Goal: Task Accomplishment & Management: Use online tool/utility

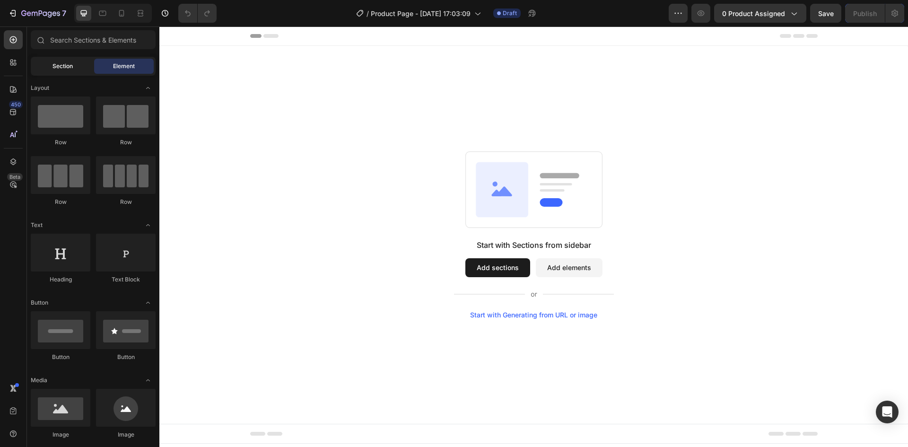
click at [70, 69] on span "Section" at bounding box center [63, 66] width 20 height 9
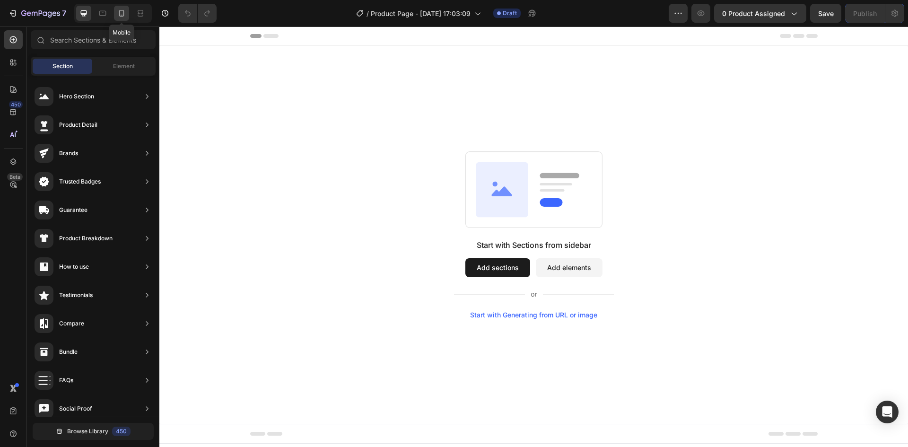
click at [121, 17] on icon at bounding box center [121, 13] width 9 height 9
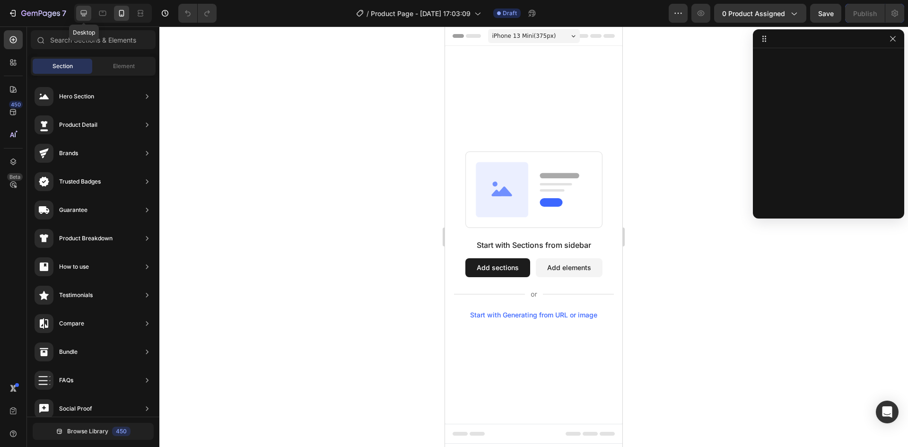
click at [88, 14] on icon at bounding box center [83, 13] width 9 height 9
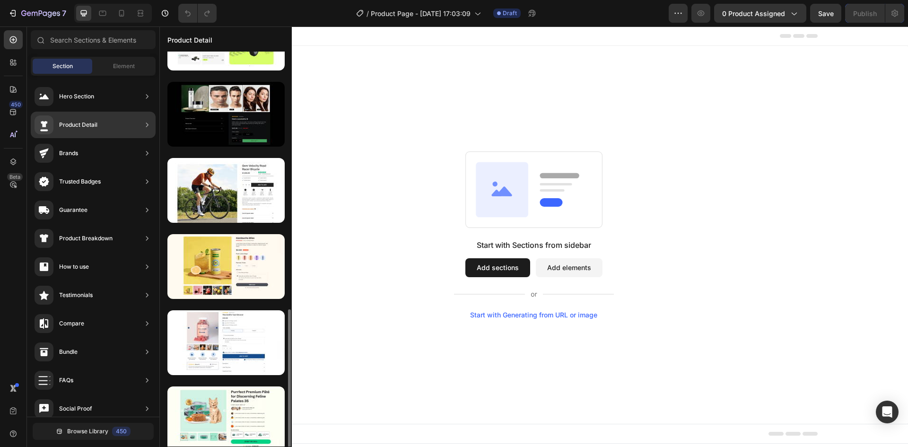
scroll to position [362, 0]
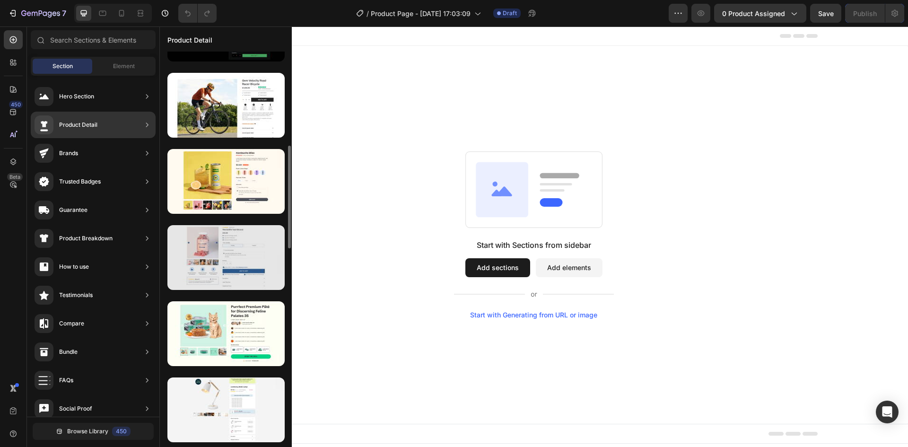
click at [232, 258] on div at bounding box center [225, 257] width 117 height 65
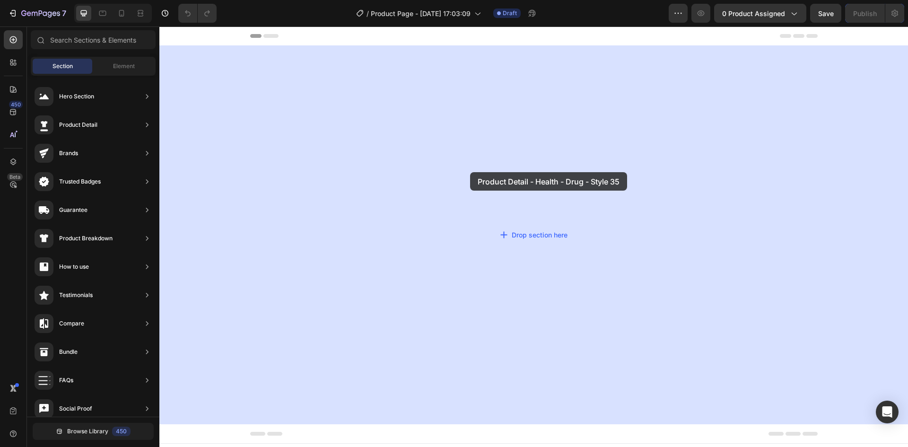
drag, startPoint x: 388, startPoint y: 284, endPoint x: 474, endPoint y: 168, distance: 143.7
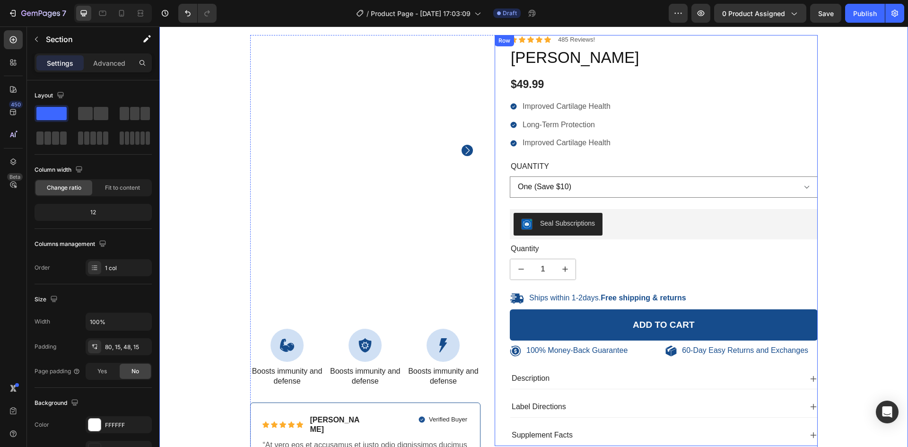
scroll to position [48, 0]
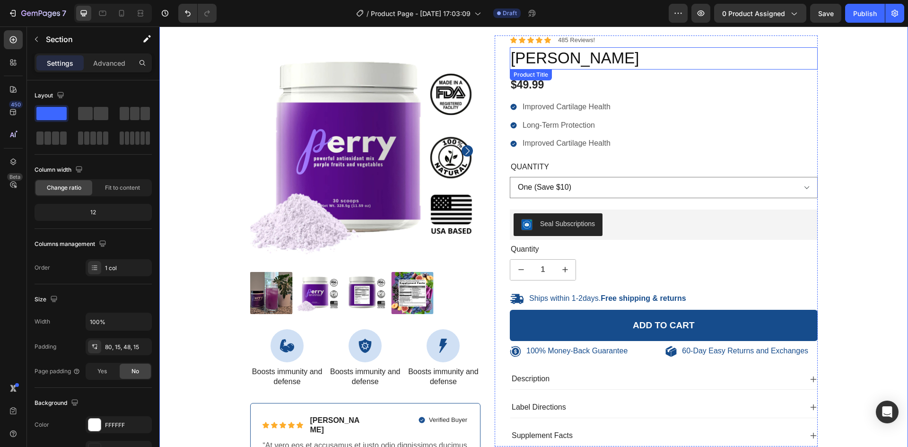
click at [532, 59] on h1 "[PERSON_NAME]" at bounding box center [664, 58] width 308 height 22
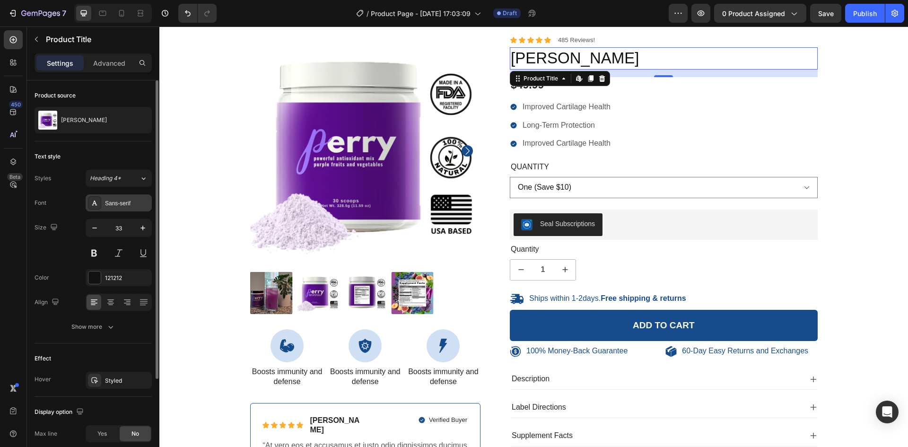
click at [122, 202] on div "Sans-serif" at bounding box center [127, 203] width 44 height 9
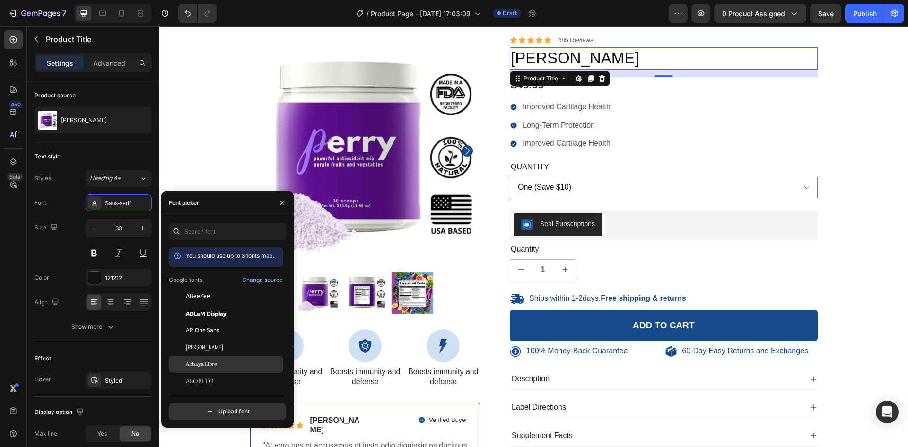
click at [199, 368] on span "Abhaya Libre" at bounding box center [201, 364] width 31 height 9
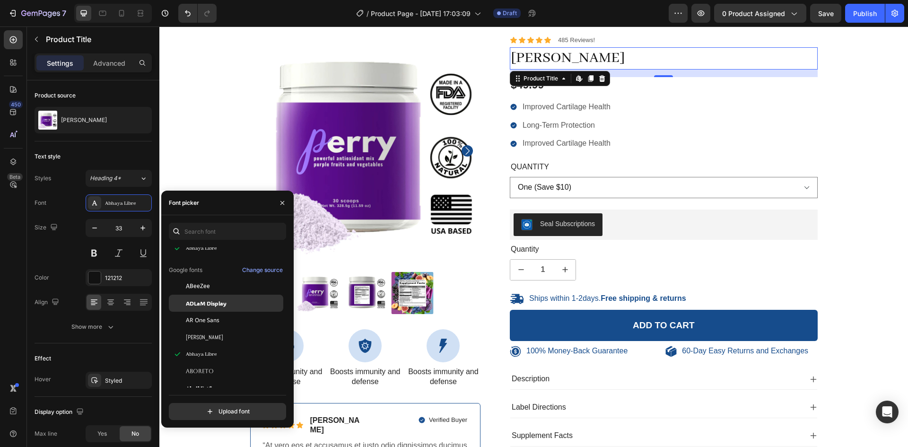
scroll to position [45, 0]
click at [202, 369] on span "Aboreto" at bounding box center [200, 371] width 28 height 9
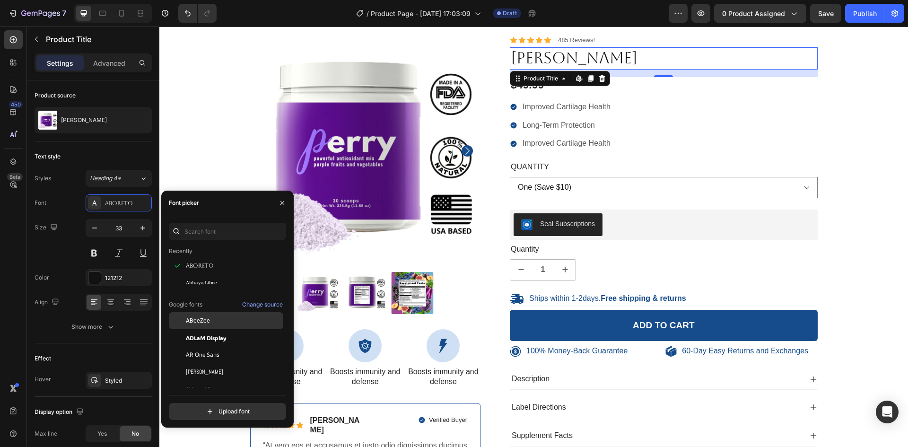
scroll to position [28, 0]
click at [201, 380] on div "Abhaya Libre" at bounding box center [226, 388] width 114 height 17
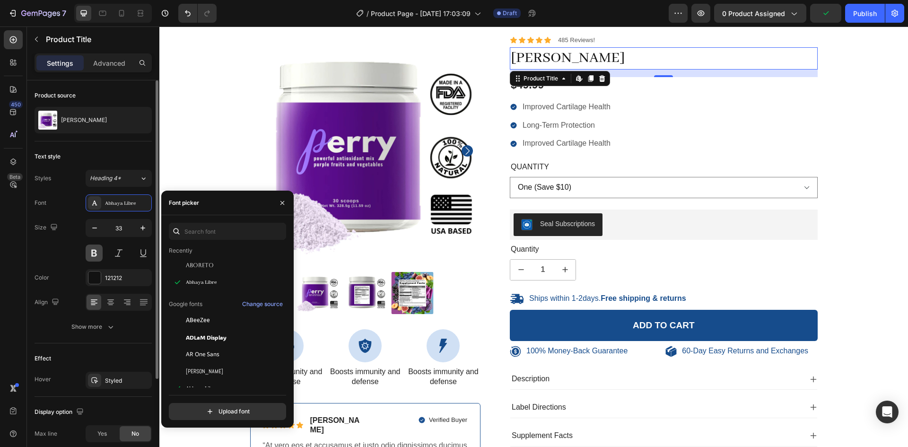
click at [92, 258] on button at bounding box center [94, 253] width 17 height 17
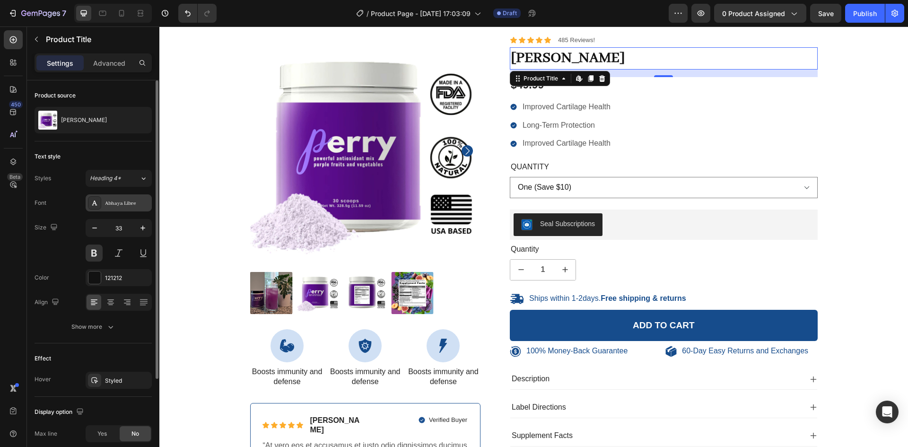
click at [108, 205] on div "Abhaya Libre" at bounding box center [127, 203] width 44 height 9
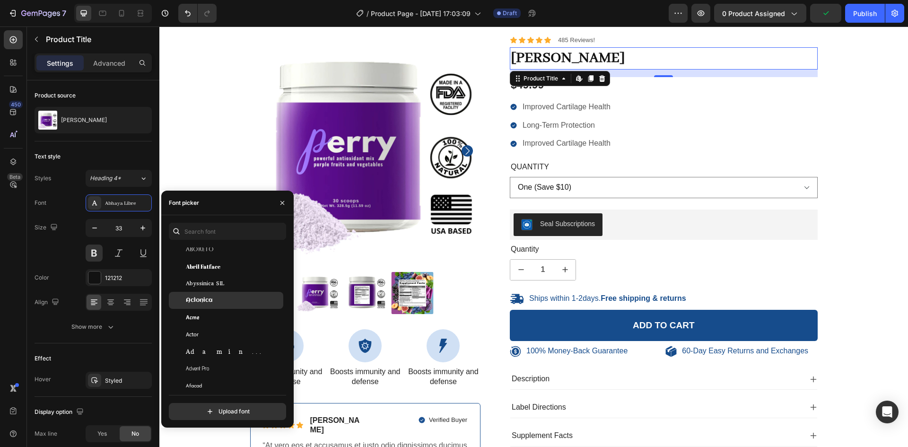
scroll to position [184, 0]
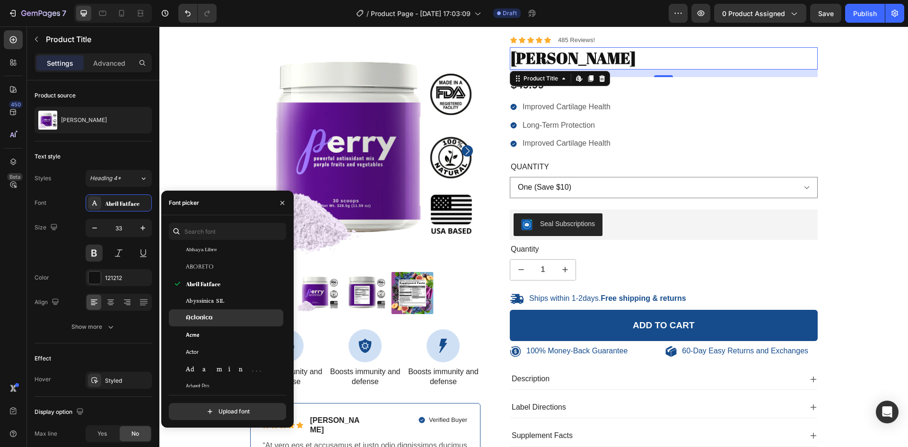
scroll to position [0, 0]
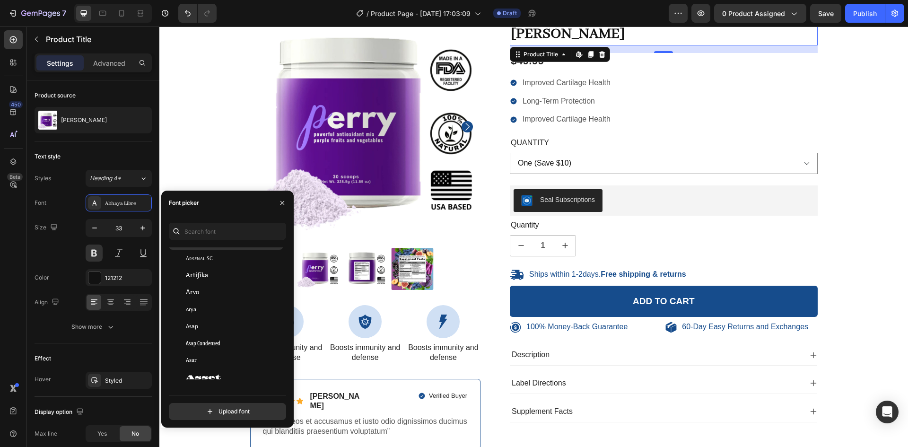
scroll to position [1962, 0]
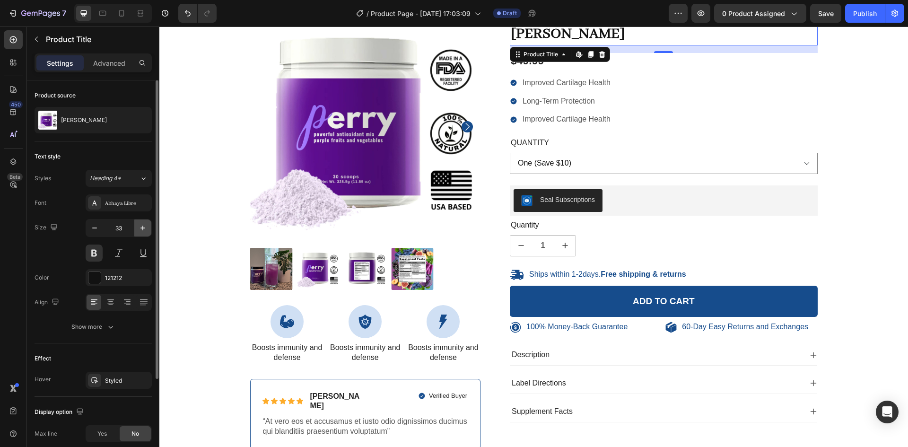
click at [140, 227] on icon "button" at bounding box center [142, 227] width 9 height 9
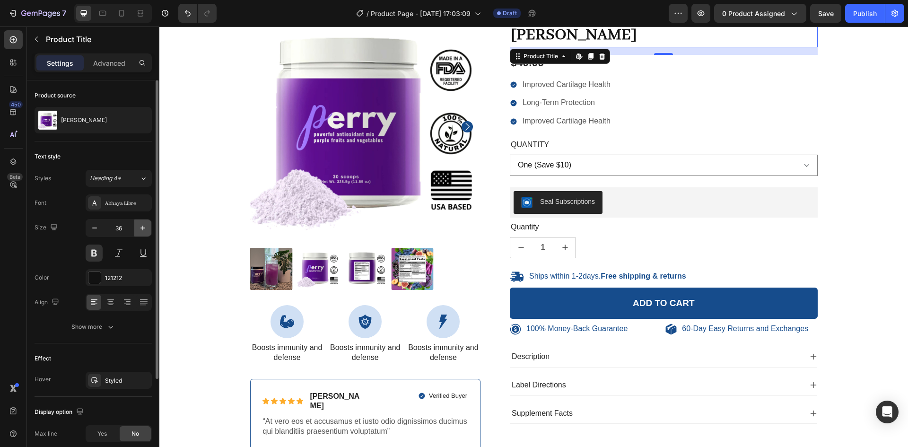
click at [140, 227] on icon "button" at bounding box center [142, 227] width 9 height 9
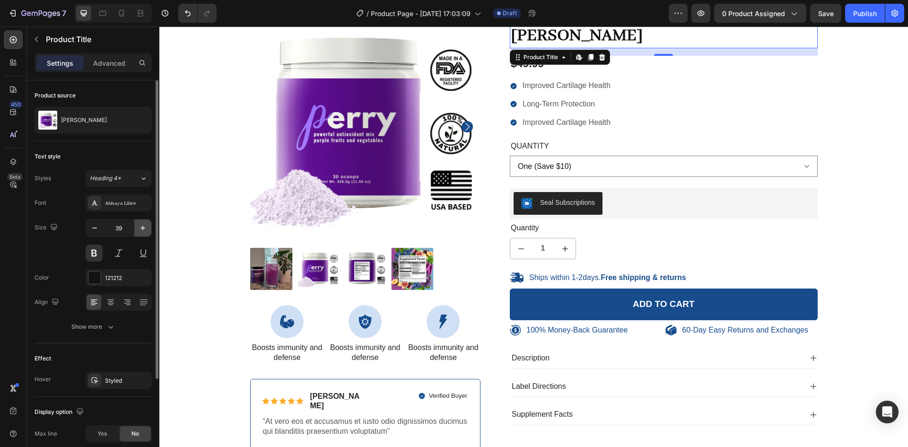
click at [140, 227] on icon "button" at bounding box center [142, 227] width 9 height 9
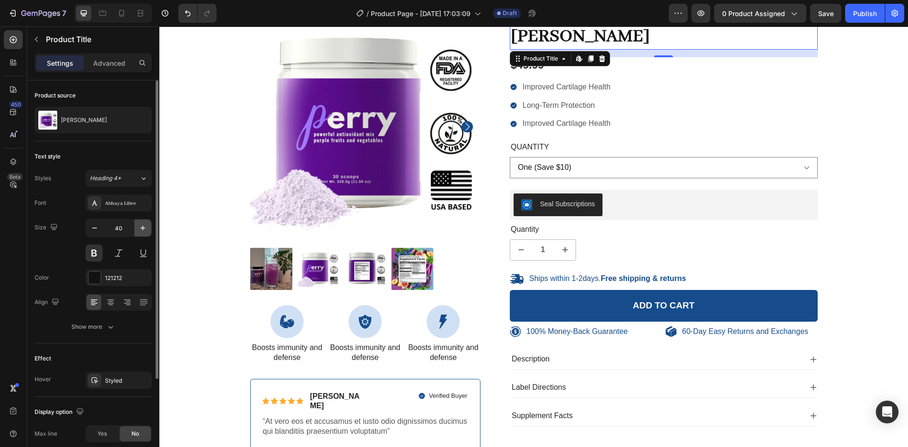
click at [140, 227] on icon "button" at bounding box center [142, 227] width 9 height 9
type input "42"
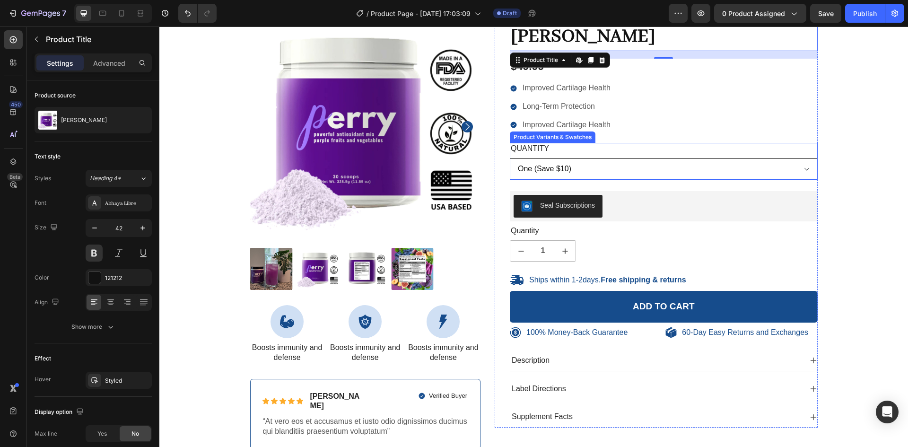
scroll to position [0, 0]
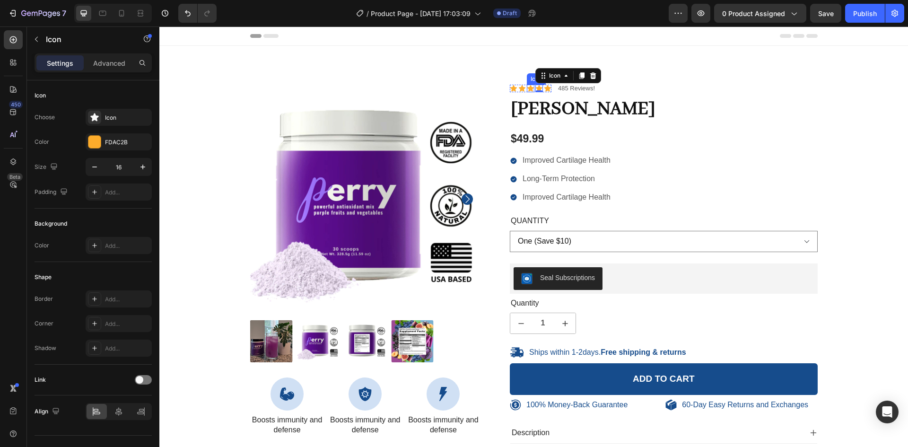
click at [527, 89] on div "Icon" at bounding box center [531, 89] width 8 height 8
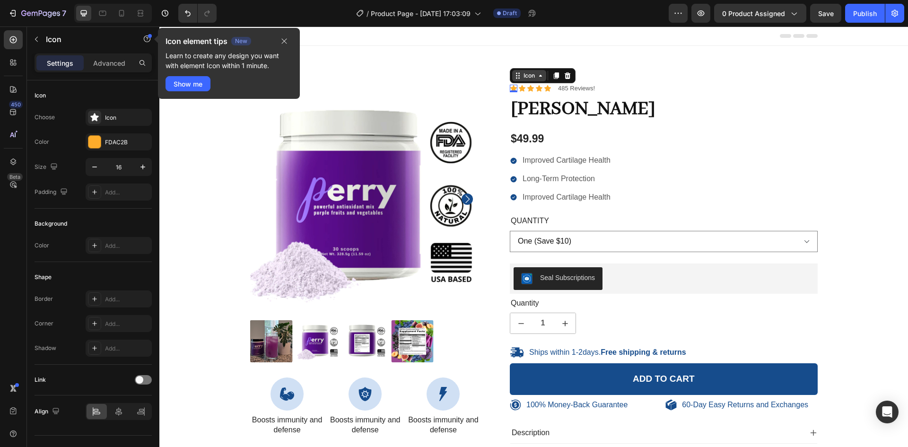
click at [512, 79] on div "Icon" at bounding box center [529, 75] width 34 height 11
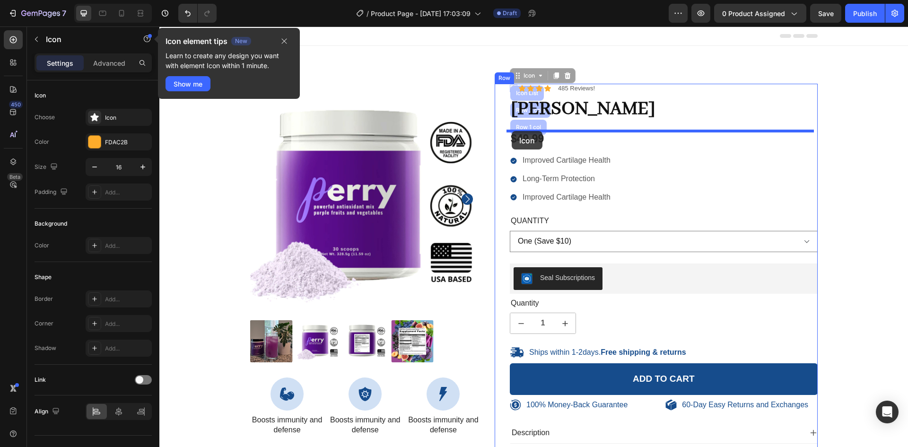
drag, startPoint x: 516, startPoint y: 79, endPoint x: 512, endPoint y: 131, distance: 52.2
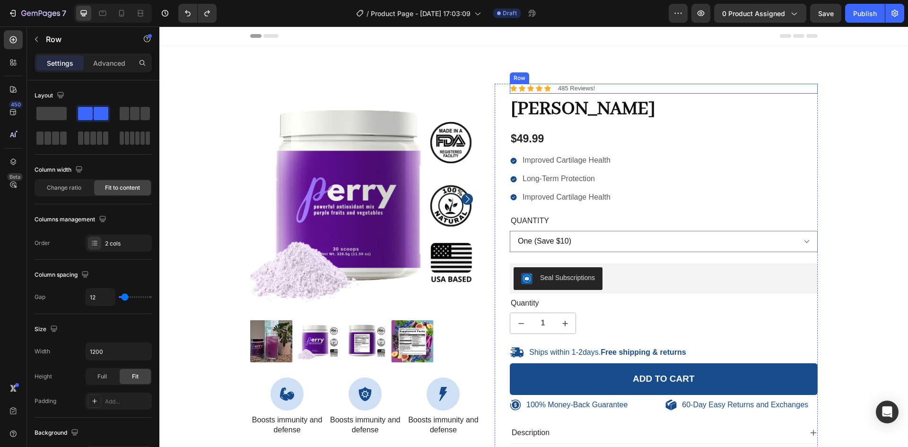
click at [647, 90] on div "Icon Icon Icon Icon Icon Icon List 485 Reviews! Text Block Row" at bounding box center [664, 89] width 308 height 10
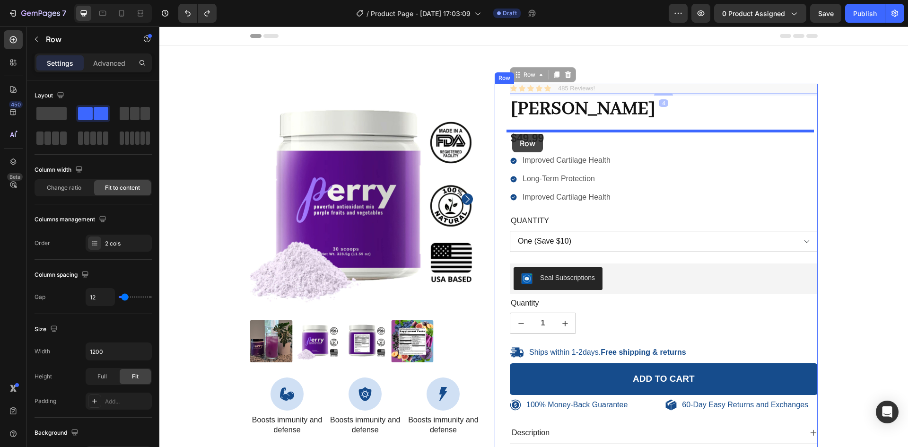
drag, startPoint x: 518, startPoint y: 76, endPoint x: 512, endPoint y: 134, distance: 58.0
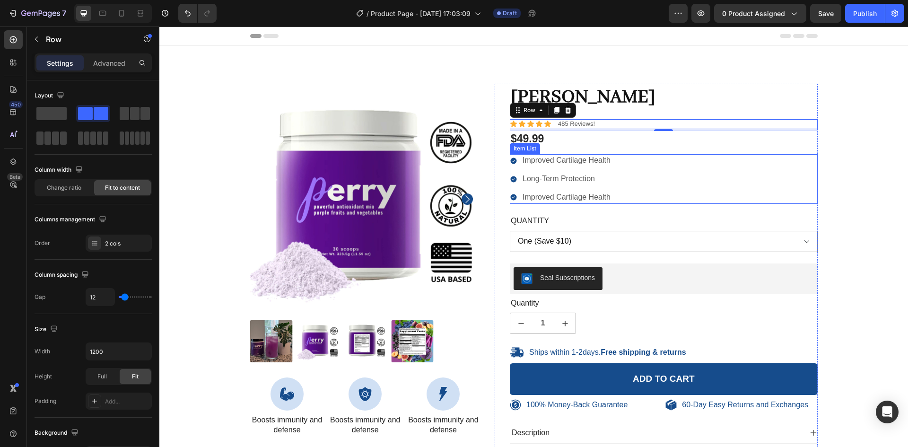
click at [511, 161] on icon at bounding box center [514, 161] width 6 height 6
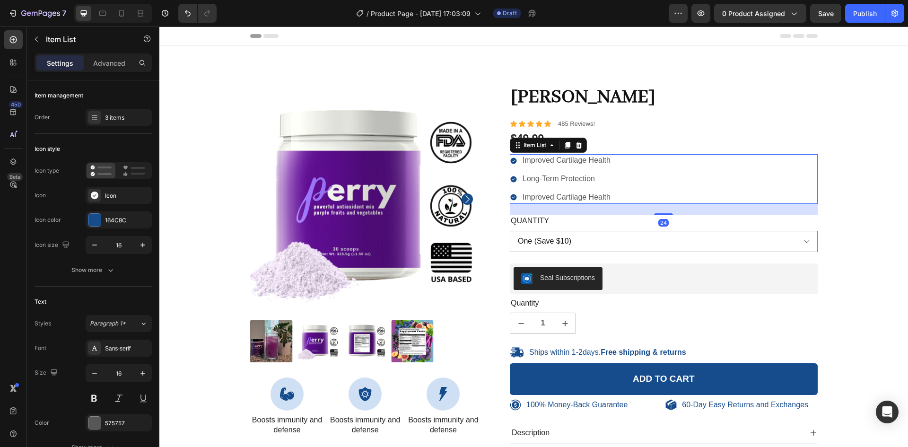
click at [527, 158] on p "Improved Cartilage Health" at bounding box center [567, 161] width 88 height 10
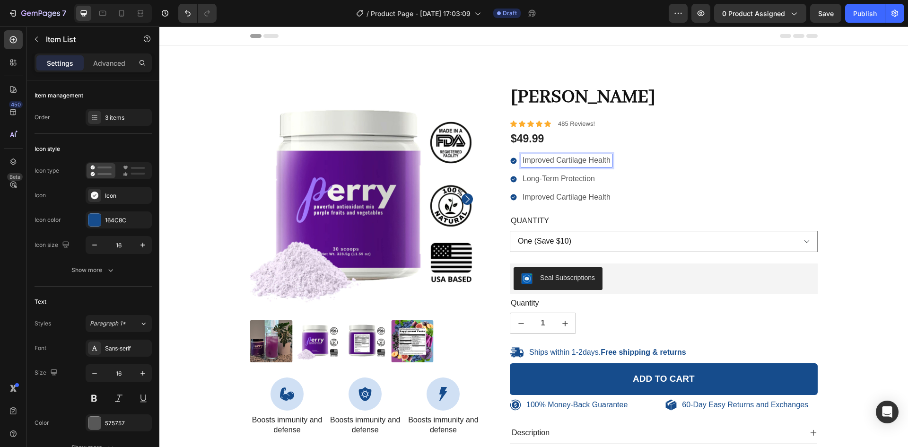
click at [511, 162] on icon at bounding box center [514, 161] width 6 height 6
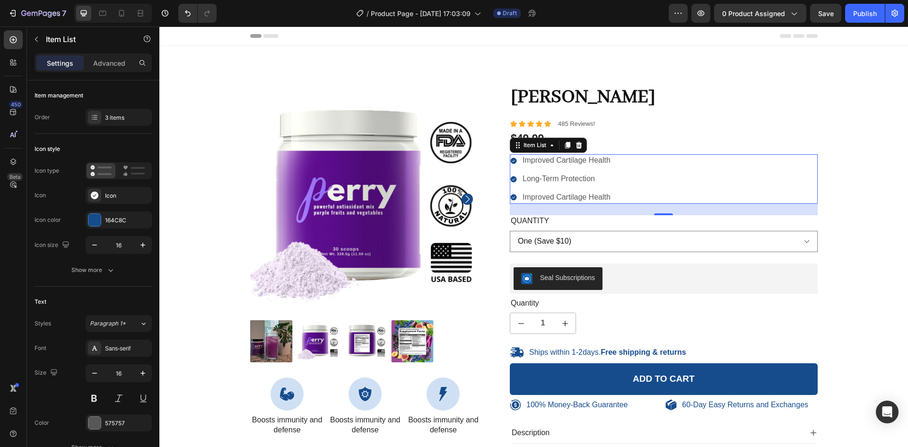
click at [511, 162] on icon at bounding box center [514, 161] width 6 height 6
click at [96, 223] on div at bounding box center [94, 220] width 12 height 12
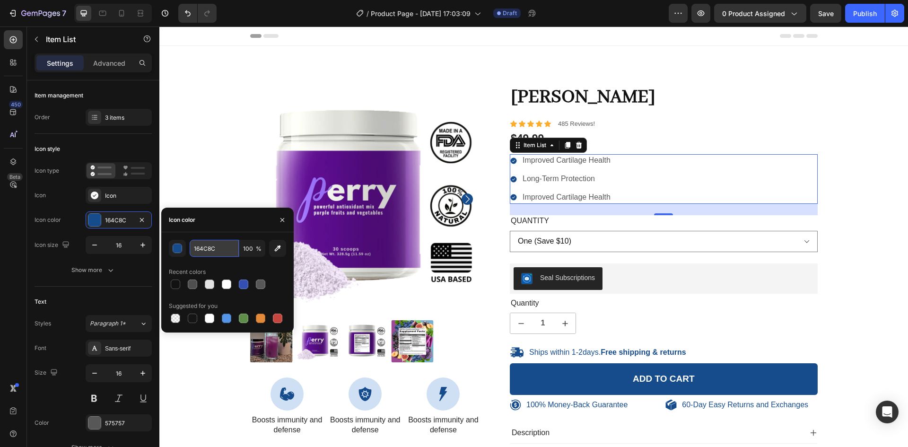
click at [218, 254] on input "164C8C" at bounding box center [214, 248] width 49 height 17
paste input "#560c86"
click at [178, 250] on div "button" at bounding box center [177, 248] width 9 height 9
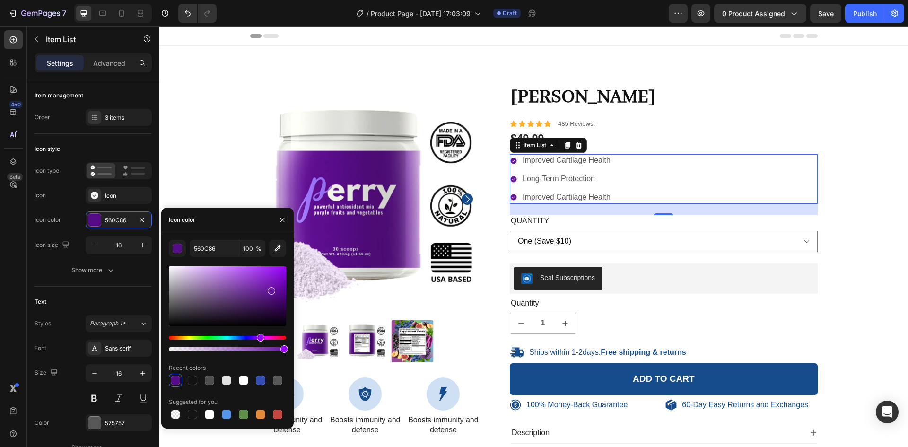
click at [270, 289] on div at bounding box center [227, 296] width 117 height 60
drag, startPoint x: 270, startPoint y: 289, endPoint x: 268, endPoint y: 282, distance: 6.9
click at [268, 282] on div at bounding box center [270, 284] width 8 height 8
click at [256, 336] on div "Hue" at bounding box center [258, 338] width 8 height 8
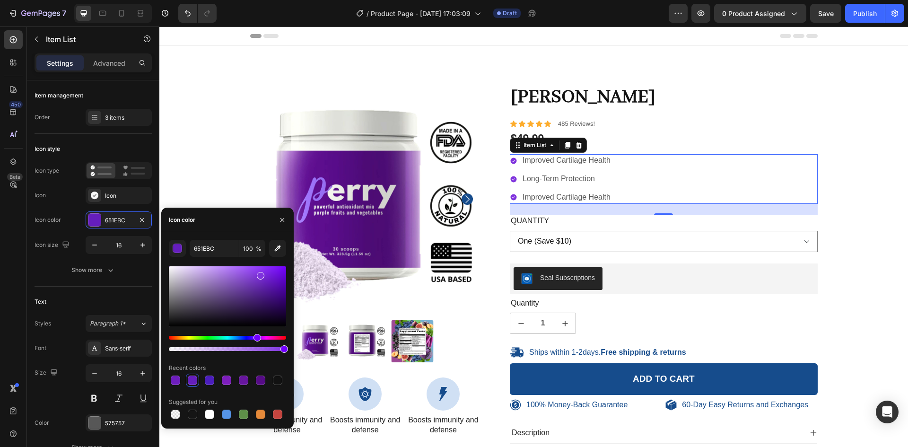
drag, startPoint x: 270, startPoint y: 284, endPoint x: 259, endPoint y: 274, distance: 14.4
click at [259, 274] on div at bounding box center [261, 276] width 8 height 8
type input "7F33DD"
click at [281, 219] on icon "button" at bounding box center [283, 220] width 8 height 8
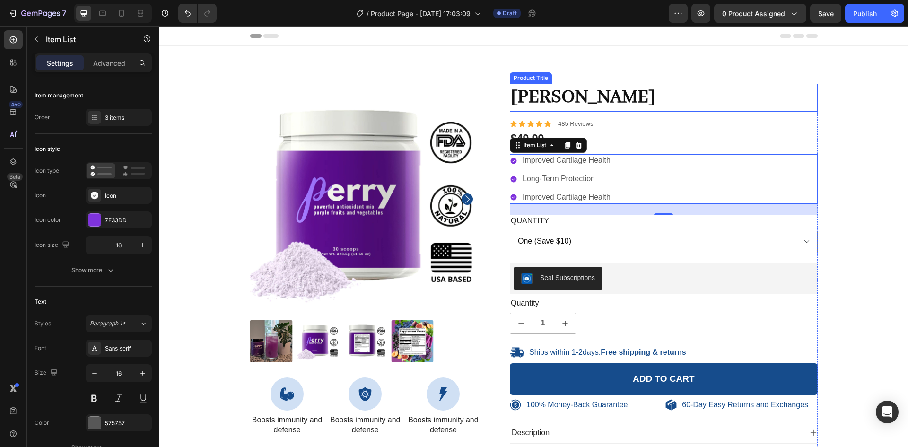
click at [579, 101] on h1 "[PERSON_NAME]" at bounding box center [664, 98] width 308 height 28
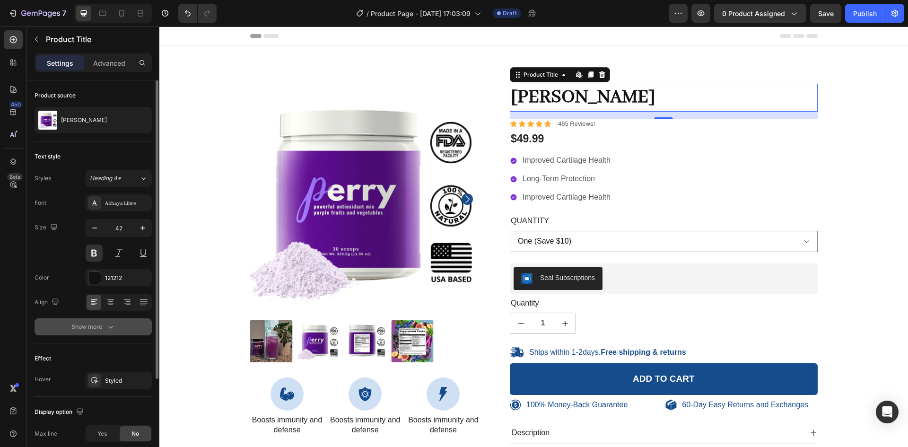
click at [97, 329] on div "Show more" at bounding box center [93, 326] width 44 height 9
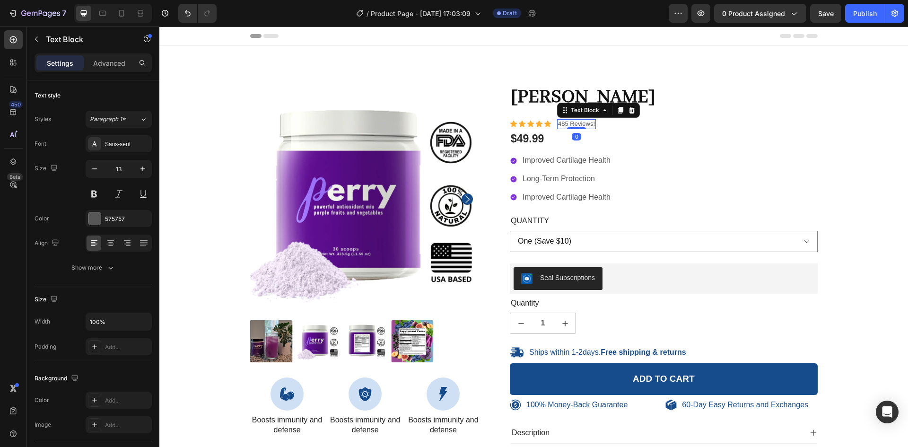
click at [569, 123] on p "485 Reviews!" at bounding box center [576, 124] width 37 height 8
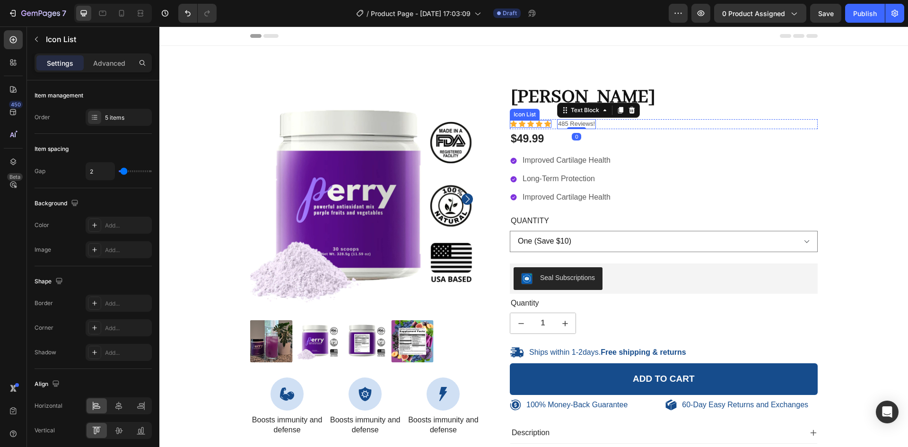
click at [531, 124] on div "Icon Icon Icon Icon Icon" at bounding box center [531, 124] width 42 height 8
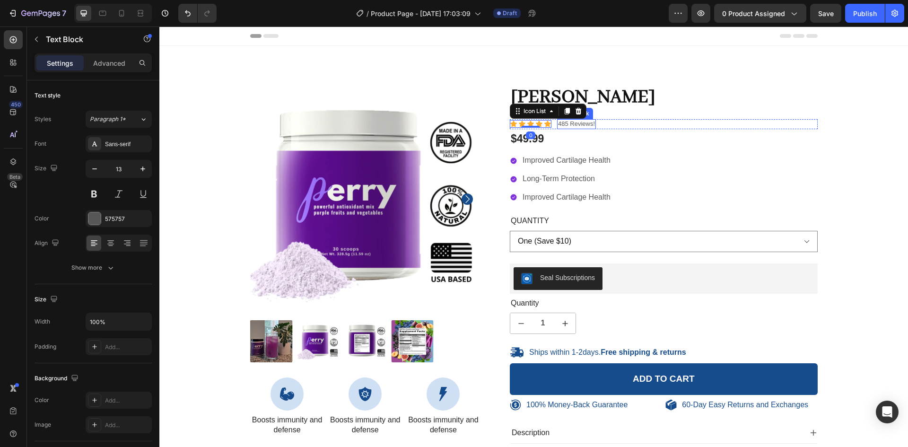
click at [576, 124] on p "485 Reviews!" at bounding box center [576, 124] width 37 height 8
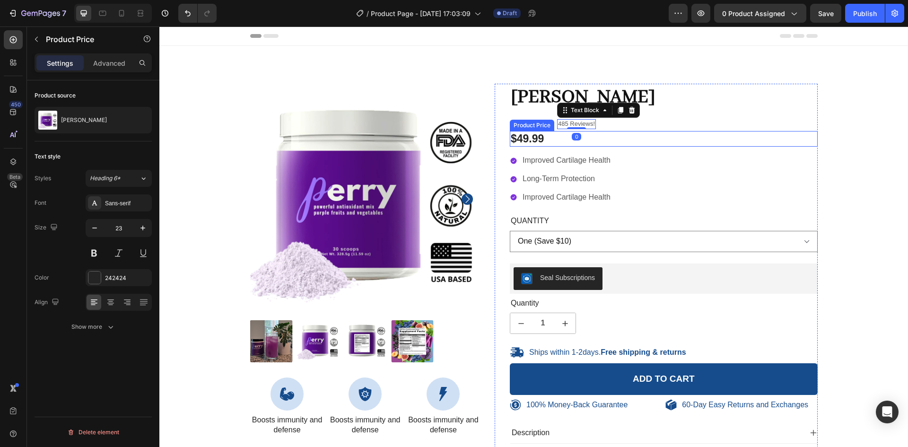
click at [522, 140] on div "$49.99" at bounding box center [664, 139] width 308 height 16
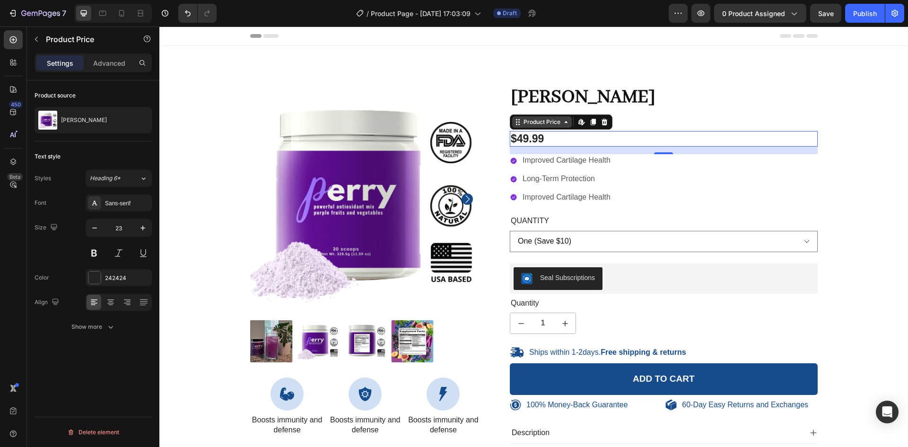
click at [526, 123] on div "Product Price" at bounding box center [542, 122] width 41 height 9
click at [531, 129] on div "Product Price Row 1 col Product Section Edit content in Shopify" at bounding box center [561, 121] width 103 height 15
click at [527, 123] on div "Product Price" at bounding box center [542, 122] width 41 height 9
click at [551, 159] on p "Improved Cartilage Health" at bounding box center [567, 161] width 88 height 10
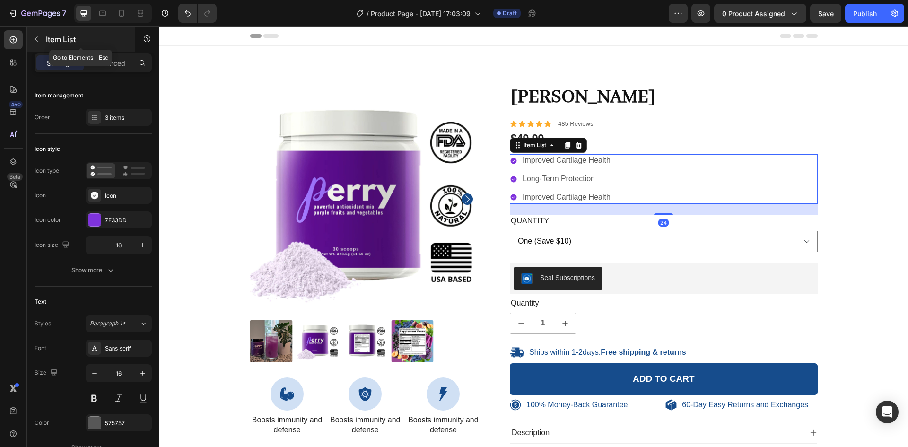
click at [40, 39] on button "button" at bounding box center [36, 39] width 15 height 15
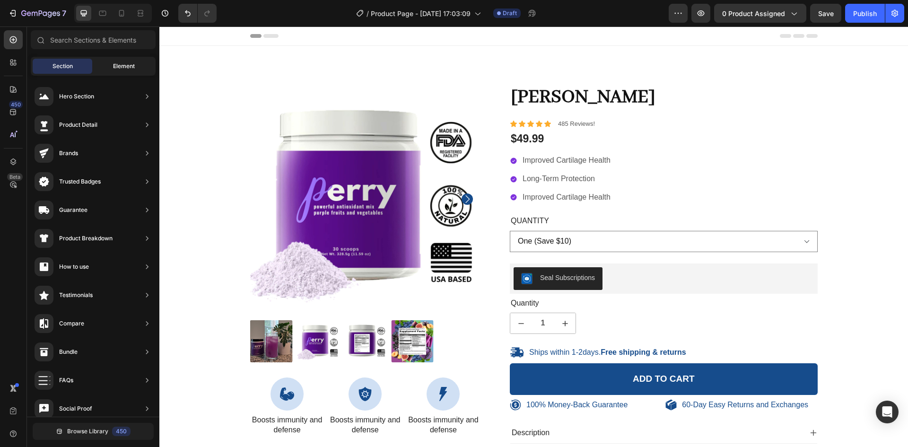
click at [128, 64] on span "Element" at bounding box center [124, 66] width 22 height 9
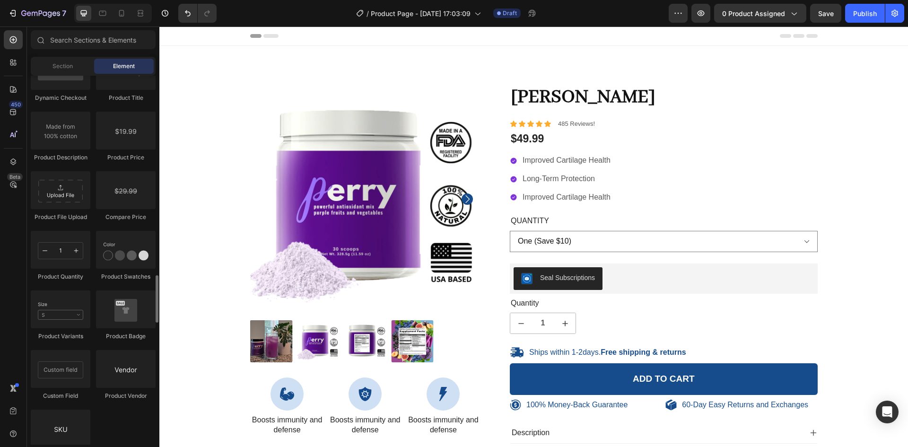
scroll to position [1550, 0]
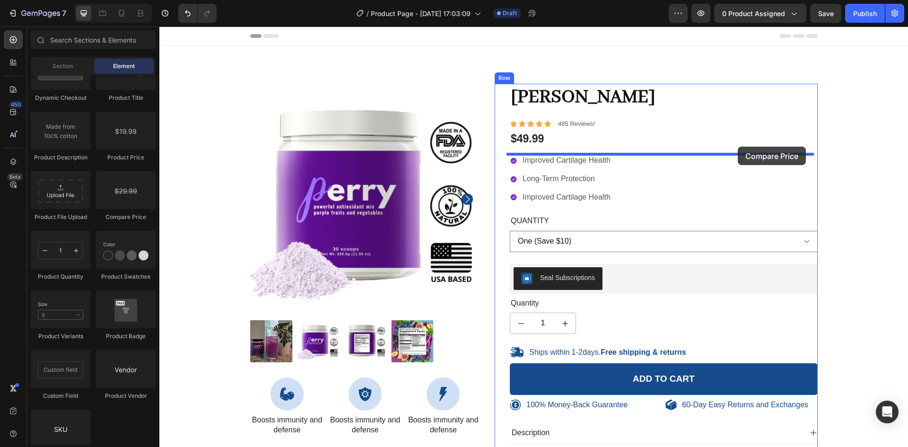
drag, startPoint x: 290, startPoint y: 219, endPoint x: 738, endPoint y: 147, distance: 453.4
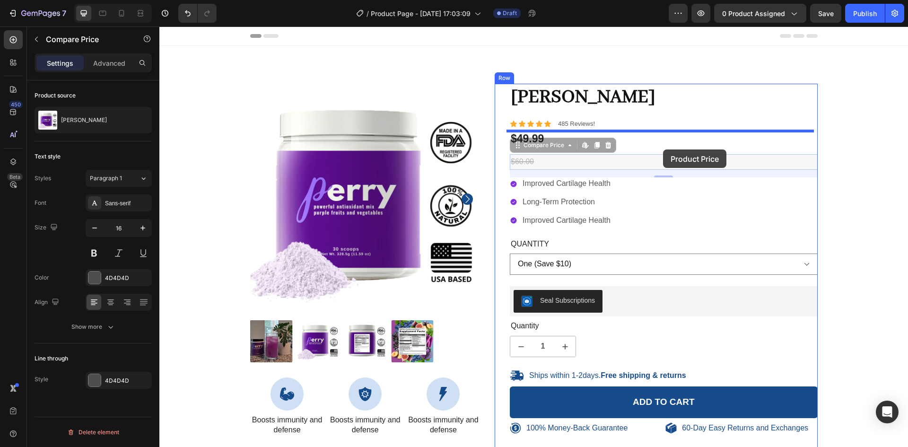
drag, startPoint x: 549, startPoint y: 162, endPoint x: 663, endPoint y: 149, distance: 115.1
click at [663, 149] on div "Header 100% Money-Back Guarantee Item List 60-Day Easy Returns Item List Row Pr…" at bounding box center [533, 361] width 749 height 671
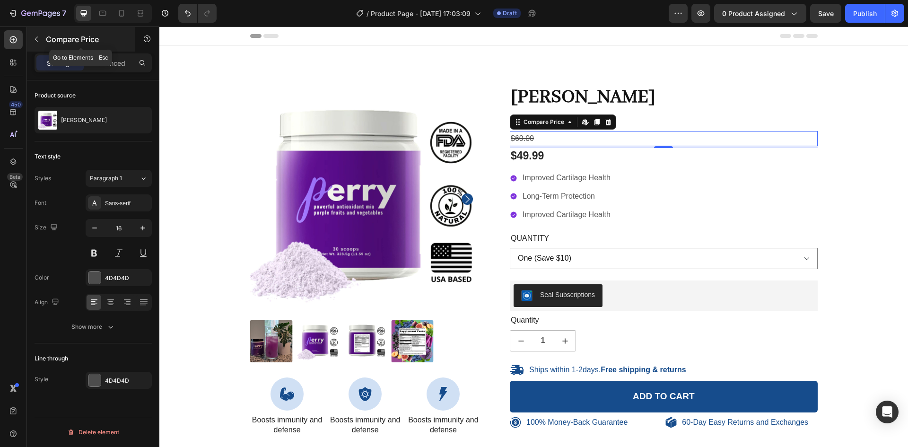
click at [39, 37] on icon "button" at bounding box center [37, 39] width 8 height 8
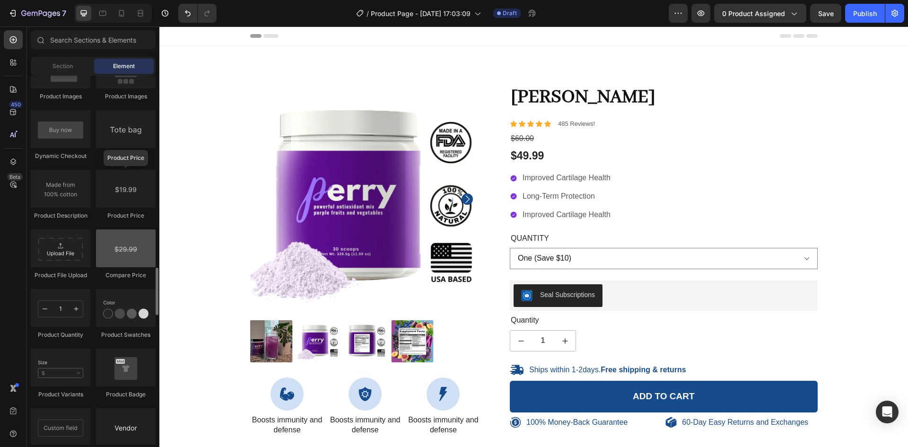
scroll to position [1492, 0]
click at [526, 158] on div "$49.99" at bounding box center [664, 156] width 308 height 16
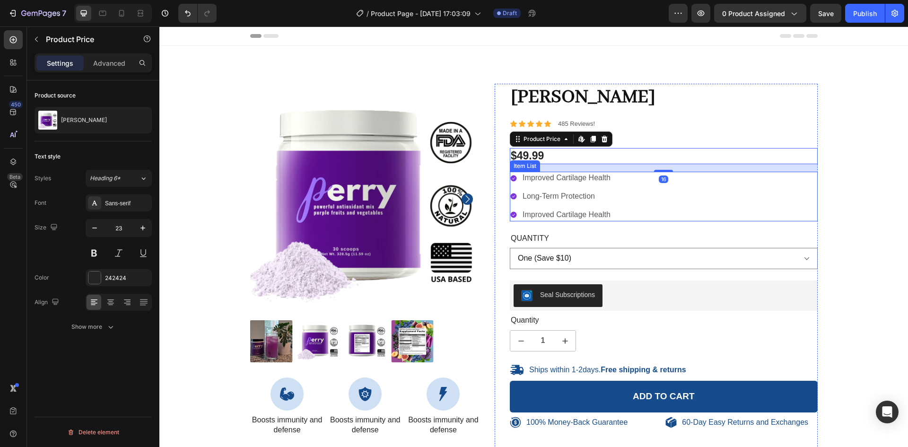
click at [529, 179] on p "Improved Cartilage Health" at bounding box center [567, 178] width 88 height 10
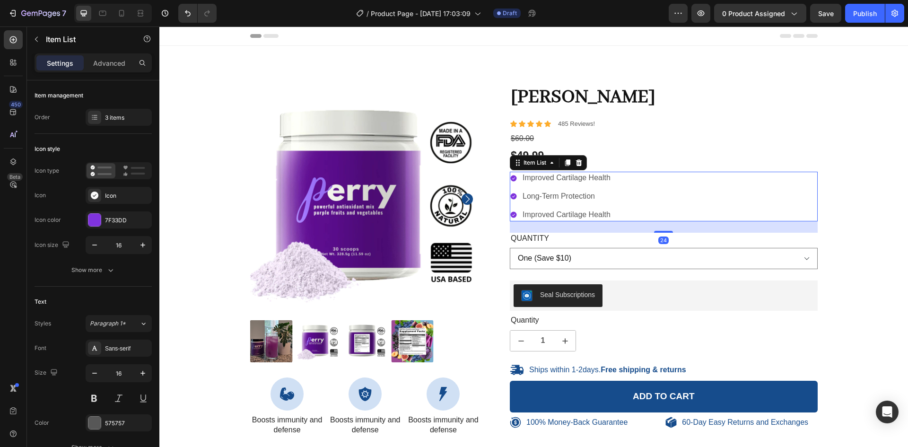
click at [596, 187] on div "Improved Cartilage Health Long-Term Protection Improved Cartilage Health" at bounding box center [561, 196] width 102 height 49
click at [603, 124] on div "Icon Icon Icon Icon Icon Icon List 485 Reviews! Text Block Row" at bounding box center [664, 124] width 308 height 10
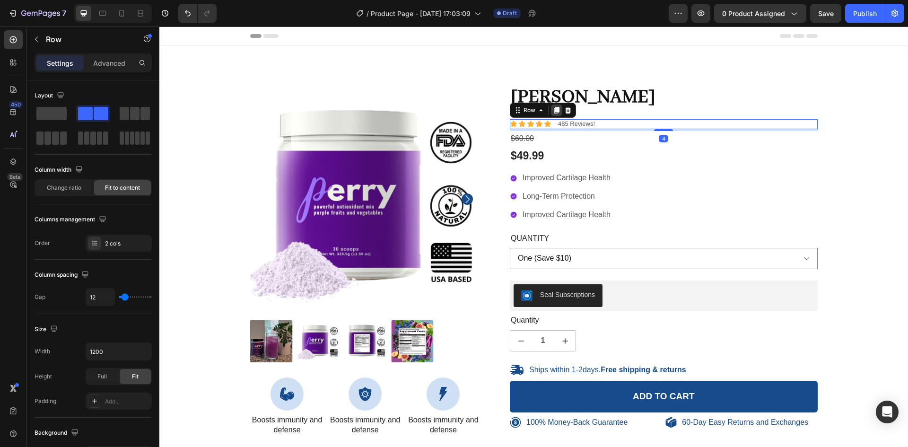
click at [555, 113] on icon at bounding box center [557, 110] width 8 height 8
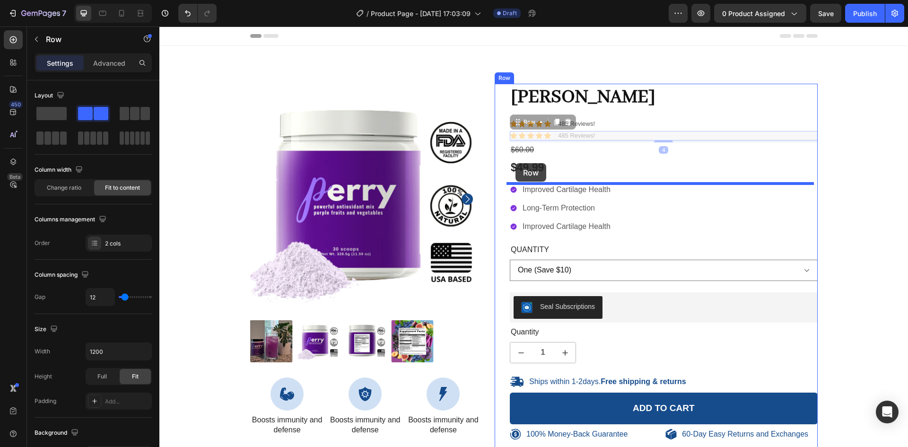
drag, startPoint x: 519, startPoint y: 122, endPoint x: 516, endPoint y: 163, distance: 41.3
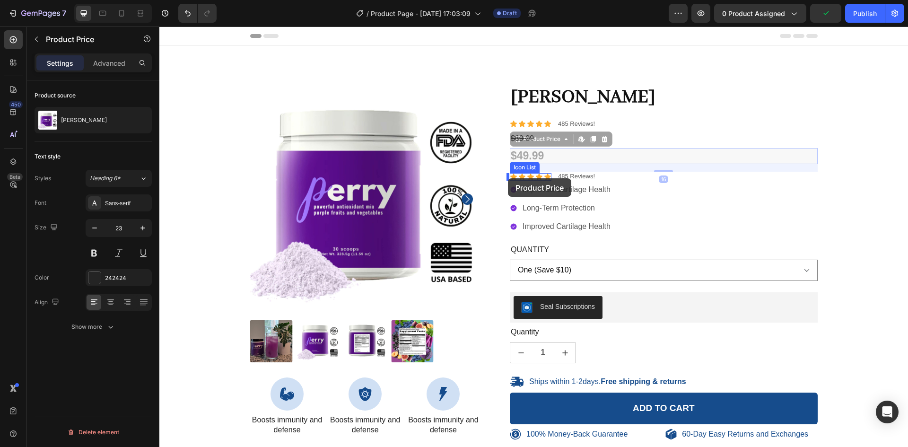
drag, startPoint x: 529, startPoint y: 143, endPoint x: 508, endPoint y: 178, distance: 40.7
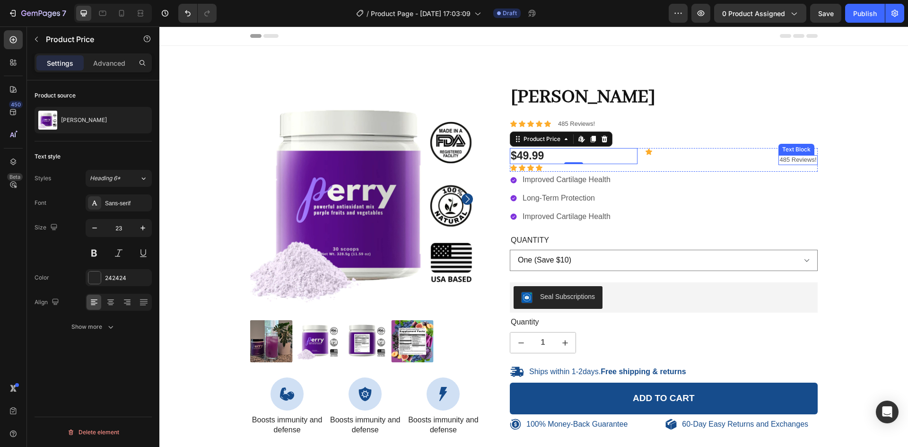
click at [783, 156] on p "485 Reviews!" at bounding box center [798, 160] width 37 height 8
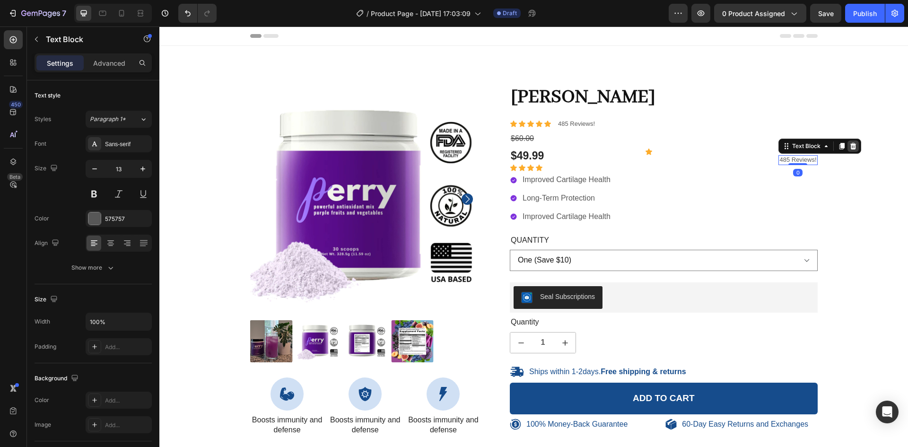
click at [850, 150] on div at bounding box center [853, 145] width 11 height 11
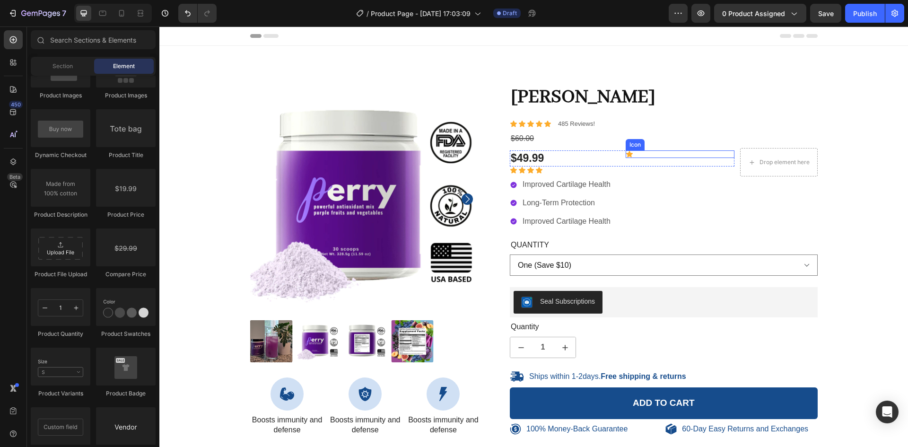
click at [626, 157] on icon at bounding box center [629, 154] width 7 height 6
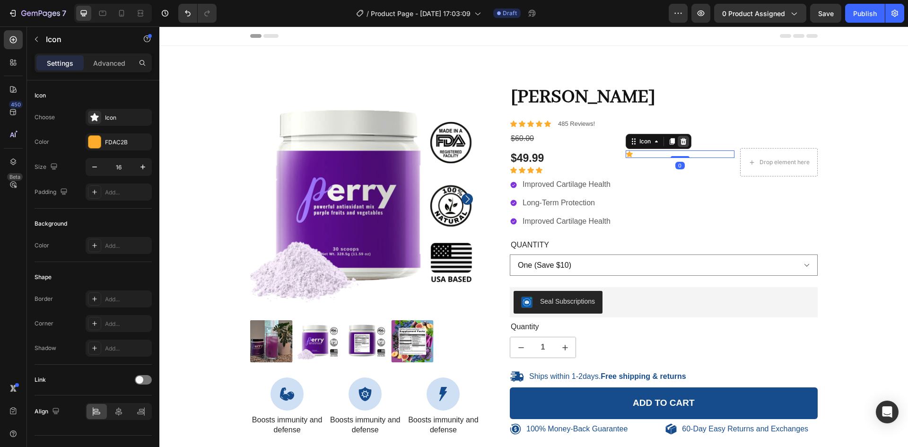
click at [679, 137] on div at bounding box center [683, 141] width 11 height 11
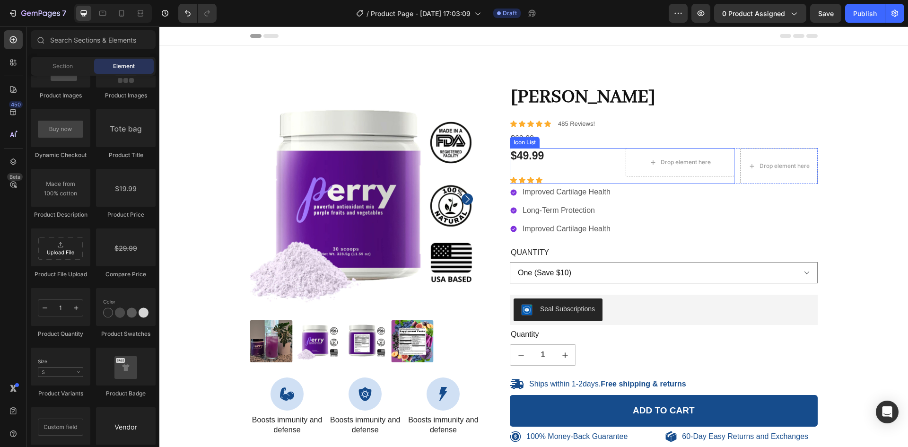
click at [523, 182] on div "$49.99 Product Price Product Price Drop element here Row Icon Icon Icon Icon" at bounding box center [622, 166] width 225 height 36
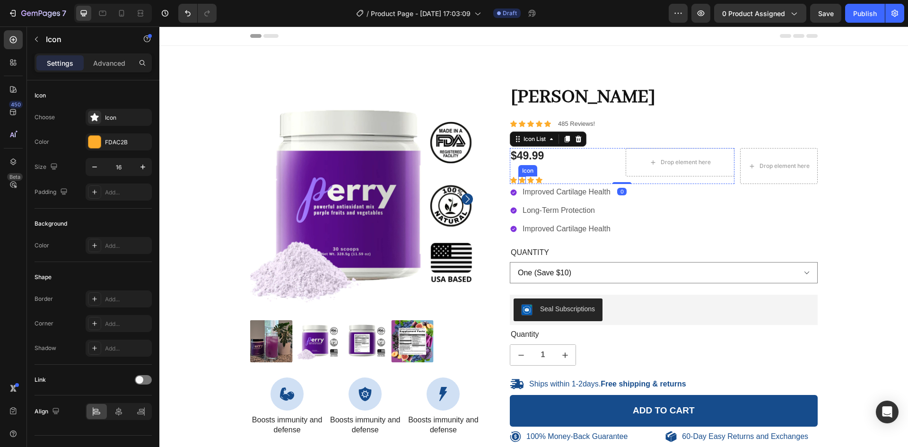
click at [519, 179] on icon at bounding box center [522, 180] width 7 height 6
click at [577, 168] on icon at bounding box center [576, 168] width 8 height 8
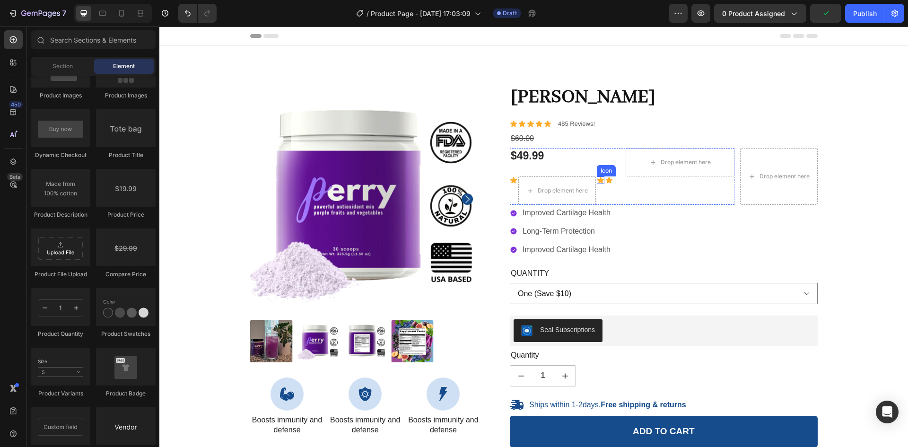
click at [599, 180] on icon at bounding box center [600, 180] width 7 height 6
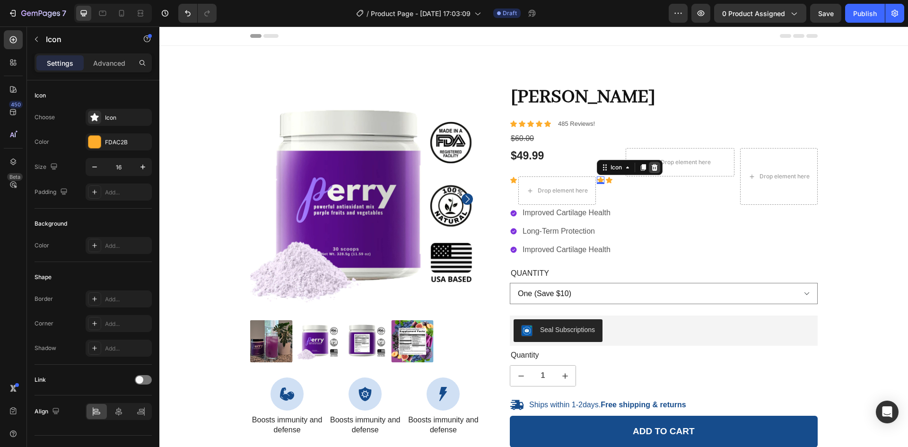
click at [653, 168] on icon at bounding box center [655, 167] width 6 height 7
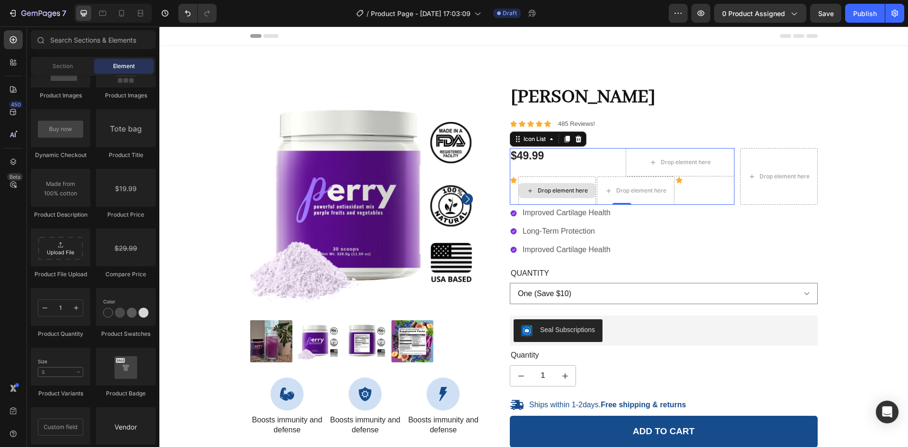
click at [535, 181] on div "Drop element here" at bounding box center [557, 190] width 78 height 28
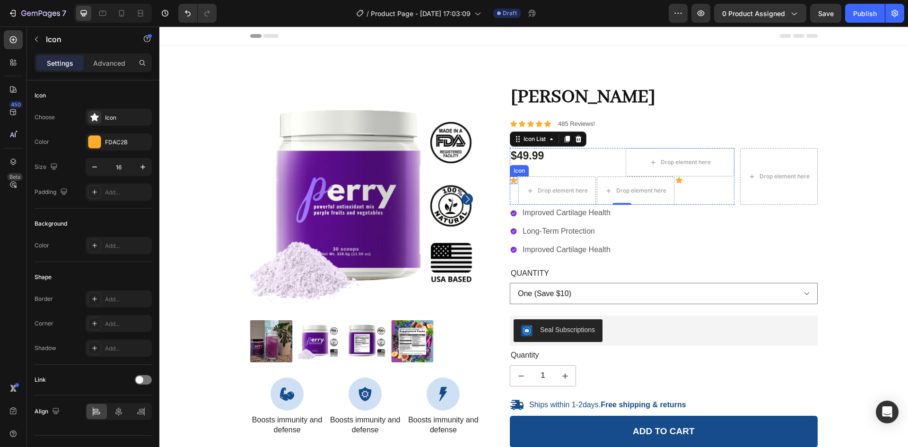
click at [511, 182] on div "Icon" at bounding box center [514, 180] width 8 height 8
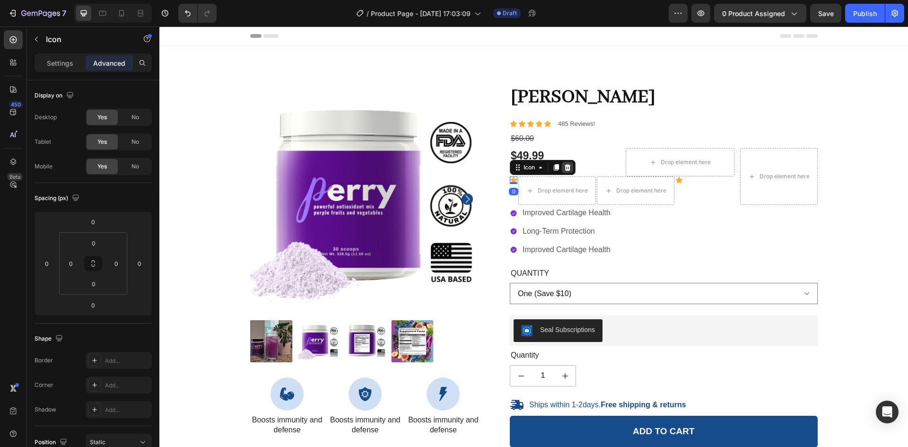
click at [566, 168] on icon at bounding box center [568, 167] width 6 height 7
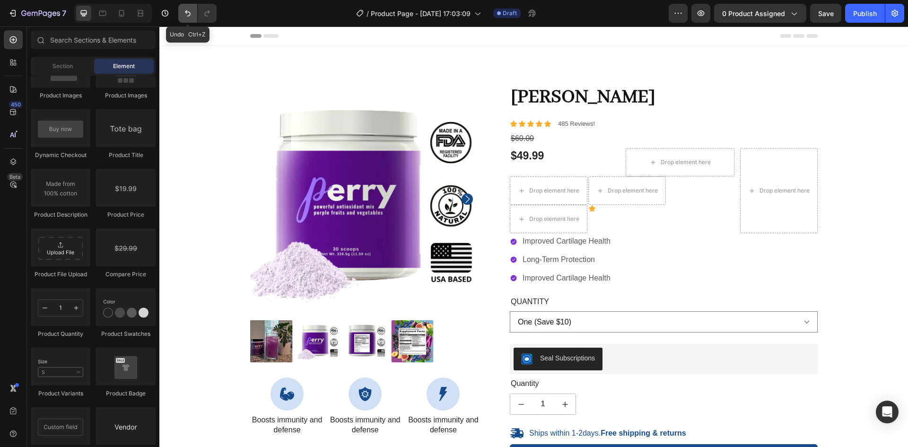
click at [193, 15] on button "Undo/Redo" at bounding box center [187, 13] width 19 height 19
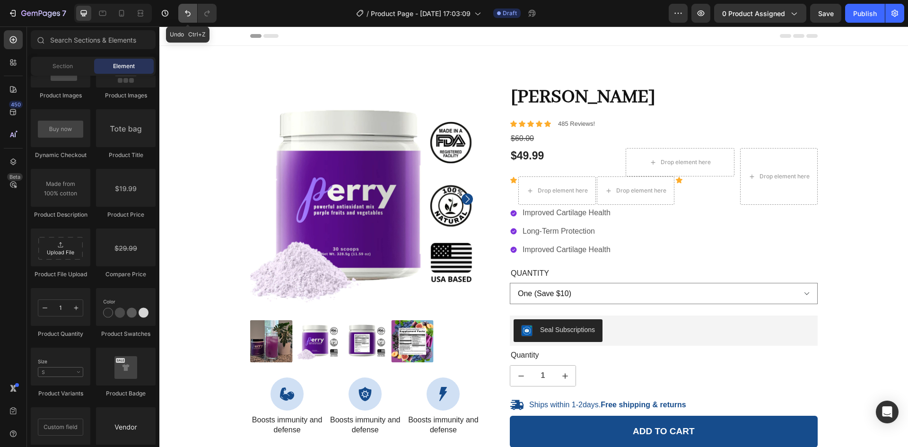
click at [193, 15] on button "Undo/Redo" at bounding box center [187, 13] width 19 height 19
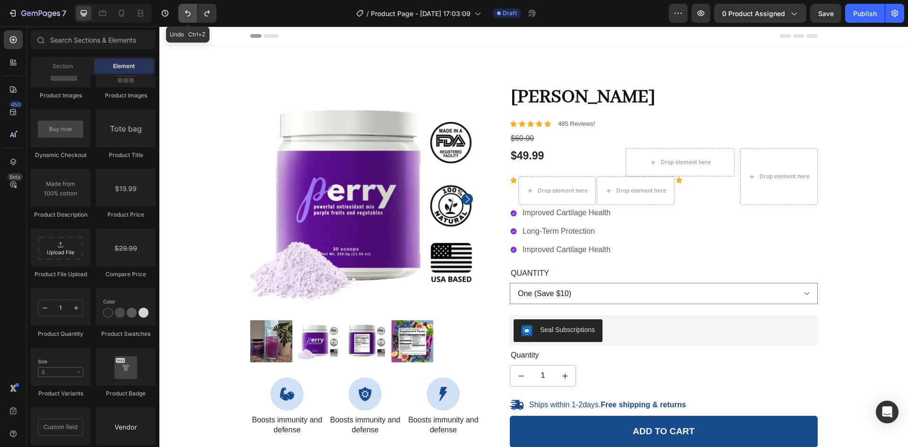
click at [193, 15] on button "Undo/Redo" at bounding box center [187, 13] width 19 height 19
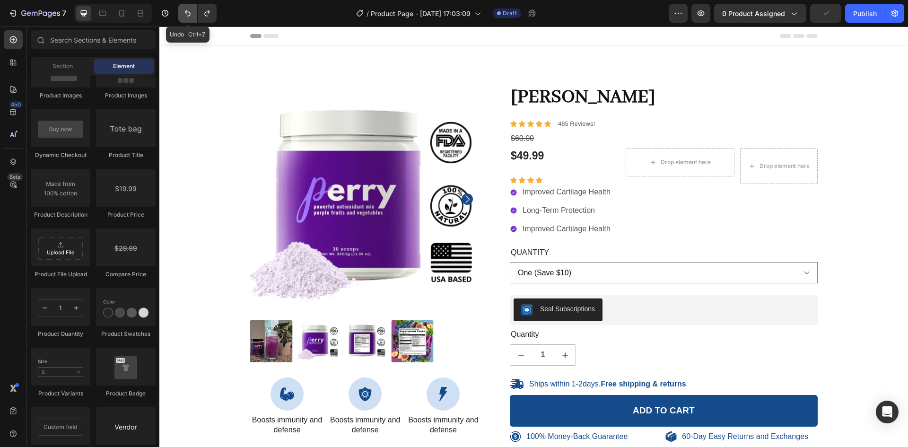
click at [193, 15] on button "Undo/Redo" at bounding box center [187, 13] width 19 height 19
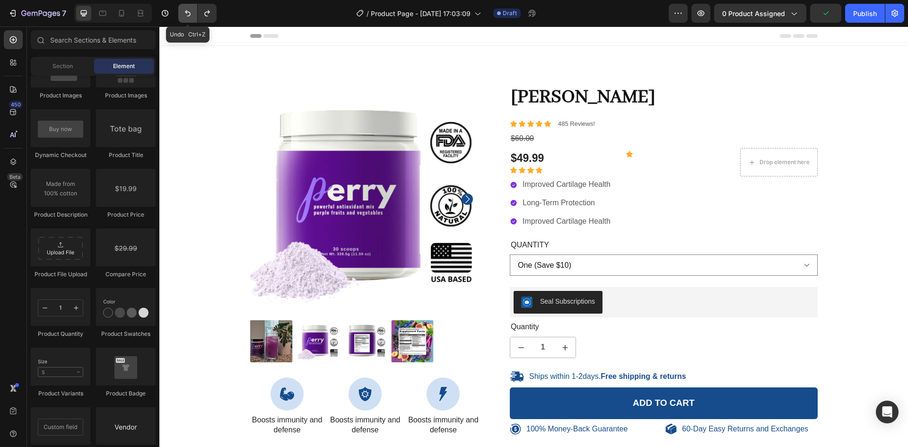
click at [193, 15] on button "Undo/Redo" at bounding box center [187, 13] width 19 height 19
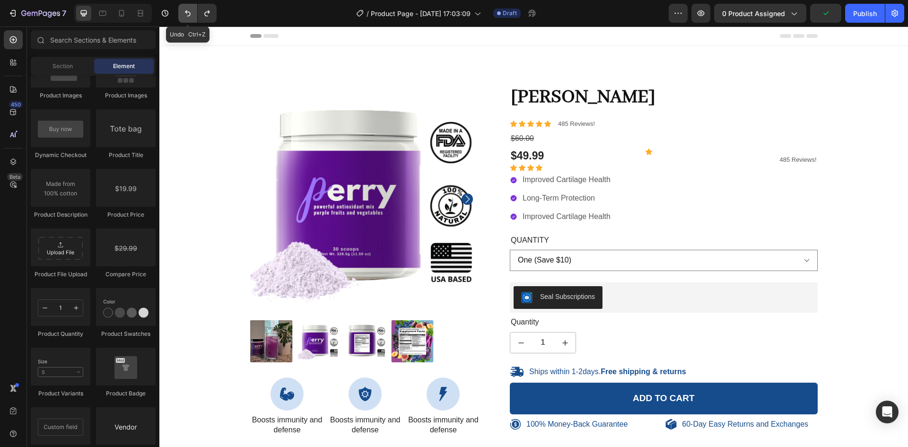
click at [193, 15] on button "Undo/Redo" at bounding box center [187, 13] width 19 height 19
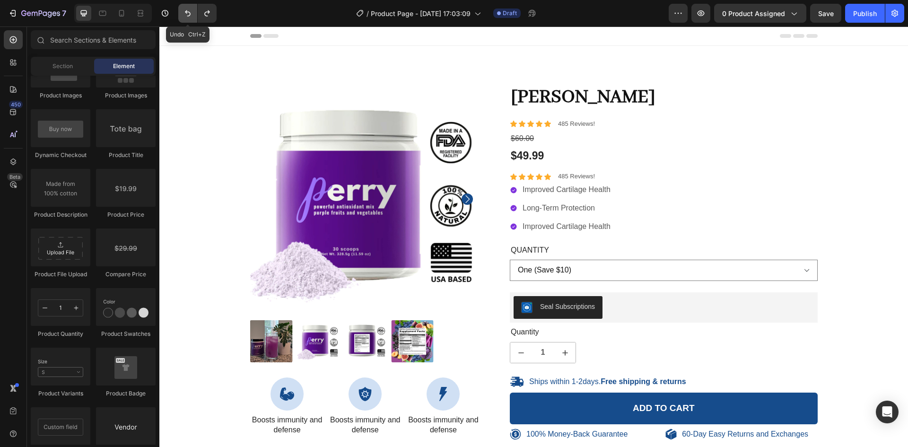
click at [188, 11] on icon "Undo/Redo" at bounding box center [187, 13] width 9 height 9
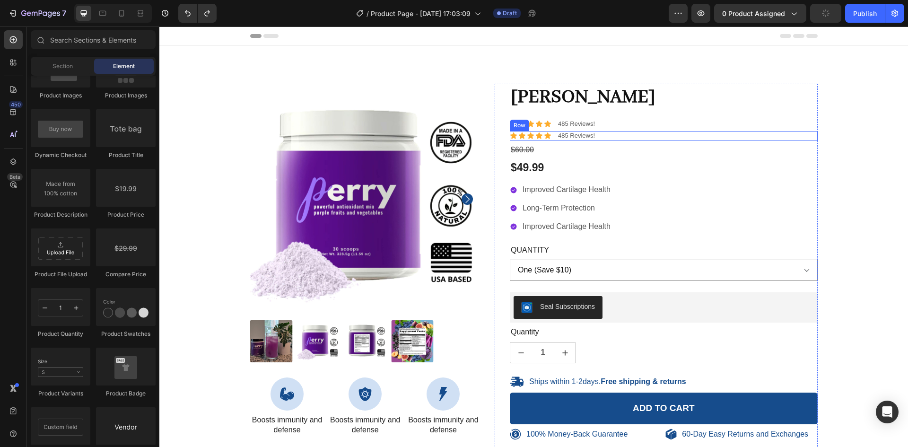
click at [625, 138] on div "Icon Icon Icon Icon Icon Icon List 485 Reviews! Text Block Row" at bounding box center [664, 136] width 308 height 10
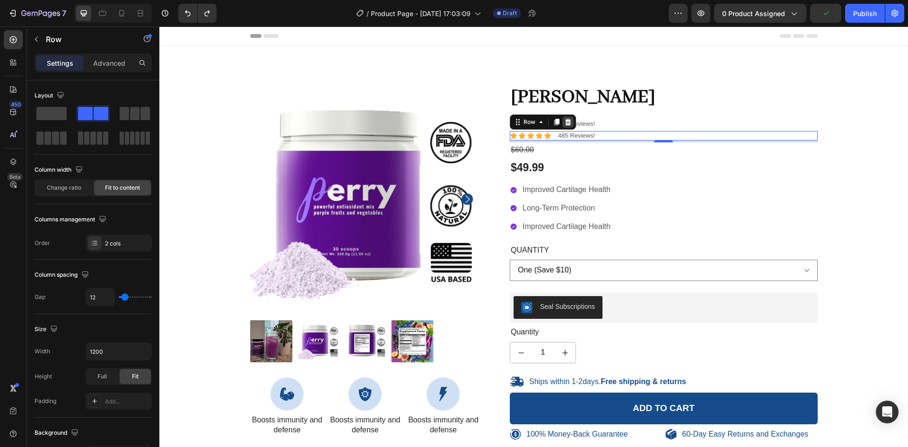
click at [565, 122] on icon at bounding box center [568, 121] width 6 height 7
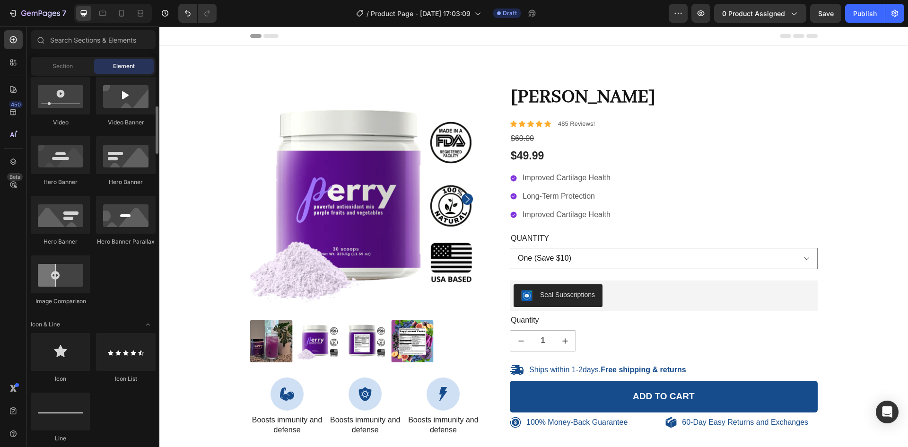
scroll to position [0, 0]
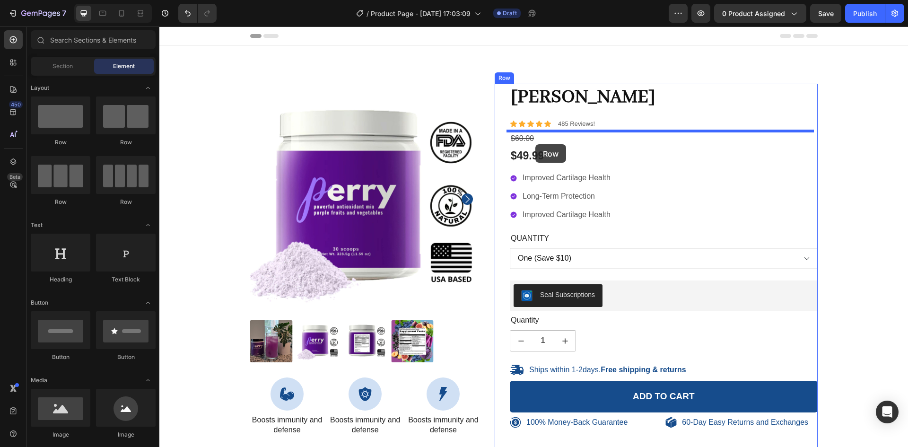
drag, startPoint x: 296, startPoint y: 151, endPoint x: 535, endPoint y: 144, distance: 239.5
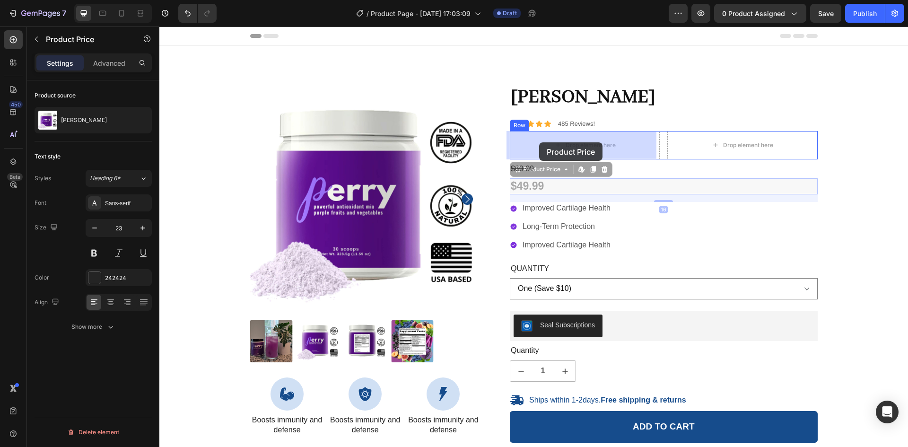
drag, startPoint x: 531, startPoint y: 185, endPoint x: 539, endPoint y: 142, distance: 43.3
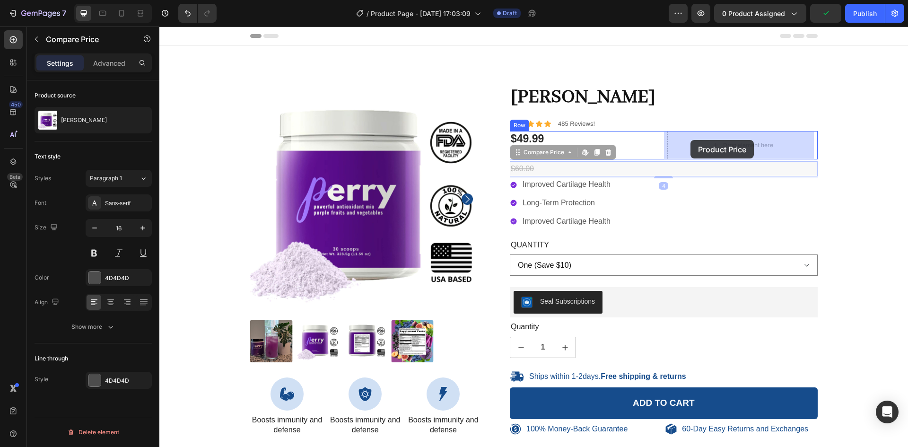
drag, startPoint x: 520, startPoint y: 169, endPoint x: 693, endPoint y: 140, distance: 175.1
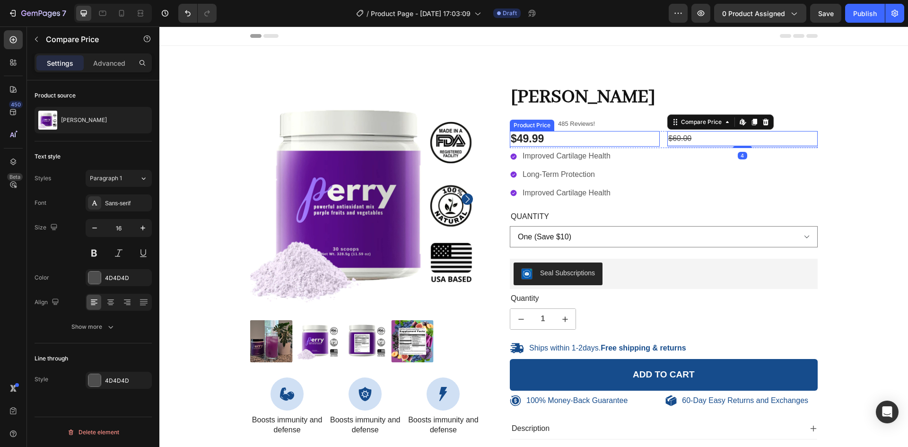
click at [640, 141] on div "$49.99" at bounding box center [585, 139] width 150 height 16
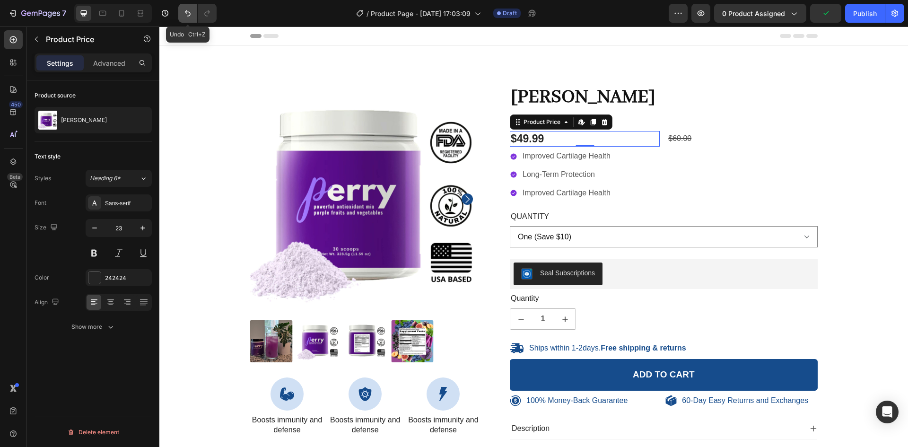
click at [188, 17] on icon "Undo/Redo" at bounding box center [187, 13] width 9 height 9
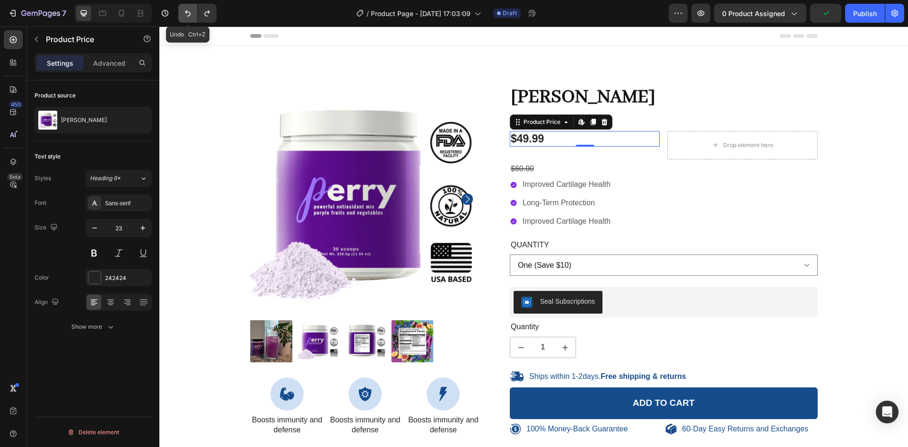
click at [188, 17] on icon "Undo/Redo" at bounding box center [187, 13] width 9 height 9
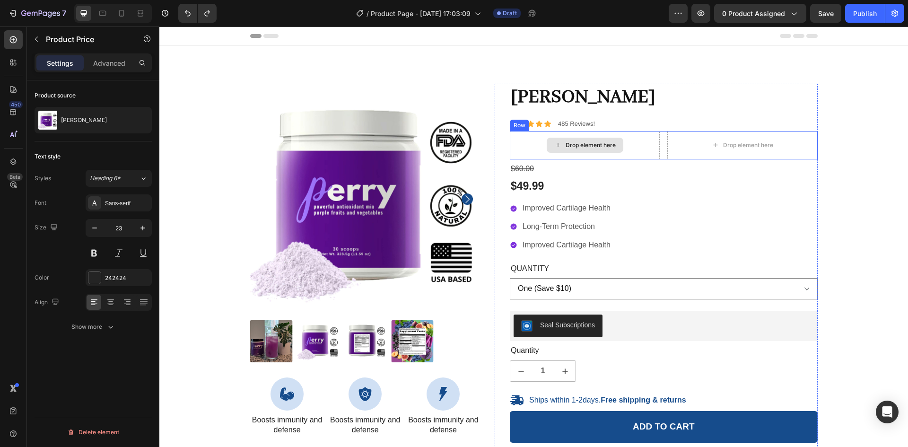
click at [540, 139] on div "Drop element here" at bounding box center [585, 145] width 150 height 28
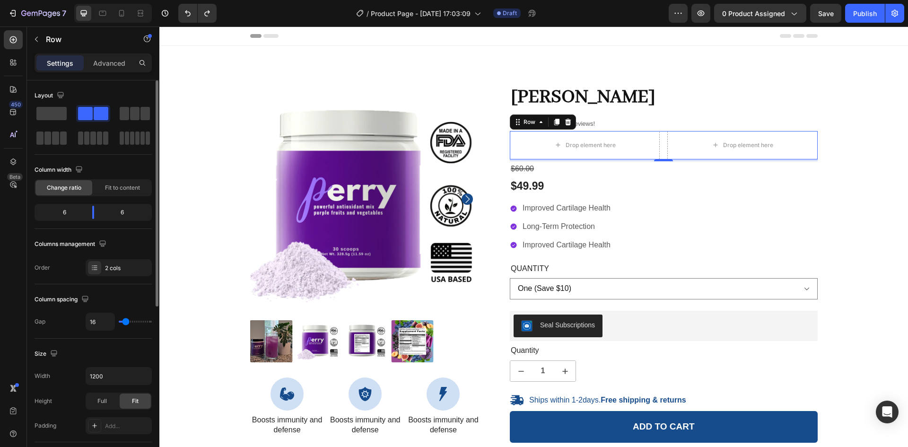
click at [69, 212] on div "6" at bounding box center [60, 212] width 48 height 13
click at [64, 212] on div "6" at bounding box center [60, 212] width 48 height 13
drag, startPoint x: 97, startPoint y: 213, endPoint x: 55, endPoint y: 213, distance: 42.1
click at [55, 0] on body "7 / Product Page - Aug 26, 17:03:09 Draft Preview 0 product assigned Save Publi…" at bounding box center [454, 0] width 908 height 0
click at [533, 138] on div at bounding box center [535, 145] width 23 height 15
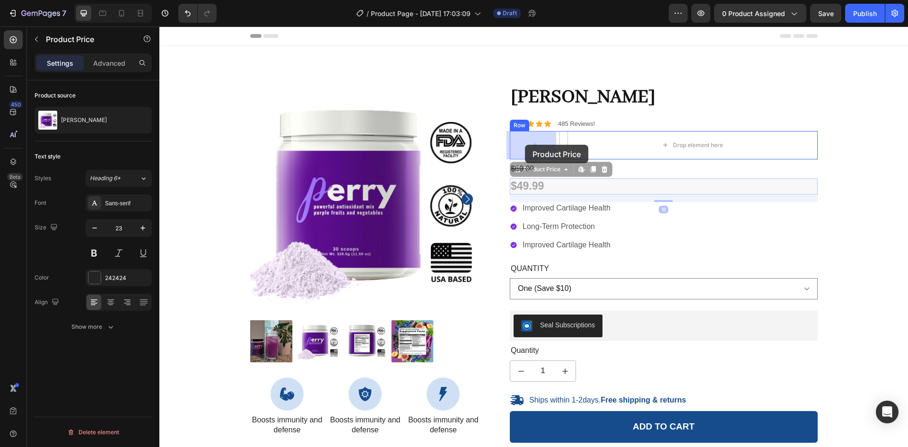
drag, startPoint x: 518, startPoint y: 185, endPoint x: 525, endPoint y: 145, distance: 41.3
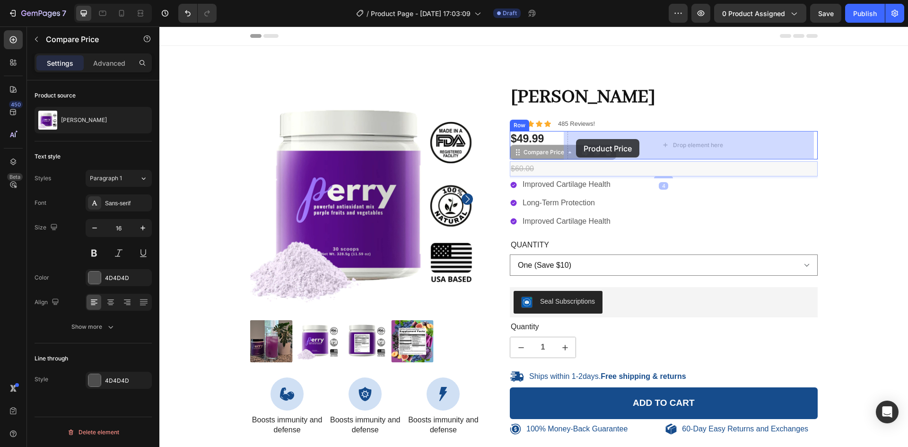
drag, startPoint x: 520, startPoint y: 168, endPoint x: 576, endPoint y: 139, distance: 63.3
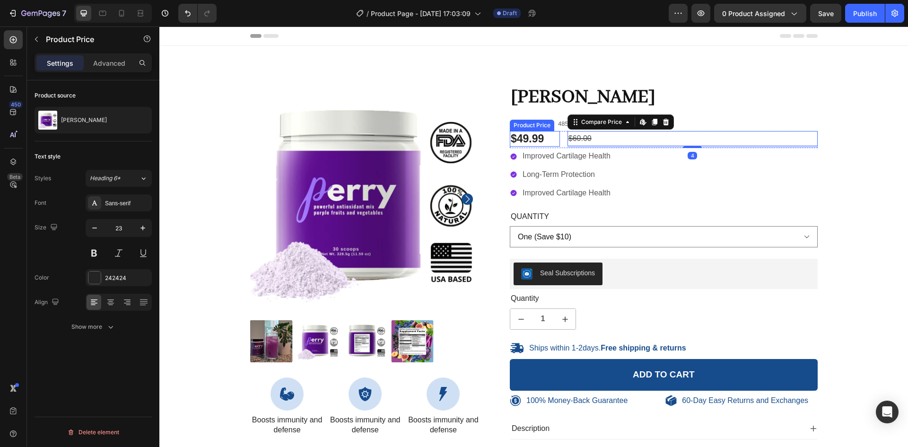
click at [535, 132] on div "$49.99" at bounding box center [535, 139] width 50 height 16
click at [570, 140] on div "$60.00" at bounding box center [693, 139] width 250 height 16
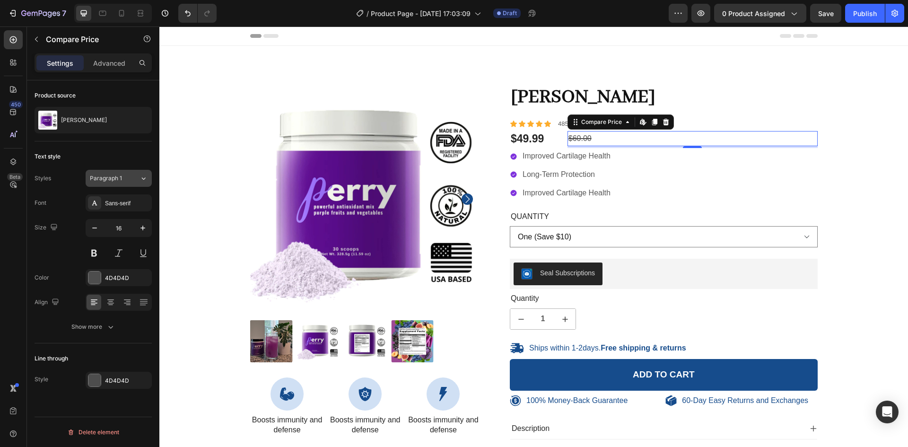
click at [129, 183] on button "Paragraph 1" at bounding box center [119, 178] width 66 height 17
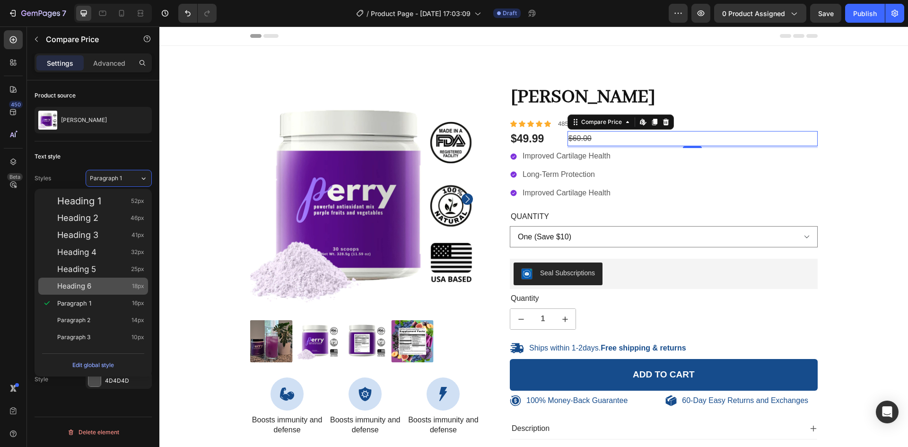
click at [77, 282] on span "Heading 6" at bounding box center [74, 285] width 34 height 9
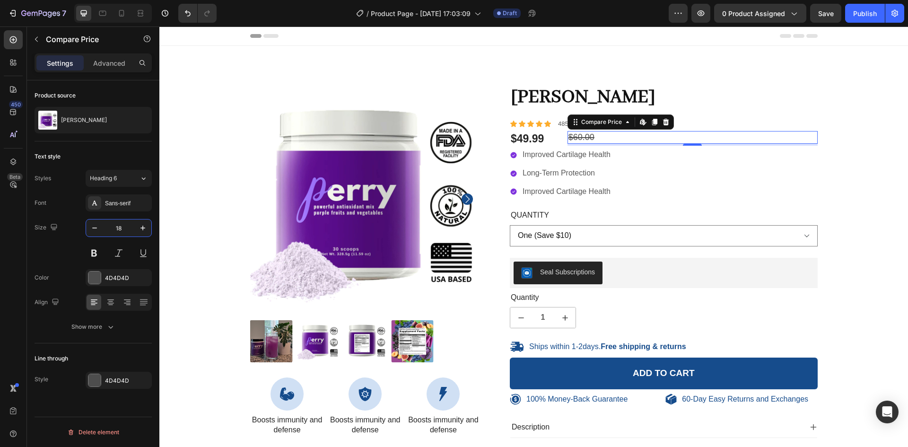
click at [116, 231] on input "18" at bounding box center [118, 227] width 31 height 17
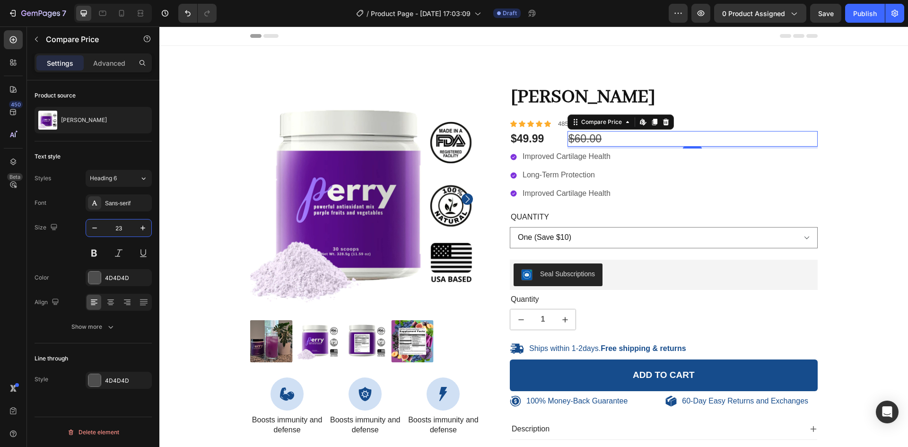
type input "23"
click at [517, 137] on div "$49.99" at bounding box center [535, 139] width 50 height 16
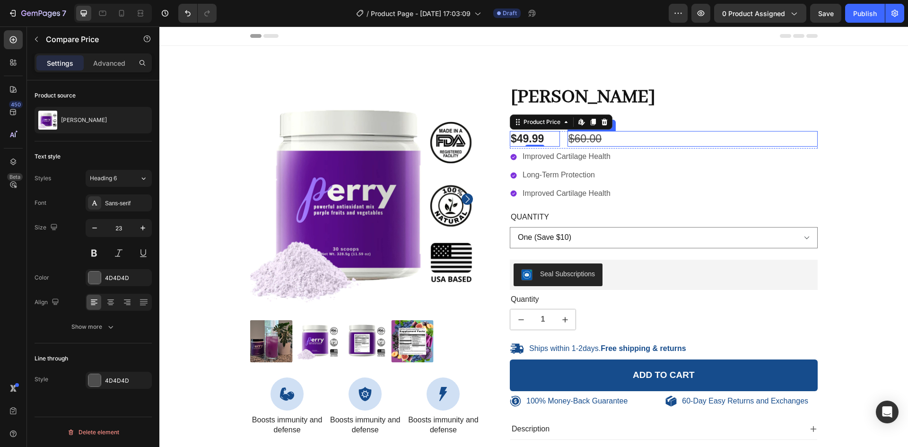
click at [579, 139] on div "$60.00" at bounding box center [693, 139] width 250 height 16
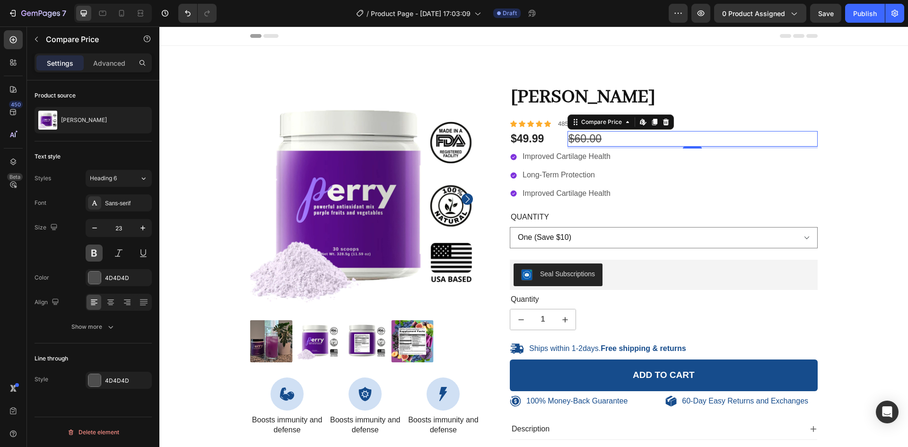
click at [96, 256] on button at bounding box center [94, 253] width 17 height 17
click at [92, 277] on div at bounding box center [94, 278] width 12 height 12
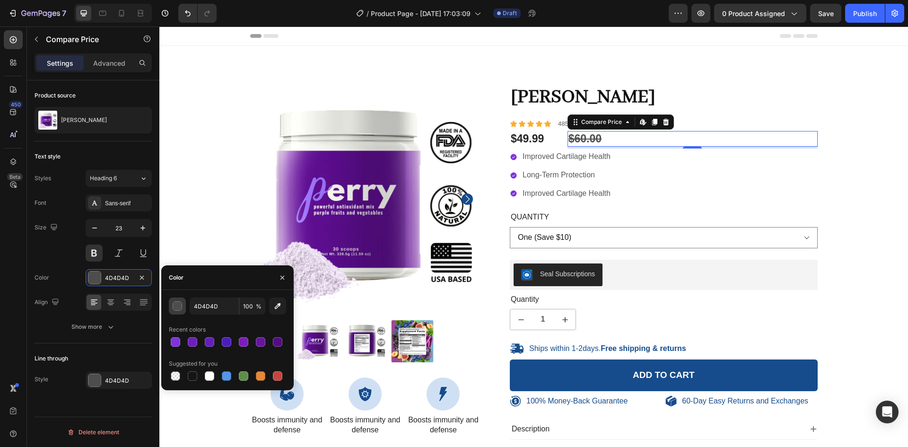
click at [178, 306] on div "button" at bounding box center [177, 306] width 9 height 9
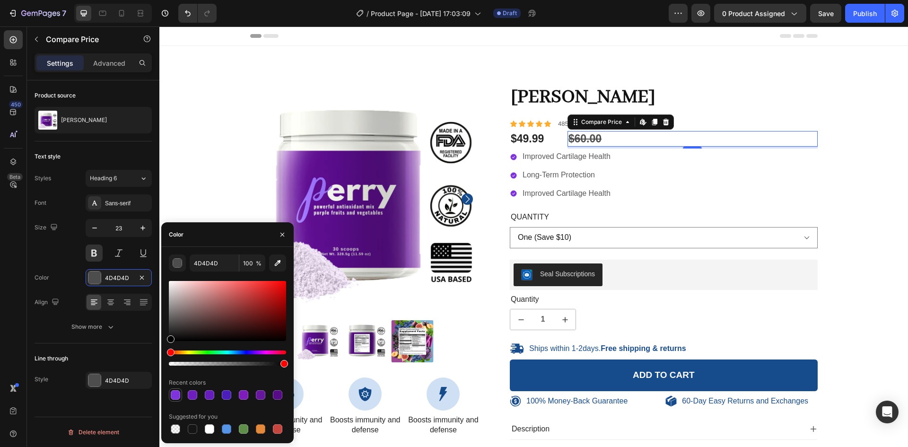
click at [174, 396] on div at bounding box center [175, 394] width 9 height 9
type input "7F33DD"
click at [282, 231] on icon "button" at bounding box center [283, 235] width 8 height 8
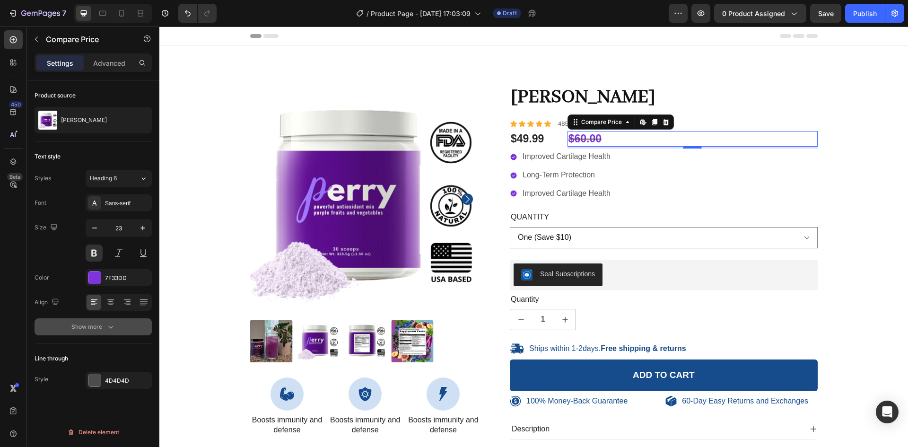
click at [92, 328] on div "Show more" at bounding box center [93, 326] width 44 height 9
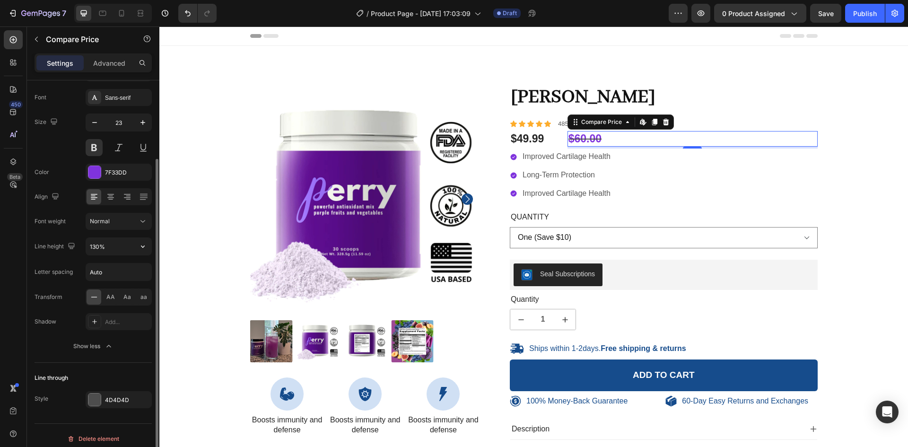
scroll to position [106, 0]
click at [94, 403] on div at bounding box center [94, 399] width 12 height 12
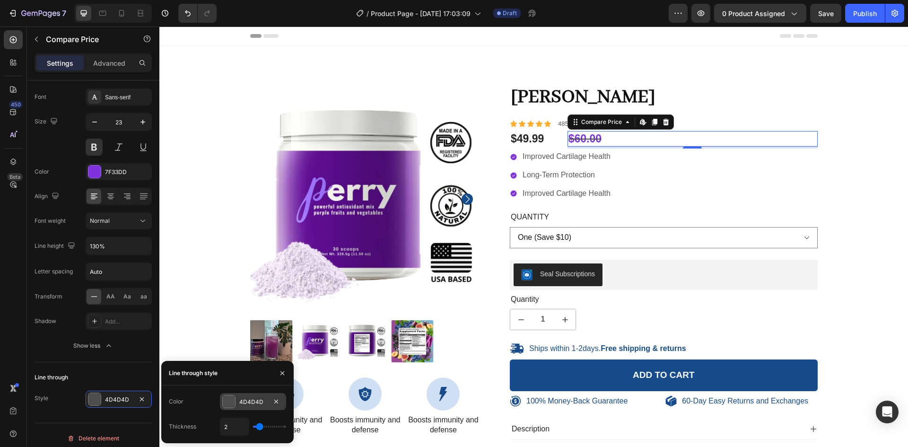
click at [228, 397] on div at bounding box center [229, 401] width 12 height 12
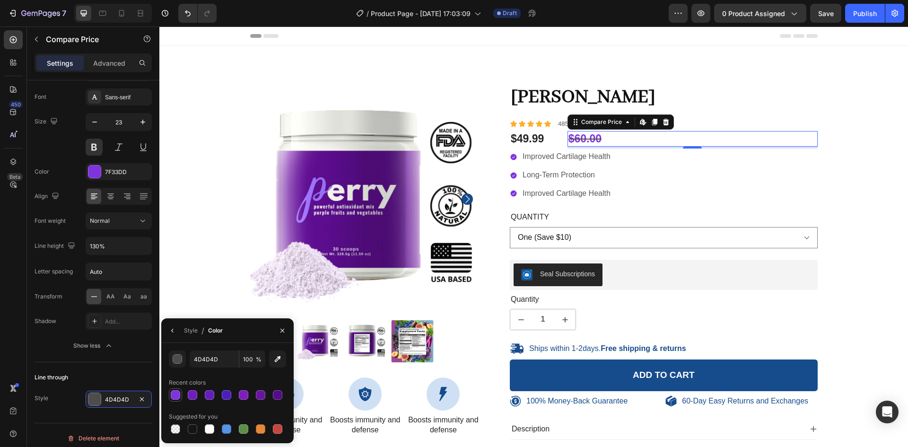
click at [175, 396] on div at bounding box center [175, 394] width 9 height 9
type input "7F33DD"
click at [84, 361] on div "Text style Styles Heading 6 Font Sans-serif Size 23 Color 7F33DD Align Font wei…" at bounding box center [93, 198] width 117 height 327
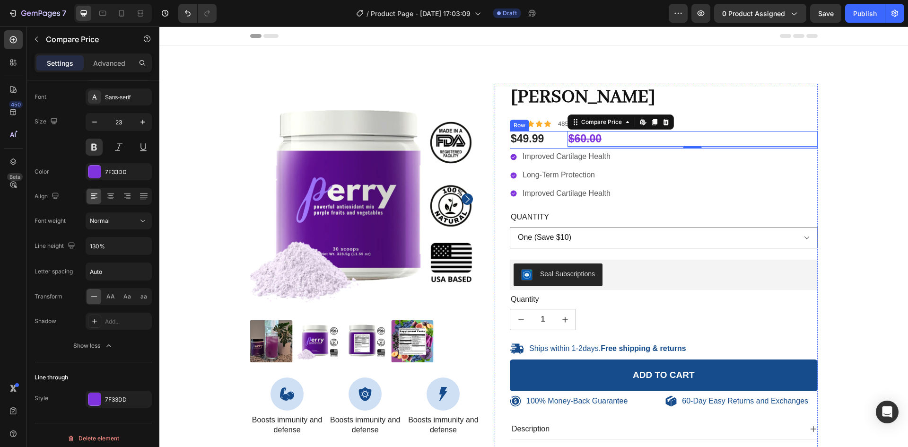
click at [558, 139] on div "$49.99 Product Price Product Price $60.00 Compare Price Edit content in Shopify…" at bounding box center [664, 140] width 308 height 18
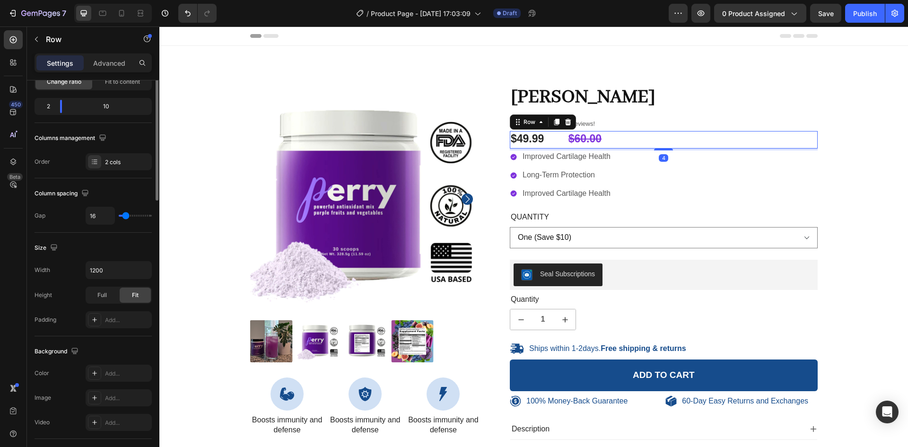
scroll to position [0, 0]
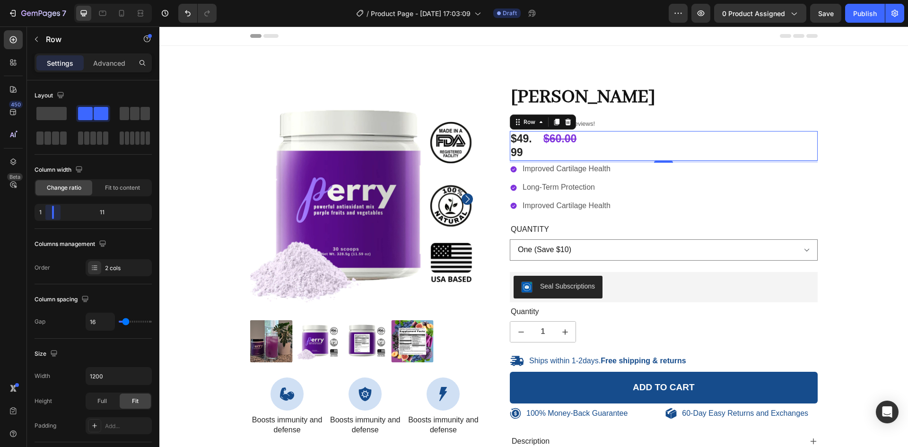
drag, startPoint x: 59, startPoint y: 215, endPoint x: 45, endPoint y: 215, distance: 14.2
click at [45, 0] on body "7 / Product Page - Aug 26, 17:03:09 Draft Preview 0 product assigned Save Publi…" at bounding box center [454, 0] width 908 height 0
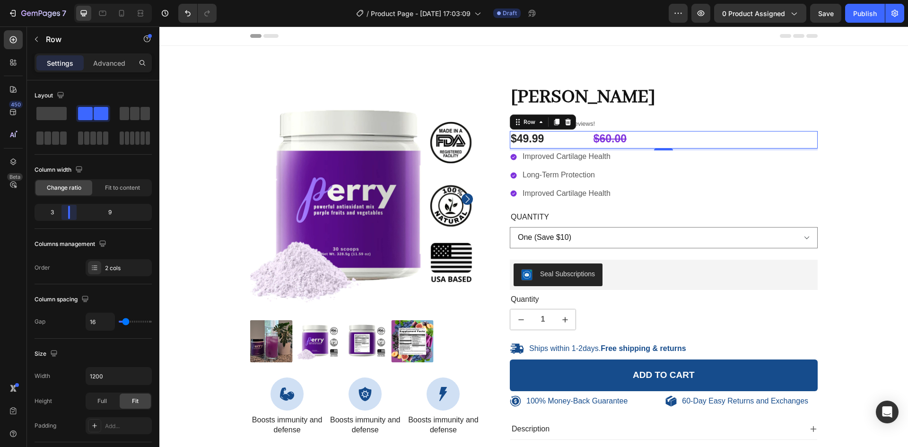
drag, startPoint x: 53, startPoint y: 214, endPoint x: 62, endPoint y: 213, distance: 8.5
click at [62, 0] on body "7 / Product Page - Aug 26, 17:03:09 Draft Preview 0 product assigned Save Publi…" at bounding box center [454, 0] width 908 height 0
type input "9"
type input "7"
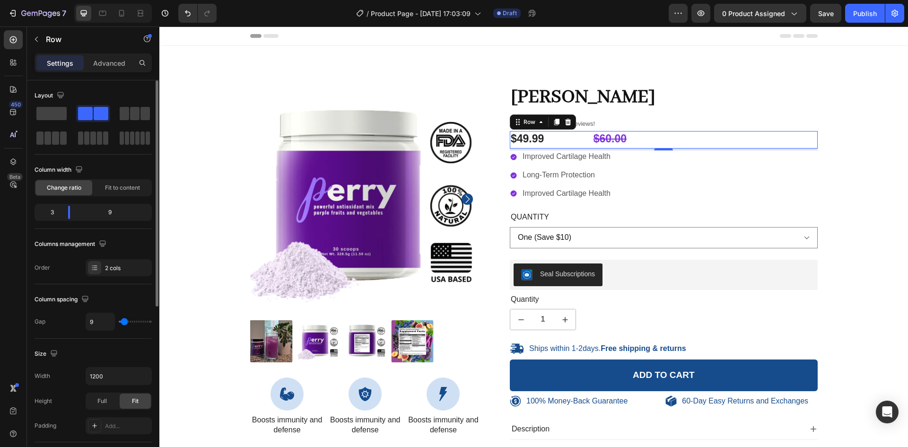
type input "7"
type input "4"
type input "2"
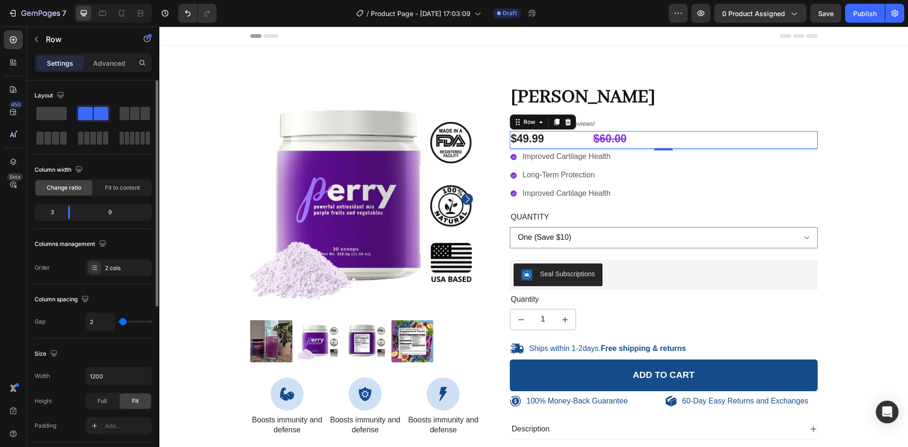
type input "0"
drag, startPoint x: 125, startPoint y: 321, endPoint x: 110, endPoint y: 323, distance: 15.3
type input "0"
click at [119, 323] on input "range" at bounding box center [135, 322] width 33 height 2
drag, startPoint x: 69, startPoint y: 212, endPoint x: 52, endPoint y: 213, distance: 16.6
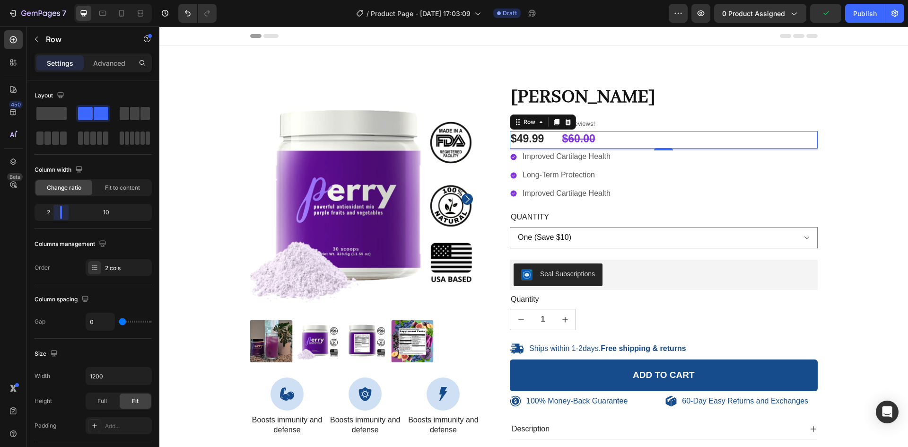
click at [52, 0] on body "7 / Product Page - Aug 26, 17:03:09 Draft Preview 0 product assigned Publish 45…" at bounding box center [454, 0] width 908 height 0
click at [539, 163] on div "Improved Cartilage Health" at bounding box center [566, 156] width 91 height 13
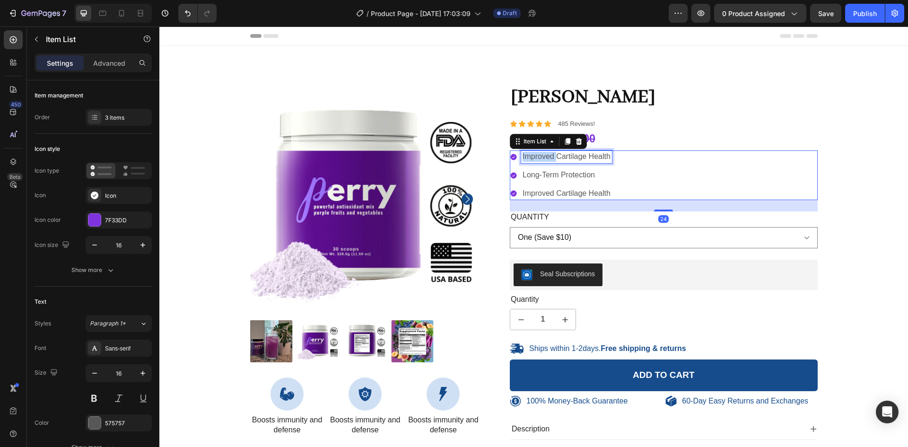
click at [532, 156] on p "Improved Cartilage Health" at bounding box center [567, 157] width 88 height 10
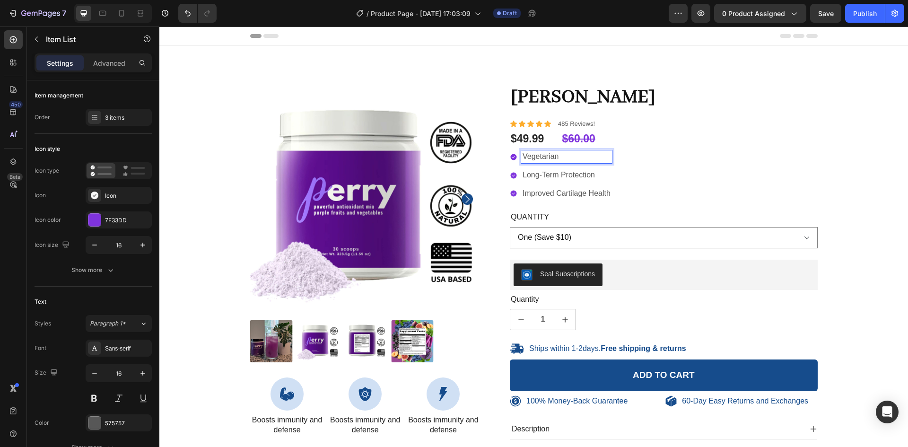
click at [543, 173] on p "Long-Term Protection" at bounding box center [567, 175] width 88 height 10
click at [536, 192] on p "Improved Cartilage Health" at bounding box center [567, 194] width 88 height 10
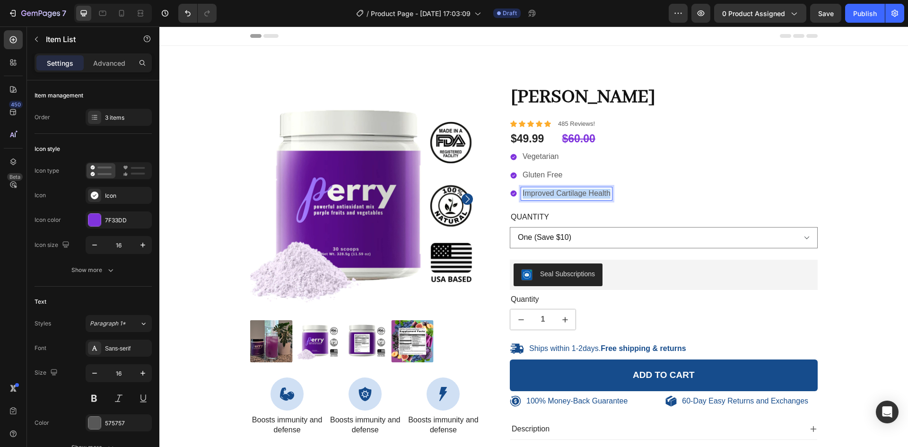
click at [536, 192] on p "Improved Cartilage Health" at bounding box center [567, 194] width 88 height 10
click at [35, 35] on icon "button" at bounding box center [37, 39] width 8 height 8
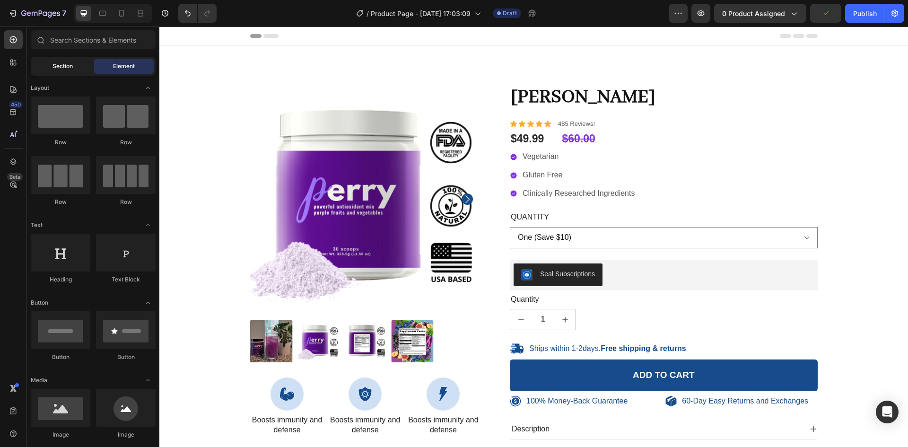
click at [54, 68] on span "Section" at bounding box center [63, 66] width 20 height 9
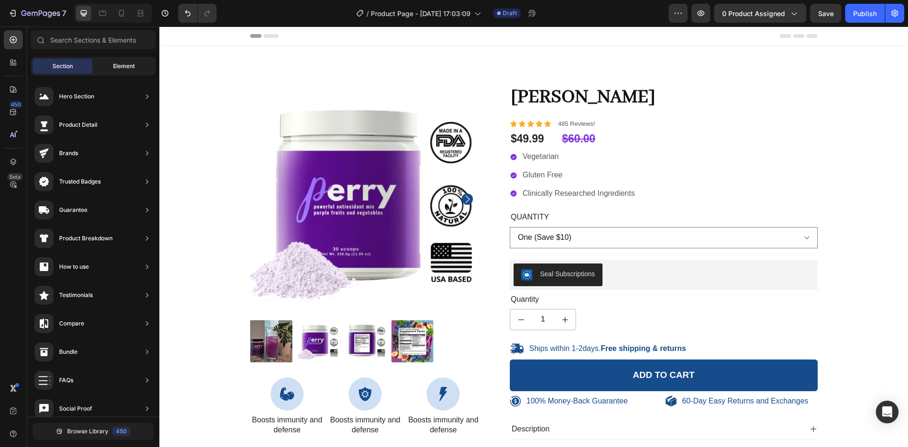
click at [105, 71] on div "Element" at bounding box center [124, 66] width 60 height 15
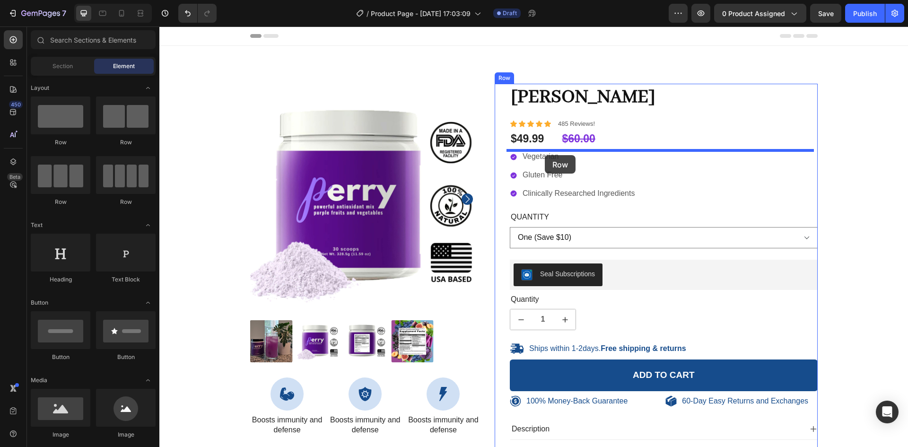
drag, startPoint x: 228, startPoint y: 200, endPoint x: 545, endPoint y: 155, distance: 320.1
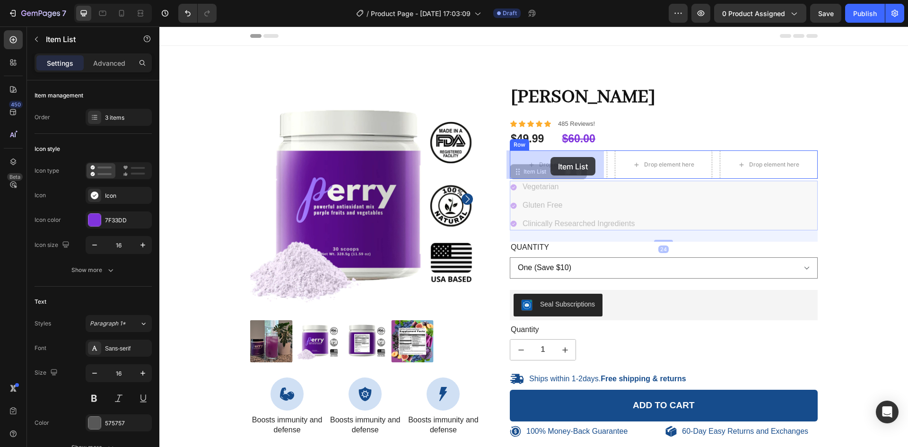
drag, startPoint x: 544, startPoint y: 184, endPoint x: 551, endPoint y: 157, distance: 28.2
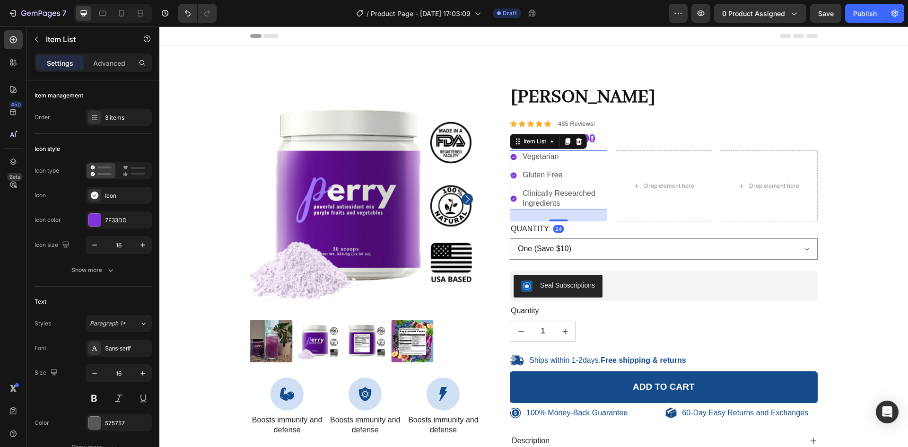
click at [530, 172] on p "Gluten Free" at bounding box center [564, 175] width 83 height 10
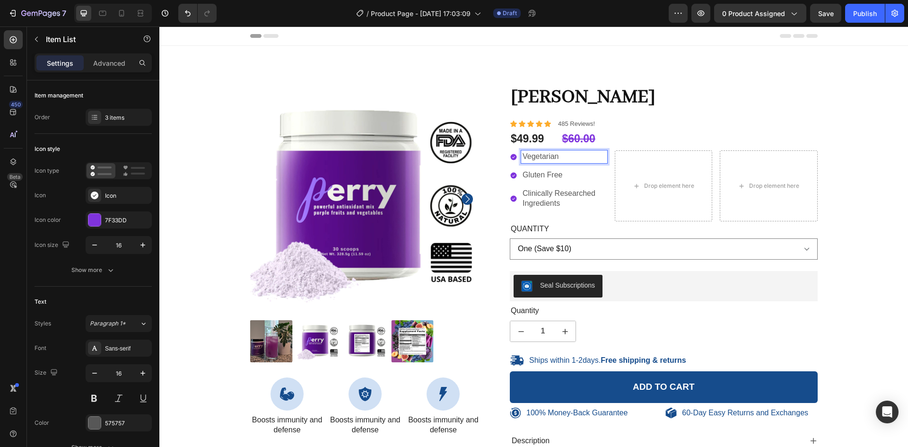
click at [537, 160] on p "Vegetarian" at bounding box center [564, 157] width 83 height 10
click at [560, 219] on div "Vegetarian Gluten Free Clinically Researched Ingredients Item List 24" at bounding box center [558, 185] width 97 height 70
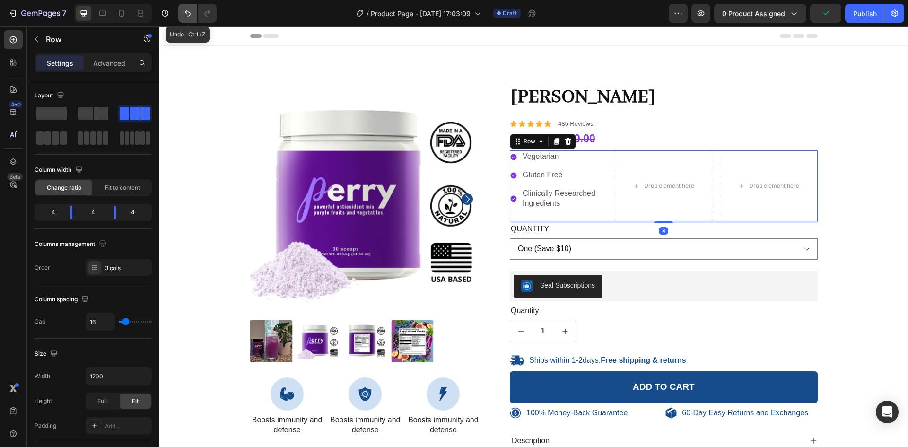
click at [192, 17] on icon "Undo/Redo" at bounding box center [187, 13] width 9 height 9
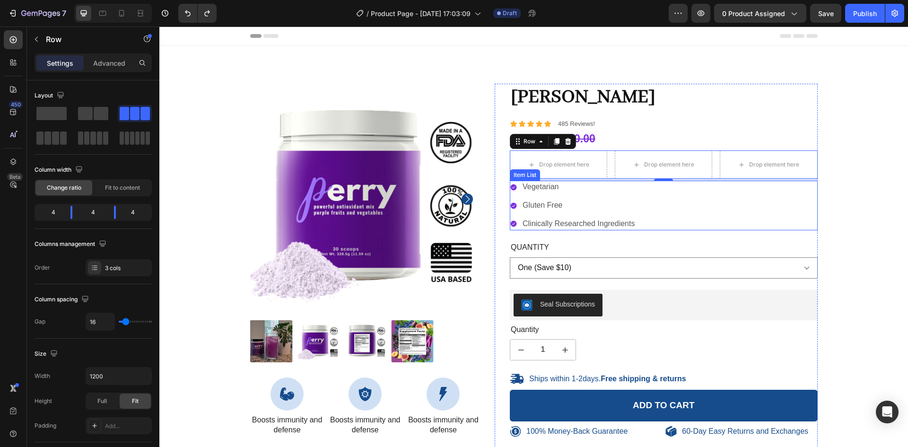
click at [522, 173] on div "Item List" at bounding box center [525, 175] width 26 height 9
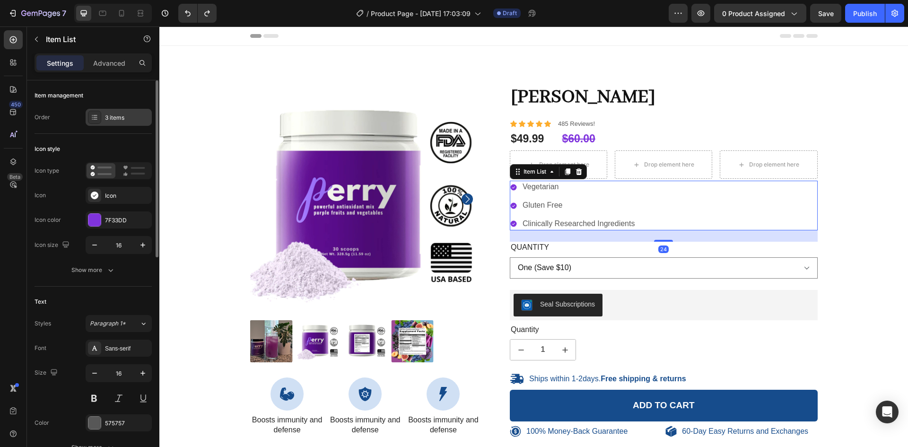
click at [96, 118] on icon at bounding box center [95, 118] width 8 height 8
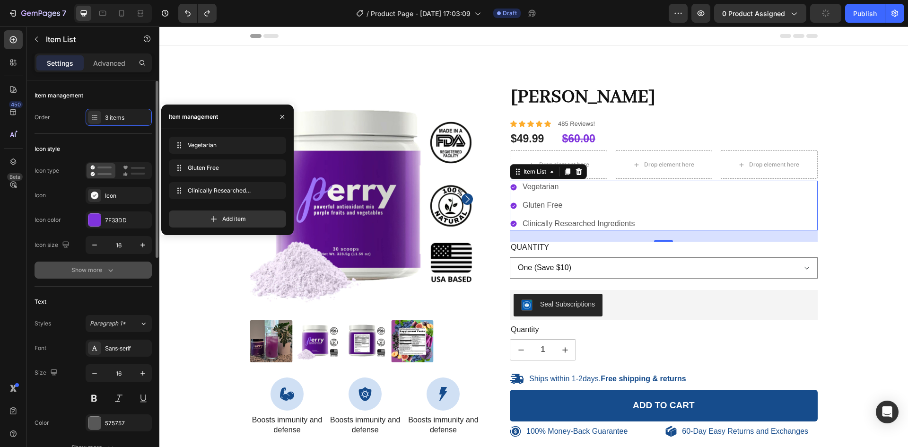
scroll to position [5, 0]
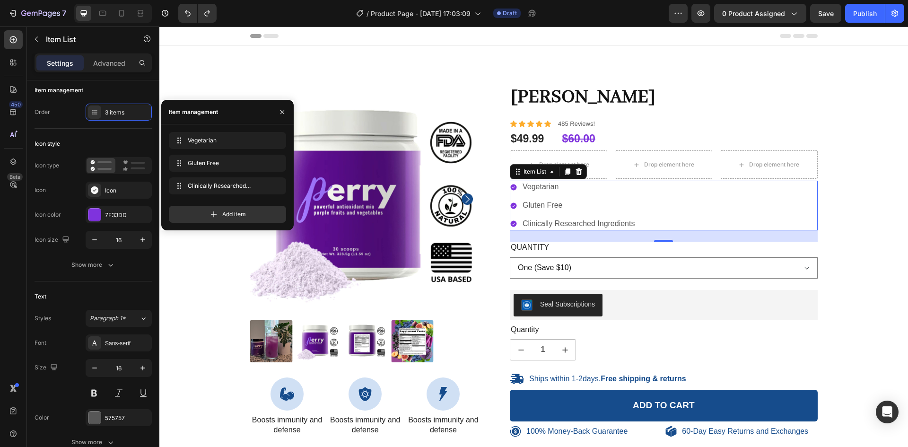
click at [543, 190] on p "Vegetarian" at bounding box center [579, 187] width 112 height 10
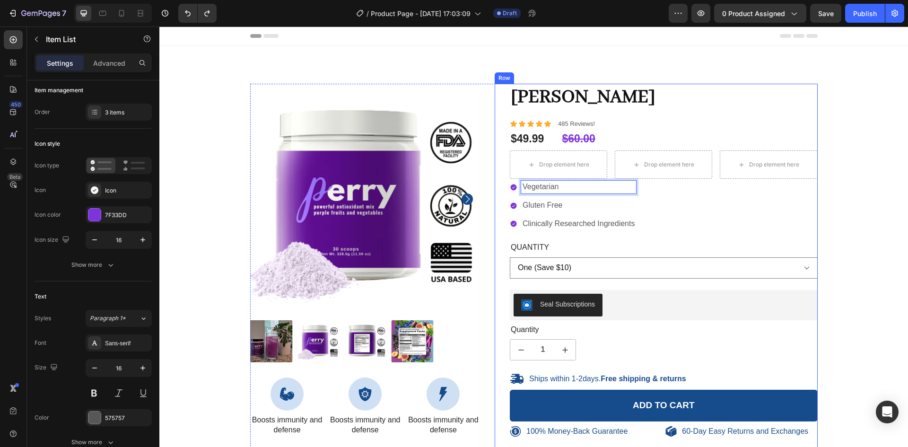
click at [505, 189] on div "Perry Product Title Icon Icon Icon Icon Icon Icon List 485 Reviews! Text Block …" at bounding box center [656, 305] width 323 height 443
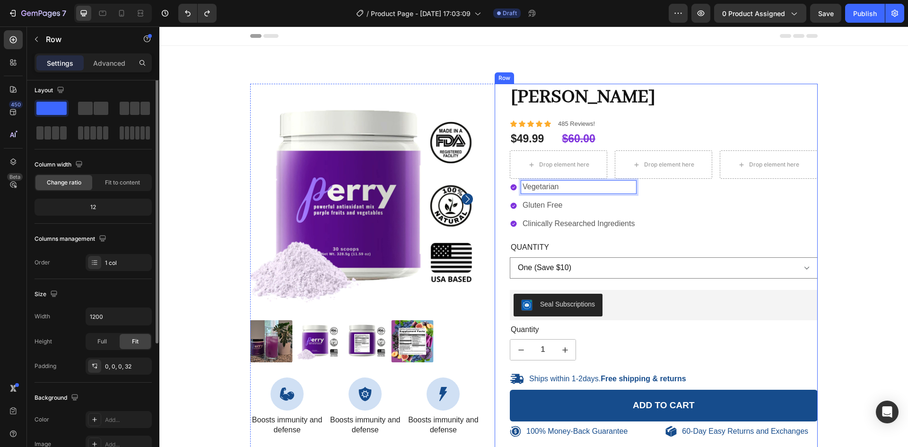
scroll to position [0, 0]
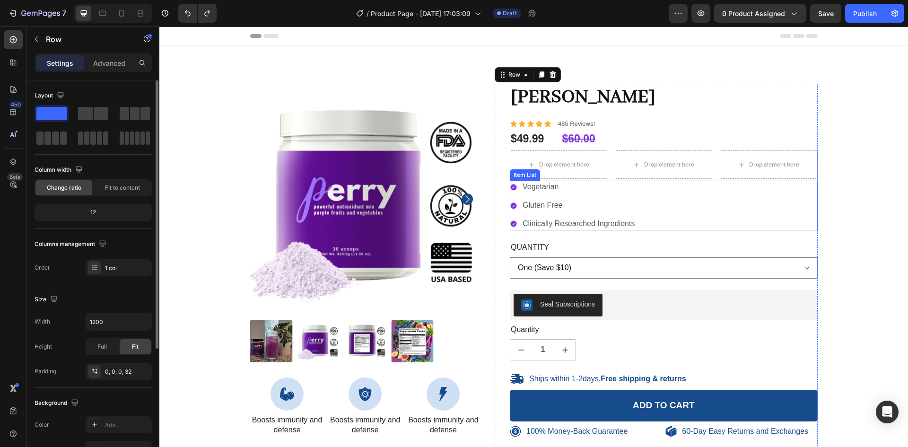
click at [511, 189] on icon at bounding box center [514, 187] width 6 height 6
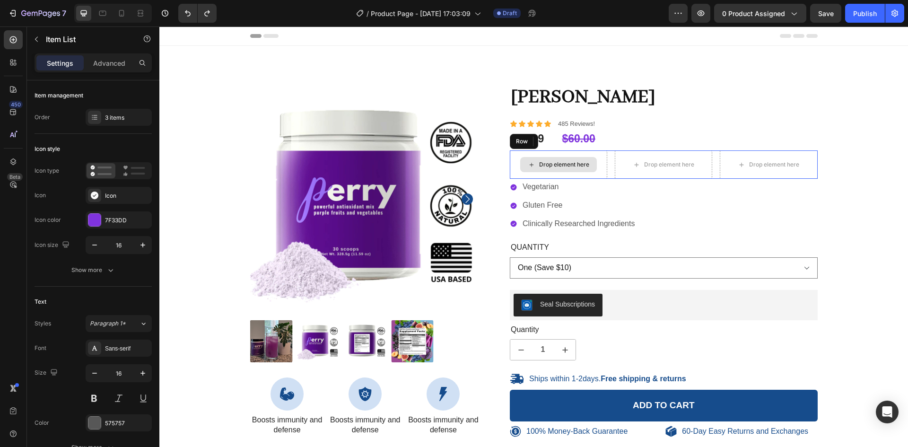
click at [513, 152] on div "Drop element here" at bounding box center [558, 164] width 97 height 28
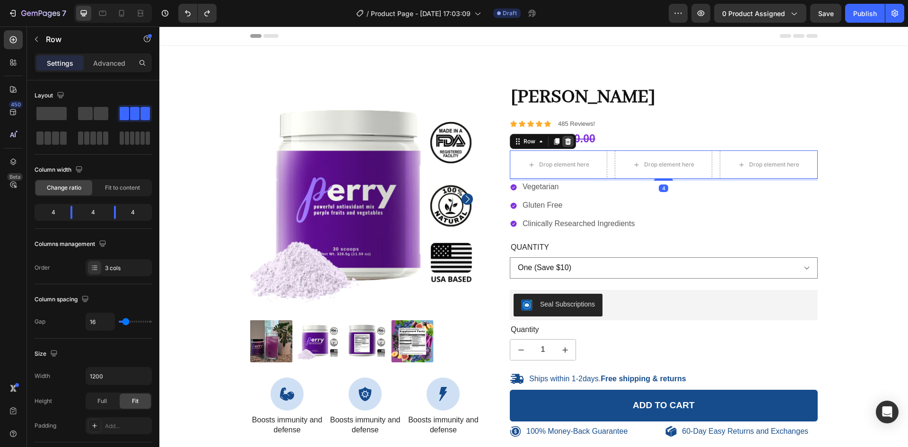
click at [565, 140] on icon at bounding box center [568, 141] width 6 height 7
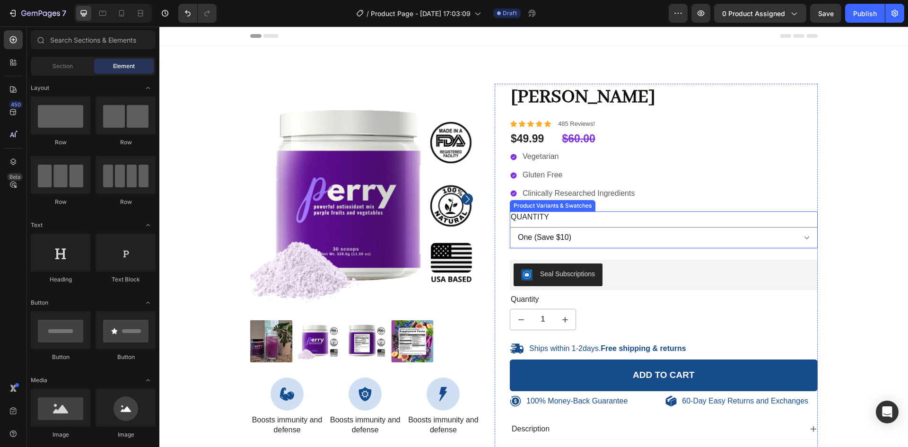
click at [518, 222] on legend "Quantity" at bounding box center [530, 217] width 40 height 12
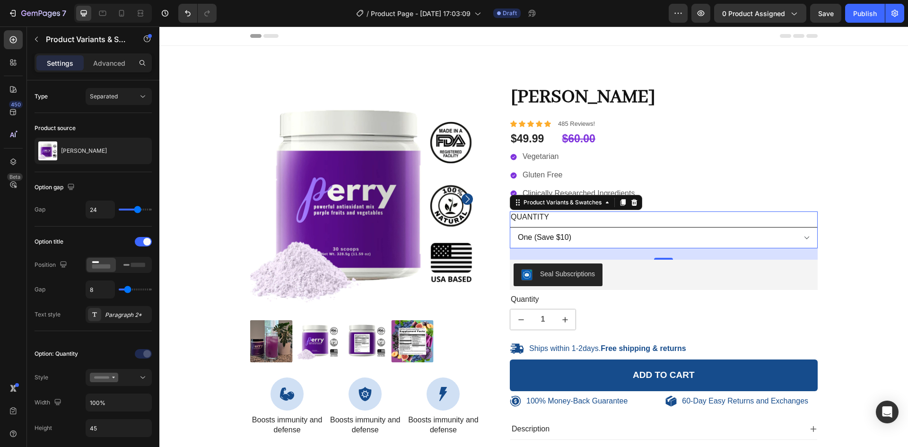
click at [573, 246] on select "One (Save $10) Two (Save $12 Each) Three (Save $15 Each)" at bounding box center [664, 237] width 308 height 21
click at [526, 206] on div "Product Variants & Swatches" at bounding box center [563, 202] width 82 height 9
click at [105, 99] on span "Separated" at bounding box center [104, 96] width 28 height 7
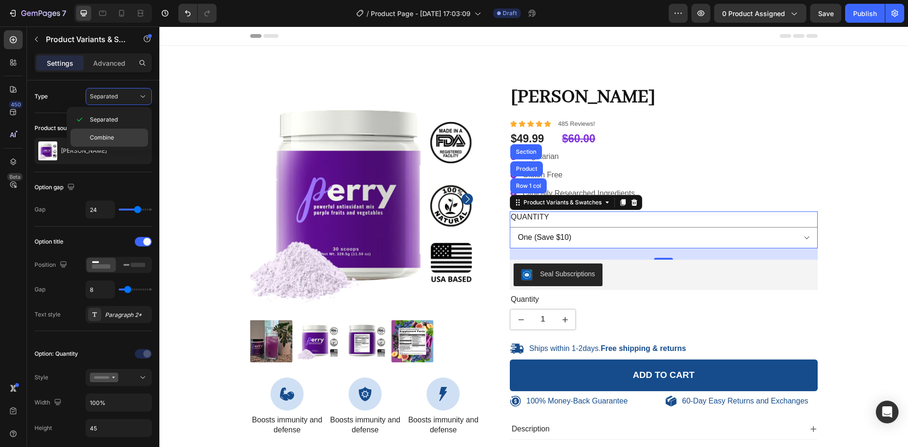
click at [98, 140] on span "Combine" at bounding box center [102, 137] width 24 height 9
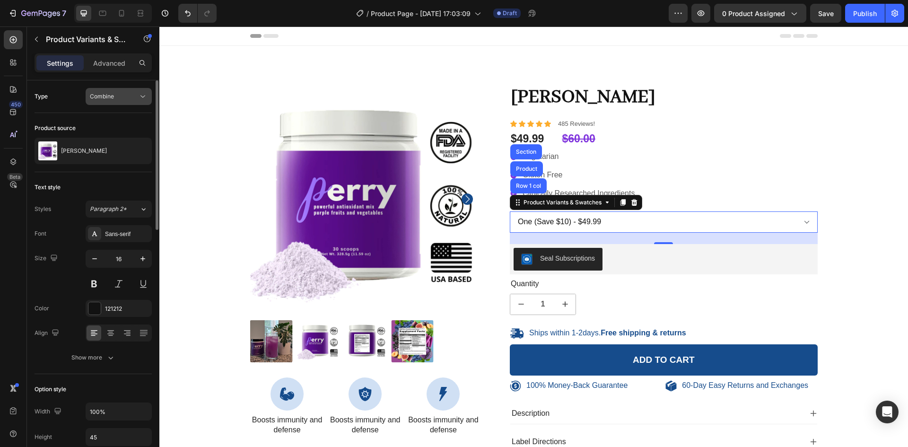
click at [112, 92] on span "Combine" at bounding box center [102, 96] width 24 height 9
click at [96, 126] on div "Separated" at bounding box center [109, 120] width 78 height 18
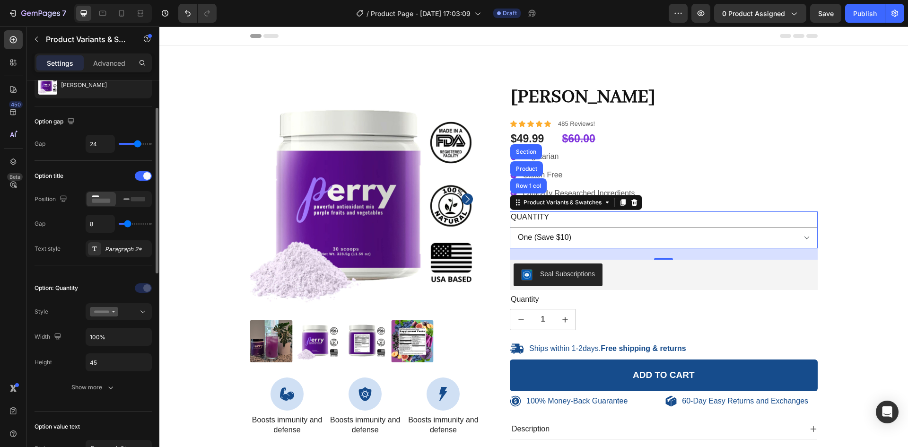
scroll to position [79, 0]
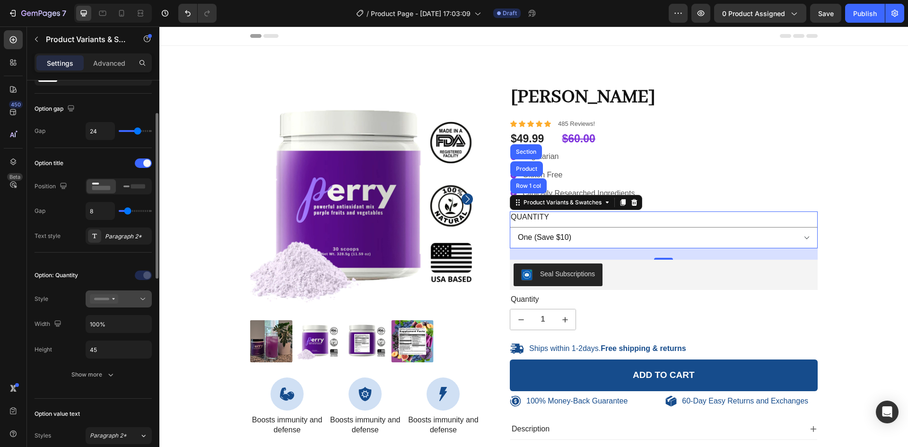
click at [127, 299] on div at bounding box center [119, 298] width 58 height 9
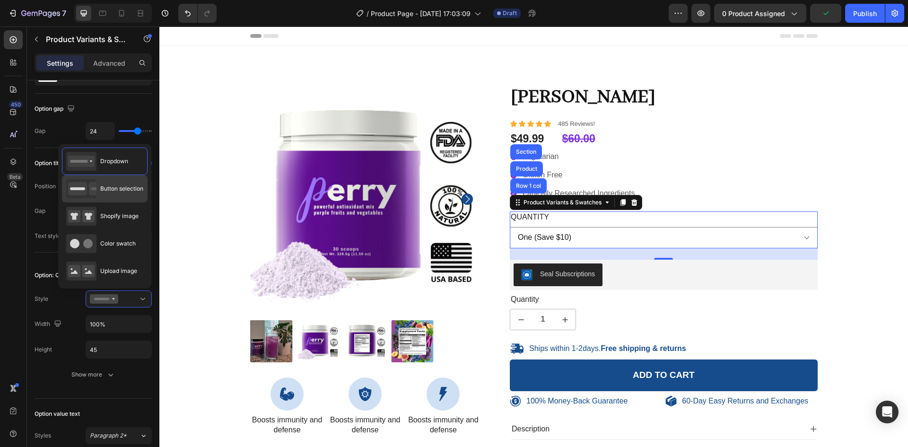
click at [100, 192] on span "Button selection" at bounding box center [121, 188] width 43 height 9
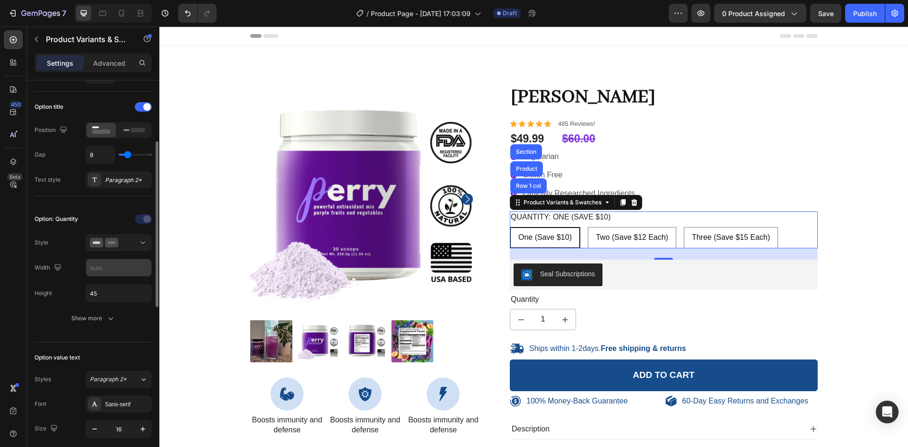
scroll to position [141, 0]
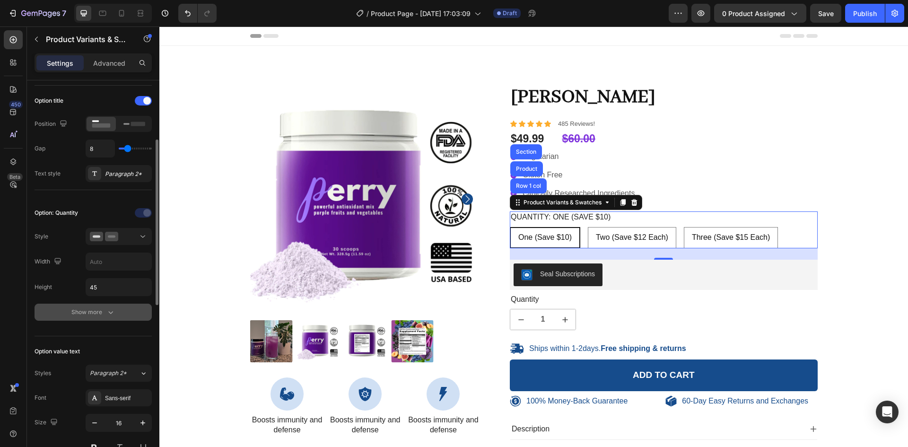
click at [84, 314] on div "Show more" at bounding box center [93, 311] width 44 height 9
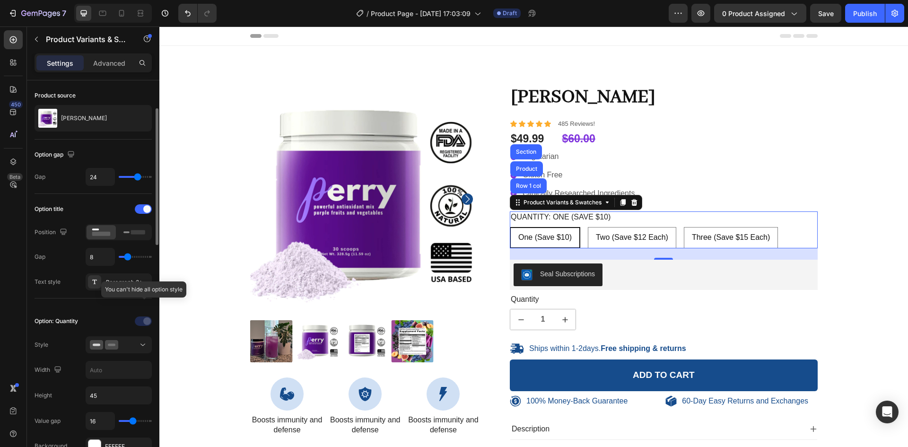
scroll to position [31, 0]
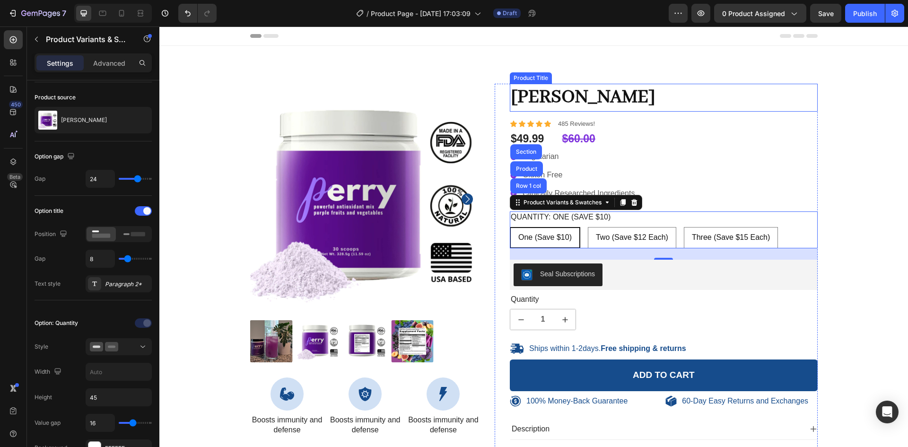
click at [525, 95] on h1 "[PERSON_NAME]" at bounding box center [664, 98] width 308 height 28
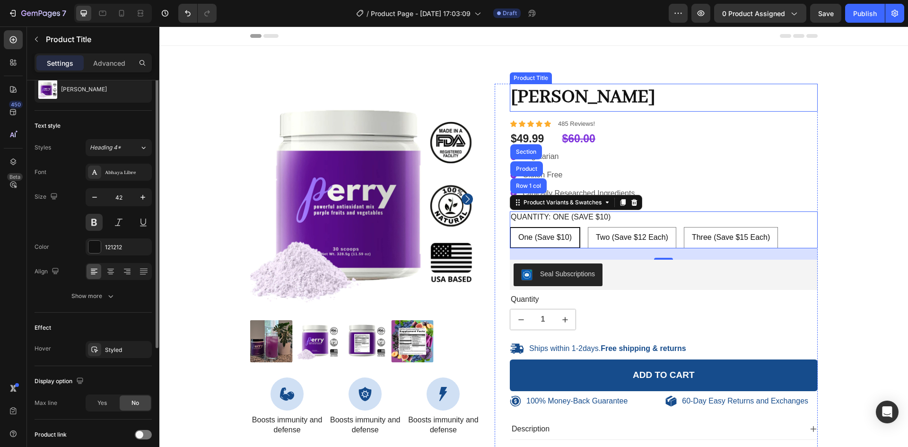
scroll to position [0, 0]
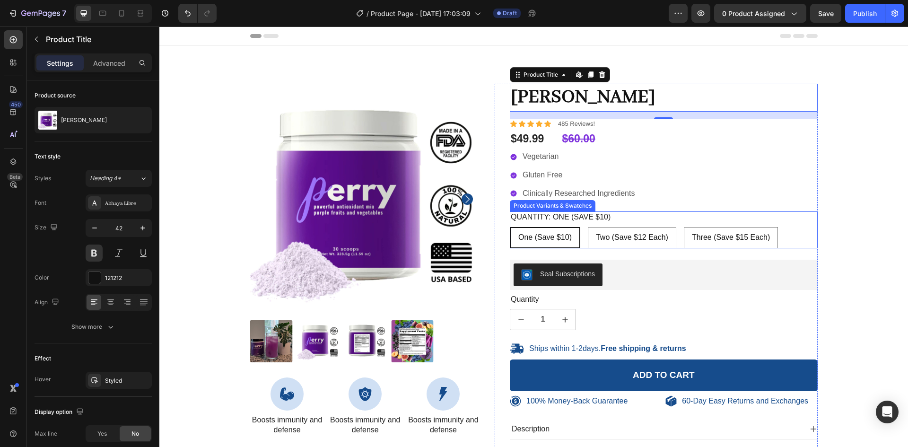
click at [567, 214] on legend "Quantity: One (Save $10)" at bounding box center [561, 217] width 102 height 12
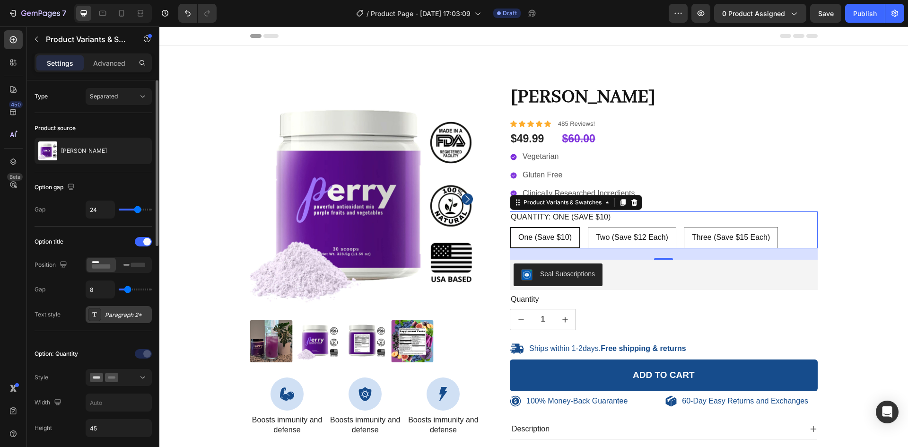
click at [121, 311] on div "Paragraph 2*" at bounding box center [127, 315] width 44 height 9
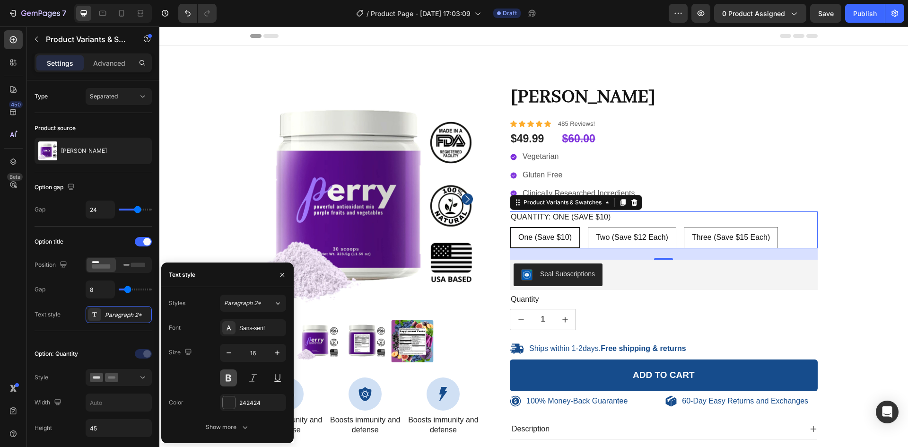
click at [227, 377] on button at bounding box center [228, 377] width 17 height 17
click at [278, 275] on button "button" at bounding box center [282, 274] width 15 height 15
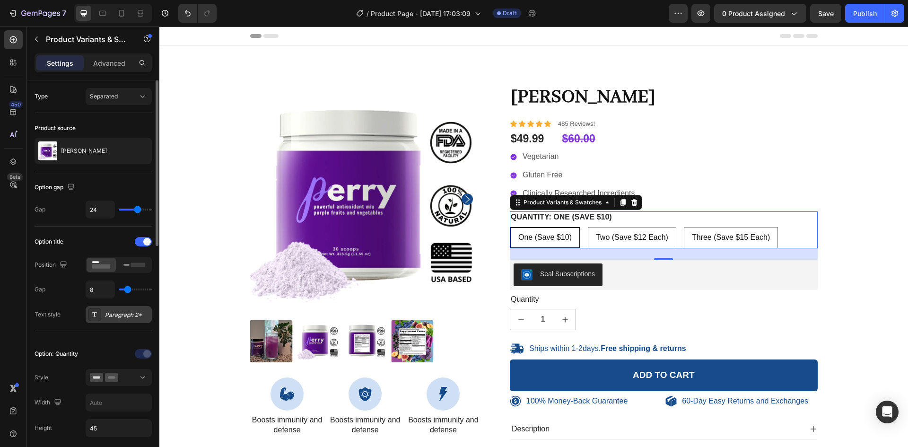
click at [121, 321] on div "Paragraph 2*" at bounding box center [119, 314] width 66 height 17
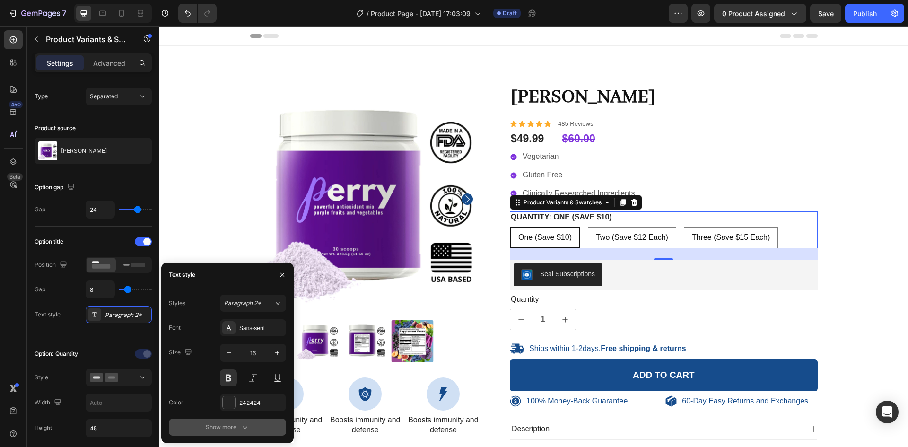
click at [211, 425] on div "Show more" at bounding box center [228, 426] width 44 height 9
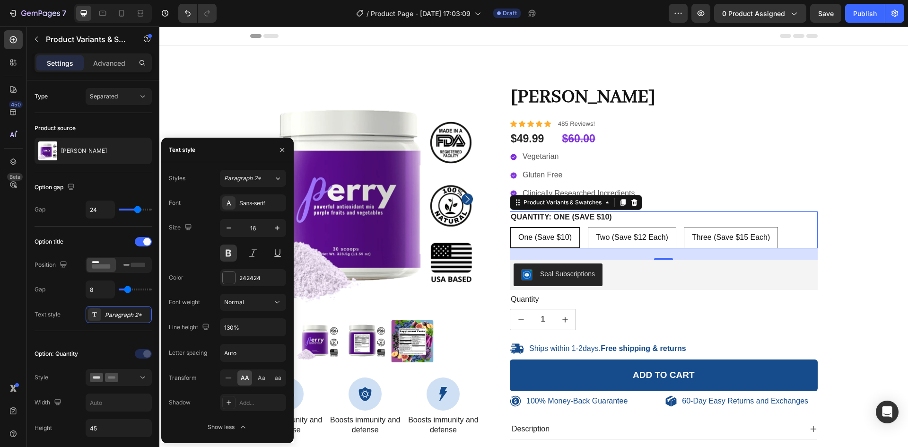
click at [247, 379] on span "AA" at bounding box center [245, 378] width 9 height 9
click at [228, 375] on icon at bounding box center [228, 377] width 9 height 9
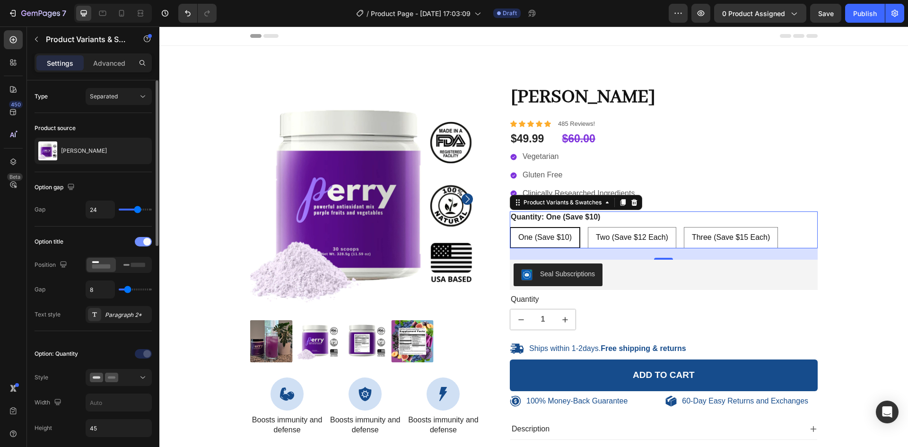
click at [145, 242] on span at bounding box center [147, 242] width 8 height 8
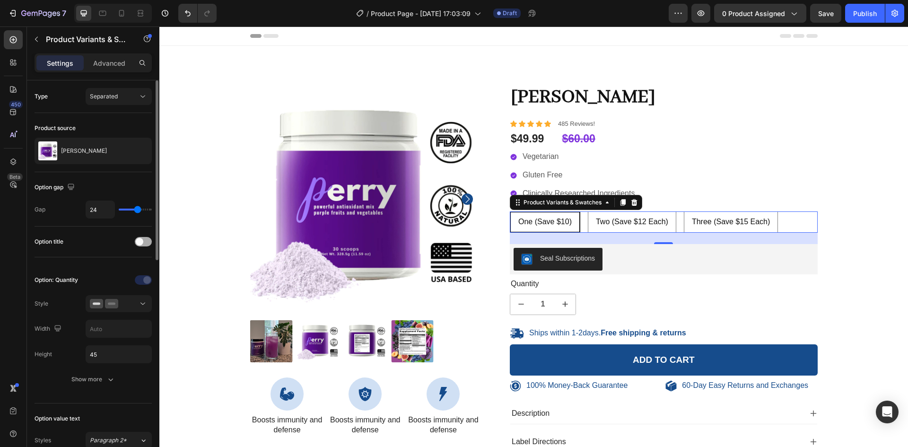
click at [145, 242] on div at bounding box center [143, 241] width 17 height 9
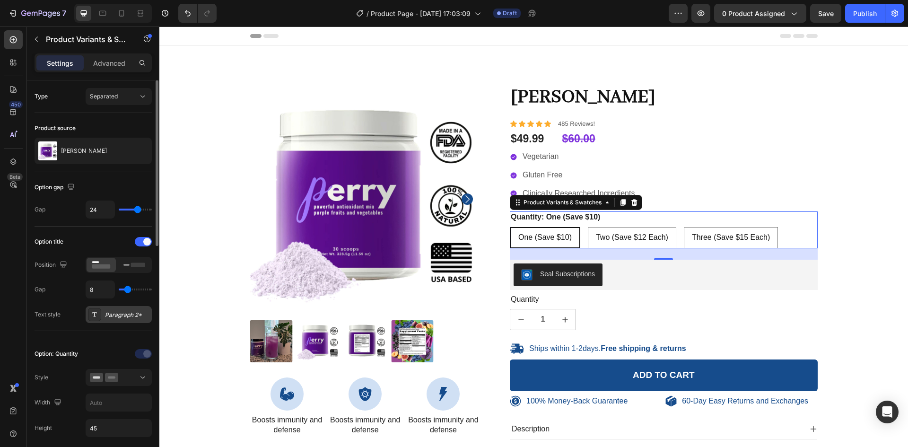
click at [120, 314] on div "Paragraph 2*" at bounding box center [127, 315] width 44 height 9
type input "7"
type input "8"
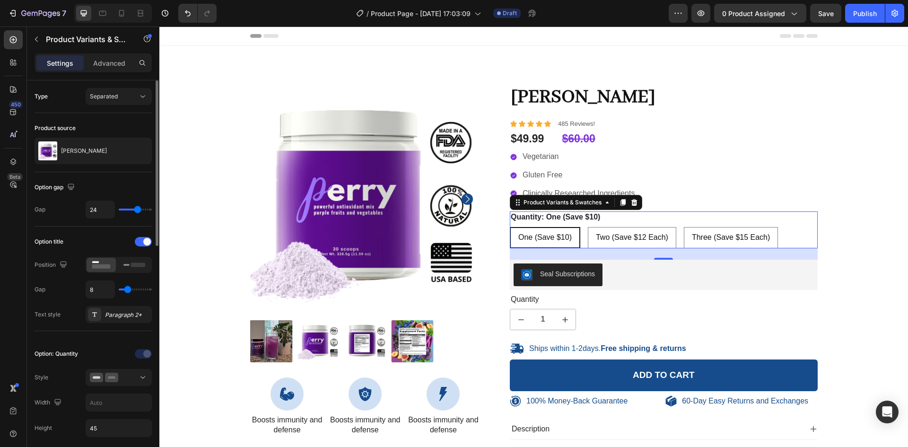
type input "9"
type input "10"
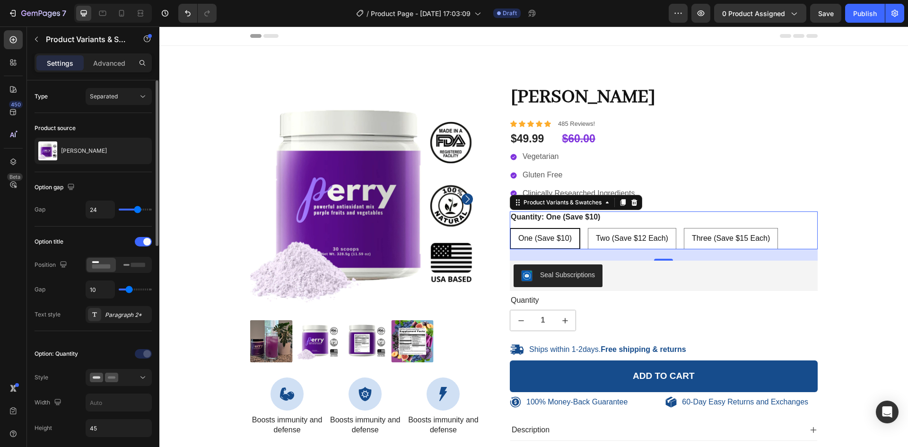
type input "11"
type input "12"
type input "15"
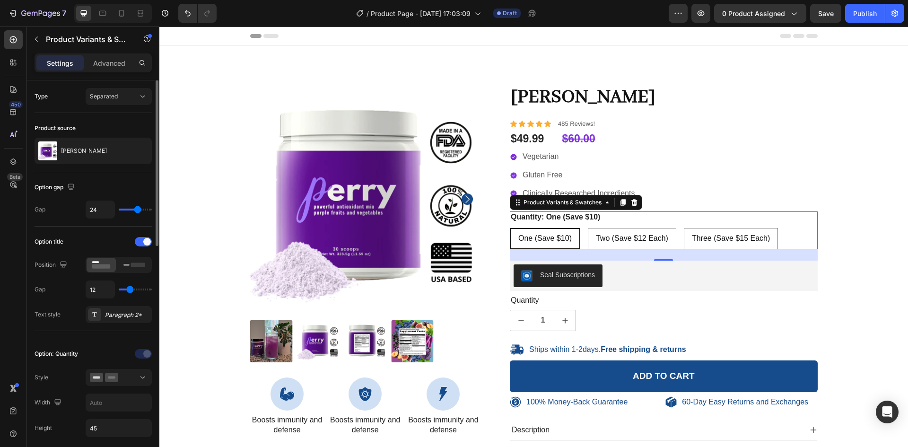
type input "15"
type input "16"
type input "17"
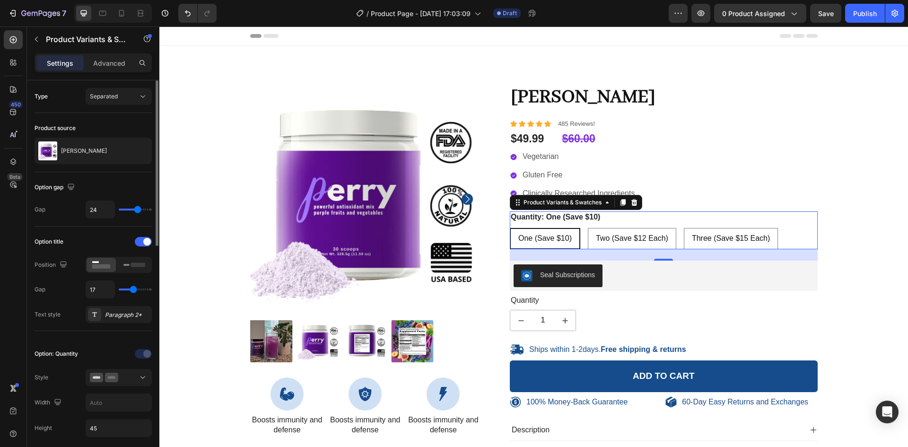
type input "18"
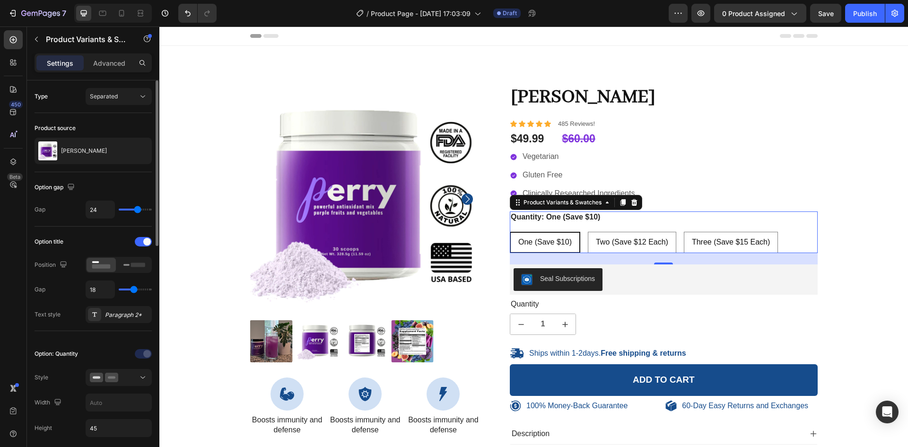
type input "19"
type input "20"
type input "21"
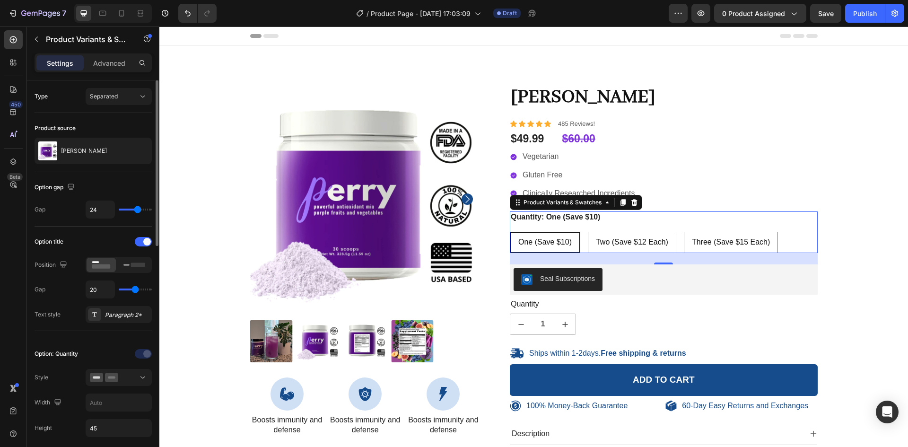
type input "21"
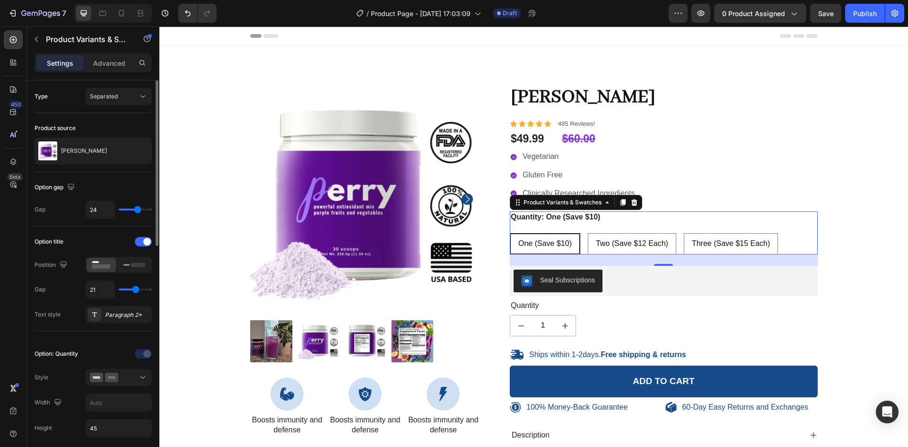
type input "19"
type input "16"
type input "13"
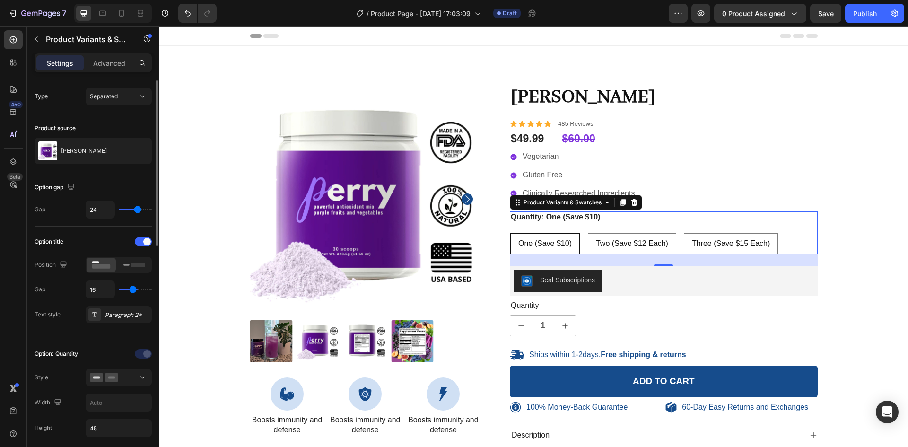
type input "13"
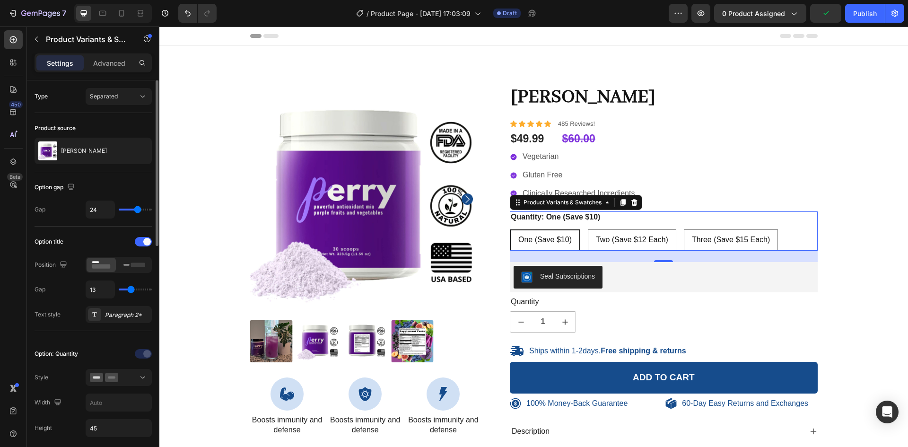
type input "12"
type input "11"
type input "10"
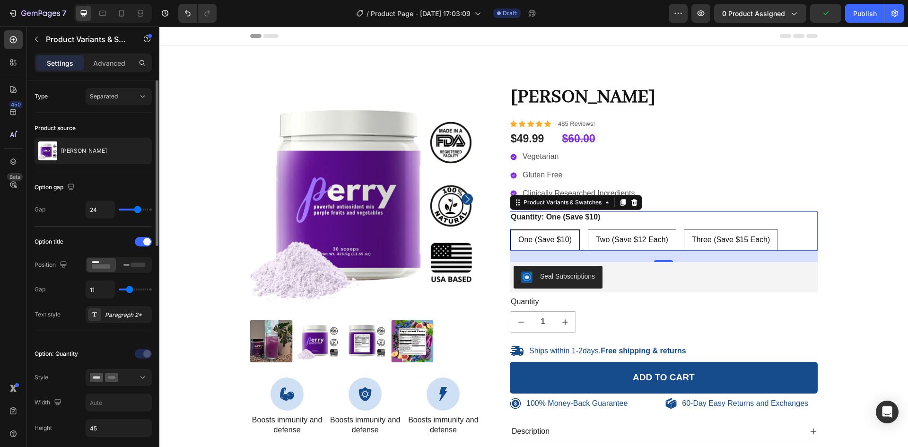
type input "10"
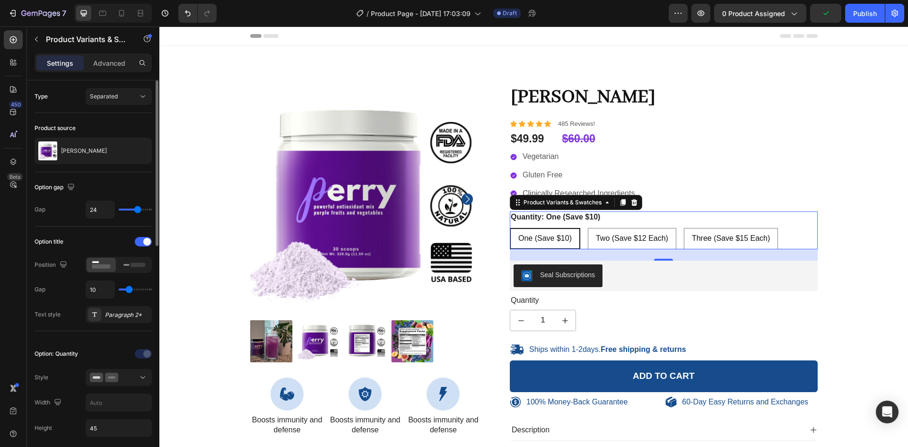
type input "9"
type input "8"
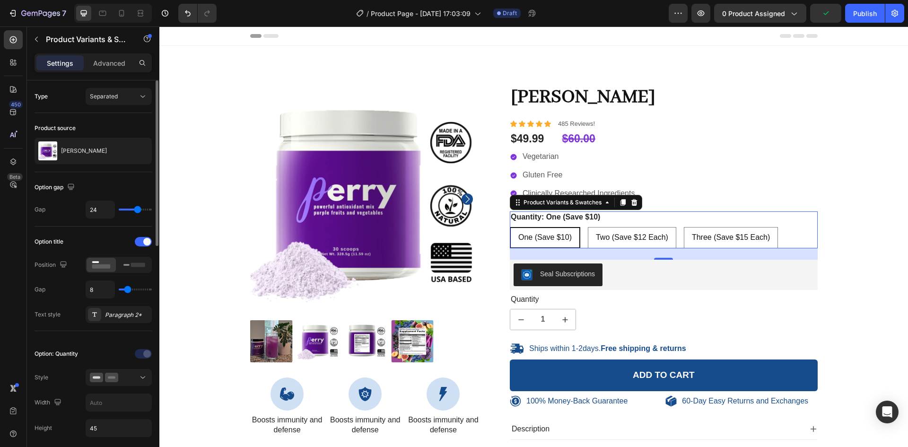
click at [128, 289] on input "range" at bounding box center [135, 290] width 33 height 2
click at [113, 316] on div "Paragraph 2*" at bounding box center [127, 315] width 44 height 9
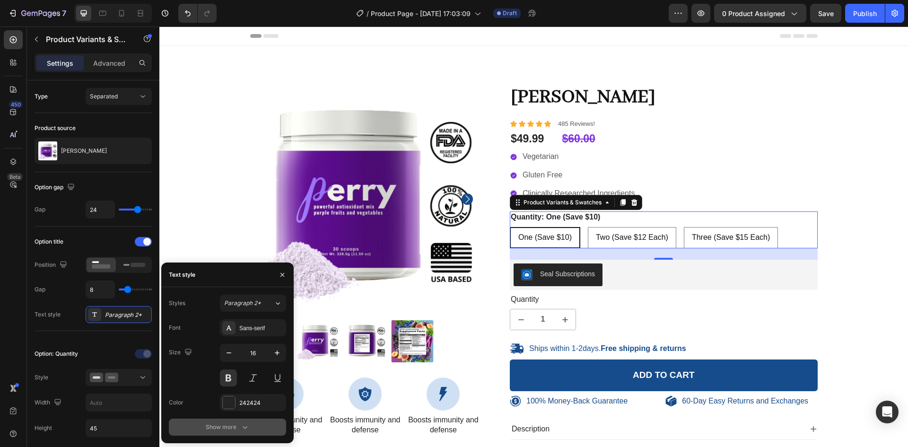
click at [223, 431] on div "Show more" at bounding box center [228, 426] width 44 height 9
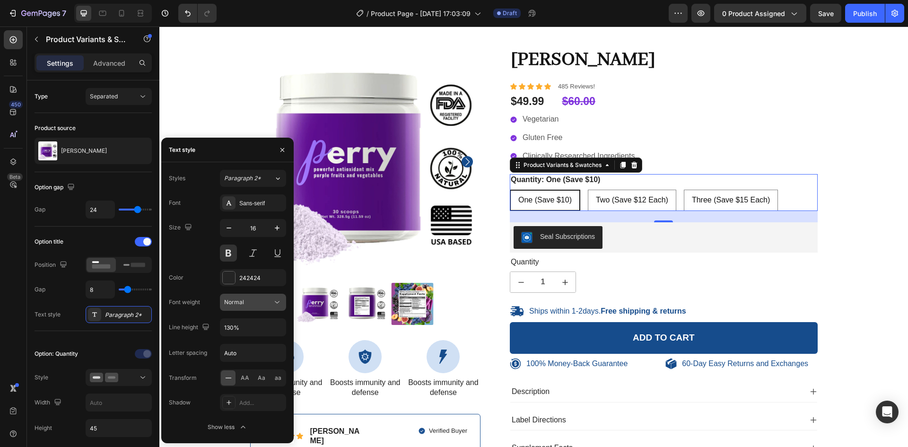
scroll to position [38, 0]
click at [281, 151] on icon "button" at bounding box center [283, 150] width 4 height 4
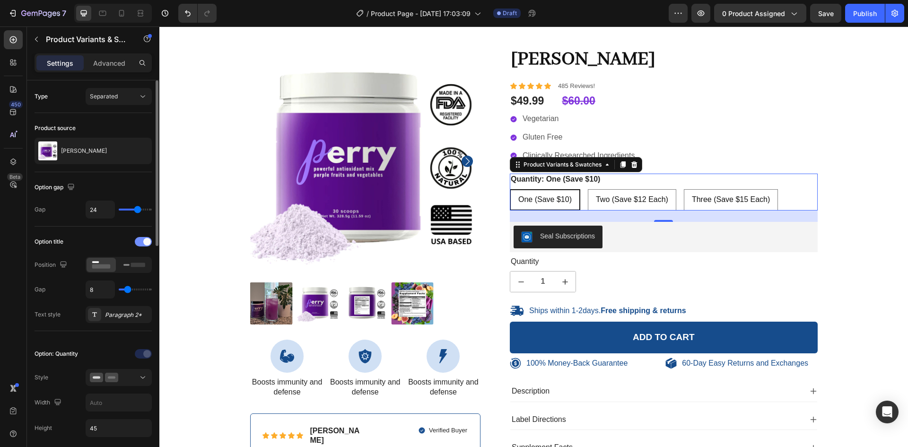
click at [145, 240] on span at bounding box center [147, 242] width 8 height 8
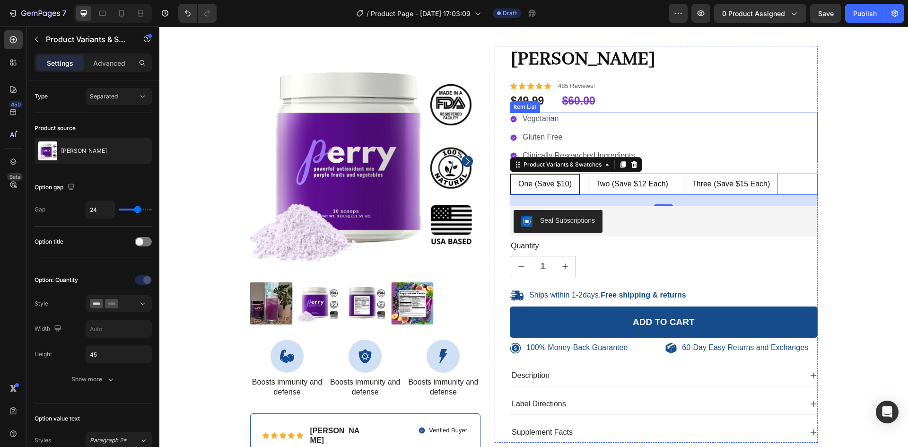
click at [623, 152] on p "Clinically Researched Ingredients" at bounding box center [579, 156] width 112 height 10
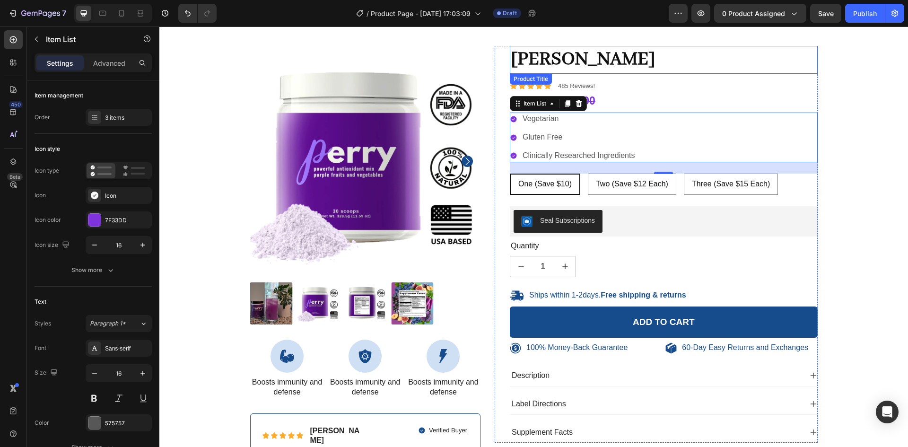
click at [538, 63] on h1 "[PERSON_NAME]" at bounding box center [664, 60] width 308 height 28
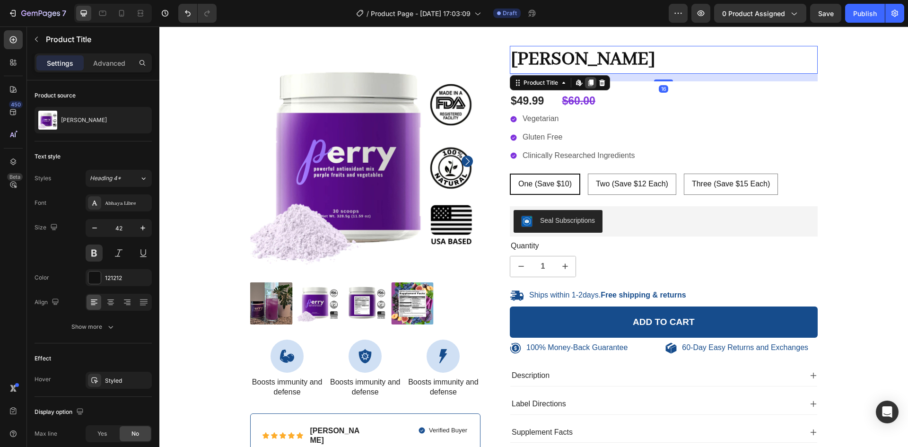
click at [588, 83] on icon at bounding box center [590, 82] width 5 height 7
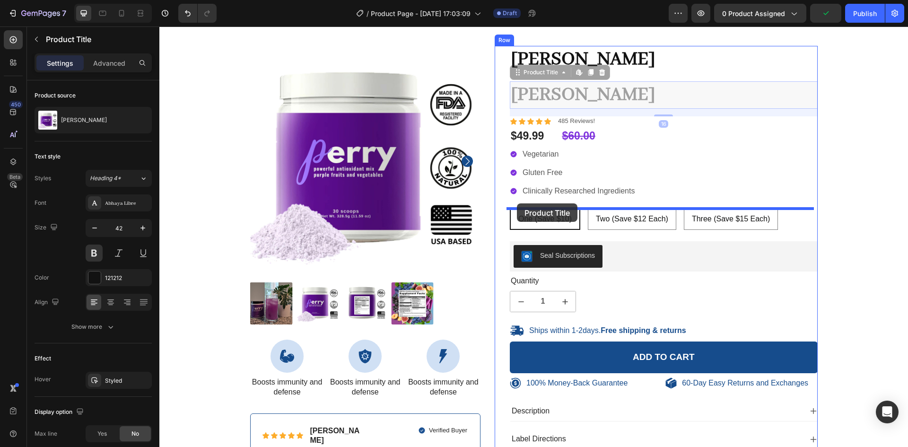
drag, startPoint x: 523, startPoint y: 73, endPoint x: 517, endPoint y: 203, distance: 130.2
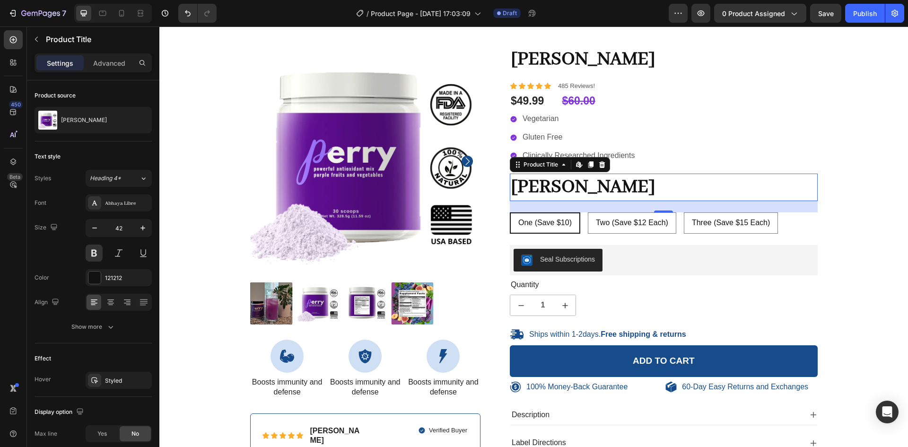
click at [524, 184] on h1 "[PERSON_NAME]" at bounding box center [664, 188] width 308 height 28
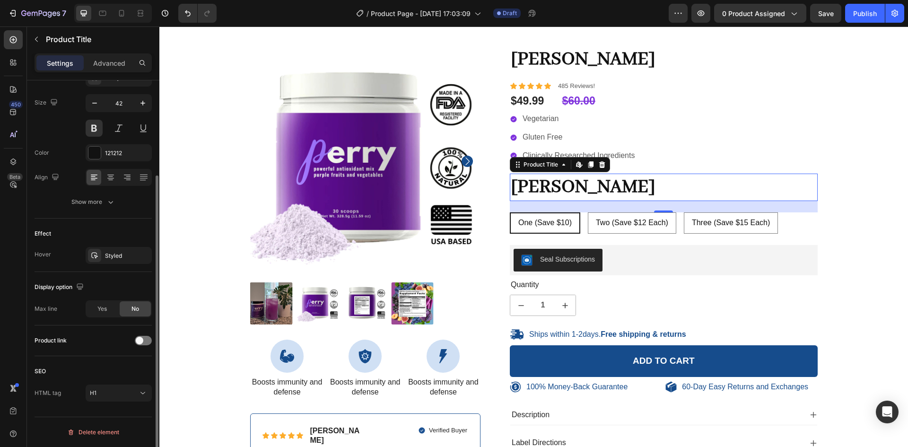
scroll to position [0, 0]
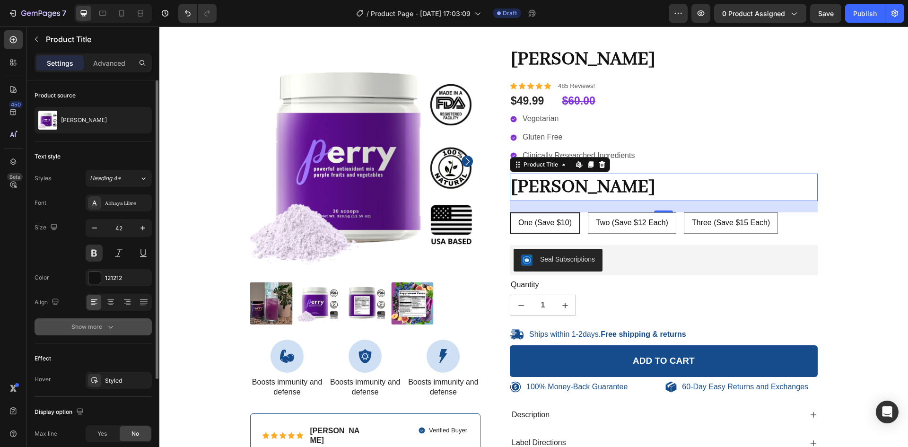
click at [94, 323] on div "Show more" at bounding box center [93, 326] width 44 height 9
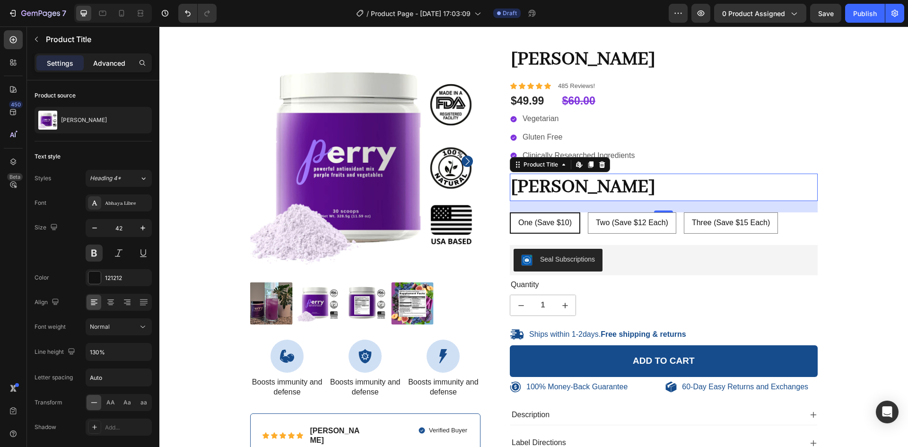
click at [107, 67] on p "Advanced" at bounding box center [109, 63] width 32 height 10
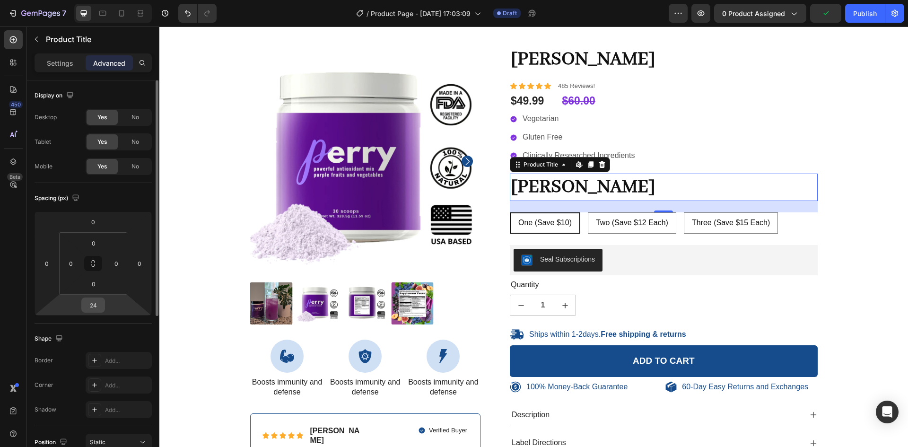
click at [96, 309] on input "24" at bounding box center [93, 305] width 19 height 14
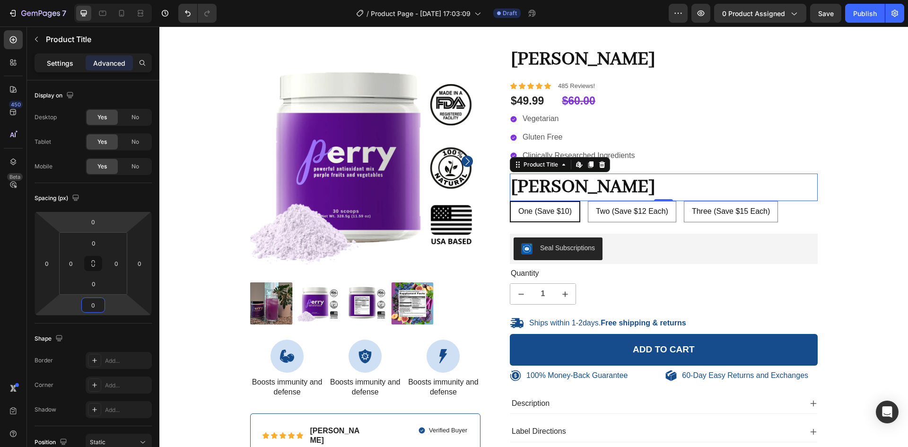
type input "0"
click at [54, 61] on p "Settings" at bounding box center [60, 63] width 26 height 10
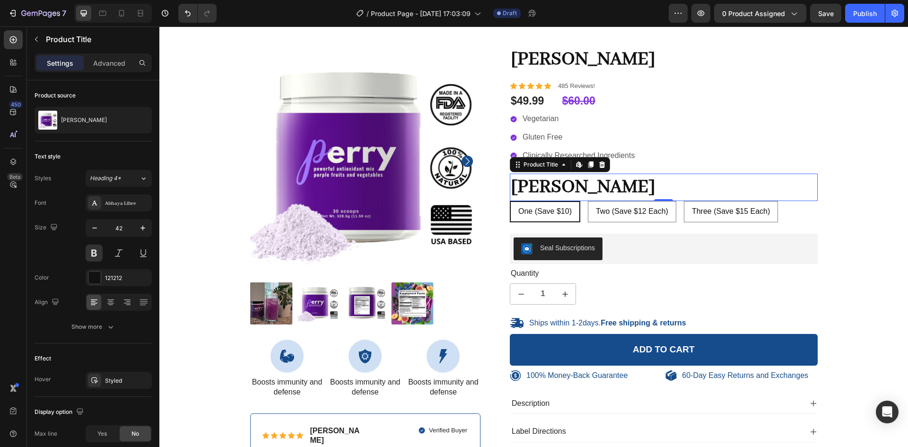
click at [540, 182] on h1 "[PERSON_NAME]" at bounding box center [664, 188] width 308 height 28
click at [602, 164] on icon at bounding box center [602, 165] width 8 height 8
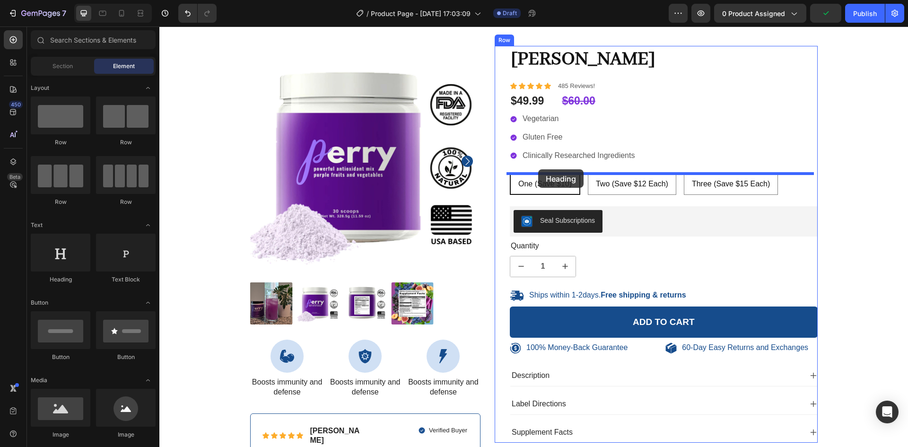
drag, startPoint x: 226, startPoint y: 279, endPoint x: 538, endPoint y: 169, distance: 331.2
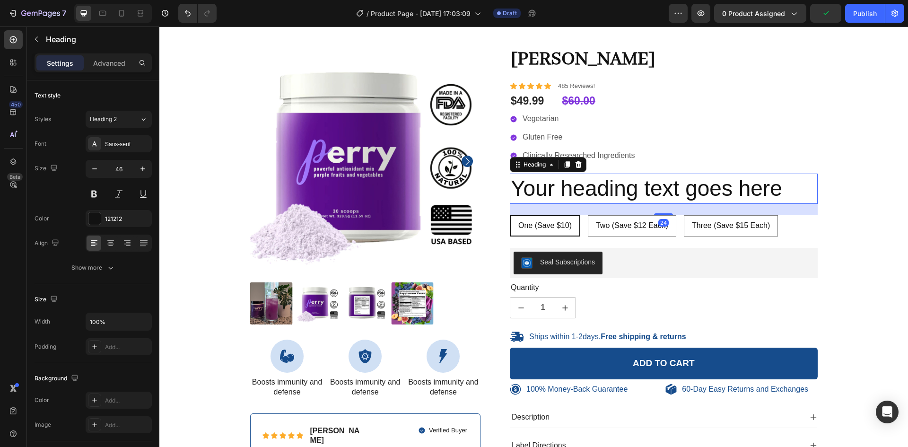
click at [528, 191] on h2 "Your heading text goes here" at bounding box center [664, 189] width 308 height 30
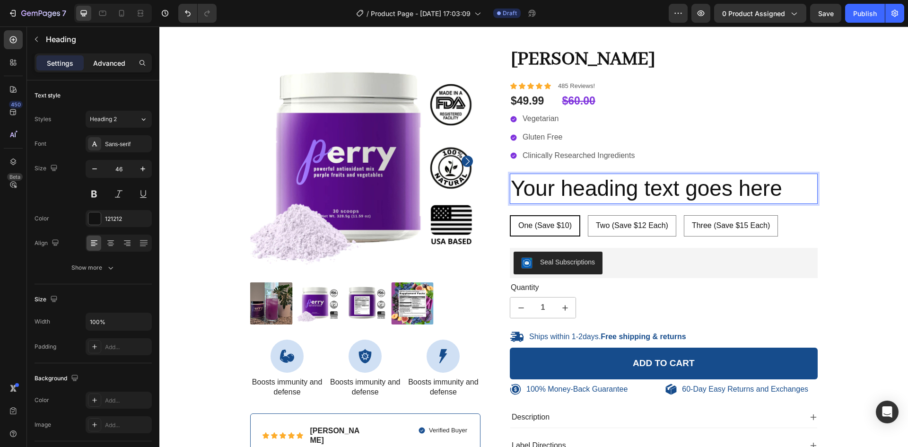
click at [103, 64] on p "Advanced" at bounding box center [109, 63] width 32 height 10
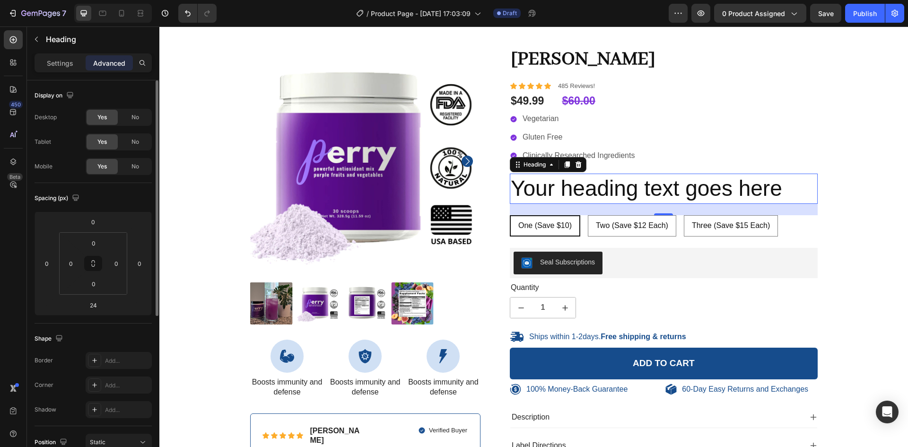
click at [0, 0] on div "Spacing (px) 0 0 24 0 0 0 0 0" at bounding box center [0, 0] width 0 height 0
click at [94, 311] on input "24" at bounding box center [93, 305] width 19 height 14
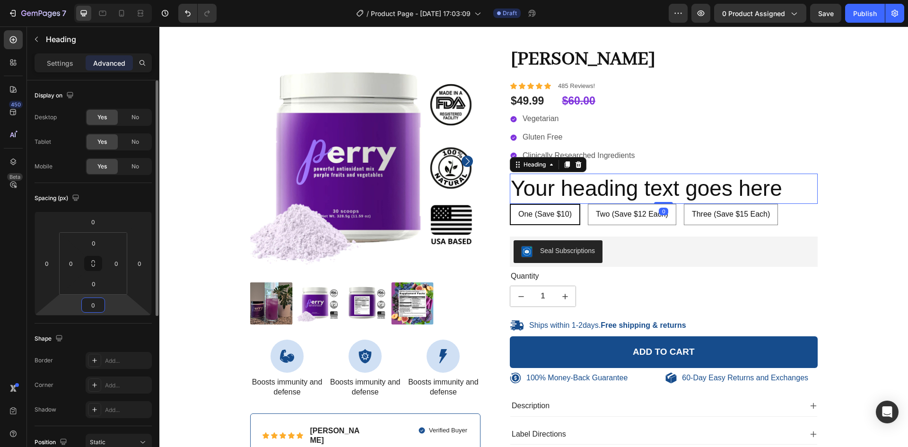
type input "0"
click at [51, 70] on div "Settings" at bounding box center [59, 62] width 47 height 15
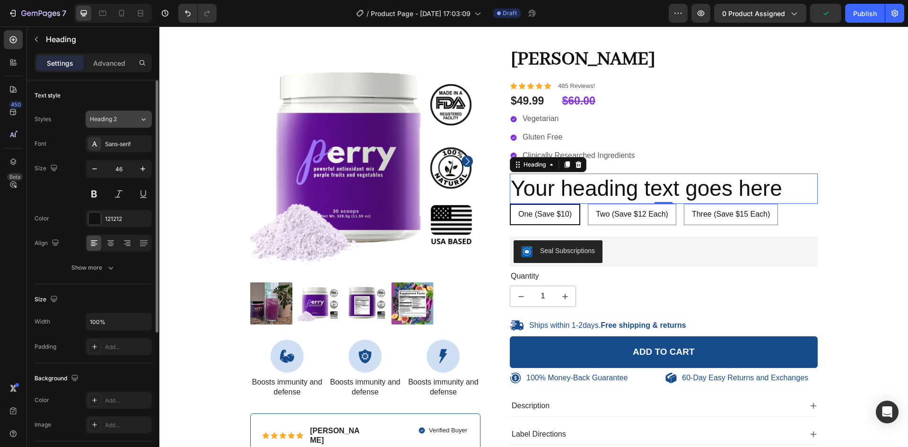
click at [141, 117] on icon at bounding box center [144, 118] width 8 height 9
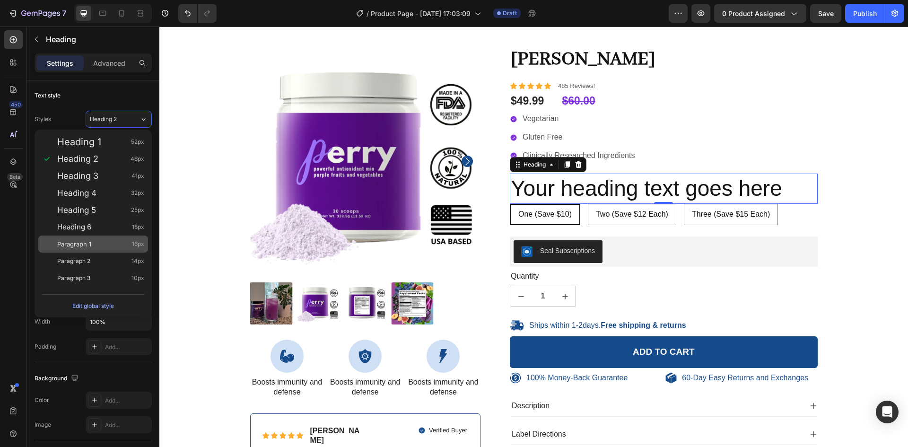
click at [102, 248] on div "Paragraph 1 16px" at bounding box center [100, 243] width 87 height 9
type input "16"
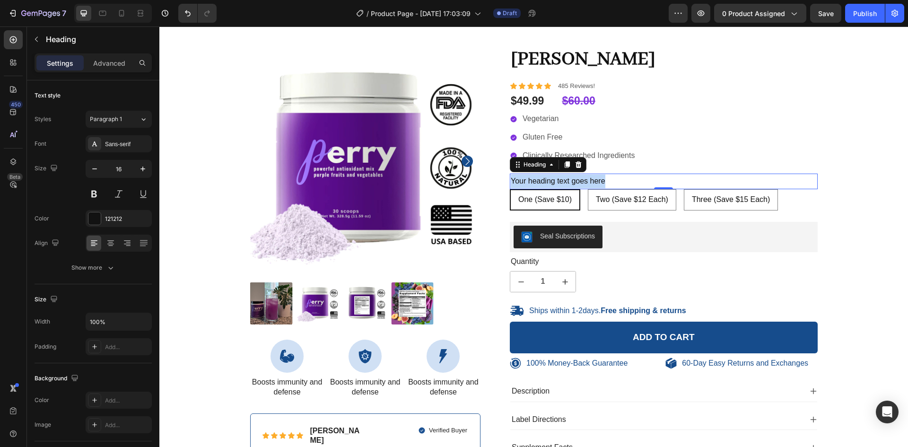
click at [540, 179] on p "Your heading text goes here" at bounding box center [664, 182] width 306 height 14
click at [610, 181] on p "How Many? Buy More, Save more" at bounding box center [664, 182] width 306 height 14
click at [537, 182] on p "How Many? Buy More, Save More" at bounding box center [664, 182] width 306 height 14
click at [535, 181] on p "How Many? Buy More, Save More" at bounding box center [664, 182] width 306 height 14
drag, startPoint x: 535, startPoint y: 181, endPoint x: 498, endPoint y: 185, distance: 37.1
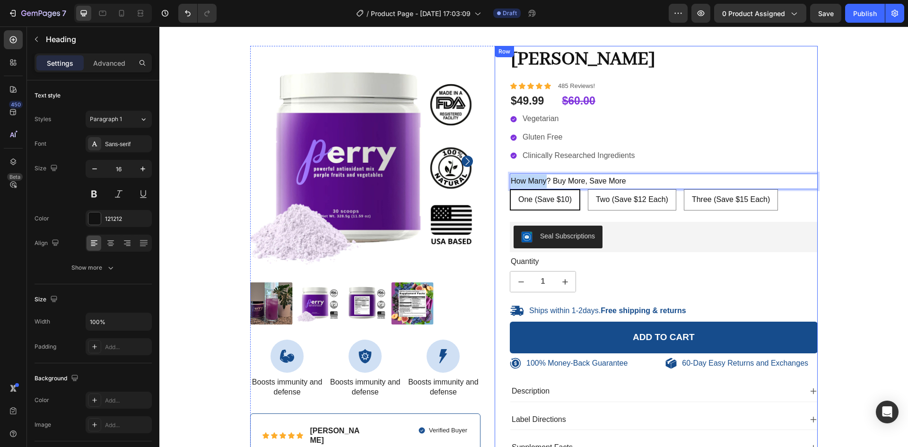
click at [498, 185] on div "Perry Product Title Icon Icon Icon Icon Icon Icon List 485 Reviews! Text Block …" at bounding box center [656, 252] width 323 height 412
click at [94, 193] on button at bounding box center [94, 193] width 17 height 17
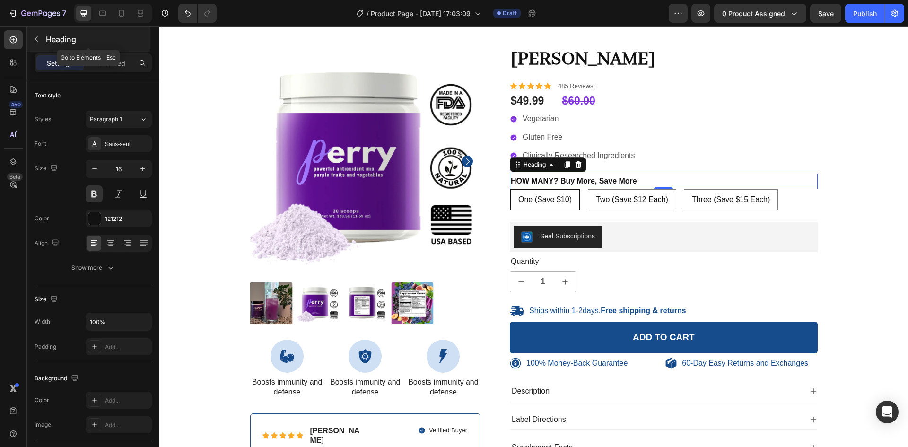
click at [38, 44] on button "button" at bounding box center [36, 39] width 15 height 15
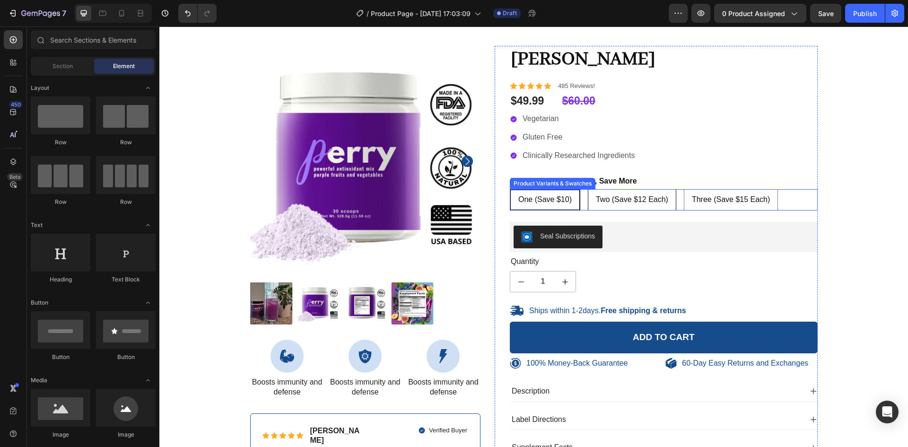
click at [608, 195] on span "Two (Save $12 Each)" at bounding box center [632, 199] width 72 height 8
click at [588, 189] on input "Two (Save $12 Each) Two (Save $12 Each) Two (Save $12 Each)" at bounding box center [587, 189] width 0 height 0
radio input "true"
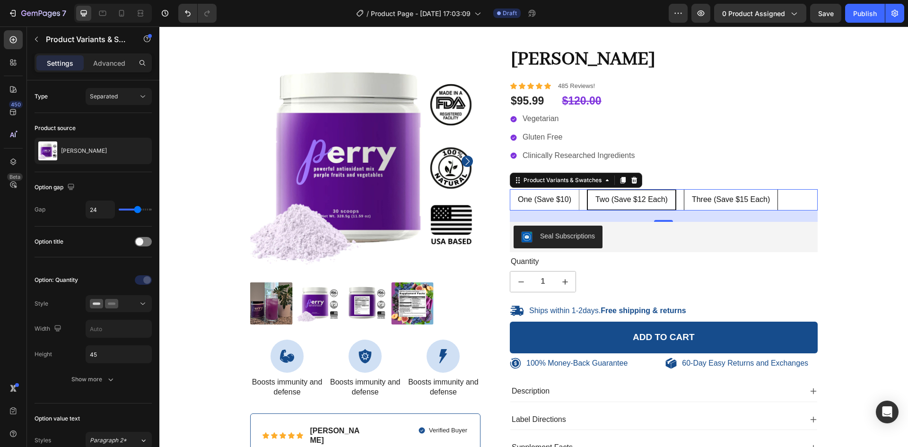
click at [724, 204] on div "Three (Save $15 Each)" at bounding box center [730, 200] width 93 height 18
click at [684, 189] on input "Three (Save $15 Each) Three (Save $15 Each) Three (Save $15 Each)" at bounding box center [684, 189] width 0 height 0
radio input "true"
click at [553, 200] on span "One (Save $10)" at bounding box center [544, 199] width 53 height 8
click at [510, 189] on input "One (Save $10) One (Save $10) One (Save $10)" at bounding box center [509, 189] width 0 height 0
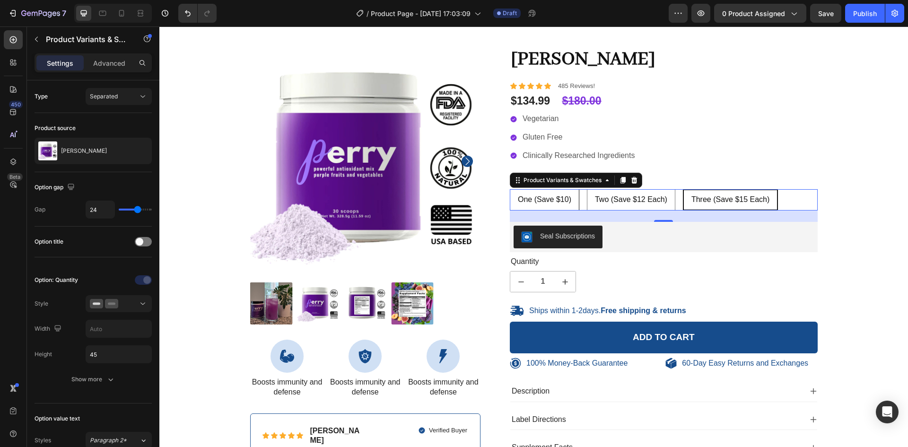
radio input "true"
click at [636, 199] on span "Two (Save $12 Each)" at bounding box center [632, 199] width 72 height 8
click at [588, 189] on input "Two (Save $12 Each) Two (Save $12 Each) Two (Save $12 Each)" at bounding box center [587, 189] width 0 height 0
radio input "true"
click at [726, 199] on span "Three (Save $15 Each)" at bounding box center [731, 199] width 78 height 8
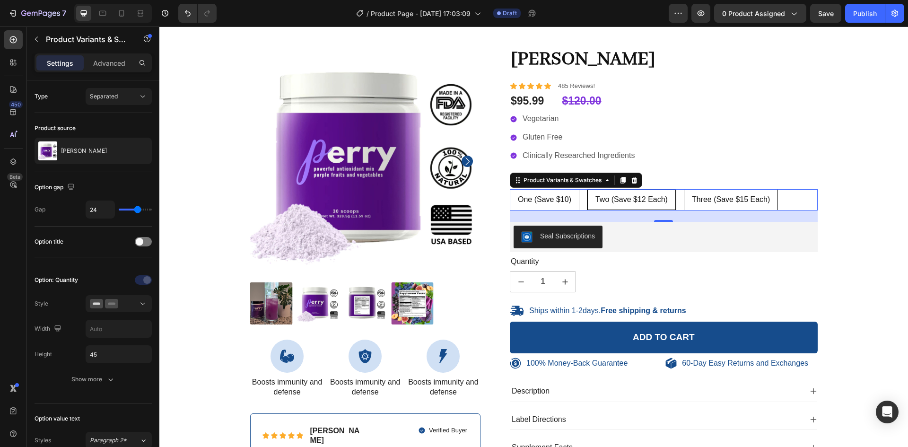
click at [684, 189] on input "Three (Save $15 Each) Three (Save $15 Each) Three (Save $15 Each)" at bounding box center [684, 189] width 0 height 0
radio input "true"
click at [532, 119] on p "Vegetarian" at bounding box center [579, 119] width 112 height 10
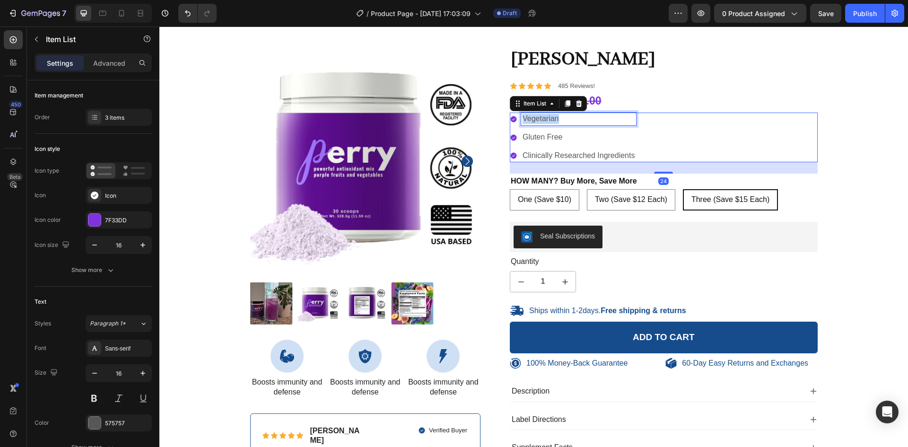
click at [532, 119] on p "Vegetarian" at bounding box center [579, 119] width 112 height 10
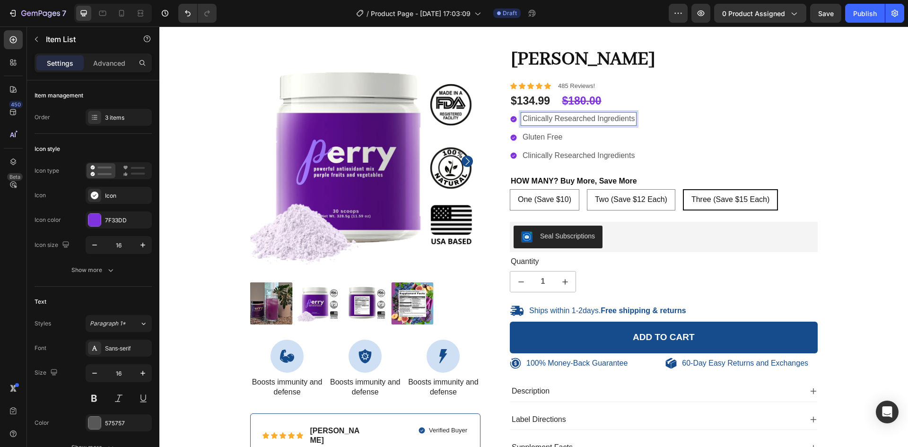
click at [539, 141] on p "Gluten Free" at bounding box center [579, 137] width 112 height 10
click at [543, 156] on p "Clinically Researched Ingredients" at bounding box center [579, 156] width 112 height 10
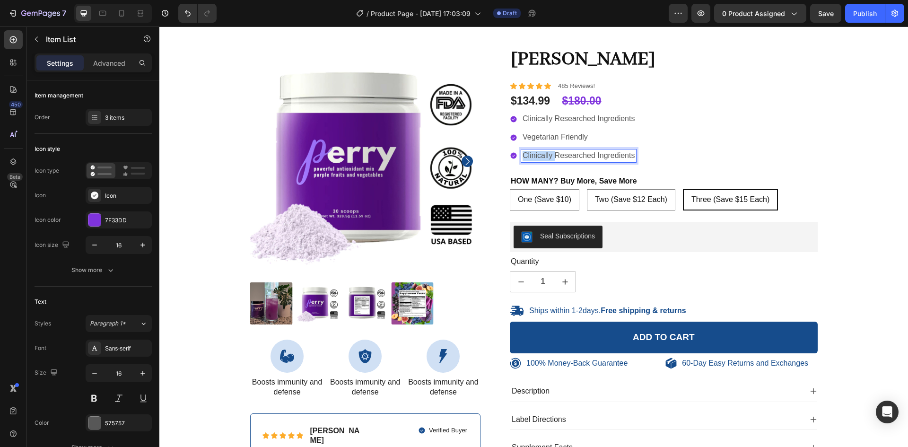
click at [543, 156] on p "Clinically Researched Ingredients" at bounding box center [579, 156] width 112 height 10
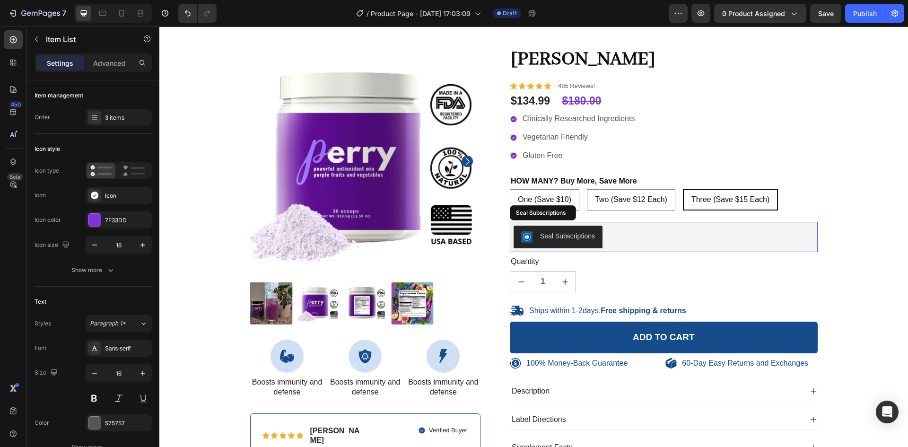
click at [611, 233] on div "Seal Subscriptions" at bounding box center [664, 237] width 300 height 23
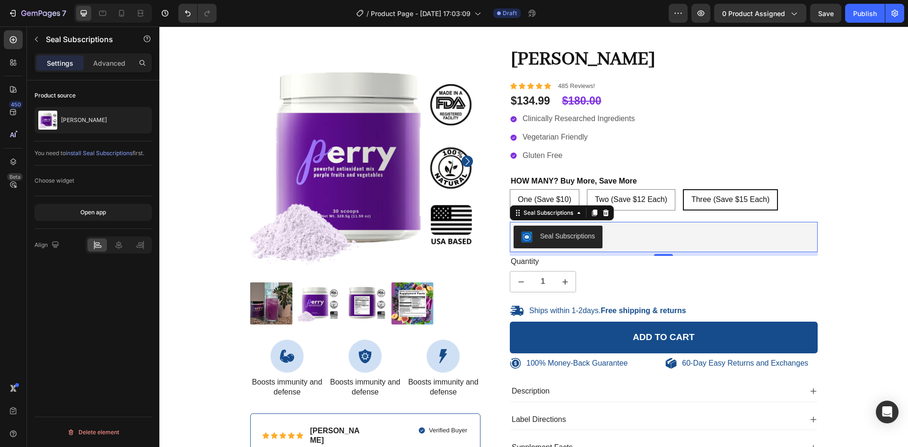
click at [604, 213] on icon at bounding box center [606, 212] width 6 height 7
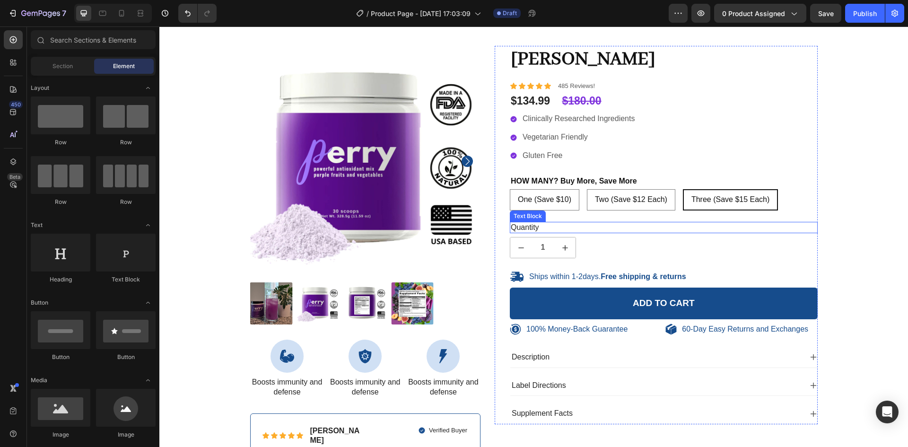
click at [527, 216] on div "Text Block" at bounding box center [528, 216] width 32 height 9
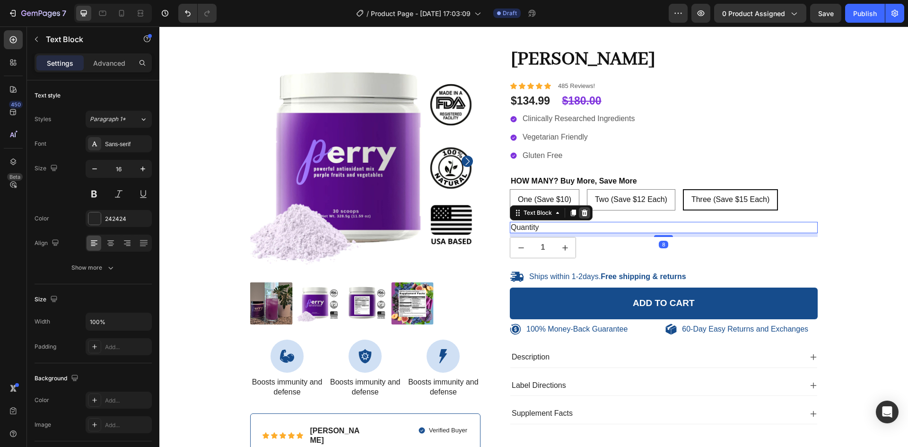
click at [582, 215] on icon at bounding box center [585, 212] width 6 height 7
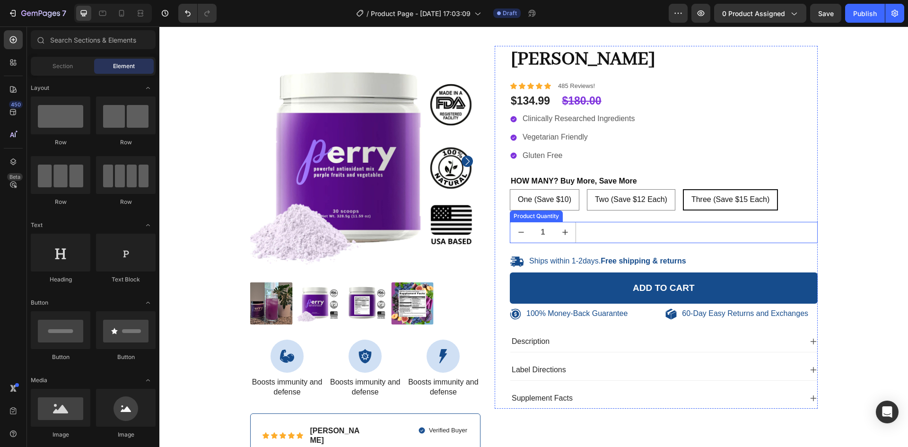
click at [536, 218] on div "Product Quantity" at bounding box center [536, 216] width 49 height 9
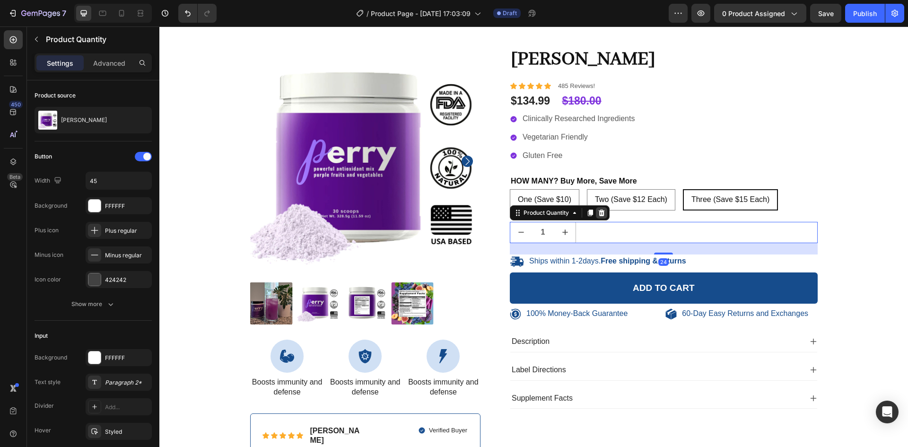
click at [599, 211] on icon at bounding box center [602, 212] width 6 height 7
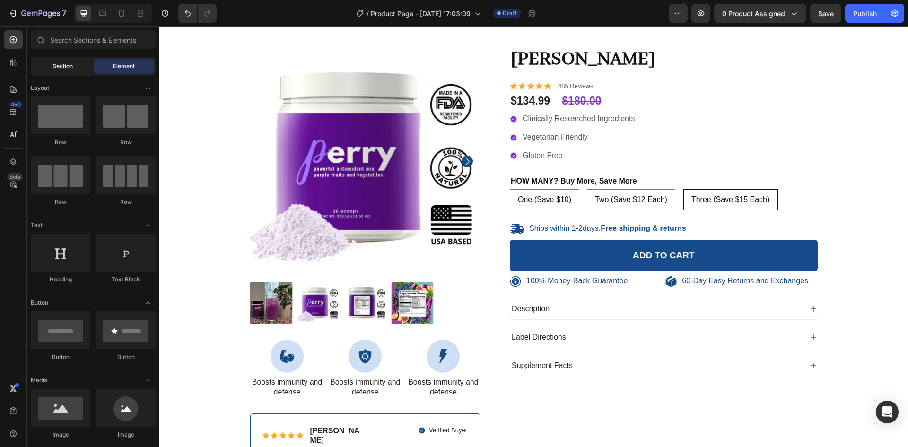
click at [63, 65] on span "Section" at bounding box center [63, 66] width 20 height 9
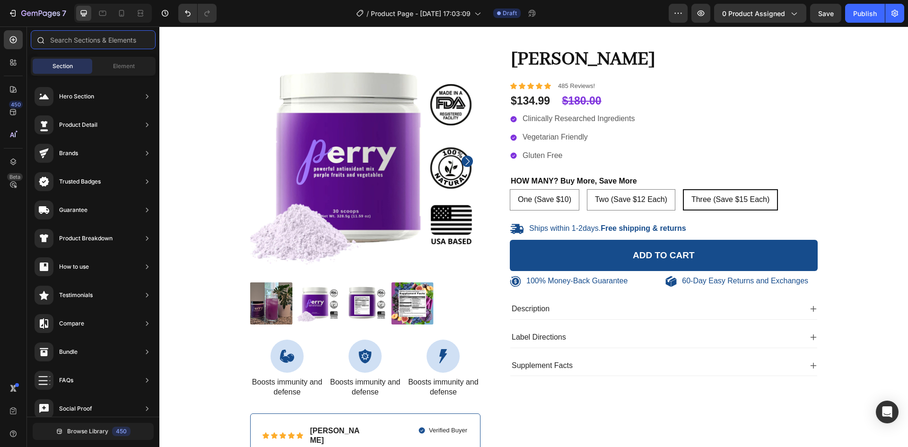
click at [90, 44] on input "text" at bounding box center [93, 39] width 125 height 19
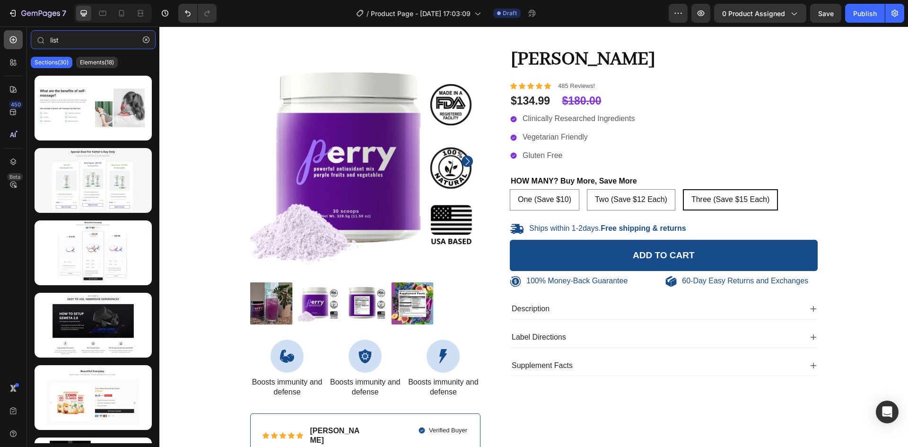
drag, startPoint x: 90, startPoint y: 44, endPoint x: 20, endPoint y: 33, distance: 70.9
click at [20, 33] on div "450 Beta list Sections(30) Elements(18) Product Product List Related Products P…" at bounding box center [79, 236] width 159 height 421
type input "list"
click at [100, 61] on p "Elements(18)" at bounding box center [97, 63] width 34 height 8
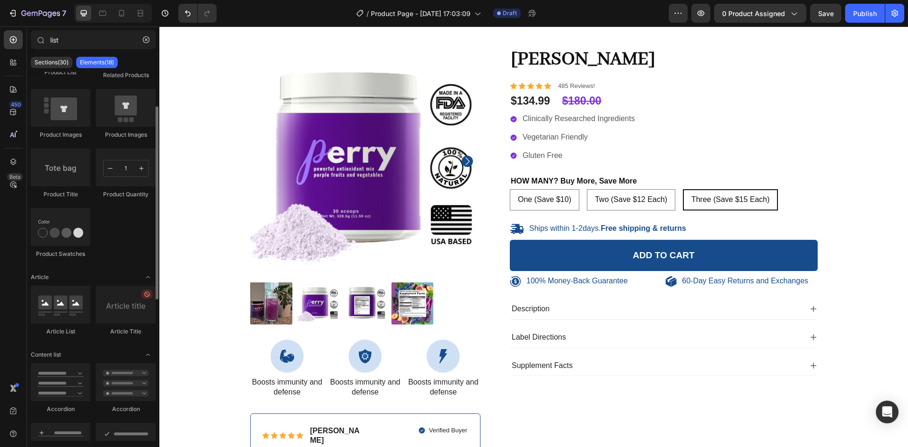
scroll to position [66, 0]
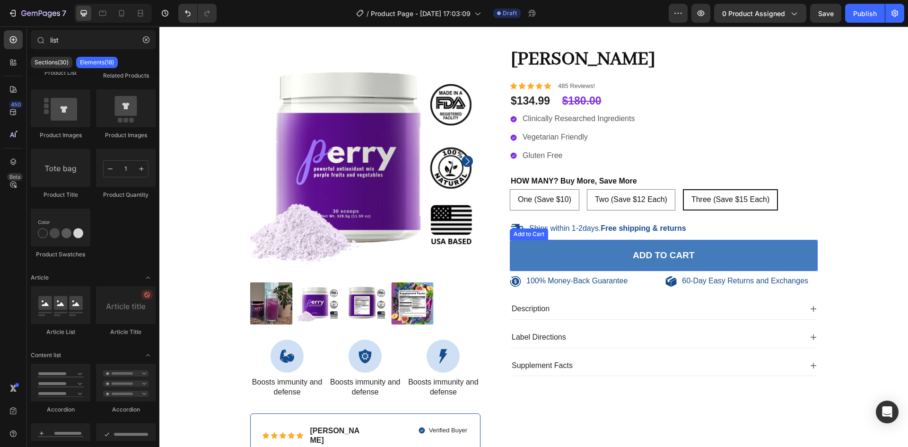
click at [522, 251] on button "Add to cart" at bounding box center [664, 256] width 308 height 32
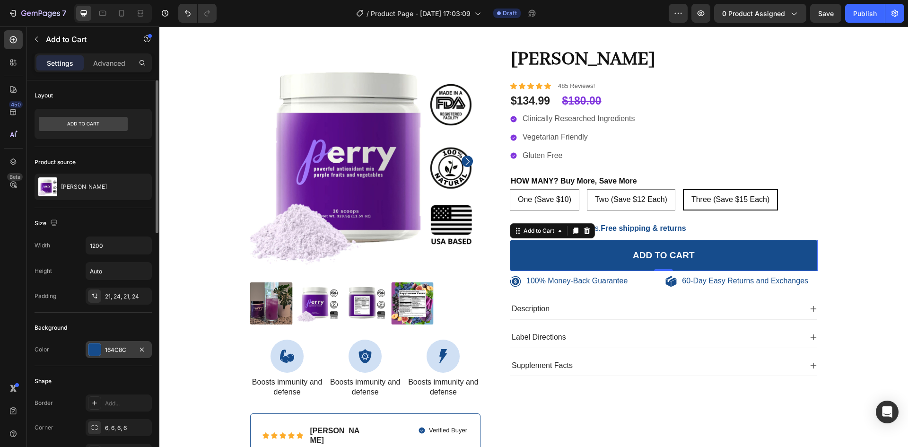
click at [96, 349] on div at bounding box center [94, 349] width 12 height 12
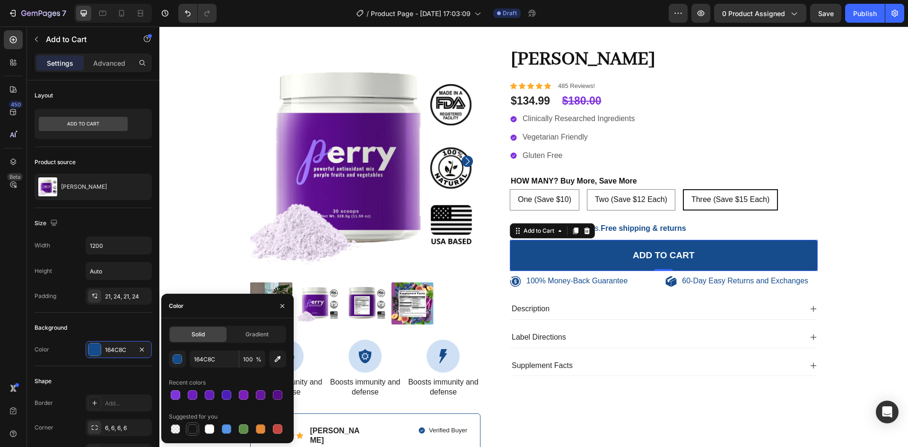
click at [194, 430] on div at bounding box center [192, 428] width 9 height 9
type input "151515"
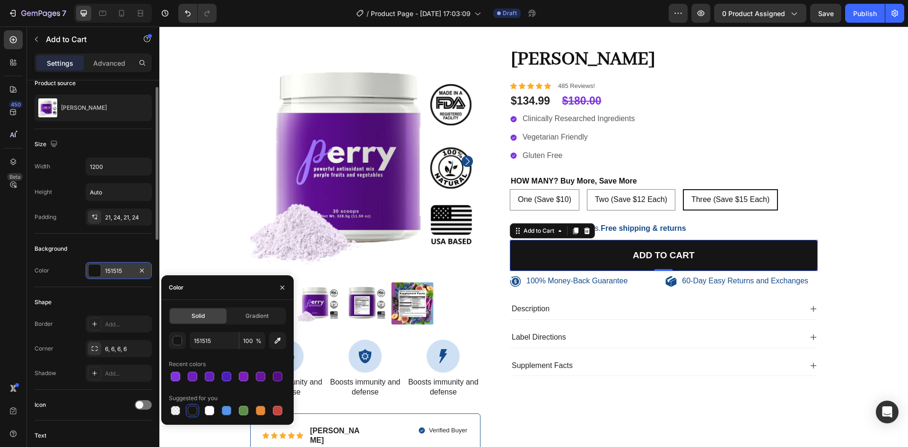
scroll to position [123, 0]
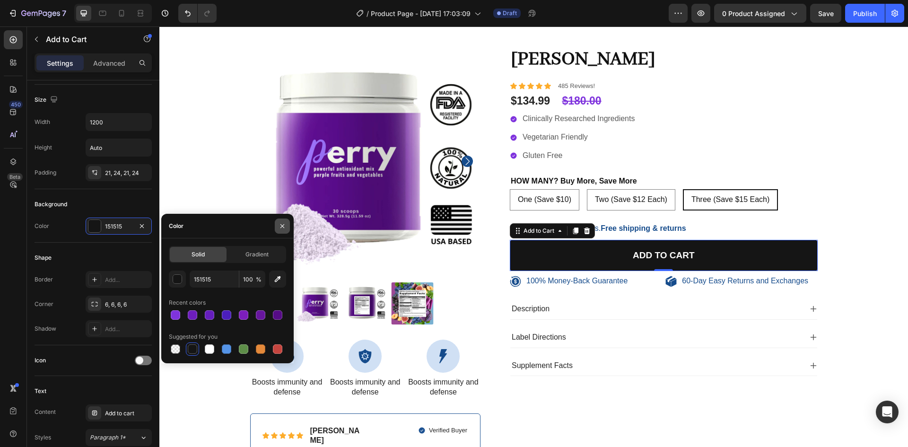
click at [283, 225] on icon "button" at bounding box center [283, 226] width 4 height 4
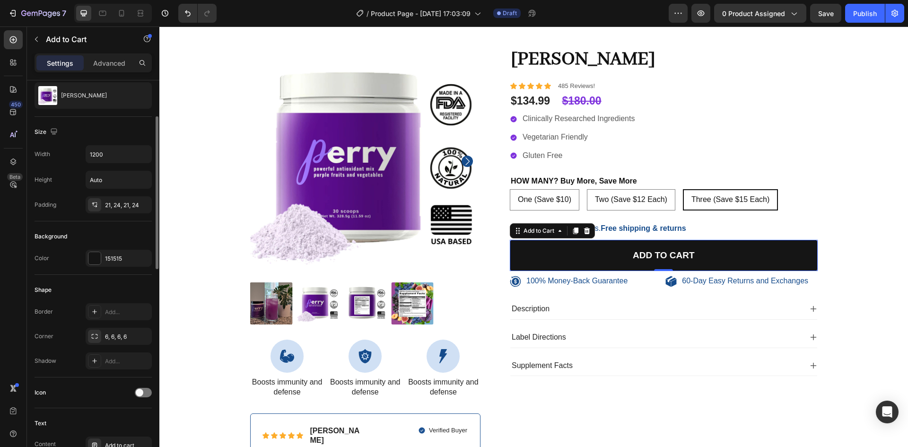
scroll to position [91, 0]
click at [93, 311] on icon at bounding box center [95, 312] width 8 height 8
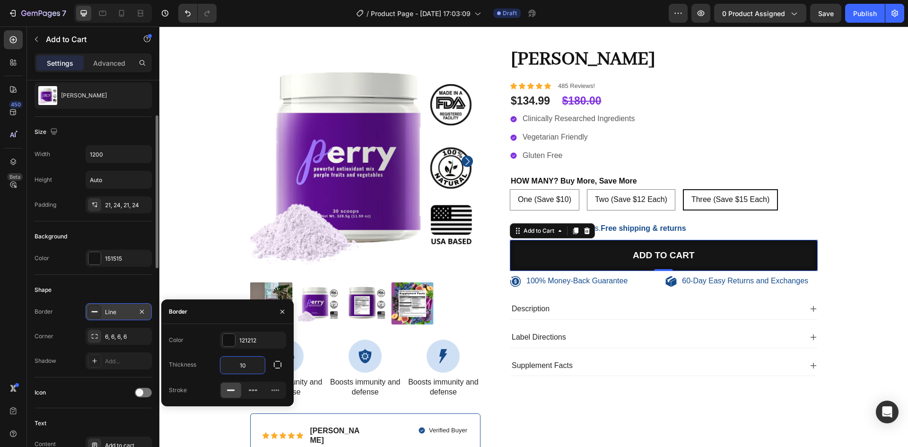
click at [193, 322] on div "Border" at bounding box center [227, 311] width 132 height 25
click at [253, 337] on div "121212" at bounding box center [252, 340] width 27 height 9
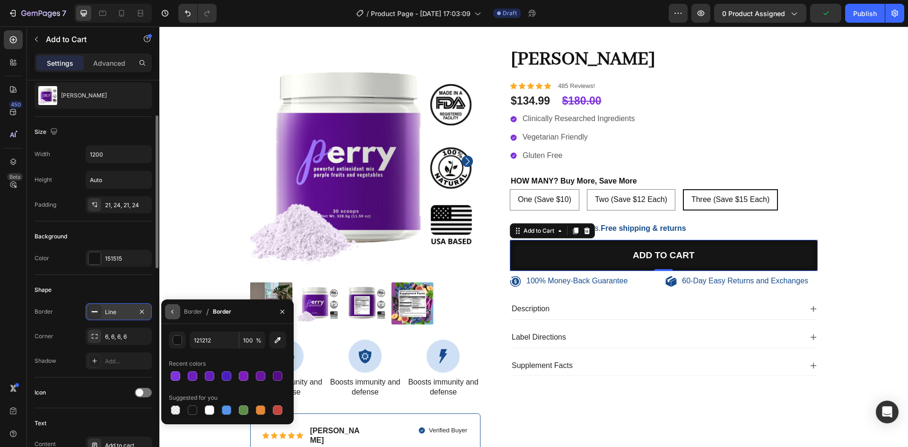
click at [174, 309] on icon "button" at bounding box center [173, 312] width 8 height 8
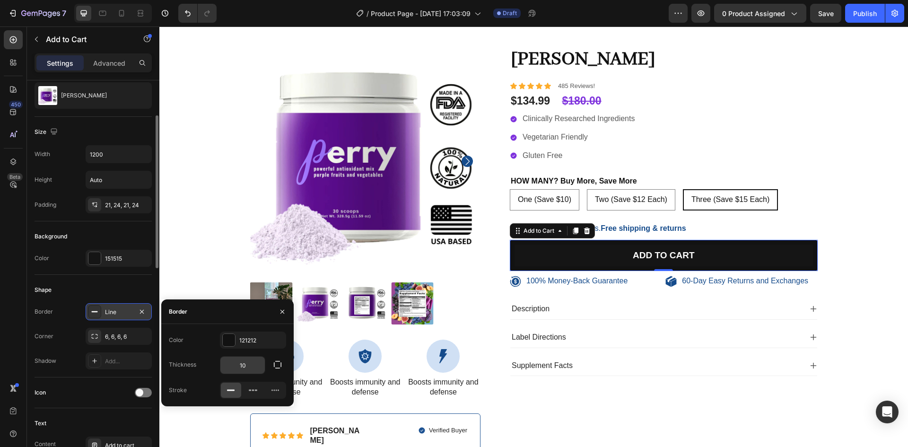
click at [257, 368] on input "10" at bounding box center [242, 365] width 44 height 17
type input "1"
click at [282, 308] on icon "button" at bounding box center [283, 312] width 8 height 8
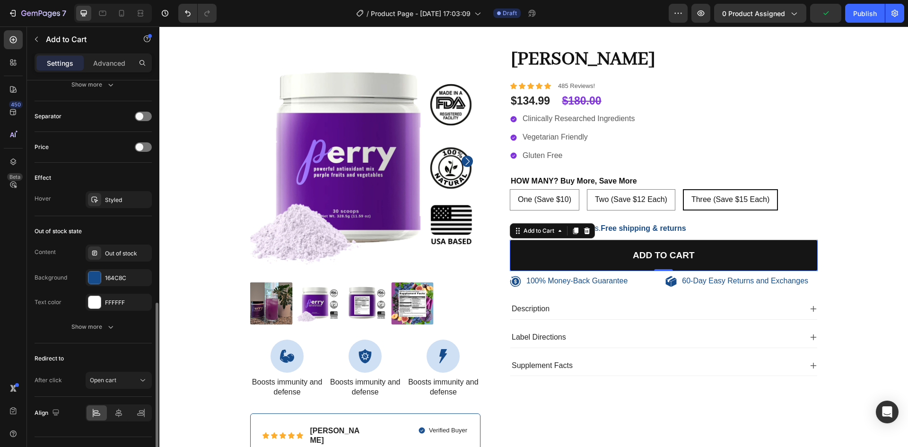
scroll to position [593, 0]
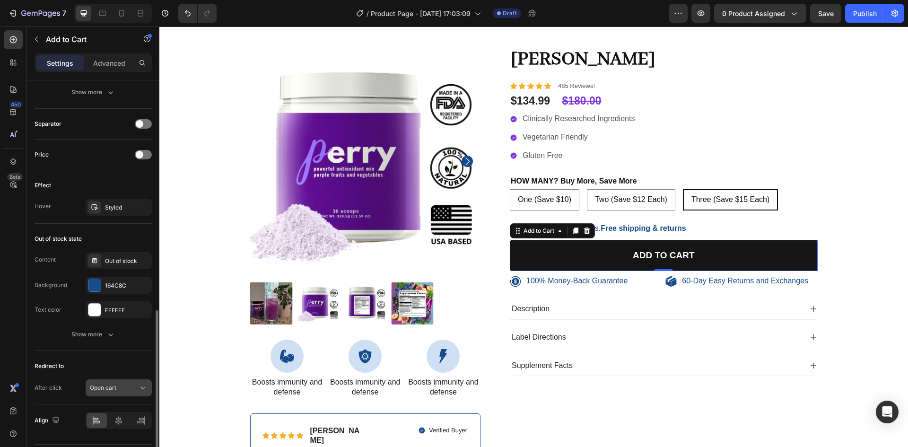
click at [126, 389] on div "Open cart" at bounding box center [114, 388] width 48 height 9
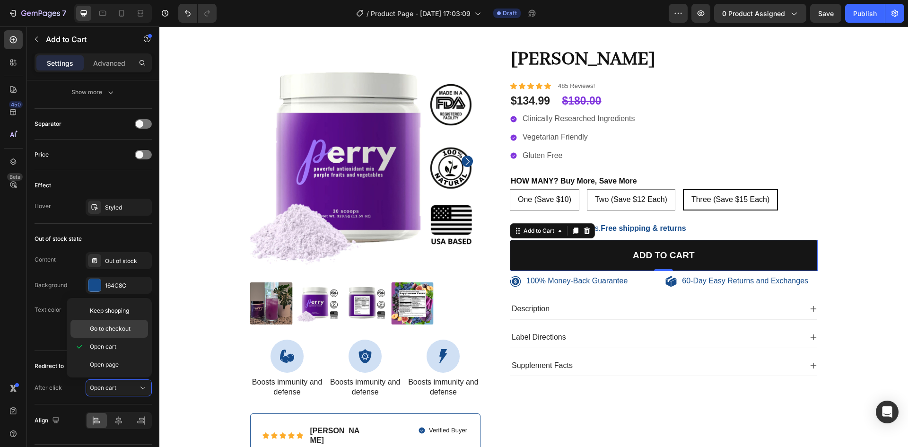
click at [116, 332] on span "Go to checkout" at bounding box center [110, 328] width 41 height 9
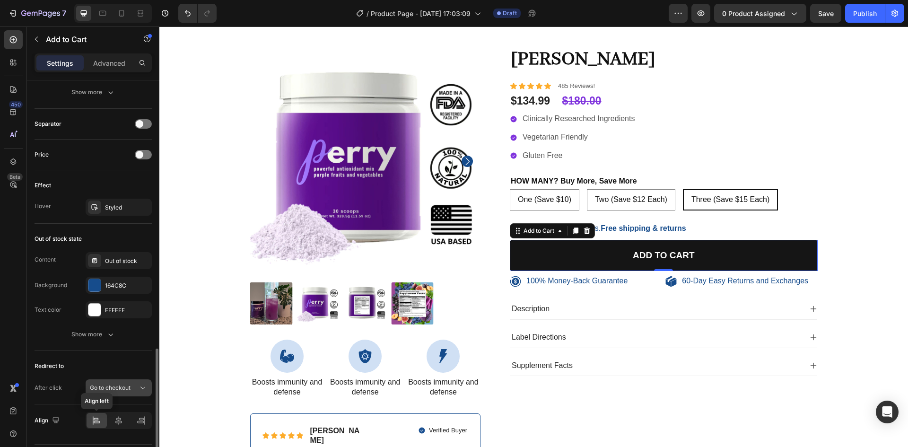
scroll to position [620, 0]
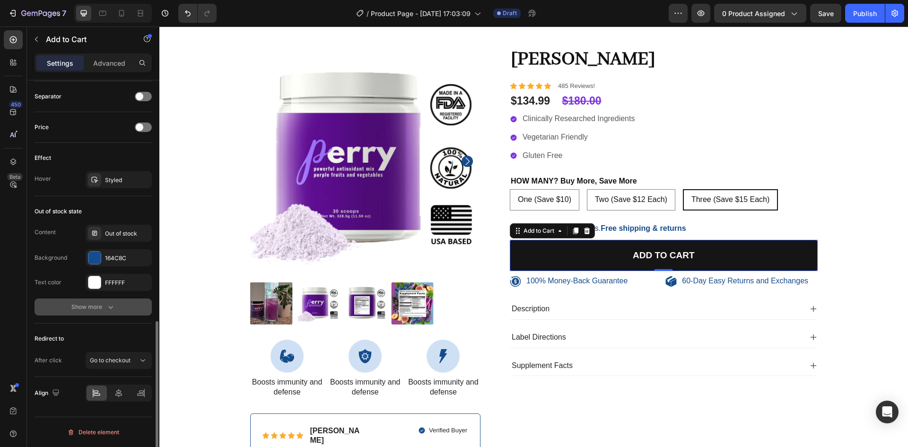
click at [99, 307] on div "Show more" at bounding box center [93, 306] width 44 height 9
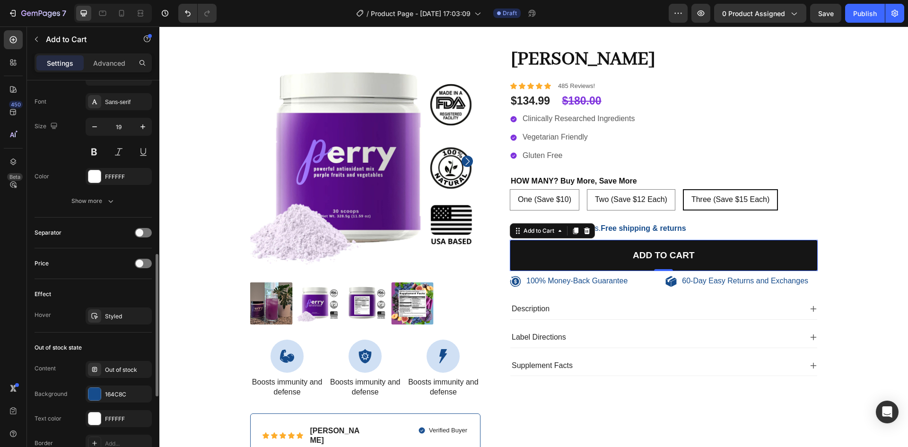
scroll to position [482, 0]
click at [77, 206] on div "Show more" at bounding box center [93, 202] width 44 height 9
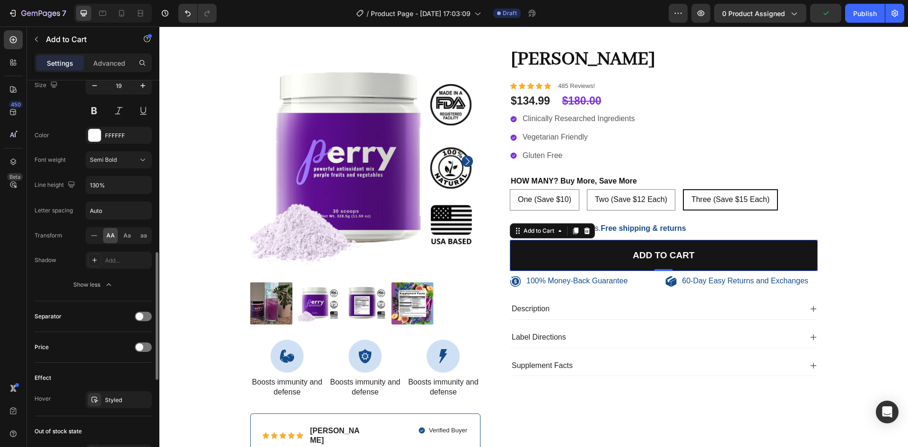
scroll to position [527, 0]
click at [140, 344] on span at bounding box center [140, 346] width 8 height 8
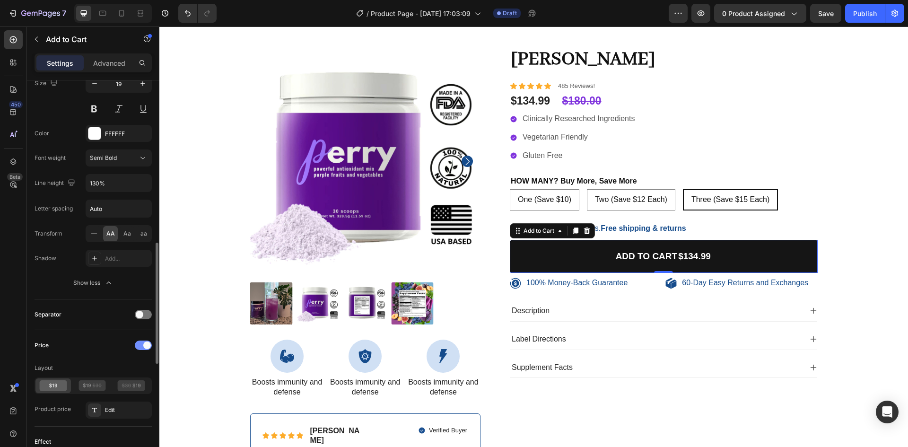
click at [140, 344] on div at bounding box center [143, 345] width 17 height 9
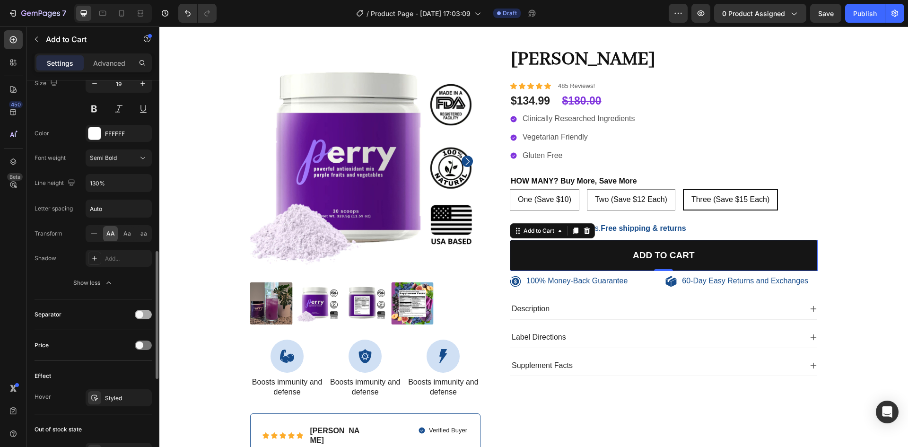
click at [142, 315] on span at bounding box center [140, 315] width 8 height 8
click at [142, 315] on div at bounding box center [143, 314] width 17 height 9
click at [135, 311] on div at bounding box center [143, 315] width 17 height 8
click at [138, 367] on span at bounding box center [140, 370] width 8 height 8
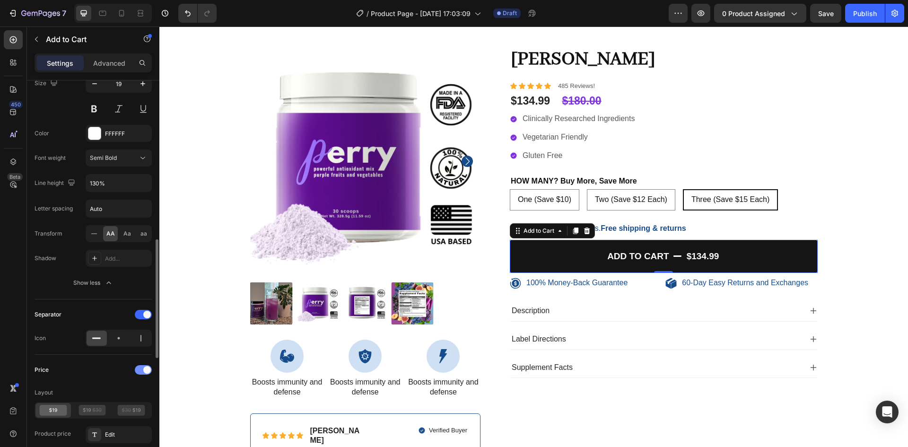
click at [138, 368] on div at bounding box center [143, 369] width 17 height 9
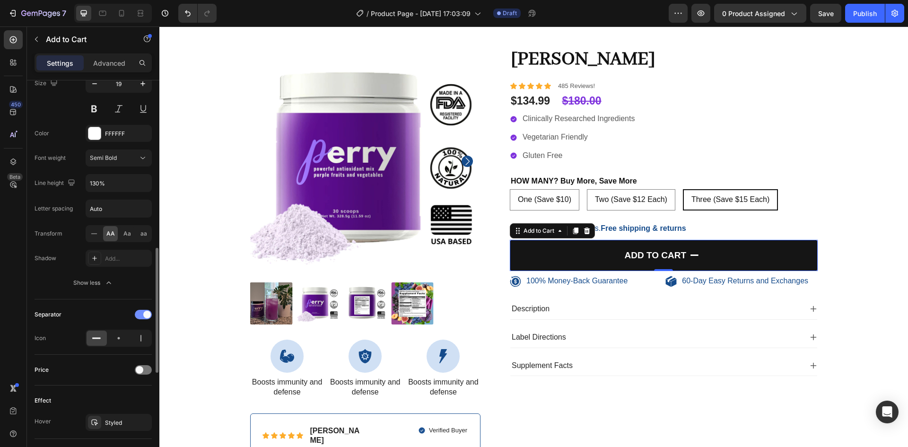
click at [143, 310] on div at bounding box center [143, 314] width 17 height 9
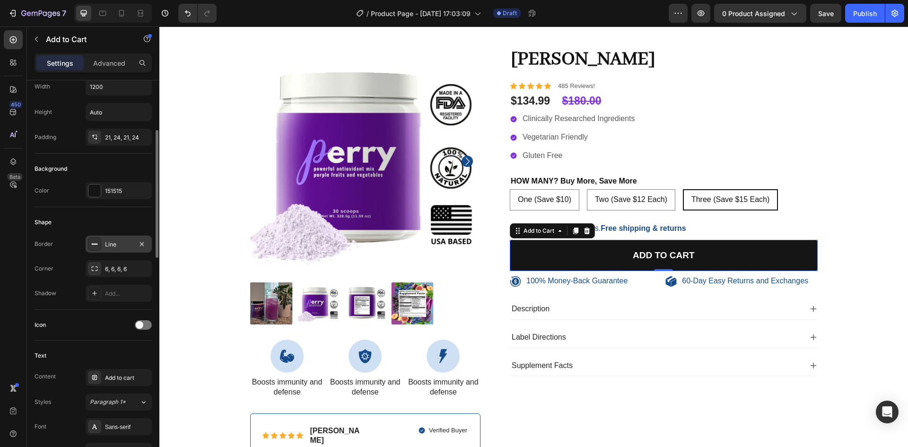
scroll to position [158, 0]
click at [141, 329] on span at bounding box center [140, 327] width 8 height 8
click at [141, 329] on div at bounding box center [143, 326] width 17 height 9
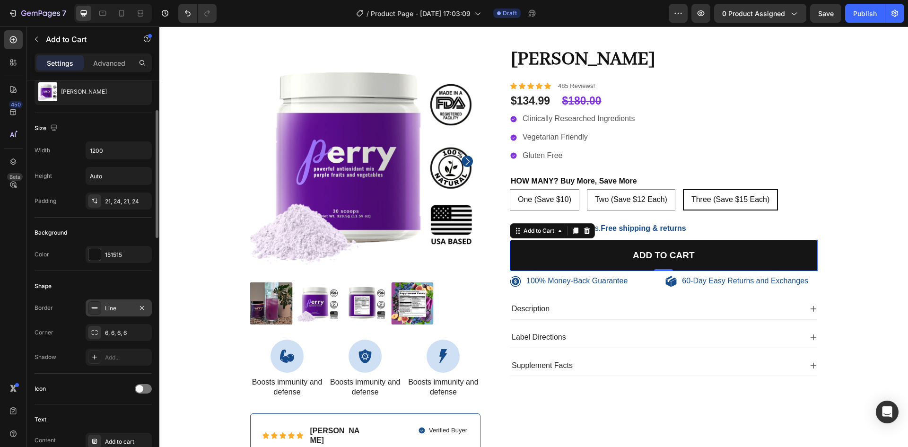
scroll to position [95, 0]
click at [98, 334] on icon at bounding box center [95, 333] width 8 height 8
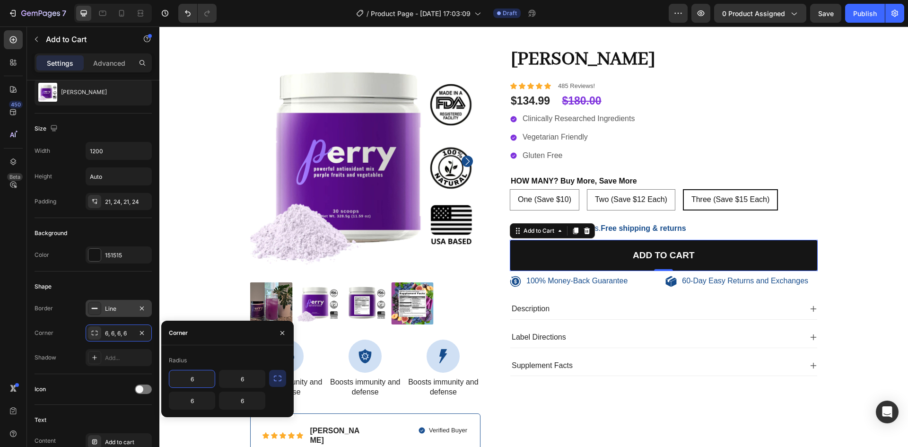
click at [193, 380] on input "6" at bounding box center [191, 378] width 45 height 17
type input "30"
click at [200, 408] on input "6" at bounding box center [191, 400] width 45 height 17
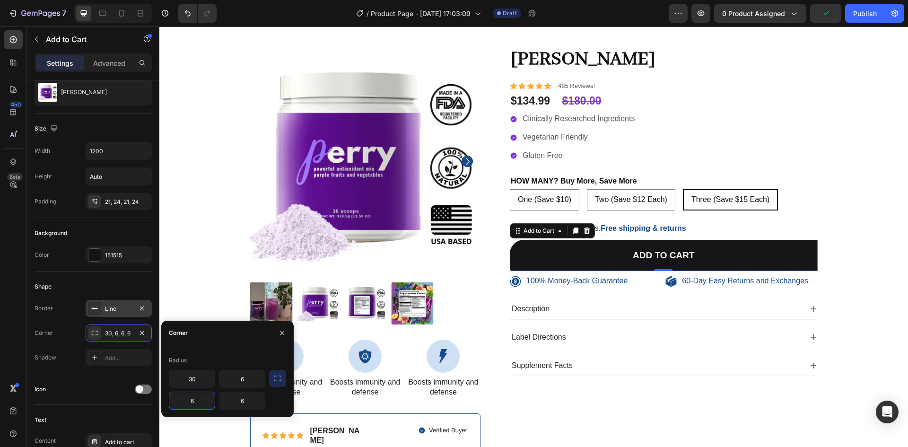
type input "2"
type input "30"
click at [232, 379] on input "6" at bounding box center [241, 378] width 45 height 17
type input "30"
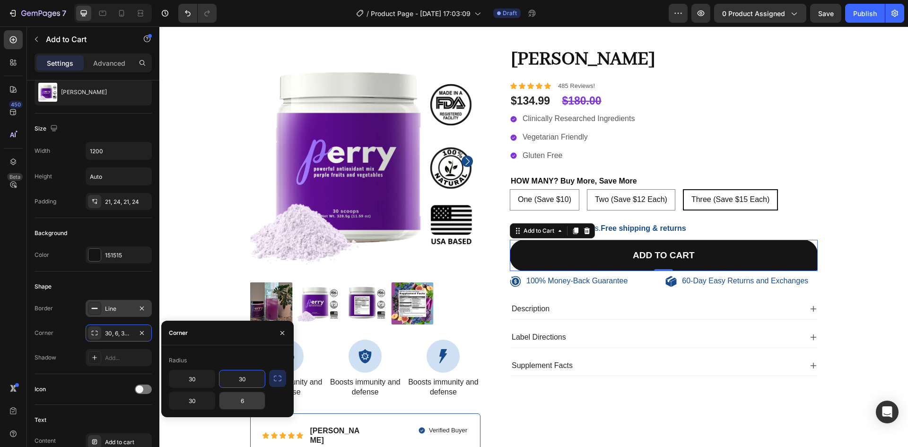
click at [254, 399] on input "6" at bounding box center [241, 400] width 45 height 17
type input "30"
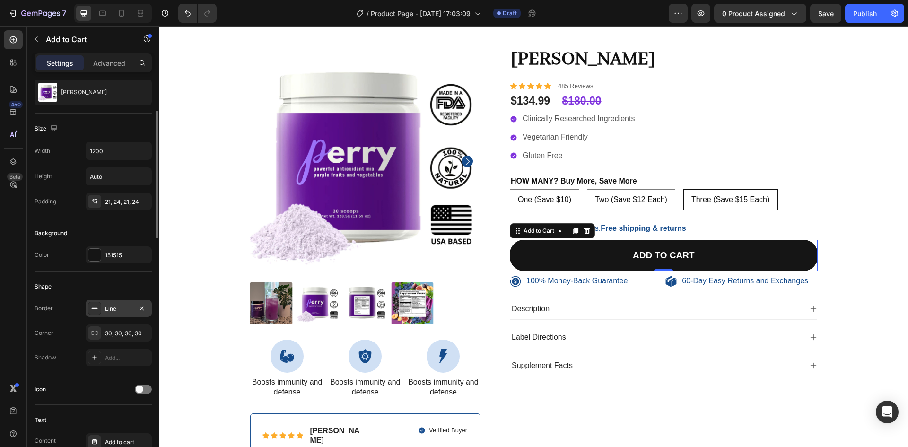
click at [149, 286] on div "Shape" at bounding box center [93, 286] width 117 height 15
click at [537, 281] on p "100% Money-Back Guarantee" at bounding box center [576, 281] width 101 height 10
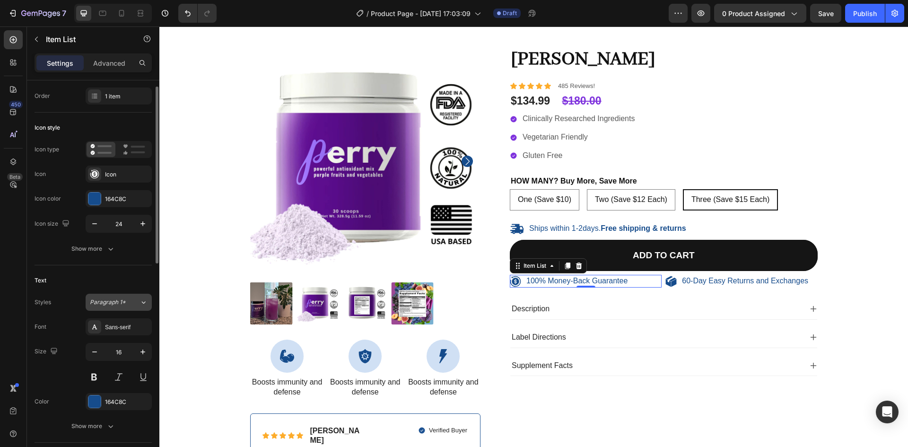
scroll to position [17, 0]
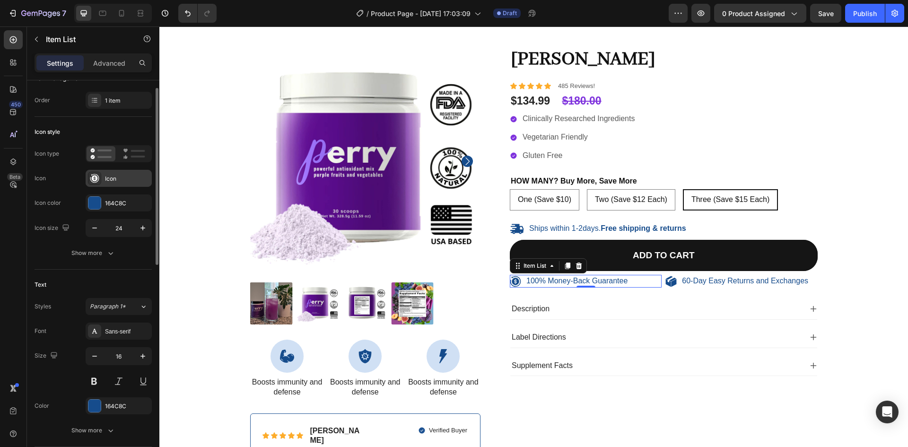
click at [101, 178] on div at bounding box center [94, 178] width 13 height 13
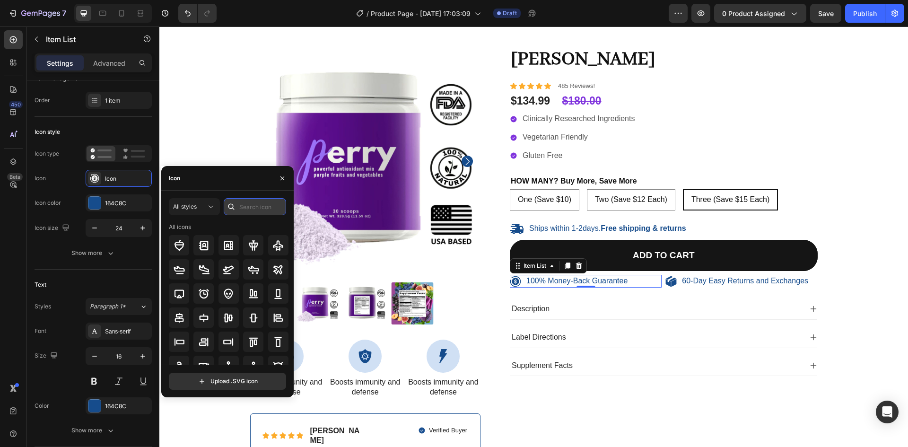
click at [252, 204] on input "text" at bounding box center [255, 206] width 62 height 17
type input "heart"
click at [230, 245] on icon at bounding box center [228, 245] width 11 height 11
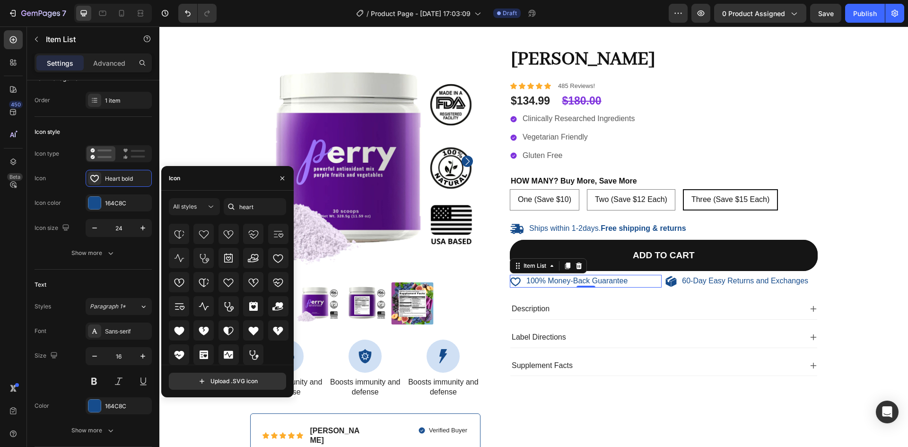
scroll to position [84, 0]
click at [180, 331] on icon at bounding box center [179, 330] width 10 height 9
click at [94, 207] on div at bounding box center [94, 203] width 12 height 12
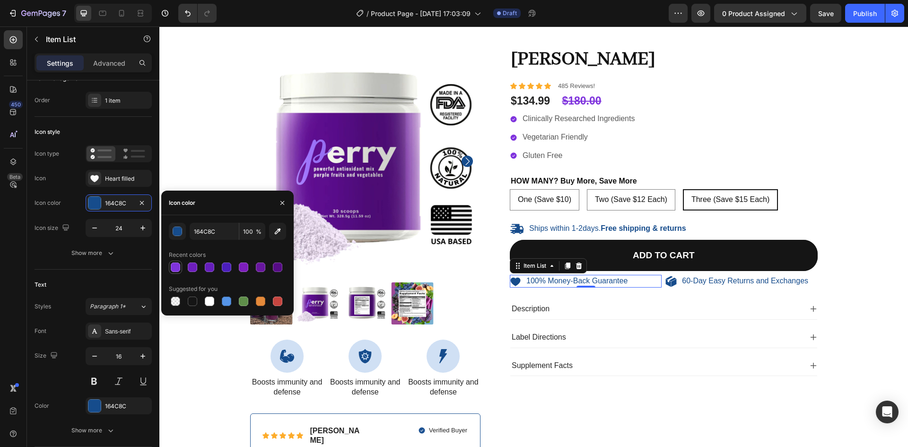
click at [176, 267] on div at bounding box center [175, 267] width 9 height 9
type input "7F33DD"
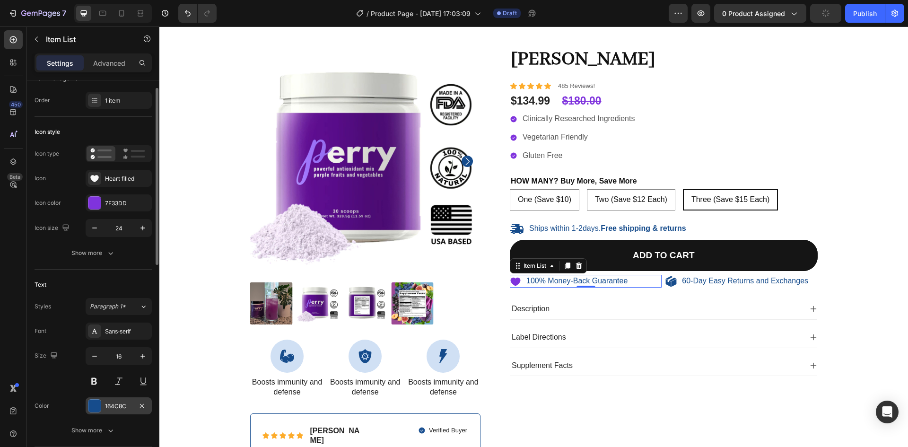
click at [95, 407] on div at bounding box center [94, 406] width 12 height 12
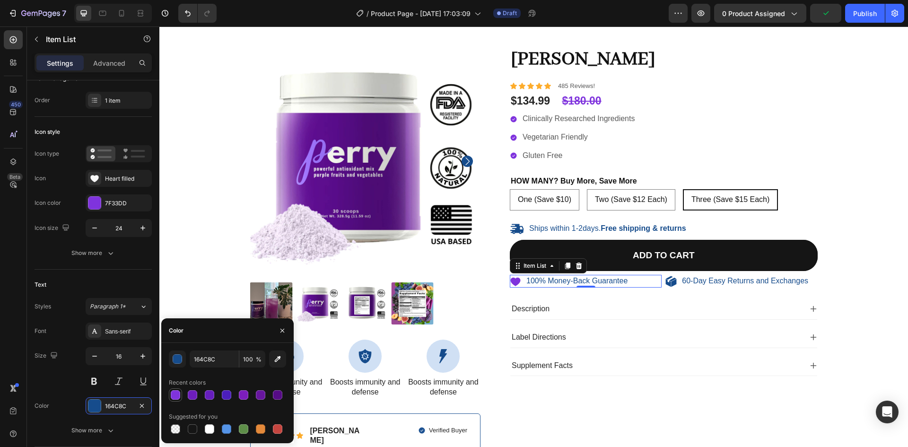
click at [178, 395] on div at bounding box center [175, 394] width 9 height 9
type input "7F33DD"
click at [96, 202] on div at bounding box center [94, 203] width 12 height 12
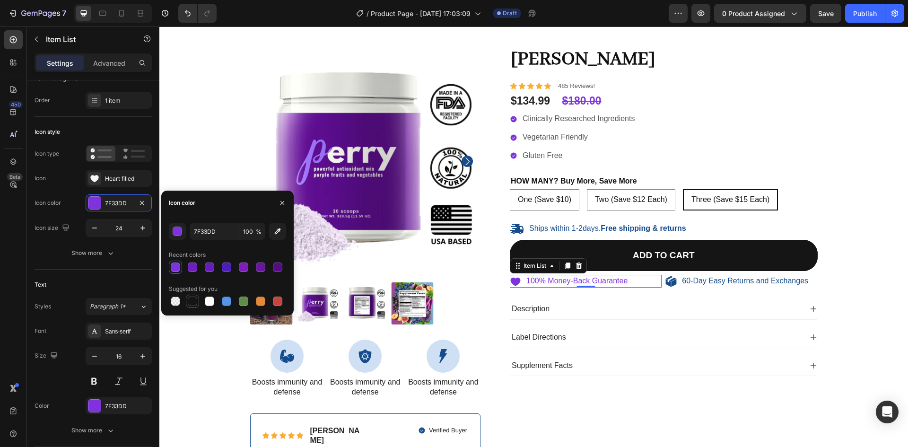
click at [190, 303] on div at bounding box center [192, 301] width 9 height 9
type input "151515"
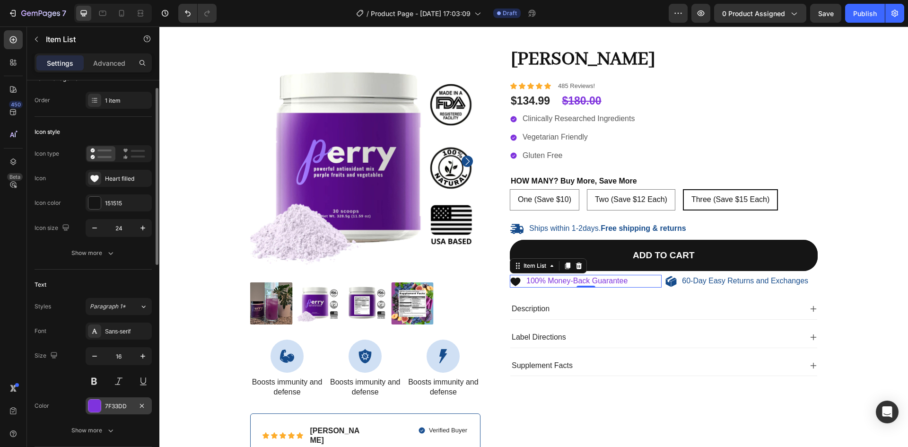
click at [86, 408] on div "7F33DD" at bounding box center [119, 405] width 66 height 17
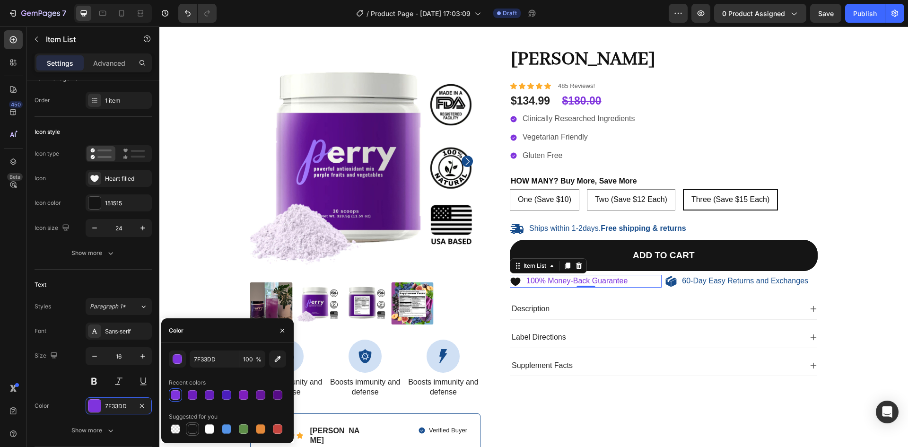
click at [190, 433] on div at bounding box center [192, 428] width 9 height 9
type input "151515"
click at [690, 285] on p "60-Day Easy Returns and Exchanges" at bounding box center [745, 281] width 126 height 10
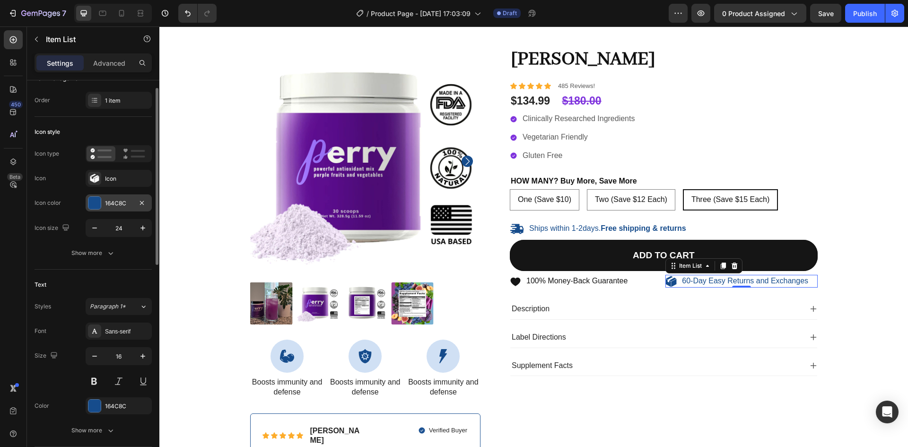
click at [93, 202] on div at bounding box center [94, 203] width 12 height 12
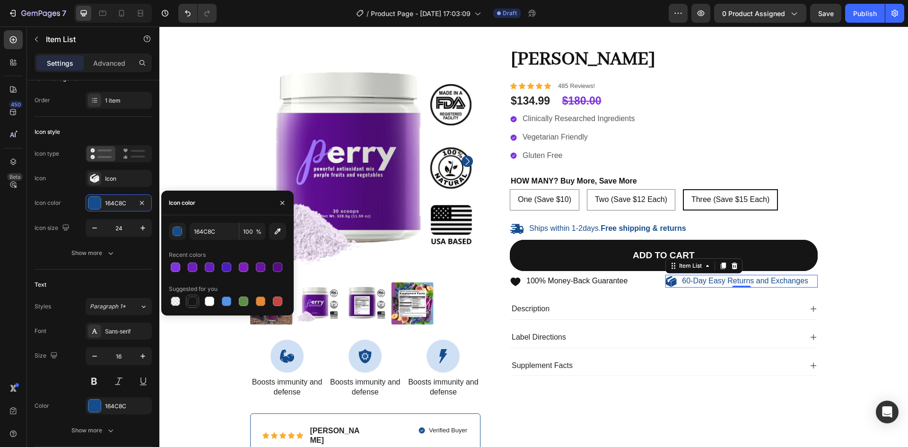
click at [193, 300] on div at bounding box center [192, 301] width 9 height 9
type input "151515"
click at [91, 407] on div at bounding box center [94, 406] width 12 height 12
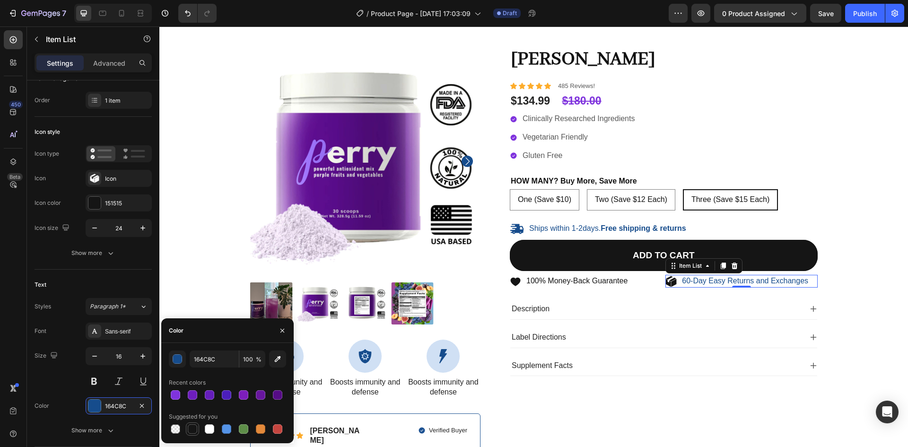
click at [189, 427] on div at bounding box center [192, 428] width 9 height 9
type input "151515"
click at [555, 120] on p "Clinically Researched Ingredients" at bounding box center [579, 119] width 112 height 10
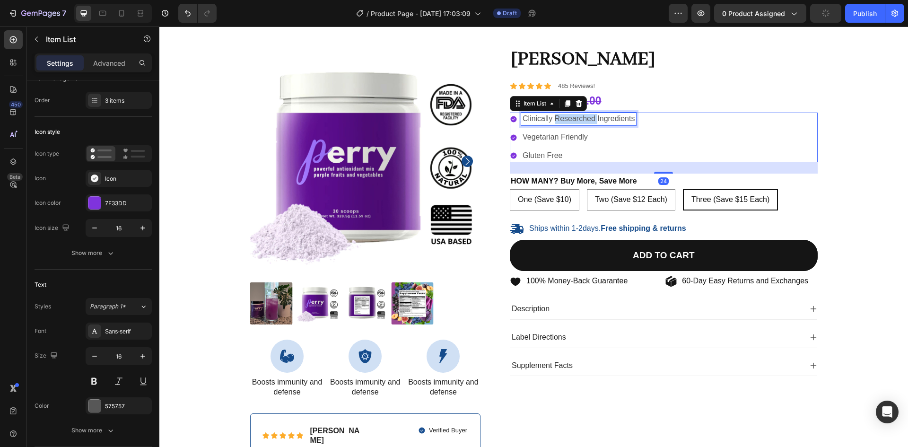
click at [567, 118] on p "Clinically Researched Ingredients" at bounding box center [579, 119] width 112 height 10
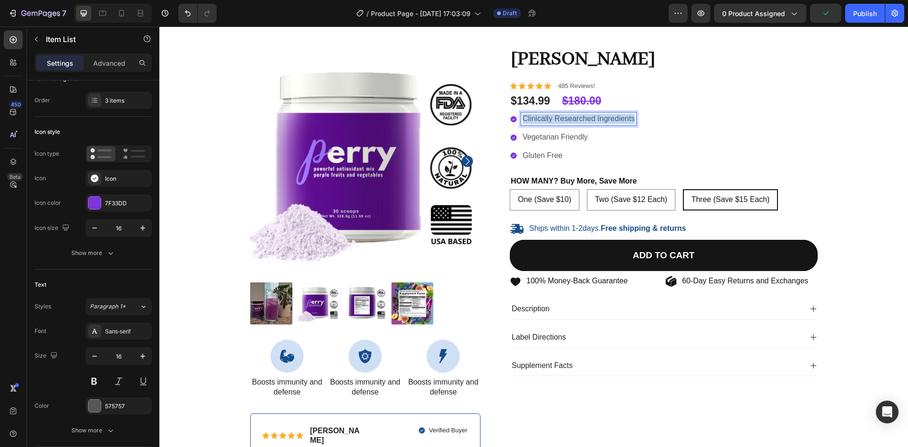
click at [567, 118] on p "Clinically Researched Ingredients" at bounding box center [579, 119] width 112 height 10
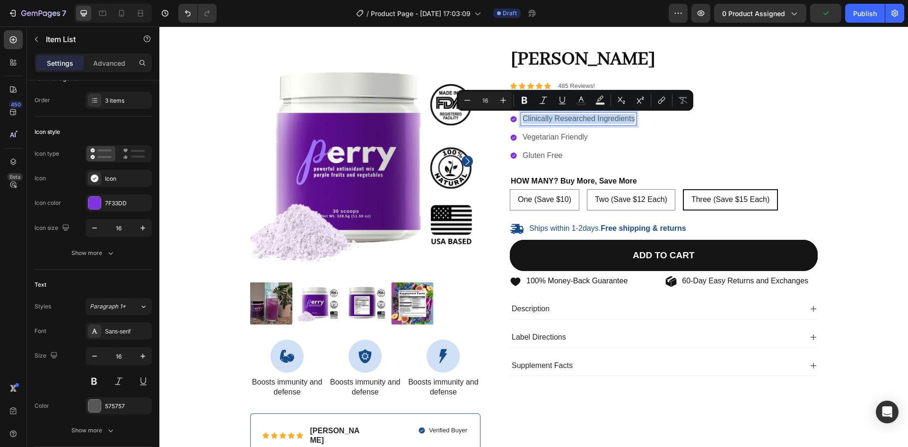
click at [568, 144] on div "Clinically Researched Ingredients Vegetarian Friendly Gluten Free" at bounding box center [573, 137] width 126 height 49
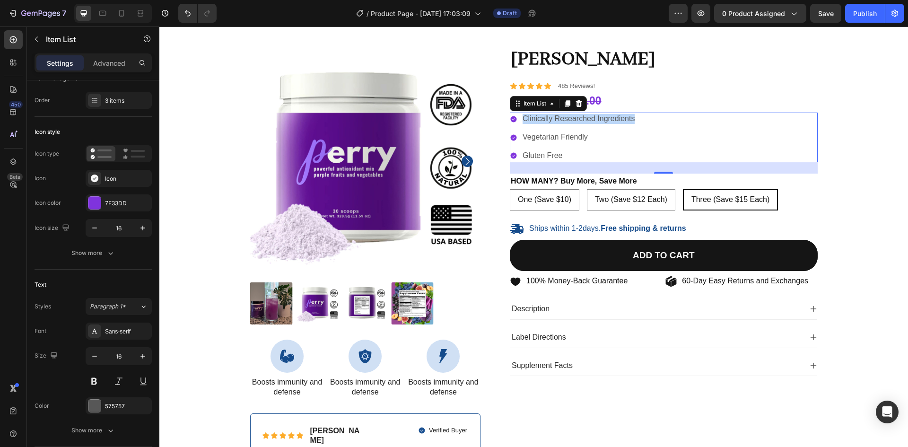
click at [585, 120] on p "Clinically Researched Ingredients" at bounding box center [579, 119] width 112 height 10
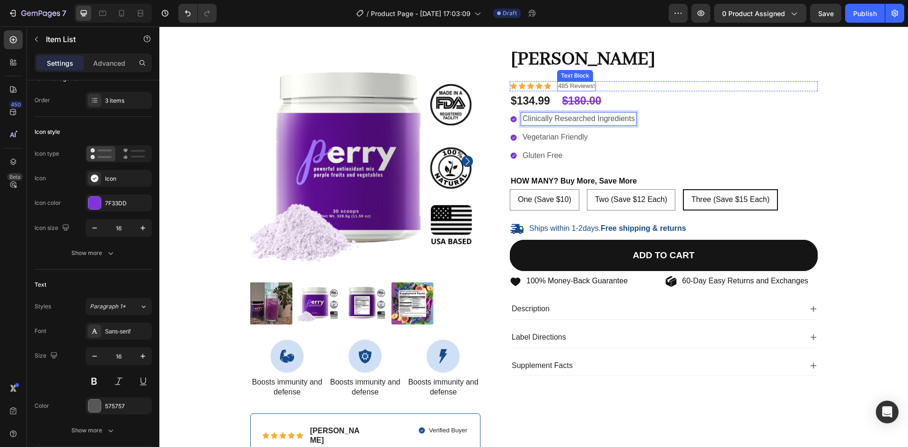
click at [567, 85] on p "485 Reviews!" at bounding box center [576, 86] width 37 height 8
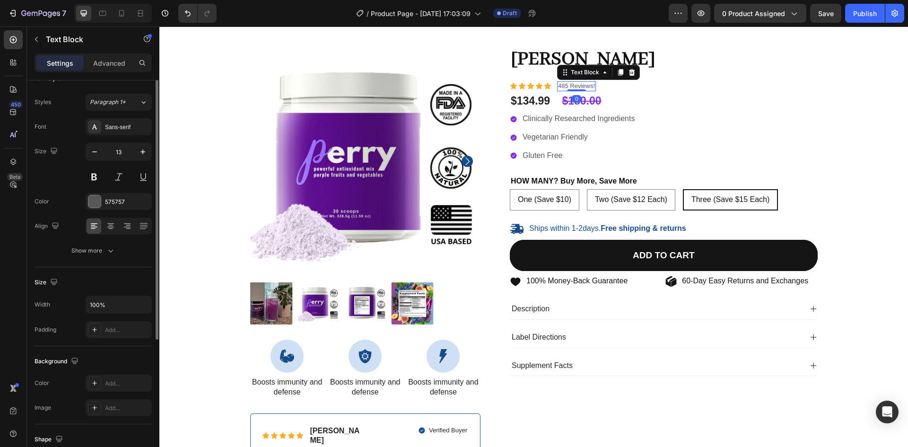
scroll to position [0, 0]
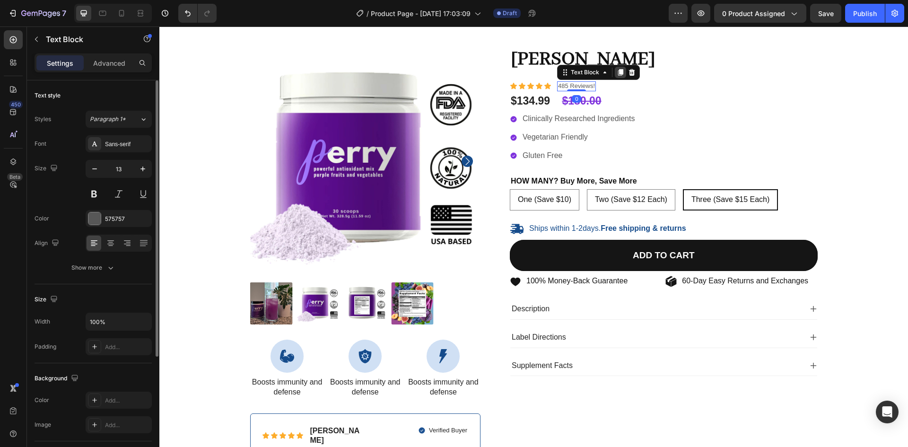
click at [620, 71] on icon at bounding box center [620, 72] width 5 height 7
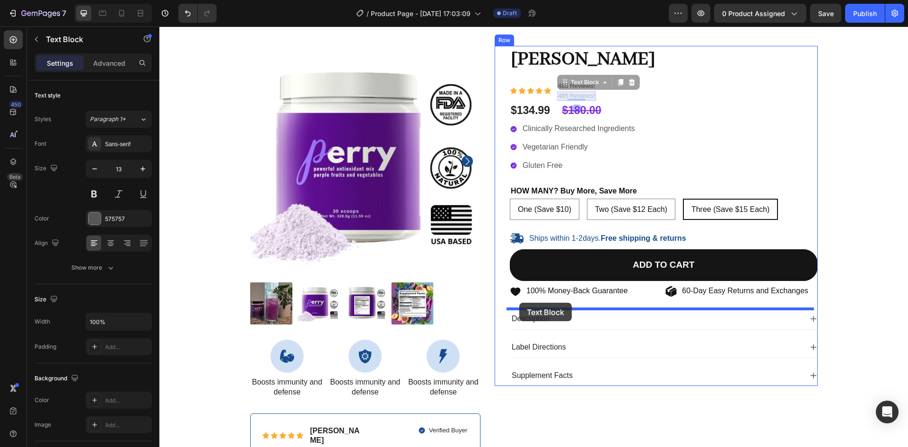
drag, startPoint x: 577, startPoint y: 96, endPoint x: 519, endPoint y: 303, distance: 214.2
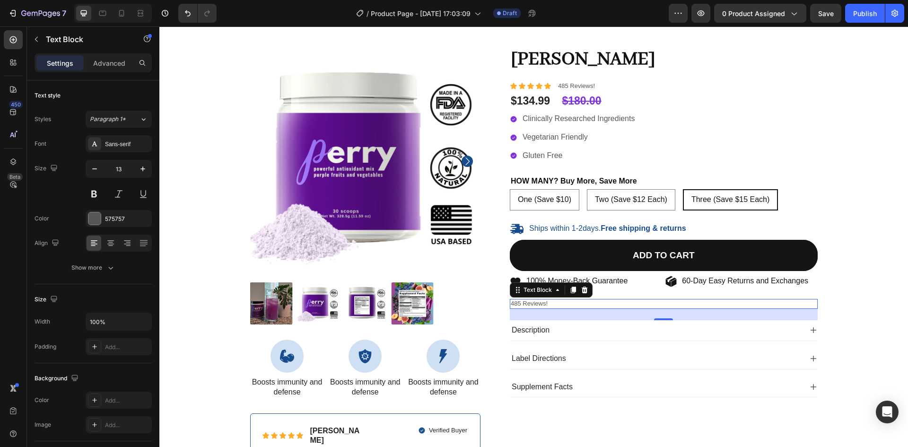
click at [535, 306] on p "485 Reviews!" at bounding box center [664, 304] width 306 height 8
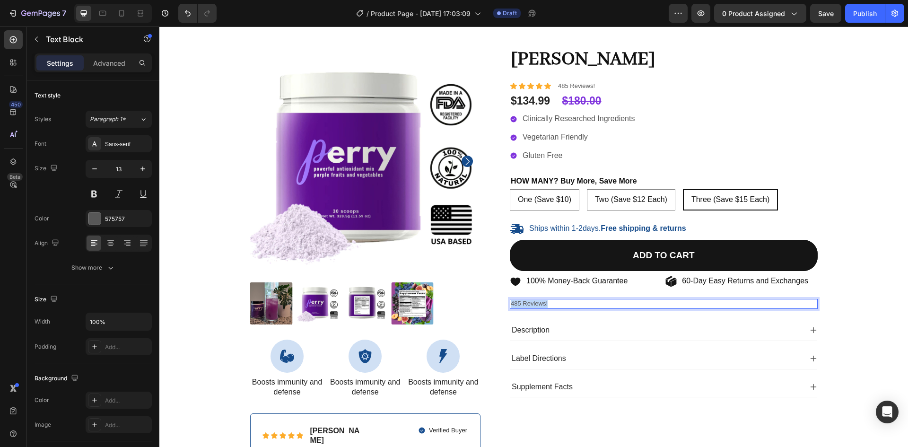
click at [535, 306] on p "485 Reviews!" at bounding box center [664, 304] width 306 height 8
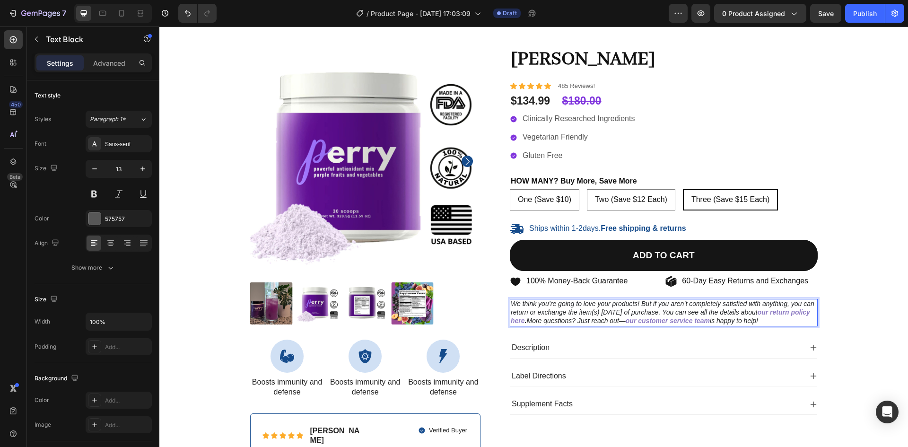
click at [679, 312] on icon "We think you’re going to love your products! But if you aren’t completely satis…" at bounding box center [663, 308] width 304 height 16
click at [620, 310] on icon "We think you’re going to love your products! But if you aren’t completely satis…" at bounding box center [663, 308] width 304 height 16
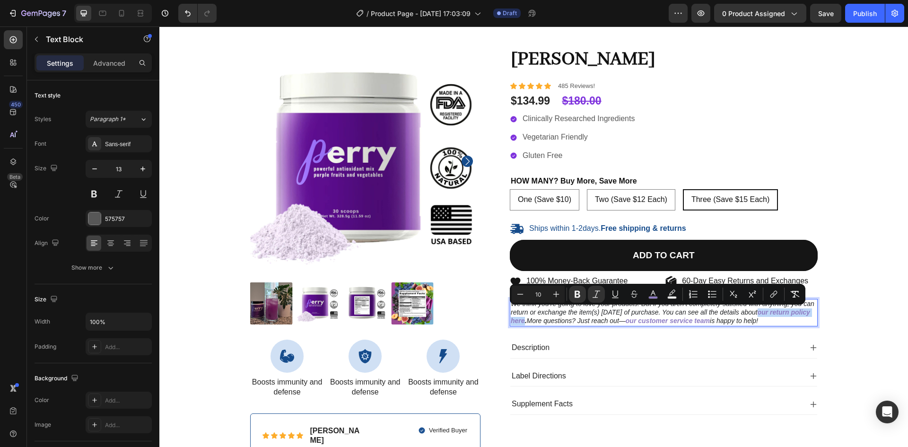
drag, startPoint x: 542, startPoint y: 323, endPoint x: 777, endPoint y: 315, distance: 235.2
click at [777, 315] on p "We think you’re going to love your products! But if you aren’t completely satis…" at bounding box center [664, 313] width 306 height 26
click at [654, 295] on icon "Editor contextual toolbar" at bounding box center [653, 293] width 9 height 9
type input "8E7CC3"
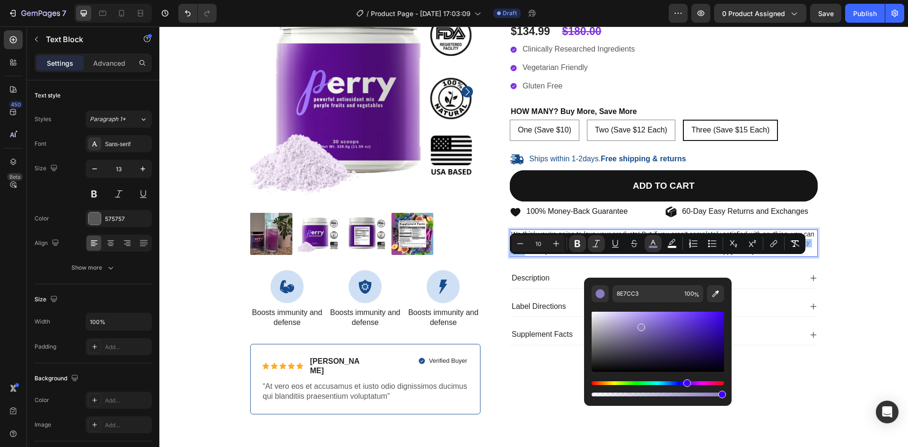
scroll to position [108, 0]
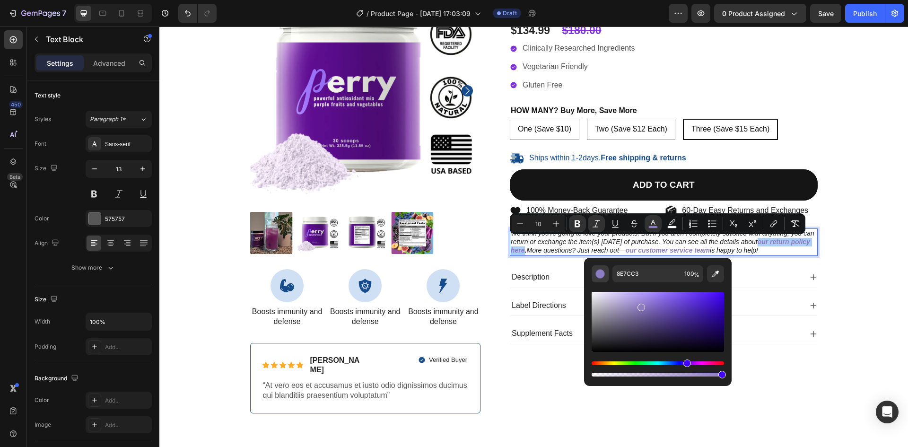
click at [599, 276] on div "Editor contextual toolbar" at bounding box center [600, 273] width 9 height 9
click at [716, 271] on icon "Editor contextual toolbar" at bounding box center [715, 273] width 9 height 9
type input "7F33DD"
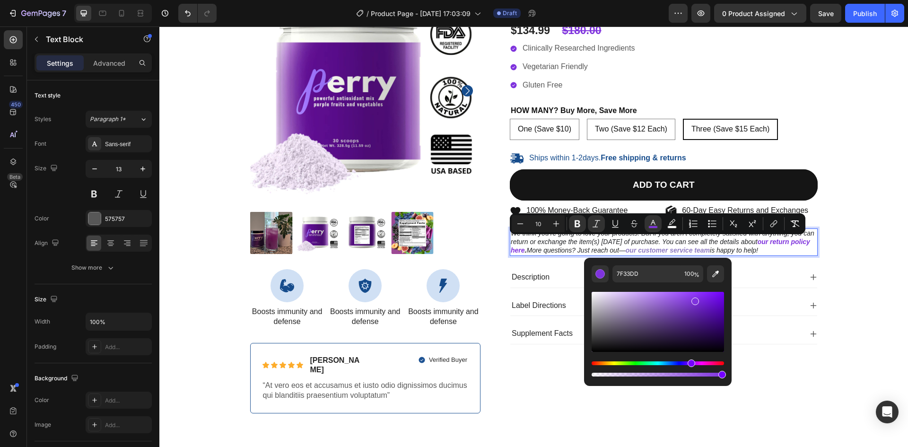
click at [759, 244] on icon "We think you’re going to love your products! But if you aren’t completely satis…" at bounding box center [663, 237] width 304 height 16
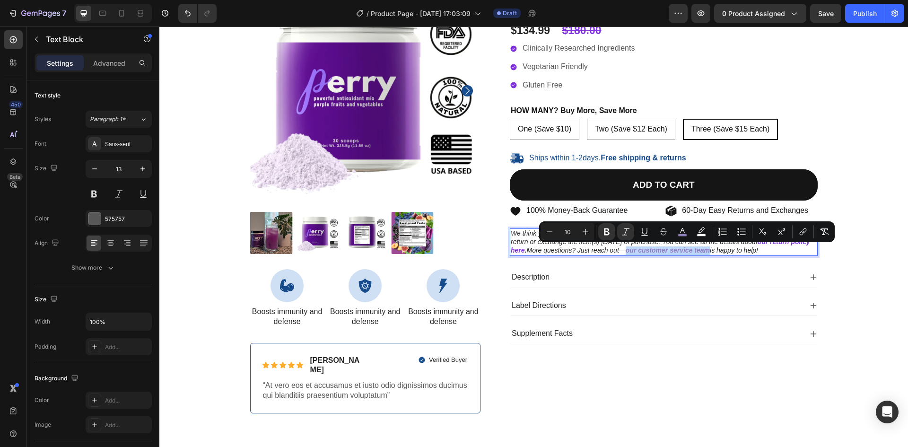
drag, startPoint x: 728, startPoint y: 249, endPoint x: 646, endPoint y: 251, distance: 82.8
click at [646, 251] on strong "our customer service team" at bounding box center [668, 250] width 84 height 8
click at [684, 235] on rect "Editor contextual toolbar" at bounding box center [682, 235] width 9 height 2
type input "8E7CC3"
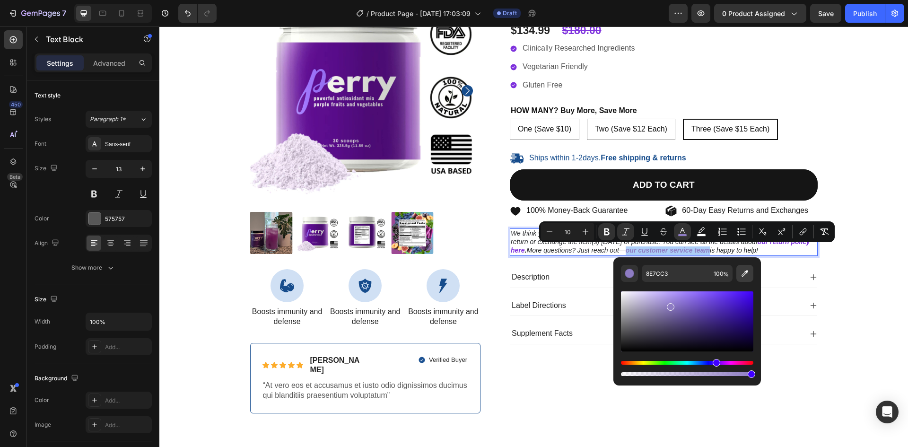
click at [750, 279] on button "Editor contextual toolbar" at bounding box center [744, 273] width 17 height 17
type input "7F33DD"
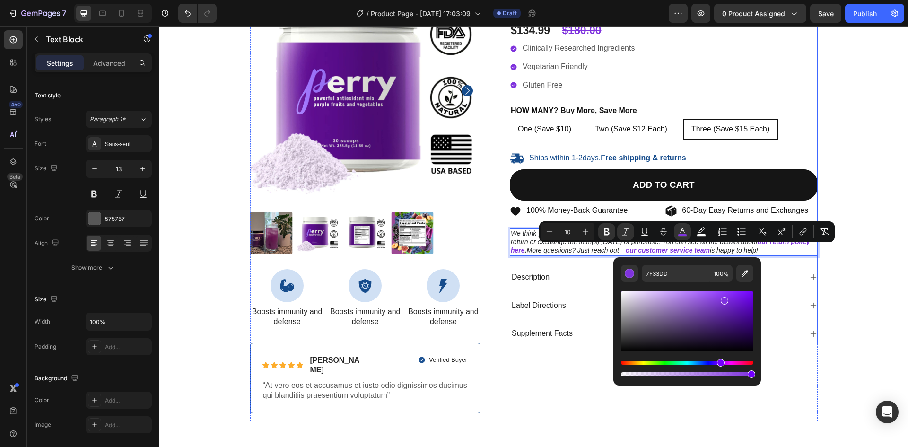
click at [596, 256] on div "[PERSON_NAME] Product Title Icon Icon Icon Icon Icon Icon List 485 Reviews! Tex…" at bounding box center [664, 159] width 308 height 369
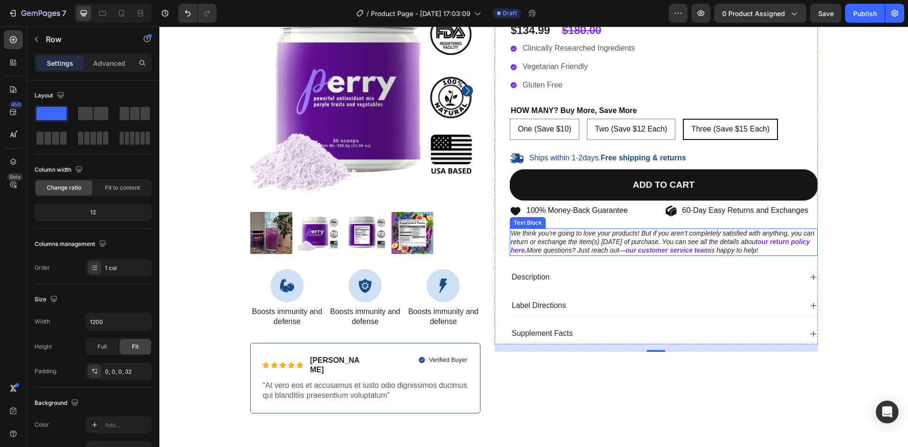
click at [710, 250] on strong "our customer service team" at bounding box center [668, 250] width 84 height 8
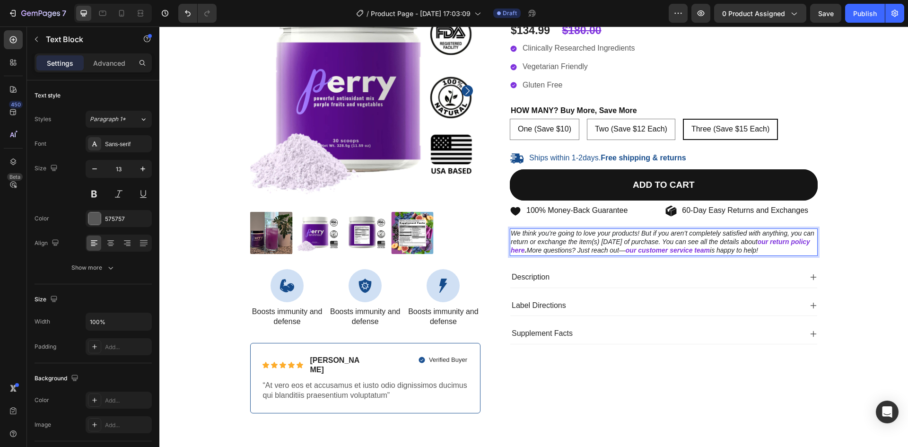
click at [730, 252] on icon "is happy to help!" at bounding box center [734, 250] width 48 height 8
drag, startPoint x: 730, startPoint y: 252, endPoint x: 647, endPoint y: 259, distance: 83.6
click at [647, 259] on div "[PERSON_NAME] Product Title Icon Icon Icon Icon Icon Icon List 485 Reviews! Tex…" at bounding box center [664, 159] width 308 height 369
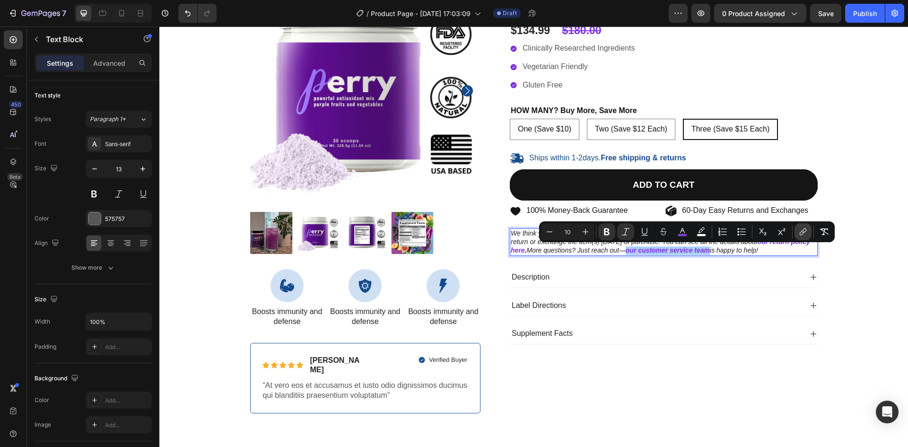
click at [803, 232] on icon "Editor contextual toolbar" at bounding box center [802, 231] width 9 height 9
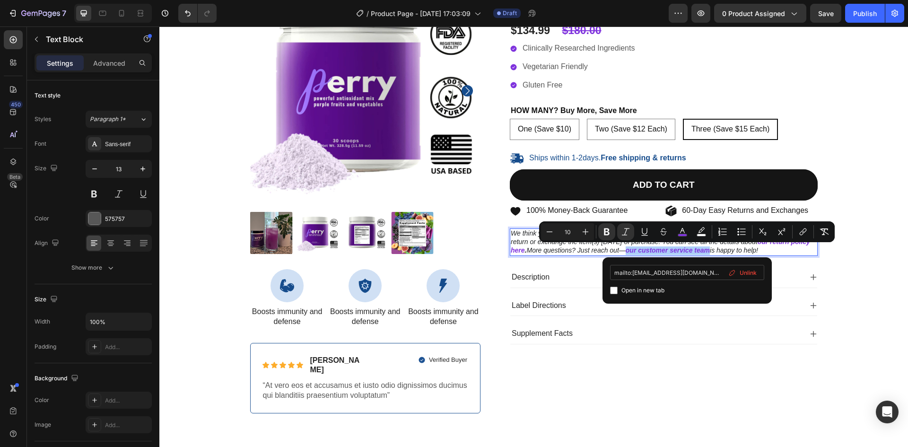
click at [682, 275] on input "mailto:[EMAIL_ADDRESS][DOMAIN_NAME]" at bounding box center [687, 272] width 154 height 15
type input "mailto:[EMAIL_ADDRESS][DOMAIN_NAME]"
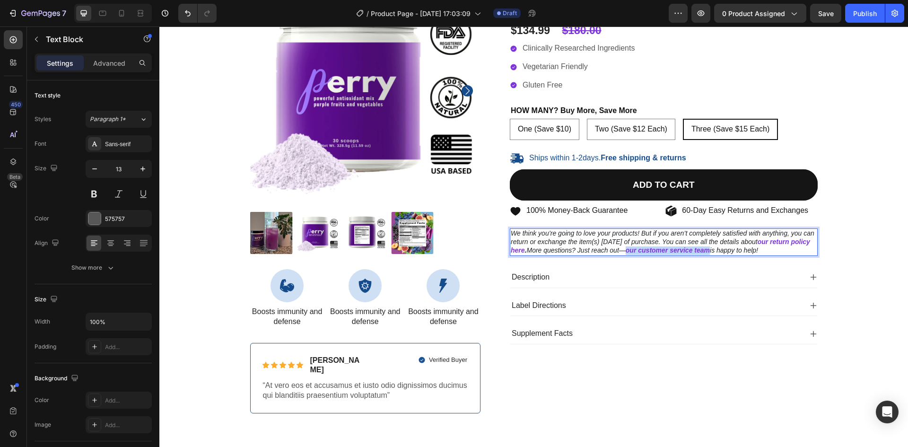
click at [608, 254] on p "We think you’re going to love your products! But if you aren’t completely satis…" at bounding box center [664, 242] width 306 height 26
click at [540, 251] on strong "our return policy here" at bounding box center [660, 246] width 299 height 16
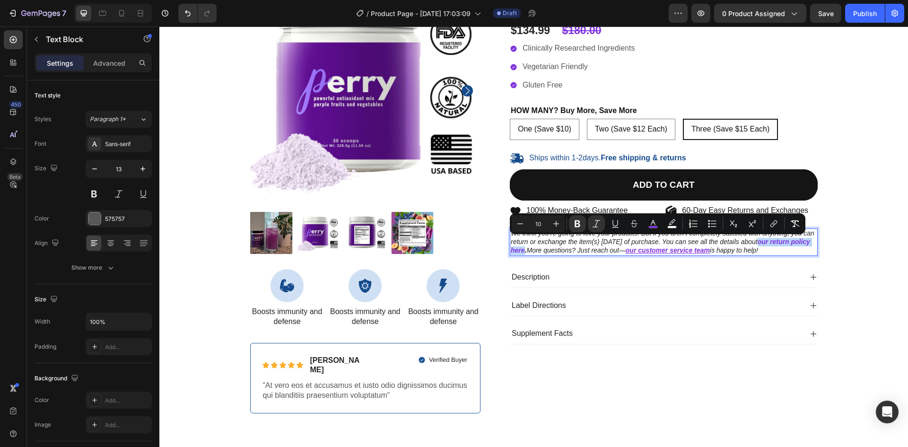
drag, startPoint x: 543, startPoint y: 250, endPoint x: 777, endPoint y: 242, distance: 234.3
click at [777, 242] on p "We think you’re going to love your products! But if you aren’t completely satis…" at bounding box center [664, 242] width 306 height 26
click at [771, 224] on icon "Editor contextual toolbar" at bounding box center [773, 223] width 9 height 9
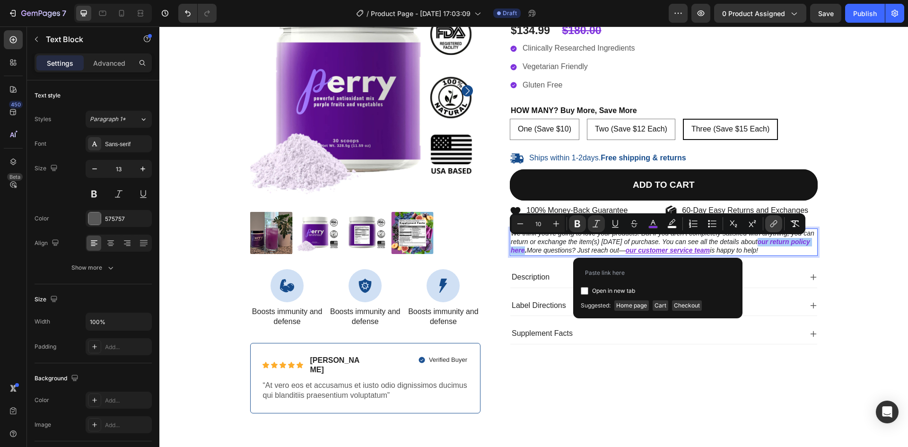
type input "[URL][DOMAIN_NAME]"
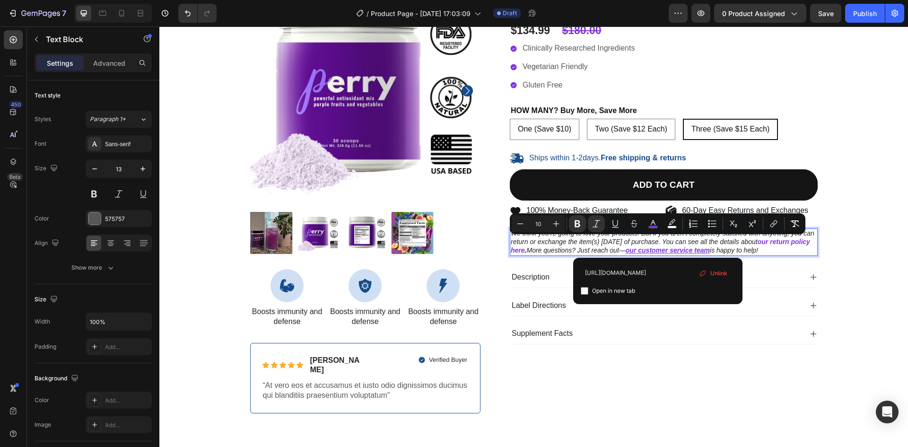
click at [556, 245] on p "We think you’re going to love your products! But if you aren’t completely satis…" at bounding box center [664, 242] width 306 height 26
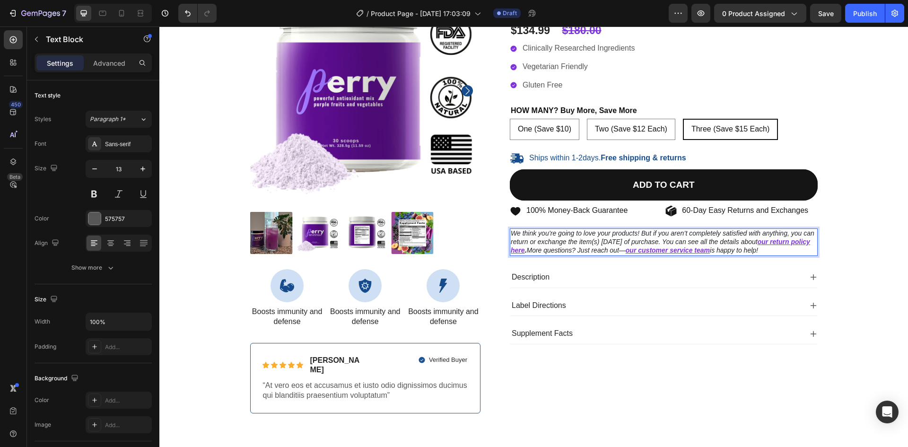
click at [546, 253] on icon ". More questions? Just reach out—" at bounding box center [575, 250] width 101 height 8
click at [555, 209] on p "100% Money-Back Guarantee" at bounding box center [576, 211] width 101 height 10
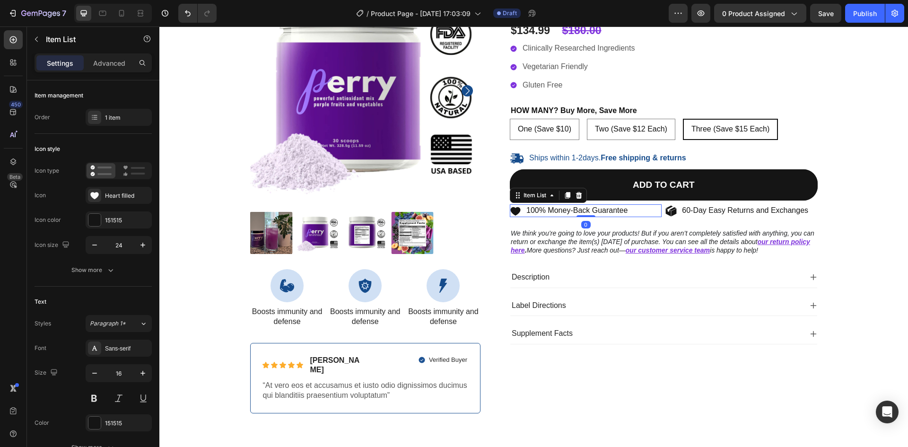
click at [552, 209] on p "100% Money-Back Guarantee" at bounding box center [576, 211] width 101 height 10
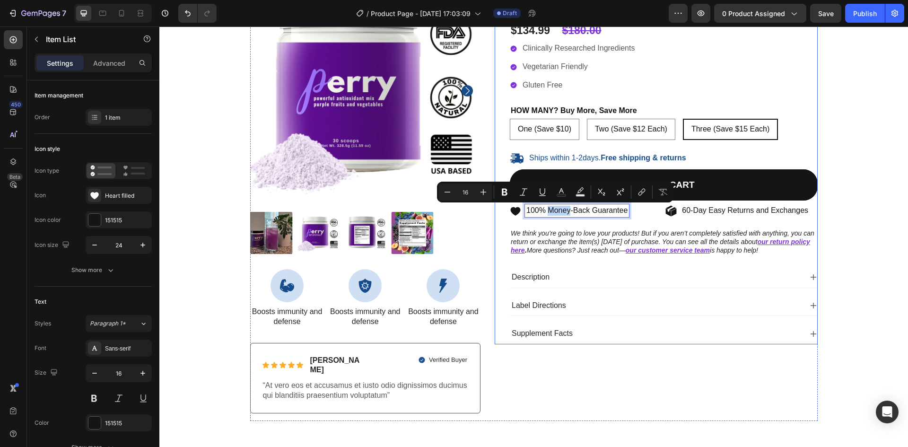
click at [545, 231] on icon "We think you’re going to love your products! But if you aren’t completely satis…" at bounding box center [663, 237] width 304 height 16
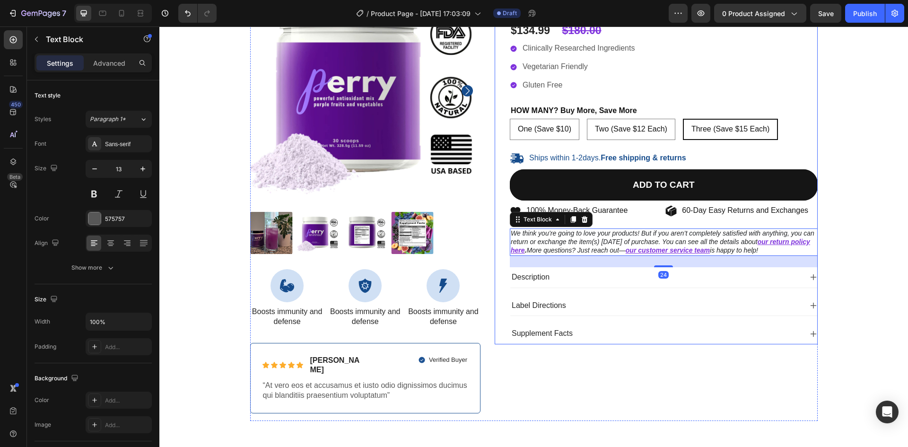
click at [538, 203] on div "[PERSON_NAME] Product Title Icon Icon Icon Icon Icon Icon List 485 Reviews! Tex…" at bounding box center [664, 159] width 308 height 369
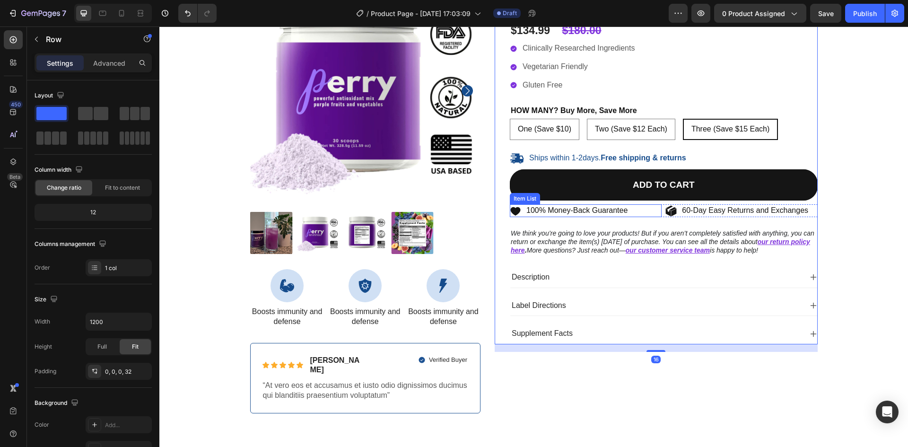
click at [532, 210] on p "100% Money-Back Guarantee" at bounding box center [576, 211] width 101 height 10
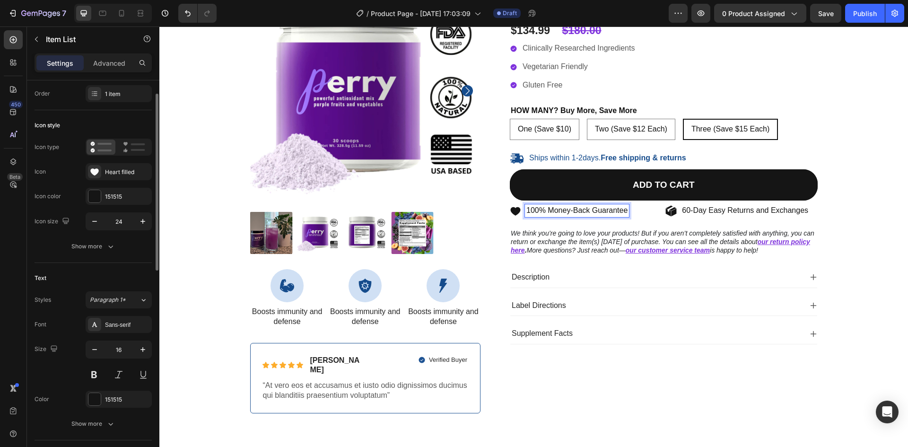
scroll to position [26, 0]
click at [557, 239] on icon "We think you’re going to love your products! But if you aren’t completely satis…" at bounding box center [663, 237] width 304 height 16
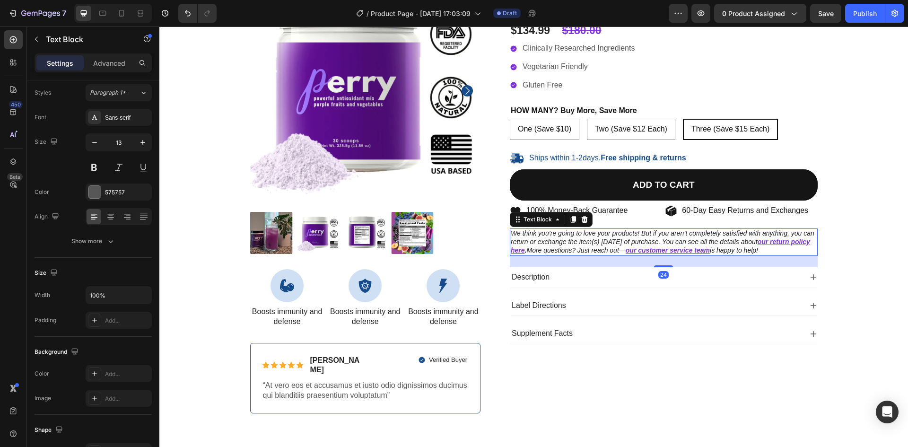
scroll to position [0, 0]
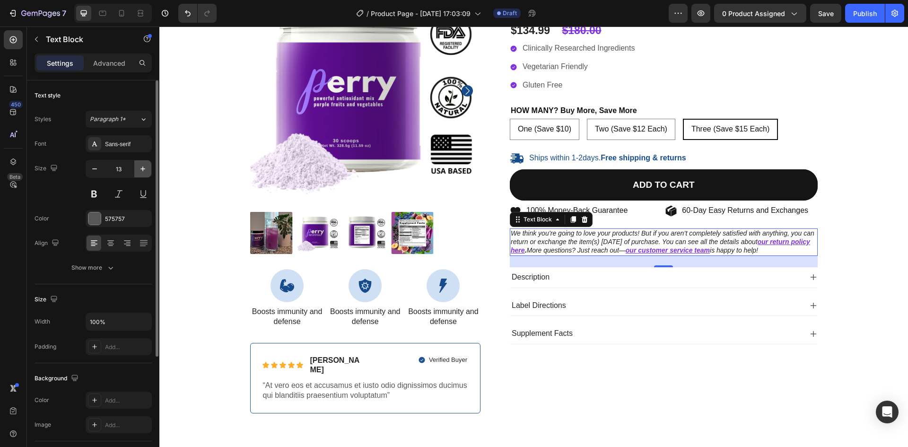
click at [144, 167] on icon "button" at bounding box center [142, 168] width 9 height 9
click at [144, 168] on icon "button" at bounding box center [142, 168] width 9 height 9
type input "16"
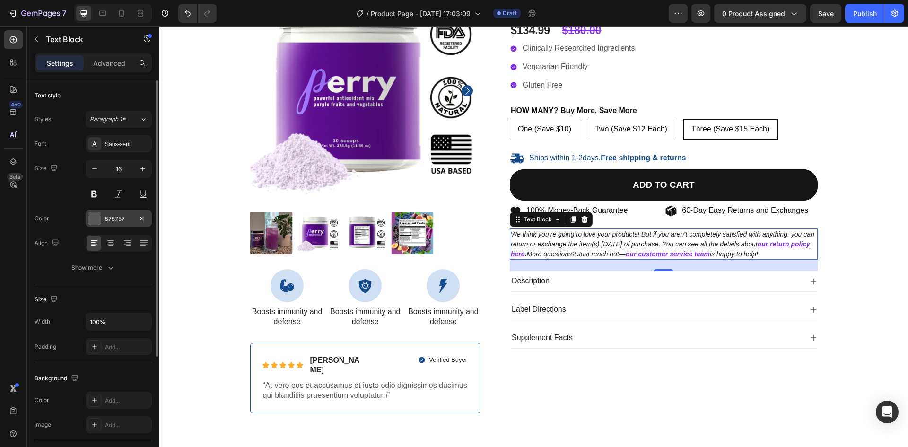
click at [94, 220] on div at bounding box center [94, 218] width 12 height 12
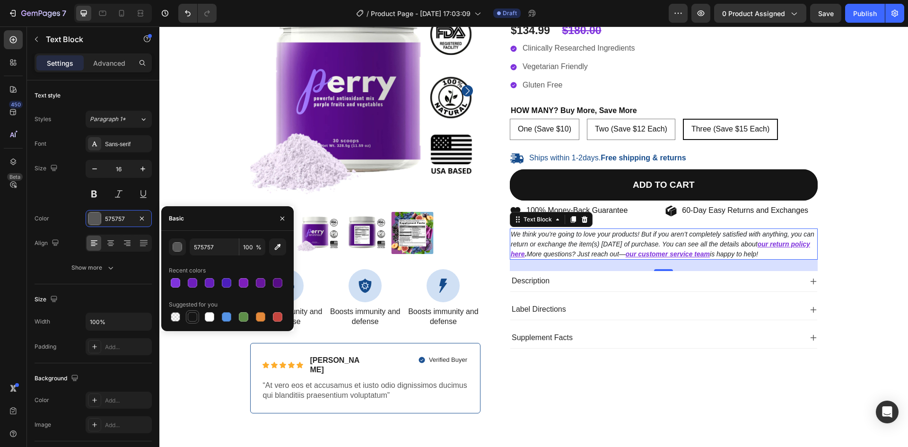
click at [193, 319] on div at bounding box center [192, 316] width 9 height 9
type input "151515"
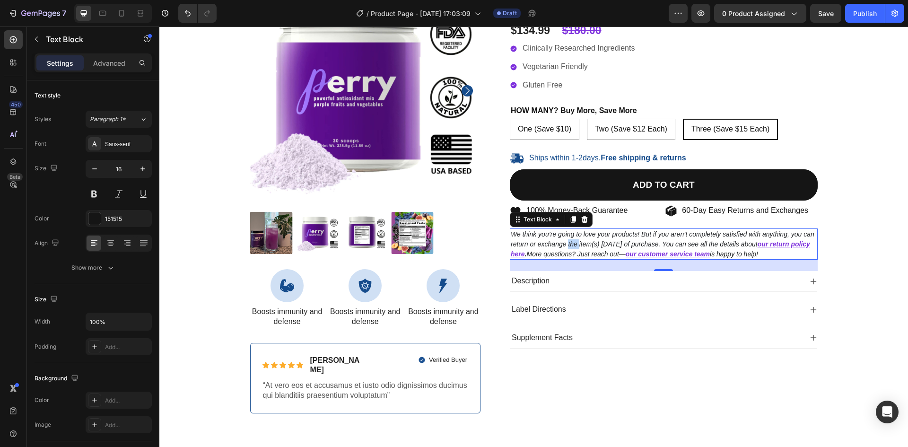
click at [569, 242] on icon "We think you’re going to love your products! But if you aren’t completely satis…" at bounding box center [663, 239] width 304 height 18
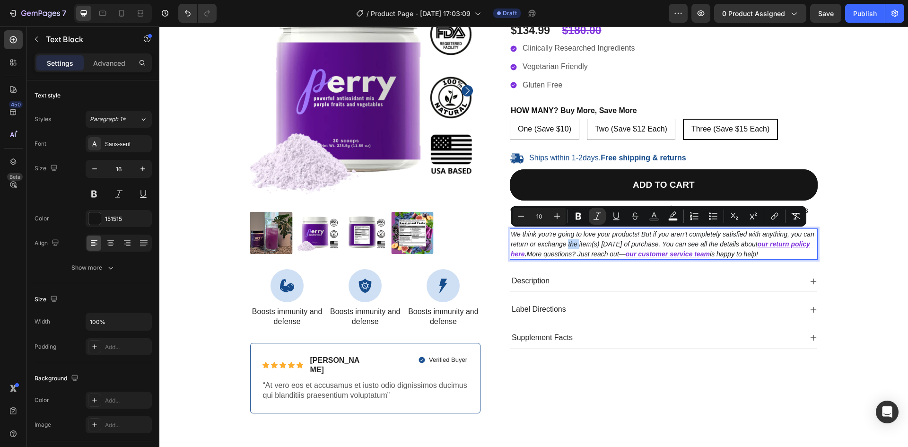
click at [608, 241] on icon "We think you’re going to love your products! But if you aren’t completely satis…" at bounding box center [663, 239] width 304 height 18
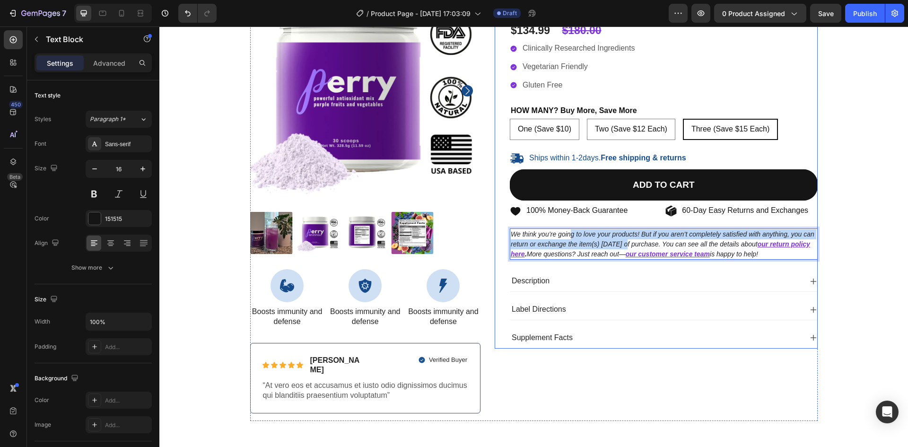
drag, startPoint x: 619, startPoint y: 241, endPoint x: 567, endPoint y: 228, distance: 53.7
click at [567, 228] on div "[PERSON_NAME] Product Title Icon Icon Icon Icon Icon Icon List 485 Reviews! Tex…" at bounding box center [664, 161] width 308 height 373
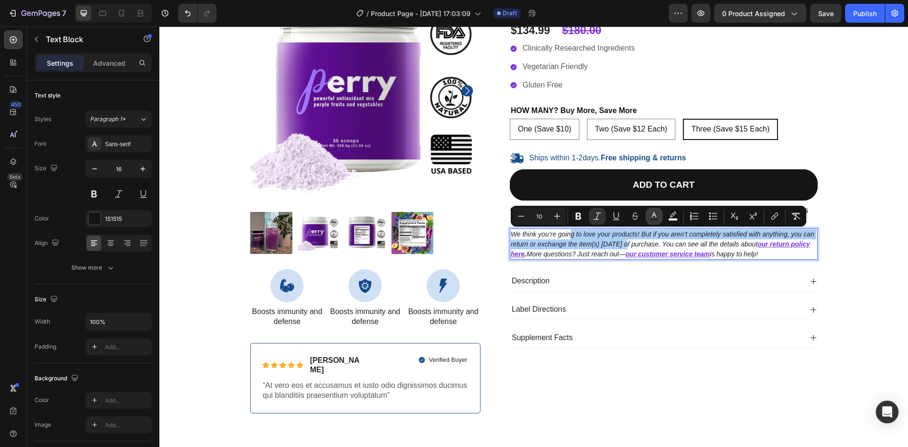
click at [650, 216] on icon "Editor contextual toolbar" at bounding box center [653, 215] width 9 height 9
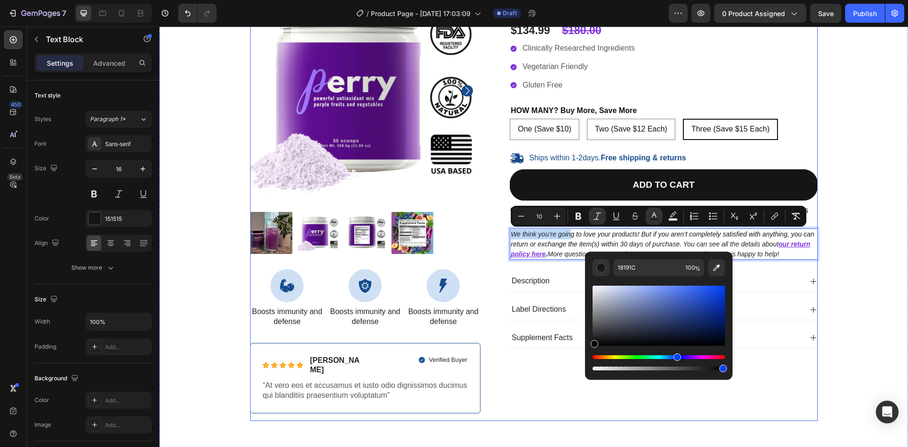
type input "000000"
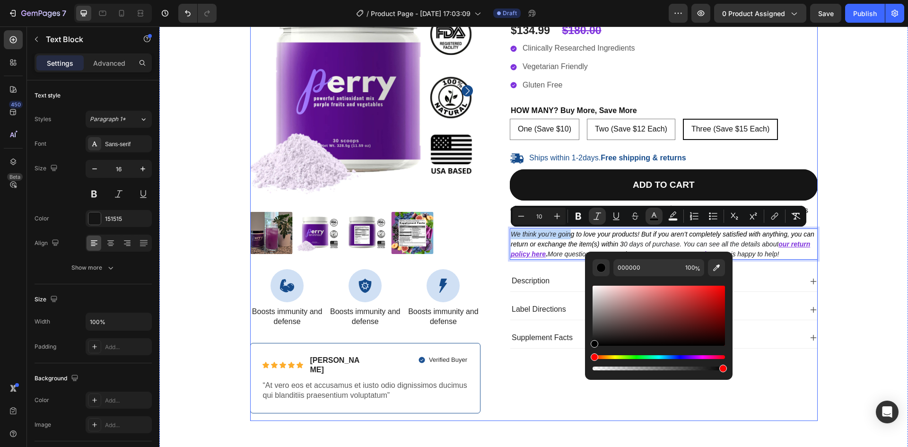
drag, startPoint x: 770, startPoint y: 365, endPoint x: 570, endPoint y: 361, distance: 200.1
click at [579, 236] on icon "g to love your products! But if you aren’t completely satisfied with anything, …" at bounding box center [663, 239] width 304 height 18
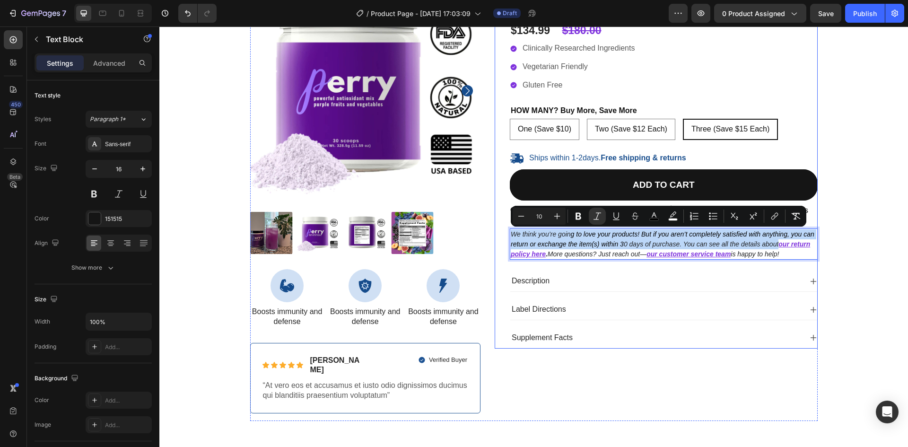
drag, startPoint x: 775, startPoint y: 245, endPoint x: 504, endPoint y: 235, distance: 271.2
click at [504, 235] on div "[PERSON_NAME] Product Title Icon Icon Icon Icon Icon Icon List 485 Reviews! Tex…" at bounding box center [656, 161] width 323 height 373
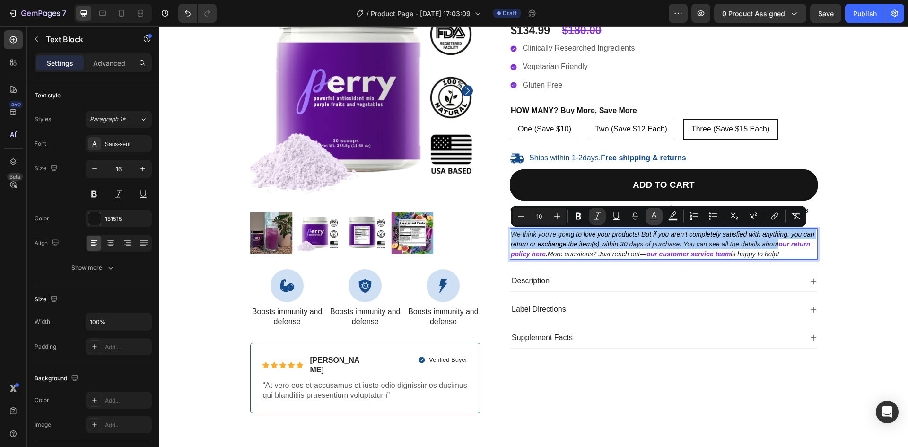
click at [652, 216] on icon "Editor contextual toolbar" at bounding box center [654, 214] width 5 height 5
type input "212326"
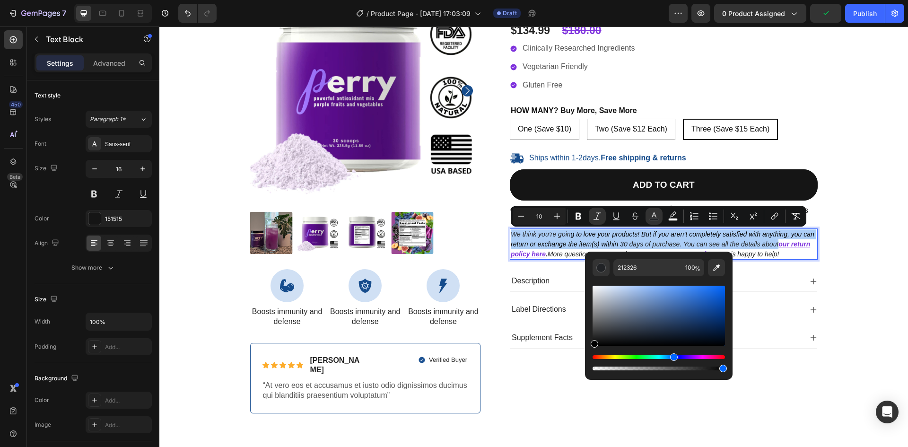
drag, startPoint x: 607, startPoint y: 332, endPoint x: 585, endPoint y: 362, distance: 37.6
click at [585, 362] on div "212326 100 %" at bounding box center [659, 312] width 148 height 121
type input "000000"
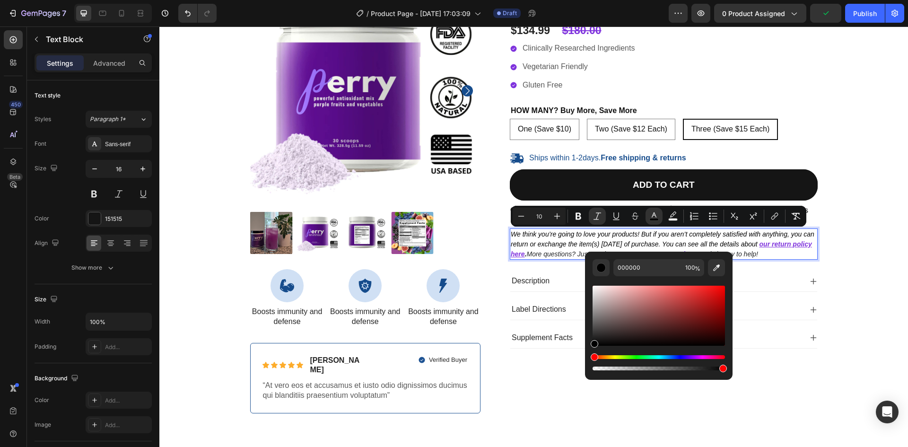
click at [719, 237] on icon "We think you’re going to love your products! But if you aren’t completely satis…" at bounding box center [663, 239] width 304 height 18
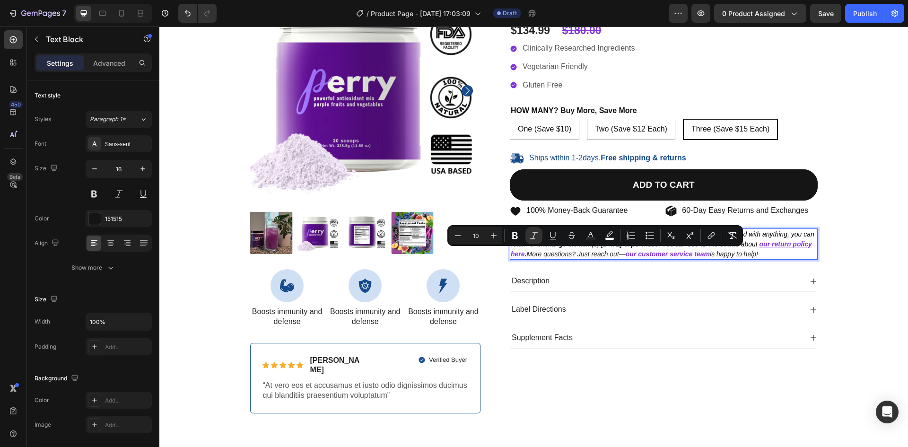
drag, startPoint x: 548, startPoint y: 252, endPoint x: 645, endPoint y: 259, distance: 97.2
click at [645, 259] on p "We think you’re going to love your products! But if you aren’t completely satis…" at bounding box center [664, 243] width 306 height 29
click at [589, 238] on rect "Editor contextual toolbar" at bounding box center [591, 239] width 9 height 2
type input "212326"
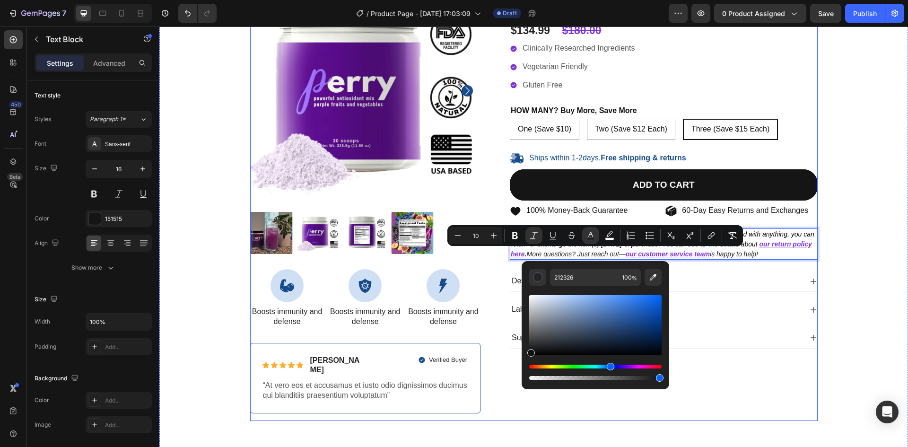
drag, startPoint x: 694, startPoint y: 360, endPoint x: 519, endPoint y: 361, distance: 174.5
type input "000000"
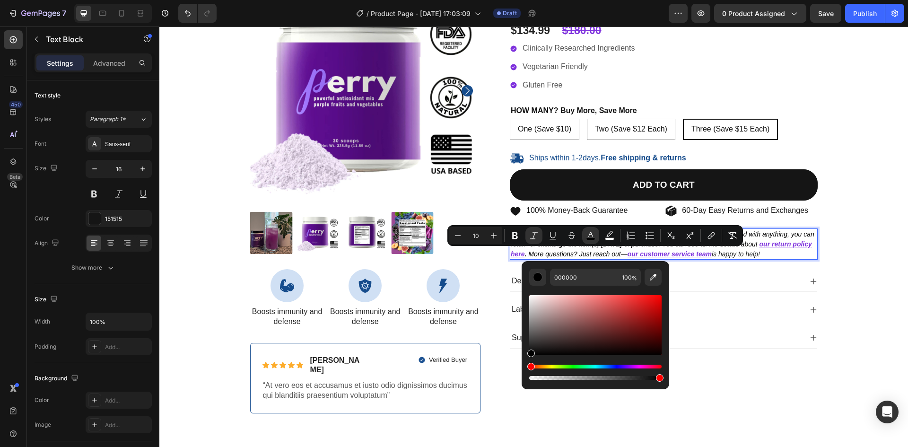
click at [748, 257] on icon "is happy to help!" at bounding box center [736, 254] width 48 height 8
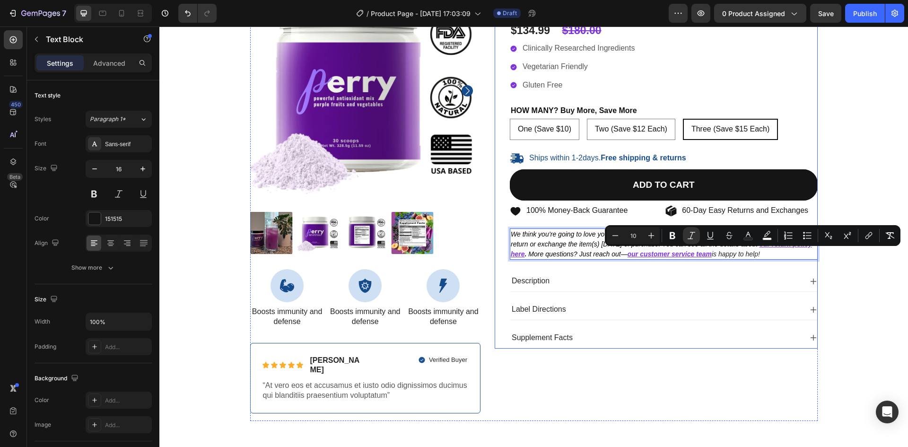
drag, startPoint x: 786, startPoint y: 254, endPoint x: 728, endPoint y: 262, distance: 58.7
click at [728, 262] on div "[PERSON_NAME] Product Title Icon Icon Icon Icon Icon Icon List 485 Reviews! Tex…" at bounding box center [664, 161] width 308 height 373
click at [745, 237] on icon "Editor contextual toolbar" at bounding box center [748, 235] width 9 height 9
type input "212326"
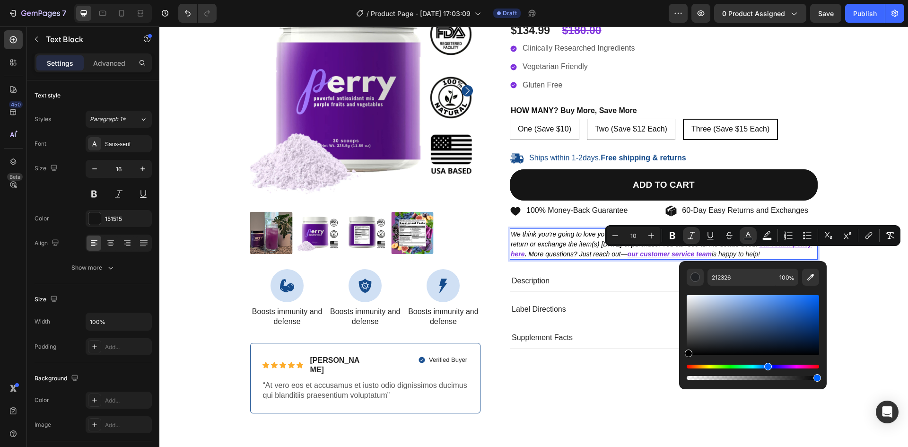
drag, startPoint x: 867, startPoint y: 366, endPoint x: 674, endPoint y: 361, distance: 193.1
type input "000000"
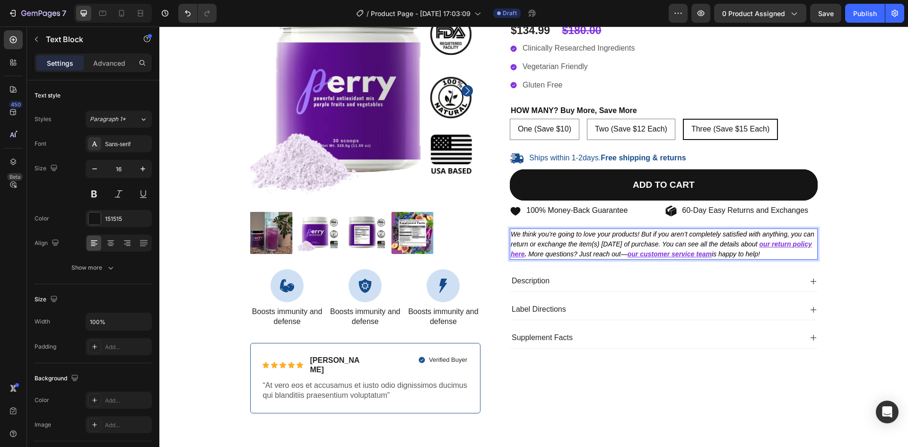
click at [590, 244] on icon "We think you’re going to love your products! But if you aren’t completely satis…" at bounding box center [663, 239] width 304 height 18
click at [823, 17] on span "Save" at bounding box center [826, 13] width 16 height 8
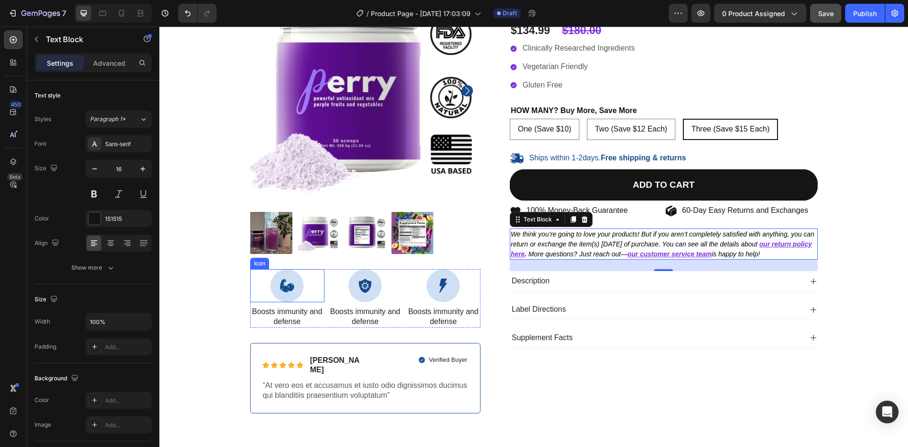
click at [253, 263] on div "Icon" at bounding box center [259, 263] width 15 height 0
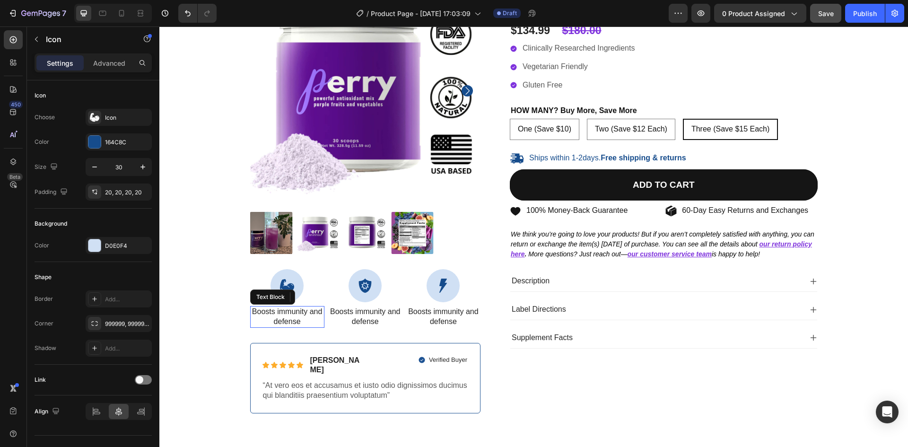
click at [306, 311] on p "Boosts immunity and defense" at bounding box center [287, 317] width 72 height 20
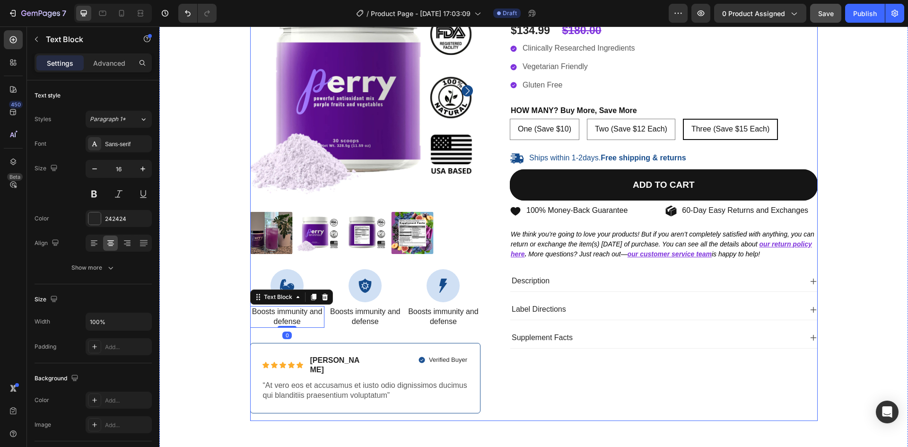
click at [343, 331] on div "100% Money-Back Guarantee Item List 60-Day Easy Returns Item List Row Product I…" at bounding box center [365, 198] width 231 height 446
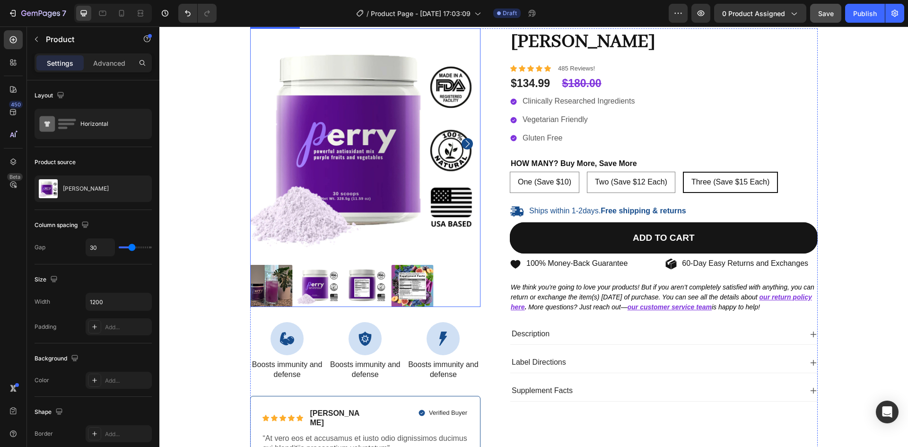
scroll to position [65, 0]
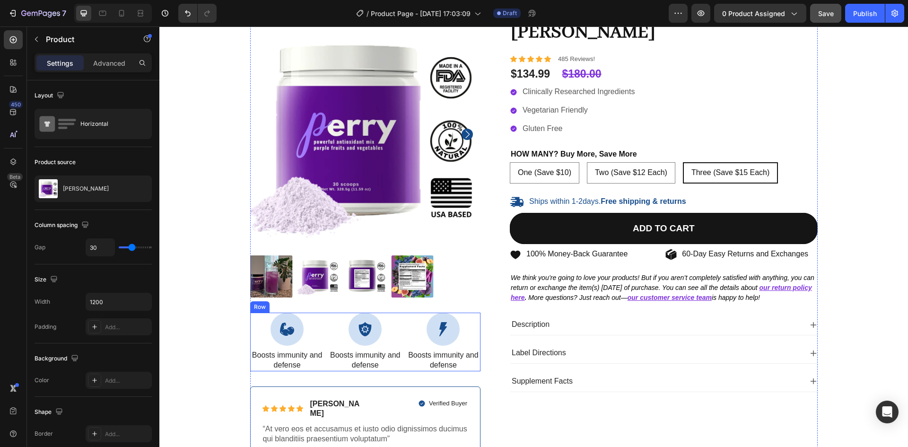
click at [322, 345] on div "Icon Boosts immunity and defense Text Block Icon Boosts immunity and defense Te…" at bounding box center [365, 342] width 231 height 59
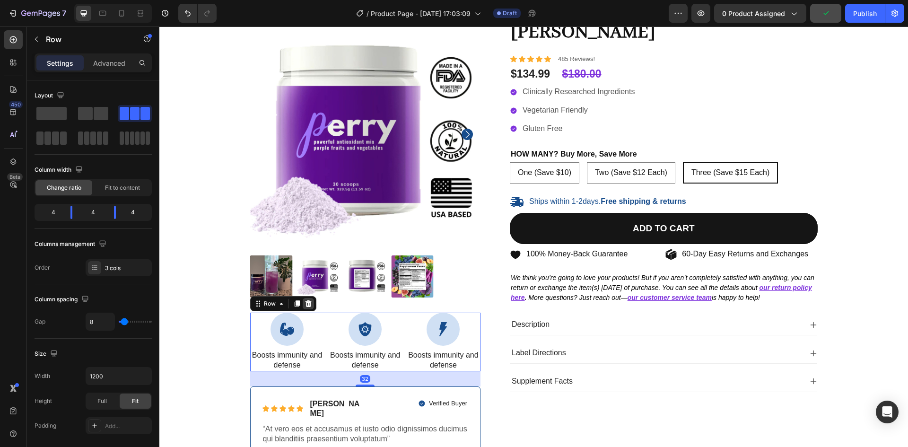
click at [305, 302] on icon at bounding box center [308, 303] width 6 height 7
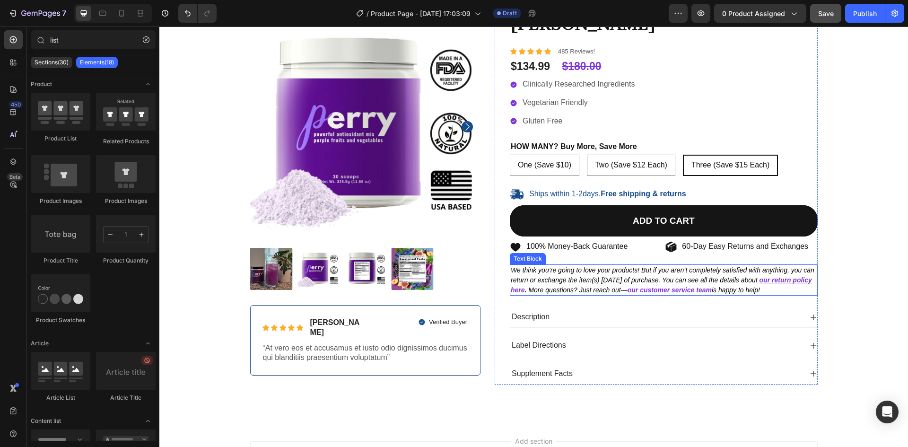
scroll to position [88, 0]
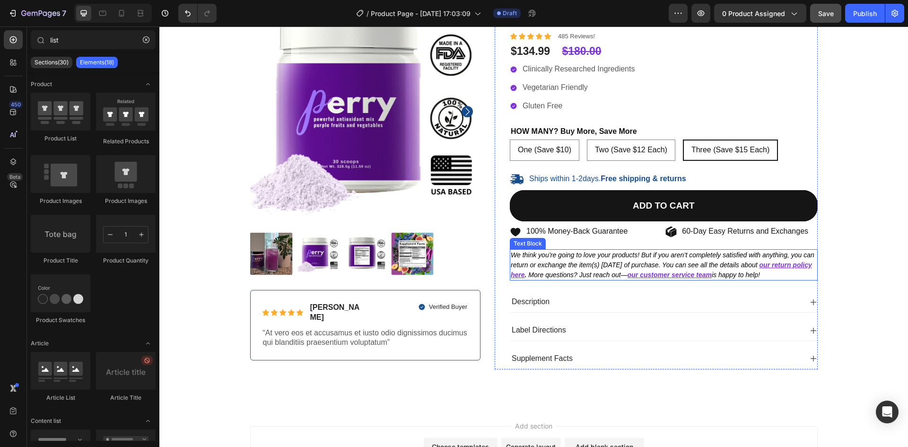
click at [677, 263] on icon "We think you’re going to love your products! But if you aren’t completely satis…" at bounding box center [663, 260] width 304 height 18
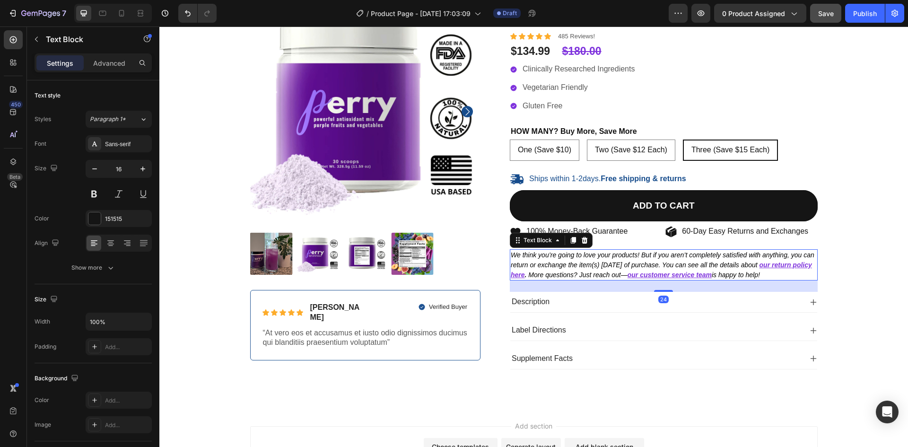
click at [683, 262] on icon "We think you’re going to love your products! But if you aren’t completely satis…" at bounding box center [663, 260] width 304 height 18
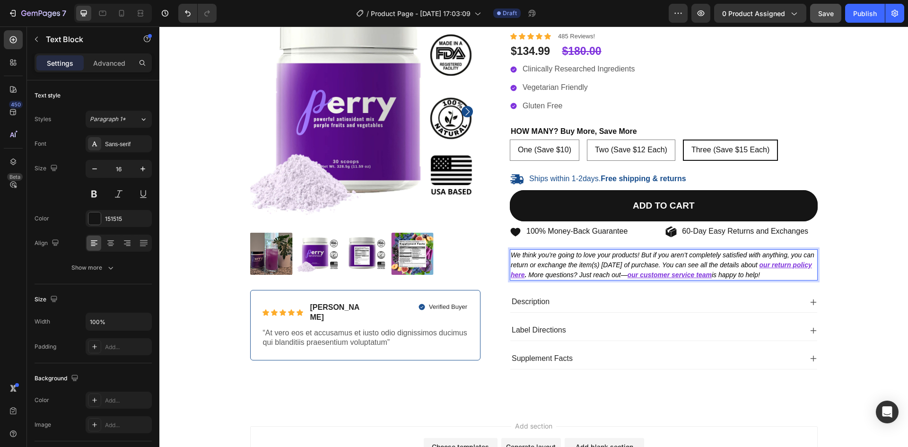
click at [680, 266] on icon "We think you’re going to love your products! But if you aren’t completely satis…" at bounding box center [663, 260] width 304 height 18
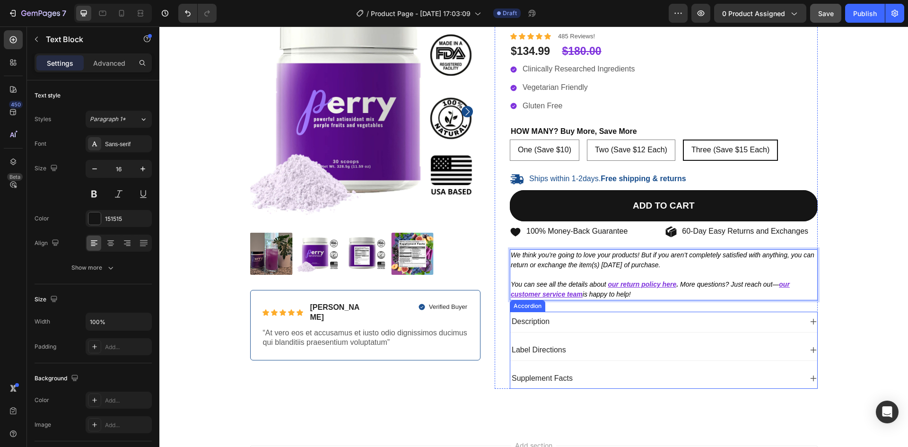
click at [536, 322] on p "Description" at bounding box center [531, 322] width 38 height 10
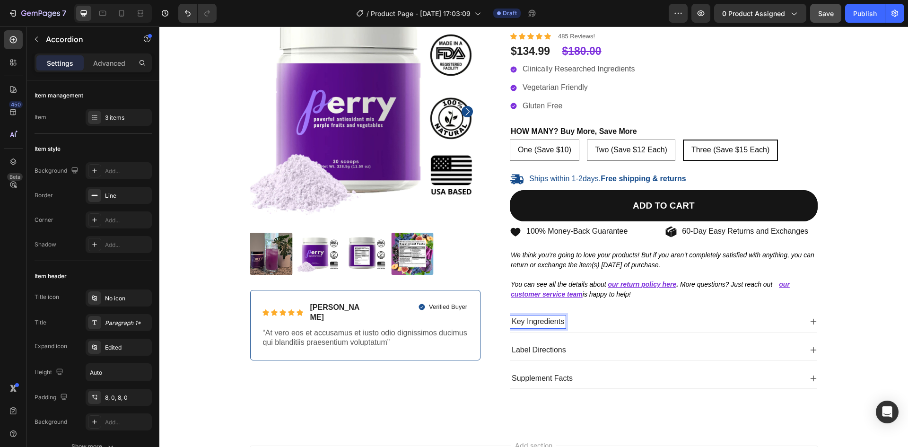
click at [547, 348] on p "Label Directions" at bounding box center [539, 350] width 54 height 10
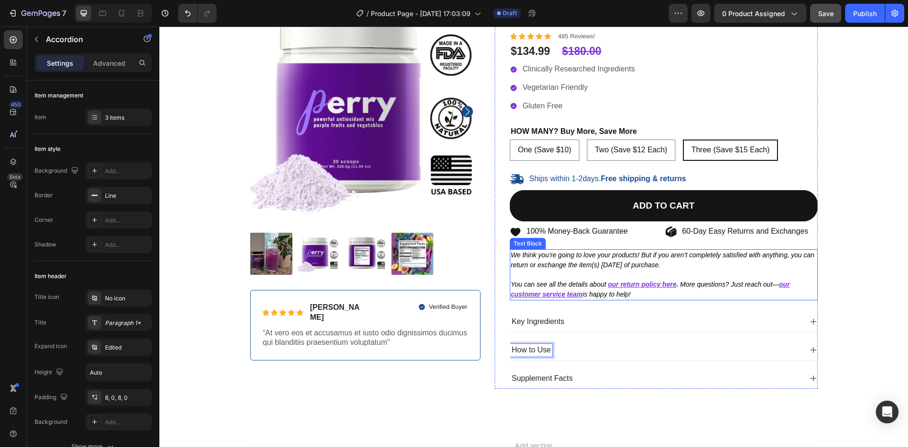
click at [686, 295] on p "You can see all the details about our return policy here . More questions? Just…" at bounding box center [664, 290] width 306 height 20
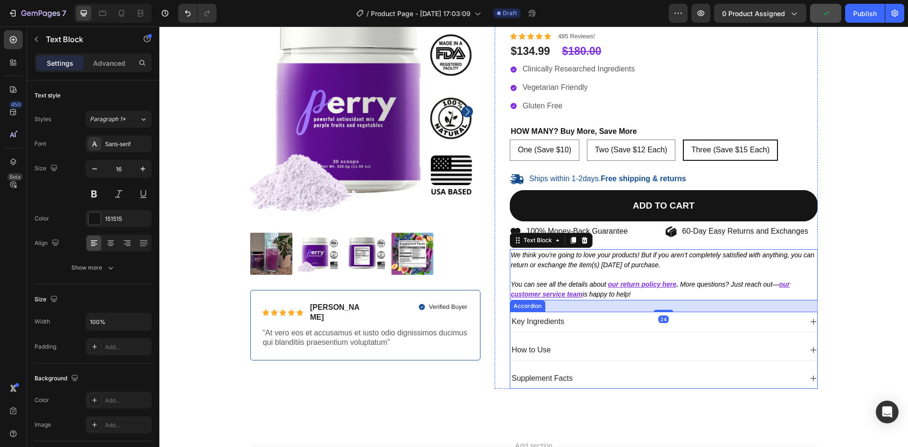
click at [614, 319] on div "Key Ingredients" at bounding box center [656, 322] width 292 height 13
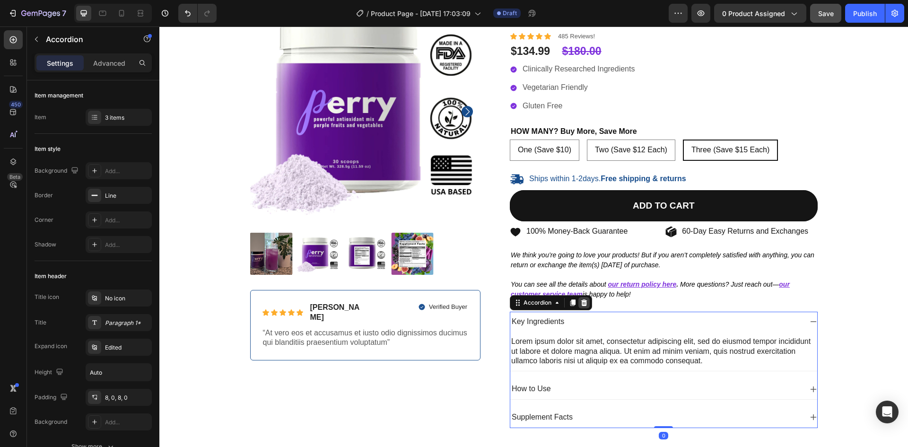
click at [581, 302] on icon at bounding box center [584, 302] width 6 height 7
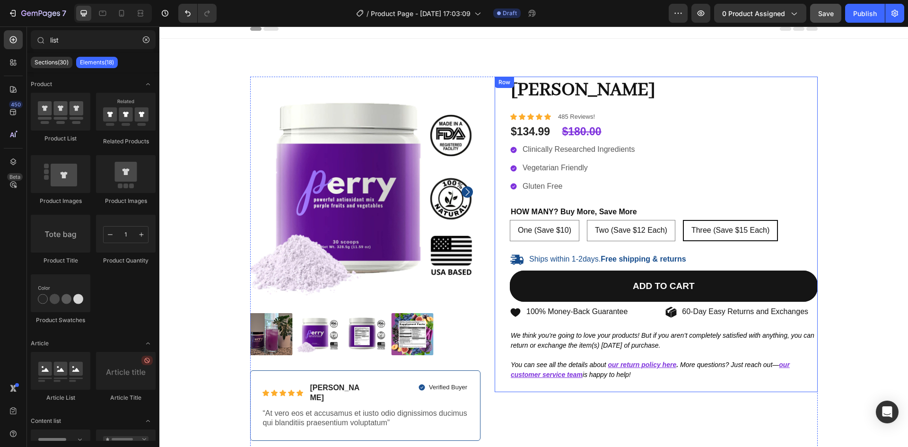
scroll to position [0, 0]
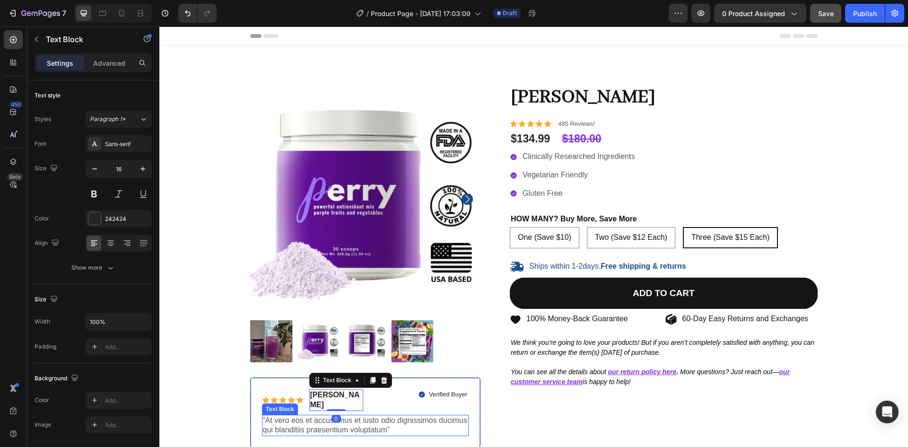
click at [376, 416] on p "“At vero eos et accusamus et iusto odio dignissimos ducimus qui blanditiis prae…" at bounding box center [365, 426] width 205 height 20
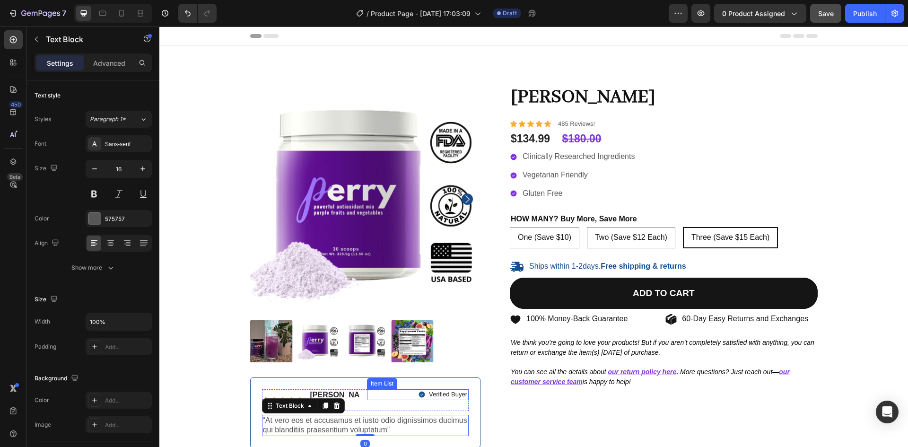
click at [385, 391] on div "Verified Buyer" at bounding box center [418, 394] width 102 height 11
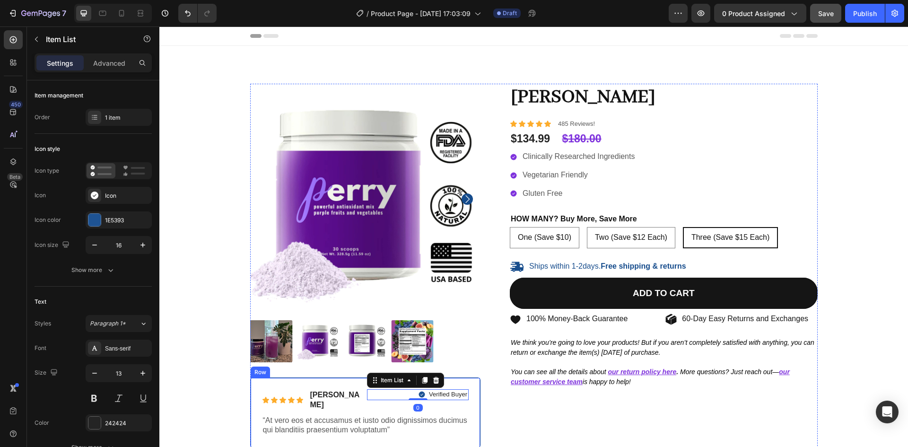
click at [290, 382] on div "Icon Icon Icon Icon Icon Icon List [PERSON_NAME] Text Block Row Verified Buyer …" at bounding box center [365, 412] width 231 height 70
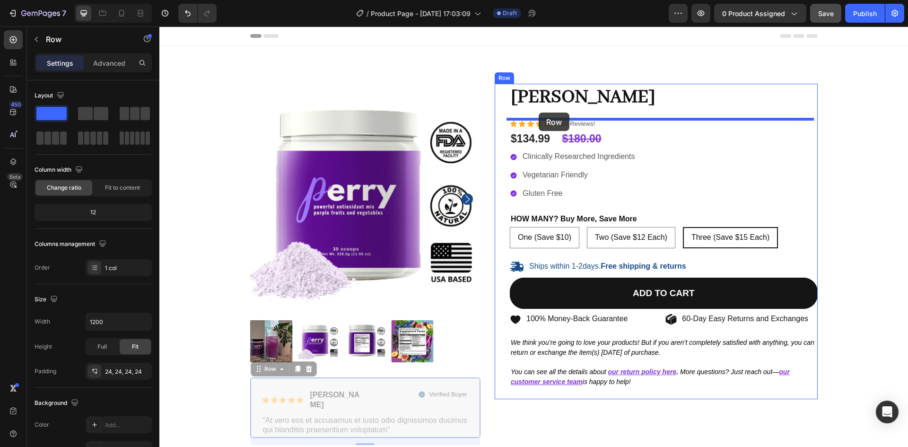
drag, startPoint x: 293, startPoint y: 381, endPoint x: 539, endPoint y: 113, distance: 363.9
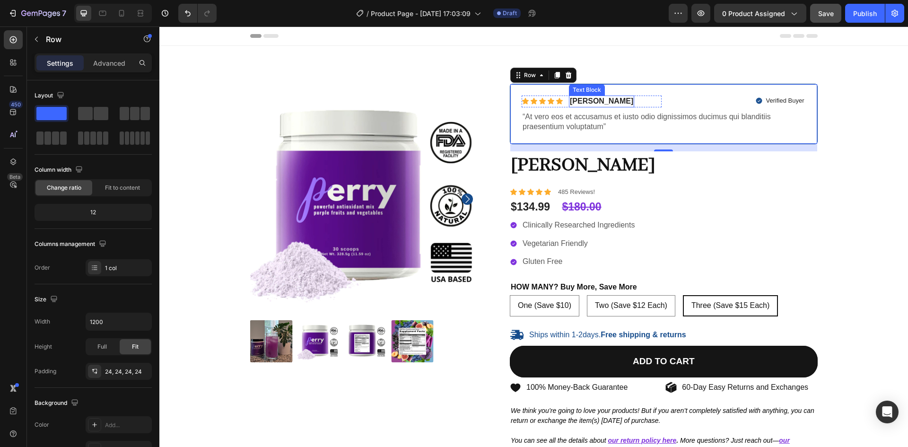
click at [579, 102] on p "[PERSON_NAME]" at bounding box center [601, 101] width 63 height 10
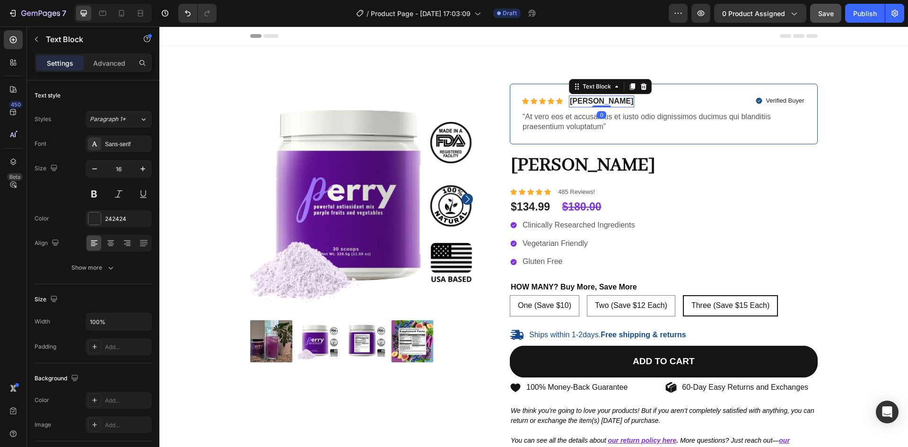
click at [579, 102] on p "[PERSON_NAME]" at bounding box center [601, 101] width 63 height 10
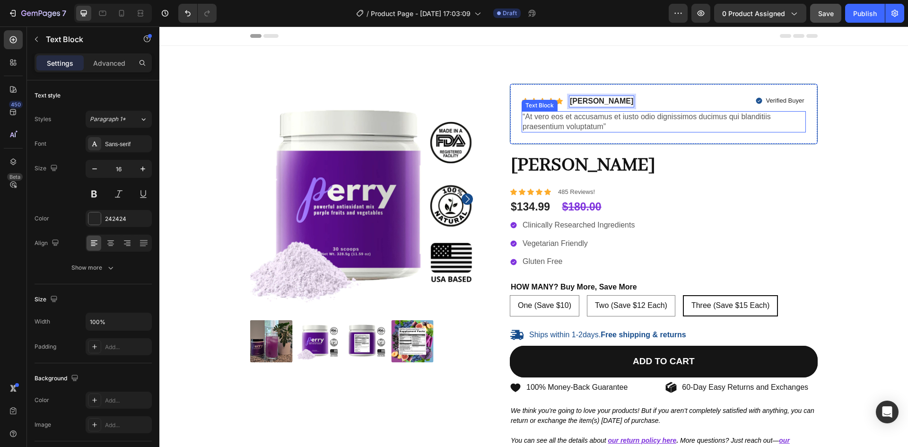
click at [570, 121] on p "“At vero eos et accusamus et iusto odio dignissimos ducimus qui blanditiis prae…" at bounding box center [664, 122] width 282 height 20
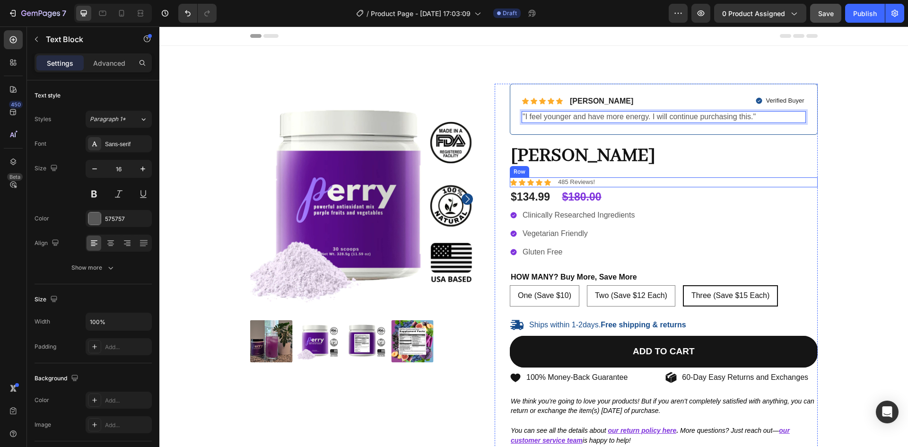
click at [617, 185] on div "Icon Icon Icon Icon Icon Icon List 485 Reviews! Text Block Row" at bounding box center [664, 182] width 308 height 10
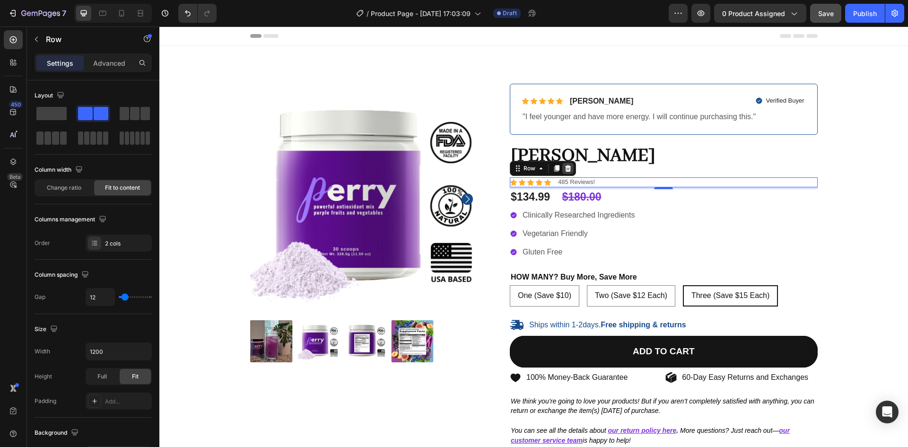
click at [564, 170] on icon at bounding box center [568, 169] width 8 height 8
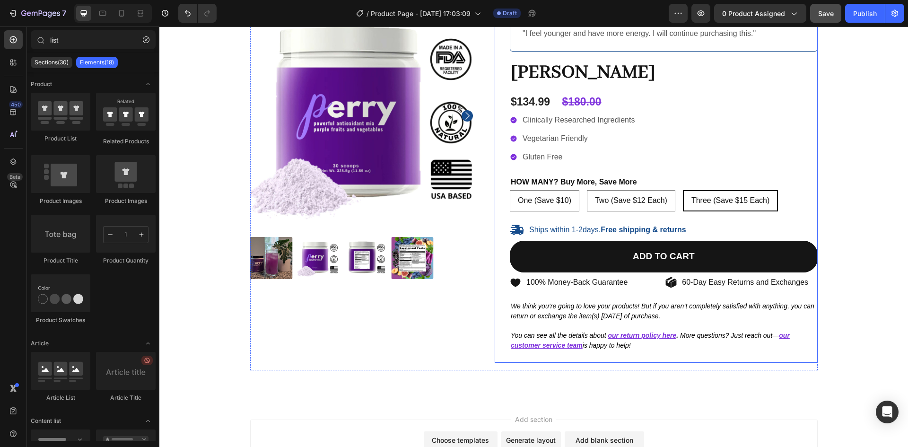
scroll to position [84, 0]
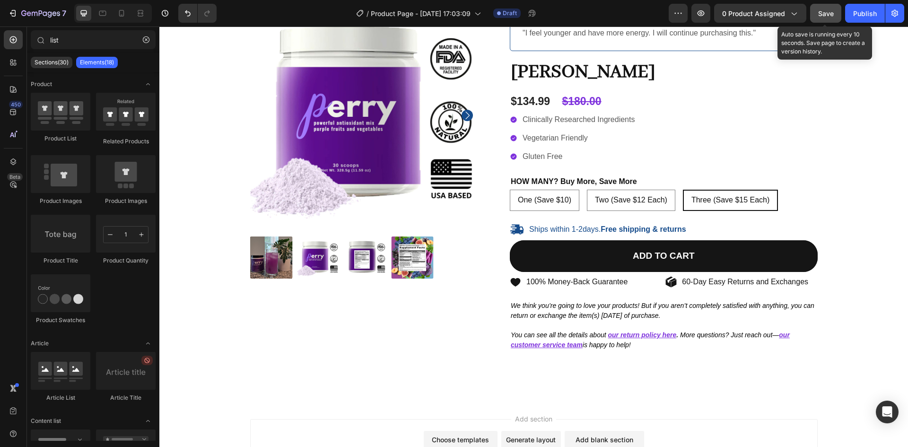
click at [824, 15] on span "Save" at bounding box center [826, 13] width 16 height 8
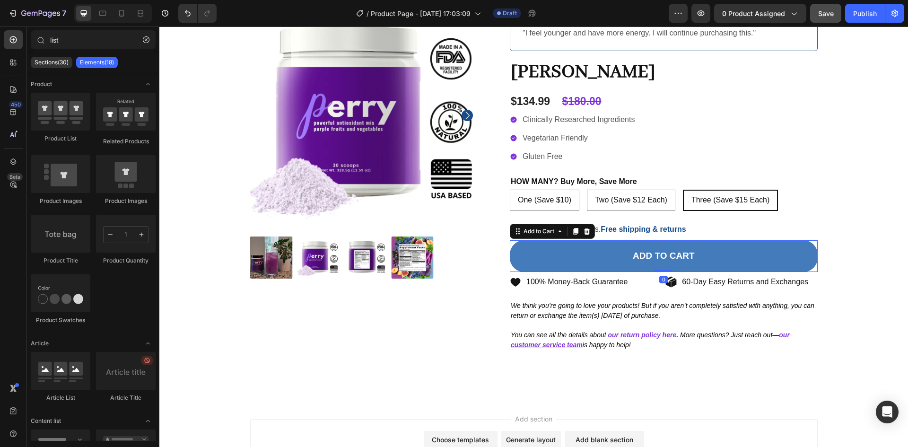
click at [565, 262] on button "Add to cart" at bounding box center [664, 256] width 308 height 32
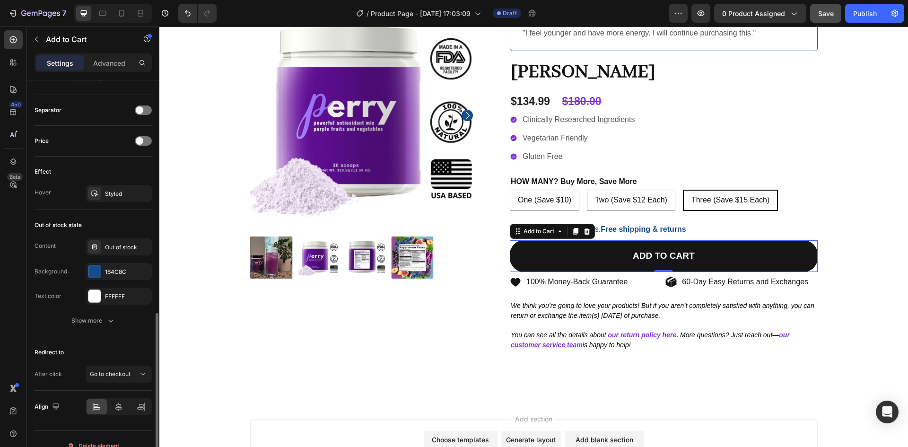
scroll to position [607, 0]
click at [90, 272] on div at bounding box center [94, 270] width 12 height 12
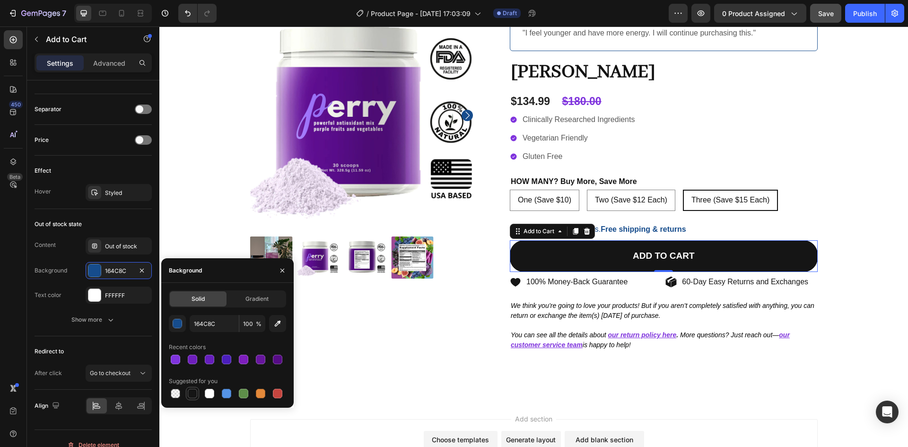
click at [191, 397] on div at bounding box center [192, 393] width 9 height 9
type input "151515"
click at [282, 274] on icon "button" at bounding box center [283, 271] width 8 height 8
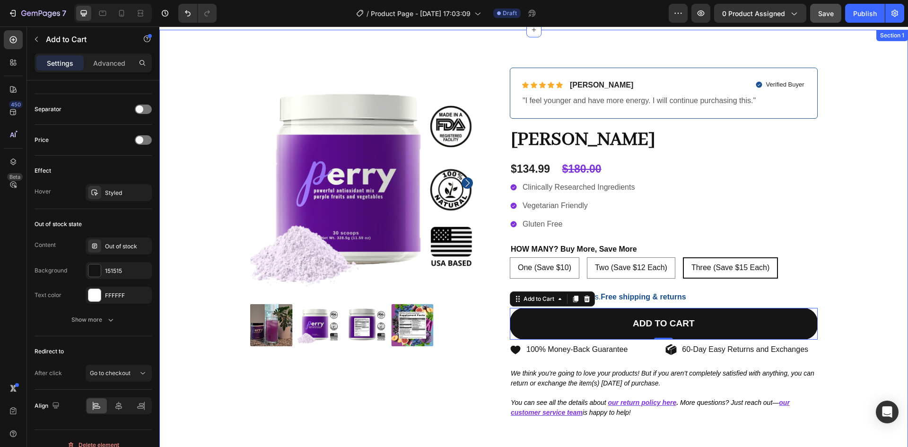
scroll to position [0, 0]
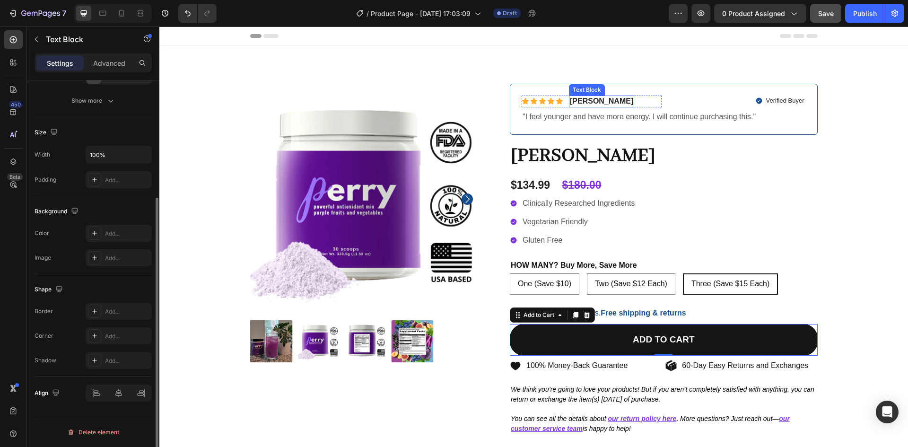
click at [580, 101] on p "[PERSON_NAME]" at bounding box center [601, 101] width 63 height 10
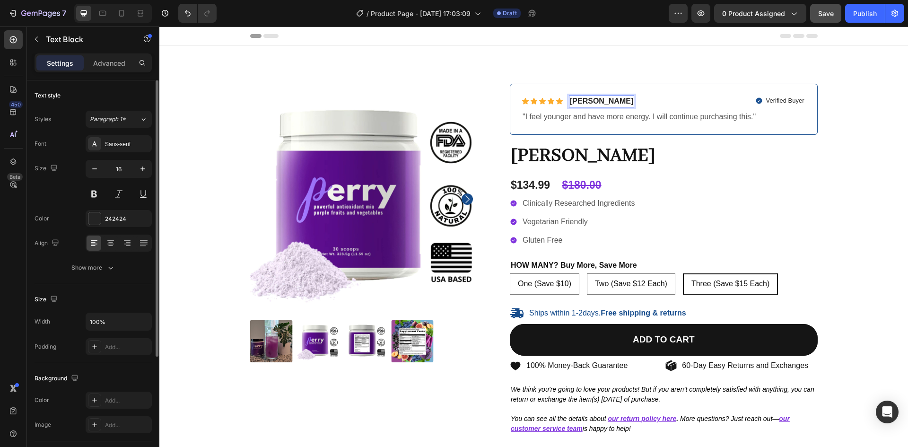
click at [580, 101] on p "[PERSON_NAME]" at bounding box center [601, 101] width 63 height 10
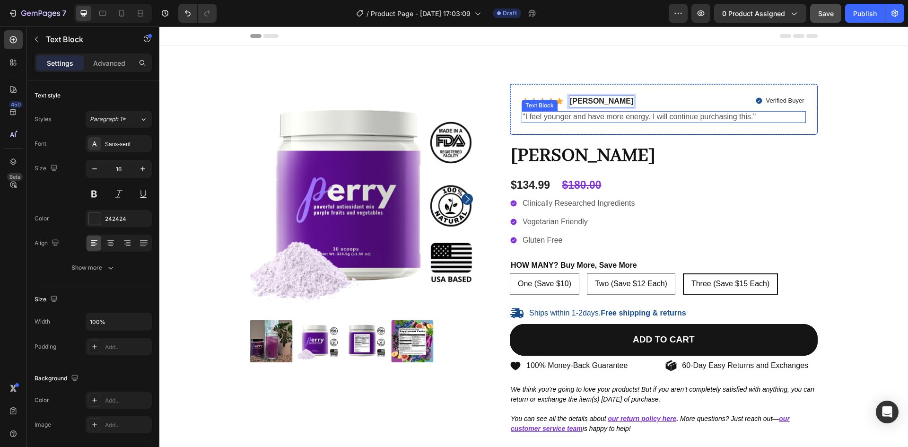
click at [722, 115] on p ""I feel younger and have more energy. I will continue purchasing this."" at bounding box center [664, 117] width 282 height 10
click at [743, 116] on p ""I feel younger and have more energy. I will continue purchasing this."" at bounding box center [664, 117] width 282 height 10
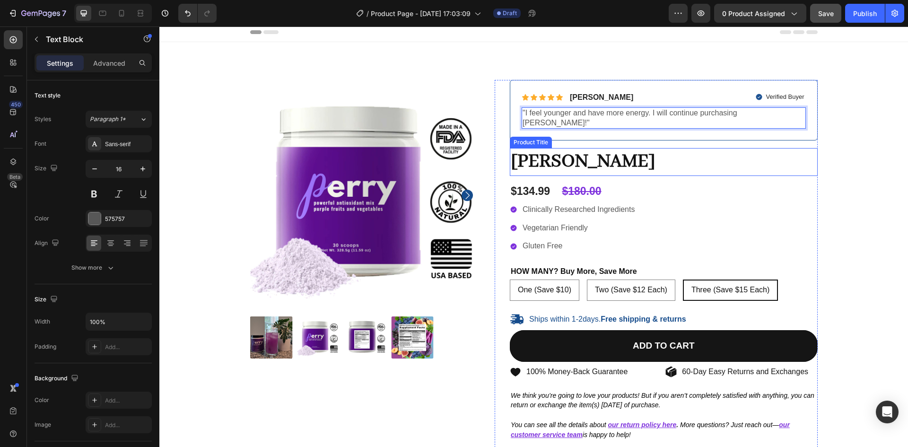
scroll to position [2, 0]
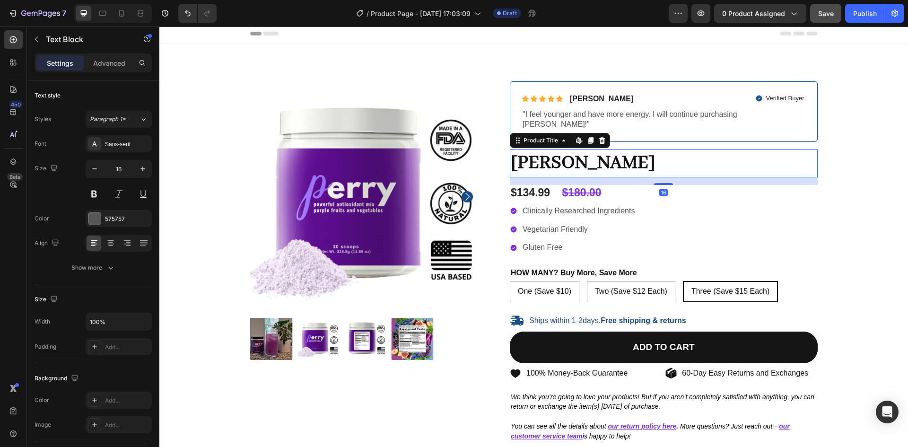
click at [552, 158] on h1 "[PERSON_NAME]" at bounding box center [664, 163] width 308 height 28
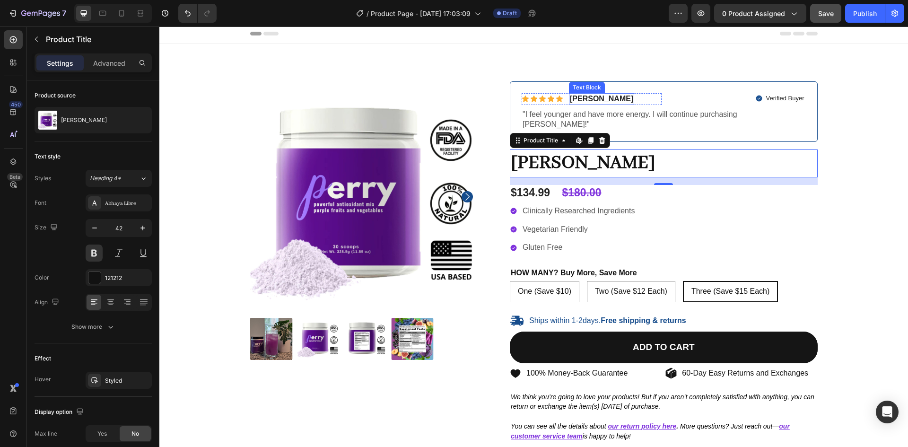
click at [586, 96] on p "[PERSON_NAME]" at bounding box center [601, 99] width 63 height 10
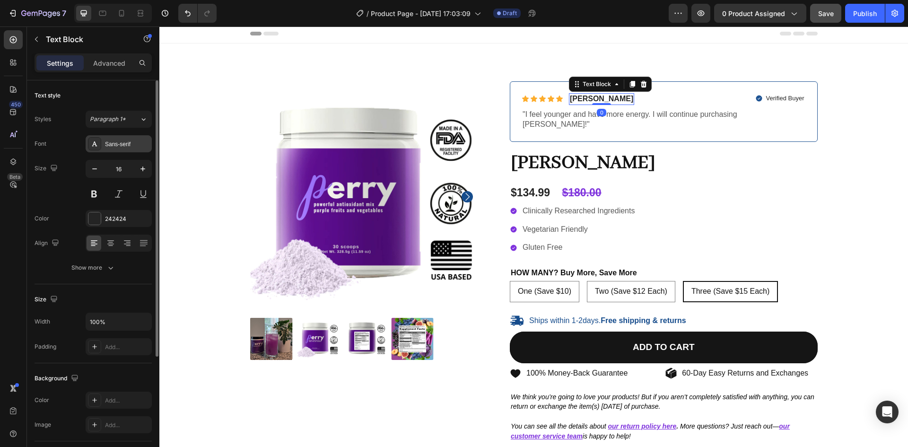
click at [123, 144] on div "Sans-serif" at bounding box center [127, 144] width 44 height 9
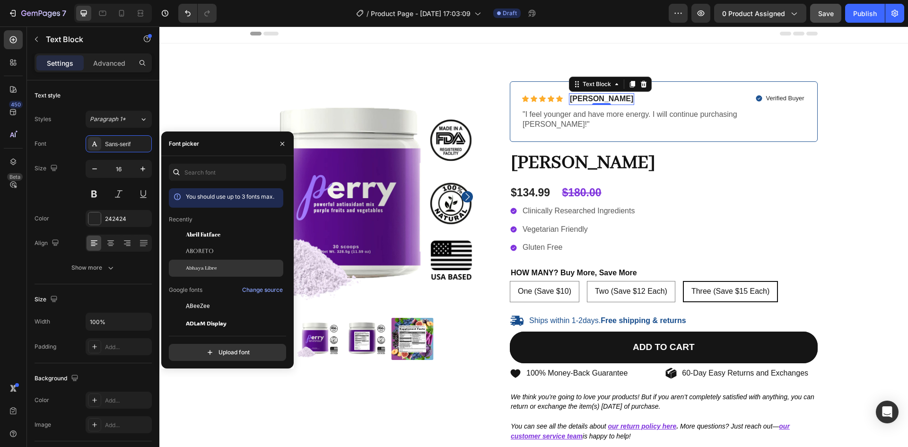
click at [201, 269] on span "Abhaya Libre" at bounding box center [201, 268] width 31 height 9
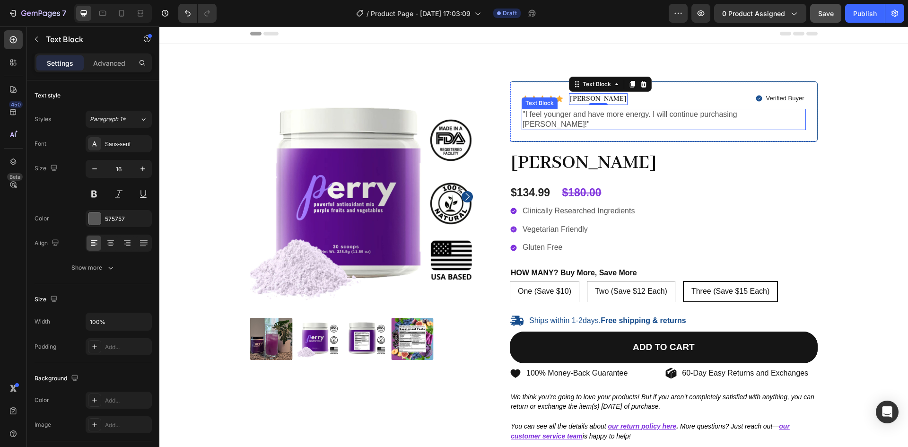
click at [616, 119] on p ""I feel younger and have more energy. I will continue purchasing [PERSON_NAME]!"" at bounding box center [664, 120] width 282 height 20
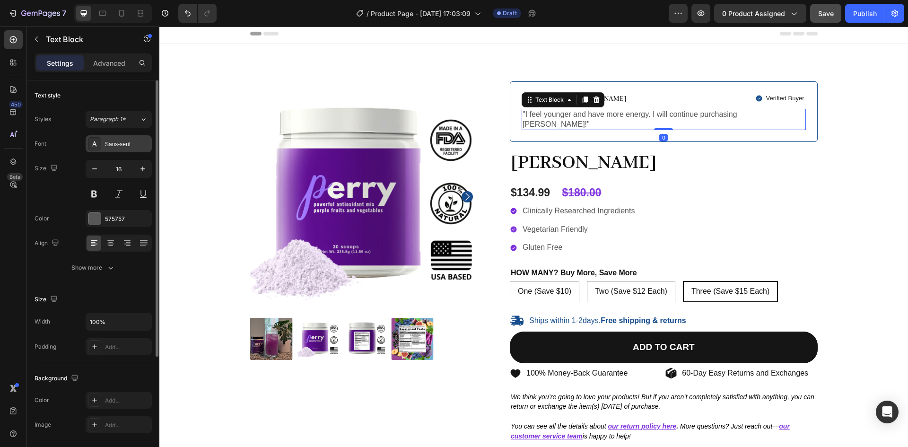
click at [114, 147] on div "Sans-serif" at bounding box center [127, 144] width 44 height 9
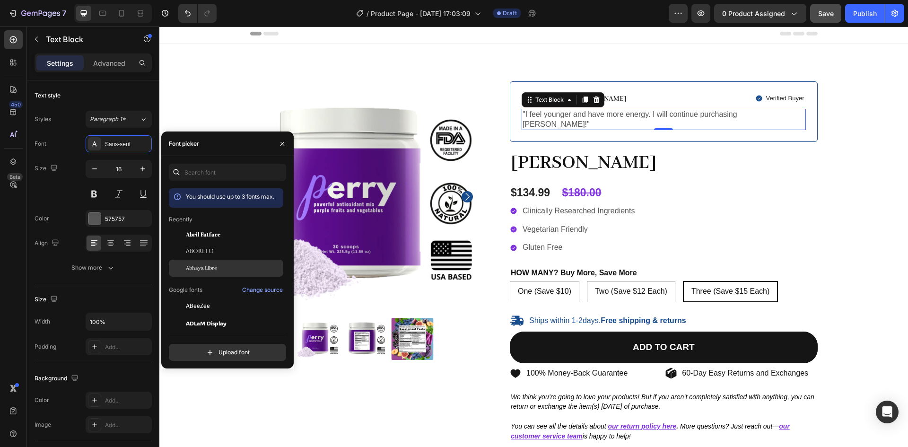
click at [201, 266] on span "Abhaya Libre" at bounding box center [201, 268] width 31 height 9
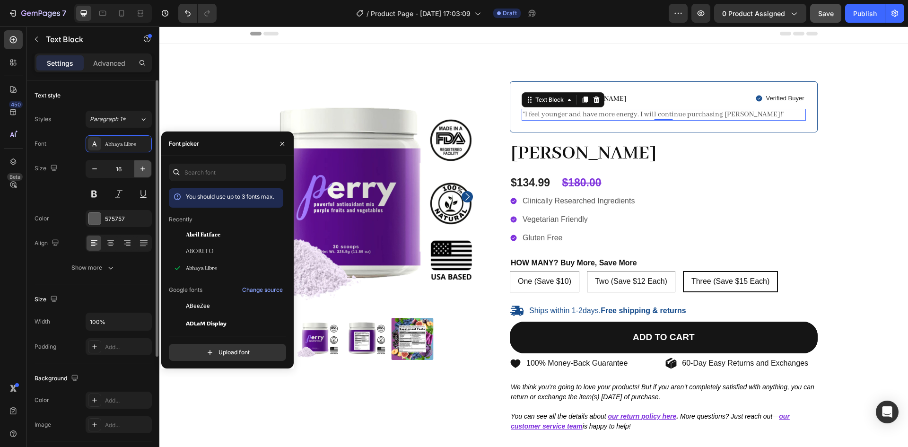
click at [142, 171] on icon "button" at bounding box center [142, 168] width 9 height 9
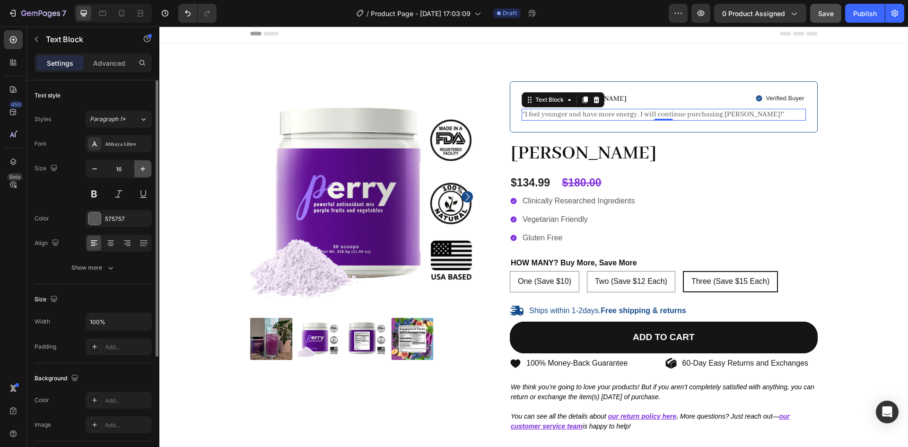
click at [142, 171] on icon "button" at bounding box center [142, 168] width 9 height 9
type input "18"
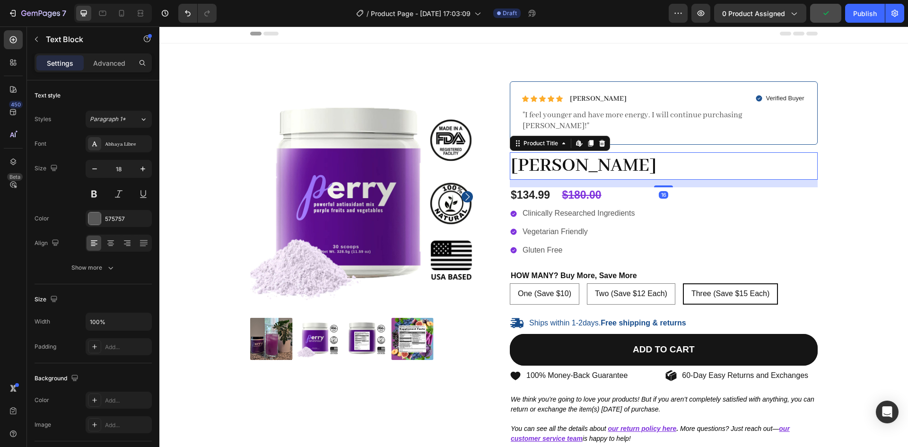
click at [559, 158] on h1 "[PERSON_NAME]" at bounding box center [664, 166] width 308 height 28
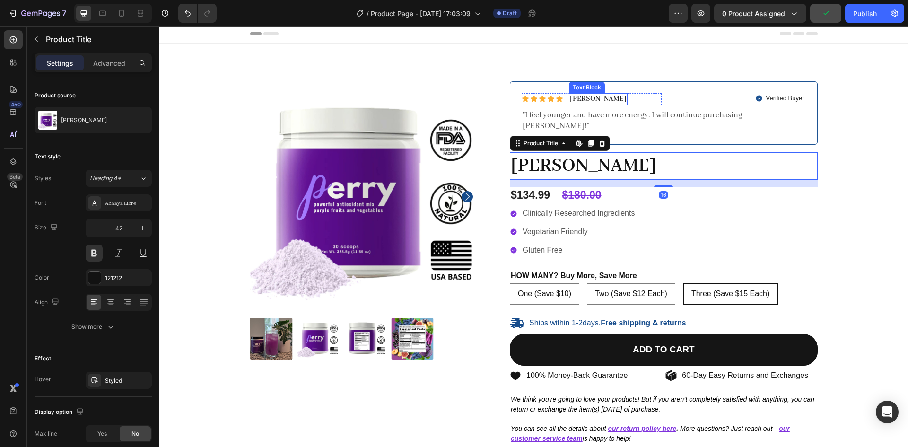
click at [592, 98] on p "[PERSON_NAME]" at bounding box center [598, 99] width 57 height 10
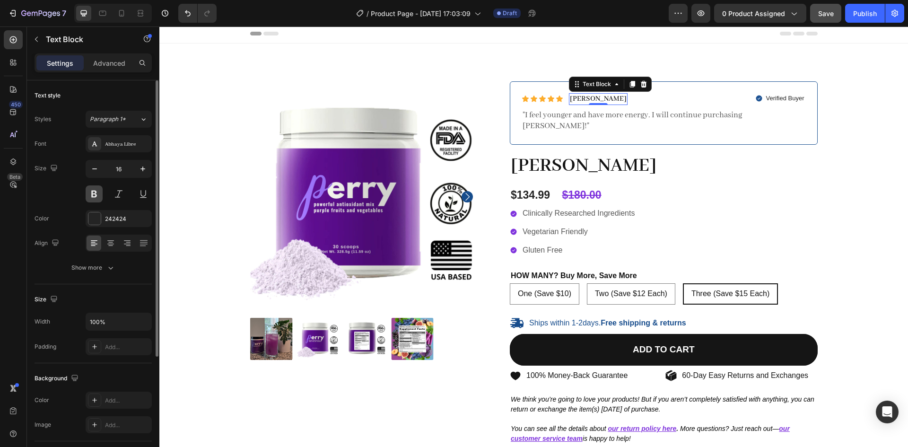
click at [97, 193] on button at bounding box center [94, 193] width 17 height 17
click at [141, 175] on button "button" at bounding box center [142, 168] width 17 height 17
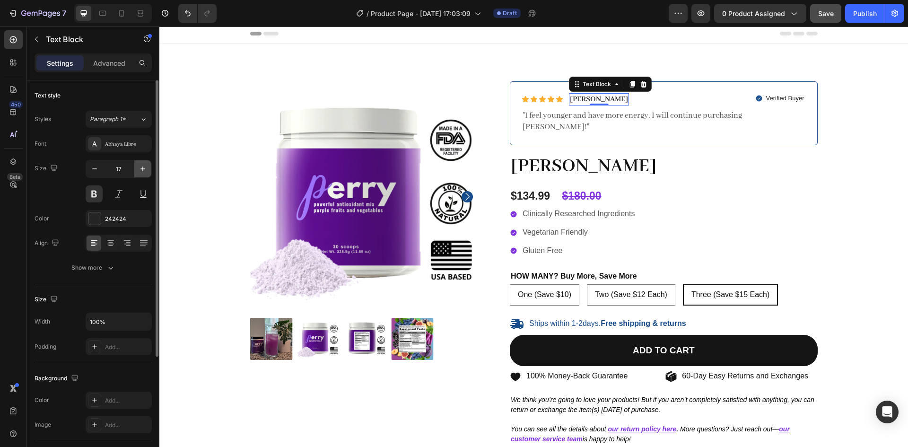
type input "18"
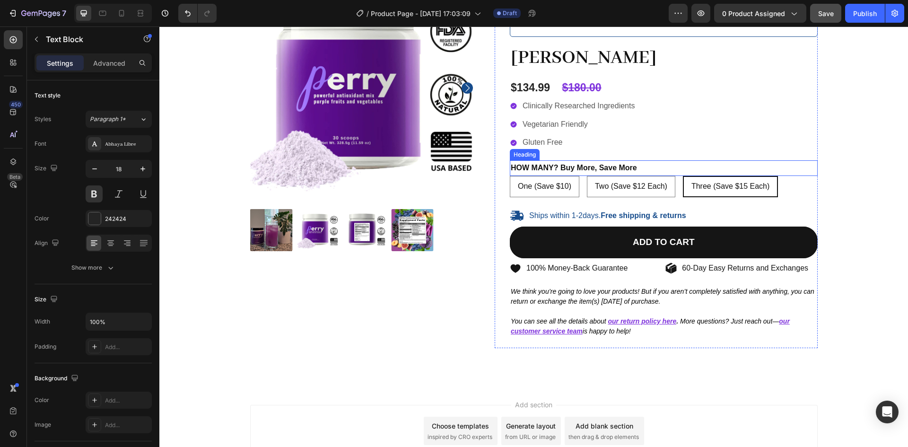
scroll to position [119, 0]
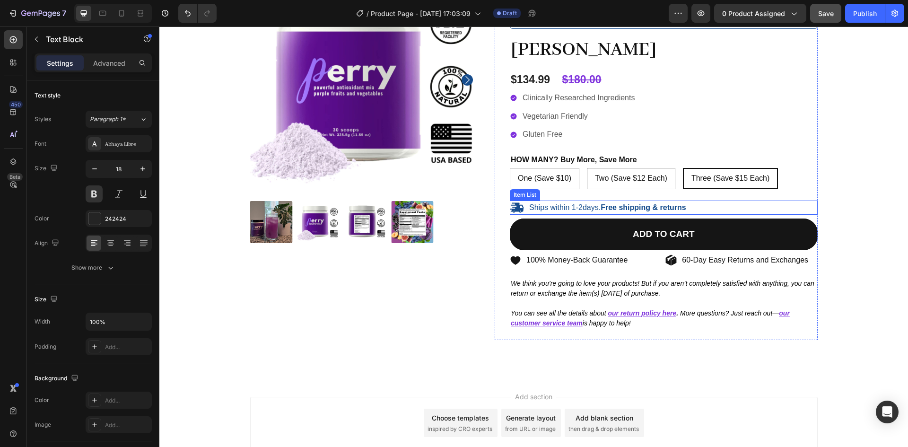
click at [642, 203] on strong "Free shipping & returns" at bounding box center [643, 207] width 85 height 8
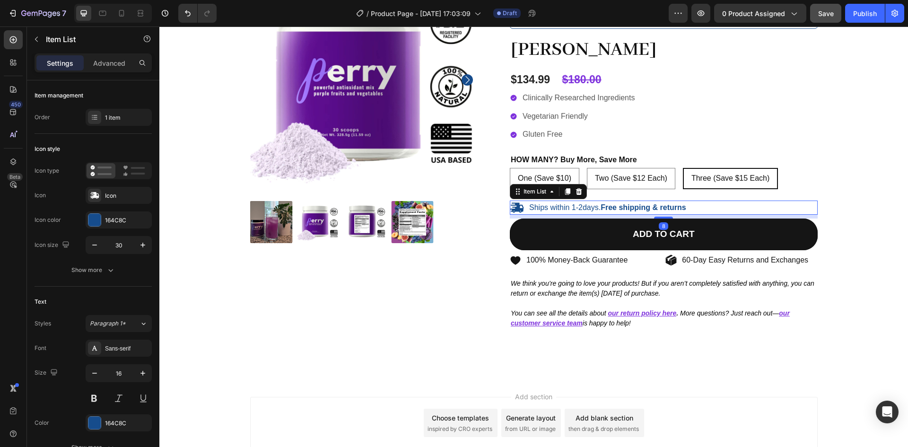
click at [715, 201] on div "Ships within 1-2days. Free shipping & returns" at bounding box center [664, 208] width 308 height 14
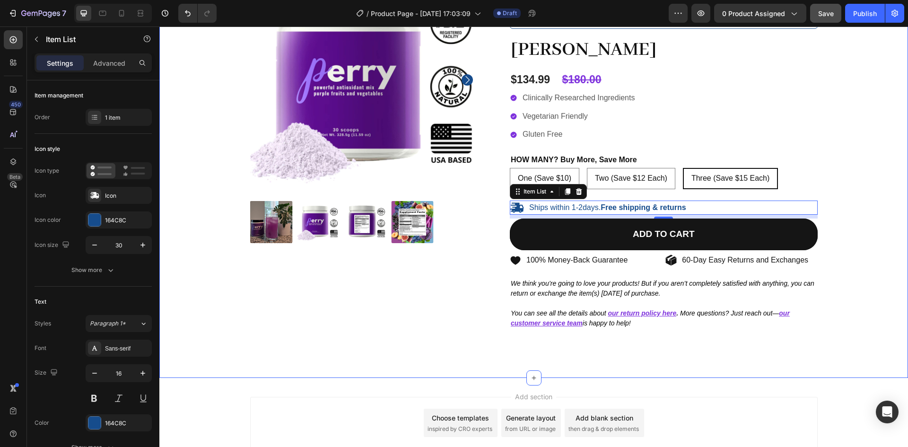
click at [860, 188] on div "100% Money-Back Guarantee Item List 60-Day Easy Returns Item List Row Product I…" at bounding box center [534, 160] width 735 height 391
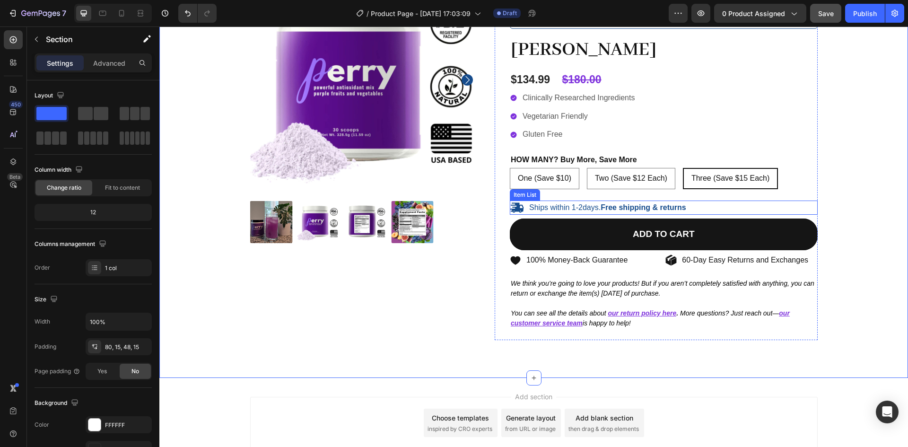
click at [770, 201] on div "Ships within 1-2days. Free shipping & returns" at bounding box center [664, 208] width 308 height 14
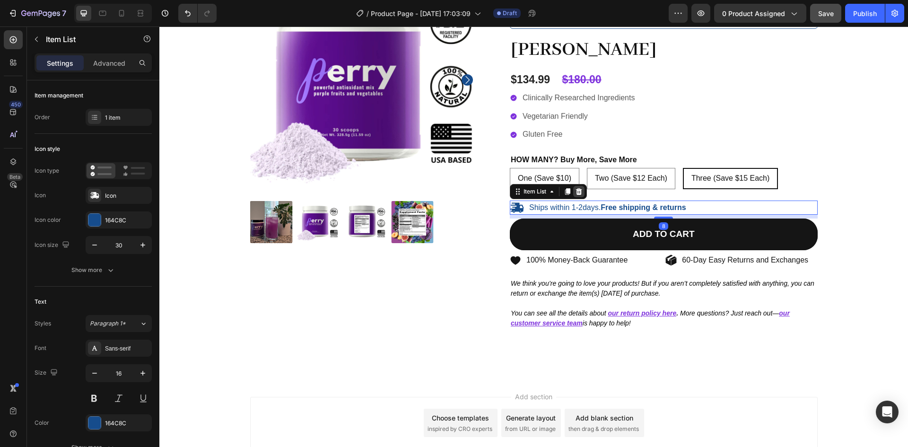
click at [577, 188] on icon at bounding box center [579, 191] width 6 height 7
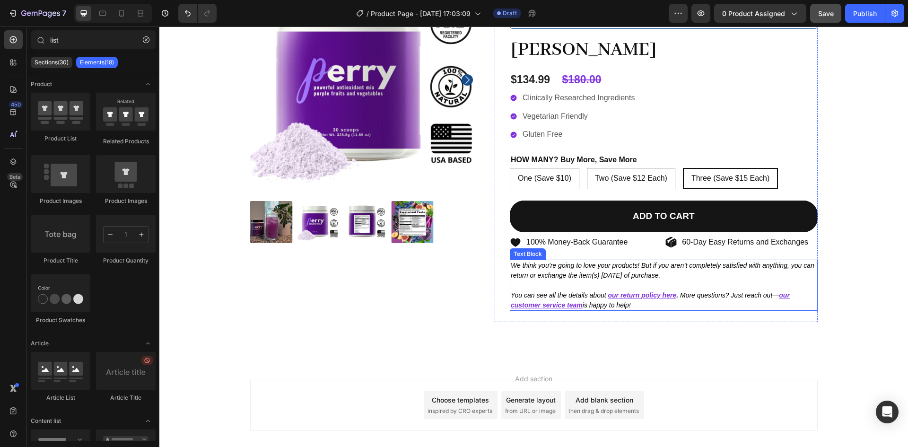
scroll to position [158, 0]
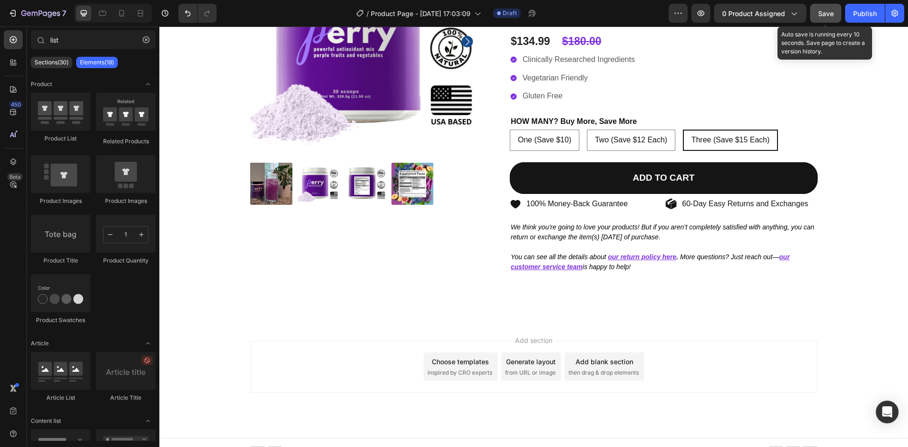
click at [819, 16] on span "Save" at bounding box center [826, 13] width 16 height 8
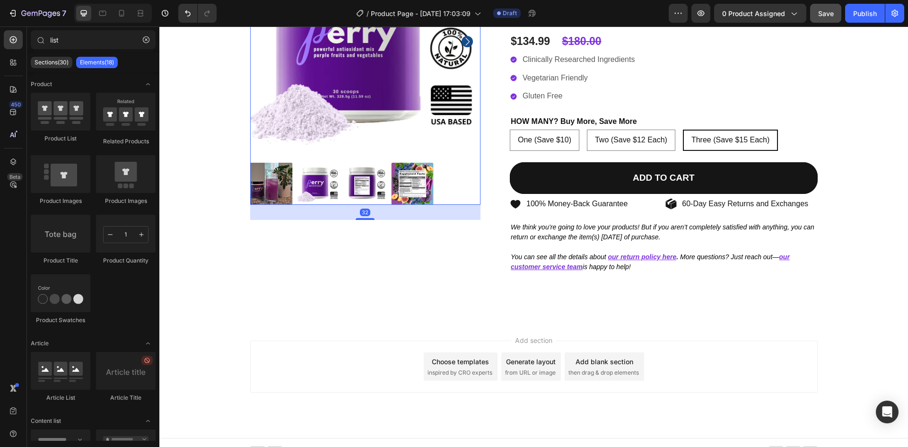
click at [366, 116] on img at bounding box center [365, 41] width 231 height 231
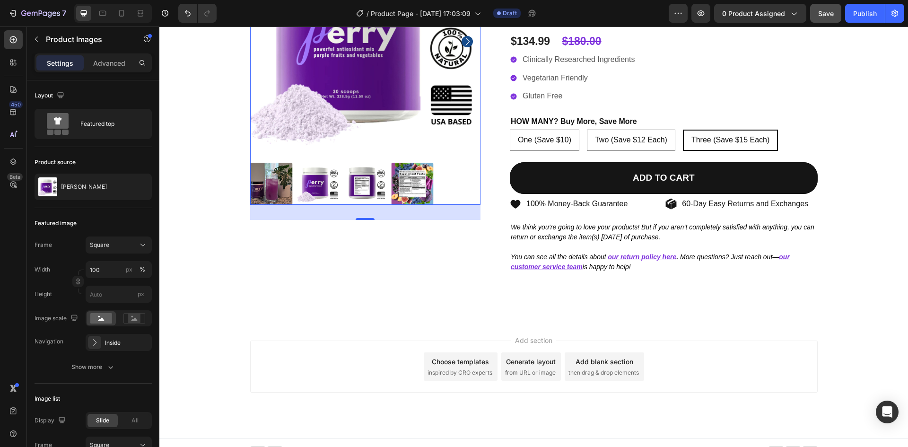
click at [330, 172] on img at bounding box center [318, 184] width 43 height 43
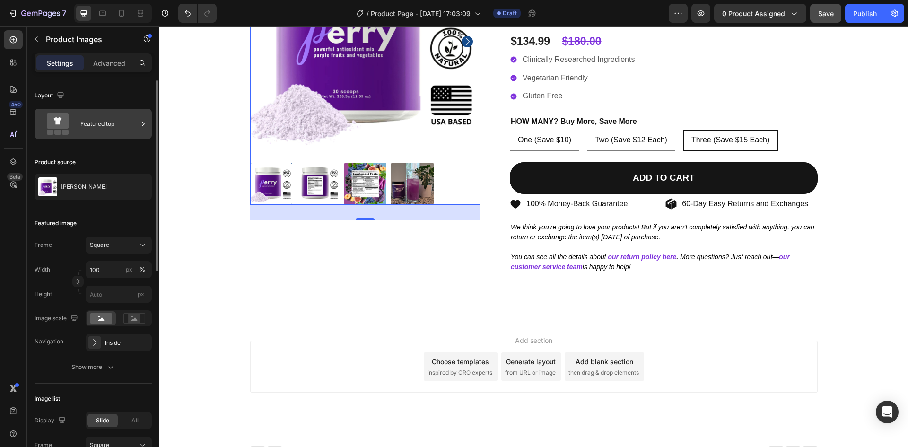
click at [98, 120] on div "Featured top" at bounding box center [109, 124] width 58 height 22
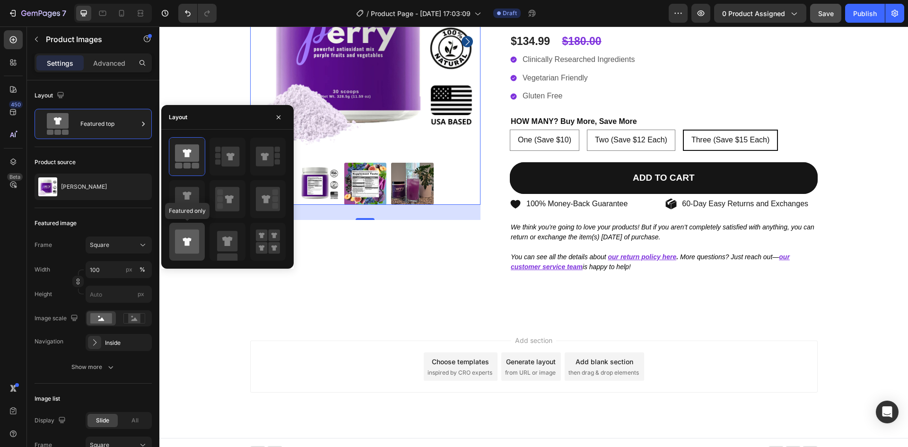
click at [183, 233] on icon at bounding box center [187, 241] width 24 height 24
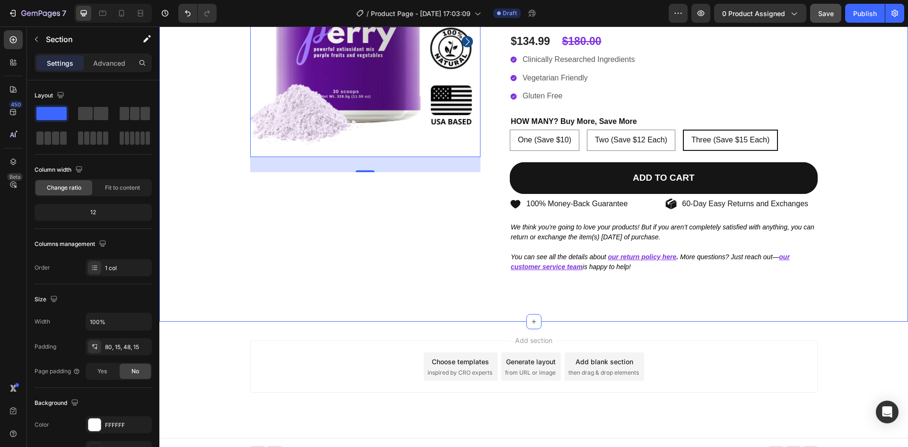
click at [479, 281] on div "100% Money-Back Guarantee Item List 60-Day Easy Returns Item List Row Product I…" at bounding box center [534, 112] width 735 height 373
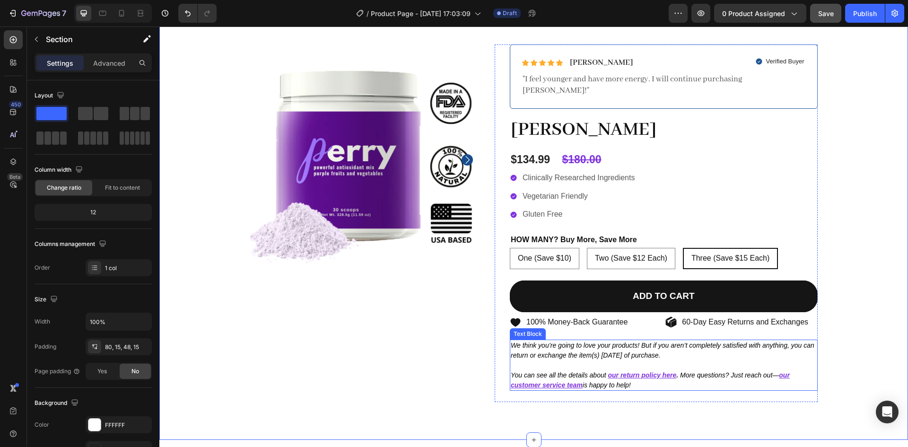
scroll to position [41, 0]
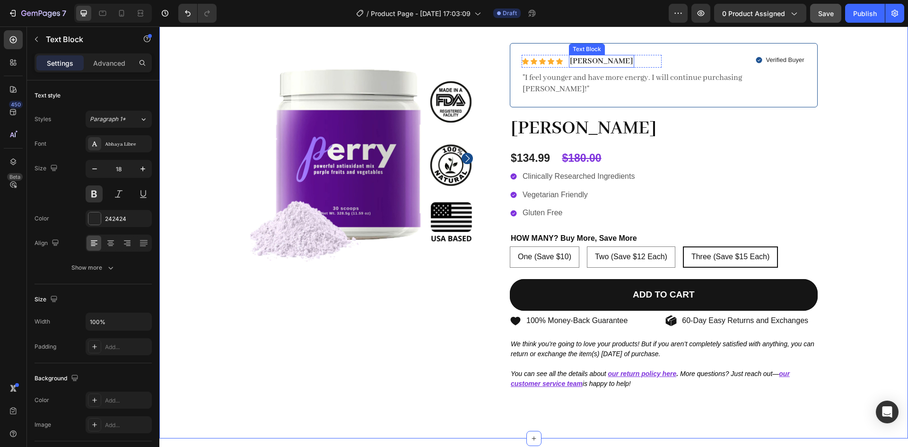
click at [584, 62] on p "[PERSON_NAME]" at bounding box center [601, 61] width 63 height 11
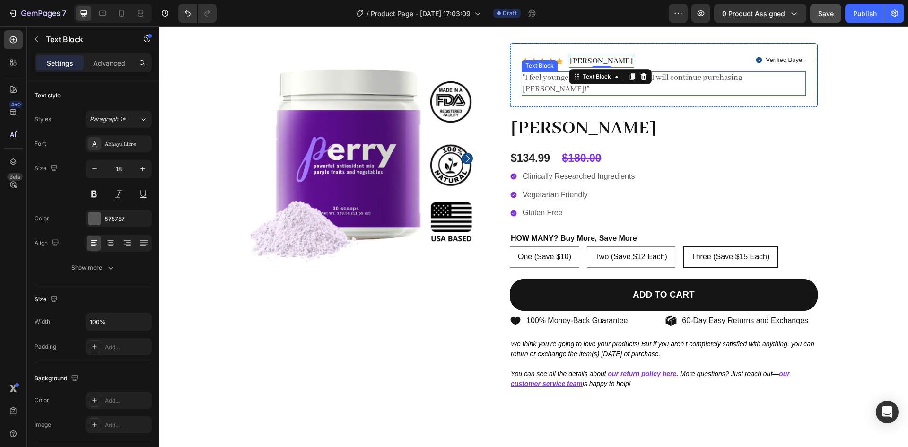
click at [536, 77] on p ""I feel younger and have more energy. I will continue purchasing [PERSON_NAME]!"" at bounding box center [664, 83] width 282 height 22
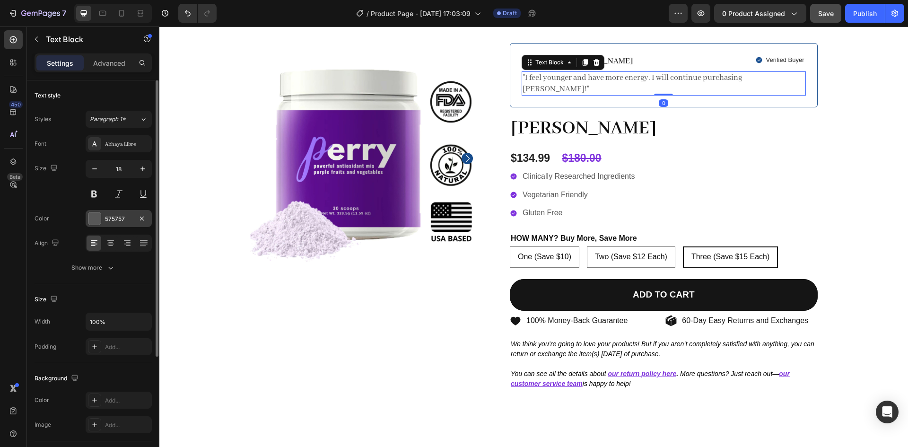
click at [96, 219] on div at bounding box center [94, 218] width 12 height 12
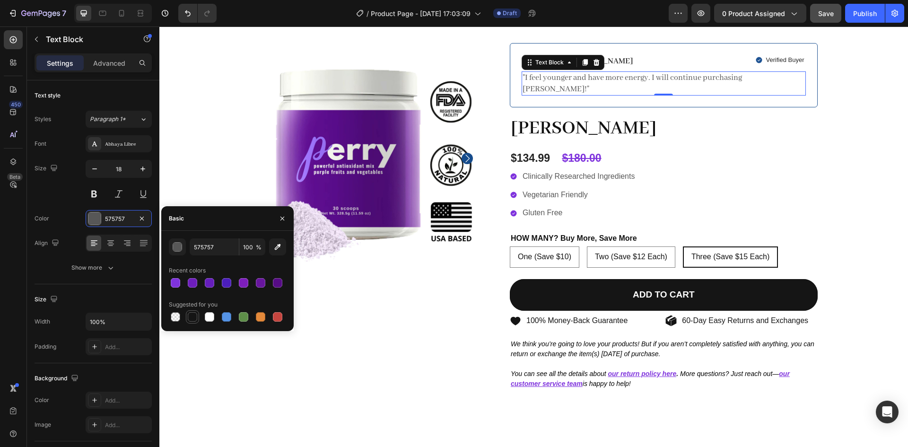
click at [192, 317] on div at bounding box center [192, 316] width 9 height 9
type input "151515"
click at [148, 172] on button "button" at bounding box center [142, 168] width 17 height 17
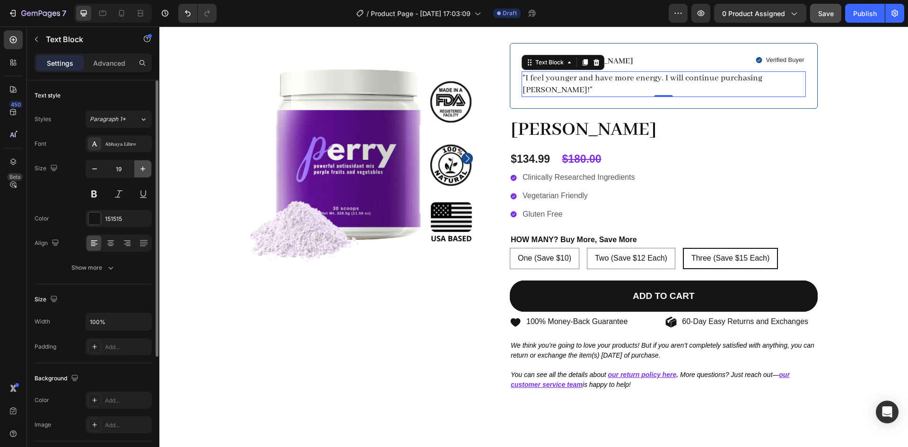
click at [148, 172] on button "button" at bounding box center [142, 168] width 17 height 17
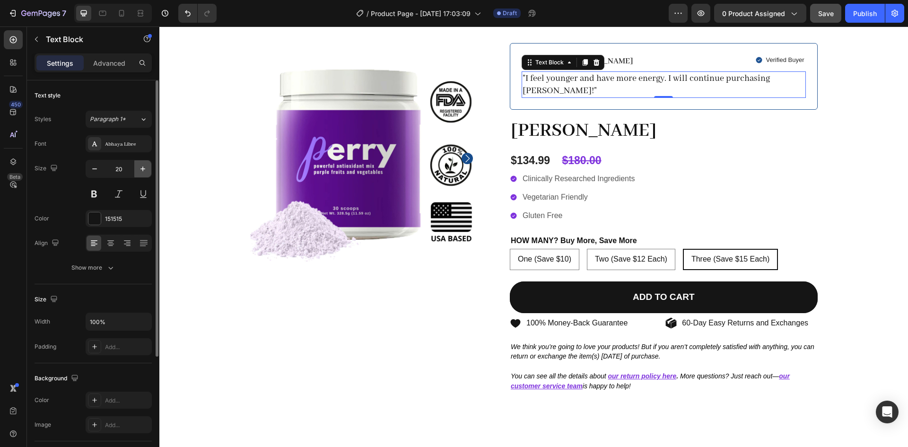
click at [148, 172] on button "button" at bounding box center [142, 168] width 17 height 17
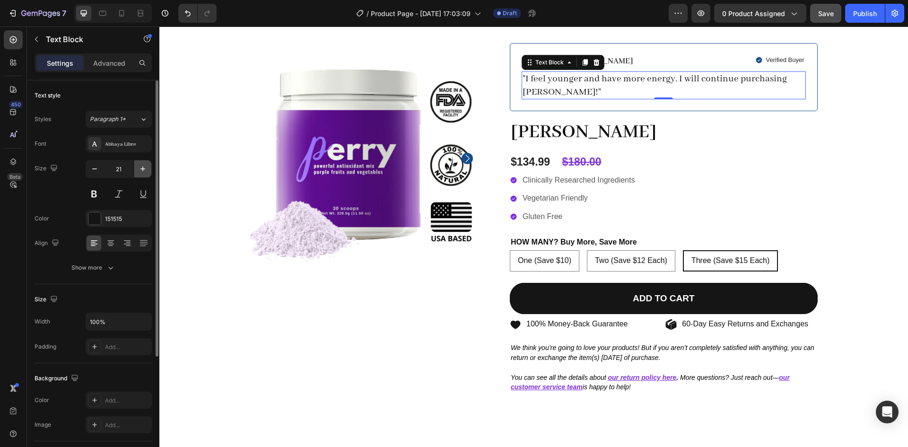
click at [148, 172] on button "button" at bounding box center [142, 168] width 17 height 17
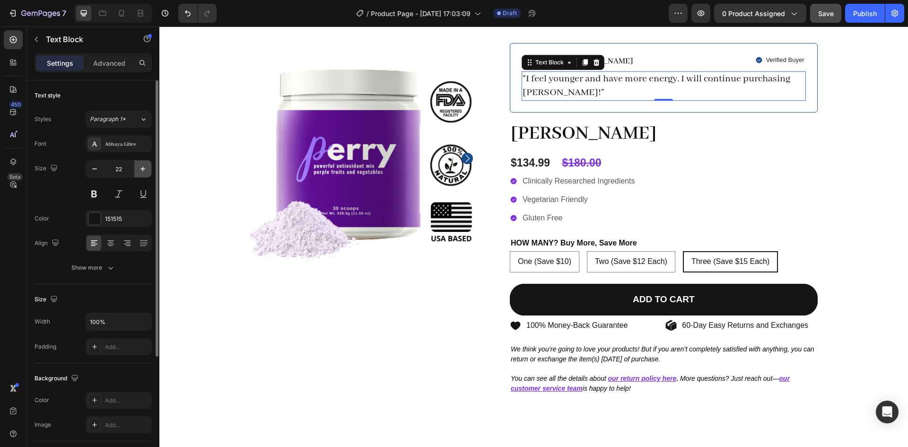
click at [148, 172] on button "button" at bounding box center [142, 168] width 17 height 17
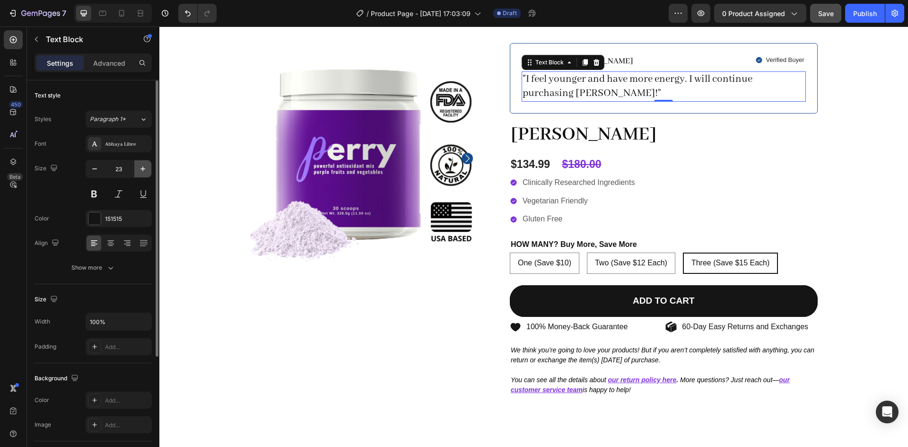
click at [148, 172] on button "button" at bounding box center [142, 168] width 17 height 17
type input "24"
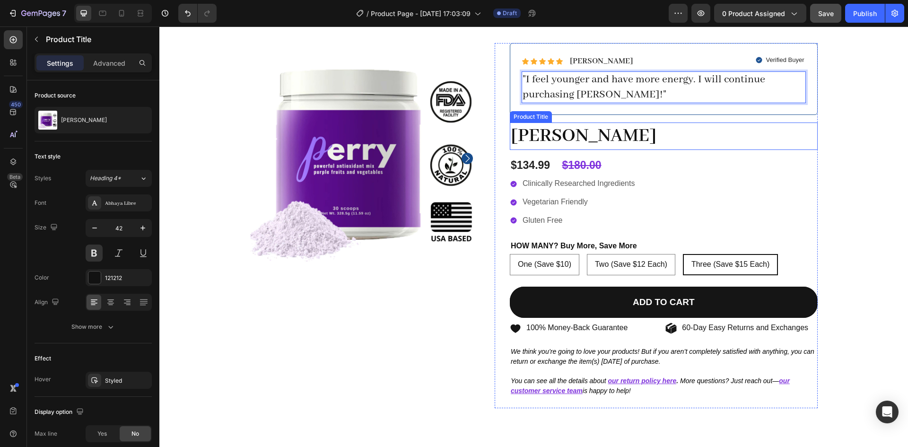
click at [524, 146] on h1 "[PERSON_NAME]" at bounding box center [664, 137] width 308 height 28
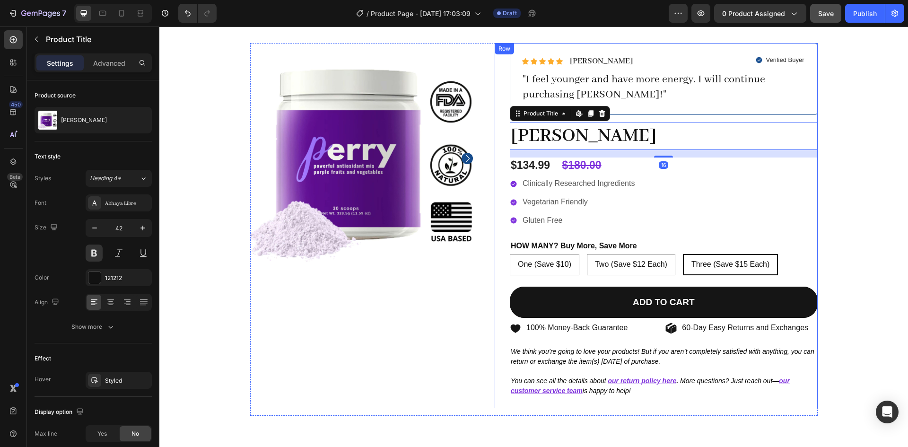
click at [546, 177] on div "Icon Icon Icon Icon Icon Icon List [PERSON_NAME] Text Block Row Verified Buyer …" at bounding box center [664, 225] width 308 height 365
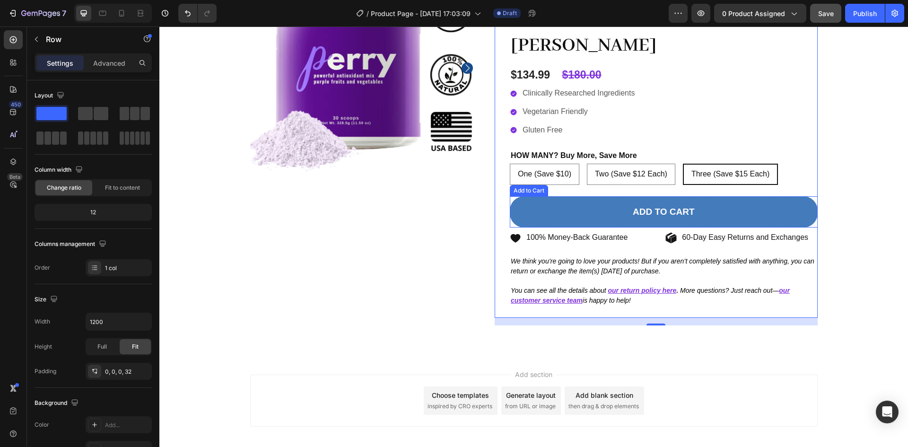
scroll to position [0, 0]
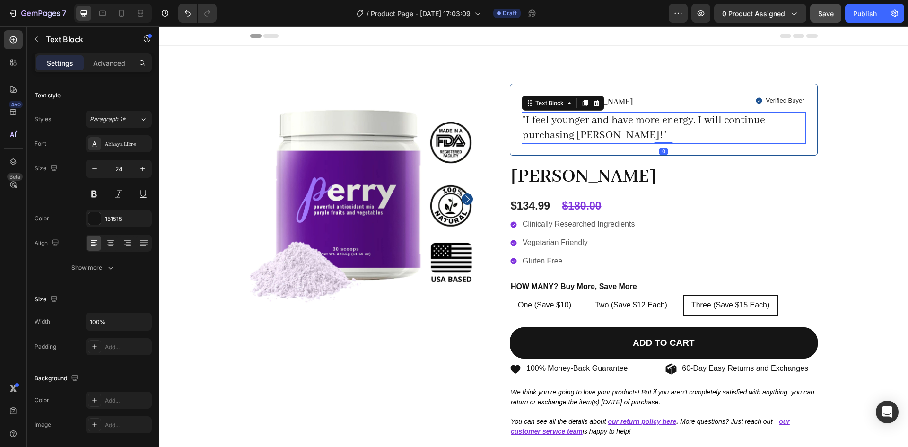
click at [570, 124] on p ""I feel younger and have more energy. I will continue purchasing [PERSON_NAME]!"" at bounding box center [664, 127] width 282 height 29
click at [545, 150] on div "Icon Icon Icon Icon Icon Icon List [PERSON_NAME] Text Block Row Verified Buyer …" at bounding box center [664, 120] width 308 height 72
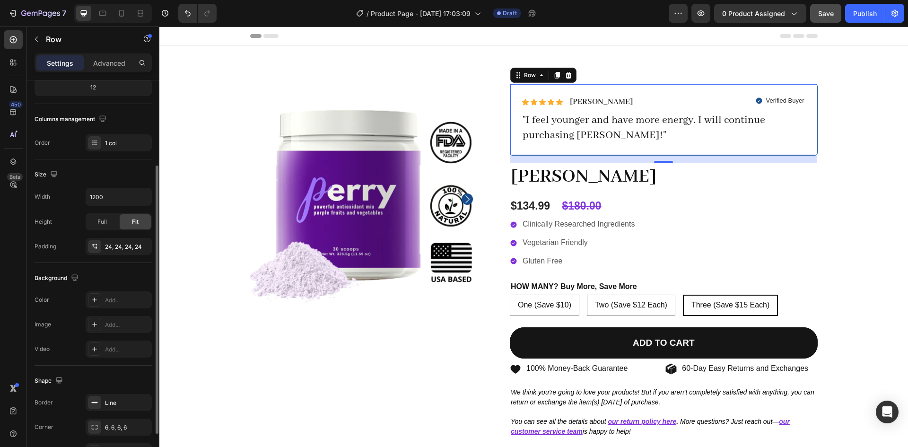
scroll to position [184, 0]
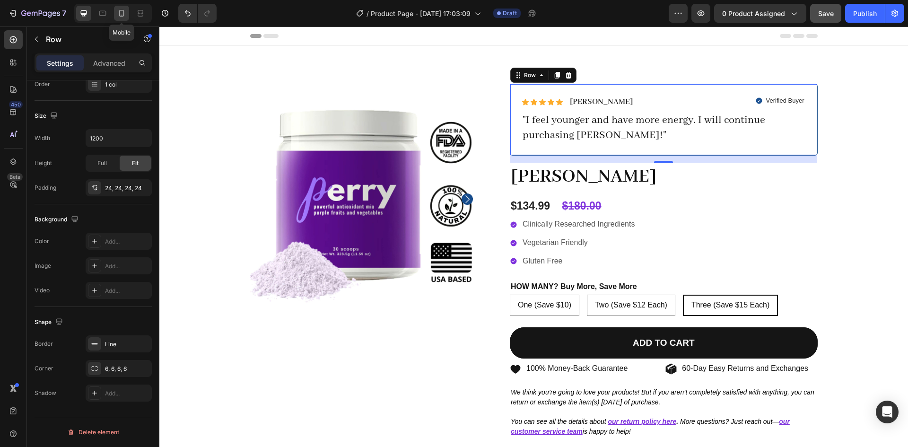
click at [117, 13] on icon at bounding box center [121, 13] width 9 height 9
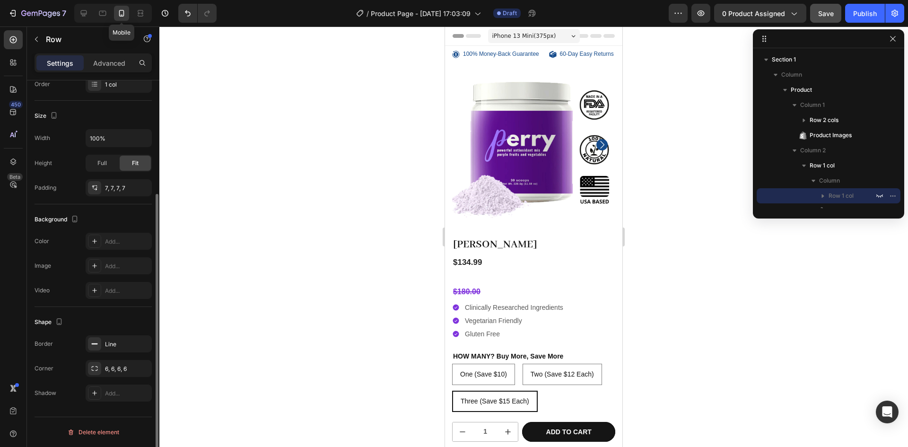
scroll to position [159, 0]
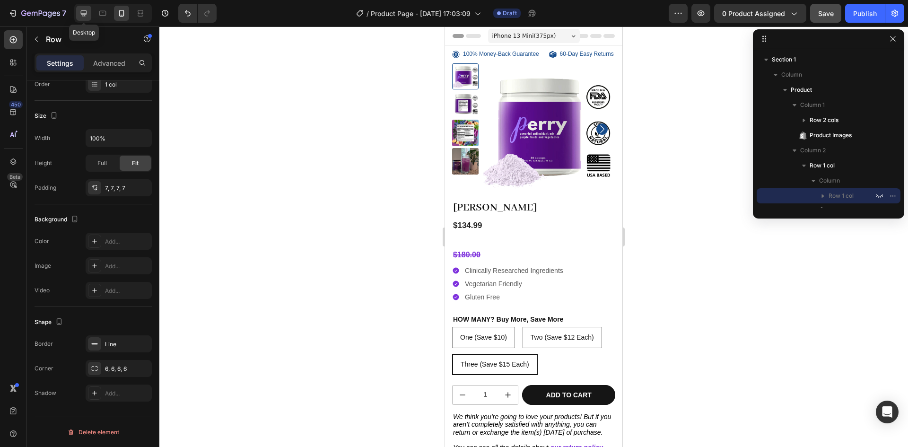
click at [83, 10] on icon at bounding box center [83, 13] width 9 height 9
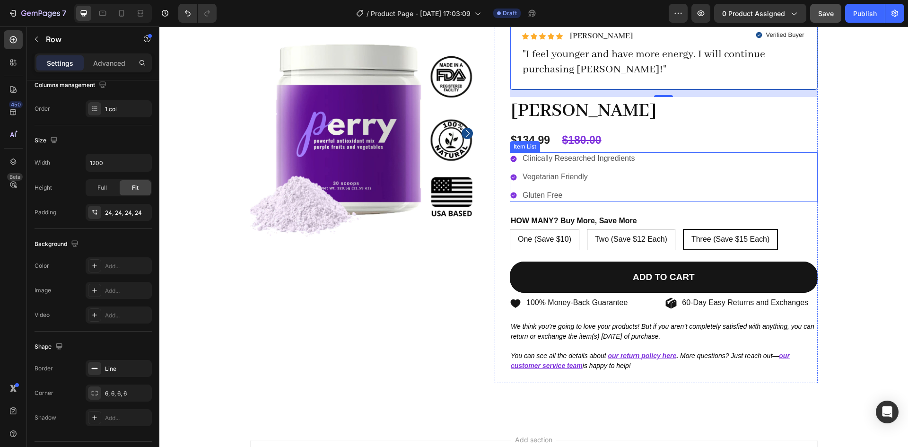
scroll to position [76, 0]
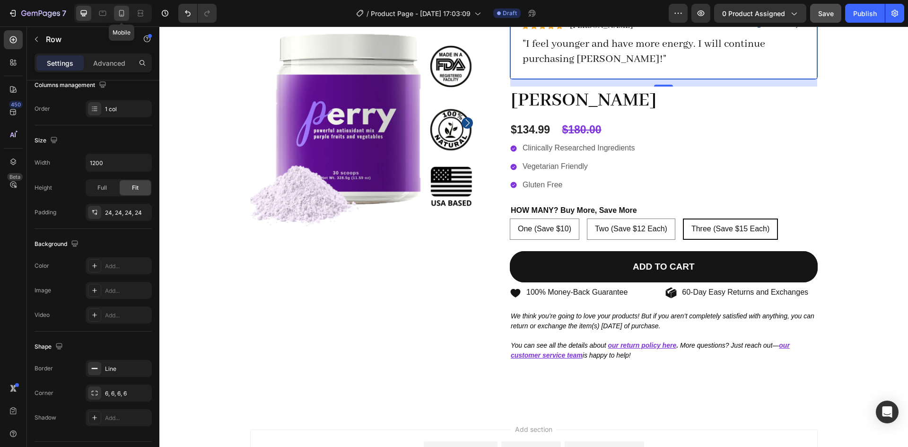
click at [121, 14] on icon at bounding box center [121, 13] width 9 height 9
type input "100%"
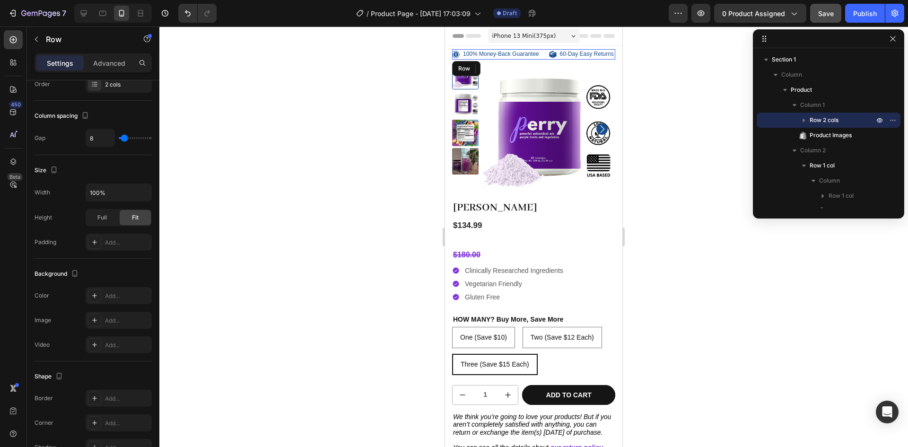
click at [520, 60] on div "100% Money-Back Guarantee Item List" at bounding box center [498, 54] width 93 height 10
click at [515, 74] on div at bounding box center [510, 68] width 11 height 11
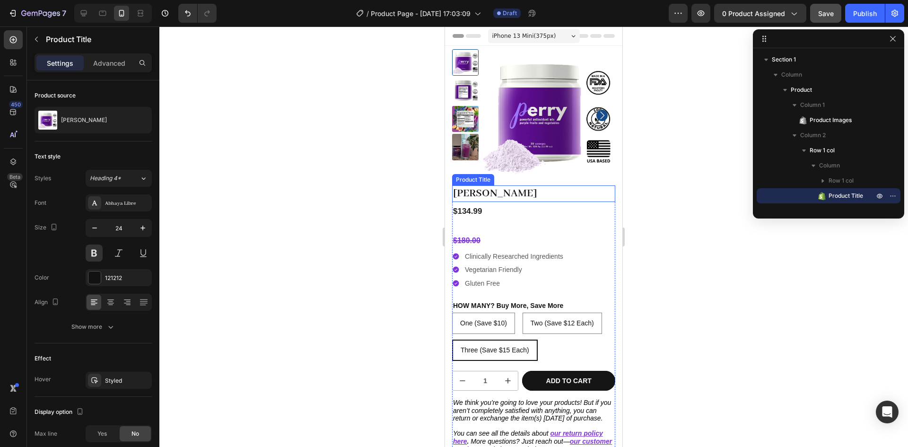
click at [470, 192] on h1 "[PERSON_NAME]" at bounding box center [533, 193] width 163 height 17
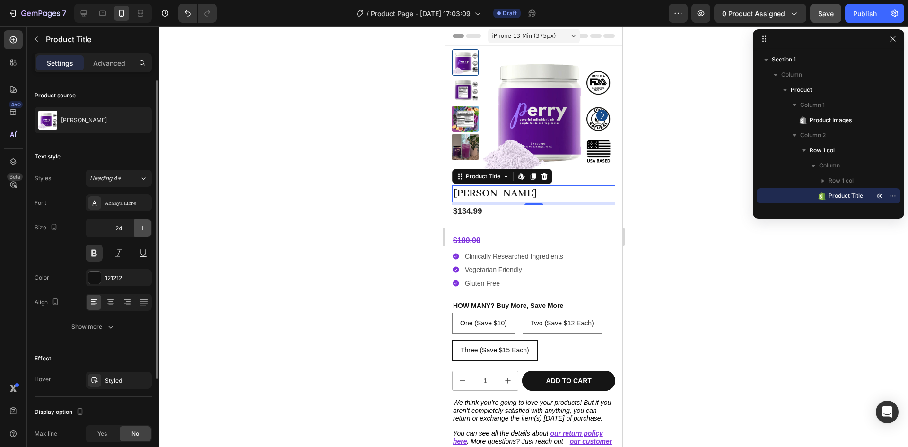
click at [146, 227] on icon "button" at bounding box center [142, 227] width 9 height 9
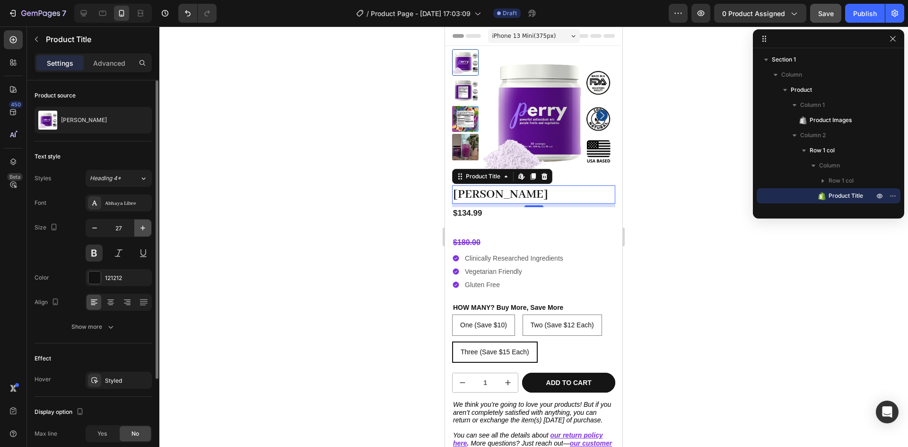
click at [146, 227] on icon "button" at bounding box center [142, 227] width 9 height 9
type input "30"
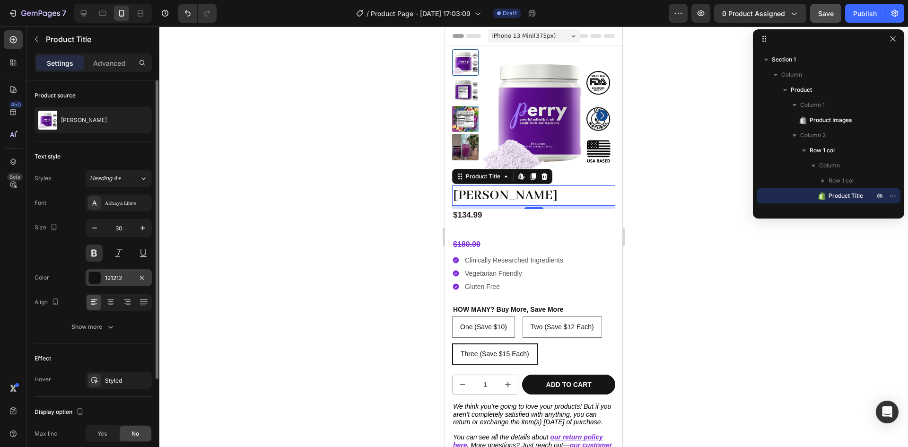
click at [93, 278] on div at bounding box center [94, 278] width 12 height 12
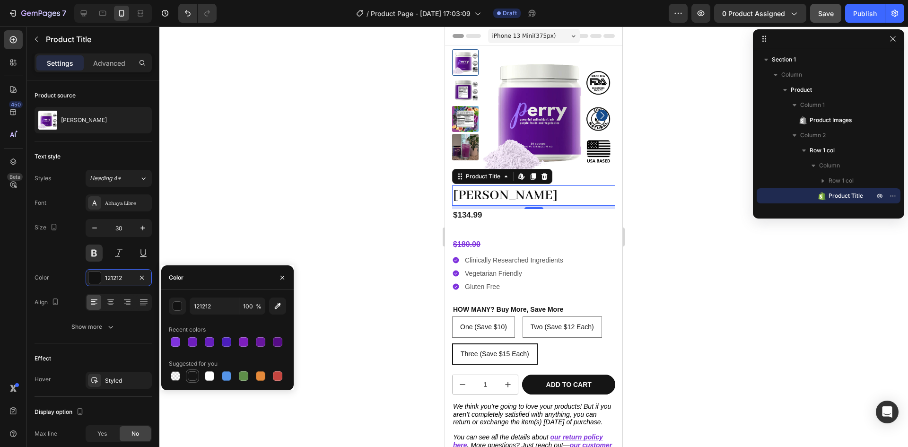
click at [192, 376] on div at bounding box center [192, 375] width 9 height 9
type input "151515"
click at [91, 257] on button at bounding box center [94, 253] width 17 height 17
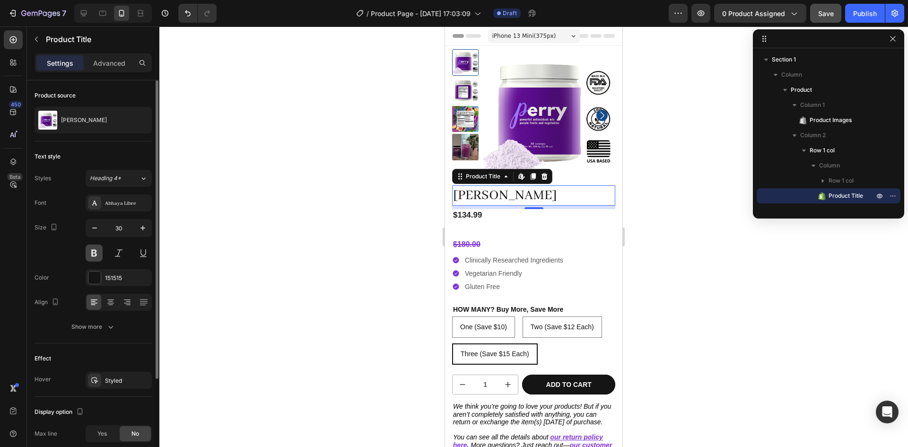
click at [91, 257] on button at bounding box center [94, 253] width 17 height 17
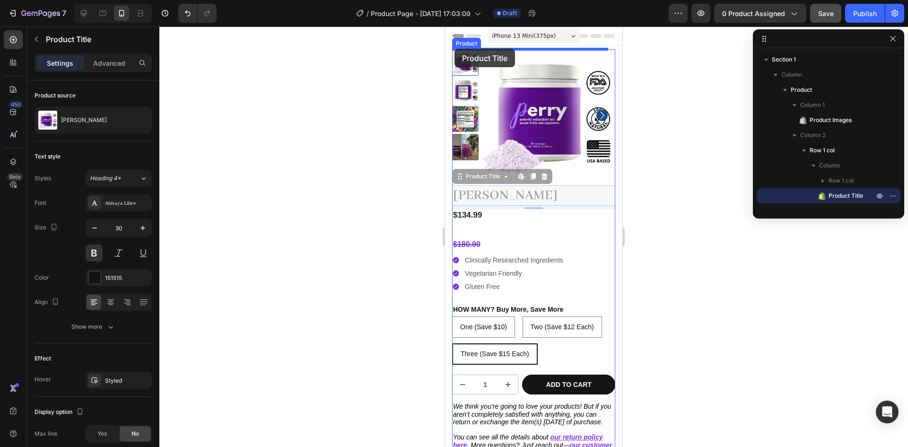
drag, startPoint x: 478, startPoint y: 197, endPoint x: 455, endPoint y: 49, distance: 149.9
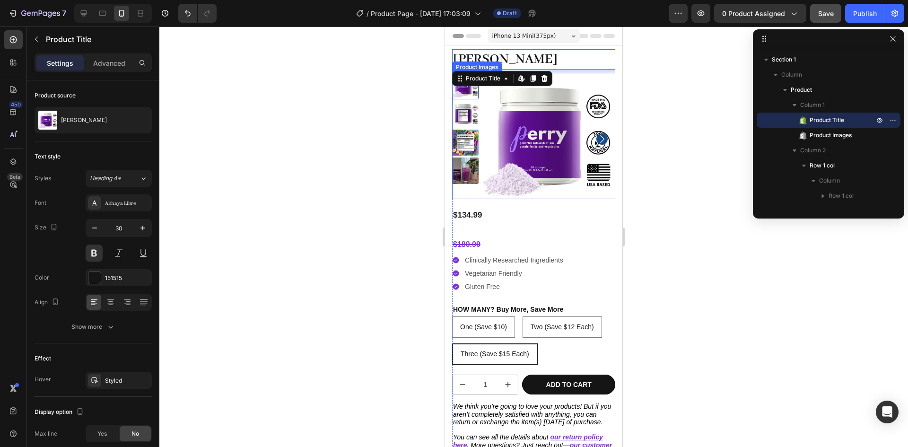
click at [502, 114] on img at bounding box center [549, 139] width 132 height 132
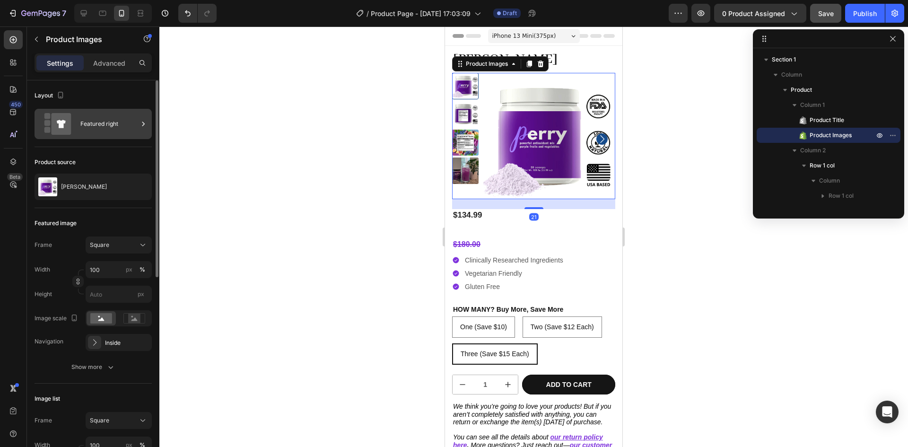
click at [88, 127] on div "Featured right" at bounding box center [109, 124] width 58 height 22
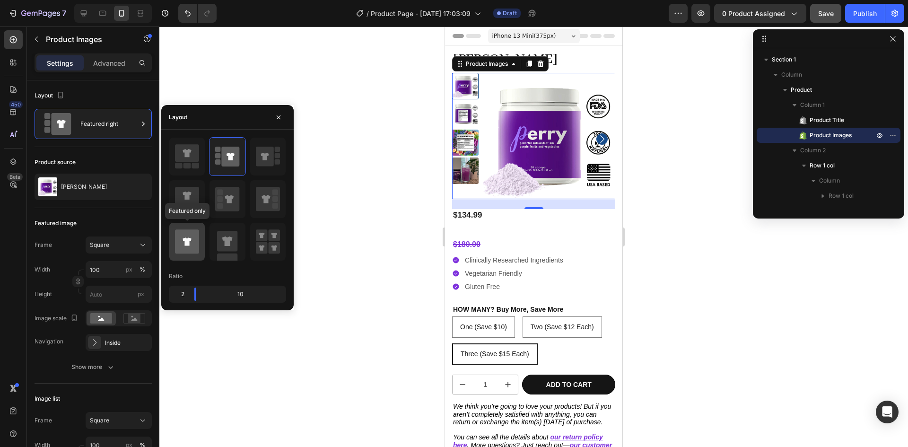
click at [195, 246] on icon at bounding box center [187, 241] width 24 height 24
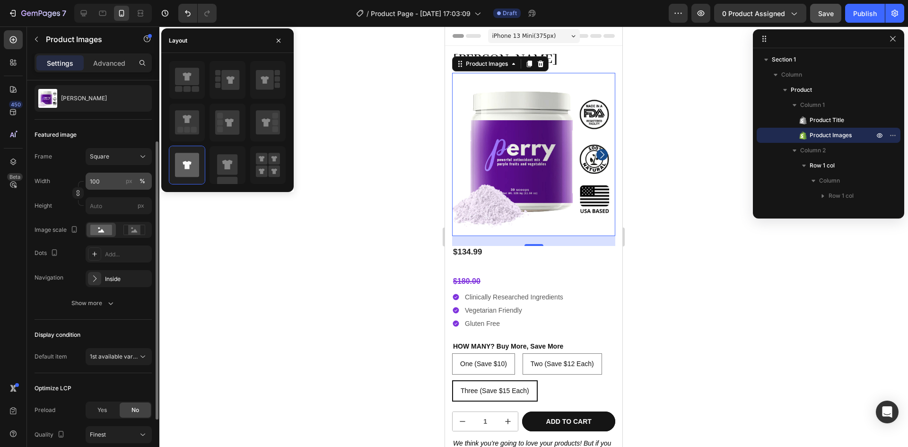
scroll to position [89, 0]
click at [94, 280] on icon at bounding box center [94, 277] width 9 height 9
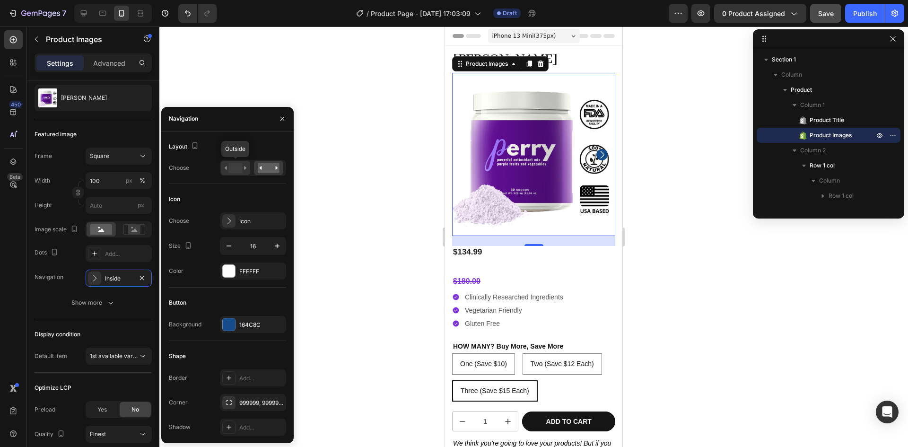
click at [236, 169] on rect at bounding box center [235, 168] width 14 height 10
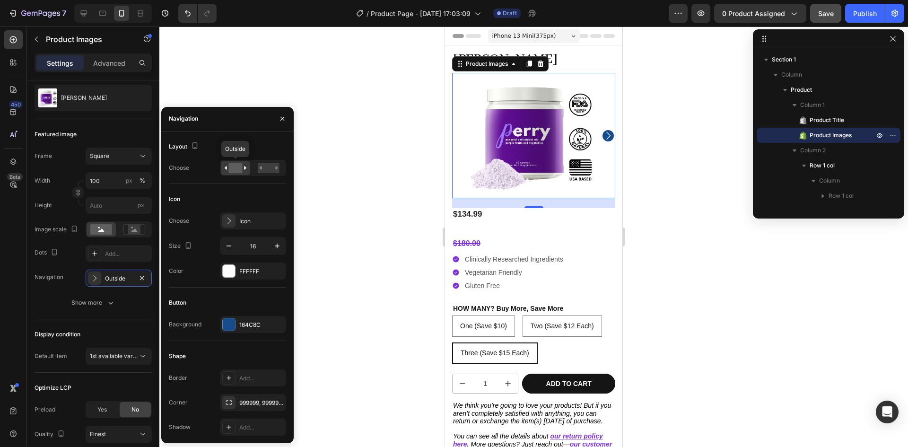
click at [236, 169] on rect at bounding box center [235, 168] width 14 height 10
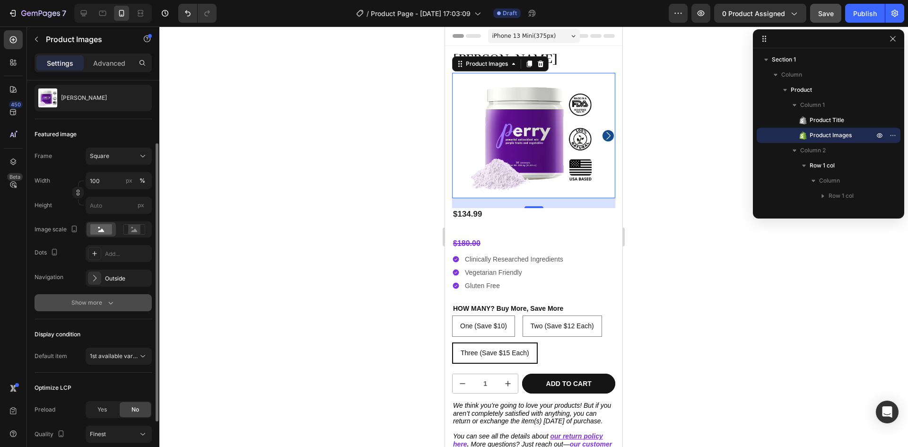
click at [94, 298] on div "Show more" at bounding box center [93, 302] width 44 height 9
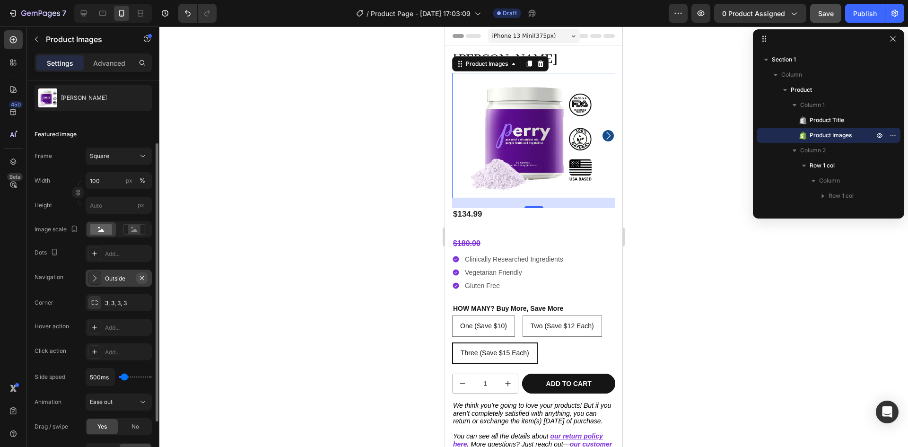
click at [140, 278] on icon "button" at bounding box center [142, 278] width 8 height 8
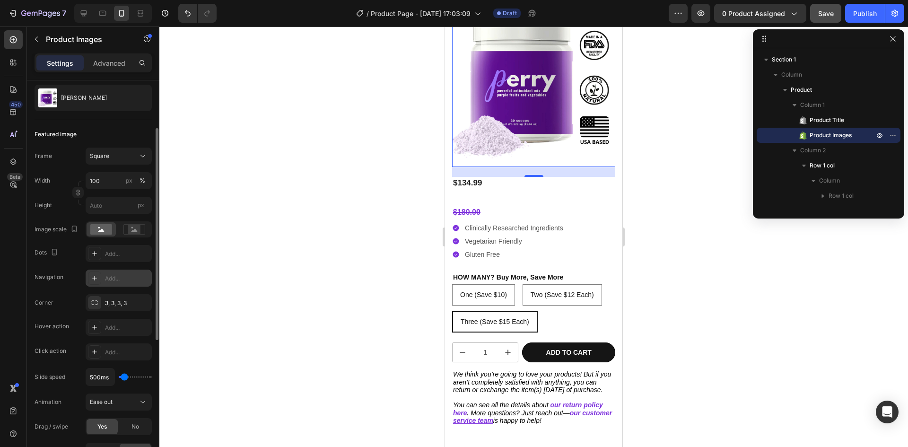
scroll to position [0, 0]
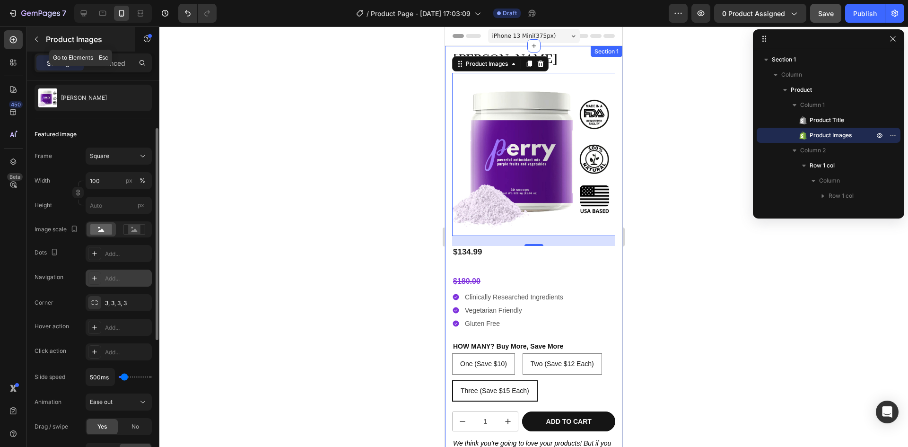
click at [37, 36] on icon "button" at bounding box center [37, 39] width 8 height 8
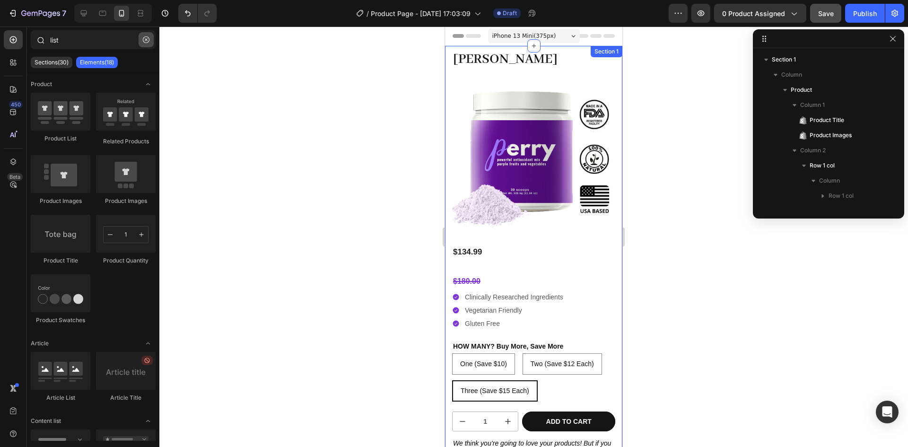
click at [149, 42] on icon "button" at bounding box center [146, 39] width 7 height 7
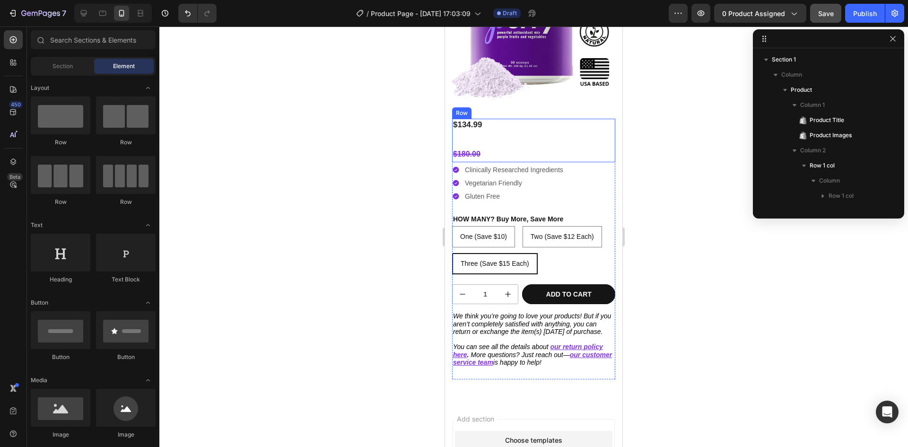
scroll to position [128, 0]
click at [589, 173] on div "Clinically Researched Ingredients Vegetarian Friendly Gluten Free" at bounding box center [533, 183] width 163 height 38
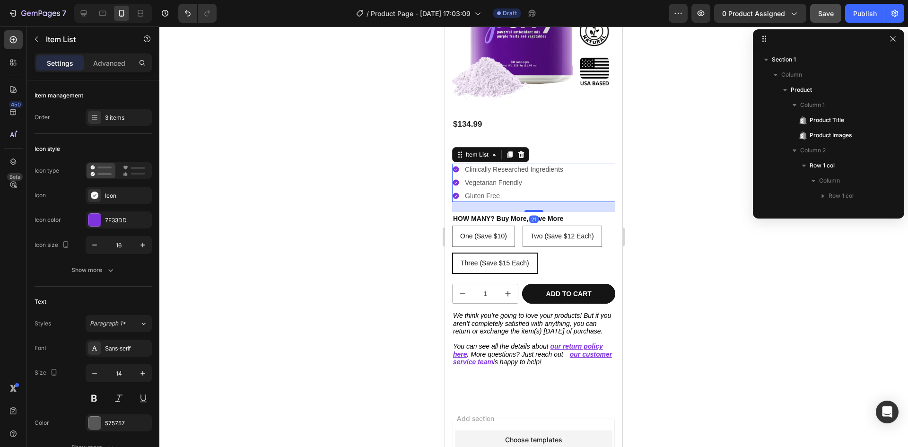
scroll to position [164, 0]
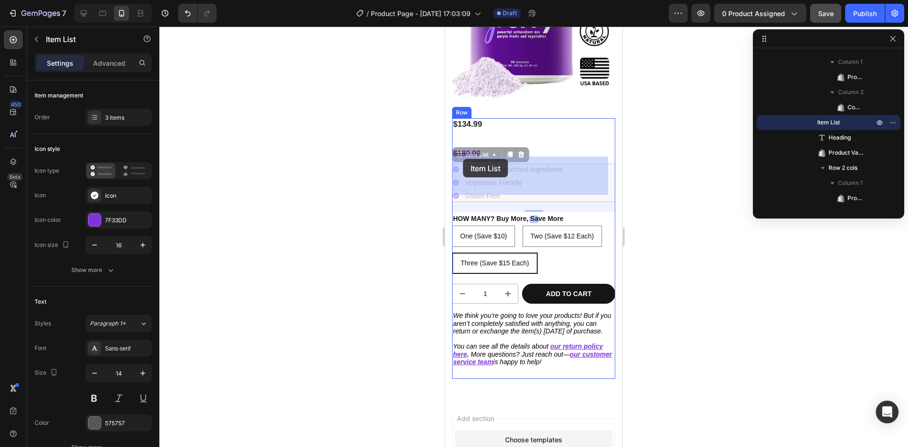
drag, startPoint x: 460, startPoint y: 150, endPoint x: 463, endPoint y: 159, distance: 9.0
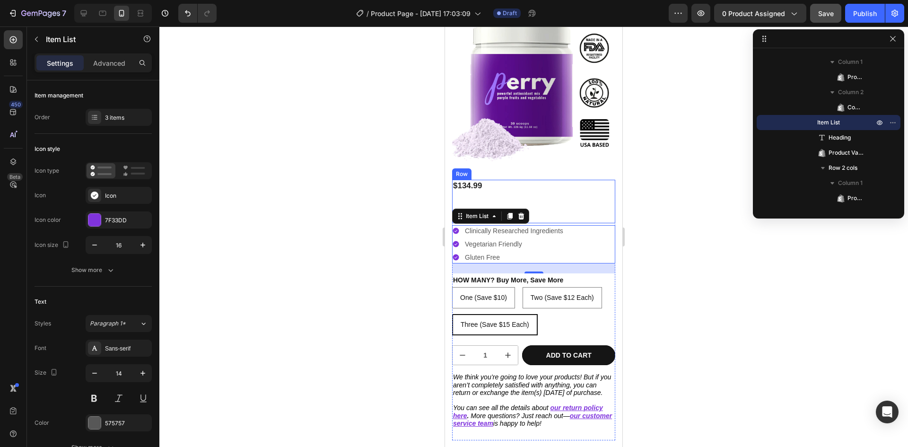
scroll to position [88, 0]
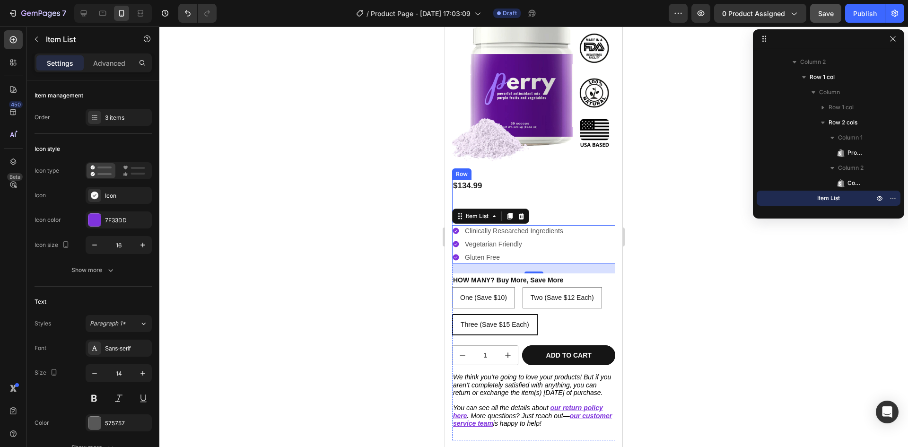
click at [496, 187] on div "$134.99 Product Price Product Price" at bounding box center [533, 191] width 163 height 22
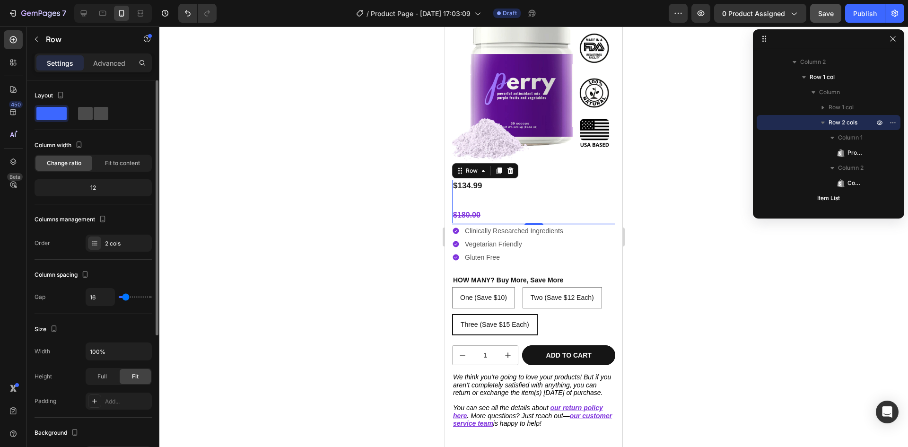
click at [94, 117] on span at bounding box center [101, 113] width 15 height 13
type input "0"
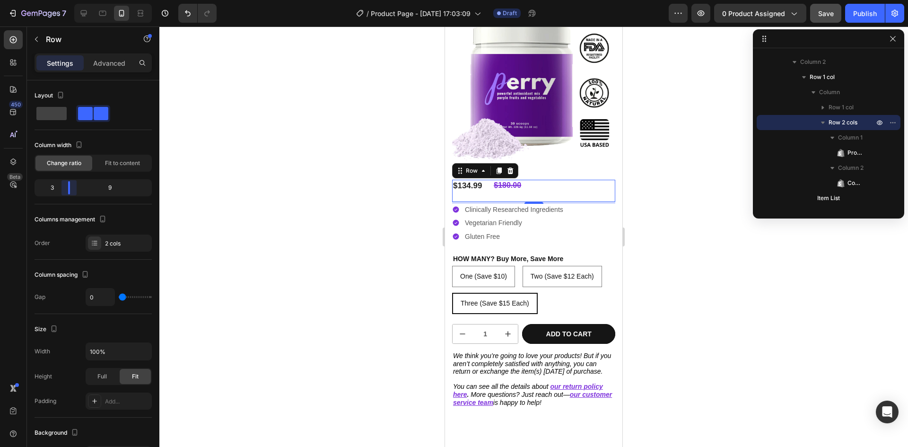
drag, startPoint x: 89, startPoint y: 189, endPoint x: 61, endPoint y: 196, distance: 28.5
click at [61, 0] on body "7 / Product Page - Aug 26, 17:03:09 Draft Preview 0 product assigned Save Publi…" at bounding box center [454, 0] width 908 height 0
click at [111, 68] on p "Advanced" at bounding box center [109, 63] width 32 height 10
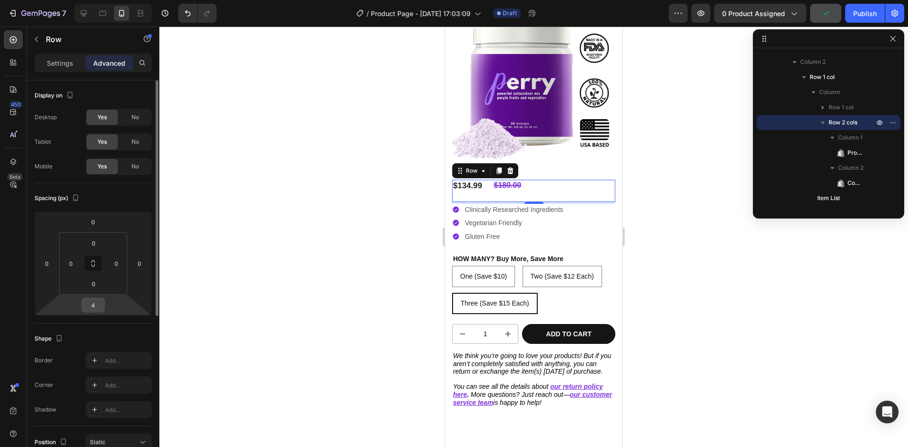
click at [95, 309] on input "4" at bounding box center [93, 305] width 19 height 14
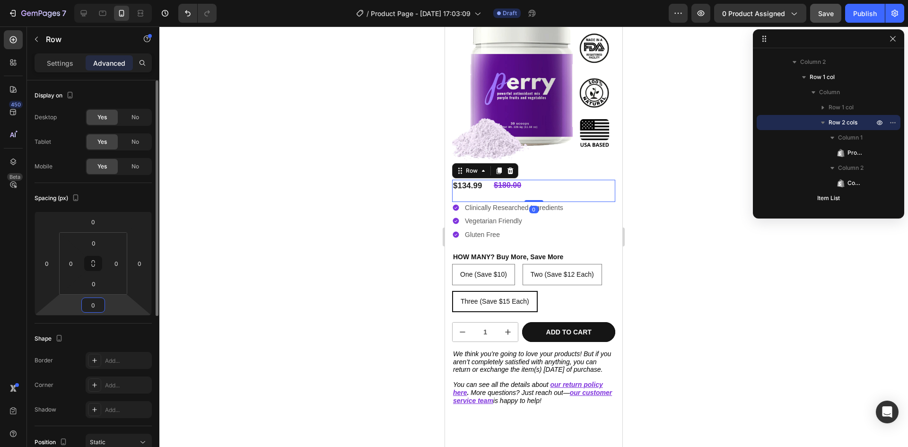
type input "0"
click at [569, 180] on div "$180.00" at bounding box center [554, 186] width 123 height 12
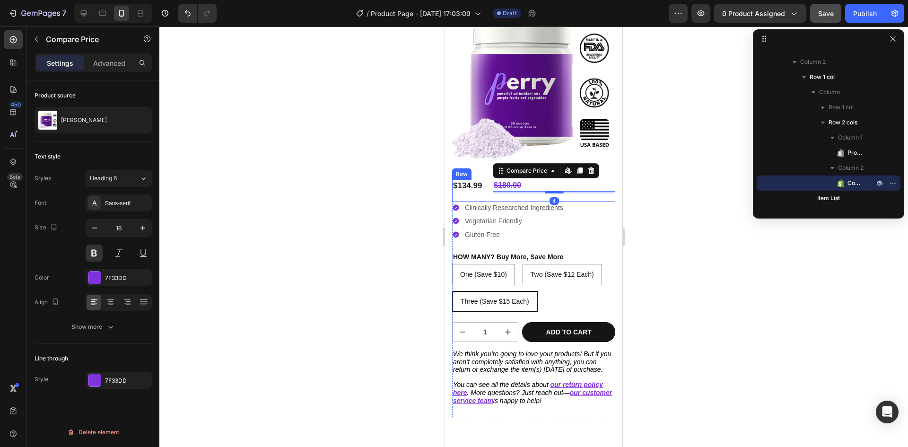
click at [480, 191] on div "$134.99 Product Price Product Price" at bounding box center [472, 191] width 41 height 22
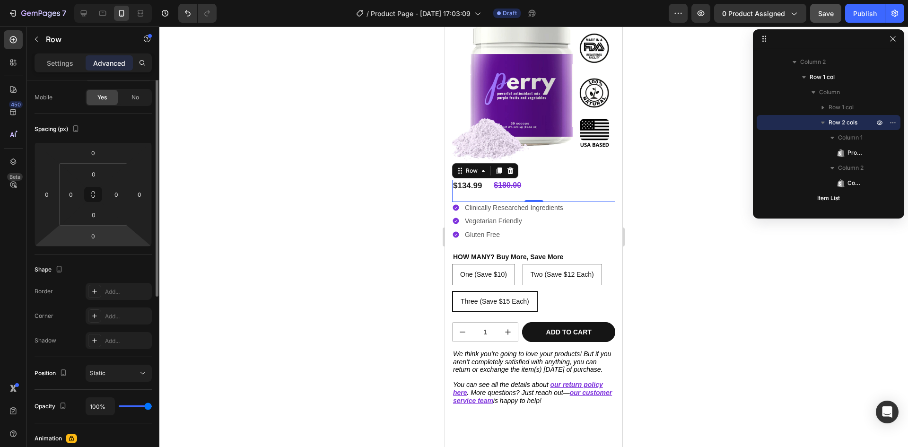
scroll to position [0, 0]
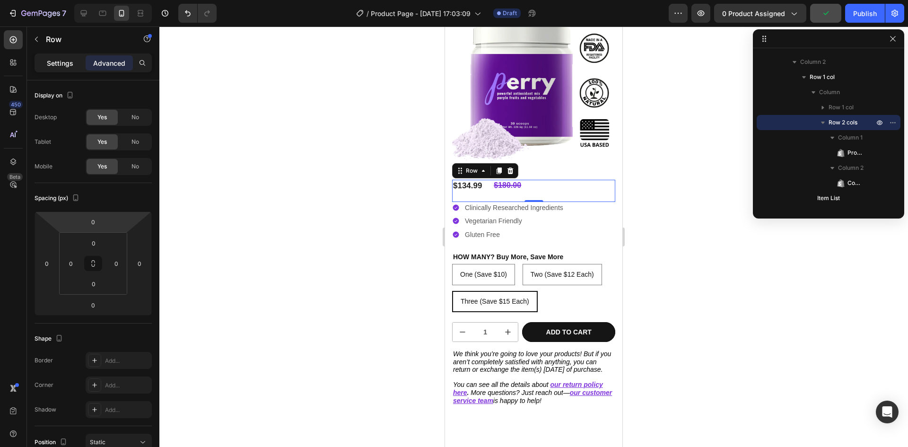
click at [52, 58] on p "Settings" at bounding box center [60, 63] width 26 height 10
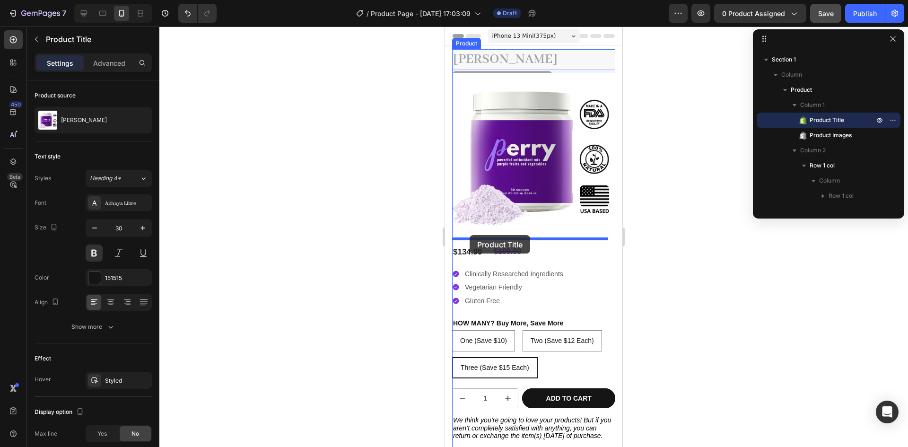
drag, startPoint x: 476, startPoint y: 56, endPoint x: 470, endPoint y: 235, distance: 178.9
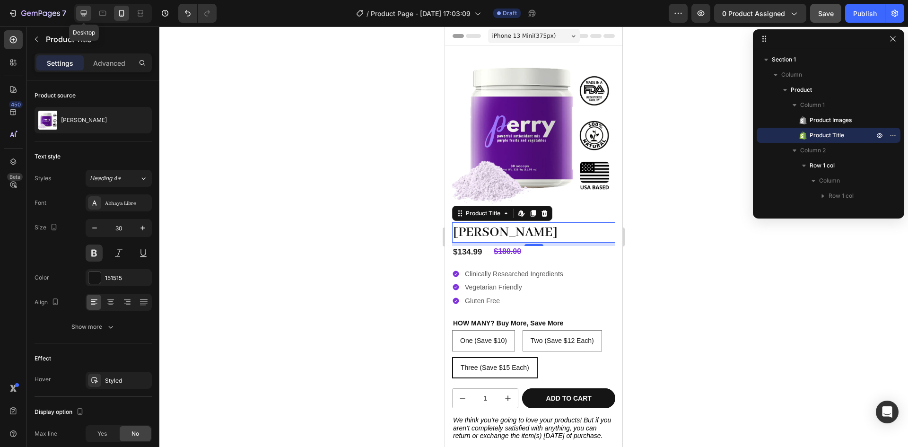
click at [80, 10] on icon at bounding box center [83, 13] width 9 height 9
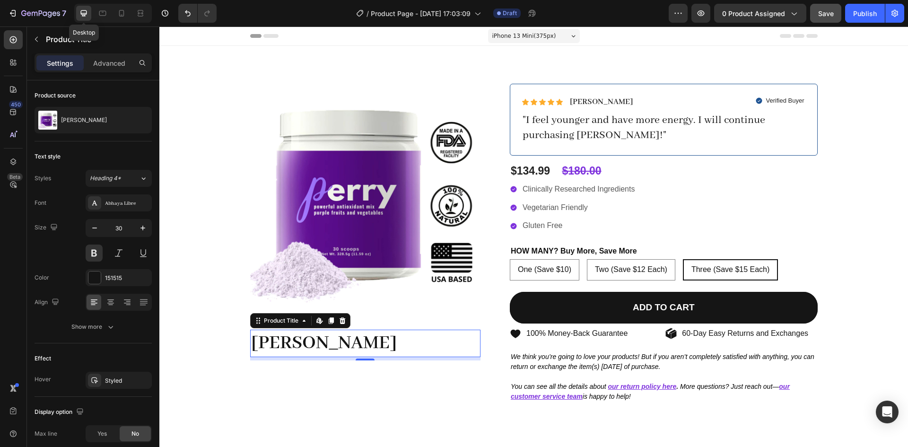
type input "42"
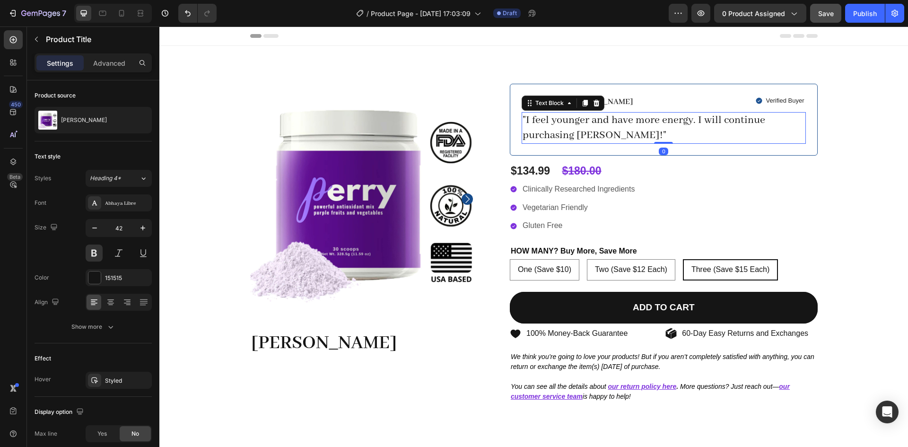
click at [614, 118] on p ""I feel younger and have more energy. I will continue purchasing [PERSON_NAME]!"" at bounding box center [664, 127] width 282 height 29
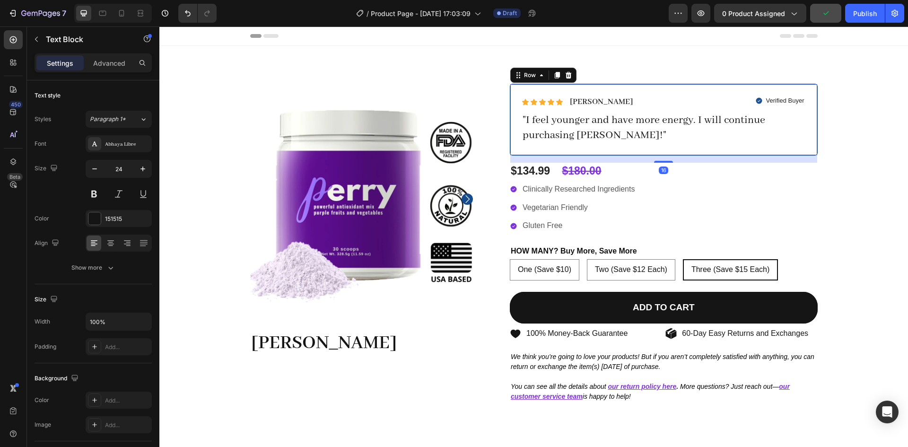
click at [515, 92] on div "Icon Icon Icon Icon Icon Icon List Michelle A. Text Block Row Verified Buyer It…" at bounding box center [664, 120] width 308 height 72
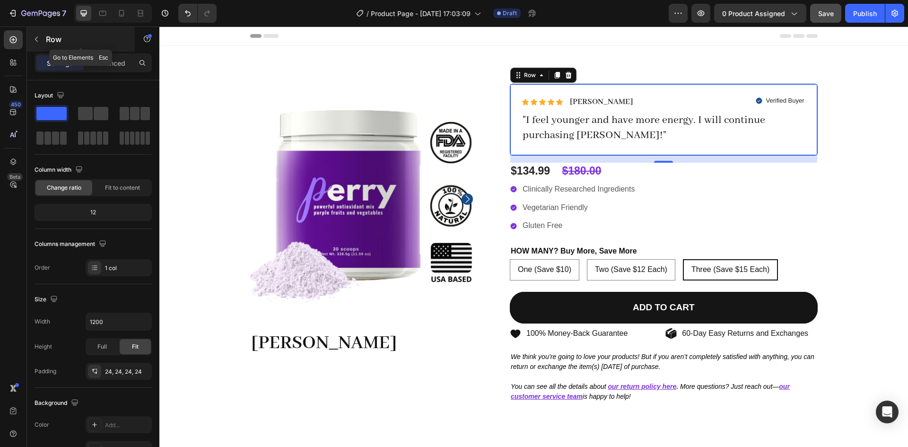
click at [36, 42] on icon "button" at bounding box center [37, 39] width 8 height 8
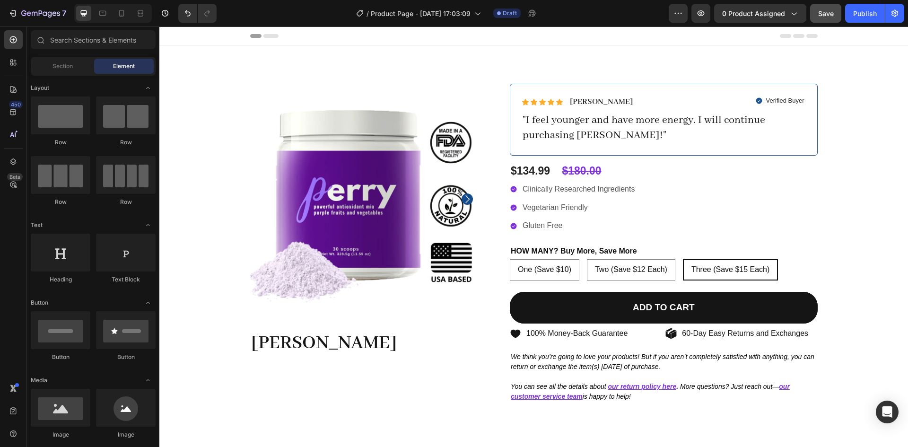
click at [36, 42] on icon at bounding box center [40, 40] width 8 height 8
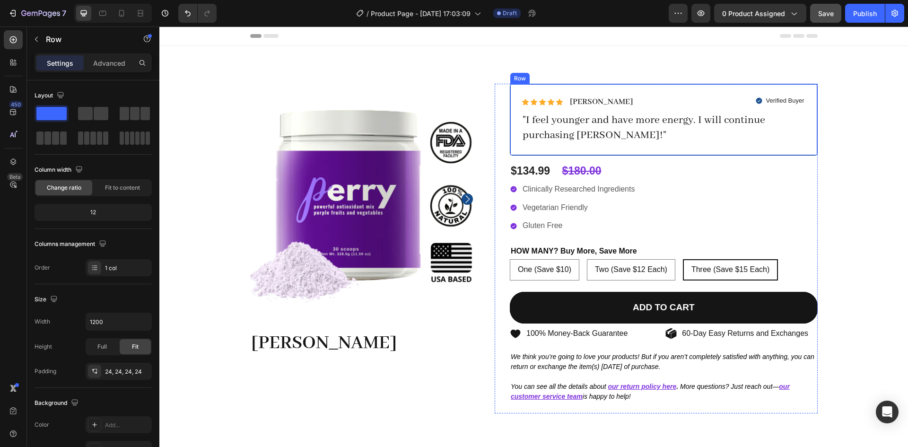
click at [515, 86] on div "Icon Icon Icon Icon Icon Icon List Michelle A. Text Block Row Verified Buyer It…" at bounding box center [664, 120] width 308 height 72
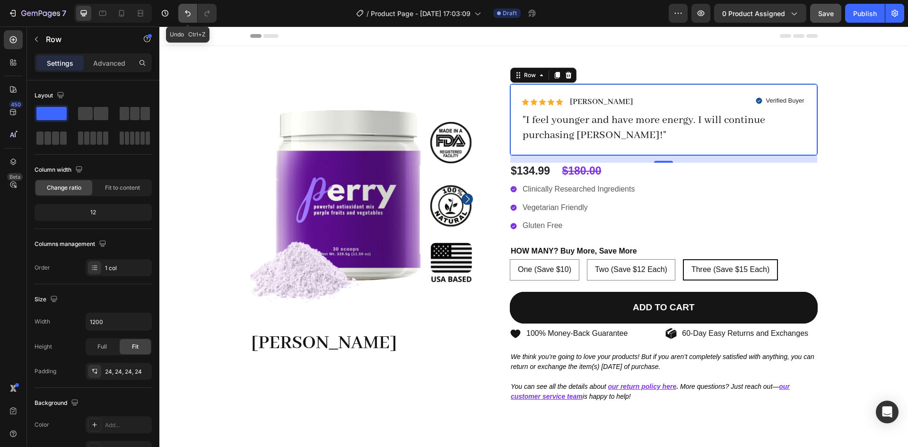
click at [184, 15] on icon "Undo/Redo" at bounding box center [187, 13] width 9 height 9
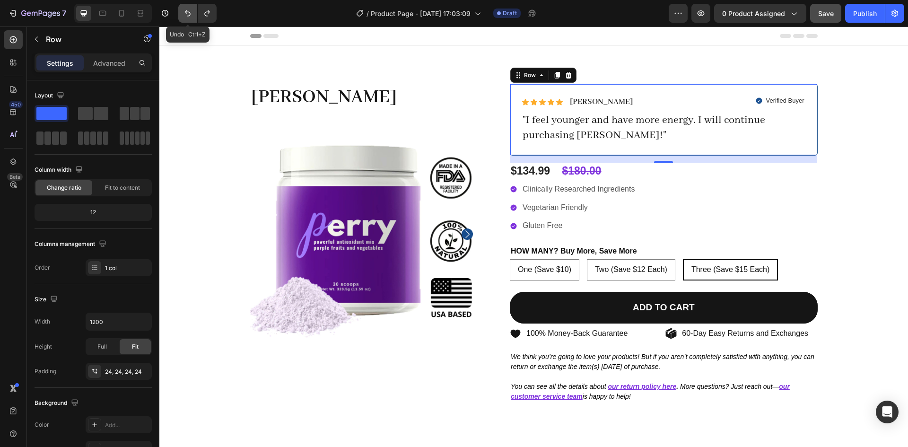
click at [184, 15] on icon "Undo/Redo" at bounding box center [187, 13] width 9 height 9
click at [117, 13] on icon at bounding box center [121, 13] width 9 height 9
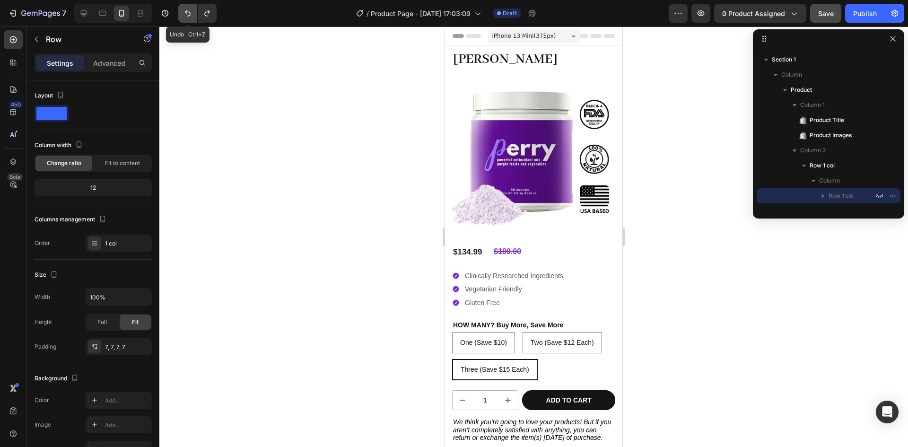
click at [188, 10] on icon "Undo/Redo" at bounding box center [187, 13] width 9 height 9
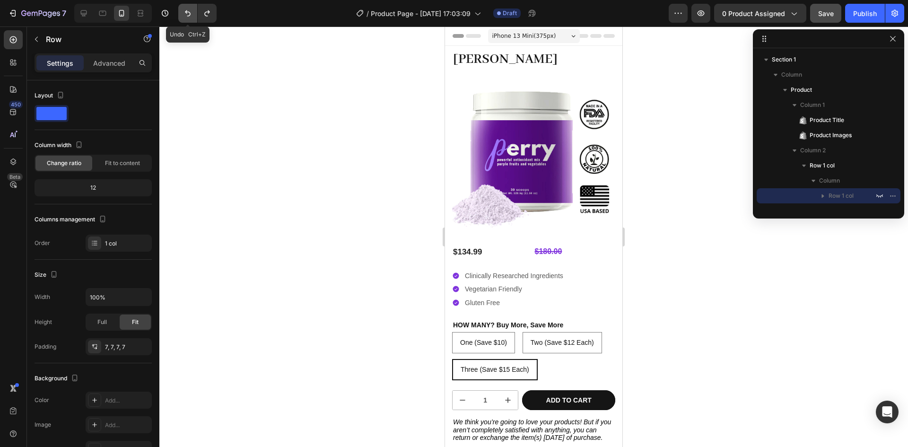
click at [188, 10] on icon "Undo/Redo" at bounding box center [187, 13] width 9 height 9
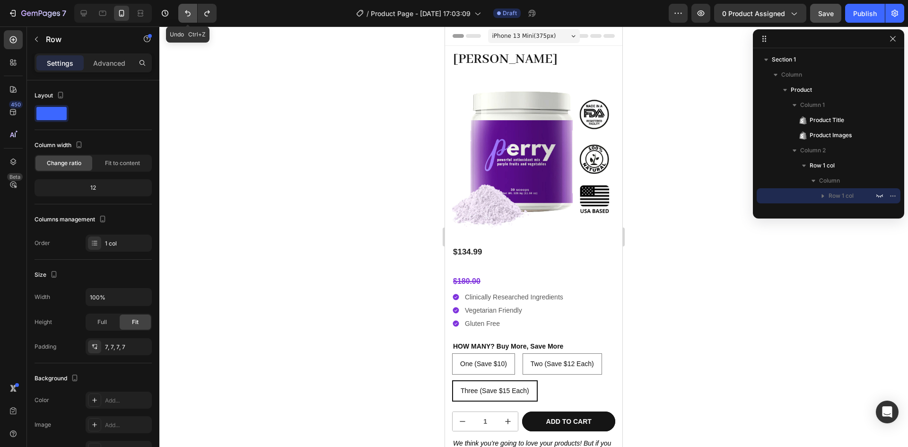
click at [188, 10] on icon "Undo/Redo" at bounding box center [187, 13] width 9 height 9
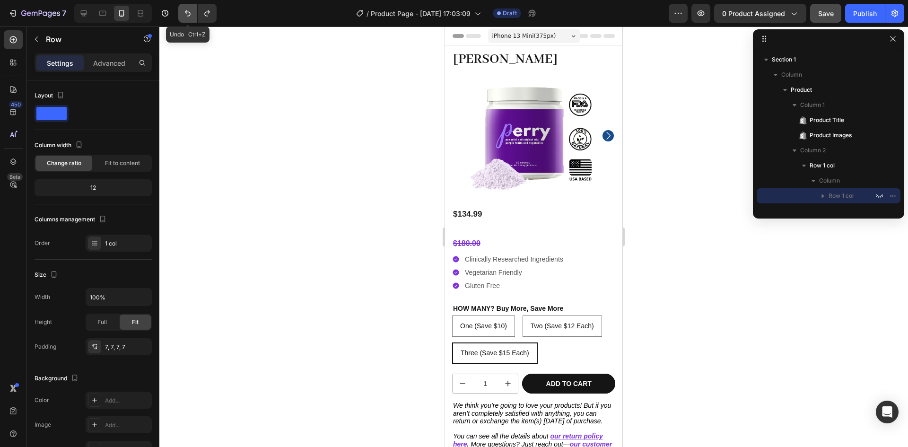
click at [188, 10] on icon "Undo/Redo" at bounding box center [187, 13] width 9 height 9
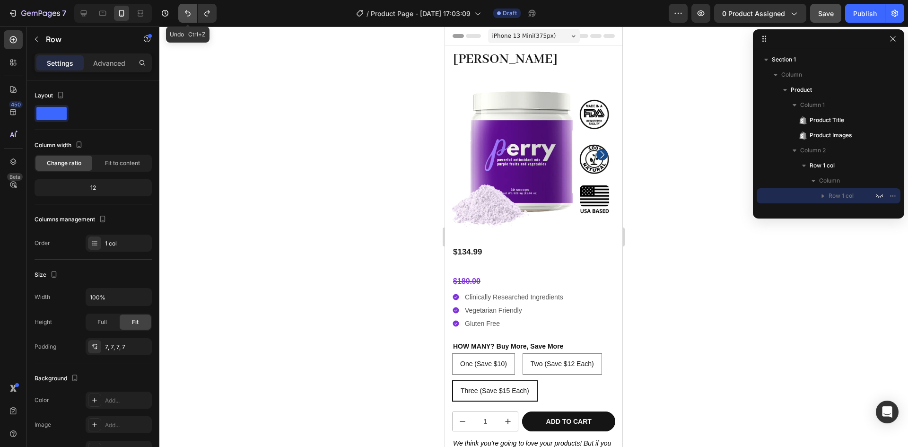
click at [188, 10] on icon "Undo/Redo" at bounding box center [187, 13] width 9 height 9
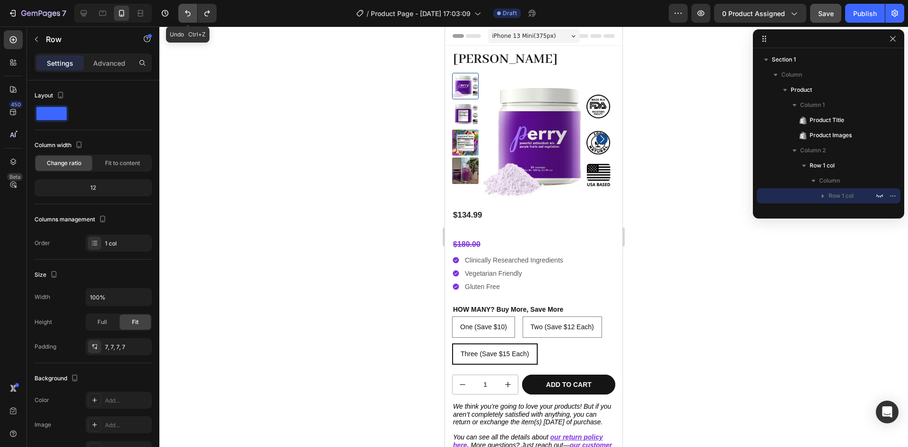
click at [188, 10] on icon "Undo/Redo" at bounding box center [187, 13] width 9 height 9
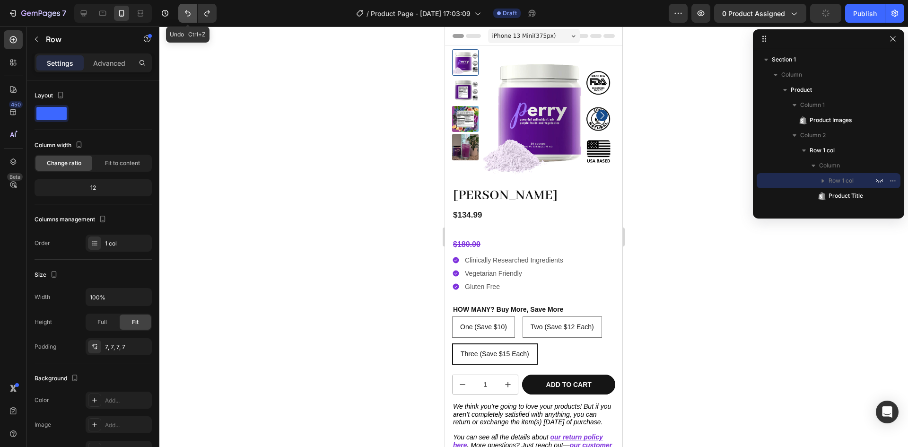
click at [188, 10] on icon "Undo/Redo" at bounding box center [187, 13] width 9 height 9
click at [214, 13] on button "Undo/Redo" at bounding box center [207, 13] width 19 height 19
click at [192, 17] on icon "Undo/Redo" at bounding box center [187, 13] width 9 height 9
click at [189, 17] on icon "Undo/Redo" at bounding box center [187, 13] width 9 height 9
click at [189, 19] on button "Undo/Redo" at bounding box center [187, 13] width 19 height 19
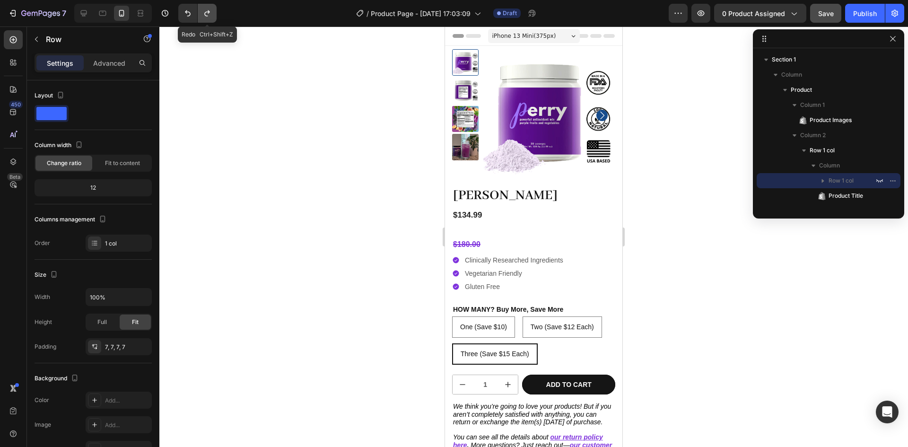
click at [208, 18] on icon "Undo/Redo" at bounding box center [206, 13] width 9 height 9
click at [86, 16] on icon at bounding box center [83, 13] width 9 height 9
type input "1200"
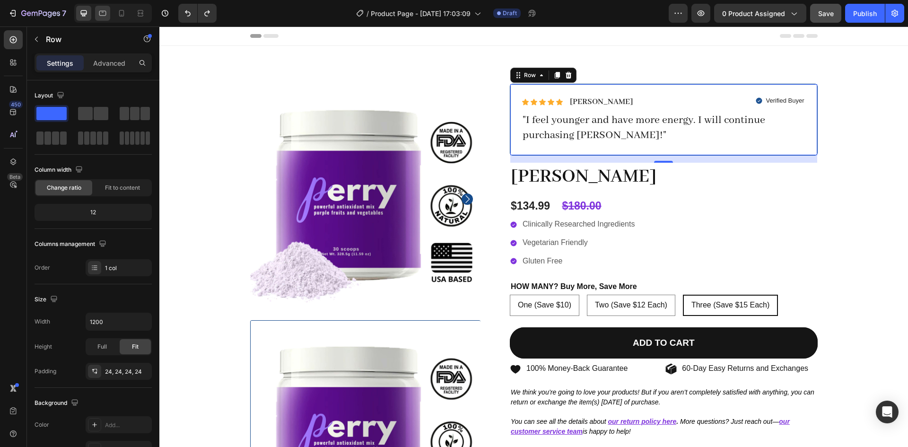
scroll to position [24, 0]
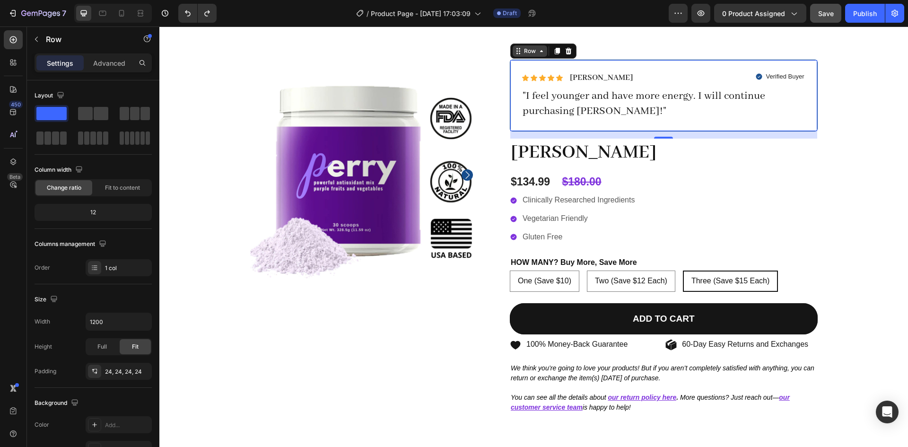
click at [522, 54] on div "Row" at bounding box center [530, 51] width 16 height 9
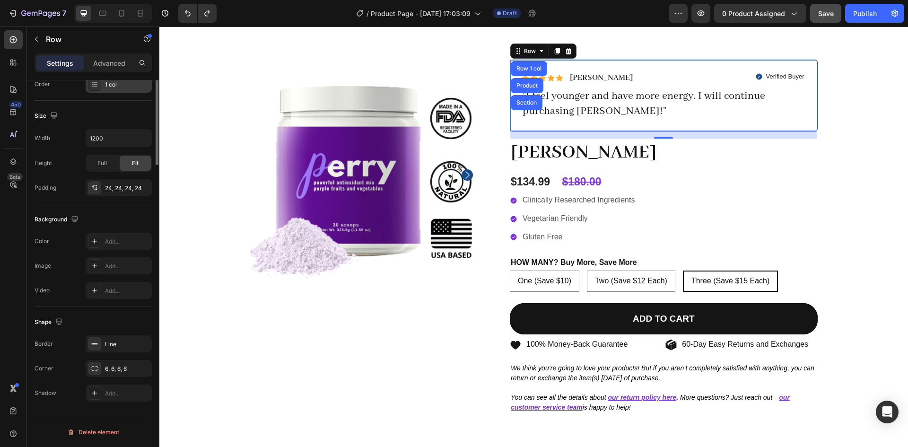
scroll to position [0, 0]
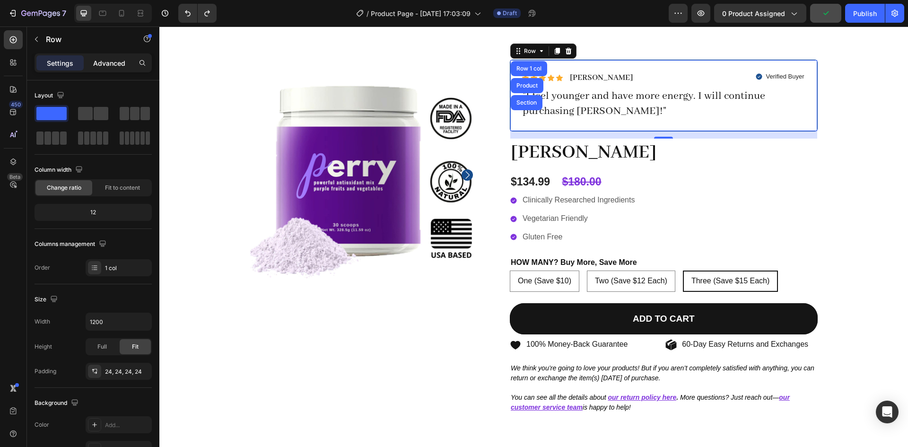
click at [99, 58] on p "Advanced" at bounding box center [109, 63] width 32 height 10
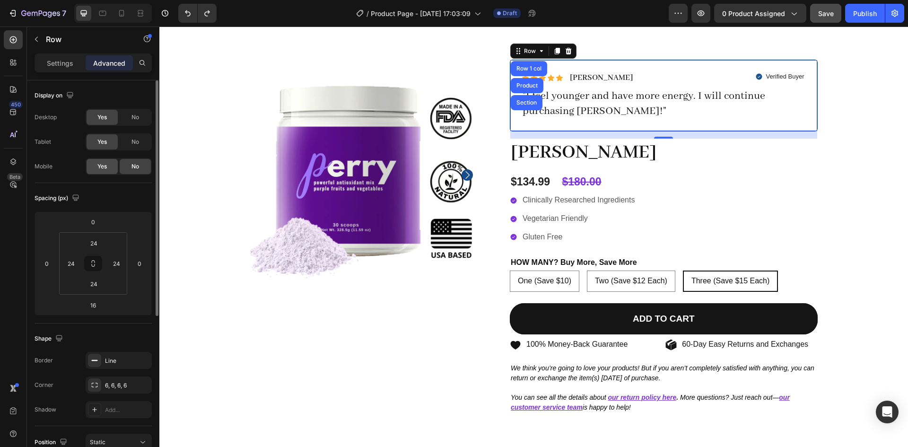
click at [111, 166] on div "Yes" at bounding box center [102, 166] width 31 height 15
click at [122, 12] on icon at bounding box center [121, 13] width 9 height 9
type input "0"
type input "7"
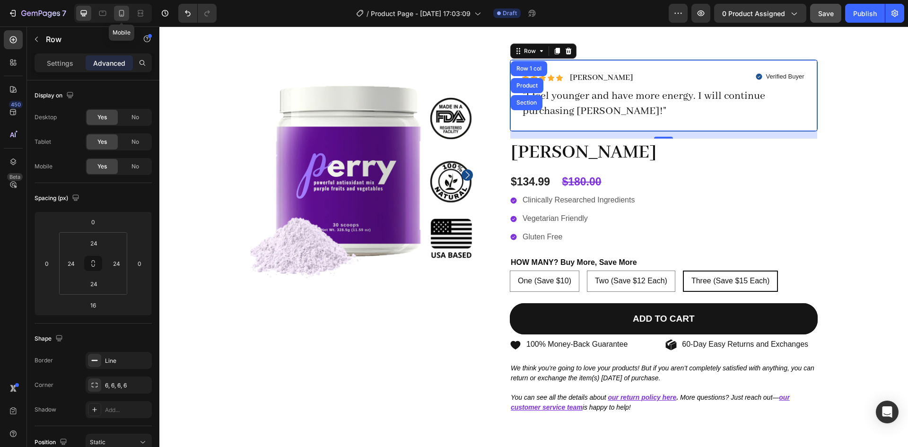
type input "7"
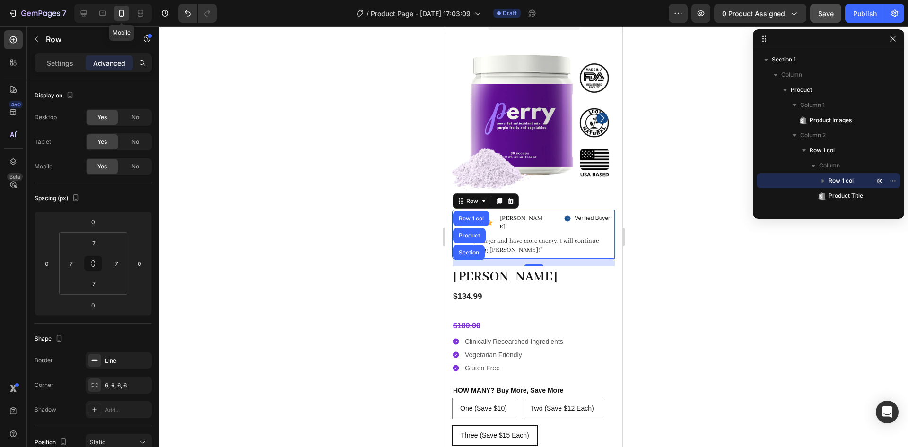
scroll to position [156, 0]
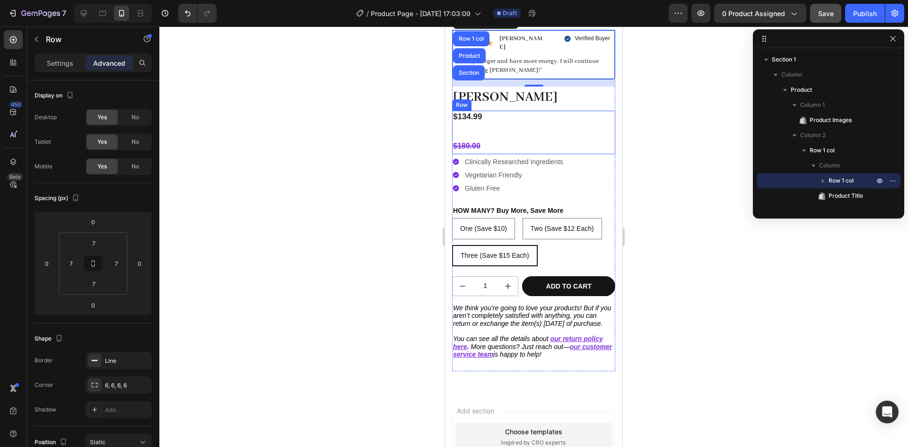
click at [473, 120] on div "$134.99 Product Price Product Price" at bounding box center [533, 122] width 163 height 22
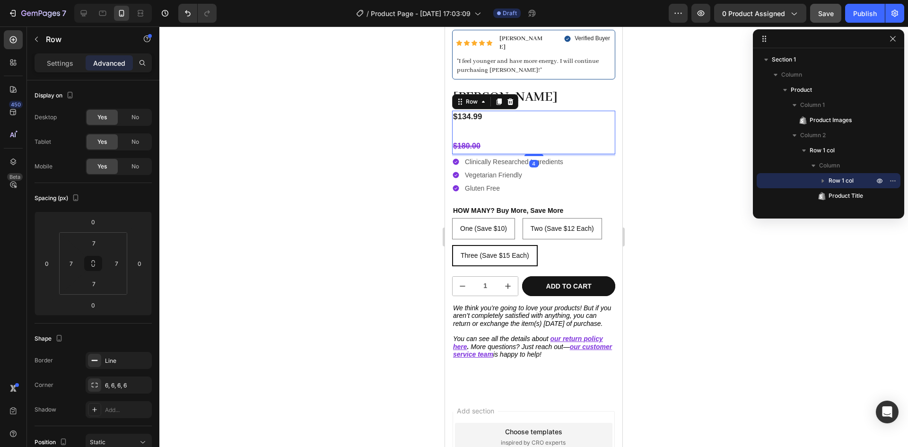
scroll to position [88, 0]
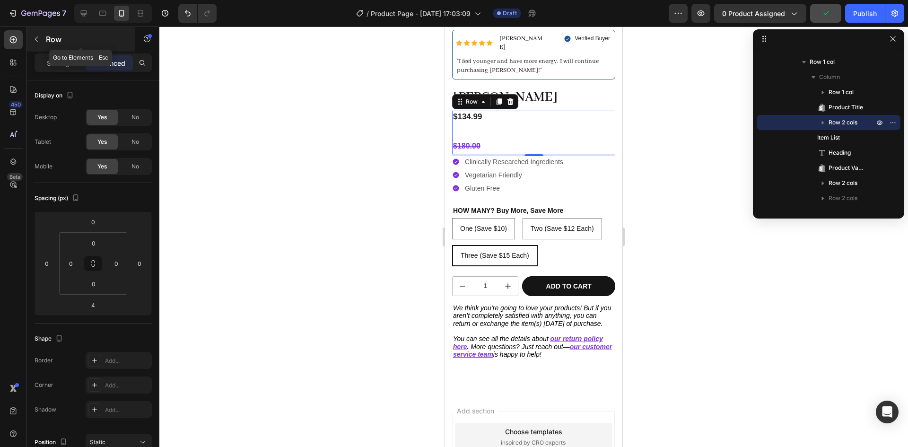
click at [43, 36] on button "button" at bounding box center [36, 39] width 15 height 15
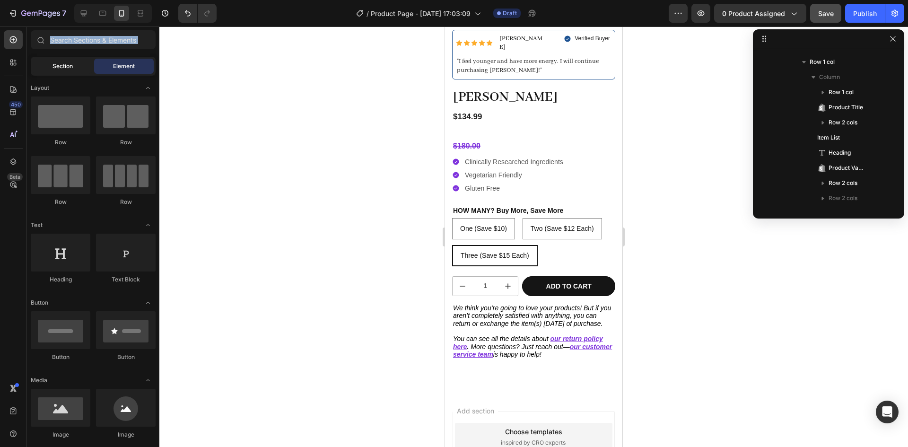
click at [86, 73] on div "Section" at bounding box center [63, 66] width 60 height 15
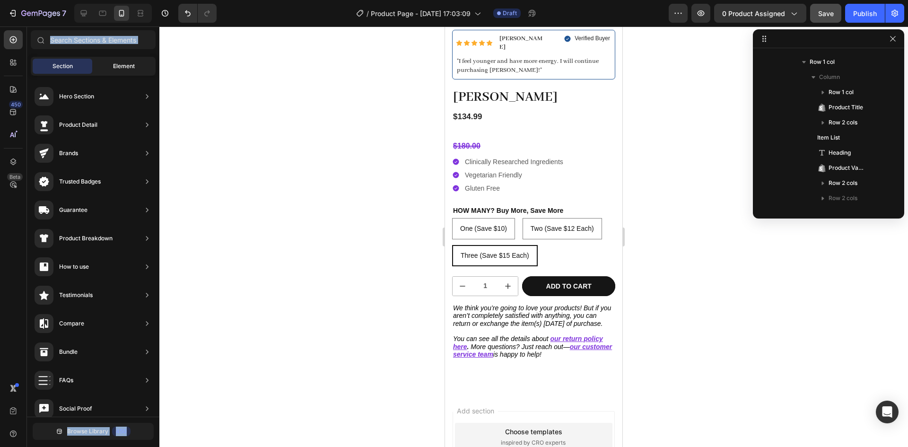
click at [110, 68] on div "Element" at bounding box center [124, 66] width 60 height 15
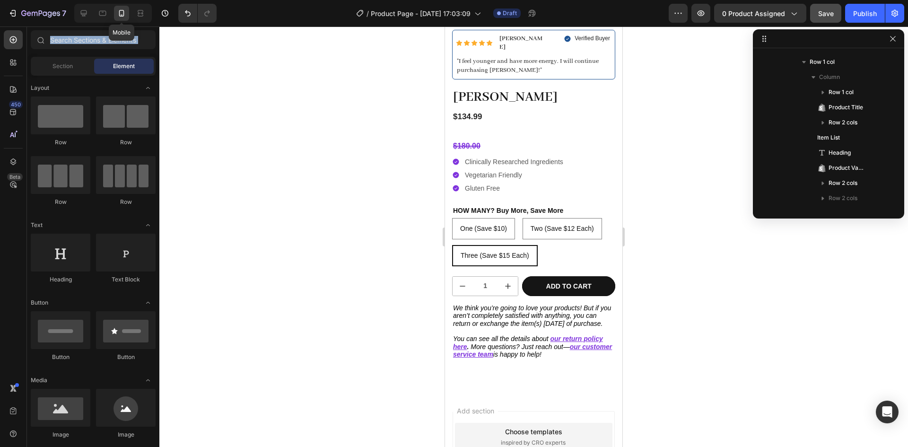
click at [119, 11] on icon at bounding box center [121, 13] width 9 height 9
click at [493, 117] on div "$134.99 Product Price Product Price" at bounding box center [533, 122] width 163 height 22
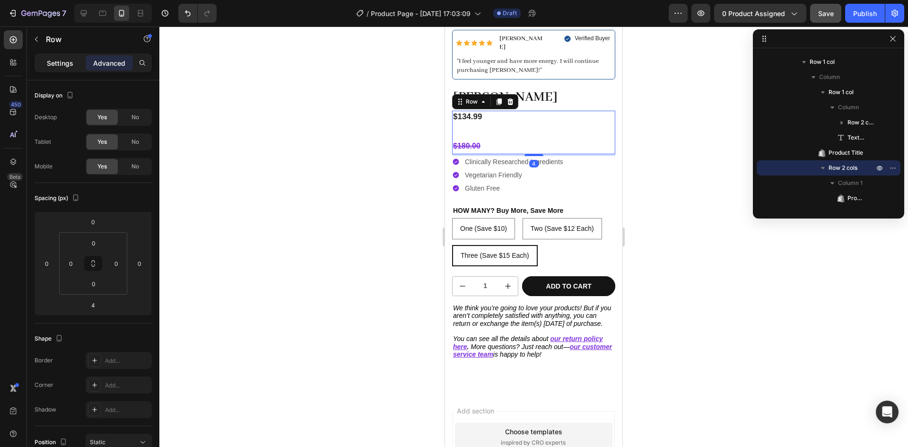
click at [63, 61] on p "Settings" at bounding box center [60, 63] width 26 height 10
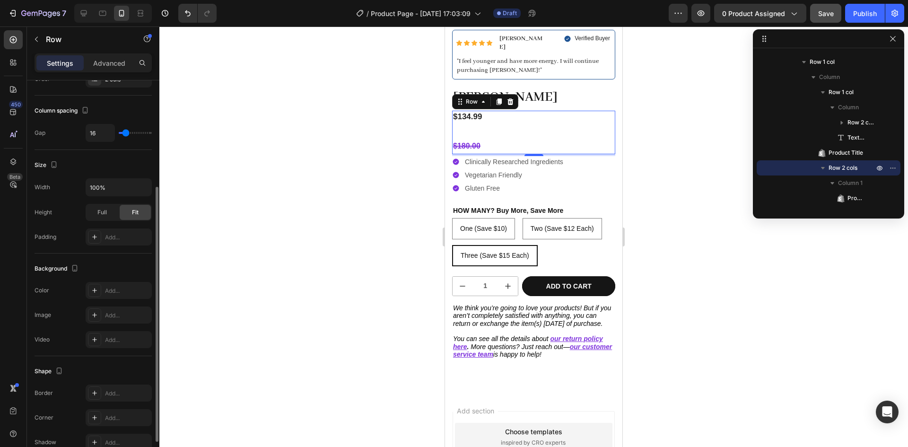
scroll to position [0, 0]
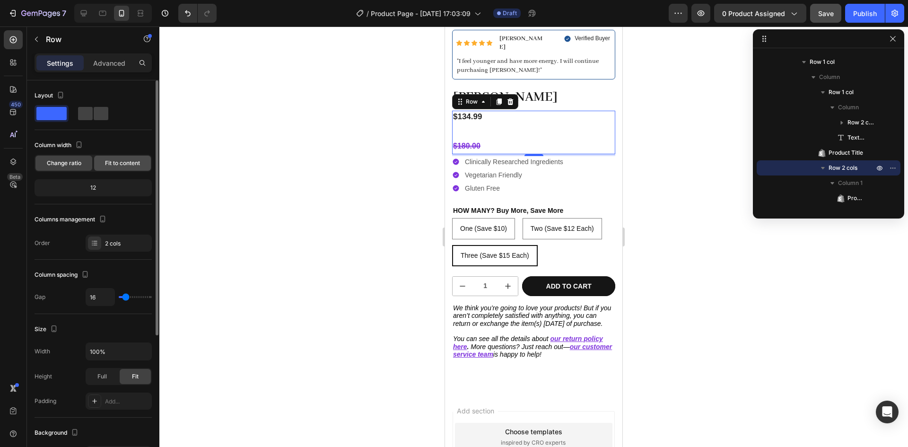
click at [119, 166] on span "Fit to content" at bounding box center [122, 163] width 35 height 9
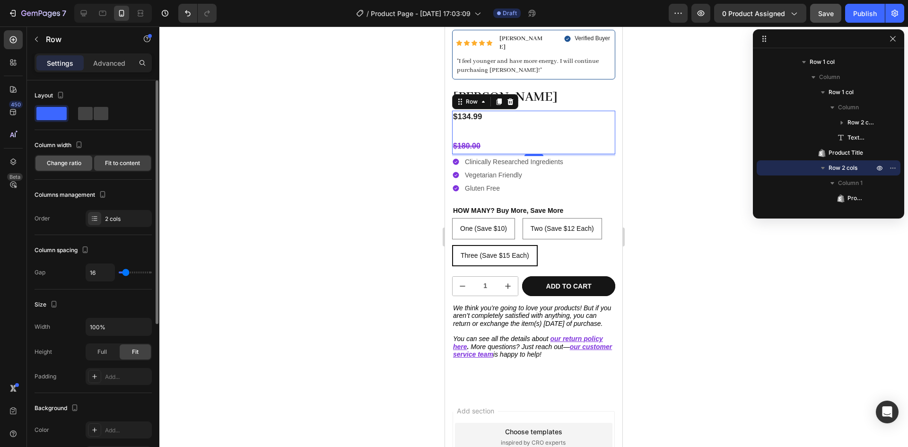
click at [59, 169] on div "Change ratio" at bounding box center [63, 163] width 57 height 15
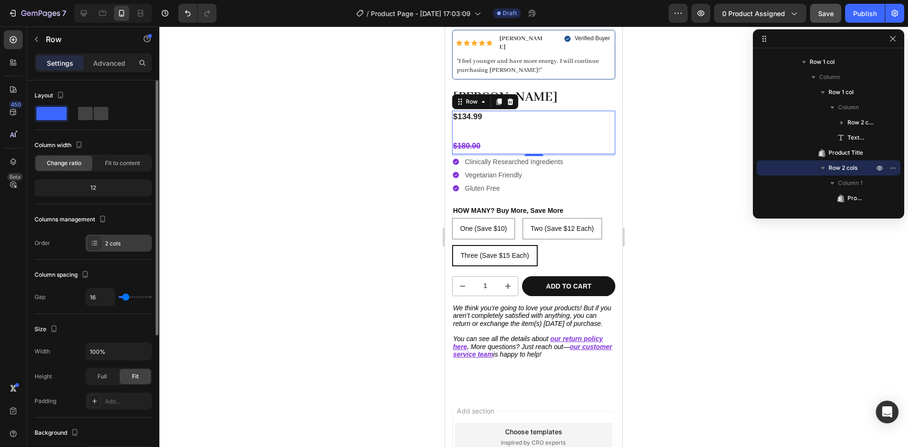
click at [98, 245] on icon at bounding box center [95, 243] width 8 height 8
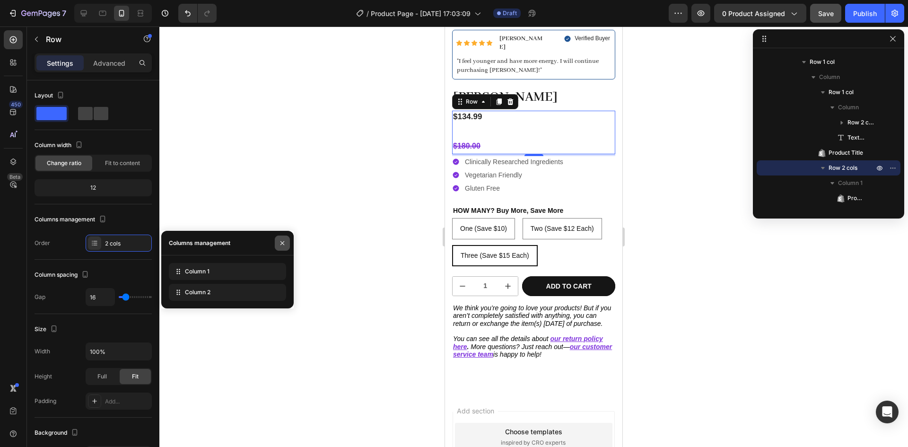
click at [284, 244] on icon "button" at bounding box center [283, 243] width 8 height 8
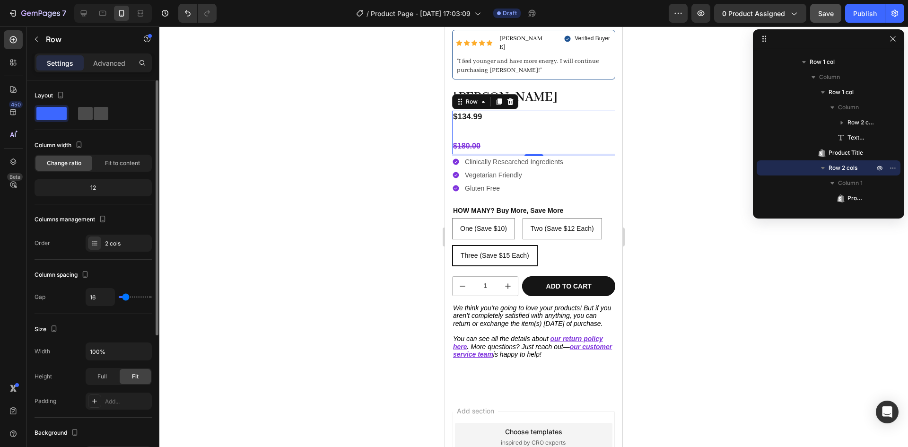
click at [94, 117] on span at bounding box center [101, 113] width 15 height 13
type input "0"
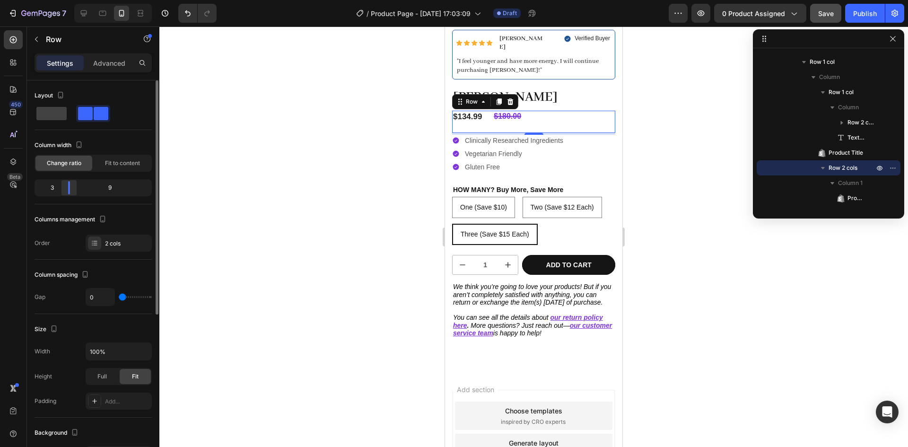
drag, startPoint x: 89, startPoint y: 188, endPoint x: 62, endPoint y: 186, distance: 27.0
click at [62, 0] on body "7 / Product Page - Aug 26, 17:03:09 Draft Preview 0 product assigned Save Publi…" at bounding box center [454, 0] width 908 height 0
click at [83, 13] on icon at bounding box center [83, 13] width 9 height 9
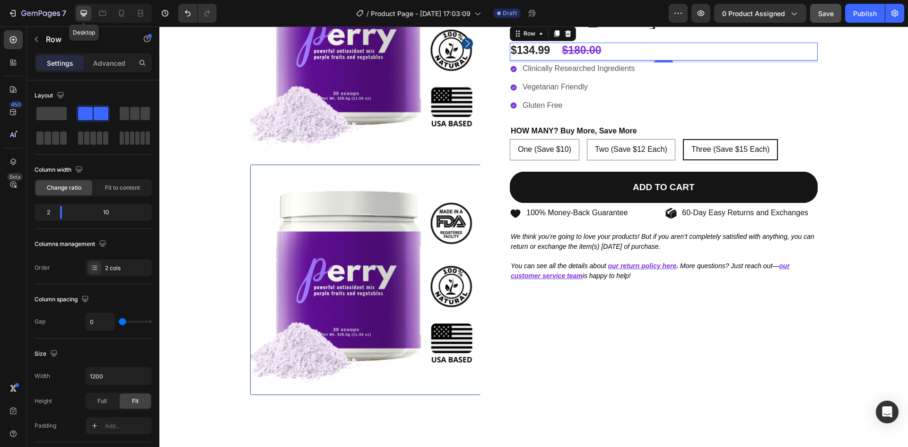
scroll to position [139, 0]
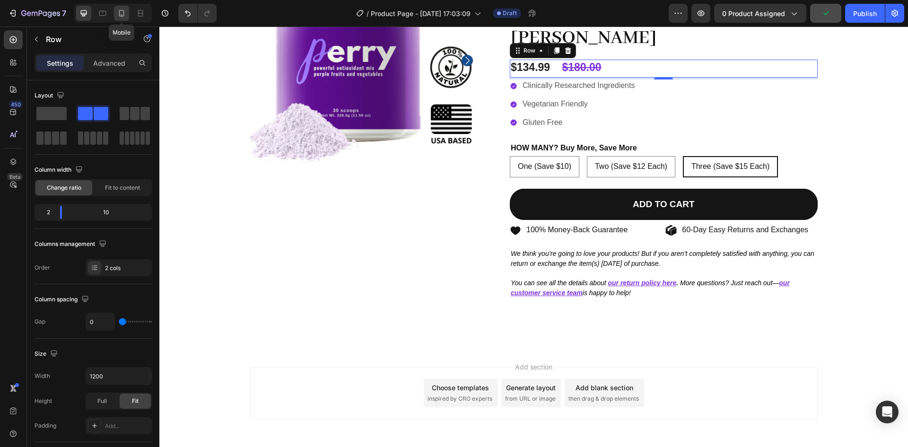
click at [123, 12] on icon at bounding box center [121, 13] width 9 height 9
type input "100%"
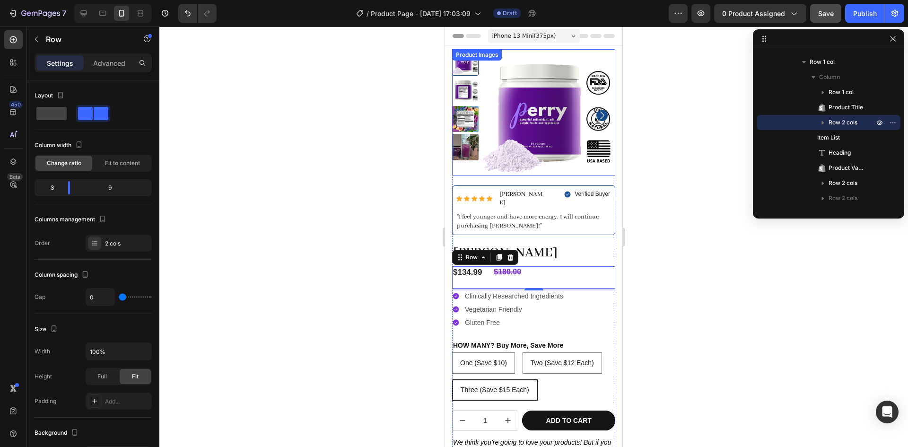
click at [537, 98] on img at bounding box center [549, 115] width 132 height 132
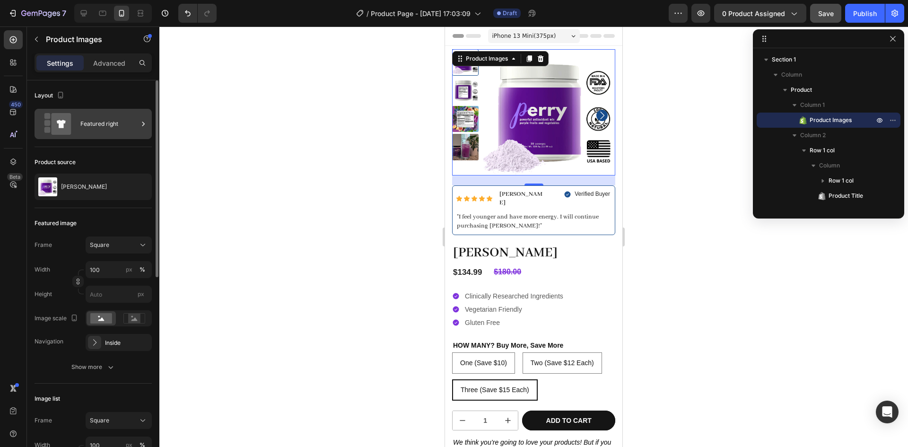
click at [93, 132] on div "Featured right" at bounding box center [109, 124] width 58 height 22
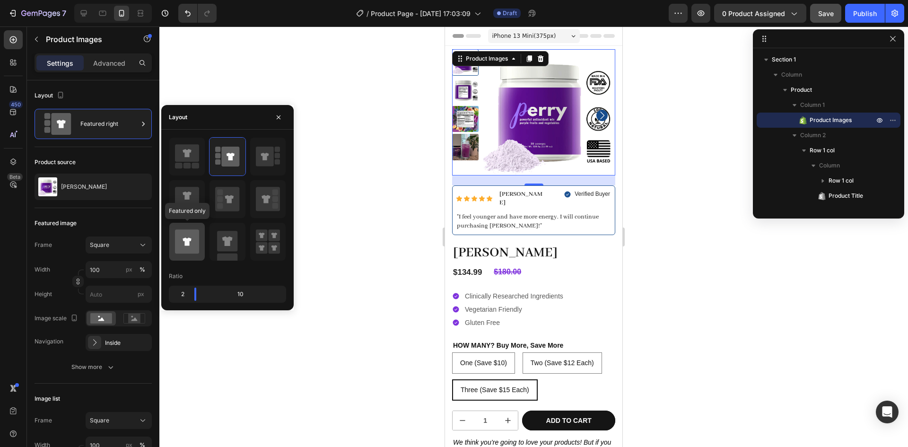
click at [189, 241] on icon at bounding box center [187, 241] width 9 height 8
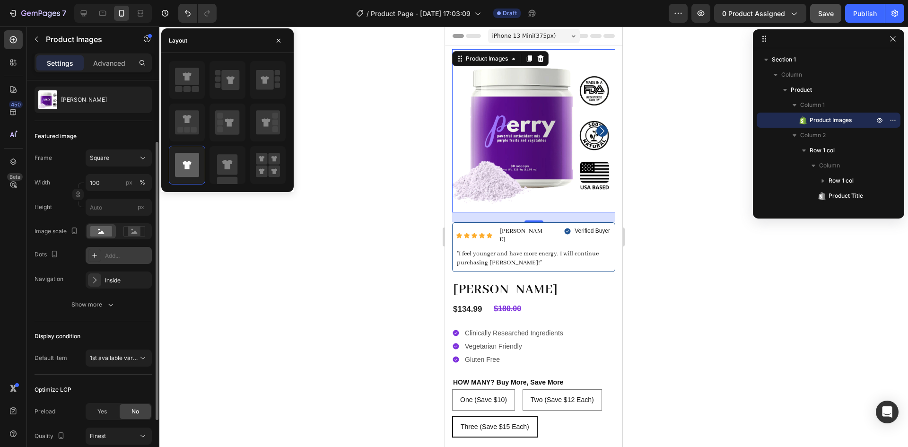
scroll to position [88, 0]
click at [141, 281] on icon "button" at bounding box center [142, 280] width 8 height 8
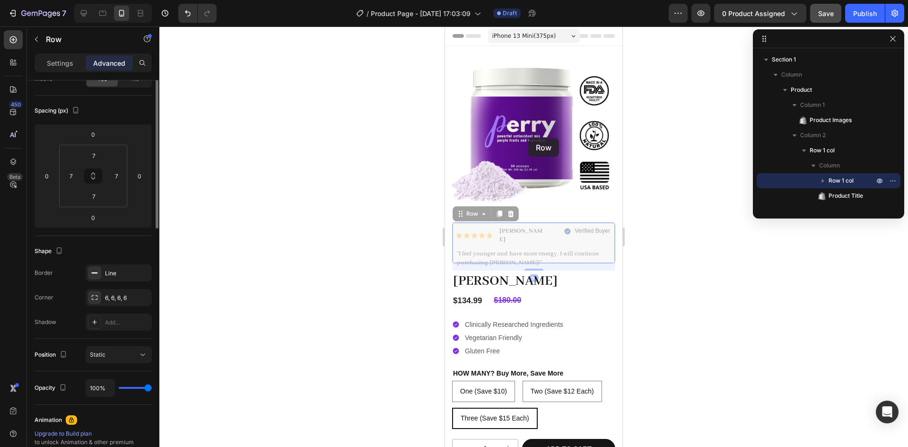
scroll to position [0, 0]
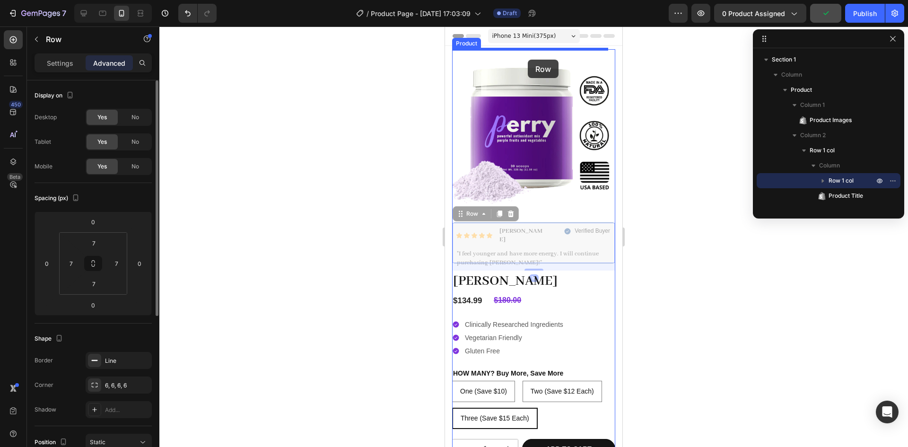
drag, startPoint x: 543, startPoint y: 230, endPoint x: 528, endPoint y: 59, distance: 171.9
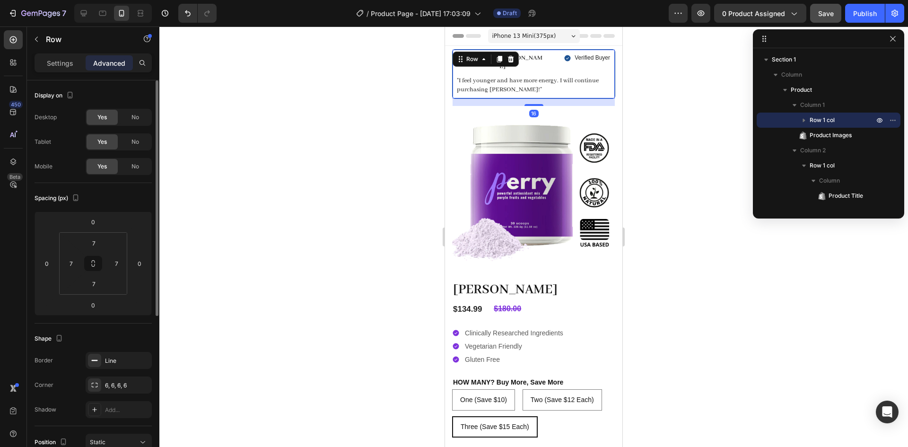
click at [648, 280] on div at bounding box center [533, 236] width 749 height 421
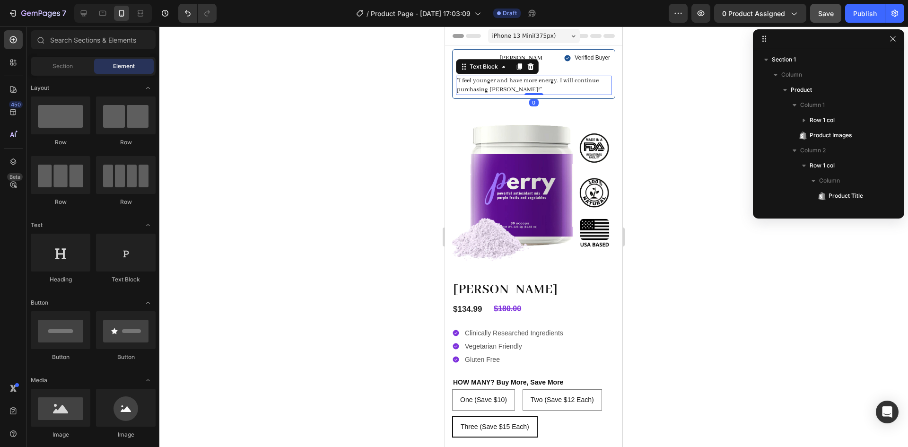
click at [465, 79] on p ""I feel younger and have more energy. I will continue purchasing [PERSON_NAME]!"" at bounding box center [534, 85] width 154 height 17
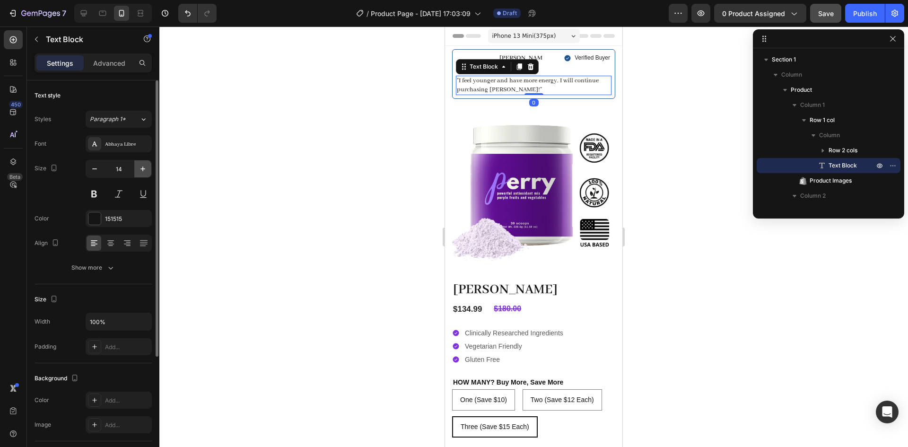
click at [140, 170] on icon "button" at bounding box center [142, 168] width 9 height 9
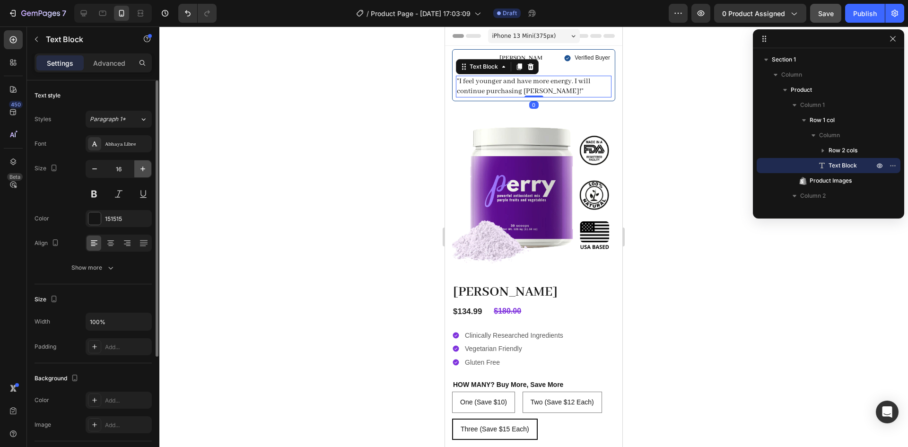
click at [140, 170] on icon "button" at bounding box center [142, 168] width 9 height 9
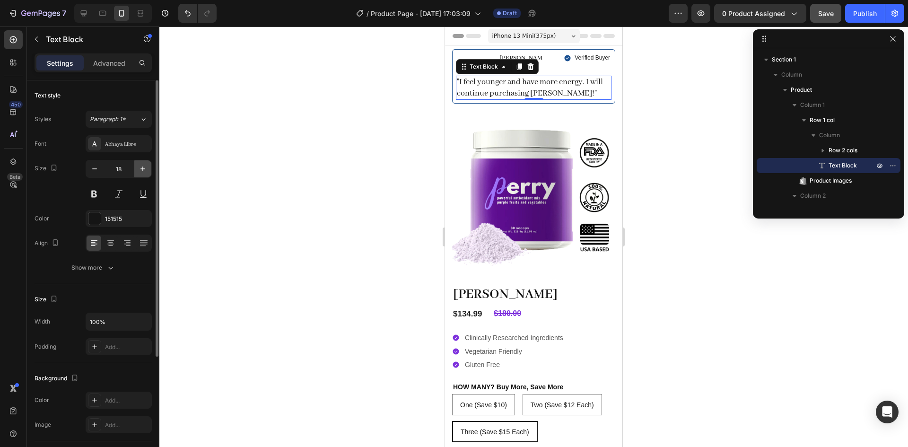
click at [140, 170] on icon "button" at bounding box center [142, 168] width 9 height 9
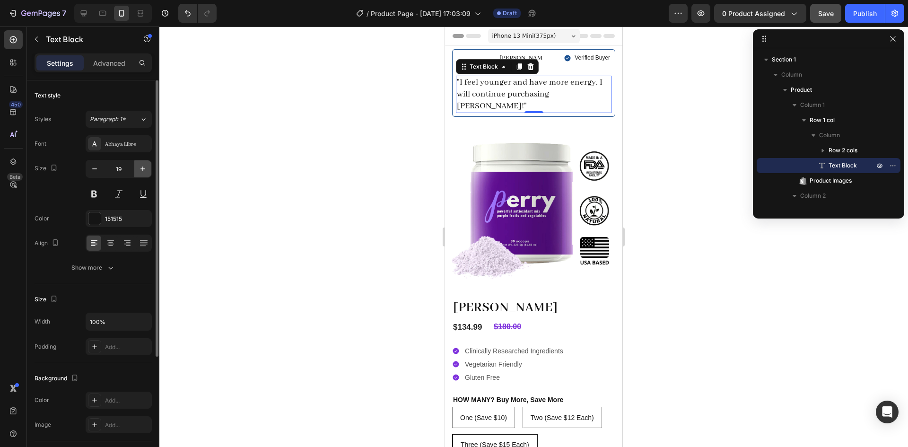
click at [140, 170] on icon "button" at bounding box center [142, 168] width 9 height 9
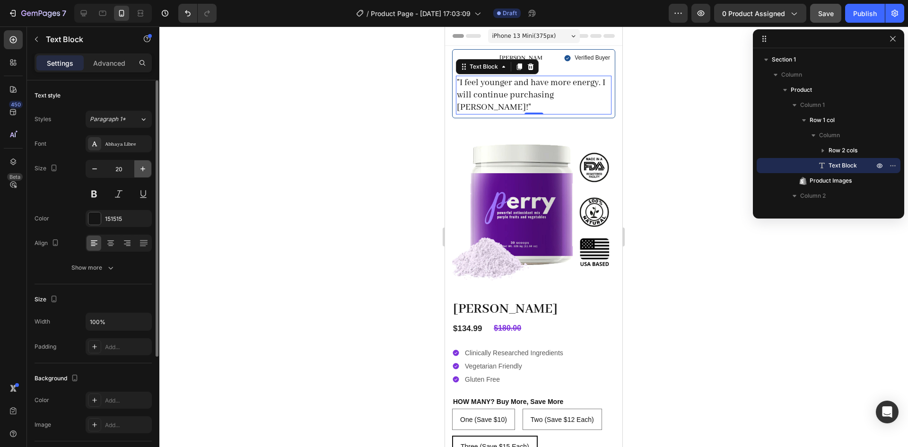
click at [140, 170] on icon "button" at bounding box center [142, 168] width 9 height 9
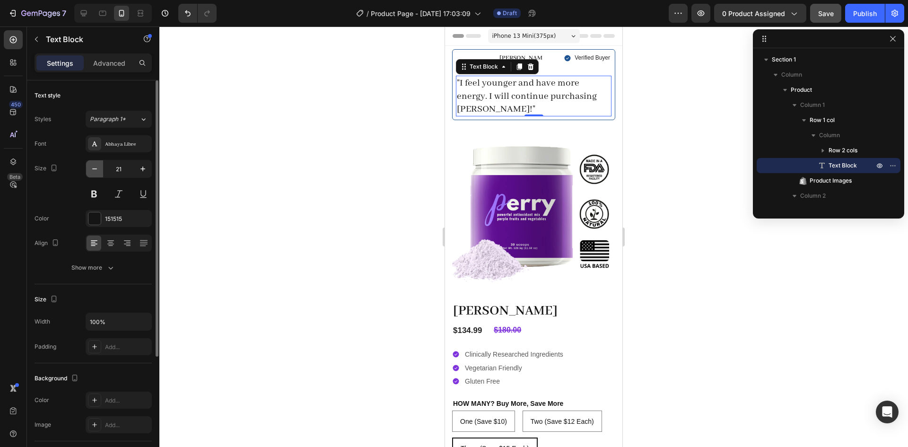
click at [93, 172] on icon "button" at bounding box center [94, 168] width 9 height 9
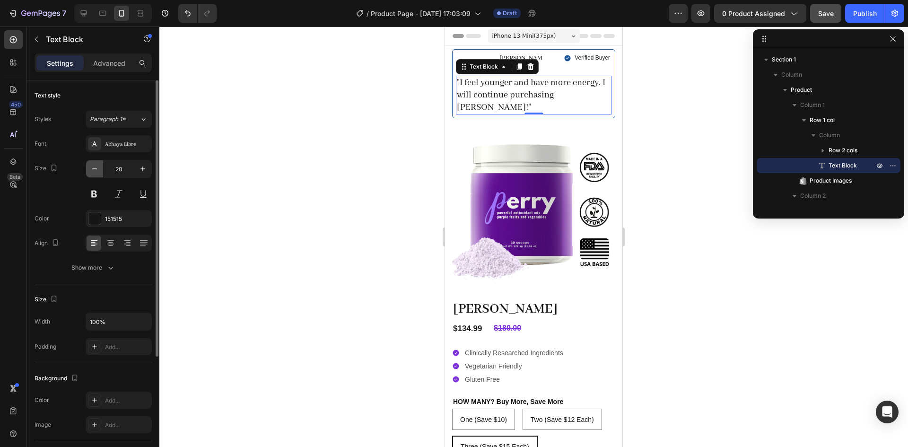
type input "19"
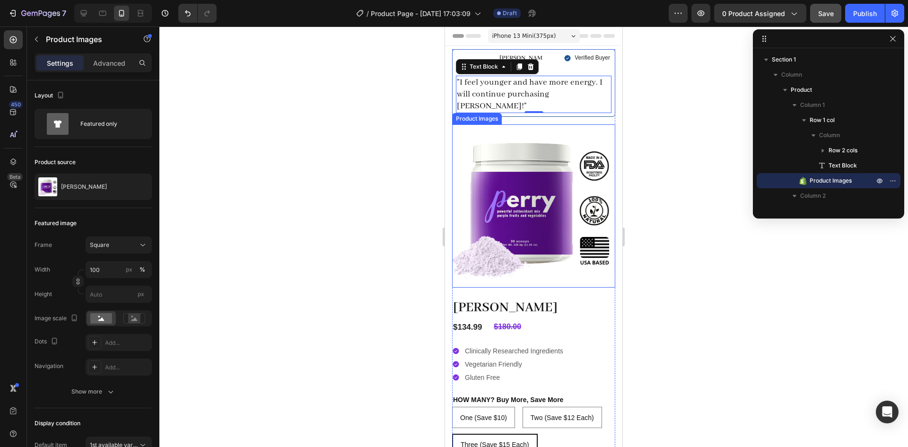
click at [516, 242] on img at bounding box center [533, 205] width 163 height 163
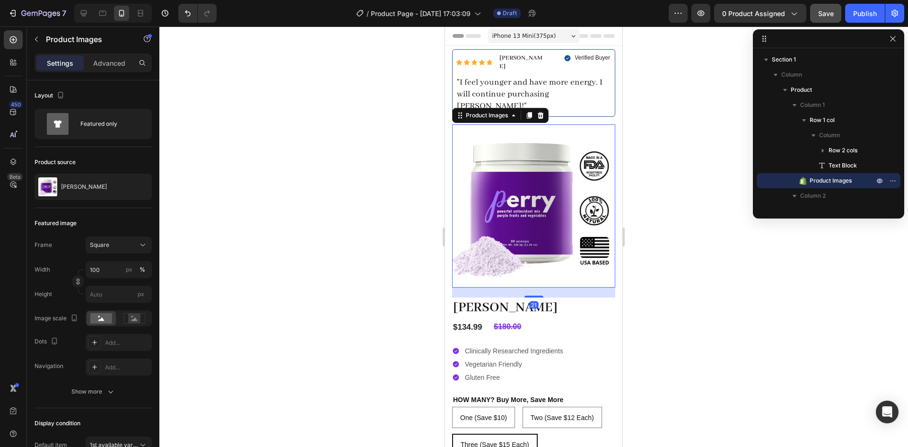
click at [115, 72] on div "Settings Advanced" at bounding box center [93, 62] width 117 height 19
click at [100, 63] on p "Advanced" at bounding box center [109, 63] width 32 height 10
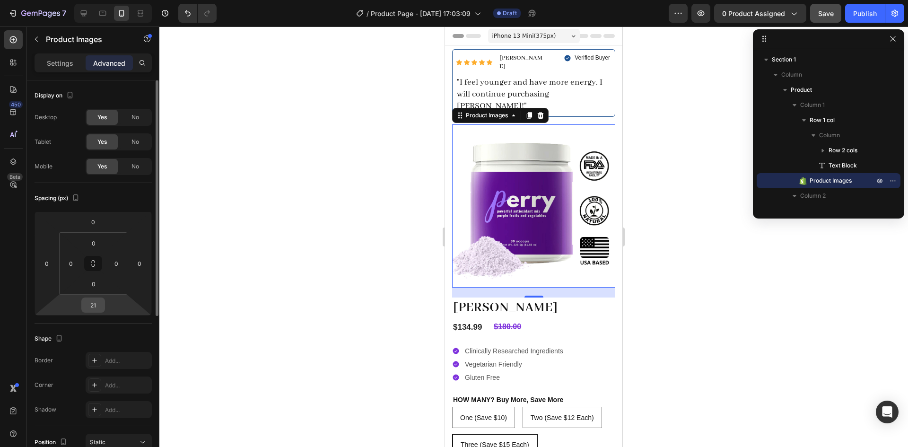
click at [88, 307] on input "21" at bounding box center [93, 305] width 19 height 14
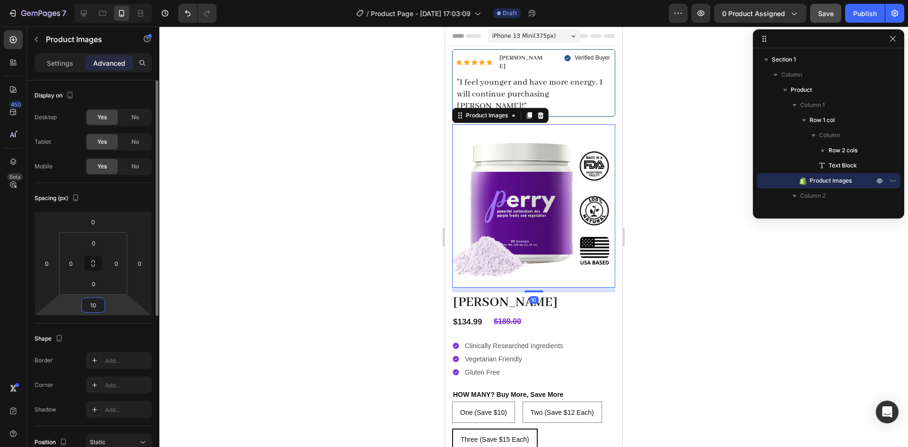
type input "10"
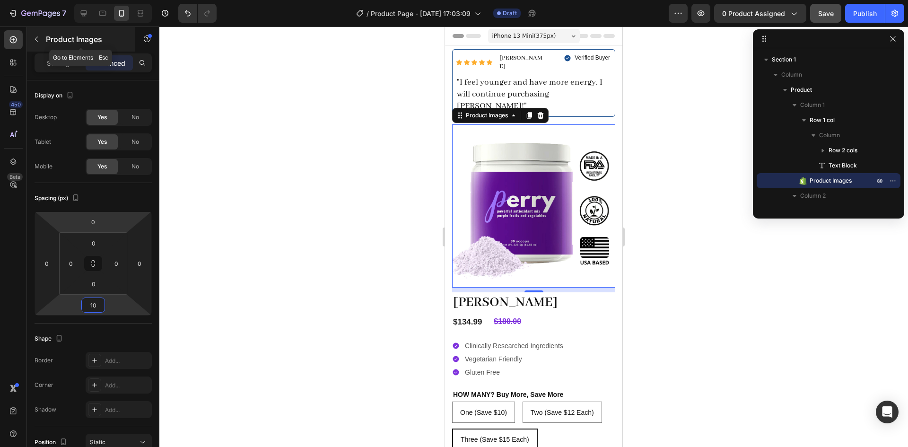
click at [33, 40] on icon "button" at bounding box center [37, 39] width 8 height 8
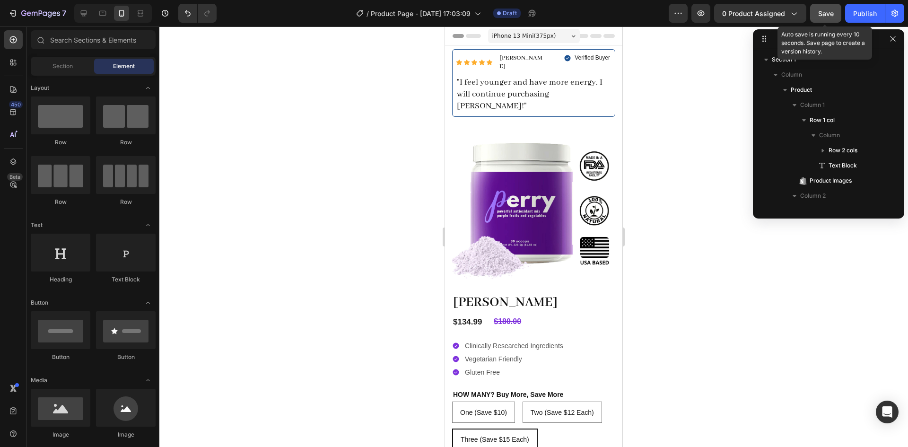
click at [822, 16] on span "Save" at bounding box center [826, 13] width 16 height 8
click at [523, 133] on img at bounding box center [533, 205] width 163 height 163
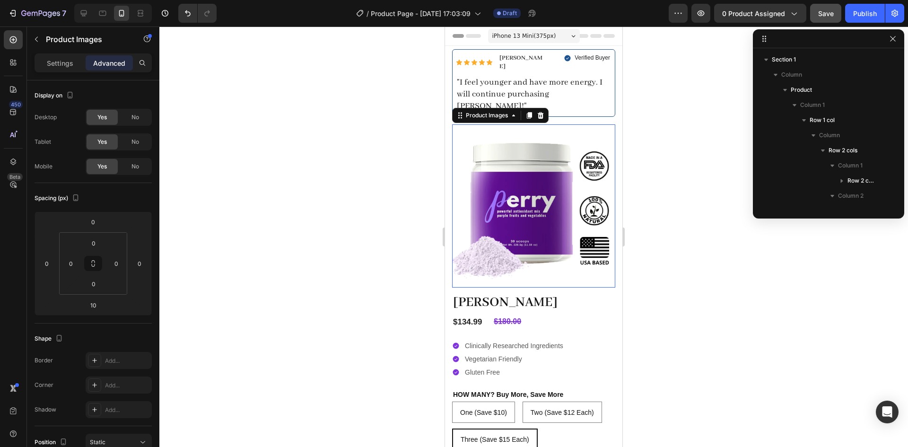
scroll to position [119, 0]
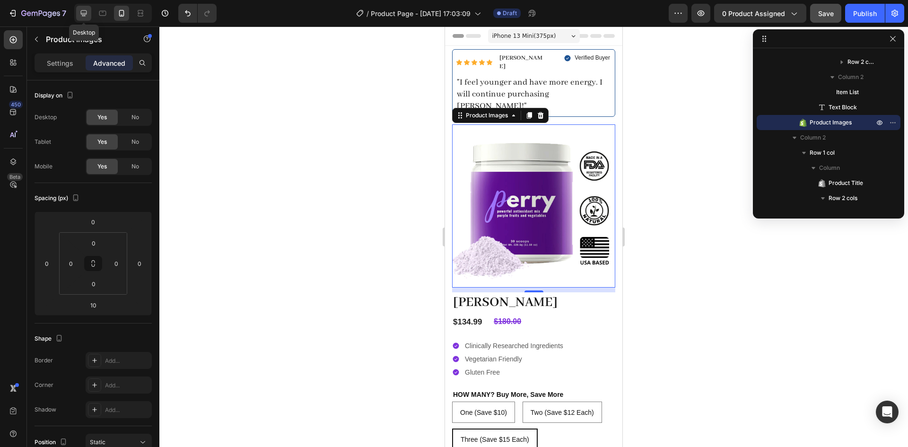
click at [82, 13] on icon at bounding box center [84, 13] width 6 height 6
type input "32"
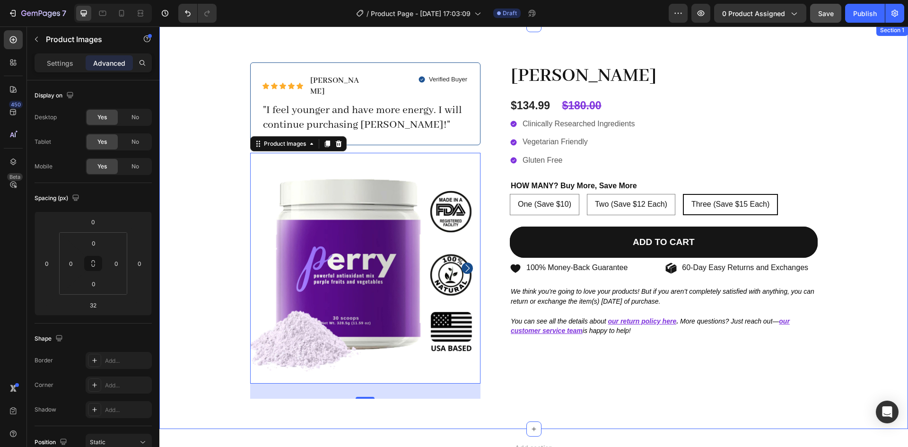
scroll to position [20, 0]
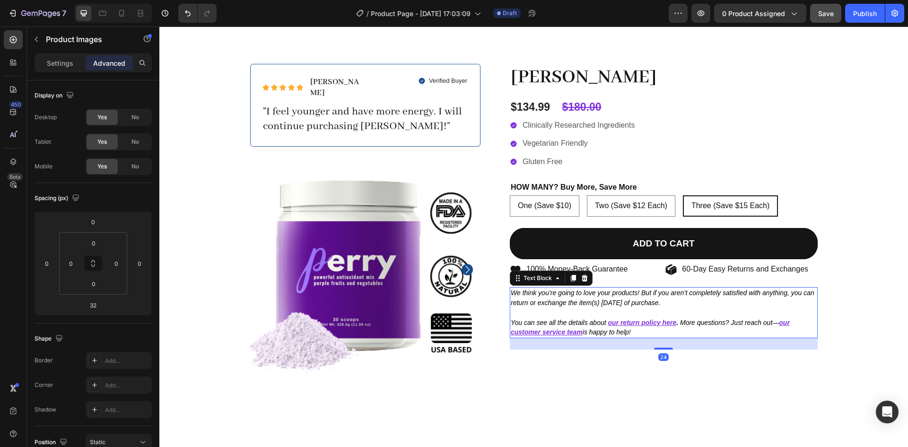
click at [581, 317] on p "Rich Text Editor. Editing area: main" at bounding box center [664, 313] width 306 height 10
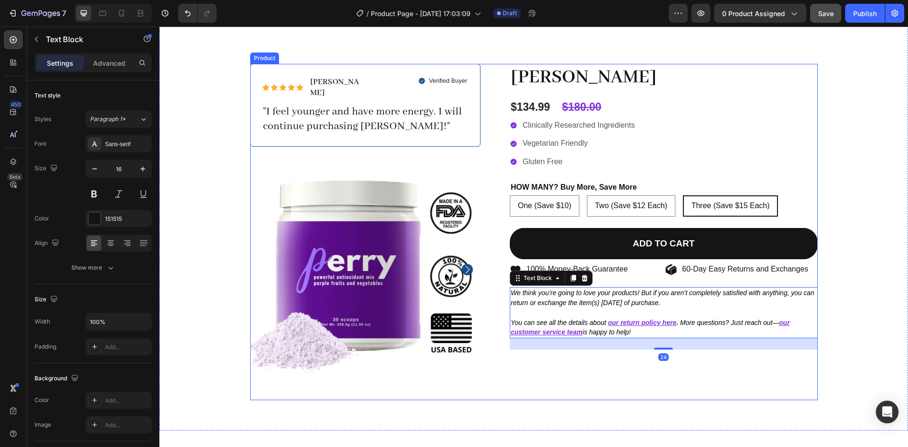
click at [563, 375] on div "Perry Product Title $134.99 Product Price Product Price $180.00 Compare Price C…" at bounding box center [656, 232] width 323 height 336
radio input "true"
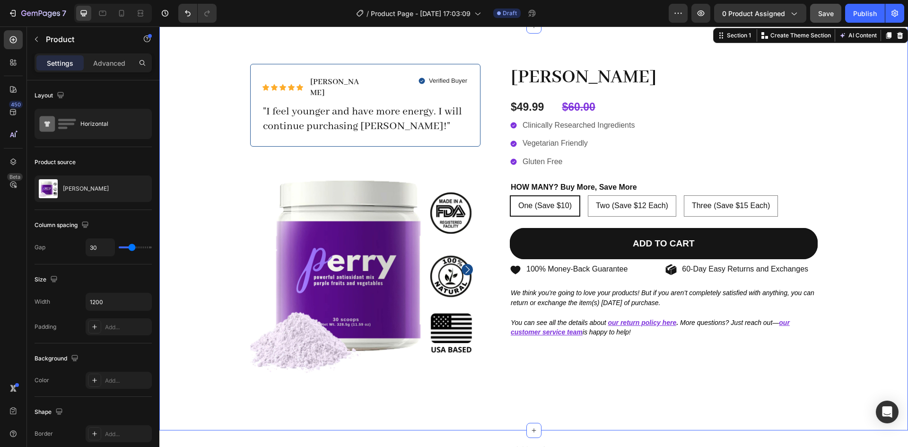
click at [615, 403] on div "Icon Icon Icon Icon Icon Icon List Michelle A. Text Block Row Verified Buyer It…" at bounding box center [533, 228] width 749 height 404
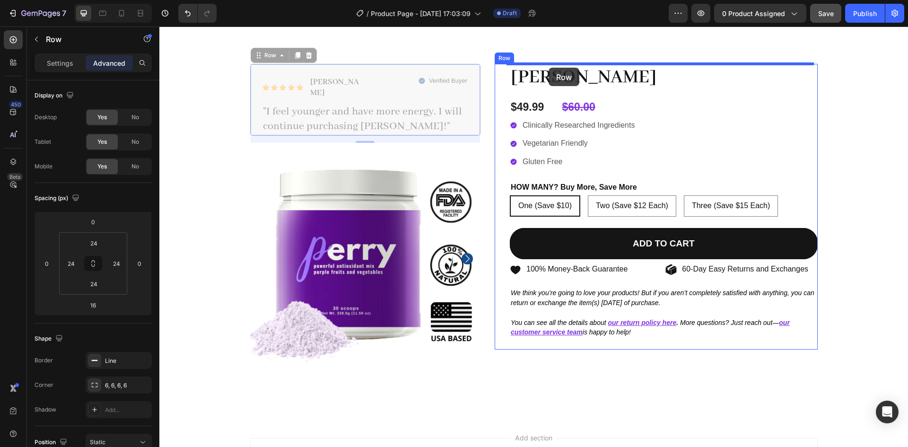
drag, startPoint x: 404, startPoint y: 69, endPoint x: 549, endPoint y: 68, distance: 144.3
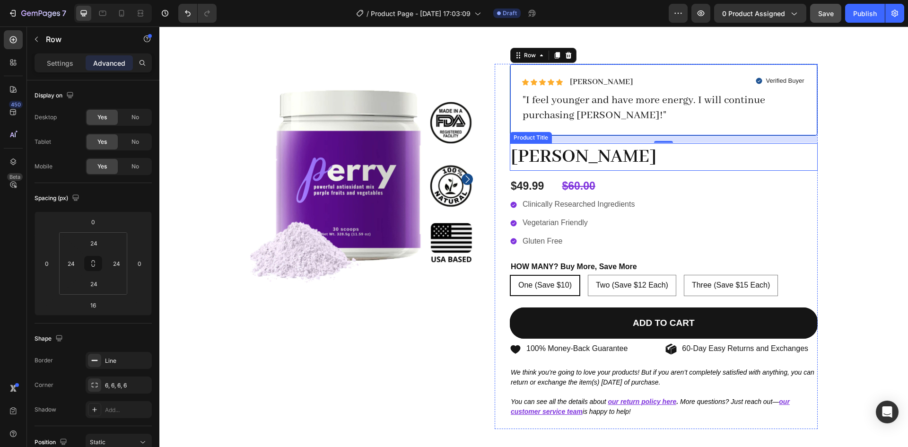
scroll to position [26, 0]
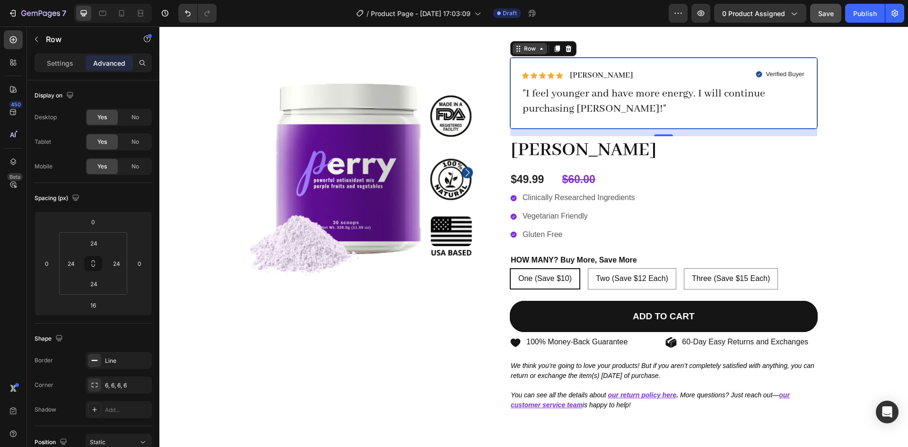
click at [522, 47] on div "Row" at bounding box center [530, 48] width 16 height 9
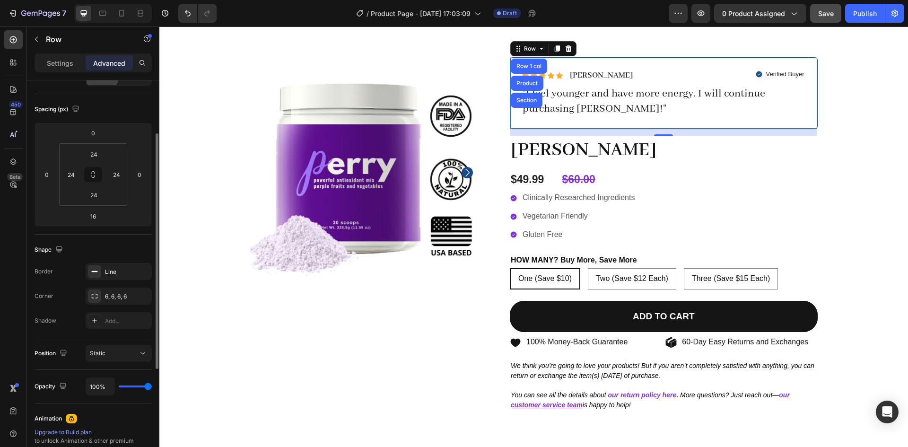
scroll to position [0, 0]
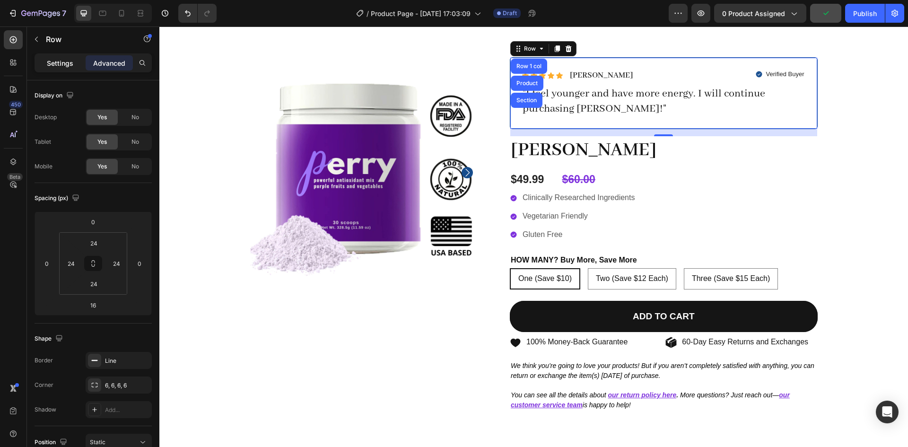
click at [60, 62] on p "Settings" at bounding box center [60, 63] width 26 height 10
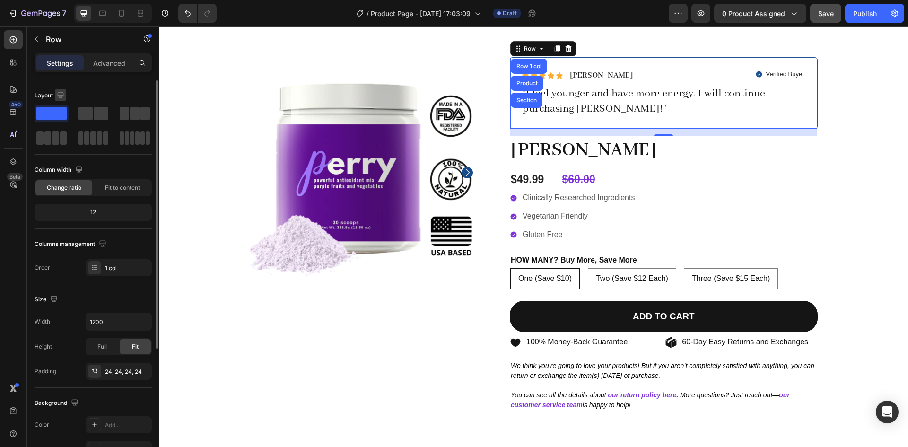
click at [59, 94] on icon "button" at bounding box center [60, 94] width 9 height 9
click at [100, 89] on div "Layout" at bounding box center [93, 95] width 117 height 15
click at [112, 67] on p "Advanced" at bounding box center [109, 63] width 32 height 10
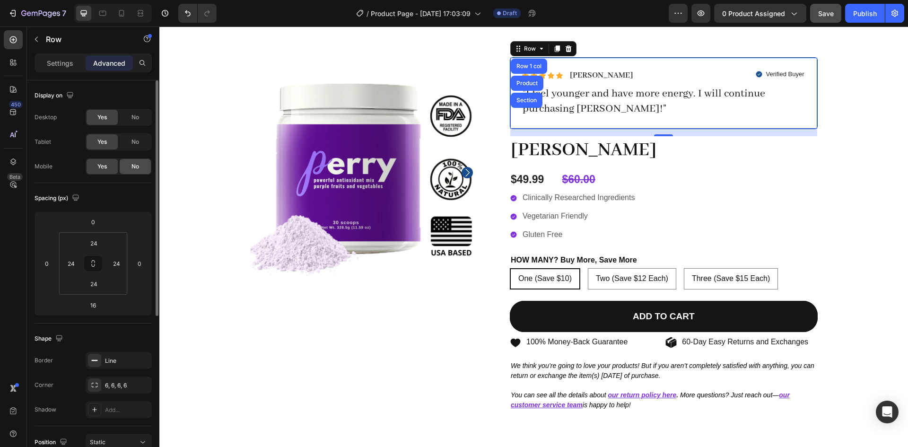
click at [136, 169] on span "No" at bounding box center [135, 166] width 8 height 9
click at [556, 50] on icon at bounding box center [557, 48] width 5 height 7
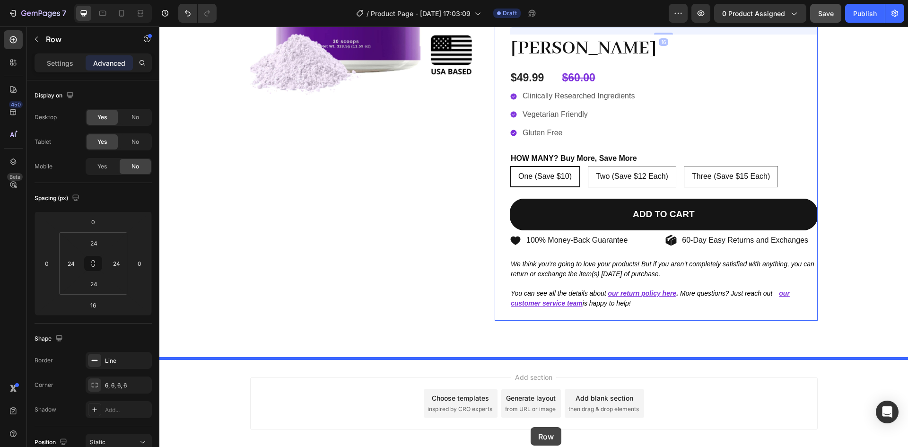
scroll to position [255, 0]
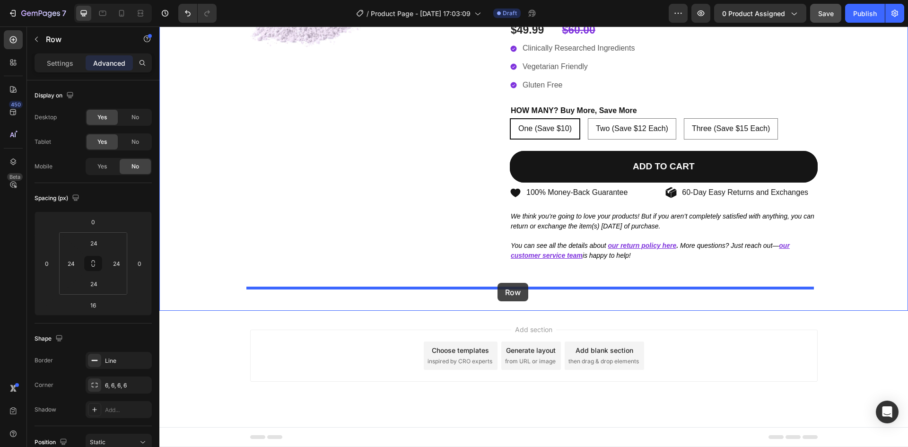
drag, startPoint x: 522, startPoint y: 130, endPoint x: 498, endPoint y: 283, distance: 155.2
type input "0"
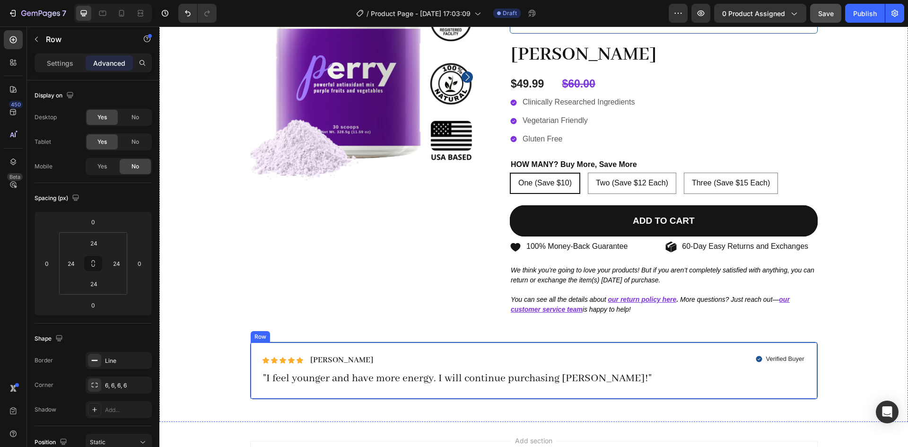
scroll to position [155, 0]
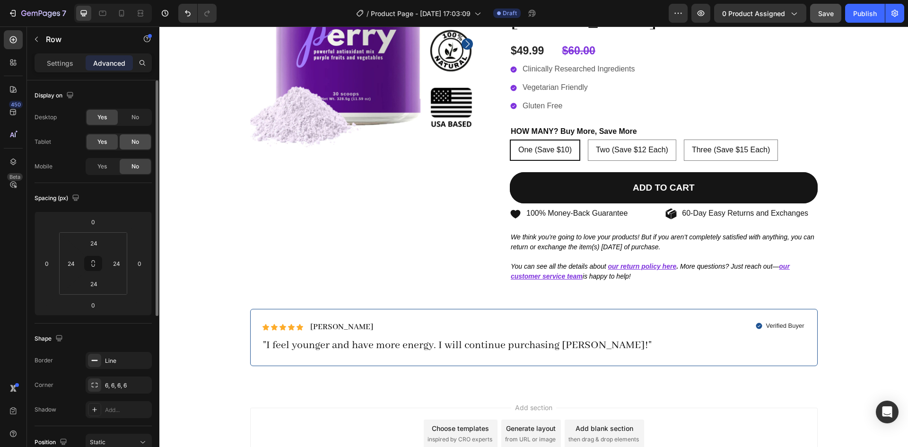
click at [132, 143] on span "No" at bounding box center [135, 142] width 8 height 9
click at [138, 120] on span "No" at bounding box center [135, 117] width 8 height 9
click at [107, 164] on div "Yes" at bounding box center [102, 166] width 31 height 15
click at [138, 120] on span "No" at bounding box center [135, 117] width 8 height 9
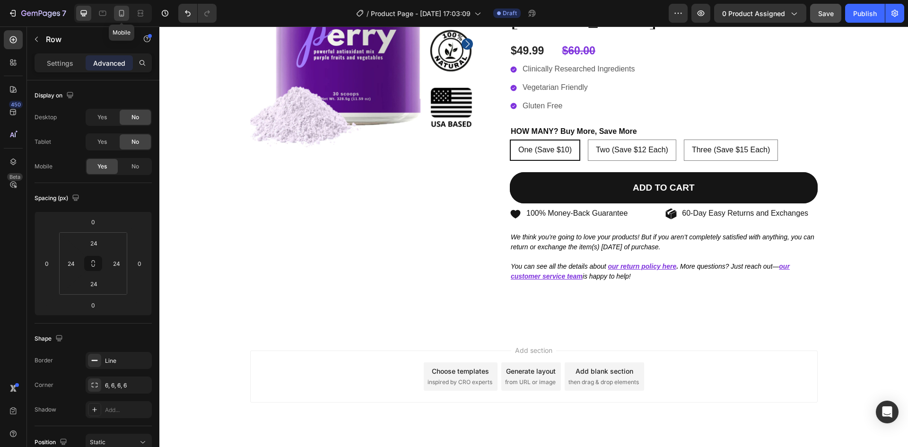
click at [124, 13] on icon at bounding box center [121, 13] width 5 height 7
type input "7"
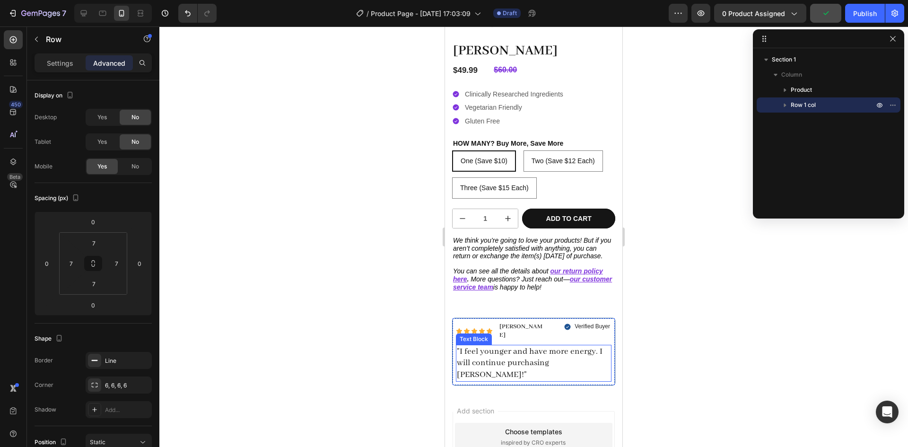
scroll to position [177, 0]
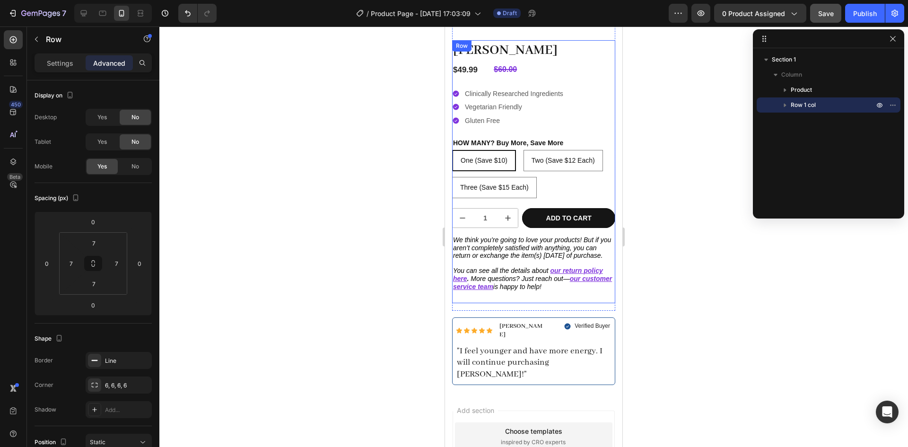
click at [504, 303] on div "Icon Icon Icon Icon Icon Icon List Michelle A. Text Block Row Verified Buyer It…" at bounding box center [533, 171] width 163 height 263
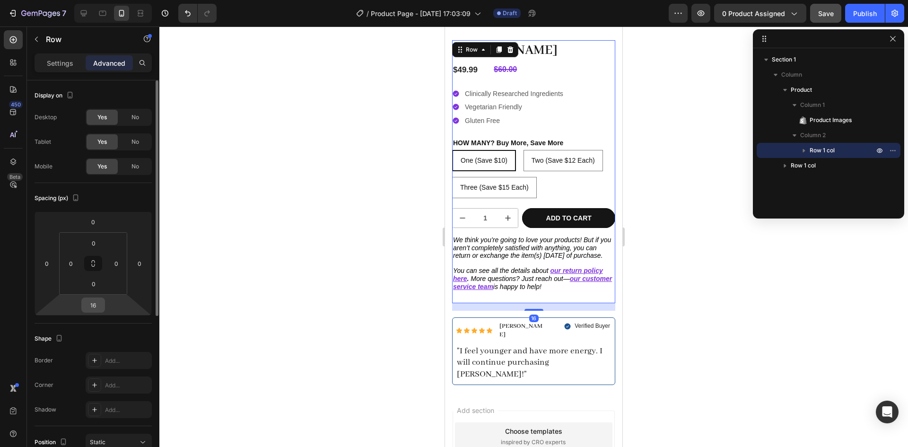
click at [87, 303] on input "16" at bounding box center [93, 305] width 19 height 14
type input "8"
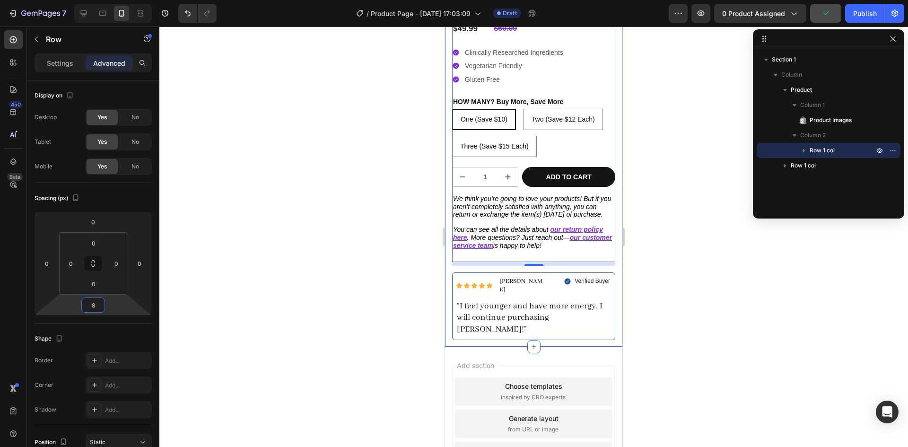
scroll to position [222, 0]
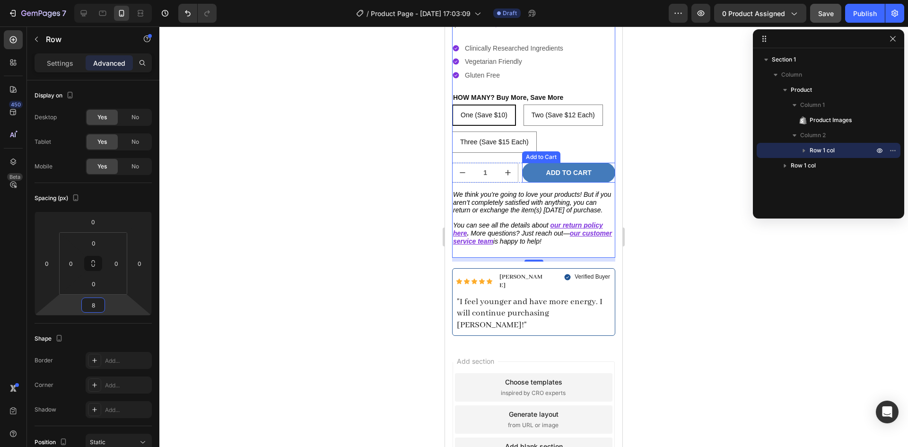
click at [538, 167] on button "Add to cart" at bounding box center [568, 173] width 93 height 20
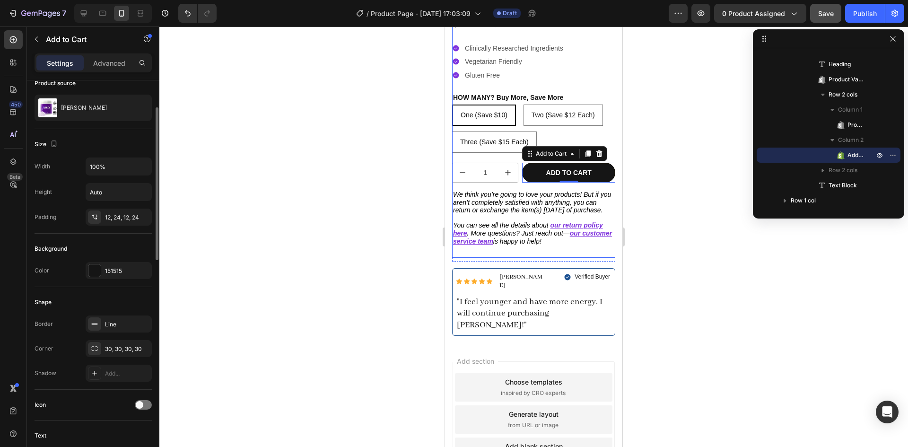
scroll to position [75, 0]
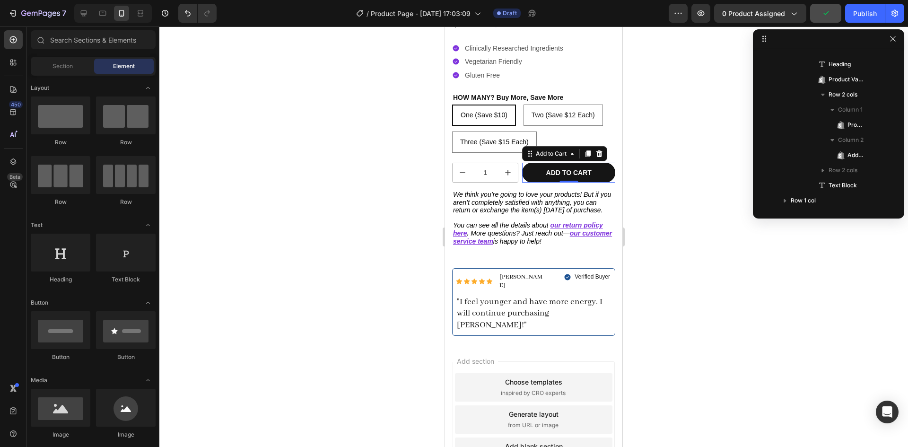
click at [549, 342] on div "Add section Choose templates inspired by CRO experts Generate layout from URL o…" at bounding box center [533, 432] width 177 height 181
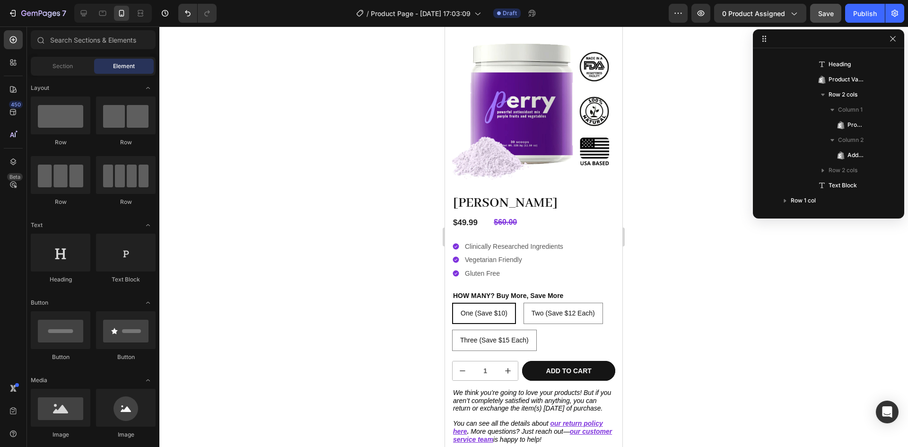
scroll to position [0, 0]
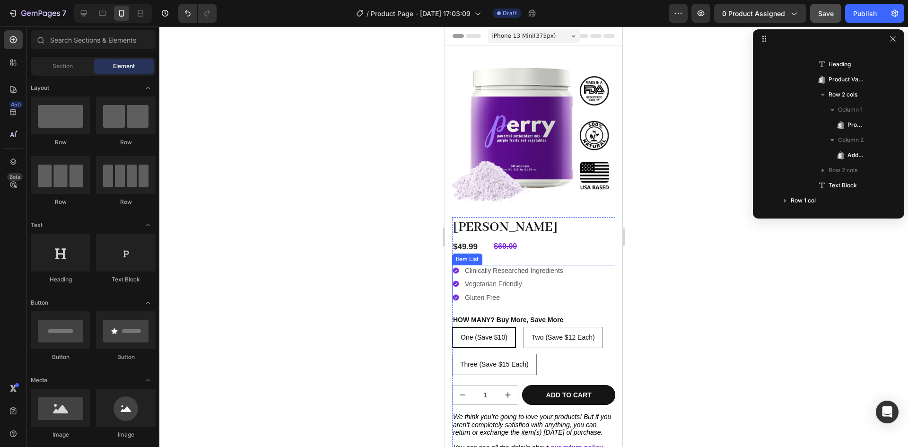
click at [579, 275] on div "Clinically Researched Ingredients Vegetarian Friendly Gluten Free" at bounding box center [533, 284] width 163 height 38
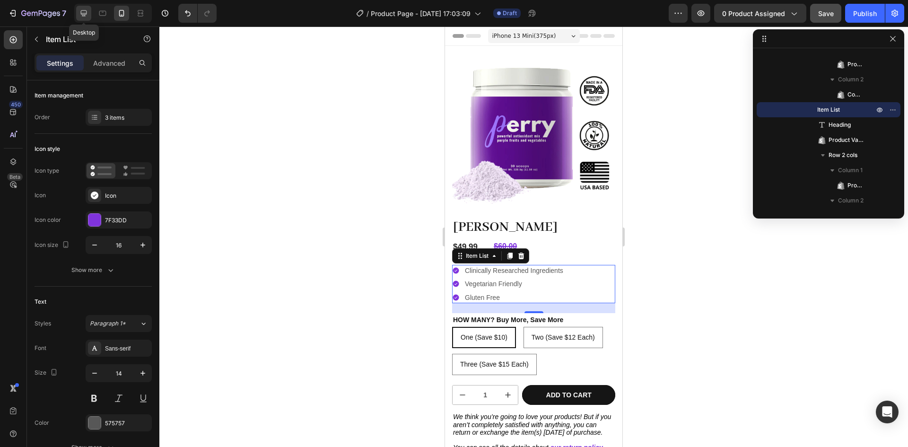
click at [87, 13] on icon at bounding box center [83, 13] width 9 height 9
type input "16"
type input "12"
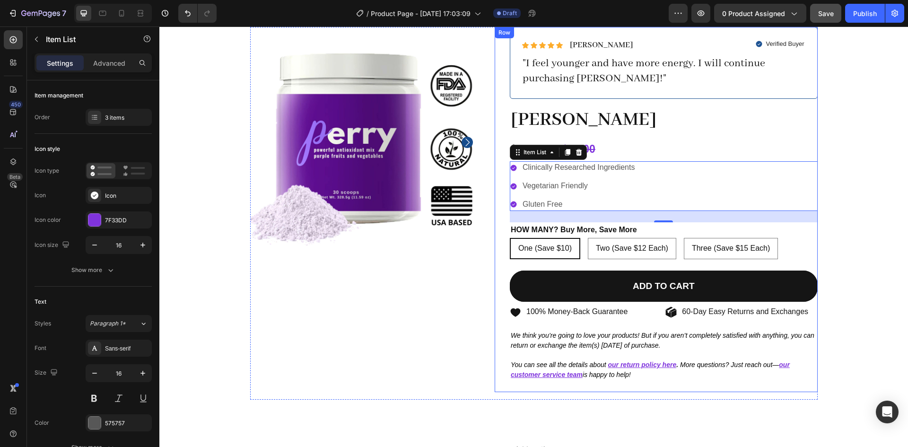
scroll to position [57, 0]
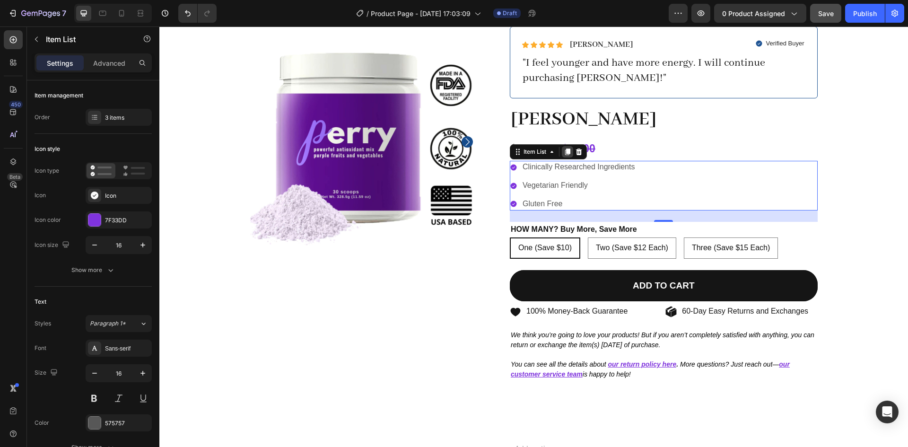
click at [565, 152] on icon at bounding box center [567, 152] width 5 height 7
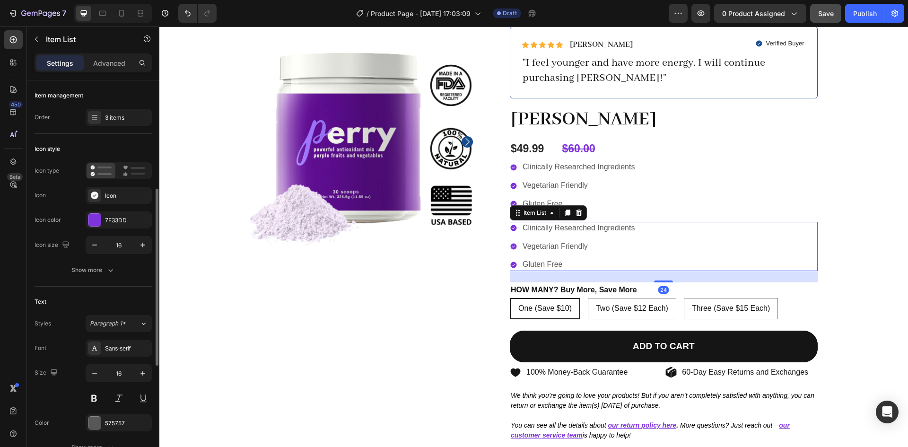
scroll to position [75, 0]
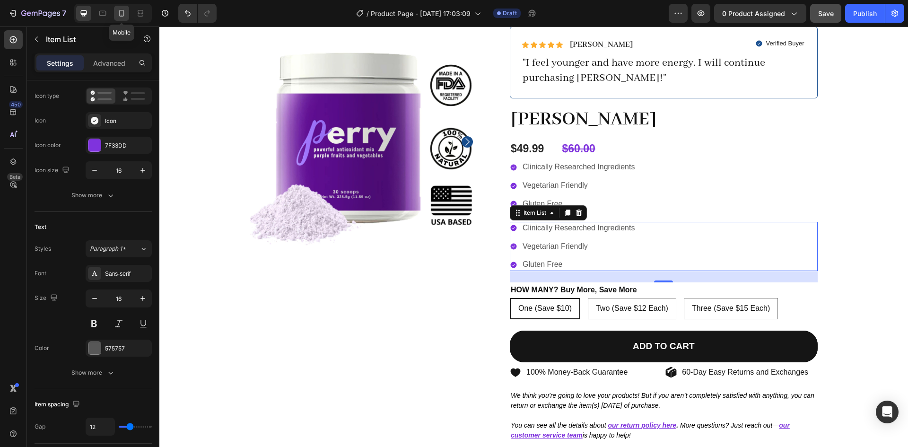
click at [122, 14] on icon at bounding box center [121, 13] width 9 height 9
type input "14"
type input "4"
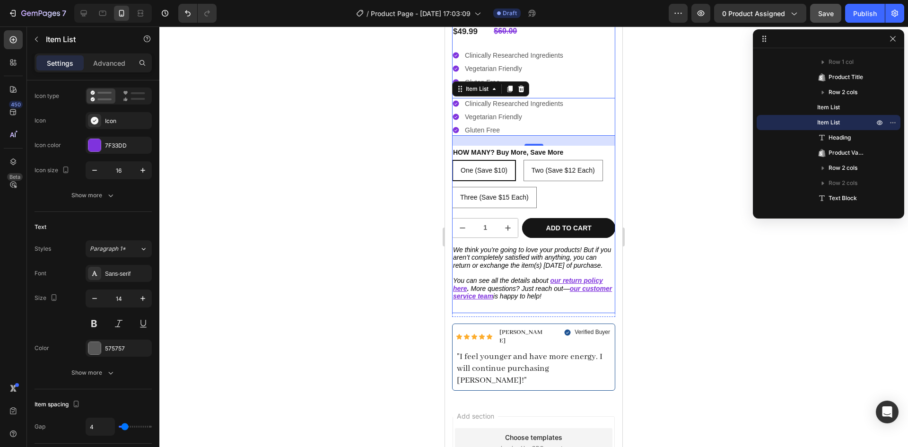
scroll to position [219, 0]
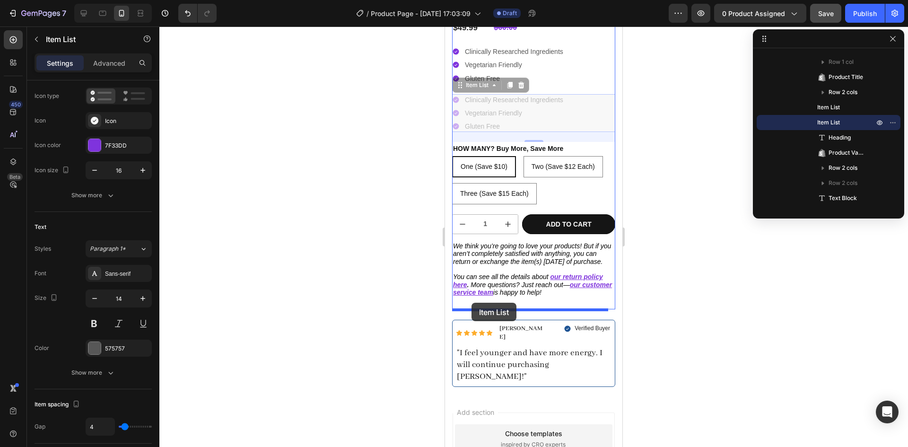
drag, startPoint x: 476, startPoint y: 79, endPoint x: 472, endPoint y: 303, distance: 223.8
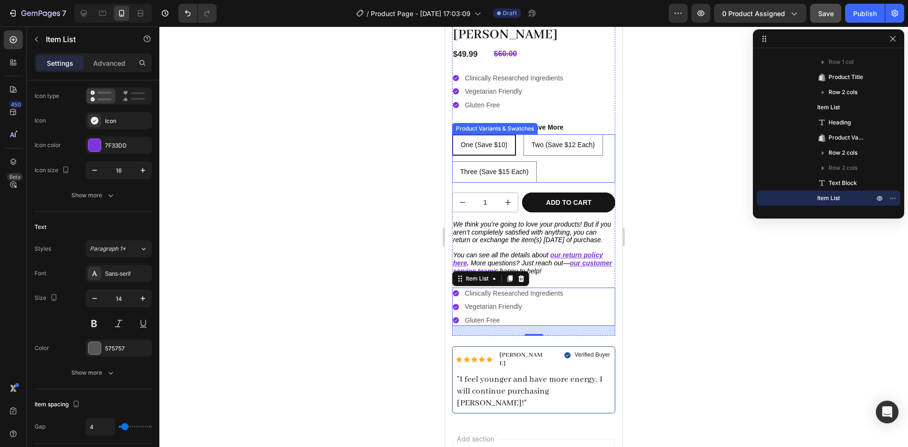
scroll to position [193, 0]
click at [474, 281] on div "Item List" at bounding box center [477, 278] width 26 height 9
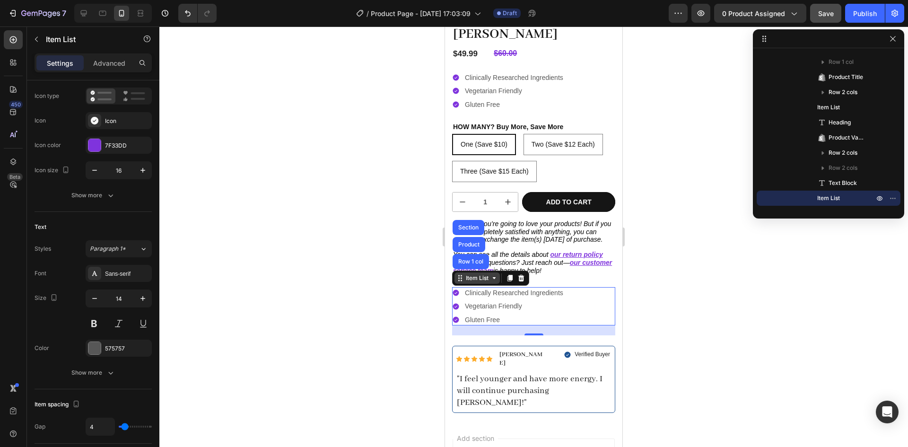
click at [477, 281] on div "Item List" at bounding box center [477, 278] width 26 height 9
click at [99, 66] on p "Advanced" at bounding box center [109, 63] width 32 height 10
type input "100%"
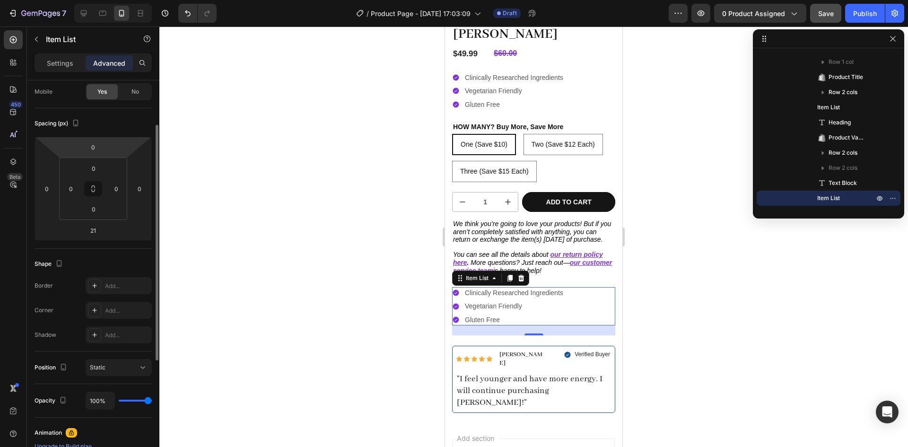
scroll to position [0, 0]
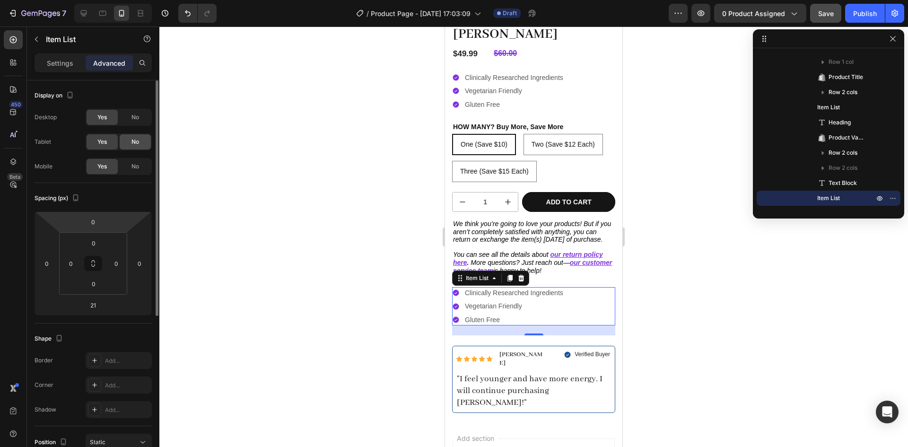
click at [143, 137] on div "No" at bounding box center [135, 141] width 31 height 15
click at [138, 118] on span "No" at bounding box center [135, 117] width 8 height 9
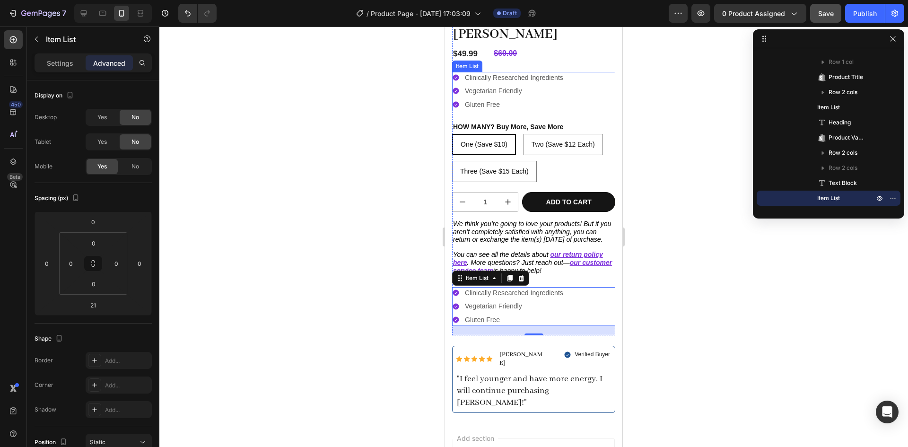
click at [467, 62] on div "Item List" at bounding box center [467, 66] width 26 height 9
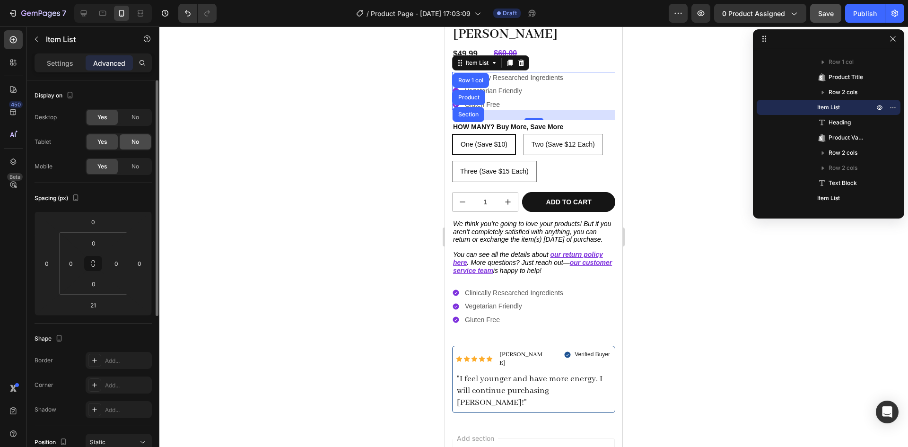
click at [132, 146] on div "No" at bounding box center [135, 141] width 31 height 15
click at [131, 167] on span "No" at bounding box center [135, 166] width 8 height 9
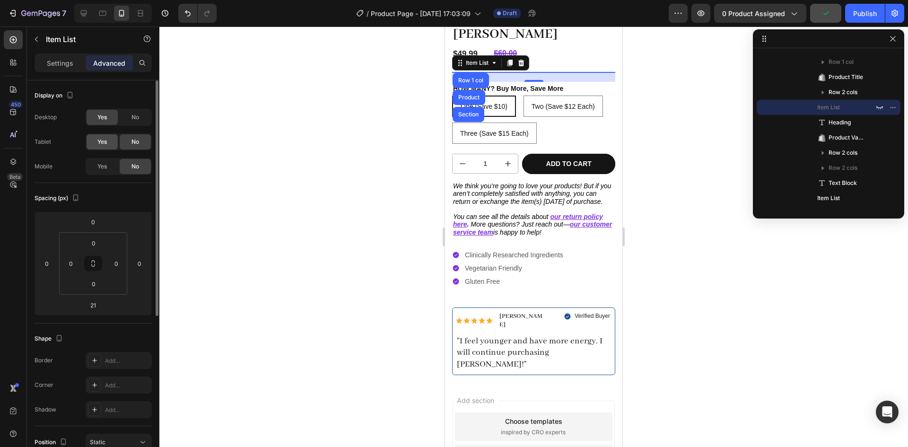
click at [105, 141] on span "Yes" at bounding box center [101, 142] width 9 height 9
click at [130, 143] on div "No" at bounding box center [135, 141] width 31 height 15
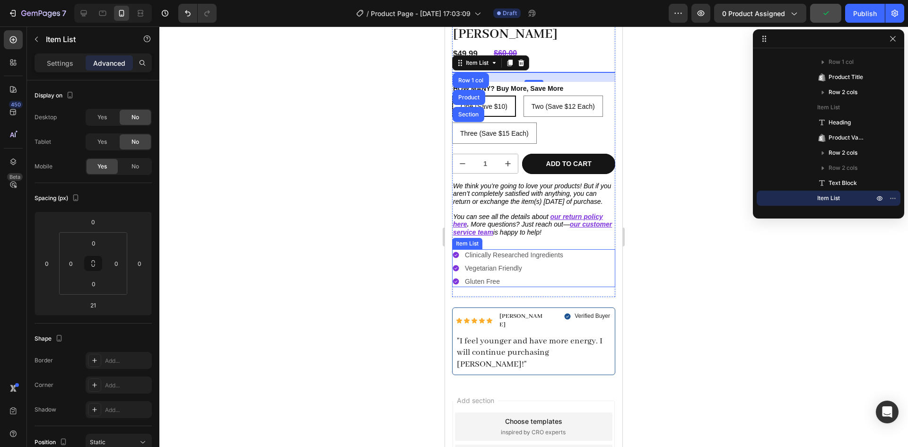
click at [473, 243] on div "Item List" at bounding box center [467, 243] width 26 height 9
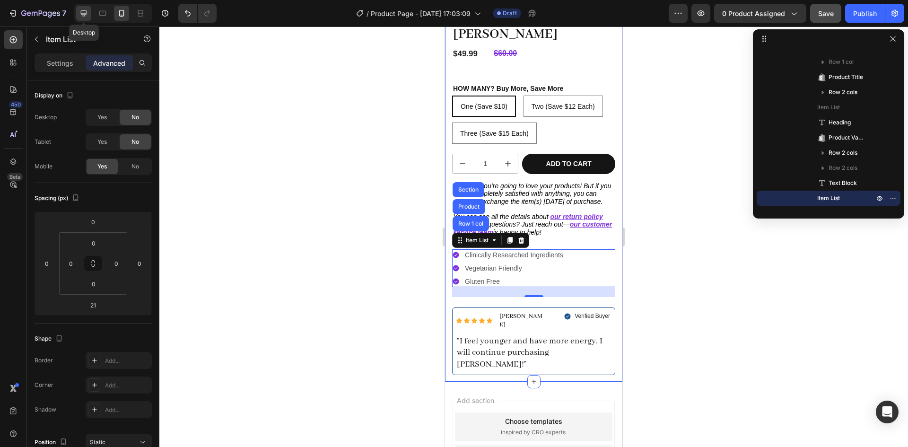
click at [77, 14] on div at bounding box center [83, 13] width 15 height 15
type input "24"
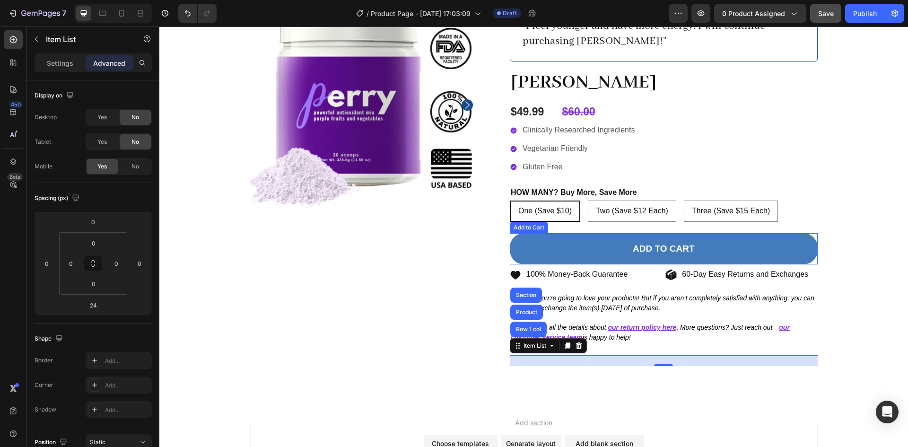
scroll to position [88, 0]
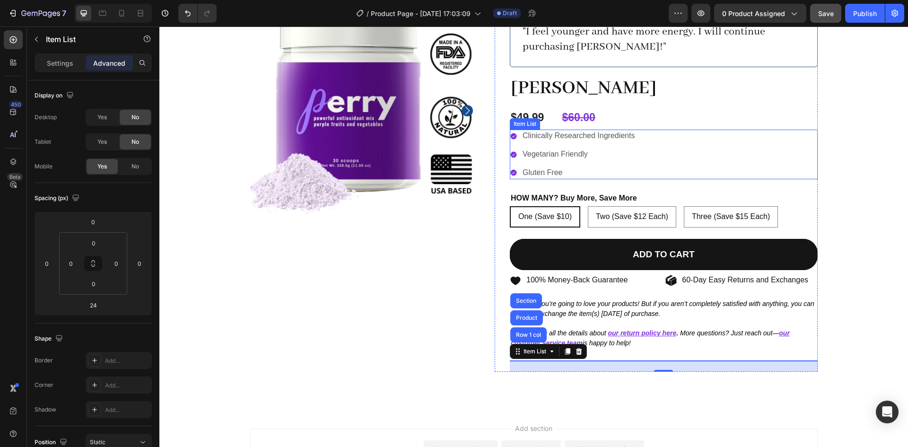
click at [525, 124] on div "Item List" at bounding box center [525, 124] width 26 height 9
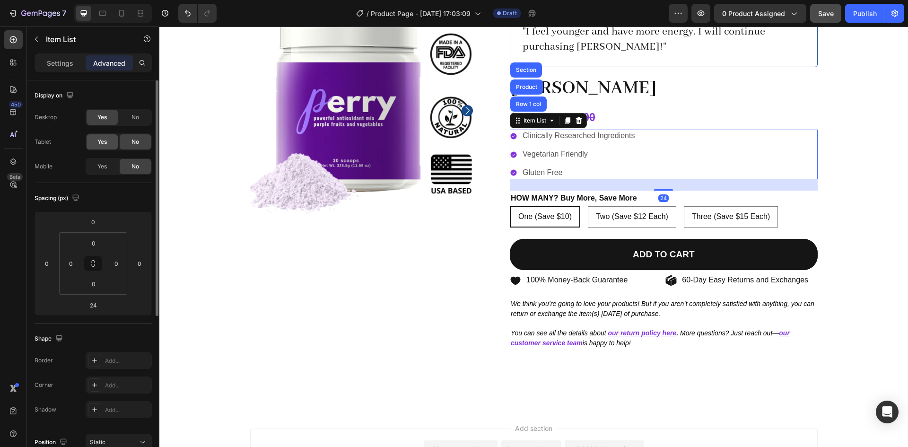
click at [92, 140] on div "Yes" at bounding box center [102, 141] width 31 height 15
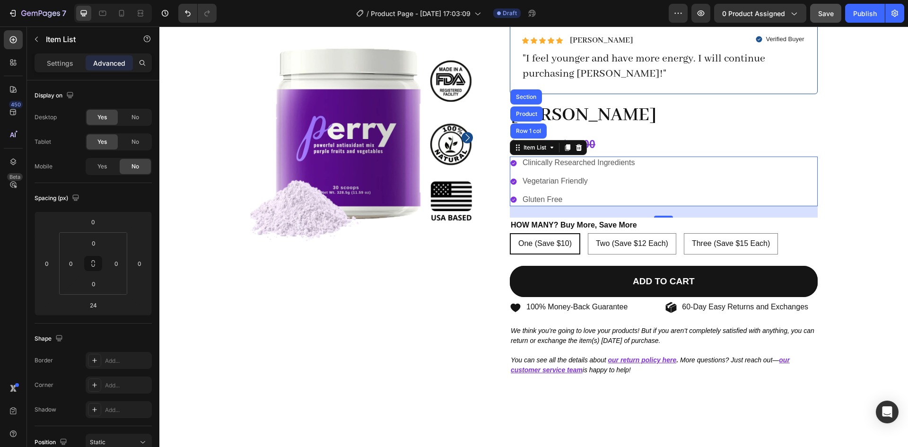
scroll to position [0, 0]
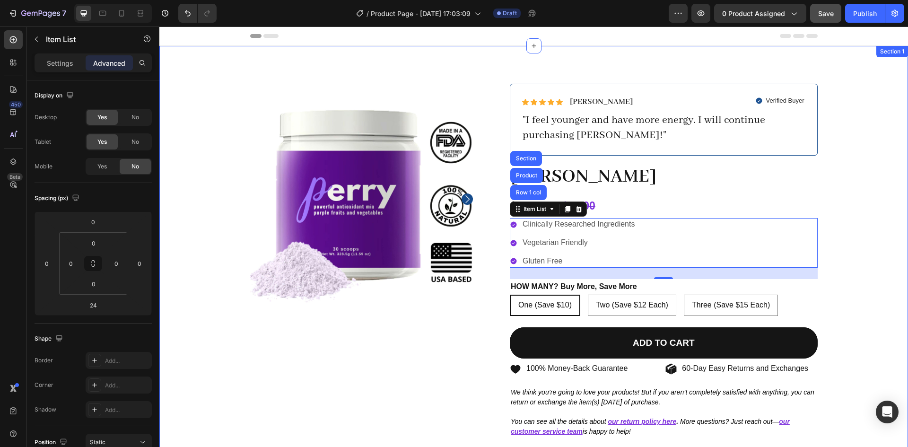
click at [841, 168] on div "Product Images Icon Icon Icon Icon Icon Icon List Michelle A. Text Block Row Ve…" at bounding box center [534, 280] width 735 height 392
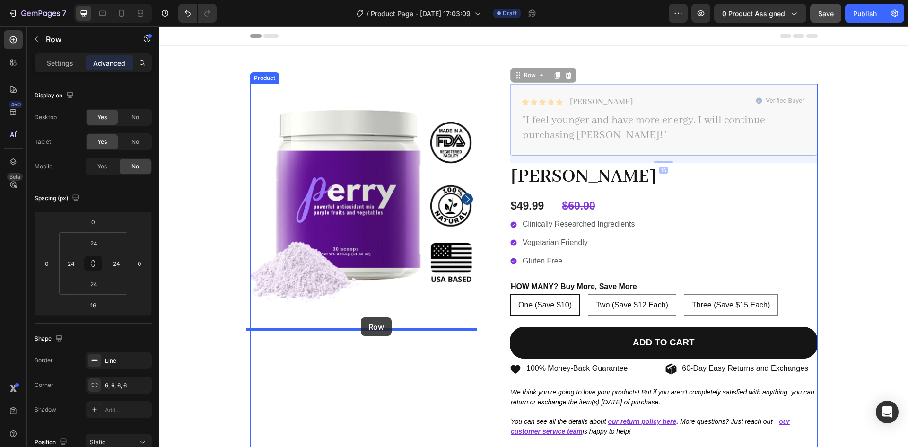
drag, startPoint x: 540, startPoint y: 88, endPoint x: 360, endPoint y: 317, distance: 291.4
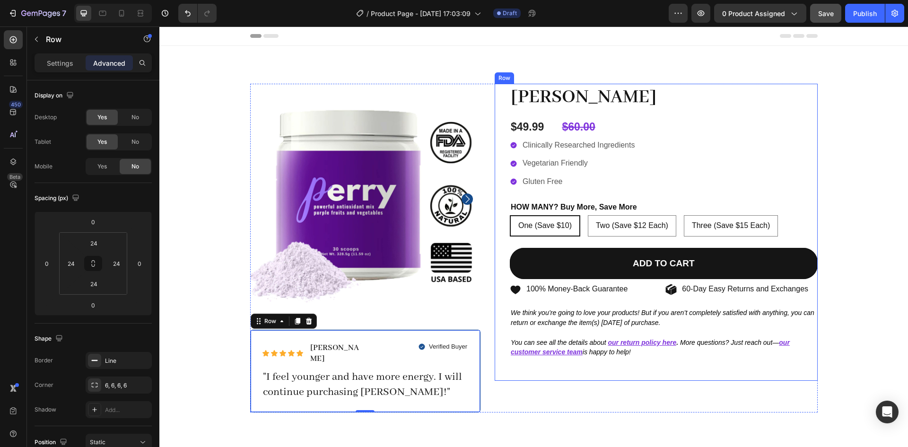
type input "16"
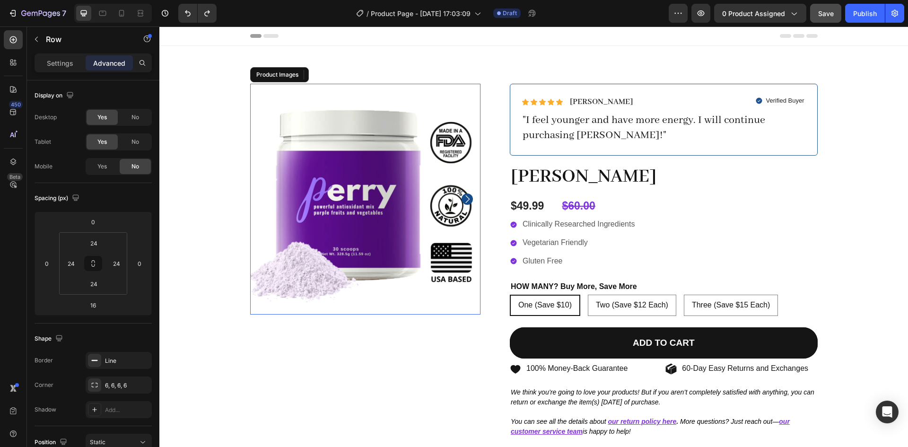
click at [358, 206] on img at bounding box center [365, 199] width 231 height 231
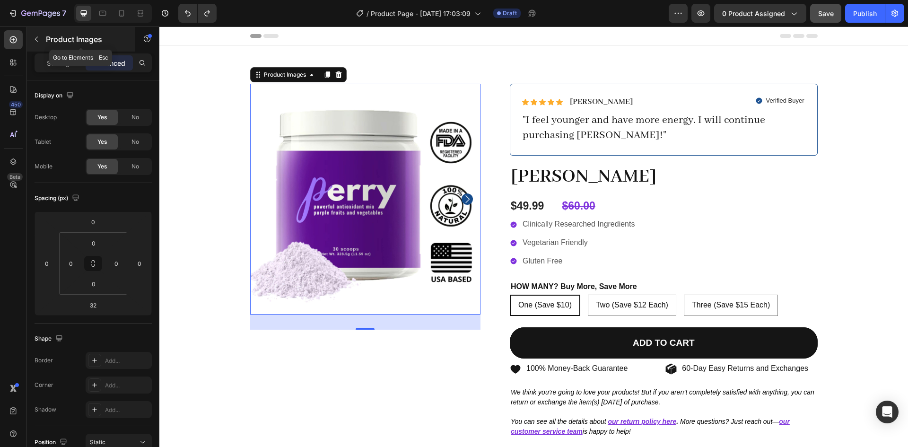
click at [38, 38] on icon "button" at bounding box center [37, 39] width 8 height 8
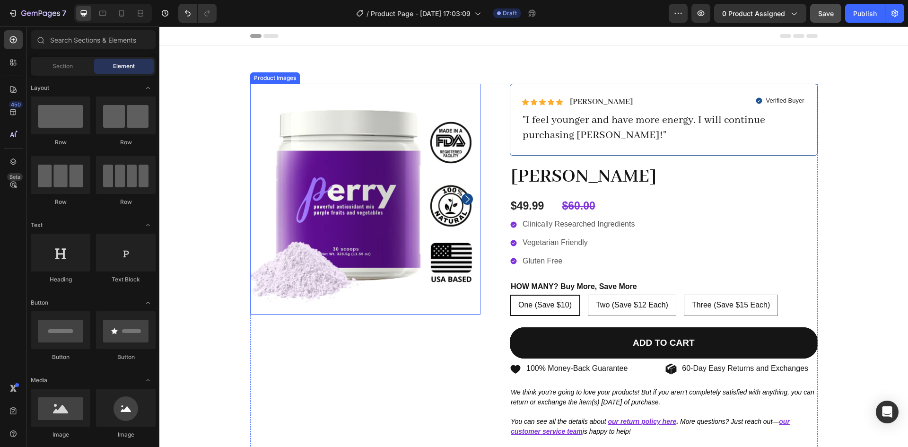
click at [261, 193] on img at bounding box center [365, 199] width 231 height 231
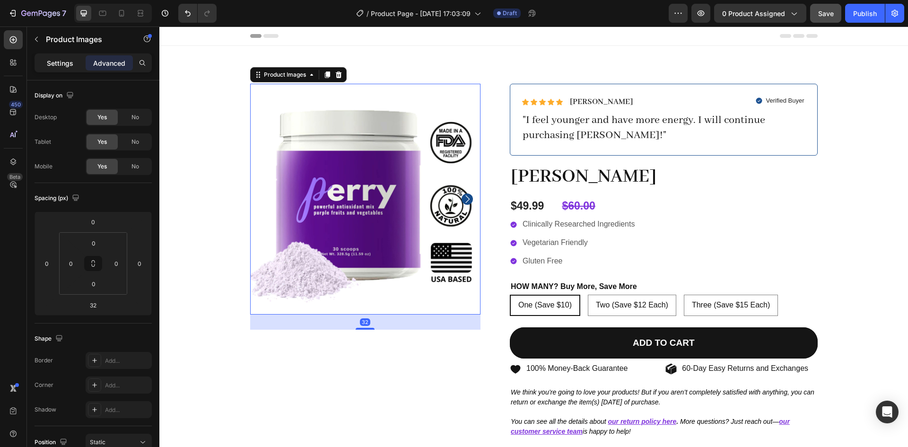
click at [61, 59] on p "Settings" at bounding box center [60, 63] width 26 height 10
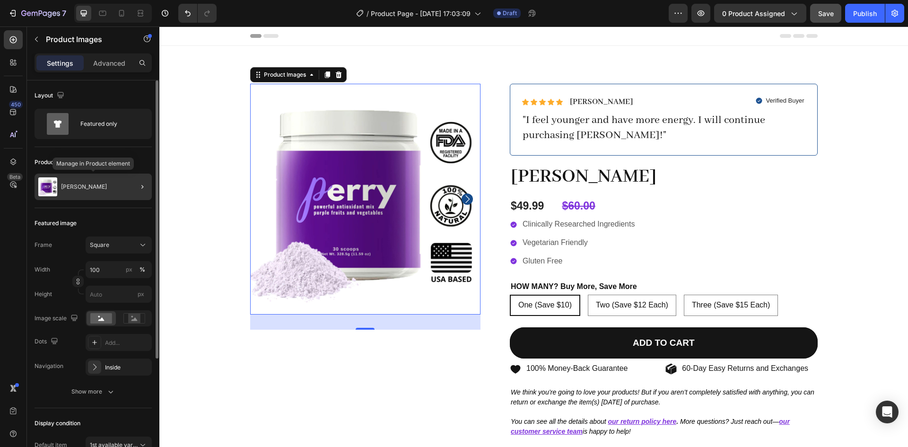
click at [64, 188] on p "[PERSON_NAME]" at bounding box center [84, 187] width 46 height 7
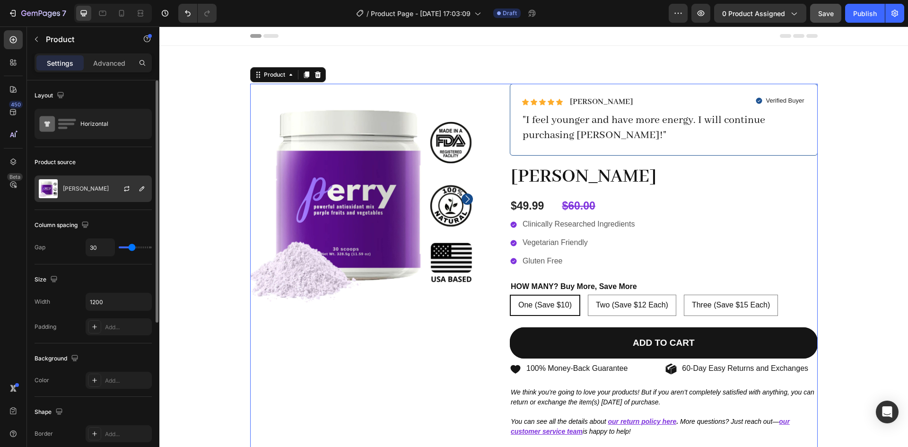
click at [96, 195] on div "[PERSON_NAME]" at bounding box center [93, 188] width 117 height 26
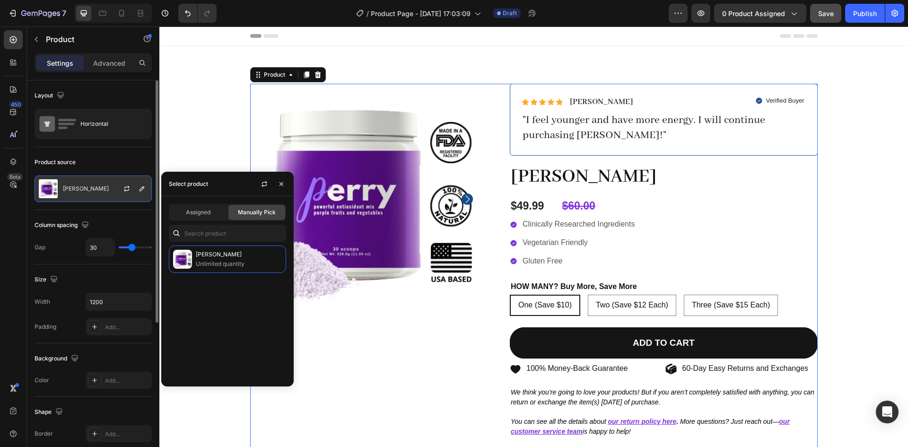
click at [82, 182] on div "[PERSON_NAME]" at bounding box center [93, 188] width 117 height 26
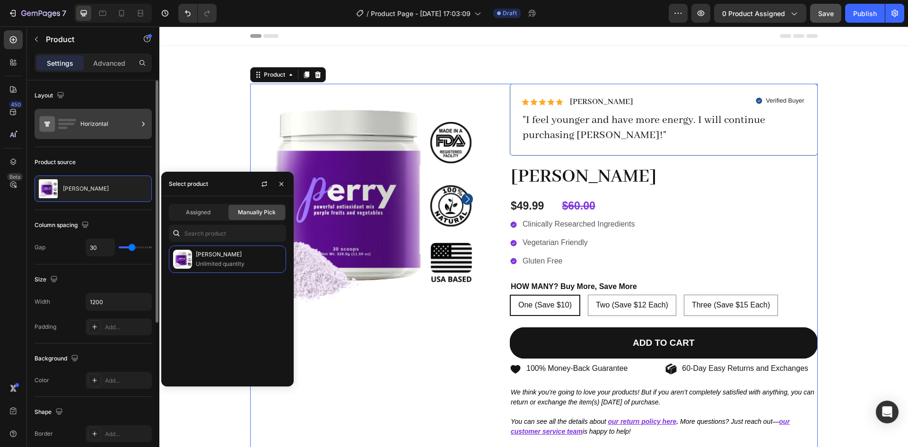
click at [94, 139] on div "Horizontal" at bounding box center [93, 124] width 117 height 30
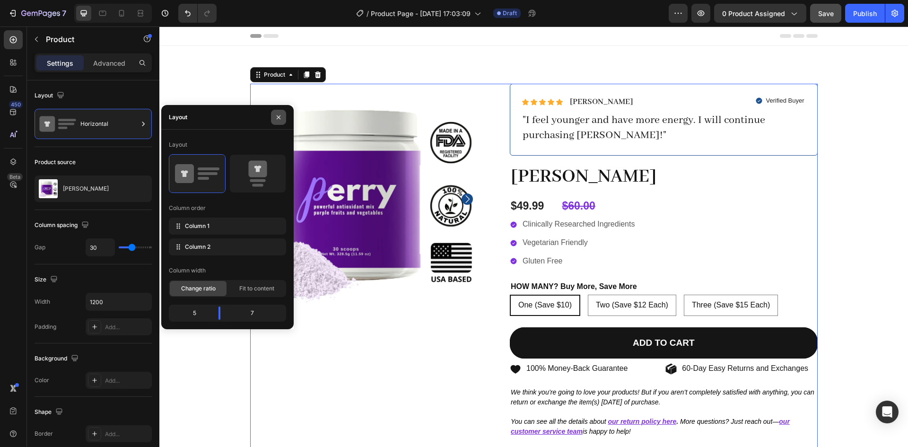
click at [281, 116] on icon "button" at bounding box center [279, 118] width 8 height 8
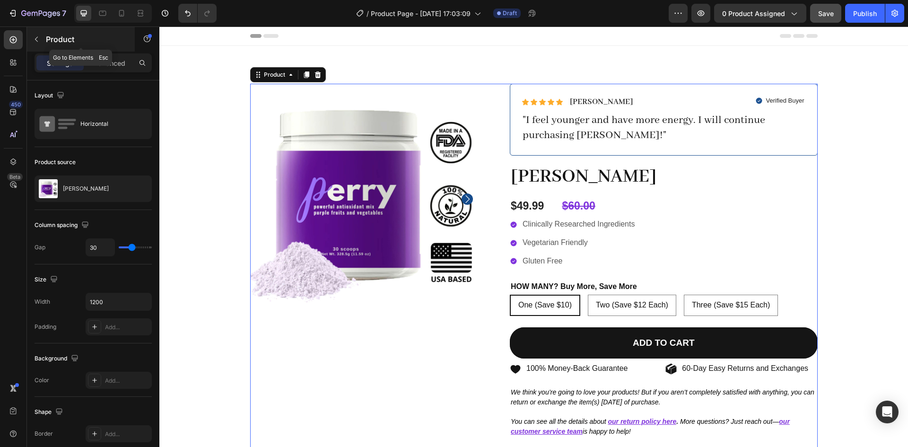
click at [37, 41] on icon "button" at bounding box center [37, 39] width 8 height 8
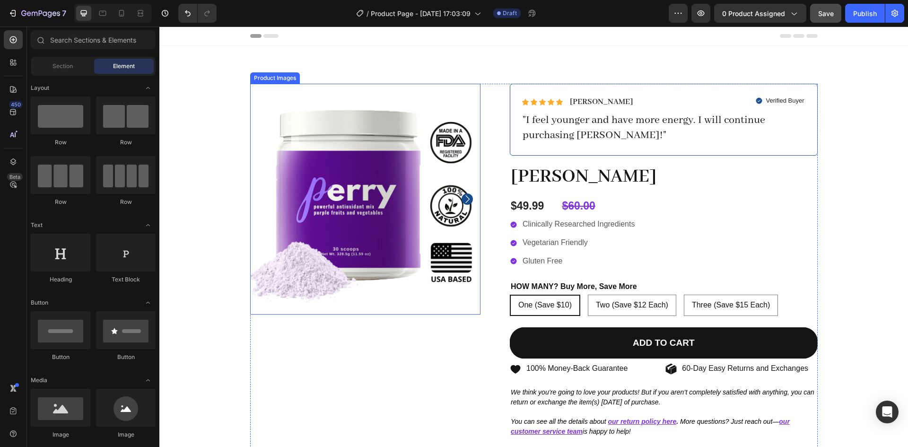
click at [334, 174] on img at bounding box center [365, 199] width 231 height 231
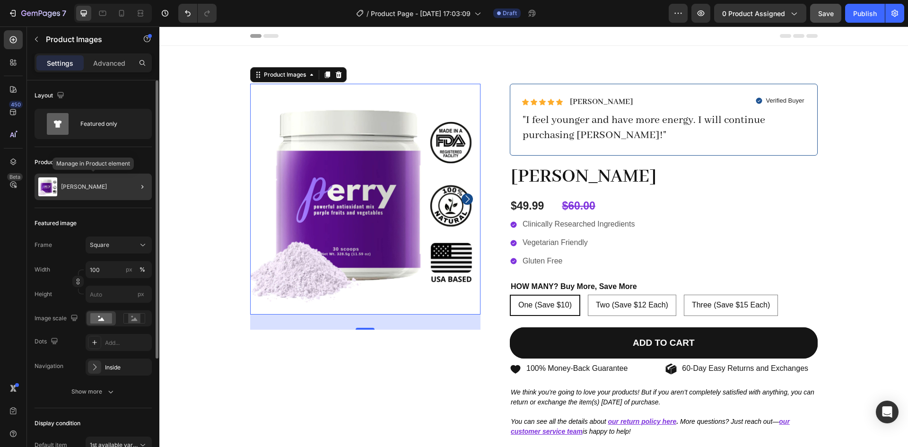
click at [107, 187] on div "[PERSON_NAME]" at bounding box center [93, 187] width 117 height 26
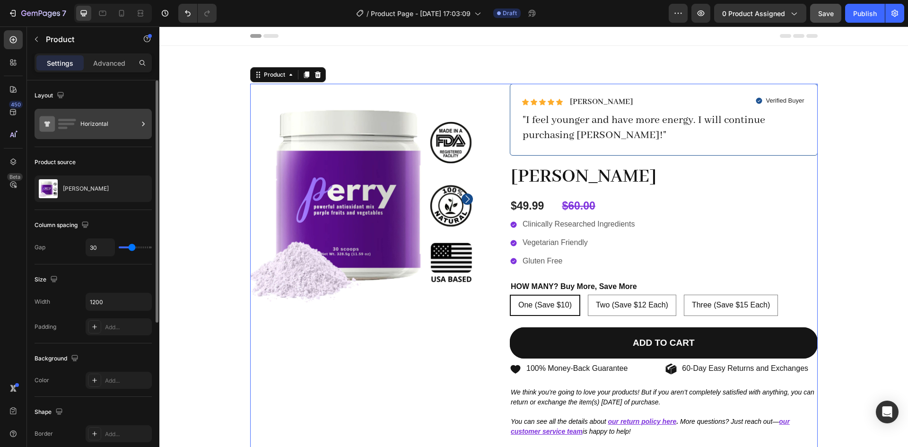
click at [82, 124] on div "Horizontal" at bounding box center [109, 124] width 58 height 22
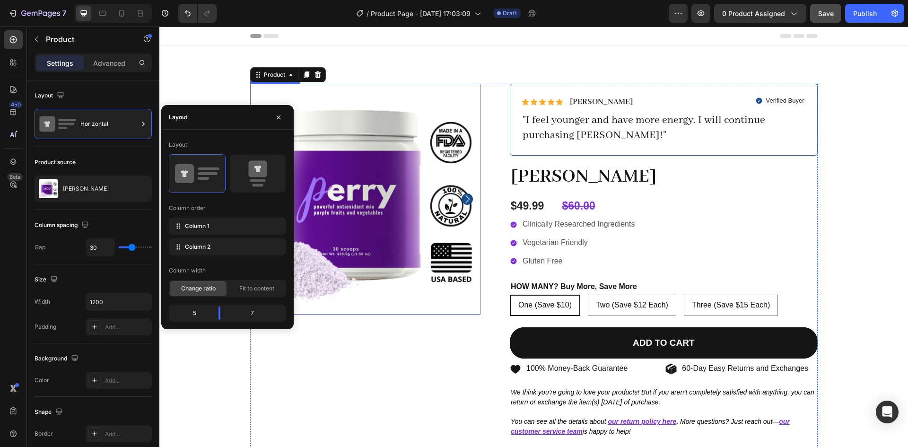
click at [385, 193] on img at bounding box center [365, 199] width 231 height 231
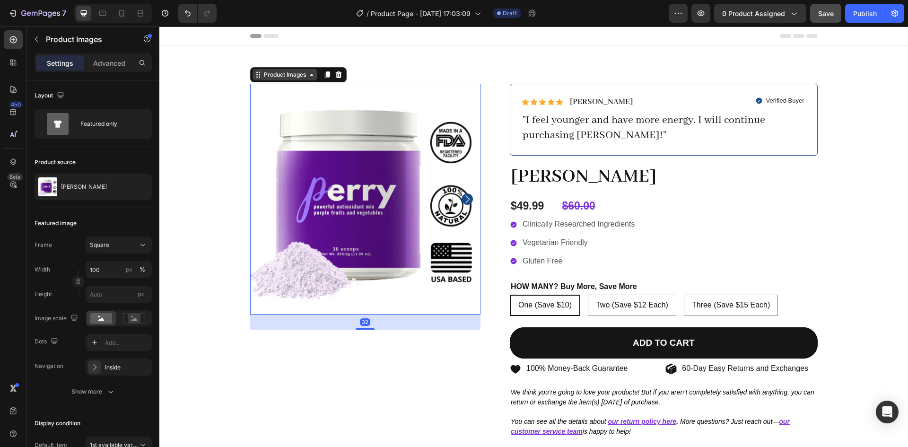
click at [291, 75] on div "Product Images" at bounding box center [285, 74] width 46 height 9
click at [300, 79] on div "Product Images" at bounding box center [285, 74] width 46 height 9
click at [385, 168] on img at bounding box center [365, 199] width 231 height 231
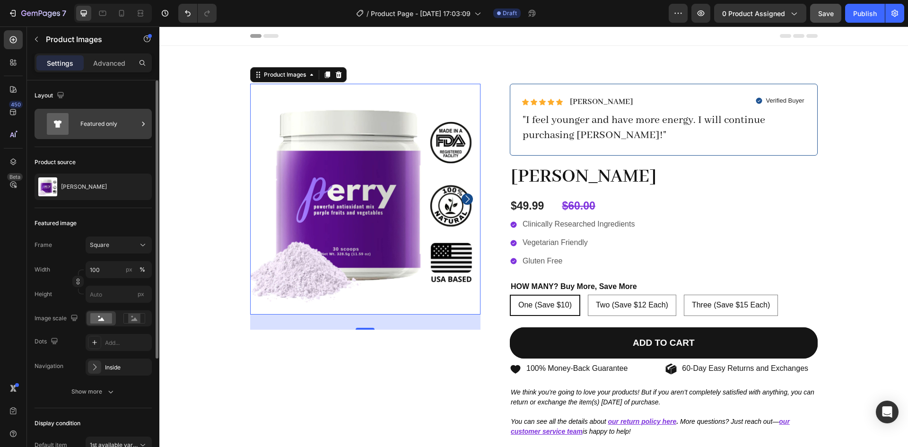
click at [102, 126] on div "Featured only" at bounding box center [109, 124] width 58 height 22
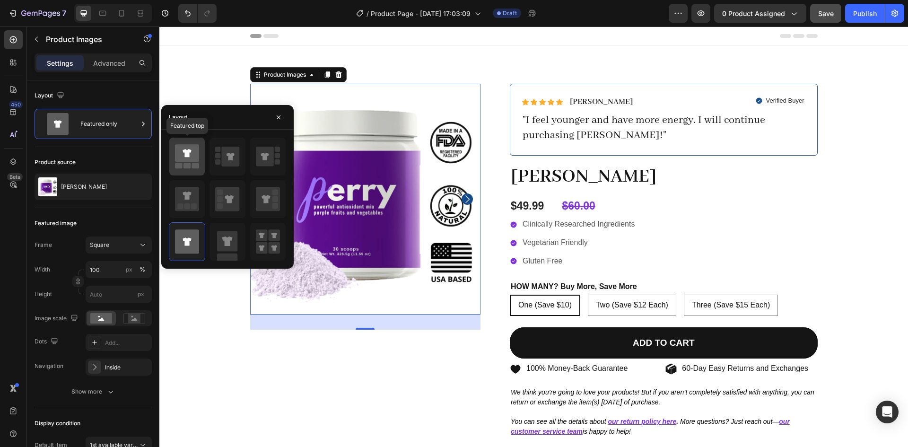
click at [186, 163] on icon at bounding box center [187, 156] width 24 height 26
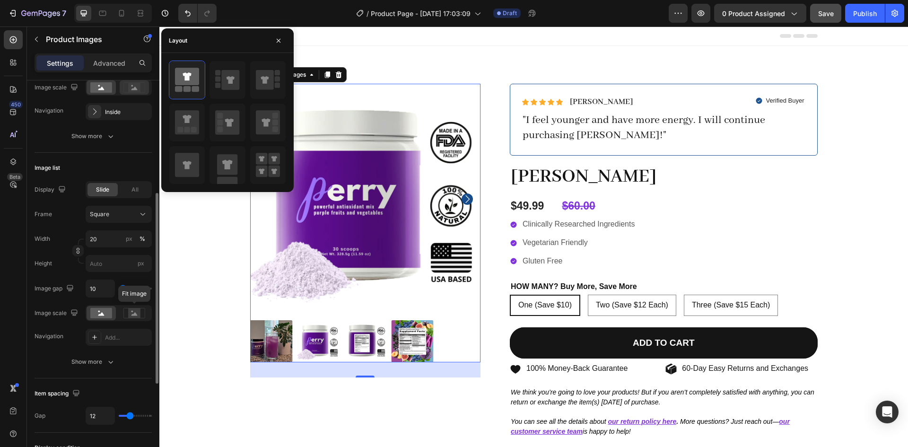
scroll to position [231, 0]
click at [131, 190] on span "All" at bounding box center [134, 189] width 7 height 9
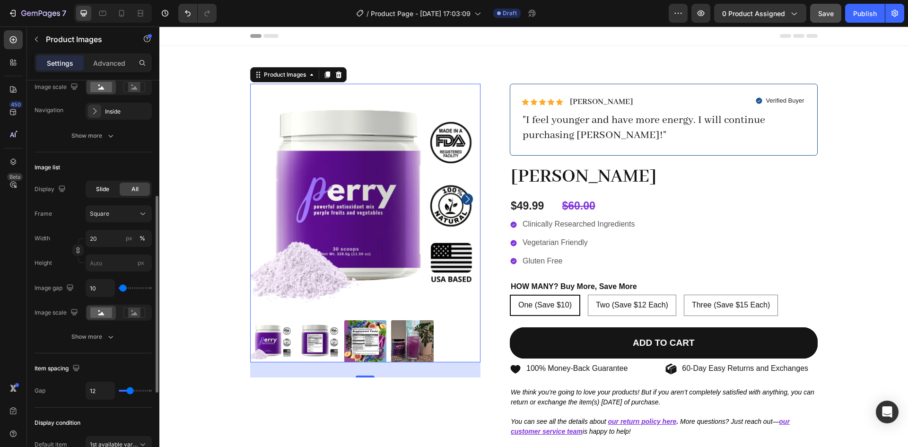
click at [106, 191] on span "Slide" at bounding box center [102, 189] width 13 height 9
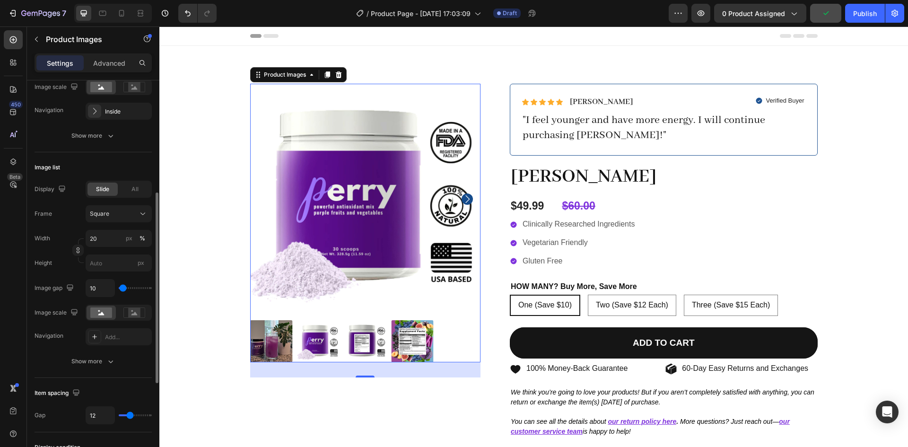
type input "0"
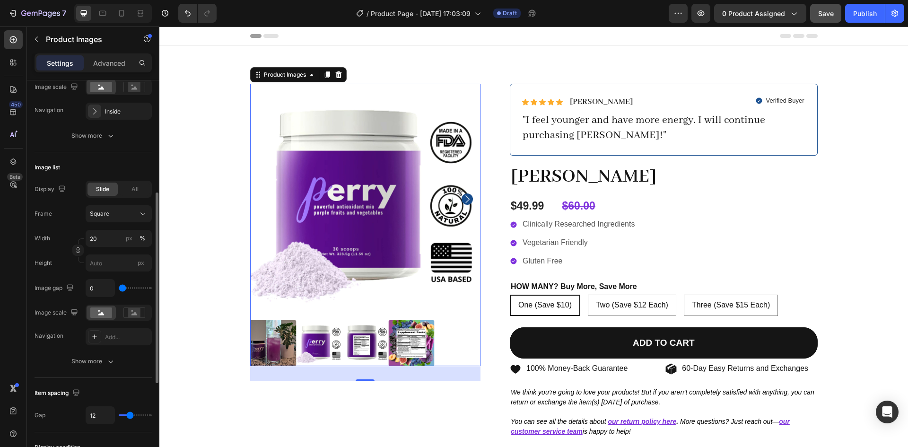
type input "28"
type input "56"
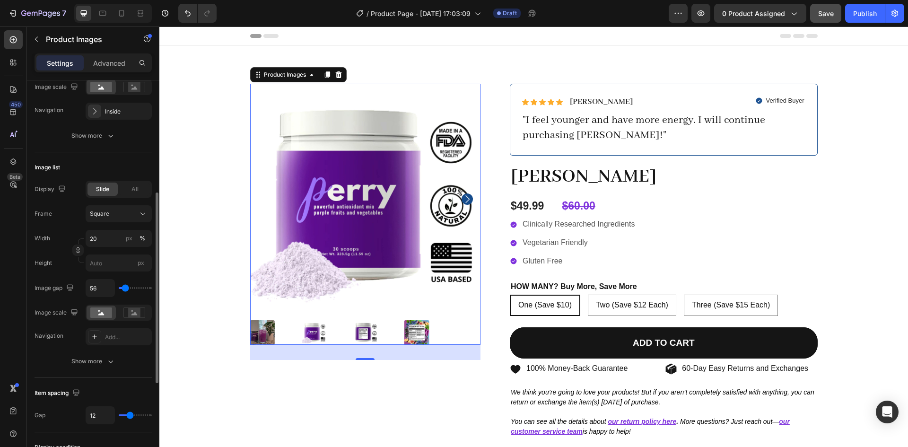
type input "0"
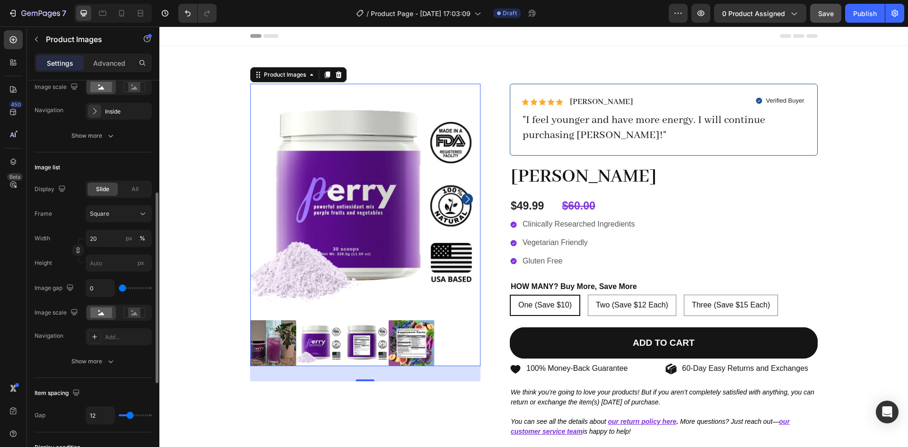
type input "0"
click at [123, 289] on input "range" at bounding box center [135, 288] width 33 height 2
click at [97, 289] on input "0" at bounding box center [100, 288] width 28 height 17
type input "1"
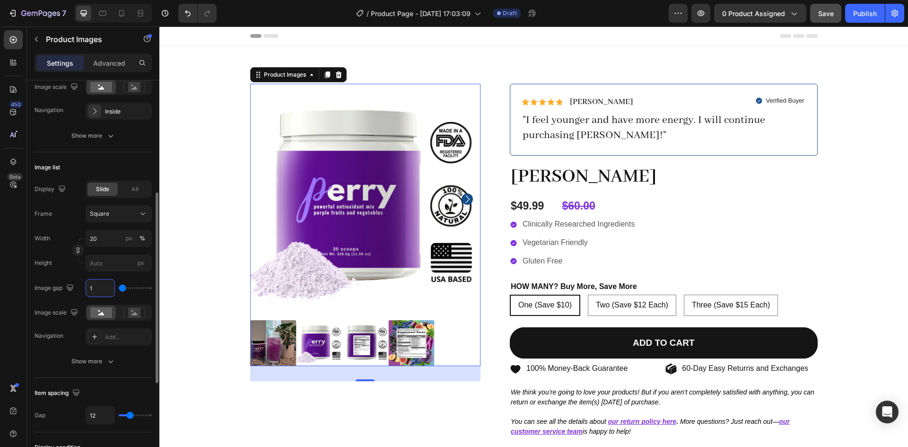
type input "1"
type input "10"
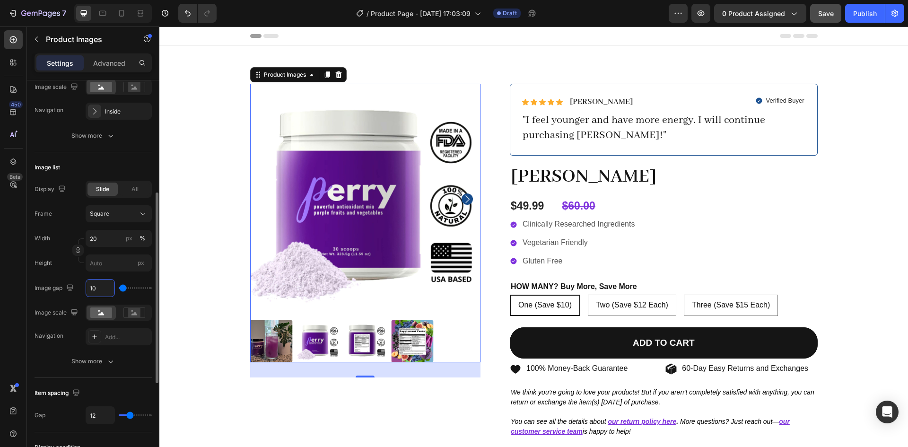
type input "10"
click at [136, 317] on rect at bounding box center [134, 312] width 12 height 9
click at [97, 315] on rect at bounding box center [101, 312] width 22 height 10
click at [106, 365] on icon "button" at bounding box center [110, 361] width 9 height 9
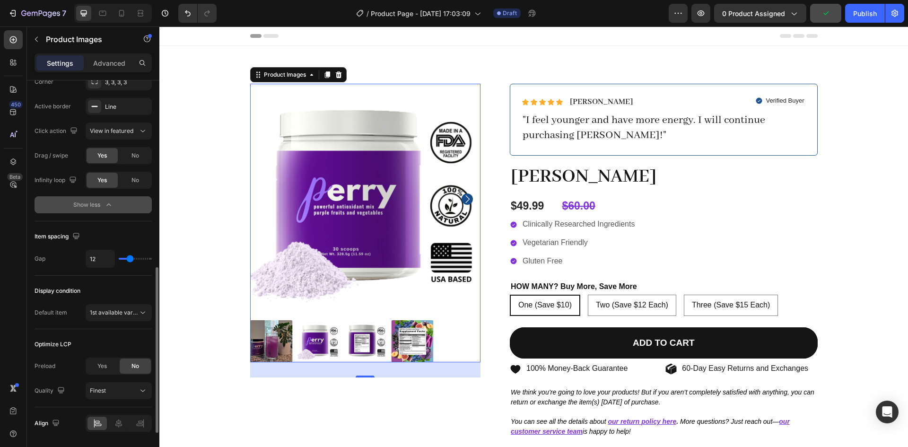
scroll to position [541, 0]
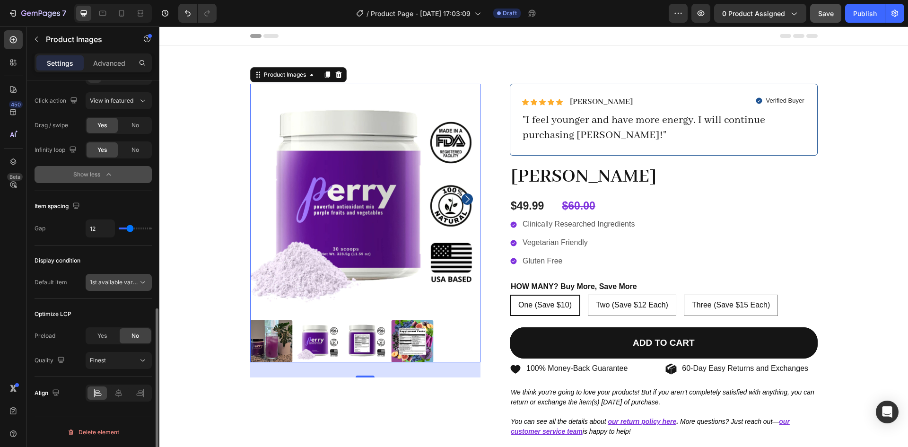
click at [142, 287] on icon at bounding box center [142, 282] width 9 height 9
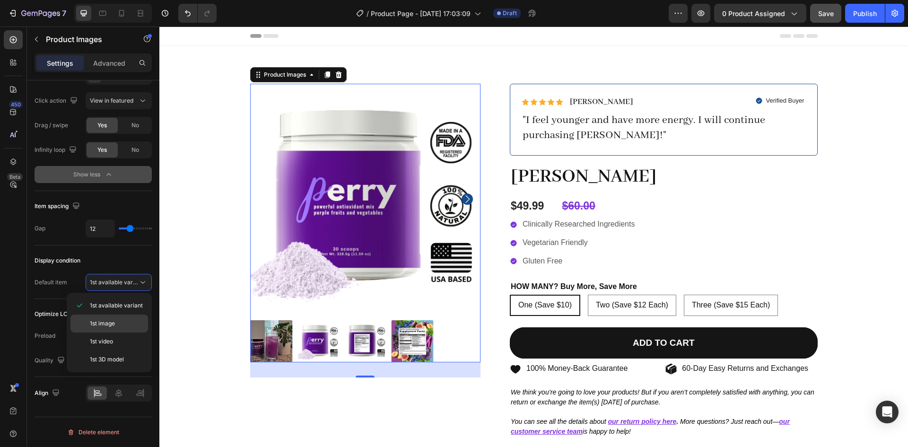
click at [104, 325] on span "1st image" at bounding box center [102, 323] width 25 height 9
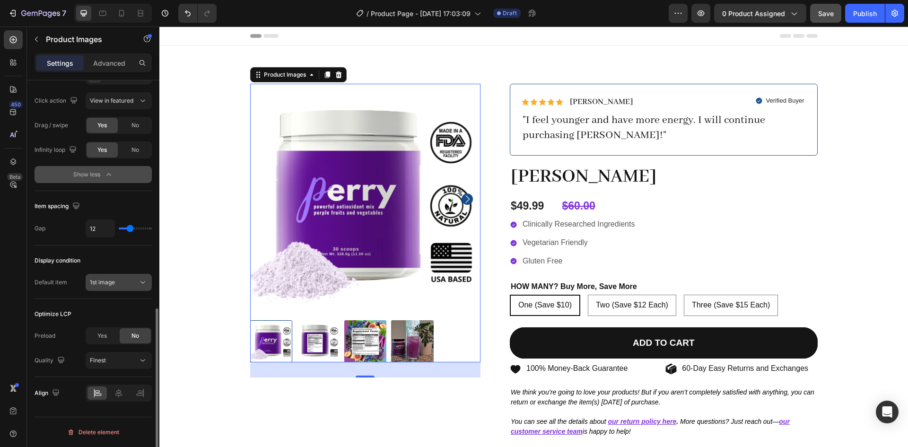
click at [122, 284] on div "1st image" at bounding box center [114, 282] width 48 height 9
click at [52, 294] on div "Display condition Default item 1st image" at bounding box center [93, 271] width 117 height 53
click at [115, 394] on icon at bounding box center [118, 394] width 9 height 9
click at [97, 395] on icon at bounding box center [98, 396] width 7 height 2
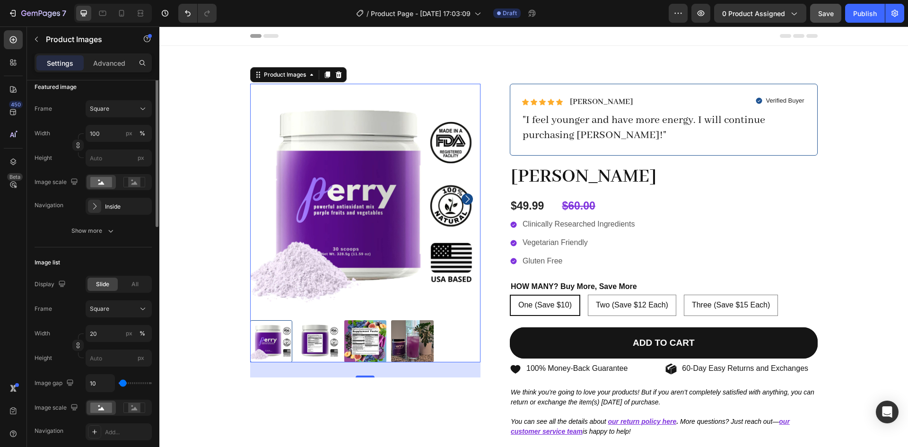
scroll to position [80, 0]
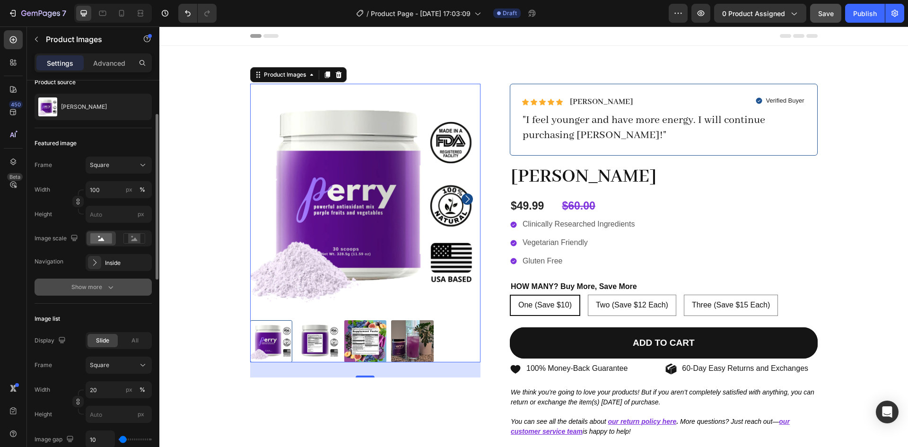
click at [92, 289] on div "Show more" at bounding box center [93, 286] width 44 height 9
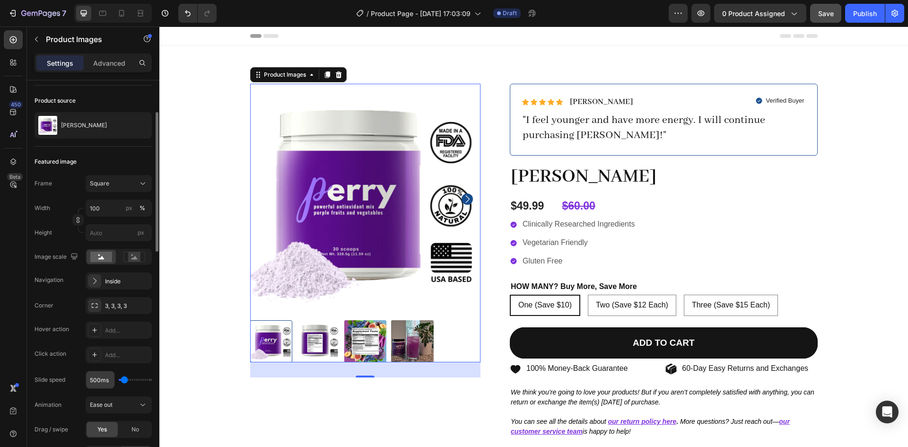
scroll to position [61, 0]
click at [865, 9] on div "Publish" at bounding box center [865, 14] width 24 height 10
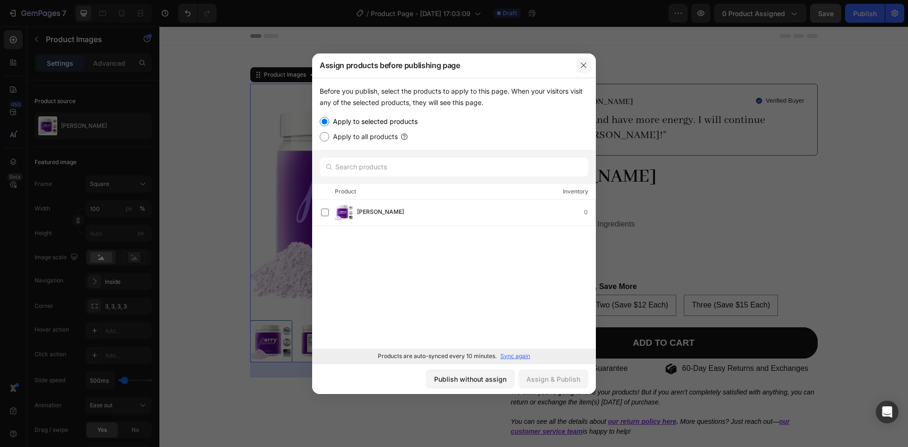
click at [583, 72] on button "button" at bounding box center [583, 65] width 15 height 15
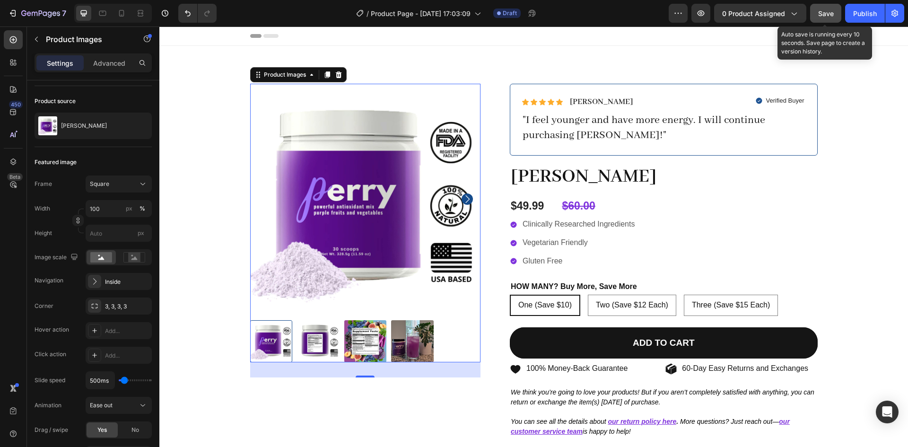
click at [830, 13] on span "Save" at bounding box center [826, 13] width 16 height 8
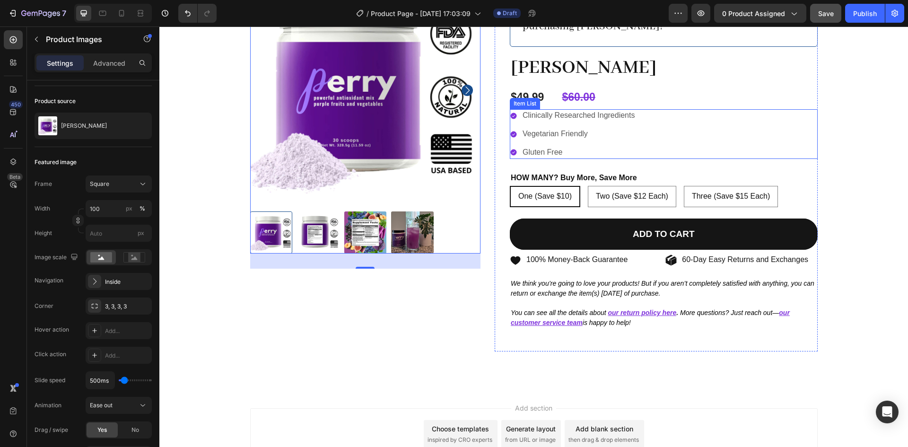
scroll to position [109, 0]
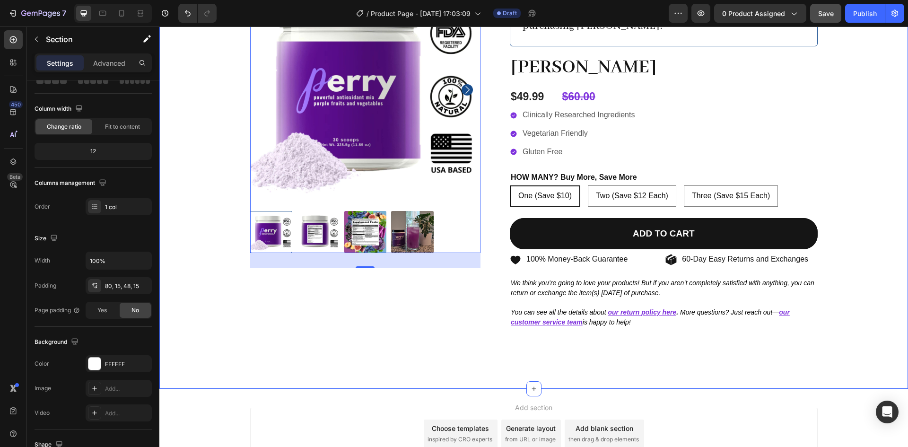
click at [491, 375] on div "Product Images 32 Icon Icon Icon Icon Icon Icon List Michelle A. Text Block Row…" at bounding box center [533, 163] width 749 height 452
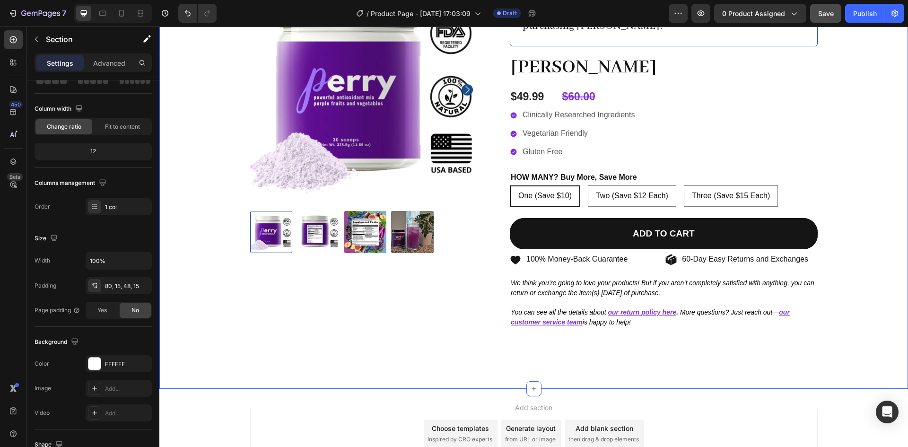
scroll to position [0, 0]
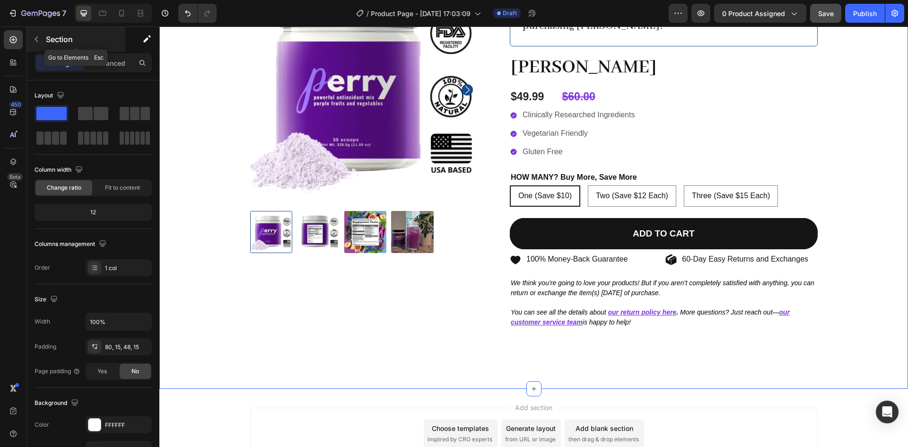
click at [111, 50] on div "Section" at bounding box center [76, 39] width 98 height 25
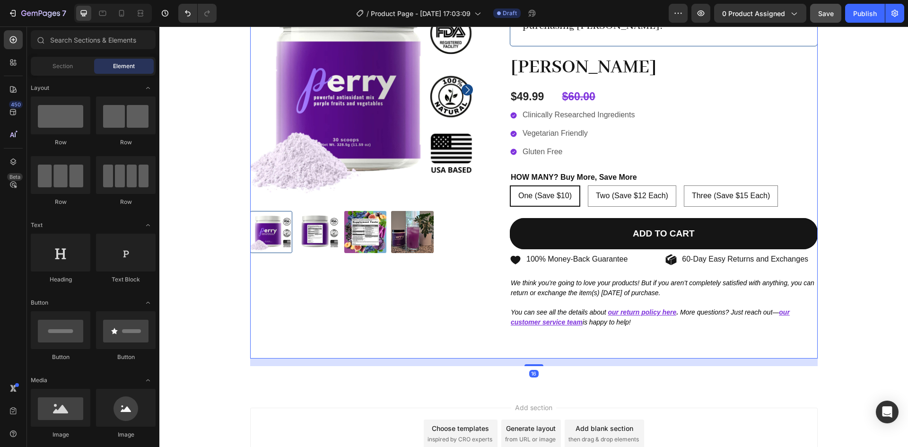
click at [270, 272] on div "Product Images" at bounding box center [365, 166] width 231 height 384
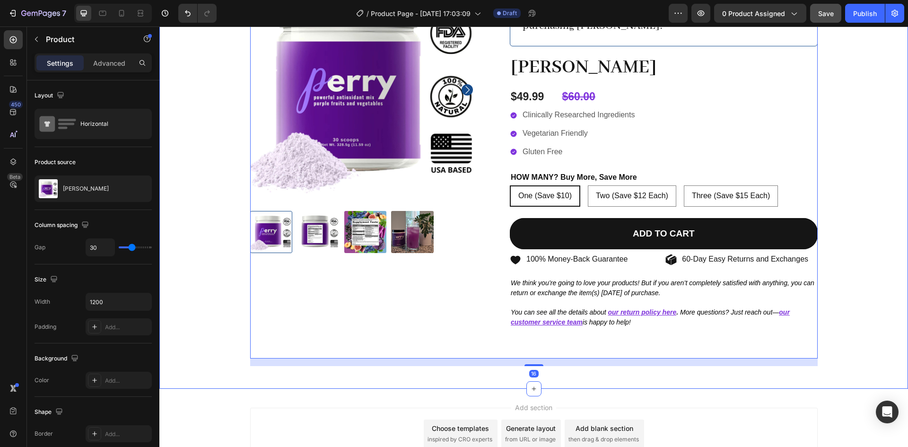
click at [212, 284] on div "Product Images Icon Icon Icon Icon Icon Icon List Michelle A. Text Block Row Ve…" at bounding box center [534, 170] width 735 height 392
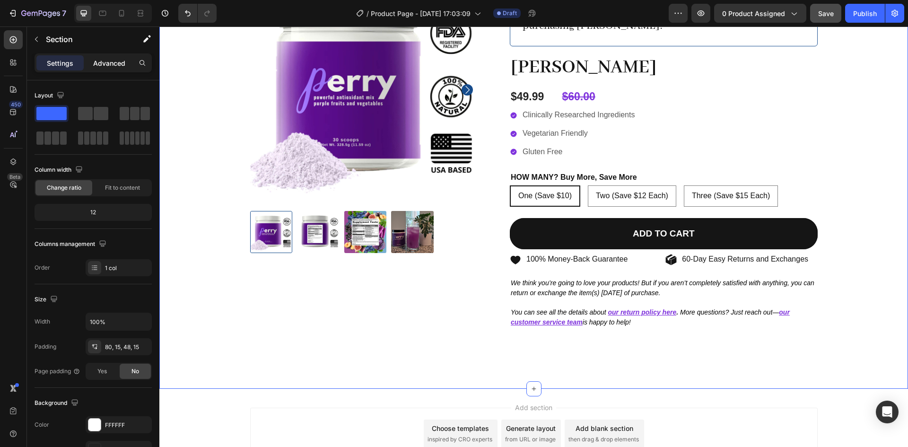
click at [105, 63] on p "Advanced" at bounding box center [109, 63] width 32 height 10
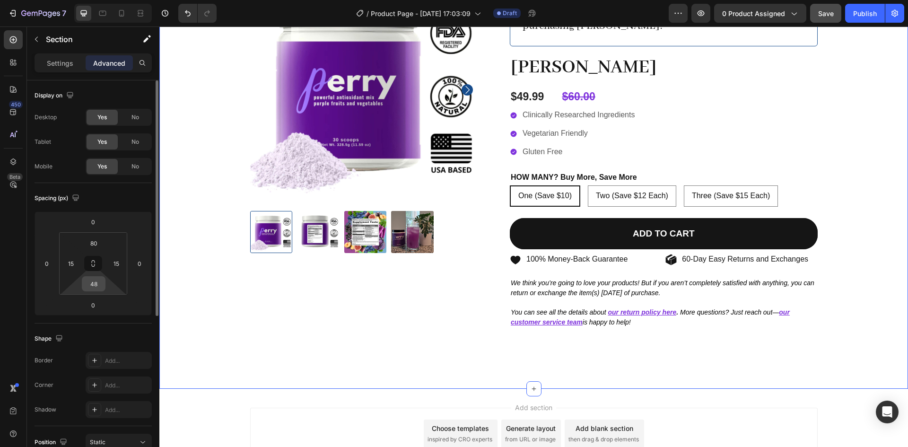
click at [97, 283] on input "48" at bounding box center [93, 284] width 19 height 14
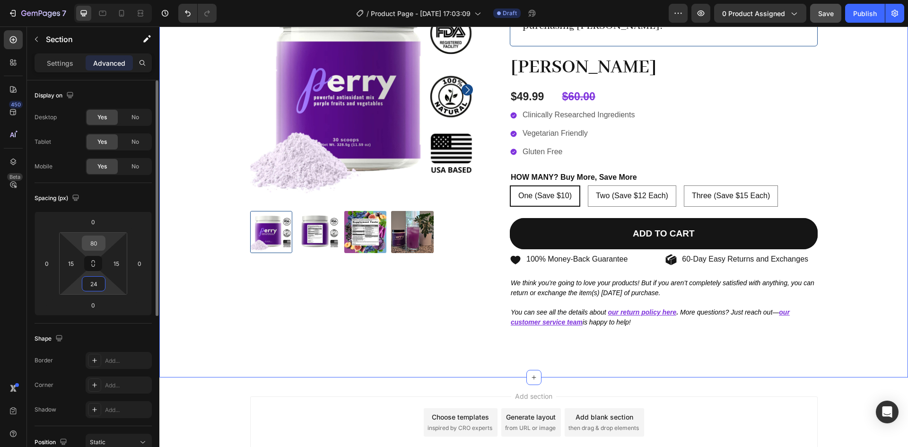
type input "24"
click at [100, 240] on input "80" at bounding box center [93, 243] width 19 height 14
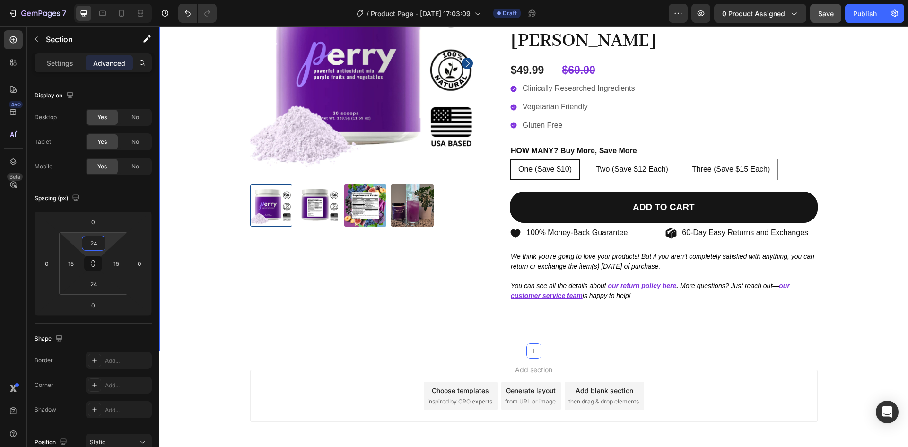
type input "24"
click at [188, 339] on div "Product Images Icon Icon Icon Icon Icon Icon List Michelle A. Text Block Row Ve…" at bounding box center [534, 144] width 735 height 392
click at [91, 284] on input "24" at bounding box center [93, 284] width 19 height 14
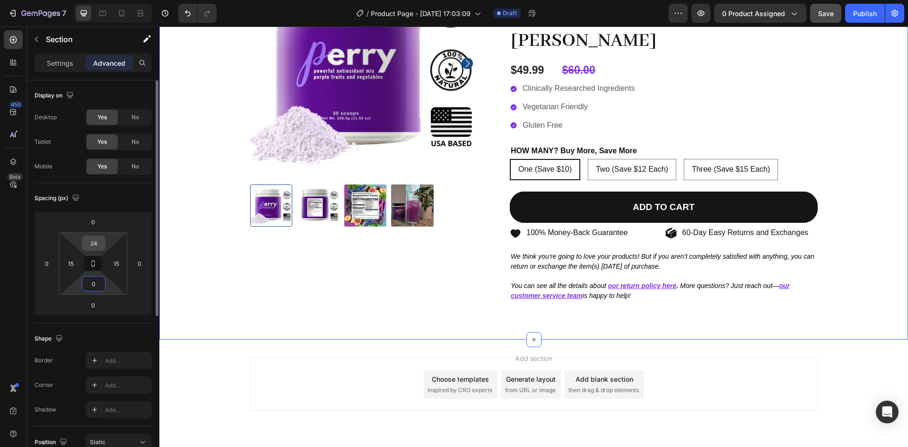
type input "0"
click at [93, 245] on input "24" at bounding box center [93, 243] width 19 height 14
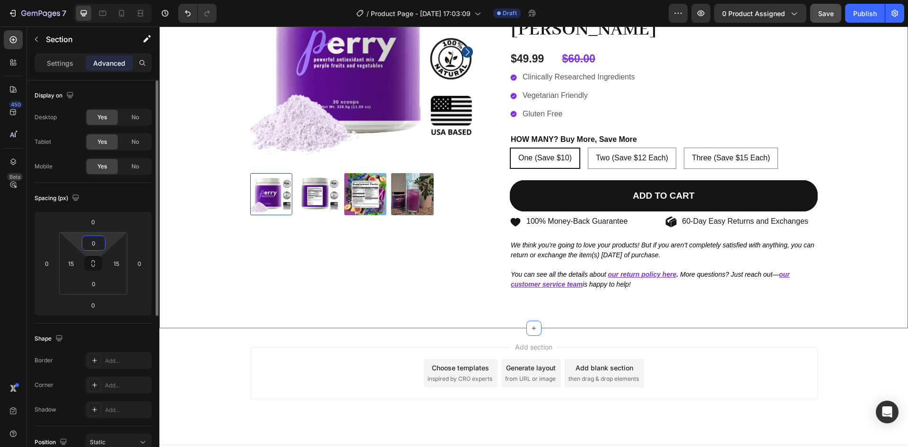
click at [93, 245] on input "0" at bounding box center [93, 243] width 19 height 14
type input "15"
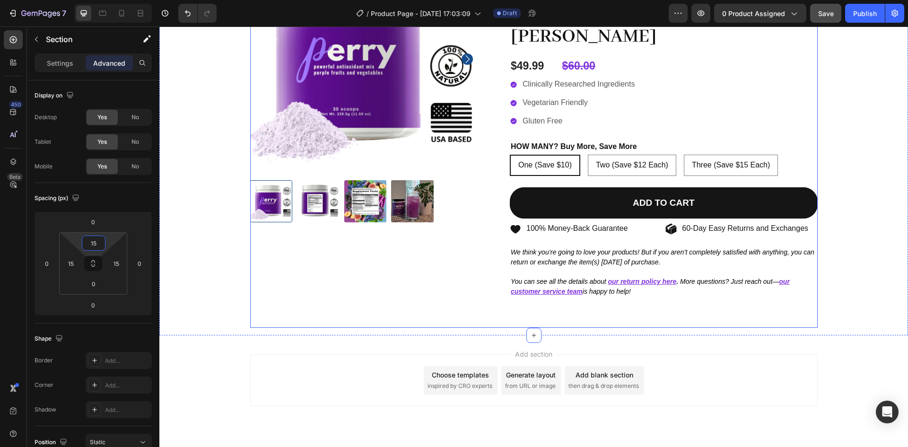
click at [308, 316] on div "Product Images" at bounding box center [365, 136] width 231 height 384
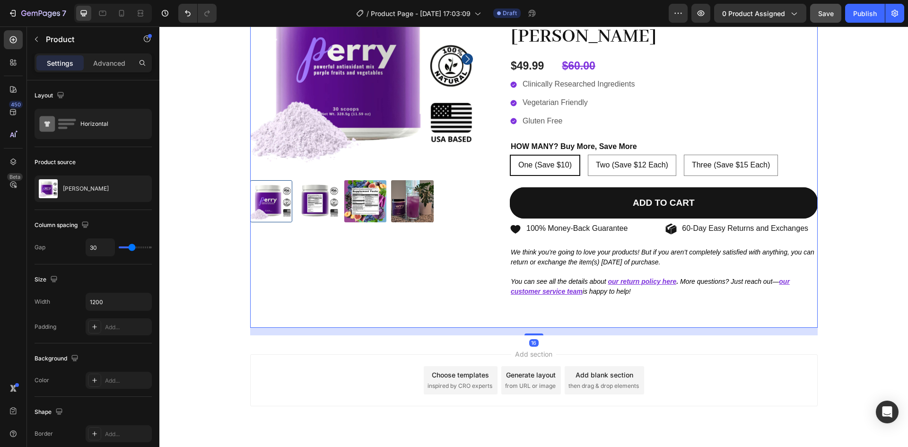
click at [341, 352] on div "Add section Choose templates inspired by CRO experts Generate layout from URL o…" at bounding box center [533, 393] width 749 height 116
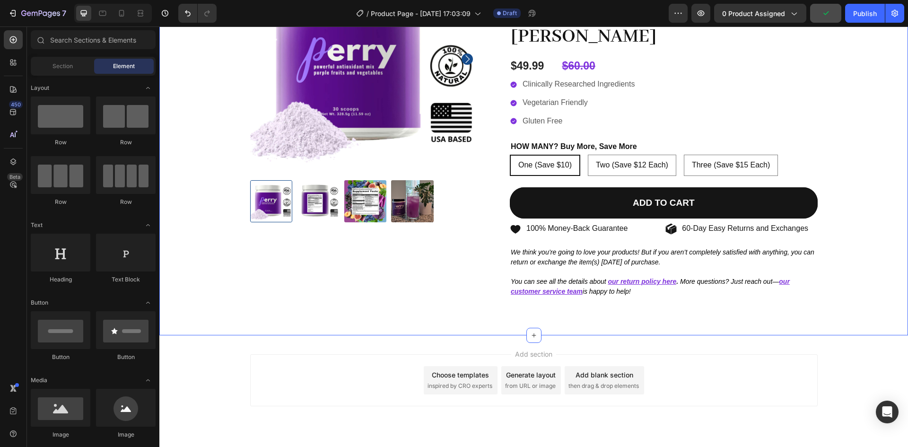
click at [229, 289] on div "Product Images Icon Icon Icon Icon Icon Icon List Michelle A. Text Block Row Ve…" at bounding box center [534, 140] width 735 height 392
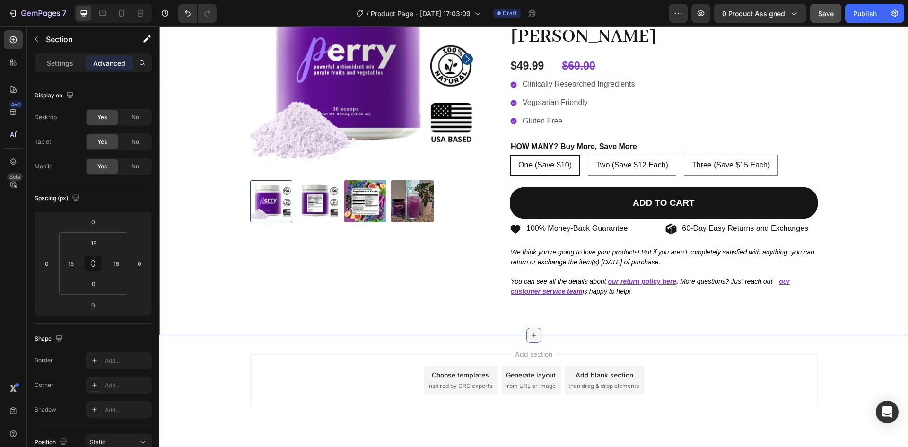
click at [529, 340] on div at bounding box center [533, 335] width 15 height 15
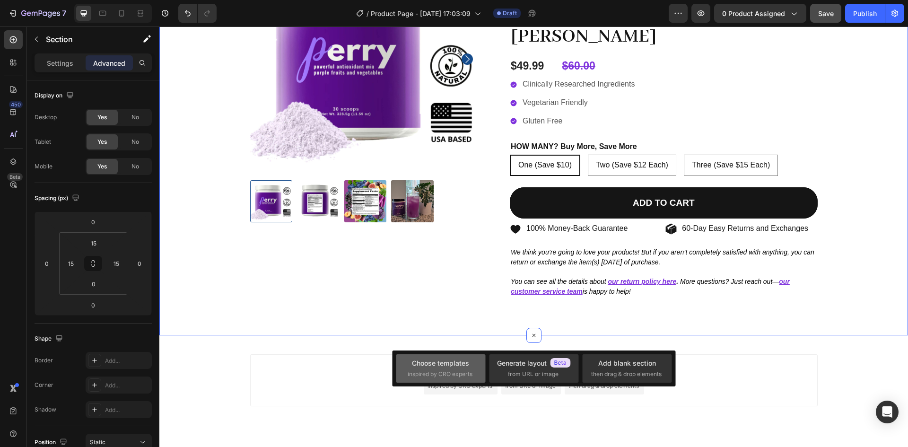
click at [452, 366] on div "Choose templates" at bounding box center [440, 363] width 57 height 10
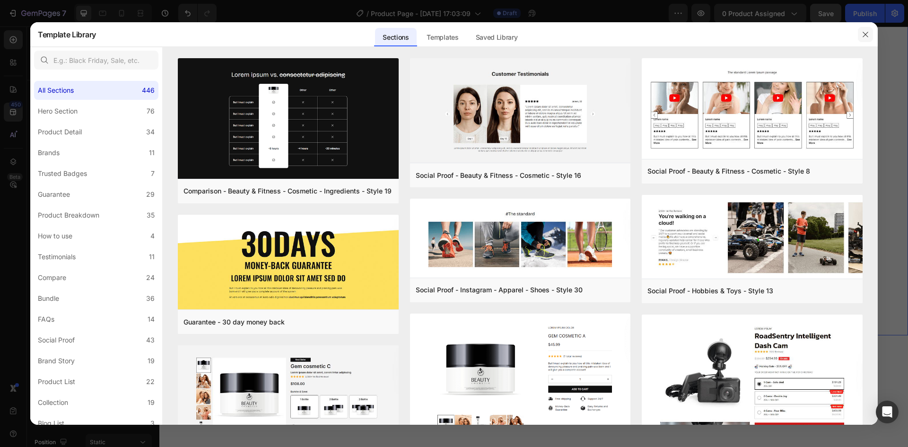
click at [865, 35] on icon "button" at bounding box center [866, 35] width 8 height 8
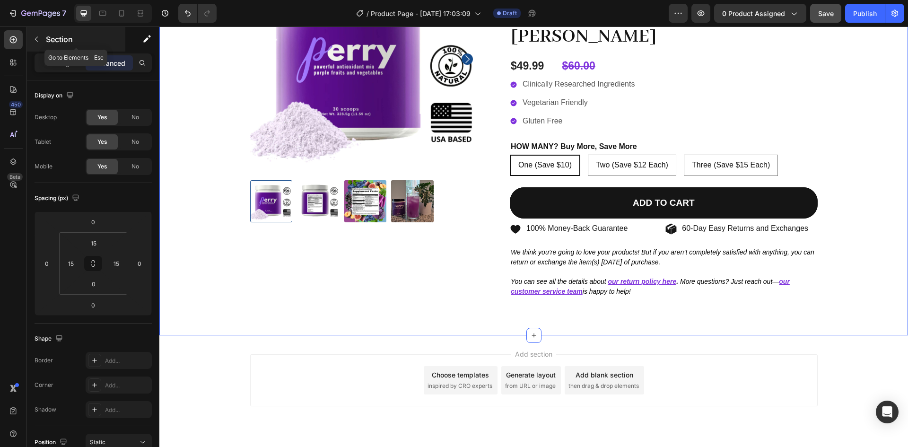
click at [34, 38] on icon "button" at bounding box center [37, 39] width 8 height 8
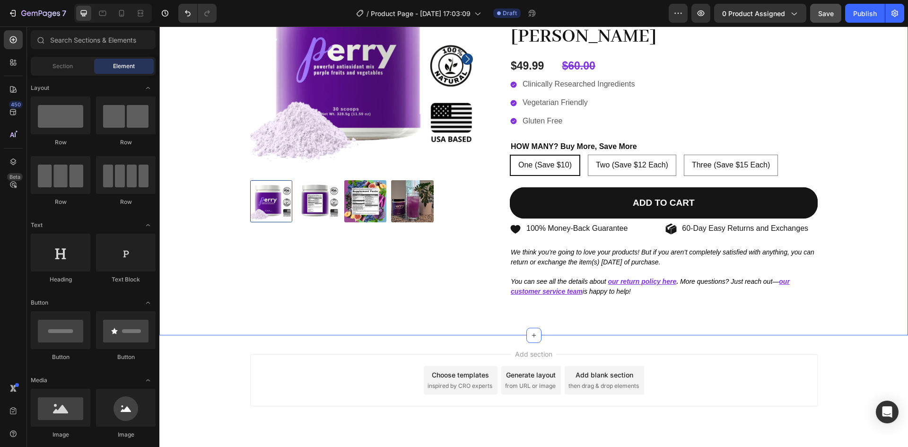
click at [210, 299] on div "Product Images Icon Icon Icon Icon Icon Icon List Michelle A. Text Block Row Ve…" at bounding box center [534, 140] width 735 height 392
click at [596, 377] on div "Add blank section" at bounding box center [605, 375] width 58 height 10
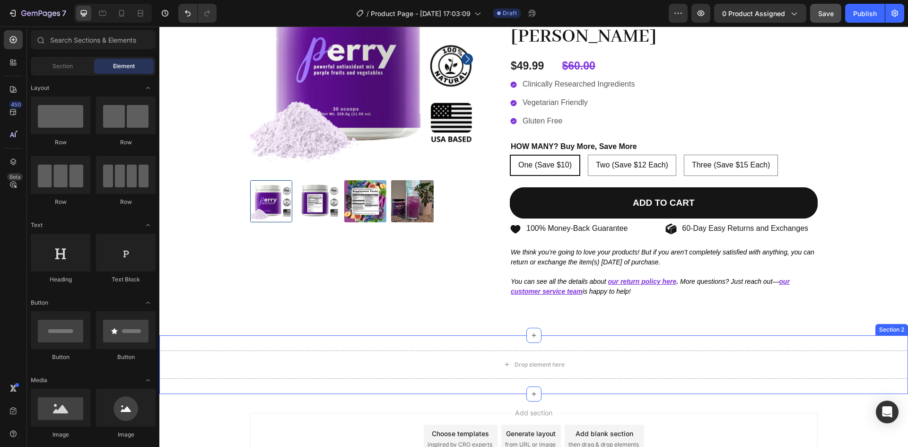
click at [455, 342] on div "Drop element here Section 2" at bounding box center [533, 364] width 749 height 59
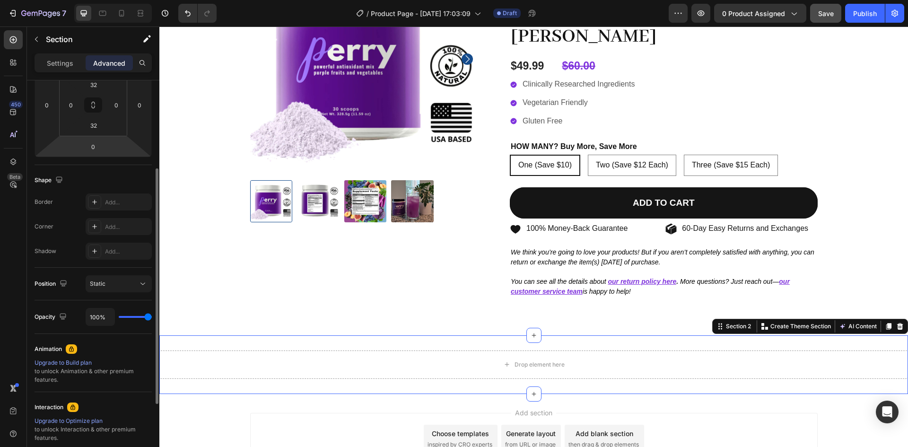
scroll to position [151, 0]
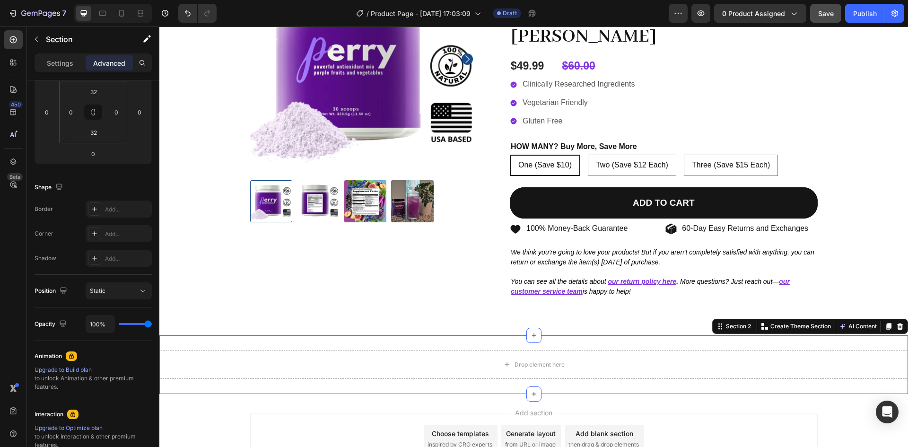
click at [52, 53] on div "Settings Advanced" at bounding box center [93, 62] width 117 height 19
click at [49, 58] on p "Settings" at bounding box center [60, 63] width 26 height 10
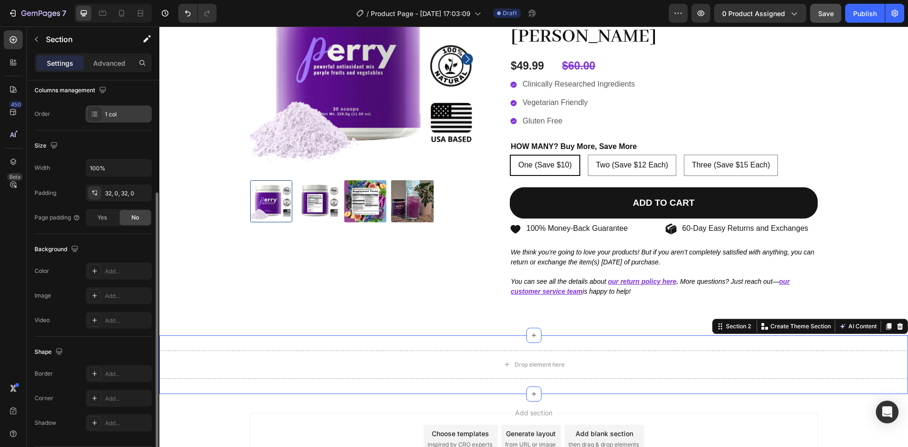
scroll to position [184, 0]
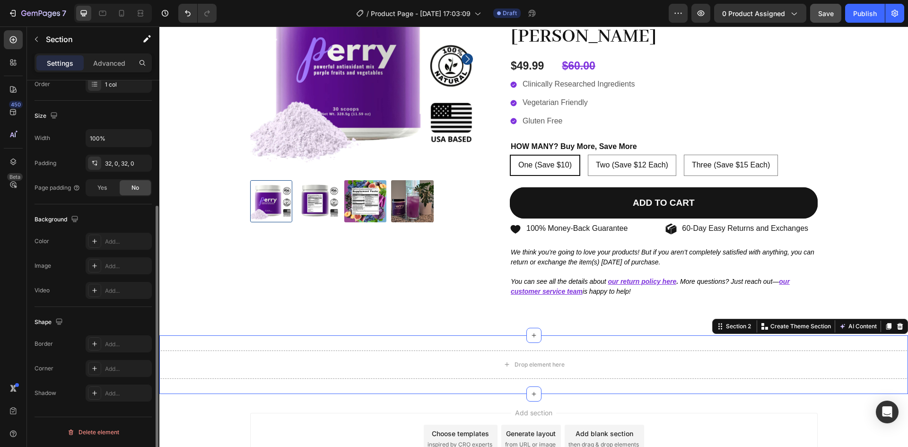
click at [61, 240] on div "Color Add..." at bounding box center [93, 241] width 117 height 17
click at [89, 240] on div at bounding box center [94, 241] width 13 height 13
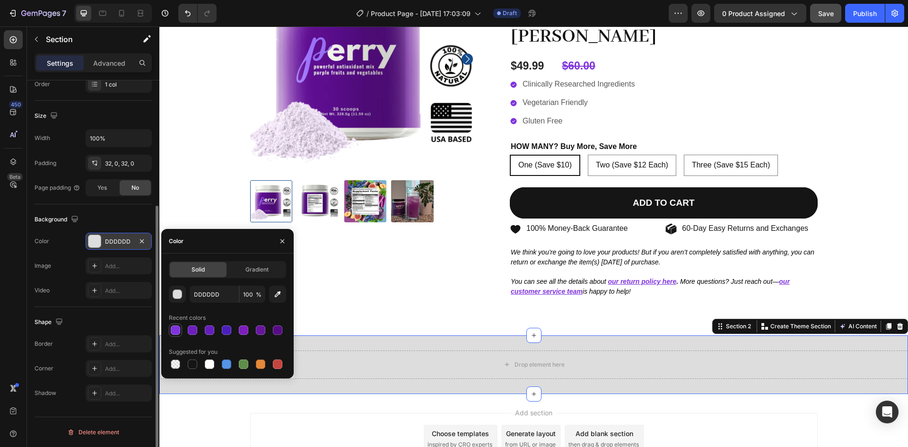
click at [174, 330] on div at bounding box center [175, 329] width 9 height 9
type input "7F33DD"
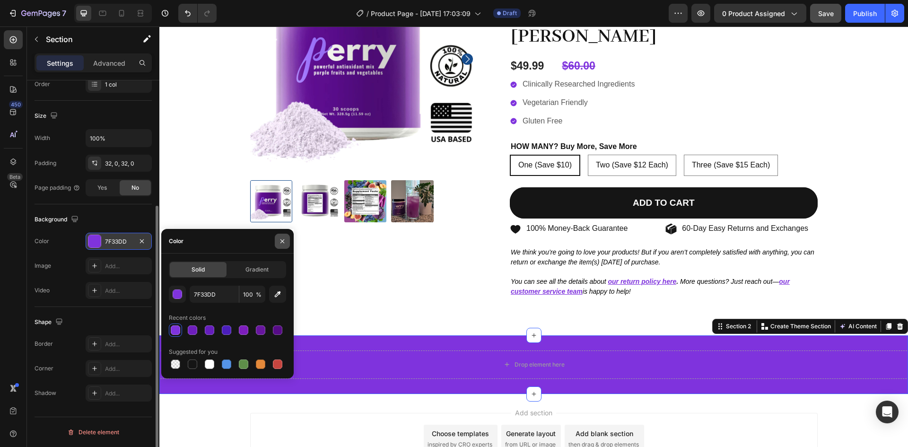
click at [286, 240] on icon "button" at bounding box center [283, 241] width 8 height 8
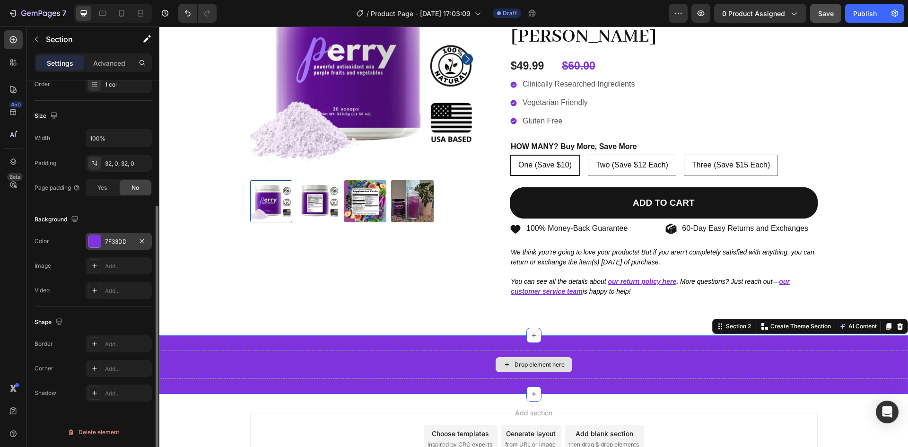
click at [189, 369] on div "Drop element here" at bounding box center [533, 365] width 749 height 28
click at [36, 39] on icon "button" at bounding box center [36, 39] width 3 height 5
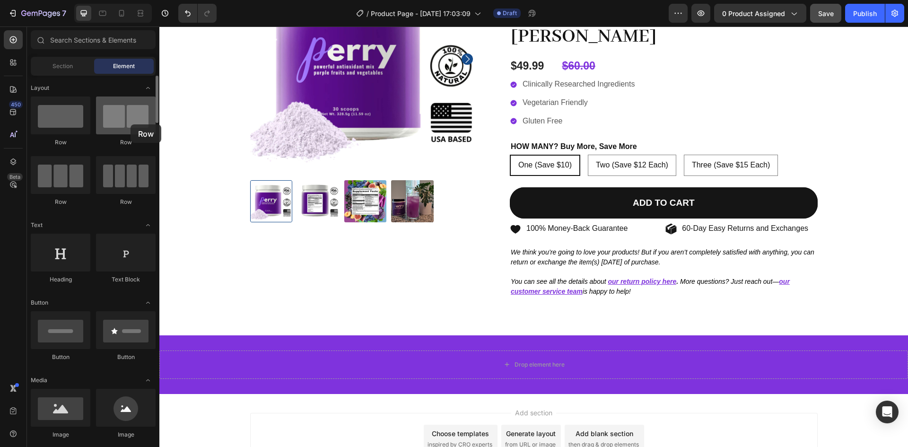
click at [131, 124] on div at bounding box center [126, 115] width 60 height 38
drag, startPoint x: 122, startPoint y: 114, endPoint x: 107, endPoint y: 116, distance: 14.9
click at [107, 116] on div at bounding box center [126, 115] width 60 height 38
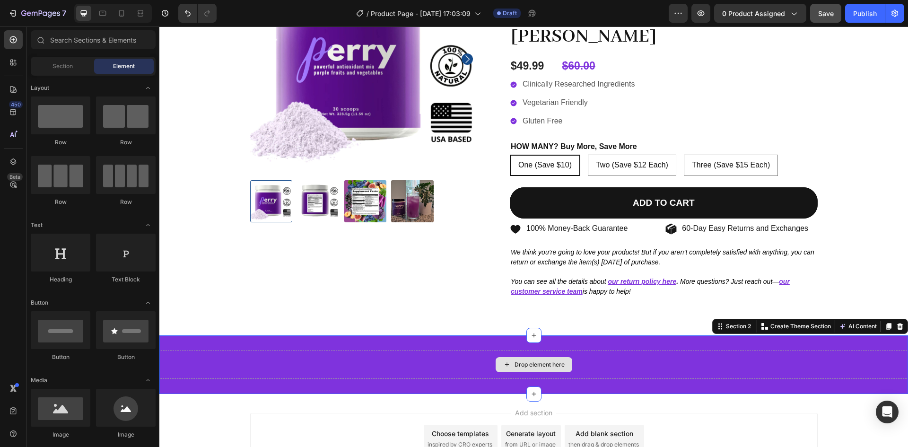
click at [270, 352] on div "Drop element here" at bounding box center [533, 365] width 749 height 28
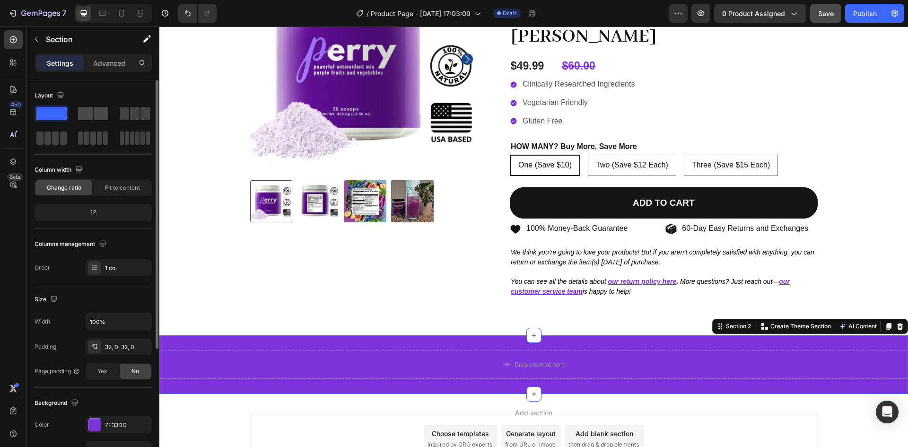
click at [87, 116] on span at bounding box center [85, 113] width 15 height 13
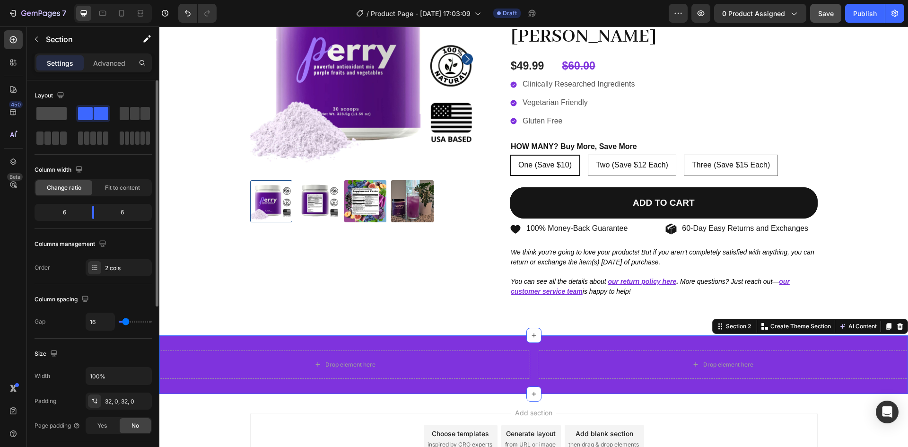
click at [49, 112] on span at bounding box center [51, 113] width 30 height 13
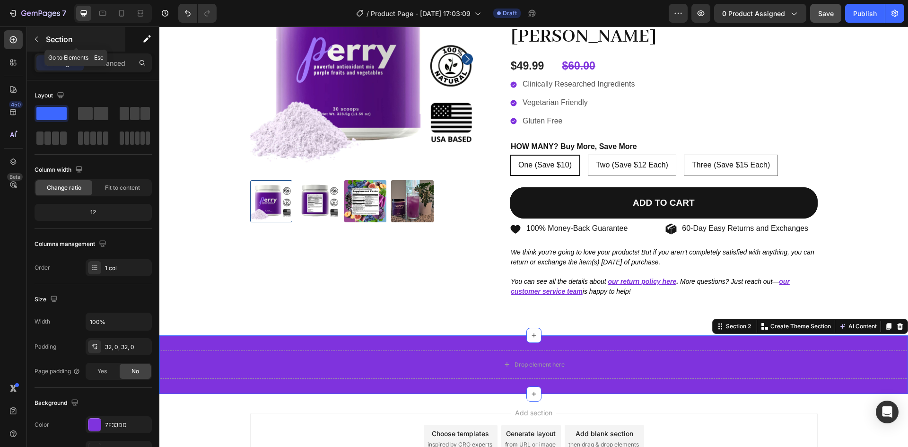
click at [37, 34] on button "button" at bounding box center [36, 39] width 15 height 15
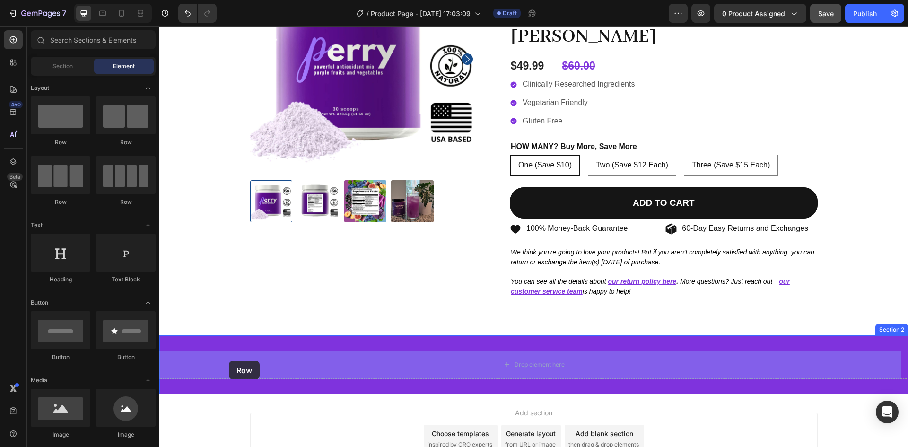
drag, startPoint x: 283, startPoint y: 140, endPoint x: 233, endPoint y: 360, distance: 225.0
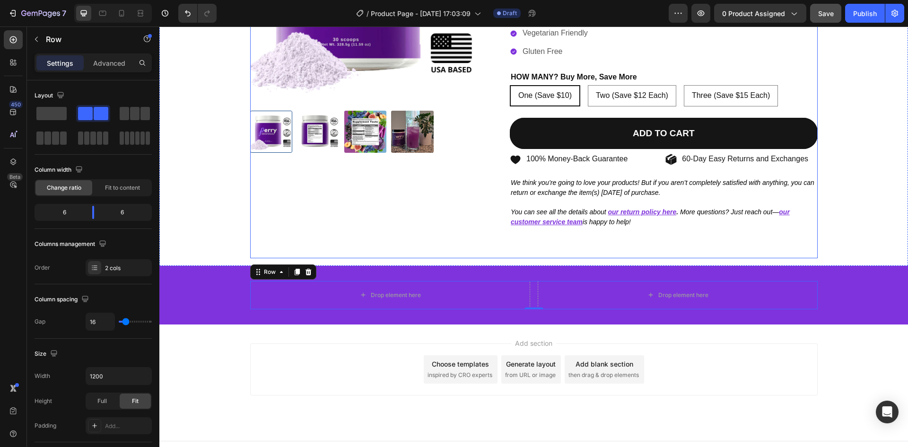
scroll to position [180, 0]
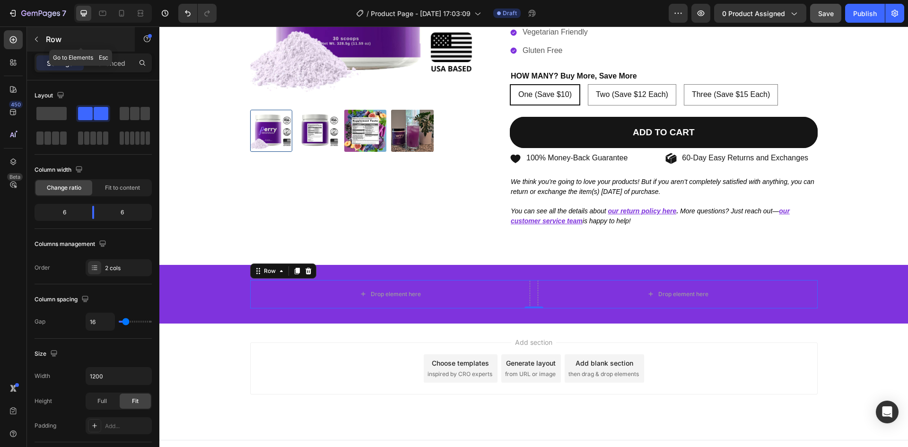
click at [35, 40] on icon "button" at bounding box center [36, 39] width 3 height 5
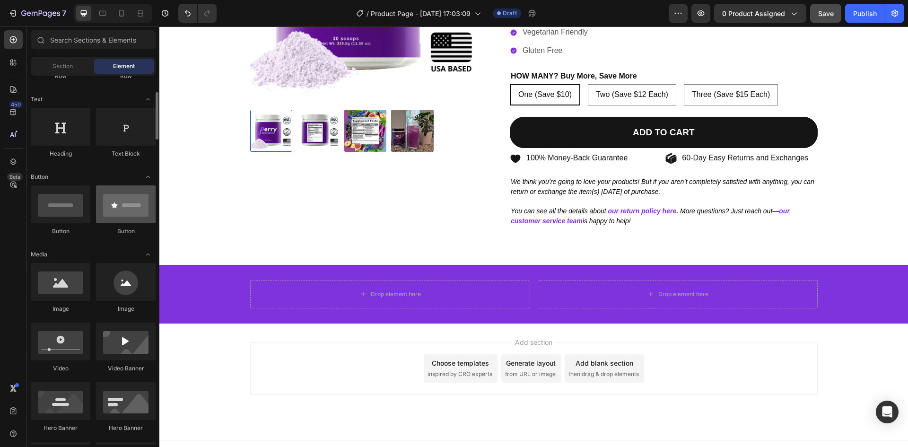
scroll to position [126, 0]
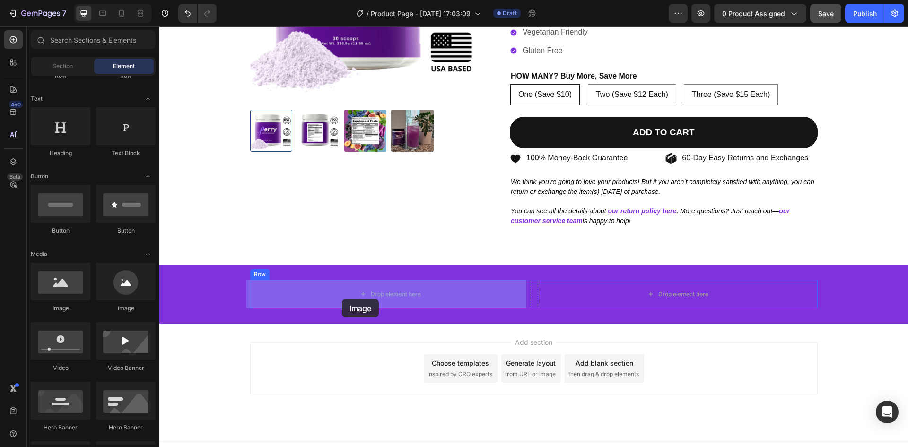
drag, startPoint x: 232, startPoint y: 320, endPoint x: 344, endPoint y: 298, distance: 113.8
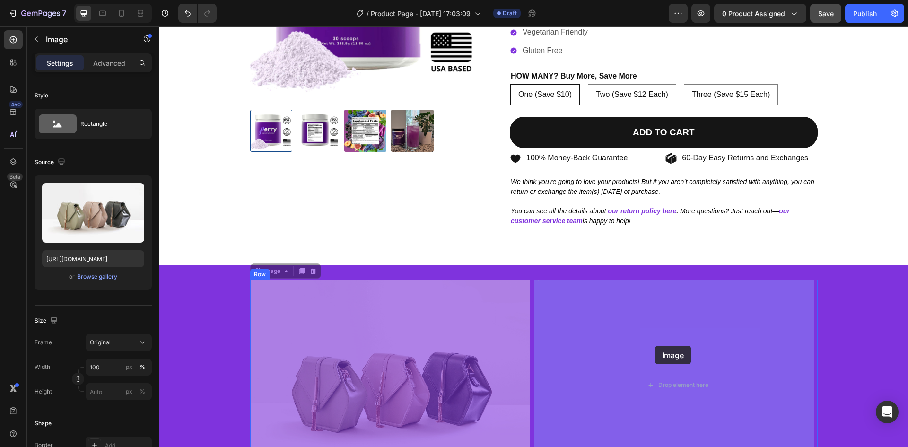
drag, startPoint x: 326, startPoint y: 351, endPoint x: 655, endPoint y: 346, distance: 328.3
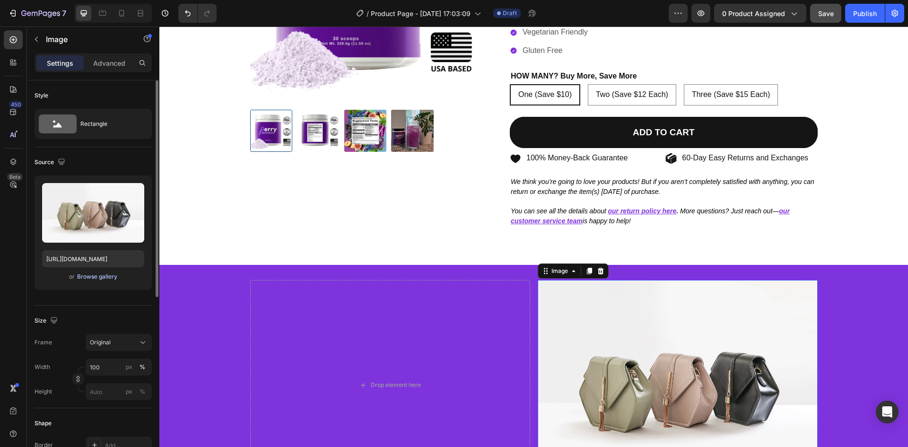
click at [98, 278] on div "Browse gallery" at bounding box center [97, 276] width 40 height 9
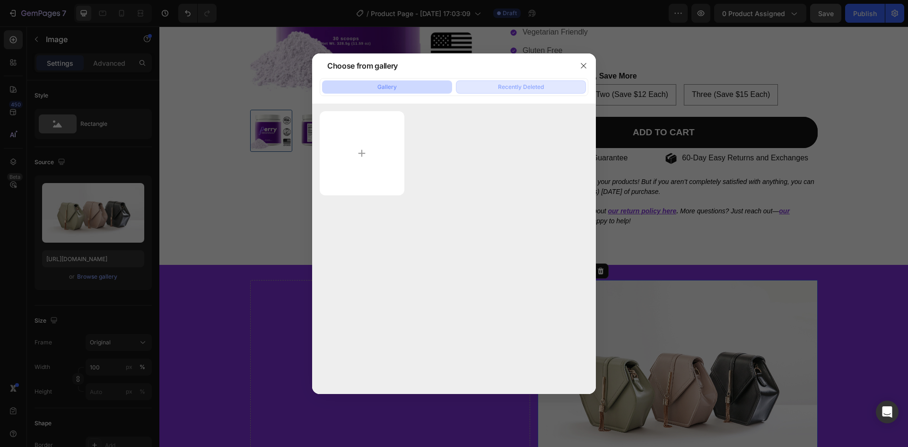
click at [517, 88] on div "Recently Deleted" at bounding box center [521, 87] width 46 height 9
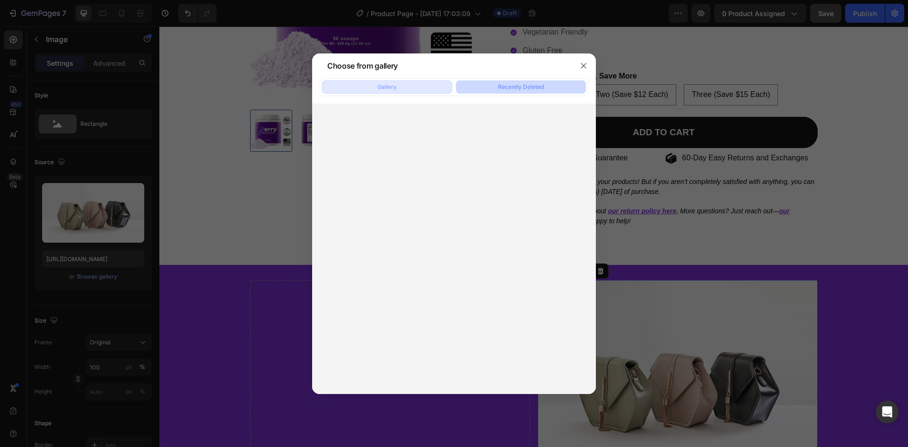
click at [427, 85] on button "Gallery" at bounding box center [387, 86] width 130 height 13
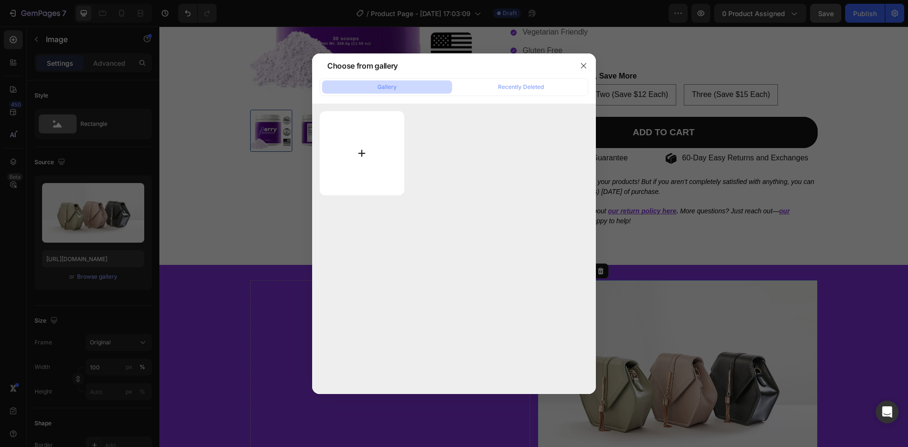
click at [370, 155] on input "file" at bounding box center [362, 153] width 85 height 84
type input "C:\fakepath\20250826_122637-min.jpg"
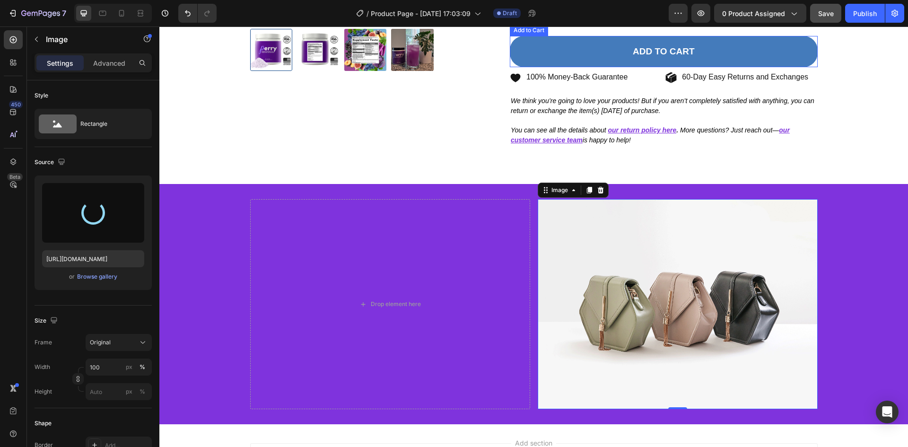
scroll to position [262, 0]
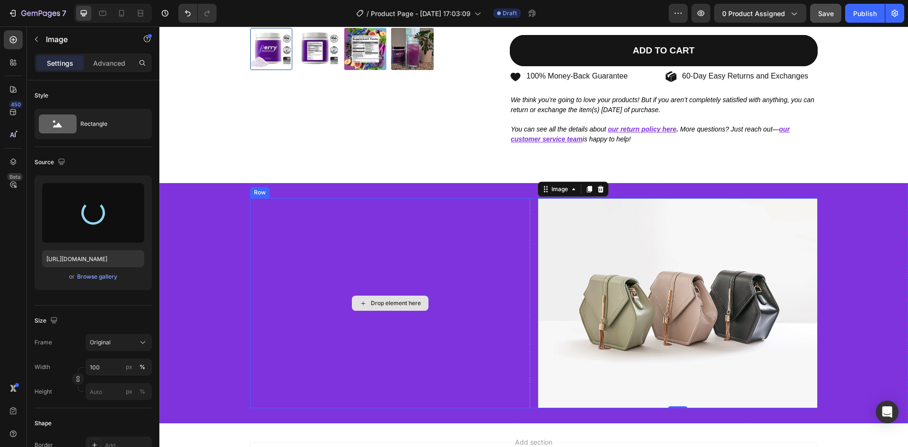
type input "https://cdn.shopify.com/s/files/1/0664/4868/7206/files/gempages_581687052018385…"
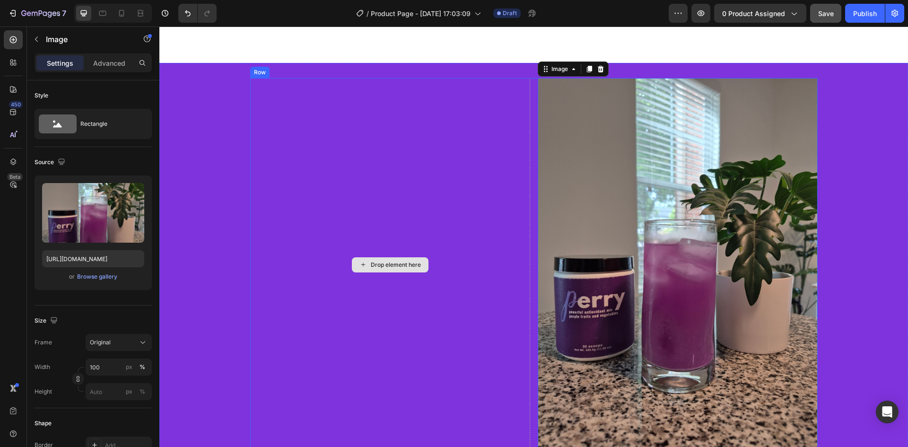
scroll to position [475, 0]
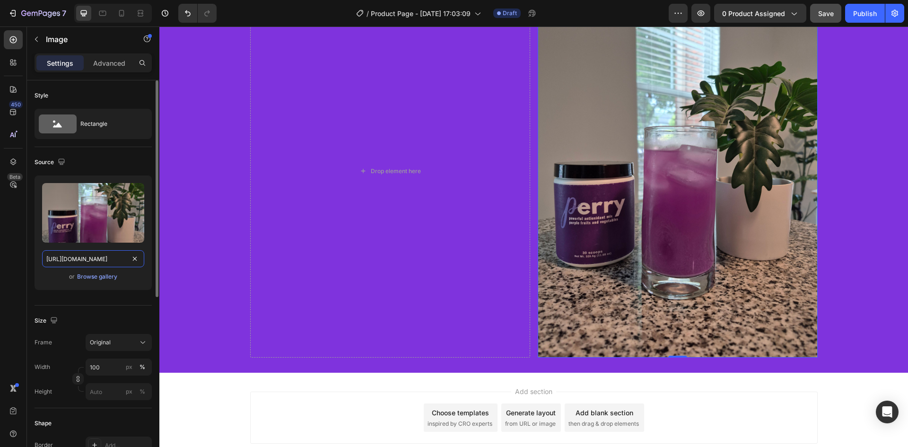
click at [76, 259] on input "https://cdn.shopify.com/s/files/1/0664/4868/7206/files/gempages_581687052018385…" at bounding box center [93, 258] width 102 height 17
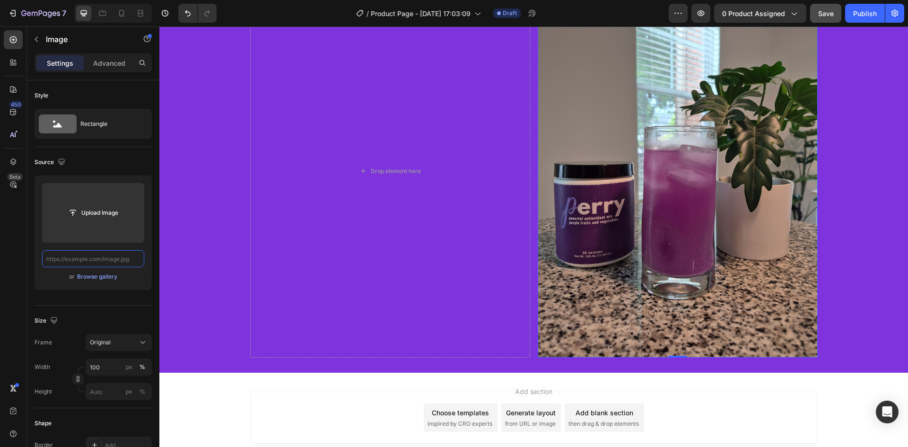
scroll to position [429, 0]
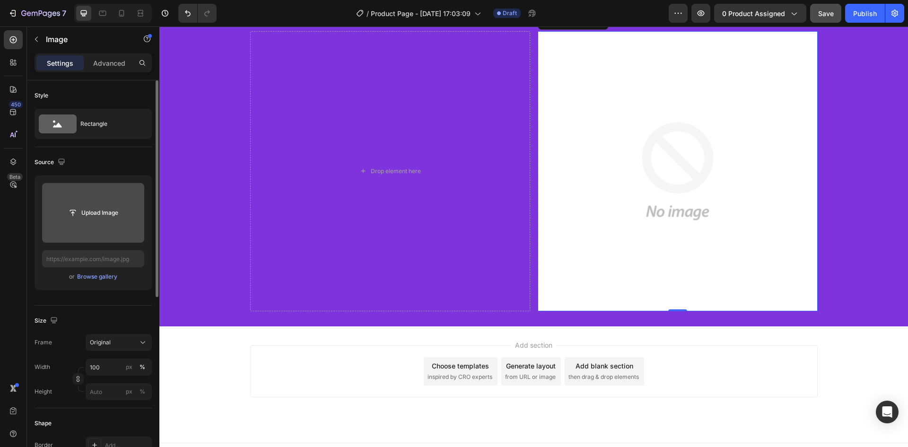
click at [79, 209] on input "file" at bounding box center [93, 213] width 65 height 16
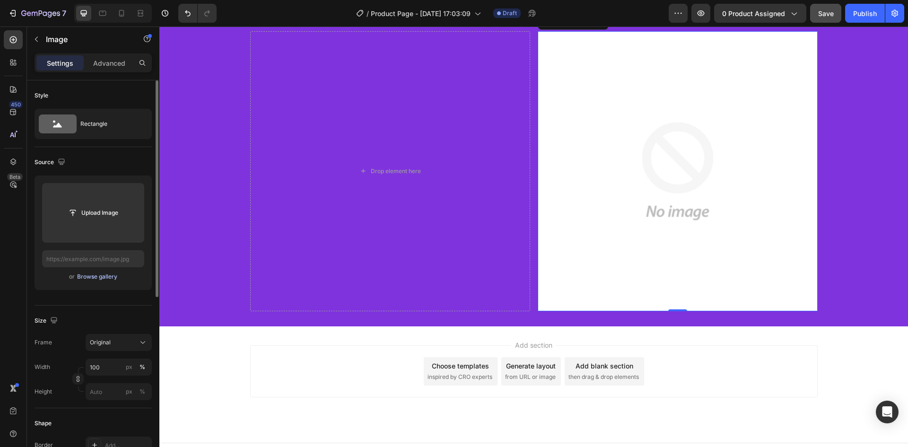
click at [96, 277] on div "Browse gallery" at bounding box center [97, 276] width 40 height 9
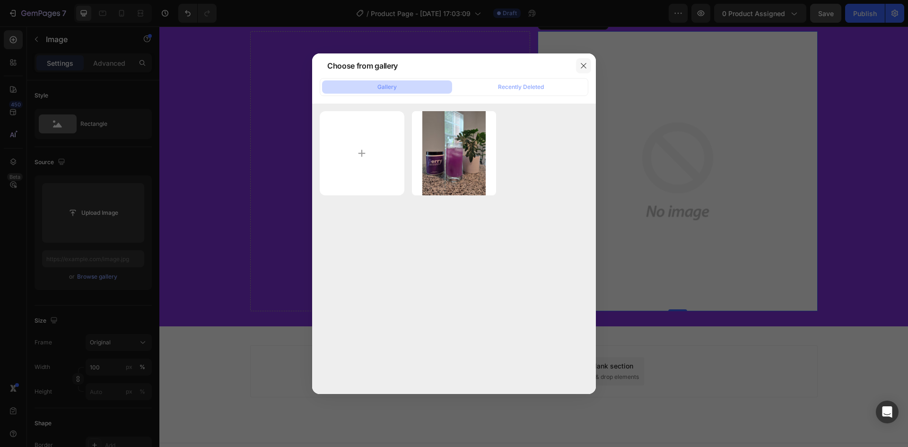
click at [585, 67] on icon "button" at bounding box center [583, 65] width 5 height 5
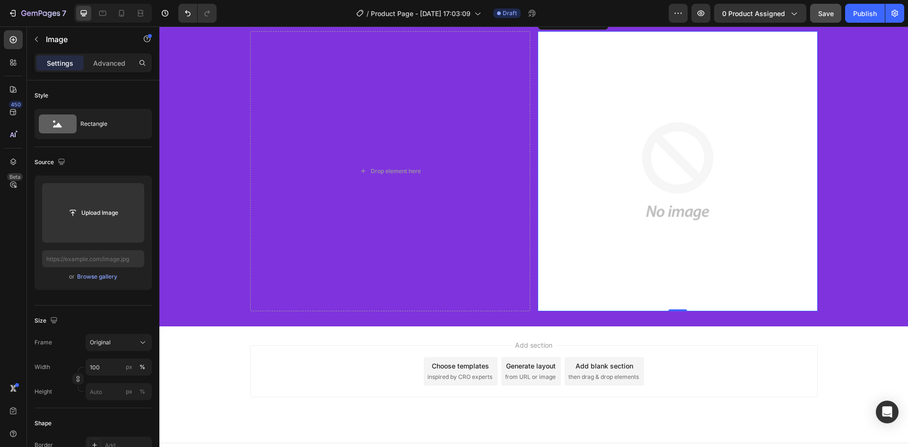
click at [640, 126] on img at bounding box center [678, 171] width 280 height 280
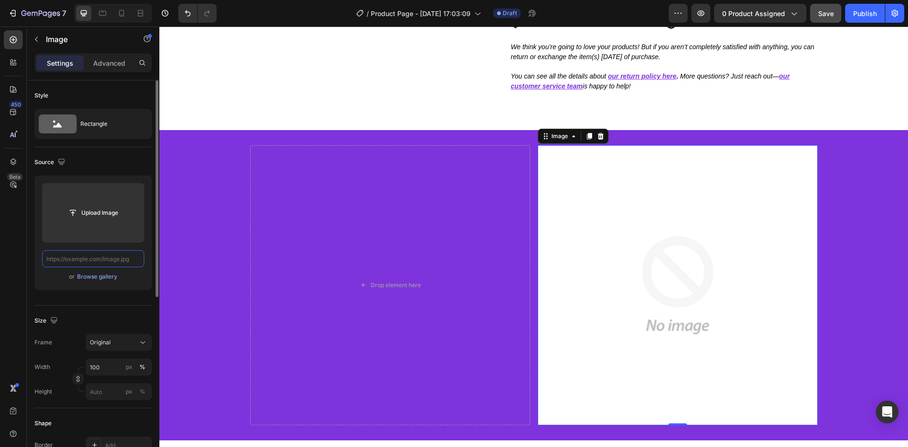
click at [72, 256] on input "text" at bounding box center [93, 258] width 102 height 17
paste input "https://perrypurple.myshopify.com/cdn/shop/files/20250826_122637-min.jpg"
type input "https://perrypurple.myshopify.com/cdn/shop/files/20250826_122637-min.jpg"
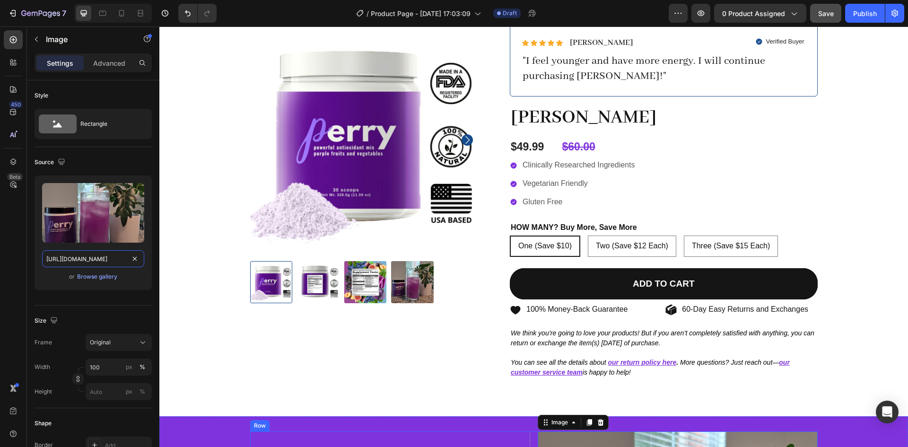
scroll to position [2, 0]
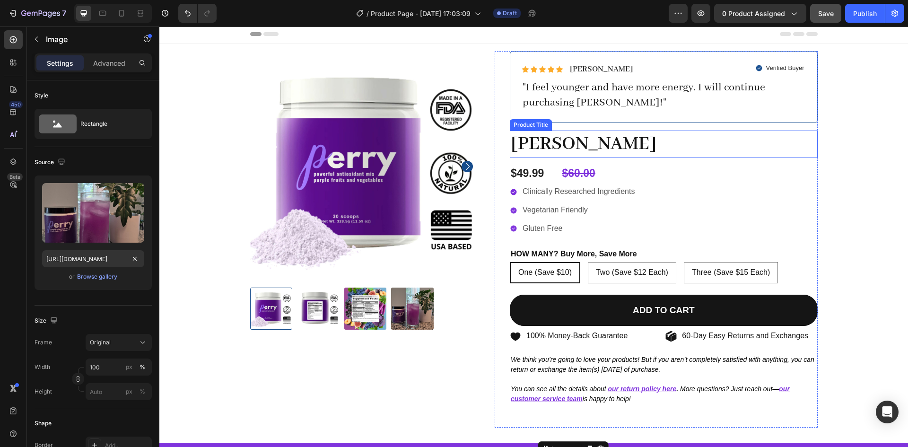
click at [534, 146] on h1 "[PERSON_NAME]" at bounding box center [664, 145] width 308 height 28
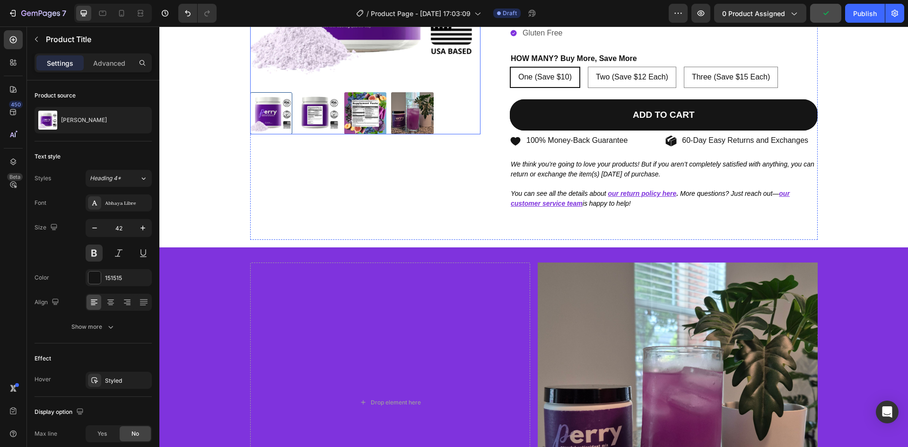
scroll to position [198, 0]
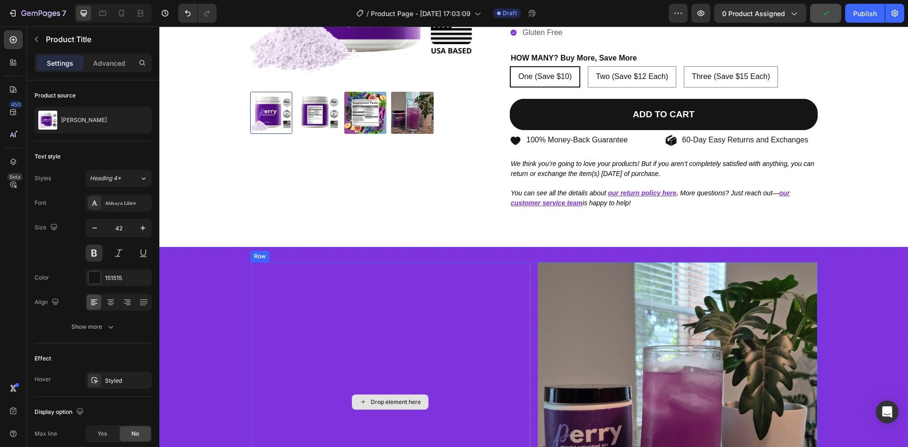
click at [349, 298] on div "Drop element here" at bounding box center [390, 402] width 280 height 280
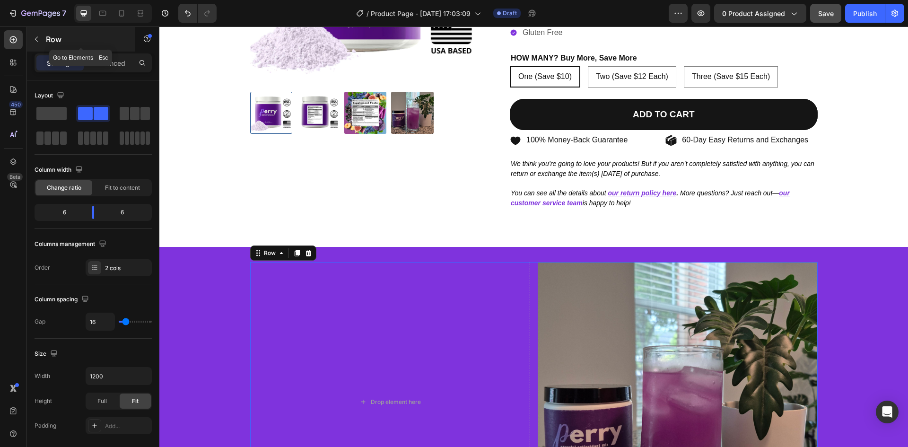
click at [34, 46] on button "button" at bounding box center [36, 39] width 15 height 15
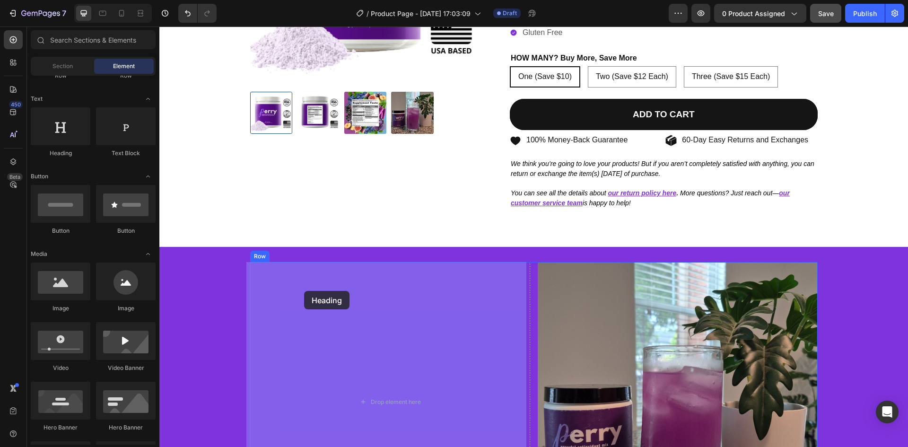
drag, startPoint x: 228, startPoint y: 158, endPoint x: 304, endPoint y: 291, distance: 153.8
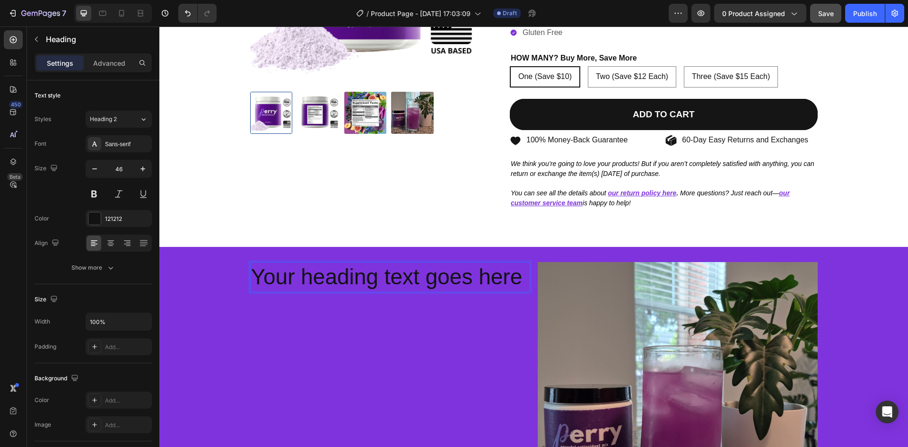
click at [318, 273] on h2 "Your heading text goes here" at bounding box center [390, 277] width 280 height 30
click at [110, 149] on div "Sans-serif" at bounding box center [119, 143] width 66 height 17
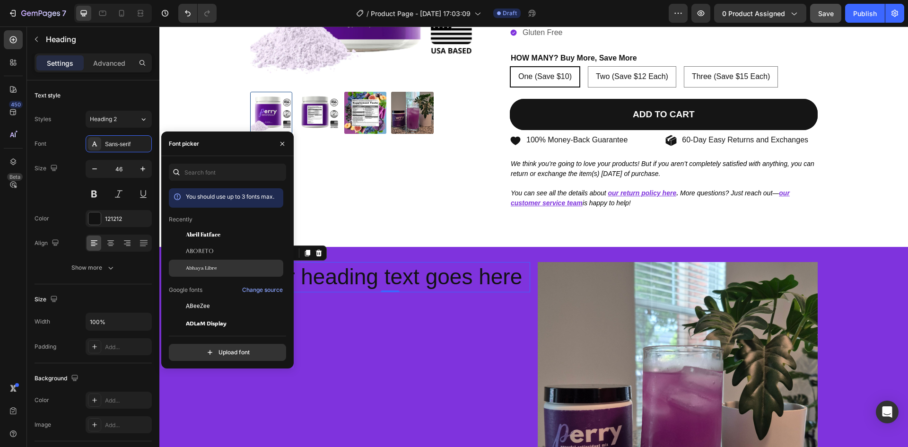
click at [205, 270] on span "Abhaya Libre" at bounding box center [201, 268] width 31 height 9
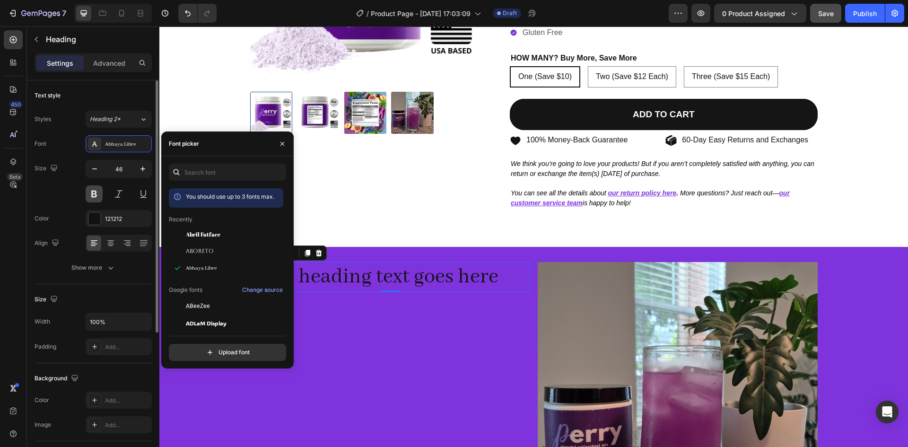
click at [94, 194] on button at bounding box center [94, 193] width 17 height 17
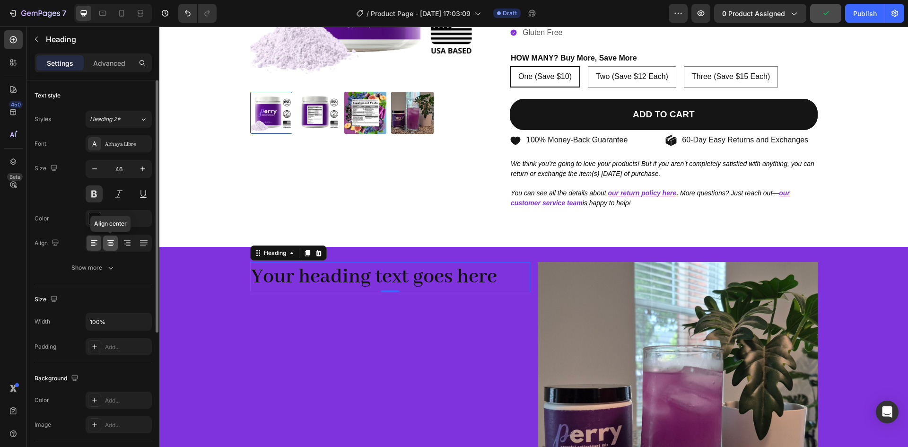
click at [106, 246] on icon at bounding box center [110, 242] width 9 height 9
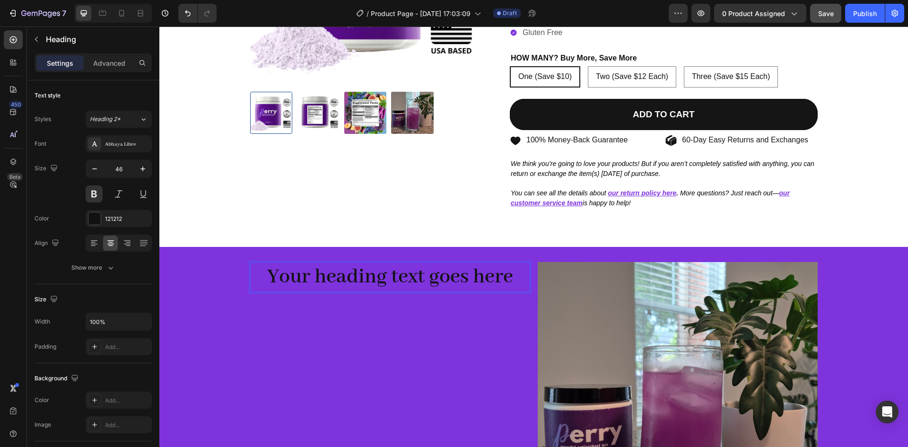
click at [296, 277] on p "Your heading text goes here" at bounding box center [390, 277] width 278 height 28
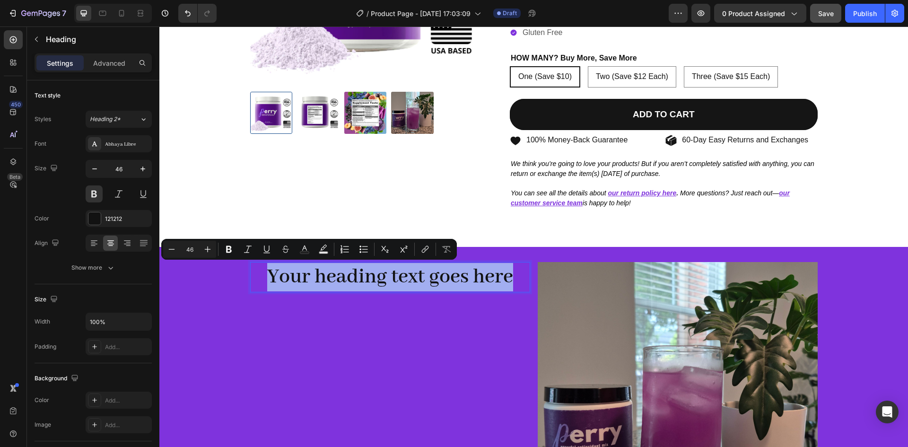
click at [296, 277] on p "Your heading text goes here" at bounding box center [390, 277] width 278 height 28
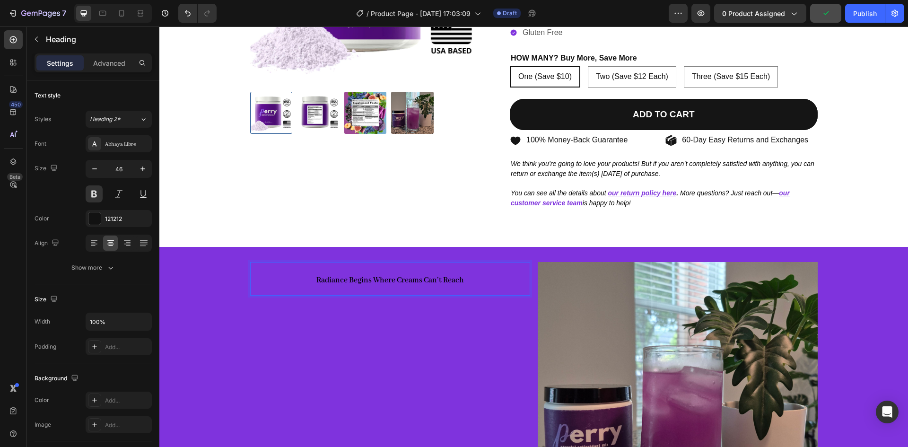
click at [355, 278] on strong "Radiance Begins Where Creams Can’t Reach" at bounding box center [390, 280] width 148 height 10
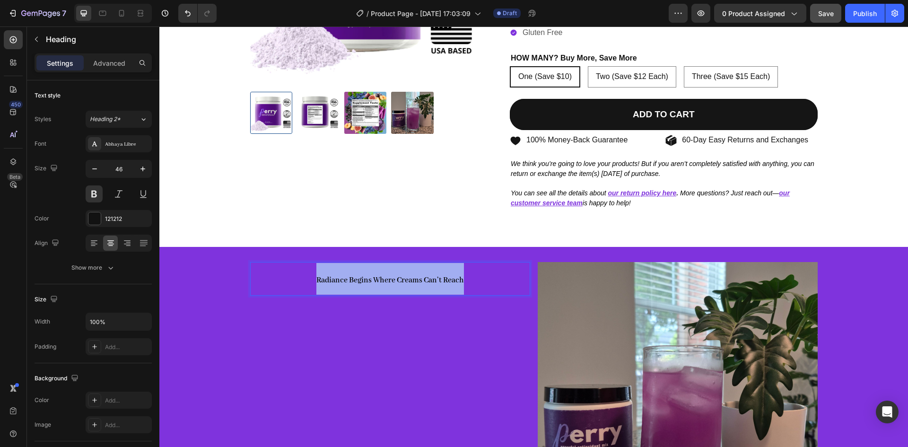
click at [355, 278] on strong "Radiance Begins Where Creams Can’t Reach" at bounding box center [390, 280] width 148 height 10
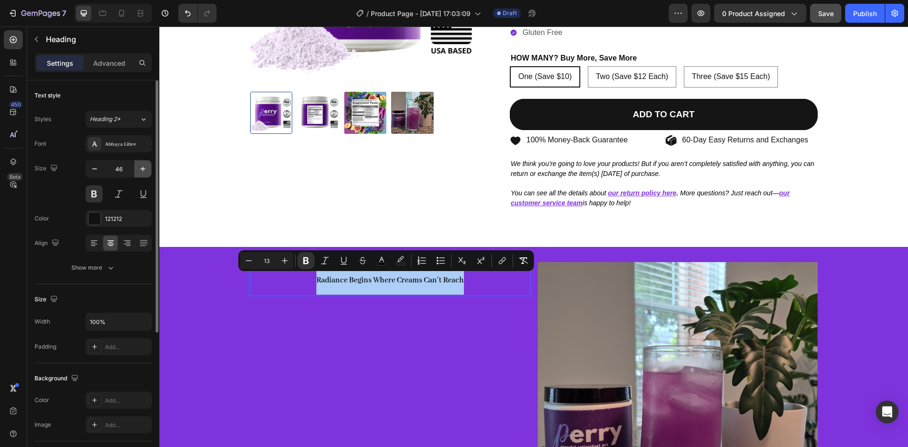
click at [140, 172] on icon "button" at bounding box center [142, 168] width 9 height 9
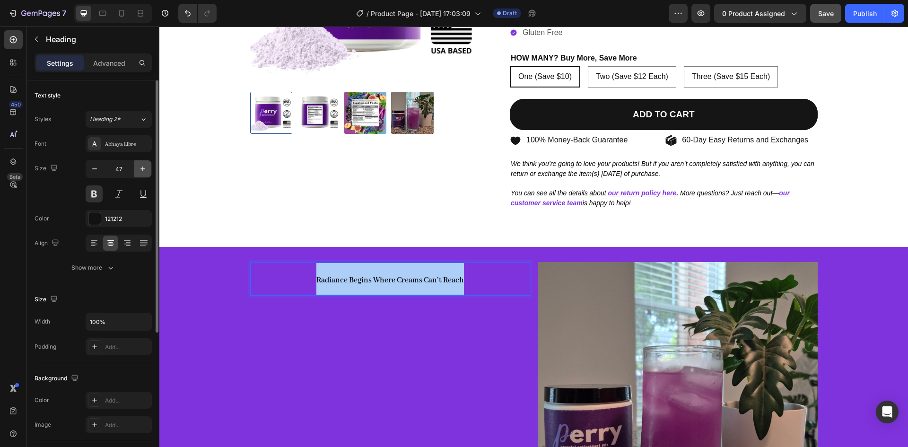
click at [140, 172] on icon "button" at bounding box center [142, 168] width 9 height 9
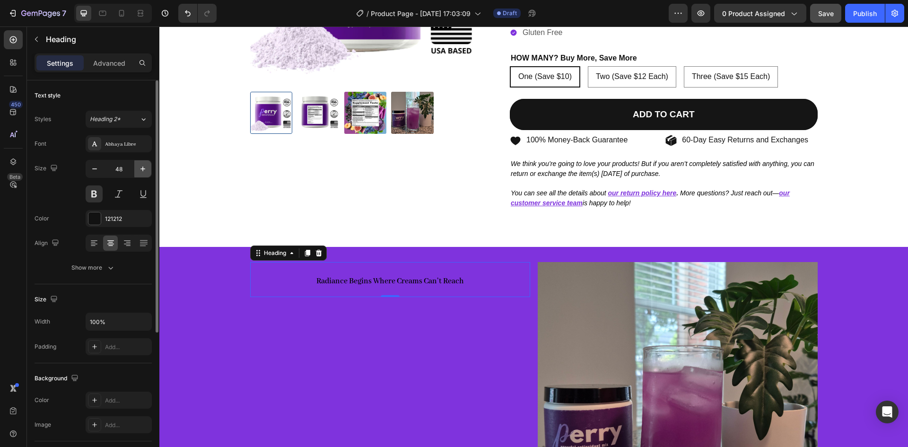
click at [140, 172] on icon "button" at bounding box center [142, 168] width 9 height 9
click at [122, 169] on input "53" at bounding box center [118, 168] width 31 height 17
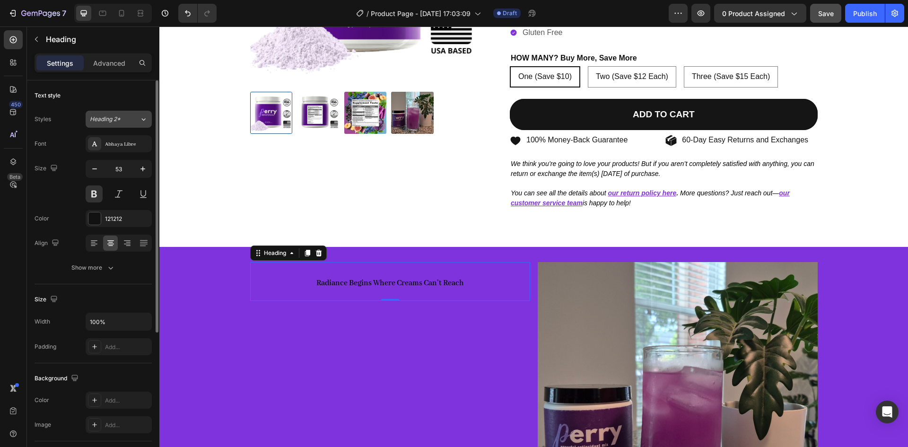
click at [130, 123] on div "Heading 2*" at bounding box center [115, 119] width 50 height 9
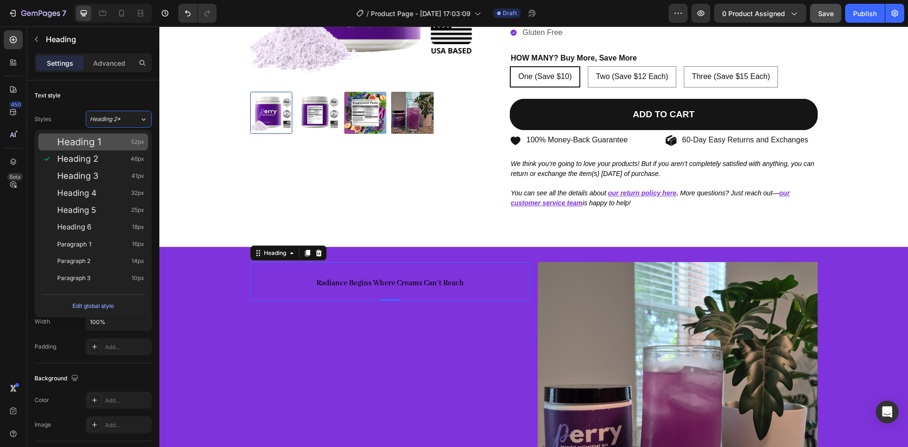
click at [90, 144] on span "Heading 1" at bounding box center [79, 141] width 44 height 9
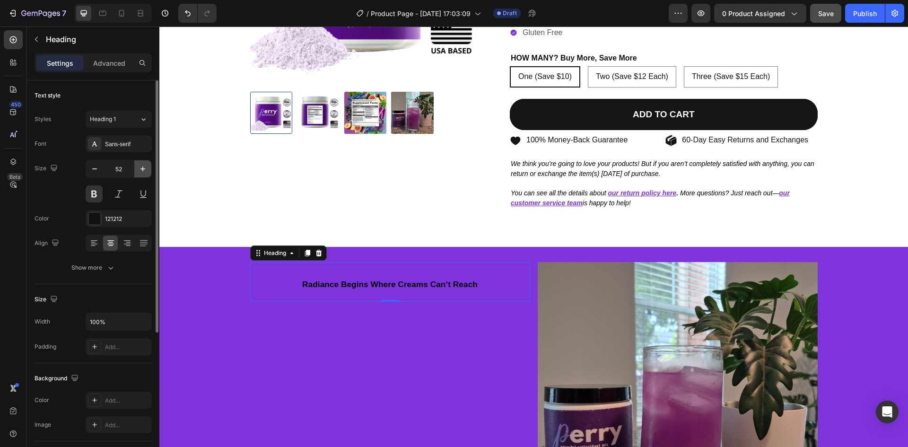
click at [141, 172] on icon "button" at bounding box center [142, 168] width 9 height 9
click at [89, 168] on button "button" at bounding box center [94, 168] width 17 height 17
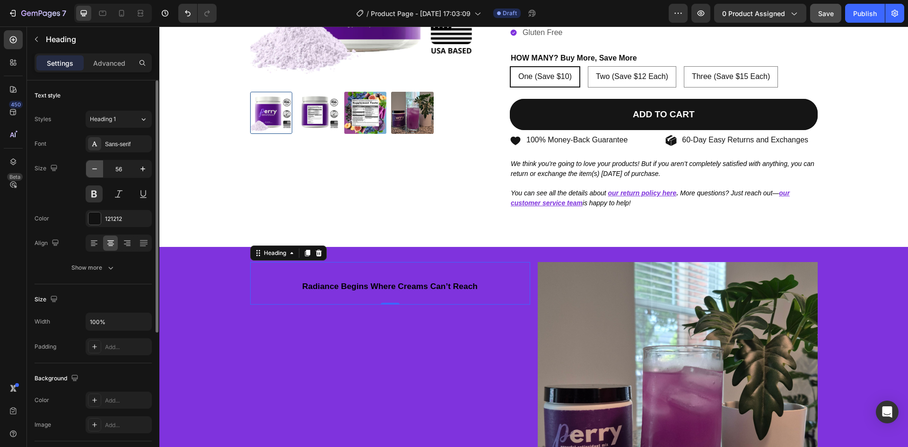
click at [89, 168] on button "button" at bounding box center [94, 168] width 17 height 17
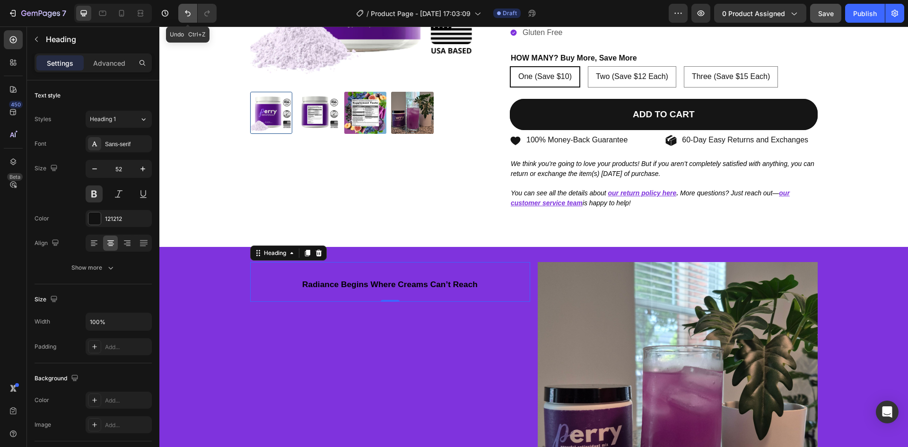
click at [192, 15] on icon "Undo/Redo" at bounding box center [187, 13] width 9 height 9
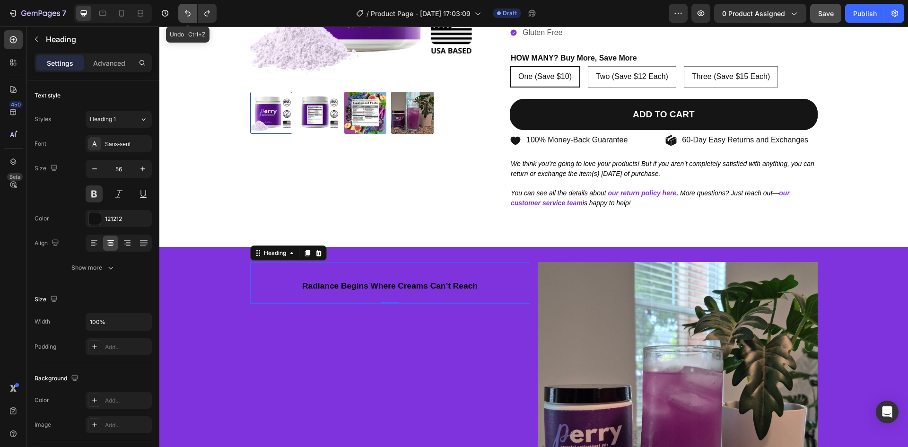
click at [192, 15] on icon "Undo/Redo" at bounding box center [187, 13] width 9 height 9
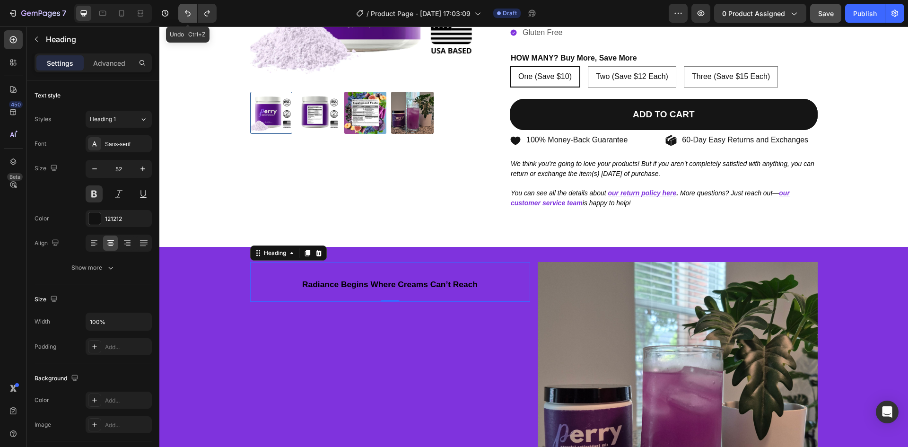
click at [192, 15] on icon "Undo/Redo" at bounding box center [187, 13] width 9 height 9
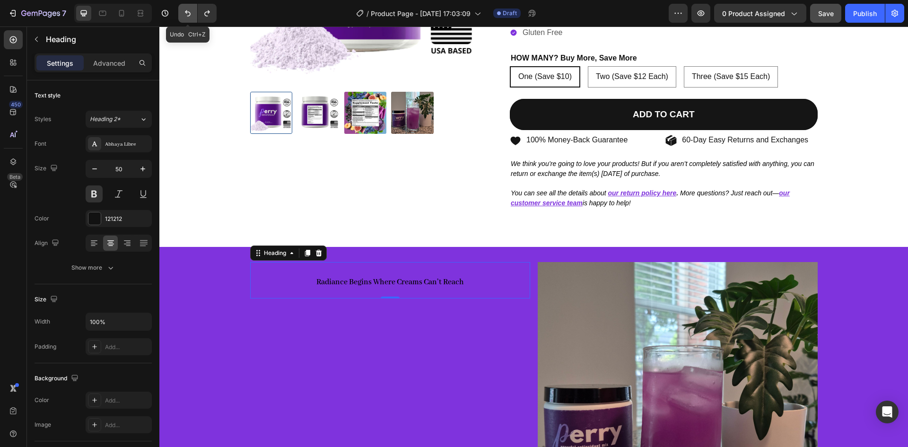
click at [192, 15] on icon "Undo/Redo" at bounding box center [187, 13] width 9 height 9
type input "46"
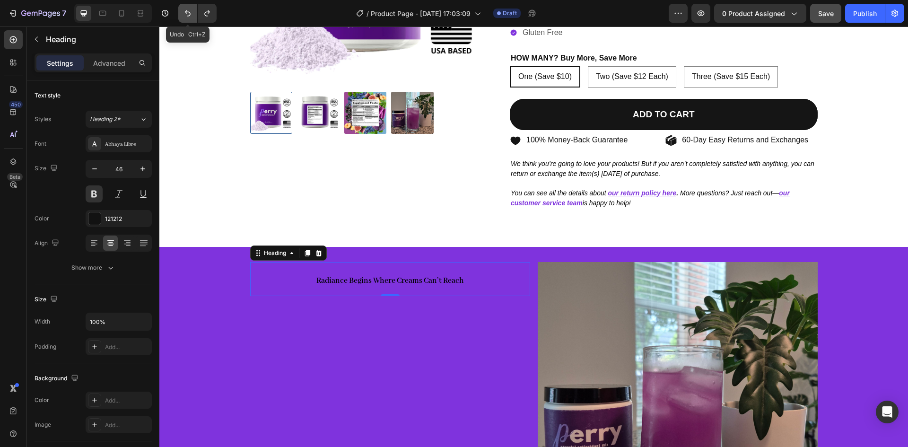
click at [192, 15] on icon "Undo/Redo" at bounding box center [187, 13] width 9 height 9
click at [187, 17] on icon "Undo/Redo" at bounding box center [187, 13] width 9 height 9
click at [184, 7] on button "Undo/Redo" at bounding box center [187, 13] width 19 height 19
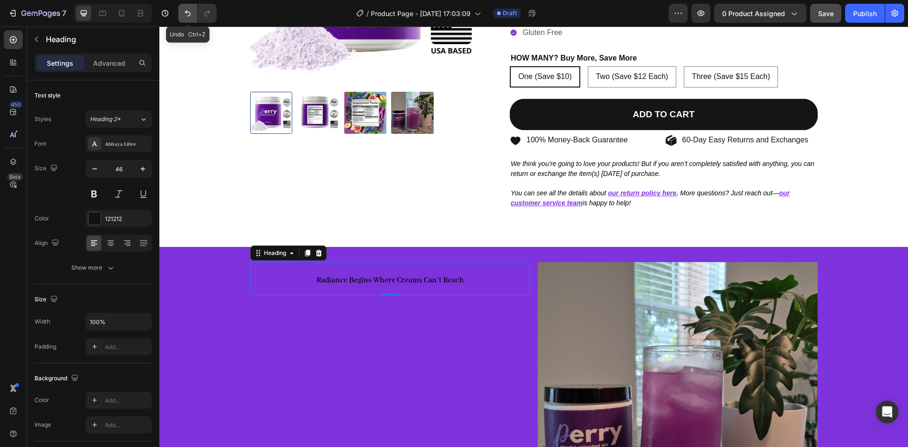
click at [184, 7] on button "Undo/Redo" at bounding box center [187, 13] width 19 height 19
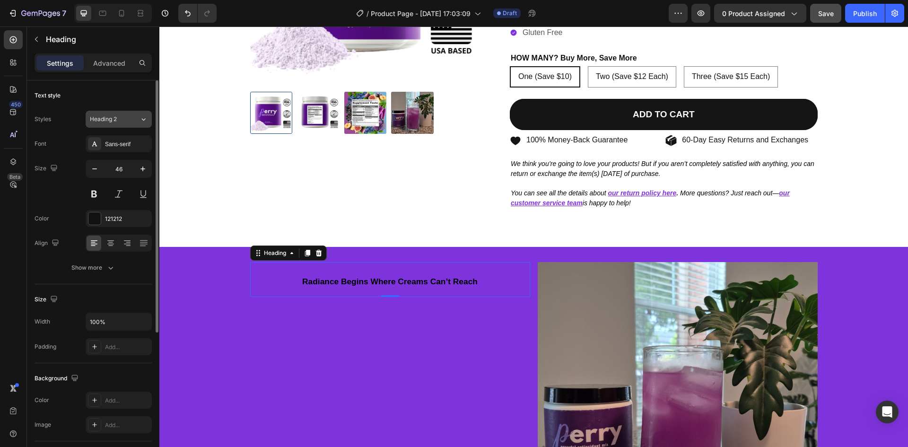
click at [127, 125] on button "Heading 2" at bounding box center [119, 119] width 66 height 17
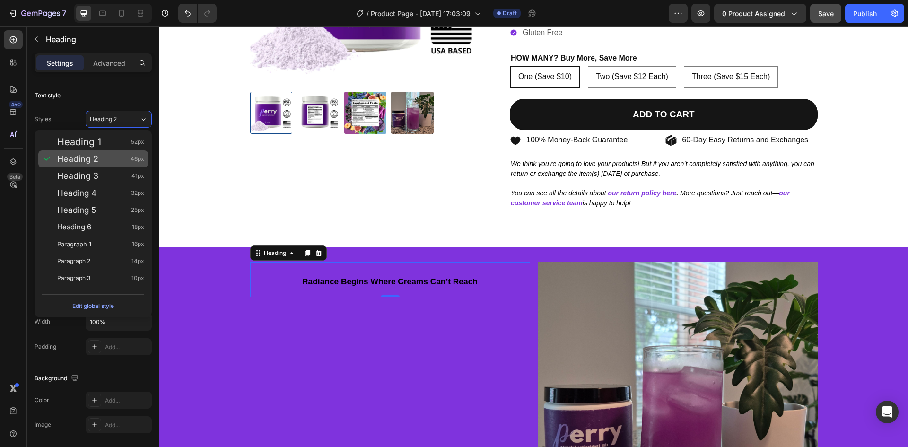
click at [102, 156] on div "Heading 2 46px" at bounding box center [100, 158] width 87 height 9
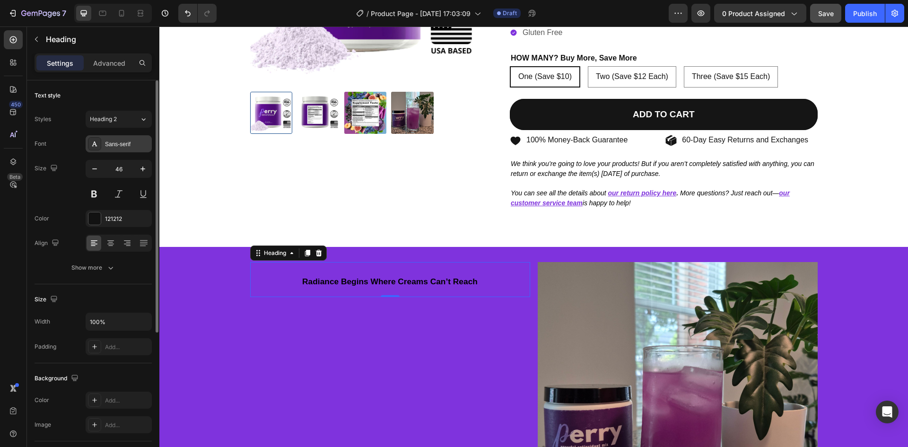
click at [123, 137] on div "Sans-serif" at bounding box center [119, 143] width 66 height 17
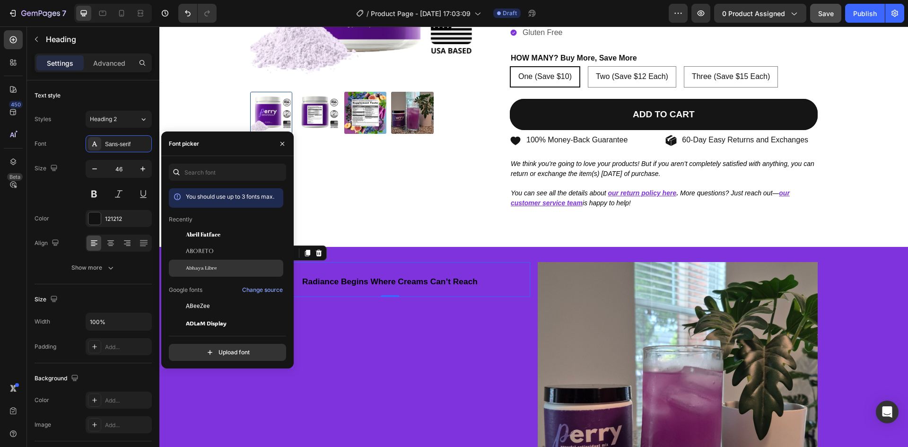
click at [191, 267] on span "Abhaya Libre" at bounding box center [201, 268] width 31 height 9
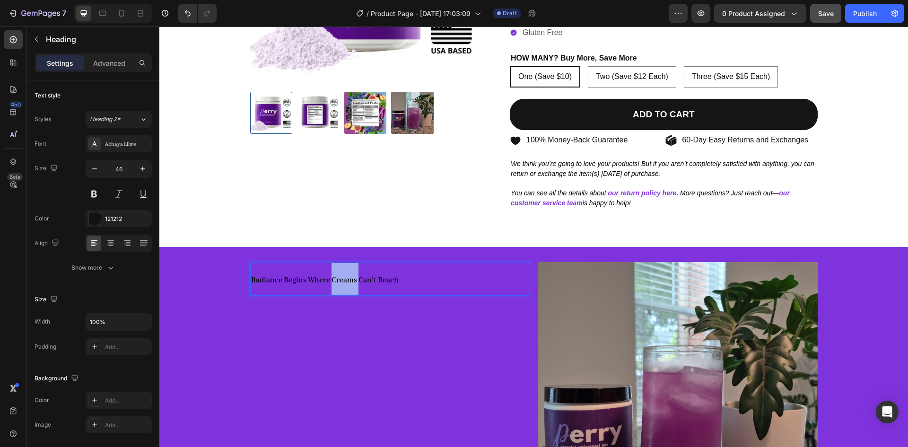
click at [343, 279] on strong "Radiance Begins Where Creams Can’t Reach" at bounding box center [325, 280] width 148 height 10
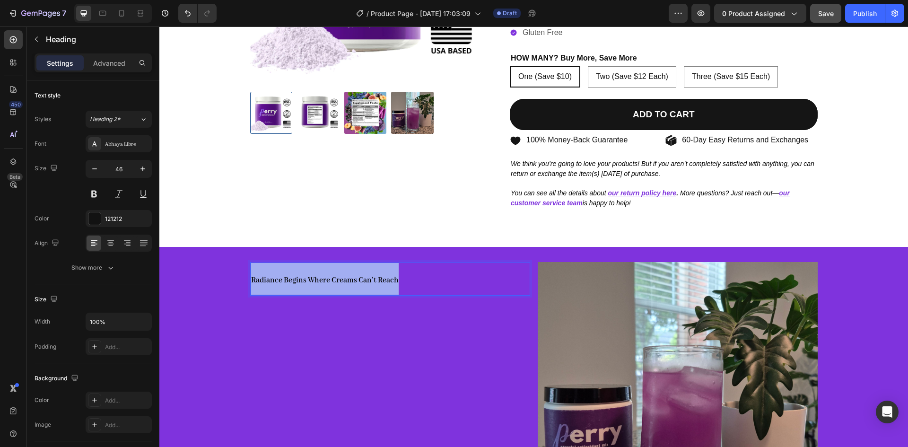
click at [343, 279] on strong "Radiance Begins Where Creams Can’t Reach" at bounding box center [325, 280] width 148 height 10
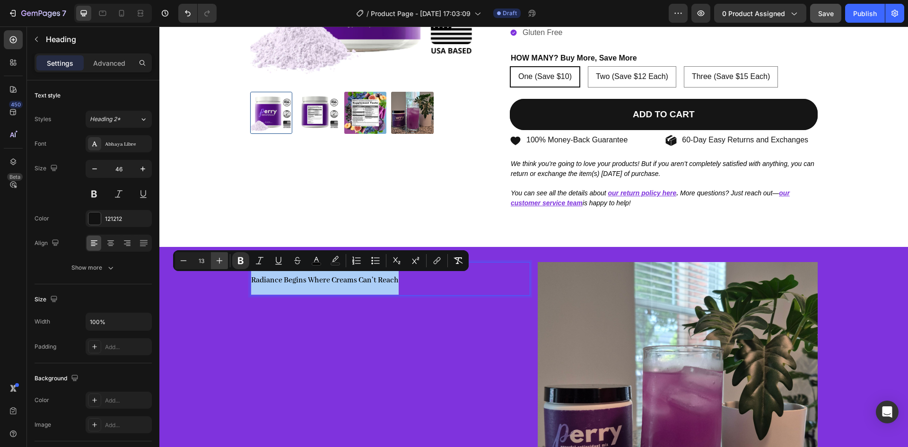
click at [217, 257] on icon "Editor contextual toolbar" at bounding box center [219, 260] width 9 height 9
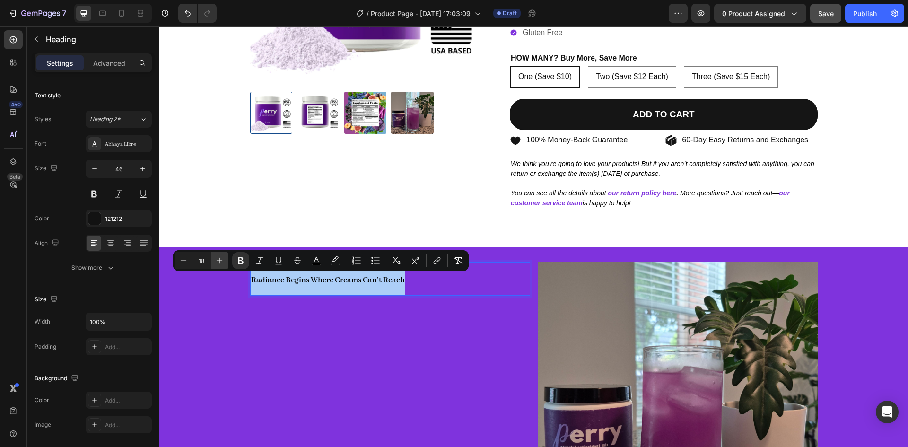
click at [217, 257] on icon "Editor contextual toolbar" at bounding box center [219, 260] width 9 height 9
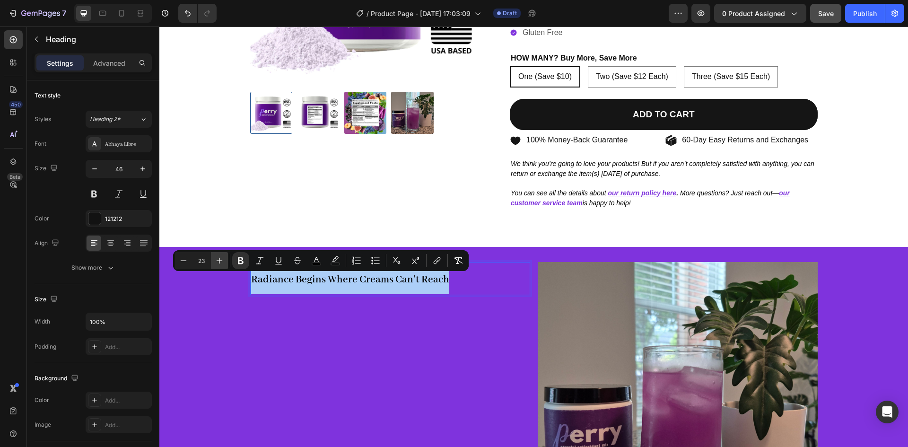
click at [217, 257] on icon "Editor contextual toolbar" at bounding box center [219, 260] width 9 height 9
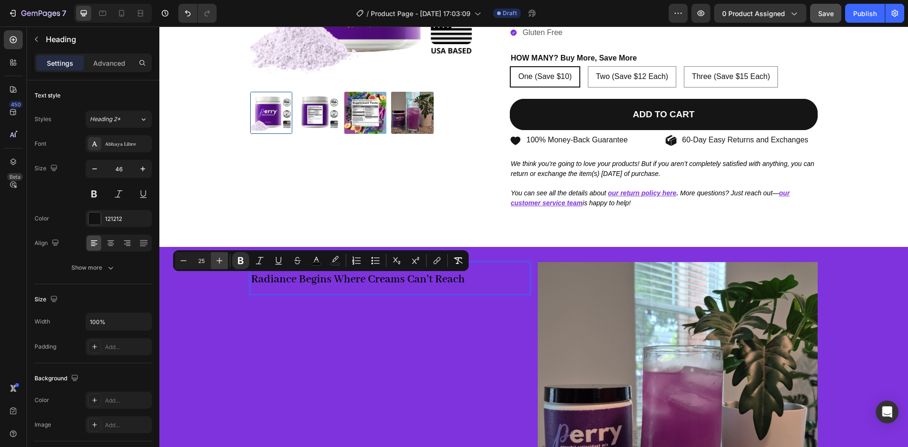
click at [217, 257] on icon "Editor contextual toolbar" at bounding box center [219, 260] width 9 height 9
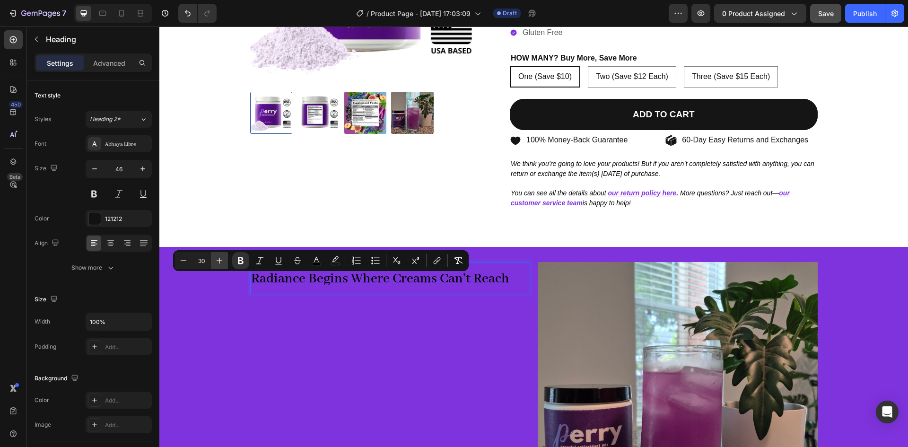
click at [217, 257] on icon "Editor contextual toolbar" at bounding box center [219, 260] width 9 height 9
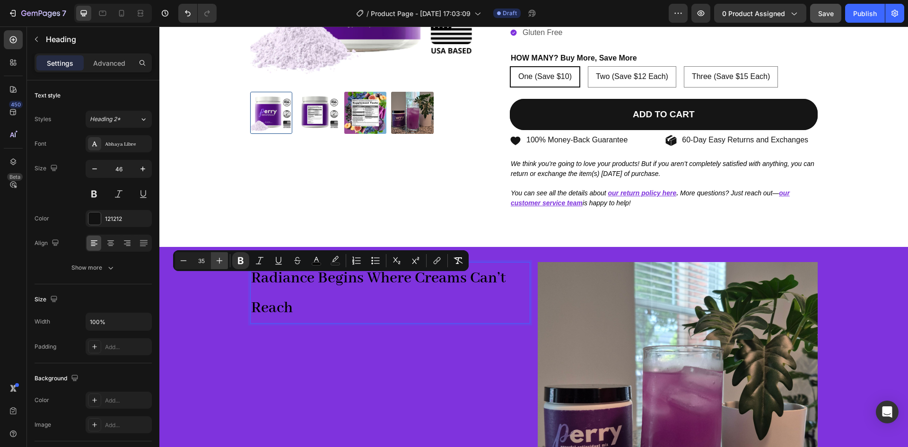
click at [217, 257] on icon "Editor contextual toolbar" at bounding box center [219, 260] width 9 height 9
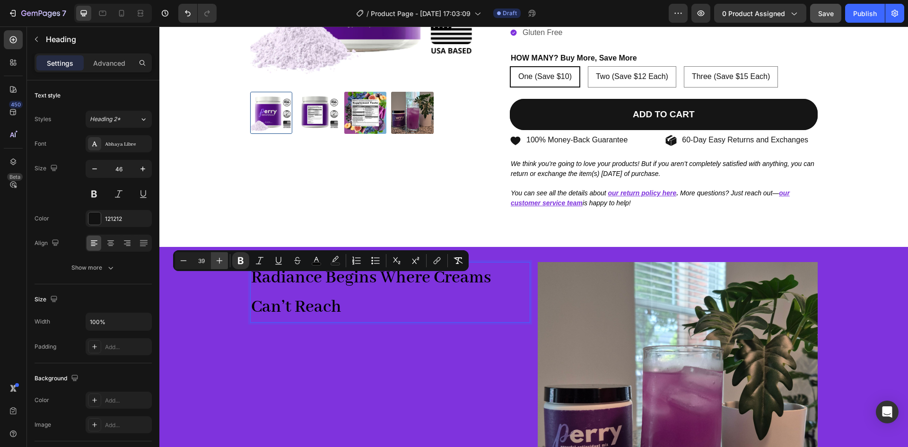
type input "40"
click at [312, 262] on icon "Editor contextual toolbar" at bounding box center [316, 260] width 9 height 9
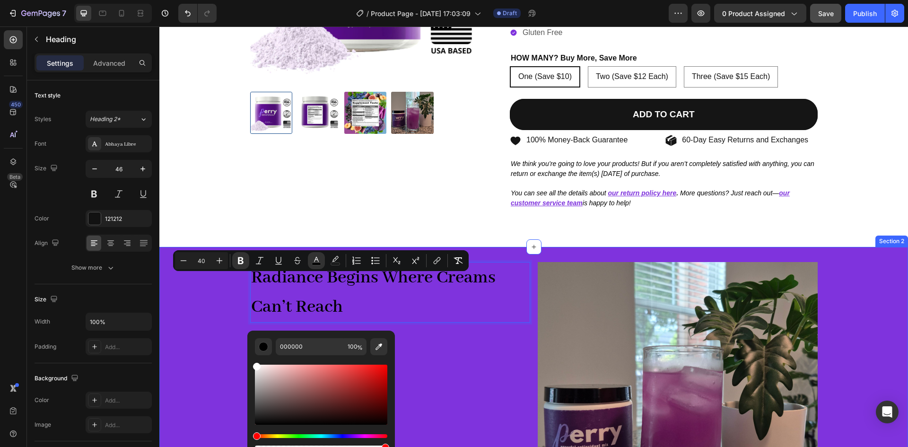
drag, startPoint x: 430, startPoint y: 397, endPoint x: 240, endPoint y: 350, distance: 194.9
type input "FFFFFF"
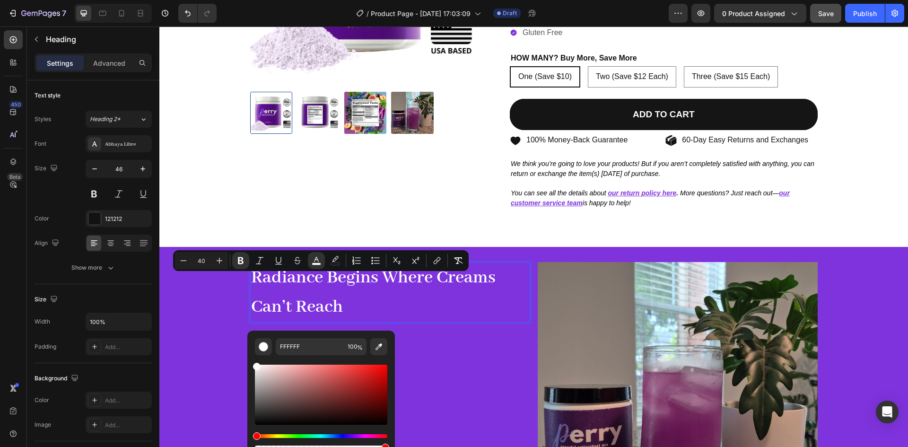
click at [316, 284] on strong "Radiance Begins Where Creams Can’t Reach" at bounding box center [373, 292] width 245 height 52
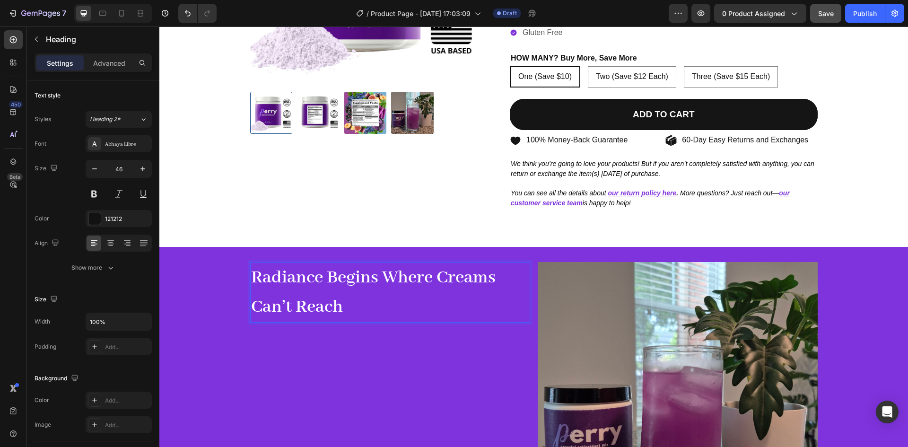
click at [271, 274] on strong "Radiance Begins Where Creams Can’t Reach" at bounding box center [373, 292] width 245 height 52
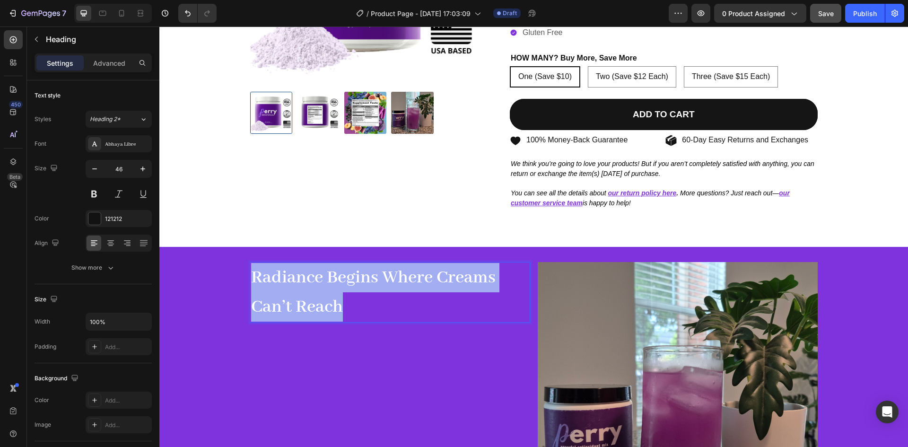
click at [271, 274] on strong "Radiance Begins Where Creams Can’t Reach" at bounding box center [373, 292] width 245 height 52
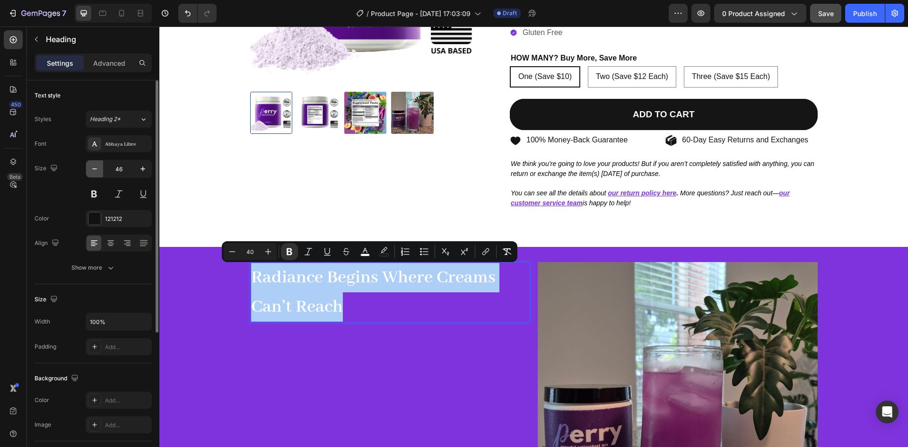
click at [91, 169] on icon "button" at bounding box center [94, 168] width 9 height 9
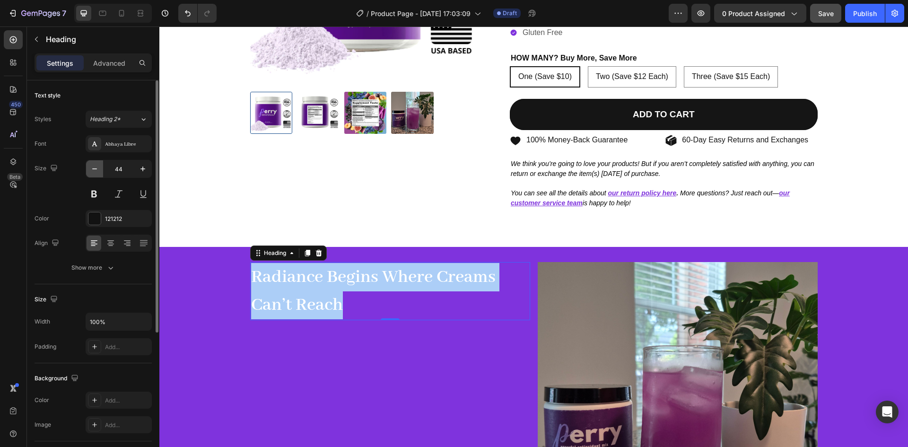
click at [91, 169] on icon "button" at bounding box center [94, 168] width 9 height 9
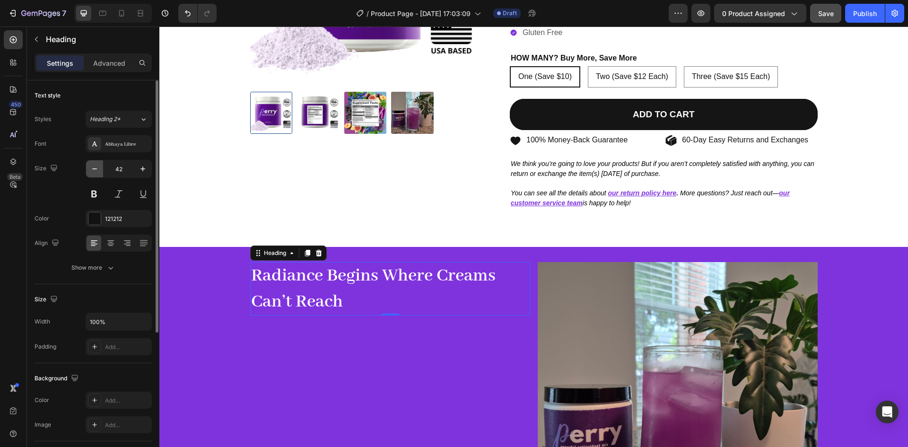
click at [91, 169] on icon "button" at bounding box center [94, 168] width 9 height 9
type input "40"
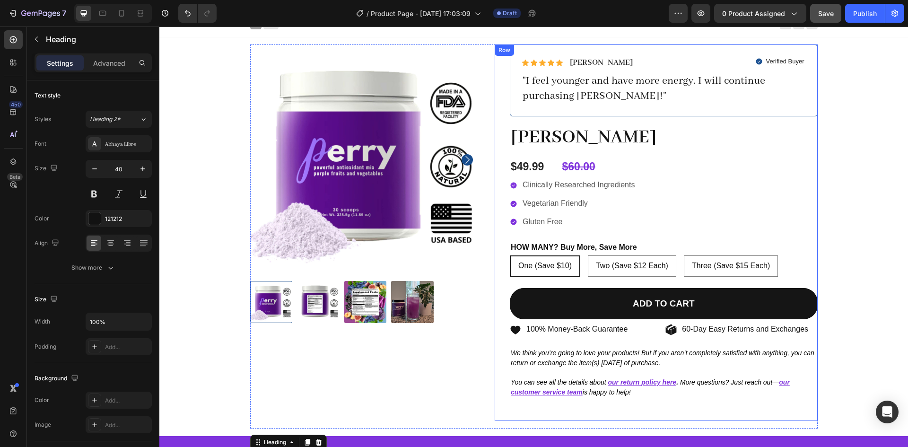
scroll to position [0, 0]
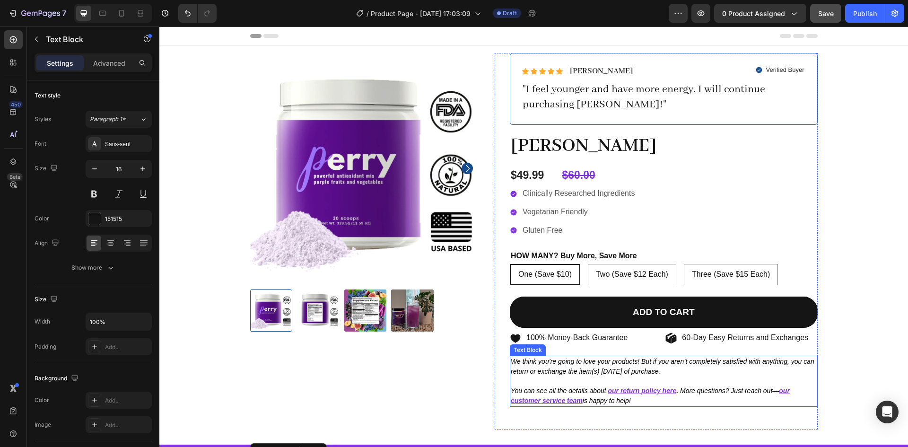
click at [539, 367] on icon "We think you’re going to love your products! But if you aren’t completely satis…" at bounding box center [663, 367] width 304 height 18
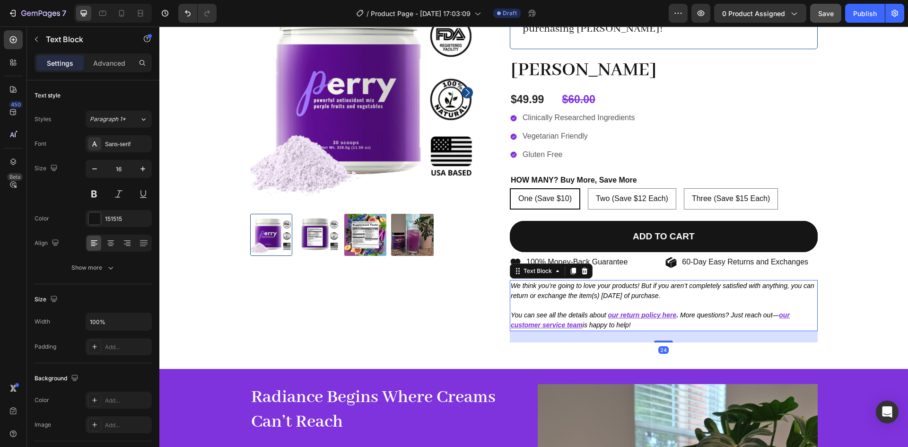
scroll to position [78, 0]
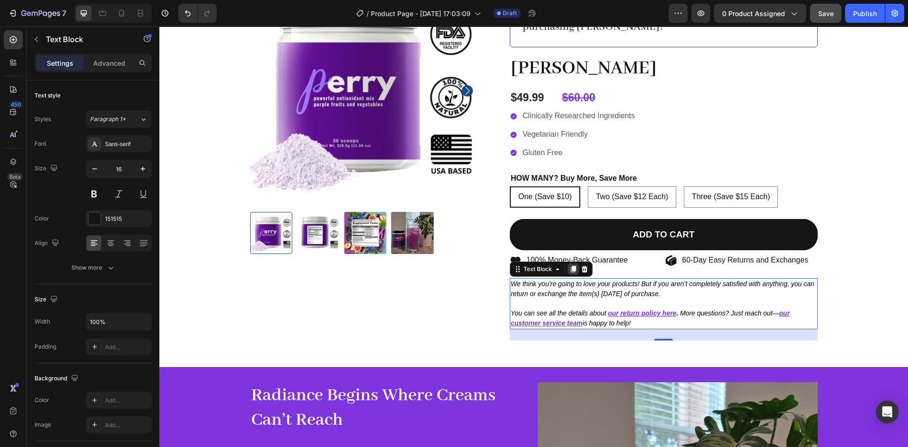
click at [571, 271] on icon at bounding box center [573, 269] width 5 height 7
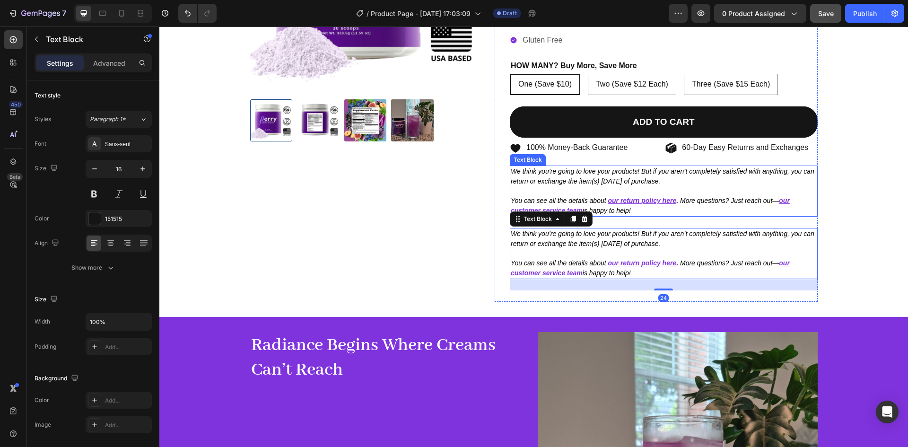
scroll to position [191, 0]
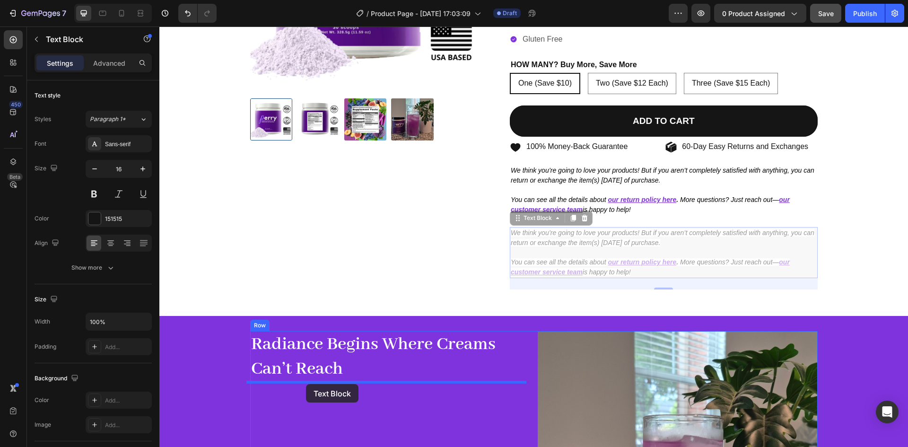
drag, startPoint x: 526, startPoint y: 218, endPoint x: 306, endPoint y: 384, distance: 276.0
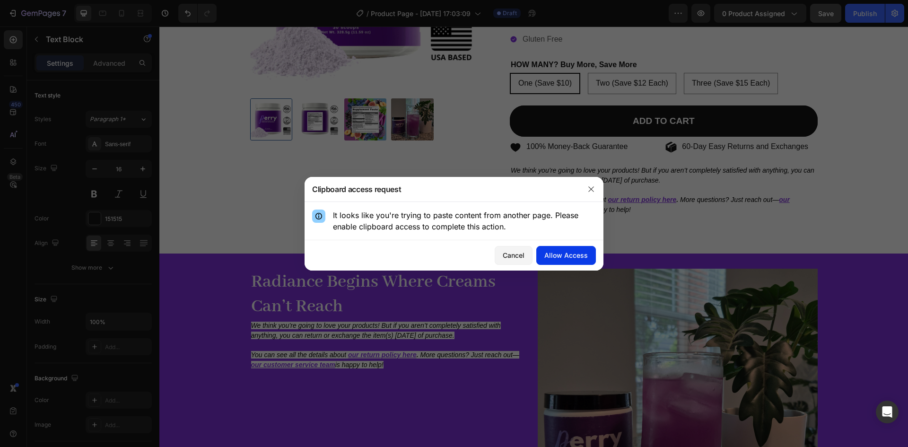
click at [554, 254] on div "Allow Access" at bounding box center [566, 255] width 44 height 10
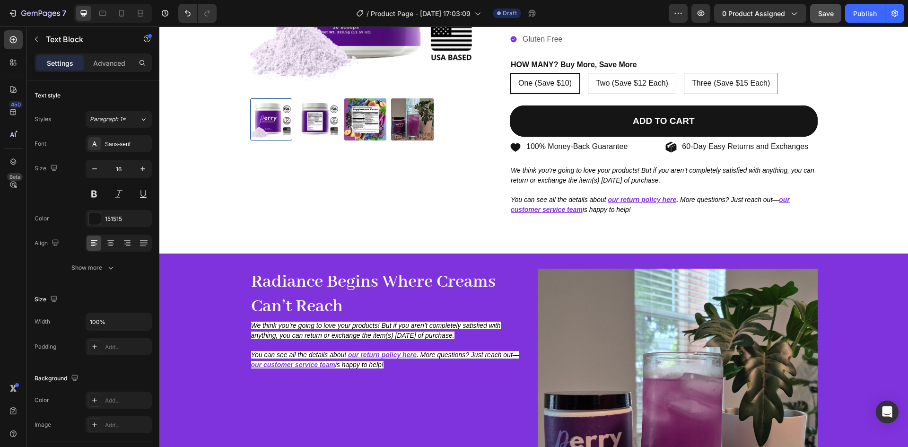
click at [341, 322] on icon "We think you’re going to love your products! But if you aren’t completely satis…" at bounding box center [376, 331] width 250 height 18
click at [333, 329] on icon "We think you’re going to love your products! But if you aren’t completely satis…" at bounding box center [376, 331] width 250 height 18
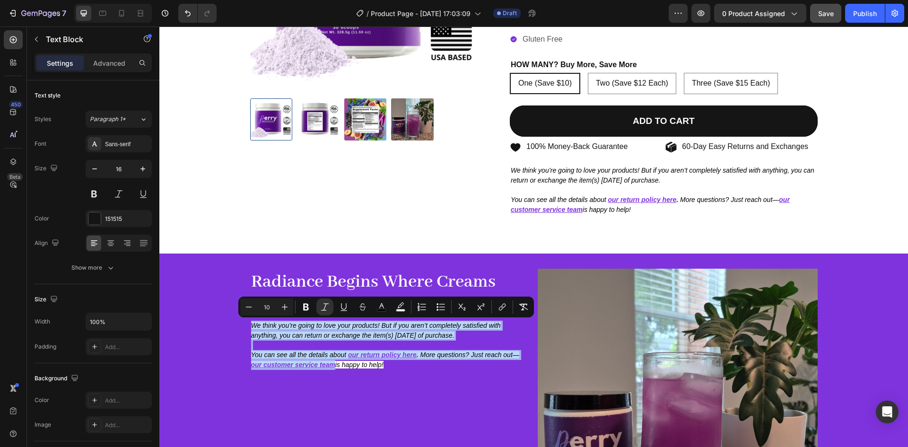
type input "11"
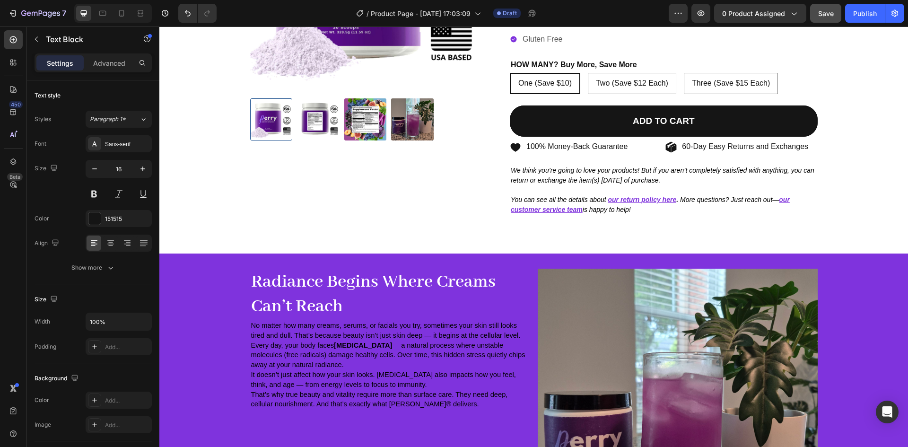
click at [323, 353] on span "Every day, your body faces [MEDICAL_DATA] — a natural process where unstable mo…" at bounding box center [388, 355] width 274 height 27
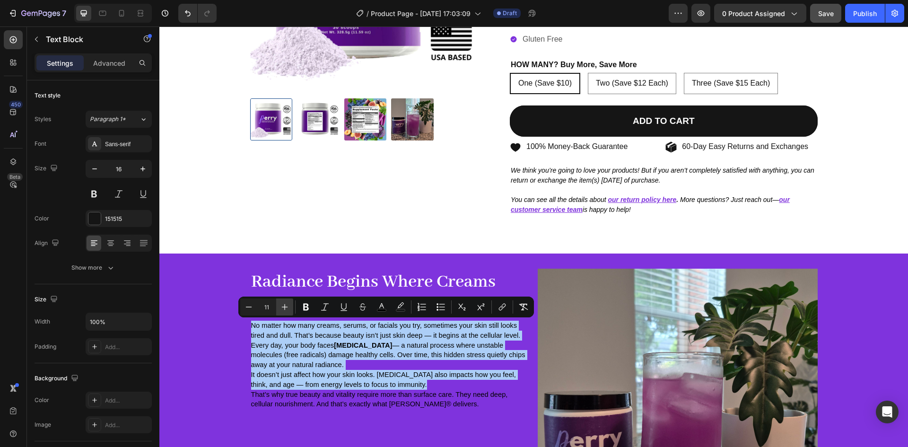
click at [279, 307] on button "Plus" at bounding box center [284, 306] width 17 height 17
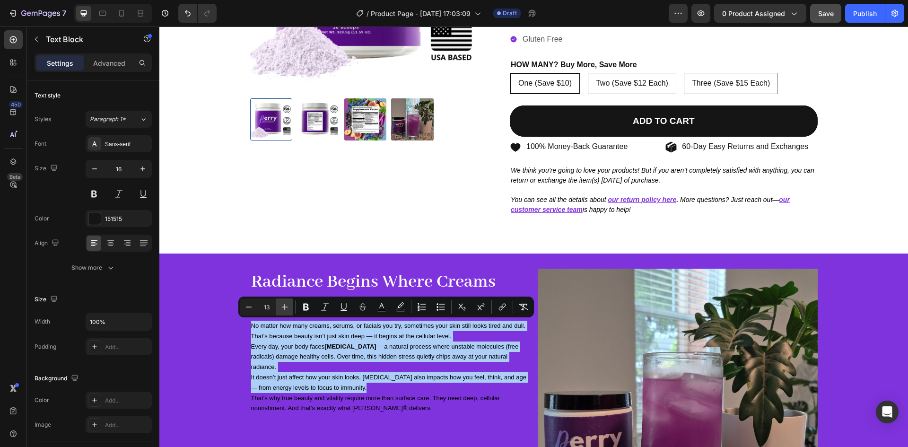
click at [279, 307] on button "Plus" at bounding box center [284, 306] width 17 height 17
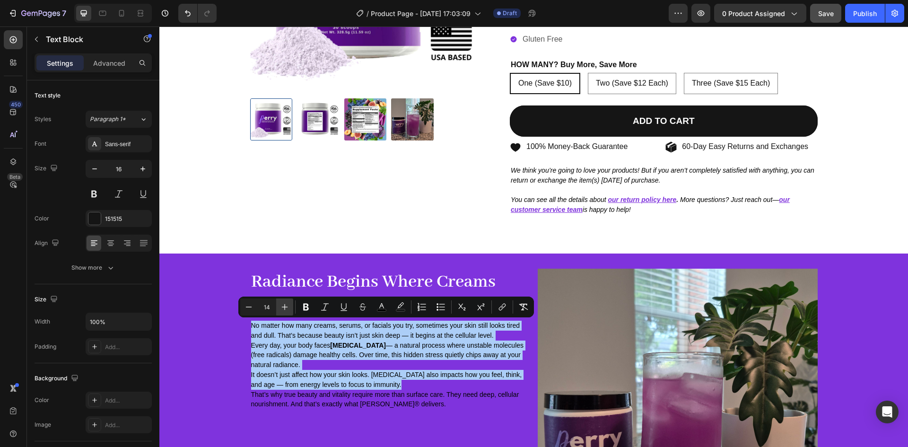
click at [279, 307] on button "Plus" at bounding box center [284, 306] width 17 height 17
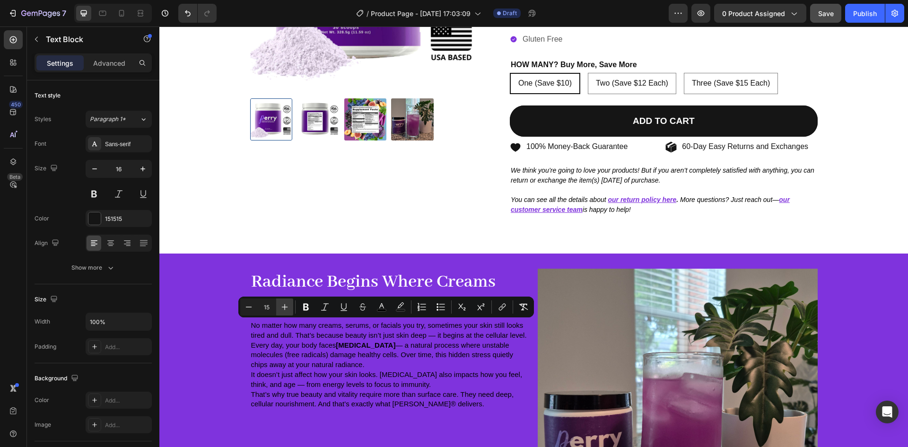
click at [279, 307] on button "Plus" at bounding box center [284, 306] width 17 height 17
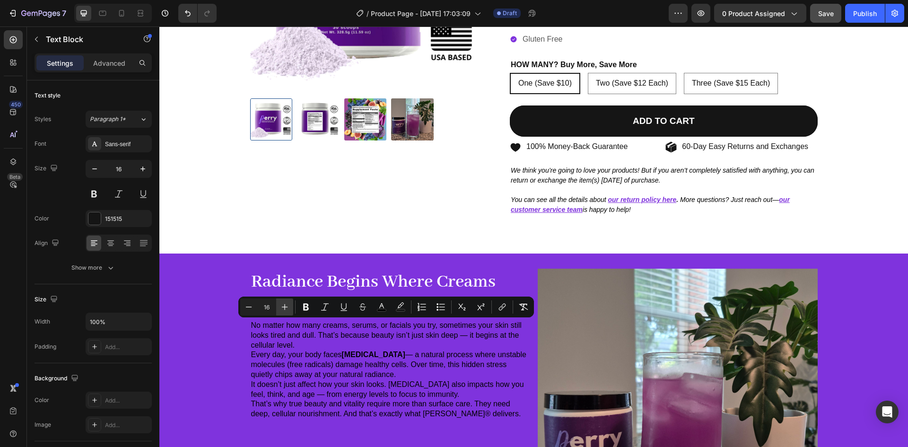
click at [279, 307] on button "Plus" at bounding box center [284, 306] width 17 height 17
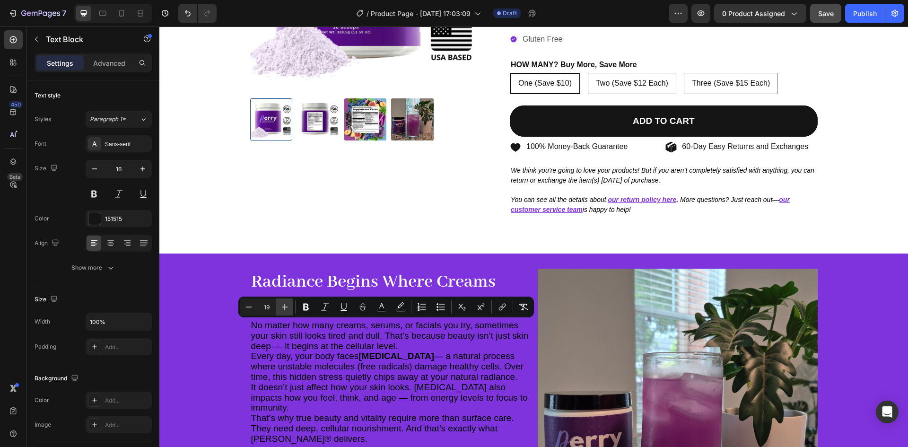
click at [279, 307] on button "Plus" at bounding box center [284, 306] width 17 height 17
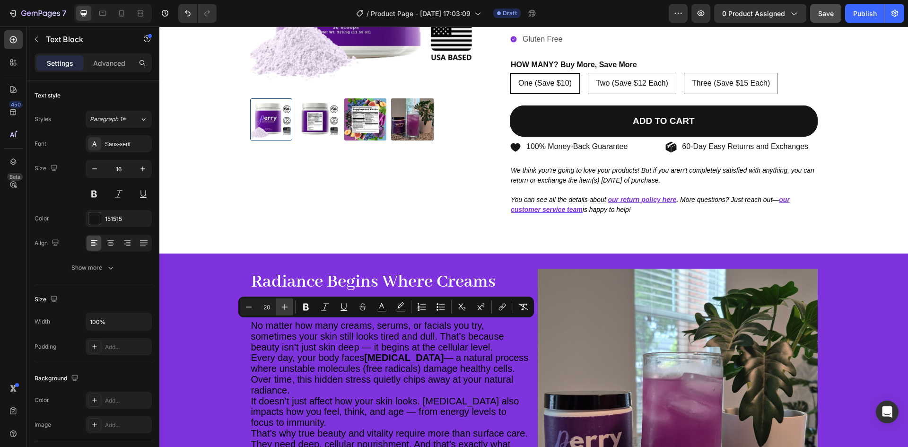
click at [279, 307] on button "Plus" at bounding box center [284, 306] width 17 height 17
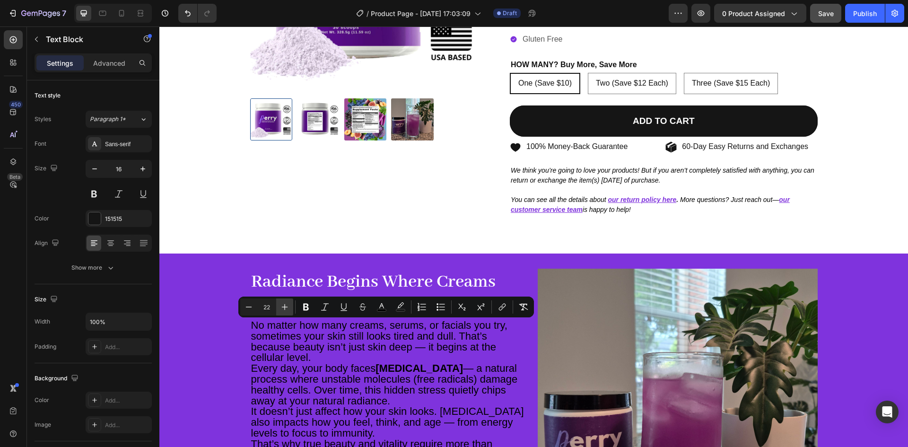
click at [279, 307] on button "Plus" at bounding box center [284, 306] width 17 height 17
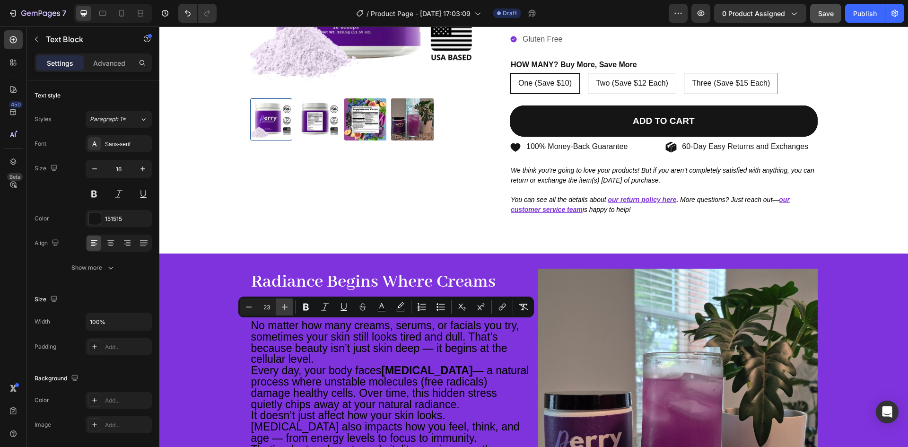
click at [279, 307] on button "Plus" at bounding box center [284, 306] width 17 height 17
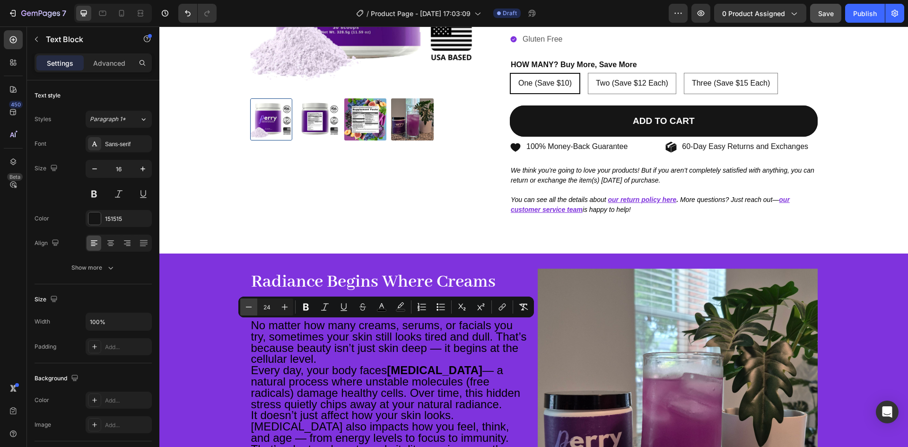
click at [247, 308] on icon "Editor contextual toolbar" at bounding box center [248, 306] width 9 height 9
type input "22"
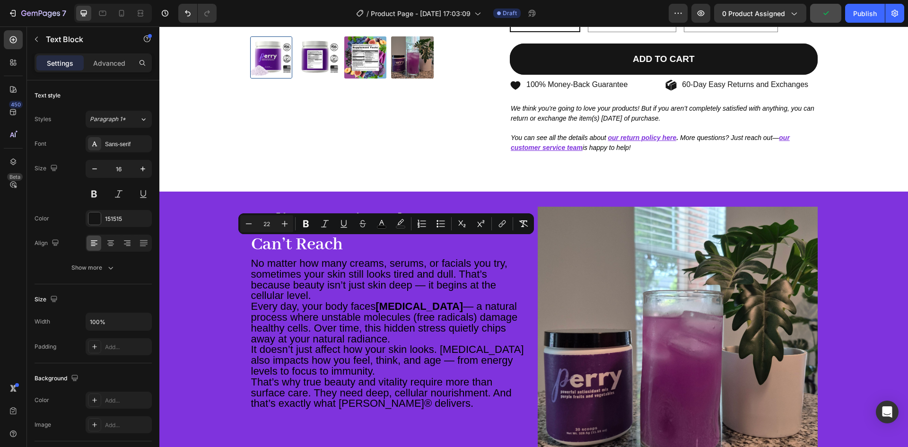
scroll to position [288, 0]
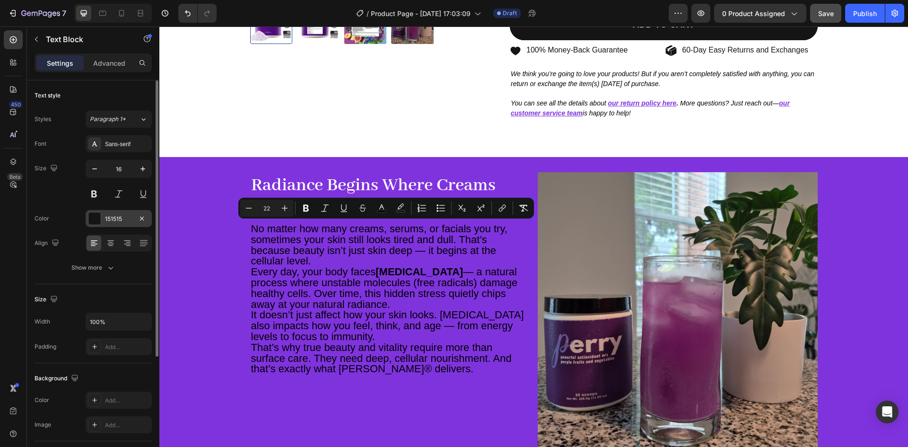
click at [93, 216] on div at bounding box center [94, 218] width 12 height 12
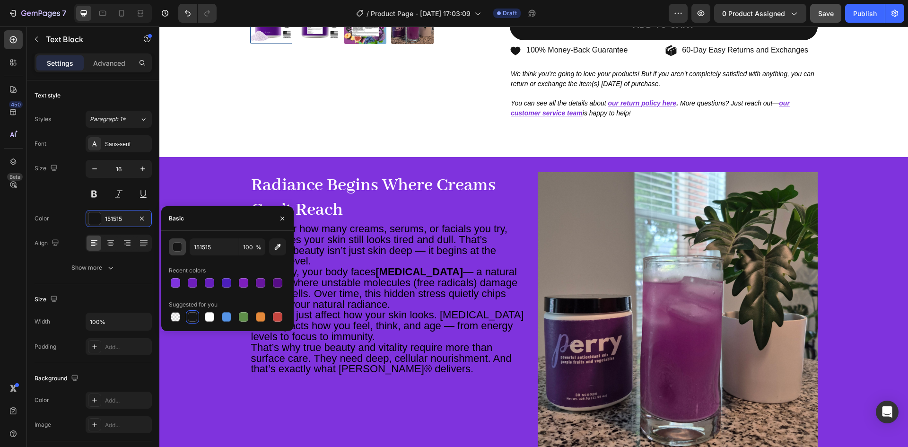
click at [177, 251] on div "button" at bounding box center [177, 247] width 9 height 9
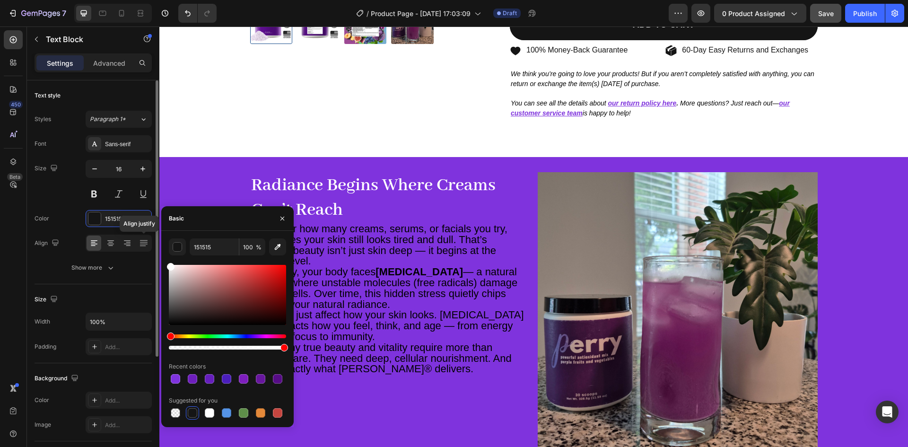
drag, startPoint x: 175, startPoint y: 270, endPoint x: 145, endPoint y: 235, distance: 46.3
click at [145, 235] on div "450 Beta Sections(30) Elements(84) Section Element Hero Section Product Detail …" at bounding box center [79, 236] width 159 height 421
type input "FFFFFF"
click at [283, 219] on icon "button" at bounding box center [283, 219] width 8 height 8
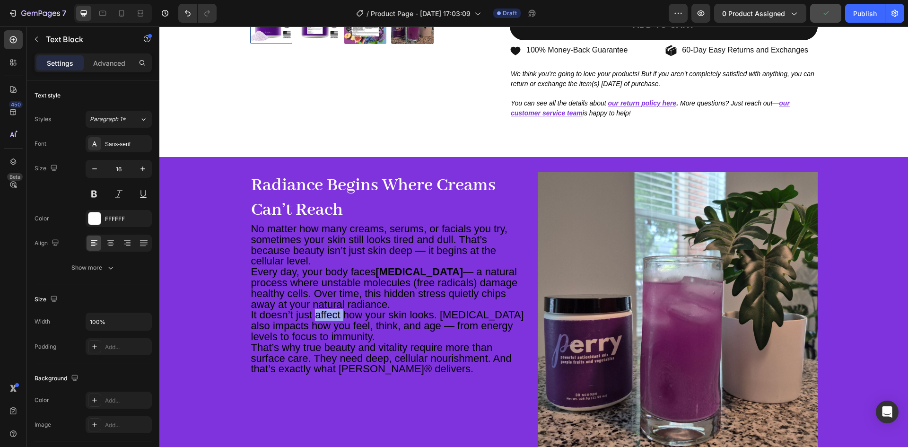
click at [330, 316] on span "It doesn’t just affect how your skin looks. [MEDICAL_DATA] also impacts how you…" at bounding box center [387, 326] width 273 height 34
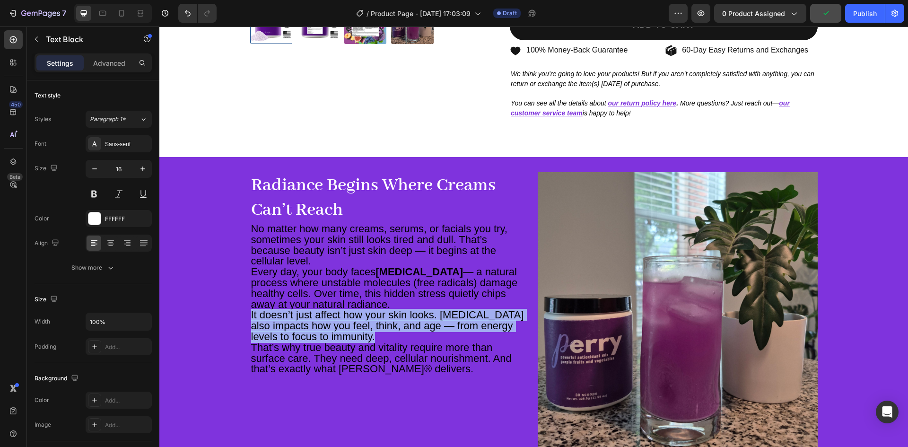
click at [330, 316] on span "It doesn’t just affect how your skin looks. [MEDICAL_DATA] also impacts how you…" at bounding box center [387, 326] width 273 height 34
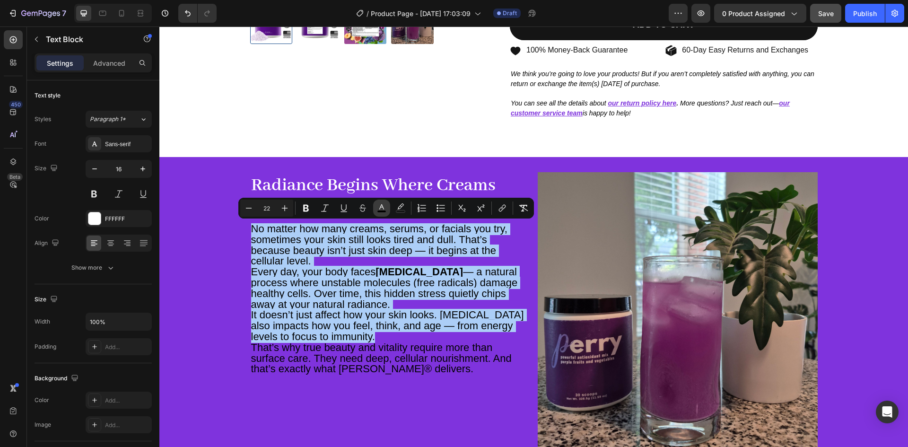
click at [378, 208] on icon "Editor contextual toolbar" at bounding box center [381, 207] width 9 height 9
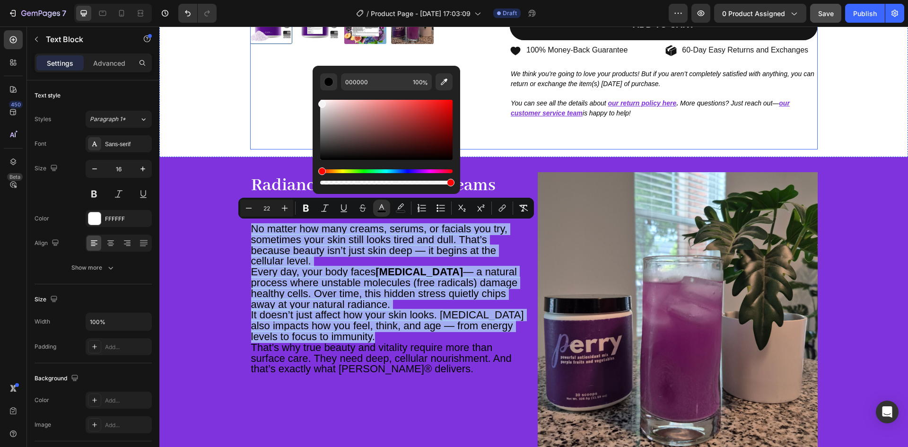
type input "F4F4F4"
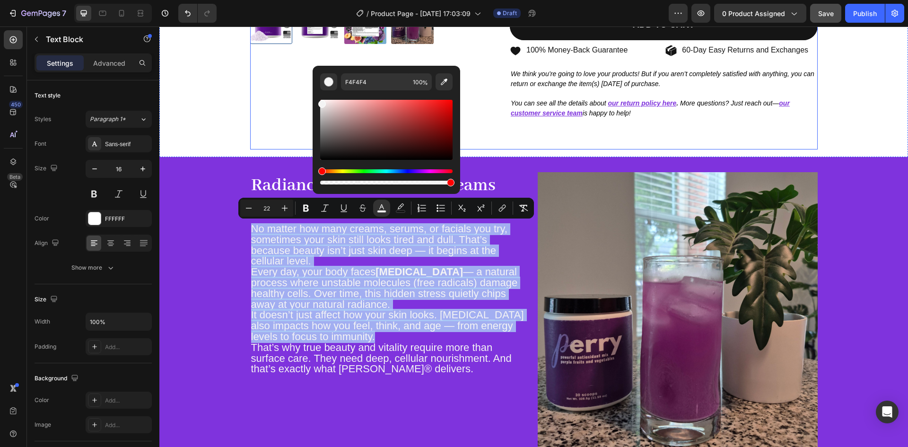
drag, startPoint x: 538, startPoint y: 154, endPoint x: 300, endPoint y: 87, distance: 247.7
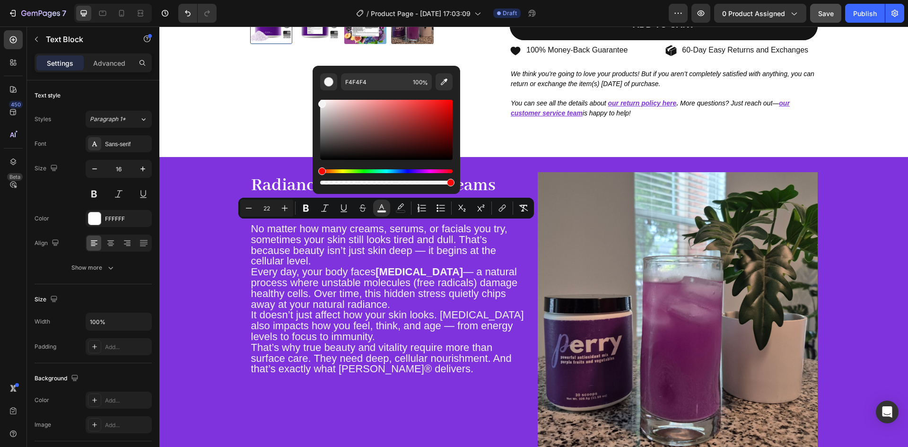
click at [426, 261] on p "No matter how many creams, serums, or facials you try, sometimes your skin stil…" at bounding box center [390, 245] width 278 height 43
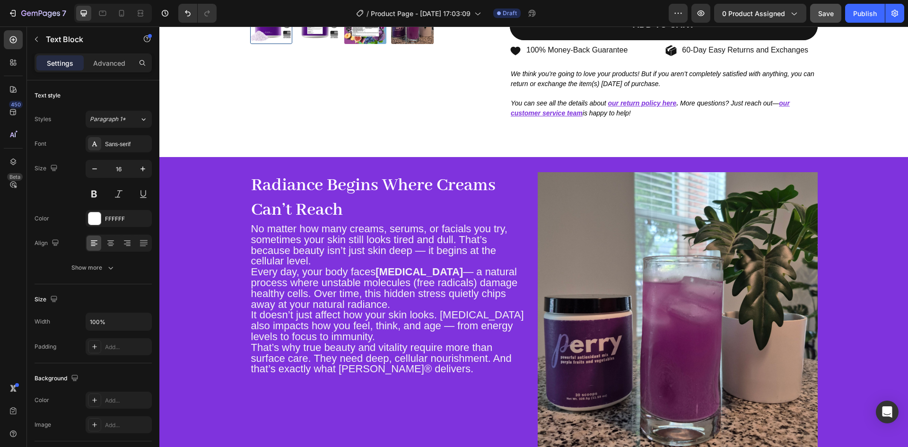
click at [314, 262] on p "No matter how many creams, serums, or facials you try, sometimes your skin stil…" at bounding box center [390, 245] width 278 height 43
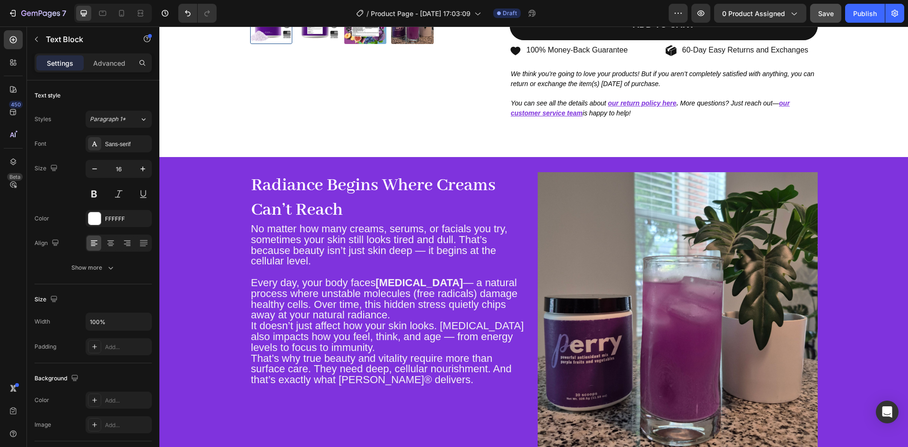
click at [394, 310] on p "Every day, your body faces [MEDICAL_DATA] — a natural process where unstable mo…" at bounding box center [390, 299] width 278 height 43
click at [394, 313] on p "Every day, your body faces [MEDICAL_DATA] — a natural process where unstable mo…" at bounding box center [390, 298] width 278 height 43
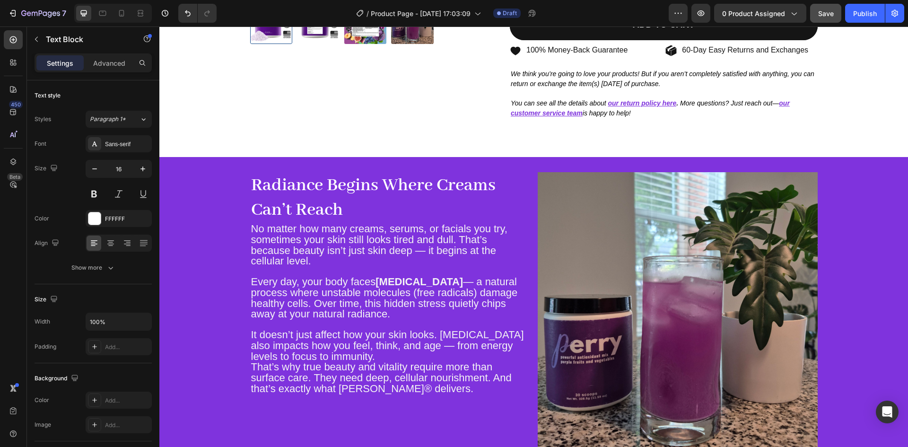
click at [388, 354] on p "It doesn’t just affect how your skin looks. [MEDICAL_DATA] also impacts how you…" at bounding box center [390, 346] width 278 height 32
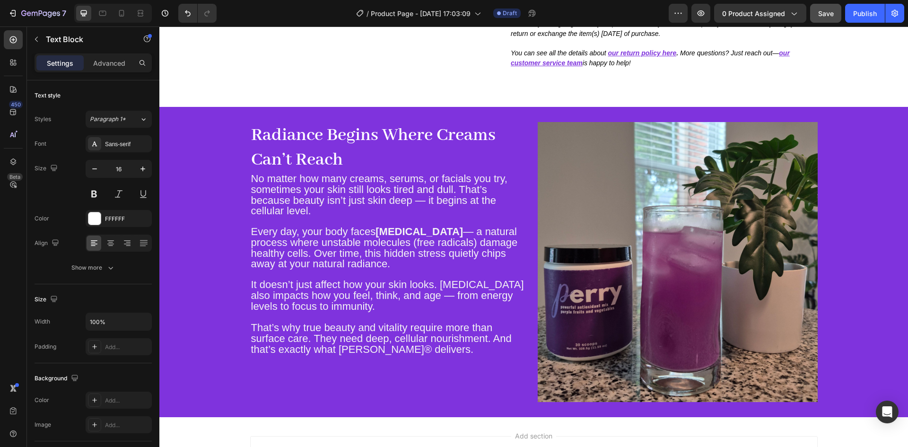
scroll to position [338, 0]
click at [323, 140] on strong "Radiance Begins Where Creams Can’t Reach" at bounding box center [373, 146] width 245 height 47
click at [257, 143] on strong "Radiance Begins Where Creams Can’t Reach" at bounding box center [373, 146] width 245 height 47
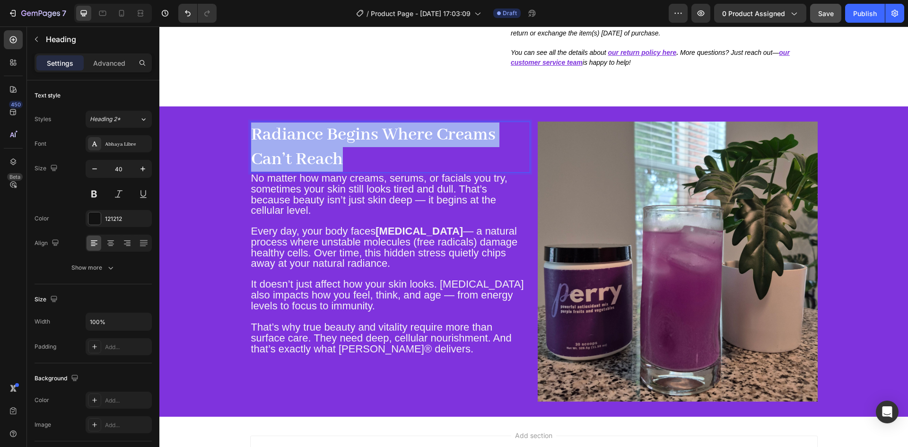
click at [257, 143] on strong "Radiance Begins Where Creams Can’t Reach" at bounding box center [373, 146] width 245 height 47
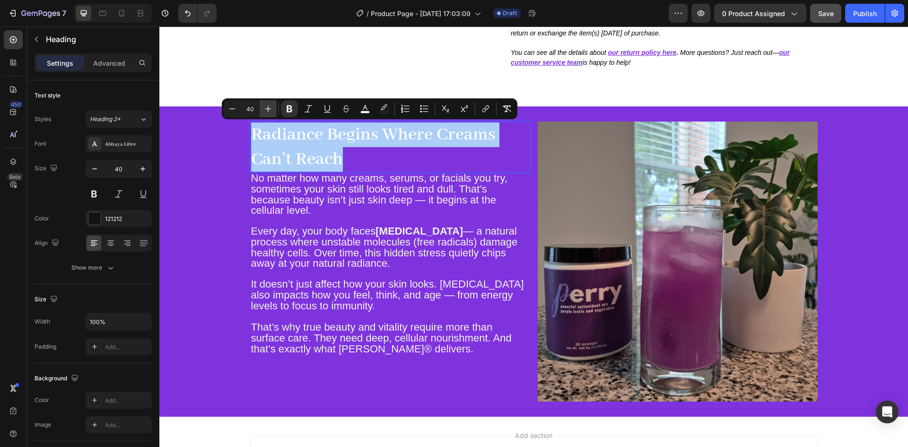
click at [264, 107] on icon "Editor contextual toolbar" at bounding box center [267, 108] width 9 height 9
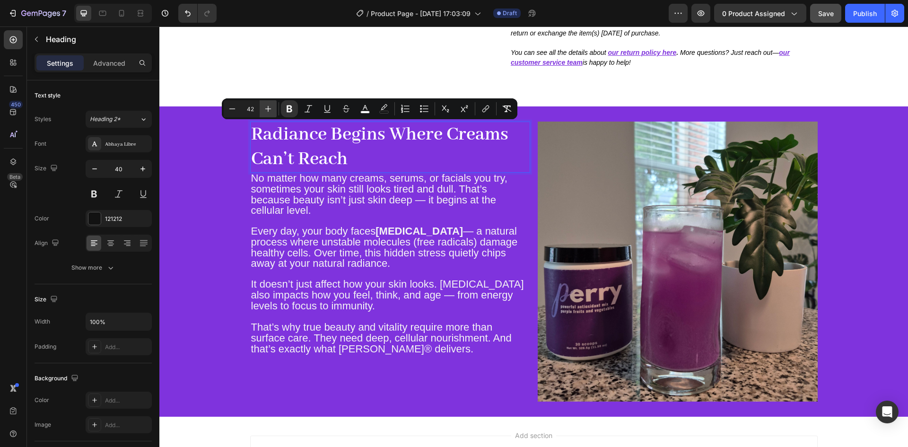
click at [264, 107] on icon "Editor contextual toolbar" at bounding box center [267, 108] width 9 height 9
type input "46"
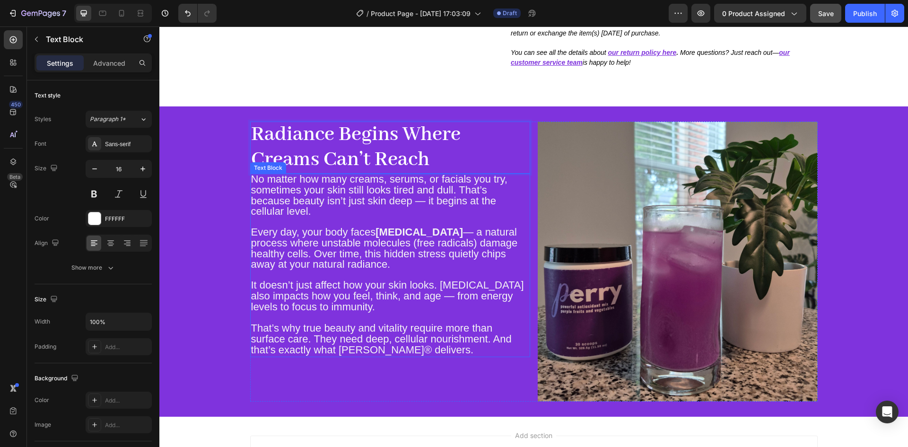
click at [364, 187] on span "No matter how many creams, serums, or facials you try, sometimes your skin stil…" at bounding box center [379, 195] width 256 height 44
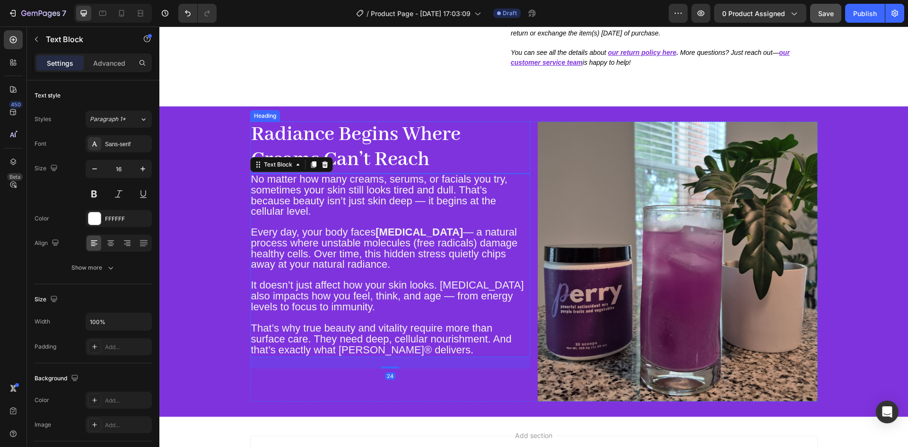
click at [358, 134] on strong "Radiance Begins Where Creams Can’t Reach" at bounding box center [356, 147] width 210 height 51
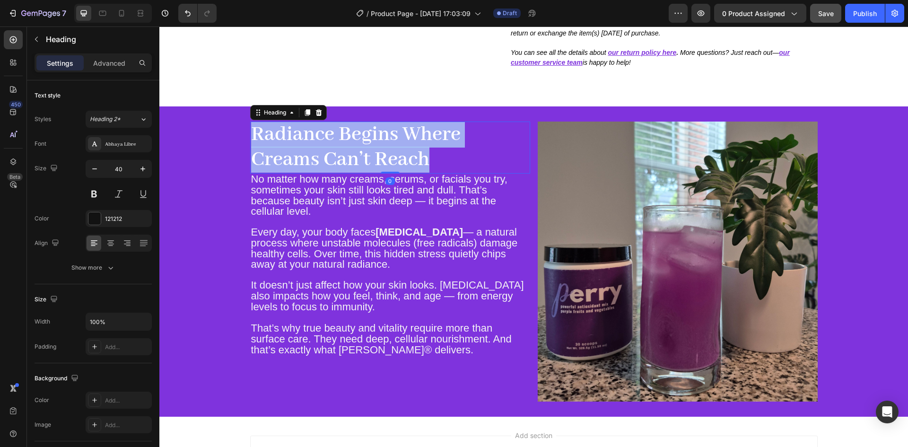
click at [358, 134] on strong "Radiance Begins Where Creams Can’t Reach" at bounding box center [356, 147] width 210 height 51
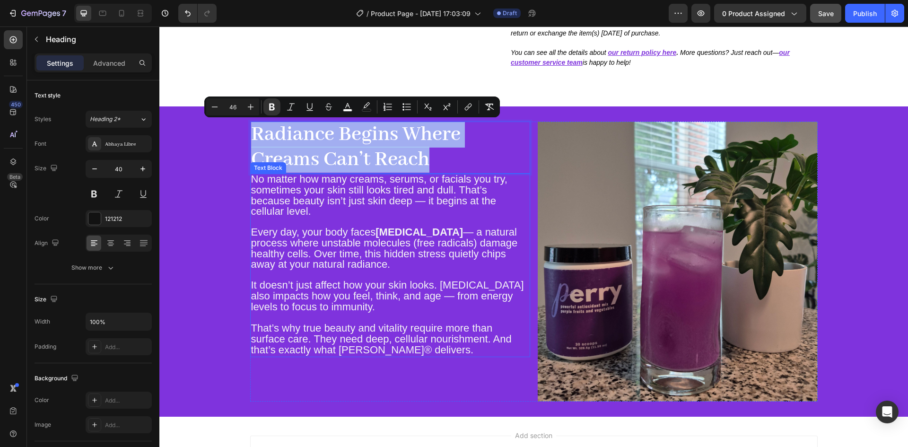
click at [325, 192] on span "No matter how many creams, serums, or facials you try, sometimes your skin stil…" at bounding box center [379, 195] width 256 height 44
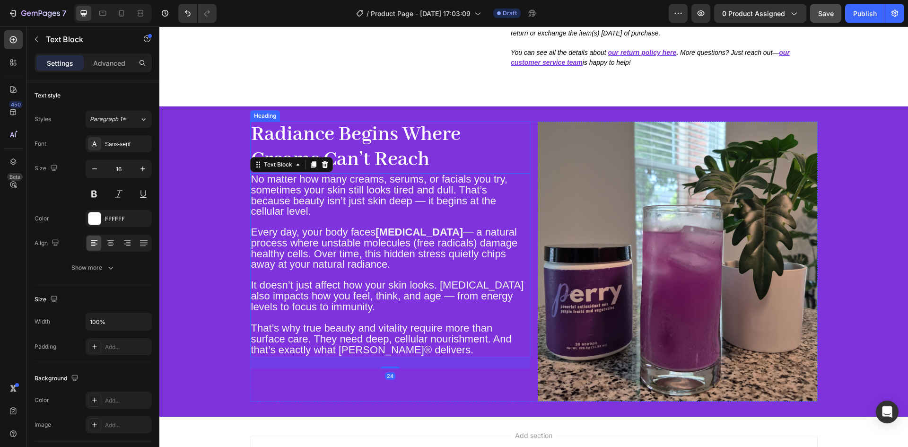
click at [391, 141] on strong "Radiance Begins Where Creams Can’t Reach" at bounding box center [356, 147] width 210 height 51
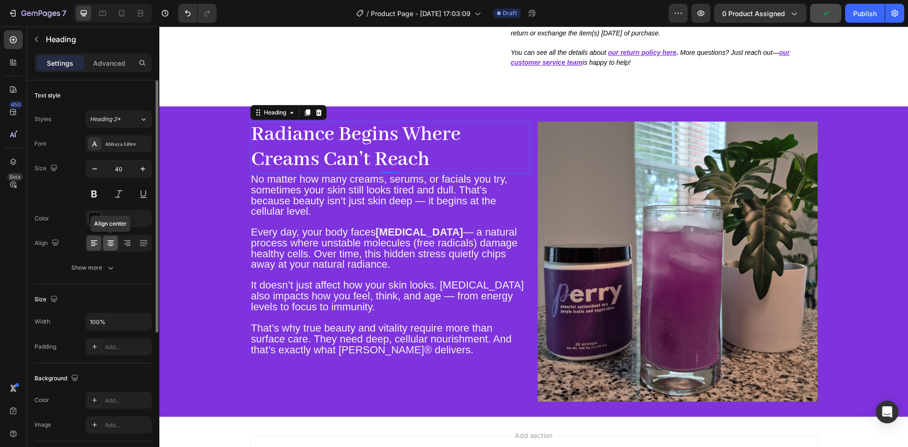
click at [111, 239] on icon at bounding box center [110, 242] width 9 height 9
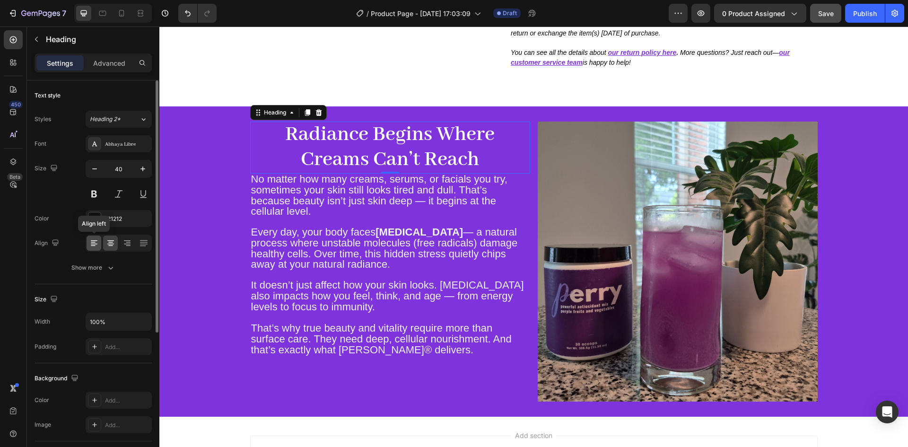
click at [90, 244] on icon at bounding box center [93, 242] width 9 height 9
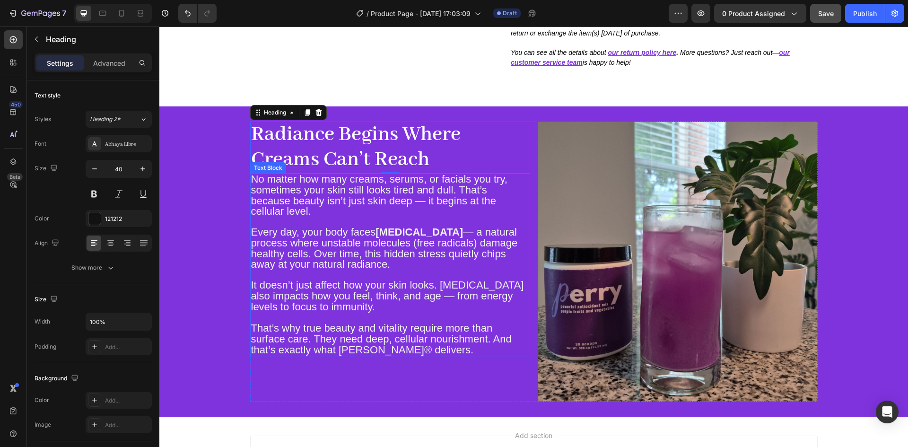
click at [346, 181] on span "No matter how many creams, serums, or facials you try, sometimes your skin stil…" at bounding box center [379, 195] width 256 height 44
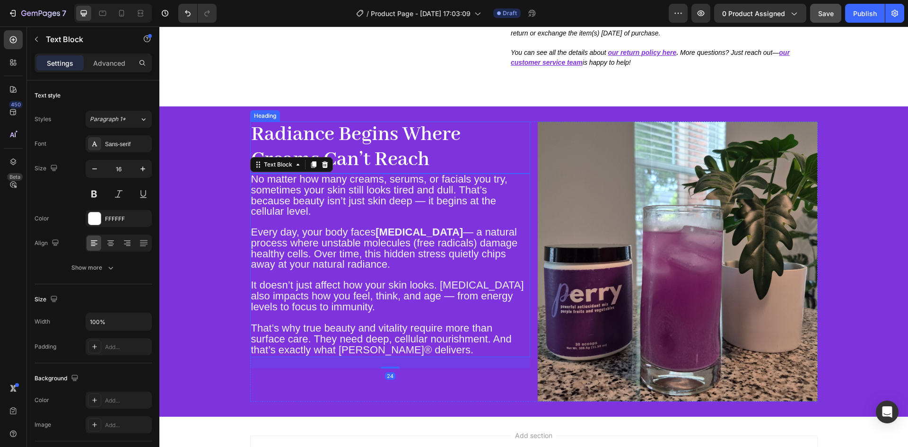
click at [371, 146] on strong "Radiance Begins Where Creams Can’t Reach" at bounding box center [356, 147] width 210 height 51
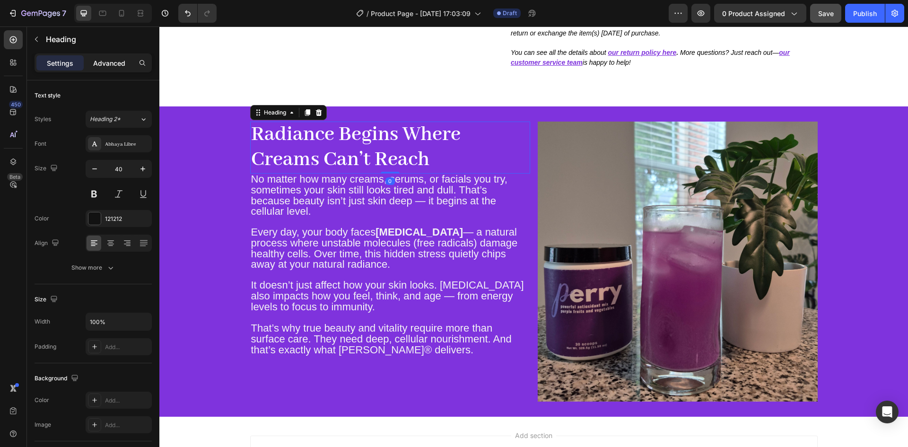
click at [108, 60] on p "Advanced" at bounding box center [109, 63] width 32 height 10
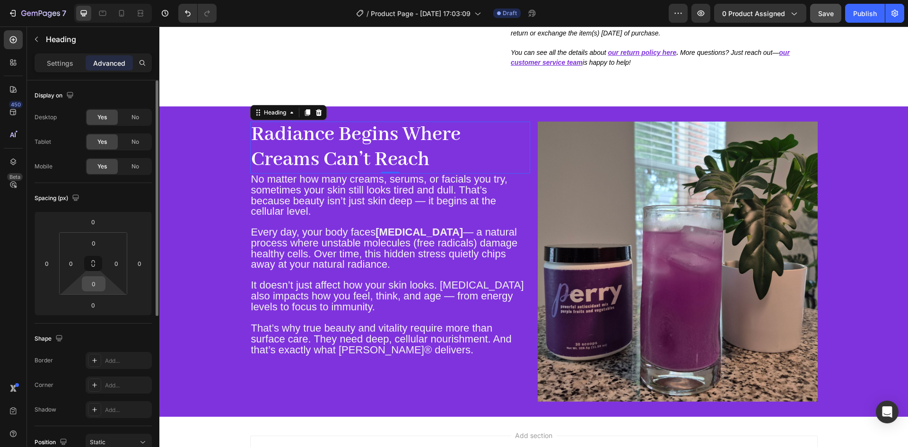
click at [91, 289] on input "0" at bounding box center [93, 284] width 19 height 14
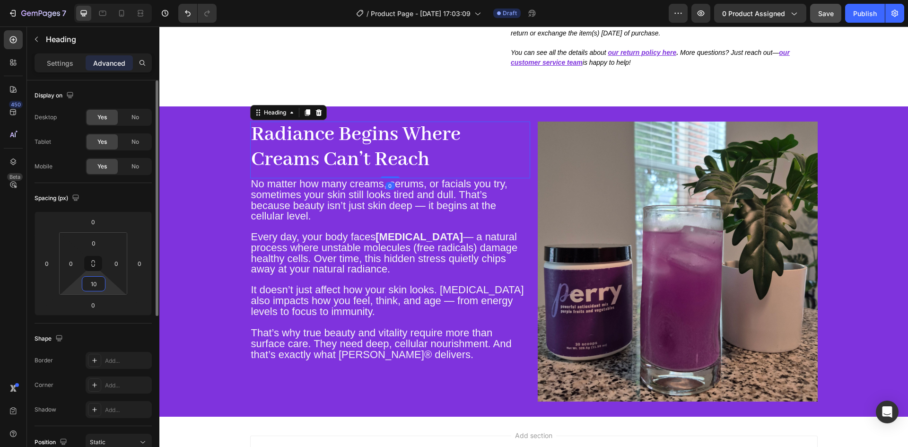
type input "10"
click at [185, 155] on div "⁠⁠⁠⁠⁠⁠⁠ Radiance Begins Where Creams Can’t Reach Heading 0 No matter how many c…" at bounding box center [533, 262] width 749 height 280
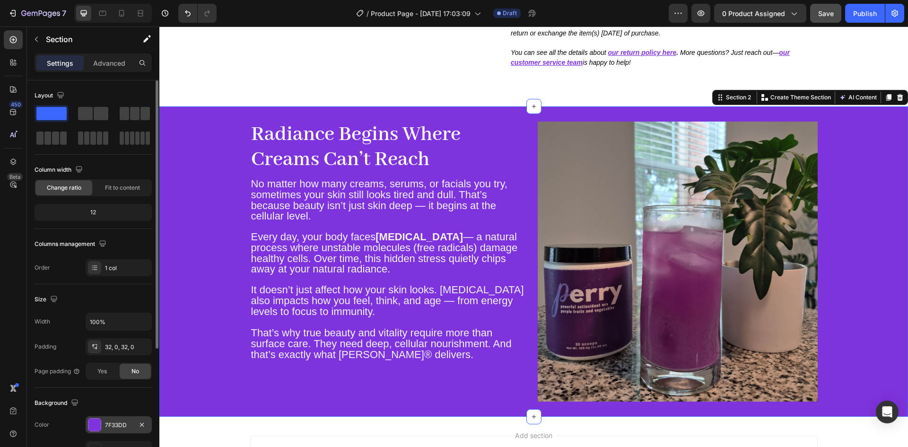
click at [89, 429] on div at bounding box center [94, 425] width 12 height 12
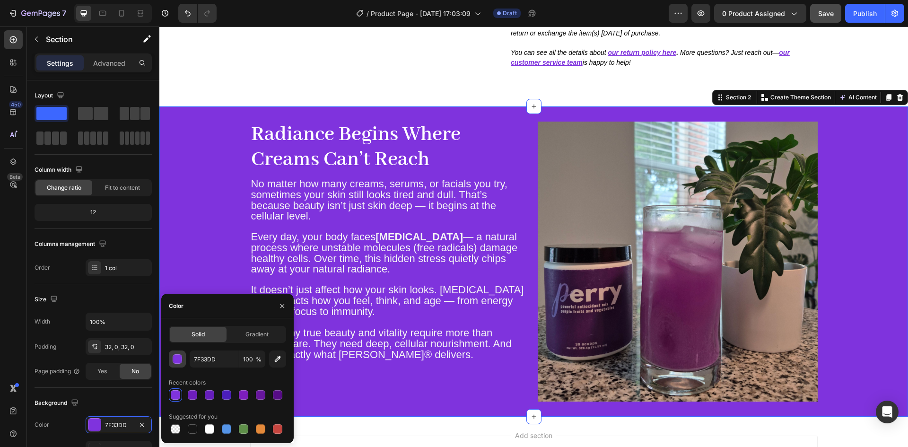
click at [174, 362] on div "button" at bounding box center [177, 359] width 9 height 9
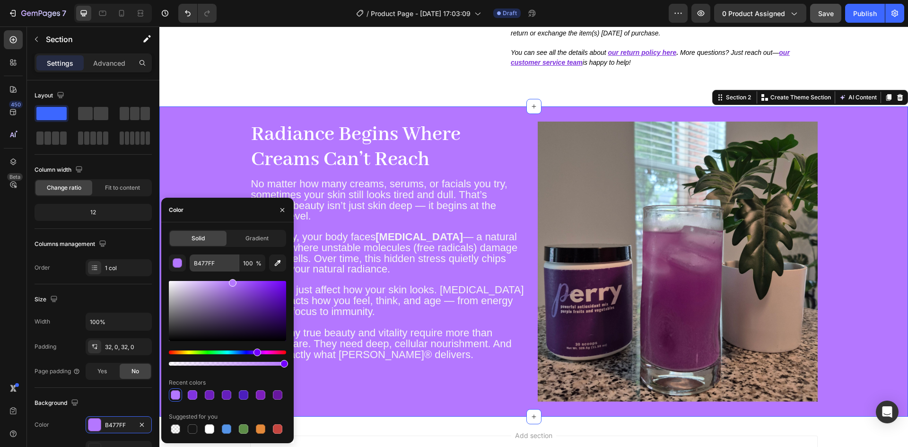
drag, startPoint x: 220, startPoint y: 292, endPoint x: 231, endPoint y: 263, distance: 31.0
click at [231, 263] on div "B477FF 100 % Recent colors Suggested for you" at bounding box center [227, 344] width 117 height 181
drag, startPoint x: 237, startPoint y: 282, endPoint x: 235, endPoint y: 276, distance: 6.6
click at [235, 276] on div "B070FF 100 % Recent colors Suggested for you" at bounding box center [227, 344] width 117 height 181
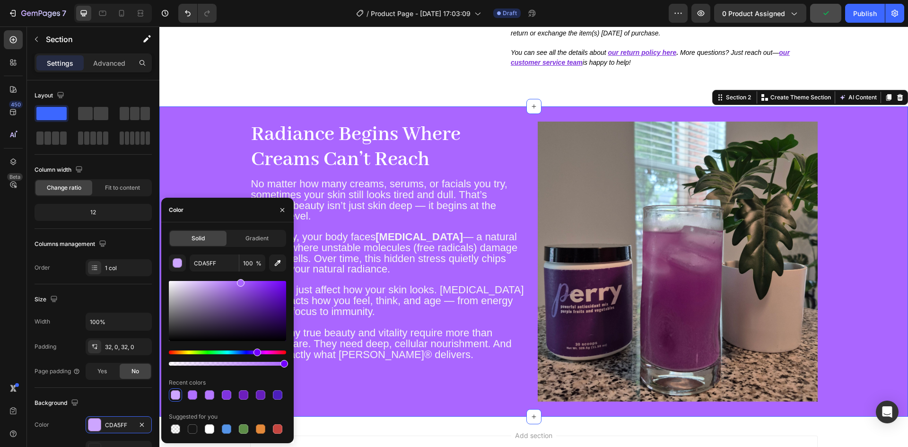
type input "AA66FF"
drag, startPoint x: 235, startPoint y: 284, endPoint x: 240, endPoint y: 281, distance: 6.2
click at [240, 281] on div at bounding box center [241, 283] width 8 height 8
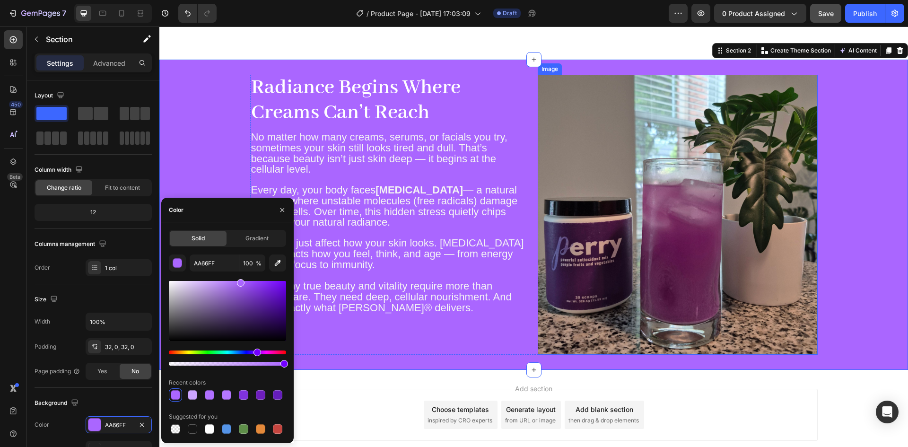
scroll to position [386, 0]
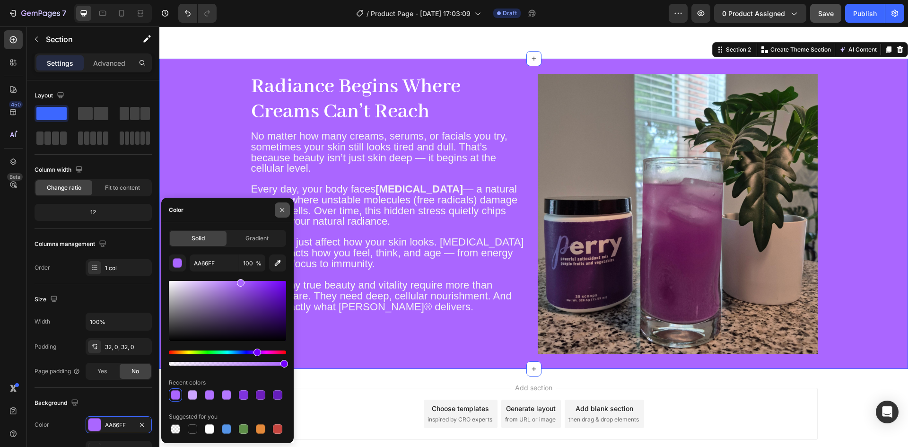
click at [279, 210] on icon "button" at bounding box center [283, 210] width 8 height 8
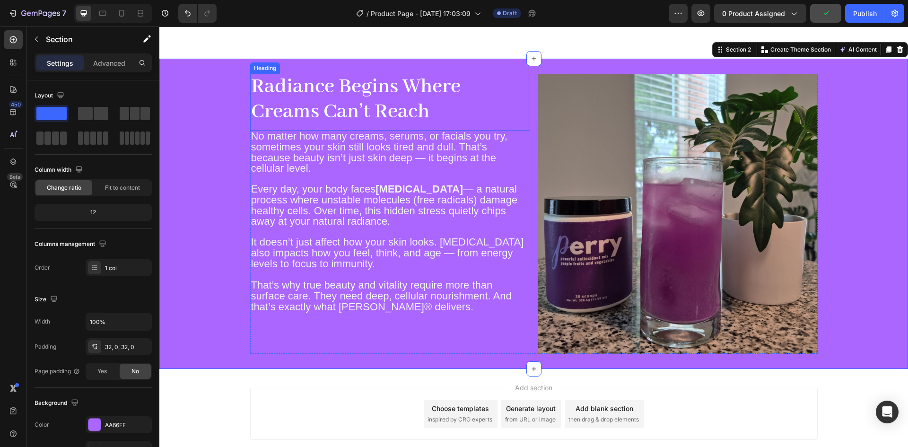
click at [325, 99] on strong "Radiance Begins Where Creams Can’t Reach" at bounding box center [356, 99] width 210 height 51
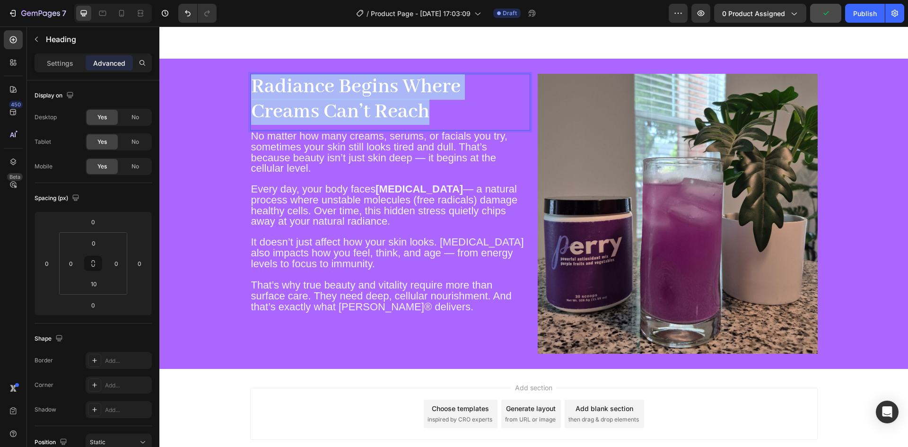
click at [325, 99] on strong "Radiance Begins Where Creams Can’t Reach" at bounding box center [356, 99] width 210 height 51
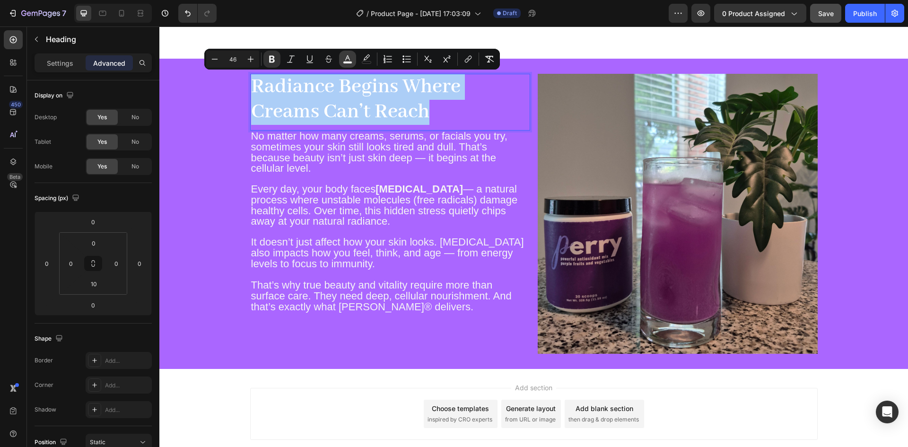
click at [343, 57] on icon "Editor contextual toolbar" at bounding box center [347, 58] width 9 height 9
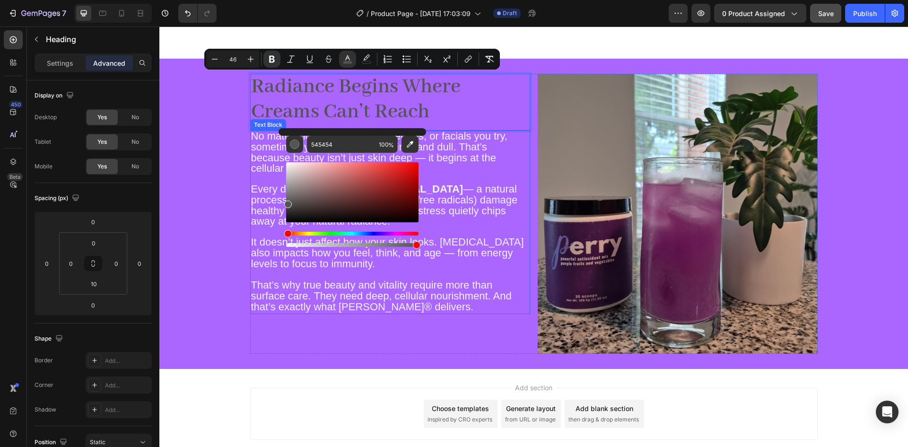
drag, startPoint x: 452, startPoint y: 204, endPoint x: 272, endPoint y: 237, distance: 183.2
drag, startPoint x: 291, startPoint y: 205, endPoint x: 280, endPoint y: 228, distance: 25.0
click at [280, 228] on div "545454 100 %" at bounding box center [353, 188] width 148 height 121
type input "000000"
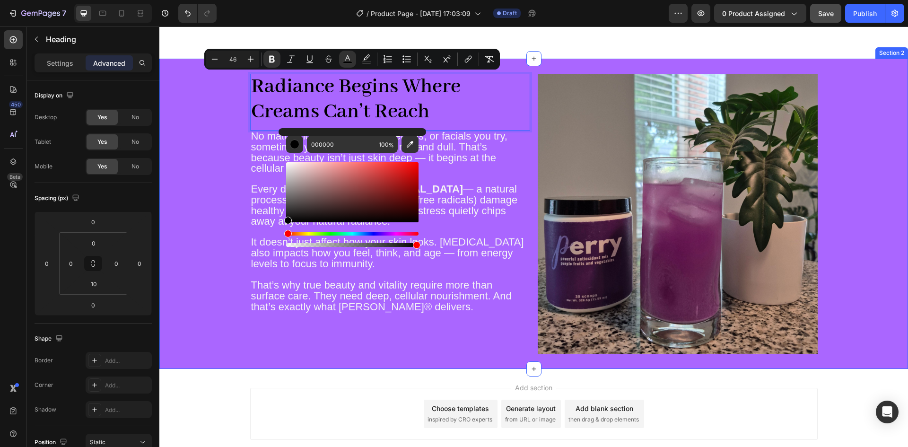
click at [176, 123] on div "Radiance Begins Where Creams Can’t Reach Heading 0 No matter how many creams, s…" at bounding box center [533, 214] width 749 height 280
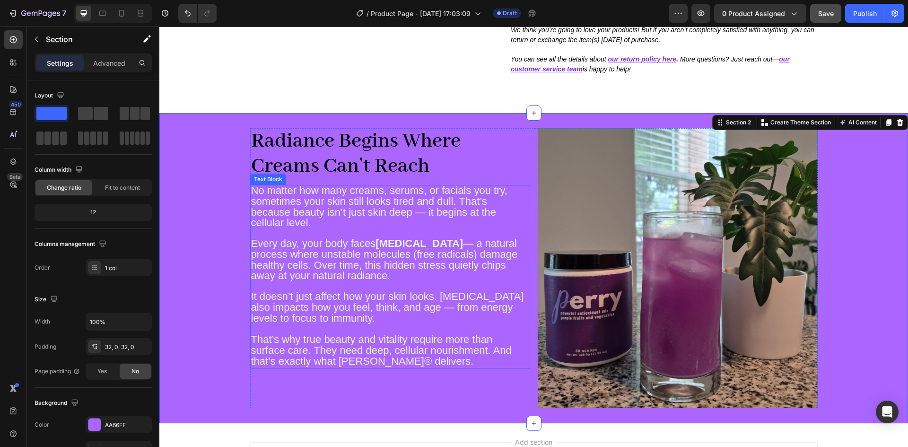
scroll to position [331, 0]
click at [351, 155] on strong "Radiance Begins Where Creams Can’t Reach" at bounding box center [356, 154] width 210 height 51
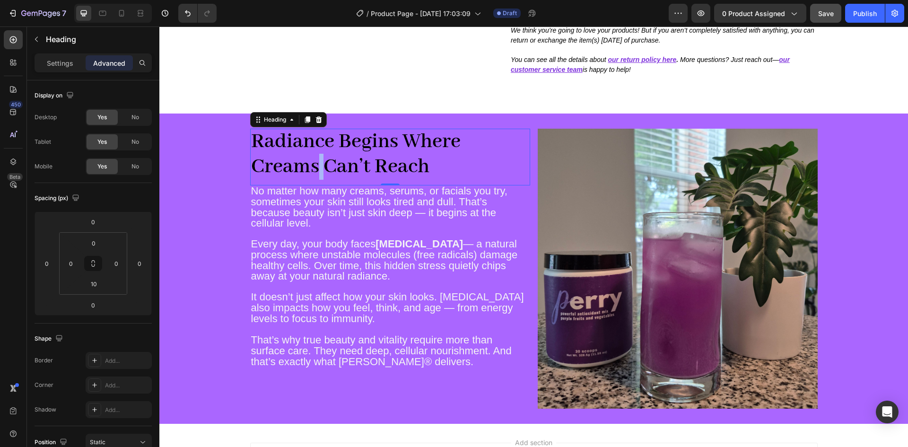
click at [311, 155] on strong "Radiance Begins Where Creams Can’t Reach" at bounding box center [356, 154] width 210 height 51
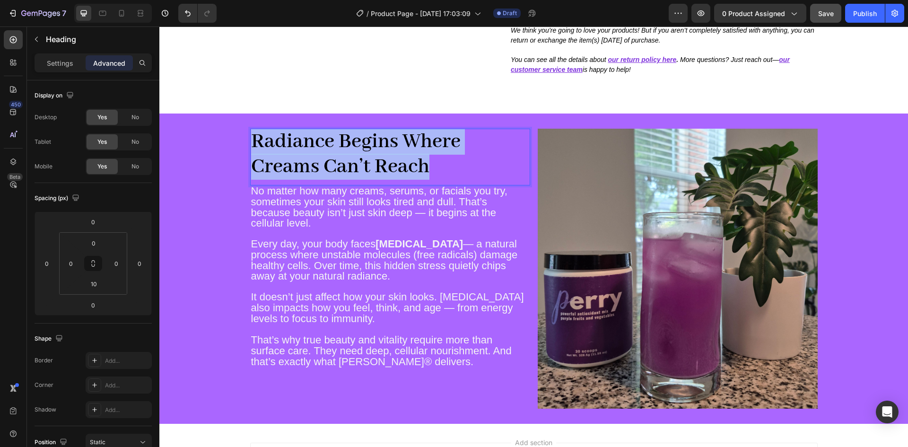
click at [311, 155] on strong "Radiance Begins Where Creams Can’t Reach" at bounding box center [356, 154] width 210 height 51
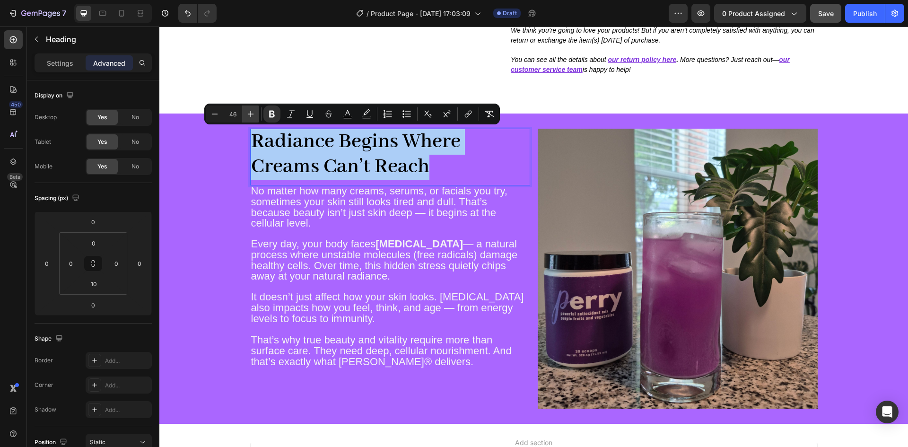
click at [254, 115] on icon "Editor contextual toolbar" at bounding box center [250, 113] width 9 height 9
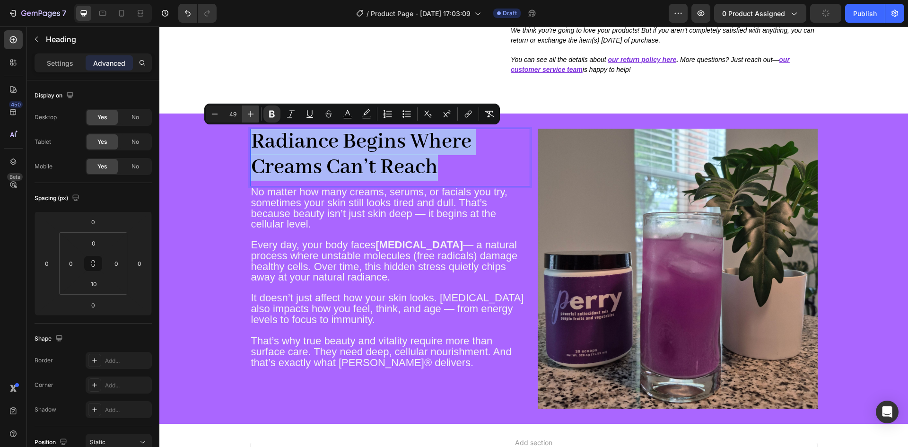
type input "50"
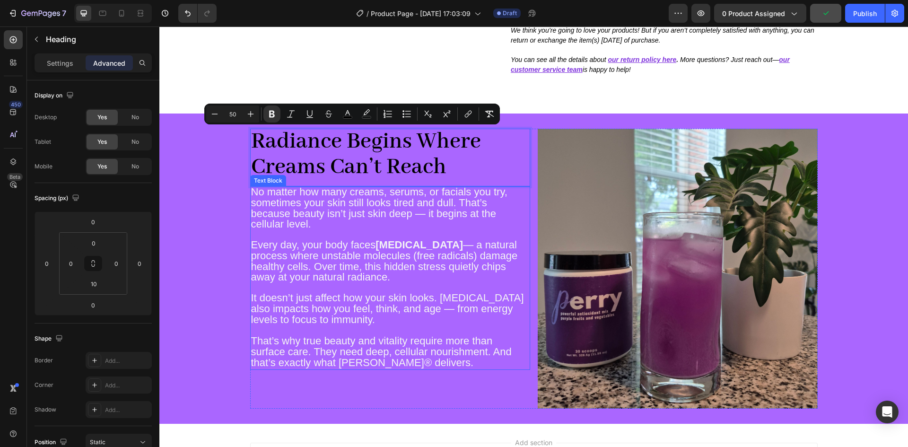
click at [329, 259] on span "Every day, your body faces [MEDICAL_DATA] — a natural process where unstable mo…" at bounding box center [384, 261] width 267 height 44
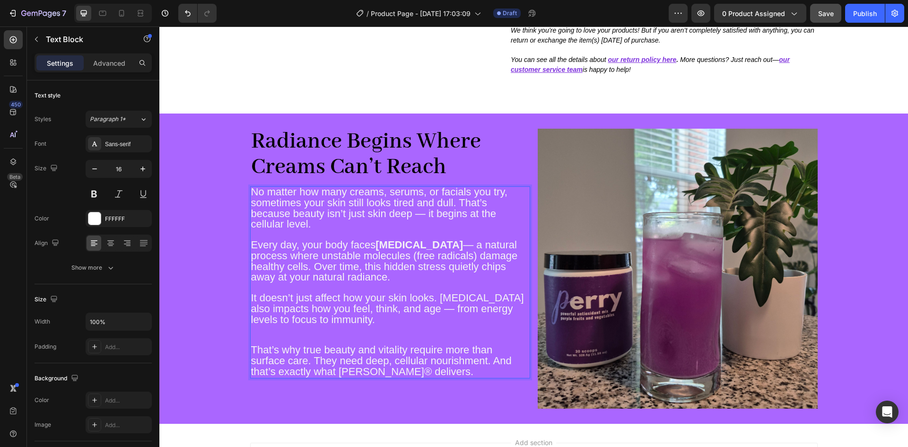
click at [323, 317] on span "It doesn’t just affect how your skin looks. [MEDICAL_DATA] also impacts how you…" at bounding box center [387, 309] width 273 height 34
click at [307, 337] on p "Rich Text Editor. Editing area: main" at bounding box center [390, 335] width 278 height 20
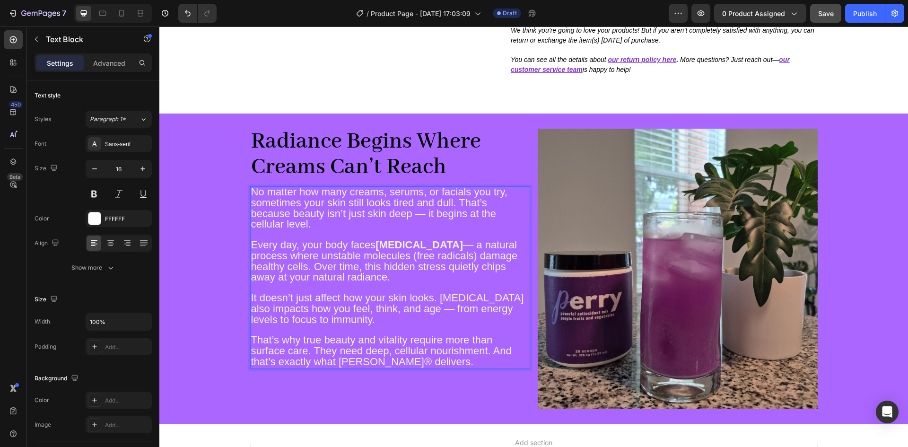
click at [350, 275] on span "Every day, your body faces [MEDICAL_DATA] — a natural process where unstable mo…" at bounding box center [384, 261] width 267 height 44
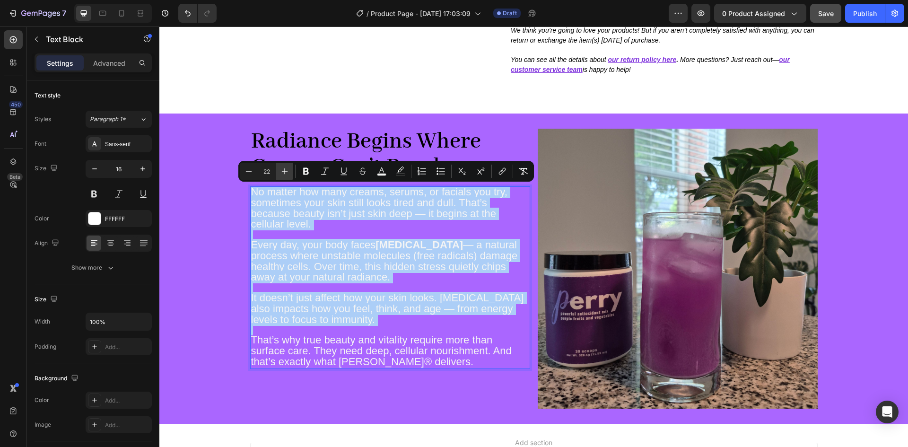
click at [285, 173] on icon "Editor contextual toolbar" at bounding box center [285, 171] width 6 height 6
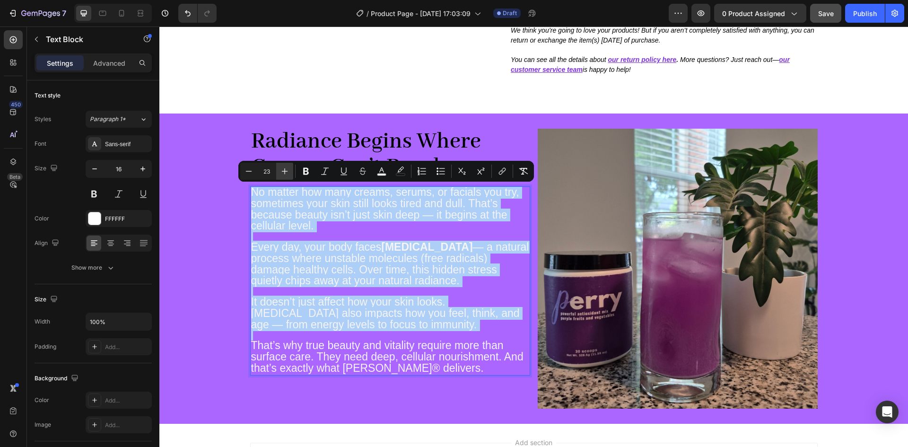
click at [285, 173] on icon "Editor contextual toolbar" at bounding box center [285, 171] width 6 height 6
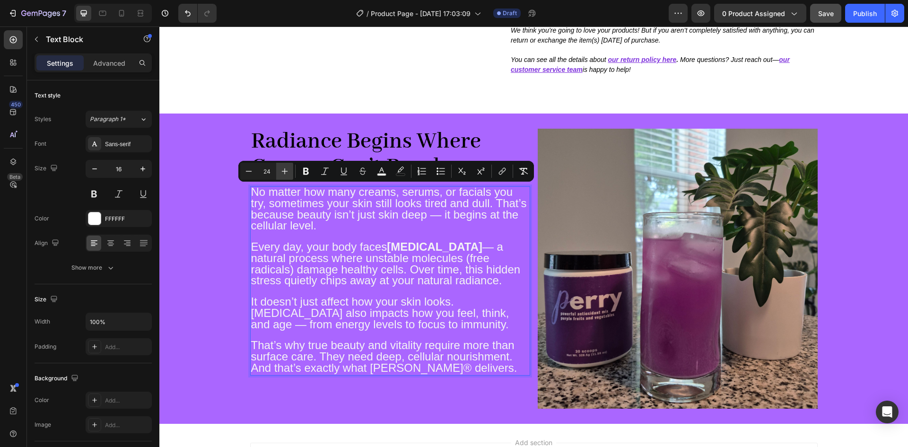
click at [285, 173] on icon "Editor contextual toolbar" at bounding box center [285, 171] width 6 height 6
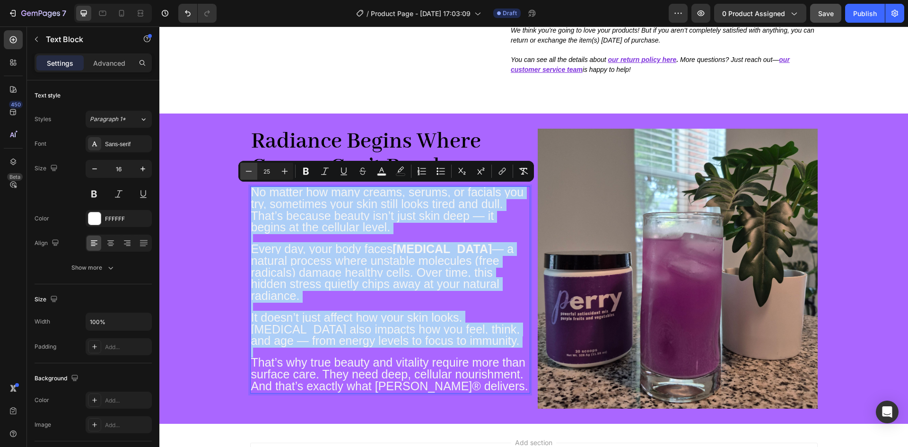
click at [249, 172] on icon "Editor contextual toolbar" at bounding box center [248, 171] width 9 height 9
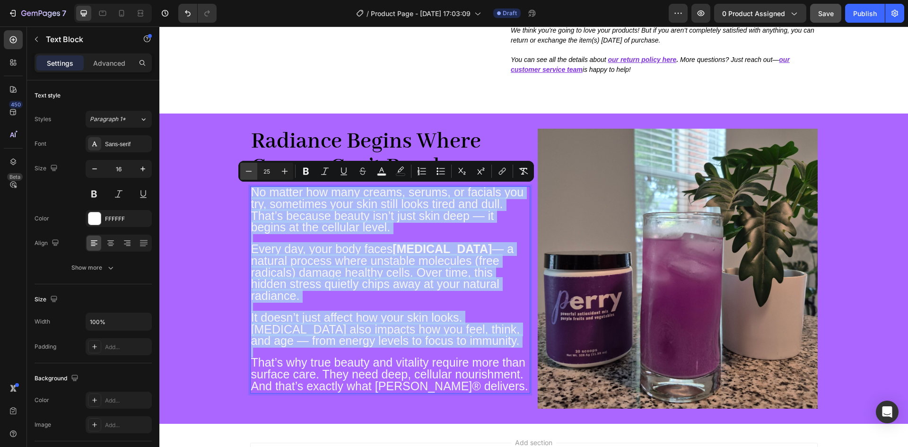
type input "24"
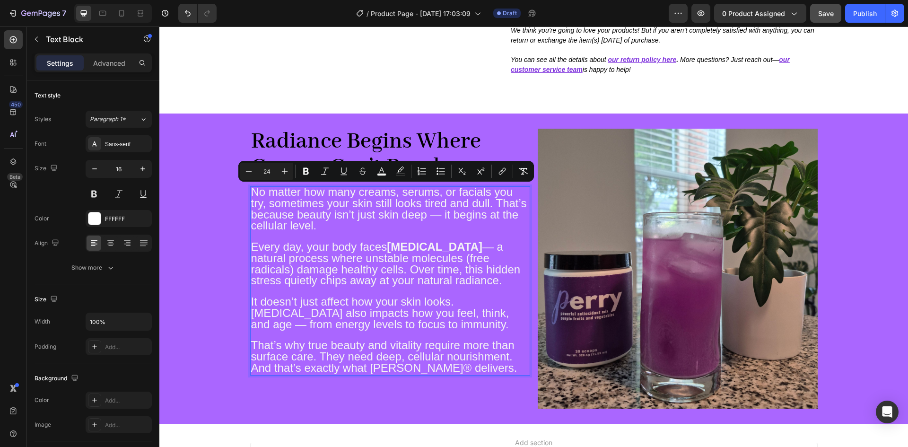
click at [377, 254] on span "Every day, your body faces [MEDICAL_DATA] — a natural process where unstable mo…" at bounding box center [386, 263] width 270 height 46
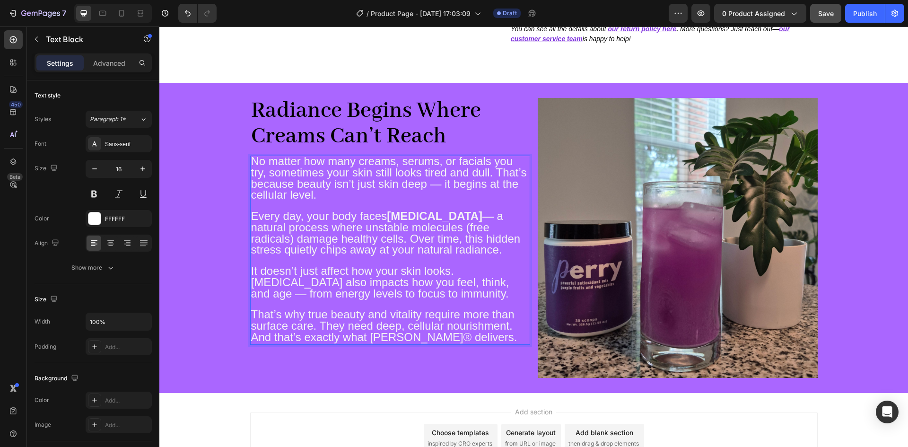
scroll to position [362, 0]
click at [389, 237] on span "Every day, your body faces [MEDICAL_DATA] — a natural process where unstable mo…" at bounding box center [386, 232] width 270 height 46
click at [378, 242] on span "Every day, your body faces [MEDICAL_DATA] — a natural process where unstable mo…" at bounding box center [386, 232] width 270 height 46
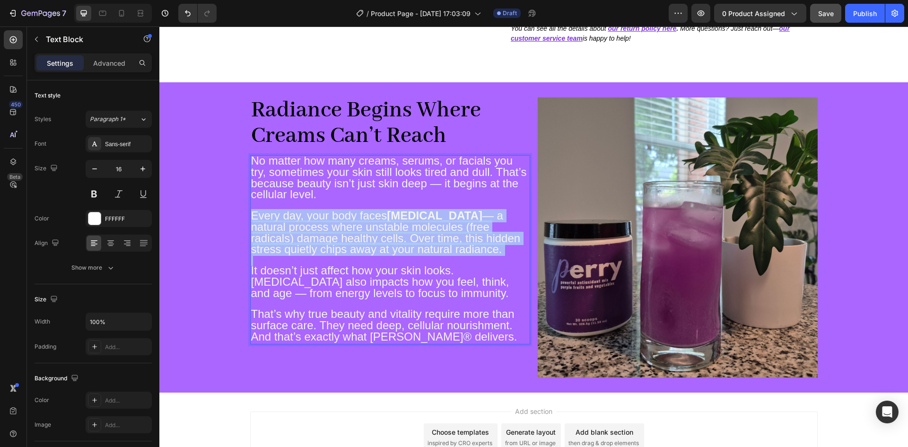
click at [378, 242] on span "Every day, your body faces [MEDICAL_DATA] — a natural process where unstable mo…" at bounding box center [386, 232] width 270 height 46
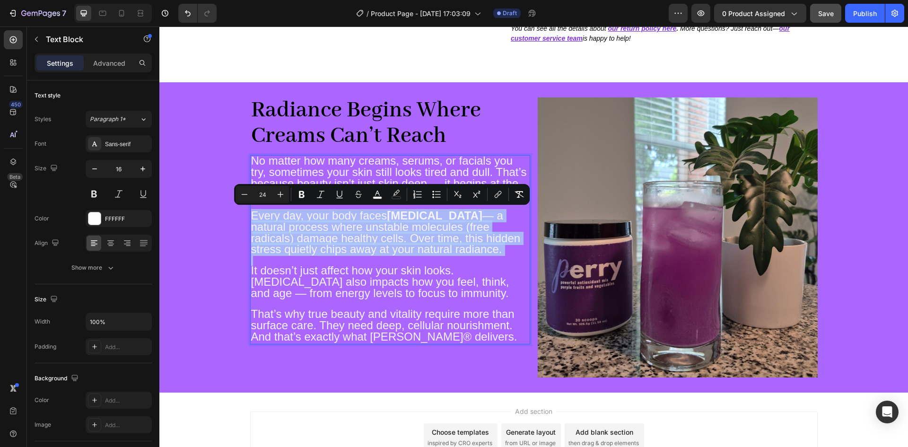
click at [378, 242] on span "Every day, your body faces [MEDICAL_DATA] — a natural process where unstable mo…" at bounding box center [386, 232] width 270 height 46
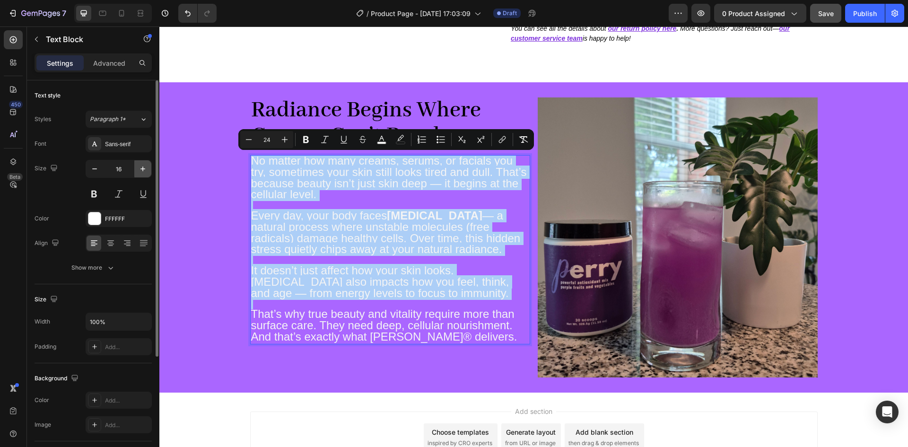
click at [140, 168] on icon "button" at bounding box center [142, 168] width 9 height 9
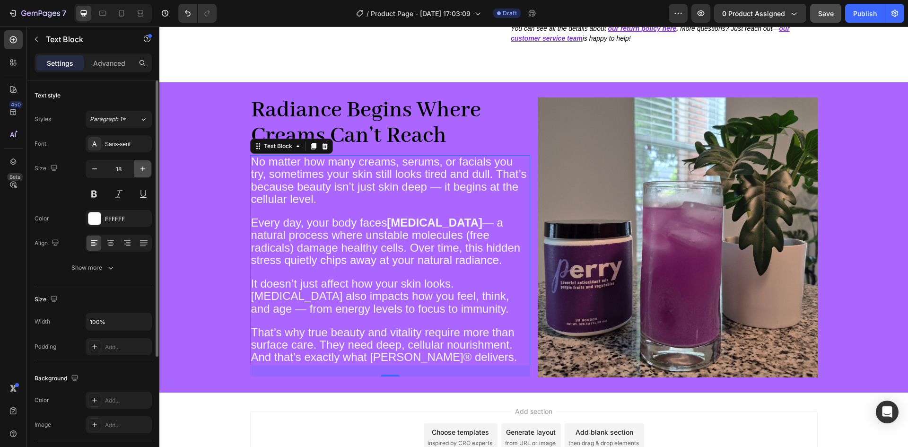
click at [140, 168] on icon "button" at bounding box center [142, 168] width 9 height 9
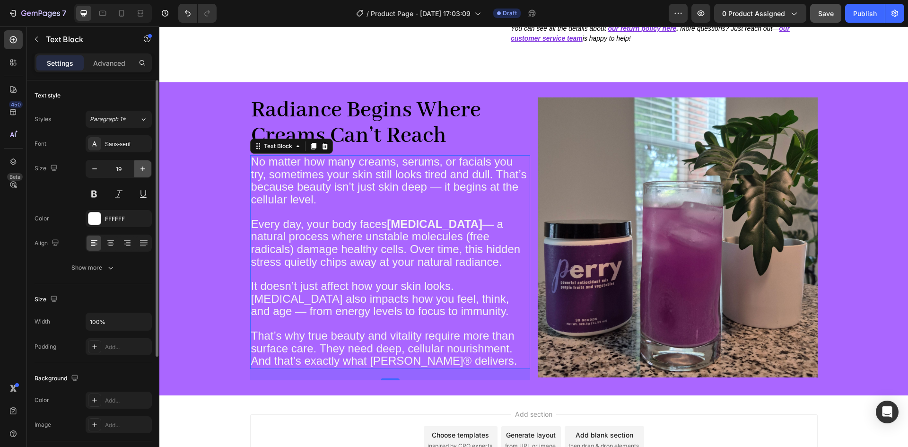
click at [140, 168] on icon "button" at bounding box center [142, 168] width 9 height 9
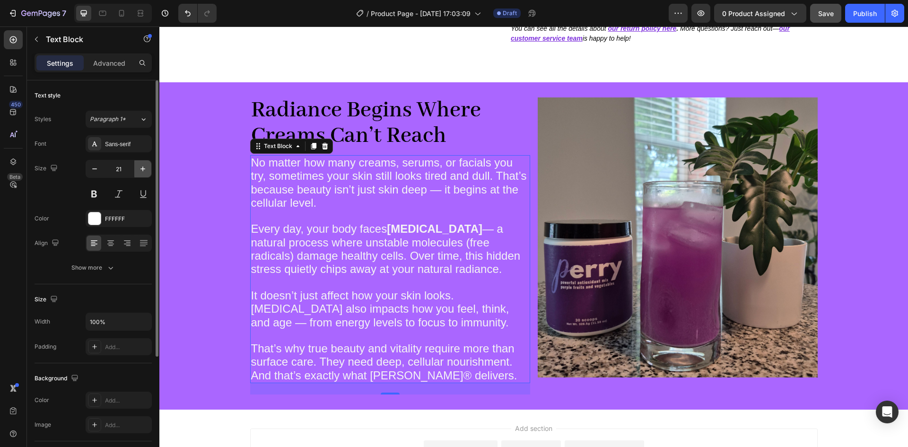
click at [140, 168] on icon "button" at bounding box center [142, 168] width 9 height 9
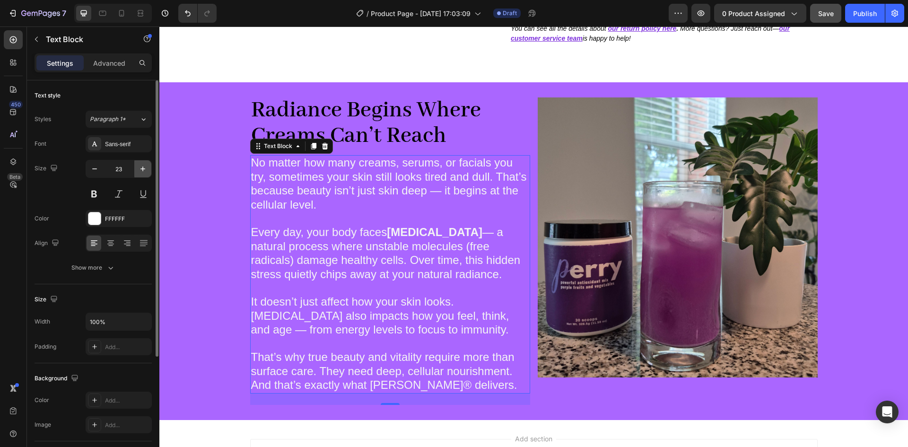
click at [140, 168] on icon "button" at bounding box center [142, 168] width 9 height 9
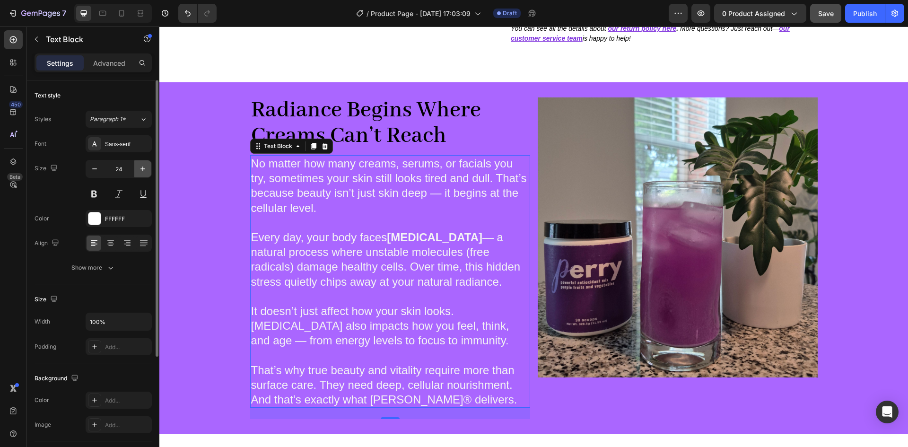
click at [140, 168] on icon "button" at bounding box center [142, 168] width 9 height 9
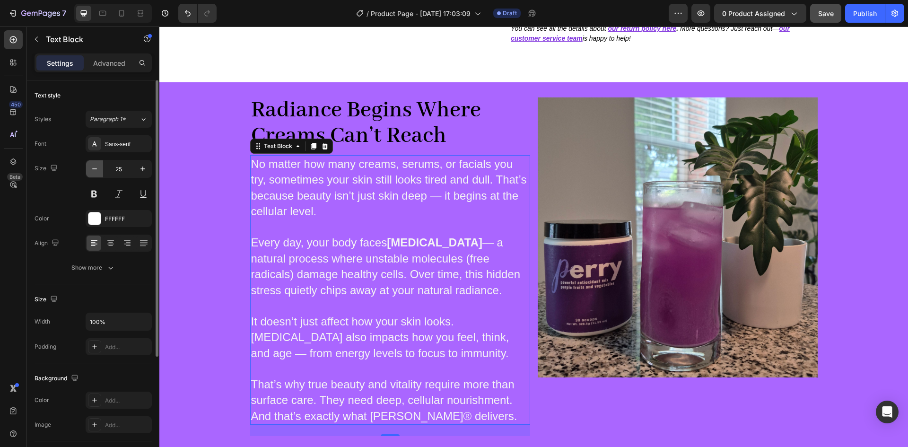
click at [93, 173] on icon "button" at bounding box center [94, 168] width 9 height 9
type input "24"
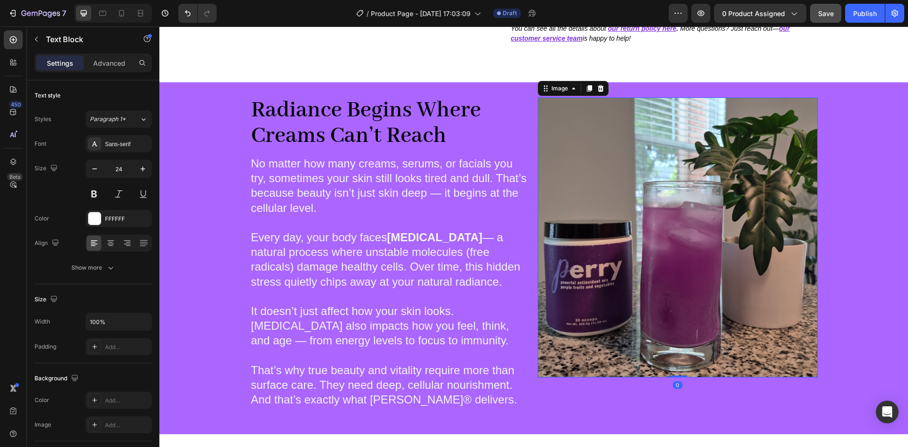
click at [638, 201] on img at bounding box center [678, 237] width 280 height 280
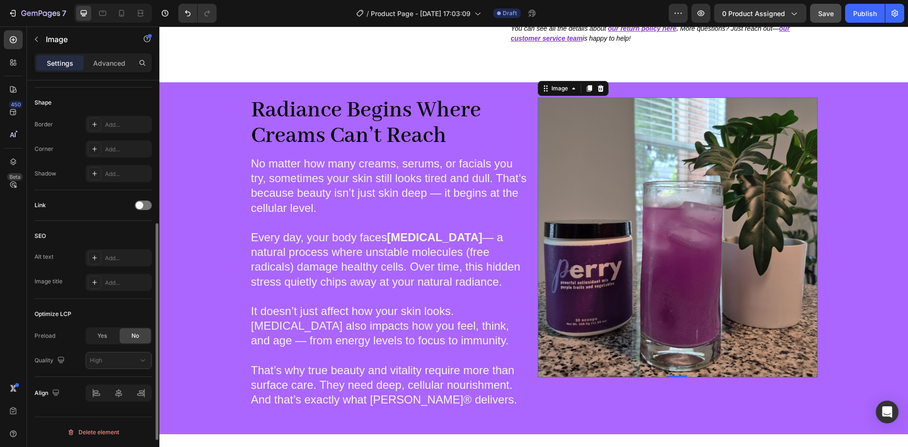
scroll to position [0, 0]
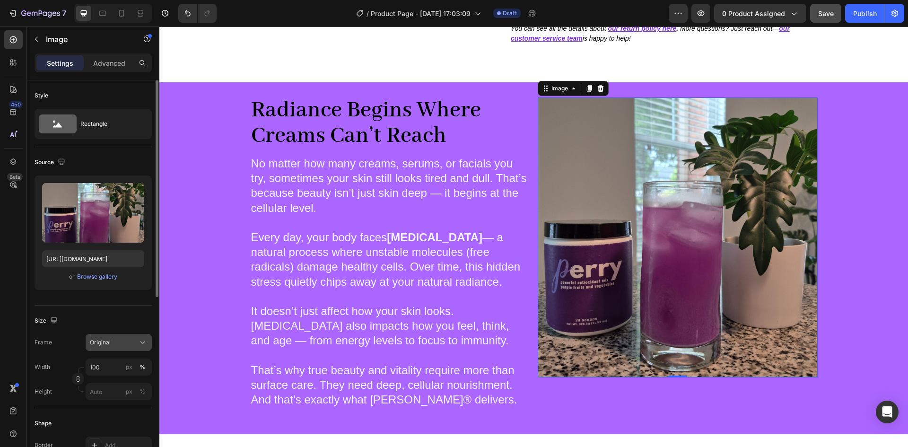
click at [124, 346] on div "Original" at bounding box center [113, 342] width 46 height 9
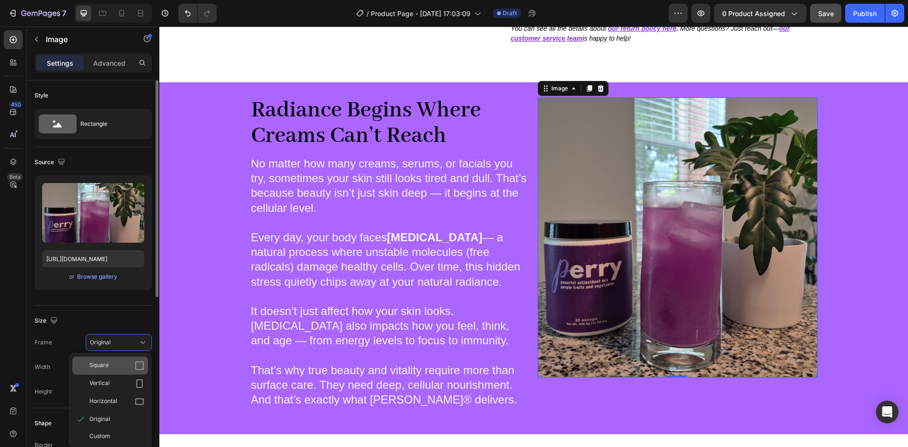
click at [130, 365] on div "Square" at bounding box center [116, 365] width 55 height 9
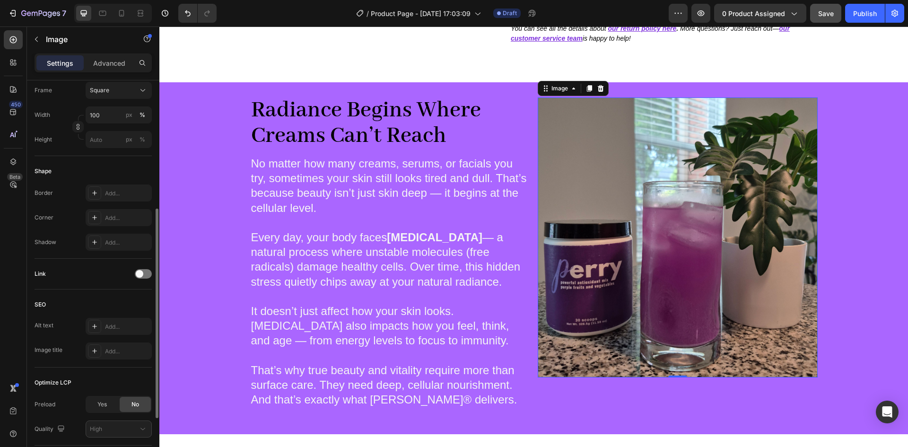
scroll to position [276, 0]
click at [97, 215] on icon at bounding box center [95, 217] width 8 height 8
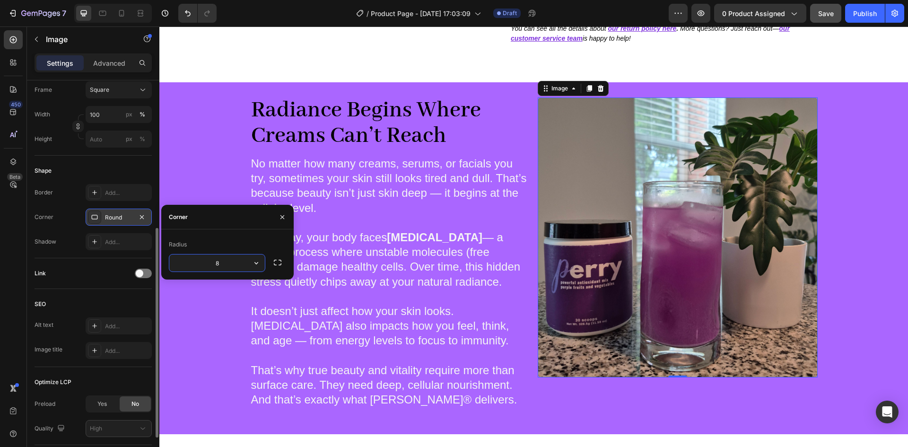
click at [227, 263] on input "8" at bounding box center [217, 262] width 96 height 17
type input "2"
type input "30"
click at [295, 201] on p "No matter how many creams, serums, or facials you try, sometimes your skin stil…" at bounding box center [390, 185] width 278 height 59
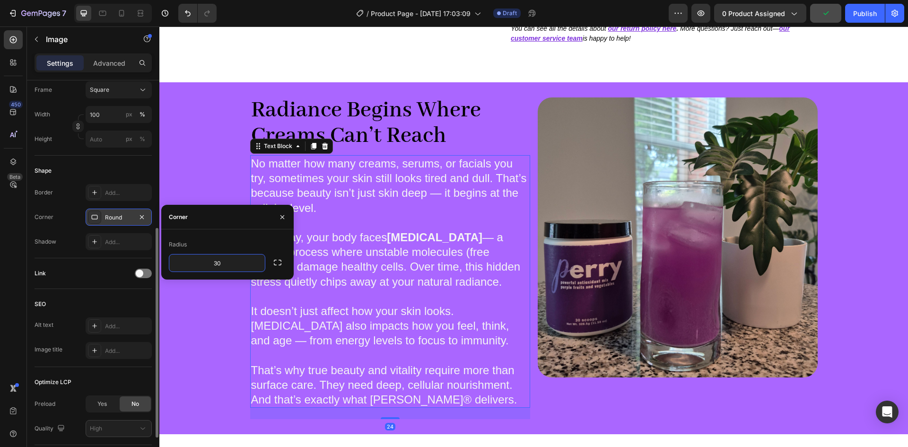
scroll to position [0, 0]
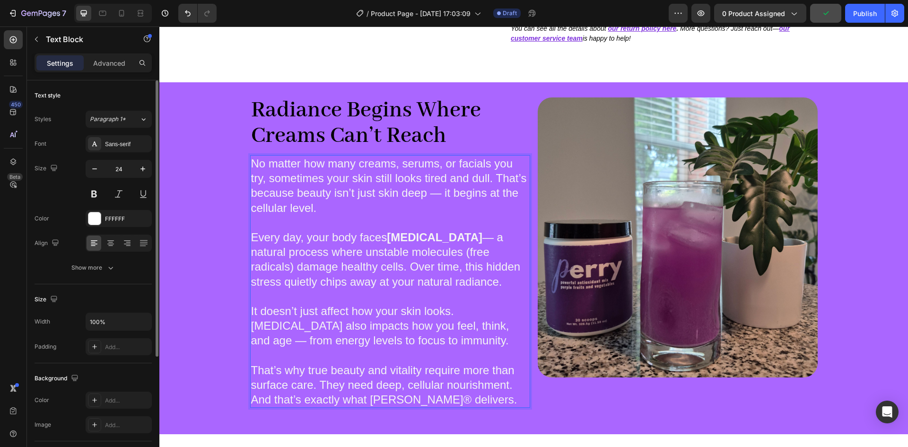
click at [334, 269] on span "Every day, your body faces [MEDICAL_DATA] — a natural process where unstable mo…" at bounding box center [386, 259] width 270 height 57
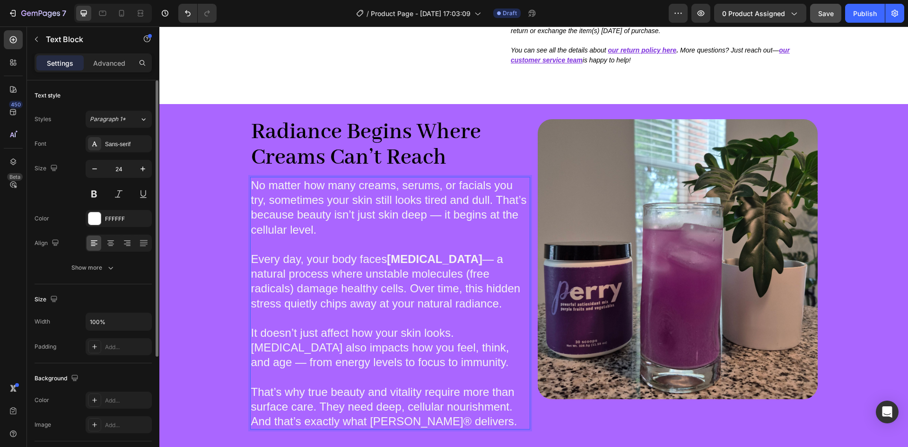
scroll to position [340, 0]
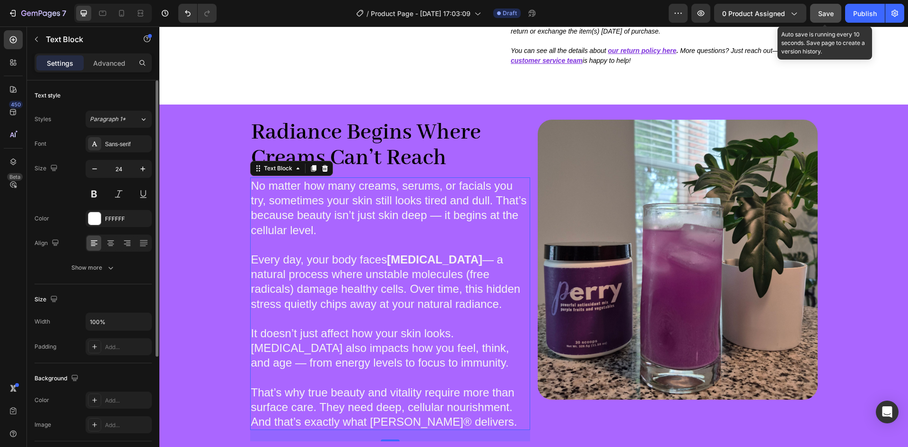
click at [822, 16] on span "Save" at bounding box center [826, 13] width 16 height 8
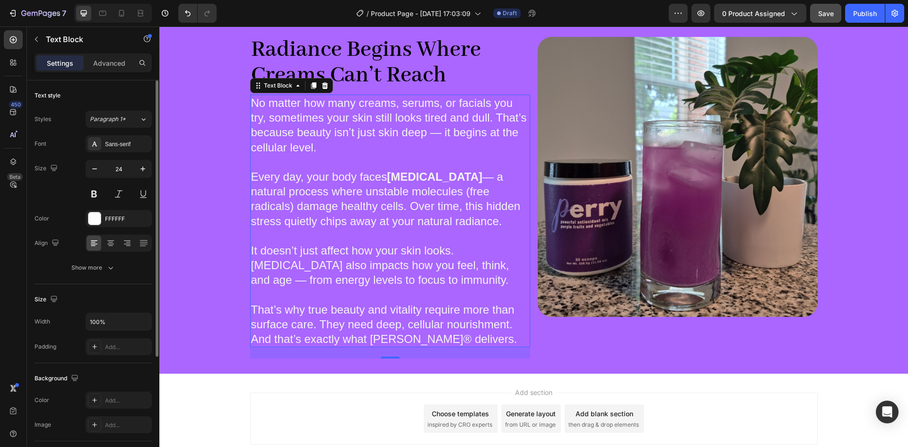
scroll to position [391, 0]
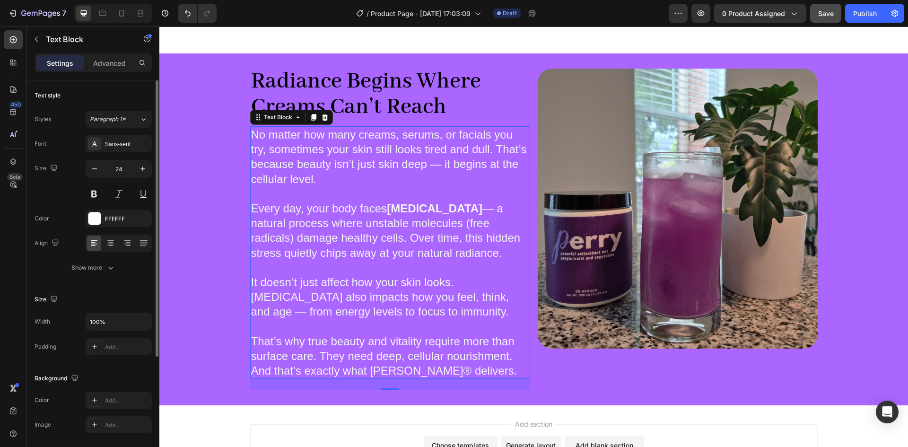
click at [437, 321] on p "Rich Text Editor. Editing area: main" at bounding box center [390, 326] width 278 height 15
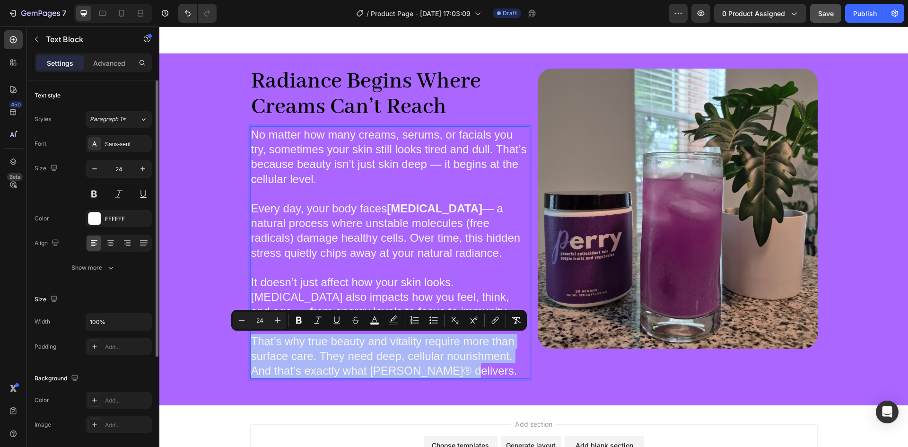
drag, startPoint x: 456, startPoint y: 371, endPoint x: 247, endPoint y: 342, distance: 211.1
click at [250, 342] on div "No matter how many creams, serums, or facials you try, sometimes your skin stil…" at bounding box center [390, 252] width 280 height 253
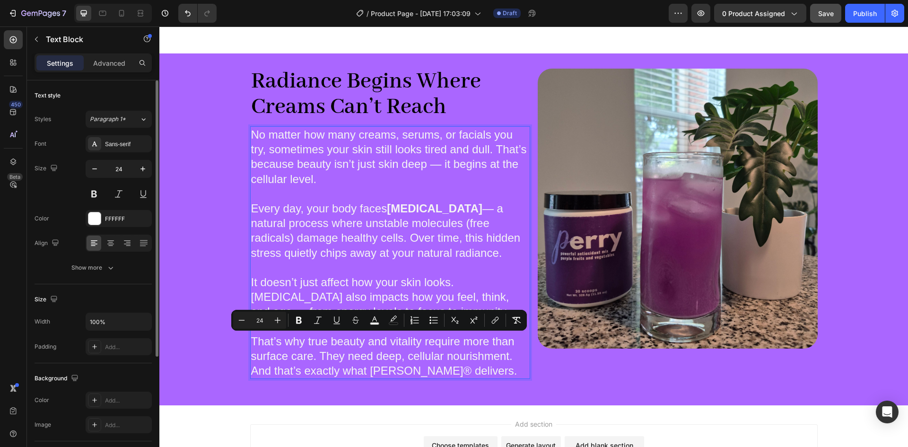
click at [464, 251] on span "Every day, your body faces [MEDICAL_DATA] — a natural process where unstable mo…" at bounding box center [386, 230] width 270 height 57
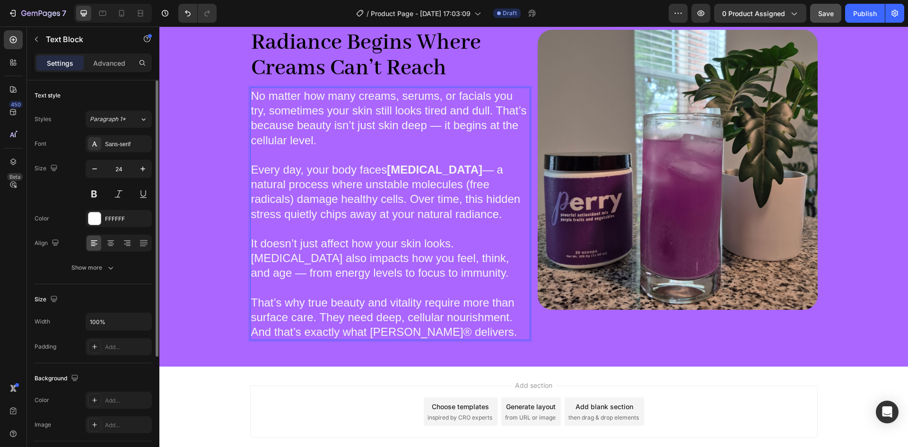
scroll to position [371, 0]
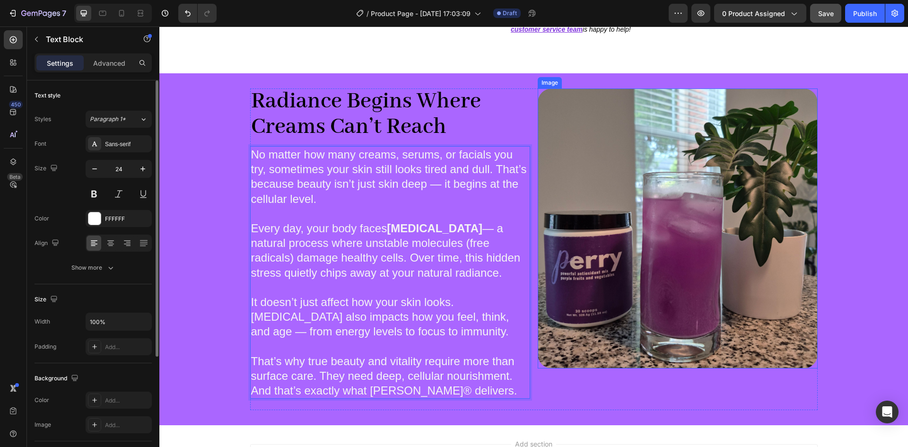
click at [700, 158] on img at bounding box center [678, 228] width 280 height 280
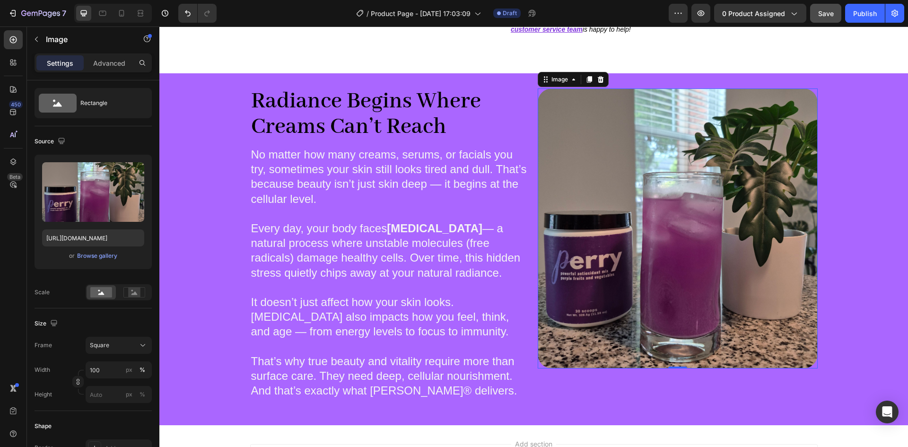
scroll to position [0, 0]
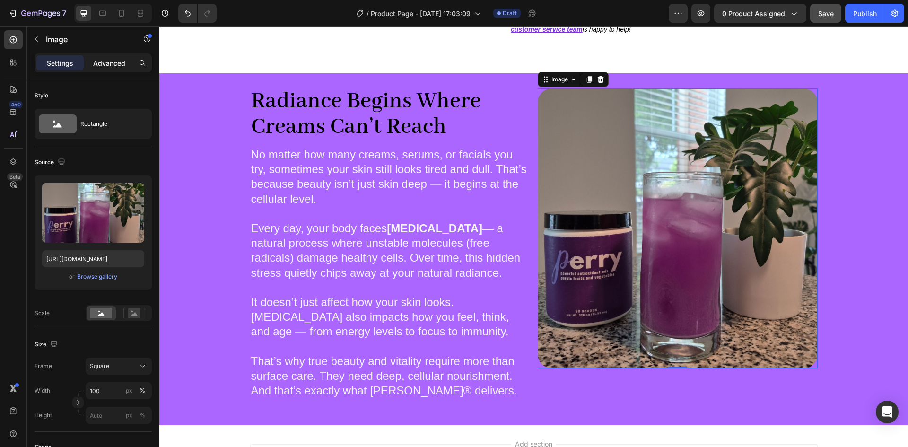
click at [108, 68] on p "Advanced" at bounding box center [109, 63] width 32 height 10
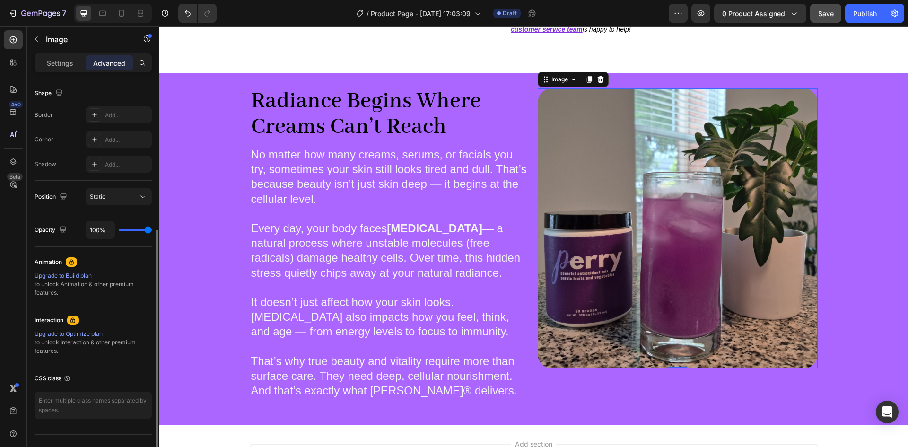
scroll to position [247, 0]
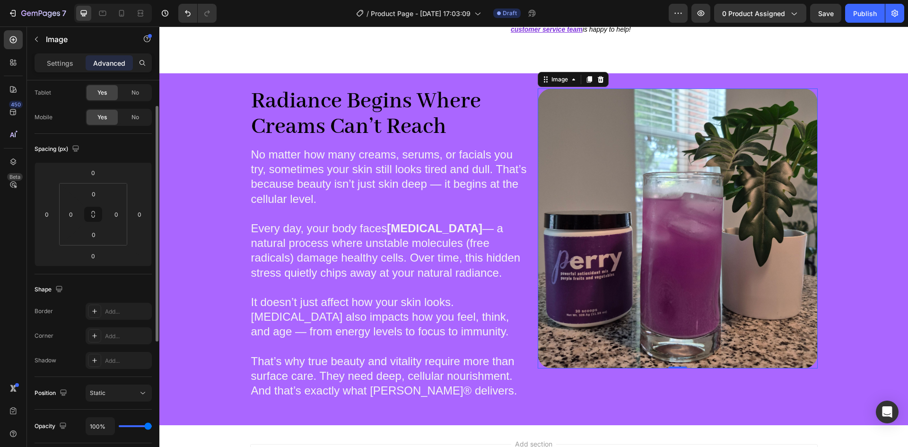
scroll to position [47, 0]
click at [124, 17] on icon at bounding box center [121, 13] width 9 height 9
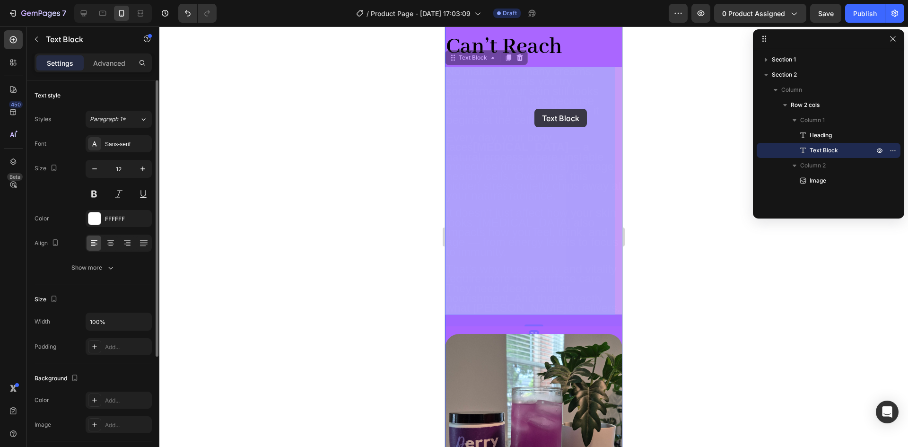
drag, startPoint x: 526, startPoint y: 165, endPoint x: 535, endPoint y: 110, distance: 56.1
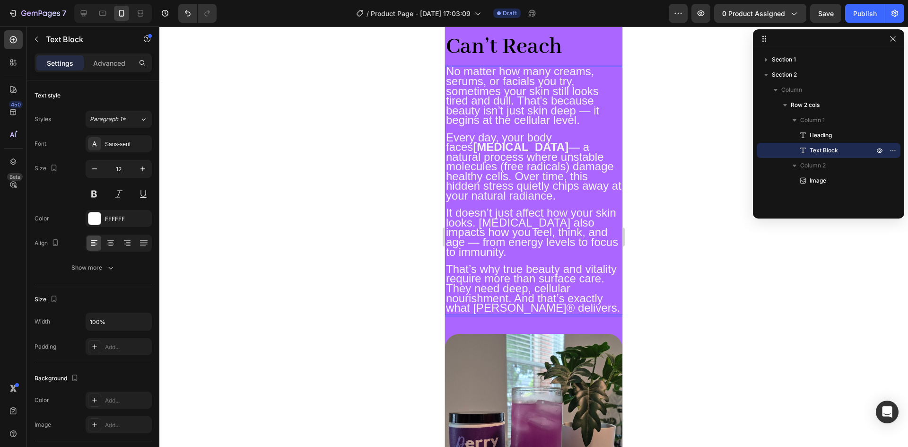
click at [546, 113] on span "No matter how many creams, serums, or facials you try, sometimes your skin stil…" at bounding box center [522, 95] width 153 height 61
click at [490, 179] on span "Every day, your body faces [MEDICAL_DATA] — a natural process where unstable mo…" at bounding box center [533, 166] width 175 height 71
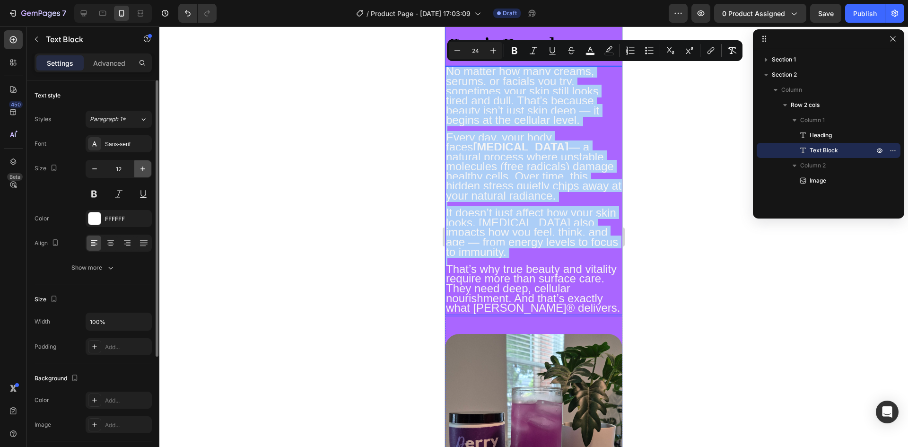
click at [141, 168] on icon "button" at bounding box center [142, 168] width 9 height 9
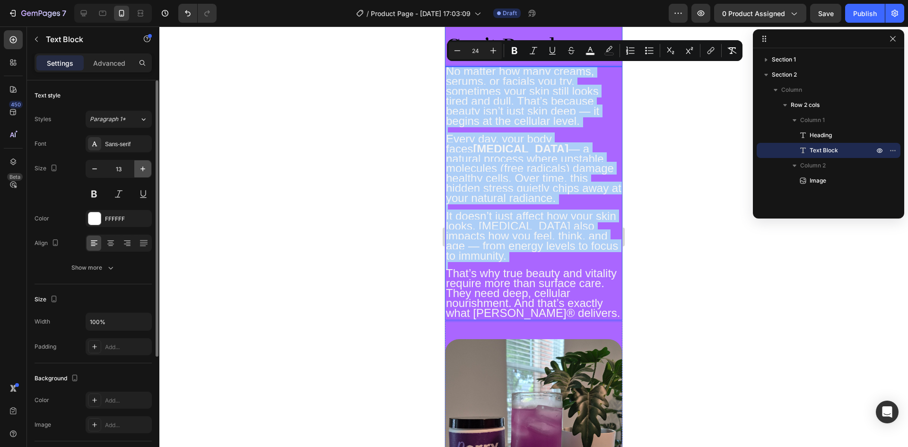
click at [141, 168] on icon "button" at bounding box center [142, 168] width 9 height 9
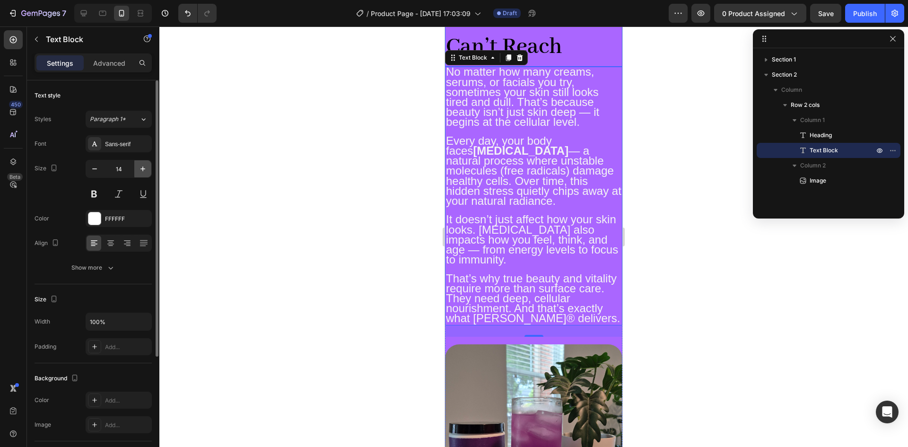
click at [141, 168] on icon "button" at bounding box center [142, 168] width 9 height 9
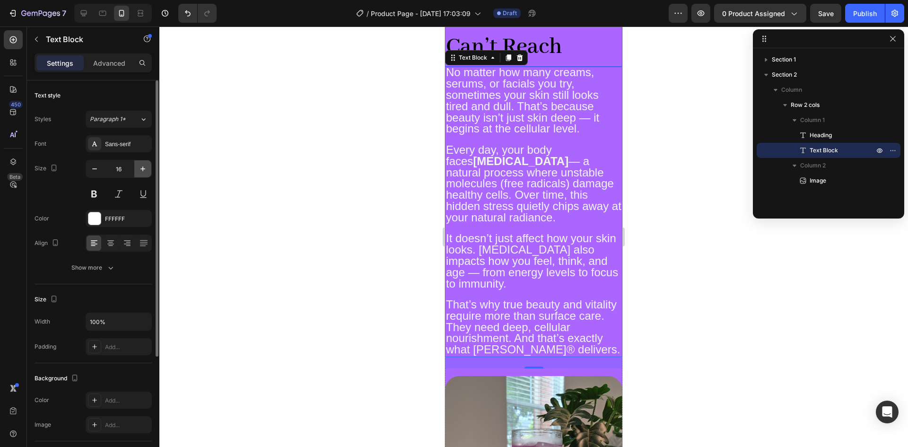
click at [141, 168] on icon "button" at bounding box center [142, 168] width 9 height 9
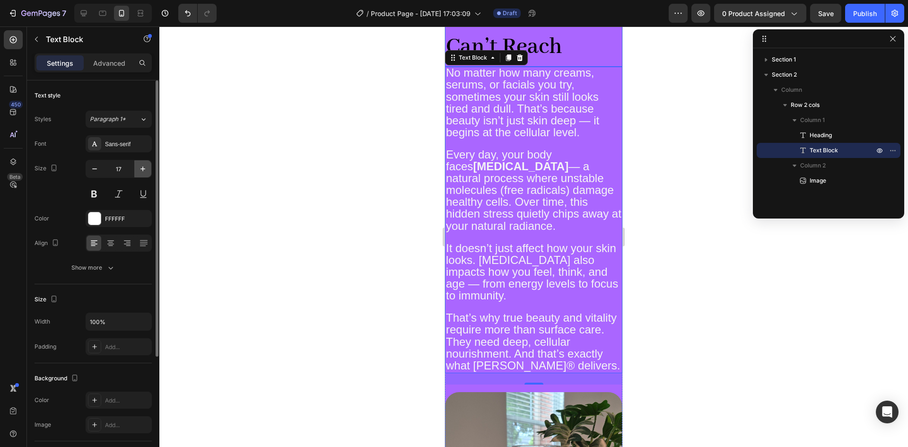
click at [141, 168] on icon "button" at bounding box center [142, 168] width 9 height 9
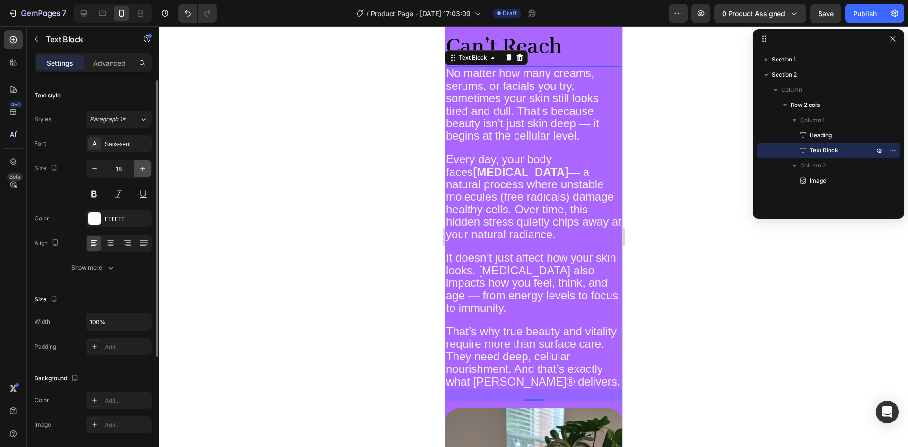
click at [141, 168] on icon "button" at bounding box center [142, 168] width 9 height 9
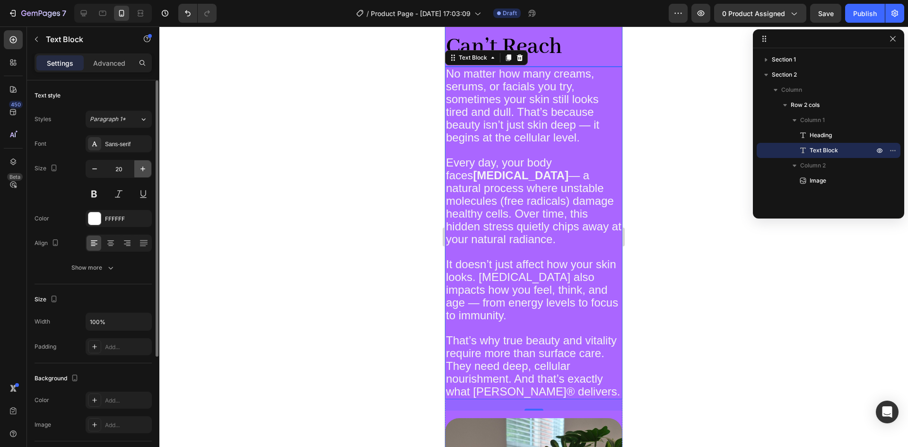
click at [141, 168] on icon "button" at bounding box center [142, 168] width 9 height 9
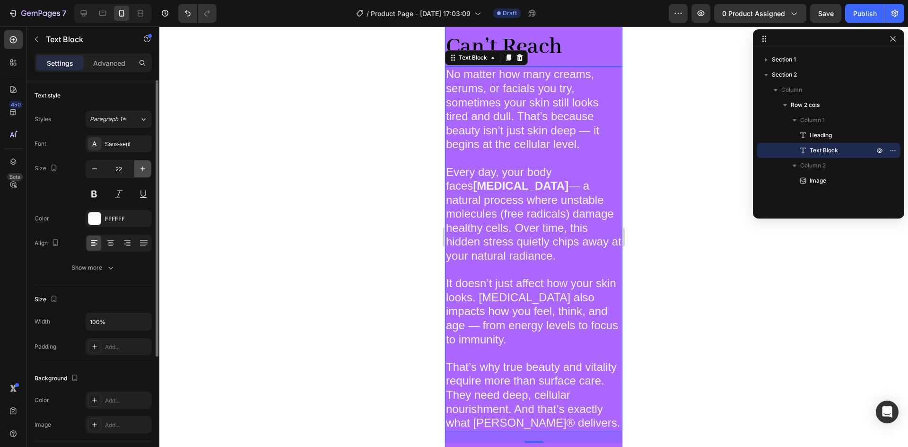
click at [141, 168] on icon "button" at bounding box center [142, 168] width 9 height 9
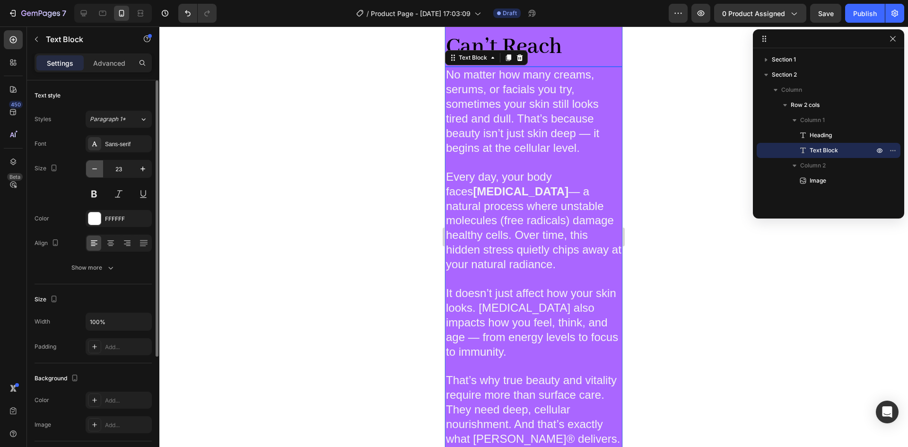
click at [92, 170] on icon "button" at bounding box center [94, 168] width 9 height 9
type input "22"
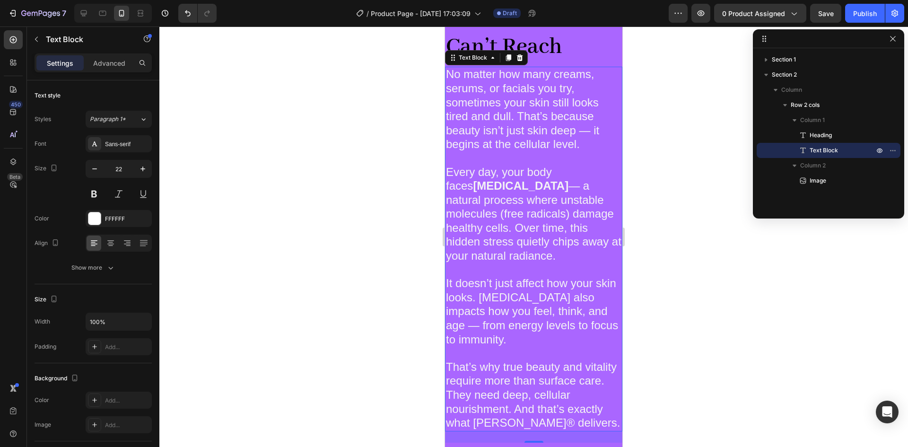
click at [477, 185] on strong "[MEDICAL_DATA]" at bounding box center [521, 185] width 96 height 13
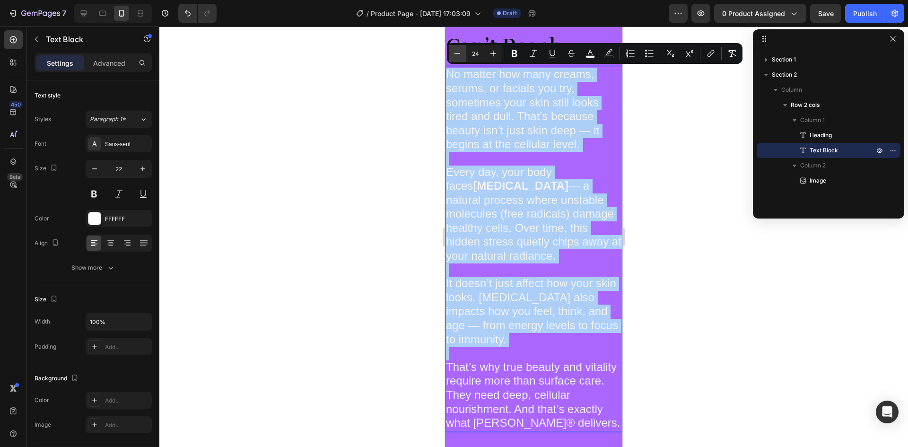
click at [457, 47] on button "Minus" at bounding box center [457, 53] width 17 height 17
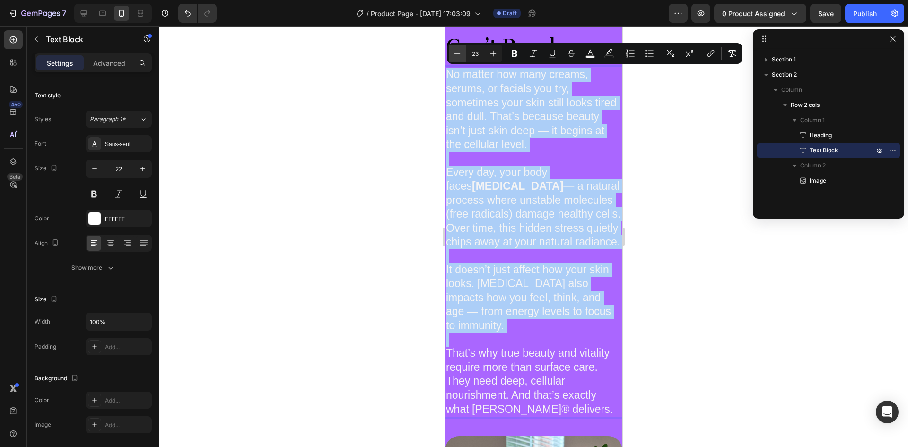
click at [457, 47] on button "Minus" at bounding box center [457, 53] width 17 height 17
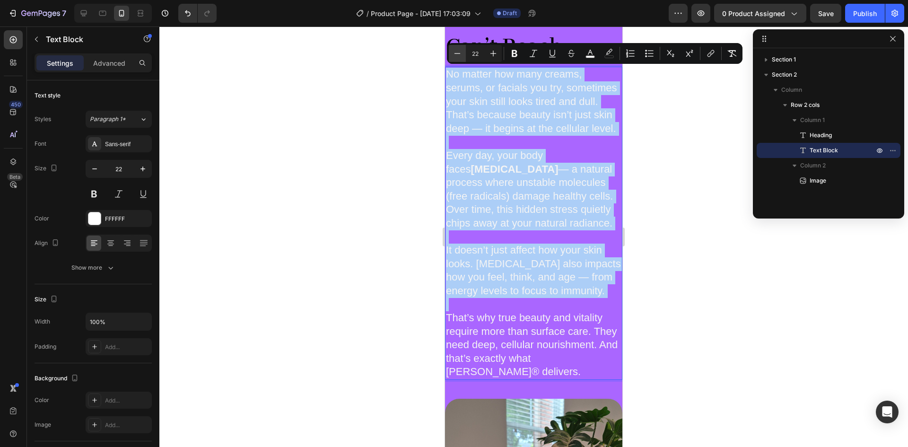
click at [457, 47] on button "Minus" at bounding box center [457, 53] width 17 height 17
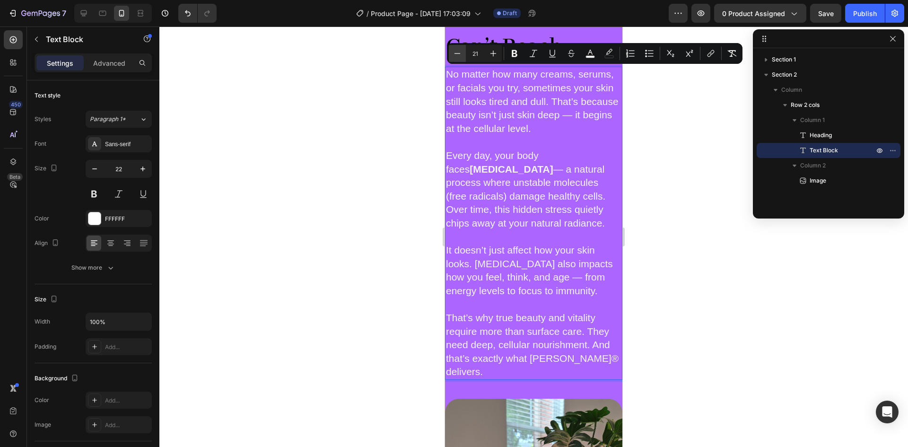
click at [456, 48] on button "Minus" at bounding box center [457, 53] width 17 height 17
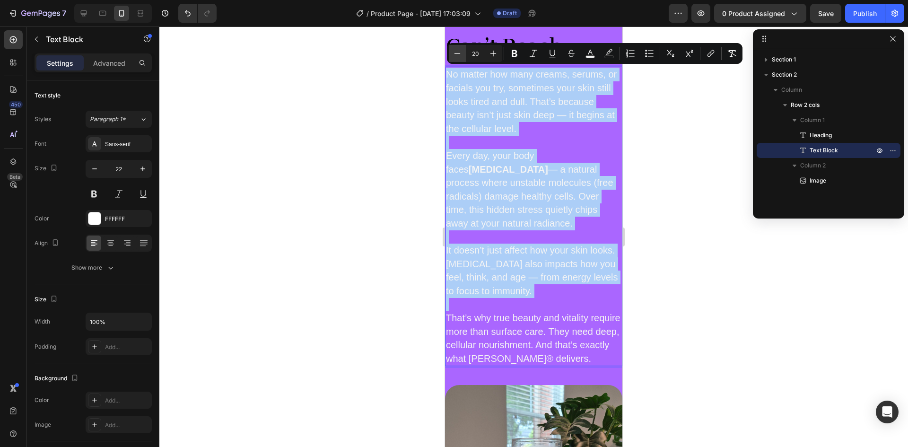
click at [456, 48] on button "Minus" at bounding box center [457, 53] width 17 height 17
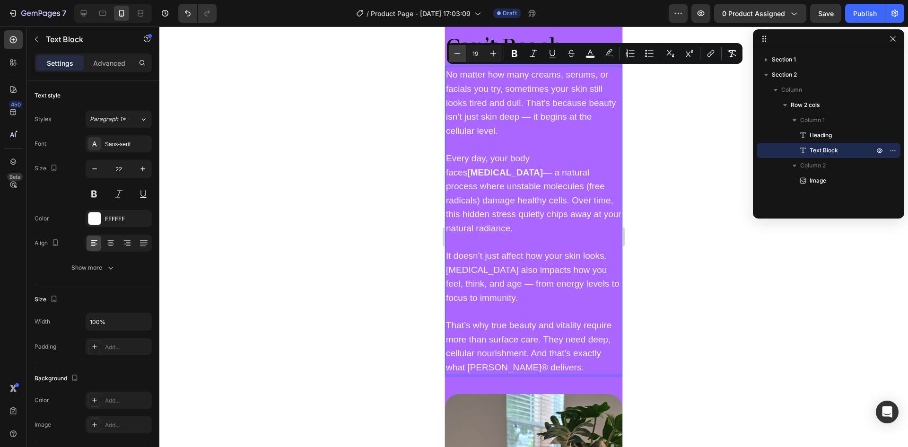
click at [456, 48] on button "Minus" at bounding box center [457, 53] width 17 height 17
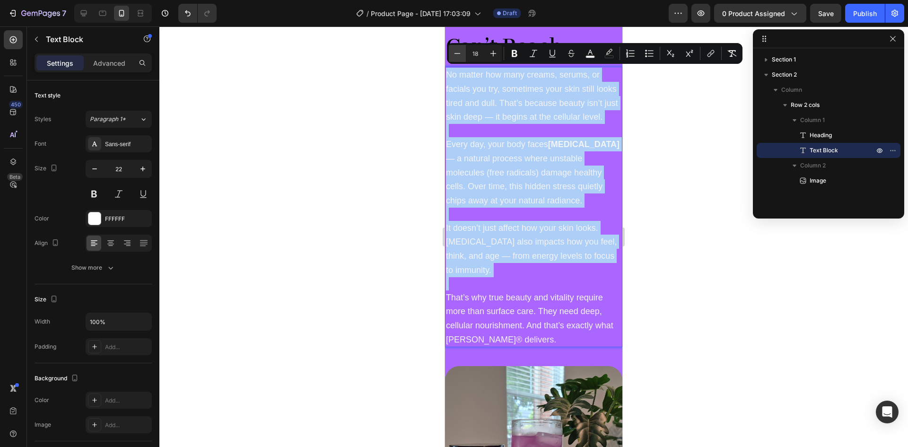
click at [456, 48] on button "Minus" at bounding box center [457, 53] width 17 height 17
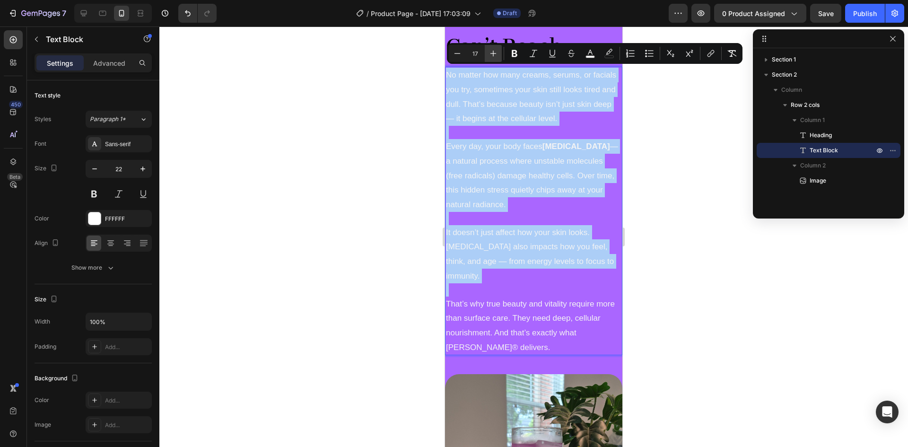
click at [491, 54] on icon "Editor contextual toolbar" at bounding box center [493, 53] width 9 height 9
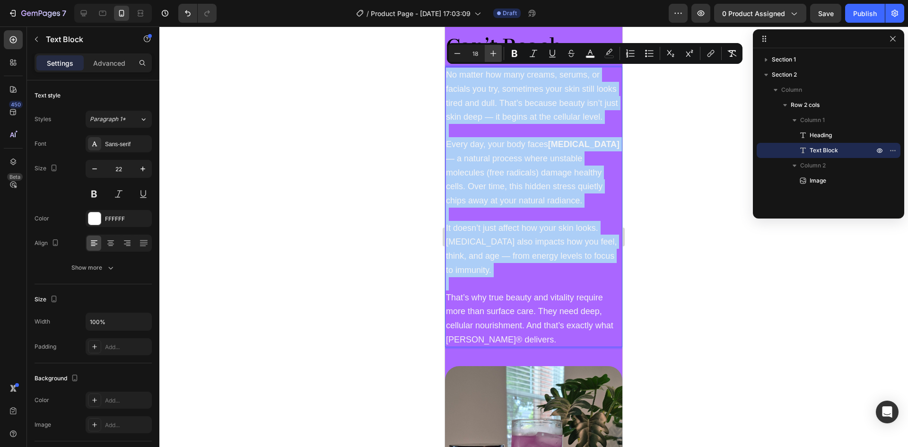
click at [491, 54] on icon "Editor contextual toolbar" at bounding box center [493, 53] width 9 height 9
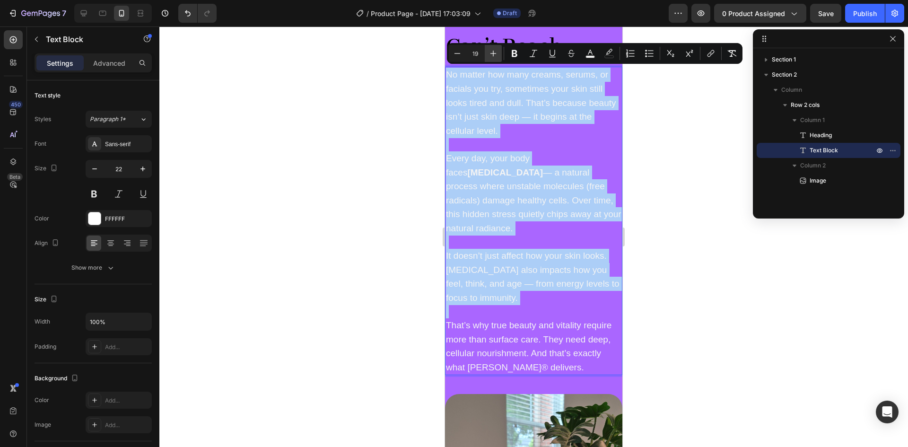
click at [491, 54] on icon "Editor contextual toolbar" at bounding box center [493, 53] width 9 height 9
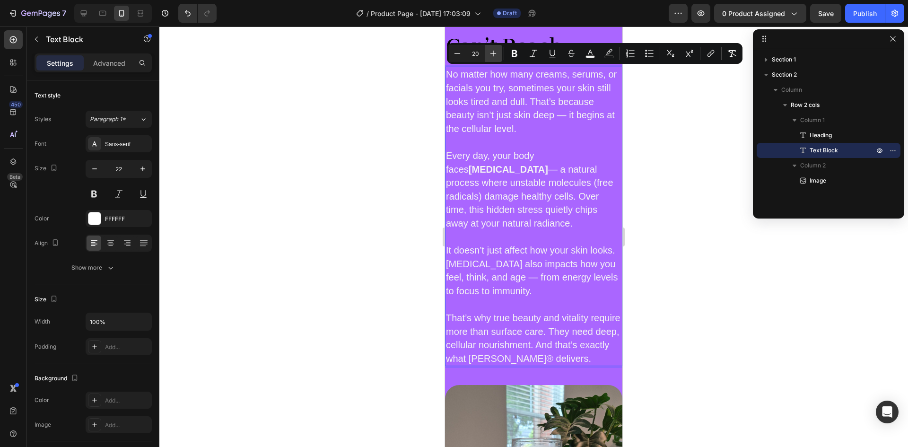
click at [491, 55] on icon "Editor contextual toolbar" at bounding box center [493, 53] width 9 height 9
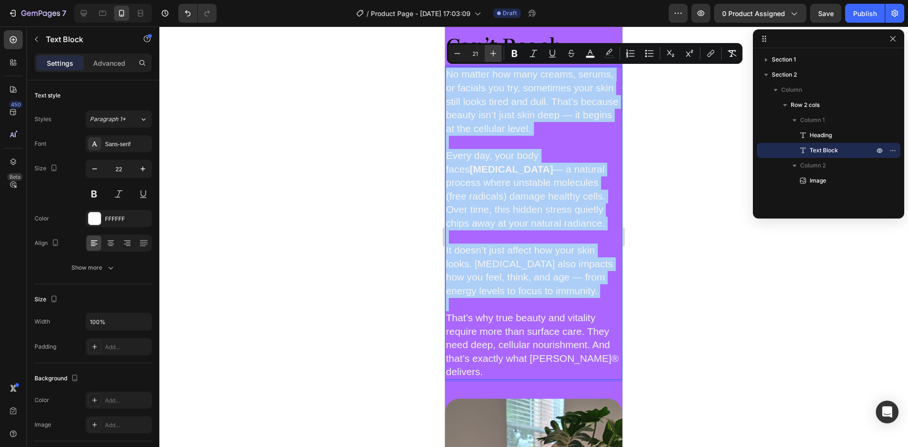
click at [491, 55] on icon "Editor contextual toolbar" at bounding box center [493, 53] width 9 height 9
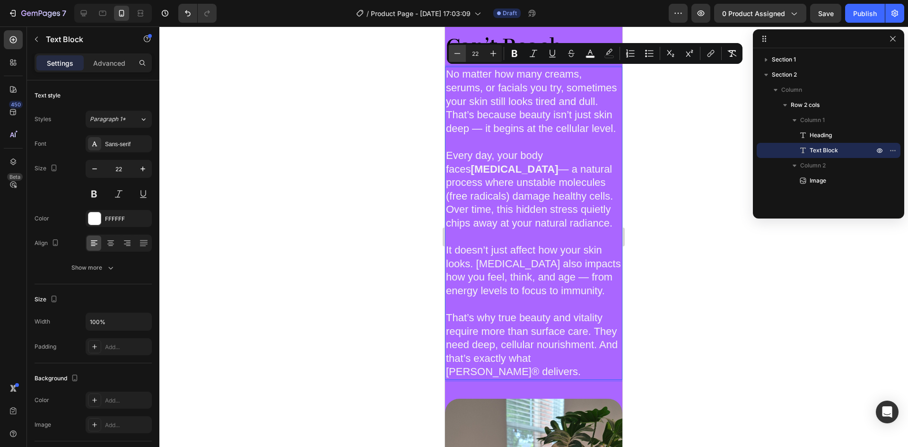
click at [456, 51] on icon "Editor contextual toolbar" at bounding box center [457, 53] width 9 height 9
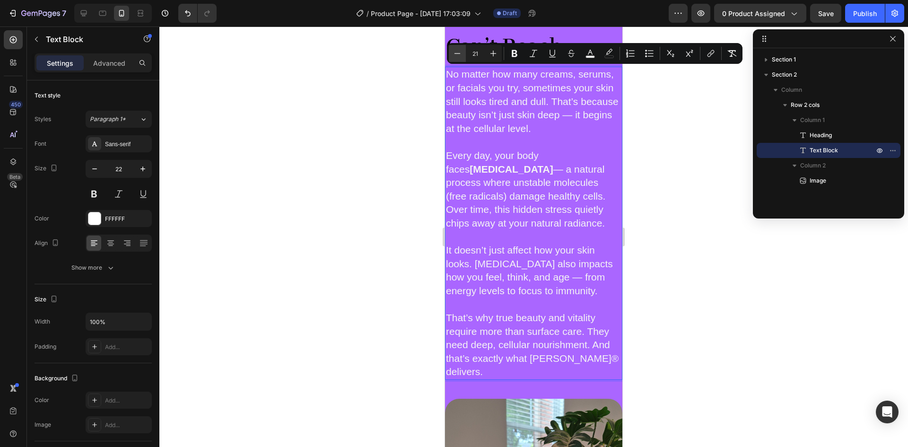
click at [456, 51] on icon "Editor contextual toolbar" at bounding box center [457, 53] width 9 height 9
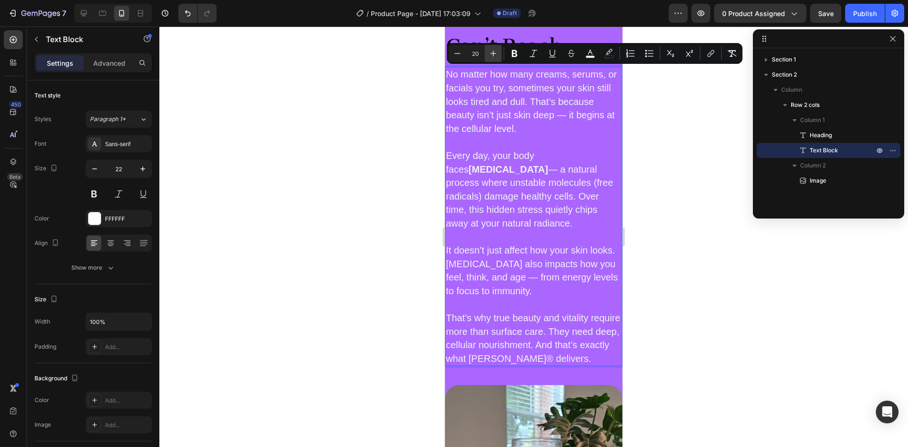
click at [494, 48] on button "Plus" at bounding box center [493, 53] width 17 height 17
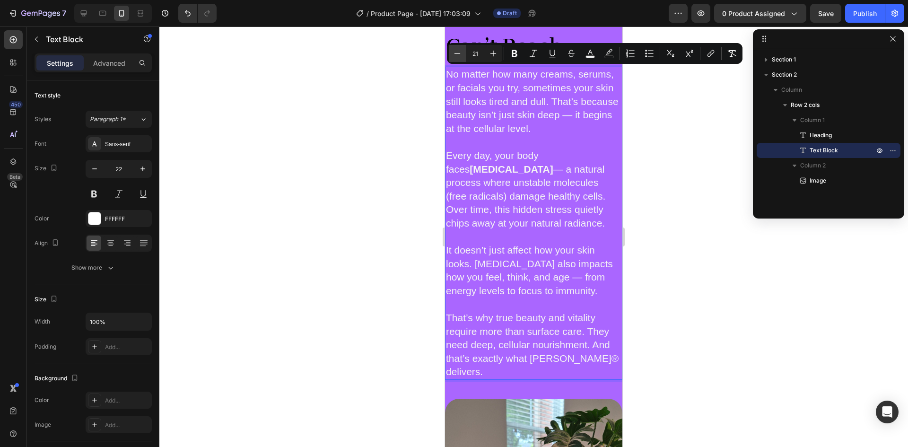
click at [455, 52] on icon "Editor contextual toolbar" at bounding box center [457, 53] width 9 height 9
type input "20"
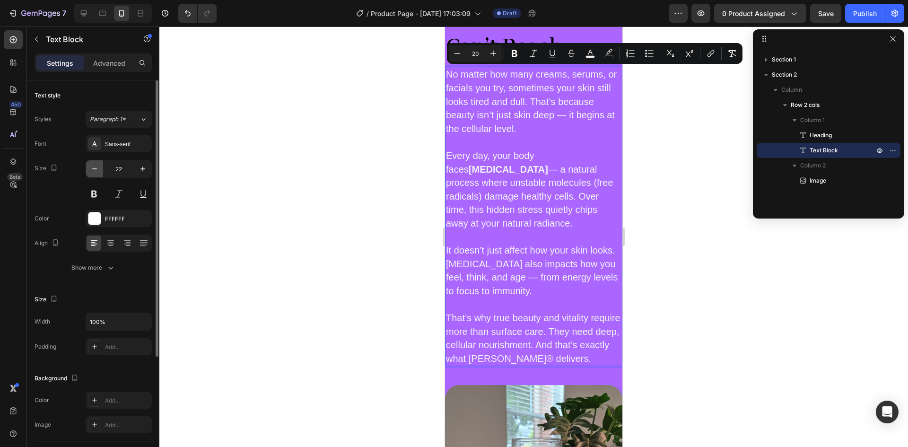
click at [92, 173] on icon "button" at bounding box center [94, 168] width 9 height 9
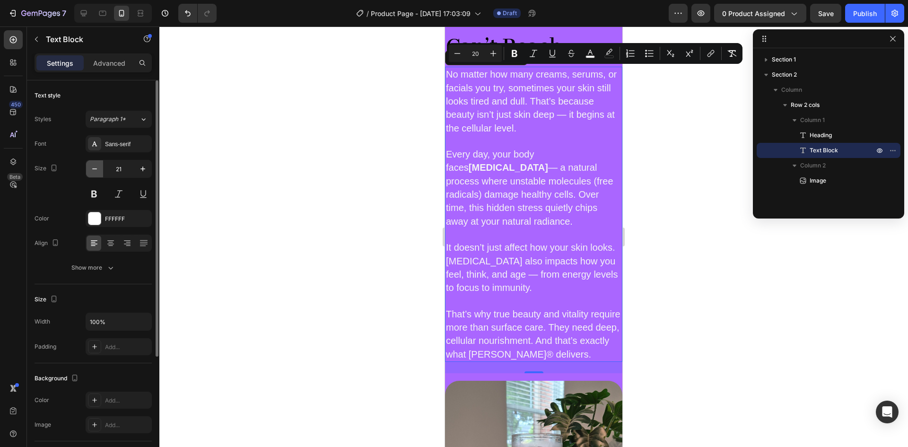
type input "20"
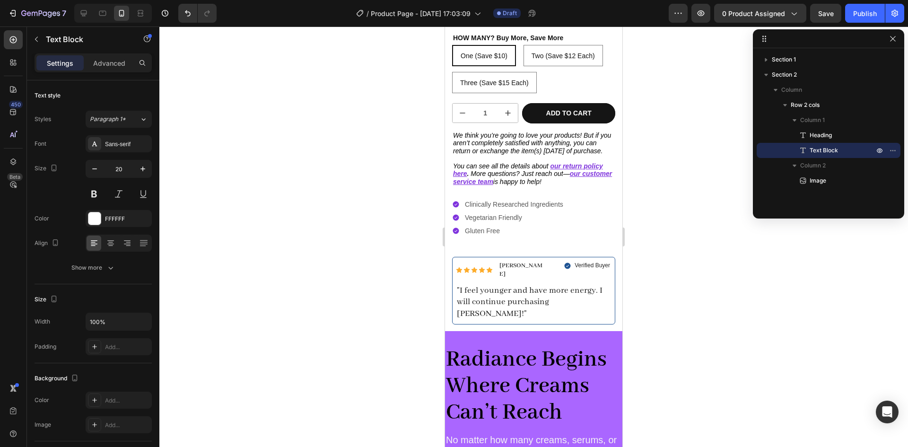
scroll to position [282, 0]
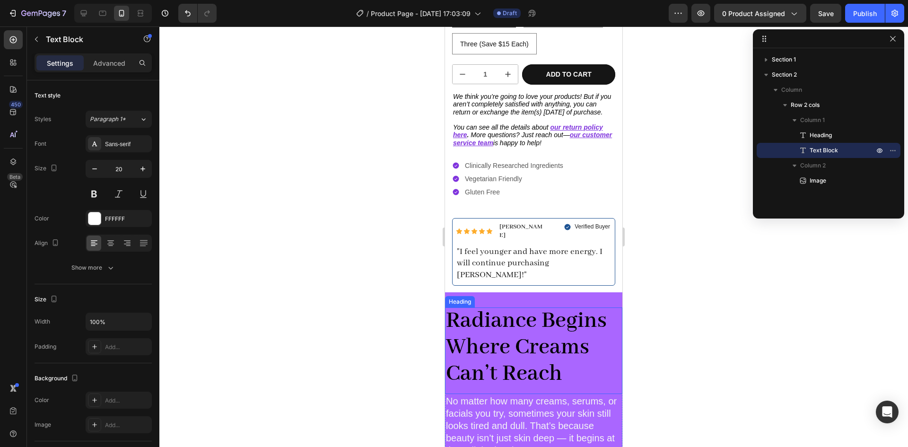
click at [505, 310] on strong "Radiance Begins Where Creams Can’t Reach" at bounding box center [526, 347] width 161 height 81
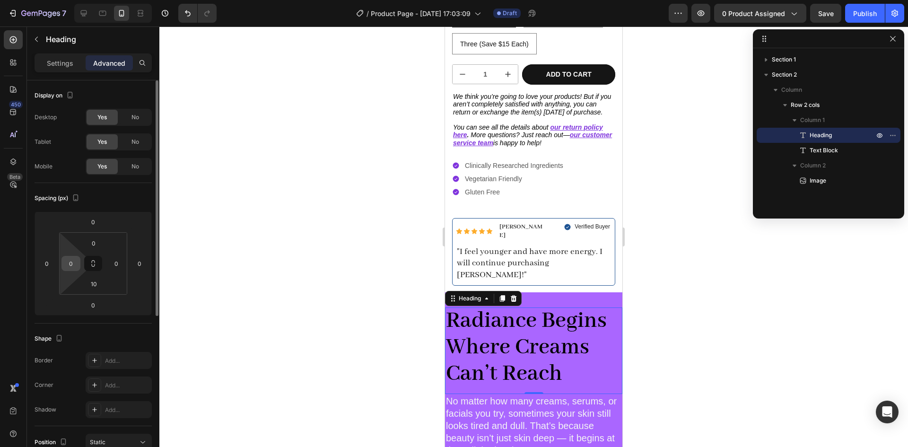
click at [75, 263] on input "0" at bounding box center [71, 263] width 14 height 14
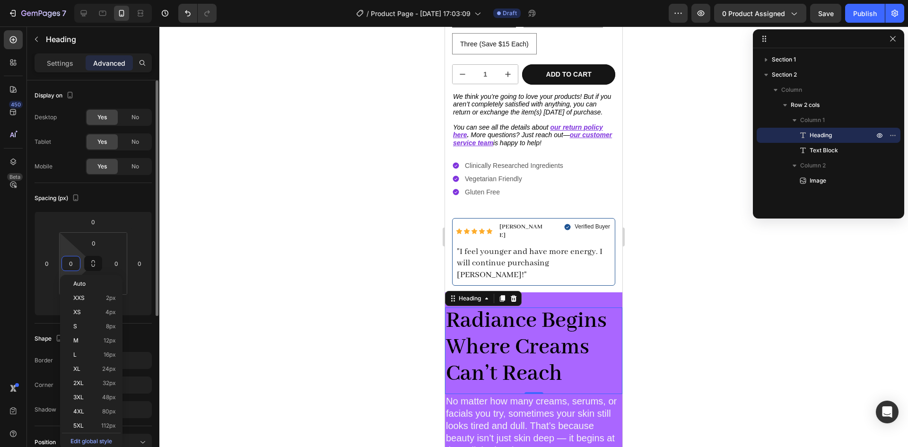
click at [75, 263] on input "0" at bounding box center [71, 263] width 14 height 14
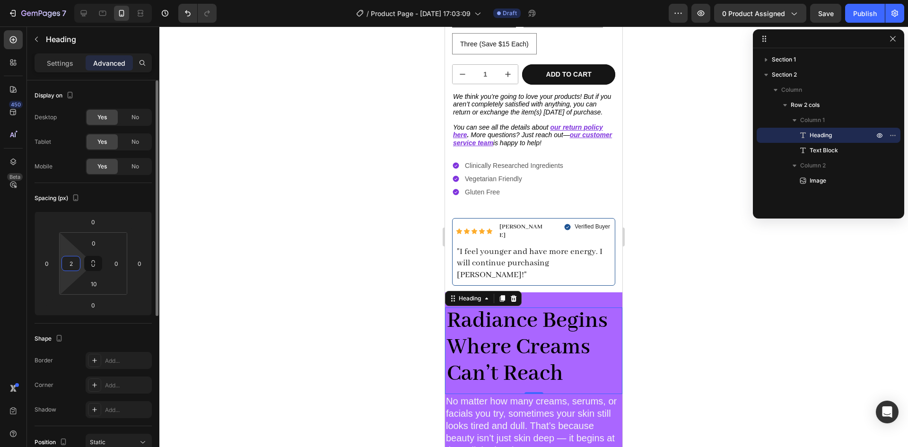
click at [75, 263] on input "2" at bounding box center [71, 263] width 14 height 14
type input "5"
click at [115, 266] on input "0" at bounding box center [116, 263] width 14 height 14
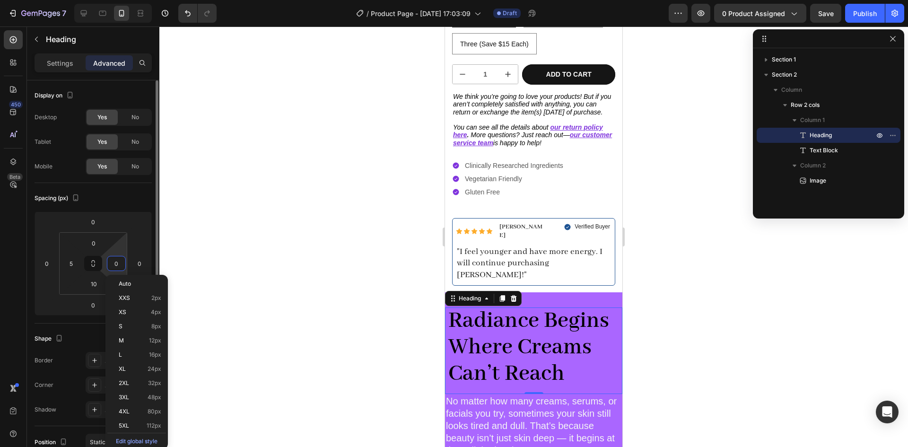
click at [115, 266] on input "0" at bounding box center [116, 263] width 14 height 14
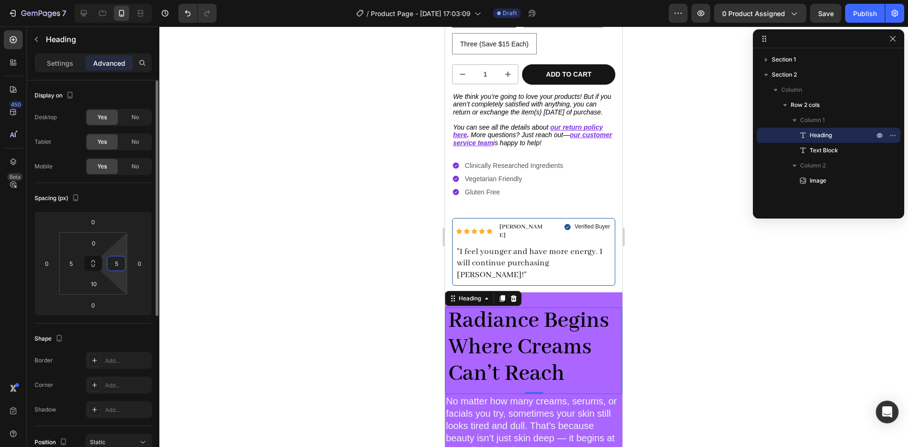
type input "5"
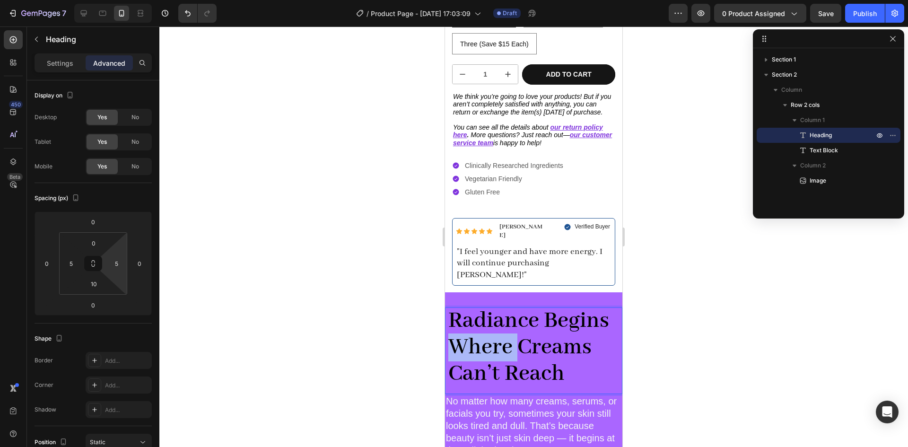
click at [476, 321] on strong "Radiance Begins Where Creams Can’t Reach" at bounding box center [528, 347] width 161 height 81
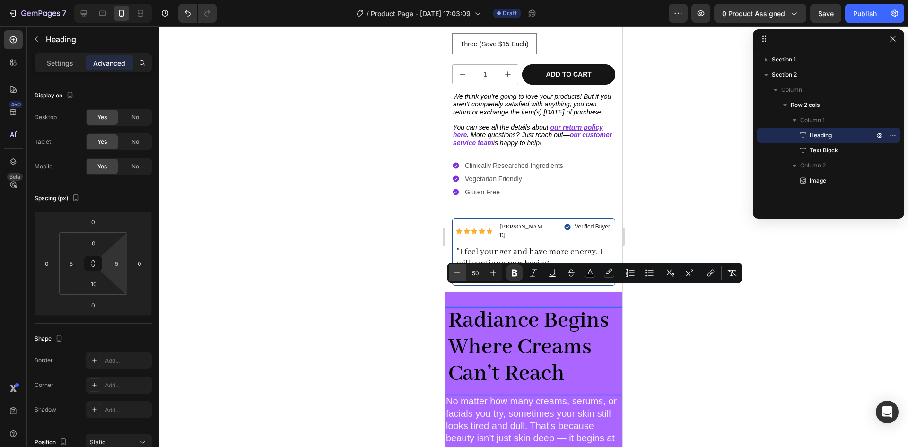
click at [459, 274] on icon "Editor contextual toolbar" at bounding box center [457, 272] width 9 height 9
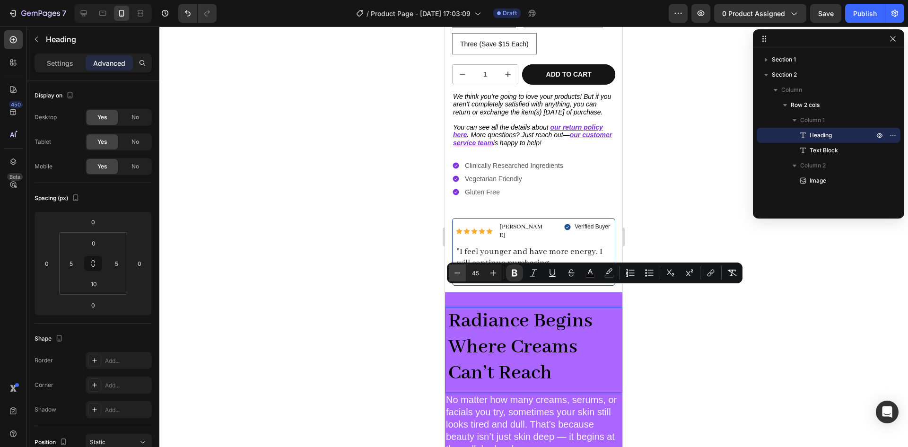
click at [459, 274] on icon "Editor contextual toolbar" at bounding box center [457, 272] width 9 height 9
type input "44"
click at [566, 368] on div "Radiance Begins Where Creams Can’t Reach Heading 0" at bounding box center [533, 349] width 177 height 84
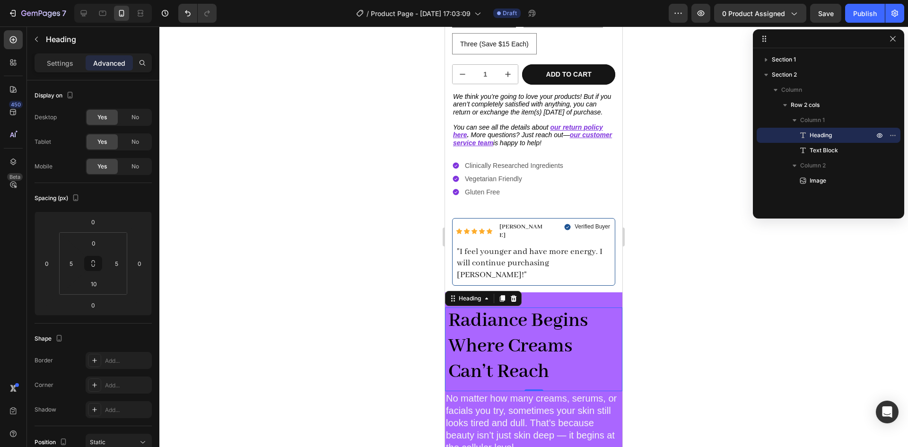
click at [547, 340] on strong "Radiance Begins Where Creams Can’t Reach" at bounding box center [518, 346] width 140 height 76
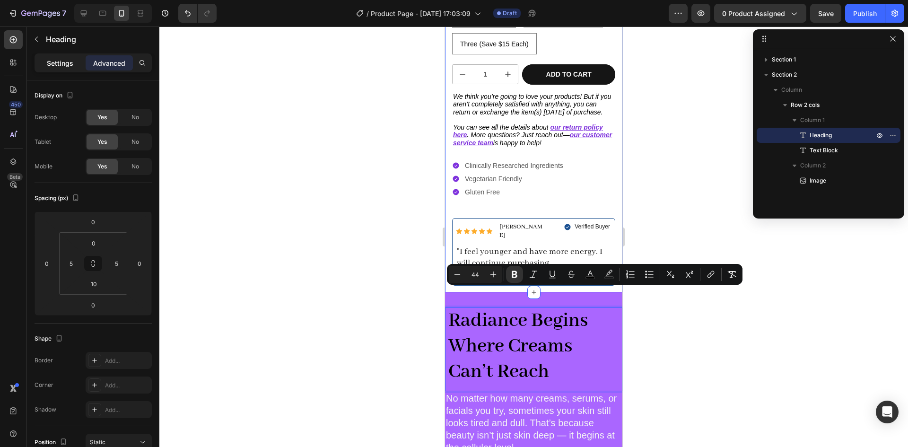
click at [65, 66] on p "Settings" at bounding box center [60, 63] width 26 height 10
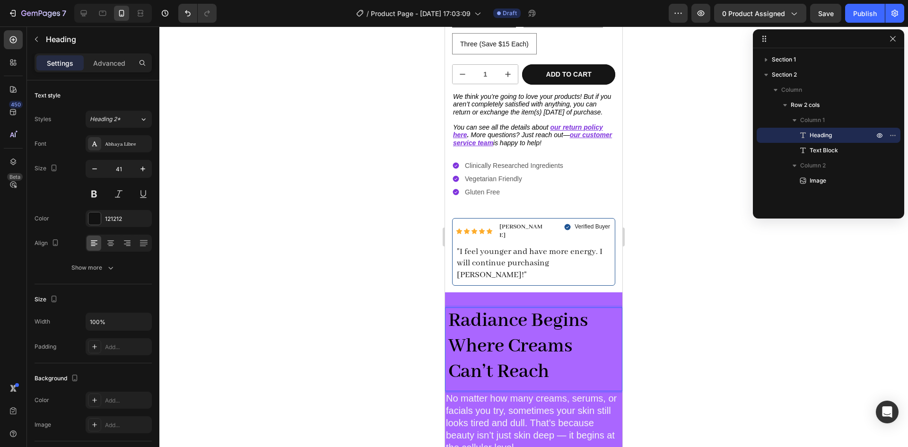
click at [513, 324] on strong "Radiance Begins Where Creams Can’t Reach" at bounding box center [518, 346] width 140 height 76
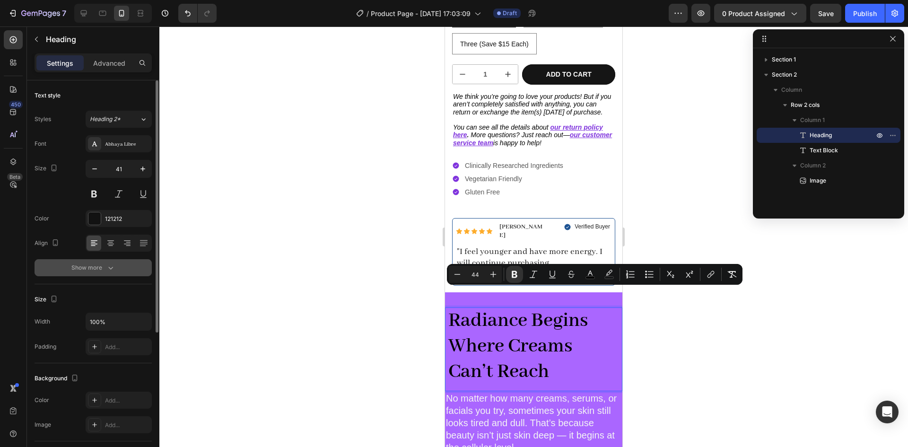
click at [91, 267] on div "Show more" at bounding box center [93, 267] width 44 height 9
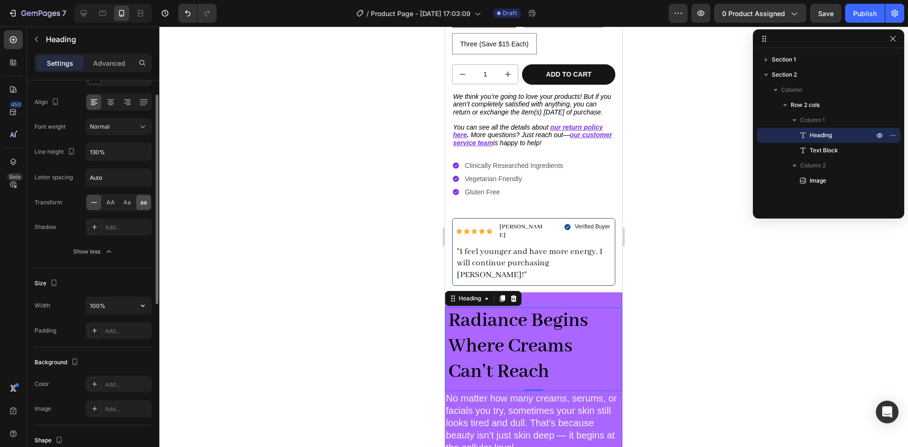
scroll to position [0, 0]
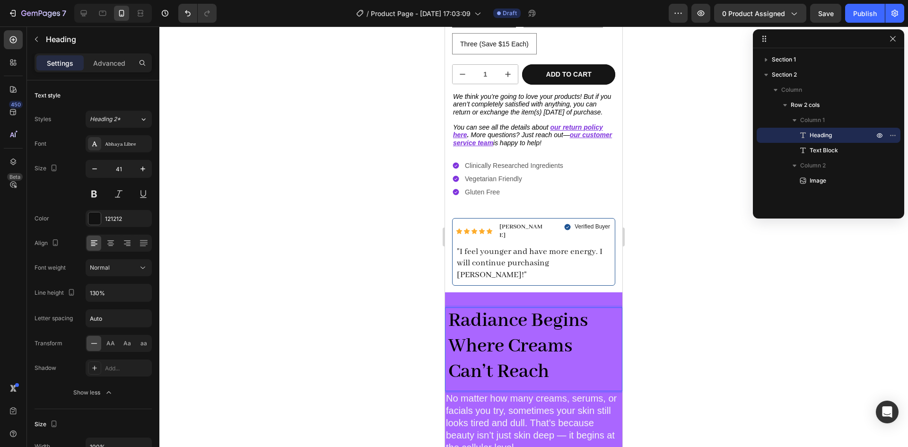
click at [500, 311] on strong "Radiance Begins Where Creams Can’t Reach" at bounding box center [518, 346] width 140 height 76
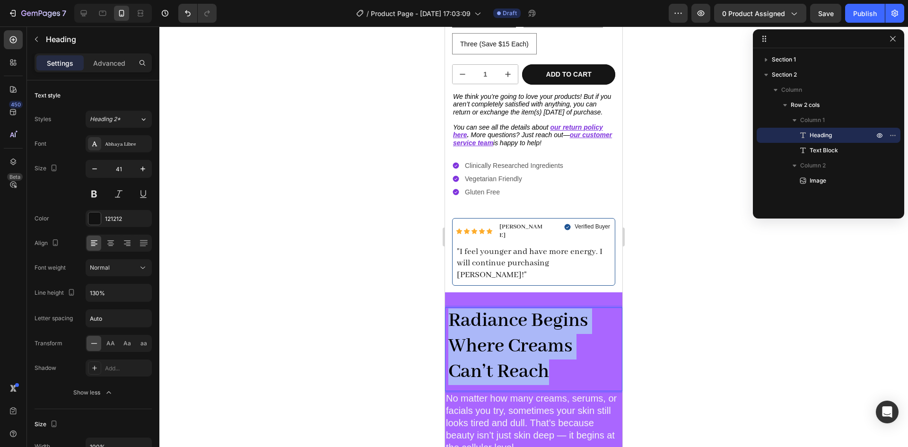
click at [500, 311] on strong "Radiance Begins Where Creams Can’t Reach" at bounding box center [518, 346] width 140 height 76
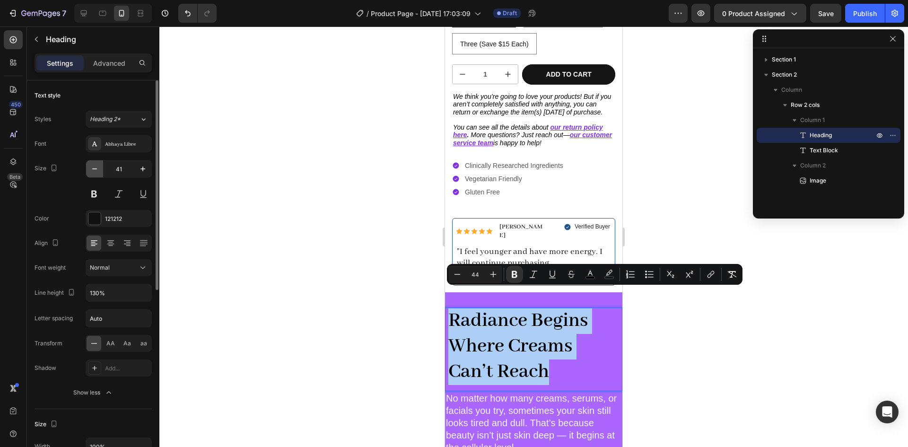
click at [92, 171] on icon "button" at bounding box center [94, 168] width 9 height 9
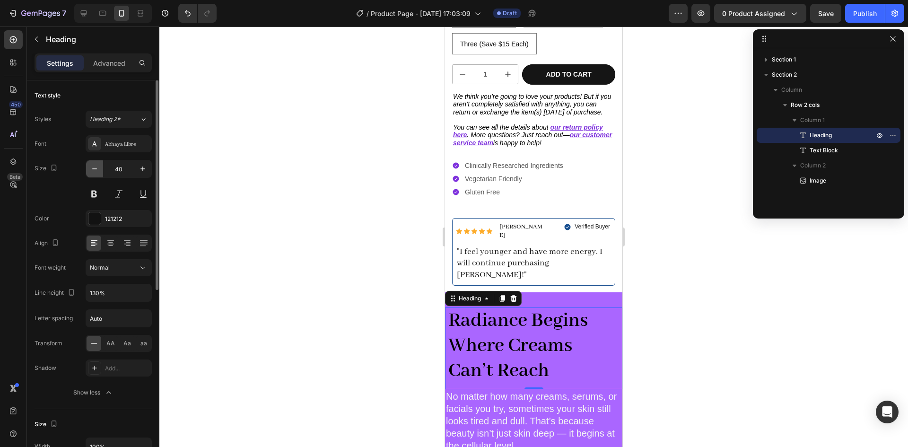
click at [92, 171] on icon "button" at bounding box center [94, 168] width 9 height 9
type input "38"
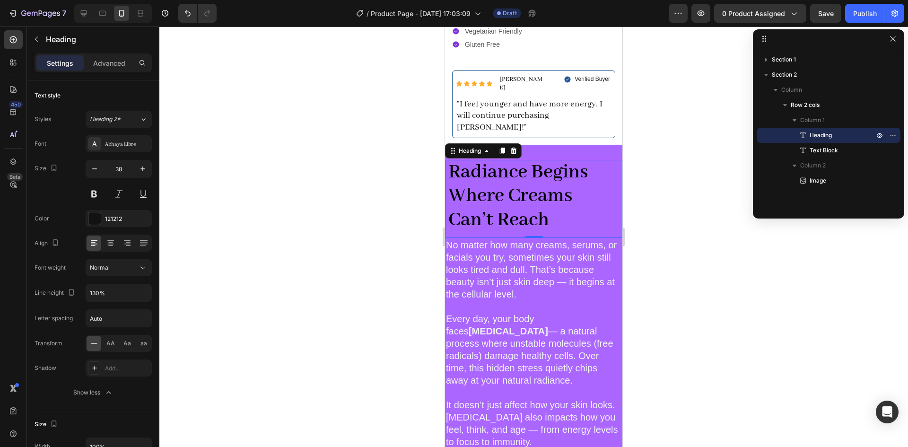
scroll to position [431, 0]
click at [457, 242] on p "No matter how many creams, serums, or facials you try, sometimes your skin stil…" at bounding box center [533, 268] width 175 height 61
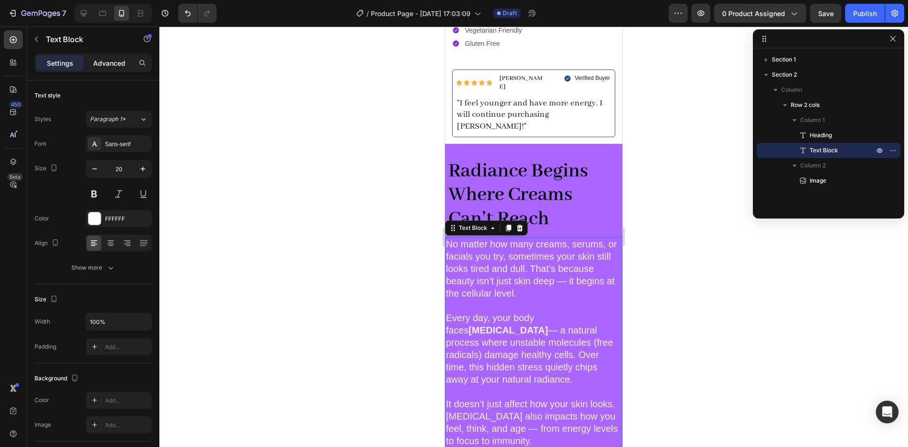
click at [105, 65] on p "Advanced" at bounding box center [109, 63] width 32 height 10
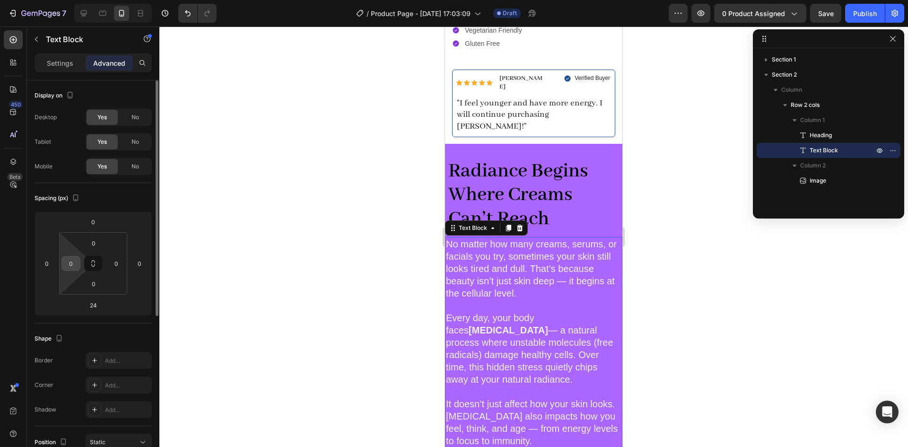
click at [66, 260] on input "0" at bounding box center [71, 263] width 14 height 14
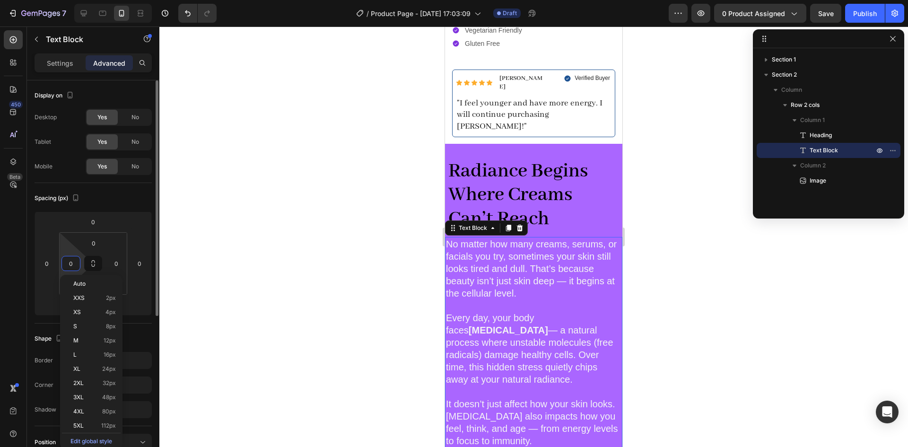
click at [66, 260] on input "0" at bounding box center [71, 263] width 14 height 14
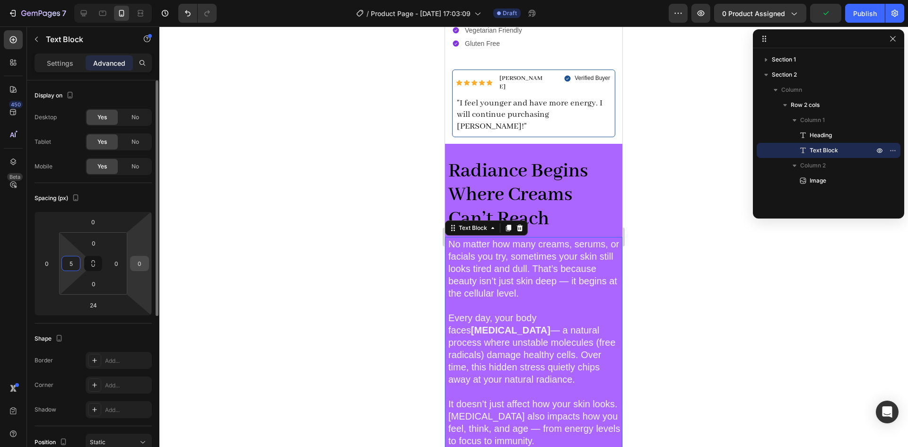
type input "5"
click at [140, 263] on input "0" at bounding box center [139, 263] width 14 height 14
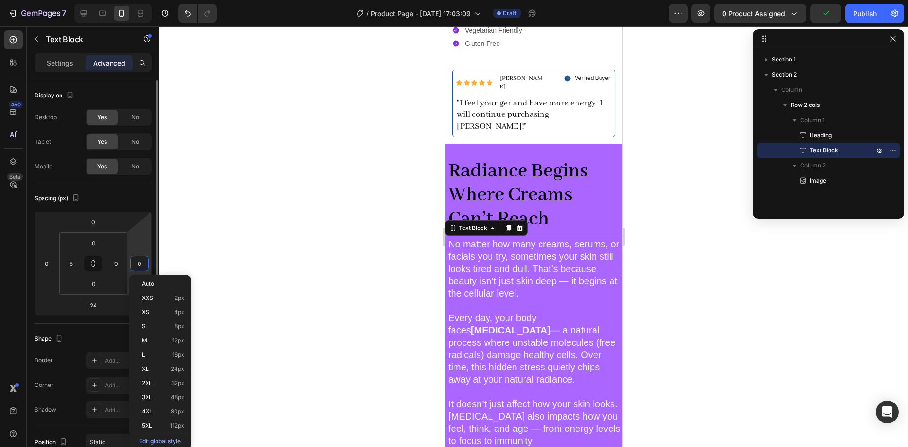
click at [140, 263] on input "0" at bounding box center [139, 263] width 14 height 14
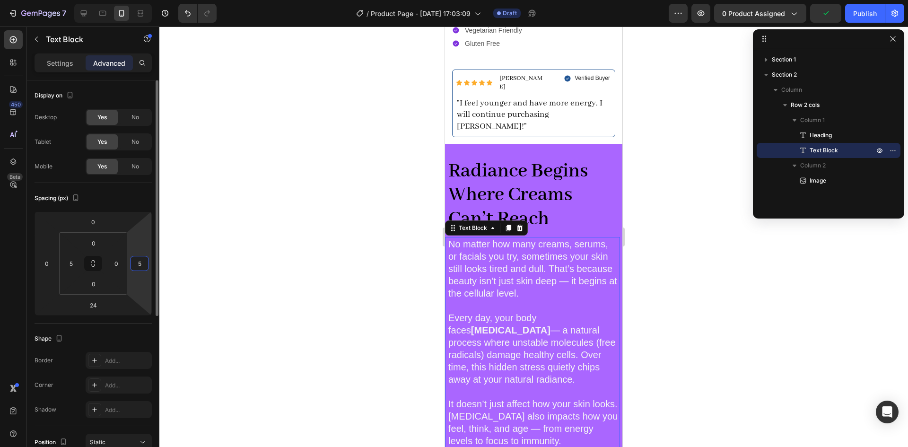
type input "5"
click at [76, 265] on input "5" at bounding box center [71, 263] width 14 height 14
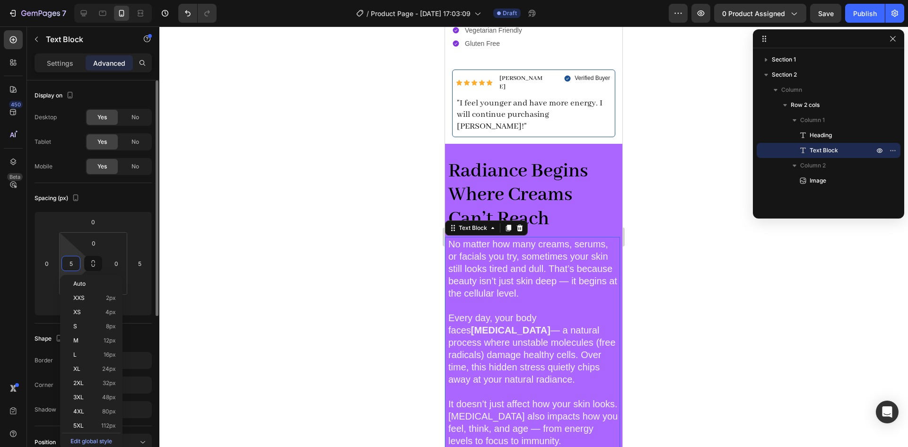
click at [76, 265] on input "5" at bounding box center [71, 263] width 14 height 14
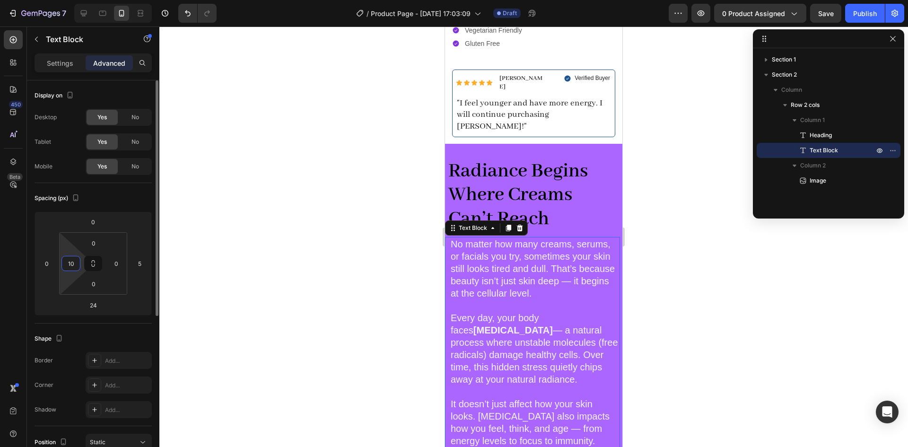
type input "10"
click at [121, 263] on input "0" at bounding box center [116, 263] width 14 height 14
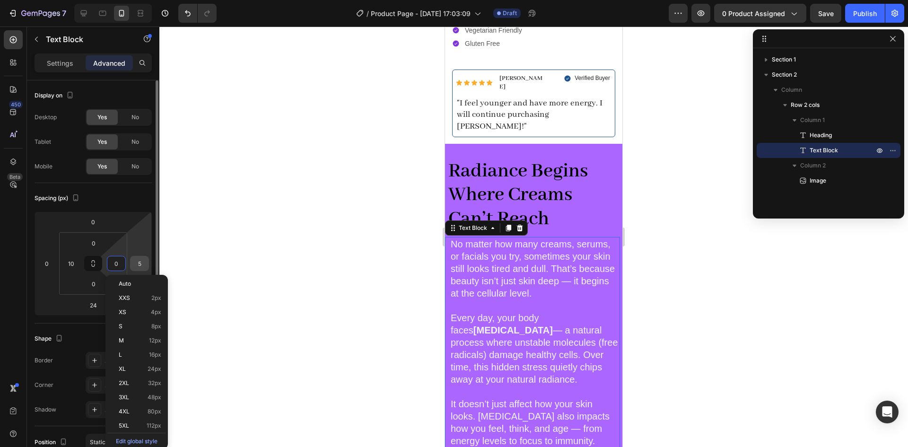
click at [141, 264] on input "5" at bounding box center [139, 263] width 14 height 14
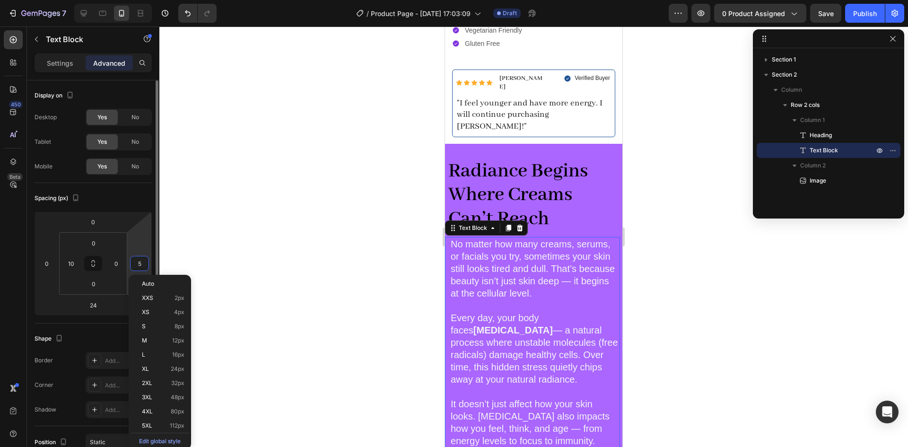
click at [141, 264] on input "5" at bounding box center [139, 263] width 14 height 14
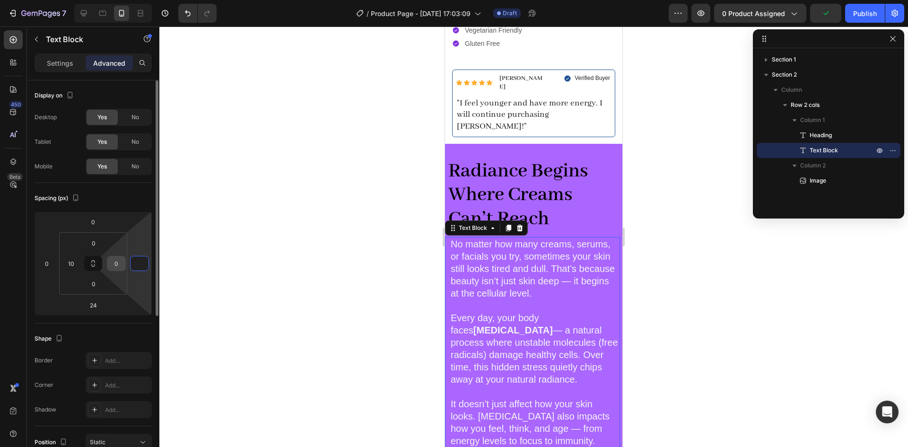
type input "0"
click at [110, 260] on input "0" at bounding box center [116, 263] width 14 height 14
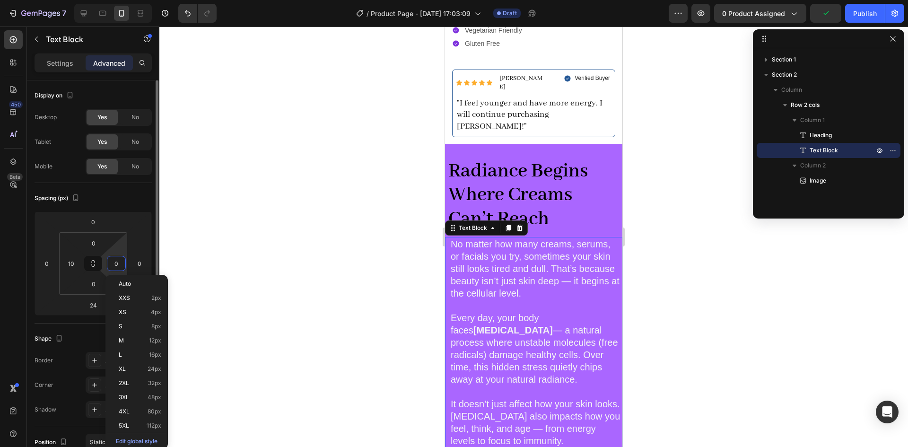
click at [110, 260] on input "0" at bounding box center [116, 263] width 14 height 14
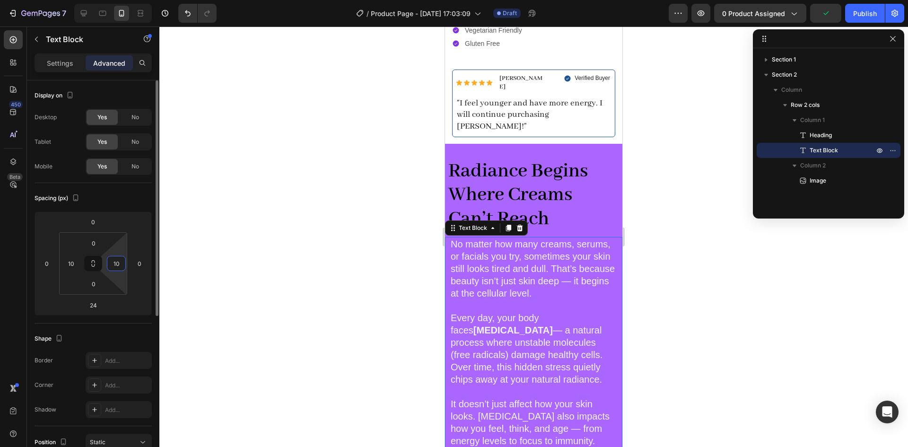
type input "10"
click at [474, 164] on strong "Radiance Begins Where Creams Can’t Reach" at bounding box center [518, 195] width 140 height 72
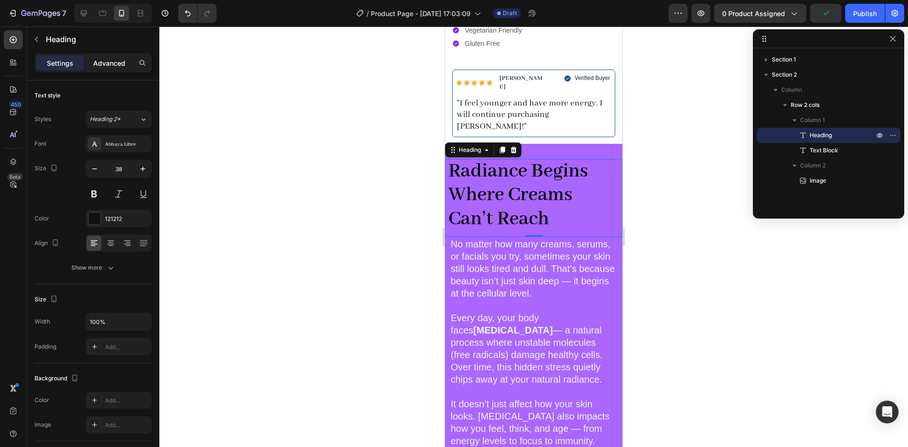
click at [107, 66] on p "Advanced" at bounding box center [109, 63] width 32 height 10
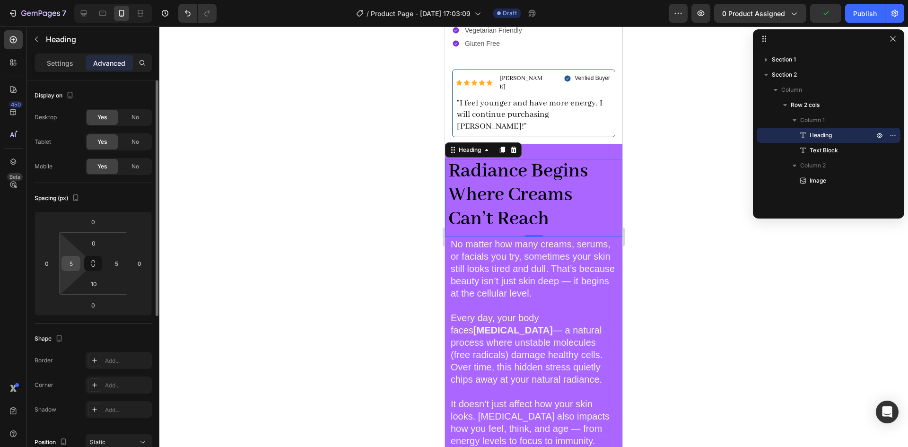
click at [62, 267] on div "5" at bounding box center [70, 263] width 19 height 15
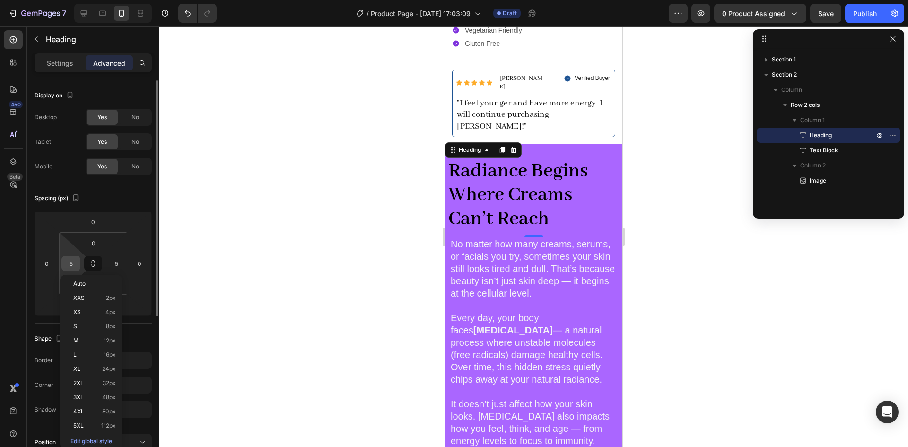
click at [71, 264] on input "5" at bounding box center [71, 263] width 14 height 14
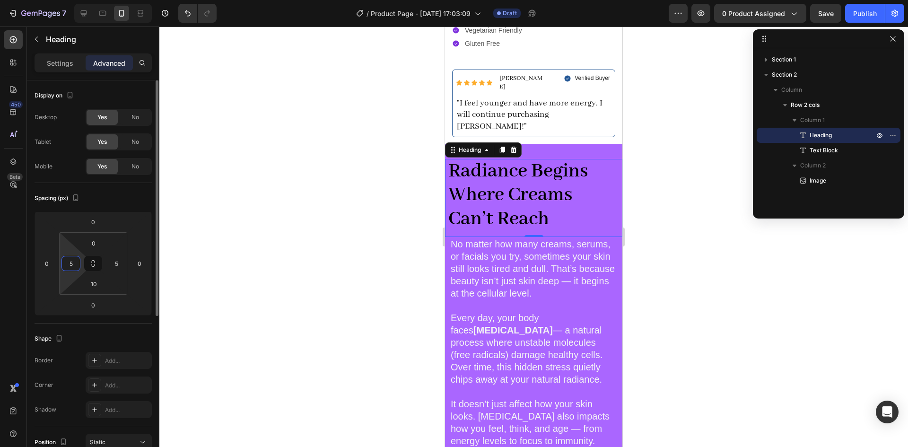
click at [71, 264] on input "5" at bounding box center [71, 263] width 14 height 14
type input "10"
click at [117, 267] on input "5" at bounding box center [116, 263] width 14 height 14
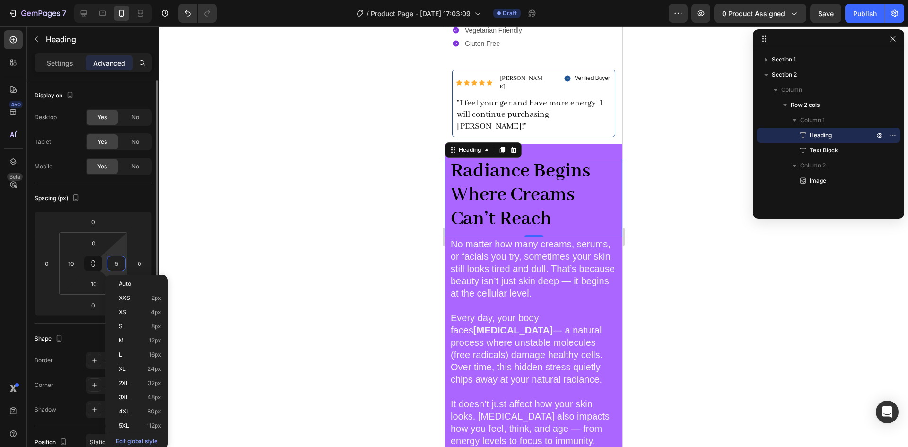
click at [117, 267] on input "5" at bounding box center [116, 263] width 14 height 14
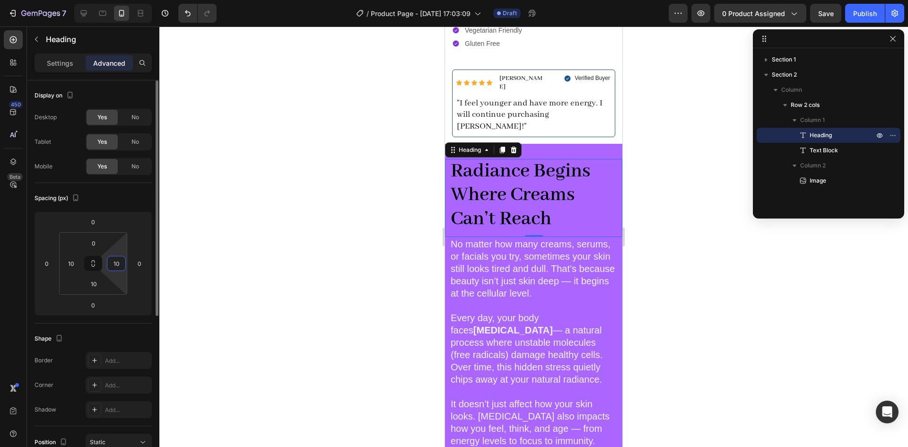
type input "10"
click at [503, 177] on strong "Radiance Begins Where Creams Can’t Reach" at bounding box center [521, 195] width 140 height 72
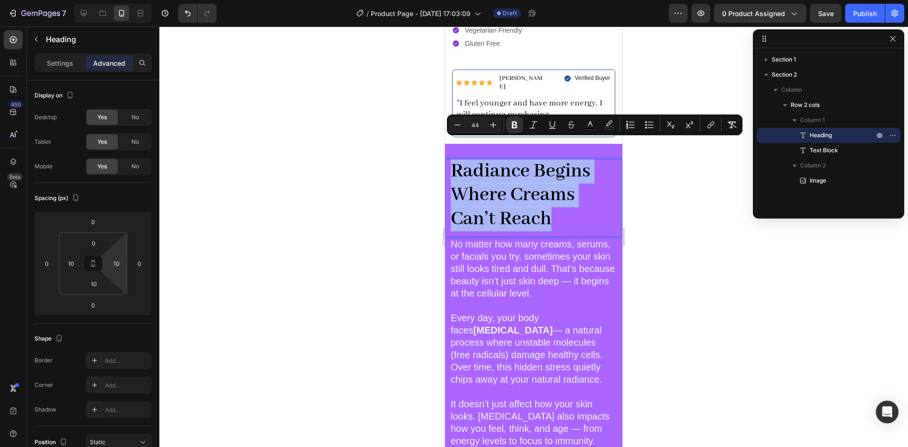
click at [504, 177] on strong "Radiance Begins Where Creams Can’t Reach" at bounding box center [521, 195] width 140 height 72
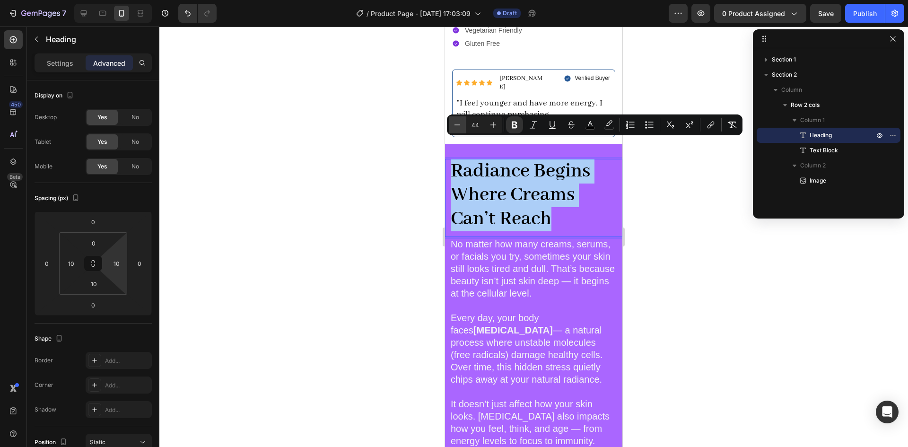
click at [457, 123] on icon "Editor contextual toolbar" at bounding box center [457, 124] width 9 height 9
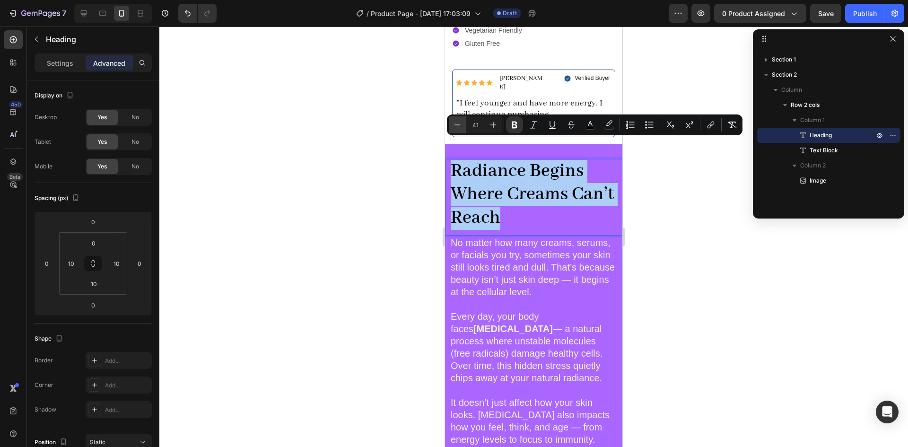
click at [457, 123] on icon "Editor contextual toolbar" at bounding box center [457, 124] width 9 height 9
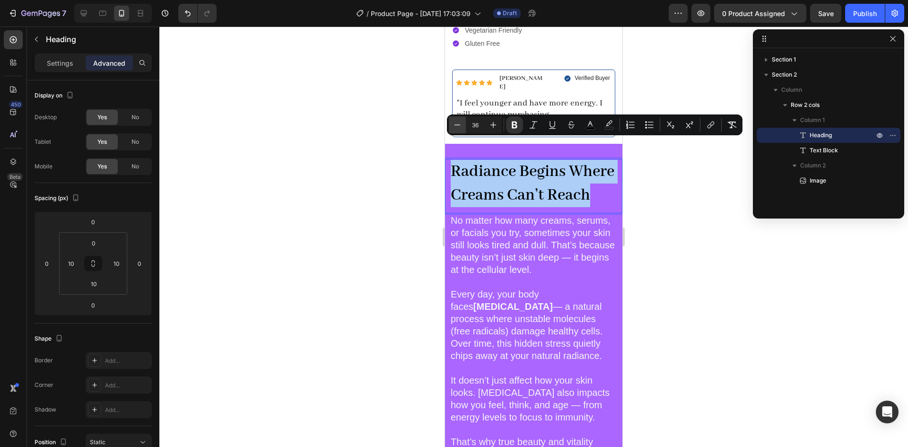
click at [457, 123] on icon "Editor contextual toolbar" at bounding box center [457, 124] width 9 height 9
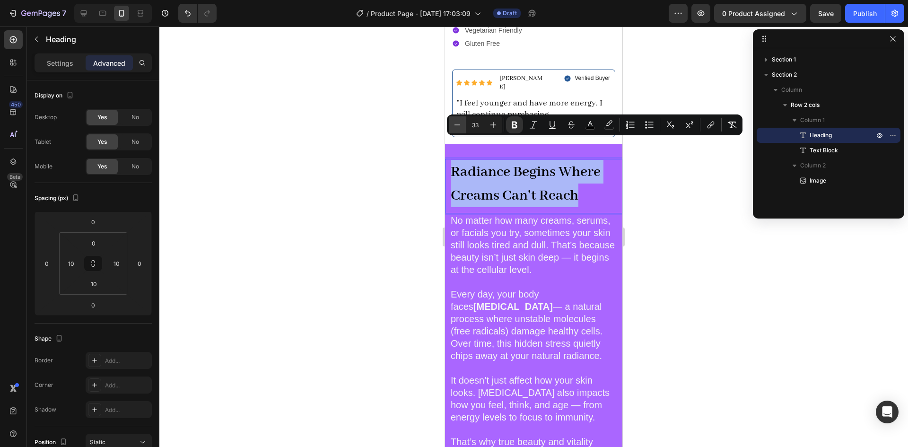
type input "32"
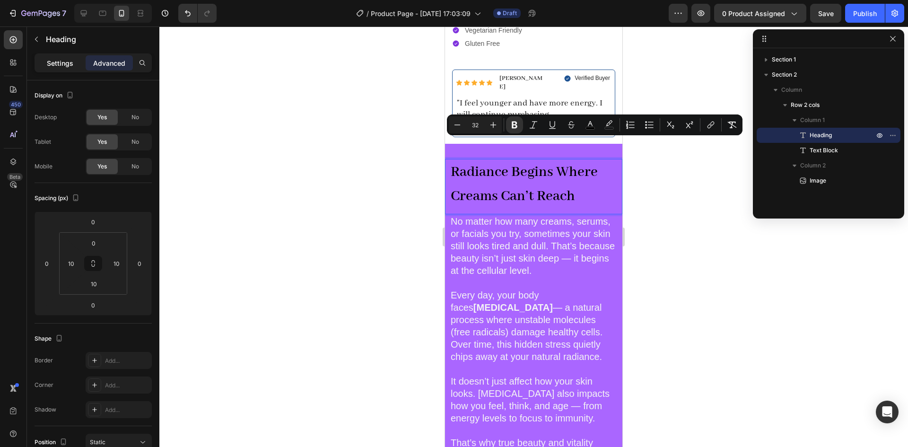
click at [66, 68] on div "Settings" at bounding box center [59, 62] width 47 height 15
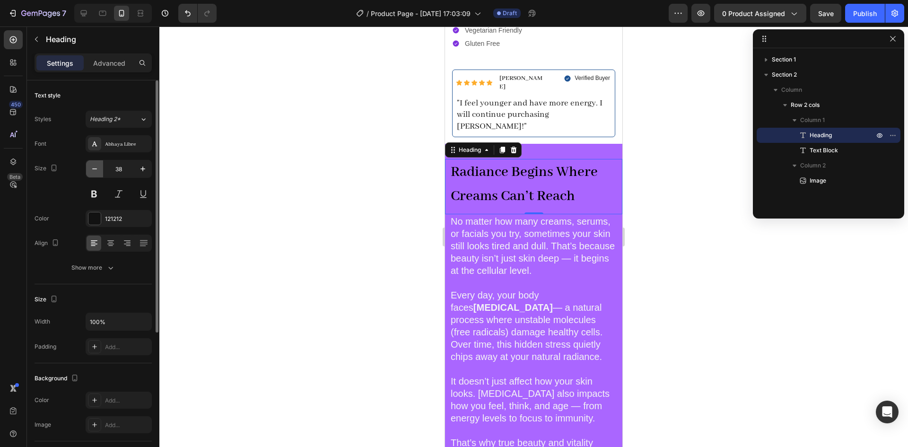
click at [93, 168] on icon "button" at bounding box center [94, 168] width 9 height 9
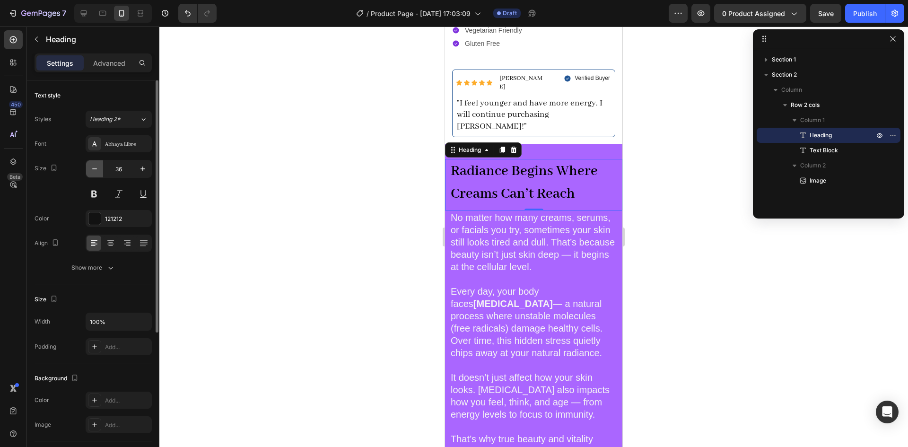
click at [93, 168] on icon "button" at bounding box center [94, 168] width 9 height 9
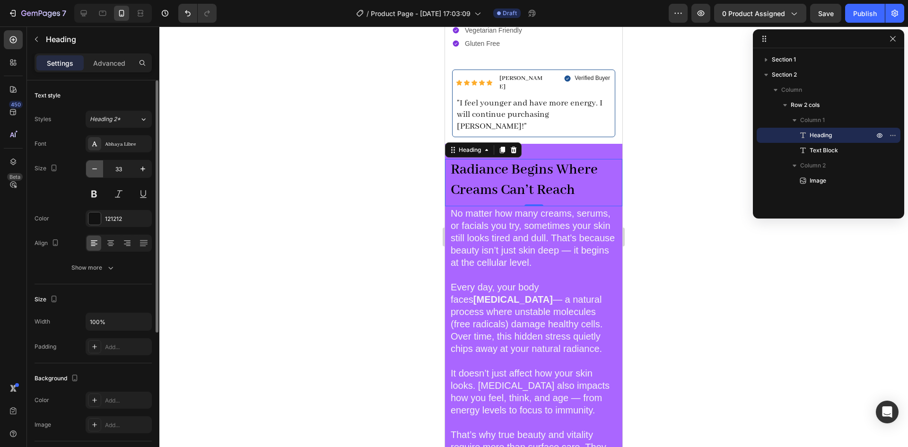
type input "32"
click at [97, 192] on button at bounding box center [94, 193] width 17 height 17
click at [514, 161] on strong "Radiance Begins Where Creams Can’t Reach" at bounding box center [524, 179] width 147 height 38
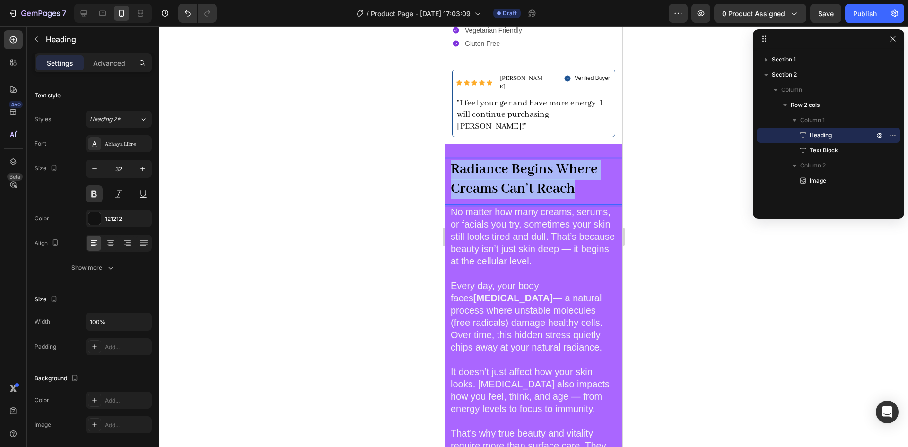
click at [514, 161] on strong "Radiance Begins Where Creams Can’t Reach" at bounding box center [524, 179] width 147 height 38
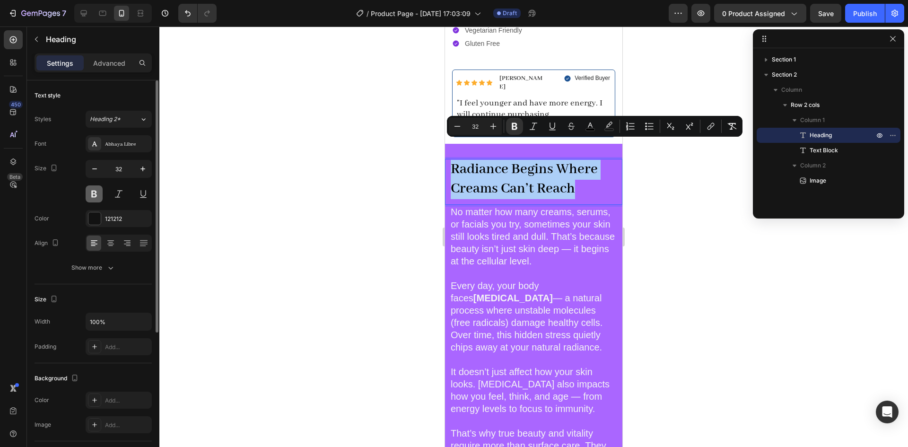
click at [91, 193] on button at bounding box center [94, 193] width 17 height 17
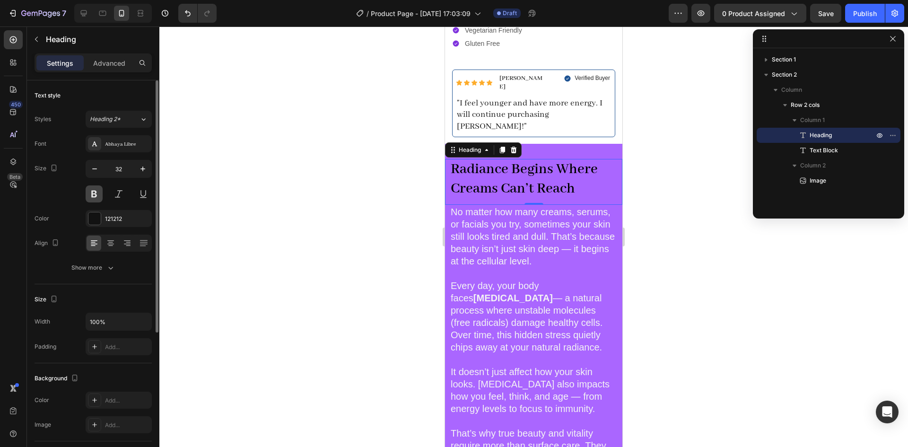
click at [91, 193] on button at bounding box center [94, 193] width 17 height 17
click at [463, 222] on p "No matter how many creams, serums, or facials you try, sometimes your skin stil…" at bounding box center [534, 236] width 166 height 61
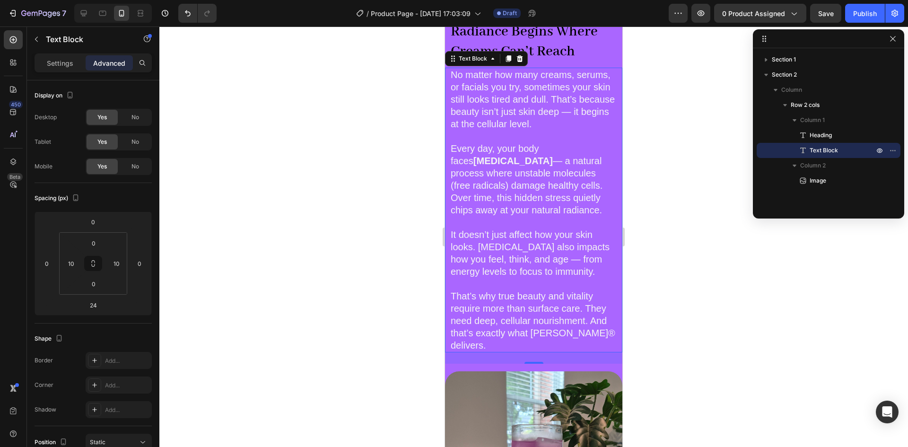
scroll to position [550, 0]
click at [554, 318] on span "That’s why true beauty and vitality require more than surface care. They need d…" at bounding box center [533, 320] width 165 height 60
click at [88, 14] on icon at bounding box center [83, 13] width 9 height 9
type input "0"
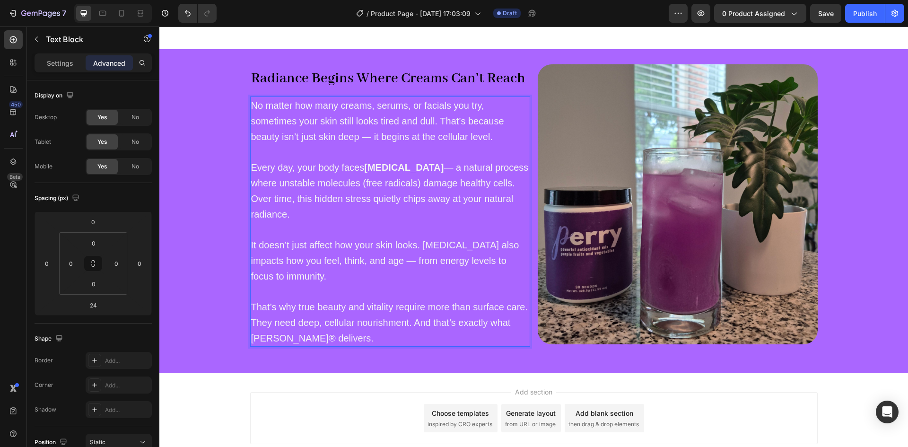
scroll to position [458, 0]
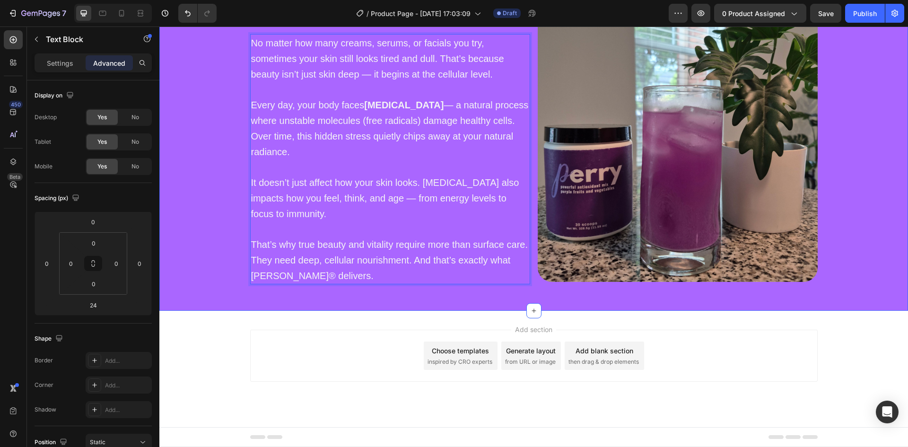
click at [209, 279] on div "⁠⁠⁠⁠⁠⁠⁠ Radiance Begins Where Creams Can’t Reach Heading No matter how many cre…" at bounding box center [533, 149] width 749 height 294
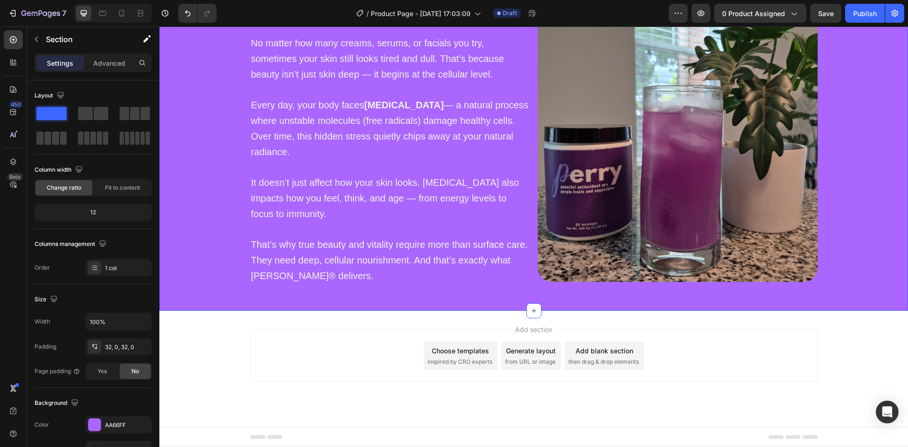
scroll to position [190, 0]
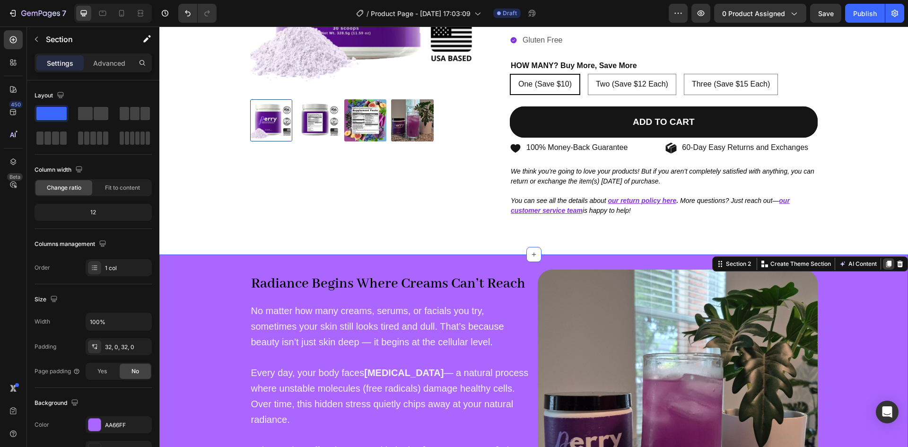
click at [886, 264] on icon at bounding box center [888, 264] width 5 height 7
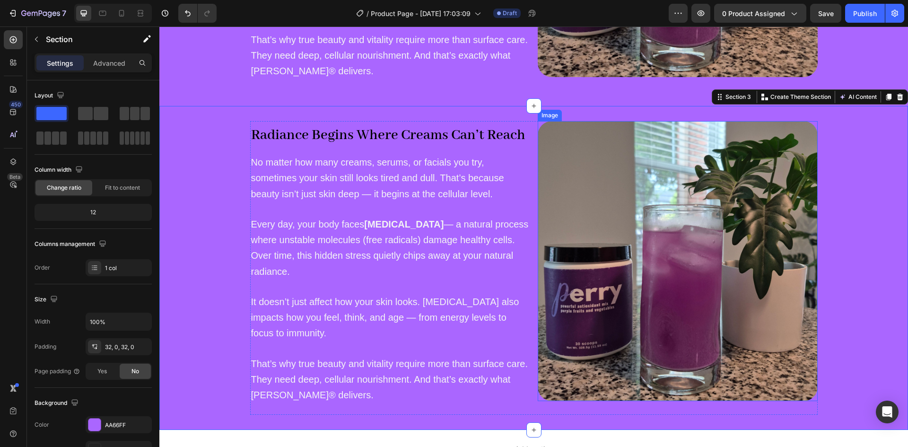
scroll to position [661, 0]
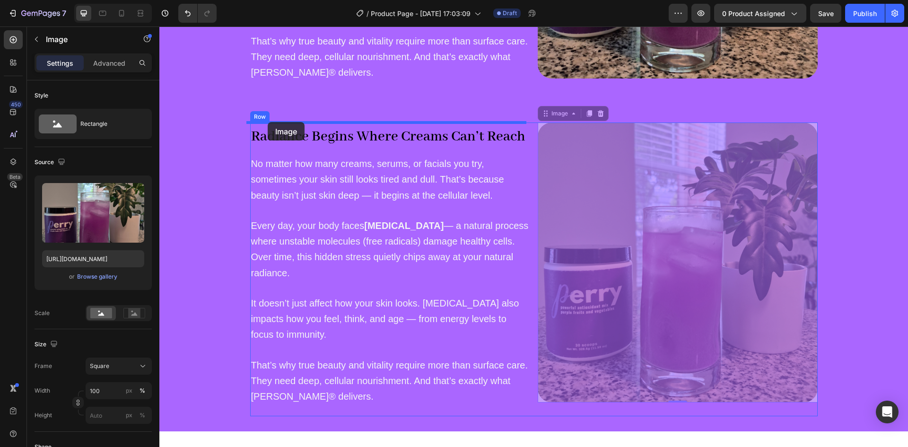
drag, startPoint x: 680, startPoint y: 194, endPoint x: 268, endPoint y: 122, distance: 418.3
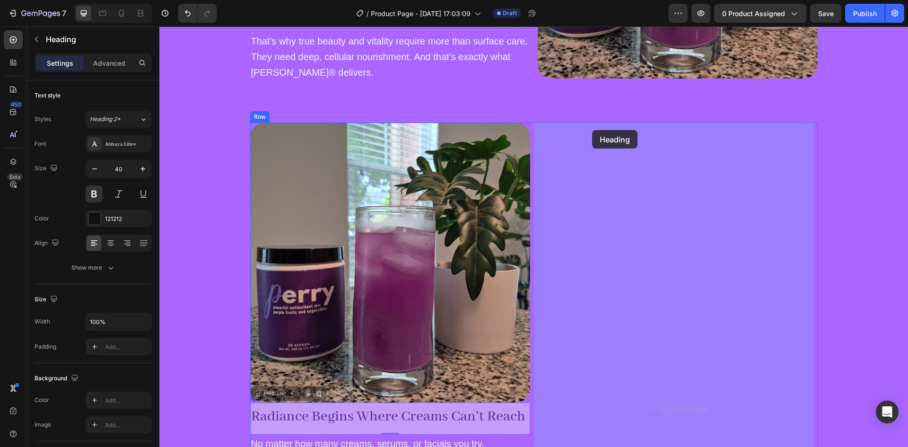
drag, startPoint x: 395, startPoint y: 411, endPoint x: 592, endPoint y: 130, distance: 343.3
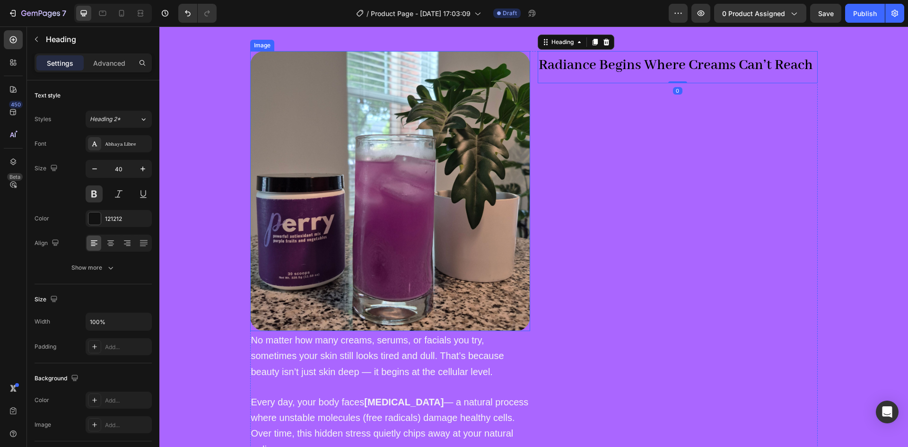
scroll to position [733, 0]
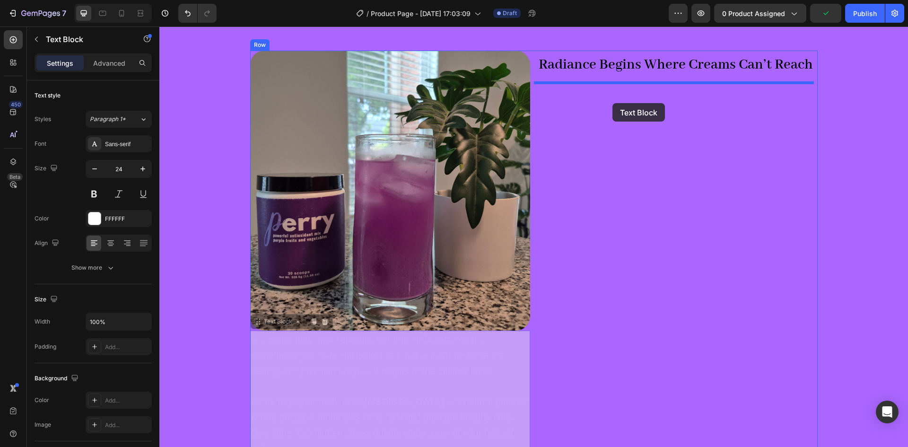
drag, startPoint x: 386, startPoint y: 369, endPoint x: 613, endPoint y: 103, distance: 349.3
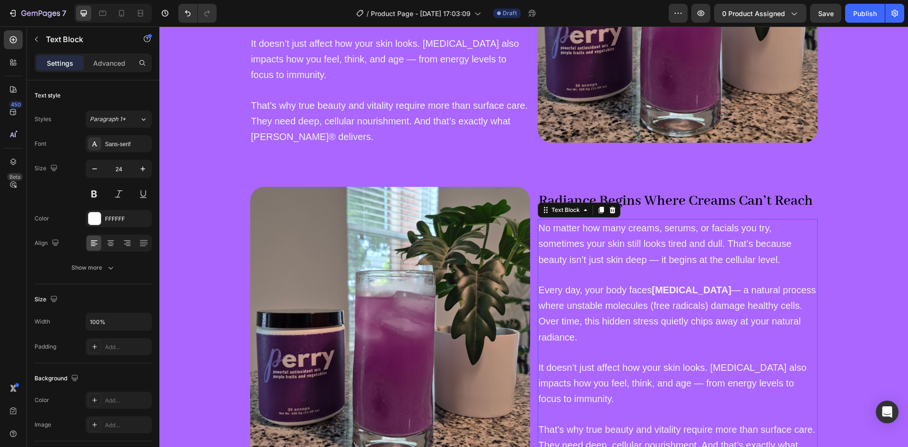
scroll to position [596, 0]
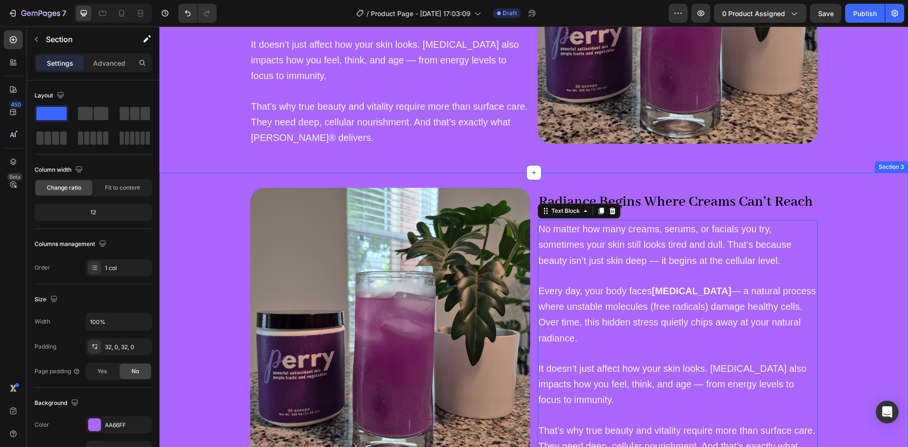
click at [575, 180] on div "Image Radiance Begins Where Creams Can’t Reach Heading No matter how many cream…" at bounding box center [533, 335] width 749 height 324
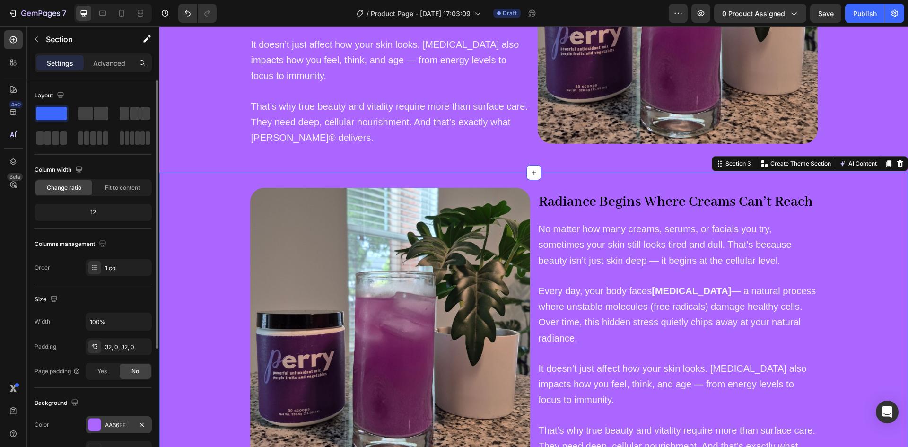
click at [92, 423] on div at bounding box center [94, 425] width 12 height 12
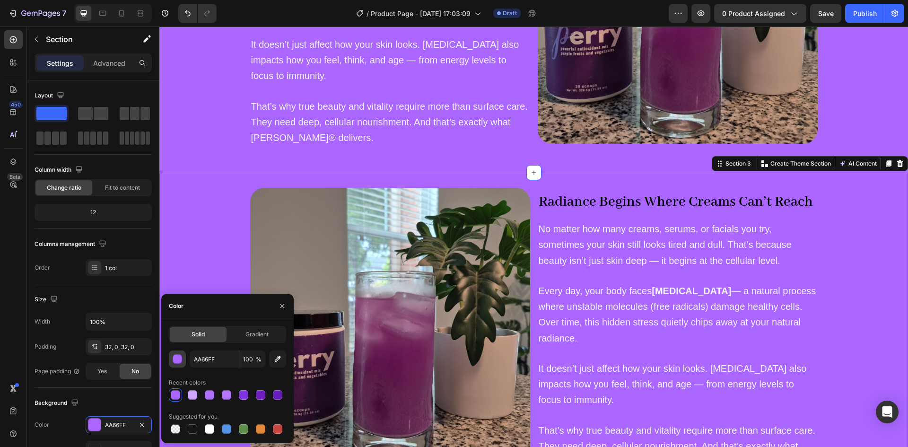
click at [172, 362] on button "button" at bounding box center [177, 359] width 17 height 17
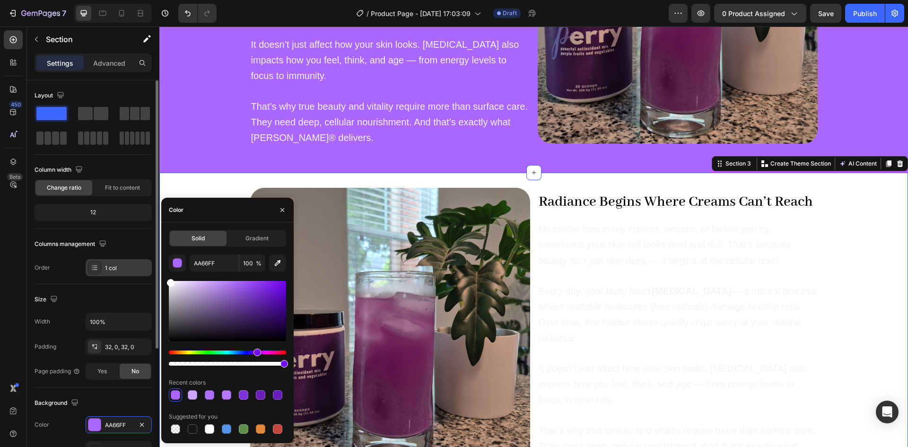
drag, startPoint x: 202, startPoint y: 296, endPoint x: 150, endPoint y: 262, distance: 62.4
click at [150, 262] on div "450 Beta Sections(30) Elements(84) Section Element Hero Section Product Detail …" at bounding box center [79, 236] width 159 height 421
type input "FFFFFF"
click at [814, 248] on div "Image Radiance Begins Where Creams Can’t Reach Heading No matter how many cream…" at bounding box center [533, 335] width 749 height 294
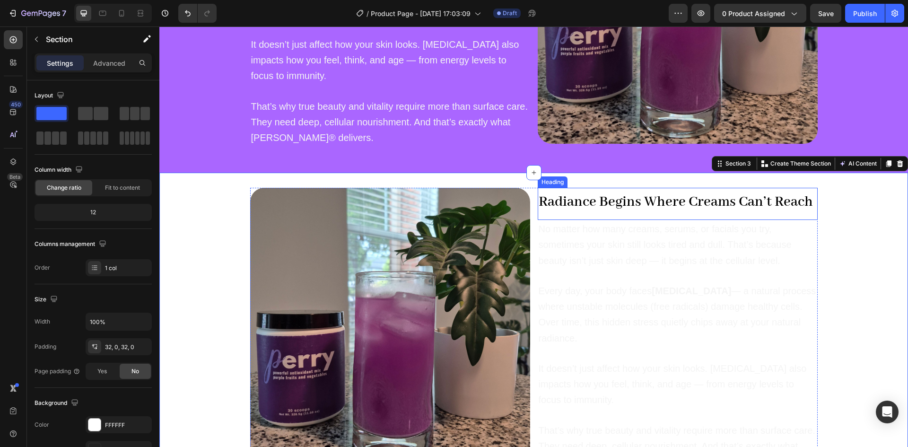
click at [646, 198] on strong "Radiance Begins Where Creams Can’t Reach" at bounding box center [676, 202] width 274 height 18
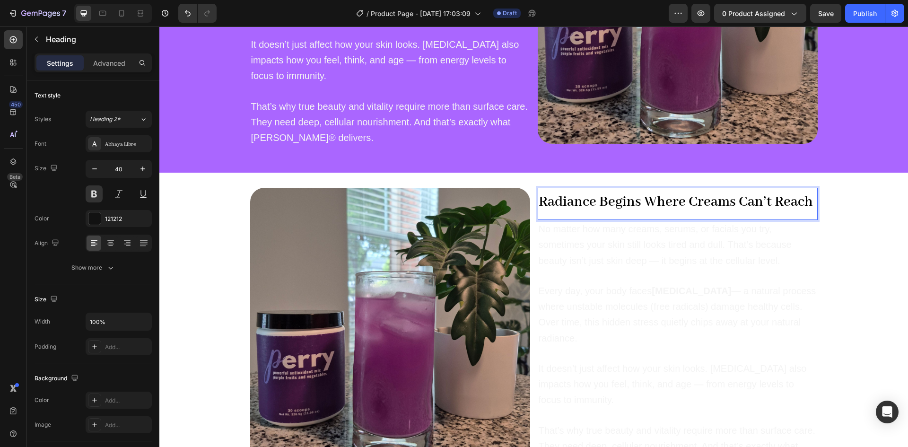
click at [646, 198] on strong "Radiance Begins Where Creams Can’t Reach" at bounding box center [676, 202] width 274 height 18
click at [567, 272] on p at bounding box center [678, 275] width 278 height 15
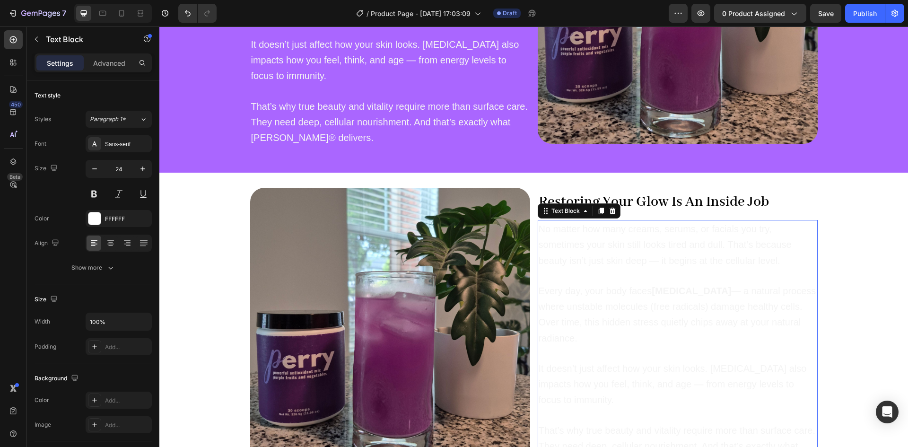
click at [567, 272] on p at bounding box center [678, 275] width 278 height 15
click at [567, 272] on p "Rich Text Editor. Editing area: main" at bounding box center [678, 275] width 278 height 15
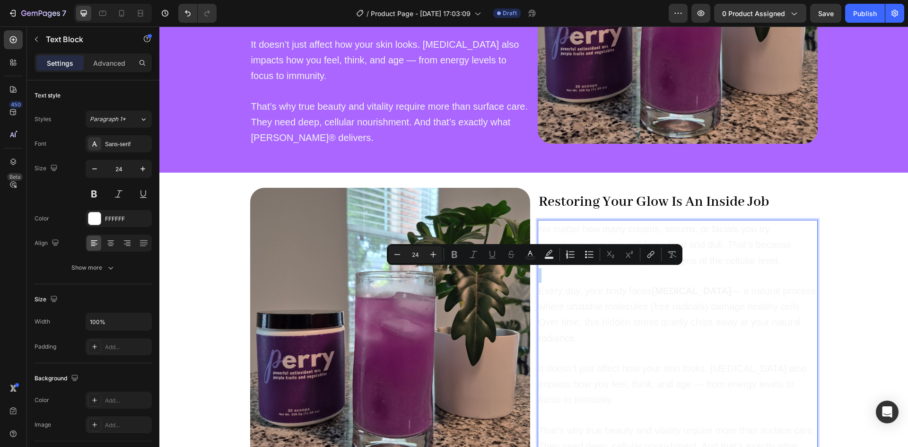
type input "20"
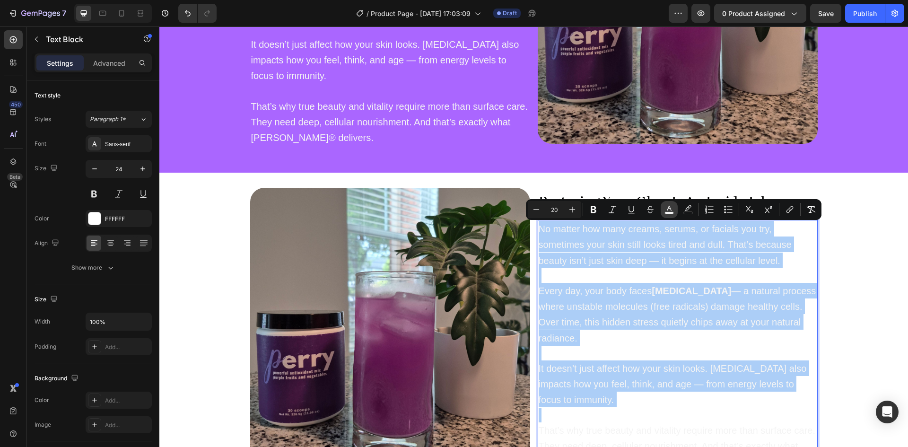
click at [674, 210] on icon "Editor contextual toolbar" at bounding box center [669, 209] width 9 height 9
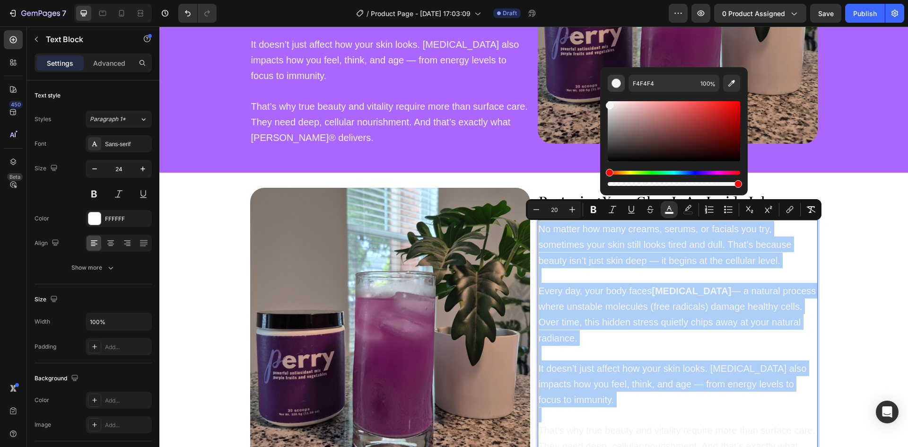
click at [615, 86] on div "Editor contextual toolbar" at bounding box center [616, 83] width 9 height 9
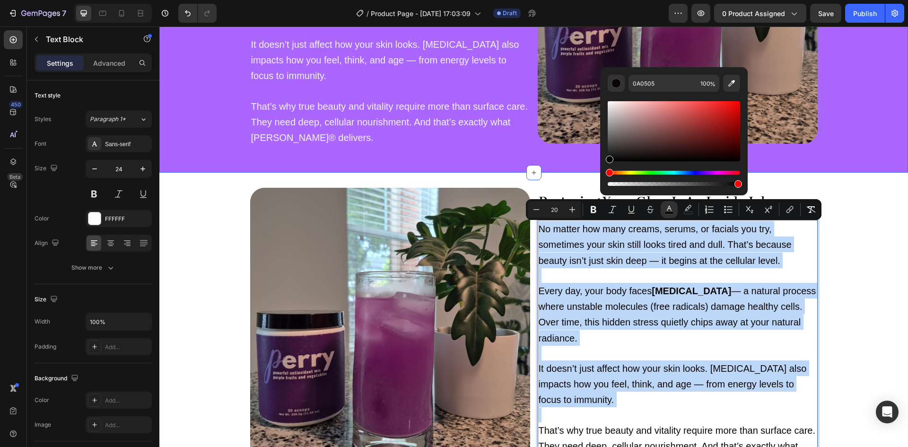
drag, startPoint x: 833, startPoint y: 185, endPoint x: 588, endPoint y: 170, distance: 245.5
type input "000000"
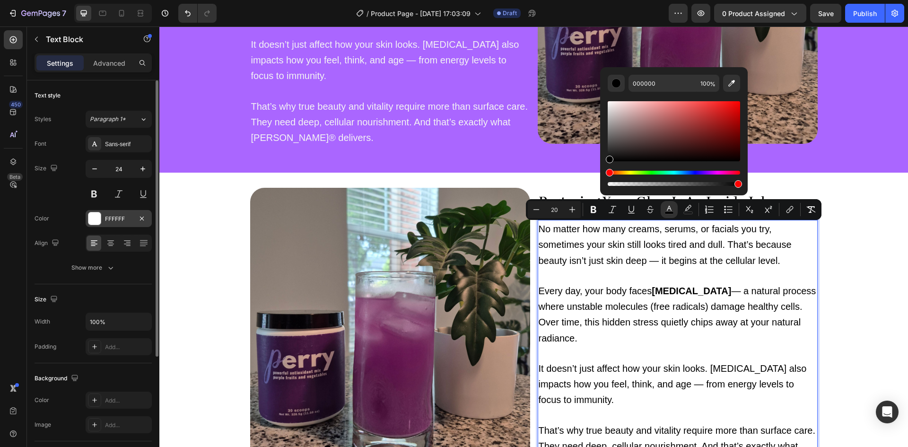
click at [96, 219] on div at bounding box center [94, 218] width 12 height 12
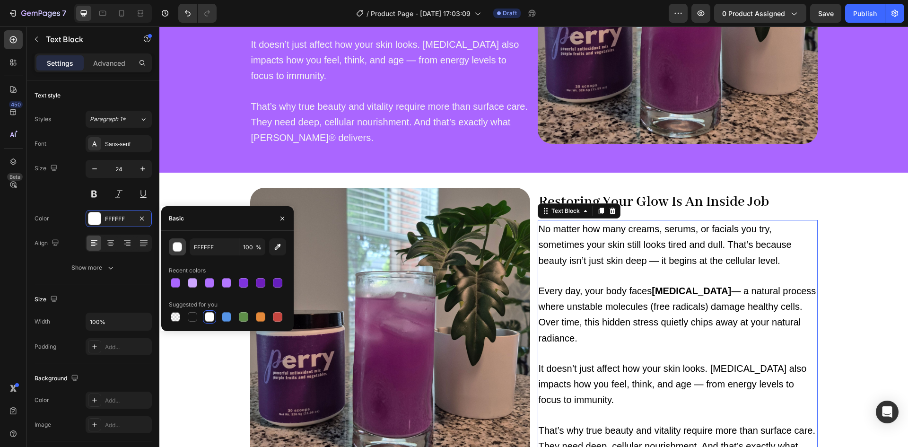
click at [175, 248] on div "button" at bounding box center [177, 247] width 9 height 9
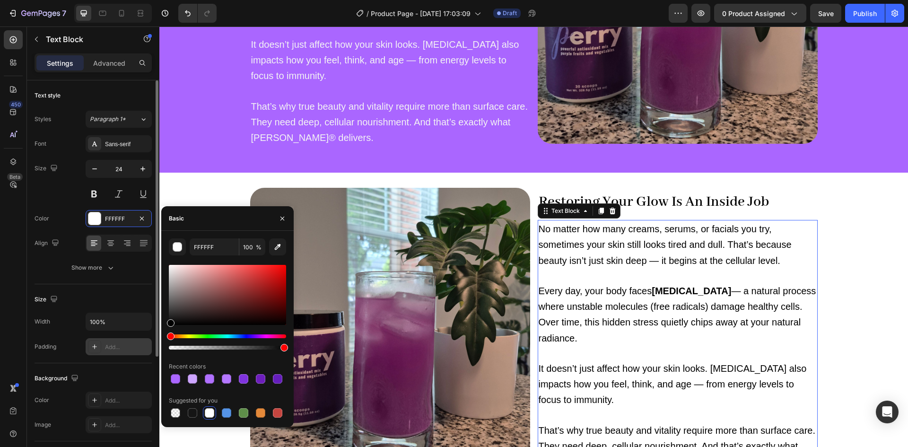
drag, startPoint x: 188, startPoint y: 293, endPoint x: 147, endPoint y: 350, distance: 69.8
click at [147, 350] on div "450 Beta Sections(30) Elements(84) Section Element Hero Section Product Detail …" at bounding box center [79, 236] width 159 height 421
type input "000000"
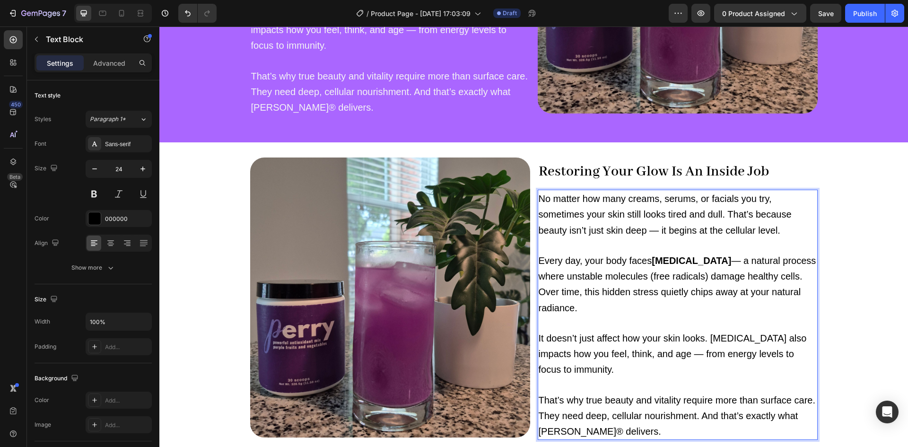
scroll to position [627, 0]
click at [587, 271] on span "Every day, your body faces [MEDICAL_DATA] — a natural process where unstable mo…" at bounding box center [678, 284] width 278 height 58
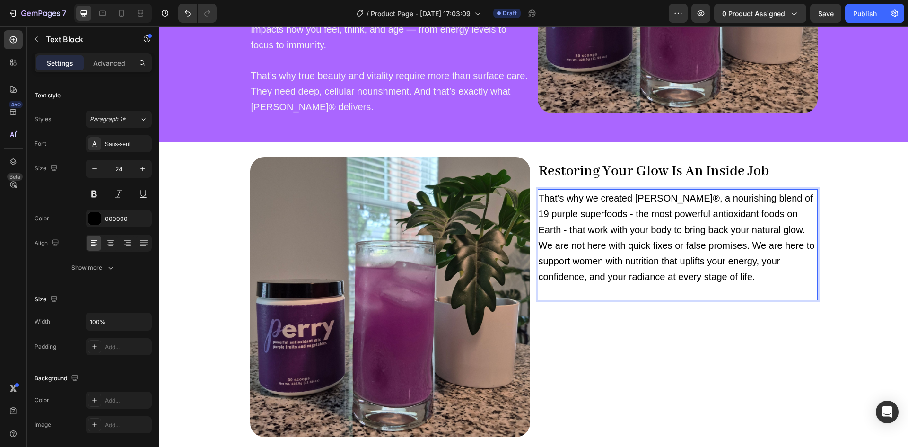
click at [763, 226] on p "That’s why we created Perry®, a nourishing blend of 19 purple superfoods - the …" at bounding box center [678, 244] width 278 height 109
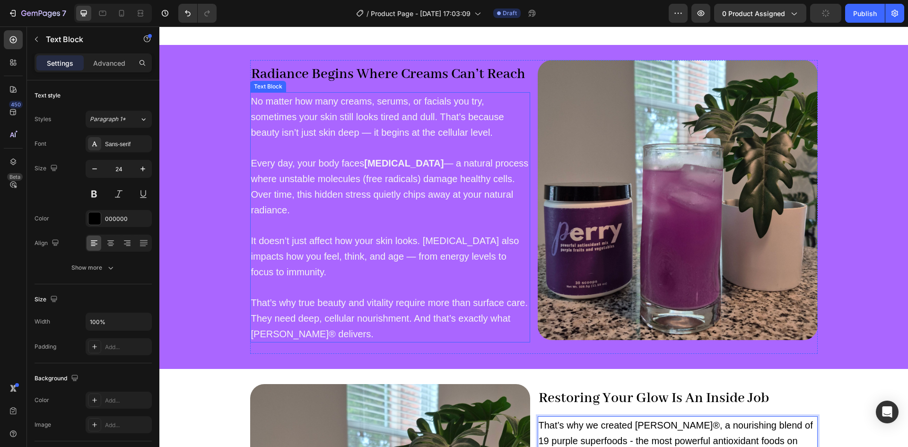
scroll to position [476, 0]
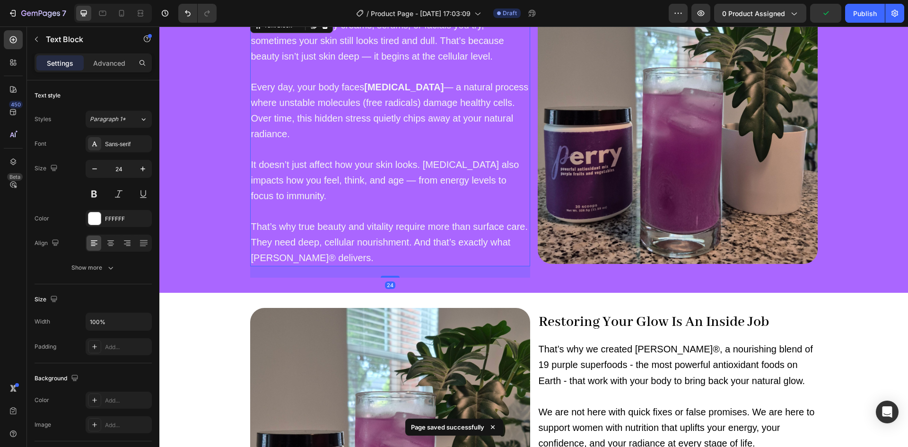
click at [396, 241] on span "That’s why true beauty and vitality require more than surface care. They need d…" at bounding box center [389, 242] width 277 height 42
click at [340, 221] on span "That’s why true beauty and vitality require more than surface care. They need d…" at bounding box center [389, 242] width 277 height 42
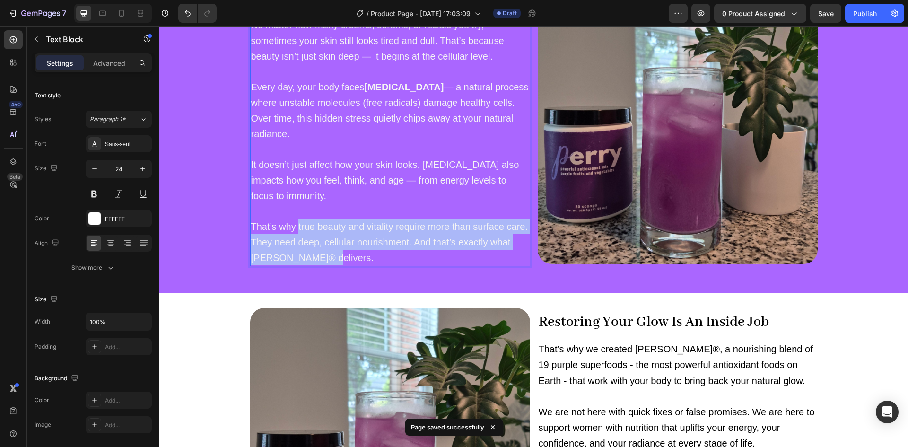
drag, startPoint x: 321, startPoint y: 258, endPoint x: 295, endPoint y: 228, distance: 39.6
click at [295, 228] on p "That’s why true beauty and vitality require more than surface care. They need d…" at bounding box center [390, 242] width 278 height 47
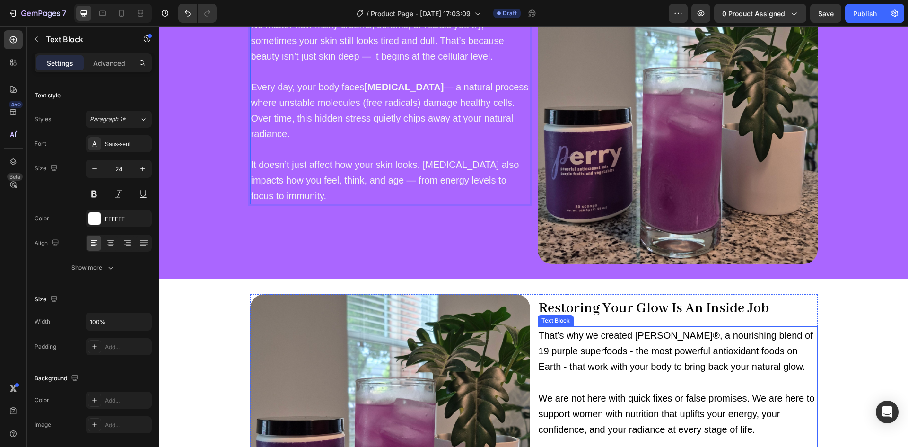
click at [619, 331] on span "That’s why we created Perry®, a nourishing blend of 19 purple superfoods - the …" at bounding box center [676, 351] width 274 height 42
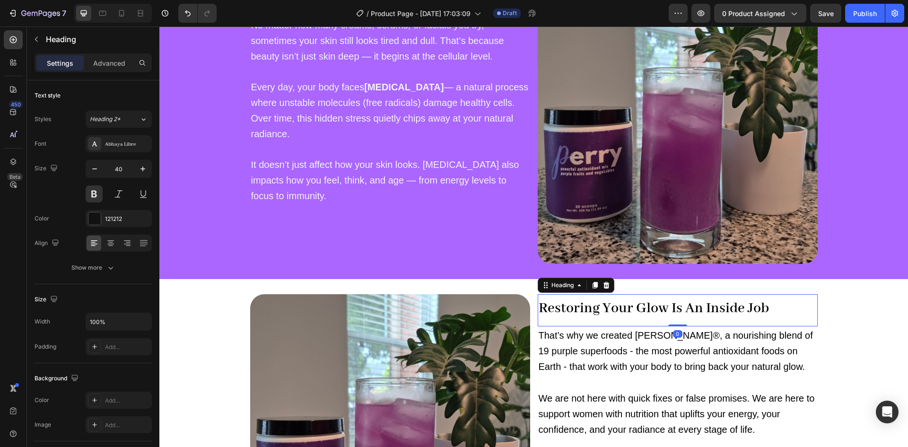
click at [595, 307] on strong "Restoring Your Glow Is An Inside Job" at bounding box center [654, 308] width 230 height 18
click at [574, 337] on span "That’s why we created Perry®, a nourishing blend of 19 purple superfoods - the …" at bounding box center [676, 351] width 274 height 42
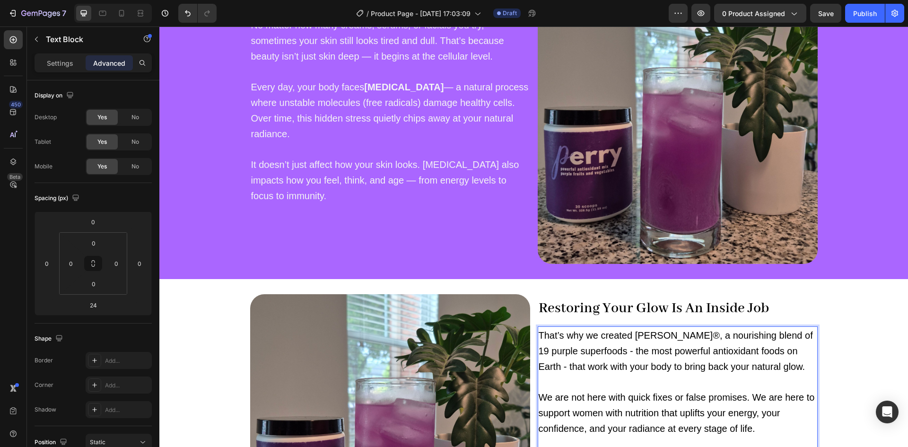
click at [555, 333] on span "That’s why we created Perry®, a nourishing blend of 19 purple superfoods - the …" at bounding box center [676, 351] width 274 height 42
drag, startPoint x: 555, startPoint y: 333, endPoint x: 535, endPoint y: 333, distance: 20.8
click at [538, 333] on div "That’s why we created Perry®, a nourishing blend of 19 purple superfoods - the …" at bounding box center [678, 396] width 280 height 140
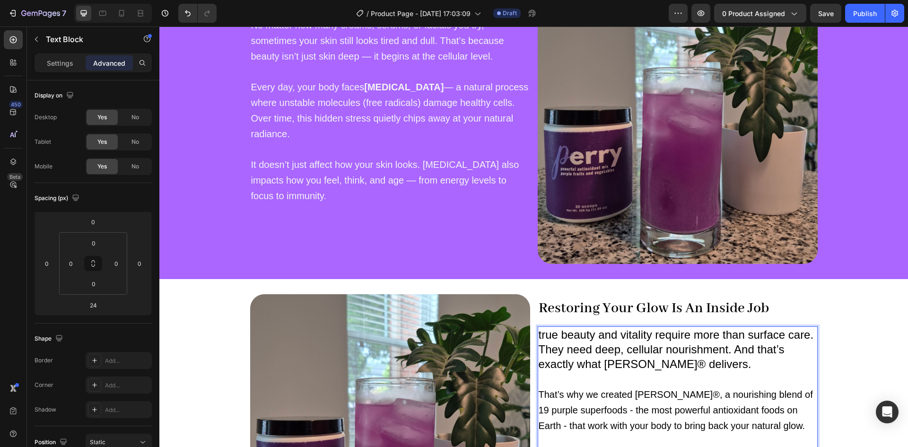
click at [539, 335] on p "true beauty and vitality require more than surface care. They need deep, cellul…" at bounding box center [678, 349] width 278 height 44
click at [673, 400] on p "That’s why we created Perry®, a nourishing blend of 19 purple superfoods - the …" at bounding box center [678, 409] width 278 height 47
click at [673, 401] on p "That’s why we created Perry®, a nourishing blend of 19 purple superfoods - the …" at bounding box center [678, 409] width 278 height 47
click at [420, 176] on span "It doesn’t just affect how your skin looks. [MEDICAL_DATA] also impacts how you…" at bounding box center [385, 180] width 268 height 42
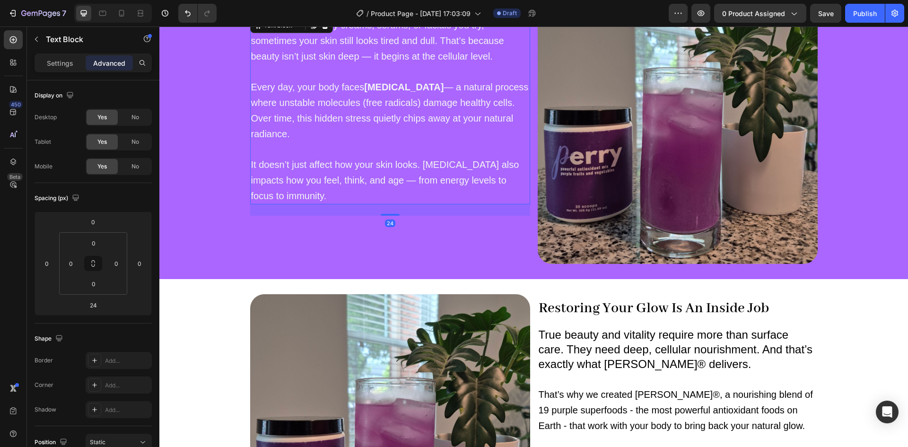
scroll to position [469, 0]
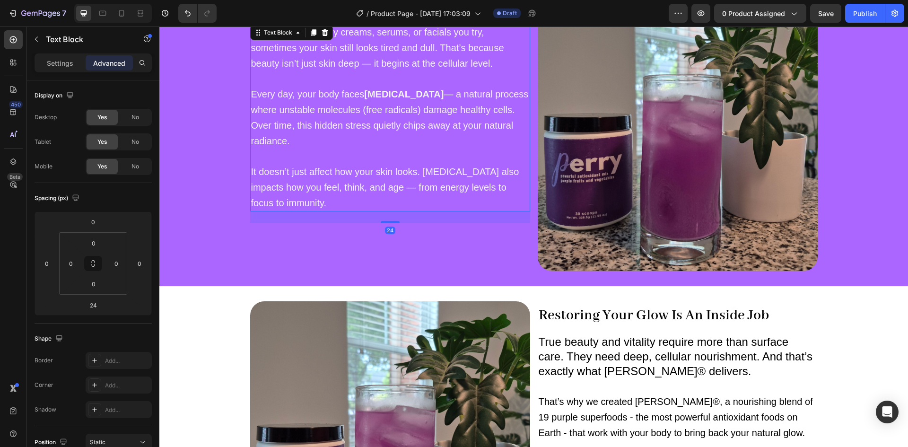
click at [420, 176] on span "It doesn’t just affect how your skin looks. [MEDICAL_DATA] also impacts how you…" at bounding box center [385, 188] width 268 height 42
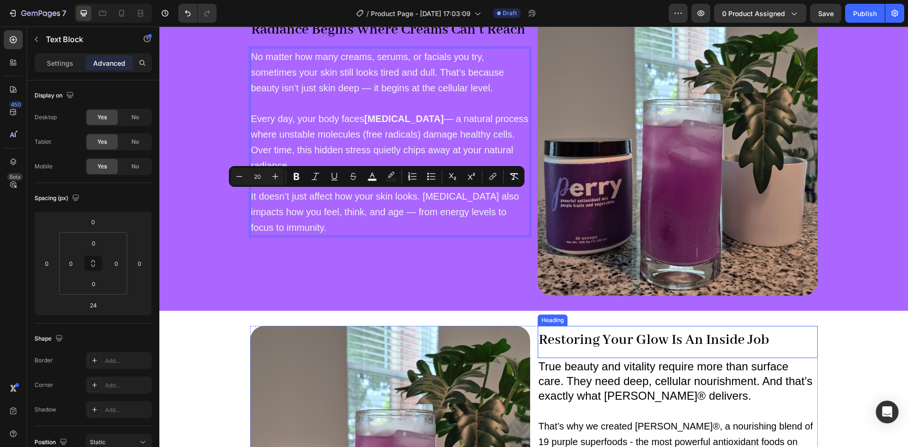
scroll to position [419, 0]
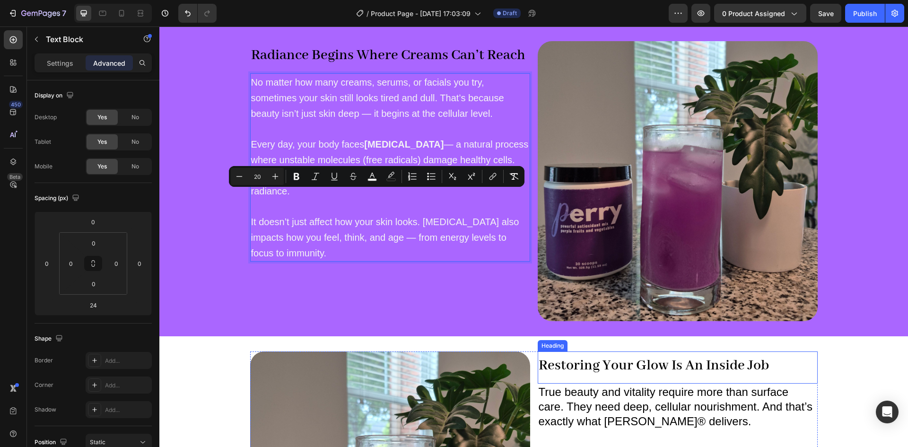
click at [611, 406] on p "True beauty and vitality require more than surface care. They need deep, cellul…" at bounding box center [678, 407] width 278 height 44
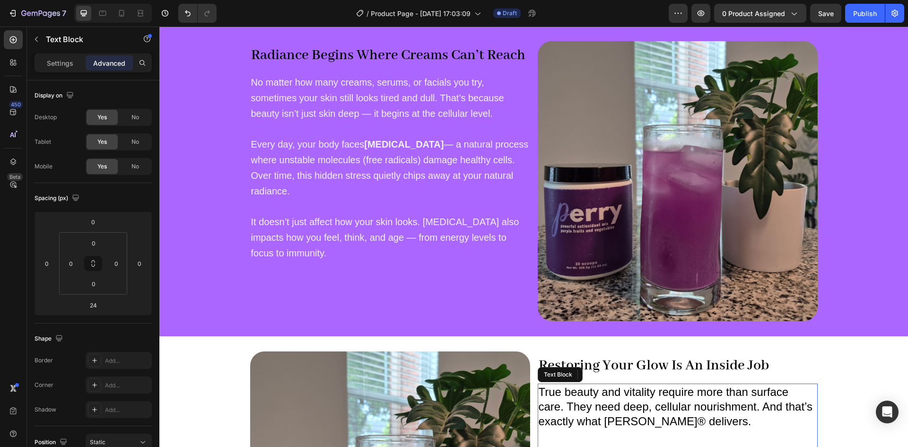
click at [611, 406] on p "True beauty and vitality require more than surface care. They need deep, cellul…" at bounding box center [678, 407] width 278 height 44
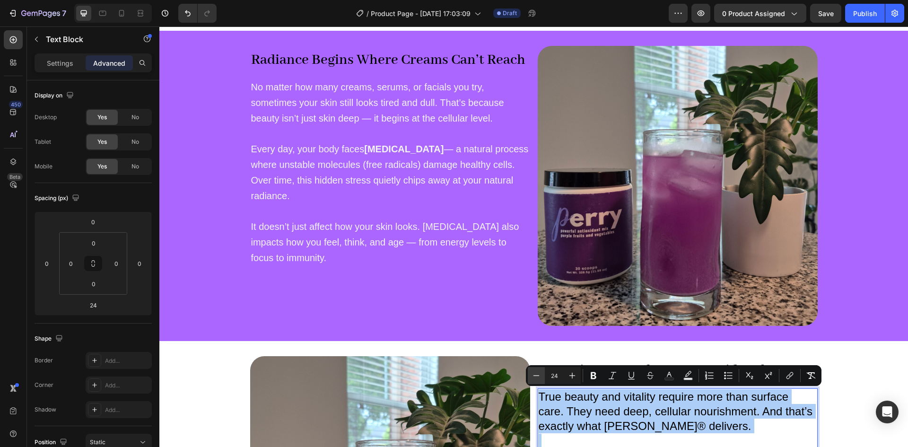
click at [535, 375] on icon "Editor contextual toolbar" at bounding box center [536, 375] width 9 height 9
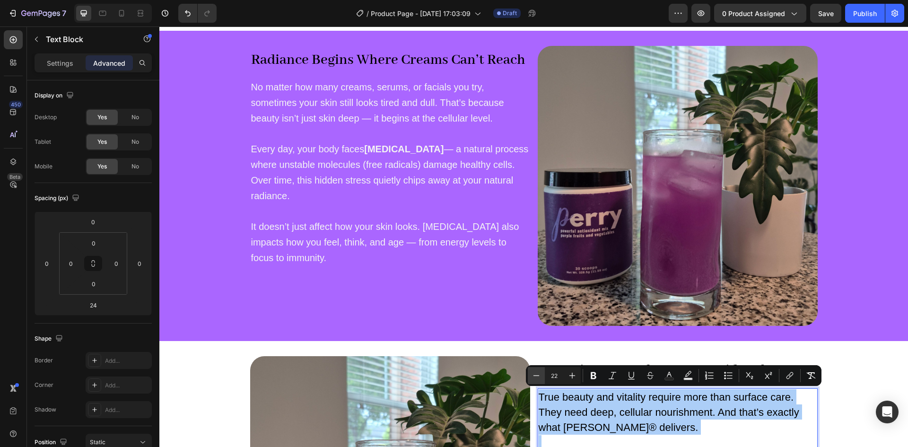
click at [535, 375] on icon "Editor contextual toolbar" at bounding box center [536, 375] width 9 height 9
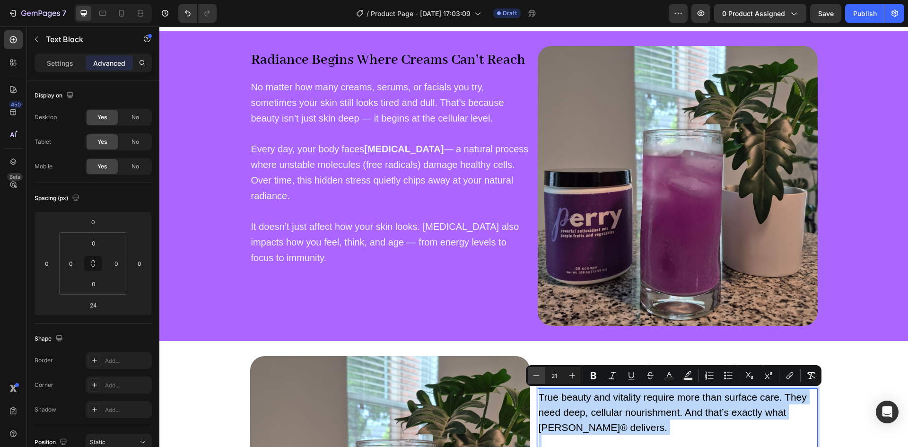
type input "20"
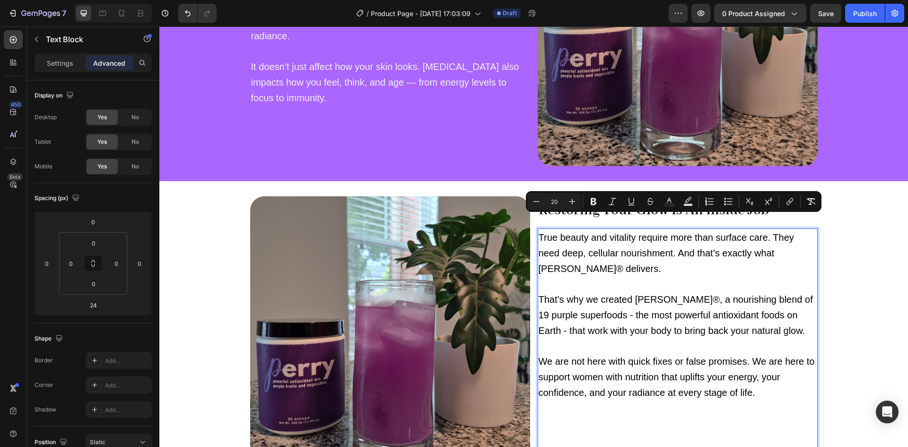
scroll to position [573, 0]
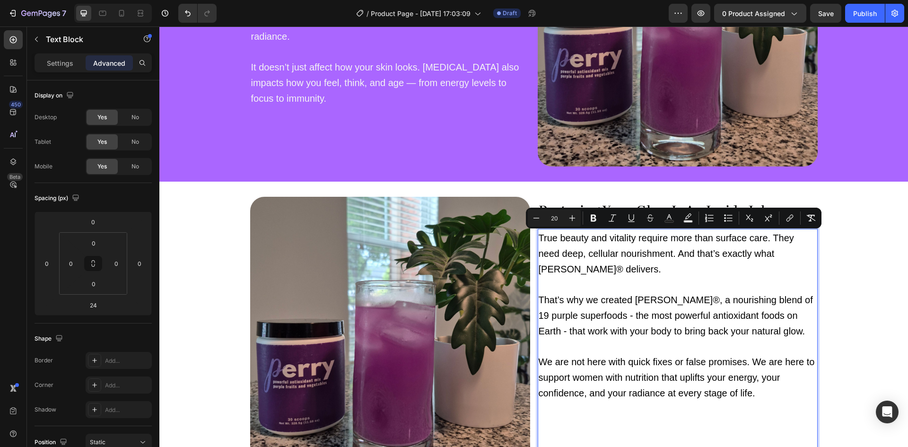
click at [652, 285] on p "Rich Text Editor. Editing area: main" at bounding box center [678, 284] width 278 height 15
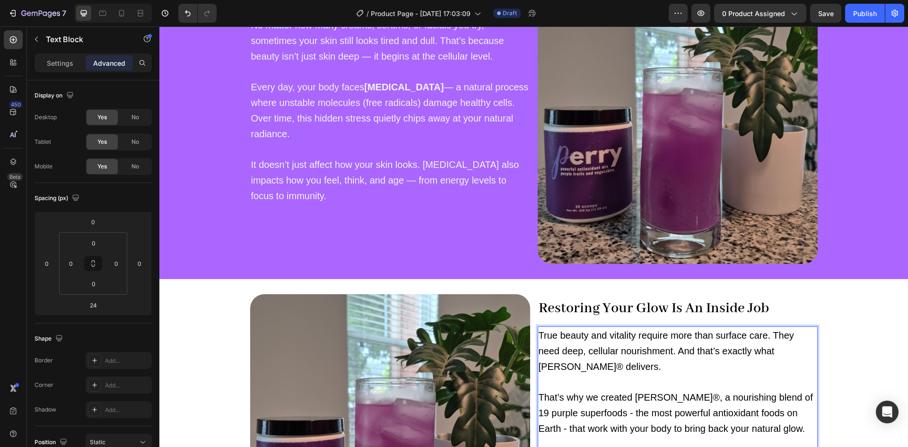
scroll to position [477, 0]
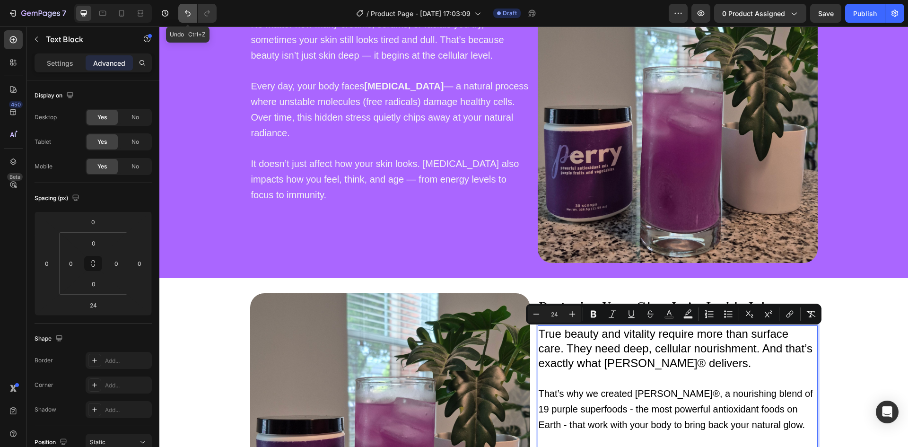
click at [194, 15] on button "Undo/Redo" at bounding box center [187, 13] width 19 height 19
type input "16"
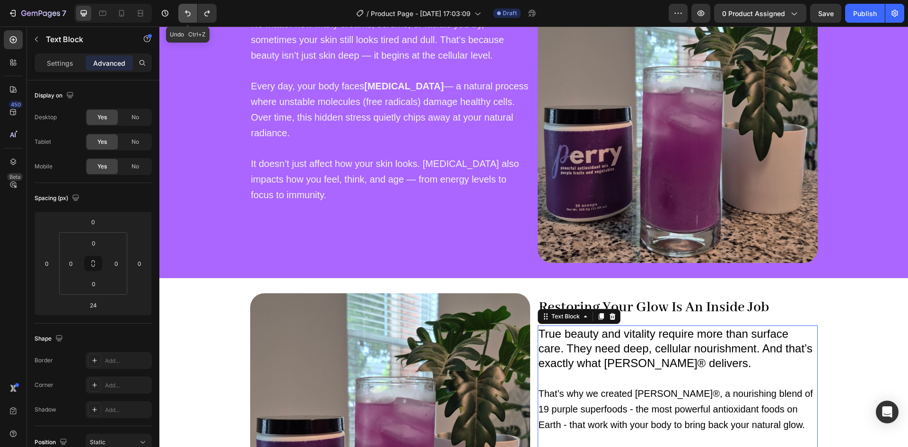
click at [194, 15] on button "Undo/Redo" at bounding box center [187, 13] width 19 height 19
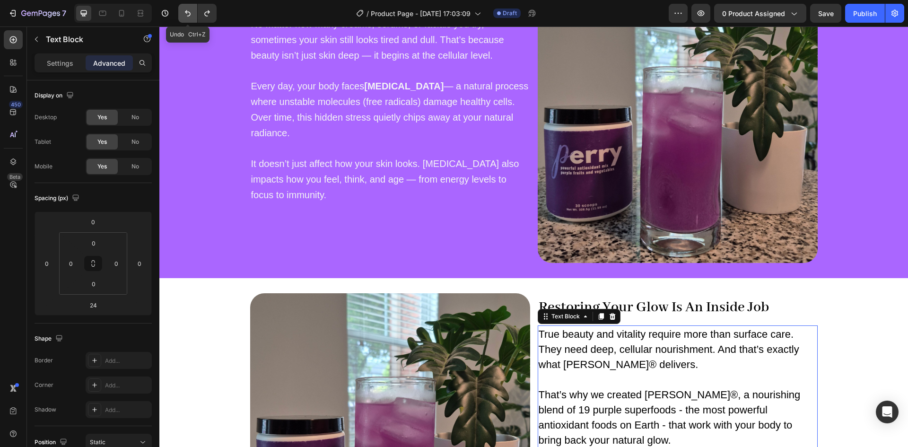
click at [194, 15] on button "Undo/Redo" at bounding box center [187, 13] width 19 height 19
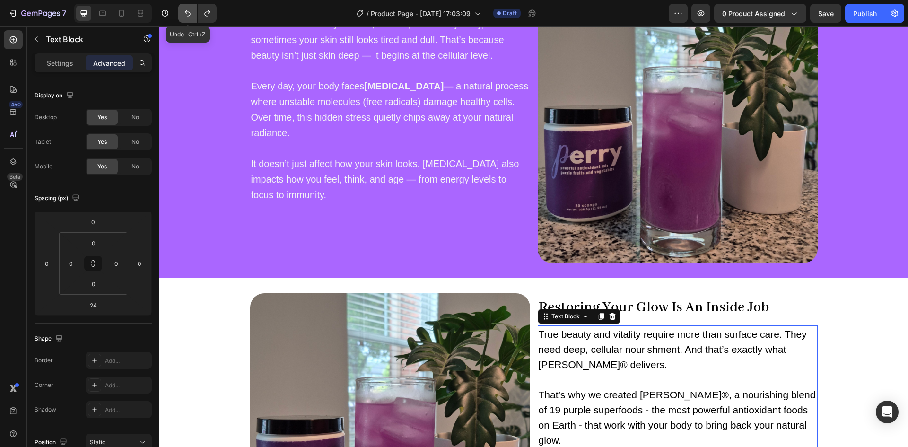
click at [194, 15] on button "Undo/Redo" at bounding box center [187, 13] width 19 height 19
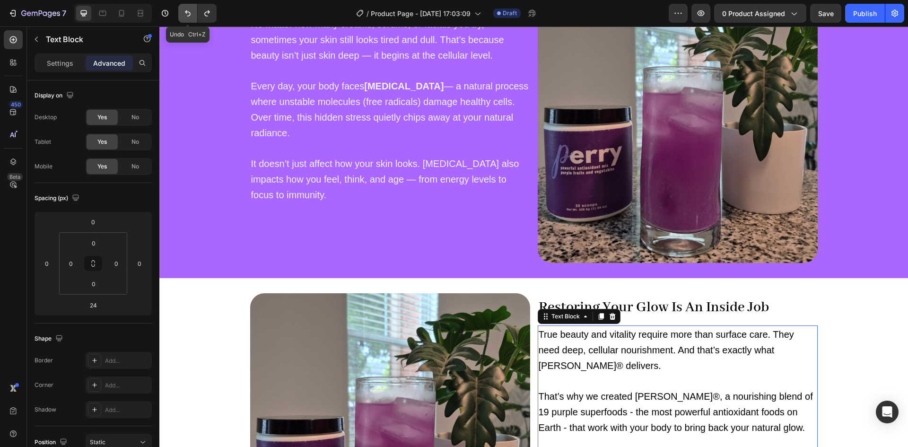
click at [194, 15] on button "Undo/Redo" at bounding box center [187, 13] width 19 height 19
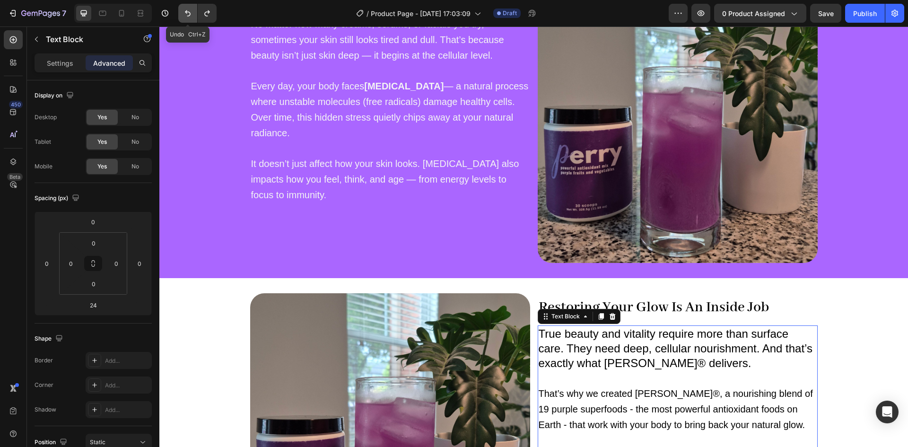
click at [194, 15] on button "Undo/Redo" at bounding box center [187, 13] width 19 height 19
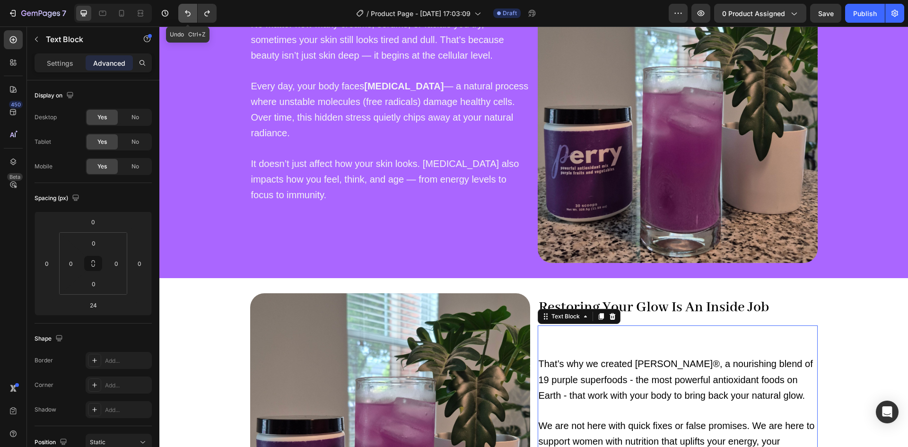
click at [194, 15] on button "Undo/Redo" at bounding box center [187, 13] width 19 height 19
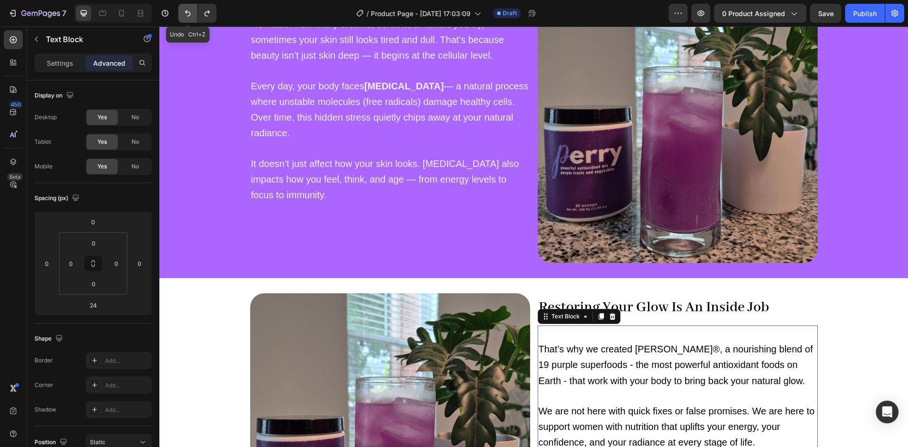
click at [194, 15] on button "Undo/Redo" at bounding box center [187, 13] width 19 height 19
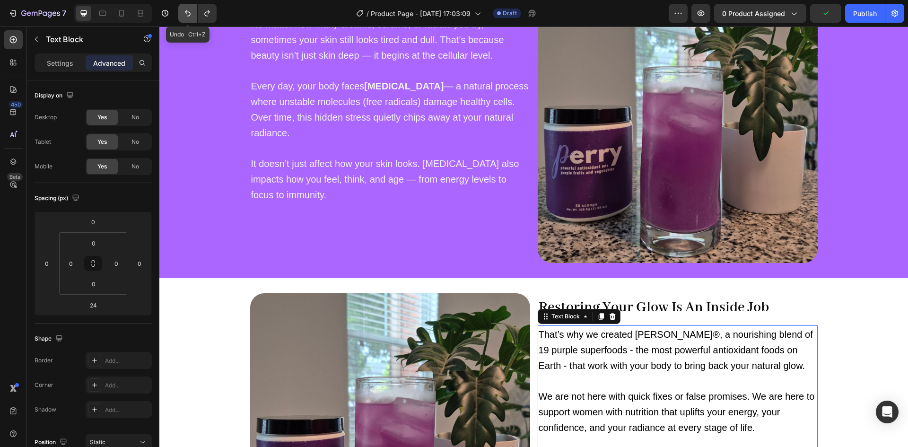
click at [186, 10] on icon "Undo/Redo" at bounding box center [187, 13] width 9 height 9
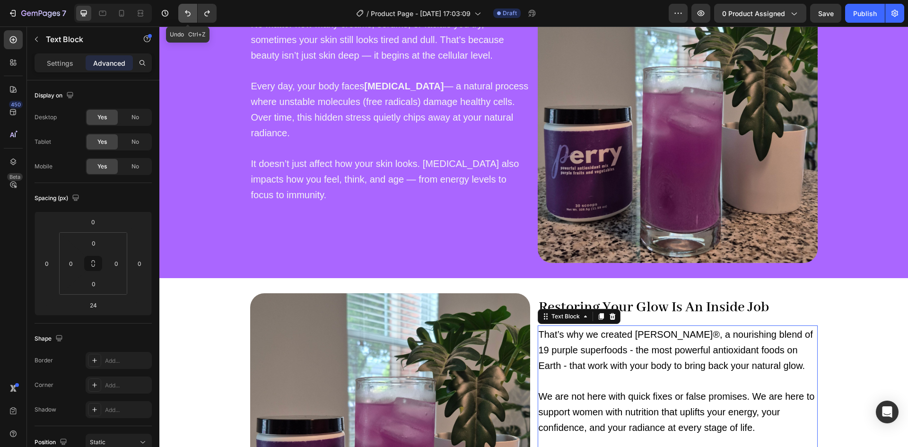
click at [186, 10] on icon "Undo/Redo" at bounding box center [187, 13] width 9 height 9
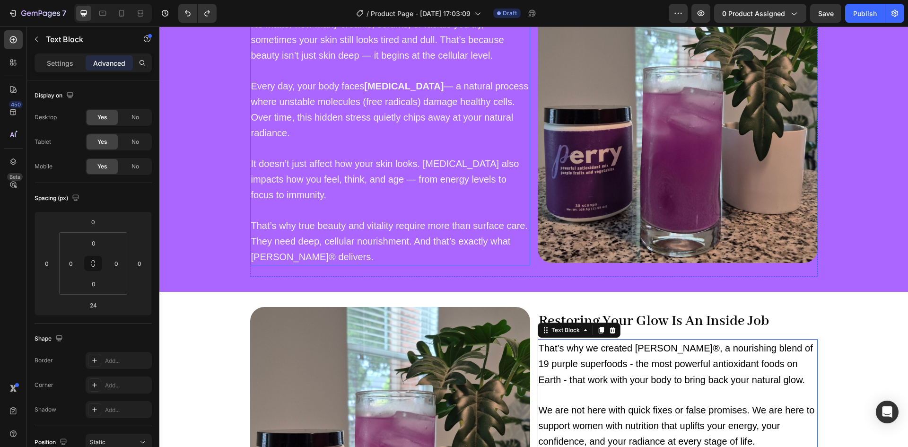
click at [378, 247] on p "That’s why true beauty and vitality require more than surface care. They need d…" at bounding box center [390, 241] width 278 height 47
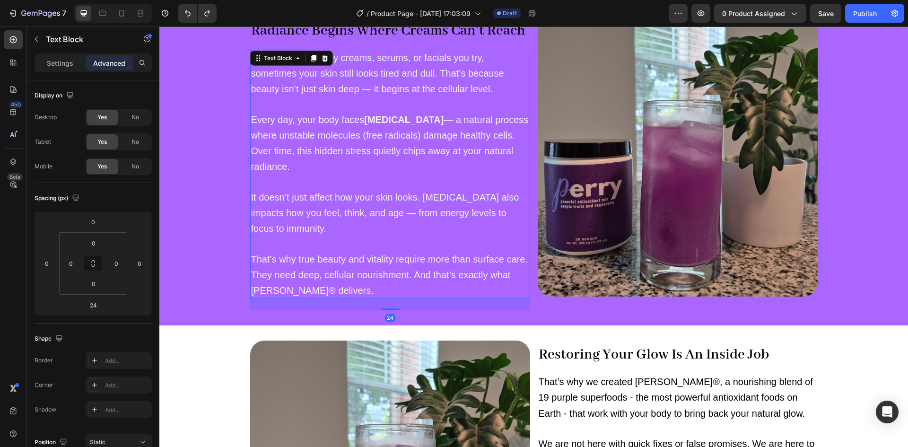
scroll to position [430, 0]
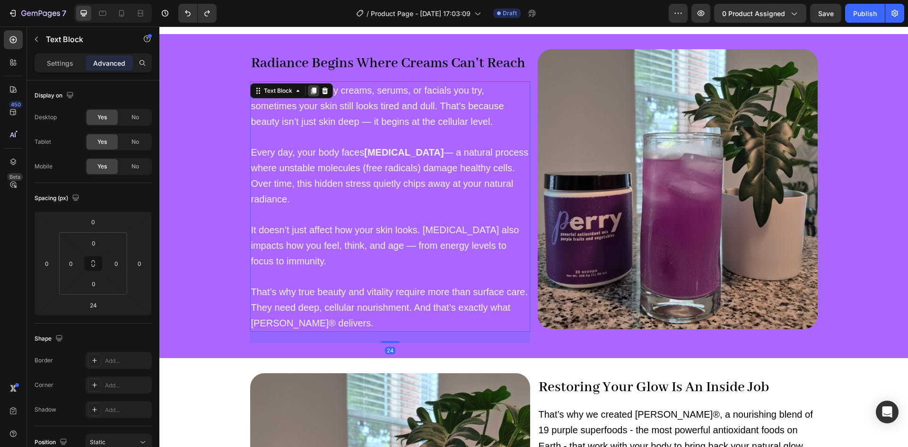
click at [310, 86] on div at bounding box center [313, 90] width 11 height 11
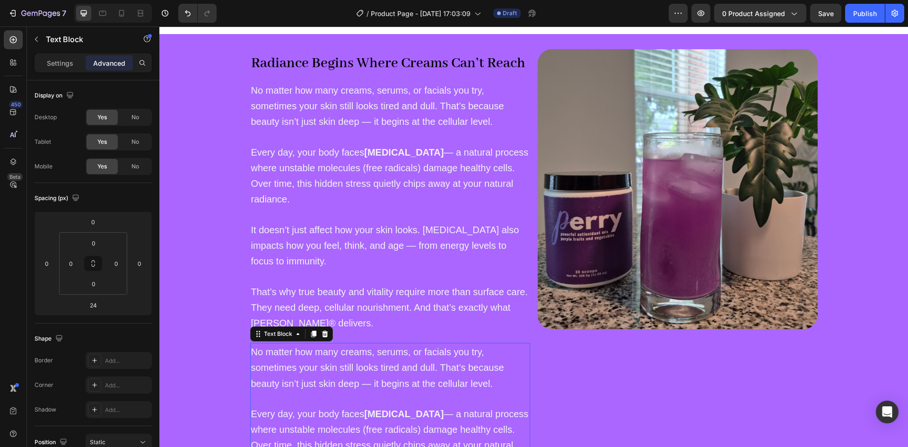
scroll to position [694, 0]
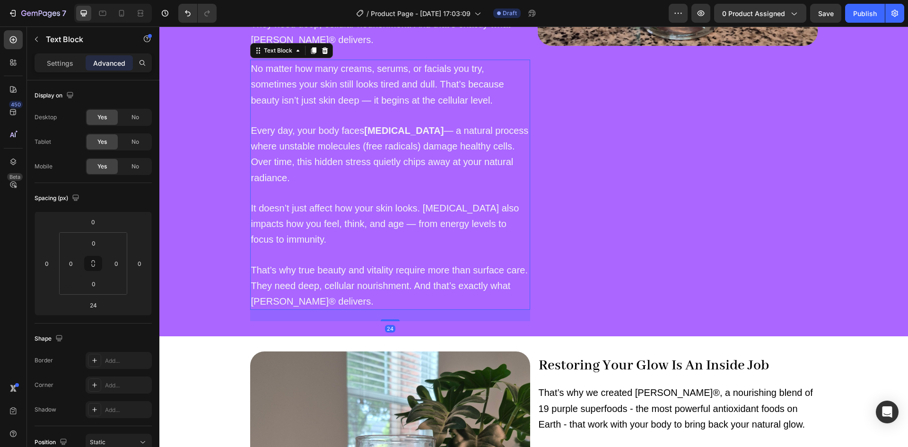
click at [387, 184] on p "Every day, your body faces [MEDICAL_DATA] — a natural process where unstable mo…" at bounding box center [390, 154] width 278 height 63
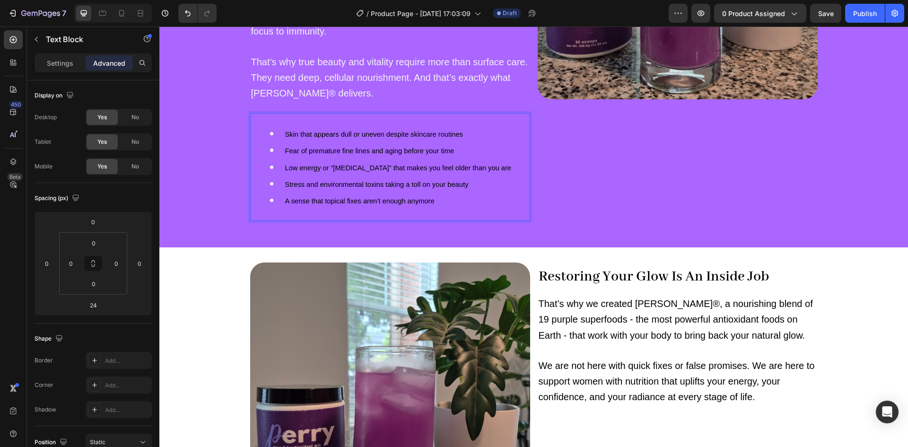
scroll to position [641, 0]
click at [365, 152] on span "Fear of premature fine lines and aging before your time" at bounding box center [369, 151] width 169 height 8
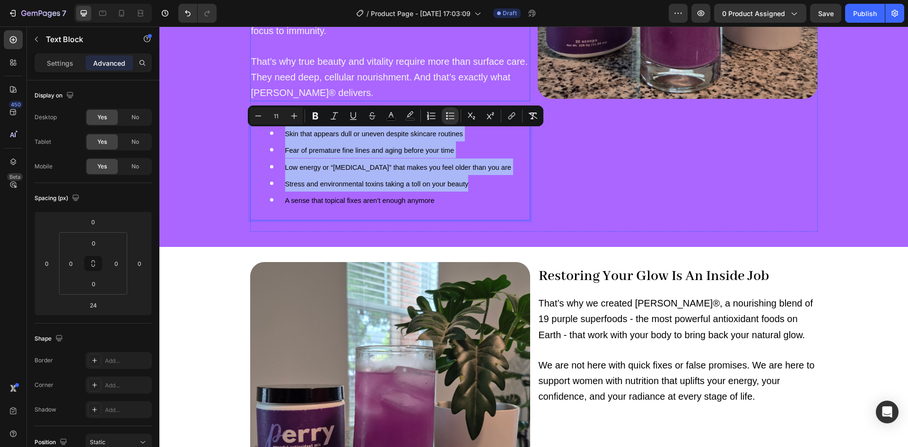
click at [307, 78] on span "That’s why true beauty and vitality require more than surface care. They need d…" at bounding box center [389, 77] width 277 height 42
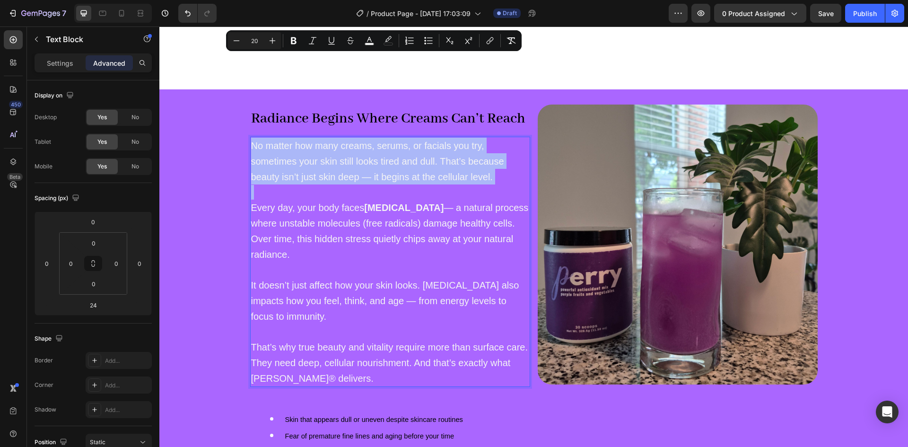
scroll to position [502, 0]
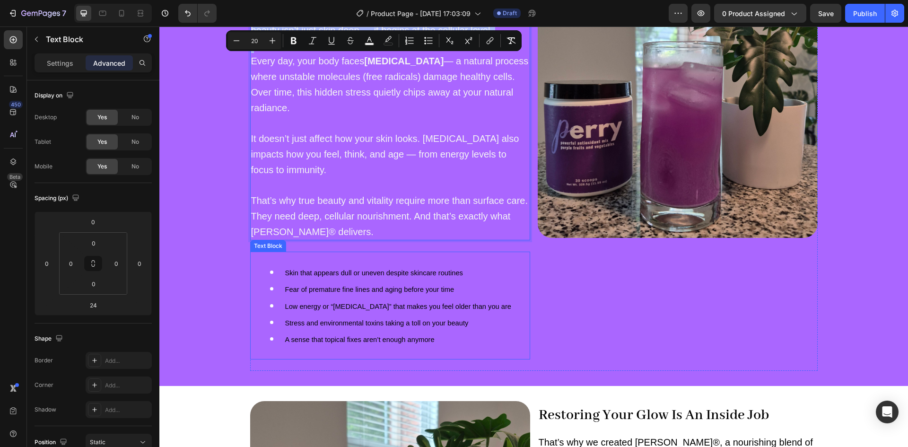
click at [329, 303] on span "Low energy or “brain fog” that makes you feel older than you are" at bounding box center [398, 307] width 226 height 8
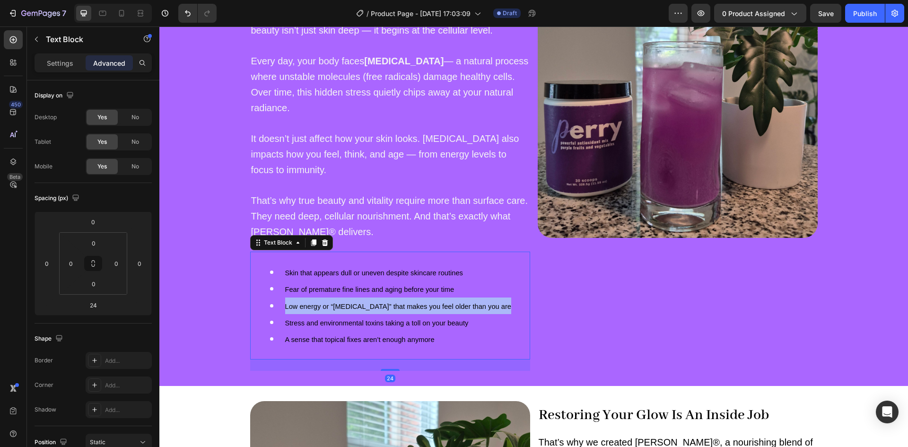
click at [329, 303] on span "Low energy or “brain fog” that makes you feel older than you are" at bounding box center [398, 307] width 226 height 8
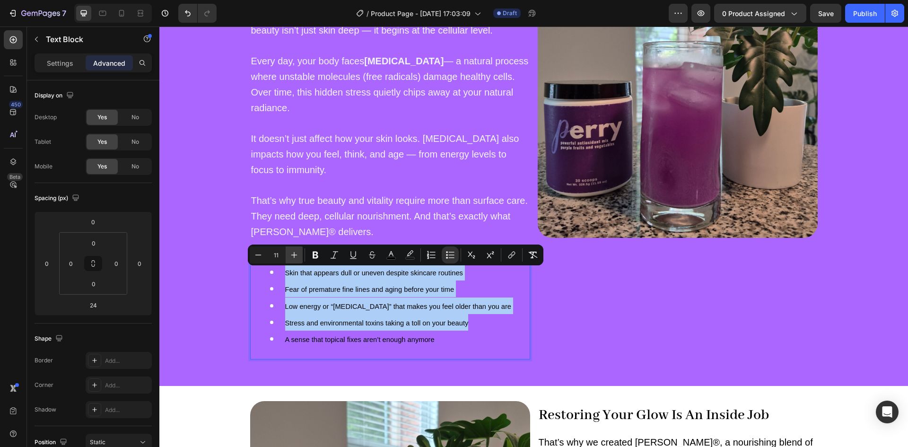
click at [291, 254] on icon "Editor contextual toolbar" at bounding box center [293, 254] width 9 height 9
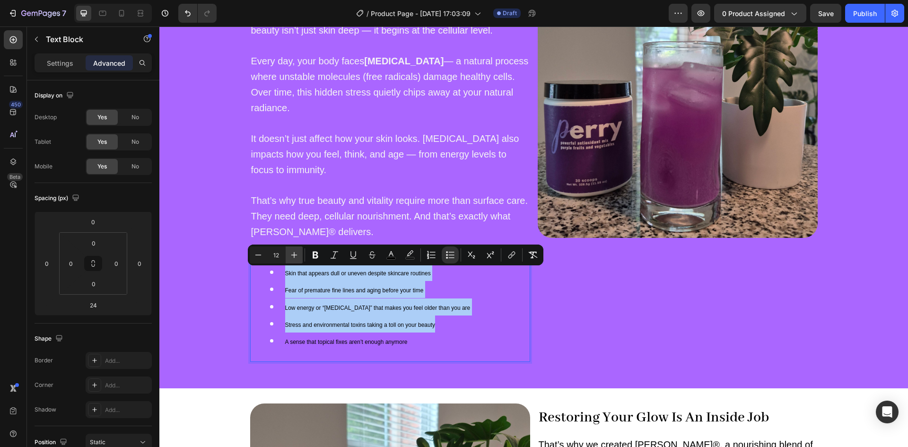
click at [291, 254] on icon "Editor contextual toolbar" at bounding box center [293, 254] width 9 height 9
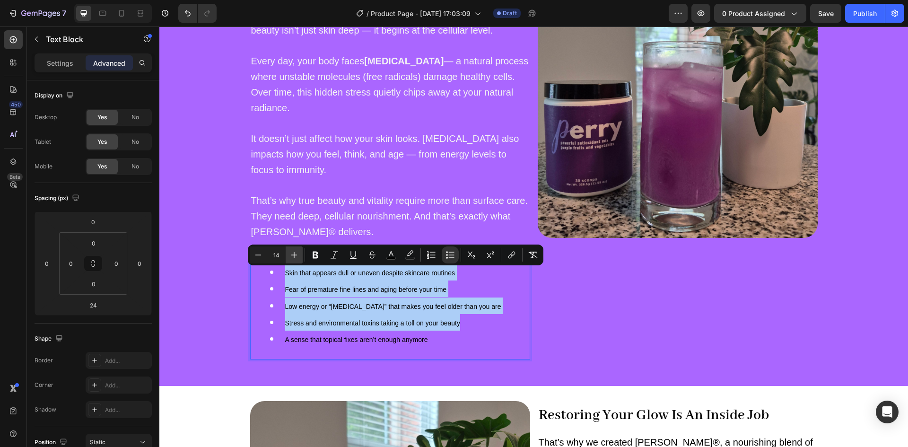
click at [291, 254] on icon "Editor contextual toolbar" at bounding box center [293, 254] width 9 height 9
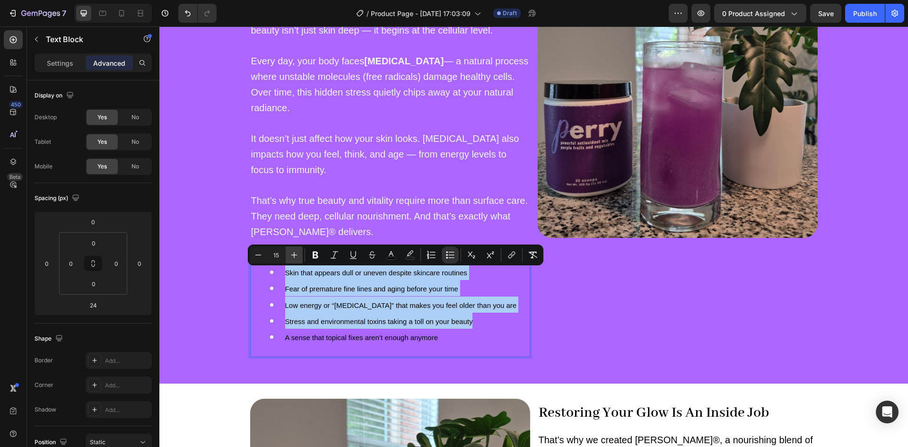
click at [291, 254] on icon "Editor contextual toolbar" at bounding box center [293, 254] width 9 height 9
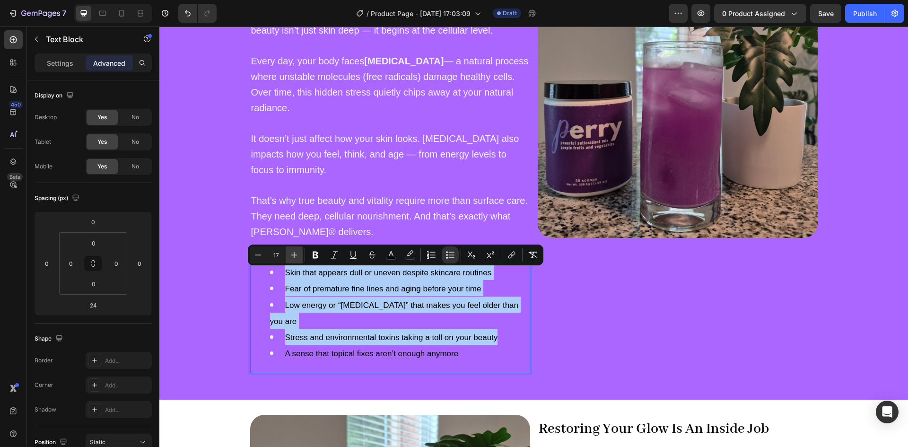
click at [291, 254] on icon "Editor contextual toolbar" at bounding box center [293, 254] width 9 height 9
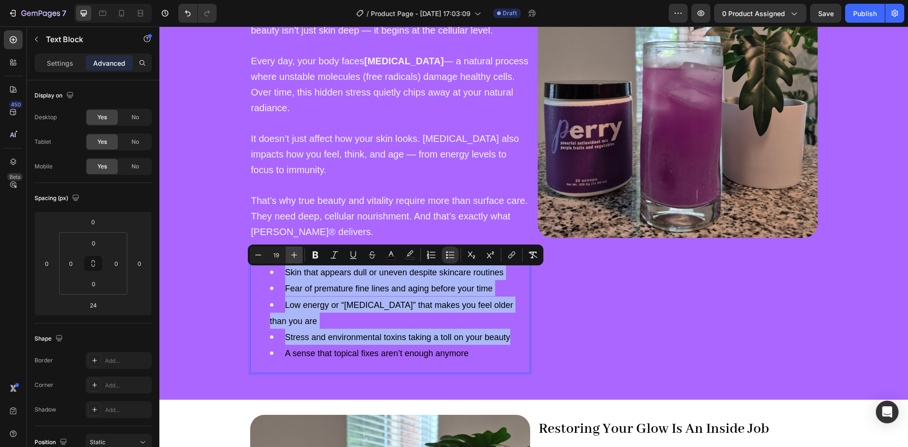
type input "20"
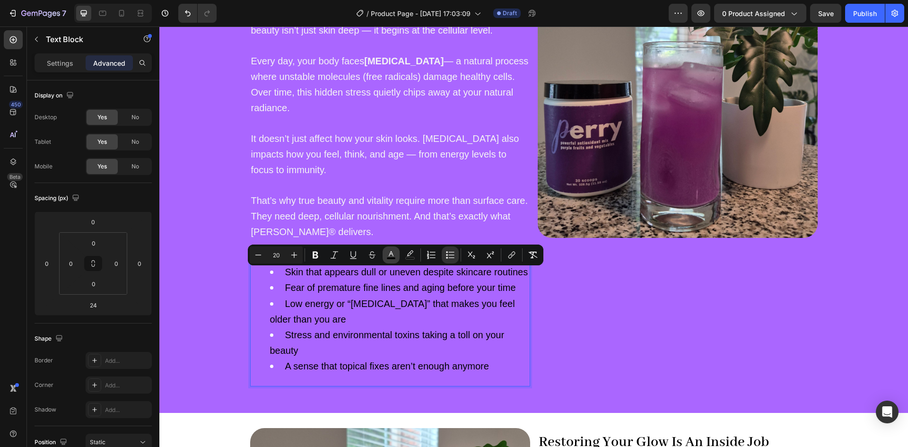
click at [394, 255] on icon "Editor contextual toolbar" at bounding box center [390, 254] width 9 height 9
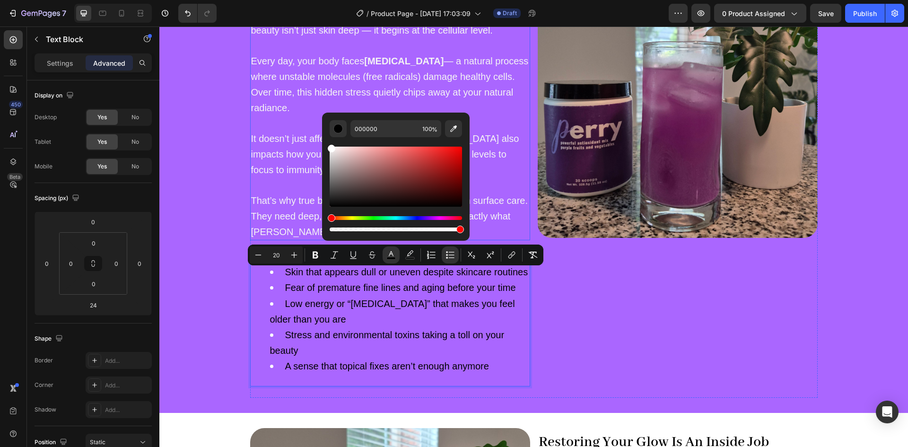
type input "FFFFFF"
drag, startPoint x: 517, startPoint y: 222, endPoint x: 313, endPoint y: 123, distance: 227.0
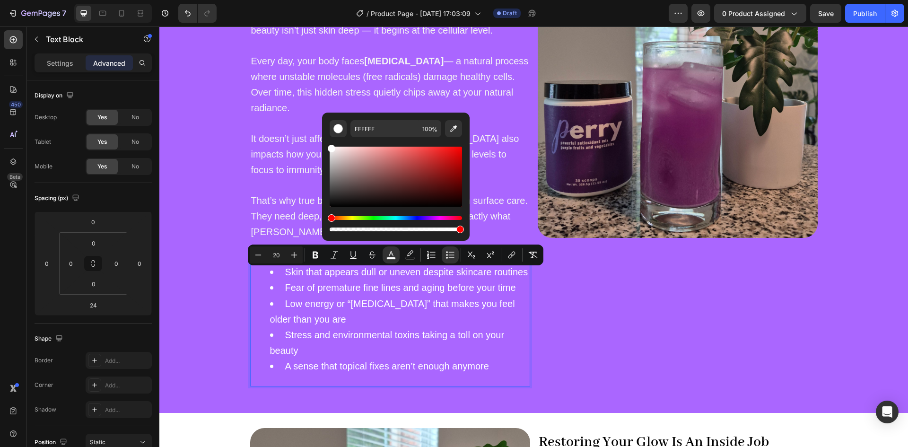
click at [320, 309] on li "Low energy or “brain fog” that makes you feel older than you are" at bounding box center [399, 311] width 259 height 31
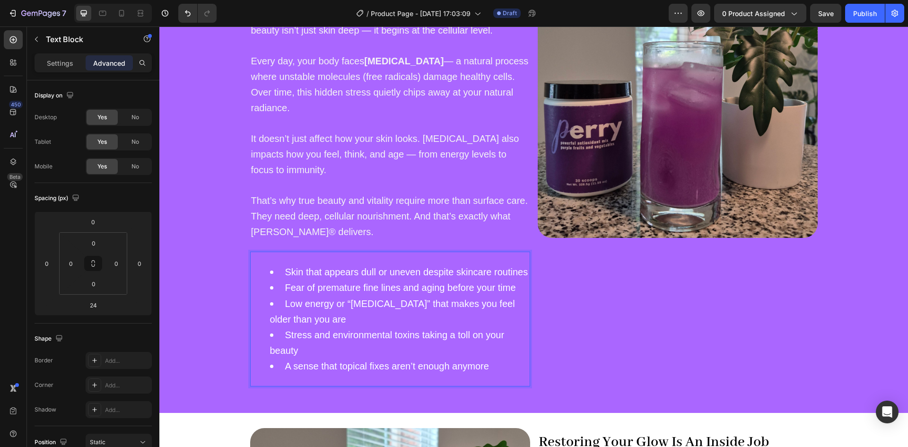
click at [343, 304] on span "Low energy or “brain fog” that makes you feel older than you are" at bounding box center [392, 311] width 245 height 26
drag, startPoint x: 431, startPoint y: 319, endPoint x: 493, endPoint y: 303, distance: 63.6
click at [493, 303] on li "Low energy or “brain fog” that makes you feel older than you are" at bounding box center [399, 311] width 259 height 31
click at [357, 329] on li "Stress and environmental toxins taking a toll on your beauty" at bounding box center [399, 342] width 259 height 31
click at [317, 330] on span "Stress and environmental toxins taking a toll on your beauty" at bounding box center [387, 343] width 235 height 26
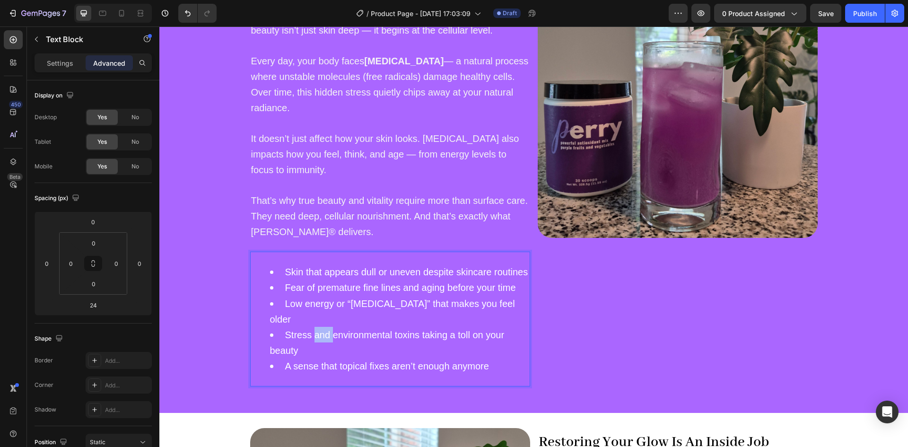
click at [317, 330] on span "Stress and environmental toxins taking a toll on your beauty" at bounding box center [387, 343] width 235 height 26
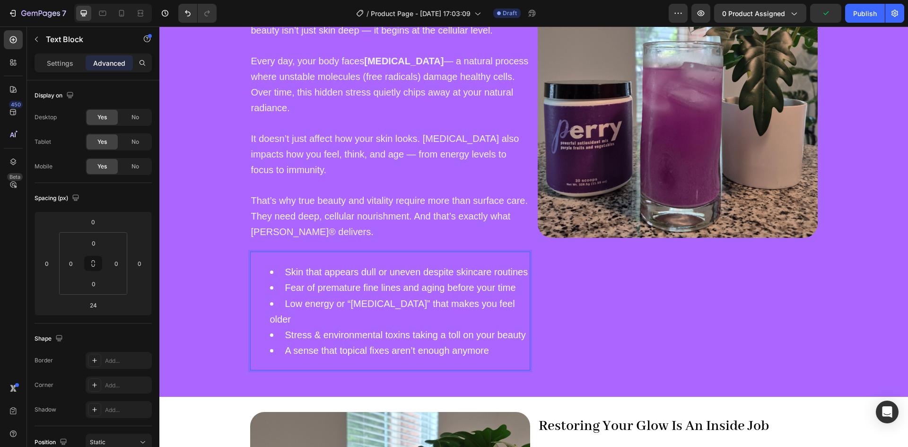
click at [285, 257] on div "Skin that appears dull or uneven despite skincare routines Fear of premature fi…" at bounding box center [390, 311] width 280 height 119
click at [214, 237] on div "Radiance Begins Where Creams Can’t Reach Heading No matter how many creams, ser…" at bounding box center [533, 170] width 749 height 424
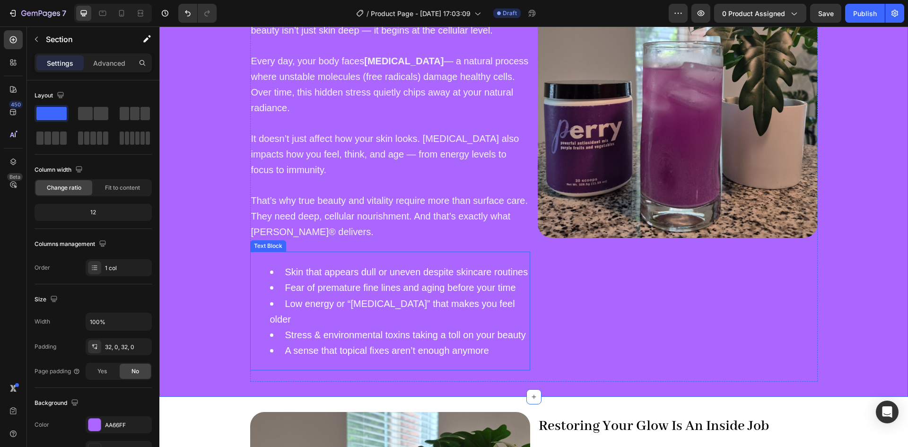
click at [266, 249] on div "Text Block" at bounding box center [268, 245] width 36 height 11
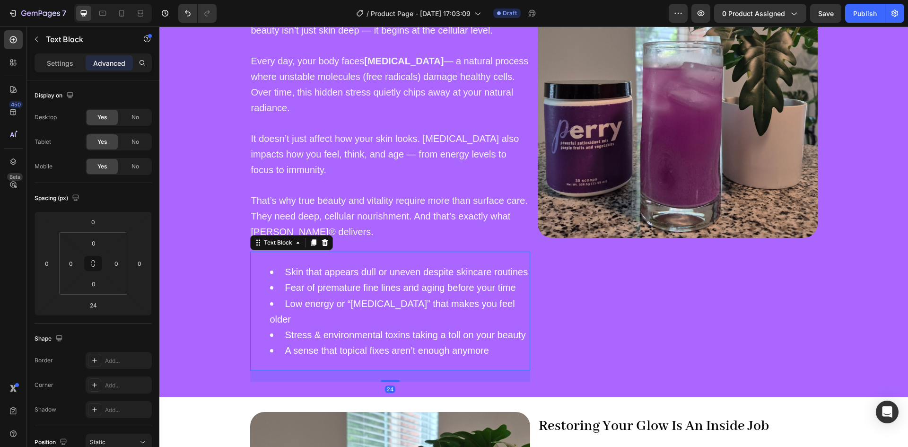
click at [284, 261] on div "Skin that appears dull or uneven despite skincare routines Fear of premature fi…" at bounding box center [390, 311] width 280 height 119
click at [72, 70] on div "Settings" at bounding box center [59, 62] width 47 height 15
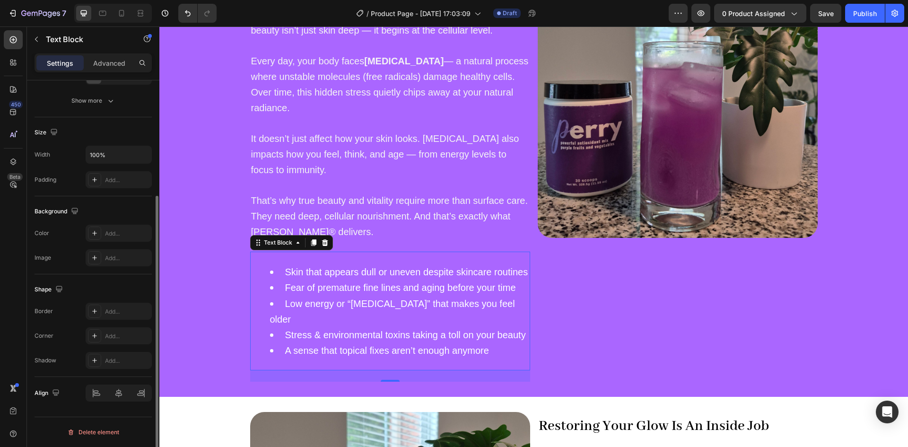
scroll to position [0, 0]
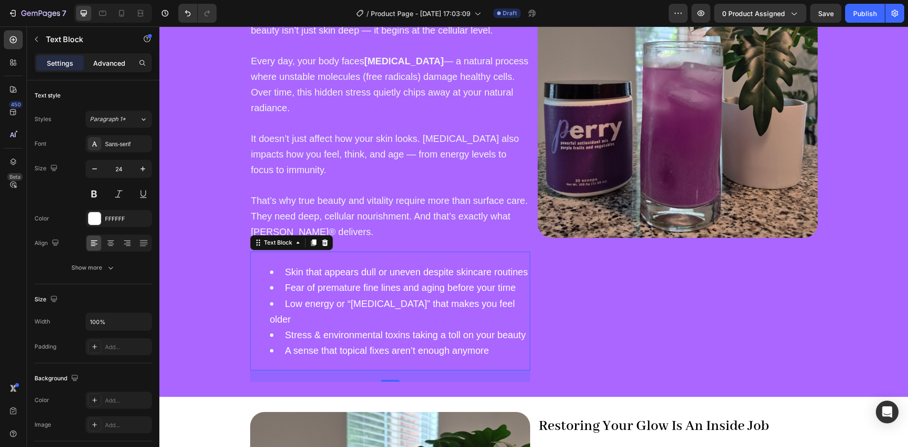
click at [106, 64] on p "Advanced" at bounding box center [109, 63] width 32 height 10
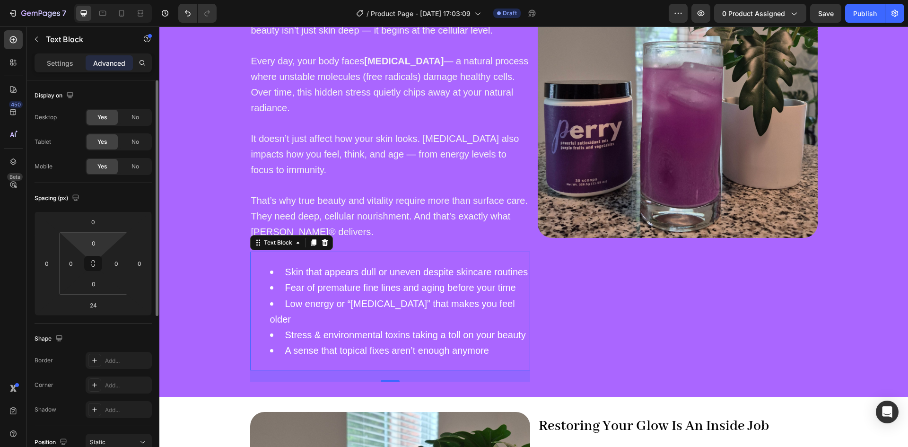
click at [80, 0] on html "7 / Product Page - Aug 26, 17:03:09 Draft Preview 0 product assigned Save Publi…" at bounding box center [454, 0] width 908 height 0
click at [89, 243] on input "0" at bounding box center [93, 243] width 19 height 14
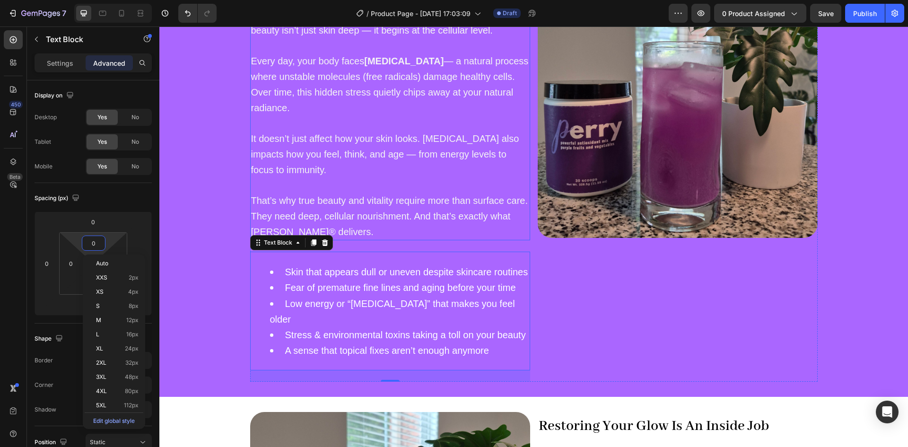
click at [291, 196] on span "That’s why true beauty and vitality require more than surface care. They need d…" at bounding box center [389, 216] width 277 height 42
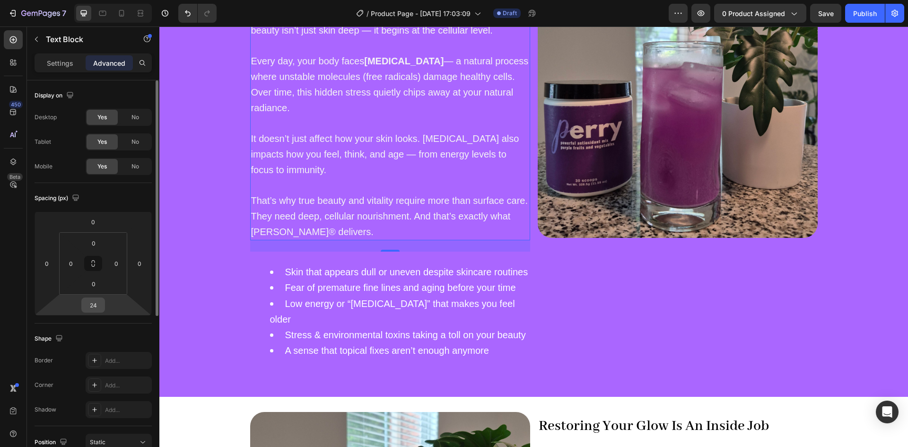
click at [88, 302] on input "24" at bounding box center [93, 305] width 19 height 14
type input "0"
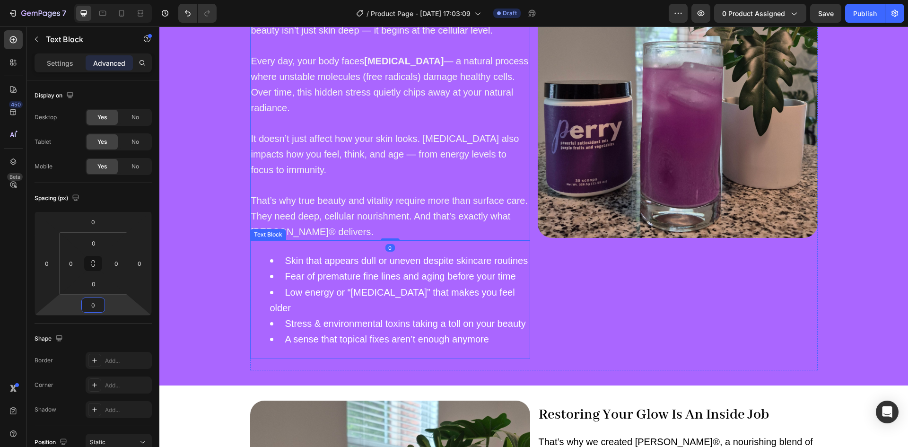
click at [258, 250] on div "Skin that appears dull or uneven despite skincare routines Fear of premature fi…" at bounding box center [390, 299] width 280 height 119
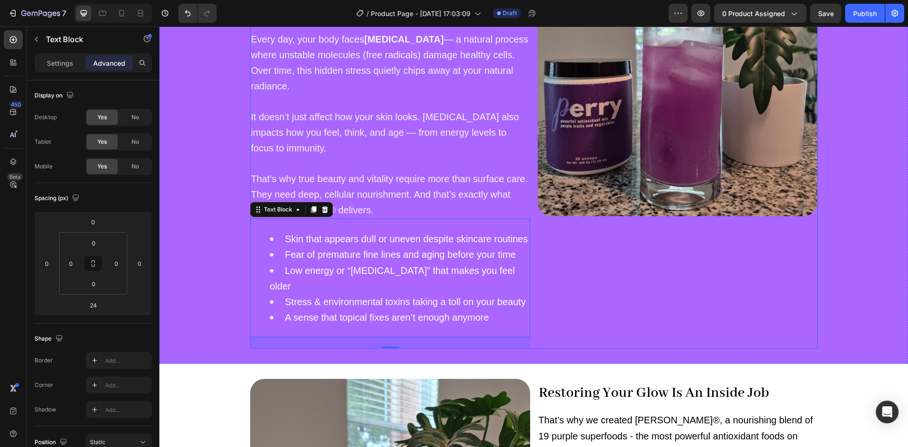
scroll to position [524, 0]
click at [610, 303] on div "Image" at bounding box center [678, 142] width 280 height 412
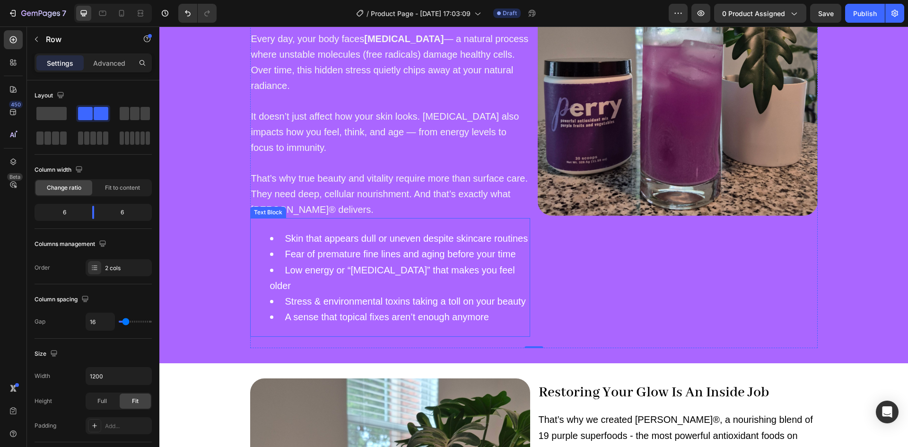
click at [402, 223] on div "Skin that appears dull or uneven despite skincare routines Fear of premature fi…" at bounding box center [390, 277] width 280 height 119
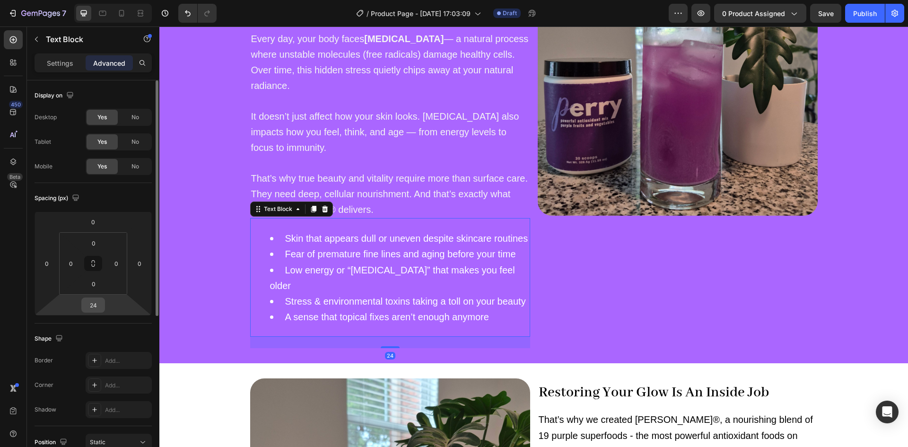
click at [97, 306] on input "24" at bounding box center [93, 305] width 19 height 14
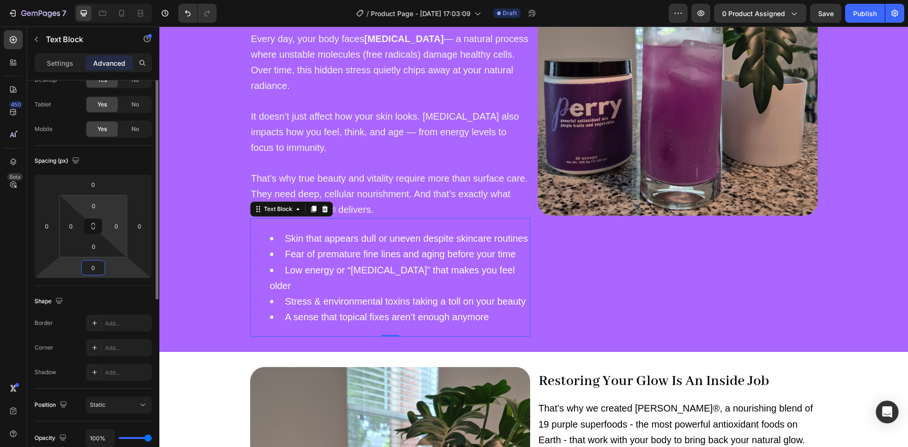
scroll to position [0, 0]
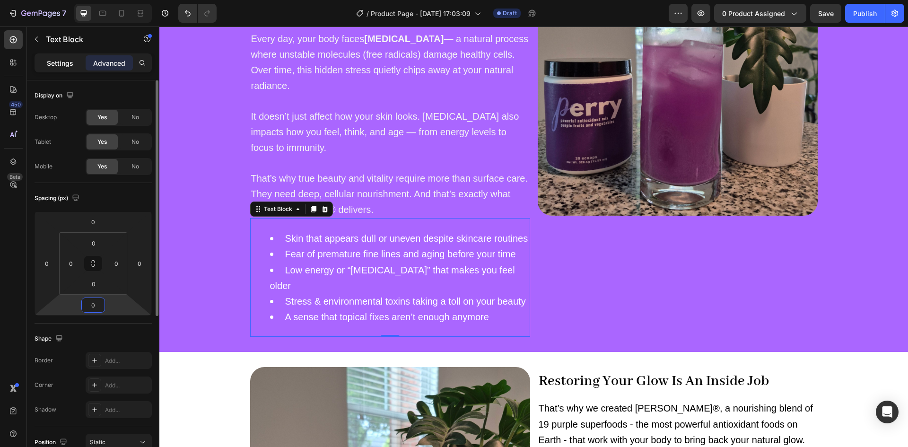
type input "0"
click at [54, 57] on div "Settings" at bounding box center [59, 62] width 47 height 15
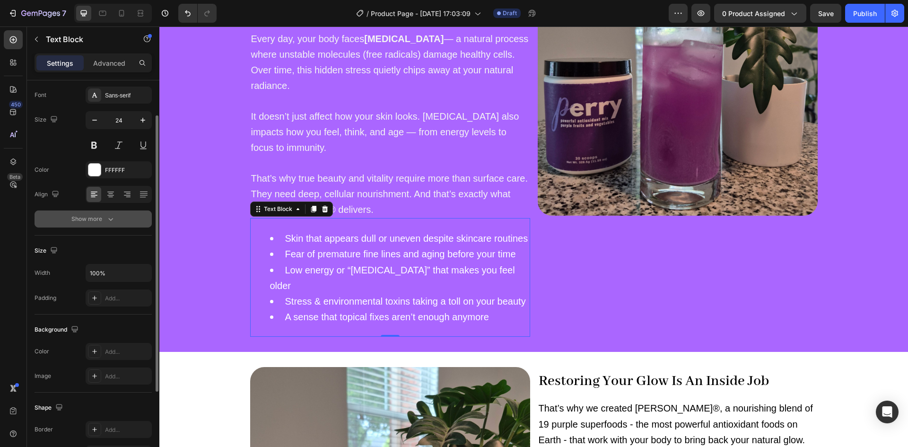
scroll to position [49, 0]
click at [86, 212] on button "Show more" at bounding box center [93, 218] width 117 height 17
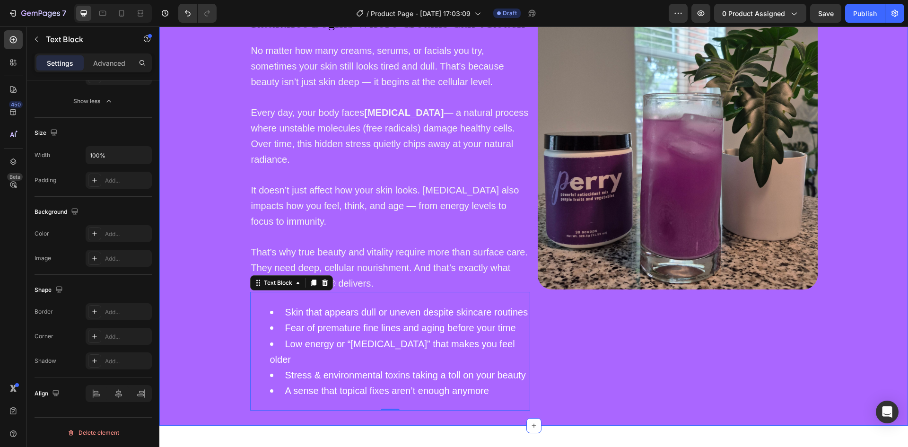
scroll to position [402, 0]
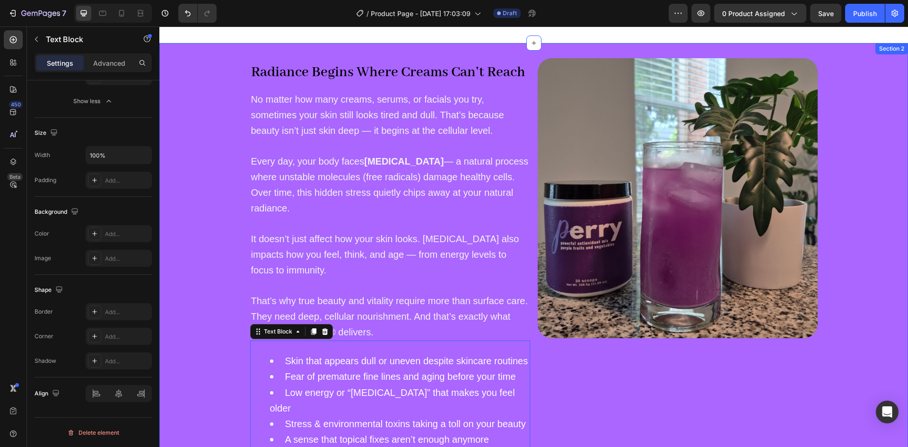
click at [837, 118] on div "Radiance Begins Where Creams Can’t Reach Heading No matter how many creams, ser…" at bounding box center [533, 258] width 749 height 401
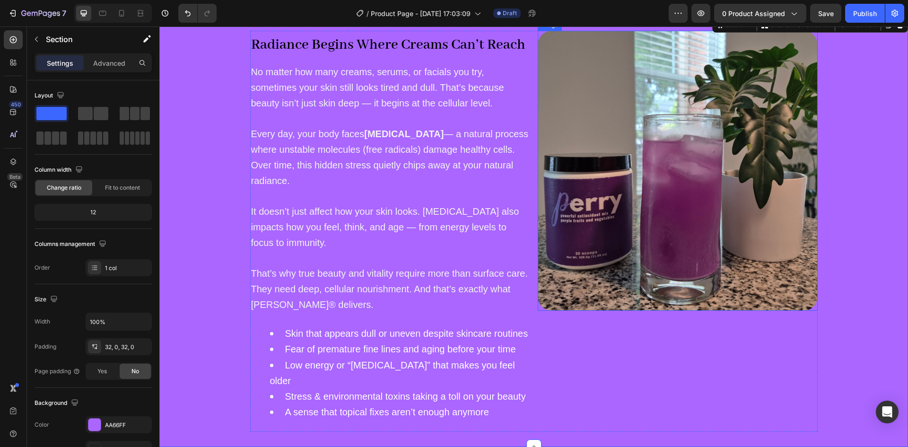
scroll to position [157, 0]
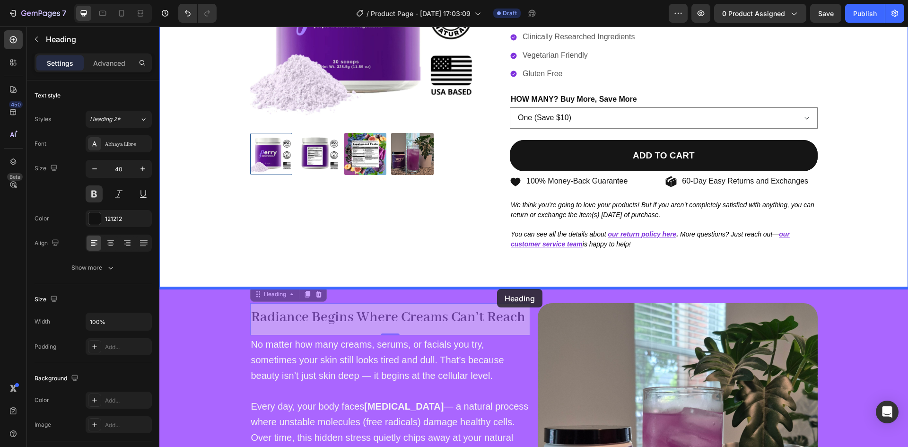
drag, startPoint x: 400, startPoint y: 317, endPoint x: 497, endPoint y: 289, distance: 101.5
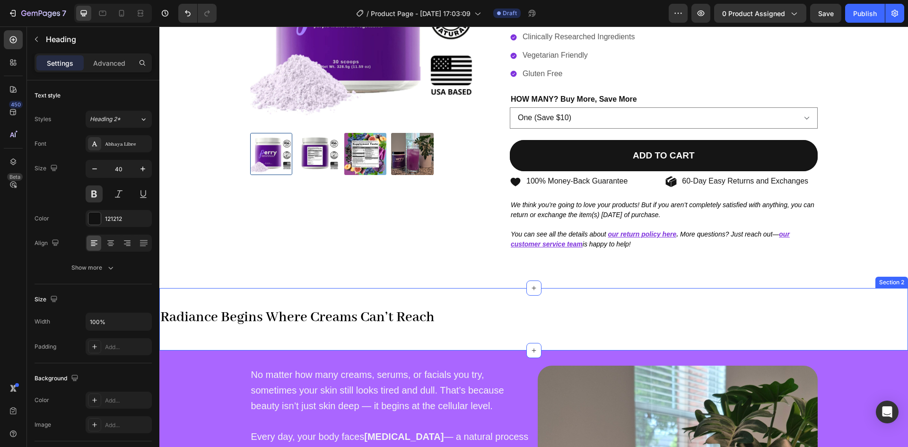
click at [310, 300] on div "Radiance Begins Where Creams Can’t Reach Heading 0 Section 2" at bounding box center [533, 319] width 749 height 62
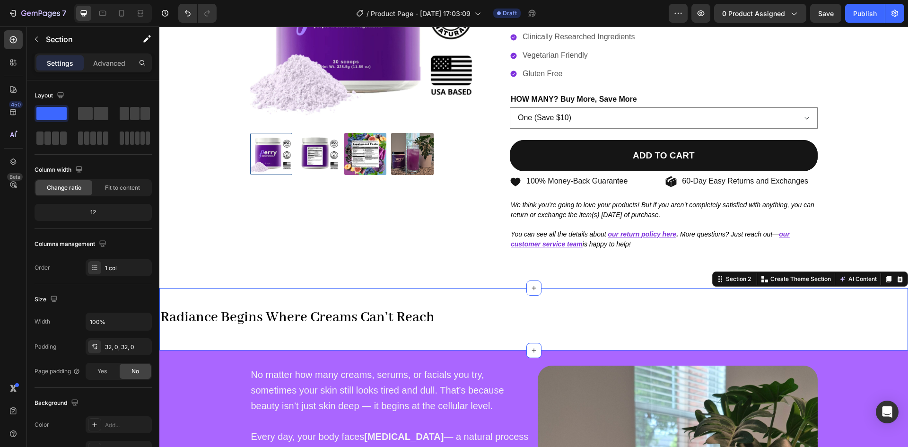
click at [310, 300] on div "Radiance Begins Where Creams Can’t Reach Heading Section 2 You can create reusa…" at bounding box center [533, 319] width 749 height 62
click at [333, 314] on strong "Radiance Begins Where Creams Can’t Reach" at bounding box center [297, 317] width 274 height 18
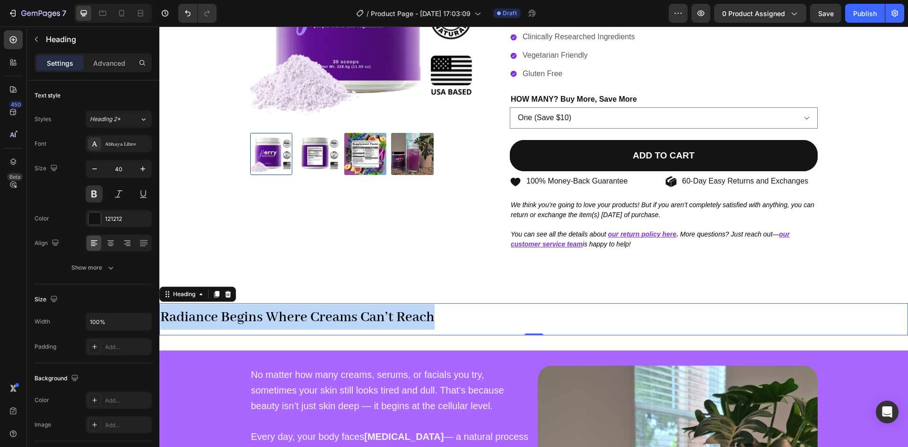
click at [333, 314] on strong "Radiance Begins Where Creams Can’t Reach" at bounding box center [297, 317] width 274 height 18
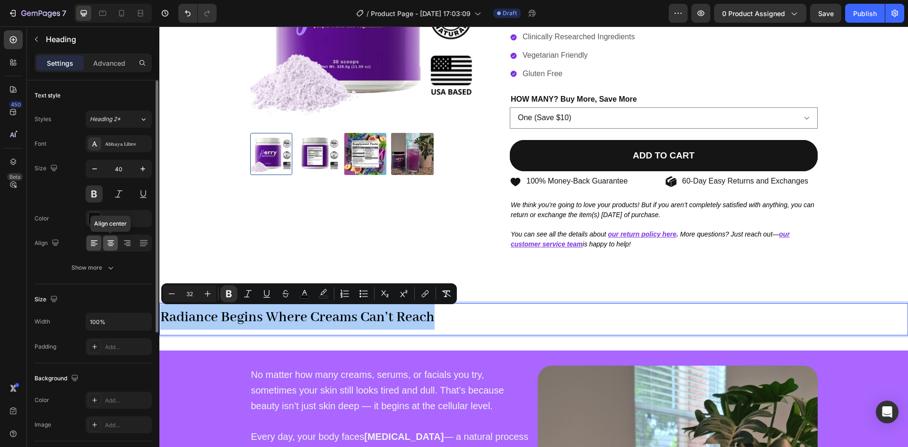
click at [110, 245] on icon at bounding box center [110, 245] width 5 height 1
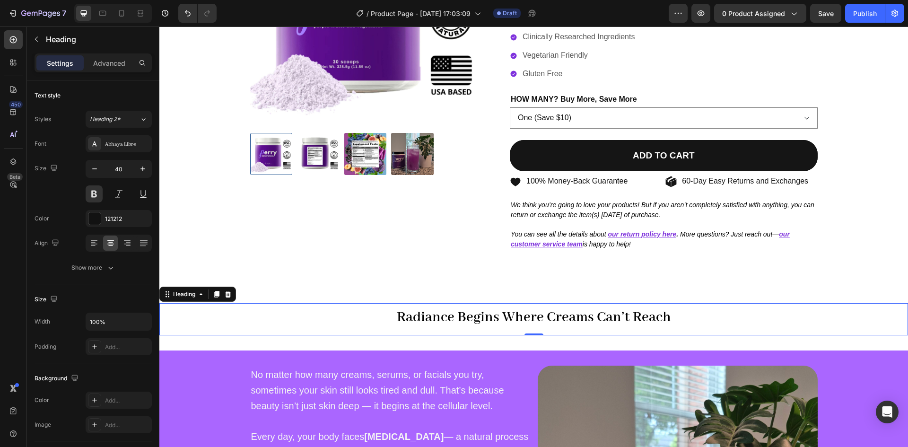
click at [418, 317] on strong "Radiance Begins Where Creams Can’t Reach" at bounding box center [534, 317] width 274 height 18
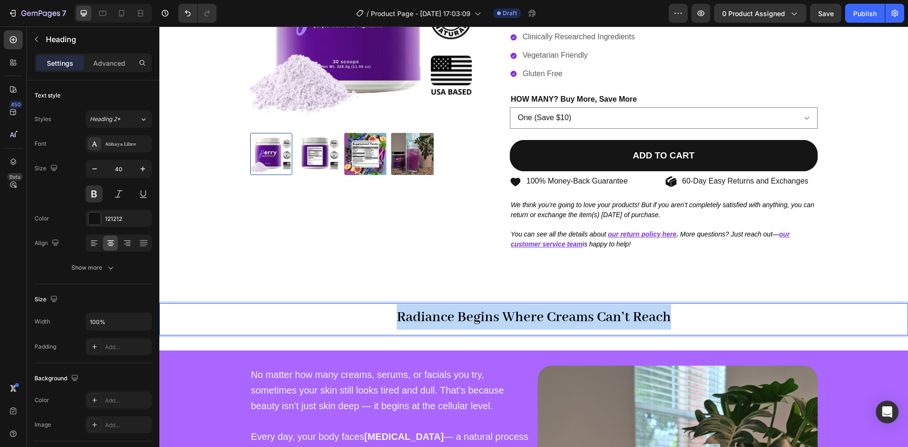
click at [418, 317] on strong "Radiance Begins Where Creams Can’t Reach" at bounding box center [534, 317] width 274 height 18
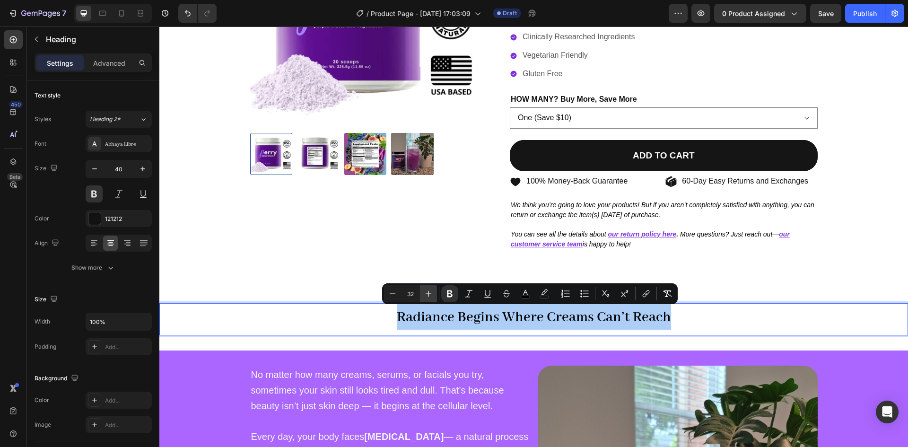
click at [431, 291] on icon "Editor contextual toolbar" at bounding box center [428, 293] width 9 height 9
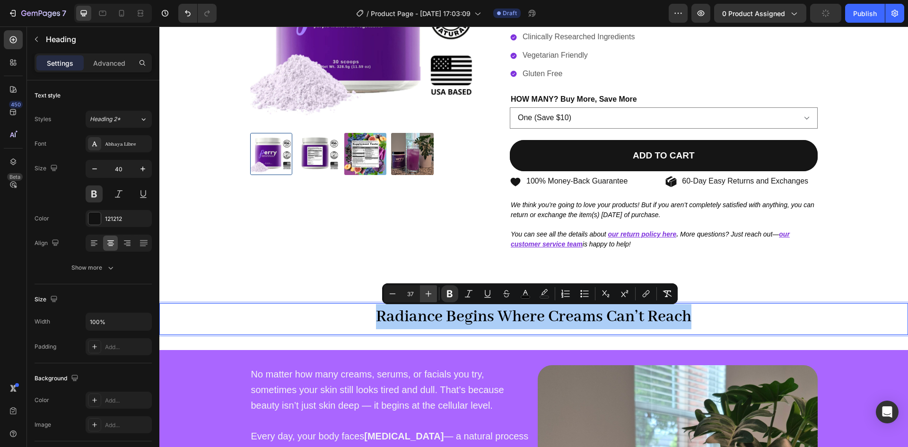
click at [431, 291] on icon "Editor contextual toolbar" at bounding box center [428, 293] width 9 height 9
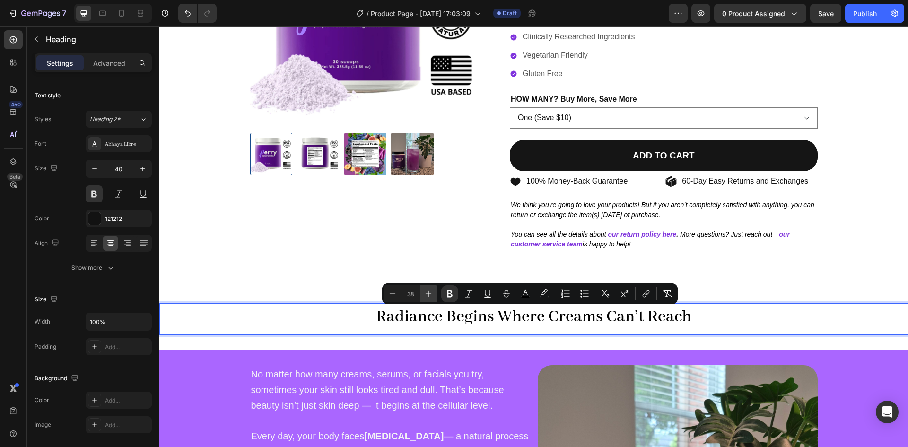
click at [431, 291] on icon "Editor contextual toolbar" at bounding box center [428, 293] width 9 height 9
type input "42"
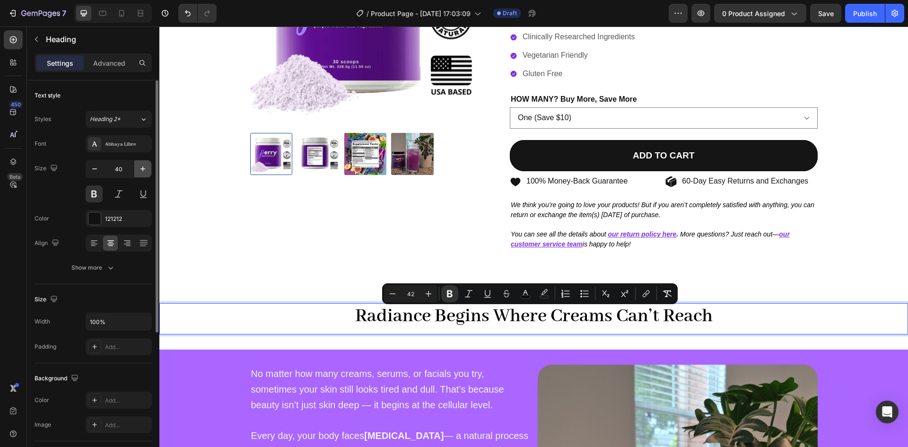
click at [143, 169] on icon "button" at bounding box center [142, 169] width 5 height 5
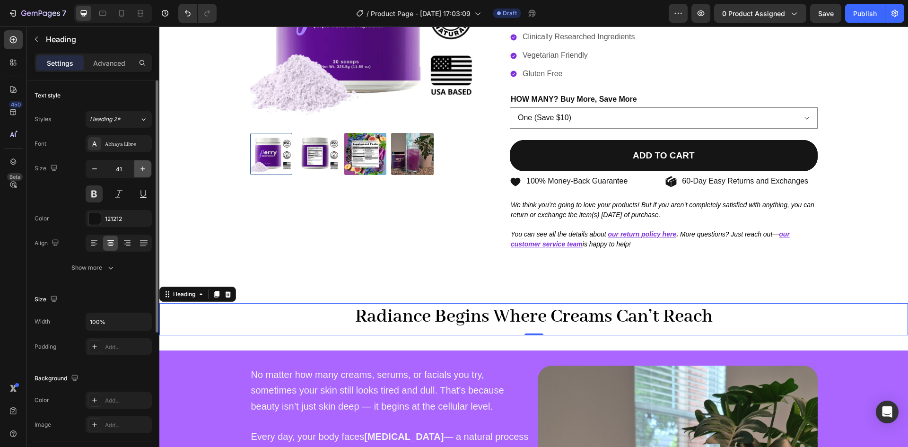
type input "42"
click at [461, 370] on span "No matter how many creams, serums, or facials you try, sometimes your skin stil…" at bounding box center [377, 391] width 253 height 42
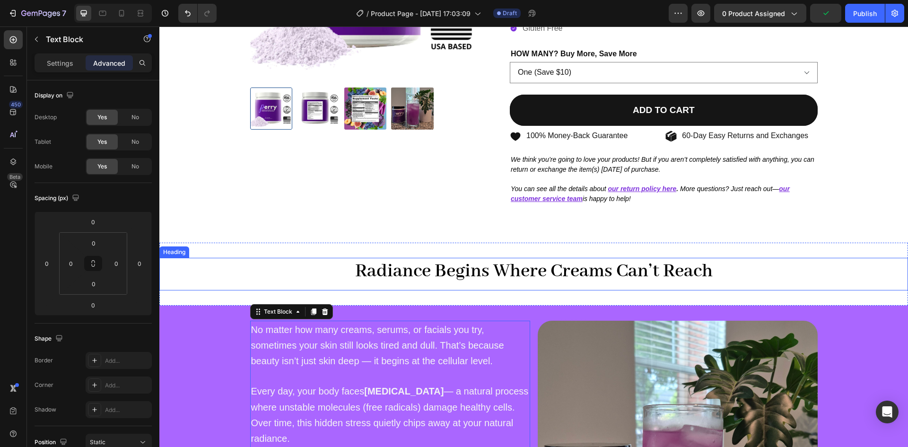
scroll to position [203, 0]
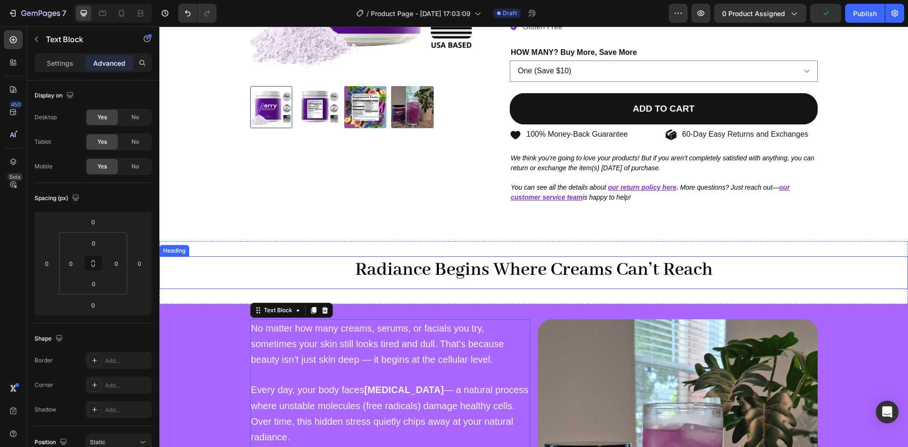
click at [366, 268] on strong "Radiance Begins Where Creams Can’t Reach" at bounding box center [534, 269] width 358 height 23
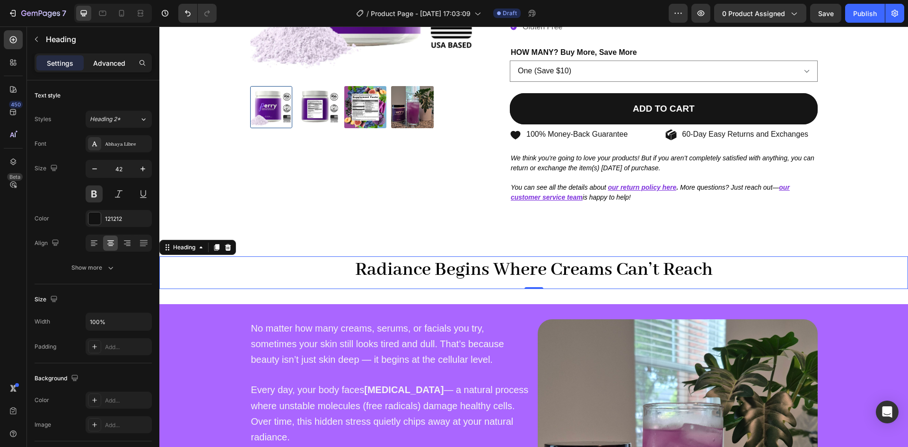
click at [114, 61] on p "Advanced" at bounding box center [109, 63] width 32 height 10
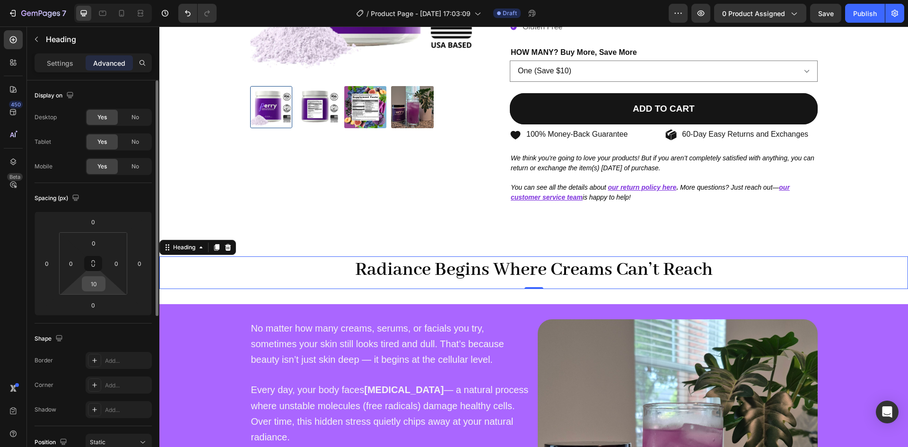
click at [91, 283] on input "10" at bounding box center [93, 284] width 19 height 14
type input "0"
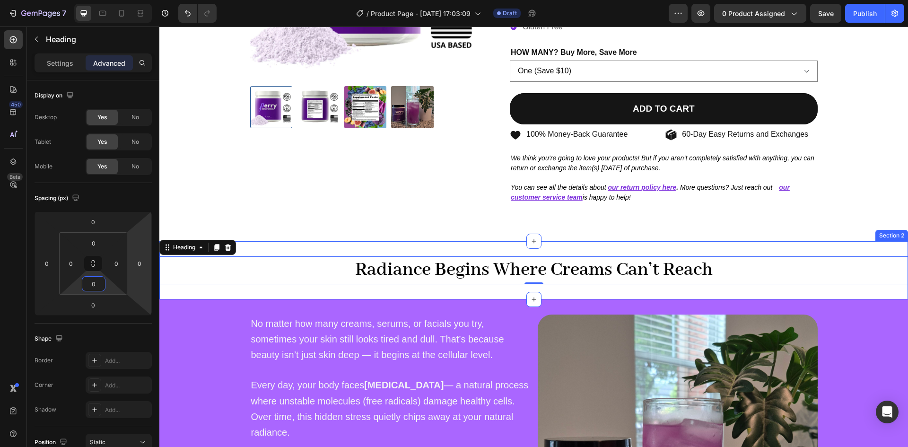
click at [255, 245] on div "⁠⁠⁠⁠⁠⁠⁠ Radiance Begins Where Creams Can’t Reach Heading 0 Section 2" at bounding box center [533, 270] width 749 height 58
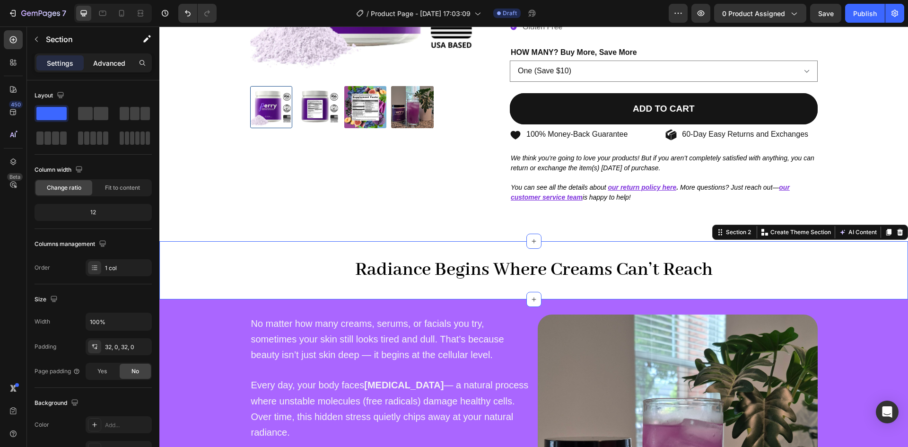
click at [110, 66] on p "Advanced" at bounding box center [109, 63] width 32 height 10
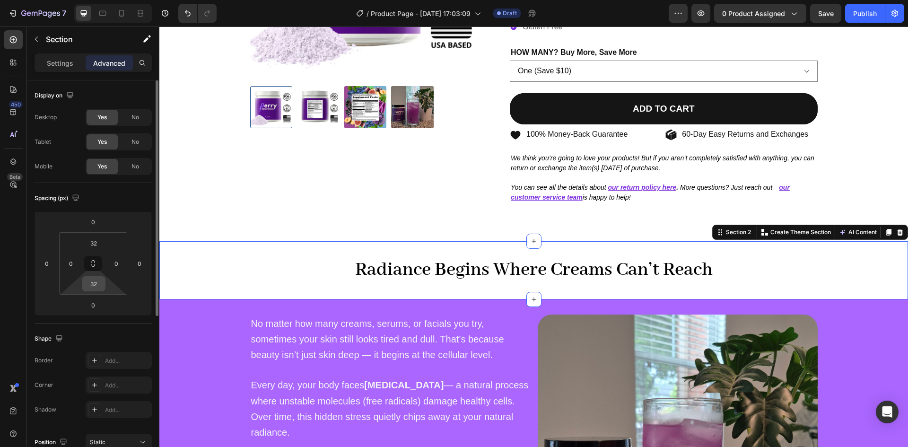
click at [93, 280] on input "32" at bounding box center [93, 284] width 19 height 14
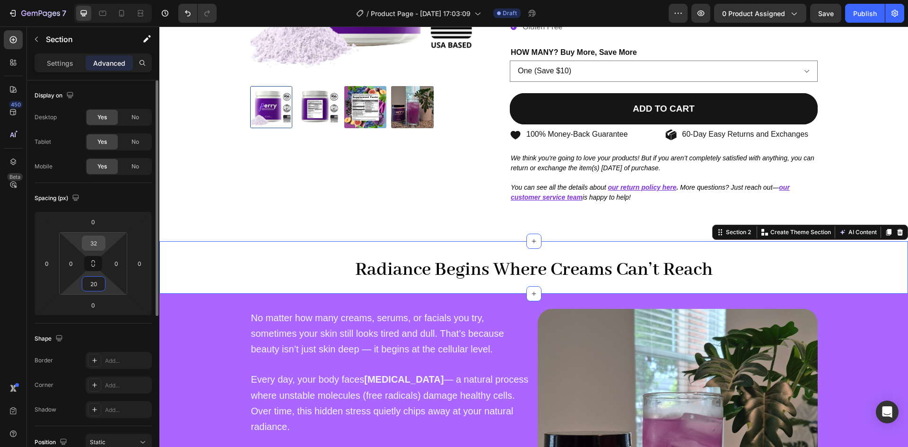
type input "20"
click at [94, 246] on input "32" at bounding box center [93, 243] width 19 height 14
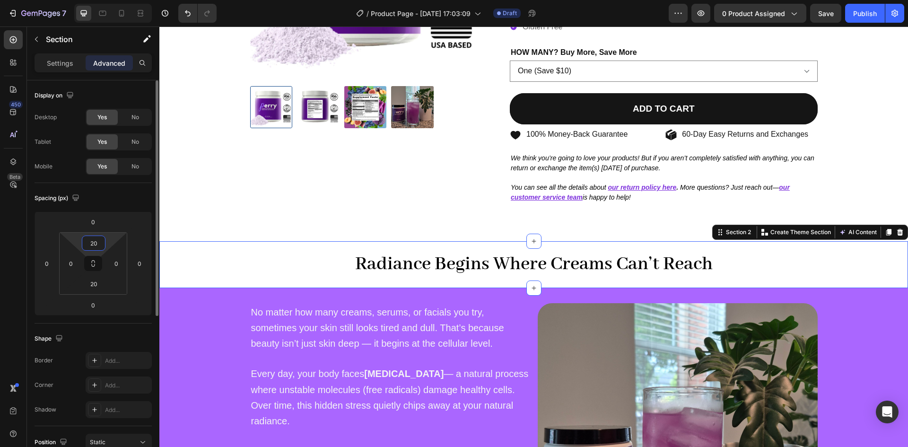
type input "20"
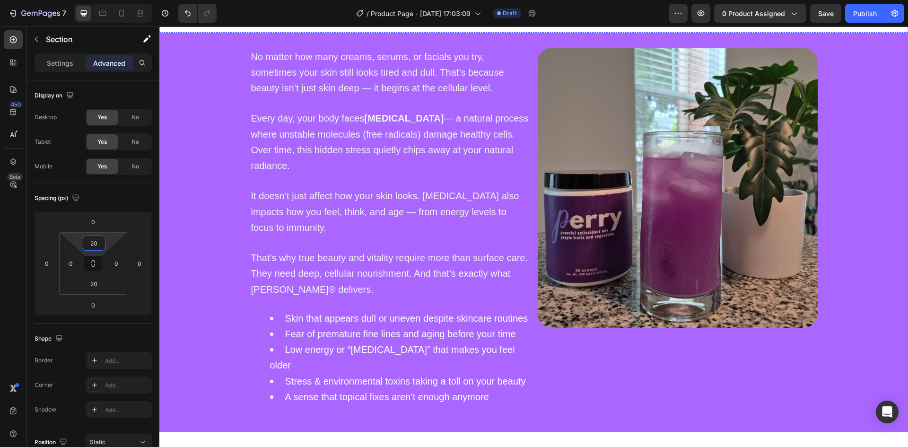
scroll to position [319, 0]
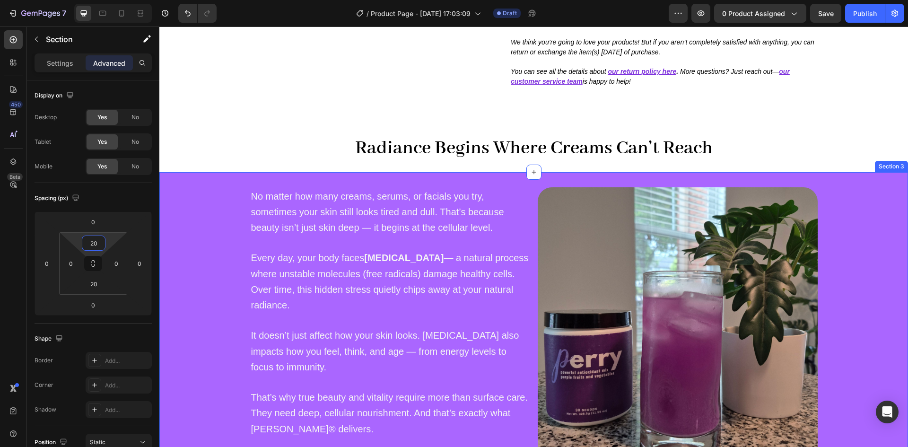
click at [858, 199] on div "No matter how many creams, serums, or facials you try, sometimes your skin stil…" at bounding box center [533, 371] width 749 height 369
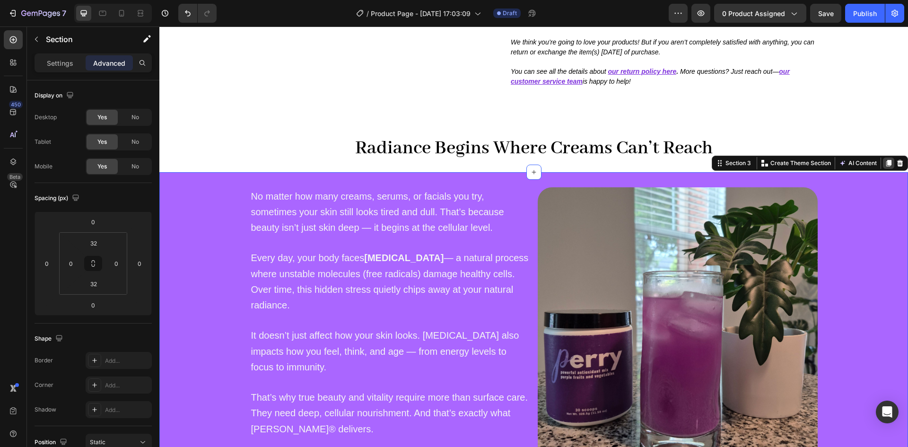
click at [885, 163] on icon at bounding box center [889, 163] width 8 height 8
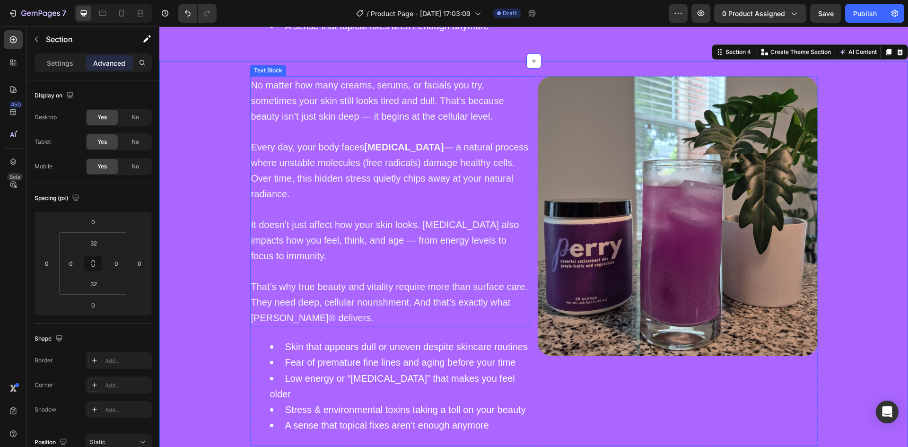
scroll to position [712, 0]
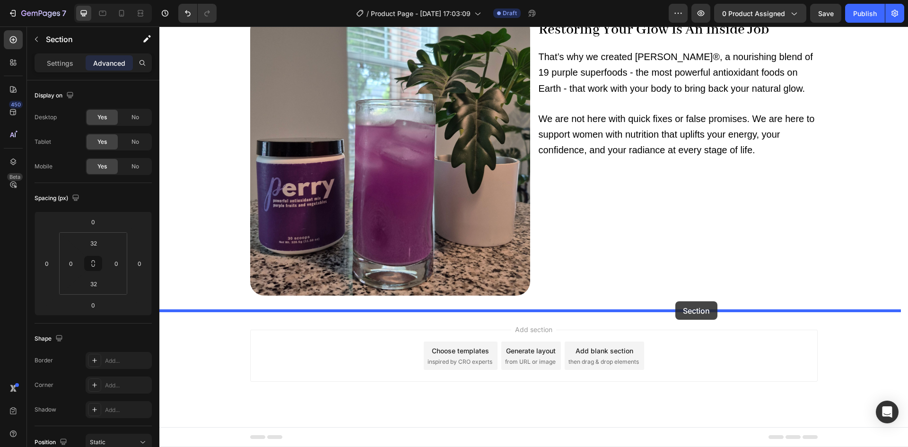
drag, startPoint x: 723, startPoint y: 155, endPoint x: 675, endPoint y: 301, distance: 153.2
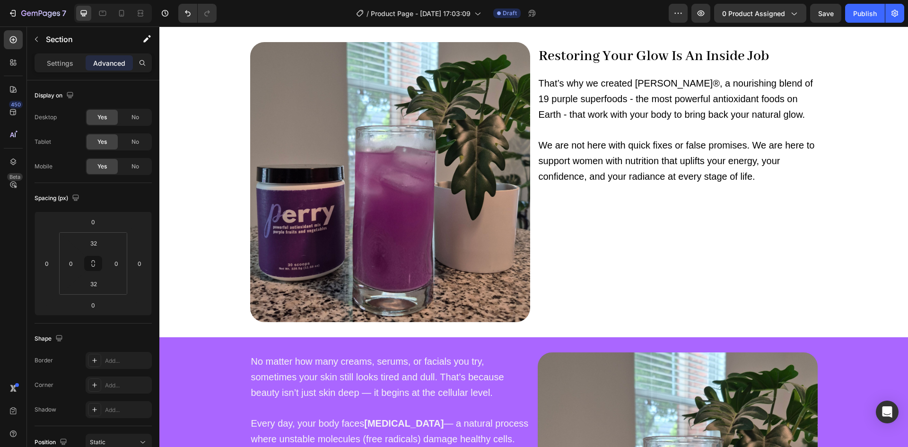
scroll to position [849, 0]
click at [586, 49] on div "Restoring Your Glow Is An Inside Job Heading" at bounding box center [678, 58] width 280 height 32
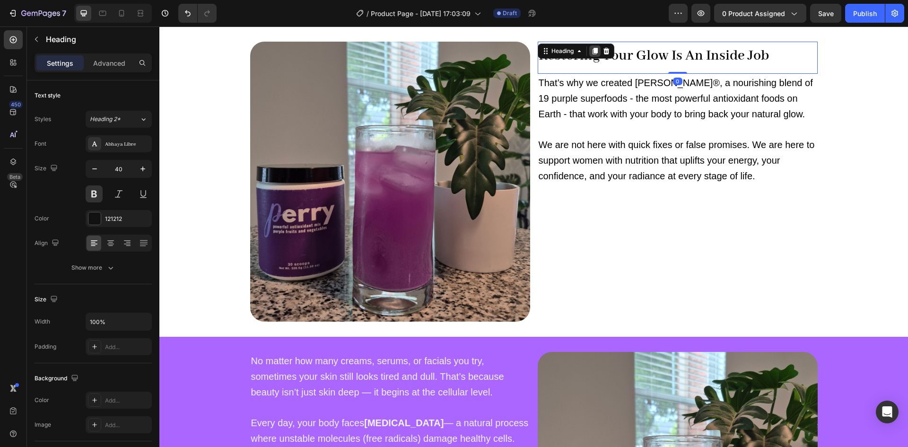
click at [594, 51] on icon at bounding box center [594, 51] width 5 height 7
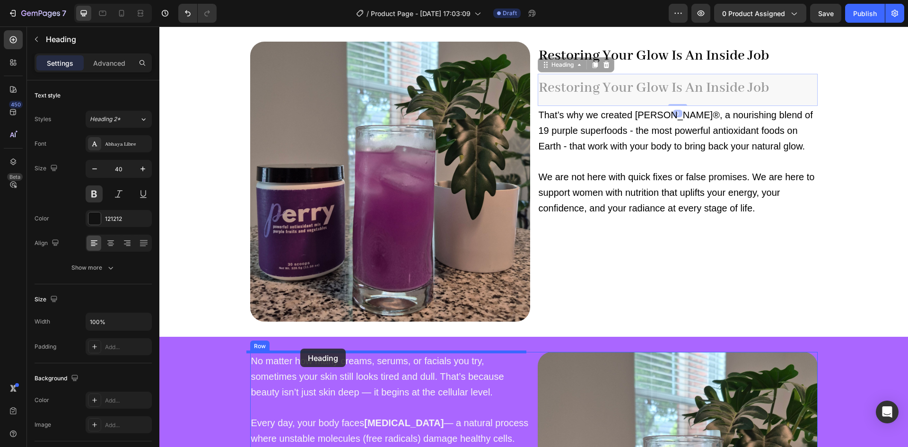
drag, startPoint x: 556, startPoint y: 63, endPoint x: 300, endPoint y: 350, distance: 384.2
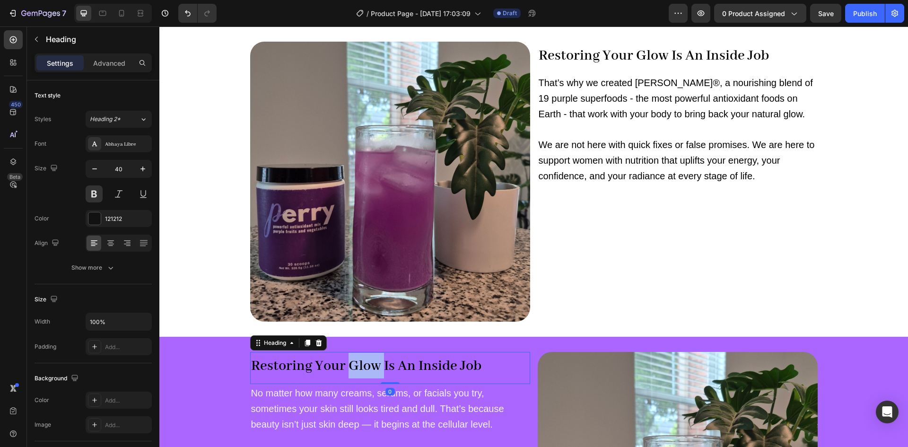
click at [349, 366] on strong "Restoring Your Glow Is An Inside Job" at bounding box center [366, 366] width 230 height 18
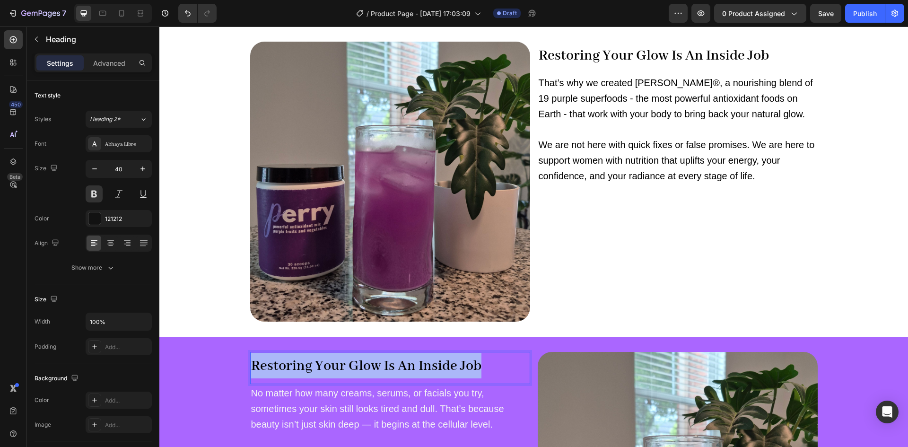
click at [349, 366] on strong "Restoring Your Glow Is An Inside Job" at bounding box center [366, 366] width 230 height 18
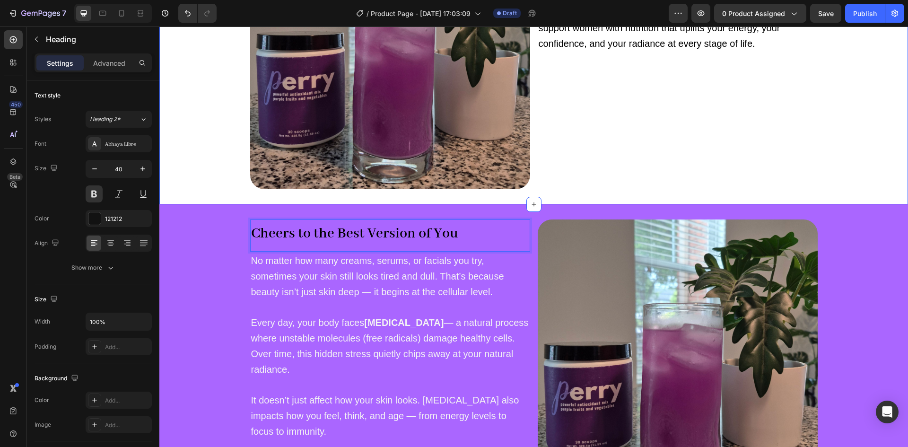
scroll to position [981, 0]
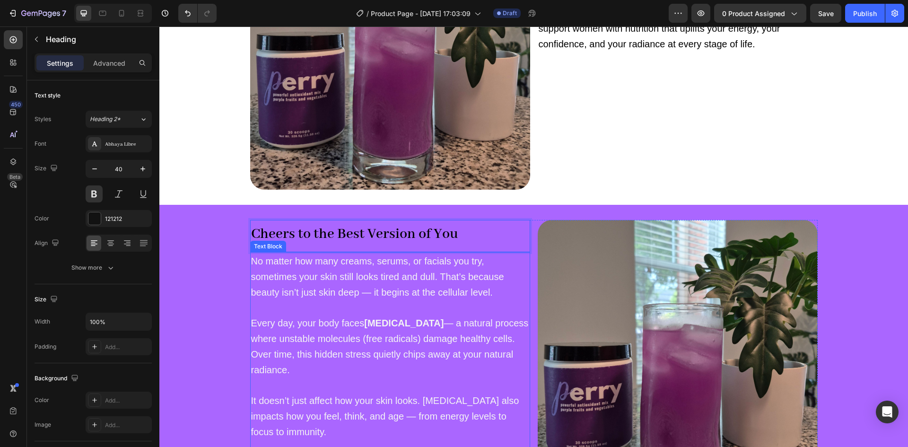
click at [368, 297] on span "No matter how many creams, serums, or facials you try, sometimes your skin stil…" at bounding box center [377, 277] width 253 height 42
click at [344, 264] on span "No matter how many creams, serums, or facials you try, sometimes your skin stil…" at bounding box center [377, 277] width 253 height 42
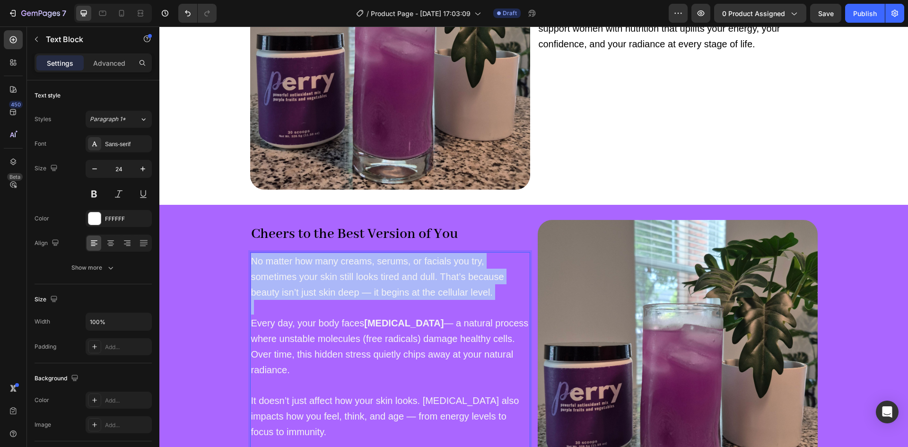
click at [344, 264] on span "No matter how many creams, serums, or facials you try, sometimes your skin stil…" at bounding box center [377, 277] width 253 height 42
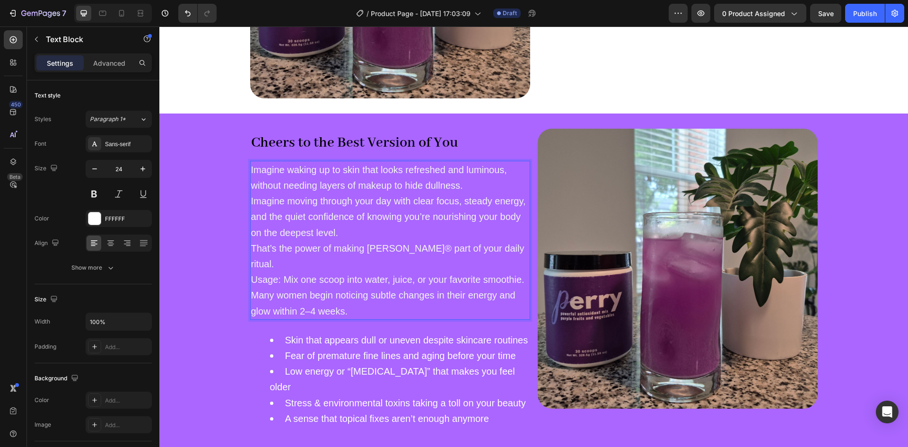
scroll to position [1076, 0]
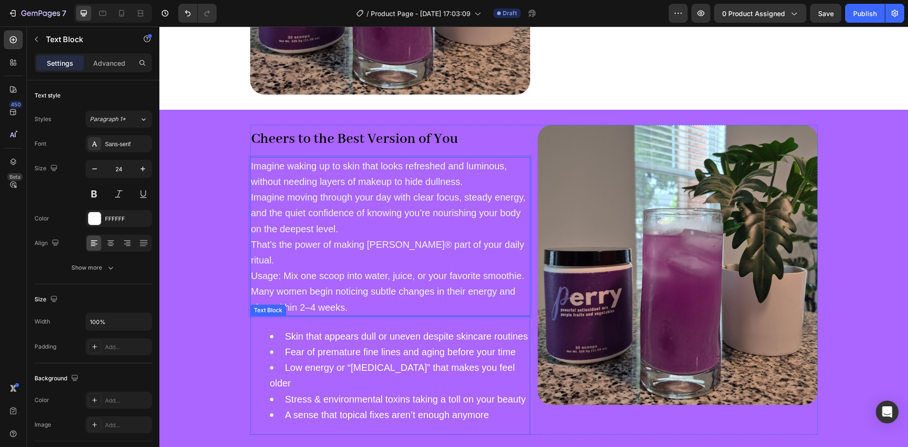
click at [294, 328] on li "Skin that appears dull or uneven despite skincare routines" at bounding box center [399, 336] width 259 height 16
click at [322, 303] on icon at bounding box center [325, 307] width 8 height 8
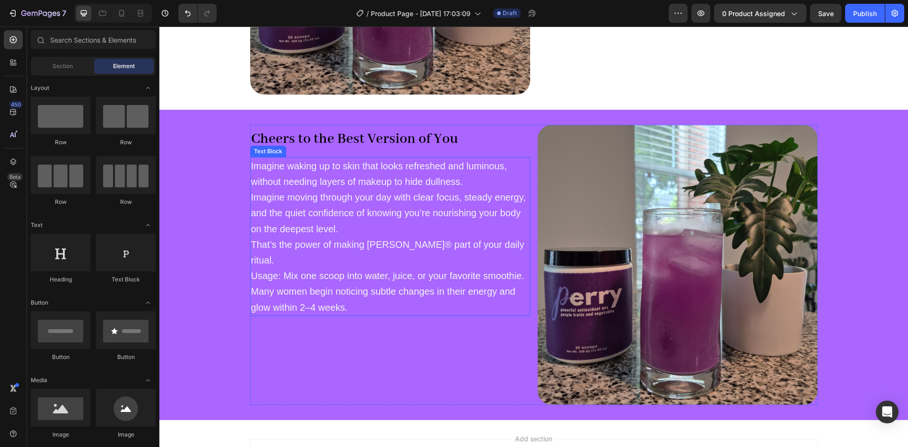
click at [441, 191] on p "Imagine waking up to skin that looks refreshed and luminous, without needing la…" at bounding box center [390, 236] width 278 height 157
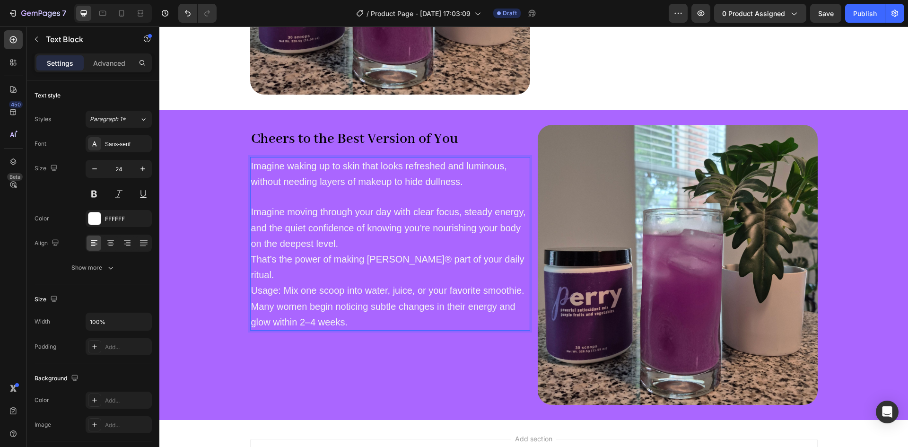
click at [398, 244] on p "Imagine moving through your day with clear focus, steady energy, and the quiet …" at bounding box center [390, 259] width 278 height 140
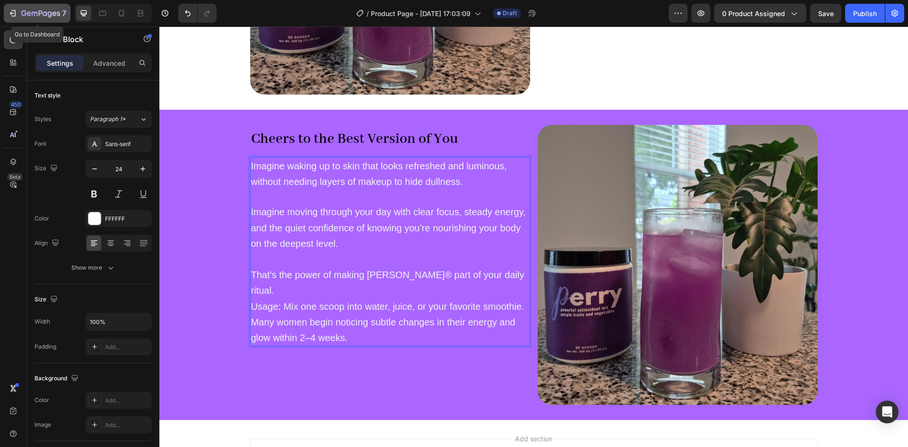
click at [9, 8] on div "7" at bounding box center [37, 13] width 58 height 11
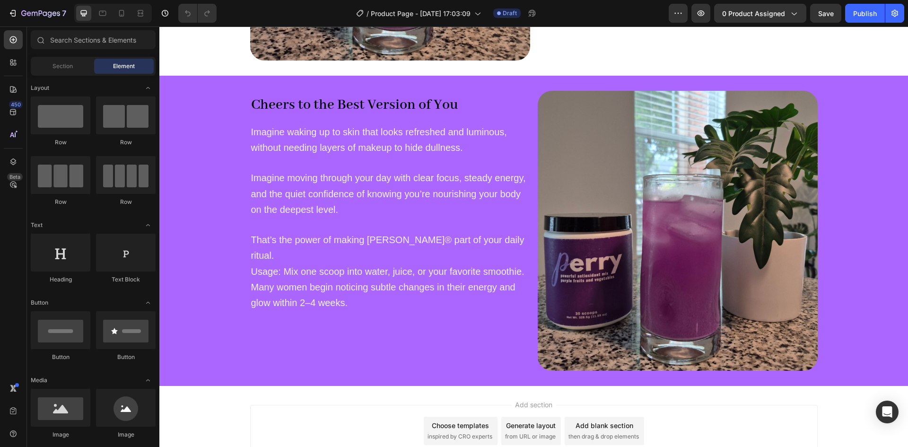
scroll to position [1109, 0]
click at [456, 104] on h2 "Cheers to the Best Version of You" at bounding box center [390, 104] width 280 height 27
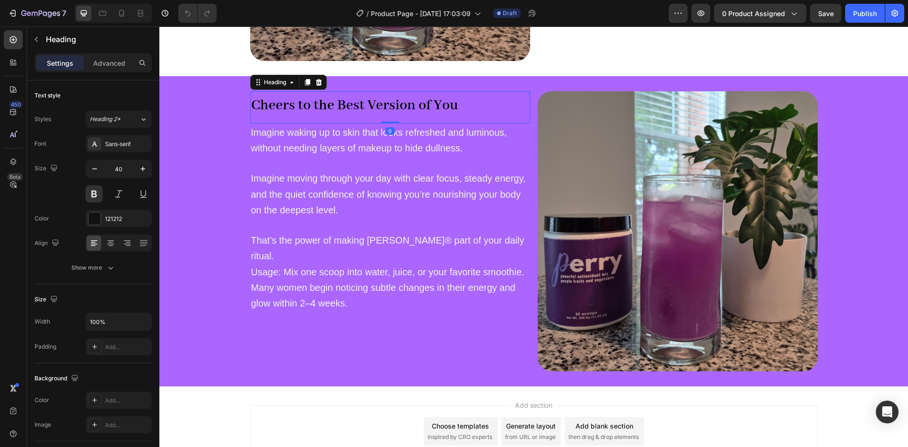
click at [456, 104] on h2 "Cheers to the Best Version of You" at bounding box center [390, 104] width 280 height 27
click at [456, 104] on p "Cheers to the Best Version of You" at bounding box center [390, 105] width 278 height 26
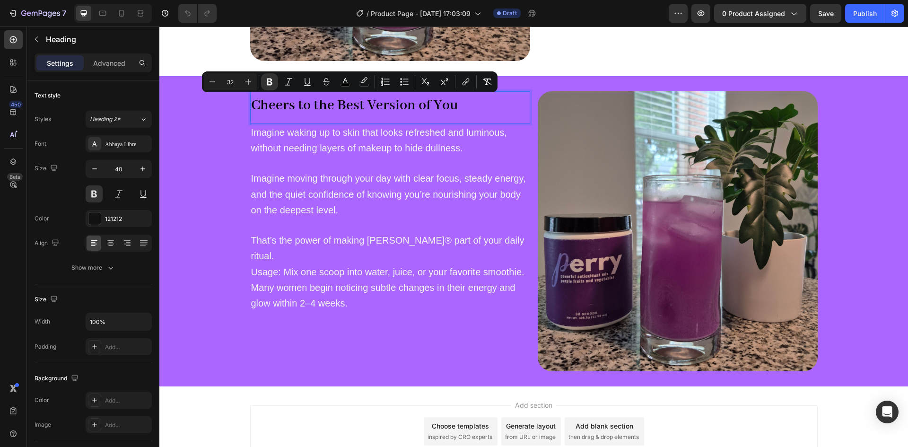
click at [456, 104] on p "Cheers to the Best Version of You" at bounding box center [390, 105] width 278 height 26
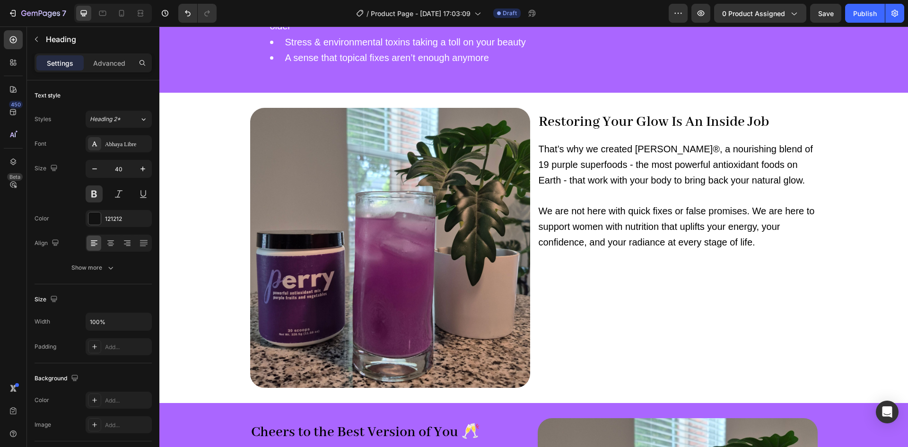
scroll to position [798, 0]
click at [758, 113] on strong "Restoring Your Glow Is An Inside Job" at bounding box center [654, 122] width 230 height 18
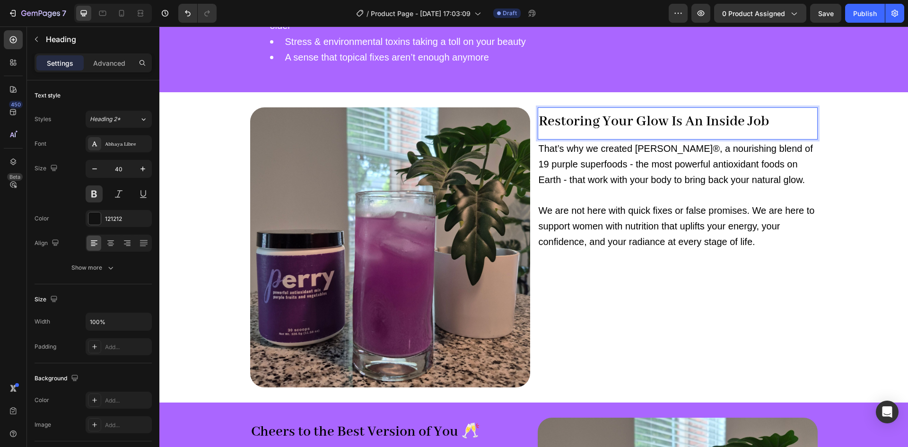
click at [767, 108] on p "Restoring Your Glow Is An Inside Job" at bounding box center [678, 121] width 278 height 26
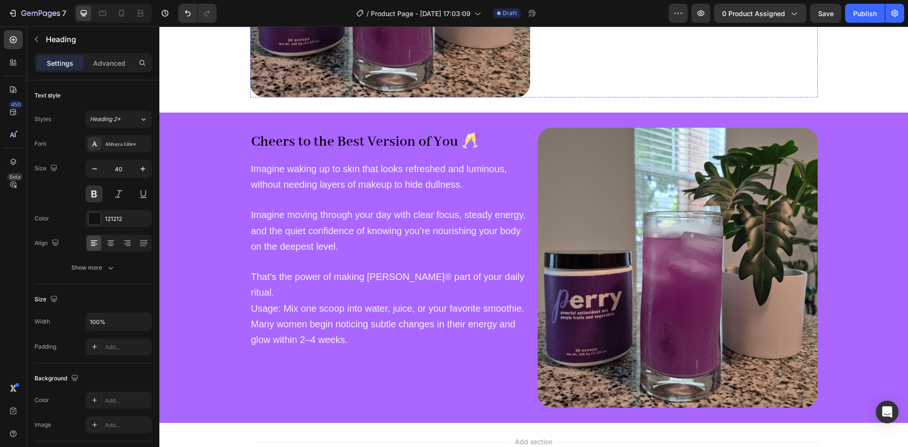
scroll to position [1073, 0]
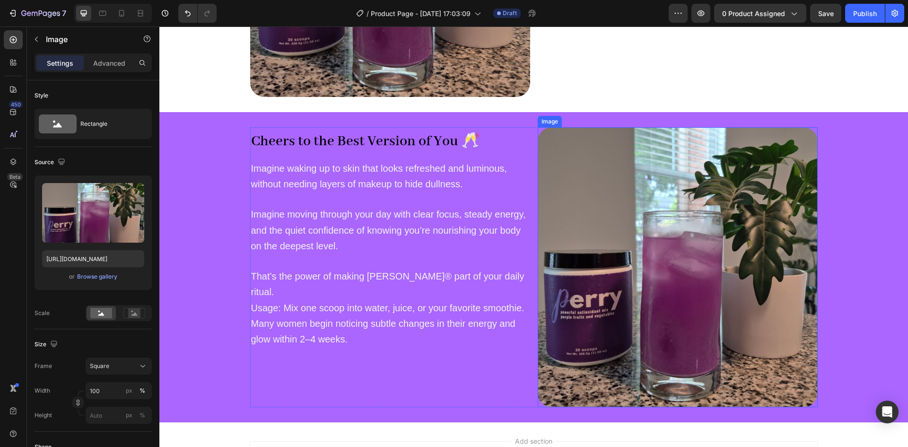
click at [640, 206] on img at bounding box center [678, 267] width 280 height 280
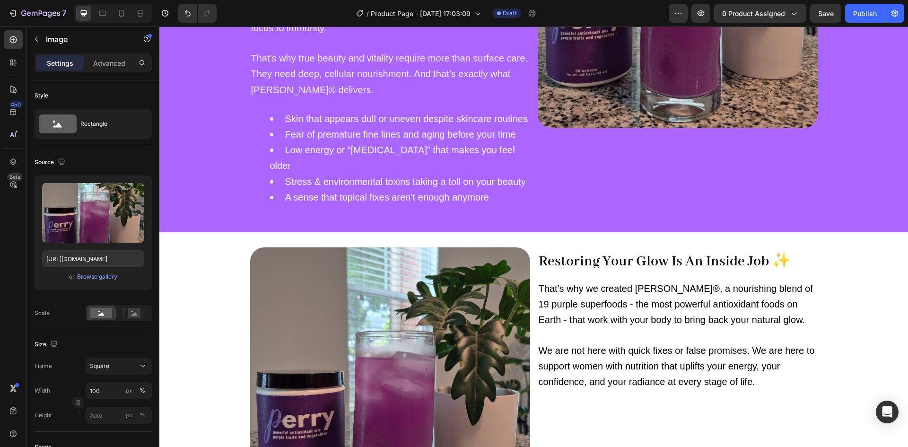
scroll to position [659, 0]
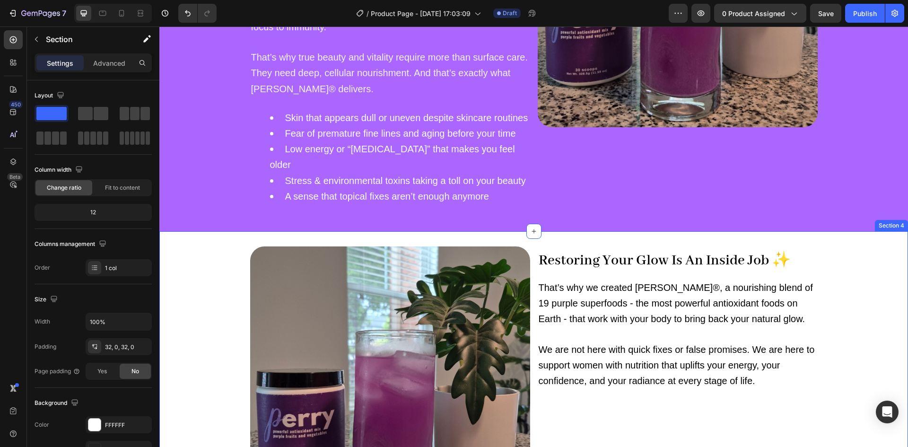
click at [203, 246] on div "Image Restoring Your Glow Is An Inside Job ✨ Heading That’s why we created Perr…" at bounding box center [533, 386] width 749 height 280
click at [885, 219] on icon at bounding box center [889, 223] width 8 height 8
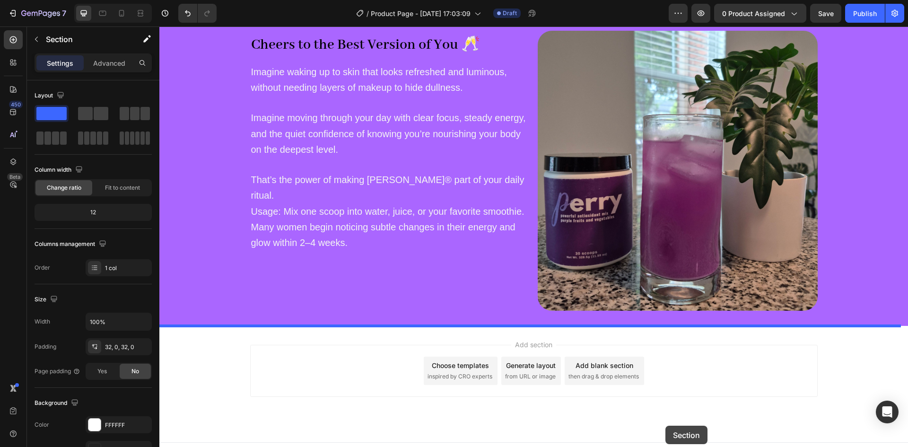
scroll to position [1495, 0]
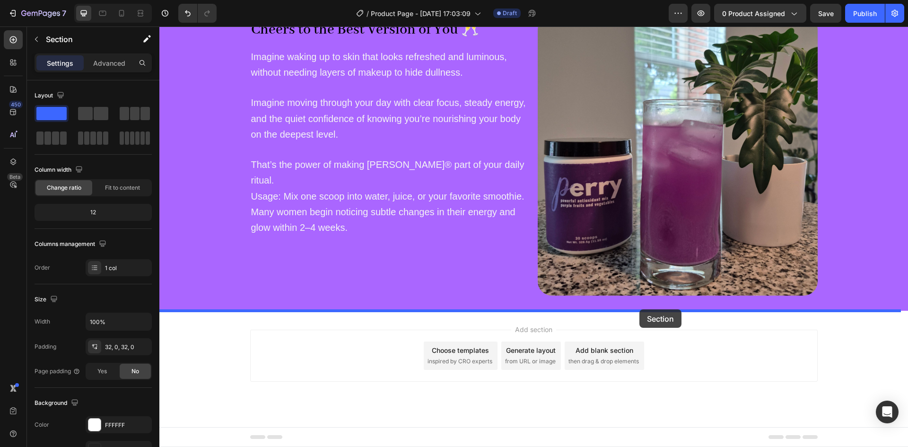
drag, startPoint x: 717, startPoint y: 39, endPoint x: 640, endPoint y: 310, distance: 281.8
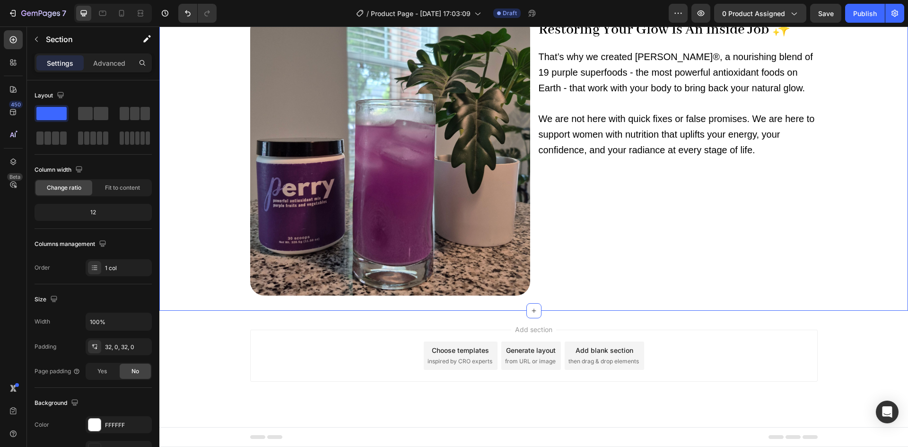
scroll to position [1185, 0]
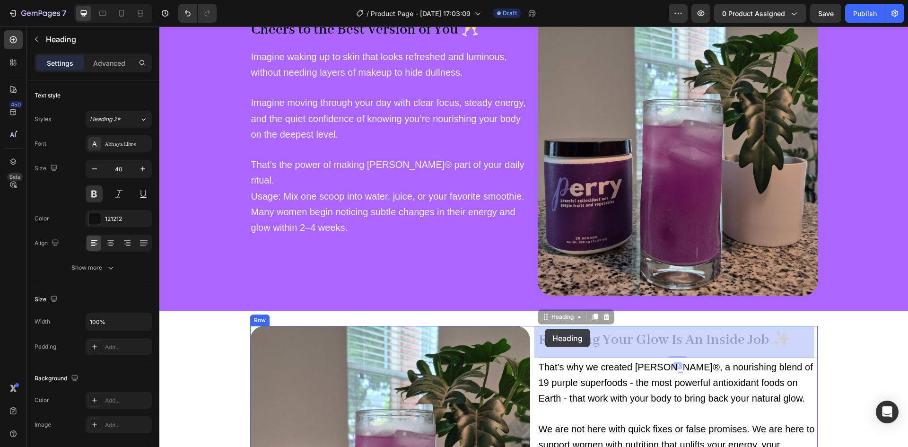
drag, startPoint x: 545, startPoint y: 321, endPoint x: 545, endPoint y: 329, distance: 8.0
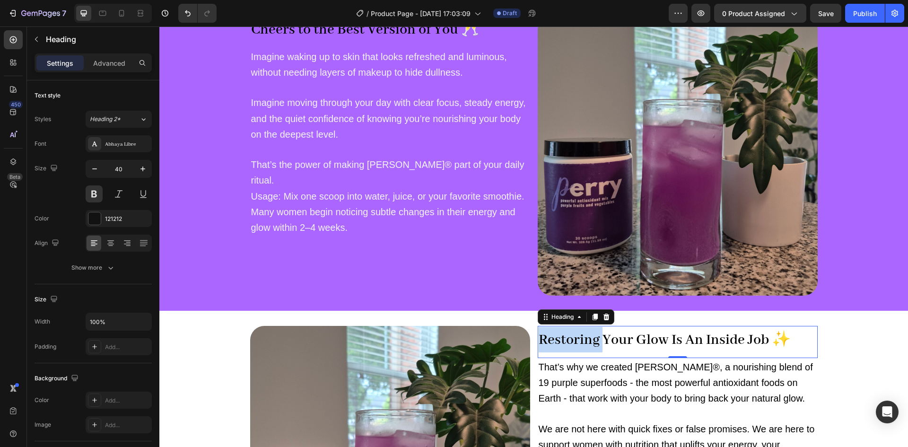
click at [584, 338] on strong "Restoring Your Glow Is An Inside Job ✨" at bounding box center [665, 340] width 252 height 18
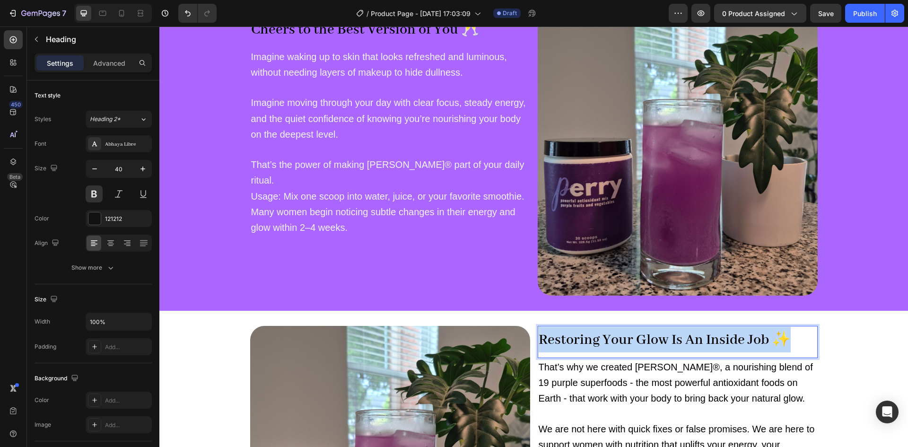
click at [584, 338] on strong "Restoring Your Glow Is An Inside Job ✨" at bounding box center [665, 340] width 252 height 18
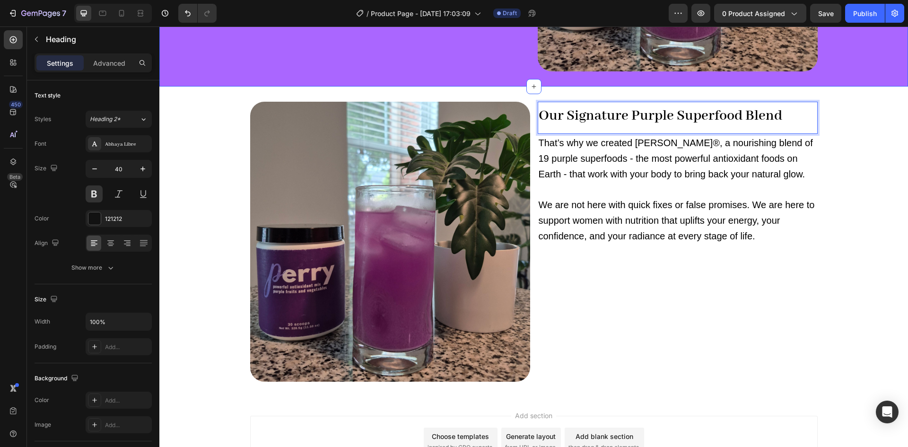
scroll to position [1410, 0]
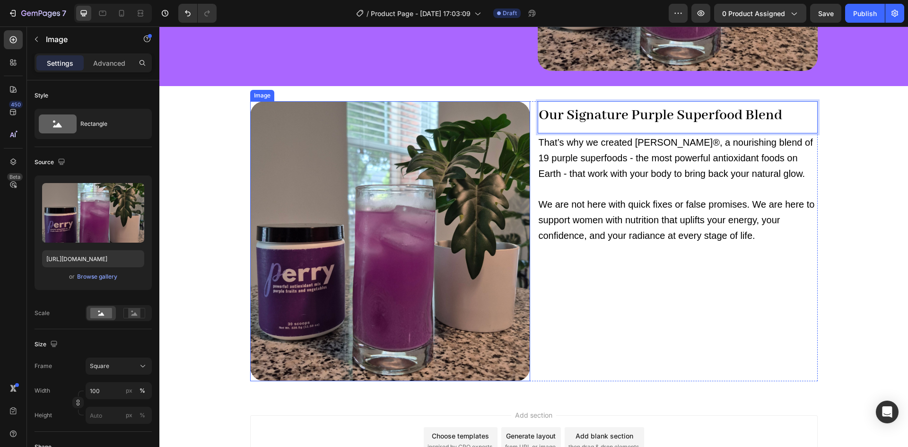
click at [449, 230] on img at bounding box center [390, 241] width 280 height 280
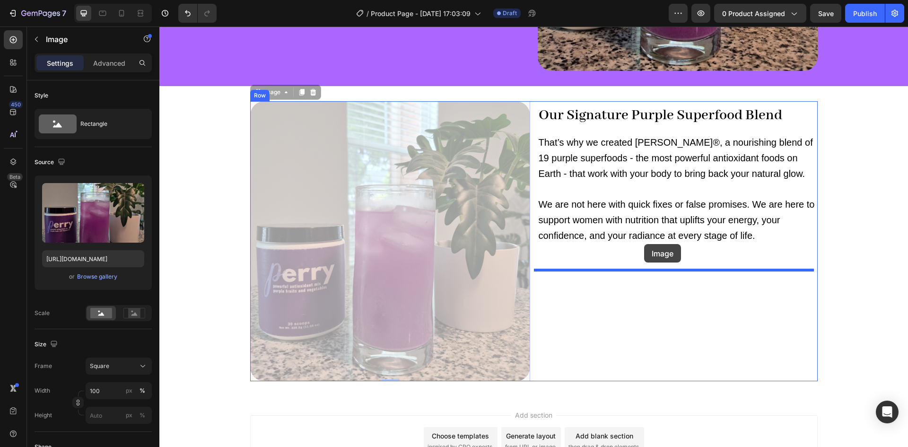
drag, startPoint x: 264, startPoint y: 96, endPoint x: 644, endPoint y: 245, distance: 408.5
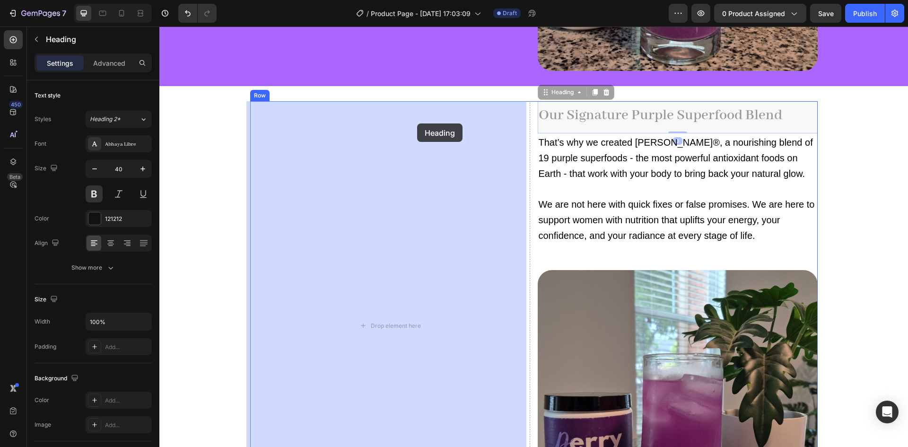
drag, startPoint x: 548, startPoint y: 96, endPoint x: 417, endPoint y: 122, distance: 134.0
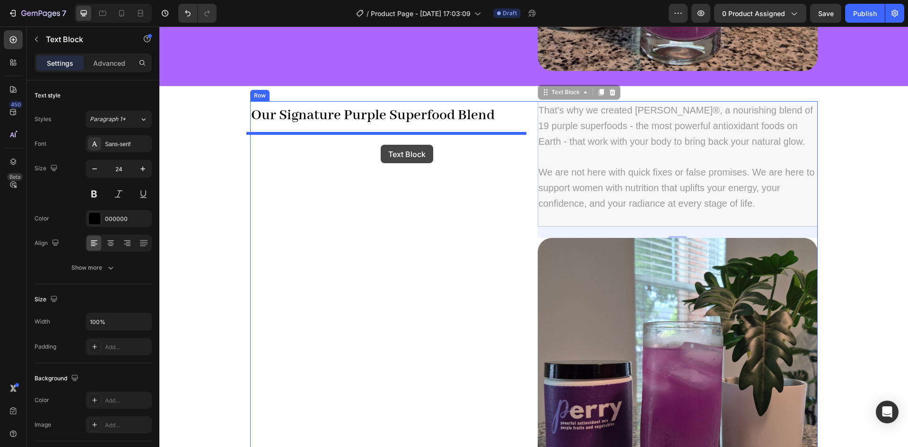
drag, startPoint x: 552, startPoint y: 95, endPoint x: 381, endPoint y: 145, distance: 178.0
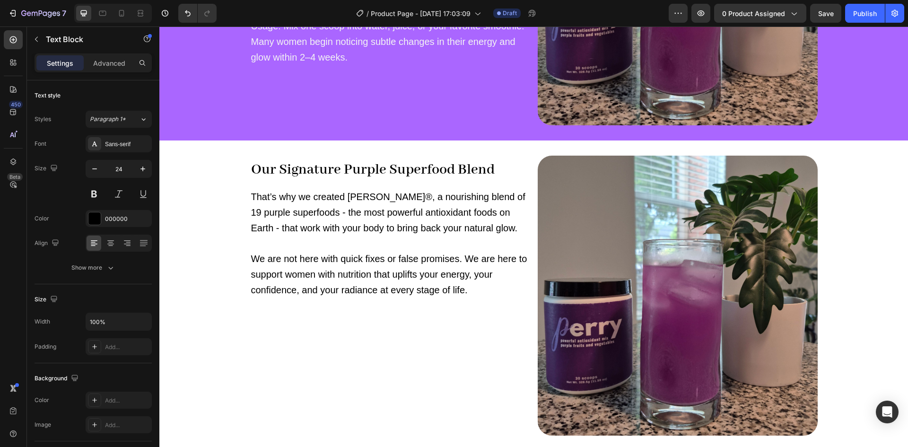
scroll to position [1345, 0]
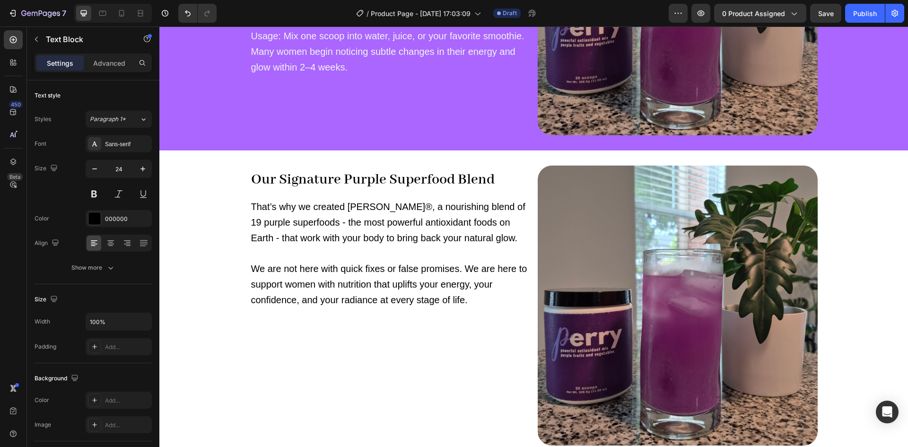
click at [348, 219] on span "That’s why we created Perry®, a nourishing blend of 19 purple superfoods - the …" at bounding box center [388, 223] width 274 height 42
click at [333, 236] on span "That’s why we created Perry®, a nourishing blend of 19 purple superfoods - the …" at bounding box center [388, 223] width 274 height 42
click at [394, 237] on span "That’s why we created Perry®, a nourishing blend of 19 purple superfoods - the …" at bounding box center [388, 223] width 274 height 42
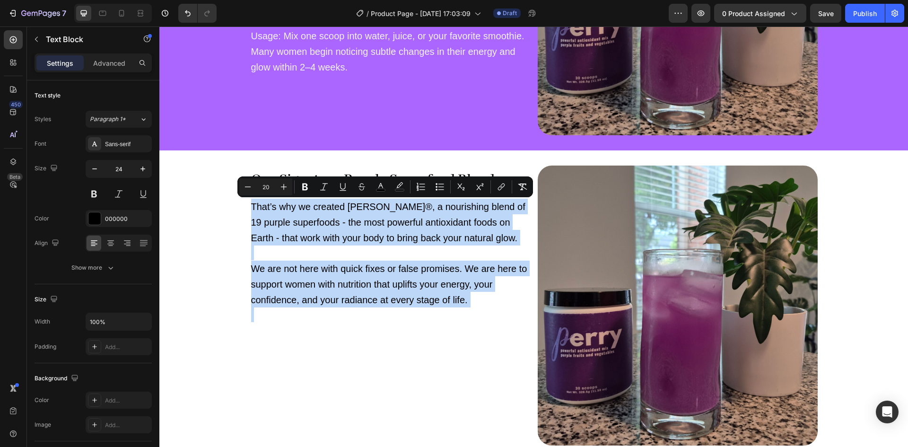
type input "11"
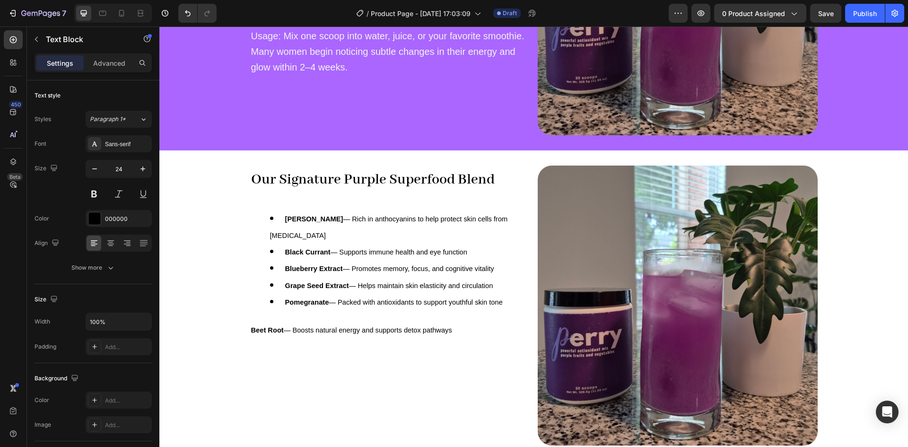
click at [322, 240] on li "Acai Berry — Rich in anthocyanins to help protect skin cells from oxidative str…" at bounding box center [399, 226] width 259 height 33
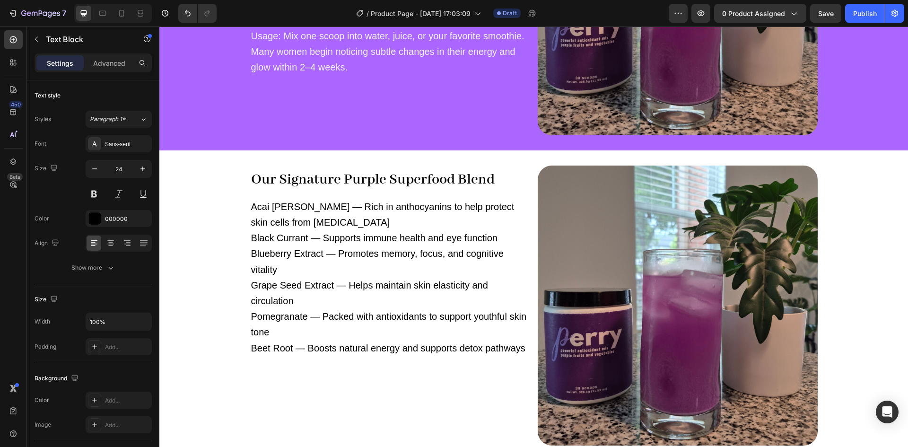
click at [306, 256] on span "Blueberry Extract — Promotes memory, focus, and cognitive vitality" at bounding box center [377, 261] width 253 height 26
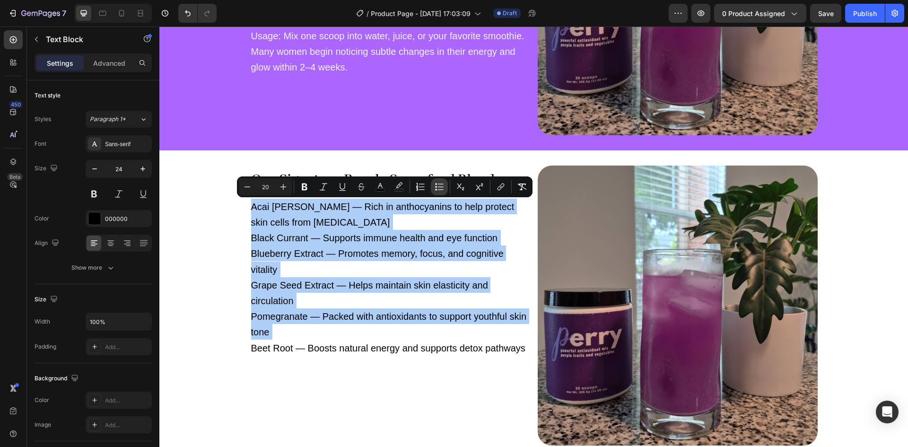
click at [442, 189] on icon "Editor contextual toolbar" at bounding box center [439, 186] width 9 height 9
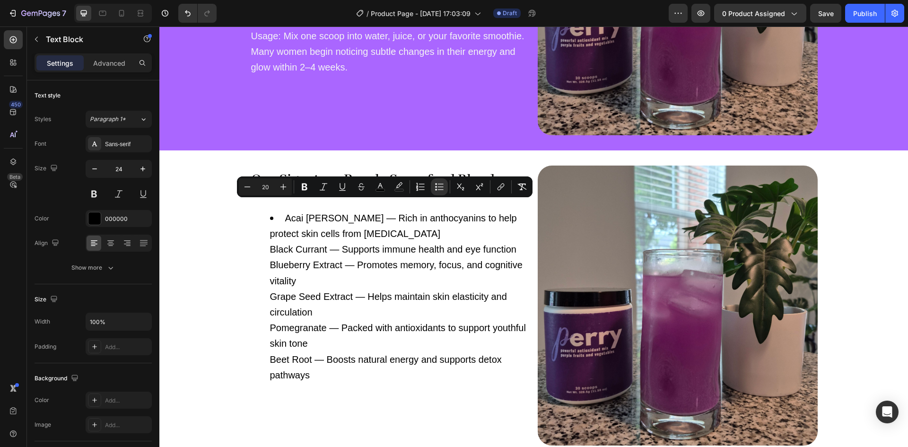
click at [270, 242] on li "Acai Berry — Rich in anthocyanins to help protect skin cells from oxidative str…" at bounding box center [399, 296] width 259 height 173
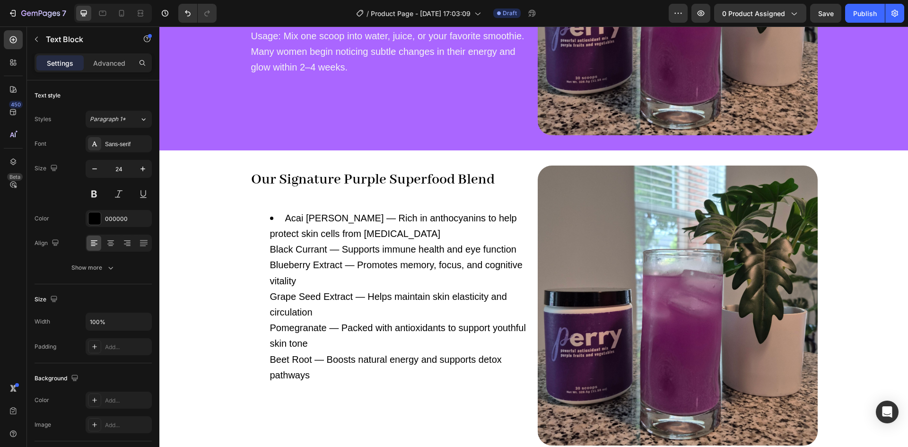
click at [264, 246] on ul "Acai Berry — Rich in anthocyanins to help protect skin cells from oxidative str…" at bounding box center [390, 296] width 278 height 173
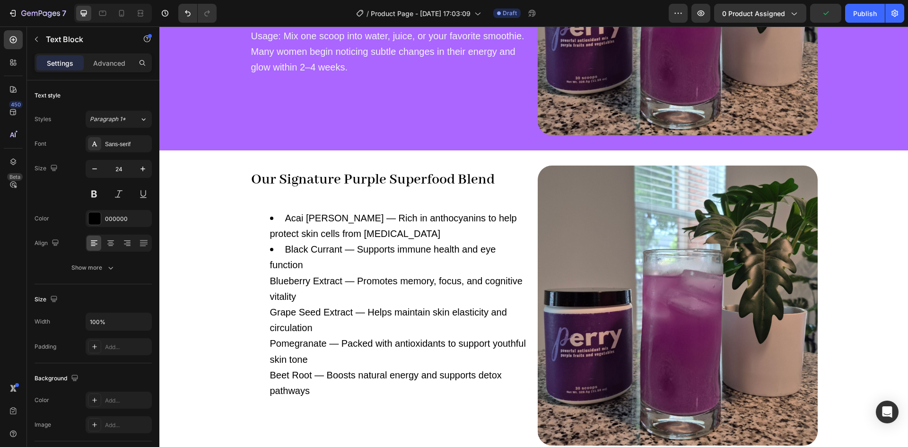
click at [265, 278] on ul "Acai Berry — Rich in anthocyanins to help protect skin cells from oxidative str…" at bounding box center [390, 304] width 278 height 188
click at [270, 331] on span "Grape Seed Extract — Helps maintain skin elasticity and circulation" at bounding box center [396, 320] width 252 height 26
click at [263, 344] on ul "Acai Berry — Rich in anthocyanins to help protect skin cells from oxidative str…" at bounding box center [390, 304] width 278 height 188
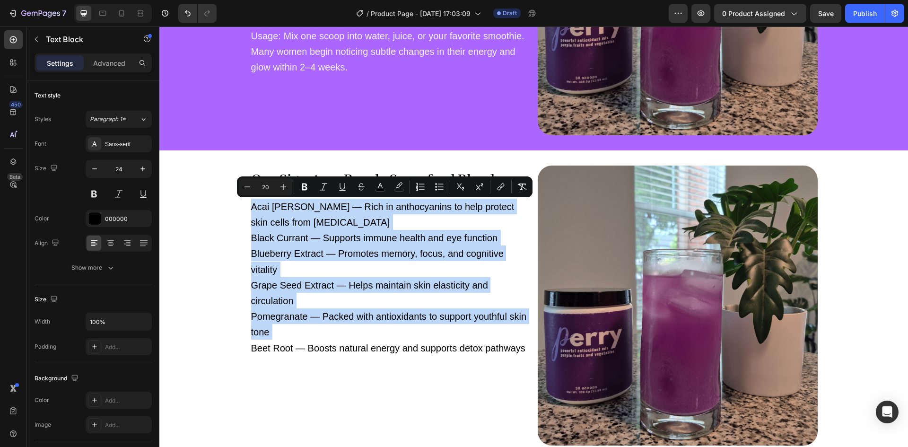
click at [310, 221] on span "Acai Berry — Rich in anthocyanins to help protect skin cells from oxidative str…" at bounding box center [382, 215] width 263 height 26
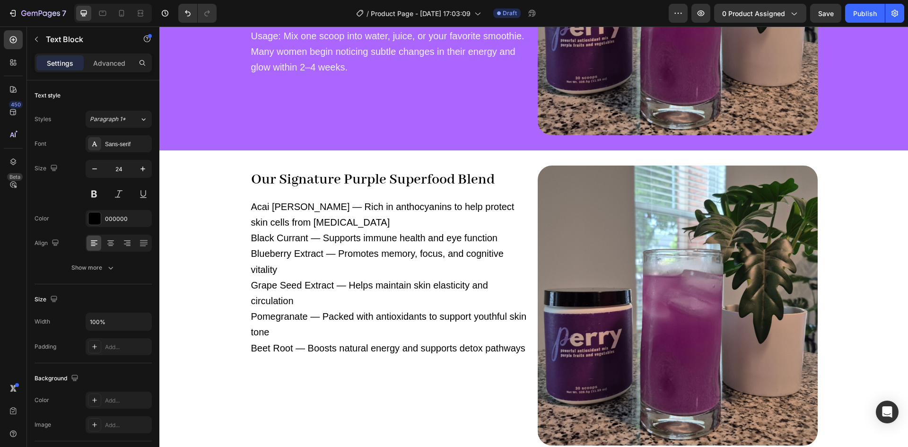
click at [302, 208] on span "Acai Berry — Rich in anthocyanins to help protect skin cells from oxidative str…" at bounding box center [382, 215] width 263 height 26
drag, startPoint x: 304, startPoint y: 207, endPoint x: 288, endPoint y: 209, distance: 15.7
click at [288, 209] on span "Acai Berry — Rich in anthocyanins to help protect skin cells from oxidative str…" at bounding box center [382, 215] width 263 height 26
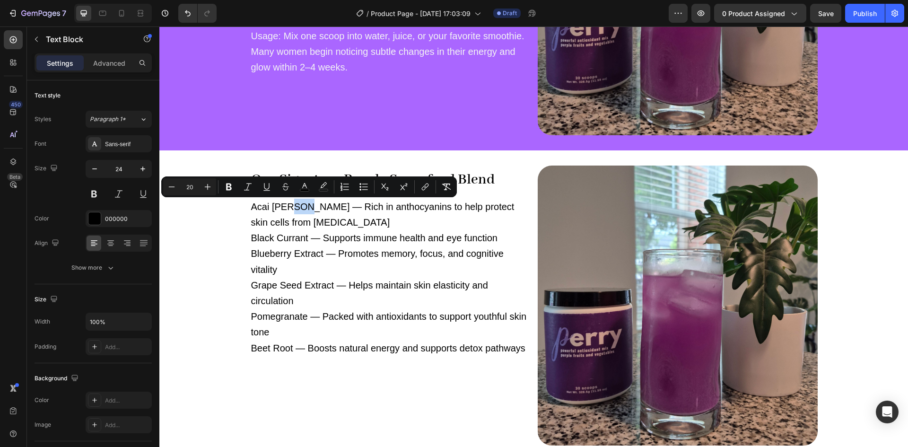
click at [288, 209] on span "Acai Berry — Rich in anthocyanins to help protect skin cells from oxidative str…" at bounding box center [382, 215] width 263 height 26
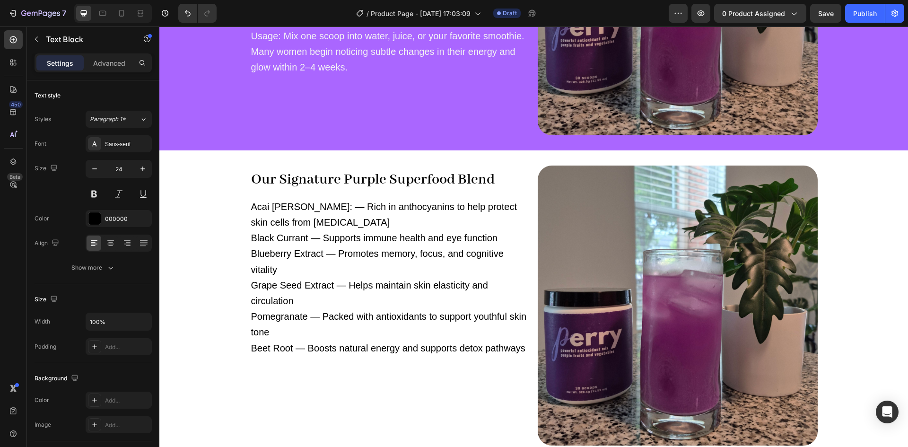
click at [305, 208] on span "Acai Berry: — Rich in anthocyanins to help protect skin cells from oxidative st…" at bounding box center [384, 215] width 266 height 26
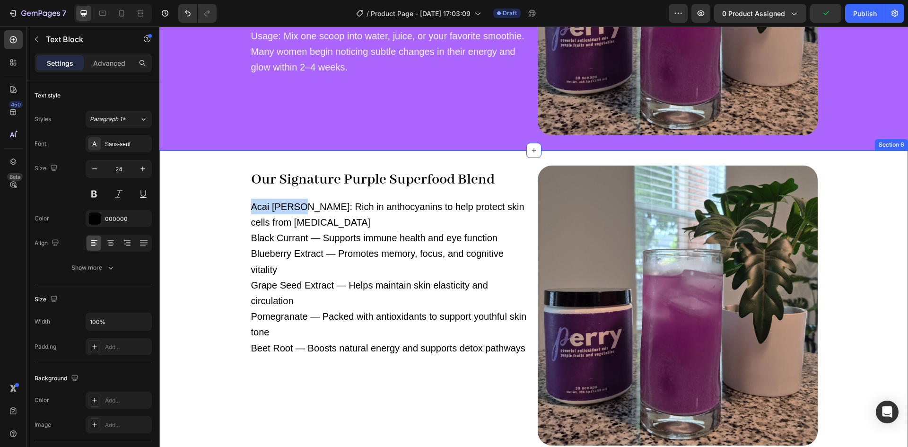
drag, startPoint x: 293, startPoint y: 208, endPoint x: 238, endPoint y: 205, distance: 55.4
click at [238, 205] on div "Our Signature Purple Superfood Blend Heading Acai Berry: Rich in anthocyanins t…" at bounding box center [533, 306] width 749 height 280
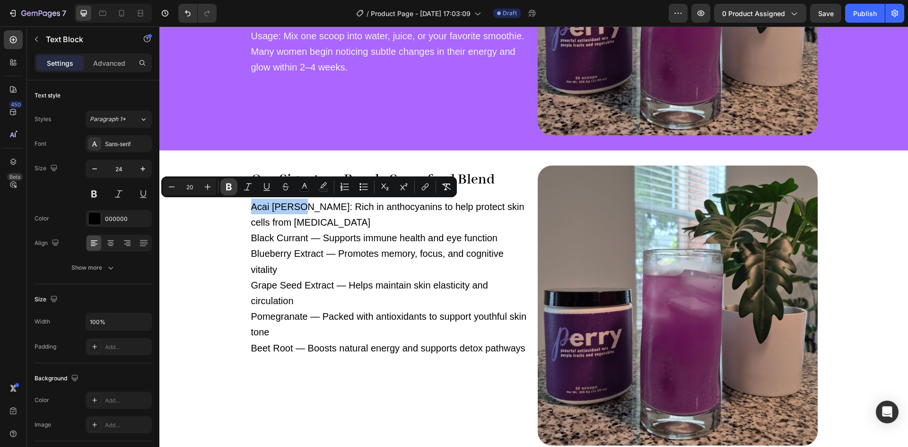
click at [221, 187] on button "Bold" at bounding box center [228, 186] width 17 height 17
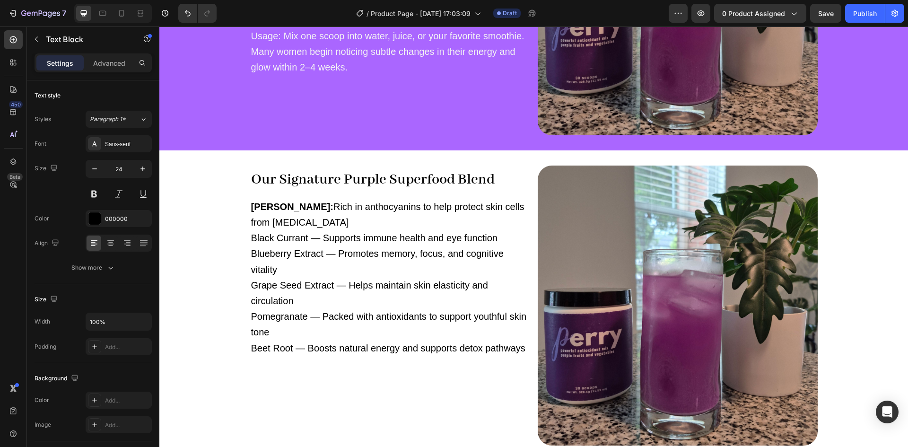
click at [305, 237] on span "Black Currant — Supports immune health and eye function" at bounding box center [374, 238] width 246 height 10
drag, startPoint x: 309, startPoint y: 239, endPoint x: 325, endPoint y: 239, distance: 15.6
click at [325, 239] on span "Black Currant: — Supports immune health and eye function" at bounding box center [375, 238] width 249 height 10
click at [335, 255] on span "Blueberry Extract — Promotes memory, focus, and cognitive vitality" at bounding box center [377, 261] width 253 height 26
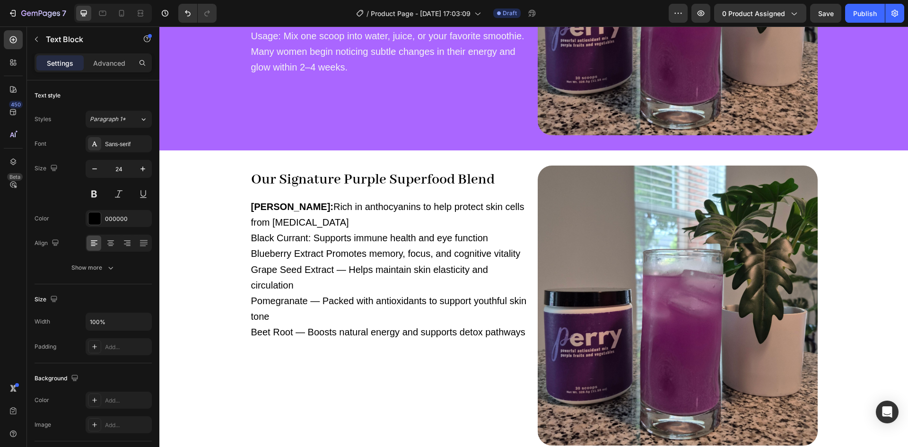
click at [346, 273] on span "Grape Seed Extract — Helps maintain skin elasticity and circulation" at bounding box center [369, 277] width 237 height 26
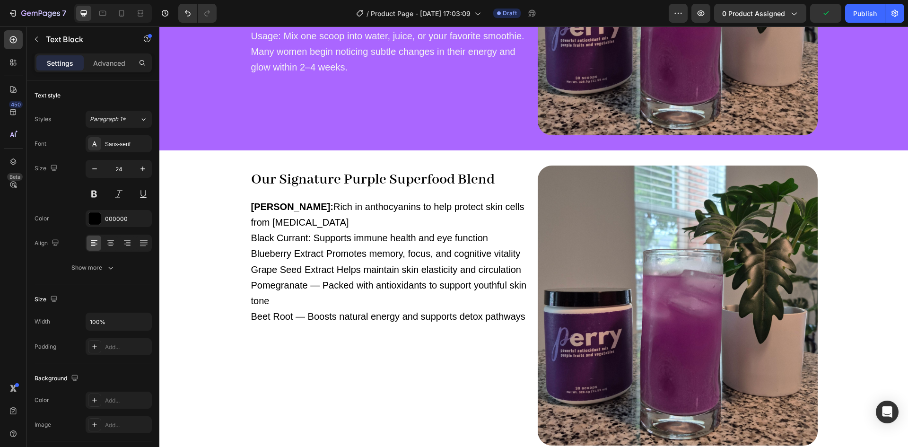
click at [319, 286] on span "Pomegranate — Packed with antioxidants to support youthful skin tone" at bounding box center [389, 293] width 276 height 26
click at [306, 316] on span "Beet Root — Boosts natural energy and supports detox pathways" at bounding box center [388, 316] width 274 height 10
click at [287, 317] on span "Beet Root Boosts natural energy and supports detox pathways" at bounding box center [382, 316] width 263 height 10
drag, startPoint x: 308, startPoint y: 239, endPoint x: 242, endPoint y: 241, distance: 66.3
click at [242, 241] on div "Our Signature Purple Superfood Blend Heading Acai Berry: Rich in anthocyanins t…" at bounding box center [533, 306] width 749 height 280
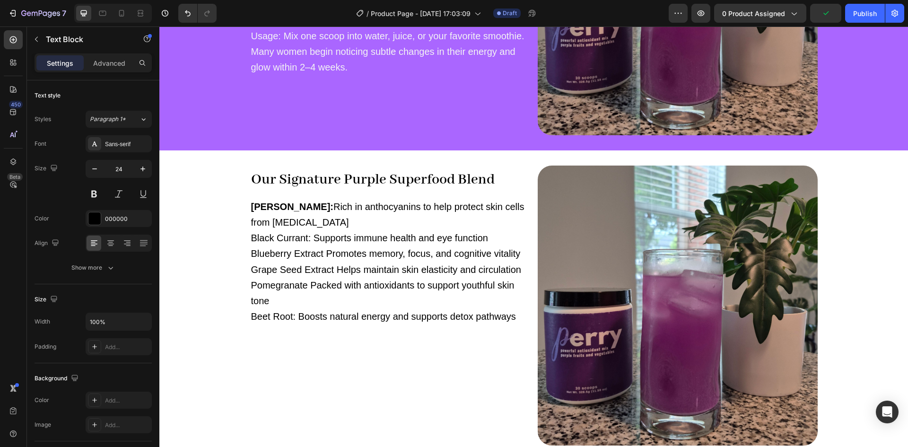
click at [314, 227] on p "Acai Berry: Rich in anthocyanins to help protect skin cells from oxidative stre…" at bounding box center [390, 262] width 278 height 126
click at [306, 241] on span "Black Currant: Supports immune health and eye function" at bounding box center [369, 238] width 237 height 10
click at [296, 238] on span "Black Currant: Supports immune health and eye function" at bounding box center [369, 238] width 237 height 10
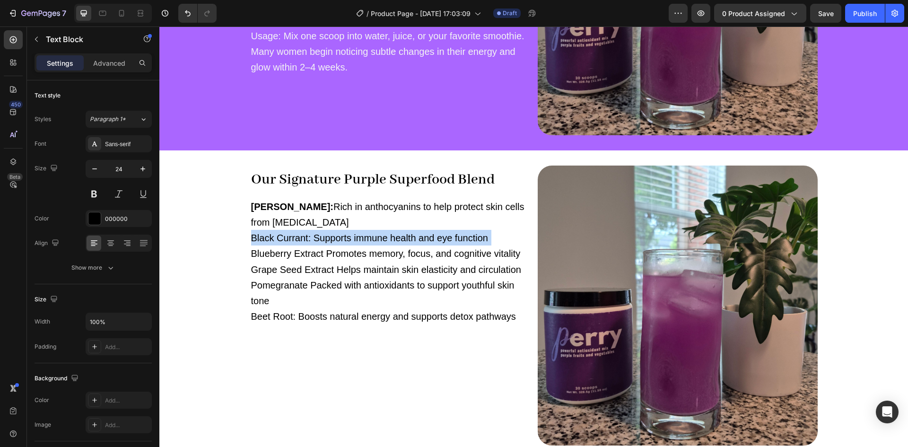
click at [296, 238] on span "Black Currant: Supports immune health and eye function" at bounding box center [369, 238] width 237 height 10
click at [370, 262] on p "Acai Berry: Rich in anthocyanins to help protect skin cells from oxidative stre…" at bounding box center [390, 262] width 278 height 126
click at [307, 241] on span "Black Currant: Supports immune health and eye function" at bounding box center [369, 238] width 237 height 10
click at [295, 210] on strong "Acai Berry:" at bounding box center [292, 207] width 82 height 10
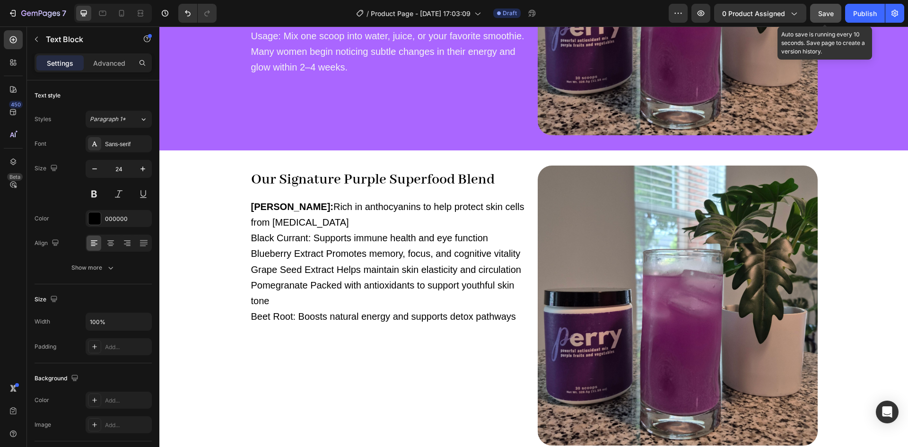
click at [820, 15] on span "Save" at bounding box center [826, 13] width 16 height 8
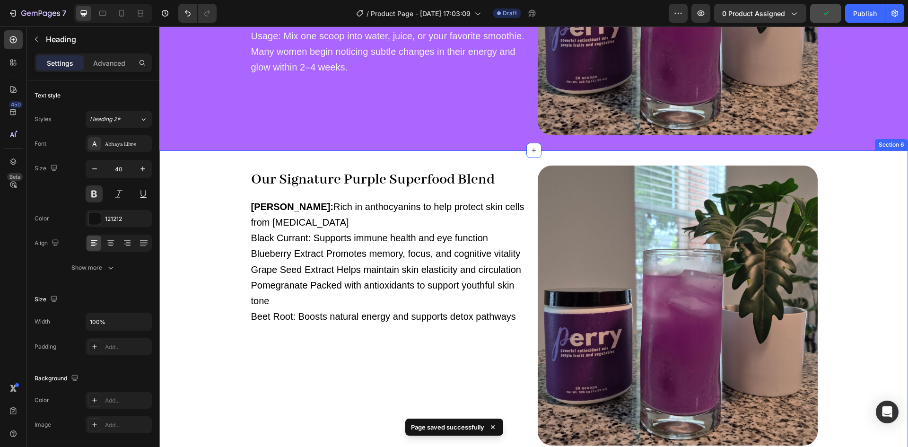
click at [420, 167] on h2 "Our Signature Purple Superfood Blend" at bounding box center [390, 179] width 280 height 27
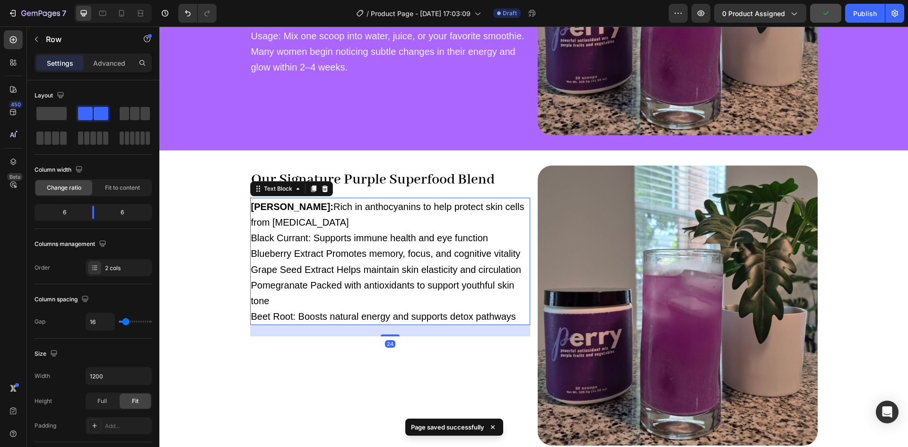
click at [345, 242] on span "Black Currant: Supports immune health and eye function" at bounding box center [369, 238] width 237 height 10
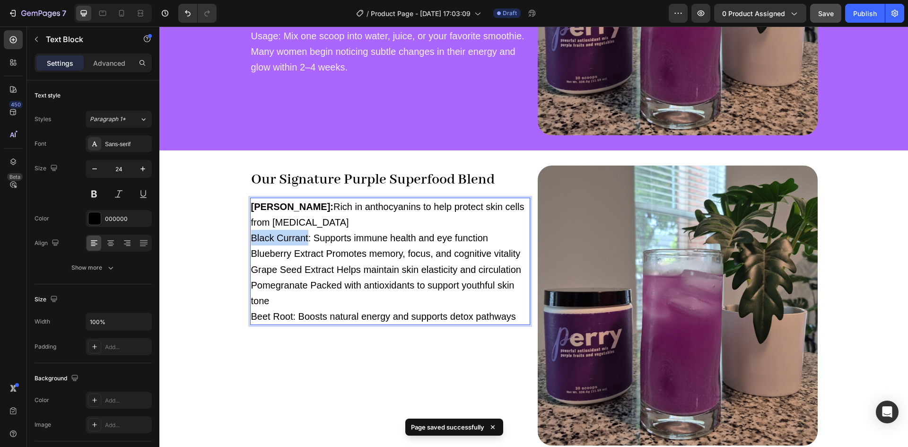
drag, startPoint x: 286, startPoint y: 237, endPoint x: 251, endPoint y: 237, distance: 35.0
click at [251, 237] on span "Black Currant: Supports immune health and eye function" at bounding box center [369, 238] width 237 height 10
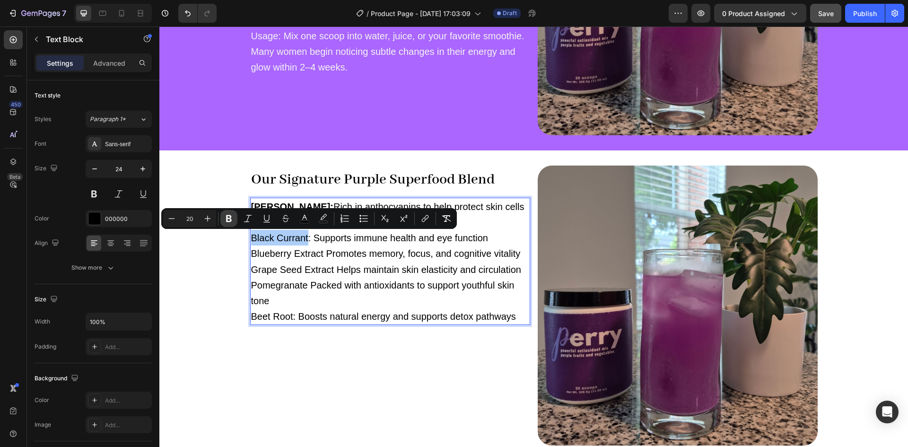
click at [224, 221] on icon "Editor contextual toolbar" at bounding box center [228, 218] width 9 height 9
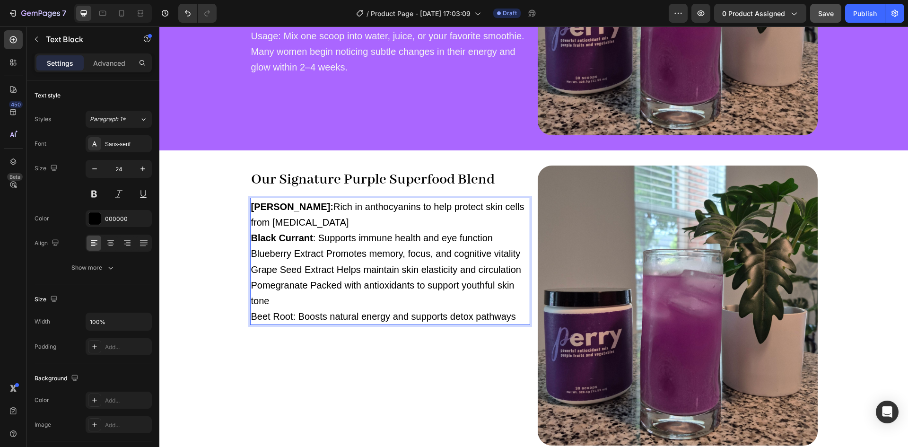
click at [315, 238] on span "Black Currant : Supports immune health and eye function" at bounding box center [372, 238] width 242 height 10
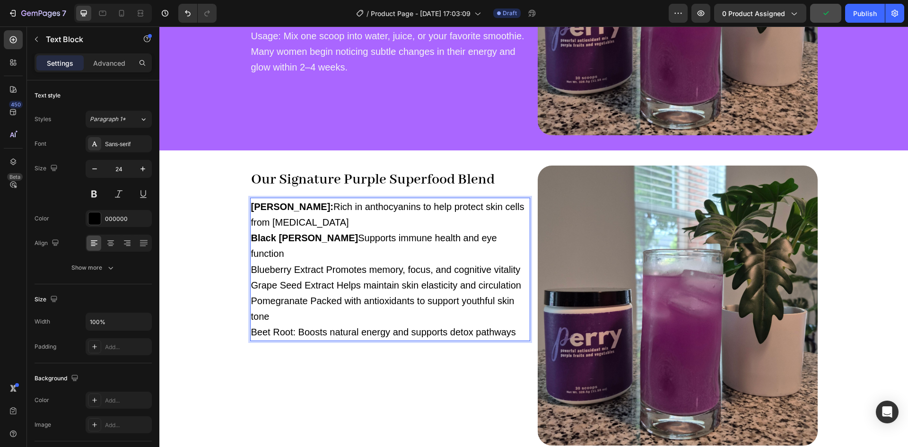
click at [307, 240] on span "Black Curran Supports immune health and eye function" at bounding box center [374, 246] width 246 height 26
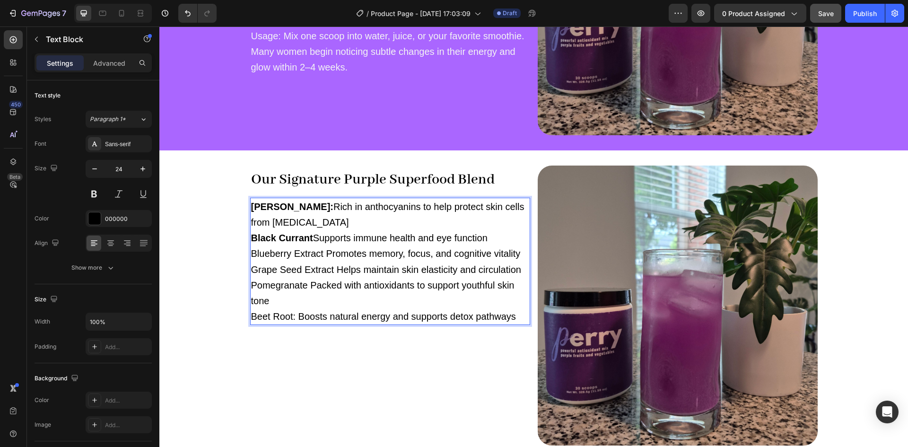
click at [307, 240] on strong "Black Currant" at bounding box center [282, 238] width 62 height 10
click at [316, 239] on span "Black Currant: Supports immune health and eye function" at bounding box center [371, 238] width 240 height 10
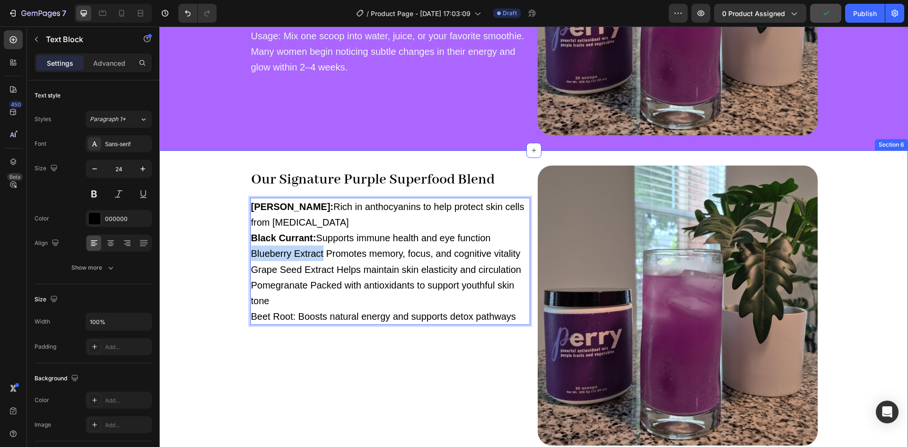
drag, startPoint x: 321, startPoint y: 254, endPoint x: 245, endPoint y: 254, distance: 76.6
click at [245, 254] on div "Our Signature Purple Superfood Blend Heading Acai Berry: Rich in anthocyanins t…" at bounding box center [533, 306] width 749 height 280
click at [316, 255] on span "Blueberry Extract Promotes memory, focus, and cognitive vitality" at bounding box center [386, 253] width 270 height 10
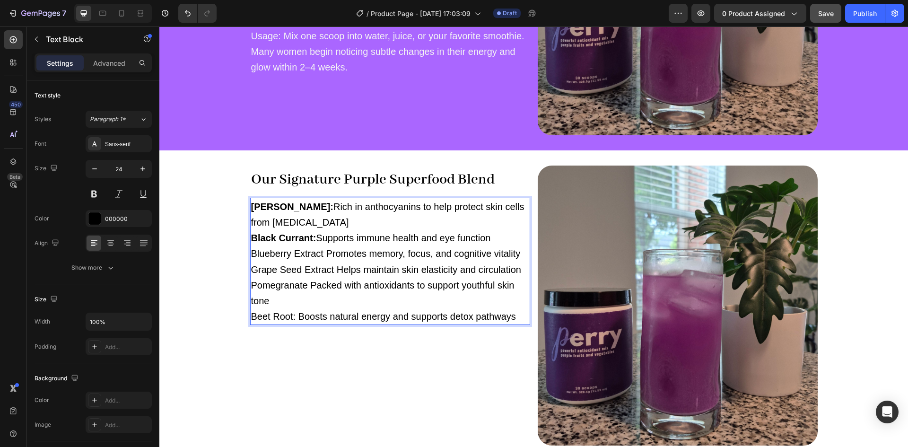
click at [321, 254] on span "Blueberry Extract Promotes memory, focus, and cognitive vitality" at bounding box center [386, 253] width 270 height 10
click at [329, 270] on span "Grape Seed Extract Helps maintain skin elasticity and circulation" at bounding box center [386, 269] width 270 height 10
click at [303, 286] on span "Pomegranate Packed with antioxidants to support youthful skin tone" at bounding box center [382, 293] width 263 height 26
click at [306, 286] on span "Pomegranate: Packed with antioxidants to support youthful skin tone" at bounding box center [384, 293] width 266 height 26
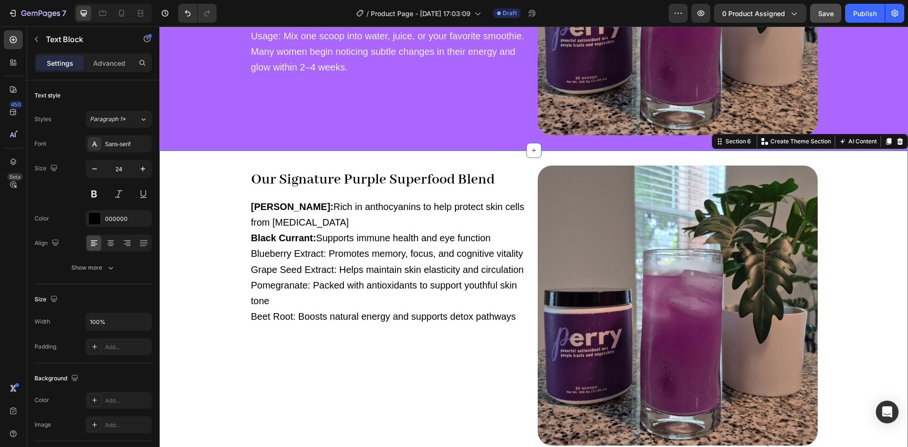
click at [331, 159] on div "Our Signature Purple Superfood Blend Heading Acai Berry: Rich in anthocyanins t…" at bounding box center [533, 305] width 749 height 310
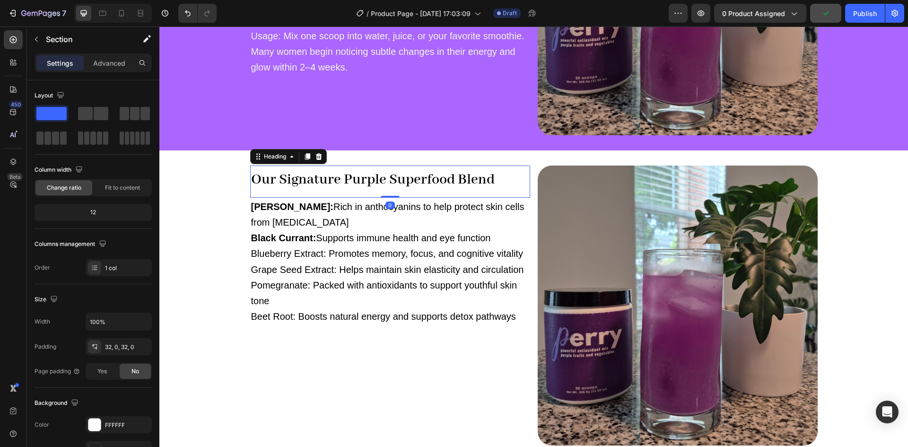
click at [321, 182] on strong "Our Signature Purple Superfood Blend" at bounding box center [373, 180] width 244 height 18
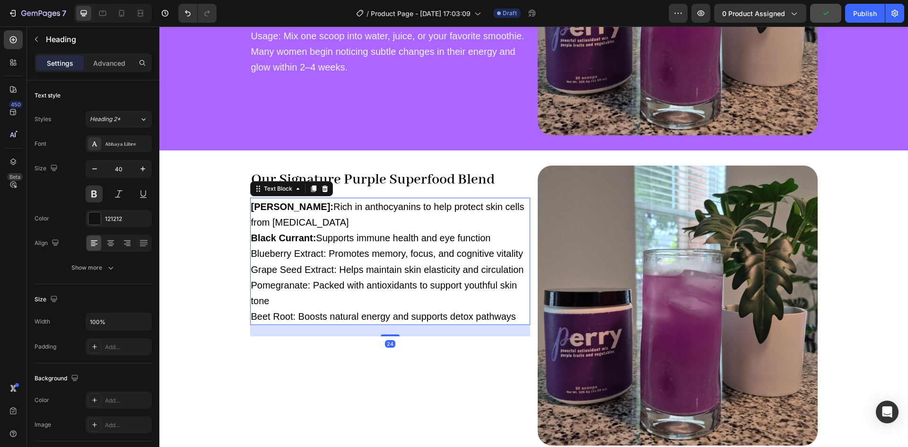
click at [311, 240] on strong "Black Currant:" at bounding box center [283, 238] width 65 height 10
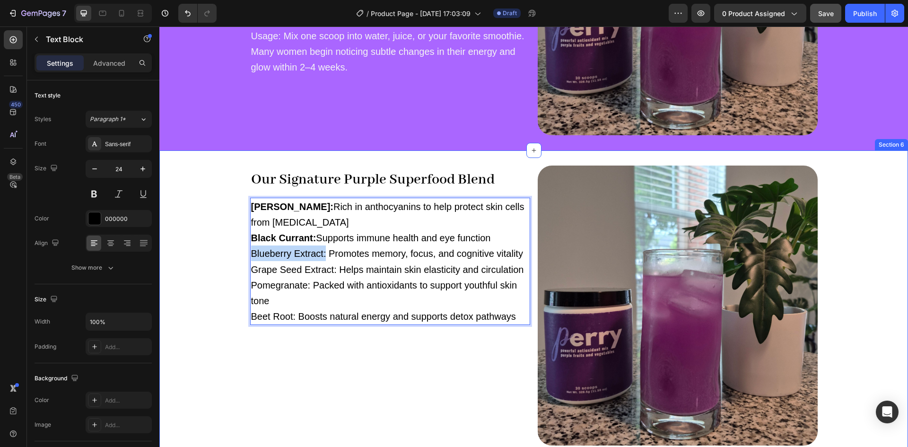
drag, startPoint x: 323, startPoint y: 254, endPoint x: 245, endPoint y: 255, distance: 77.6
click at [245, 255] on div "Our Signature Purple Superfood Blend Heading Acai Berry: Rich in anthocyanins t…" at bounding box center [533, 306] width 749 height 280
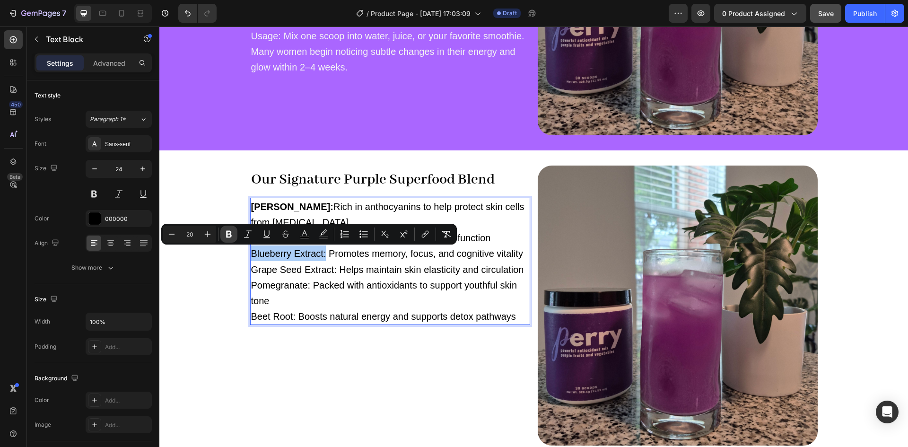
click at [230, 235] on icon "Editor contextual toolbar" at bounding box center [229, 234] width 6 height 7
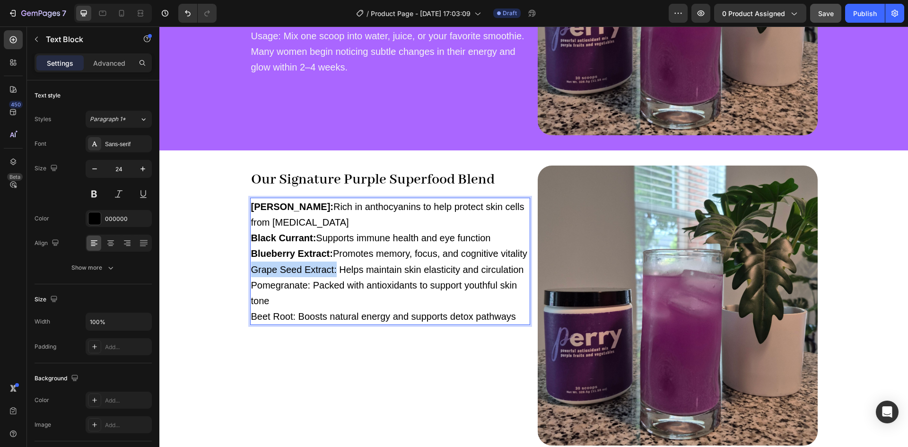
drag, startPoint x: 333, startPoint y: 285, endPoint x: 245, endPoint y: 284, distance: 88.5
click at [245, 284] on div "Our Signature Purple Superfood Blend Heading Acai Berry: Rich in anthocyanins t…" at bounding box center [533, 306] width 749 height 280
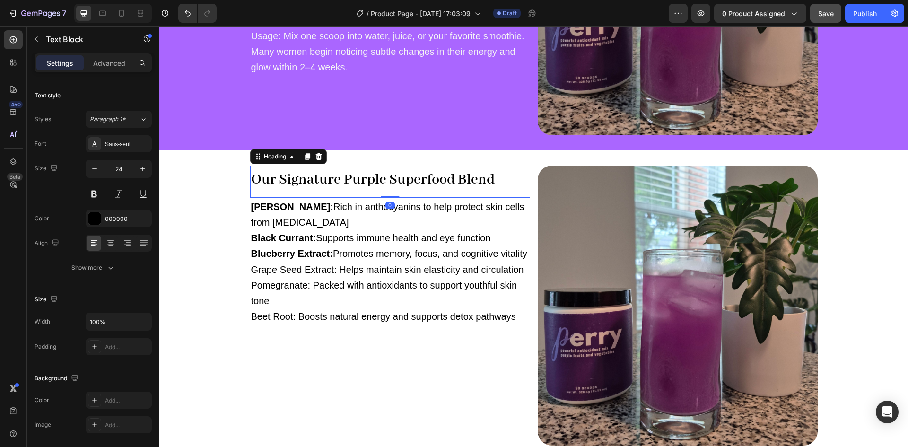
click at [345, 174] on strong "Our Signature Purple Superfood Blend" at bounding box center [373, 180] width 244 height 18
click at [311, 270] on p "Acai Berry: Rich in anthocyanins to help protect skin cells from oxidative stre…" at bounding box center [390, 262] width 278 height 126
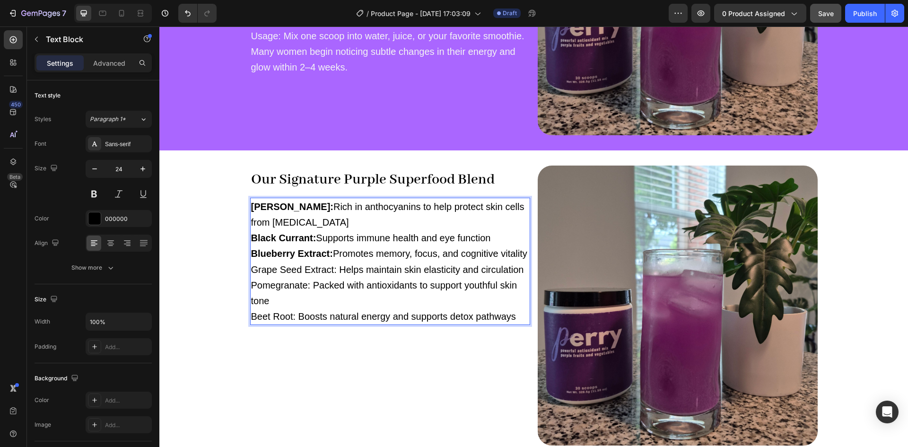
click at [333, 275] on span "Grape Seed Extract: Helps maintain skin elasticity and circulation" at bounding box center [387, 269] width 273 height 10
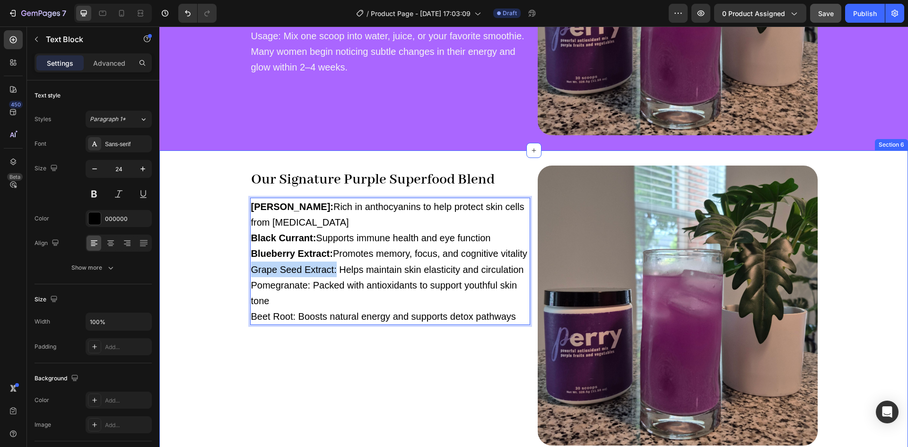
drag, startPoint x: 333, startPoint y: 286, endPoint x: 244, endPoint y: 286, distance: 88.9
click at [244, 286] on div "Our Signature Purple Superfood Blend Heading Acai Berry: Rich in anthocyanins t…" at bounding box center [533, 306] width 749 height 280
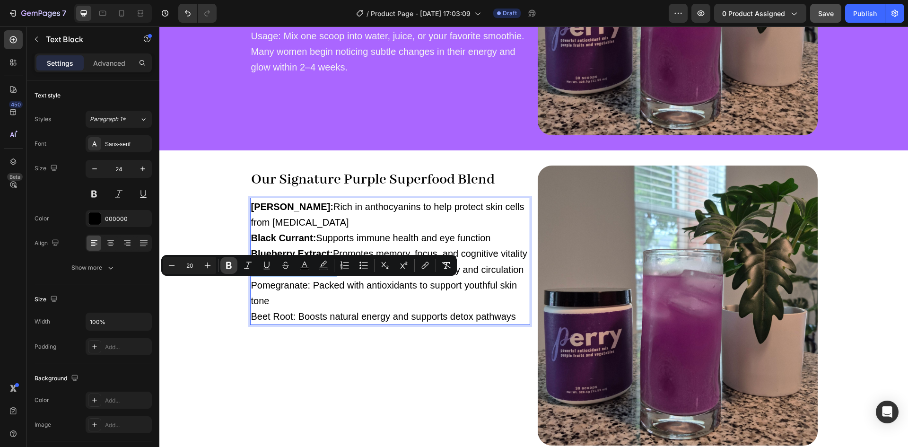
click at [228, 264] on icon "Editor contextual toolbar" at bounding box center [228, 265] width 9 height 9
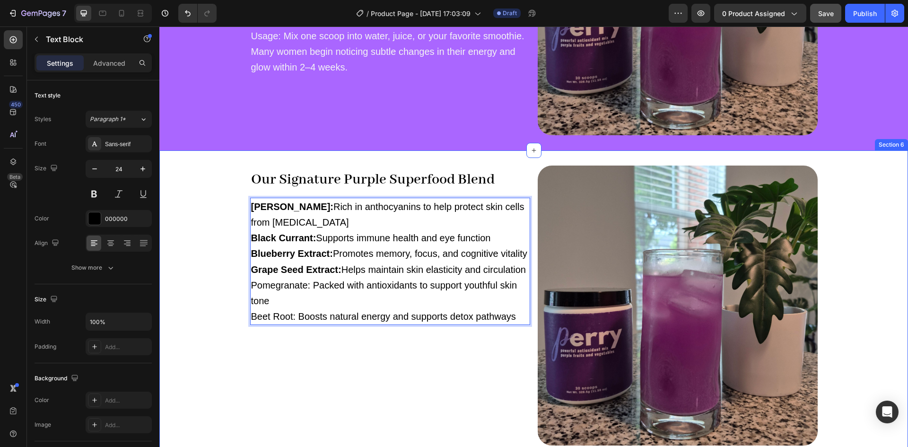
click at [356, 169] on h2 "Our Signature Purple Superfood Blend" at bounding box center [390, 179] width 280 height 27
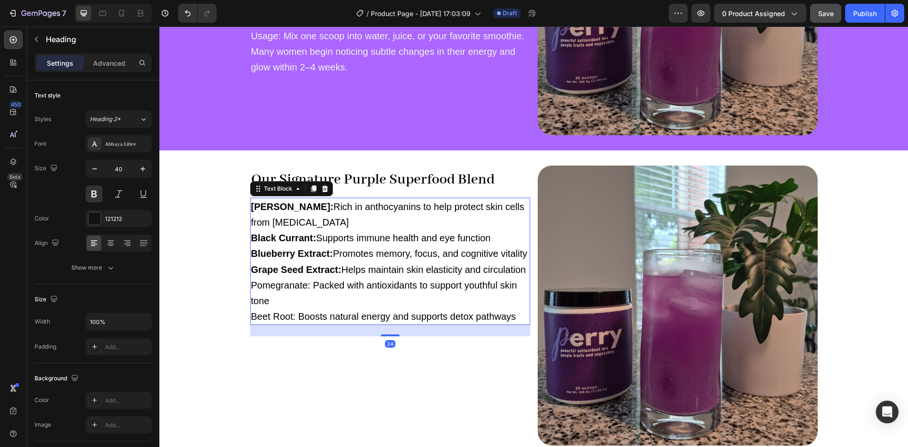
click at [351, 292] on p "Acai Berry: Rich in anthocyanins to help protect skin cells from oxidative stre…" at bounding box center [390, 262] width 278 height 126
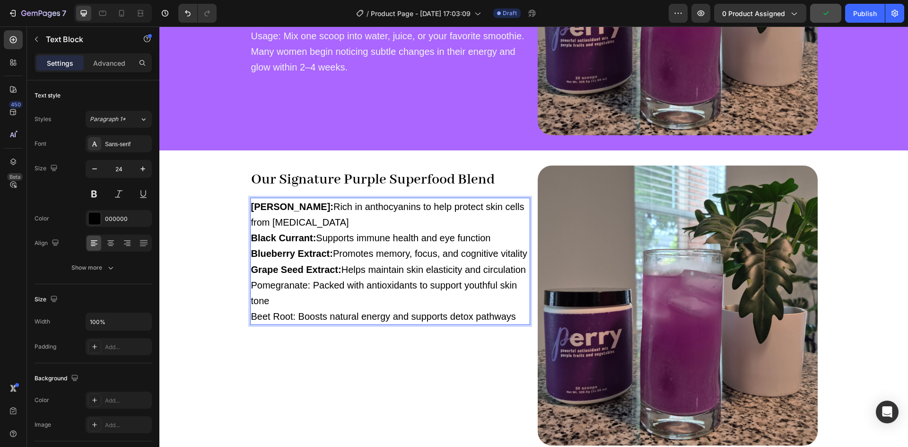
click at [303, 301] on span "Pomegranate: Packed with antioxidants to support youthful skin tone" at bounding box center [384, 293] width 266 height 26
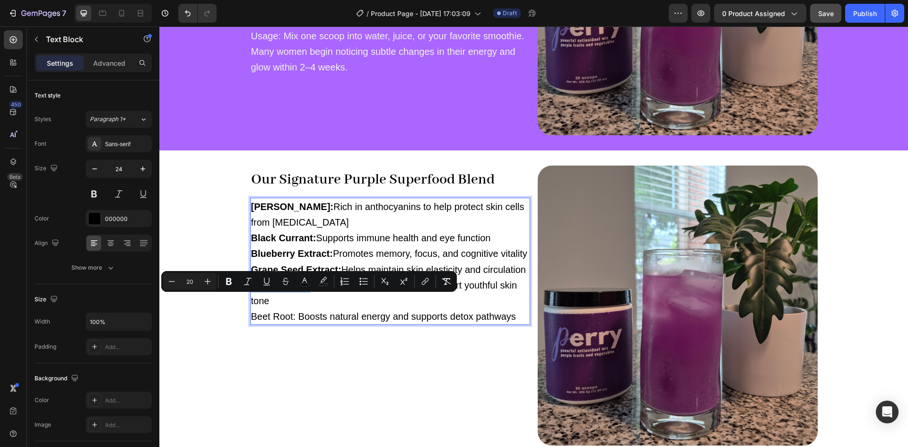
drag, startPoint x: 307, startPoint y: 300, endPoint x: 239, endPoint y: 301, distance: 67.6
click at [239, 301] on div "Our Signature Purple Superfood Blend Heading Acai Berry: Rich in anthocyanins t…" at bounding box center [533, 306] width 749 height 280
click at [236, 279] on button "Bold" at bounding box center [228, 281] width 17 height 17
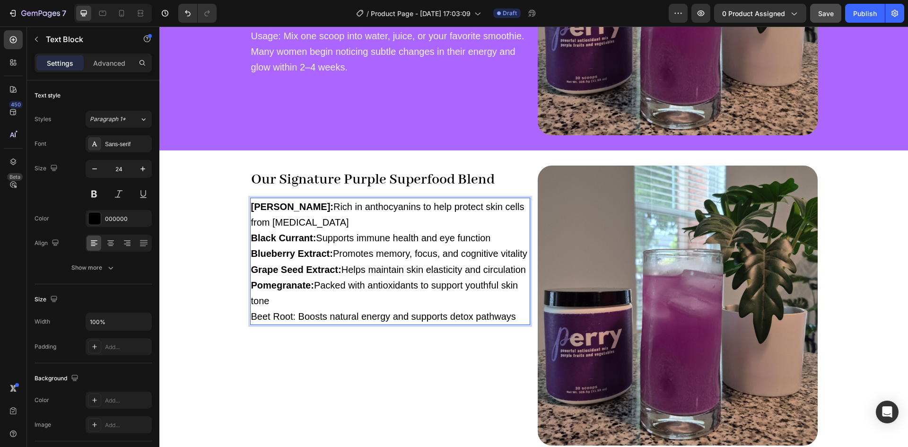
click at [290, 324] on p "Acai Berry: Rich in anthocyanins to help protect skin cells from oxidative stre…" at bounding box center [390, 262] width 278 height 126
drag, startPoint x: 293, startPoint y: 330, endPoint x: 225, endPoint y: 336, distance: 68.4
click at [225, 336] on div "Our Signature Purple Superfood Blend Heading Acai Berry: Rich in anthocyanins t…" at bounding box center [533, 306] width 749 height 280
click at [310, 264] on p "Acai Berry: Rich in anthocyanins to help protect skin cells from oxidative stre…" at bounding box center [390, 262] width 278 height 126
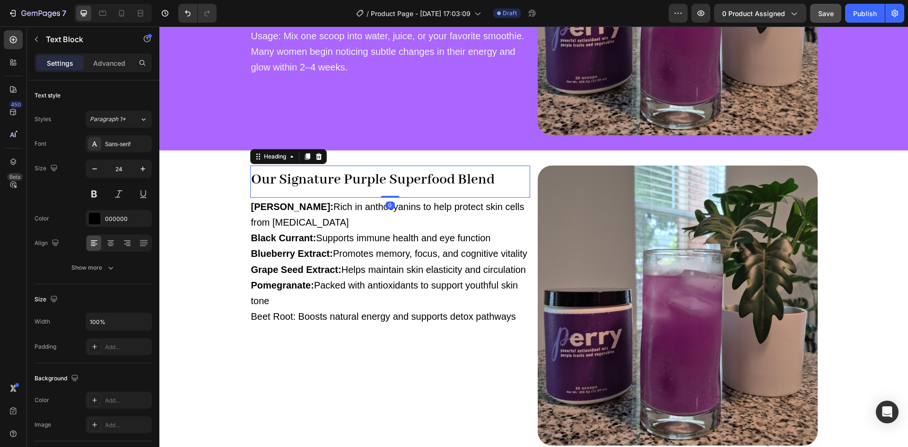
click at [326, 177] on strong "Our Signature Purple Superfood Blend" at bounding box center [373, 180] width 244 height 18
click at [311, 300] on span "Pomegranate: Packed with antioxidants to support youthful skin tone" at bounding box center [384, 293] width 267 height 26
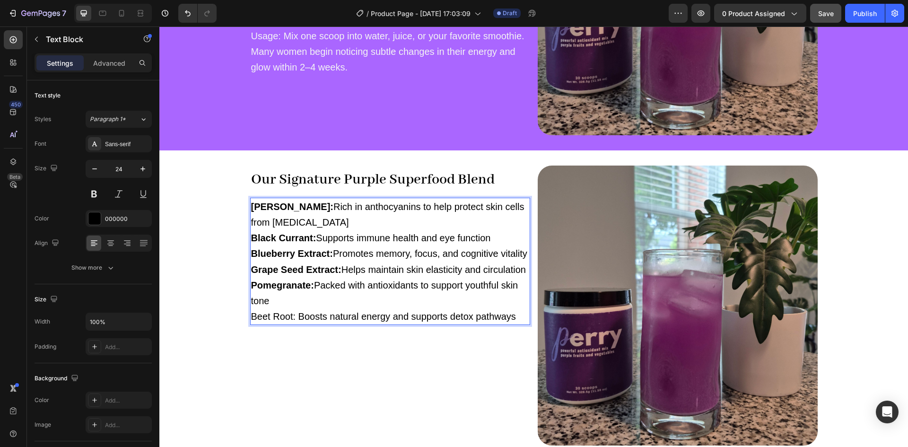
click at [291, 322] on span "Beet Root: Boosts natural energy and supports detox pathways" at bounding box center [383, 316] width 265 height 10
drag, startPoint x: 291, startPoint y: 333, endPoint x: 228, endPoint y: 333, distance: 62.9
click at [228, 333] on div "Our Signature Purple Superfood Blend Heading Acai Berry: Rich in anthocyanins t…" at bounding box center [533, 306] width 749 height 280
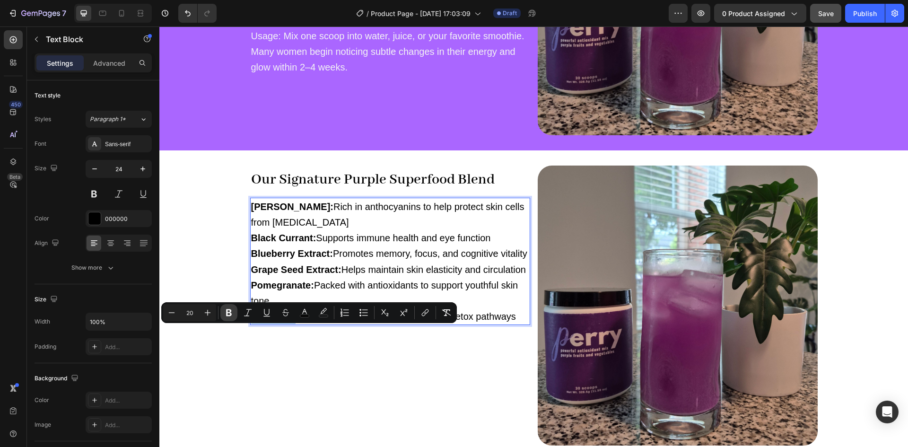
click at [230, 309] on icon "Editor contextual toolbar" at bounding box center [229, 312] width 6 height 7
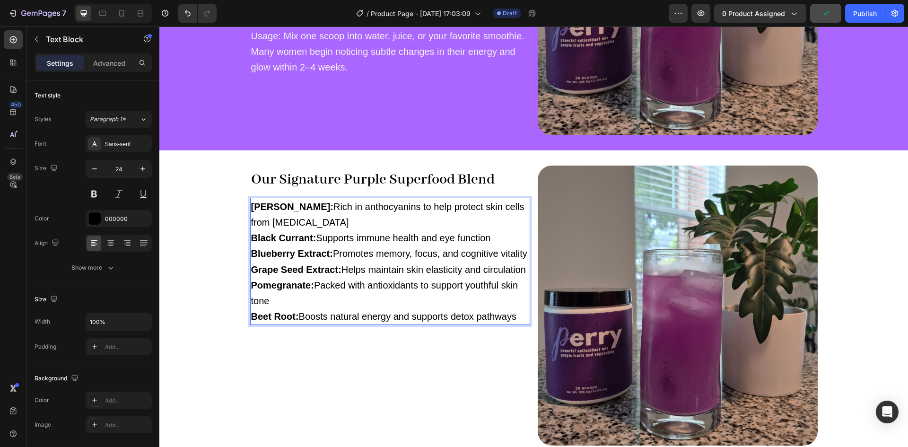
click at [418, 272] on p "Acai Berry: Rich in anthocyanins to help protect skin cells from oxidative stre…" at bounding box center [390, 262] width 278 height 126
click at [298, 210] on span "Acai Berry: Rich in anthocyanins to help protect skin cells from oxidative stre…" at bounding box center [387, 215] width 273 height 26
drag, startPoint x: 298, startPoint y: 209, endPoint x: 247, endPoint y: 209, distance: 50.6
click at [251, 209] on span "Acai Berry: Rich in anthocyanins to help protect skin cells from oxidative stre…" at bounding box center [387, 215] width 273 height 26
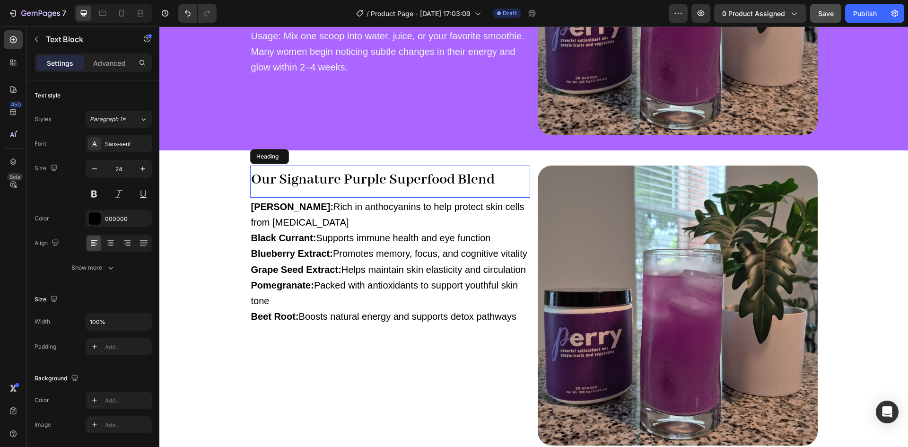
click at [369, 167] on h2 "Our Signature Purple Superfood Blend" at bounding box center [390, 179] width 280 height 27
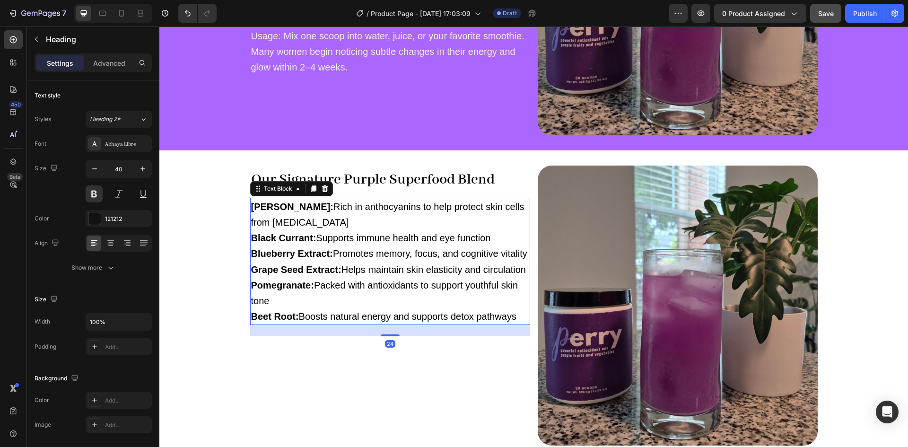
click at [299, 216] on p "Acai Berry: Rich in anthocyanins to help protect skin cells from oxidative stre…" at bounding box center [390, 262] width 278 height 126
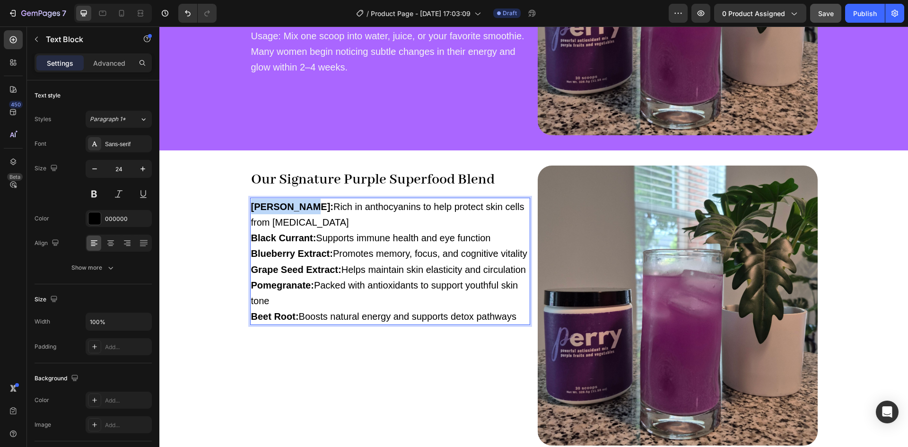
drag, startPoint x: 298, startPoint y: 205, endPoint x: 248, endPoint y: 203, distance: 49.2
click at [251, 203] on strong "Acai Berry:" at bounding box center [292, 207] width 82 height 10
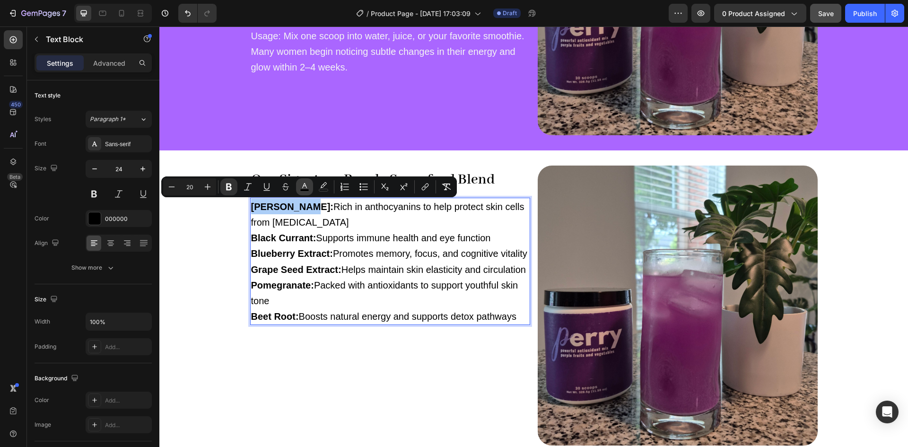
click at [307, 188] on icon "Editor contextual toolbar" at bounding box center [304, 186] width 9 height 9
type input "000000"
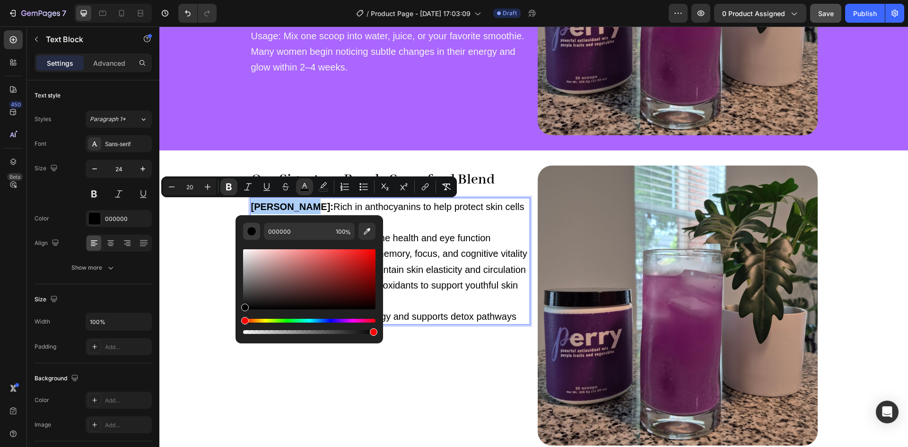
click at [249, 237] on button "Editor contextual toolbar" at bounding box center [251, 231] width 17 height 17
click at [250, 236] on div "Editor contextual toolbar" at bounding box center [251, 231] width 9 height 9
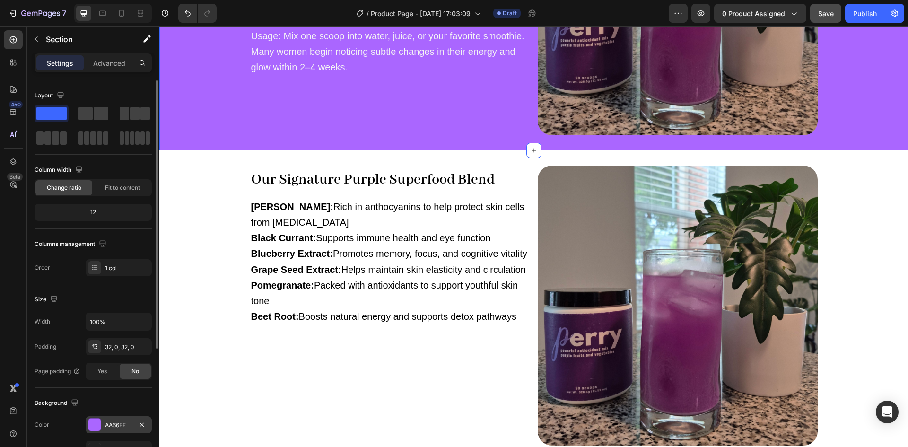
click at [123, 422] on div "AA66FF" at bounding box center [118, 425] width 27 height 9
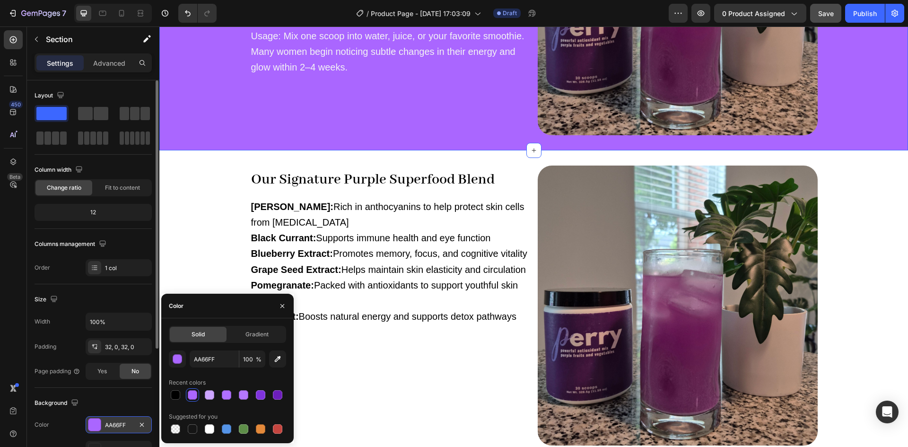
click at [123, 422] on div "AA66FF" at bounding box center [118, 425] width 27 height 9
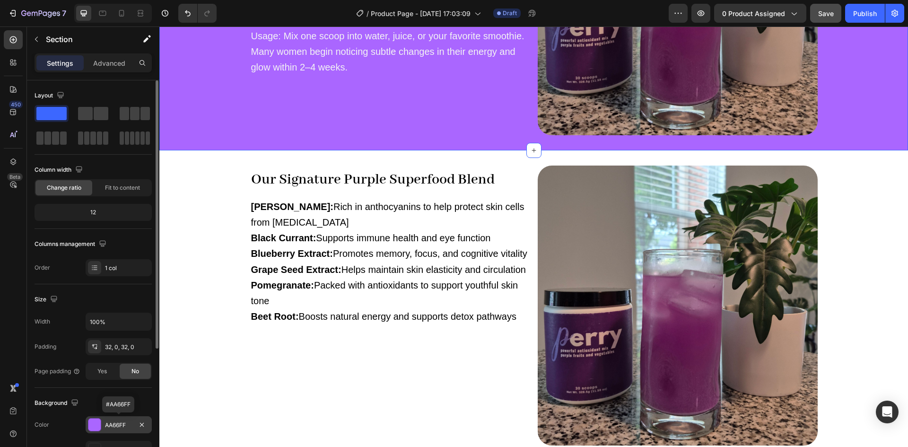
click at [123, 422] on div "AA66FF" at bounding box center [118, 425] width 27 height 9
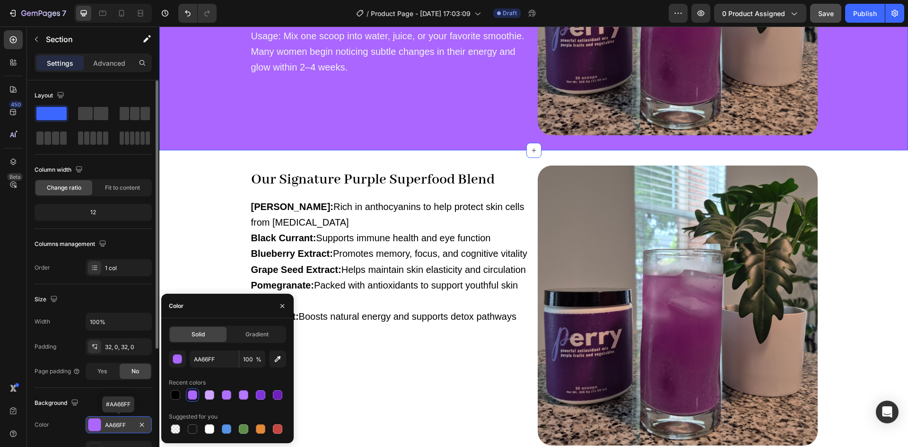
click at [123, 422] on div "AA66FF" at bounding box center [118, 425] width 27 height 9
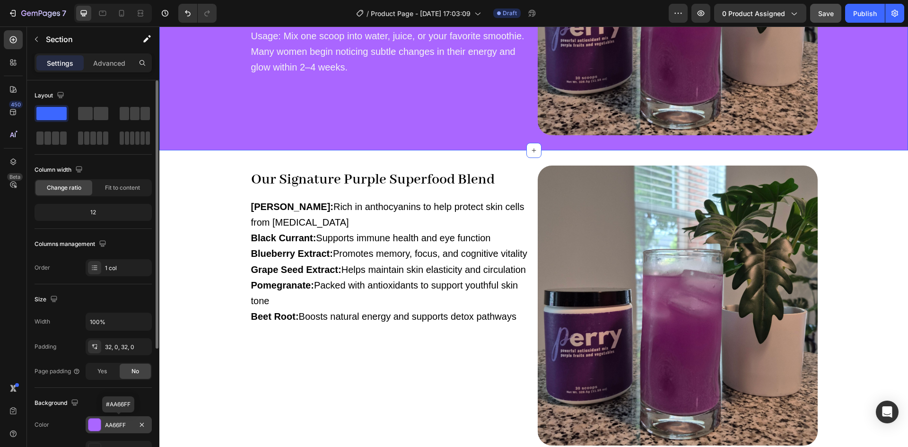
click at [123, 422] on div "AA66FF" at bounding box center [118, 425] width 27 height 9
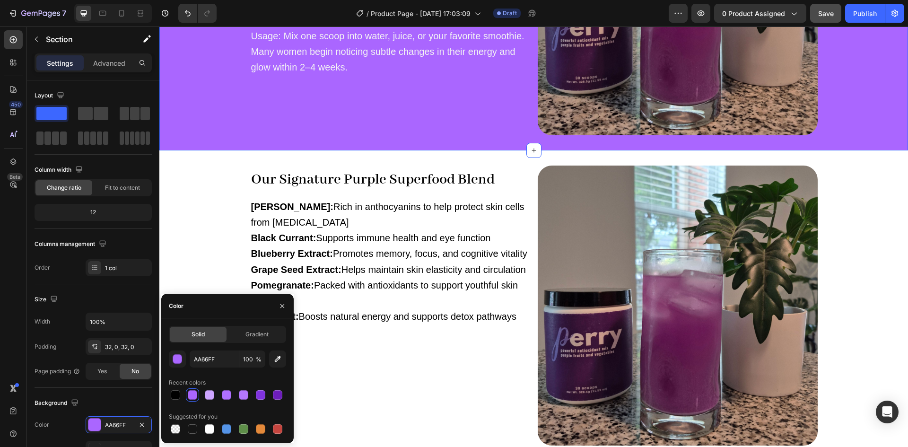
click at [208, 369] on div "AA66FF 100 % Recent colors Suggested for you" at bounding box center [227, 393] width 117 height 85
click at [206, 363] on input "AA66FF" at bounding box center [214, 359] width 49 height 17
click at [308, 262] on p "Acai Berry: Rich in anthocyanins to help protect skin cells from oxidative stre…" at bounding box center [390, 262] width 278 height 126
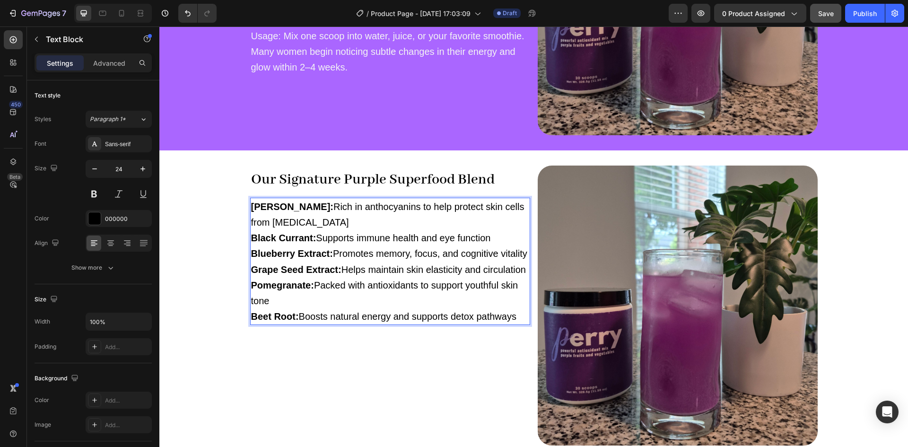
click at [302, 208] on span "Acai Berry: Rich in anthocyanins to help protect skin cells from oxidative stre…" at bounding box center [387, 215] width 273 height 26
drag, startPoint x: 298, startPoint y: 207, endPoint x: 244, endPoint y: 209, distance: 53.5
click at [244, 209] on div "Our Signature Purple Superfood Blend Heading Acai Berry: Rich in anthocyanins t…" at bounding box center [533, 306] width 749 height 280
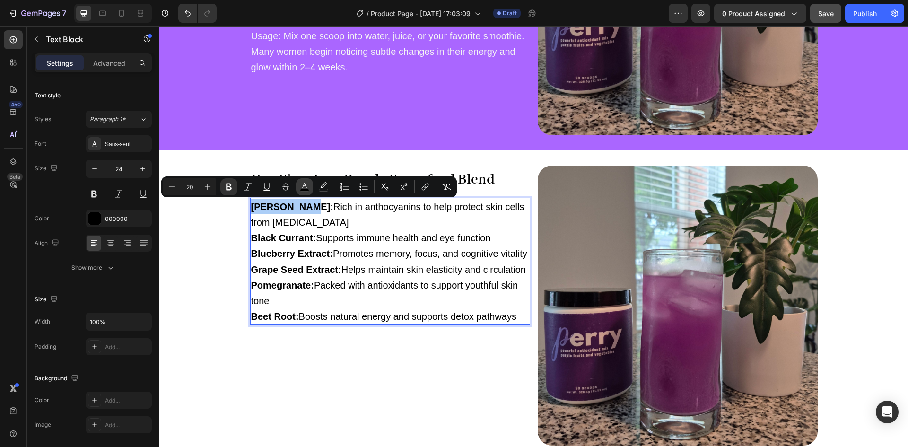
click at [304, 189] on rect "Editor contextual toolbar" at bounding box center [304, 190] width 9 height 2
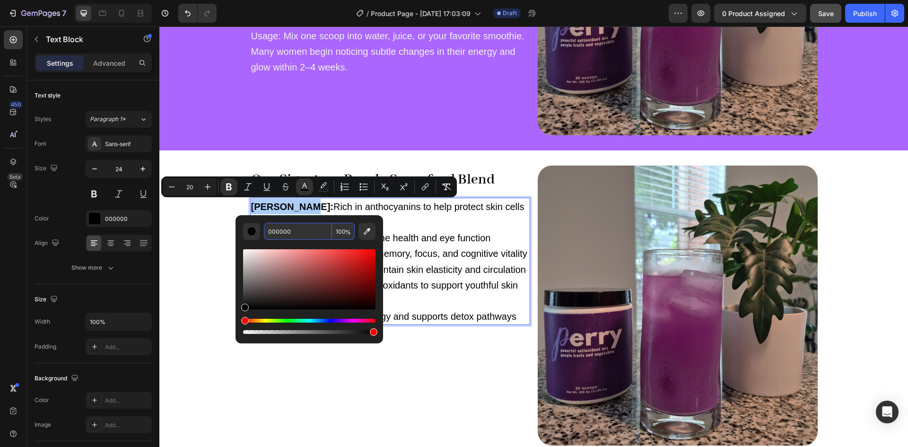
click at [289, 228] on input "000000" at bounding box center [298, 231] width 68 height 17
paste input "AA66FF"
type input "AA66FF"
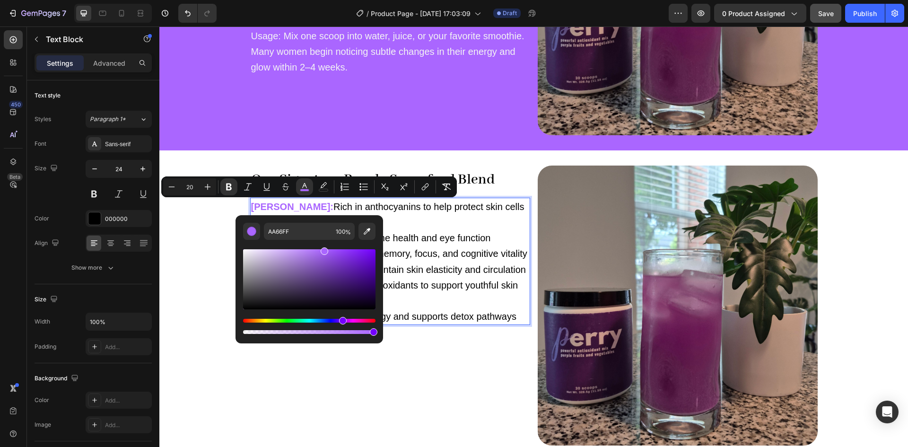
click at [400, 219] on p "Acai Berry: Rich in anthocyanins to help protect skin cells from oxidative stre…" at bounding box center [390, 262] width 278 height 126
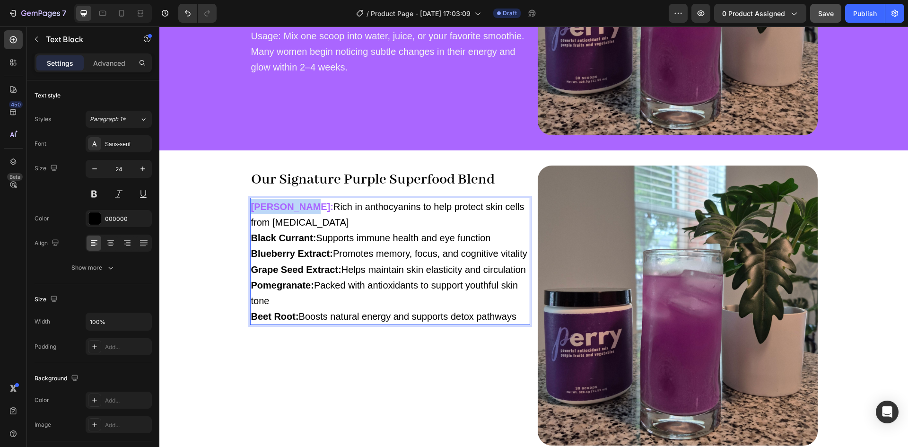
drag, startPoint x: 298, startPoint y: 206, endPoint x: 245, endPoint y: 205, distance: 53.0
click at [245, 205] on div "Our Signature Purple Superfood Blend Heading Acai Berry: Rich in anthocyanins t…" at bounding box center [533, 306] width 749 height 280
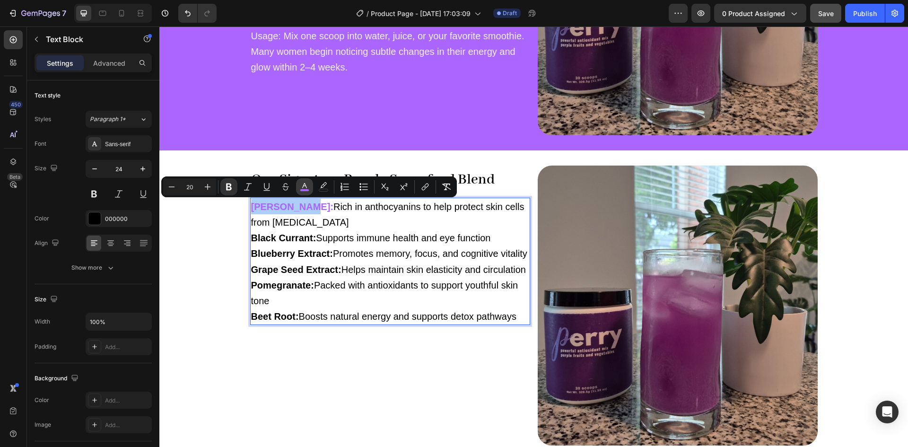
click at [305, 187] on icon "Editor contextual toolbar" at bounding box center [304, 186] width 9 height 9
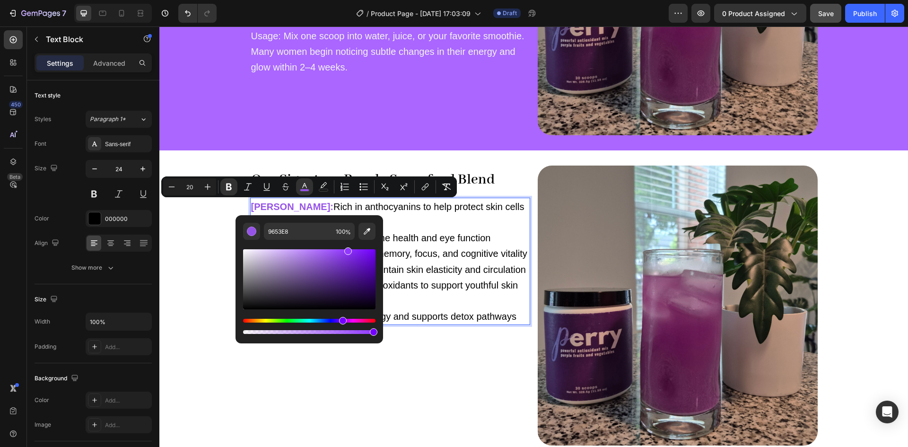
type input "9138FF"
drag, startPoint x: 329, startPoint y: 254, endPoint x: 346, endPoint y: 242, distance: 21.7
click at [346, 242] on div "Editor contextual toolbar" at bounding box center [309, 288] width 132 height 96
click at [312, 229] on input "9138FF" at bounding box center [298, 231] width 68 height 17
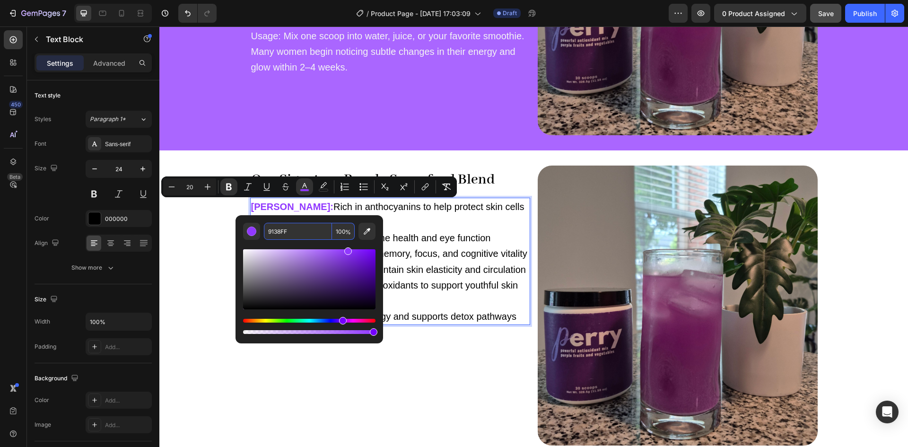
click at [420, 245] on p "Acai Berry: Rich in anthocyanins to help protect skin cells from oxidative stre…" at bounding box center [390, 262] width 278 height 126
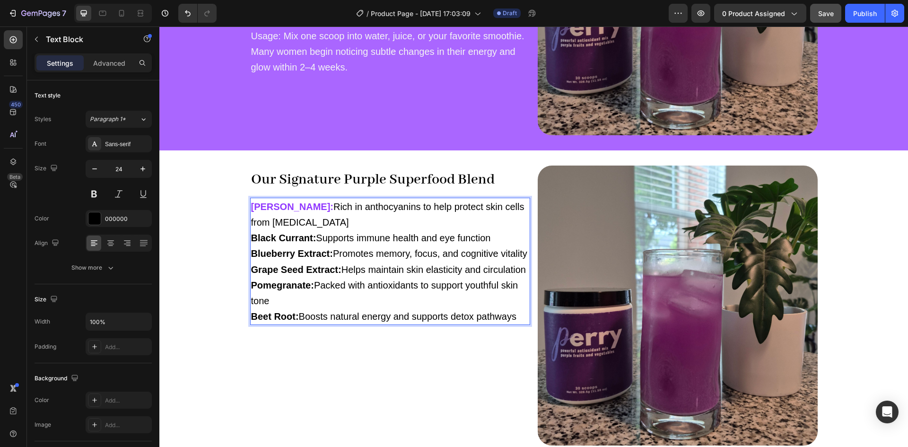
click at [315, 237] on strong "Black Currant:" at bounding box center [283, 238] width 65 height 10
drag, startPoint x: 313, startPoint y: 240, endPoint x: 242, endPoint y: 237, distance: 71.0
click at [242, 237] on div "Our Signature Purple Superfood Blend Heading Acai Berry: Rich in anthocyanins t…" at bounding box center [533, 306] width 749 height 280
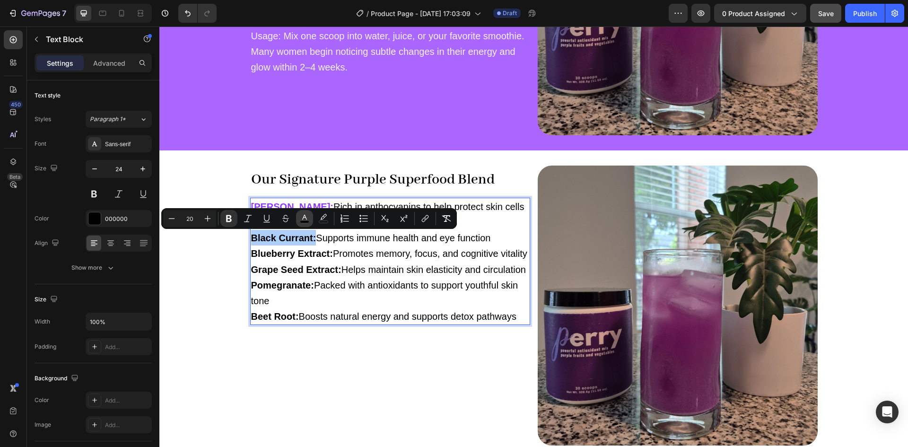
click at [305, 217] on icon "Editor contextual toolbar" at bounding box center [304, 218] width 9 height 9
type input "000000"
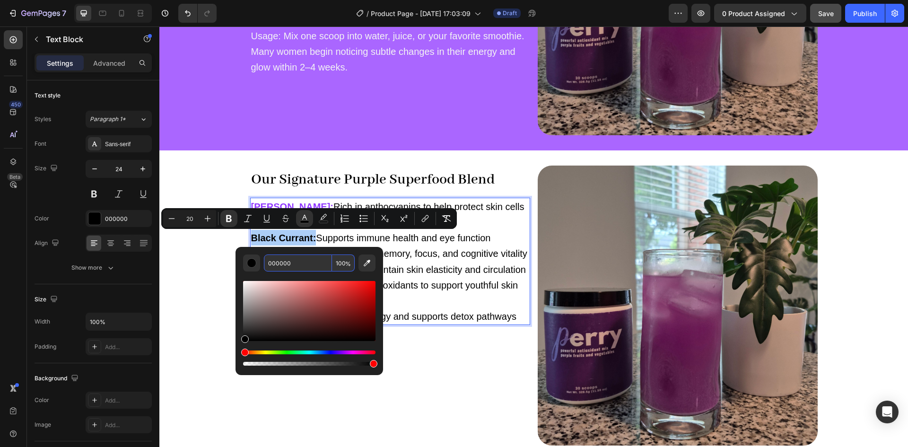
click at [277, 265] on input "000000" at bounding box center [298, 262] width 68 height 17
paste input "9138FF"
type input "9138FF"
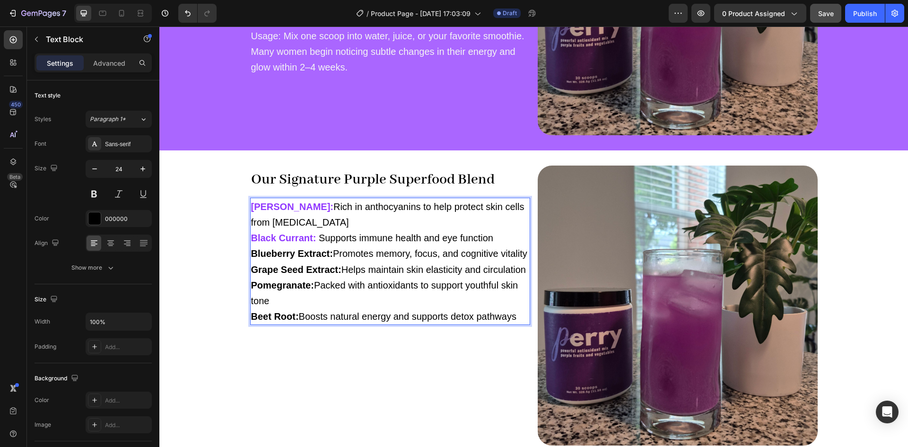
click at [332, 254] on span "Blueberry Extract: Promotes memory, focus, and cognitive vitality" at bounding box center [389, 253] width 276 height 10
drag, startPoint x: 329, startPoint y: 254, endPoint x: 246, endPoint y: 257, distance: 82.8
click at [246, 257] on div "Our Signature Purple Superfood Blend Heading Acai Berry: Rich in anthocyanins t…" at bounding box center [533, 306] width 749 height 280
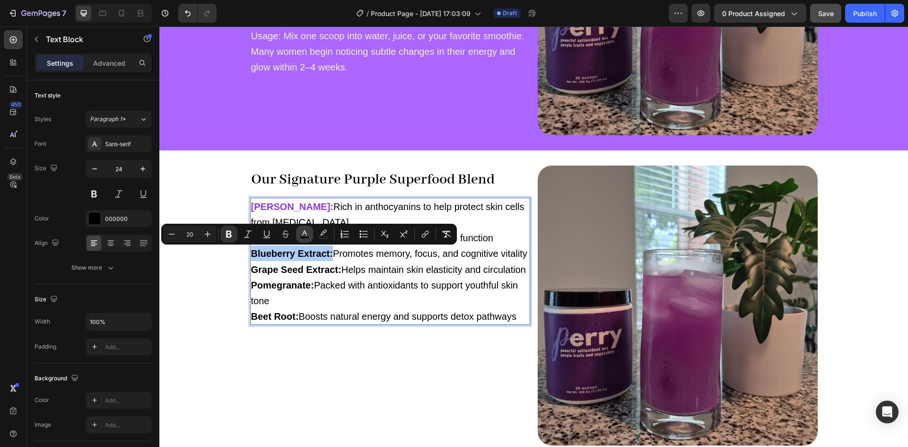
click at [308, 233] on icon "Editor contextual toolbar" at bounding box center [304, 233] width 9 height 9
type input "000000"
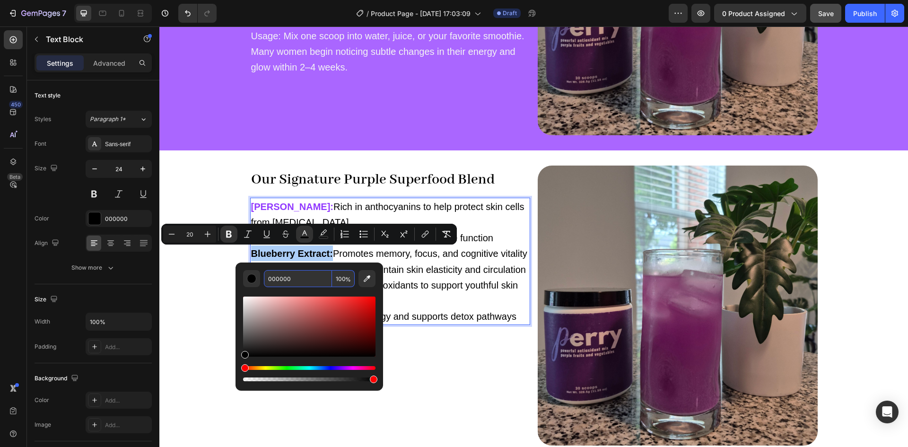
click at [297, 278] on input "000000" at bounding box center [298, 278] width 68 height 17
paste input "9138FF"
type input "9138FF"
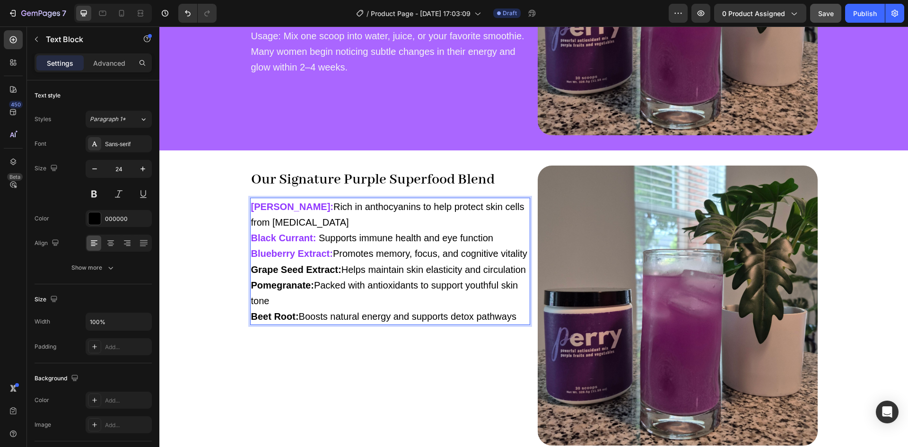
click at [349, 203] on span "Rich in anthocyanins to help protect skin cells from oxidative stress" at bounding box center [387, 215] width 273 height 26
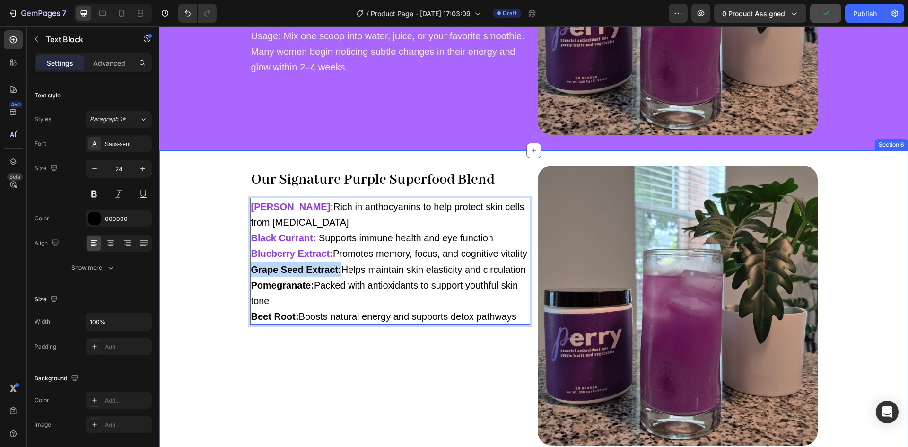
drag, startPoint x: 337, startPoint y: 285, endPoint x: 245, endPoint y: 287, distance: 92.7
click at [245, 287] on div "Our Signature Purple Superfood Blend Heading Acai Berry: Rich in anthocyanins t…" at bounding box center [533, 306] width 749 height 280
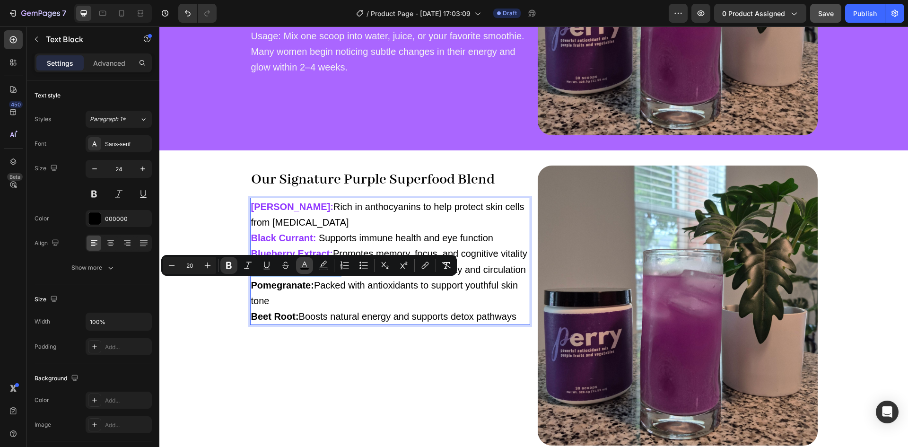
click at [304, 270] on rect "Editor contextual toolbar" at bounding box center [304, 269] width 9 height 2
type input "000000"
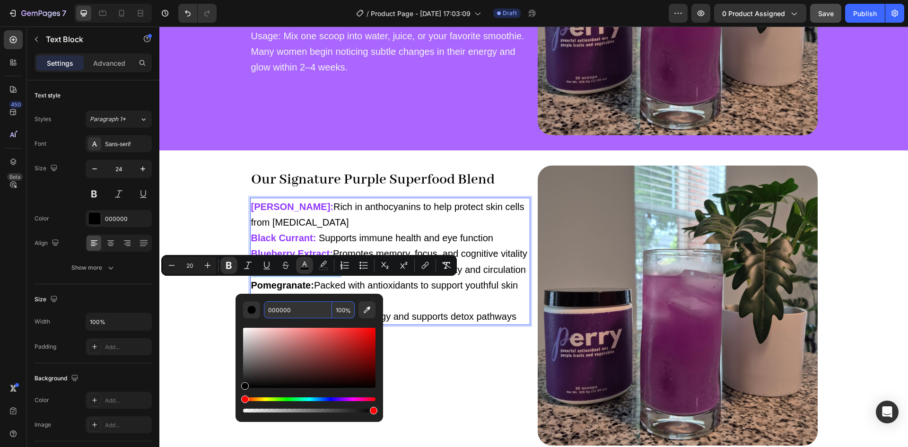
click at [280, 306] on input "000000" at bounding box center [298, 309] width 68 height 17
paste input "9138FF"
type input "9138FF"
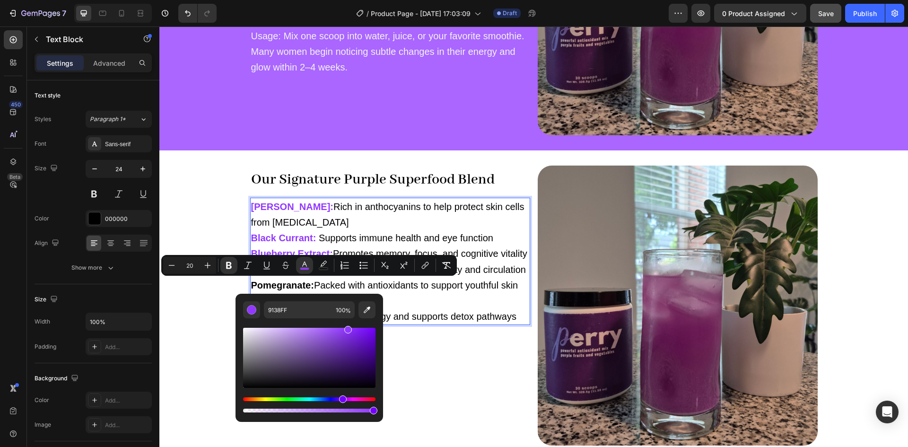
click at [374, 275] on span "Helps maintain skin elasticity and circulation" at bounding box center [434, 269] width 184 height 10
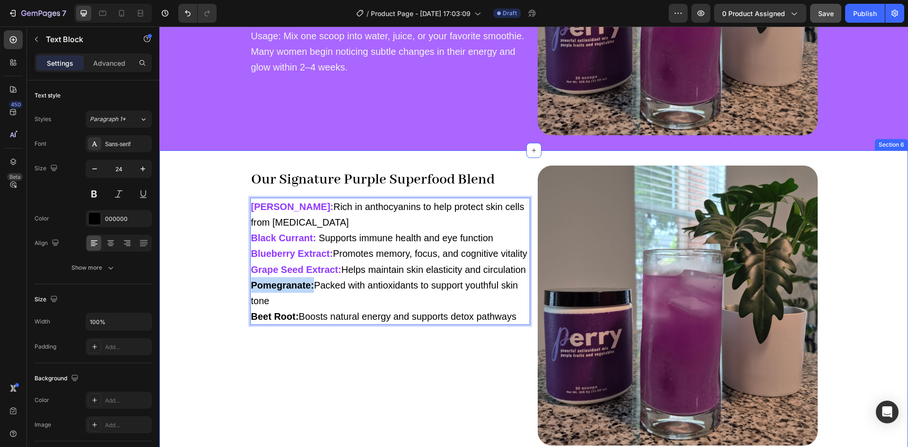
drag, startPoint x: 312, startPoint y: 299, endPoint x: 245, endPoint y: 300, distance: 66.7
click at [245, 300] on div "Our Signature Purple Superfood Blend Heading Acai Berry: Rich in anthocyanins t…" at bounding box center [533, 306] width 749 height 280
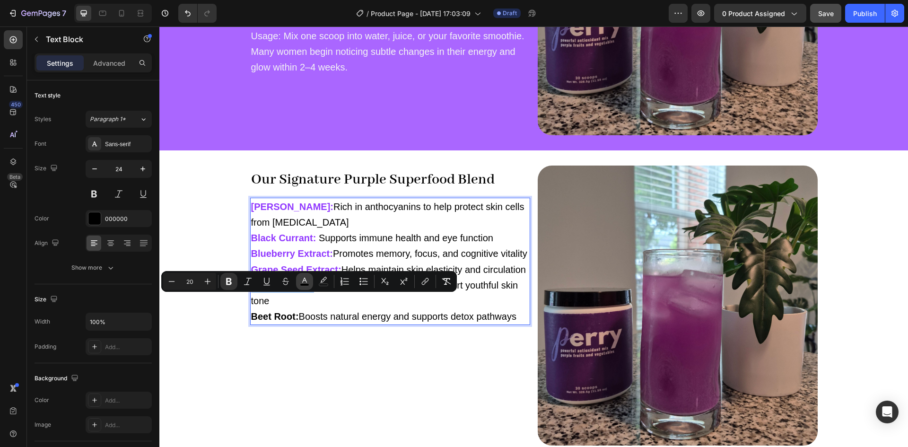
click at [304, 282] on icon "Editor contextual toolbar" at bounding box center [304, 281] width 9 height 9
type input "000000"
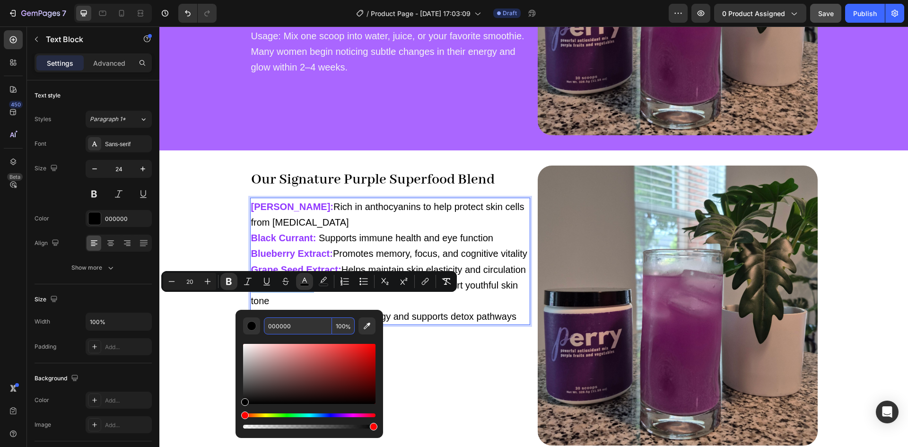
click at [292, 330] on input "000000" at bounding box center [298, 325] width 68 height 17
paste input "9138FF"
type input "9138FF"
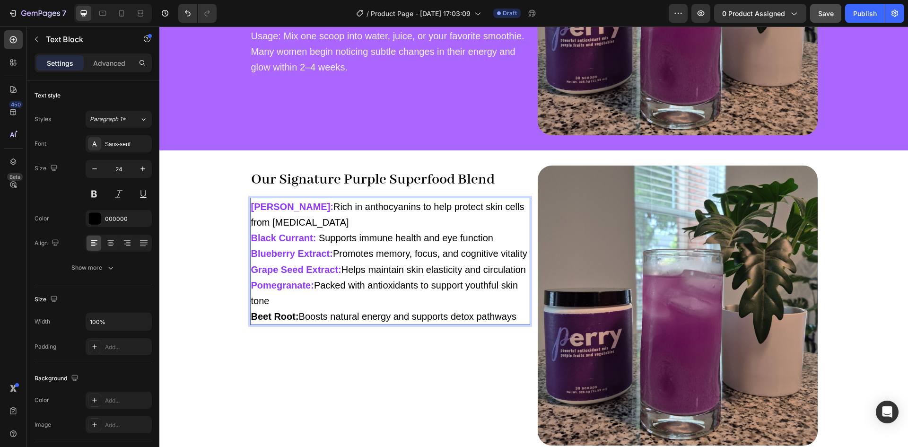
click at [364, 299] on span "Packed with antioxidants to support youthful skin tone" at bounding box center [384, 293] width 267 height 26
drag, startPoint x: 294, startPoint y: 333, endPoint x: 239, endPoint y: 331, distance: 54.9
click at [239, 331] on div "Our Signature Purple Superfood Blend Heading Acai Berry: Rich in anthocyanins t…" at bounding box center [533, 306] width 749 height 280
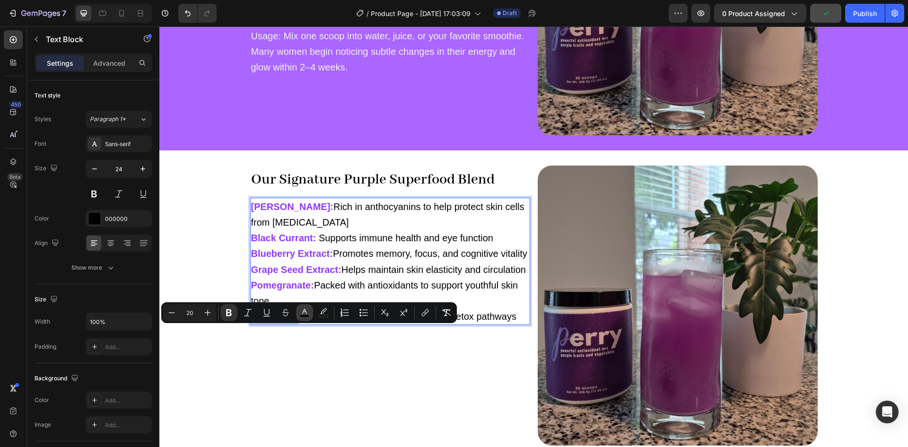
click at [303, 313] on icon "Editor contextual toolbar" at bounding box center [304, 311] width 5 height 5
type input "000000"
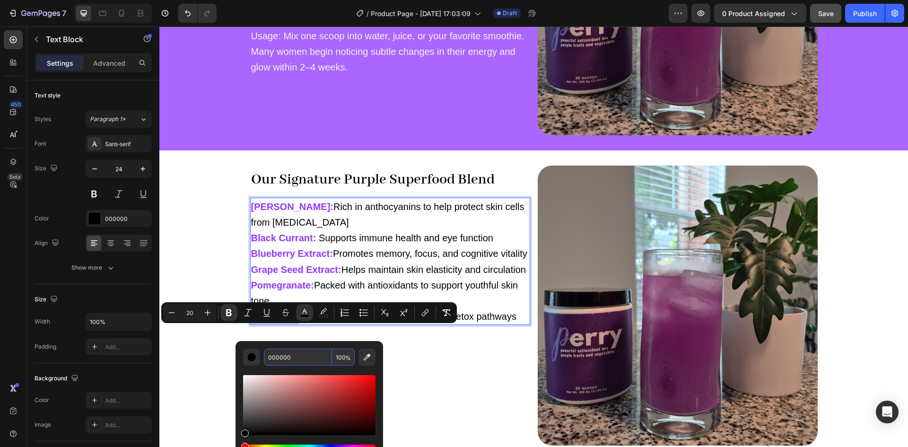
click at [294, 364] on input "000000" at bounding box center [298, 357] width 68 height 17
paste input "9138FF"
type input "9138FF"
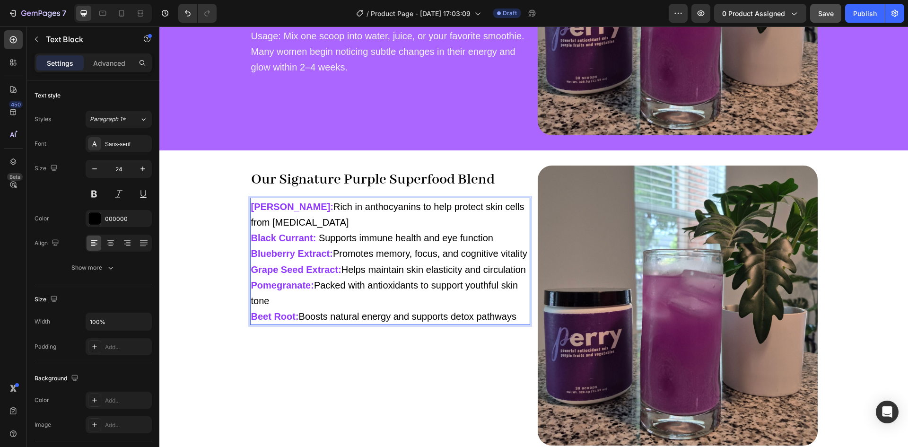
click at [398, 266] on p "Acai Berry: Rich in anthocyanins to help protect skin cells from oxidative stre…" at bounding box center [390, 262] width 278 height 126
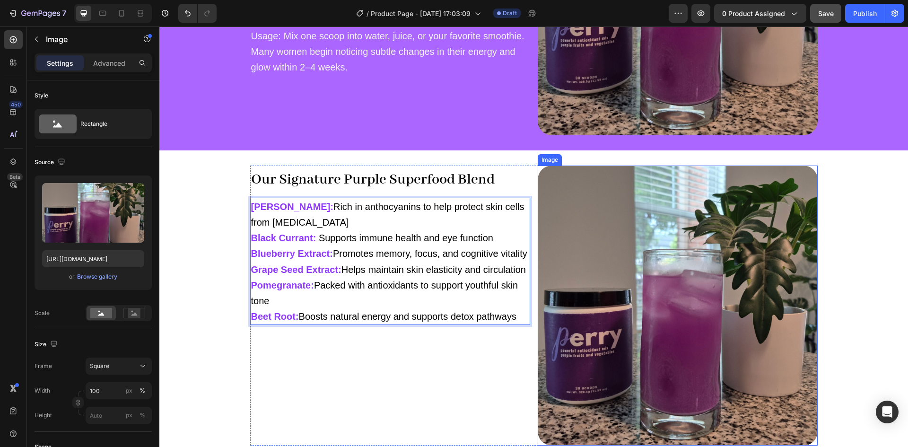
click at [644, 238] on img at bounding box center [678, 306] width 280 height 280
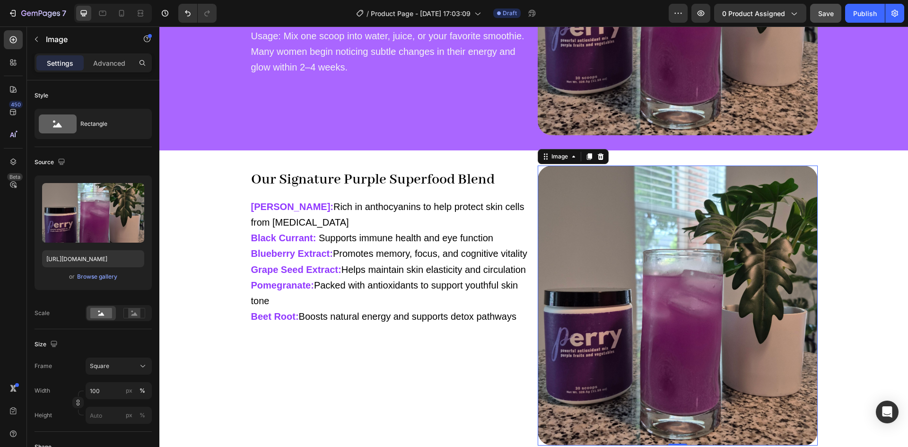
click at [576, 217] on img at bounding box center [678, 306] width 280 height 280
click at [61, 264] on input "[URL][DOMAIN_NAME]" at bounding box center [93, 258] width 102 height 17
paste input "1000mg_1_"
type input "https://perrypurple.myshopify.com/cdn/shop/files/1000mg_1_-min.jpg"
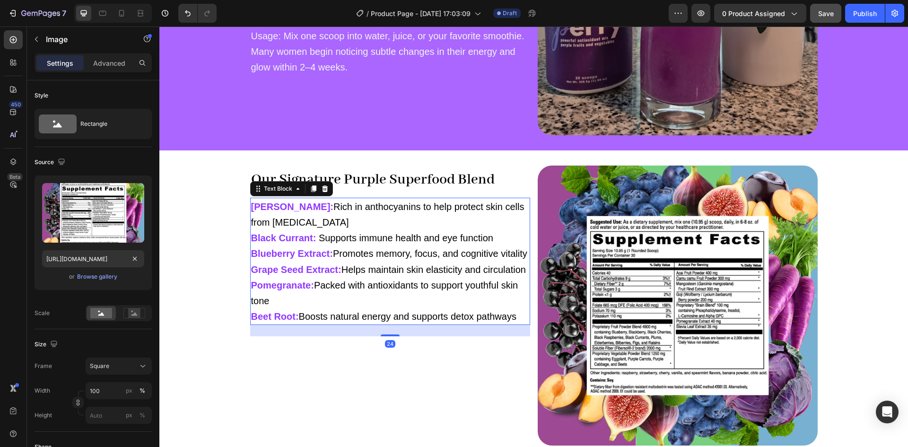
click at [455, 242] on span "Supports immune health and eye function" at bounding box center [404, 238] width 177 height 10
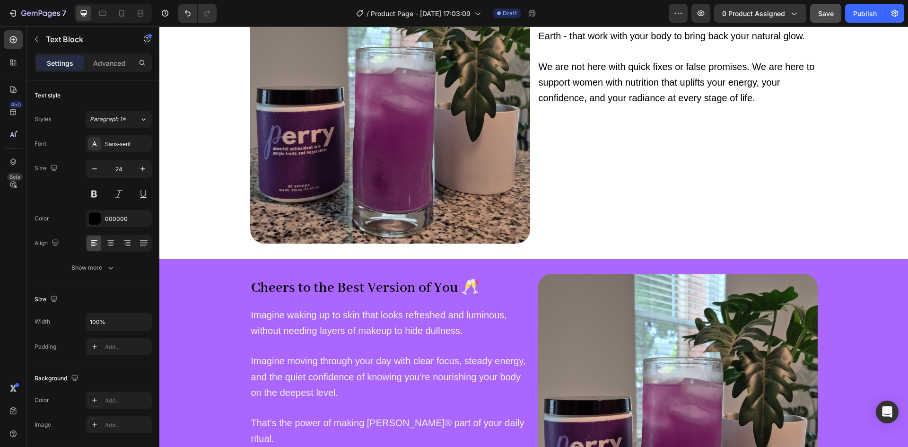
scroll to position [926, 0]
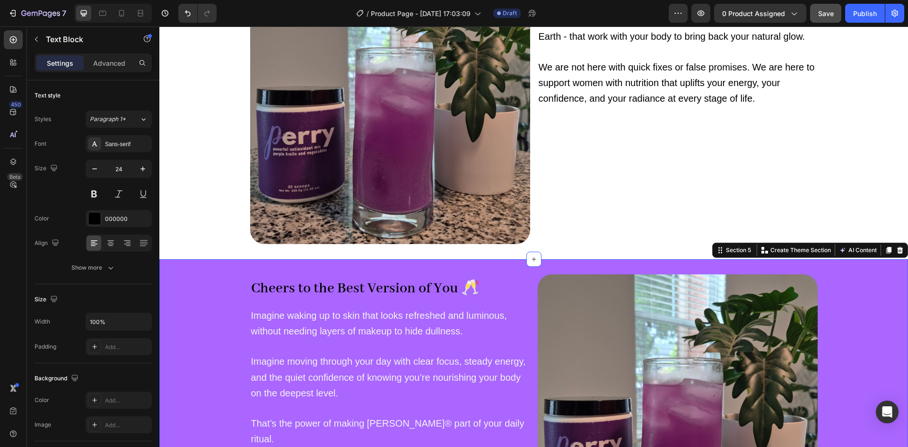
click at [185, 293] on div "Cheers to the Best Version of You 🥂 Heading Imagine waking up to skin that look…" at bounding box center [533, 414] width 749 height 280
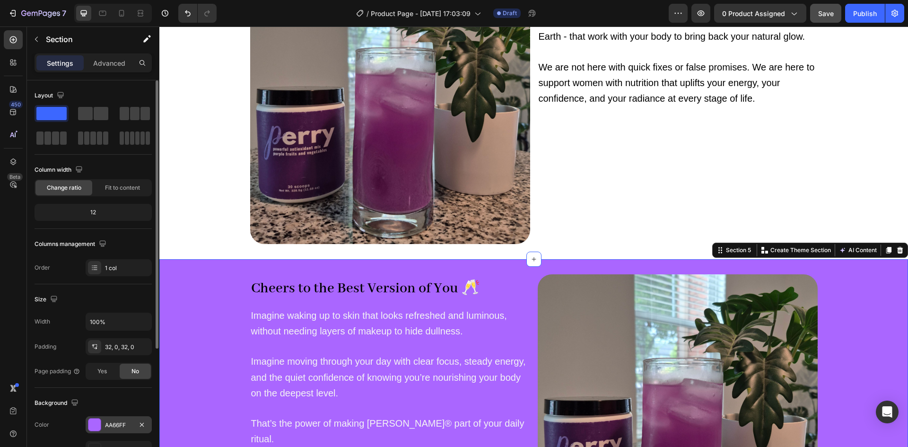
click at [115, 420] on div "AA66FF" at bounding box center [119, 424] width 66 height 17
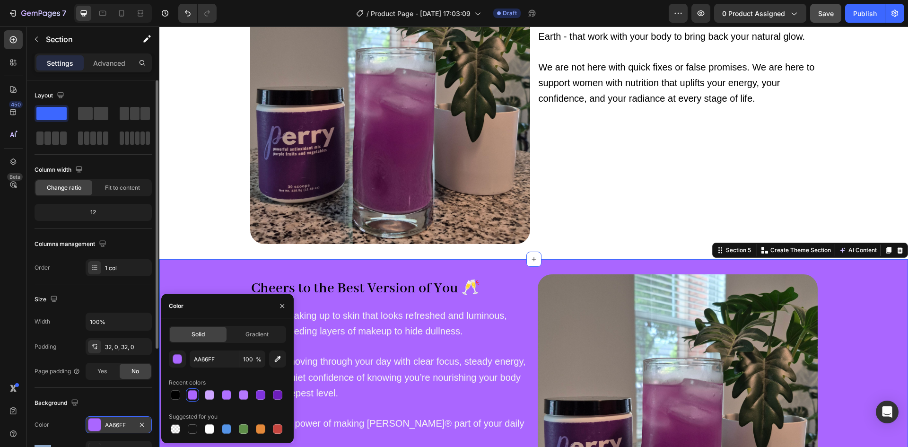
click at [115, 420] on div "AA66FF" at bounding box center [119, 424] width 66 height 17
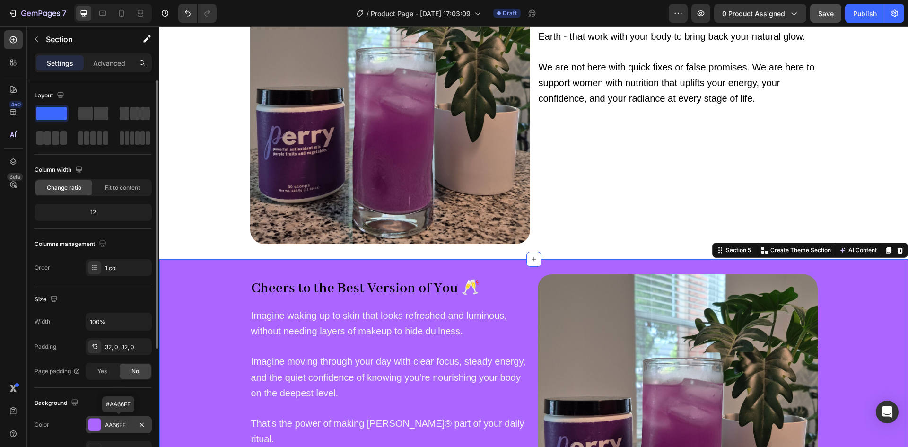
click at [115, 420] on div "AA66FF" at bounding box center [119, 424] width 66 height 17
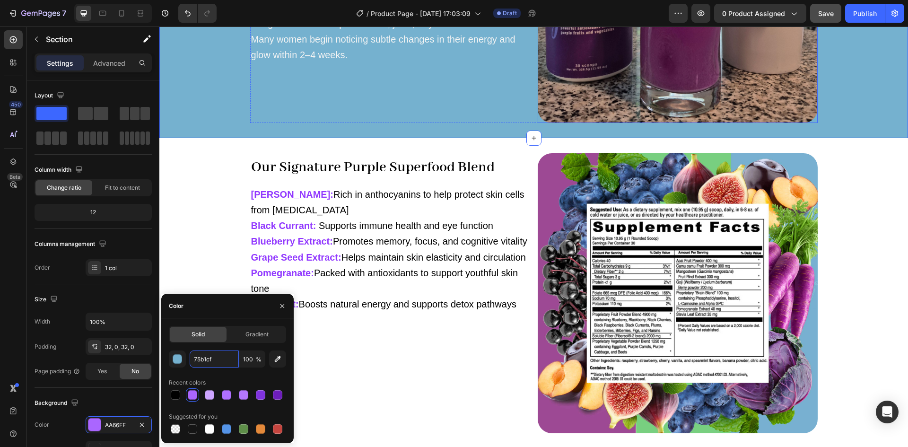
scroll to position [1364, 0]
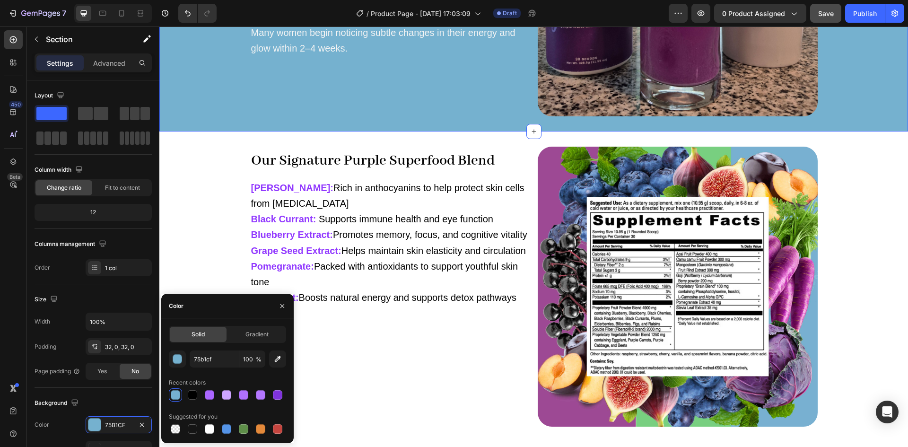
type input "75B1CF"
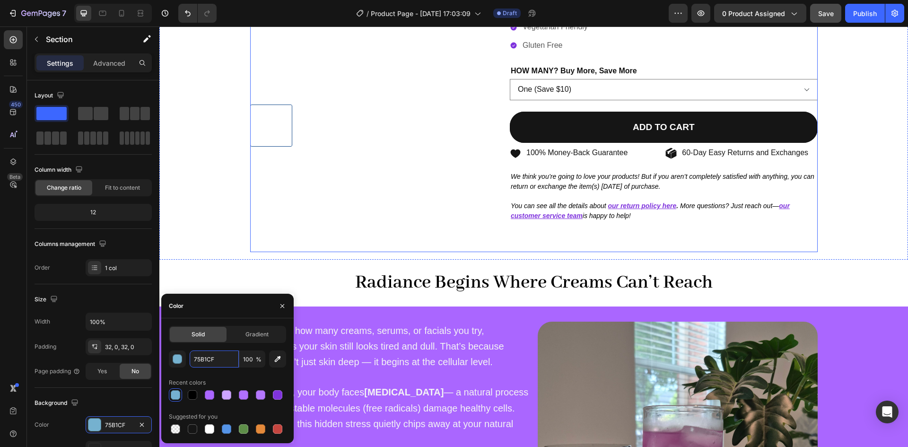
scroll to position [185, 0]
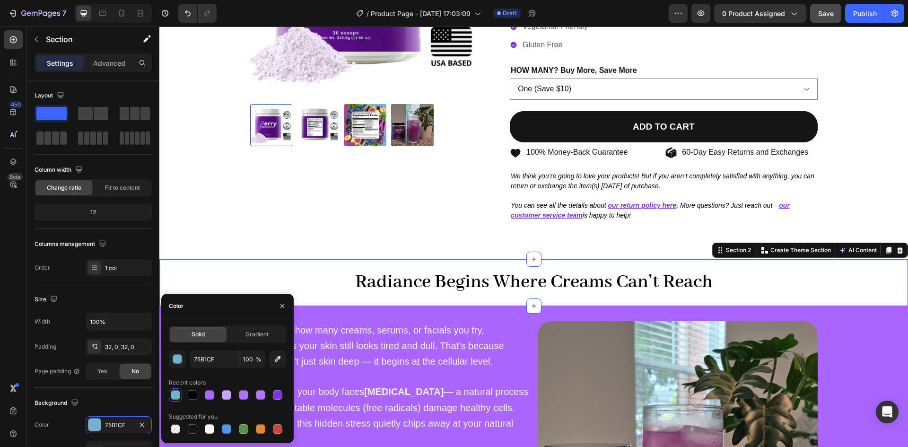
click at [333, 263] on div "Radiance Begins Where Creams Can’t Reach Heading Section 2 You can create reusa…" at bounding box center [533, 282] width 749 height 47
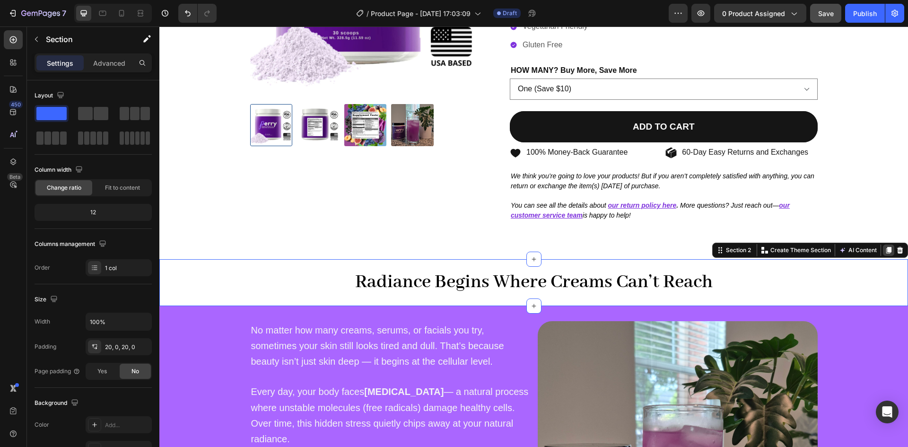
click at [885, 246] on icon at bounding box center [889, 250] width 8 height 8
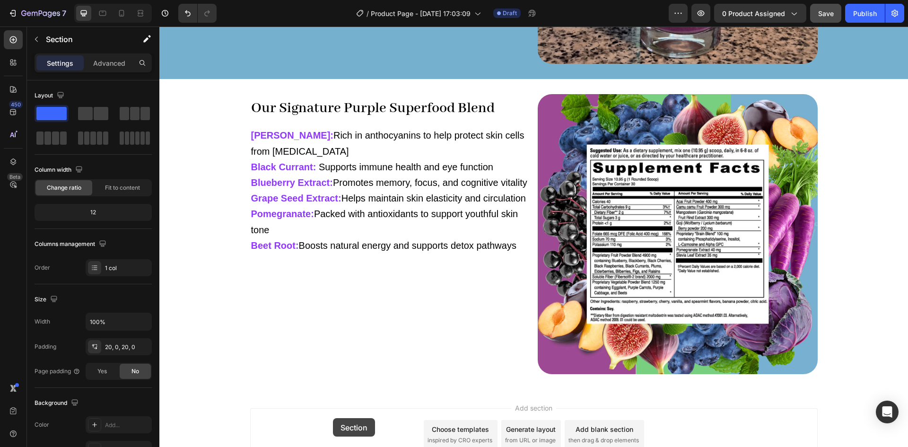
scroll to position [1505, 0]
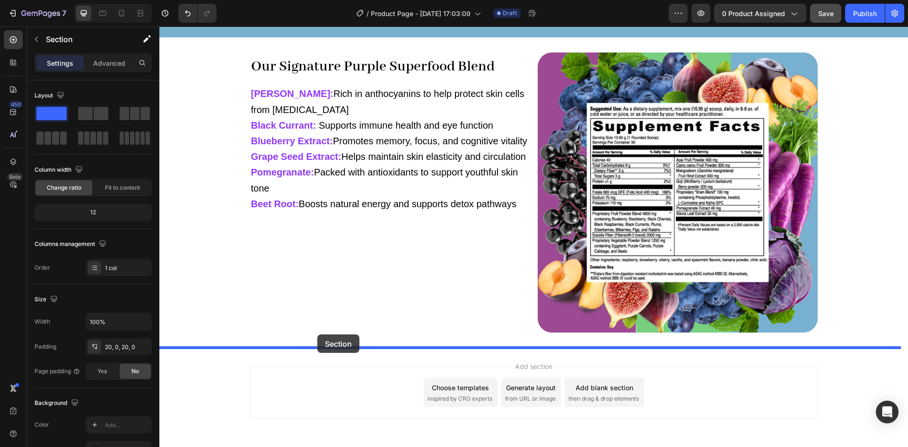
drag, startPoint x: 334, startPoint y: 310, endPoint x: 317, endPoint y: 334, distance: 29.6
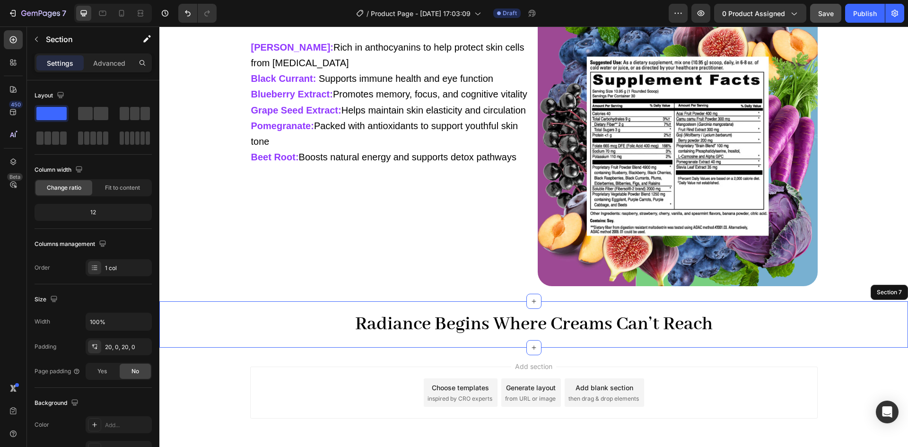
scroll to position [1458, 0]
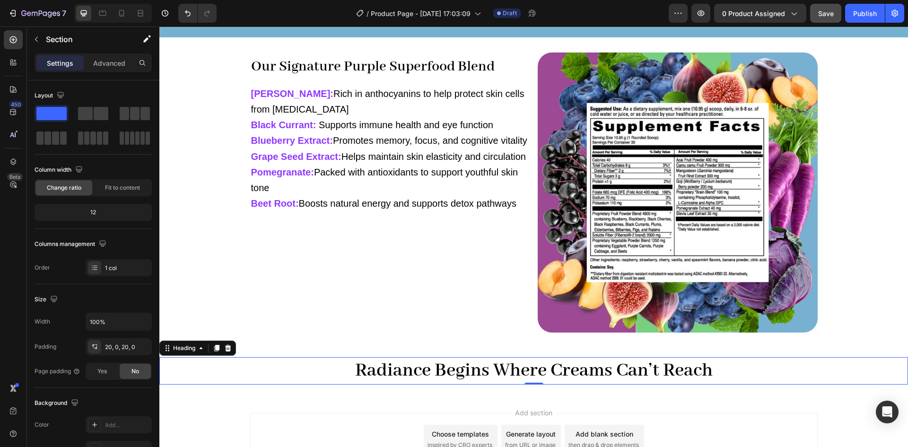
click at [423, 371] on strong "Radiance Begins Where Creams Can’t Reach" at bounding box center [534, 370] width 358 height 23
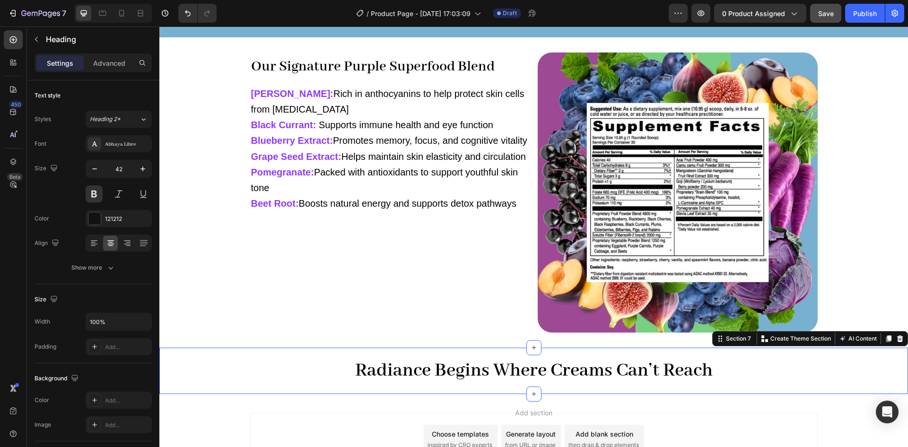
click at [324, 390] on div "Radiance Begins Where Creams Can’t Reach Heading Section 7 You can create reusa…" at bounding box center [533, 371] width 749 height 47
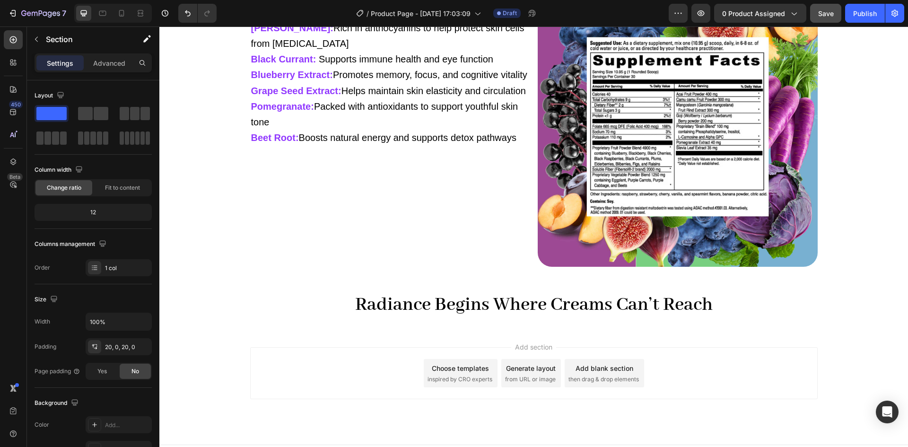
scroll to position [1534, 0]
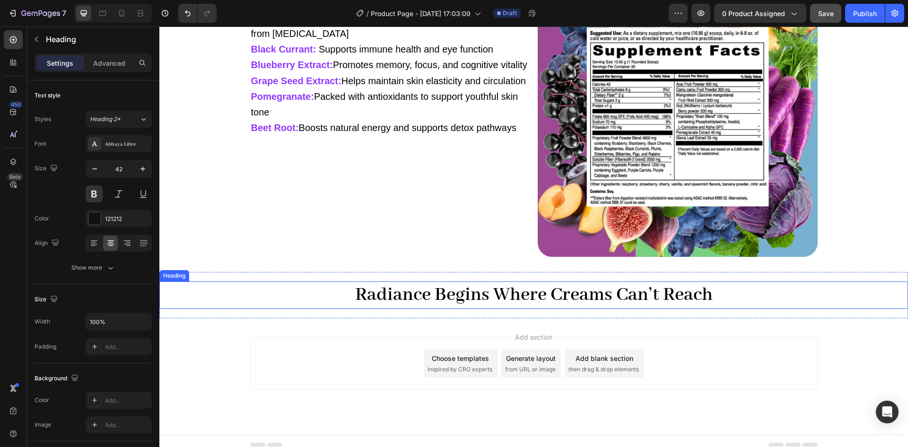
click at [479, 291] on strong "Radiance Begins Where Creams Can’t Reach" at bounding box center [534, 294] width 358 height 23
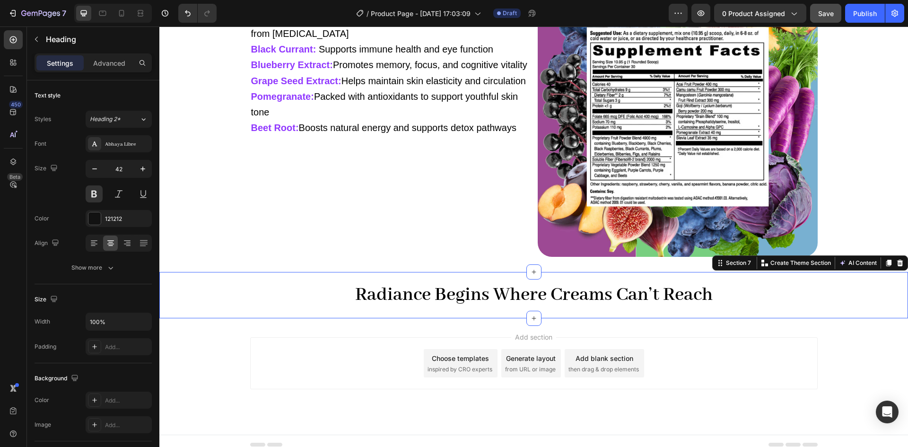
click at [360, 314] on div "Radiance Begins Where Creams Can’t Reach Heading Section 7 You can create reusa…" at bounding box center [533, 295] width 749 height 47
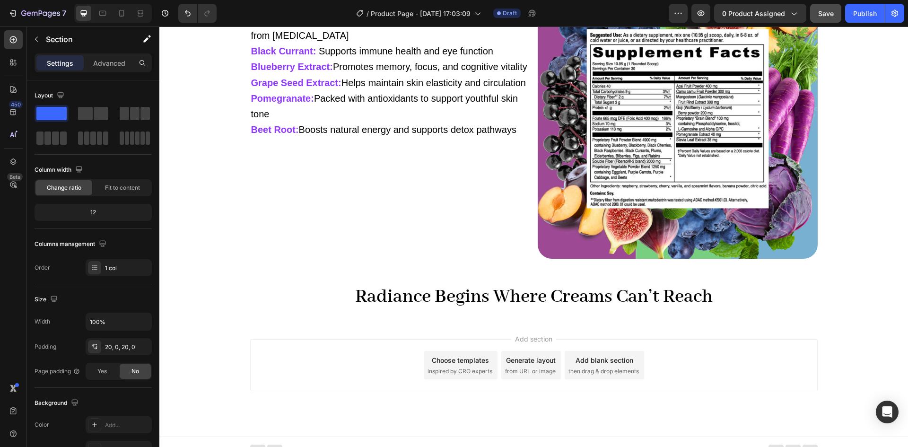
scroll to position [1542, 0]
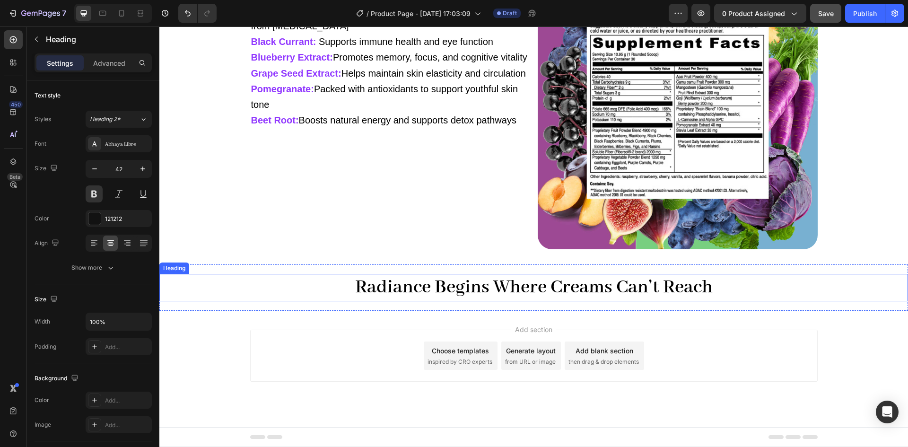
click at [371, 283] on strong "Radiance Begins Where Creams Can’t Reach" at bounding box center [534, 287] width 358 height 23
click at [357, 314] on div "Add section Choose templates inspired by CRO experts Generate layout from URL o…" at bounding box center [533, 369] width 749 height 116
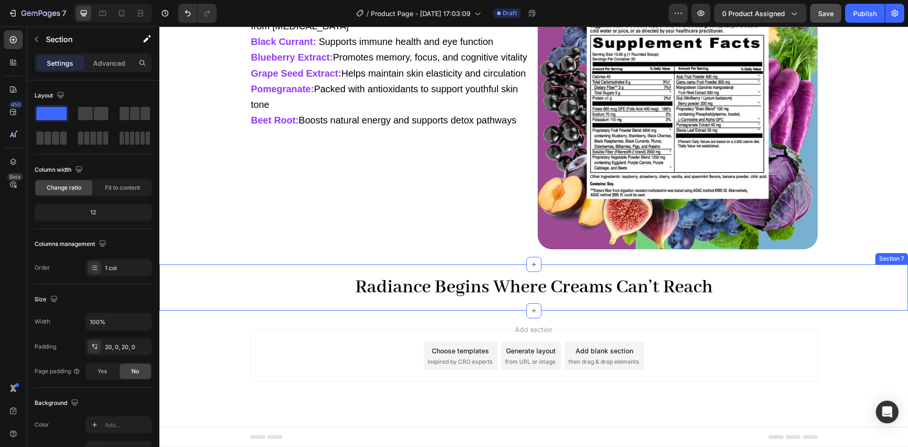
click at [346, 307] on div "Radiance Begins Where Creams Can’t Reach Heading Section 7" at bounding box center [533, 287] width 749 height 47
click at [103, 69] on div "Advanced" at bounding box center [109, 62] width 47 height 15
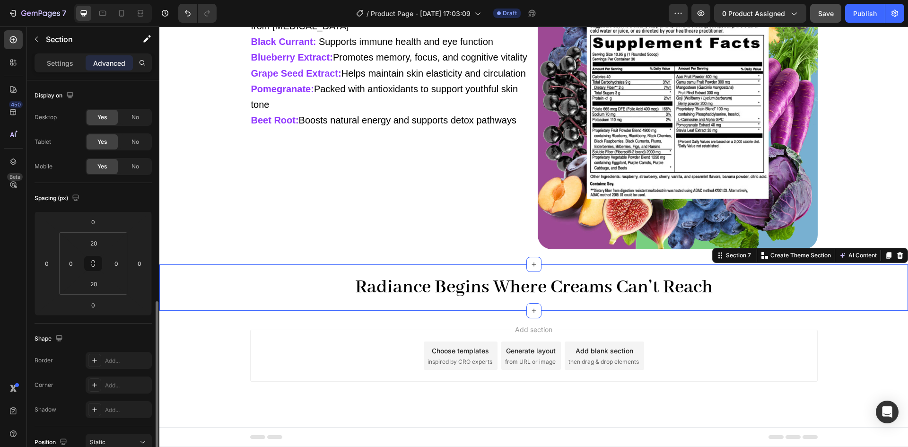
scroll to position [263, 0]
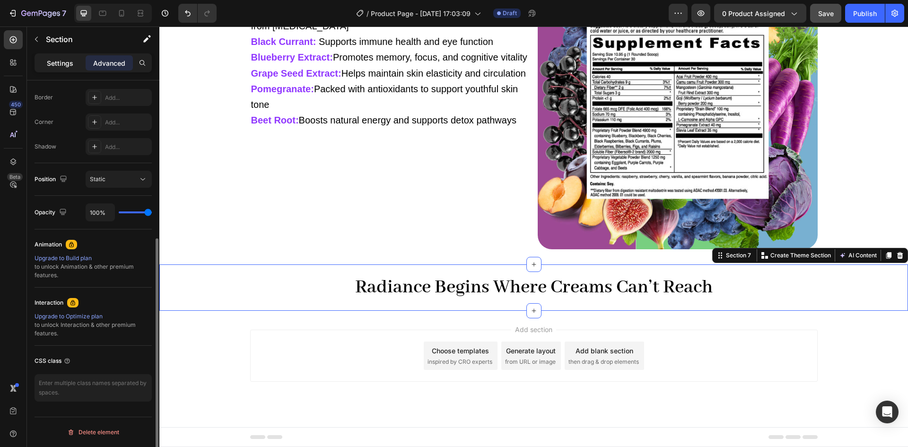
click at [53, 69] on div "Settings" at bounding box center [59, 62] width 47 height 15
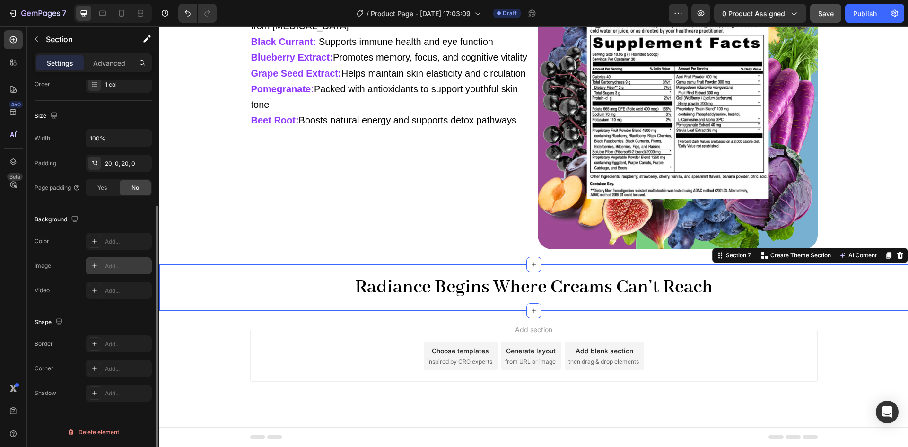
scroll to position [0, 0]
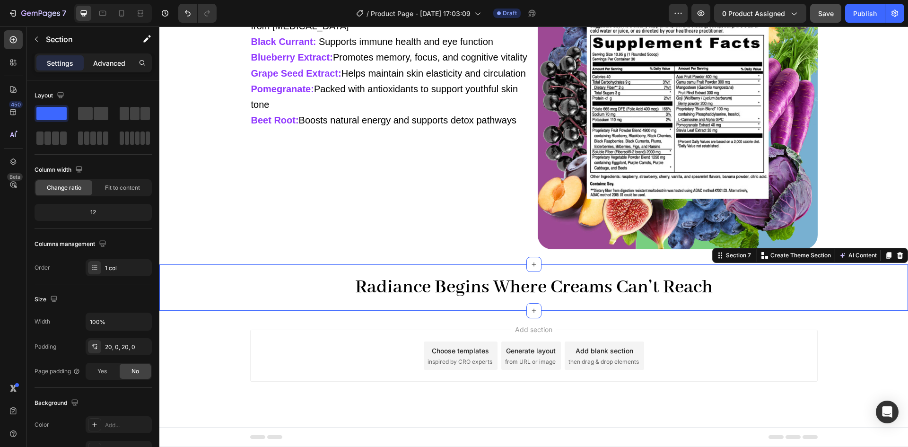
click at [104, 56] on div "Advanced" at bounding box center [109, 62] width 47 height 15
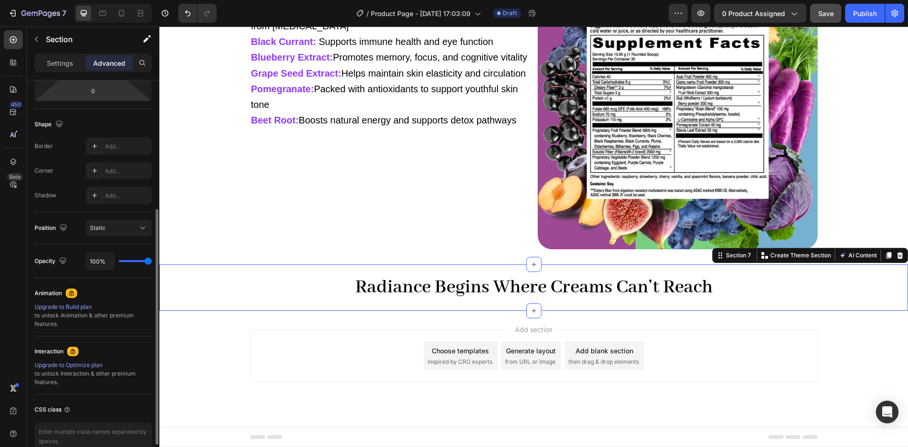
scroll to position [263, 0]
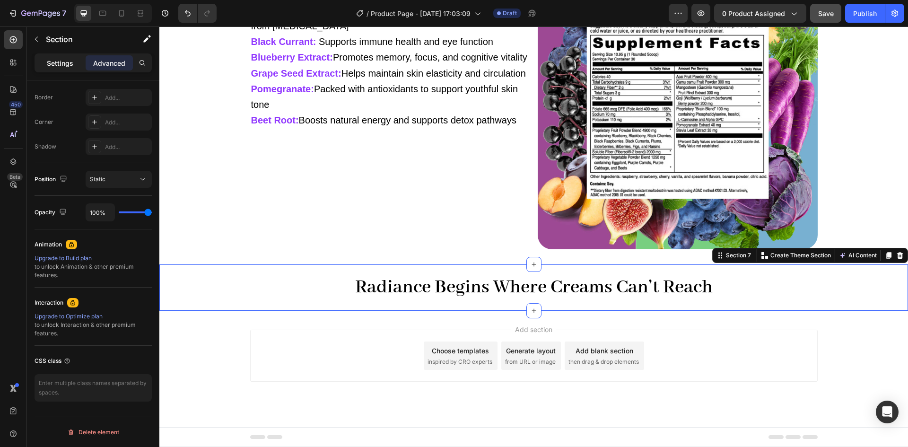
click at [57, 67] on p "Settings" at bounding box center [60, 63] width 26 height 10
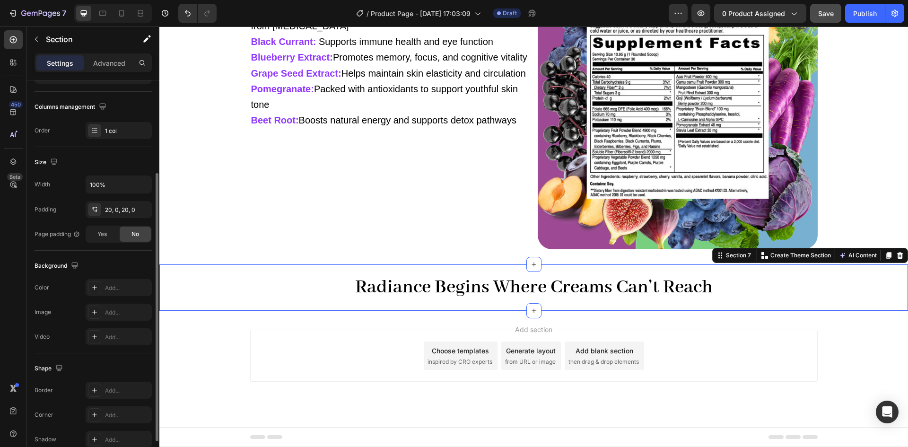
scroll to position [137, 0]
click at [88, 291] on div at bounding box center [94, 287] width 13 height 13
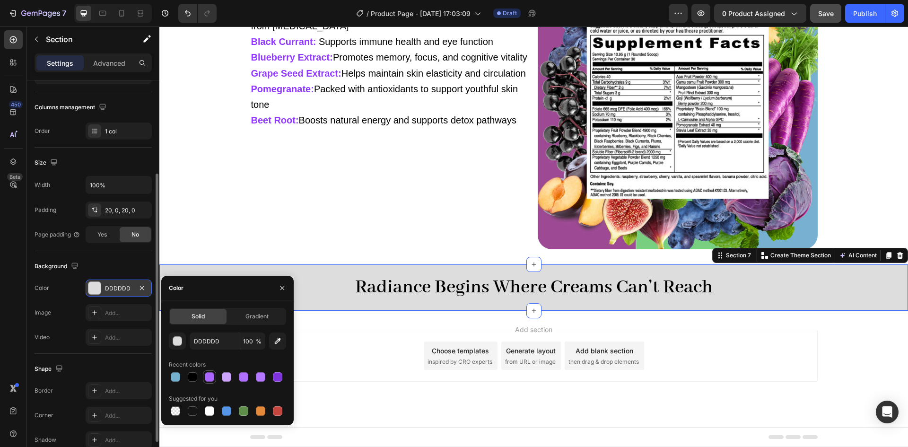
click at [211, 379] on div at bounding box center [209, 376] width 9 height 9
type input "AA66FF"
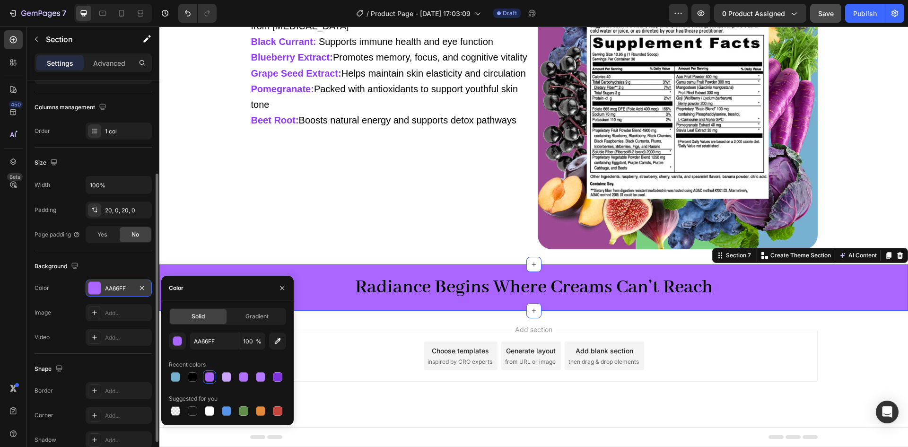
click at [438, 272] on div "Radiance Begins Where Creams Can’t Reach Heading Section 7 You can create reusa…" at bounding box center [533, 287] width 749 height 47
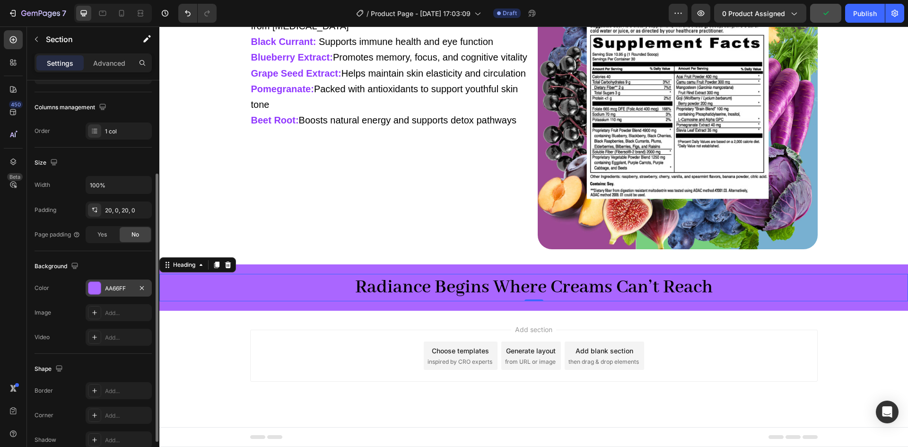
click at [425, 284] on strong "Radiance Begins Where Creams Can’t Reach" at bounding box center [534, 287] width 358 height 23
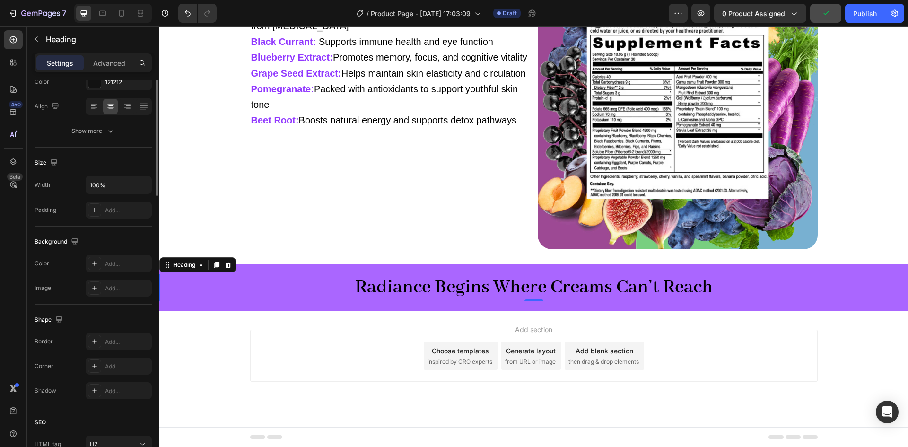
scroll to position [0, 0]
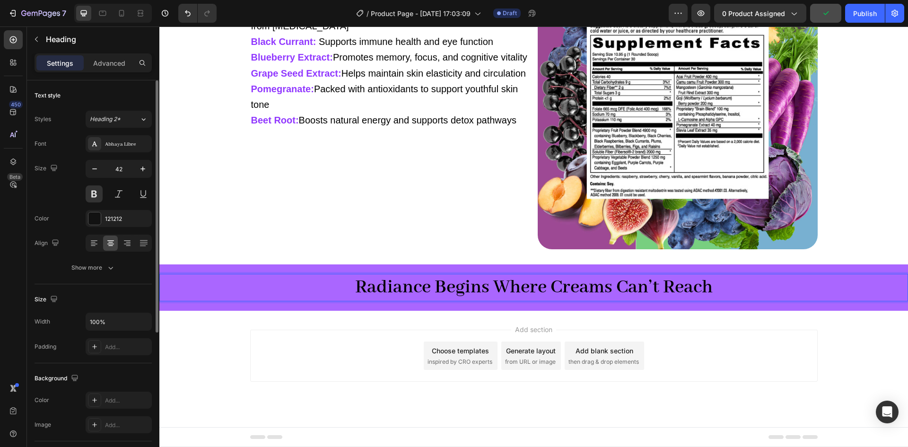
click at [425, 284] on strong "Radiance Begins Where Creams Can’t Reach" at bounding box center [534, 287] width 358 height 23
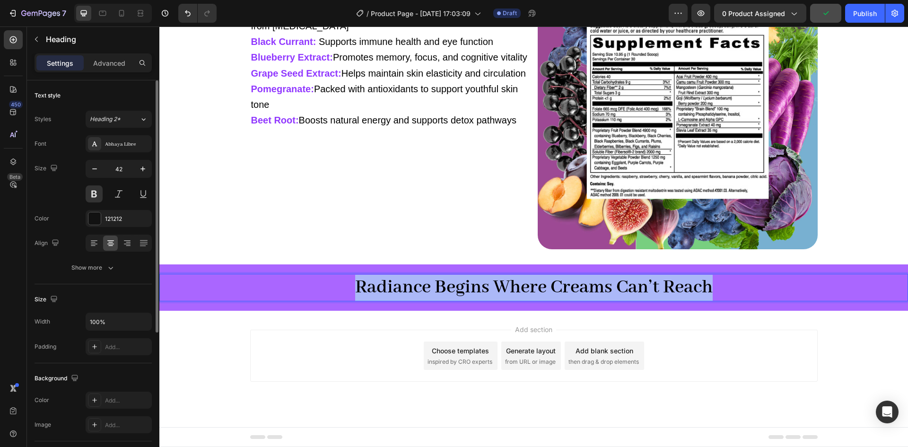
click at [425, 284] on strong "Radiance Begins Where Creams Can’t Reach" at bounding box center [534, 287] width 358 height 23
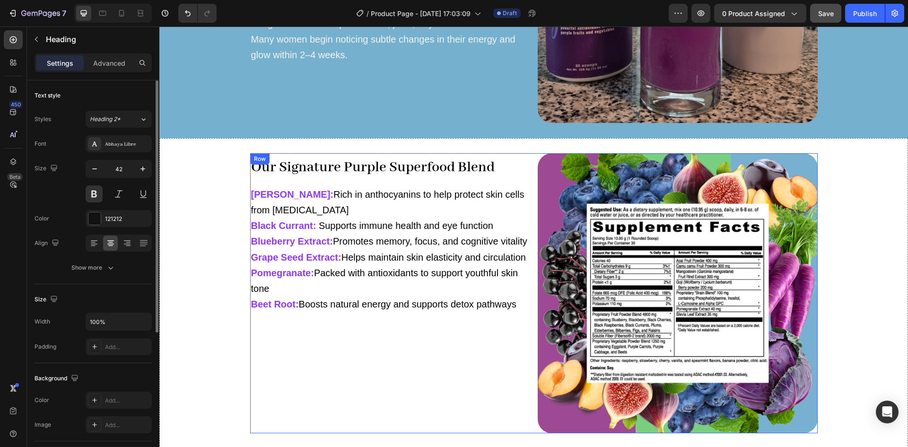
scroll to position [1345, 0]
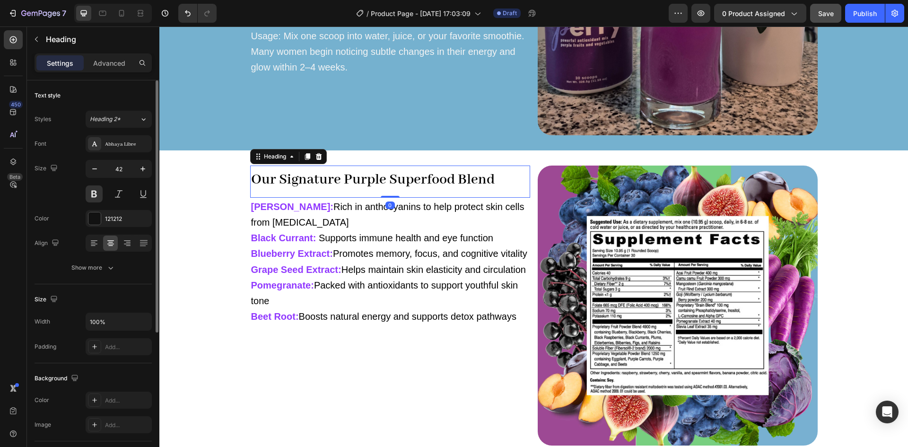
click at [370, 182] on strong "Our Signature Purple Superfood Blend" at bounding box center [373, 180] width 244 height 18
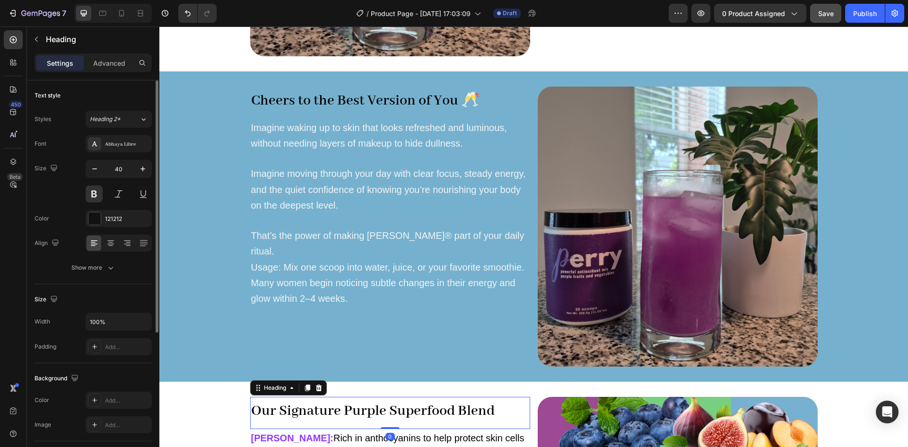
scroll to position [1113, 0]
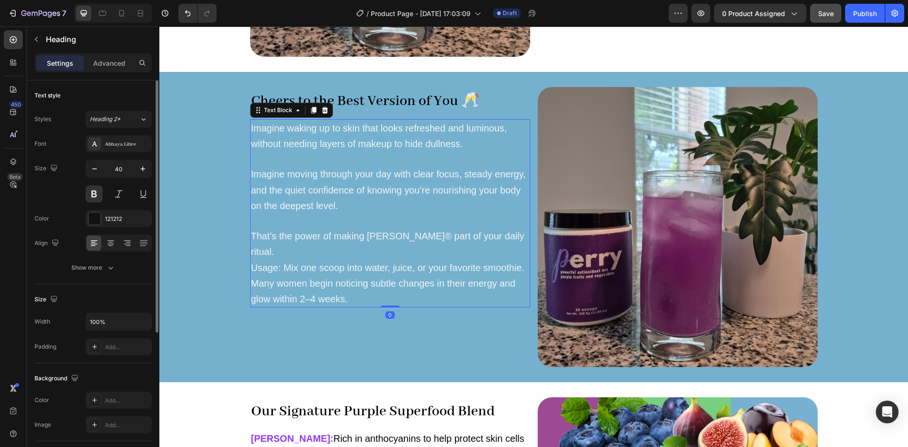
click at [368, 143] on span "Imagine waking up to skin that looks refreshed and luminous, without needing la…" at bounding box center [379, 136] width 256 height 26
click at [310, 110] on icon at bounding box center [314, 110] width 8 height 8
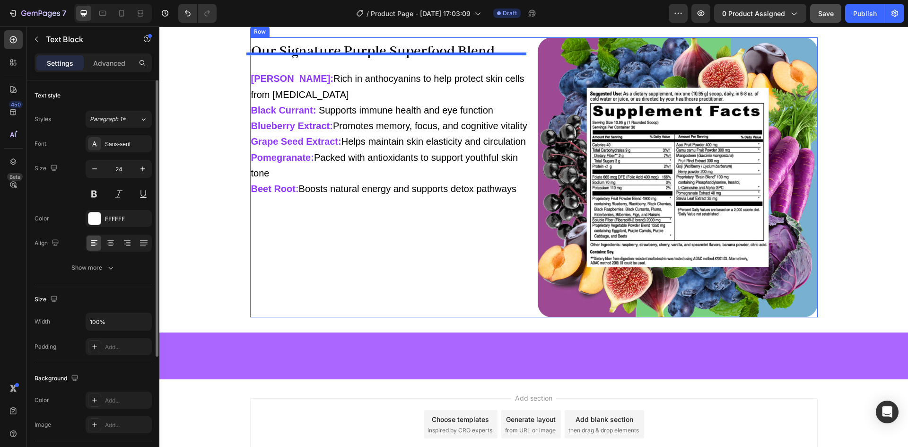
scroll to position [1639, 0]
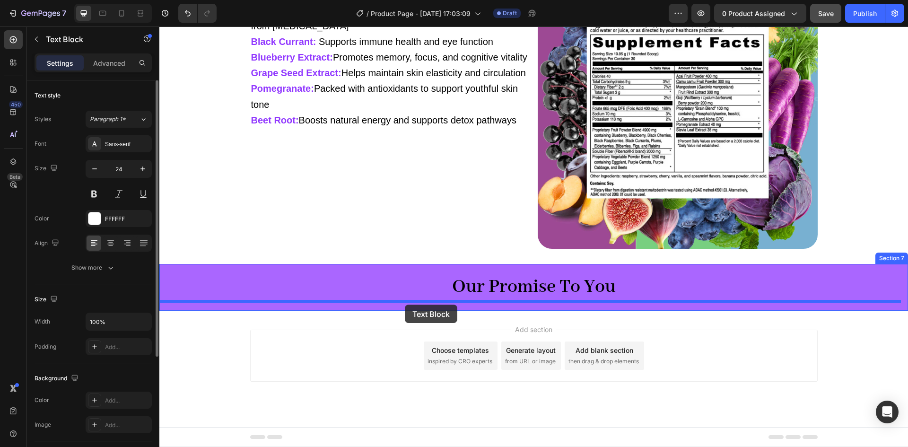
drag, startPoint x: 272, startPoint y: 283, endPoint x: 405, endPoint y: 305, distance: 135.5
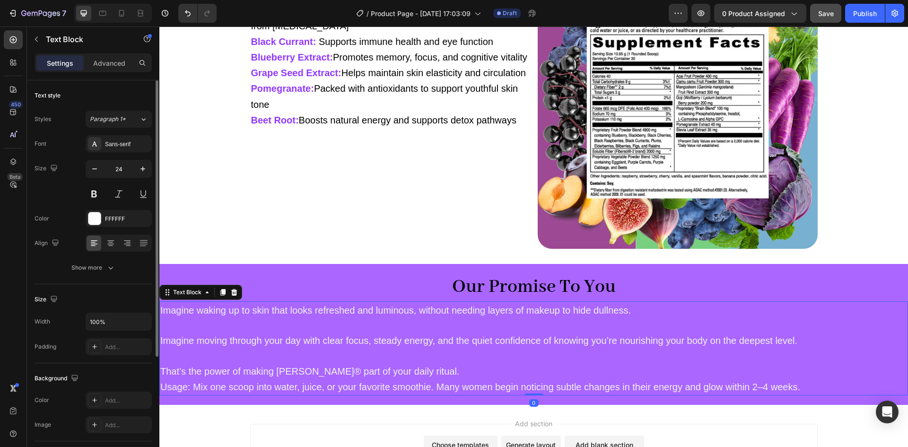
click at [417, 307] on span "Imagine waking up to skin that looks refreshed and luminous, without needing la…" at bounding box center [395, 310] width 471 height 10
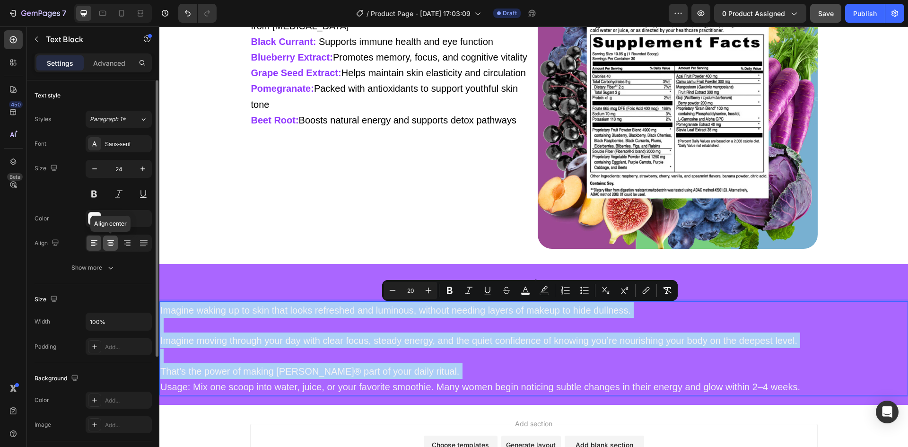
click at [111, 243] on icon at bounding box center [110, 242] width 5 height 1
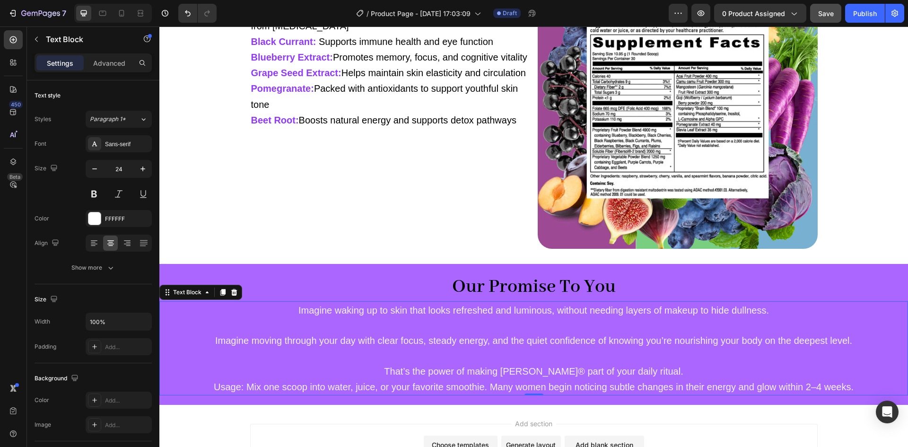
click at [416, 333] on p "Imagine moving through your day with clear focus, steady energy, and the quiet …" at bounding box center [533, 333] width 747 height 30
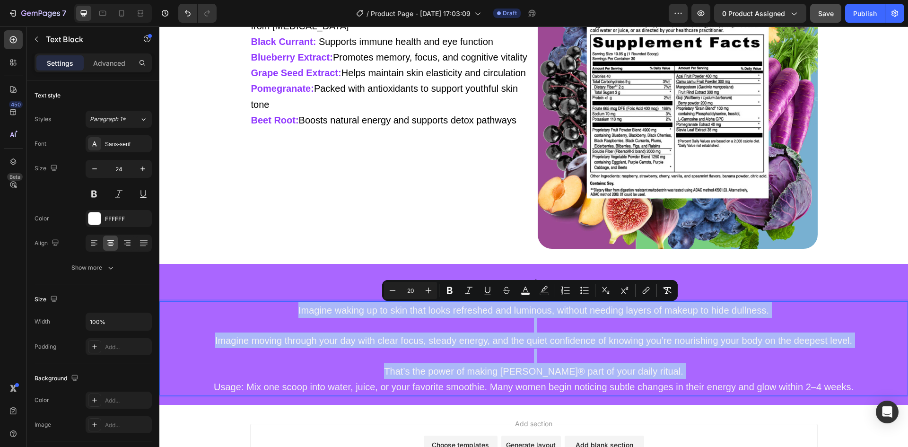
type input "11"
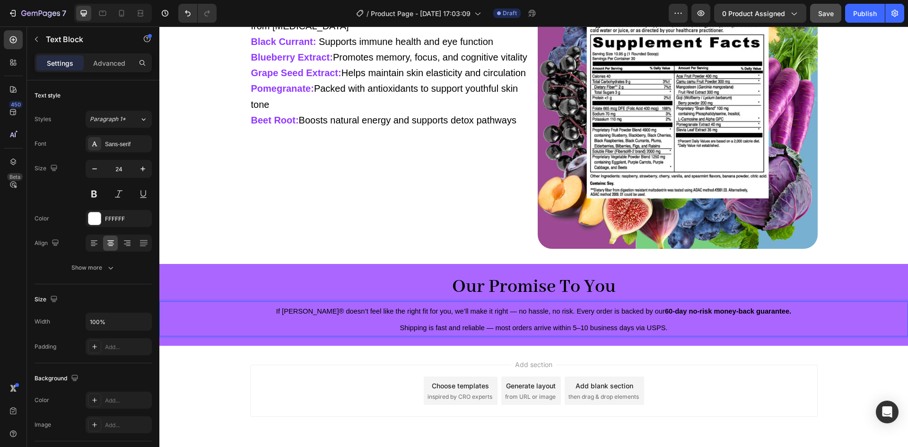
click at [416, 333] on p "Shipping is fast and reliable — most orders arrive within 5–10 business days vi…" at bounding box center [533, 327] width 747 height 17
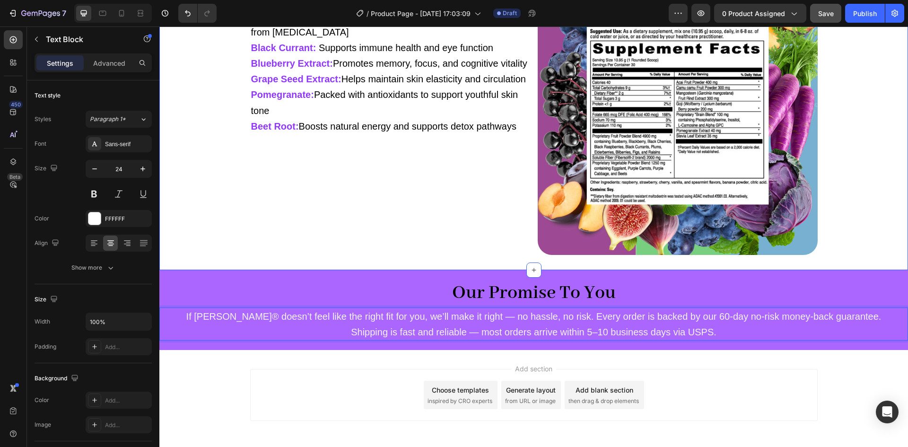
scroll to position [1633, 0]
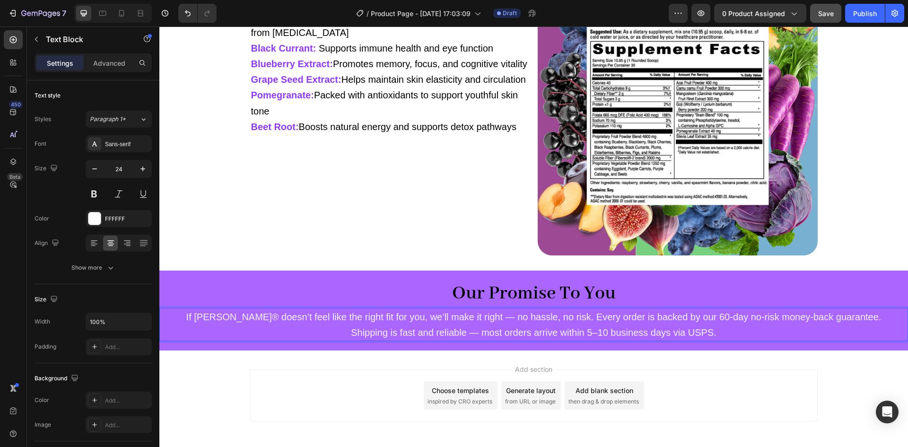
click at [111, 72] on div "Settings Advanced" at bounding box center [93, 66] width 132 height 27
click at [109, 70] on div "Advanced" at bounding box center [109, 62] width 47 height 15
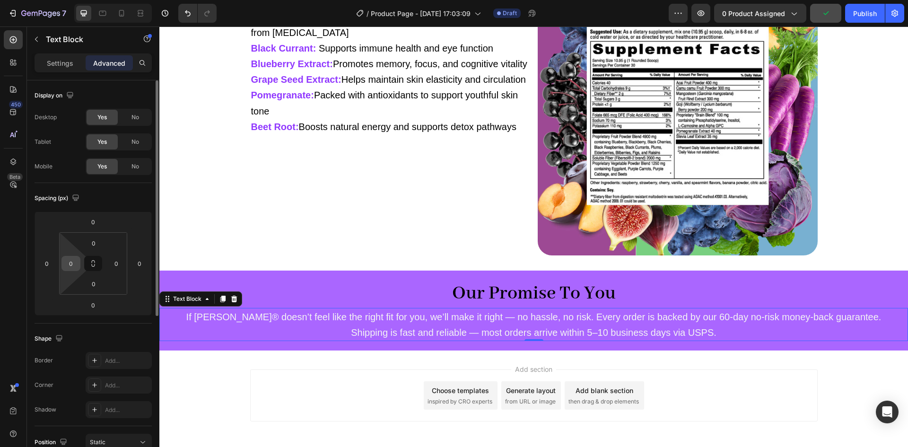
click at [76, 265] on input "0" at bounding box center [71, 263] width 14 height 14
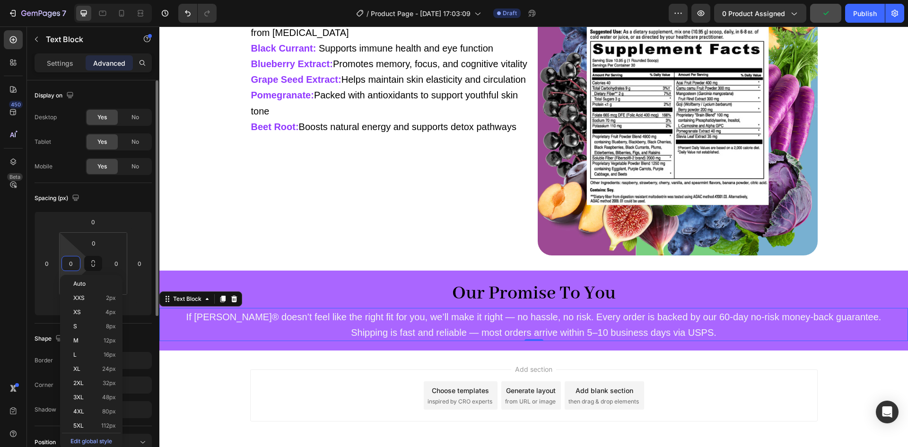
click at [76, 265] on input "0" at bounding box center [71, 263] width 14 height 14
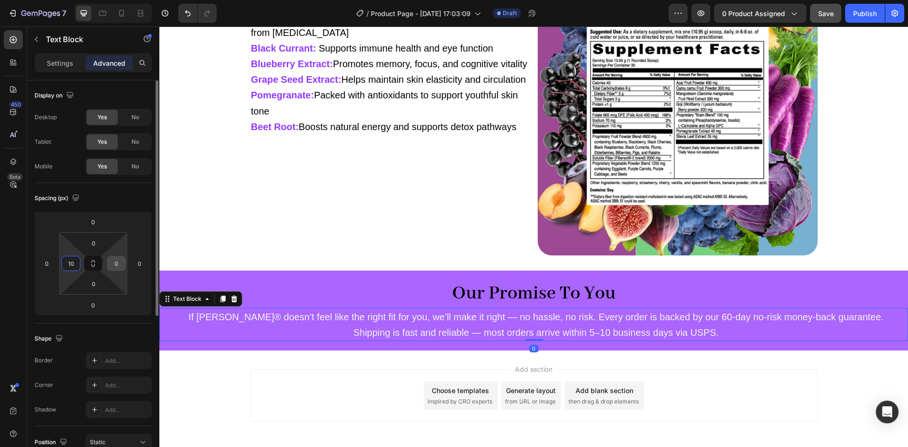
type input "10"
click at [117, 268] on input "0" at bounding box center [116, 263] width 14 height 14
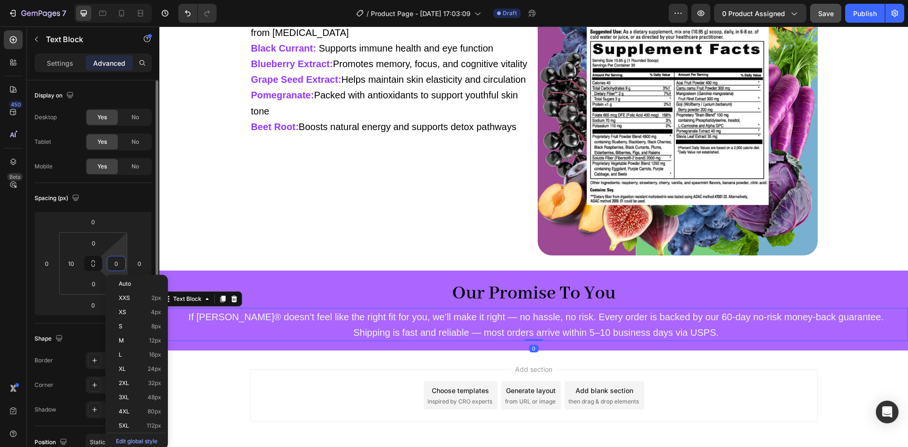
click at [117, 268] on input "0" at bounding box center [116, 263] width 14 height 14
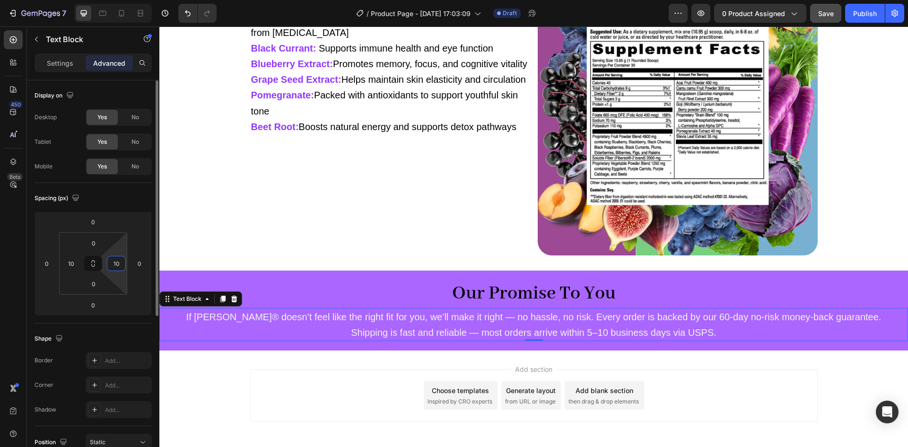
type input "10"
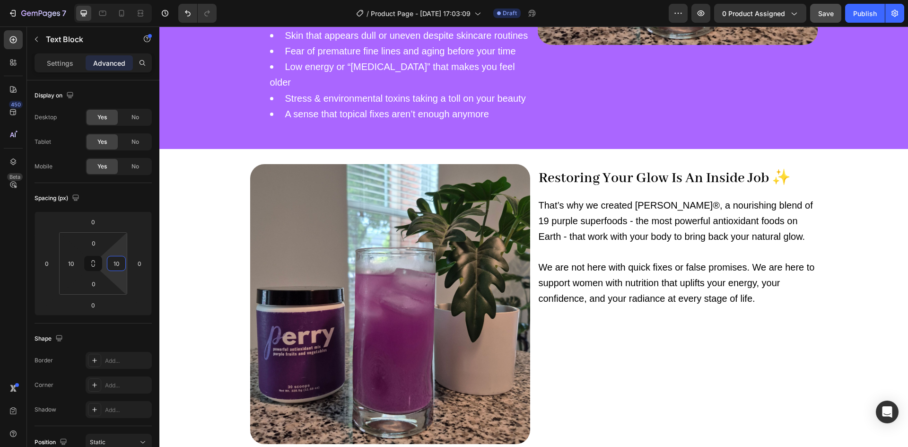
scroll to position [738, 0]
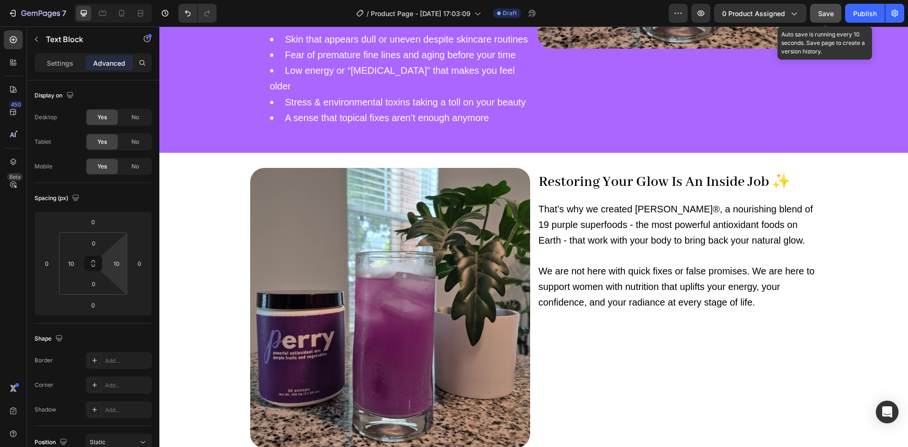
click at [825, 21] on button "Save" at bounding box center [825, 13] width 31 height 19
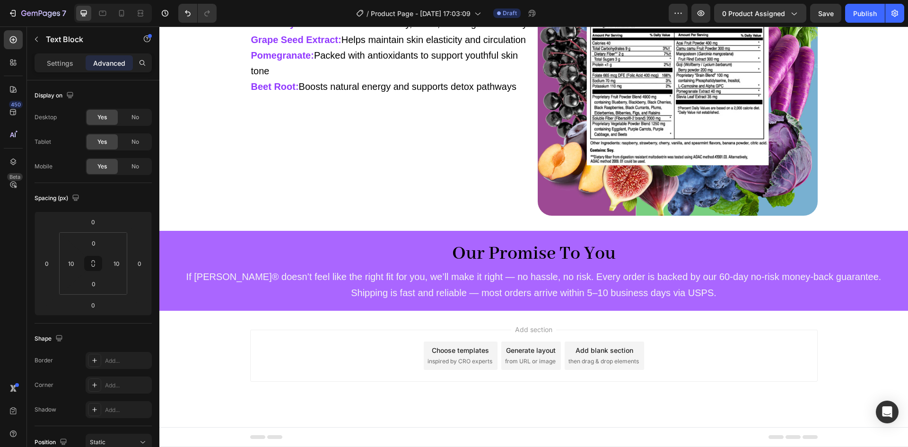
scroll to position [1575, 0]
click at [36, 38] on icon "button" at bounding box center [36, 39] width 3 height 5
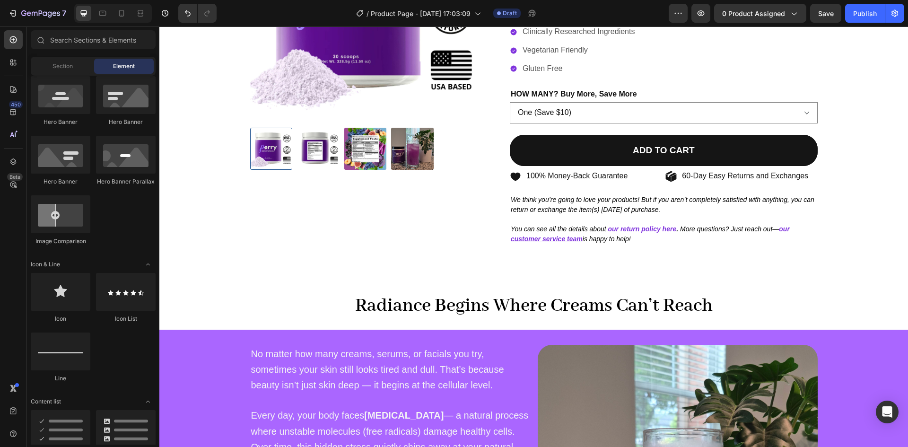
scroll to position [161, 0]
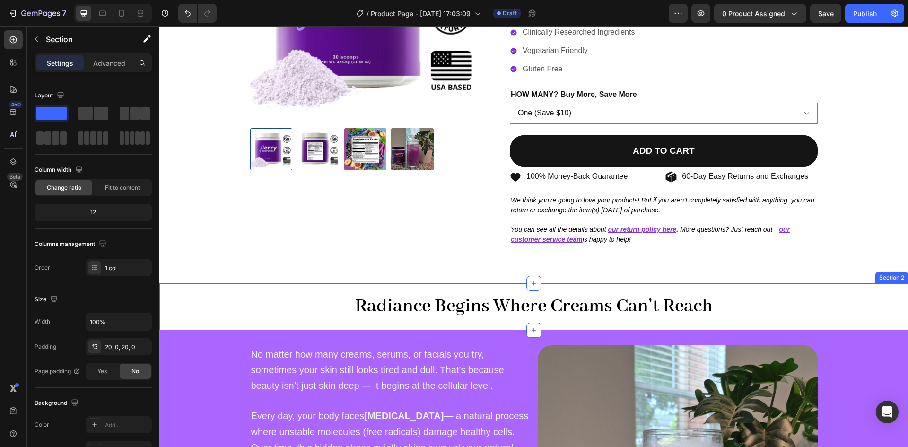
click at [351, 287] on div "Radiance Begins Where Creams Can’t Reach Heading Section 2" at bounding box center [533, 306] width 749 height 47
click at [885, 276] on icon at bounding box center [889, 275] width 8 height 8
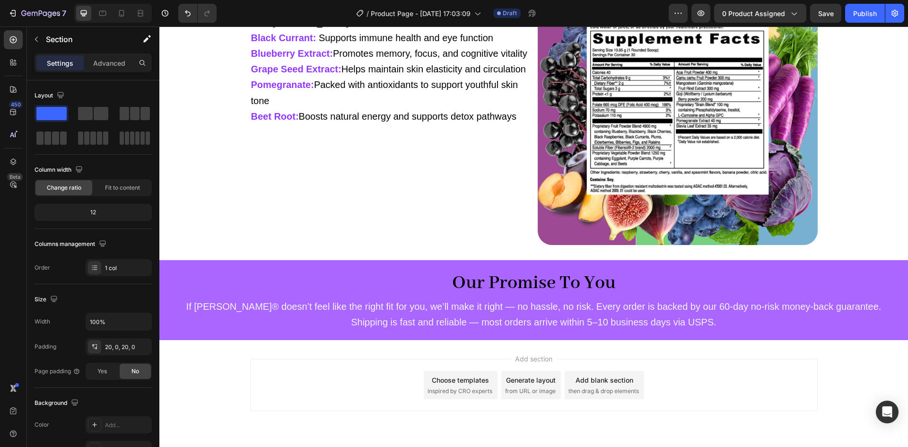
scroll to position [1622, 0]
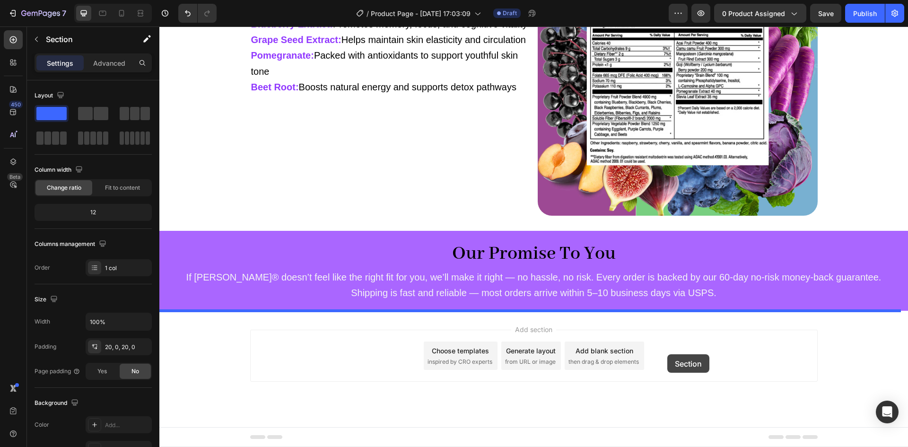
drag, startPoint x: 723, startPoint y: 323, endPoint x: 667, endPoint y: 354, distance: 63.8
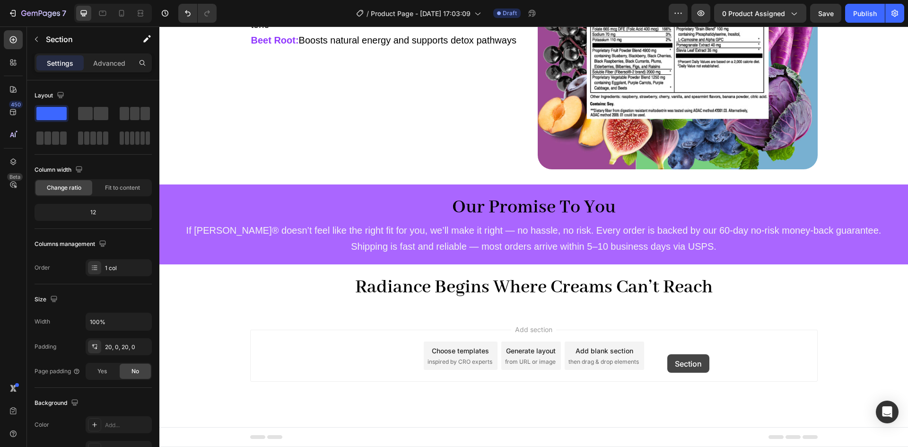
scroll to position [1575, 0]
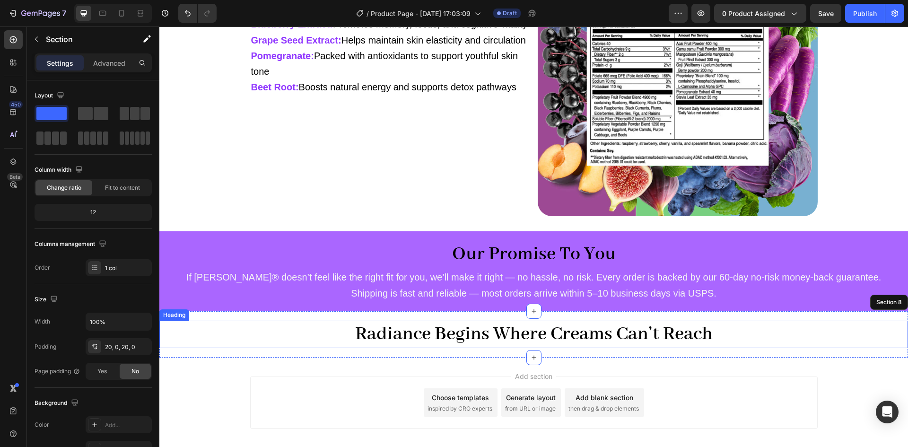
click at [464, 327] on strong "Radiance Begins Where Creams Can’t Reach" at bounding box center [534, 334] width 358 height 23
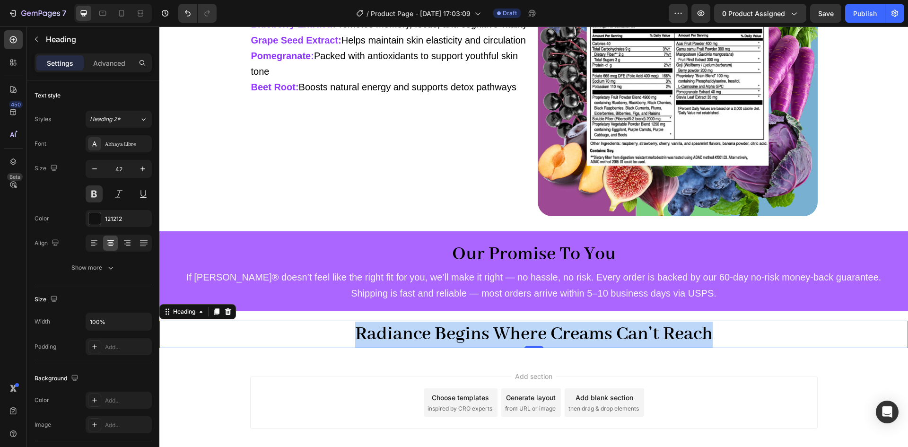
click at [464, 327] on strong "Radiance Begins Where Creams Can’t Reach" at bounding box center [534, 334] width 358 height 23
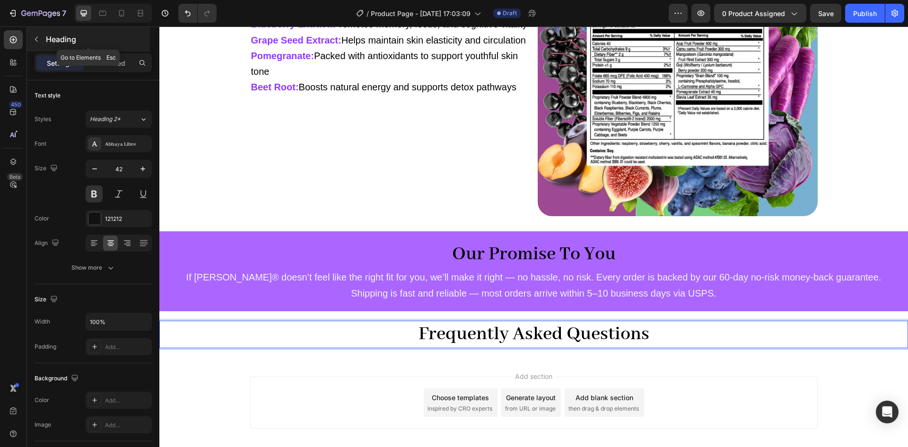
click at [42, 39] on button "button" at bounding box center [36, 39] width 15 height 15
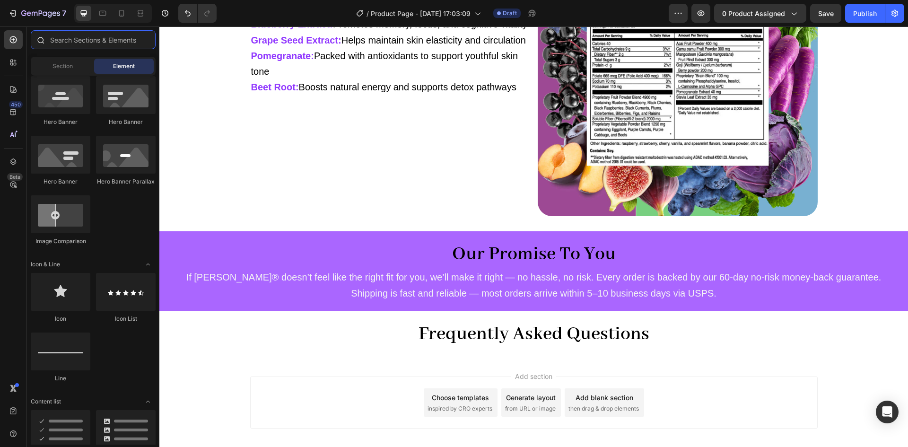
click at [87, 44] on input "text" at bounding box center [93, 39] width 125 height 19
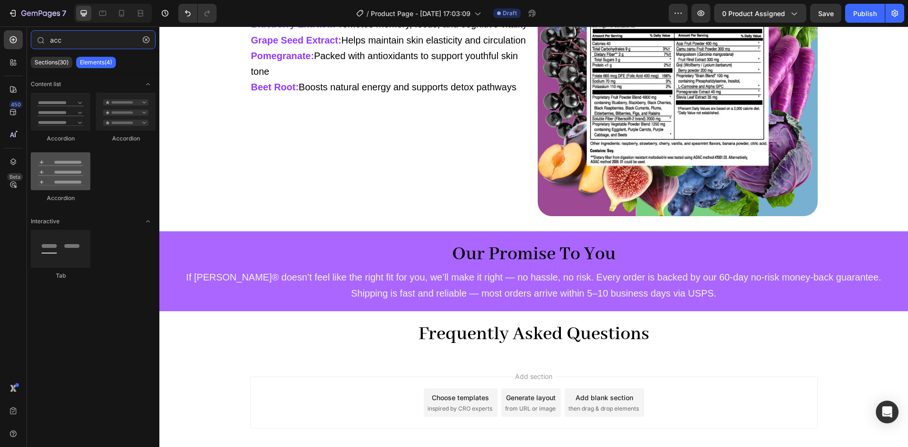
type input "acc"
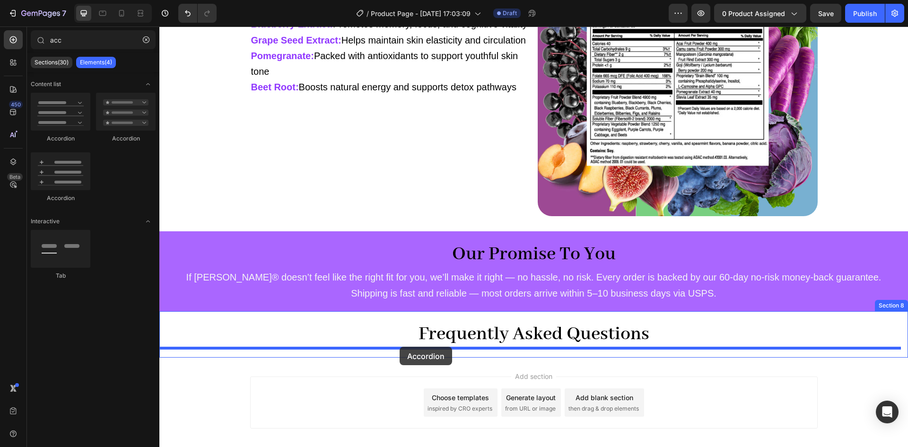
drag, startPoint x: 228, startPoint y: 201, endPoint x: 400, endPoint y: 347, distance: 225.2
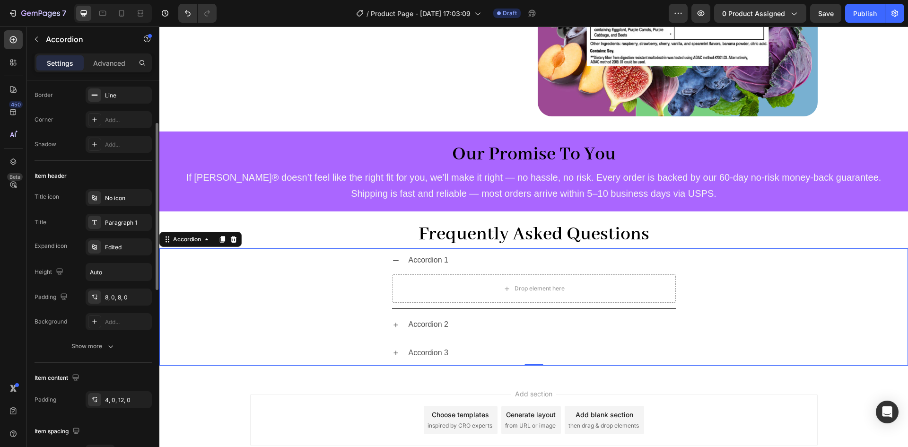
scroll to position [101, 0]
click at [433, 260] on div "Accordion 1" at bounding box center [428, 260] width 43 height 17
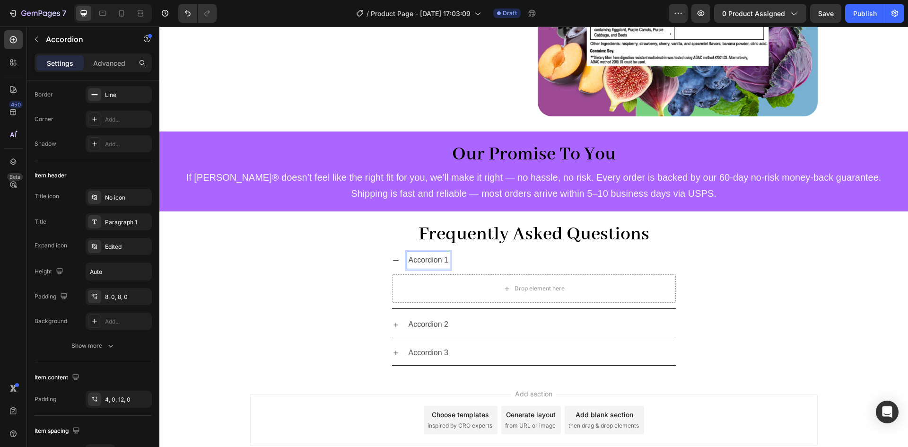
click at [432, 259] on p "Accordion 1" at bounding box center [429, 261] width 40 height 14
click at [449, 258] on strong "How is Perry® different from other beauty powders?" at bounding box center [515, 260] width 213 height 8
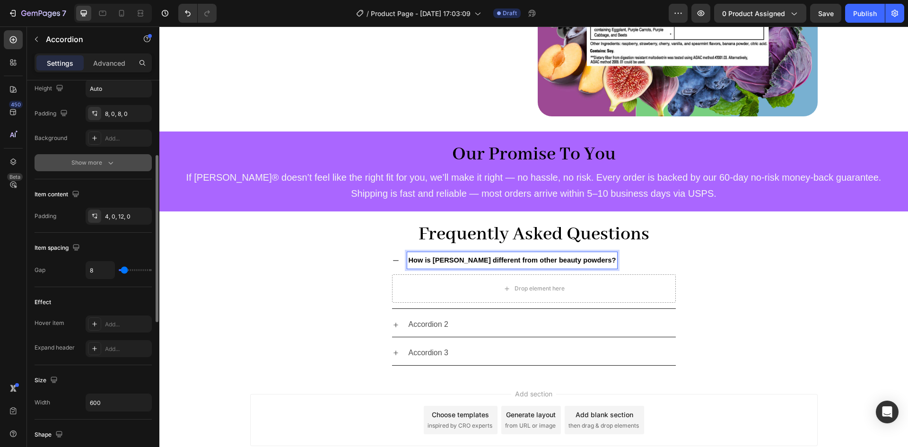
scroll to position [321, 0]
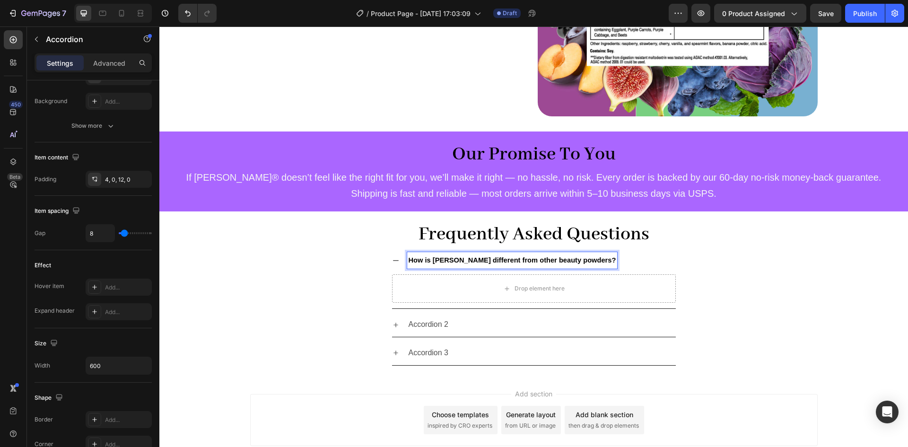
click at [423, 323] on p "Accordion 2" at bounding box center [429, 325] width 40 height 14
click at [430, 325] on p "Accordion 2" at bounding box center [429, 325] width 40 height 14
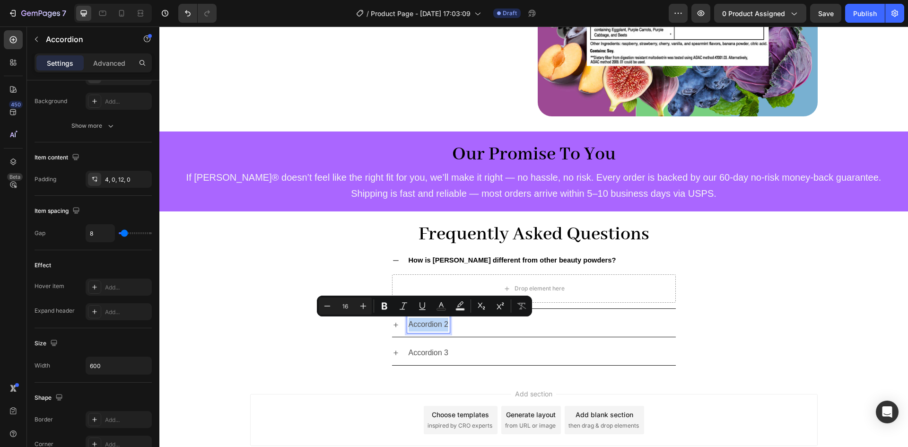
type input "11"
type input "14"
click at [447, 263] on strong "How is Perry different from other beauty powders?" at bounding box center [513, 260] width 208 height 8
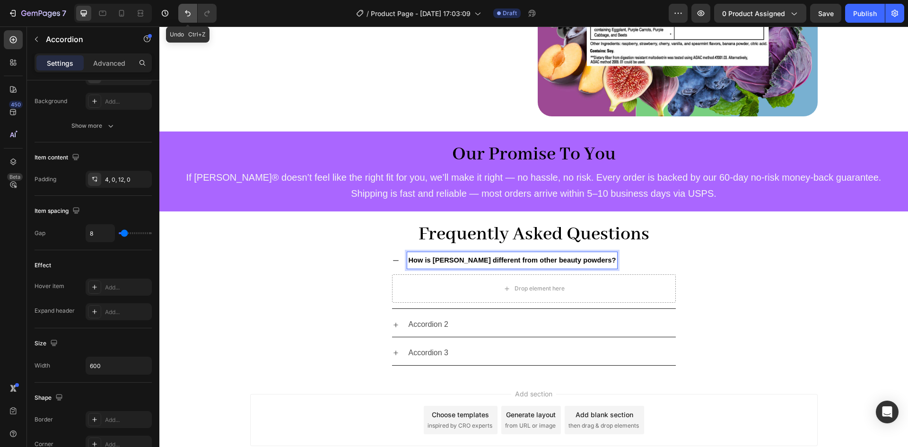
click at [189, 14] on icon "Undo/Redo" at bounding box center [187, 13] width 9 height 9
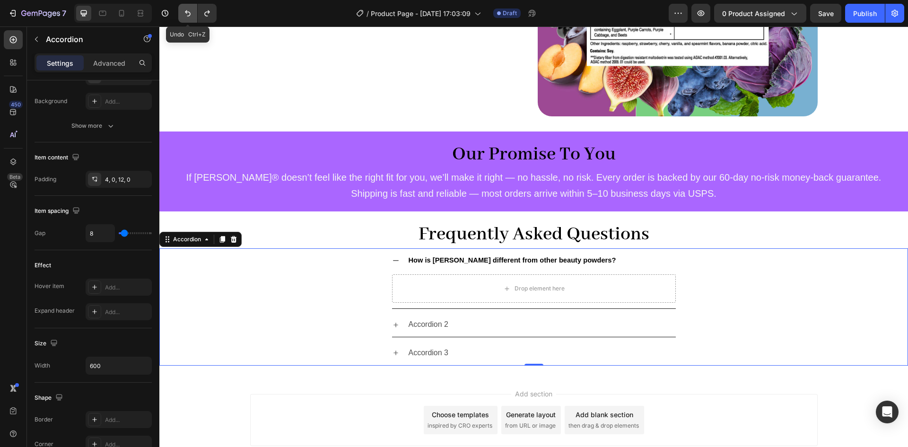
click at [189, 14] on icon "Undo/Redo" at bounding box center [187, 13] width 9 height 9
click at [421, 261] on div "Accordion 1" at bounding box center [428, 260] width 43 height 17
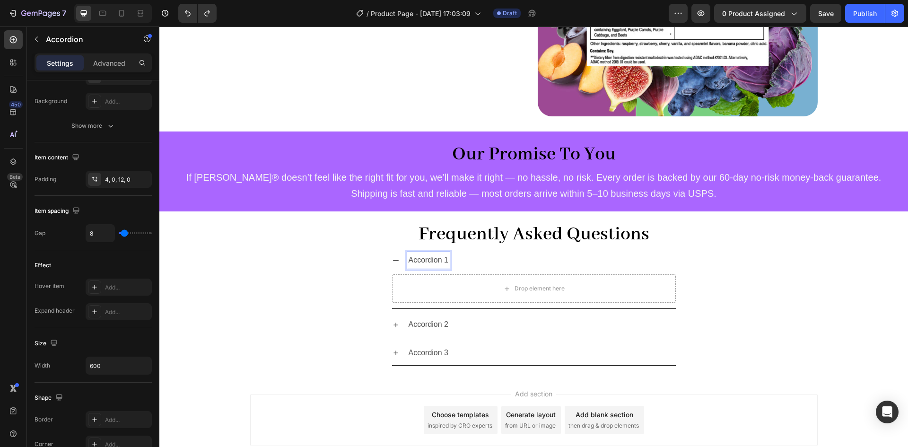
click at [421, 261] on p "Accordion 1" at bounding box center [429, 261] width 40 height 14
click at [423, 330] on p "Accordion 2" at bounding box center [429, 325] width 40 height 14
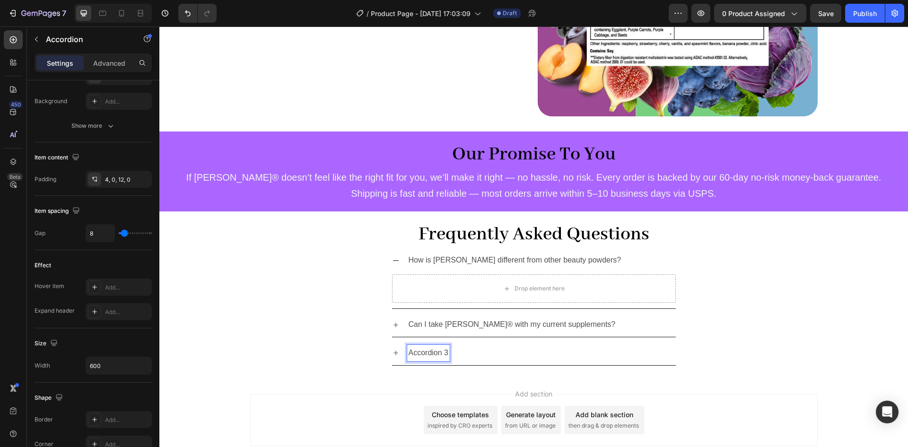
click at [420, 352] on p "Accordion 3" at bounding box center [429, 353] width 40 height 14
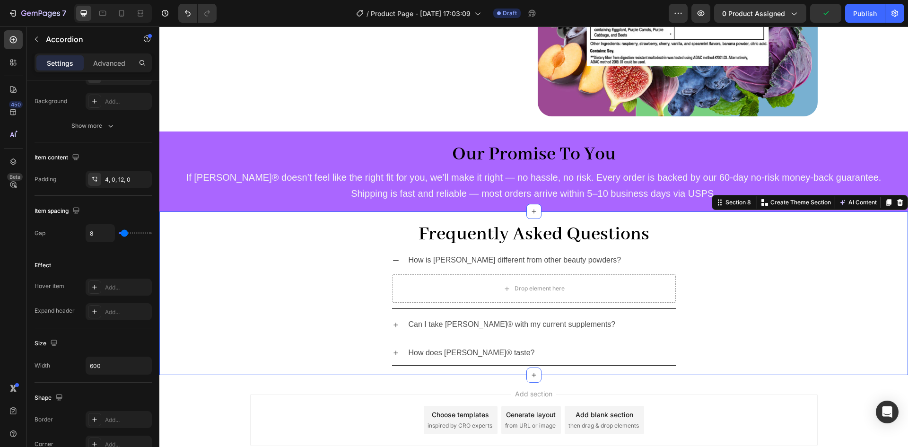
scroll to position [0, 0]
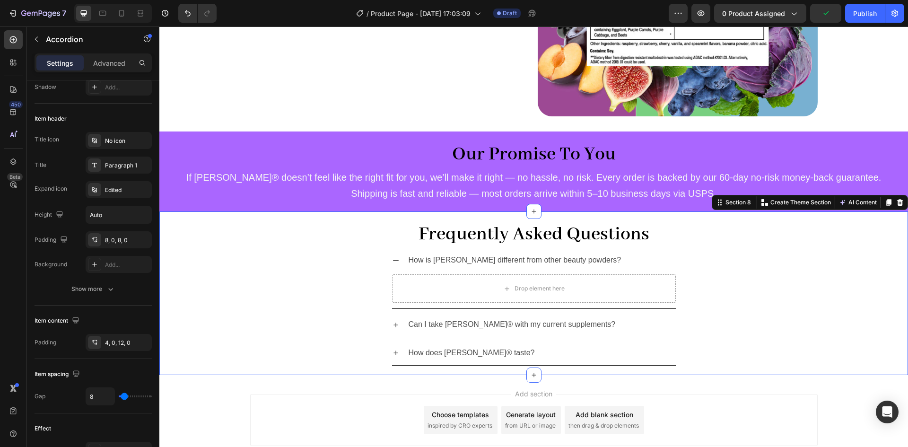
click at [417, 372] on div "⁠⁠⁠⁠⁠⁠⁠ Frequently Asked Questions Heading How is Perry different from other be…" at bounding box center [533, 293] width 749 height 164
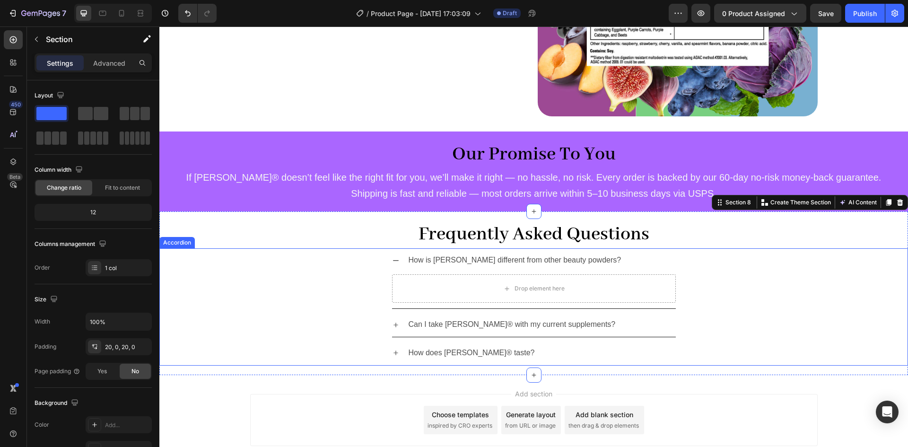
click at [361, 304] on div "How is Perry different from other beauty powders? Drop element here" at bounding box center [534, 278] width 748 height 61
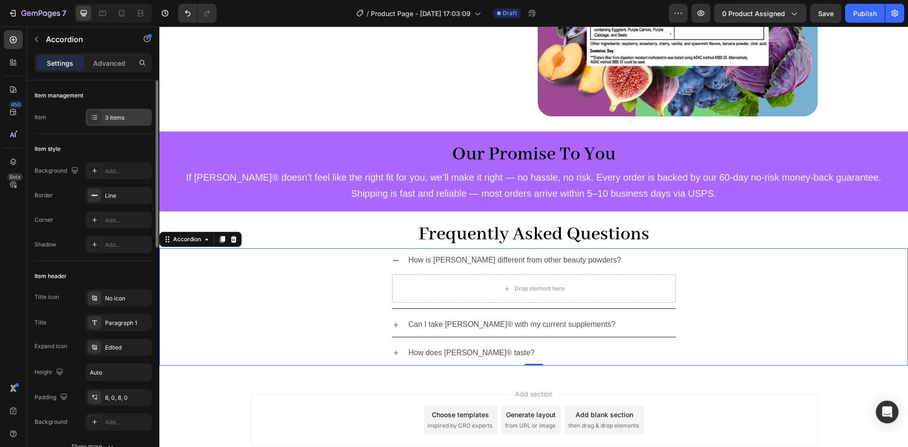
click at [115, 117] on div "3 items" at bounding box center [127, 118] width 44 height 9
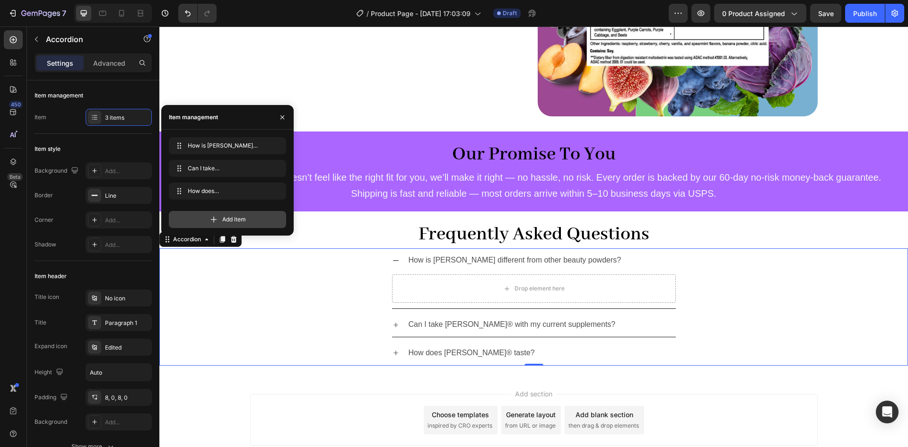
click at [212, 219] on icon at bounding box center [214, 220] width 6 height 6
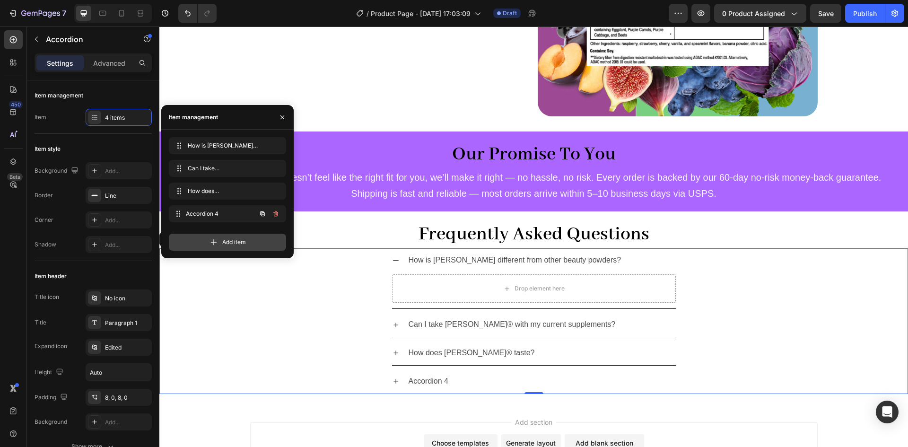
click at [212, 219] on div "Accordion 4 Accordion 4" at bounding box center [214, 213] width 83 height 13
click at [209, 243] on icon at bounding box center [213, 241] width 9 height 9
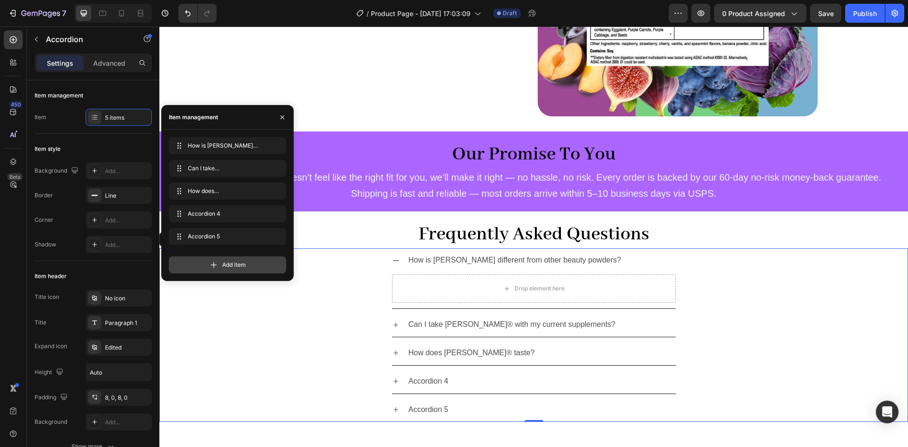
click at [204, 267] on div "Add item" at bounding box center [227, 264] width 117 height 17
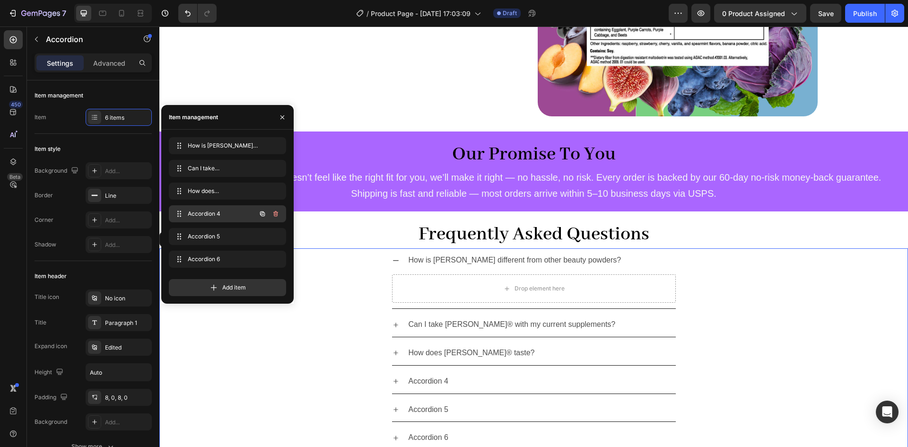
click at [219, 216] on span "Accordion 4" at bounding box center [214, 214] width 53 height 9
click at [219, 216] on span "Accordion 4" at bounding box center [221, 214] width 70 height 9
click at [202, 213] on span "Accordion 4" at bounding box center [214, 214] width 53 height 9
click at [436, 385] on div "Accordion 4" at bounding box center [428, 381] width 43 height 17
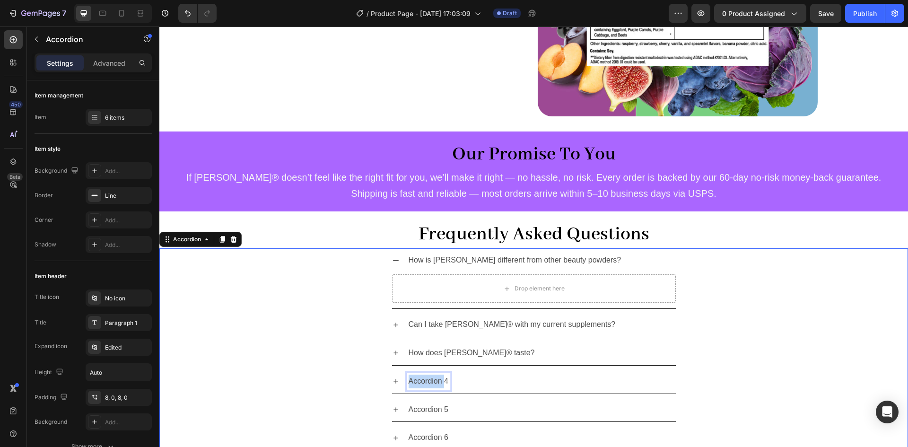
click at [436, 385] on p "Accordion 4" at bounding box center [429, 382] width 40 height 14
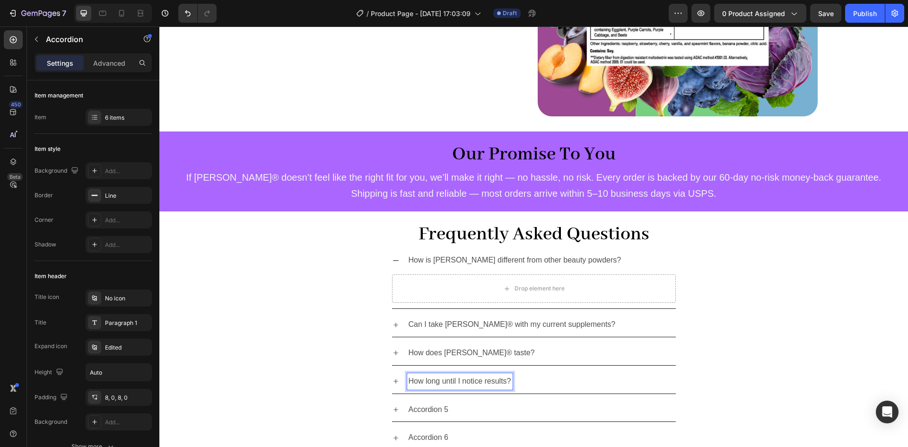
click at [433, 404] on p "Accordion 5" at bounding box center [429, 410] width 40 height 14
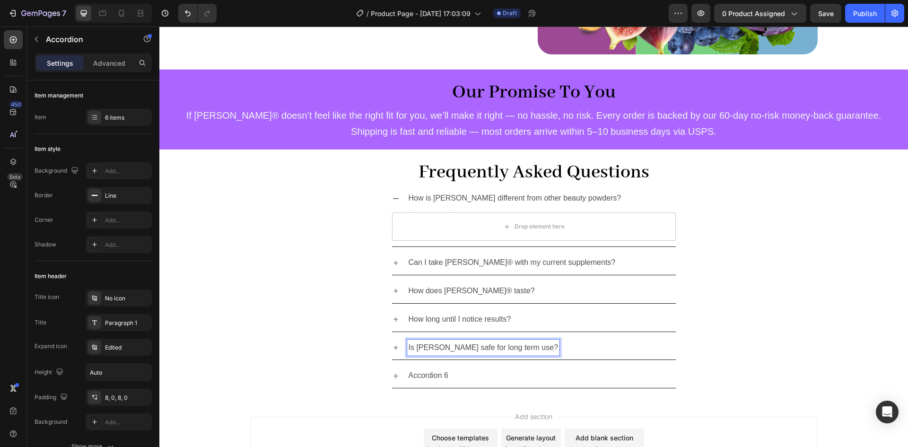
scroll to position [1737, 0]
click at [433, 380] on p "Accordion 6" at bounding box center [429, 375] width 40 height 14
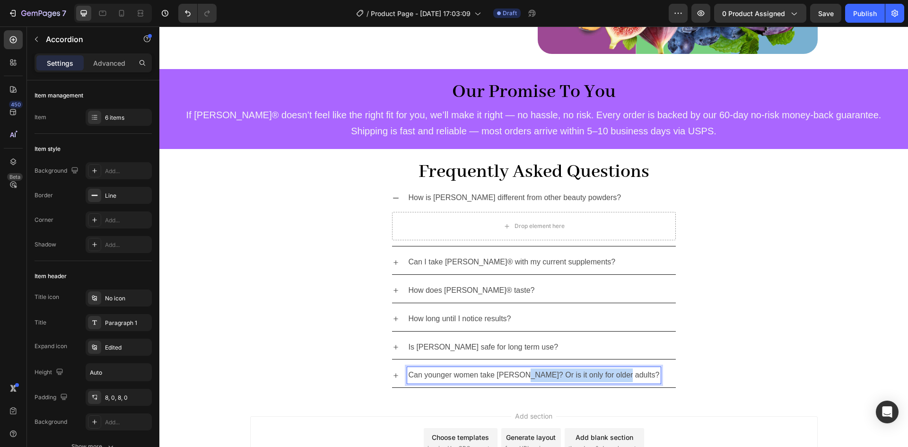
drag, startPoint x: 518, startPoint y: 373, endPoint x: 619, endPoint y: 379, distance: 100.5
click at [619, 379] on div "Can younger women take Perry? Or is it only for older adults?" at bounding box center [541, 375] width 269 height 17
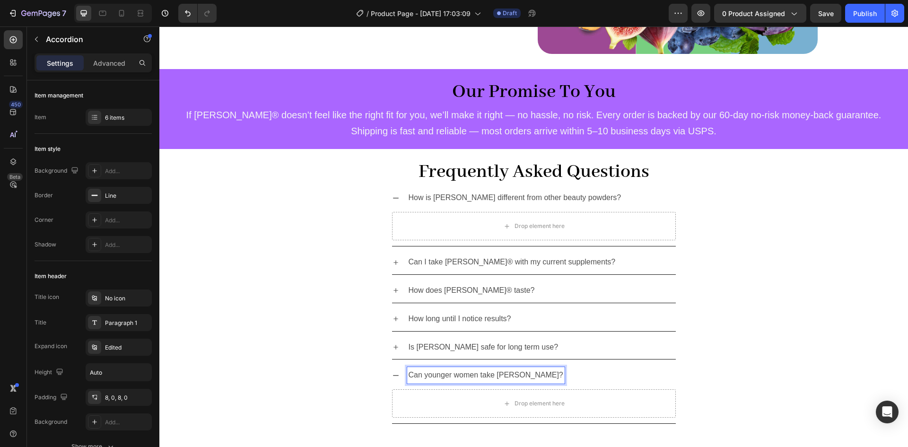
click at [732, 314] on div "How long until I notice results?" at bounding box center [534, 319] width 748 height 25
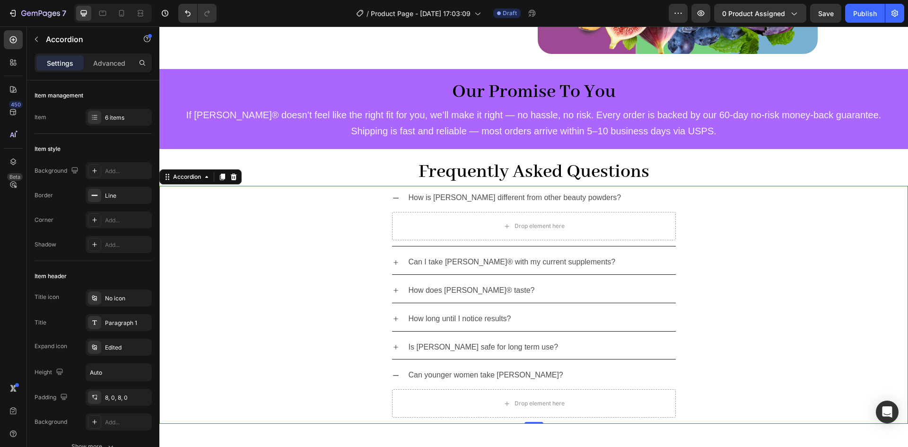
click at [392, 373] on icon at bounding box center [396, 376] width 8 height 8
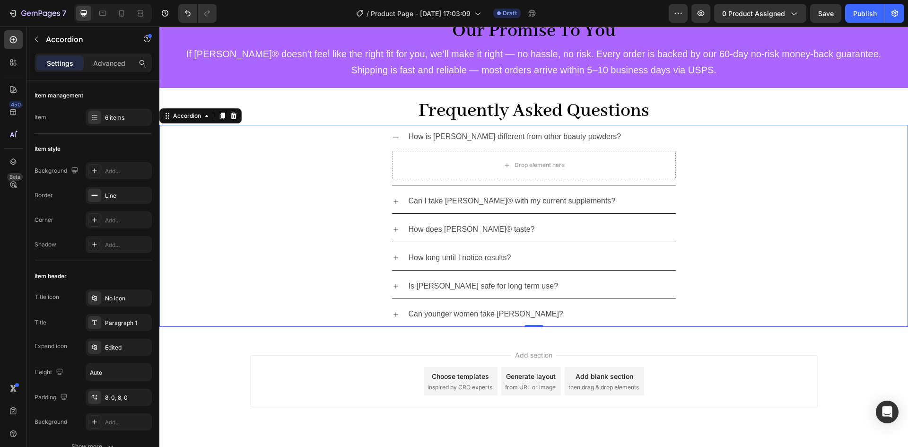
scroll to position [1802, 0]
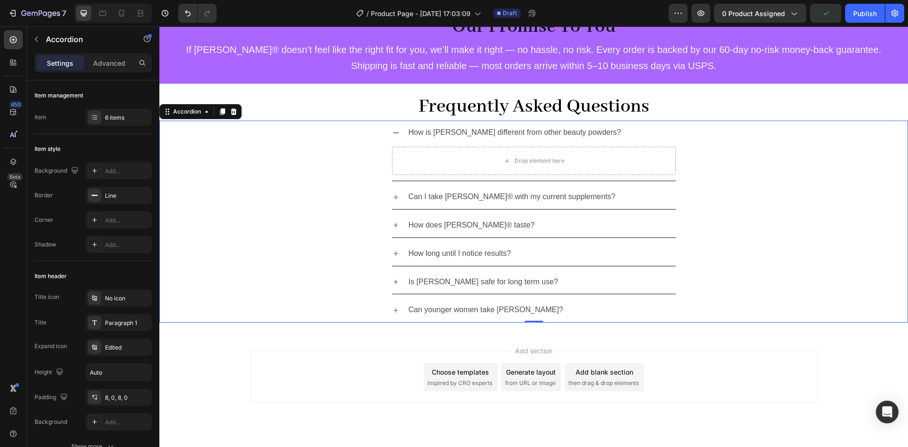
click at [393, 133] on icon at bounding box center [396, 132] width 6 height 1
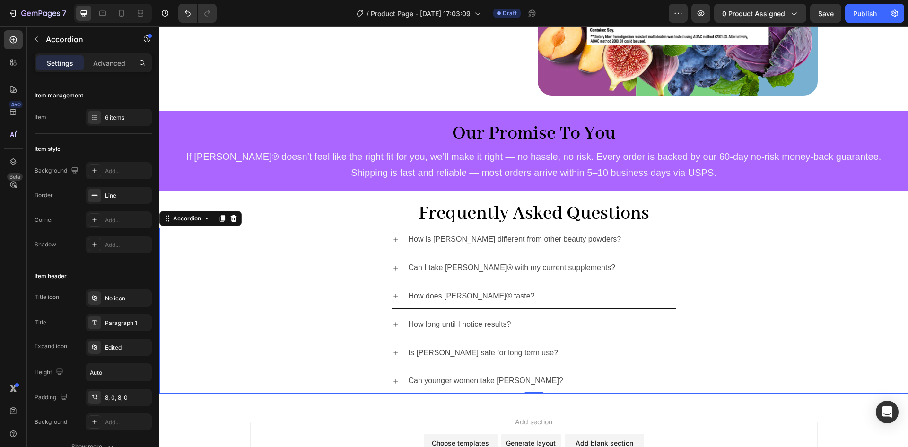
scroll to position [1695, 0]
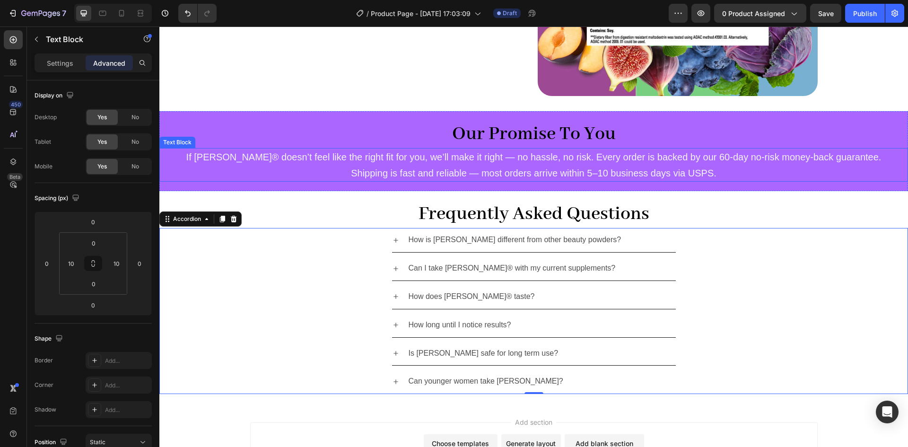
click at [386, 159] on span "If Perry® doesn’t feel like the right fit for you, we’ll make it right — no has…" at bounding box center [533, 157] width 695 height 10
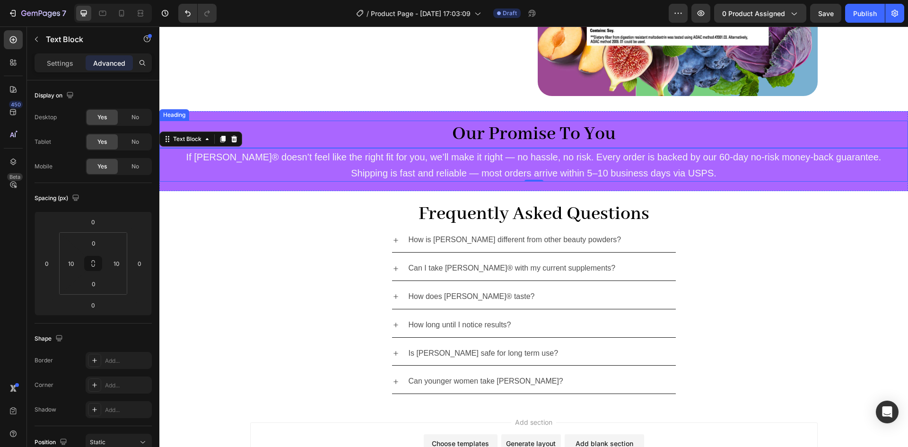
click at [285, 151] on p "If Perry® doesn’t feel like the right fit for you, we’ll make it right — no has…" at bounding box center [533, 164] width 737 height 31
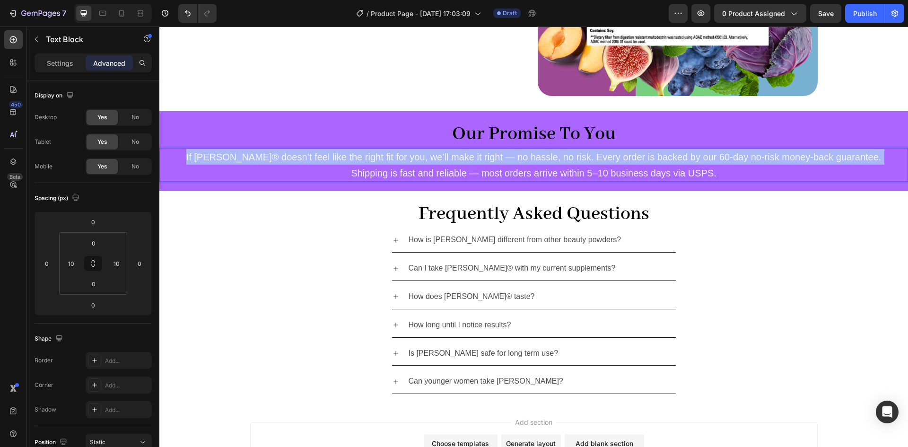
click at [285, 151] on p "If Perry® doesn’t feel like the right fit for you, we’ll make it right — no has…" at bounding box center [533, 164] width 737 height 31
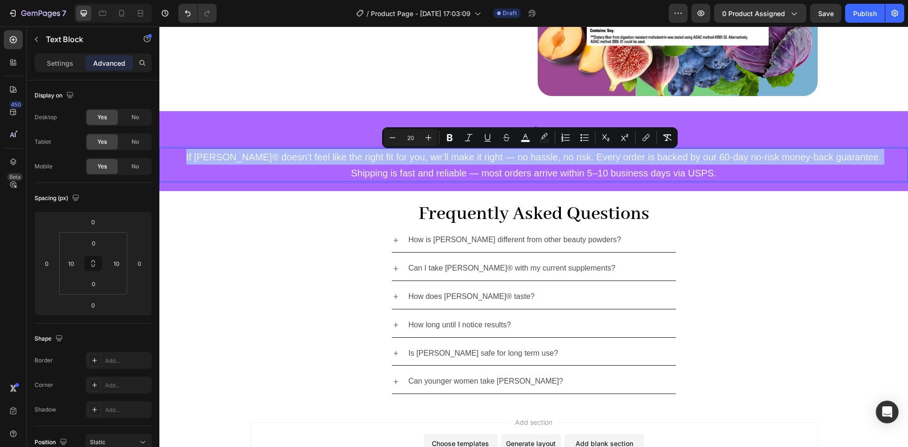
click at [246, 158] on span "If Perry® doesn’t feel like the right fit for you, we’ll make it right — no has…" at bounding box center [533, 157] width 695 height 10
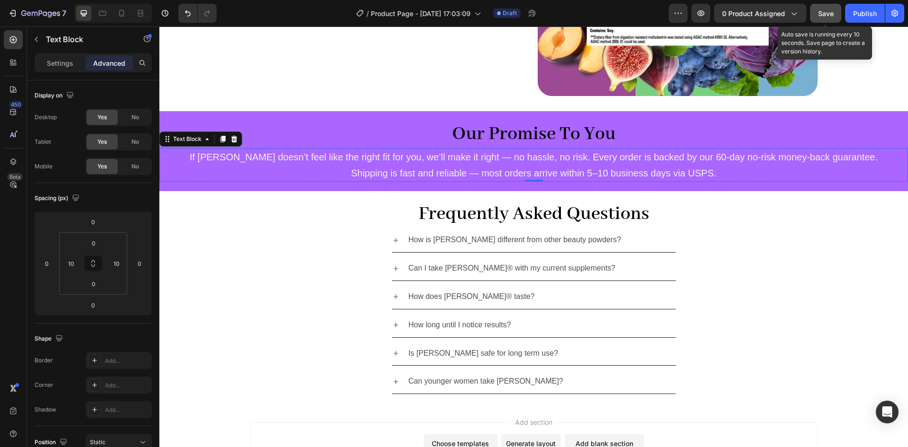
click at [816, 17] on button "Save" at bounding box center [825, 13] width 31 height 19
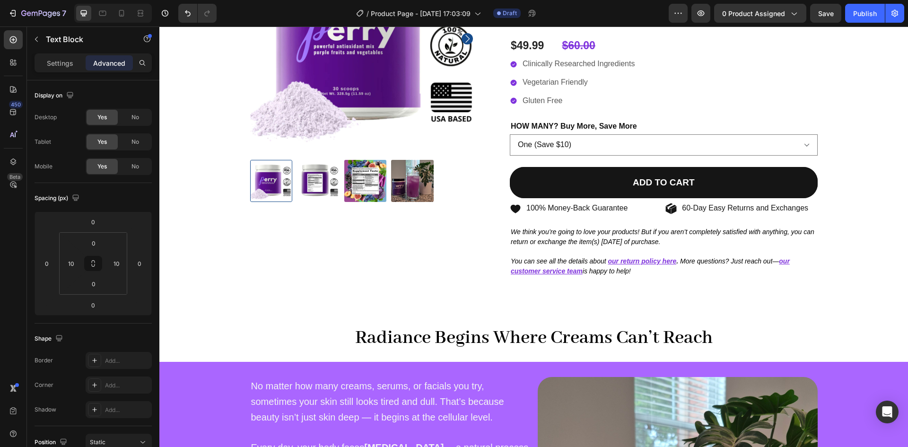
scroll to position [0, 0]
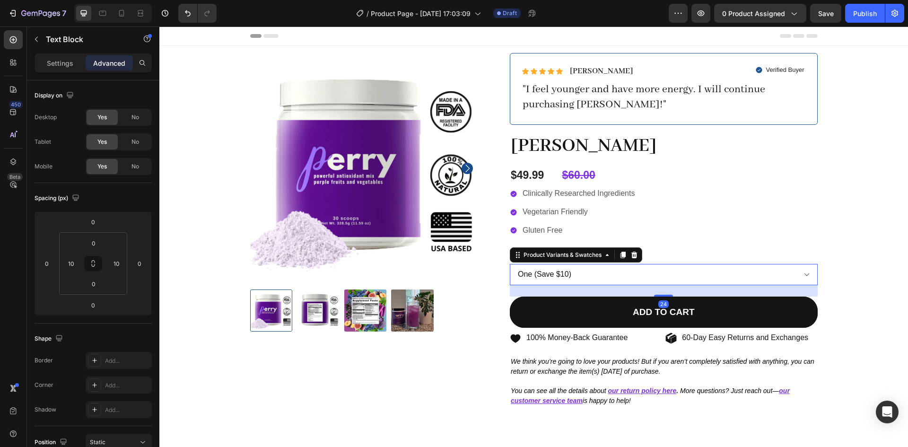
click at [642, 276] on select "One (Save $10) Two (Save $12 Each) Three (Save $15 Each)" at bounding box center [664, 274] width 308 height 21
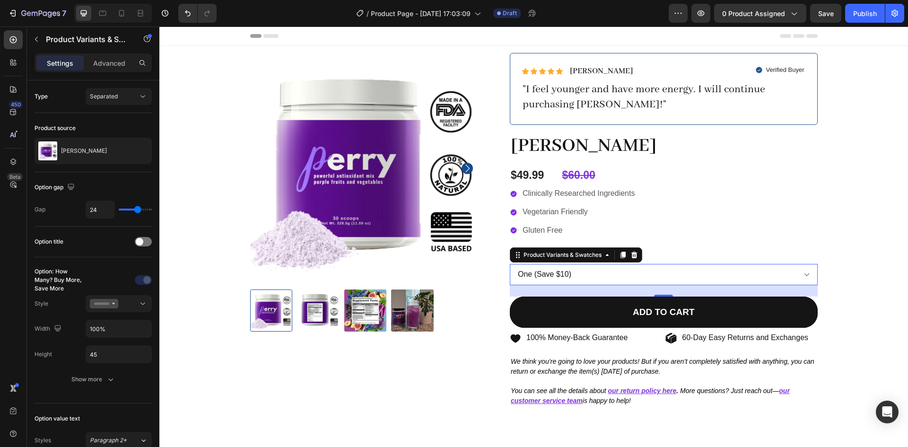
click at [118, 23] on div "7 / Product Page - Aug 26, 17:03:09 Draft Preview 0 product assigned Save Publi…" at bounding box center [454, 13] width 908 height 27
click at [118, 14] on icon at bounding box center [121, 13] width 9 height 9
type input "14"
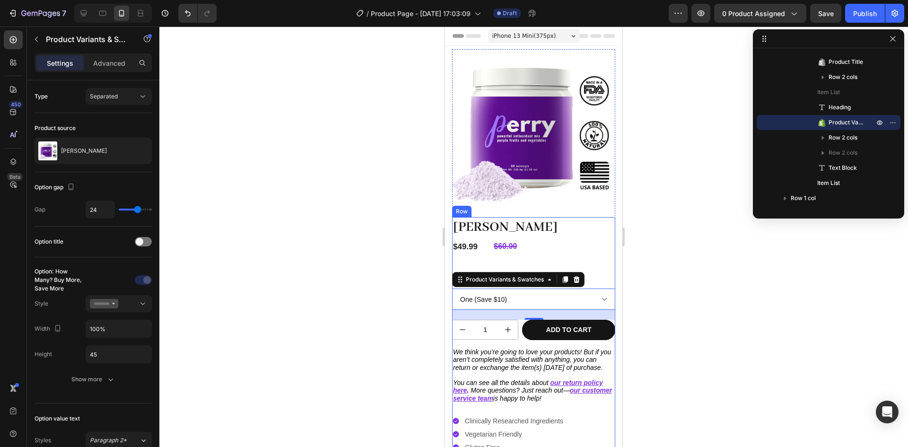
scroll to position [28, 0]
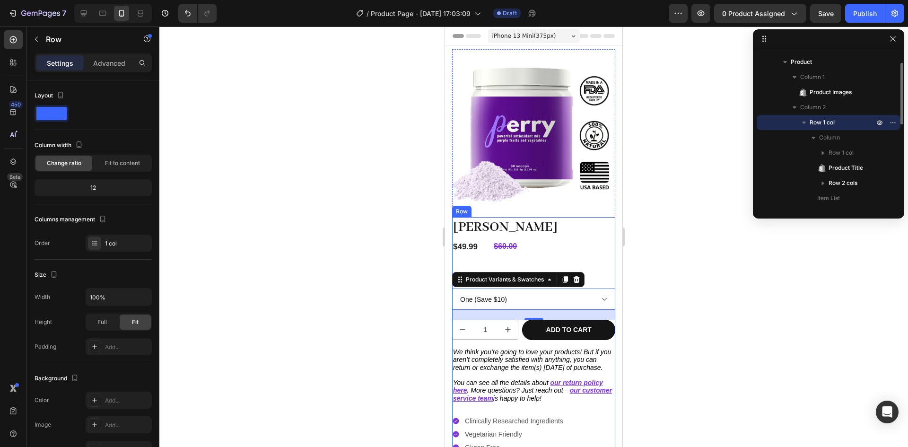
click at [544, 259] on div "Icon Icon Icon Icon Icon Icon List Michelle A. Text Block Row Verified Buyer It…" at bounding box center [533, 340] width 163 height 246
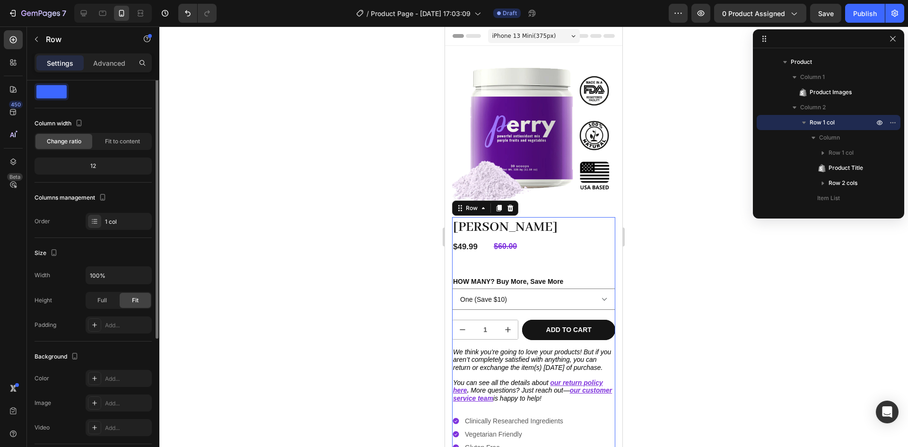
scroll to position [0, 0]
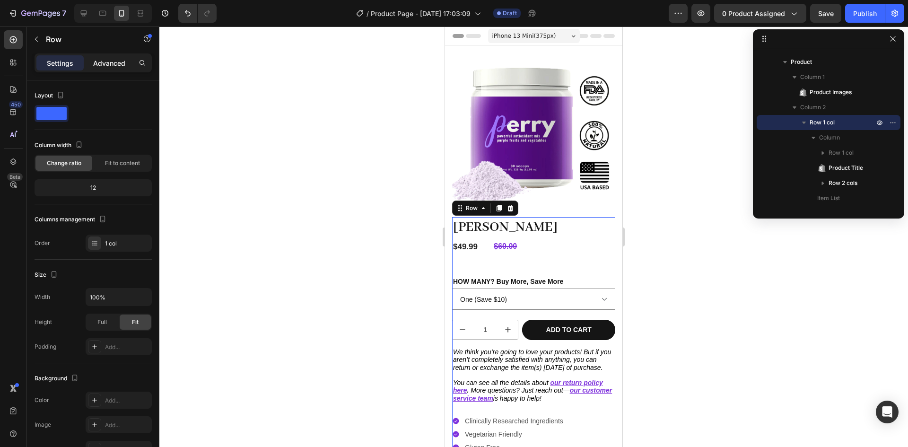
click at [103, 61] on p "Advanced" at bounding box center [109, 63] width 32 height 10
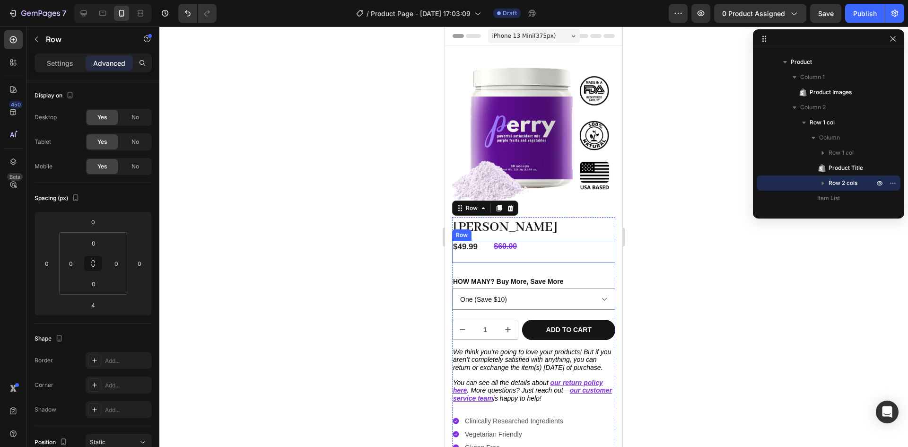
click at [517, 253] on div "$60.00 Compare Price Compare Price" at bounding box center [554, 252] width 123 height 22
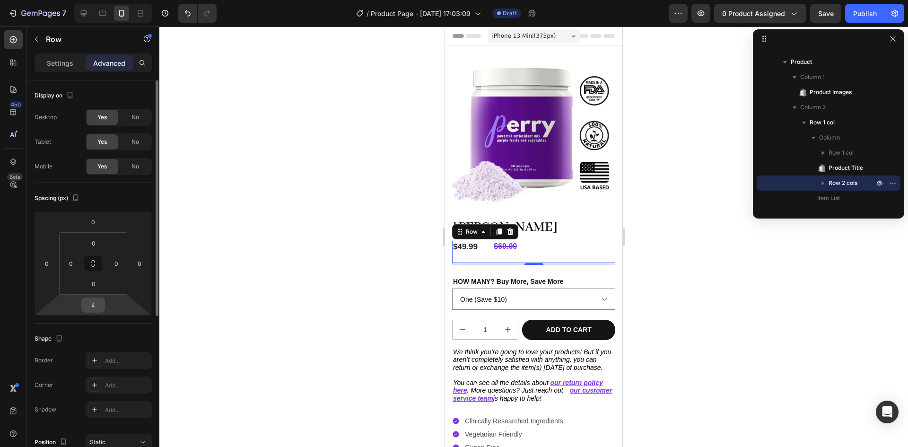
click at [93, 306] on input "4" at bounding box center [93, 305] width 19 height 14
type input "0"
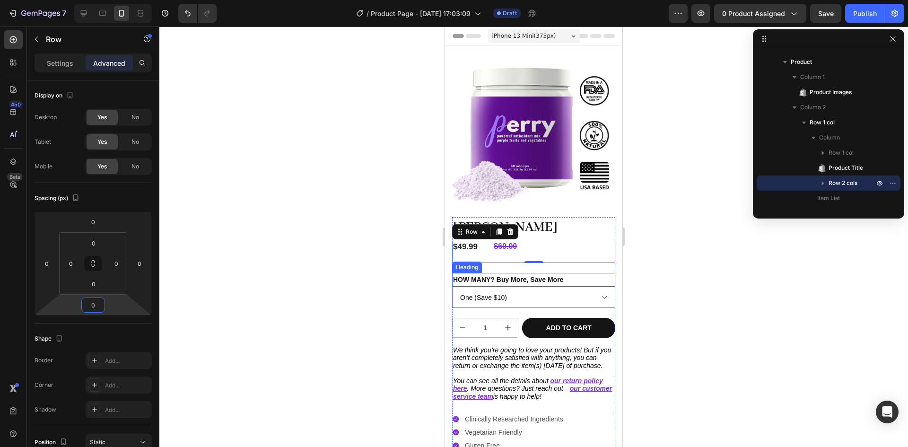
click at [498, 274] on h2 "HOW MANY? Buy More, Save More" at bounding box center [533, 280] width 163 height 14
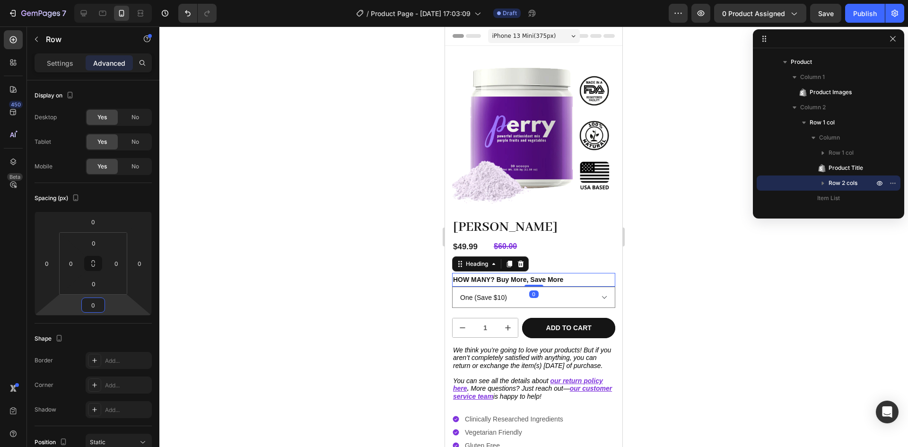
scroll to position [119, 0]
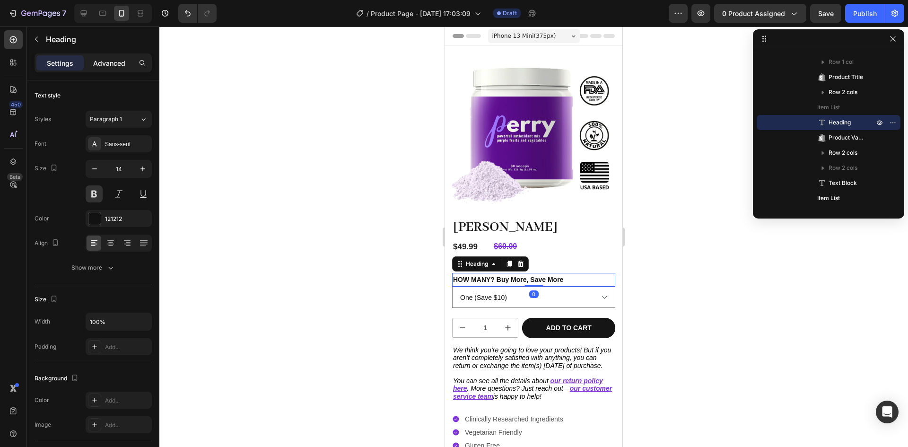
click at [106, 62] on p "Advanced" at bounding box center [109, 63] width 32 height 10
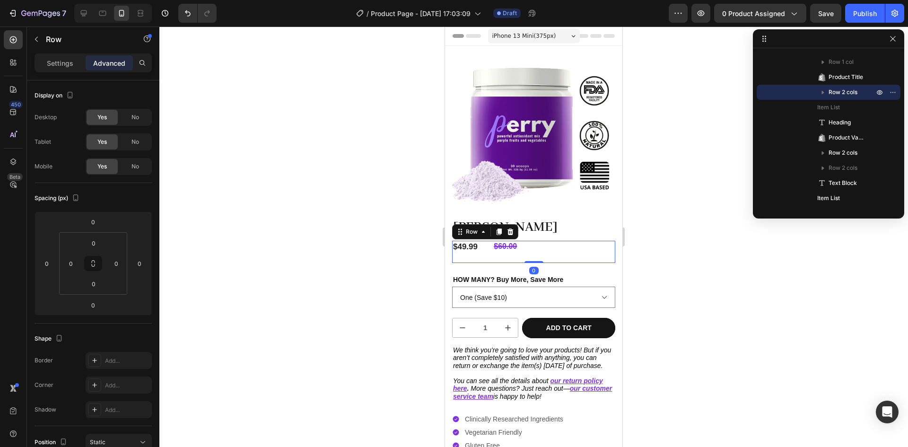
click at [602, 247] on div "$60.00 Compare Price Compare Price" at bounding box center [554, 252] width 123 height 22
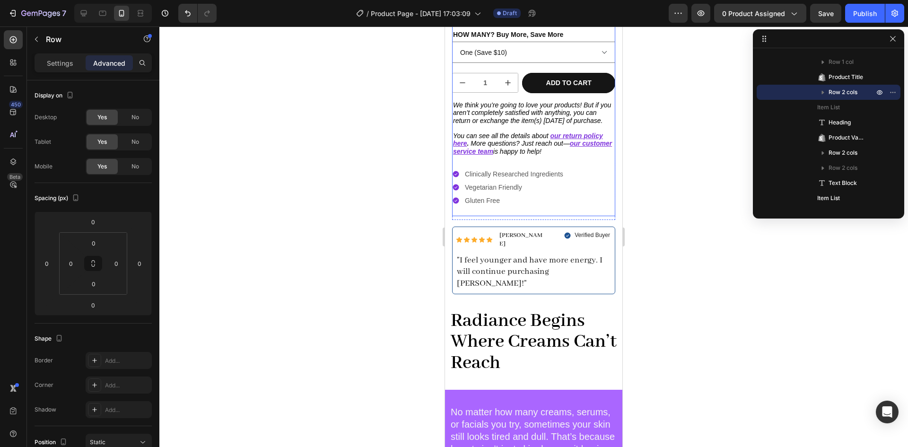
scroll to position [259, 0]
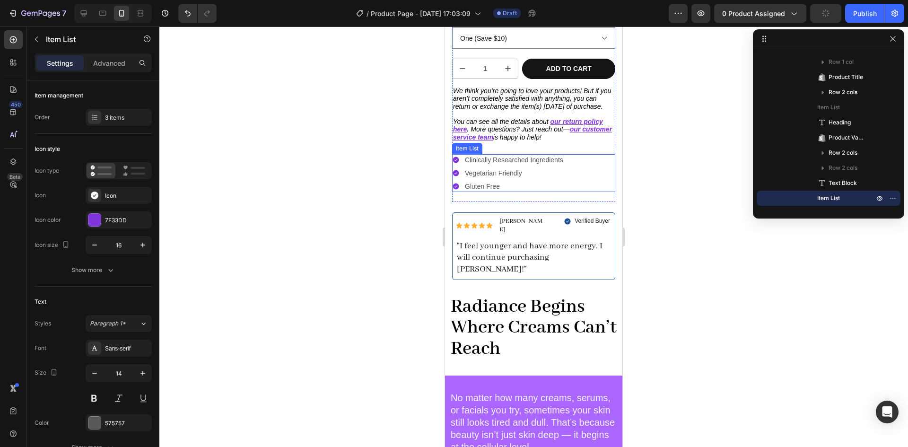
click at [518, 175] on p "Vegetarian Friendly" at bounding box center [514, 173] width 98 height 9
click at [112, 64] on p "Advanced" at bounding box center [109, 63] width 32 height 10
type input "100%"
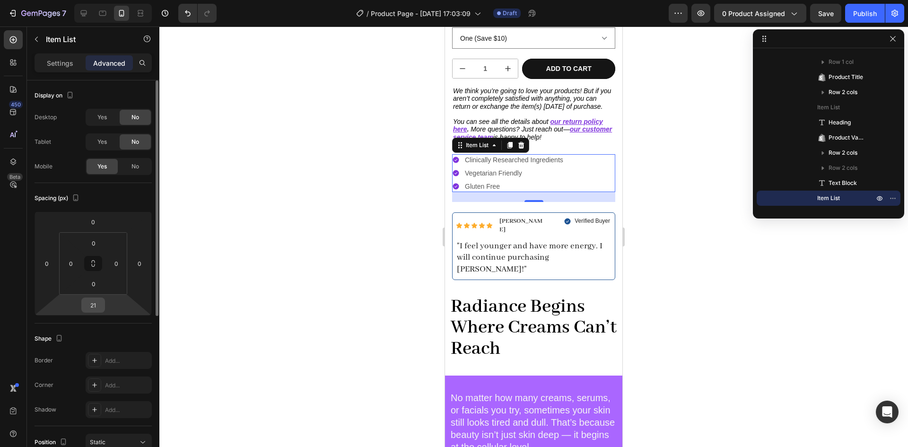
click at [87, 307] on input "21" at bounding box center [93, 305] width 19 height 14
type input "0"
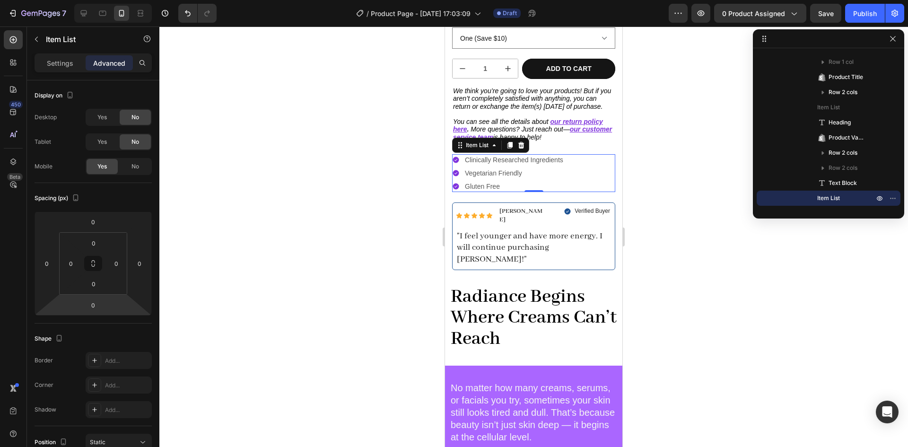
click at [690, 278] on div at bounding box center [533, 236] width 749 height 421
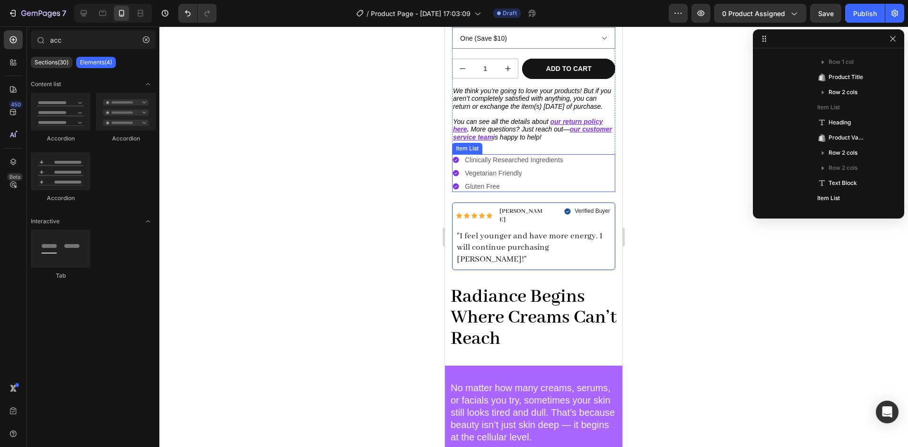
click at [500, 187] on p "Gluten Free" at bounding box center [514, 186] width 98 height 9
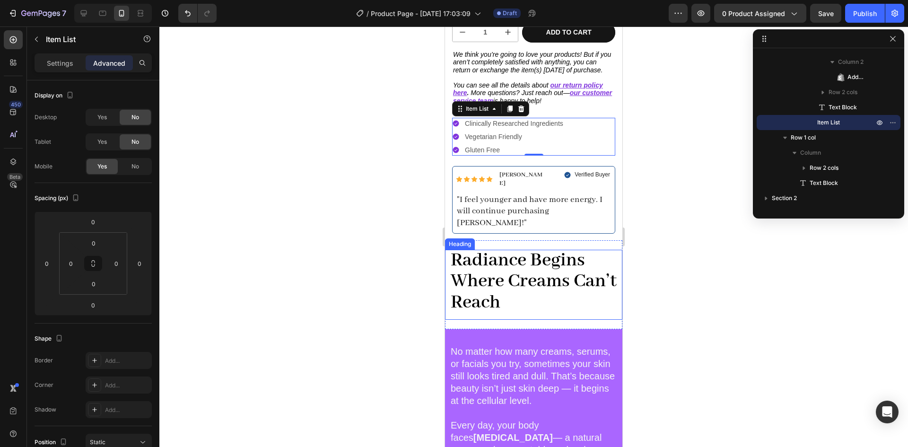
scroll to position [389, 0]
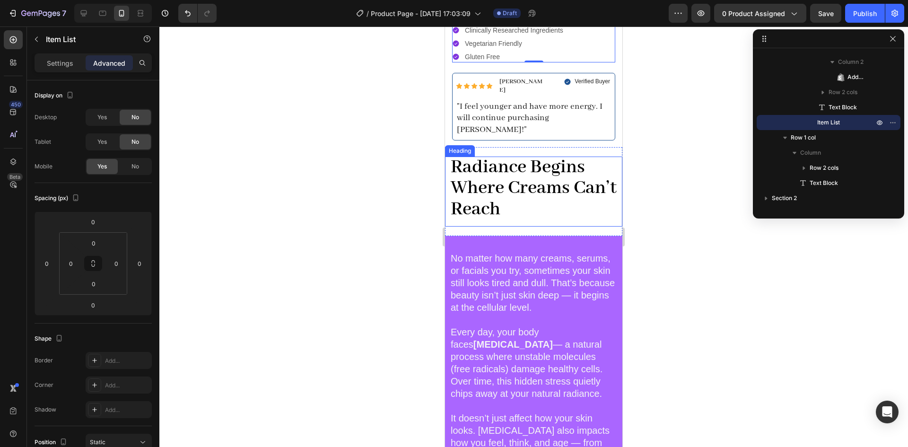
click at [539, 171] on strong "Radiance Begins Where Creams Can’t Reach" at bounding box center [534, 188] width 166 height 65
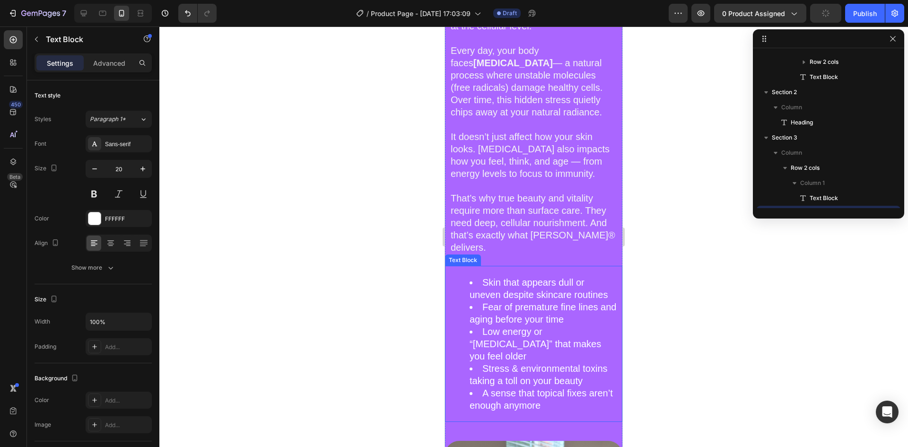
scroll to position [512, 0]
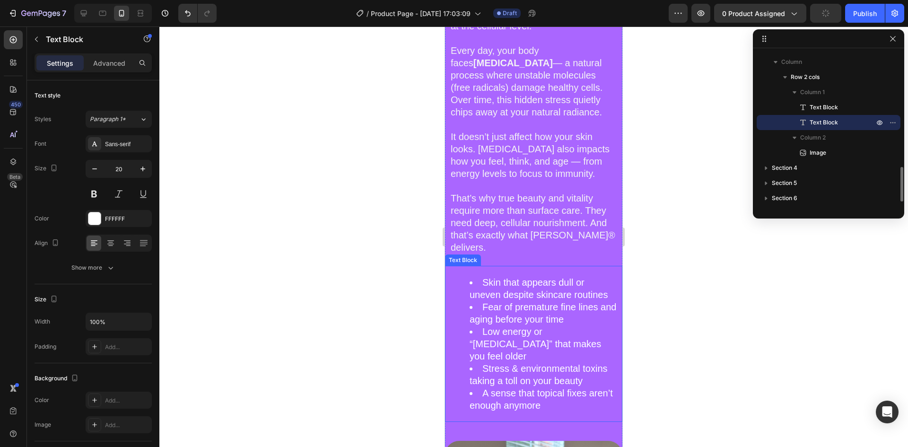
click at [488, 279] on span "Skin that appears dull or uneven despite skincare routines" at bounding box center [539, 288] width 138 height 23
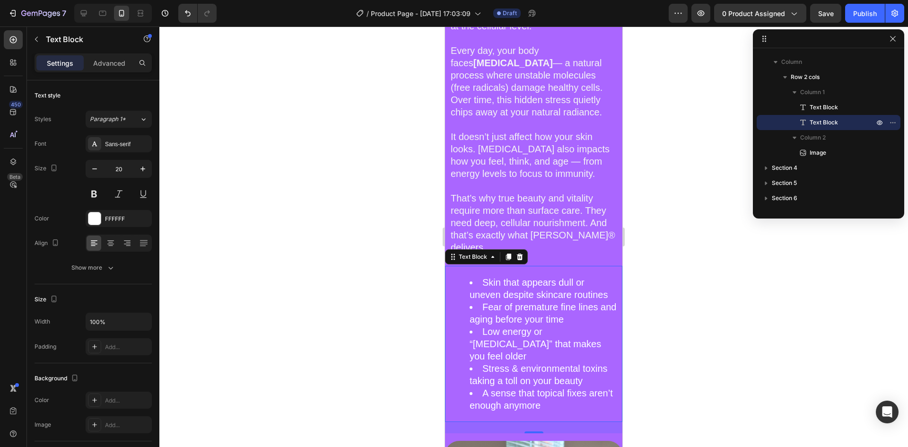
click at [481, 276] on li "Skin that appears dull or uneven despite skincare routines" at bounding box center [543, 288] width 147 height 25
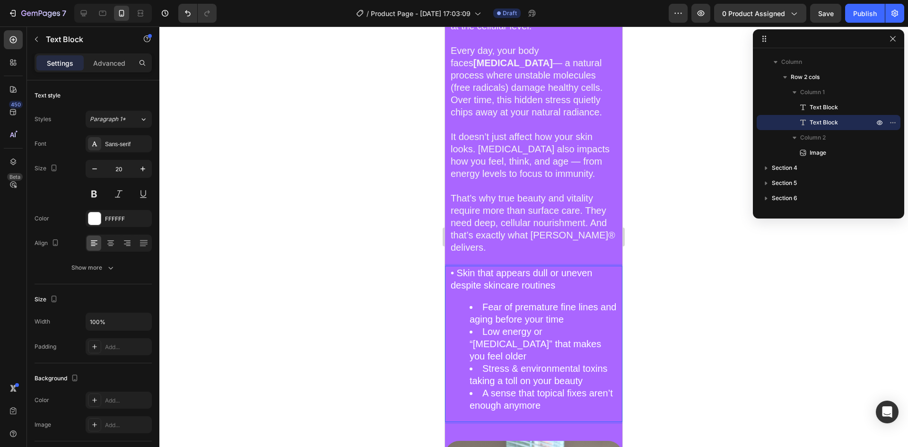
click at [487, 302] on span "Fear of premature fine lines and aging before your time" at bounding box center [543, 313] width 147 height 23
click at [481, 301] on li "Fear of premature fine lines and aging before your time" at bounding box center [543, 313] width 147 height 25
click at [497, 294] on span "• Fear of premature fine lines and aging before your time" at bounding box center [534, 303] width 166 height 23
click at [481, 325] on li "Low energy or “brain fog” that makes you feel older" at bounding box center [543, 343] width 147 height 37
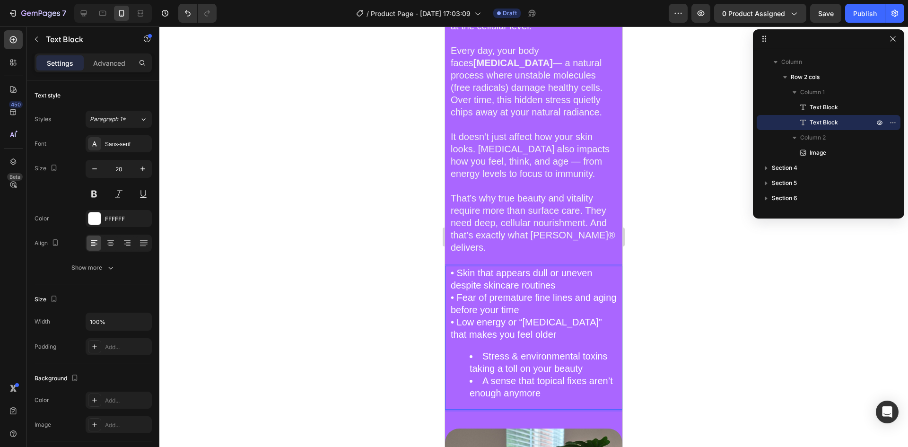
click at [482, 351] on span "Stress & environmental toxins taking a toll on your beauty" at bounding box center [539, 362] width 138 height 23
click at [482, 375] on li "A sense that topical fixes aren’t enough anymore" at bounding box center [543, 387] width 147 height 25
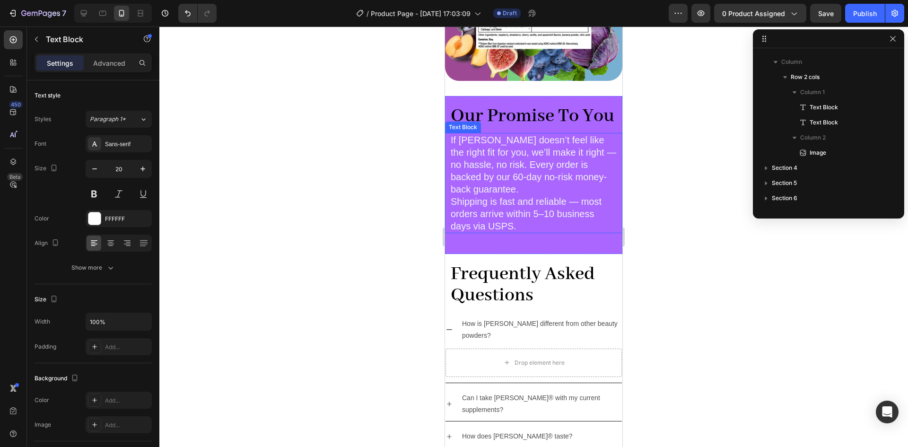
scroll to position [586, 0]
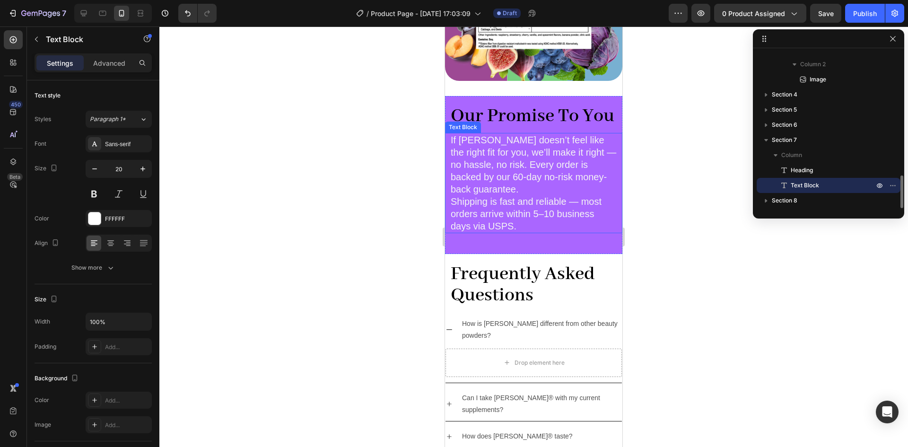
click at [513, 174] on span "If [PERSON_NAME] doesn’t feel like the right fit for you, we’ll make it right —…" at bounding box center [534, 165] width 166 height 60
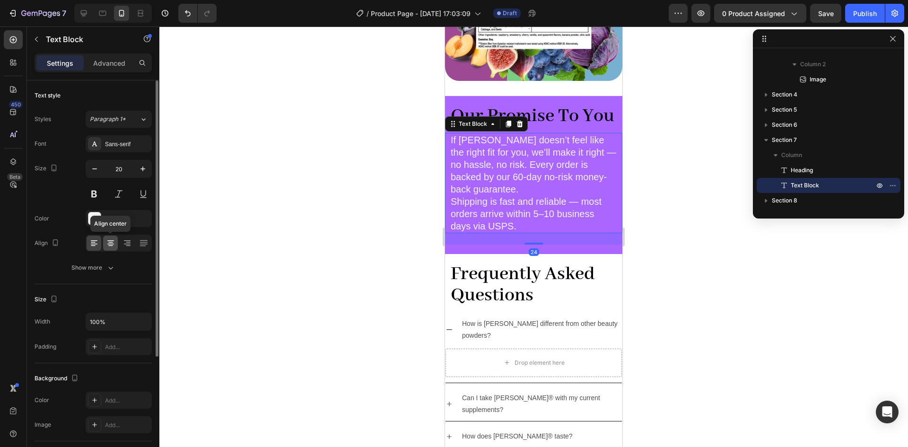
click at [110, 241] on icon at bounding box center [110, 242] width 9 height 9
click at [88, 243] on div at bounding box center [94, 243] width 15 height 15
click at [503, 197] on p "If Perry doesn’t feel like the right fit for you, we’ll make it right — no hass…" at bounding box center [534, 183] width 166 height 98
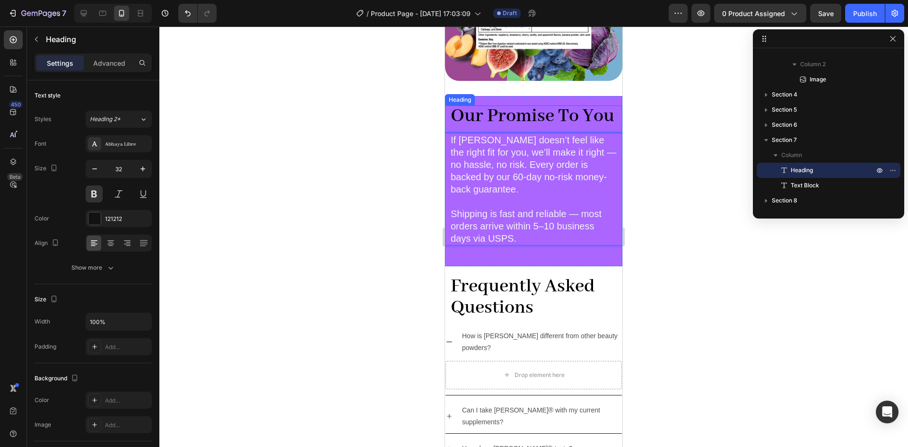
click at [466, 113] on strong "Our Promise To You" at bounding box center [533, 116] width 164 height 23
click at [507, 126] on h2 "Our Promise To You" at bounding box center [534, 116] width 168 height 23
click at [507, 126] on p "Our Promise To You" at bounding box center [534, 116] width 166 height 21
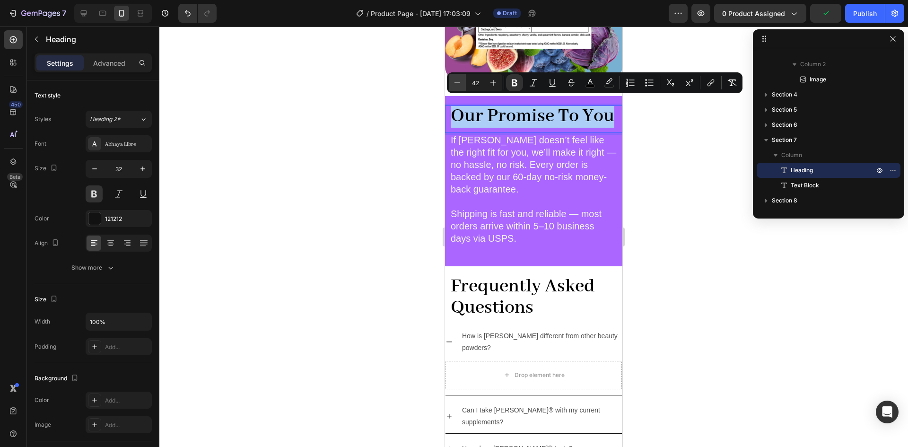
click at [459, 86] on icon "Editor contextual toolbar" at bounding box center [457, 82] width 9 height 9
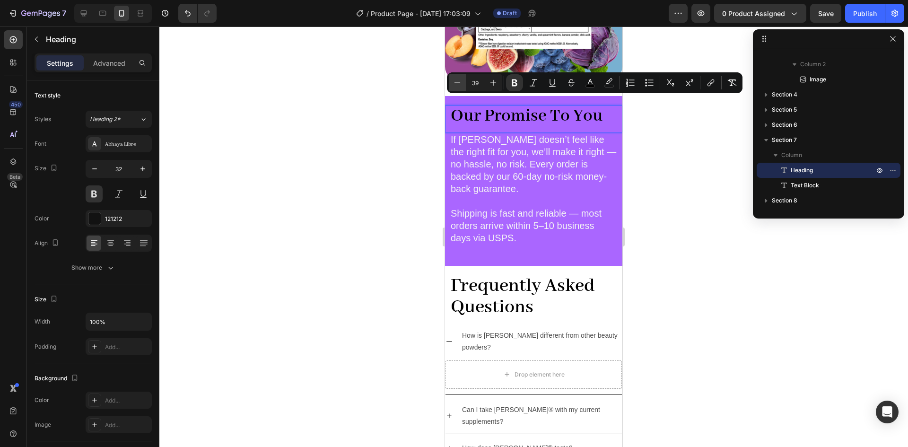
click at [459, 86] on icon "Editor contextual toolbar" at bounding box center [457, 82] width 9 height 9
type input "38"
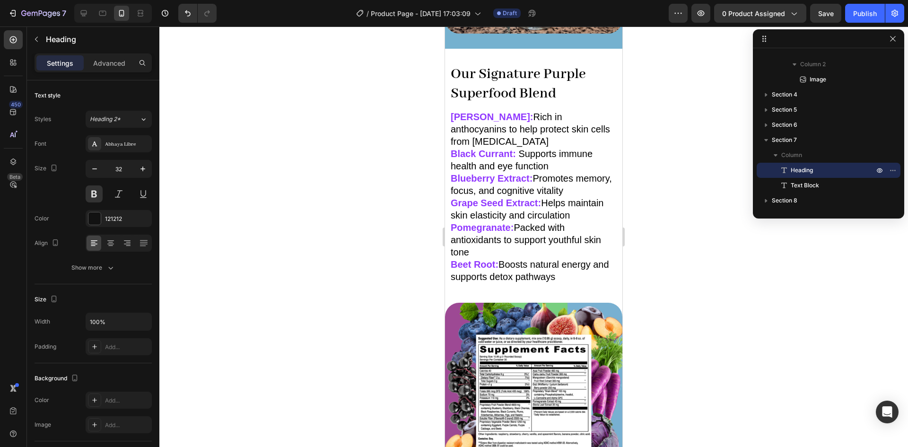
scroll to position [2122, 0]
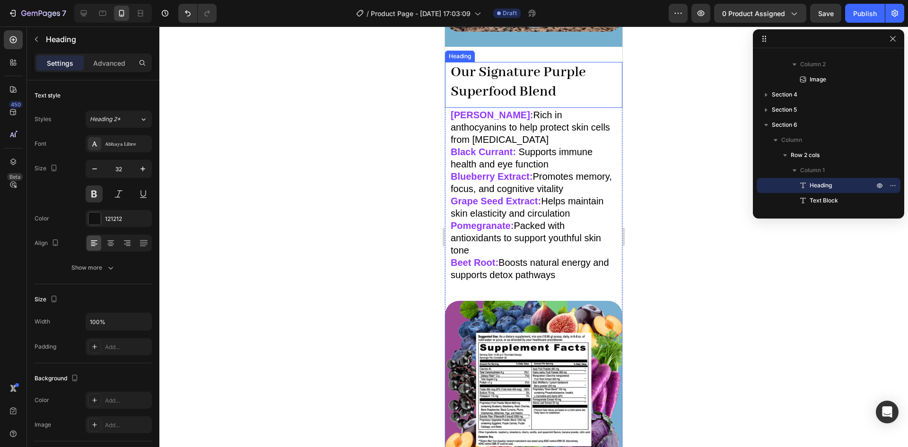
click at [507, 79] on strong "Our Signature Purple Superfood Blend" at bounding box center [518, 82] width 135 height 38
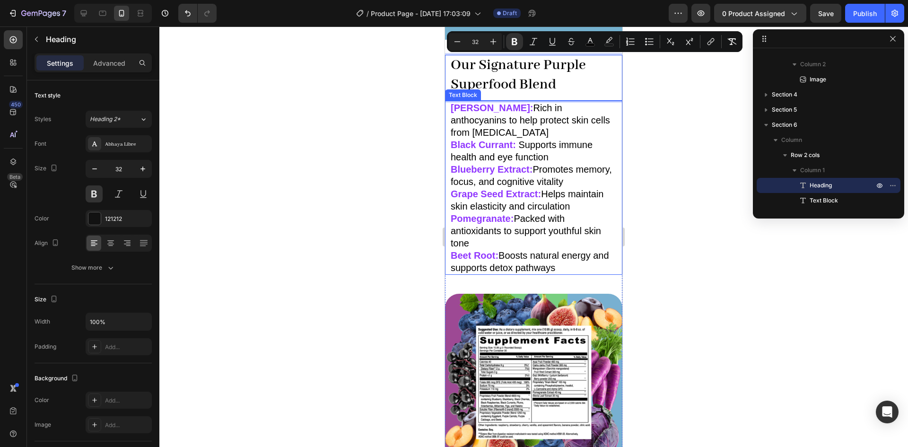
scroll to position [2365, 0]
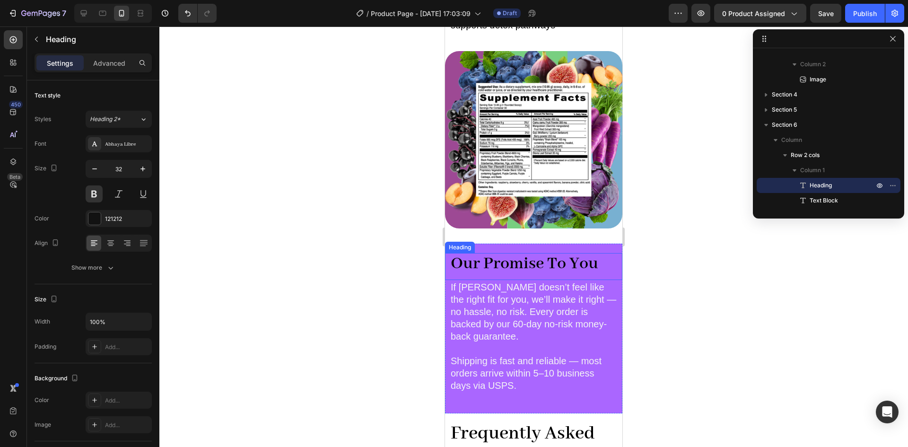
click at [492, 254] on strong "Our Promise To You" at bounding box center [525, 263] width 148 height 21
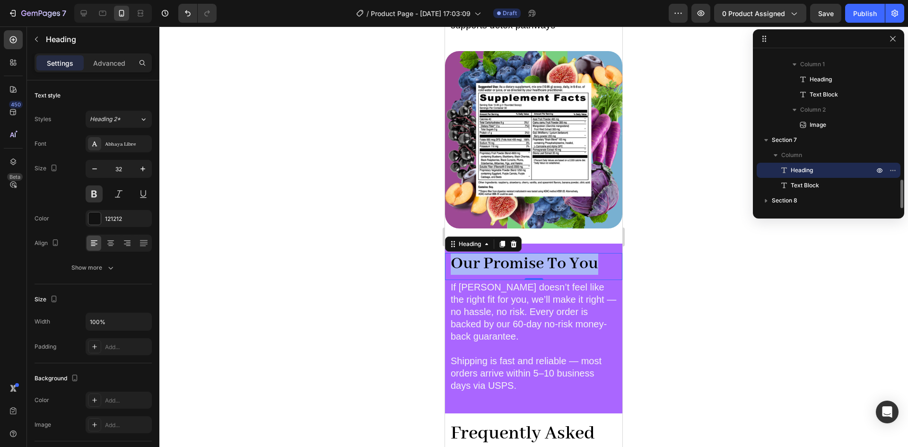
click at [492, 254] on strong "Our Promise To You" at bounding box center [525, 263] width 148 height 21
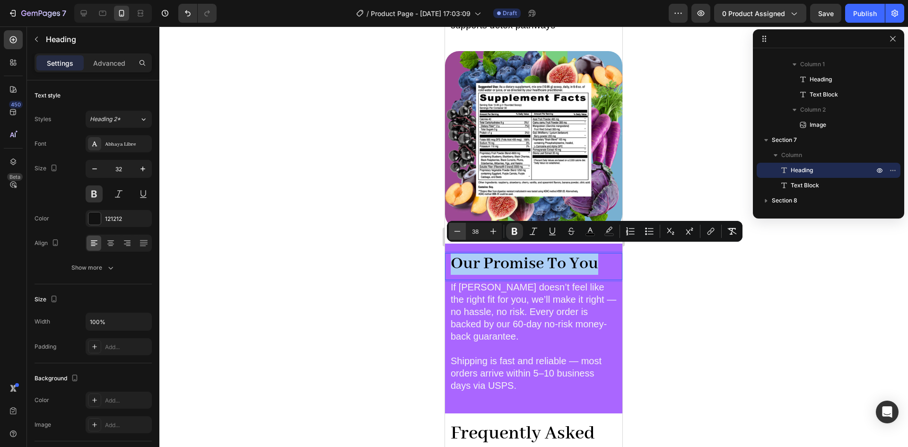
click at [461, 231] on icon "Editor contextual toolbar" at bounding box center [457, 231] width 9 height 9
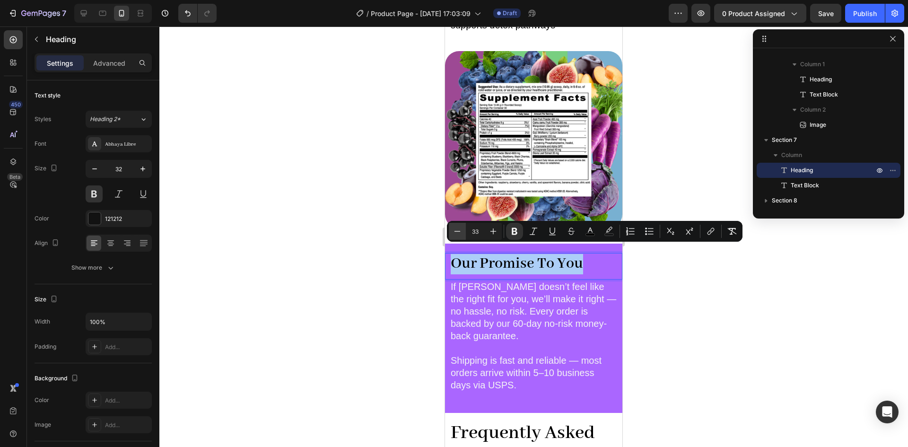
click at [461, 231] on icon "Editor contextual toolbar" at bounding box center [457, 231] width 9 height 9
click at [494, 232] on icon "Editor contextual toolbar" at bounding box center [493, 231] width 9 height 9
type input "32"
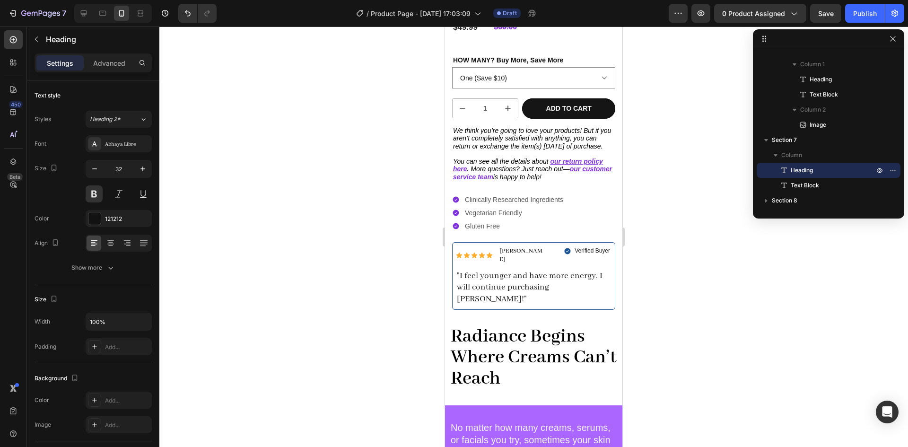
scroll to position [203, 0]
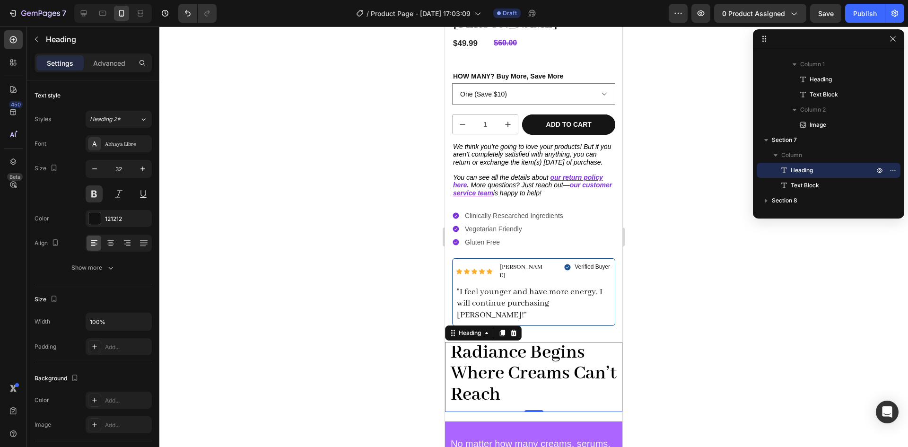
click at [517, 363] on strong "Radiance Begins Where Creams Can’t Reach" at bounding box center [534, 373] width 166 height 65
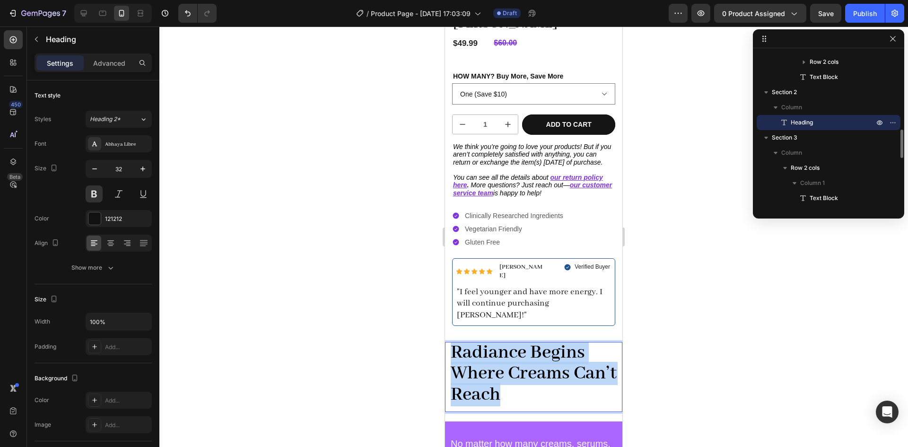
click at [517, 363] on strong "Radiance Begins Where Creams Can’t Reach" at bounding box center [534, 373] width 166 height 65
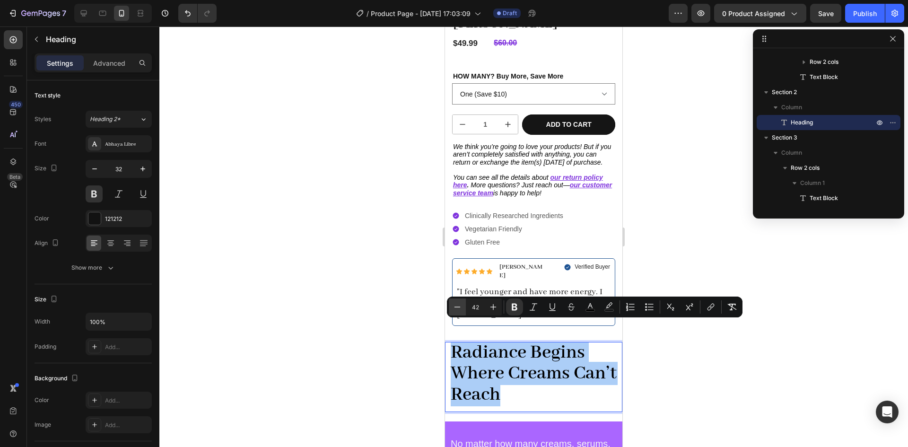
click at [457, 310] on icon "Editor contextual toolbar" at bounding box center [457, 306] width 9 height 9
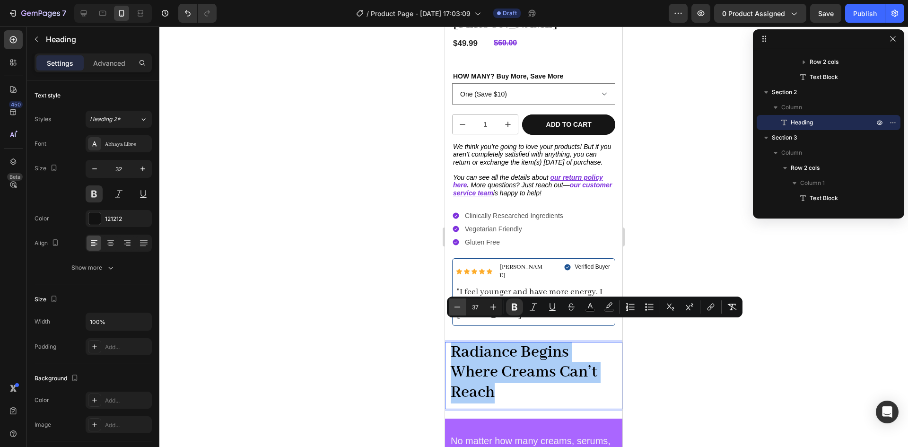
click at [457, 310] on icon "Editor contextual toolbar" at bounding box center [457, 306] width 9 height 9
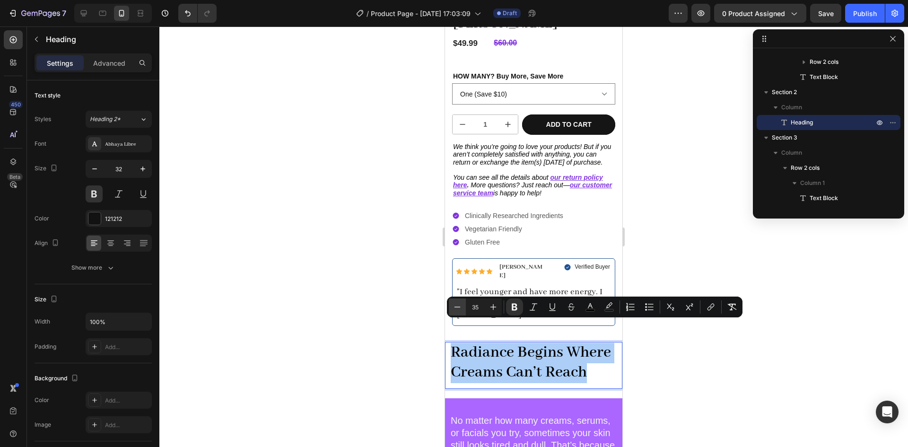
click at [457, 310] on icon "Editor contextual toolbar" at bounding box center [457, 306] width 9 height 9
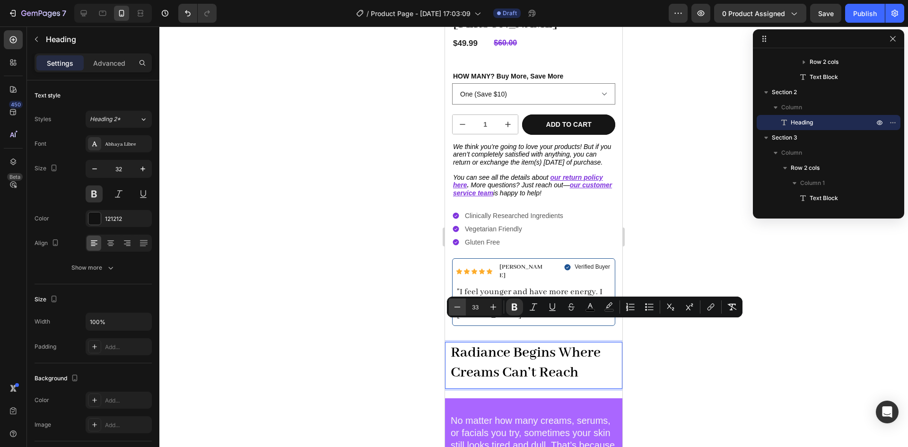
click at [457, 310] on icon "Editor contextual toolbar" at bounding box center [457, 306] width 9 height 9
type input "32"
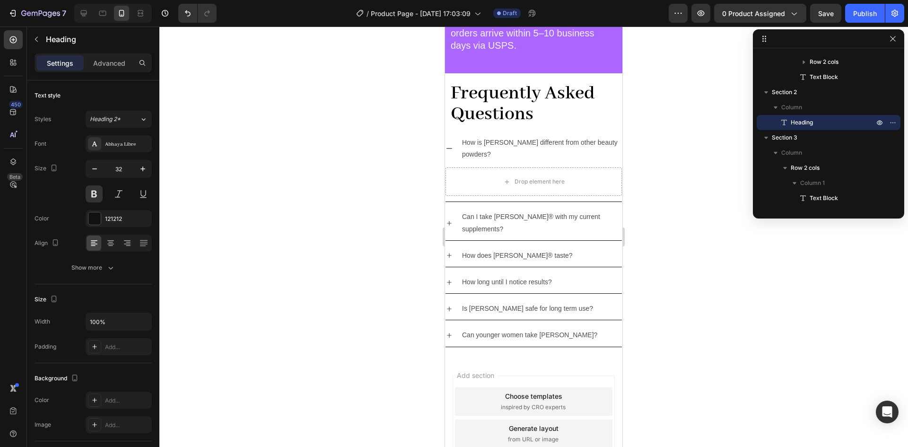
scroll to position [2759, 0]
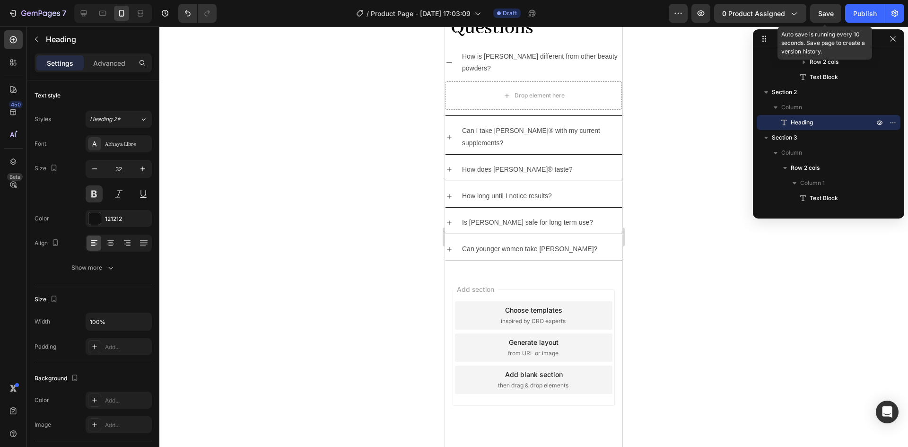
click at [827, 12] on span "Save" at bounding box center [826, 13] width 16 height 8
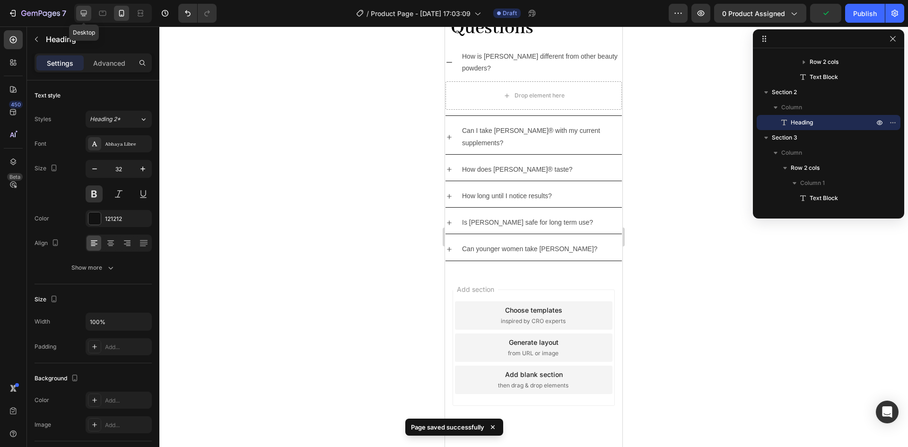
click at [88, 7] on div at bounding box center [83, 13] width 15 height 15
type input "42"
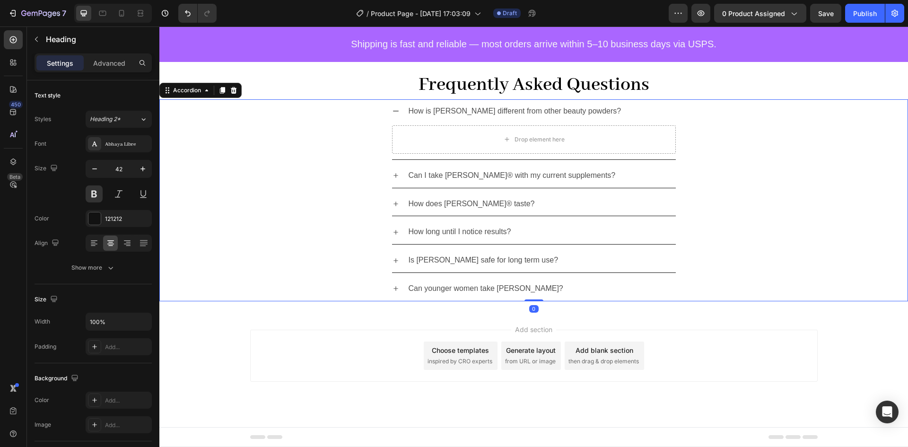
click at [393, 178] on icon at bounding box center [396, 176] width 8 height 8
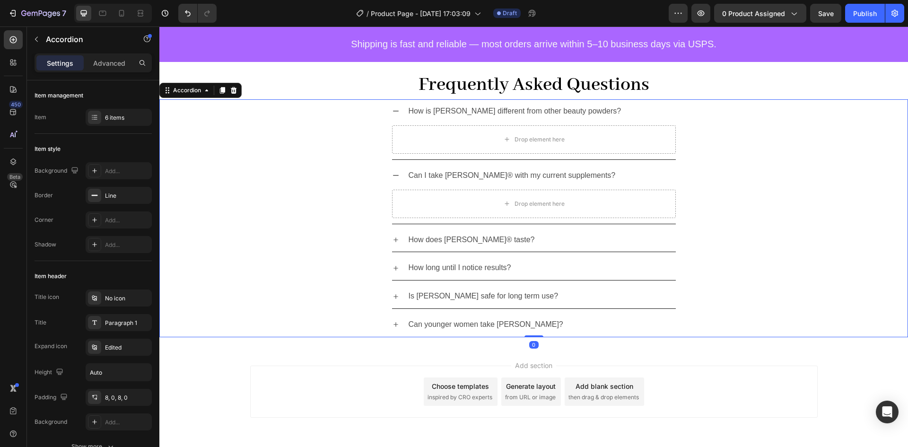
click at [392, 243] on icon at bounding box center [396, 240] width 8 height 8
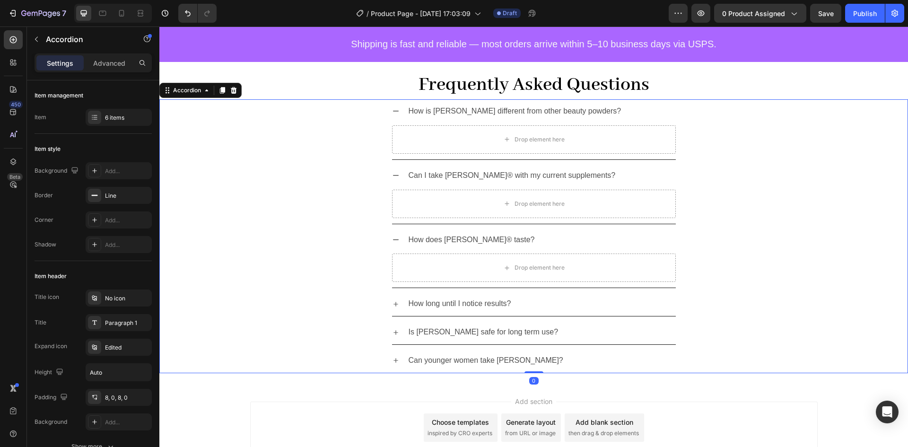
click at [392, 298] on div "How long until I notice results?" at bounding box center [534, 304] width 284 height 24
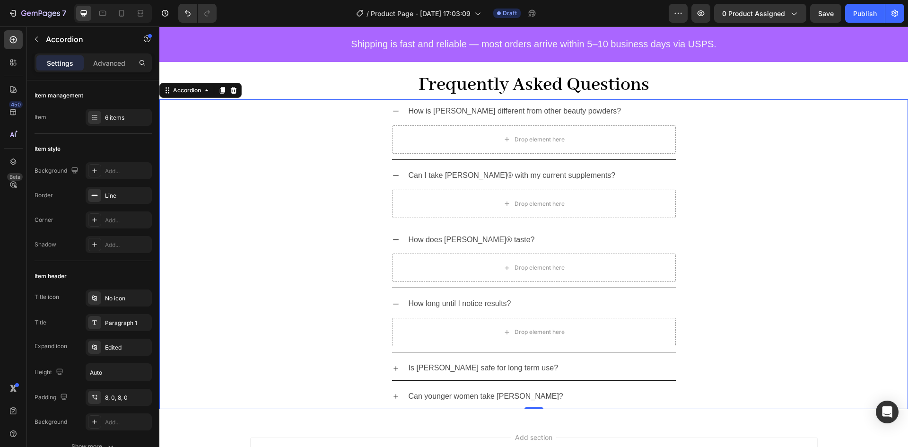
click at [388, 368] on div "Is [PERSON_NAME] safe for long term use?" at bounding box center [534, 368] width 748 height 25
click at [394, 368] on icon at bounding box center [396, 369] width 8 height 8
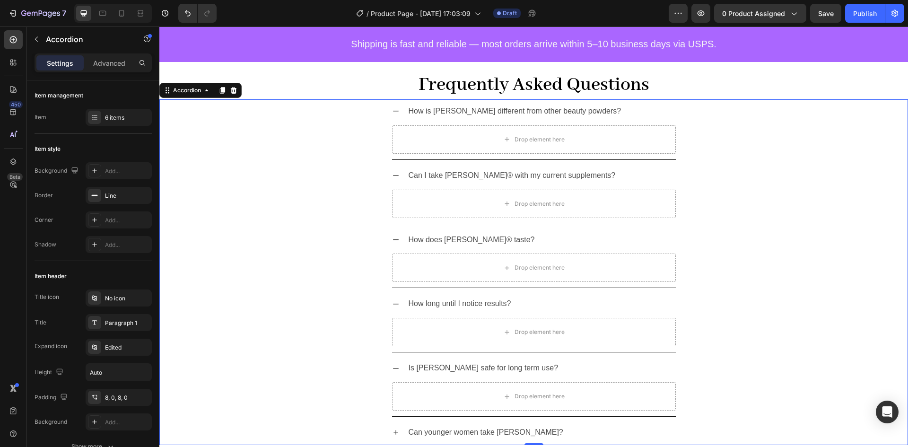
click at [393, 431] on icon at bounding box center [396, 433] width 8 height 8
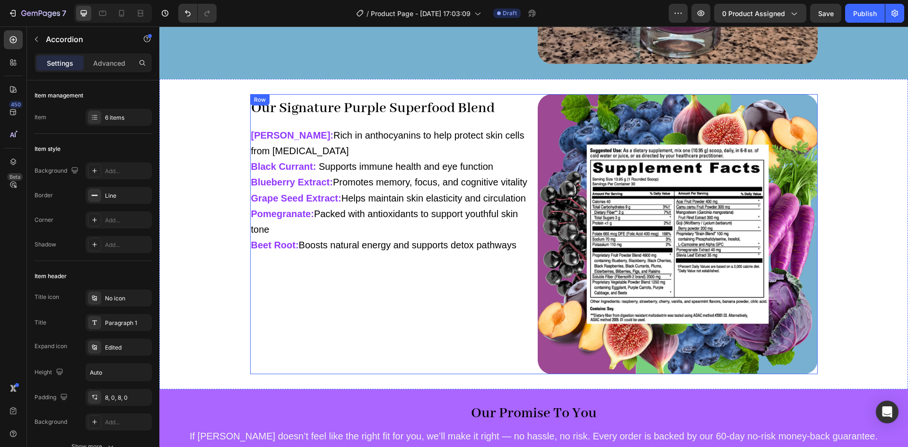
scroll to position [1878, 0]
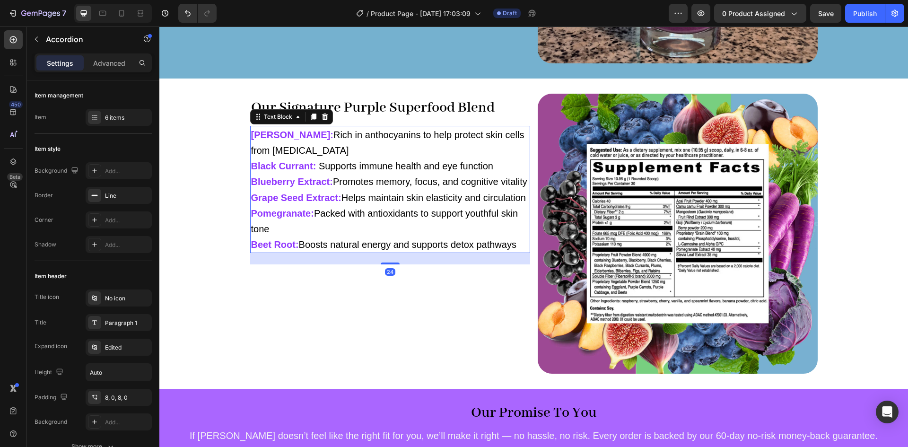
click at [374, 153] on p "Acai Berry: Rich in anthocyanins to help protect skin cells from oxidative stre…" at bounding box center [390, 190] width 278 height 126
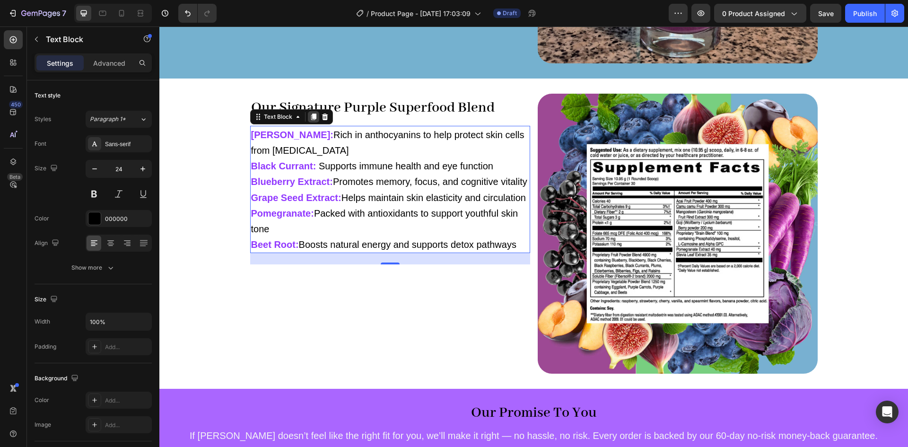
click at [311, 118] on icon at bounding box center [313, 117] width 5 height 7
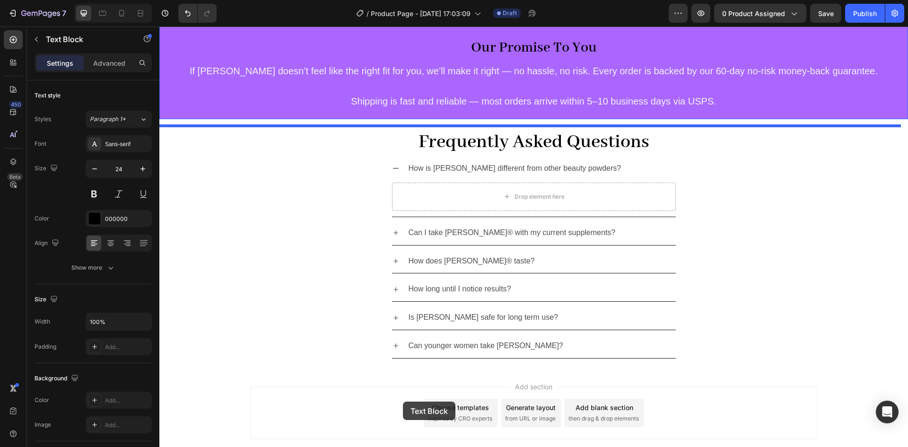
scroll to position [2361, 0]
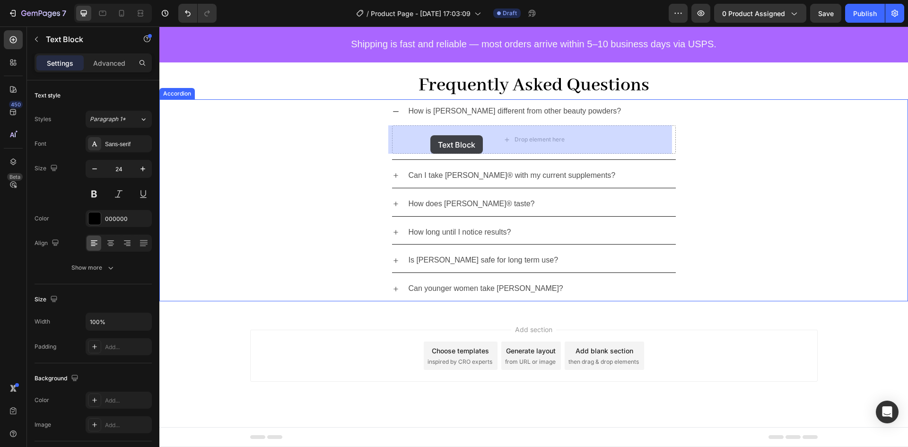
drag, startPoint x: 267, startPoint y: 273, endPoint x: 430, endPoint y: 135, distance: 213.8
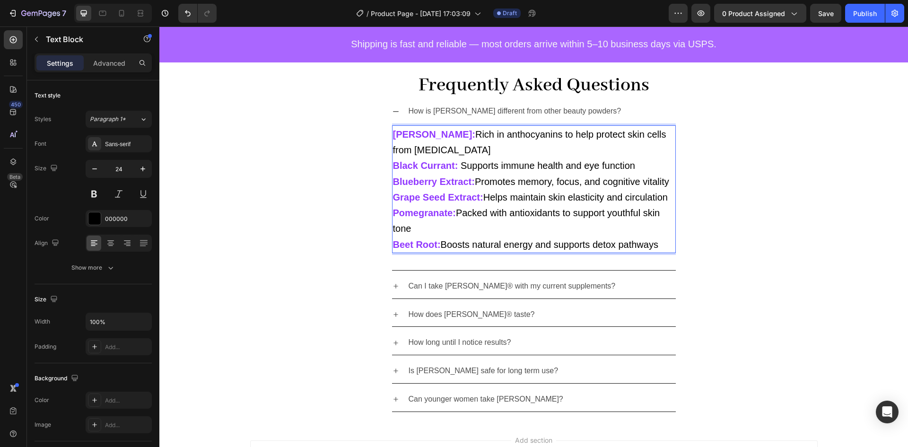
click at [472, 187] on p "Acai Berry: Rich in anthocyanins to help protect skin cells from oxidative stre…" at bounding box center [534, 189] width 282 height 126
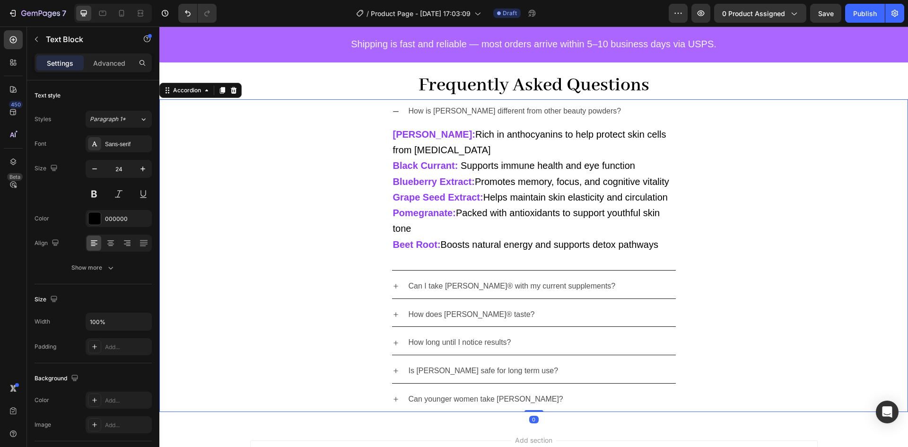
click at [465, 109] on p "How is [PERSON_NAME] different from other beauty powders?" at bounding box center [515, 112] width 213 height 14
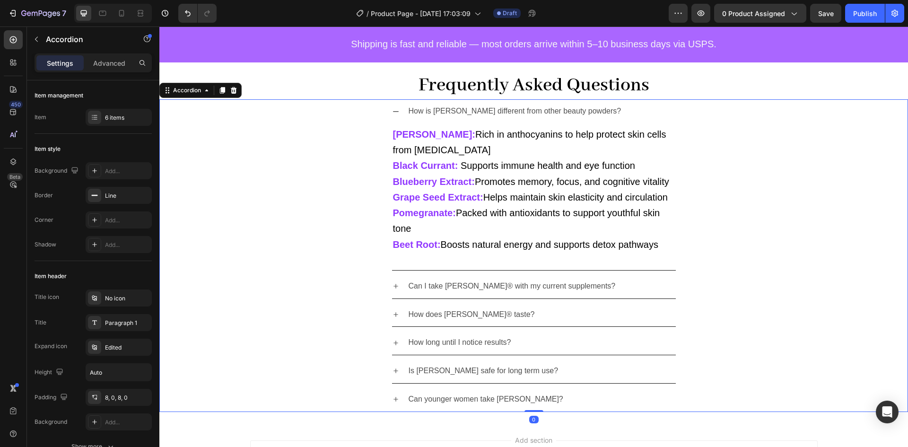
click at [459, 113] on p "How is [PERSON_NAME] different from other beauty powders?" at bounding box center [515, 112] width 213 height 14
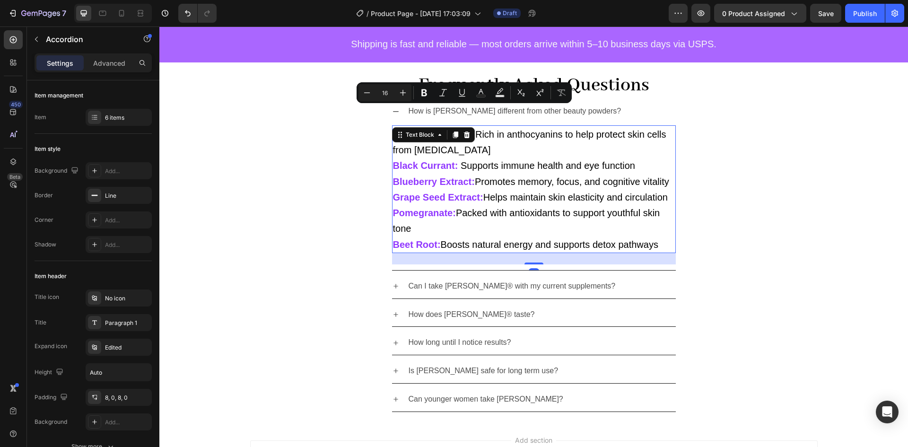
click at [522, 185] on span "Promotes memory, focus, and cognitive vitality" at bounding box center [572, 181] width 194 height 10
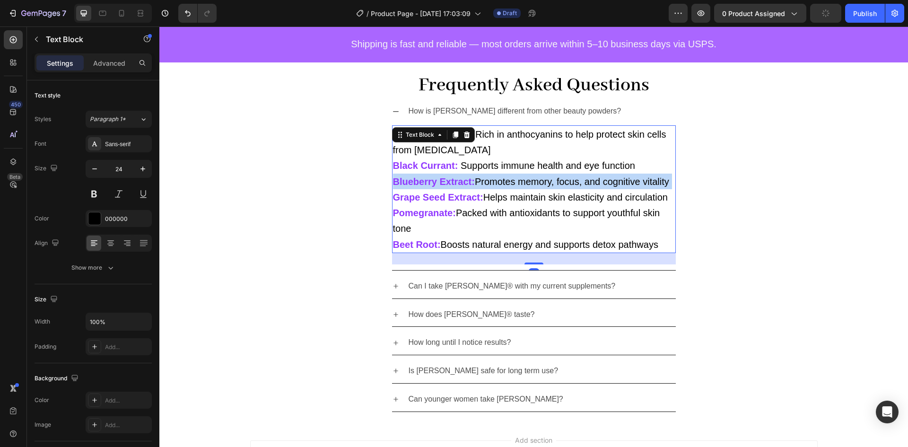
click at [522, 185] on span "Promotes memory, focus, and cognitive vitality" at bounding box center [572, 181] width 194 height 10
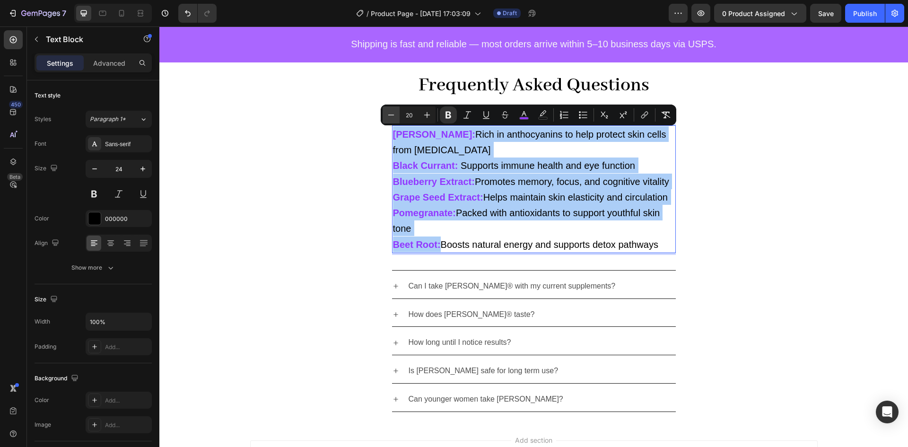
click at [391, 111] on icon "Editor contextual toolbar" at bounding box center [390, 114] width 9 height 9
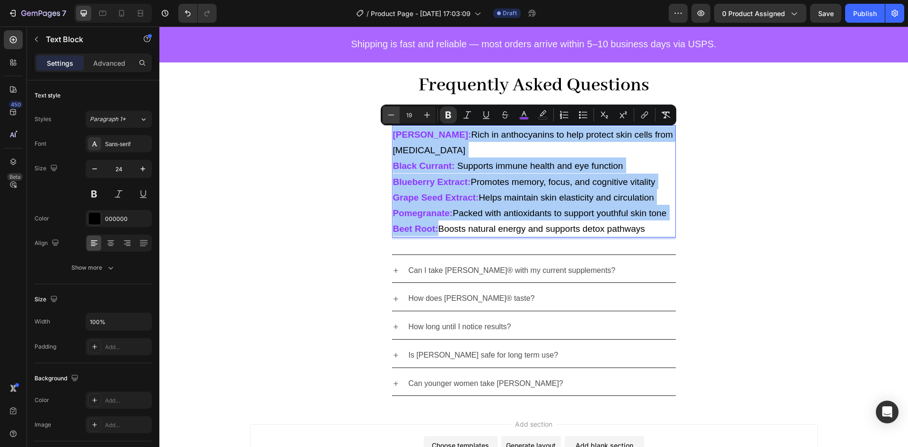
click at [391, 111] on icon "Editor contextual toolbar" at bounding box center [390, 114] width 9 height 9
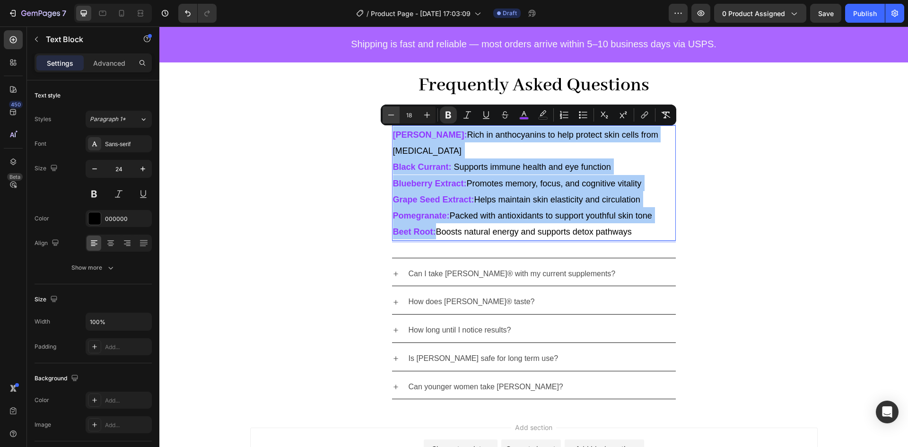
click at [391, 111] on icon "Editor contextual toolbar" at bounding box center [390, 114] width 9 height 9
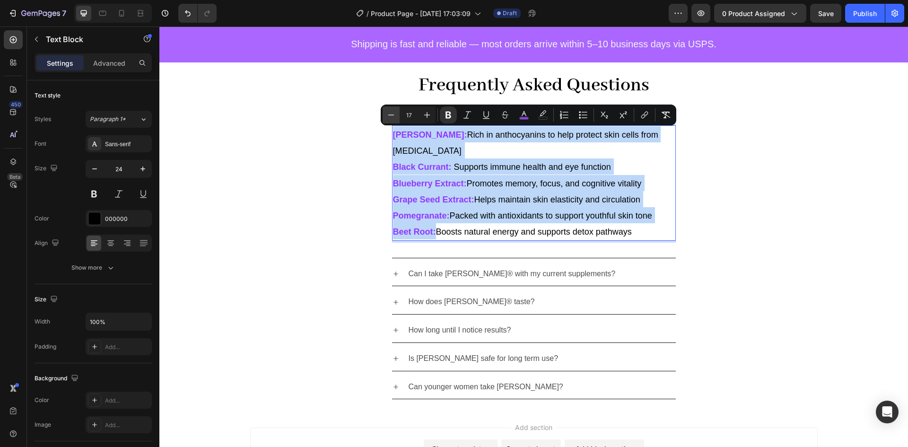
type input "16"
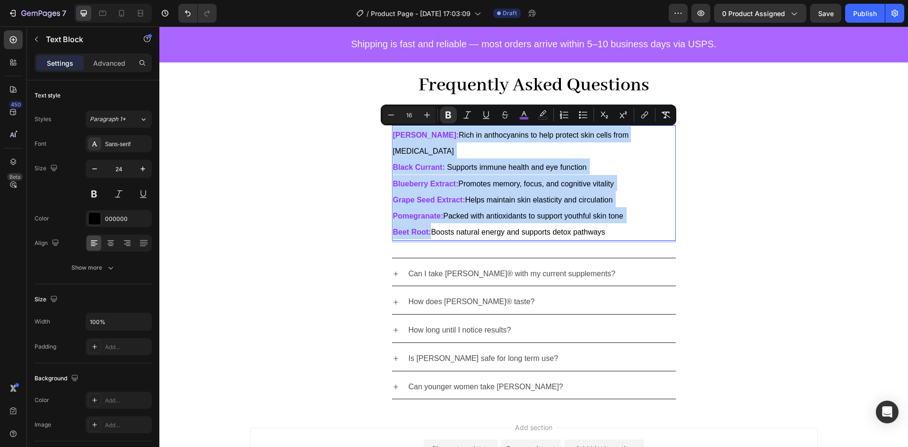
click at [442, 135] on span "Rich in anthocyanins to help protect skin cells from [MEDICAL_DATA]" at bounding box center [511, 143] width 236 height 24
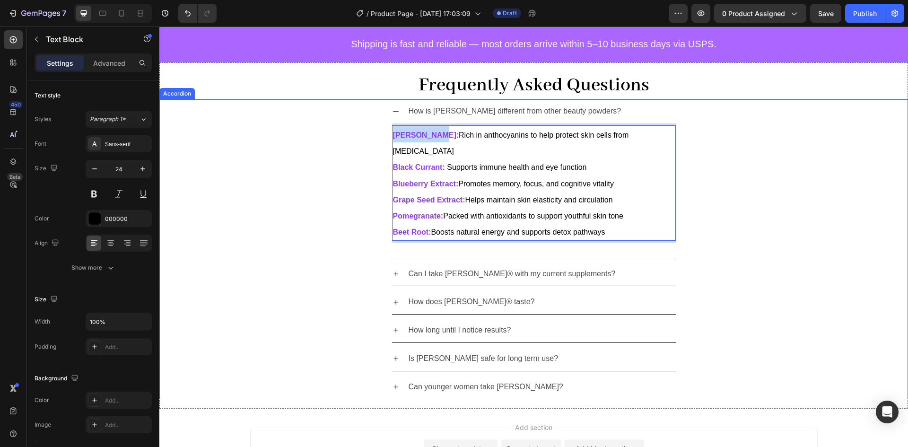
drag, startPoint x: 430, startPoint y: 135, endPoint x: 296, endPoint y: 115, distance: 135.8
click at [296, 115] on div "How is Perry different from other beauty powders? Acai Berry: Rich in anthocyan…" at bounding box center [534, 178] width 748 height 158
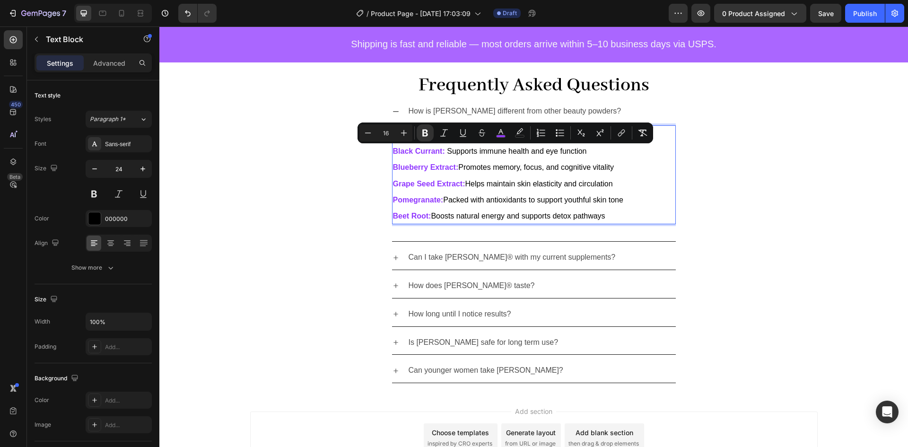
drag, startPoint x: 622, startPoint y: 136, endPoint x: 631, endPoint y: 217, distance: 81.5
click at [631, 217] on p "Rich in anthocyanins to help protect skin cells from oxidative stress Black Cur…" at bounding box center [534, 174] width 282 height 97
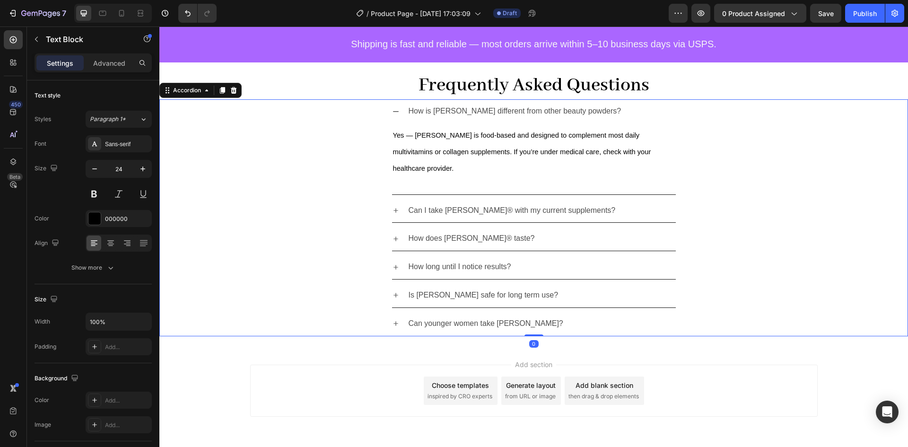
click at [422, 115] on p "How is [PERSON_NAME] different from other beauty powders?" at bounding box center [515, 112] width 213 height 14
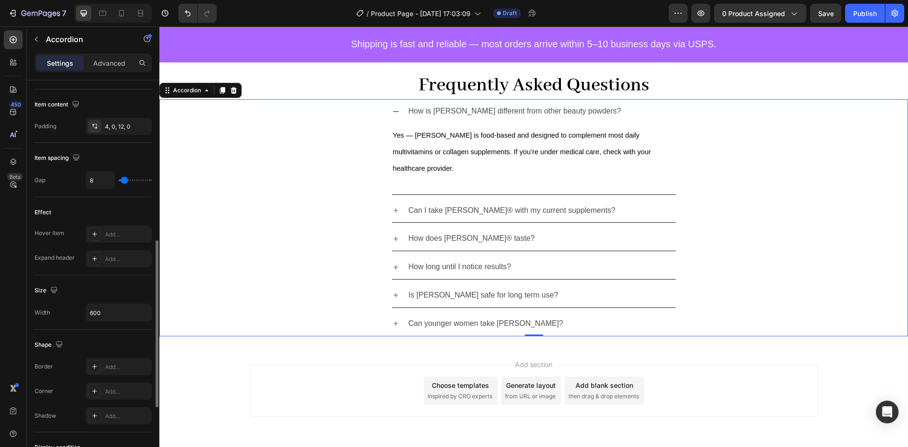
scroll to position [374, 0]
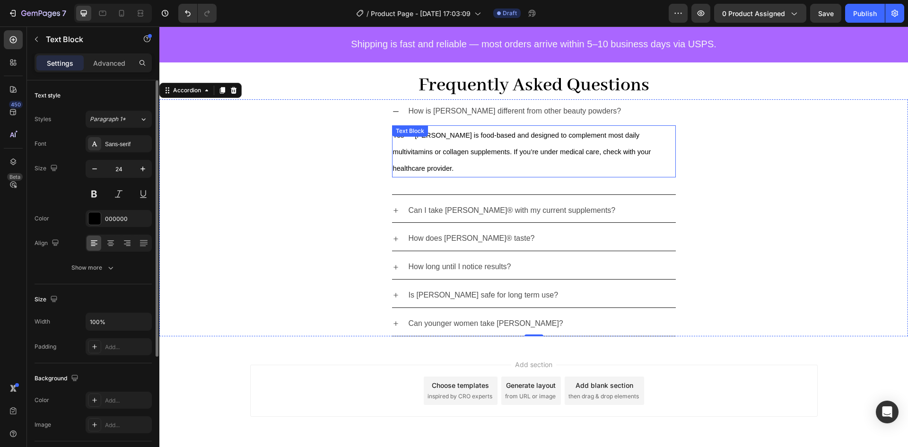
click at [441, 149] on span "Yes — [PERSON_NAME] is food-based and designed to complement most daily multivi…" at bounding box center [522, 151] width 258 height 41
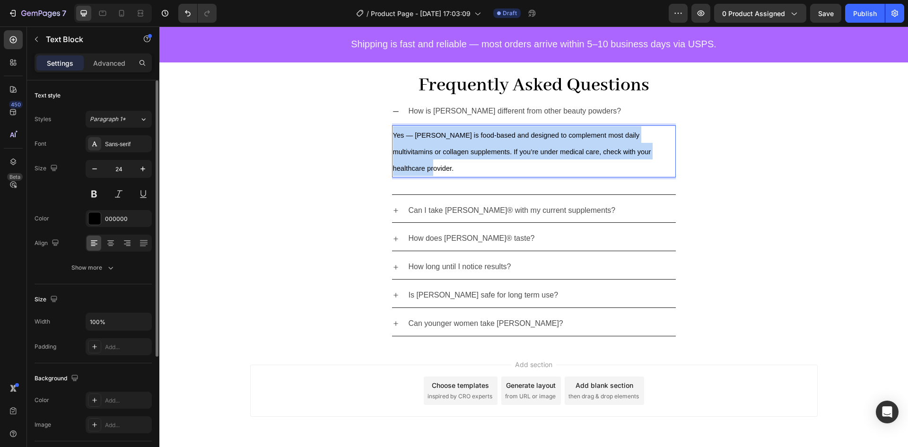
click at [441, 149] on span "Yes — [PERSON_NAME] is food-based and designed to complement most daily multivi…" at bounding box center [522, 151] width 258 height 41
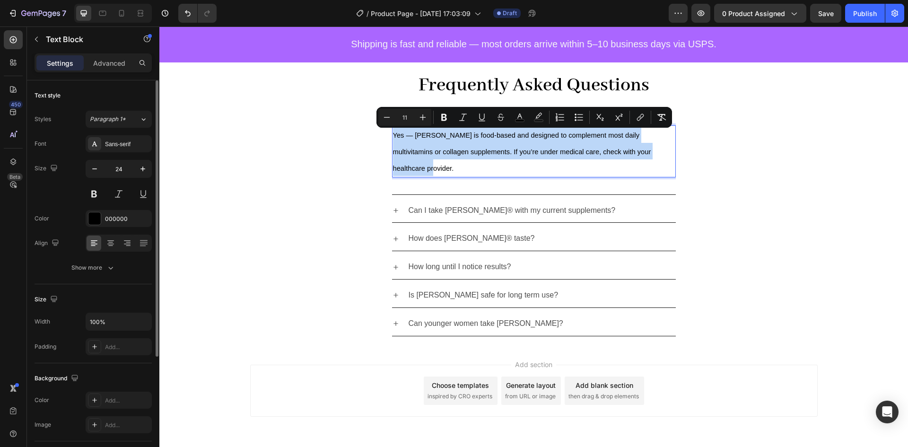
click at [472, 158] on p "Yes — [PERSON_NAME] is food-based and designed to complement most daily multivi…" at bounding box center [534, 151] width 282 height 50
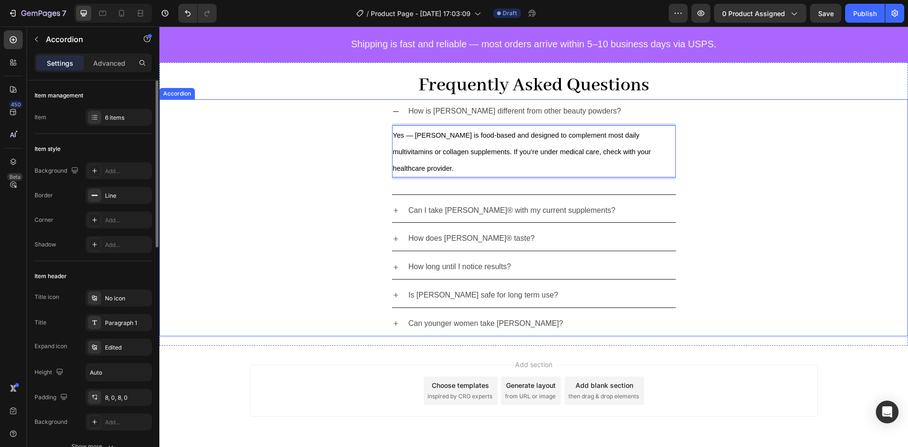
click at [475, 110] on p "How is [PERSON_NAME] different from other beauty powders?" at bounding box center [515, 112] width 213 height 14
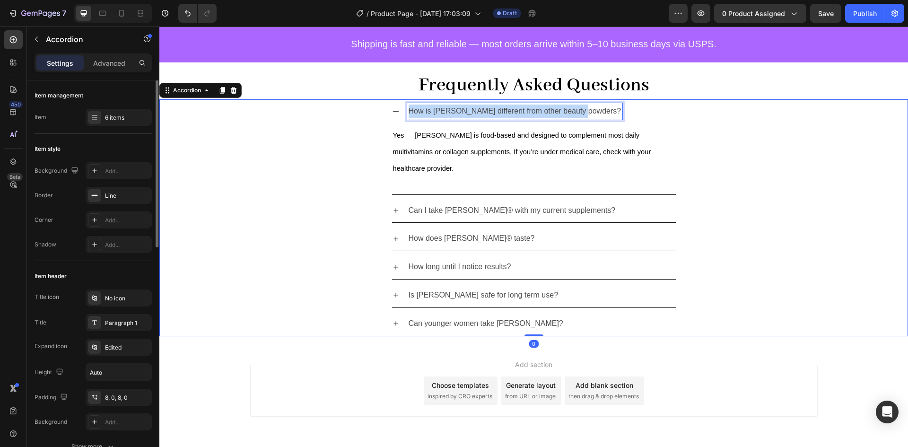
click at [475, 110] on p "How is [PERSON_NAME] different from other beauty powders?" at bounding box center [515, 112] width 213 height 14
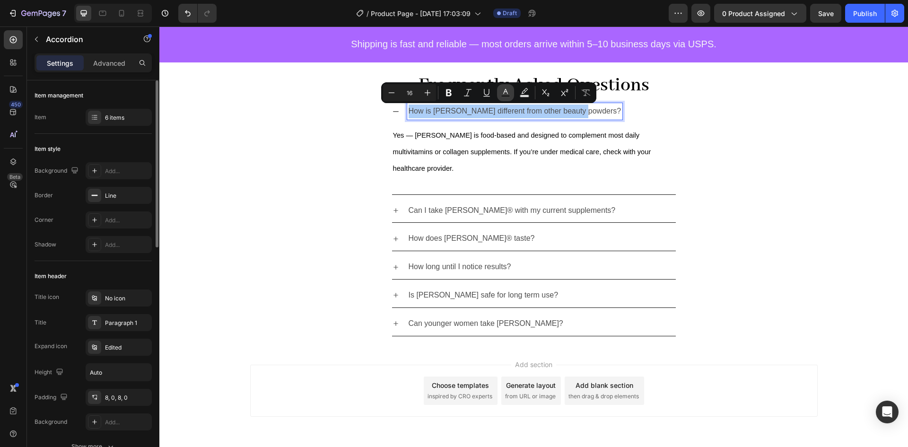
click at [508, 89] on icon "Editor contextual toolbar" at bounding box center [505, 92] width 9 height 9
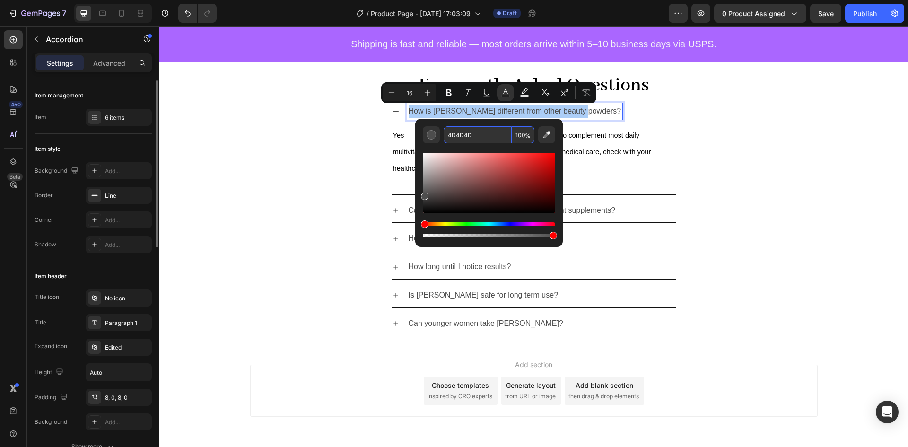
click at [482, 134] on input "4D4D4D" at bounding box center [478, 134] width 68 height 17
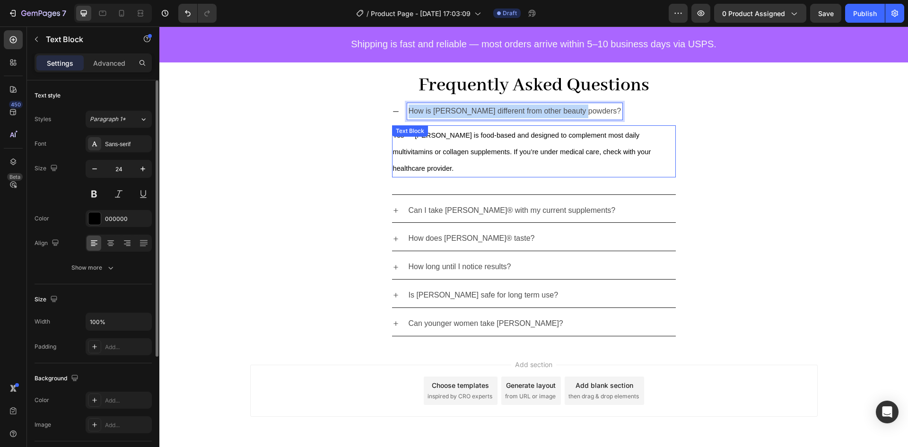
click at [622, 143] on p "Yes — [PERSON_NAME] is food-based and designed to complement most daily multivi…" at bounding box center [534, 151] width 282 height 50
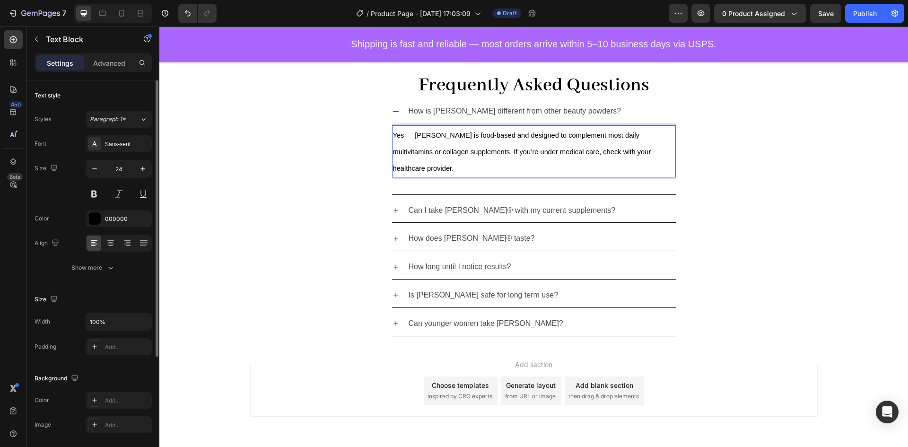
click at [572, 135] on span "Yes — [PERSON_NAME] is food-based and designed to complement most daily multivi…" at bounding box center [522, 151] width 258 height 41
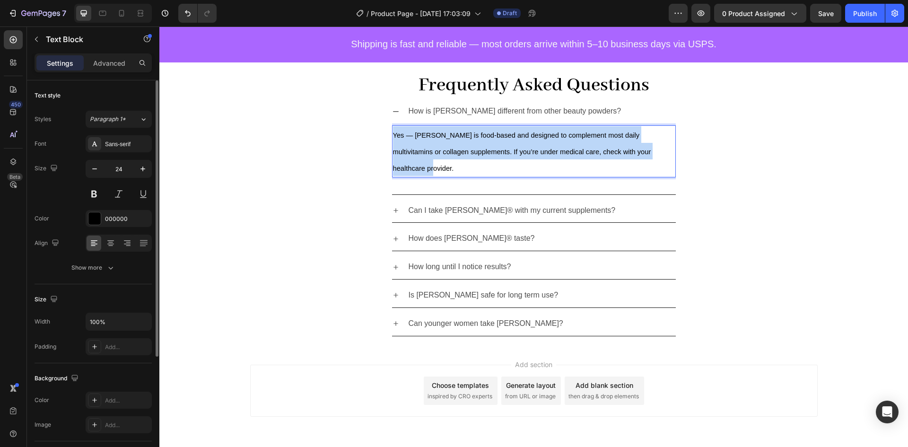
click at [572, 135] on span "Yes — [PERSON_NAME] is food-based and designed to complement most daily multivi…" at bounding box center [522, 151] width 258 height 41
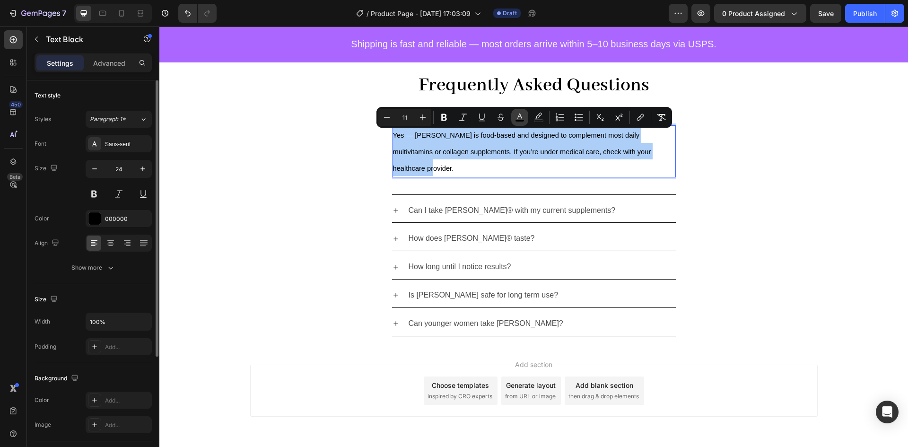
click at [516, 119] on icon "Editor contextual toolbar" at bounding box center [519, 117] width 9 height 9
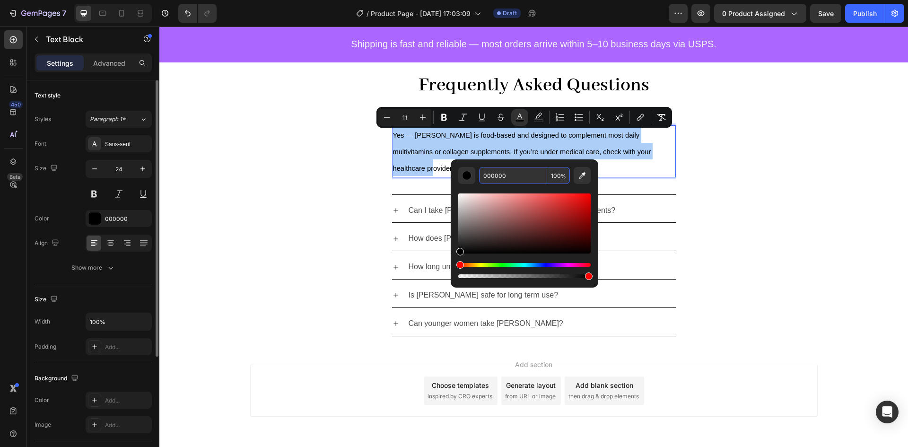
click at [504, 175] on input "000000" at bounding box center [513, 175] width 68 height 17
paste input "4D4D4D"
type input "4D4D4D"
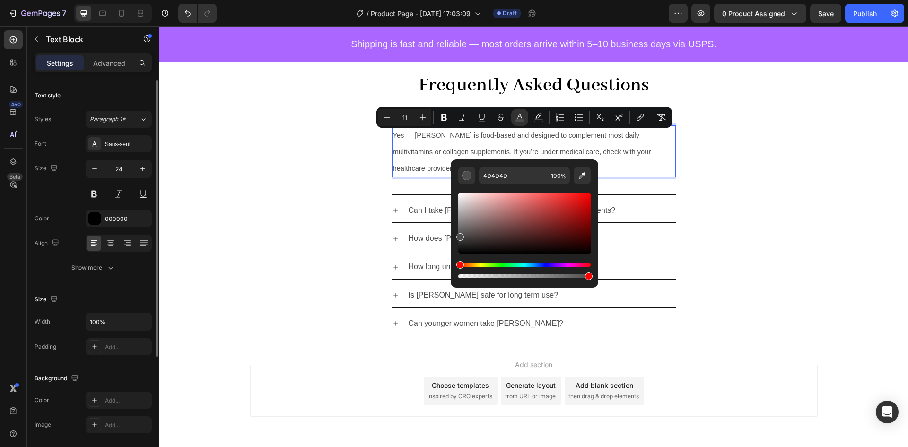
click at [666, 160] on div "Yes — [PERSON_NAME] is food-based and designed to complement most daily multivi…" at bounding box center [534, 151] width 284 height 52
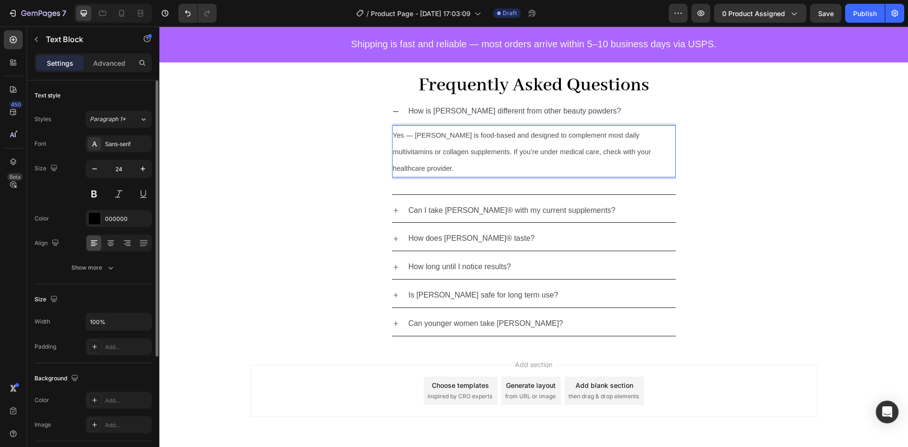
click at [482, 148] on span "Yes — [PERSON_NAME] is food-based and designed to complement most daily multivi…" at bounding box center [522, 151] width 258 height 41
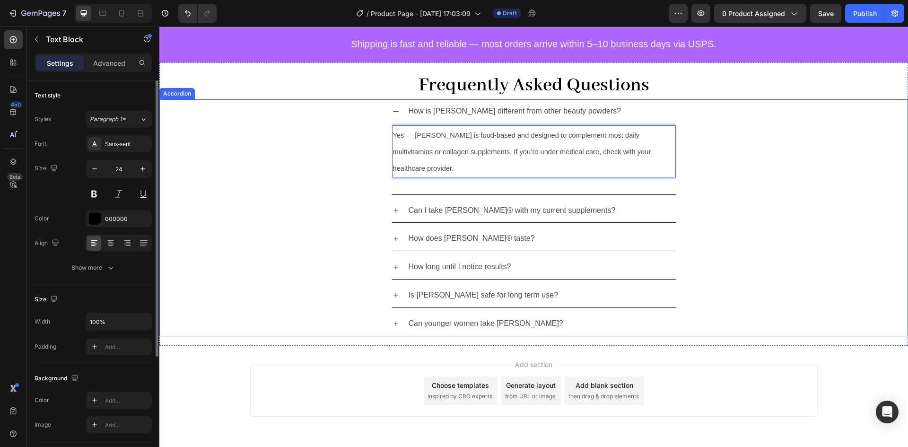
click at [690, 157] on div "How is Perry different from other beauty powders? Yes — Perry is food-based and…" at bounding box center [534, 146] width 748 height 95
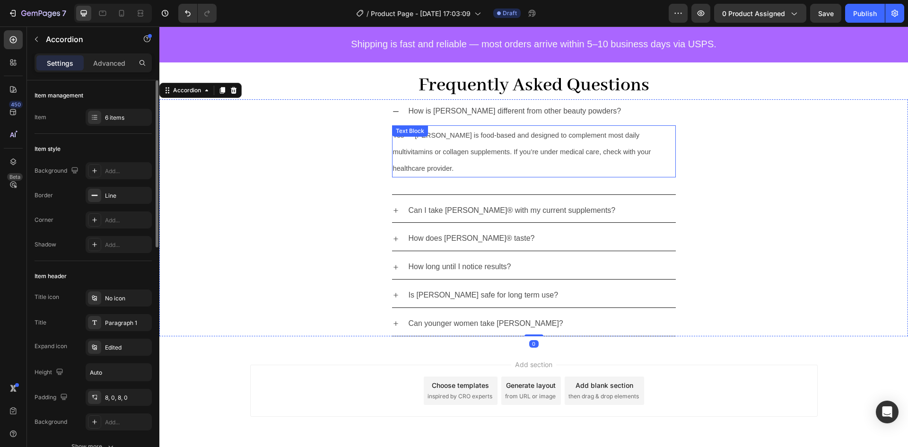
click at [565, 147] on p "Yes — [PERSON_NAME] is food-based and designed to complement most daily multivi…" at bounding box center [534, 151] width 282 height 50
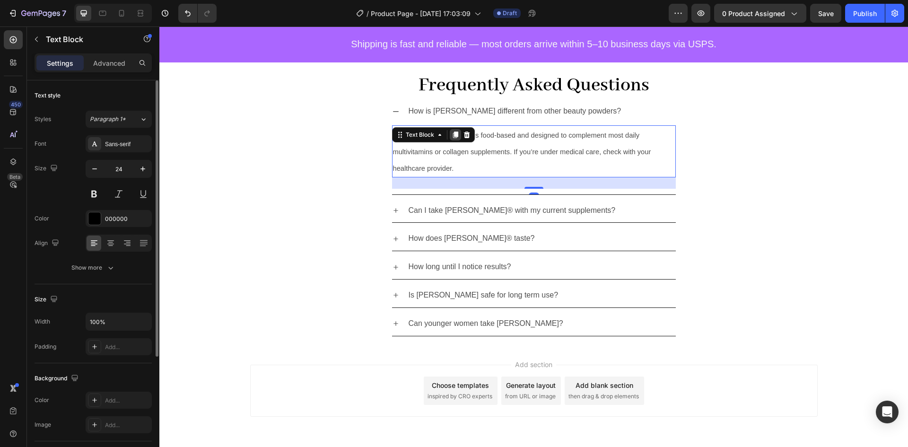
click at [453, 135] on icon at bounding box center [455, 134] width 5 height 7
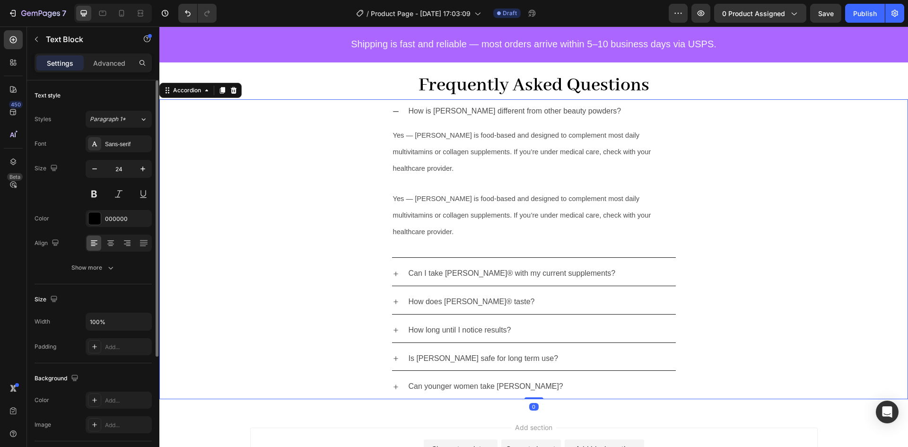
click at [392, 270] on icon at bounding box center [396, 274] width 8 height 8
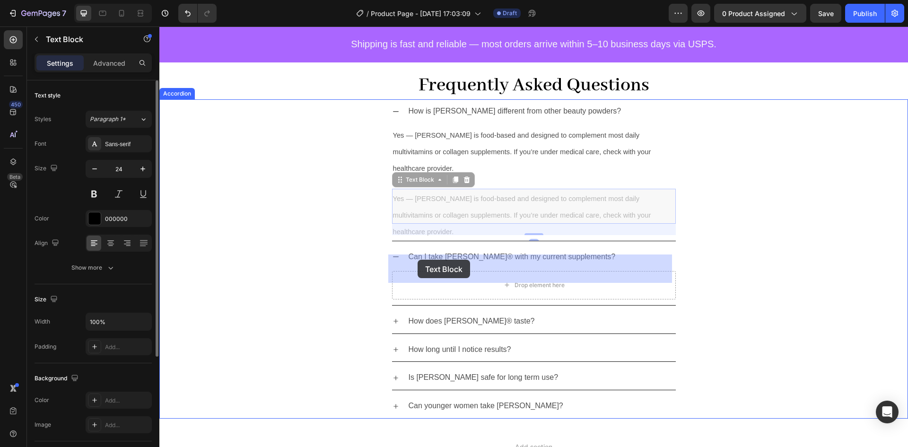
drag, startPoint x: 407, startPoint y: 166, endPoint x: 418, endPoint y: 259, distance: 93.8
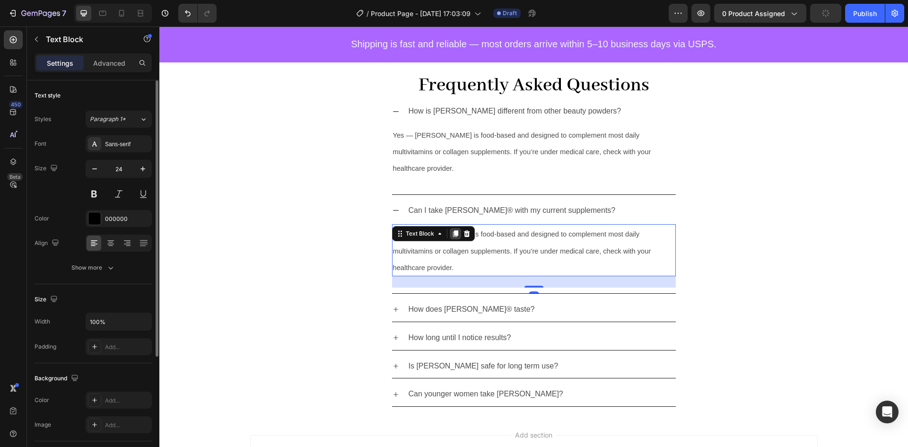
click at [453, 231] on icon at bounding box center [455, 234] width 5 height 7
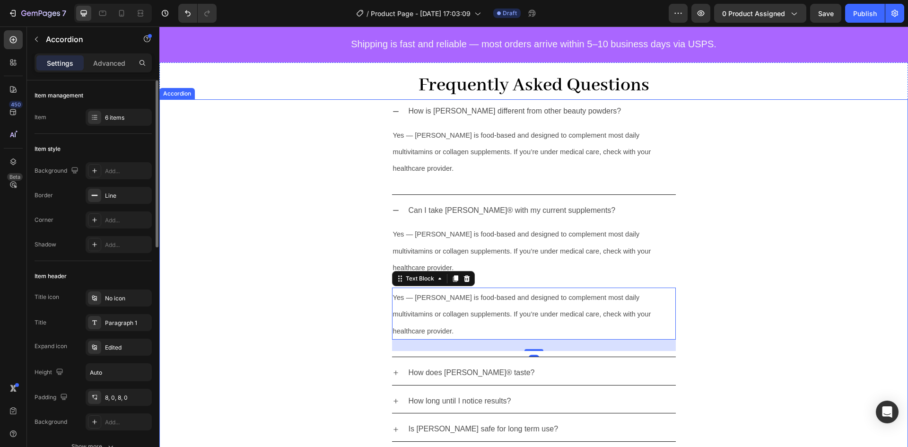
click at [392, 361] on div "How does [PERSON_NAME]® taste?" at bounding box center [534, 373] width 284 height 24
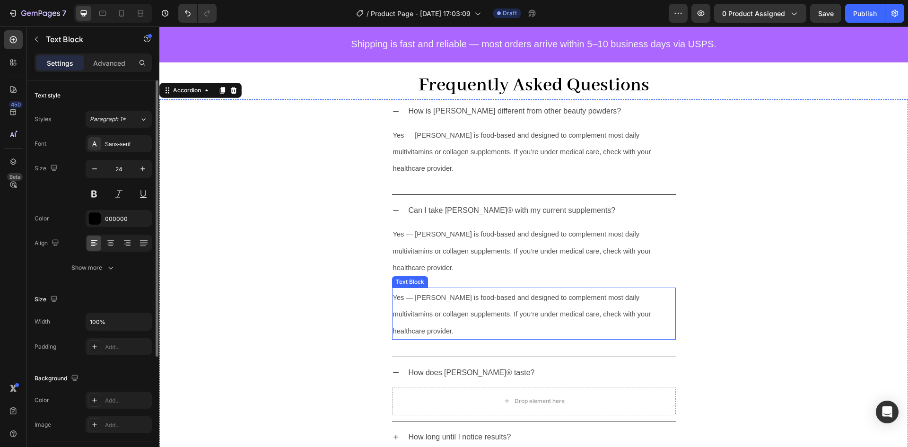
click at [410, 289] on p "Yes — [PERSON_NAME] is food-based and designed to complement most daily multivi…" at bounding box center [534, 314] width 282 height 50
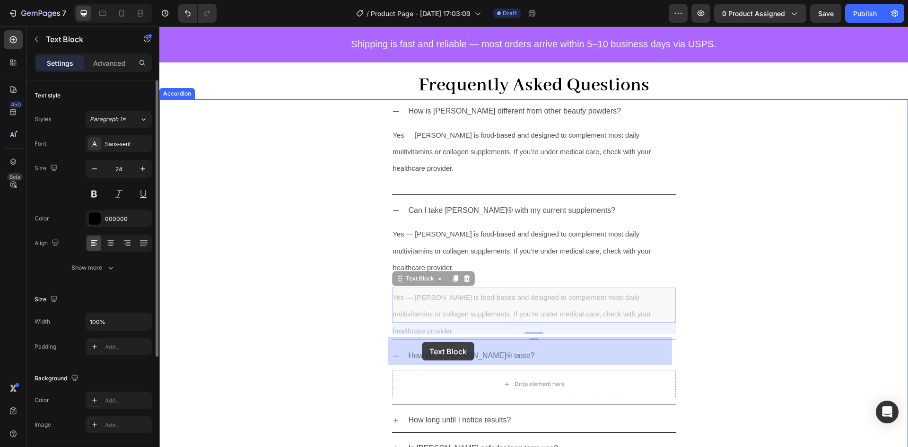
drag, startPoint x: 410, startPoint y: 244, endPoint x: 422, endPoint y: 342, distance: 98.7
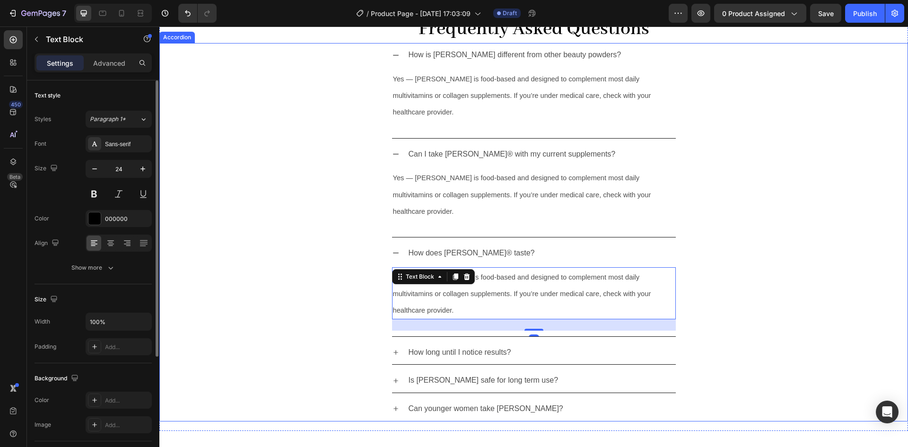
scroll to position [2428, 0]
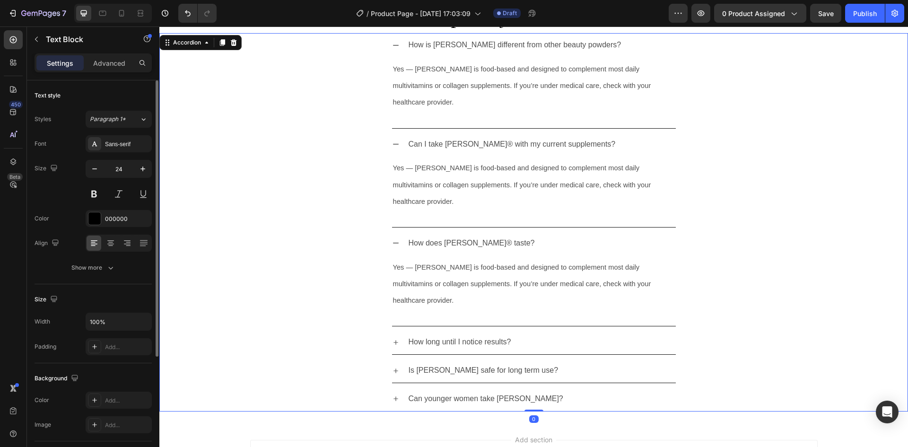
click at [394, 339] on icon at bounding box center [396, 343] width 8 height 8
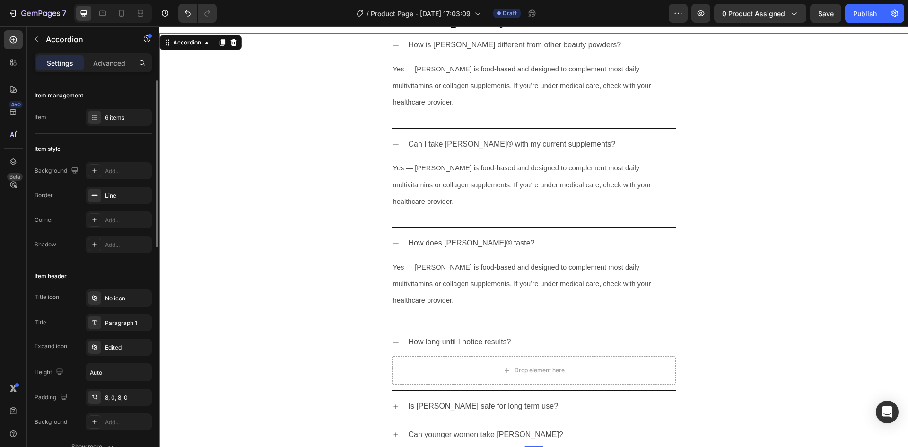
click at [392, 394] on div "Is [PERSON_NAME] safe for long term use?" at bounding box center [534, 406] width 284 height 24
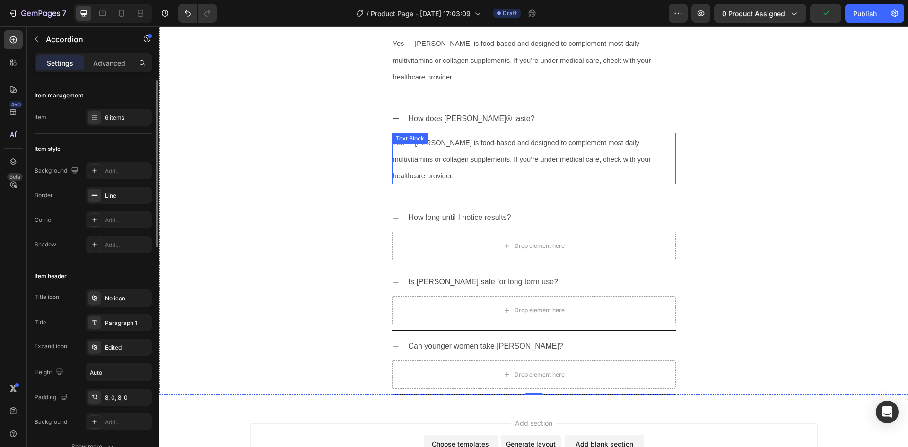
scroll to position [2552, 0]
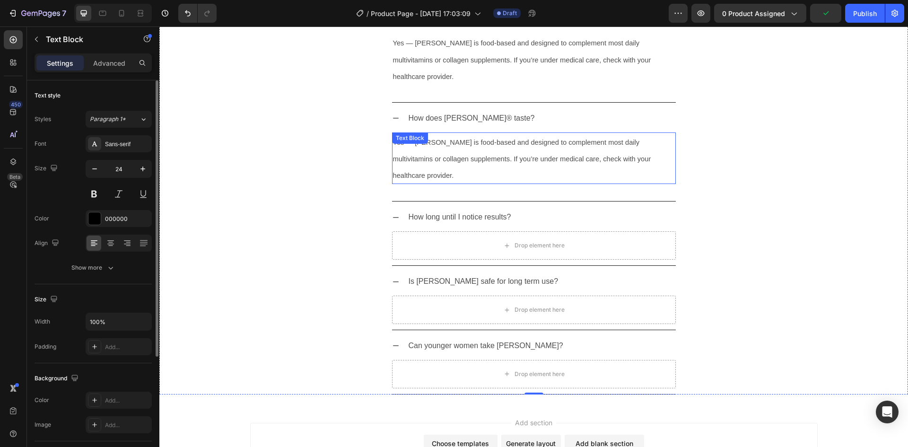
click at [416, 134] on div "Text Block" at bounding box center [410, 138] width 32 height 9
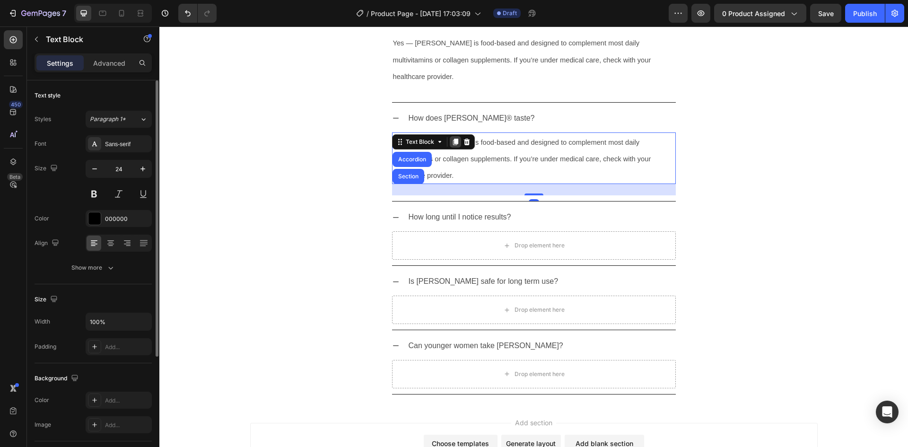
click at [453, 139] on icon at bounding box center [455, 142] width 5 height 7
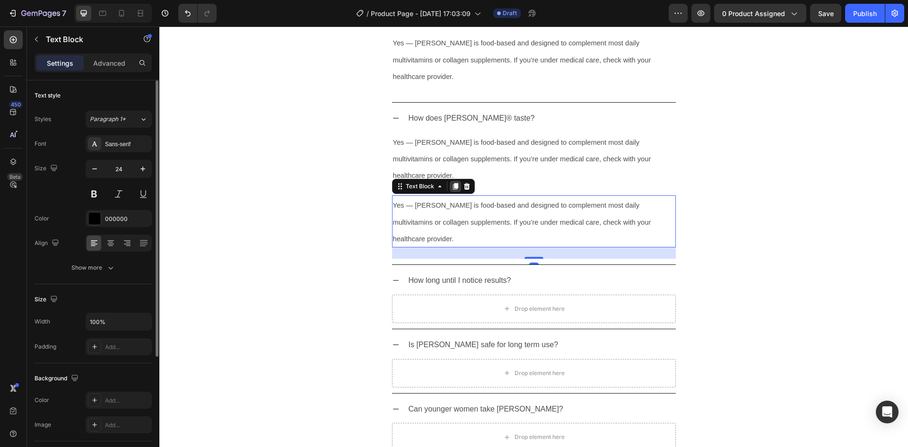
click at [452, 183] on icon at bounding box center [456, 187] width 8 height 8
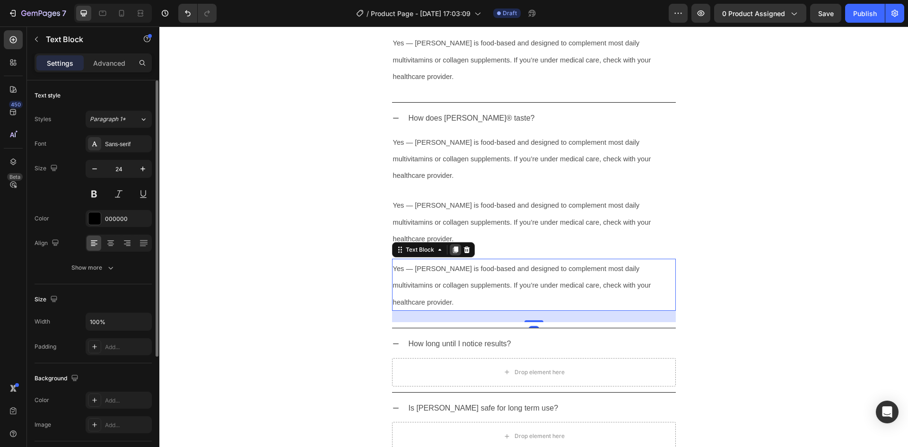
click at [453, 246] on icon at bounding box center [455, 249] width 5 height 7
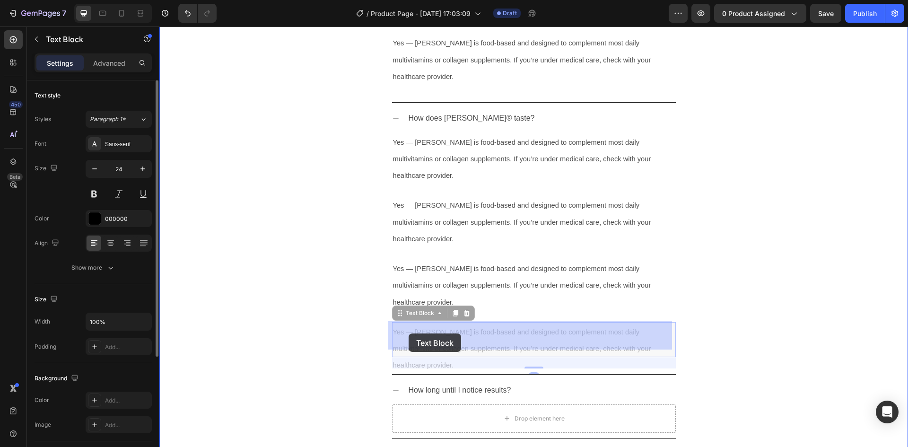
drag, startPoint x: 404, startPoint y: 230, endPoint x: 409, endPoint y: 333, distance: 103.7
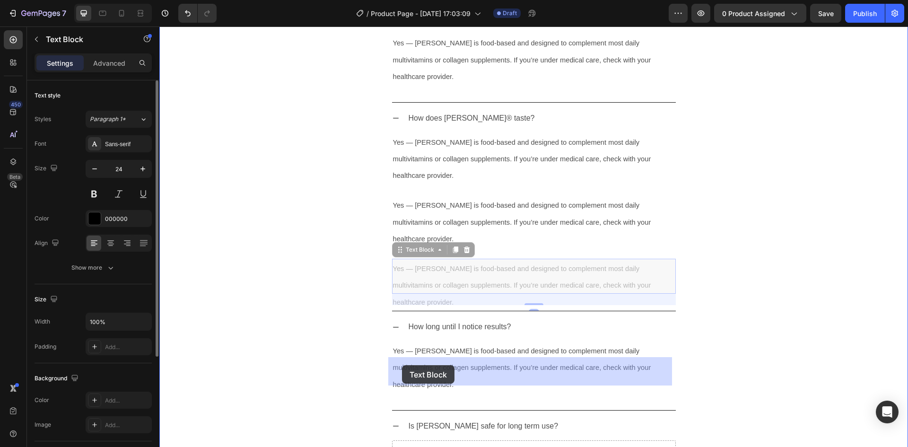
drag, startPoint x: 404, startPoint y: 187, endPoint x: 403, endPoint y: 367, distance: 180.2
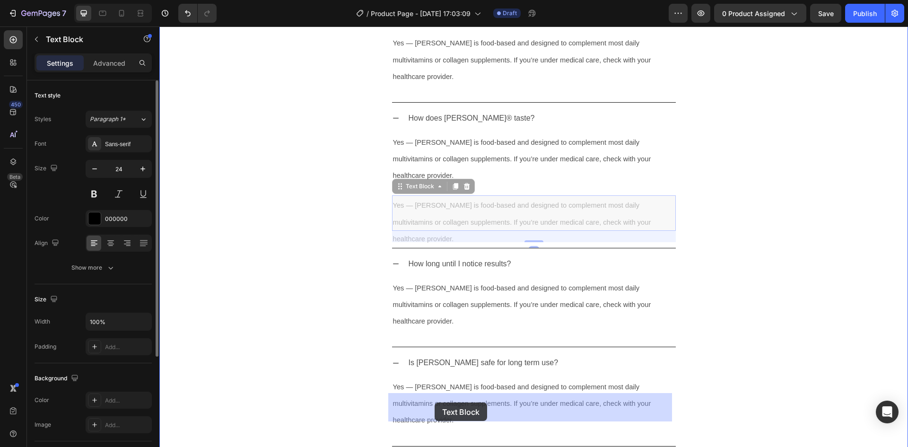
drag, startPoint x: 404, startPoint y: 139, endPoint x: 434, endPoint y: 403, distance: 265.6
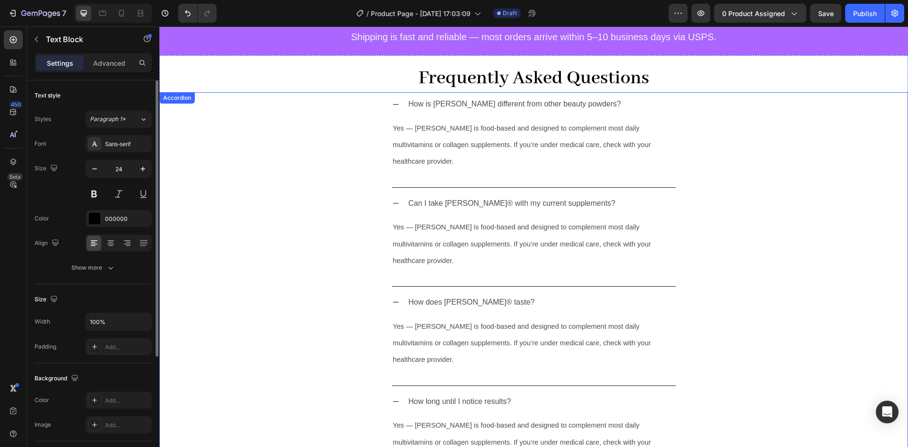
scroll to position [2368, 0]
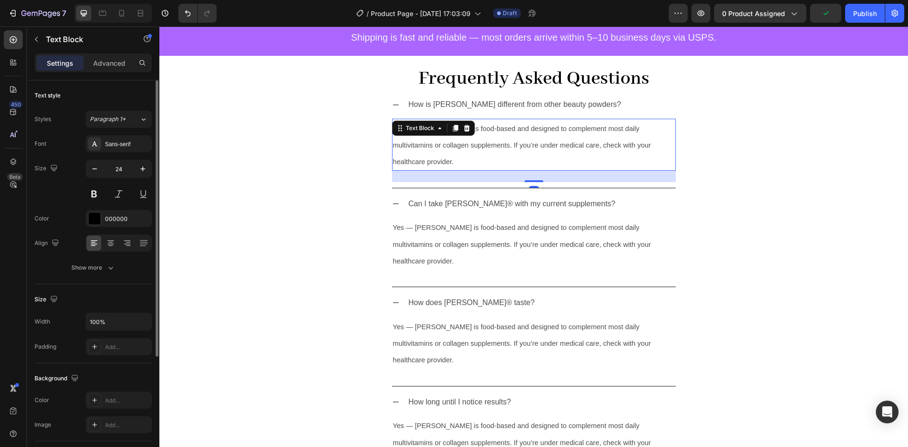
click at [399, 140] on p "Yes — [PERSON_NAME] is food-based and designed to complement most daily multivi…" at bounding box center [534, 145] width 282 height 50
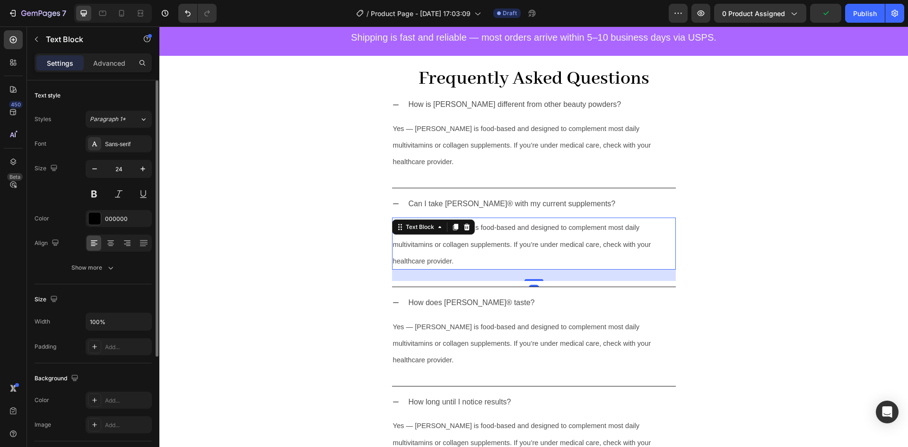
click at [405, 219] on p "Yes — [PERSON_NAME] is food-based and designed to complement most daily multivi…" at bounding box center [534, 244] width 282 height 50
click at [403, 228] on span "Yes — [PERSON_NAME] is food-based and designed to complement most daily multivi…" at bounding box center [522, 244] width 258 height 41
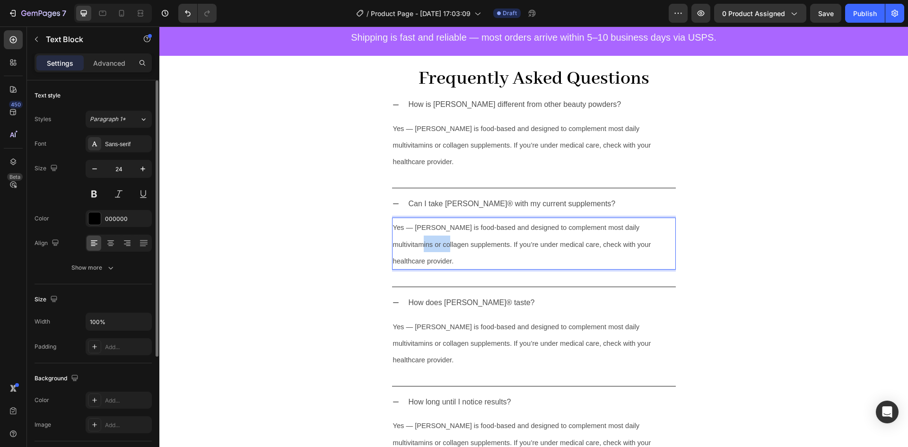
click at [403, 228] on span "Yes — [PERSON_NAME] is food-based and designed to complement most daily multivi…" at bounding box center [522, 244] width 258 height 41
click at [438, 140] on p "Yes — [PERSON_NAME] is food-based and designed to complement most daily multivi…" at bounding box center [534, 145] width 282 height 50
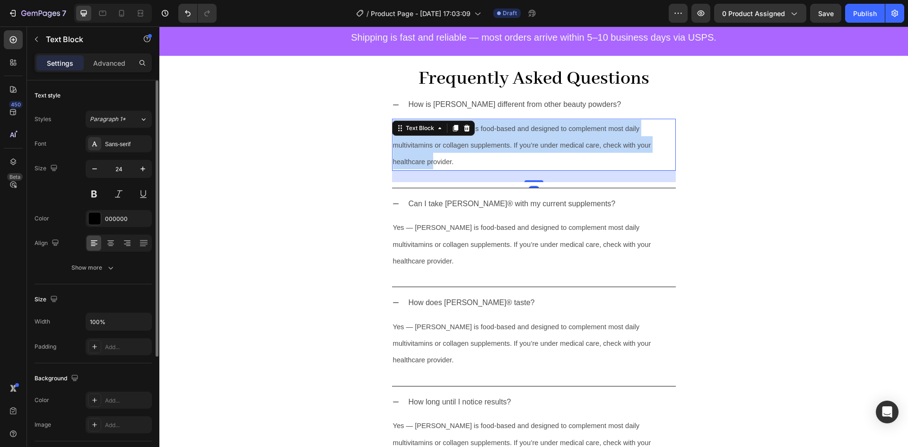
click at [438, 140] on p "Yes — [PERSON_NAME] is food-based and designed to complement most daily multivi…" at bounding box center [534, 145] width 282 height 50
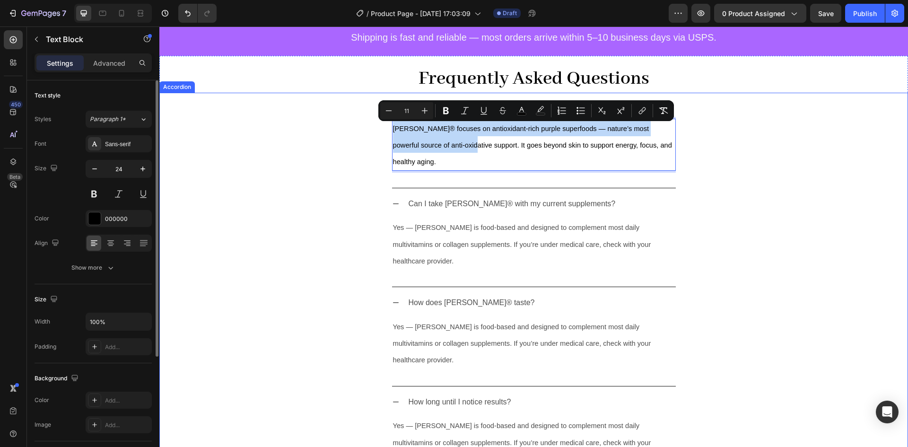
drag, startPoint x: 438, startPoint y: 140, endPoint x: 364, endPoint y: 108, distance: 80.1
click at [364, 108] on div "How is Perry different from other beauty powders? Perry® focuses on antioxidant…" at bounding box center [534, 140] width 748 height 95
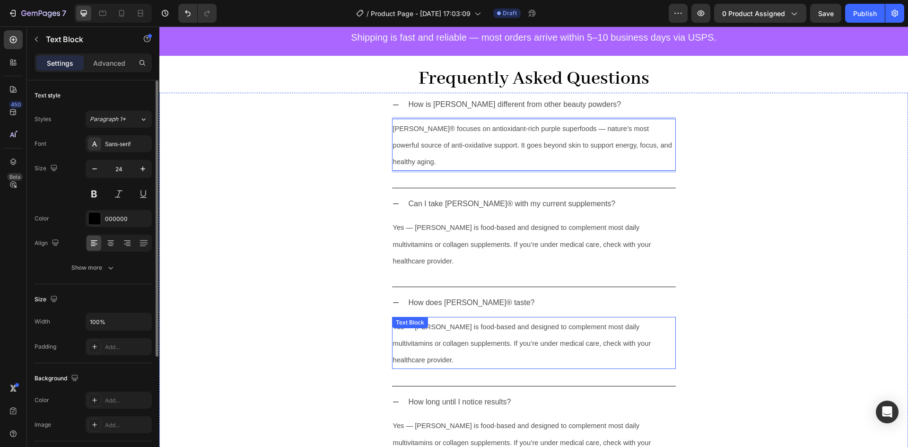
click at [424, 323] on span "Yes — [PERSON_NAME] is food-based and designed to complement most daily multivi…" at bounding box center [522, 343] width 258 height 41
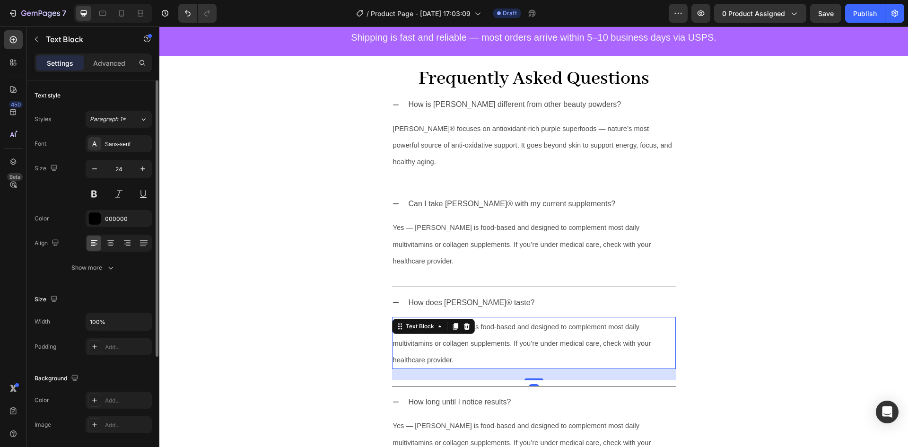
click at [424, 323] on span "Yes — [PERSON_NAME] is food-based and designed to complement most daily multivi…" at bounding box center [522, 343] width 258 height 41
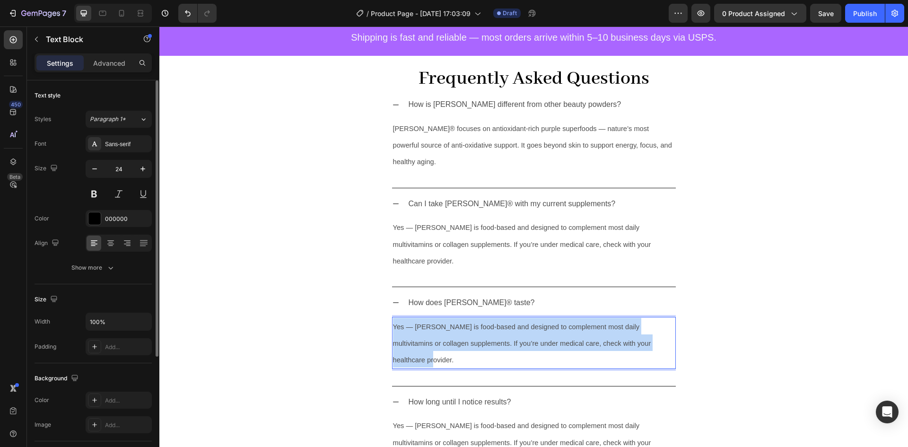
click at [424, 323] on span "Yes — [PERSON_NAME] is food-based and designed to complement most daily multivi…" at bounding box center [522, 343] width 258 height 41
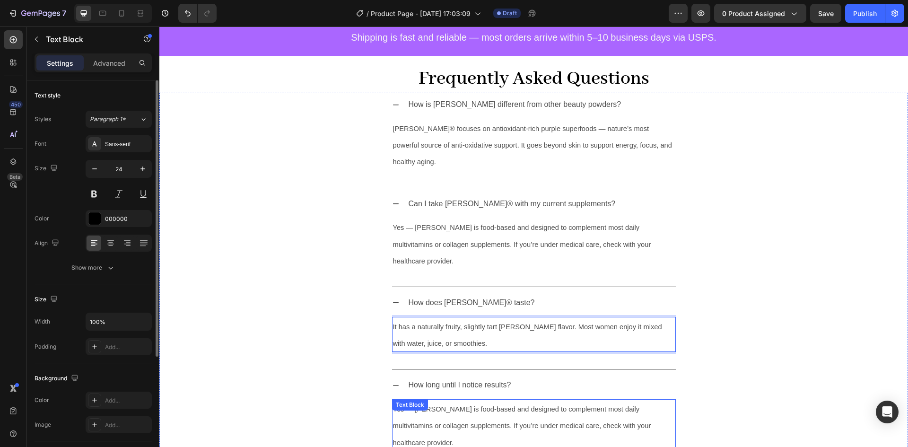
click at [432, 399] on div "Yes — Perry is food-based and designed to complement most daily multivitamins o…" at bounding box center [534, 425] width 284 height 52
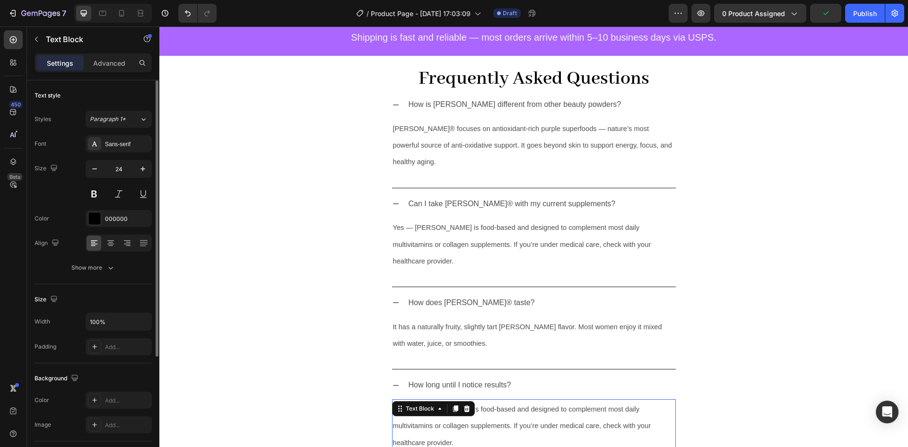
click at [512, 400] on p "Yes — [PERSON_NAME] is food-based and designed to complement most daily multivi…" at bounding box center [534, 425] width 282 height 50
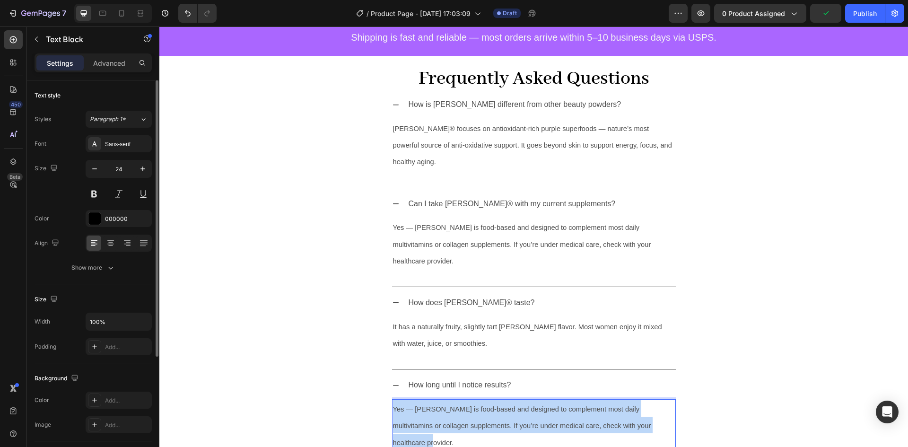
click at [512, 400] on p "Yes — [PERSON_NAME] is food-based and designed to complement most daily multivi…" at bounding box center [534, 425] width 282 height 50
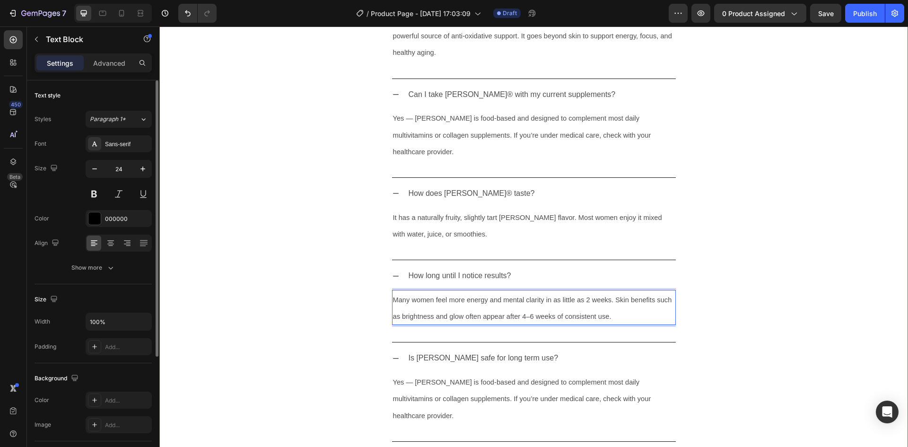
scroll to position [2504, 0]
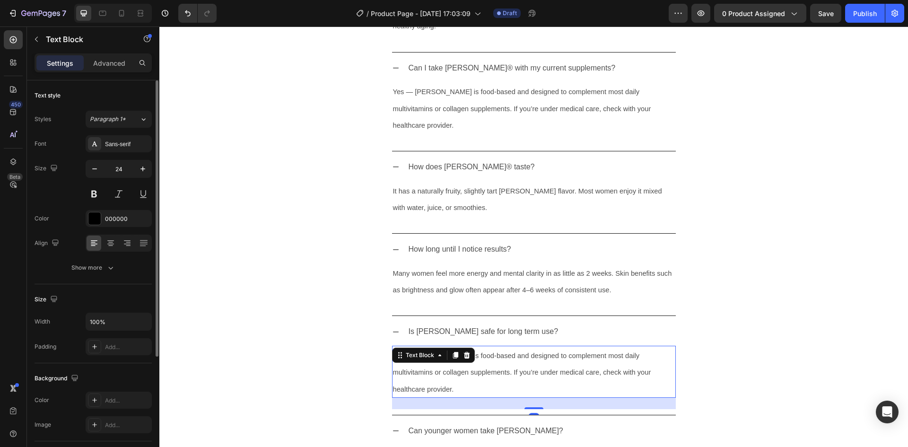
click at [472, 352] on span "Yes — [PERSON_NAME] is food-based and designed to complement most daily multivi…" at bounding box center [522, 372] width 258 height 41
click at [480, 347] on p "Yes — [PERSON_NAME] is food-based and designed to complement most daily multivi…" at bounding box center [534, 372] width 282 height 50
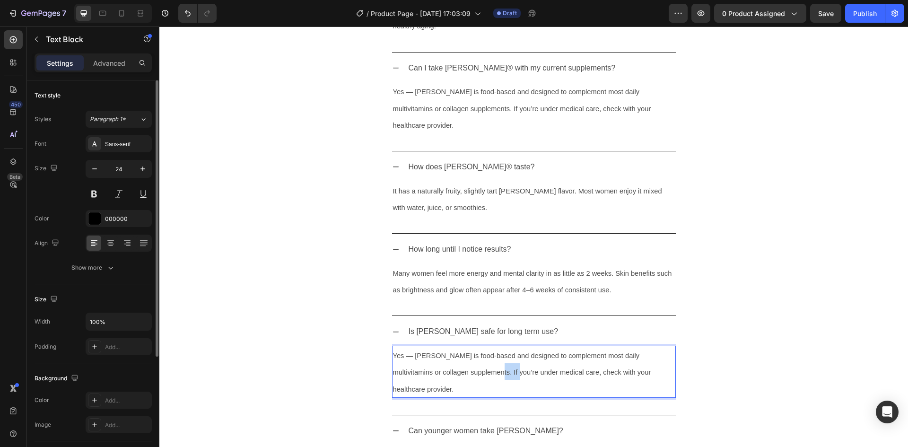
click at [480, 347] on p "Yes — [PERSON_NAME] is food-based and designed to complement most daily multivi…" at bounding box center [534, 372] width 282 height 50
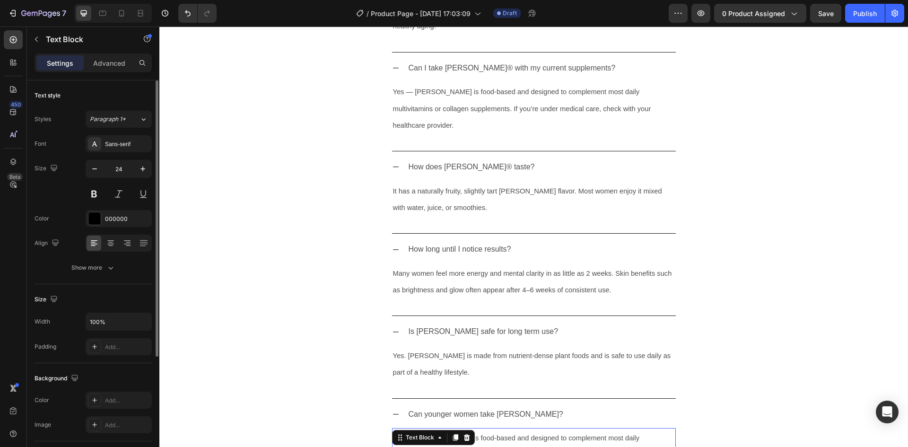
click at [441, 428] on div "Yes — Perry is food-based and designed to complement most daily multivitamins o…" at bounding box center [534, 454] width 284 height 52
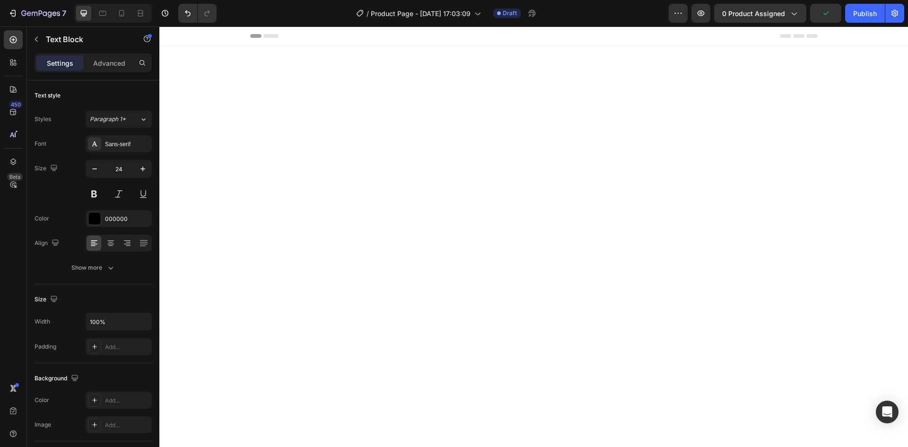
scroll to position [2504, 0]
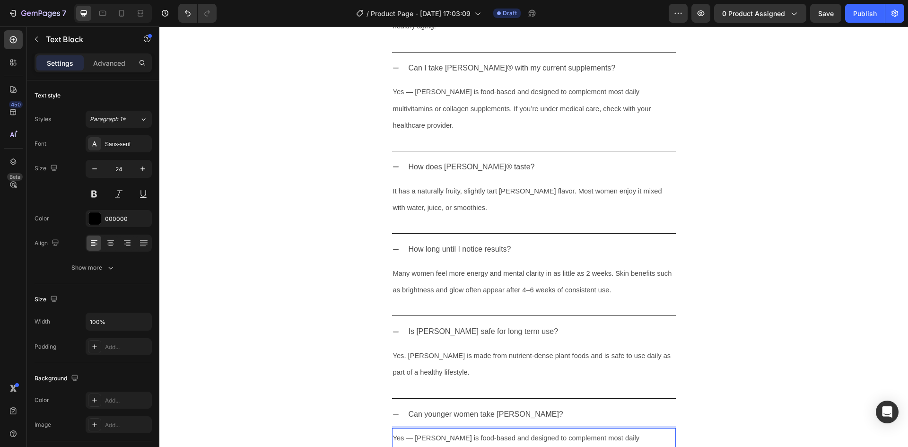
click at [492, 429] on p "Yes — [PERSON_NAME] is food-based and designed to complement most daily multivi…" at bounding box center [534, 454] width 282 height 50
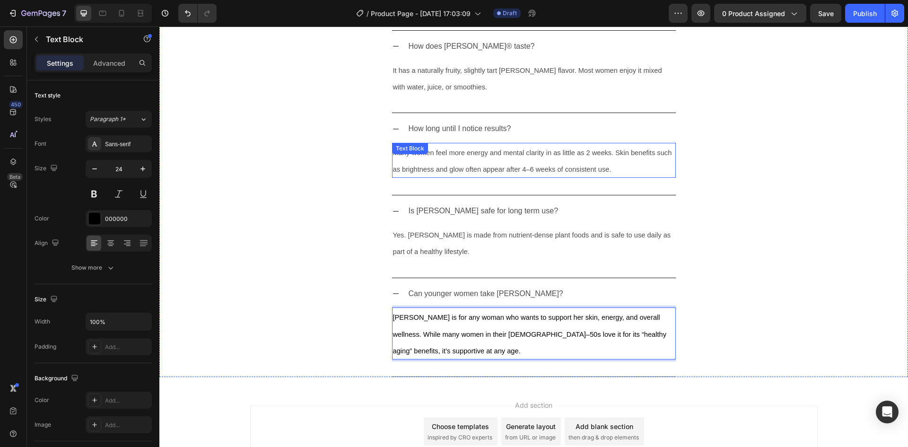
scroll to position [2616, 0]
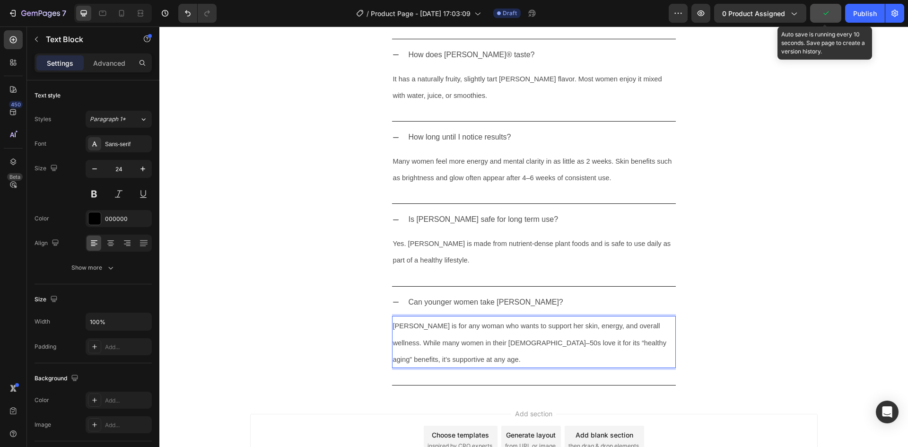
click at [821, 9] on button "button" at bounding box center [825, 13] width 31 height 19
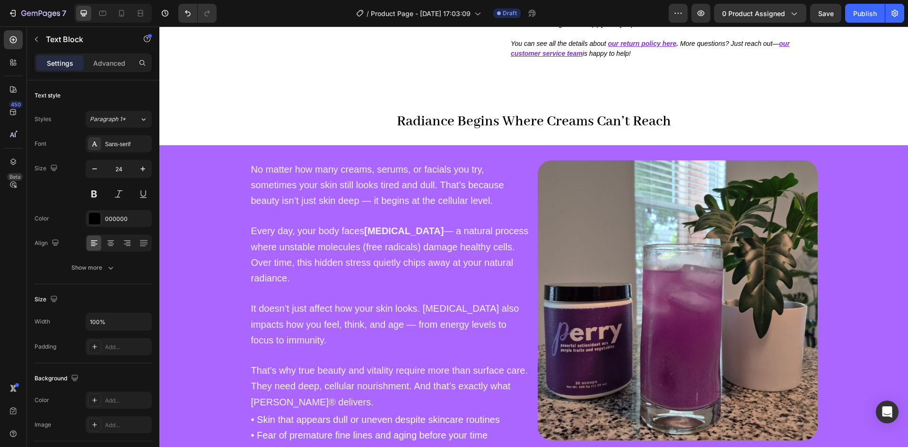
scroll to position [349, 0]
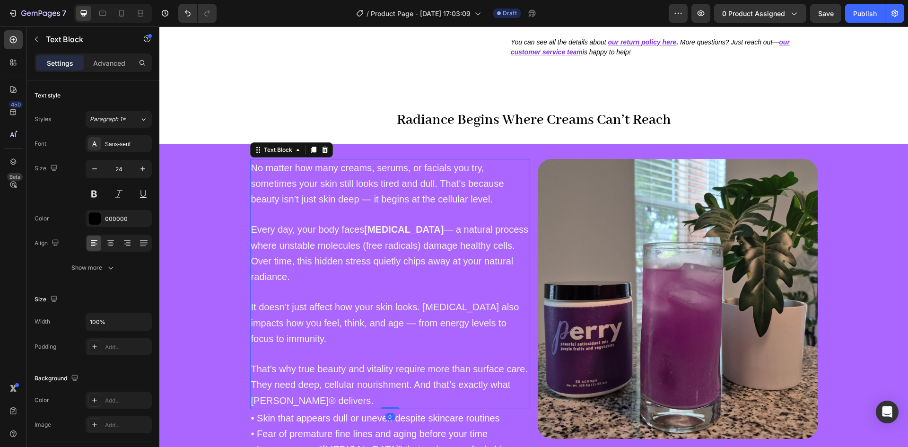
click at [370, 224] on strong "[MEDICAL_DATA]" at bounding box center [403, 229] width 79 height 10
click at [389, 215] on p "Rich Text Editor. Editing area: main" at bounding box center [390, 214] width 278 height 15
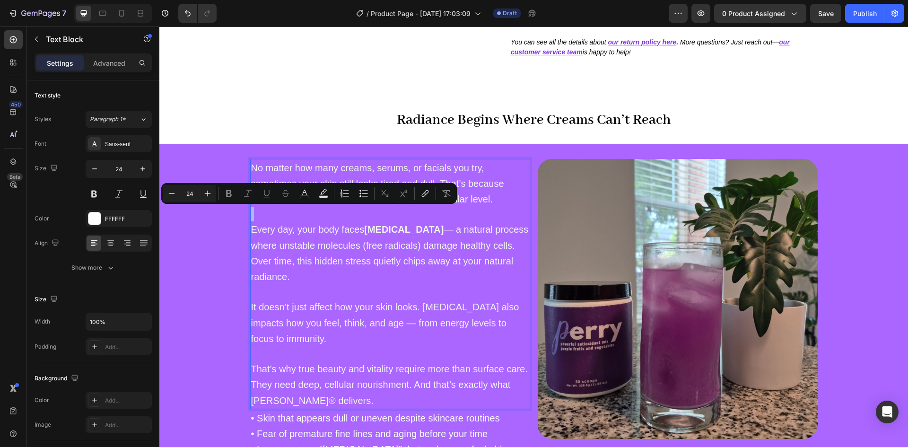
type input "20"
click at [406, 259] on span "Every day, your body faces [MEDICAL_DATA] — a natural process where unstable mo…" at bounding box center [390, 253] width 278 height 58
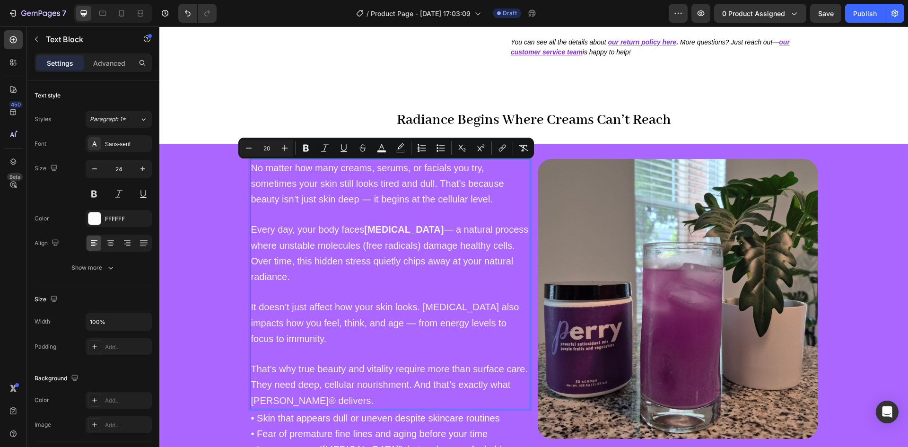
drag, startPoint x: 329, startPoint y: 339, endPoint x: 247, endPoint y: 167, distance: 190.2
click at [250, 167] on div "No matter how many creams, serums, or facials you try, sometimes your skin stil…" at bounding box center [390, 284] width 280 height 250
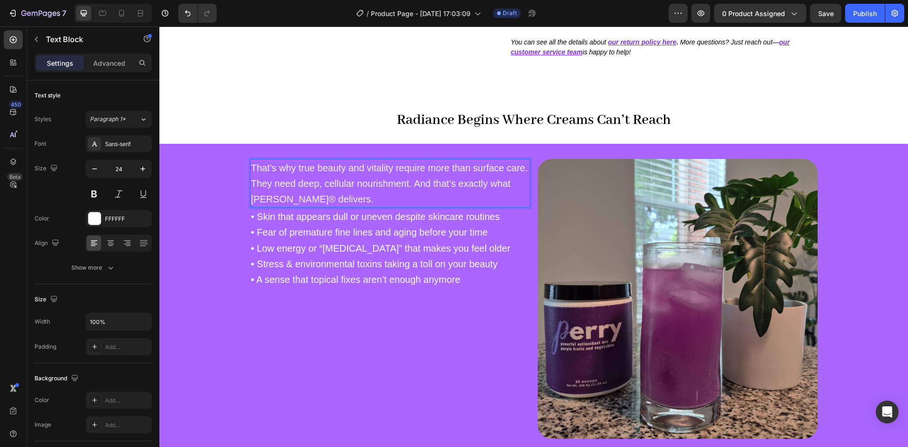
click at [330, 202] on p "That’s why true beauty and vitality require more than surface care. They need d…" at bounding box center [390, 183] width 278 height 47
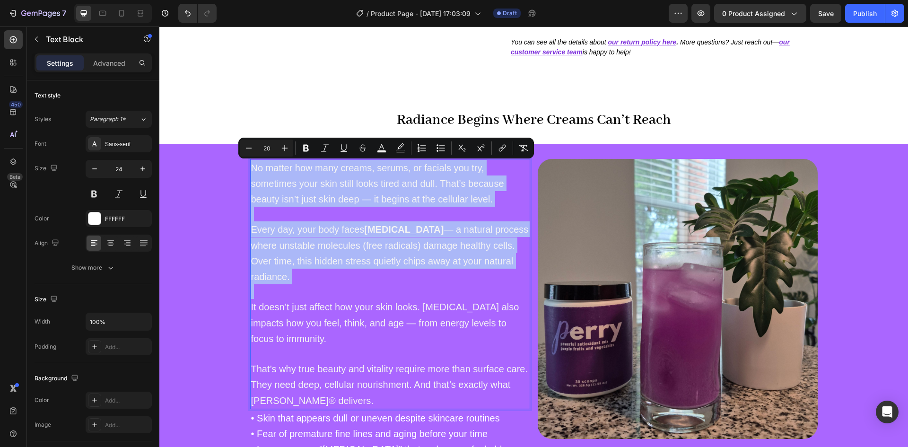
click at [377, 321] on span "It doesn’t just affect how your skin looks. [MEDICAL_DATA] also impacts how you…" at bounding box center [385, 323] width 268 height 42
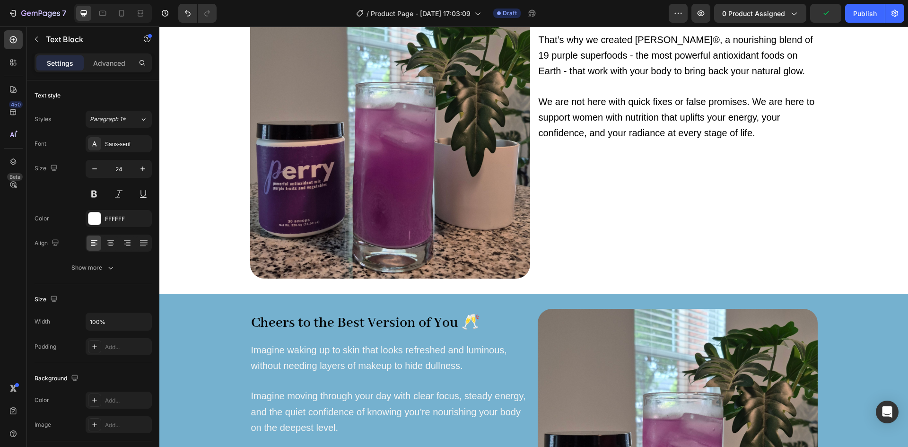
scroll to position [870, 0]
